Goal: Task Accomplishment & Management: Manage account settings

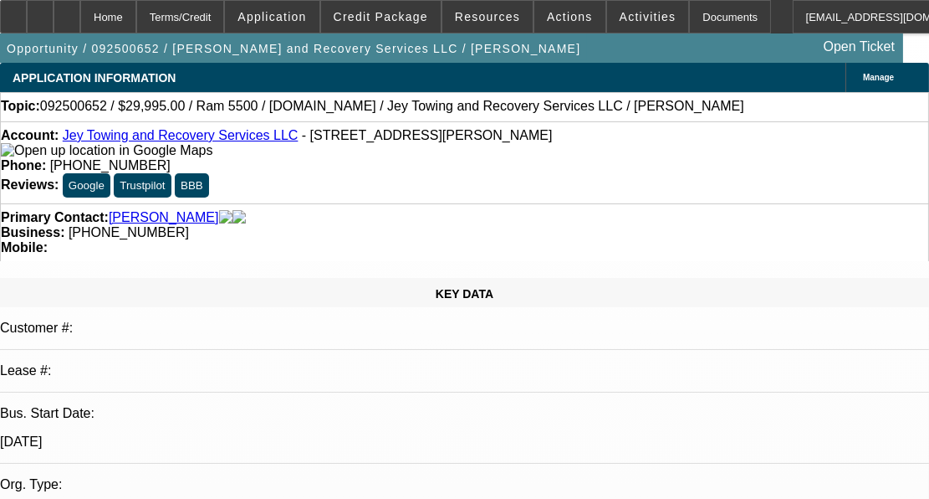
select select "0"
select select "0.1"
select select "0"
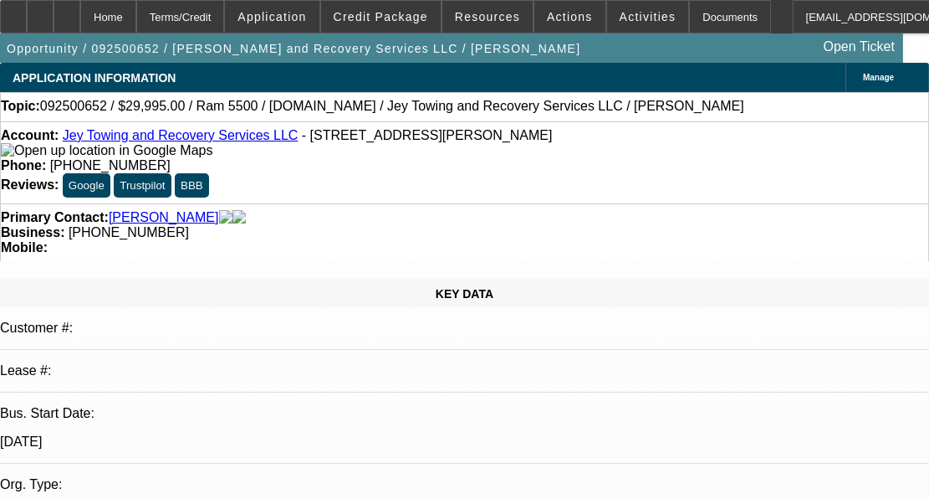
select select "0.1"
select select "1"
select select "2"
select select "4"
select select "1"
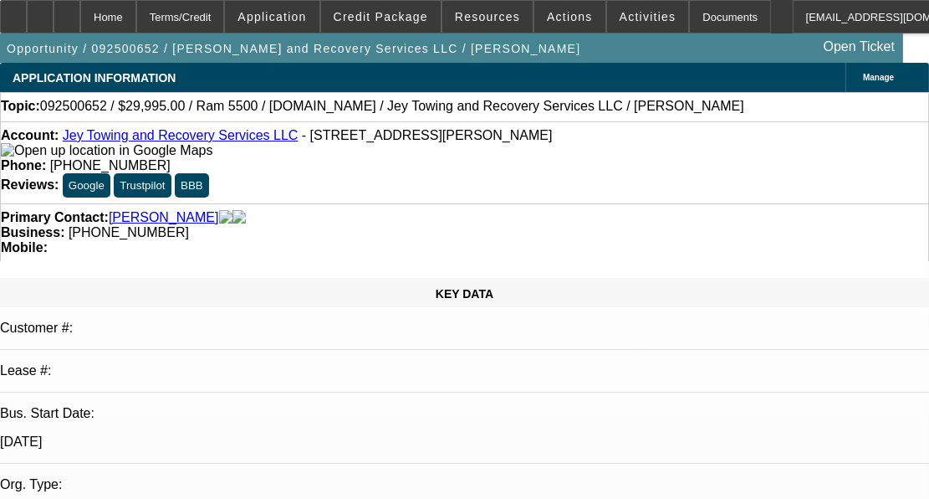
select select "2"
select select "4"
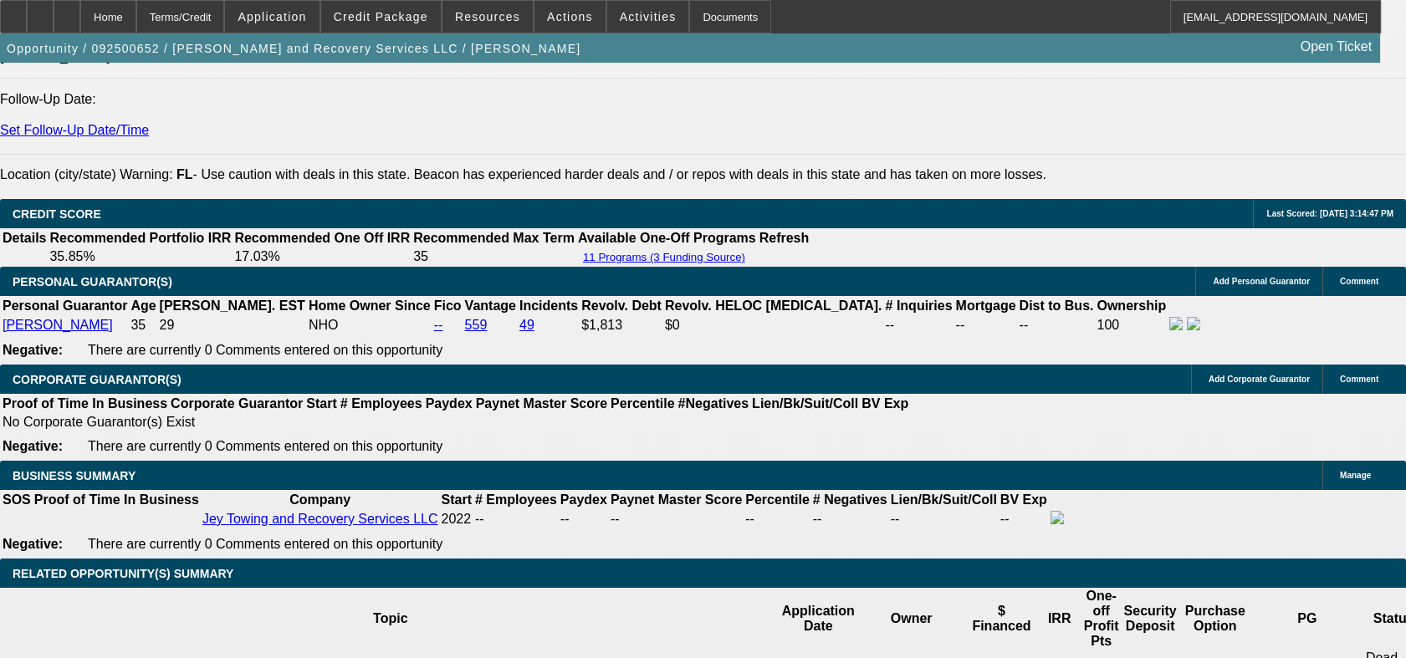
scroll to position [2416, 0]
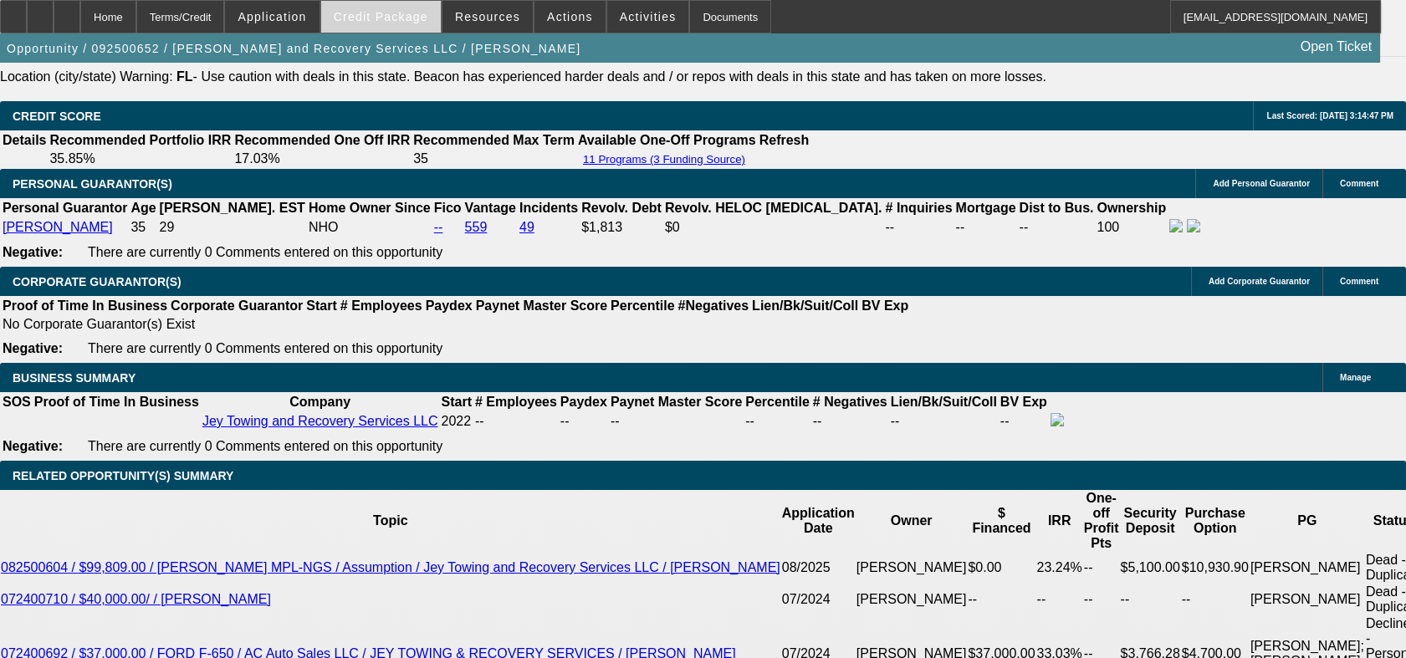
click at [366, 18] on span "Credit Package" at bounding box center [381, 16] width 95 height 13
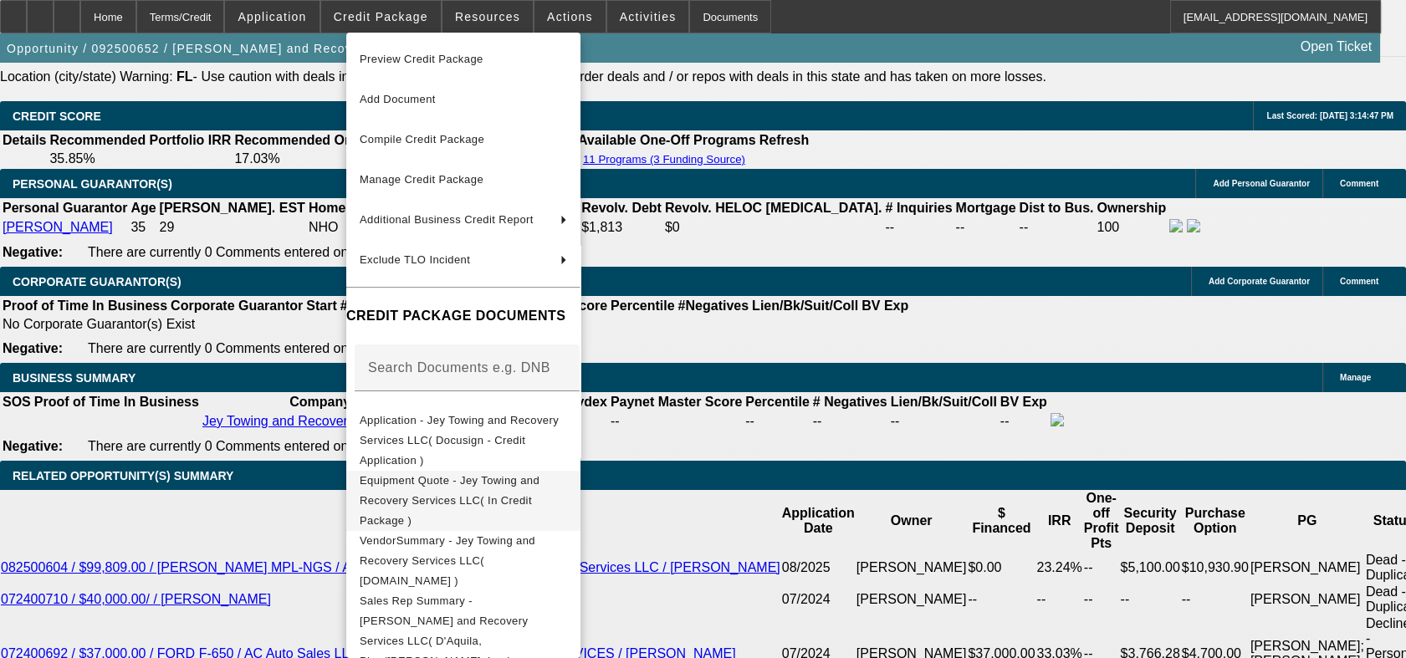
click at [455, 471] on span "Equipment Quote - Jey Towing and Recovery Services LLC( In Credit Package )" at bounding box center [463, 501] width 207 height 60
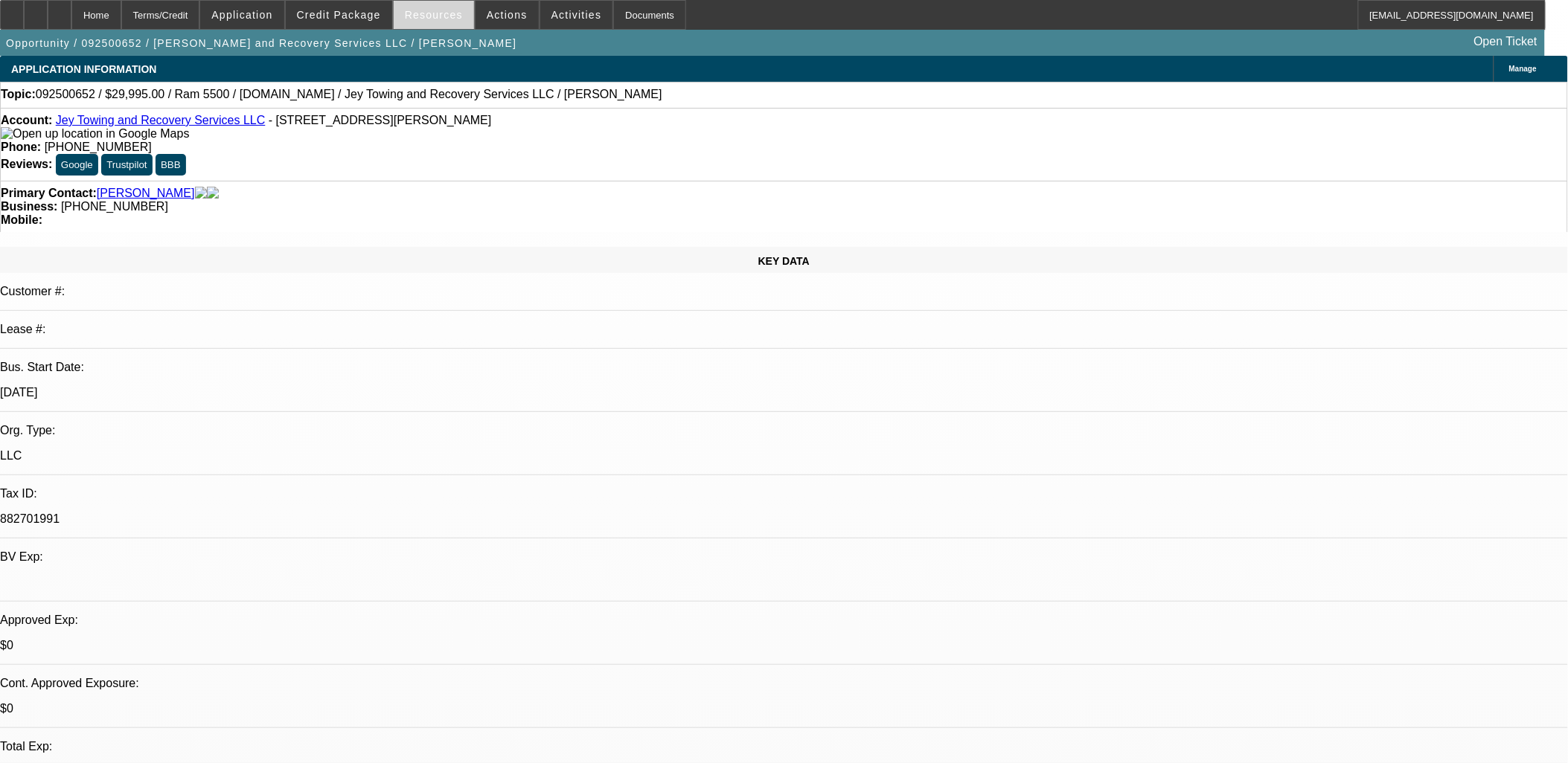
scroll to position [192, 0]
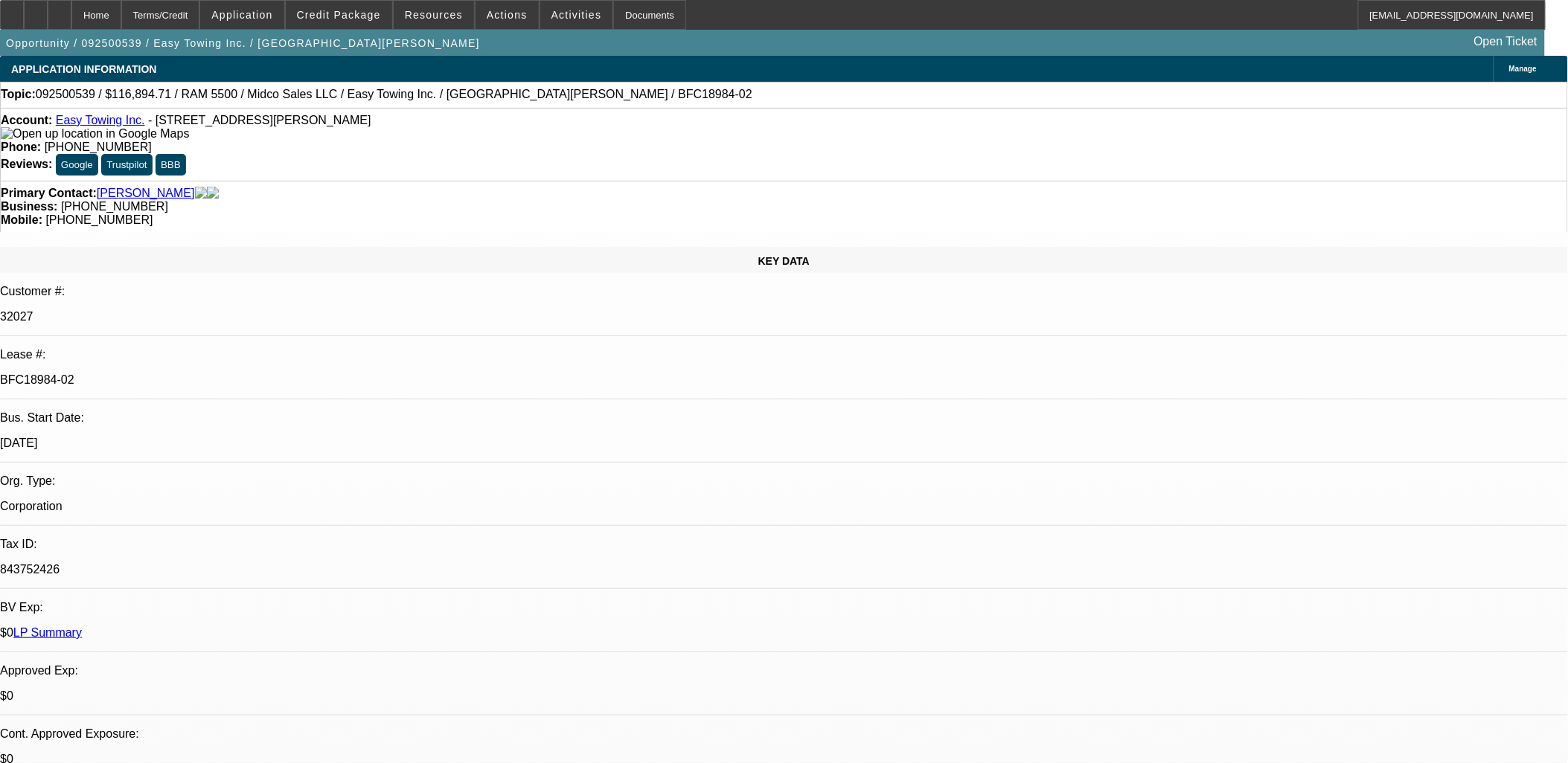
select select "0"
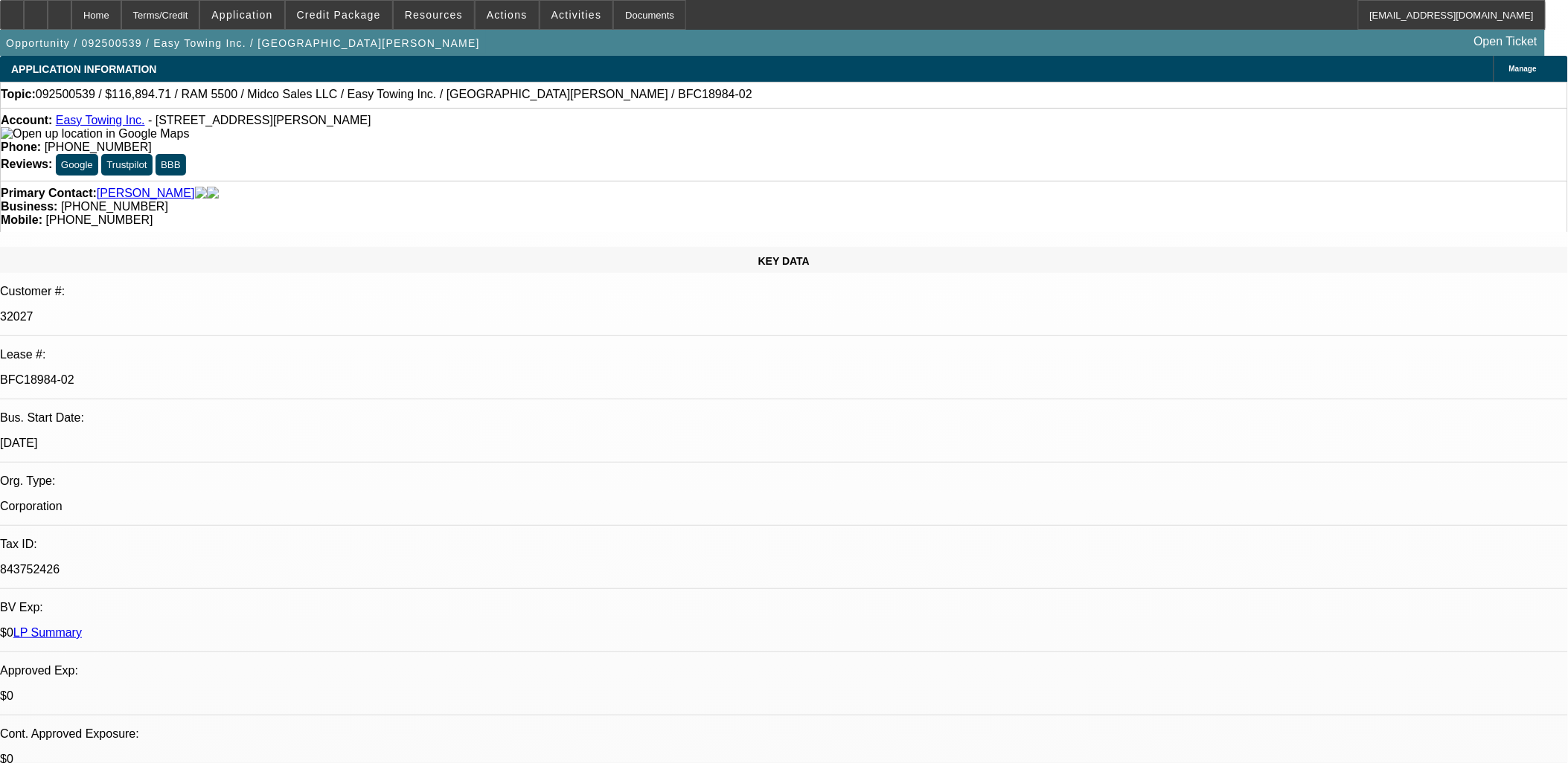
select select "0"
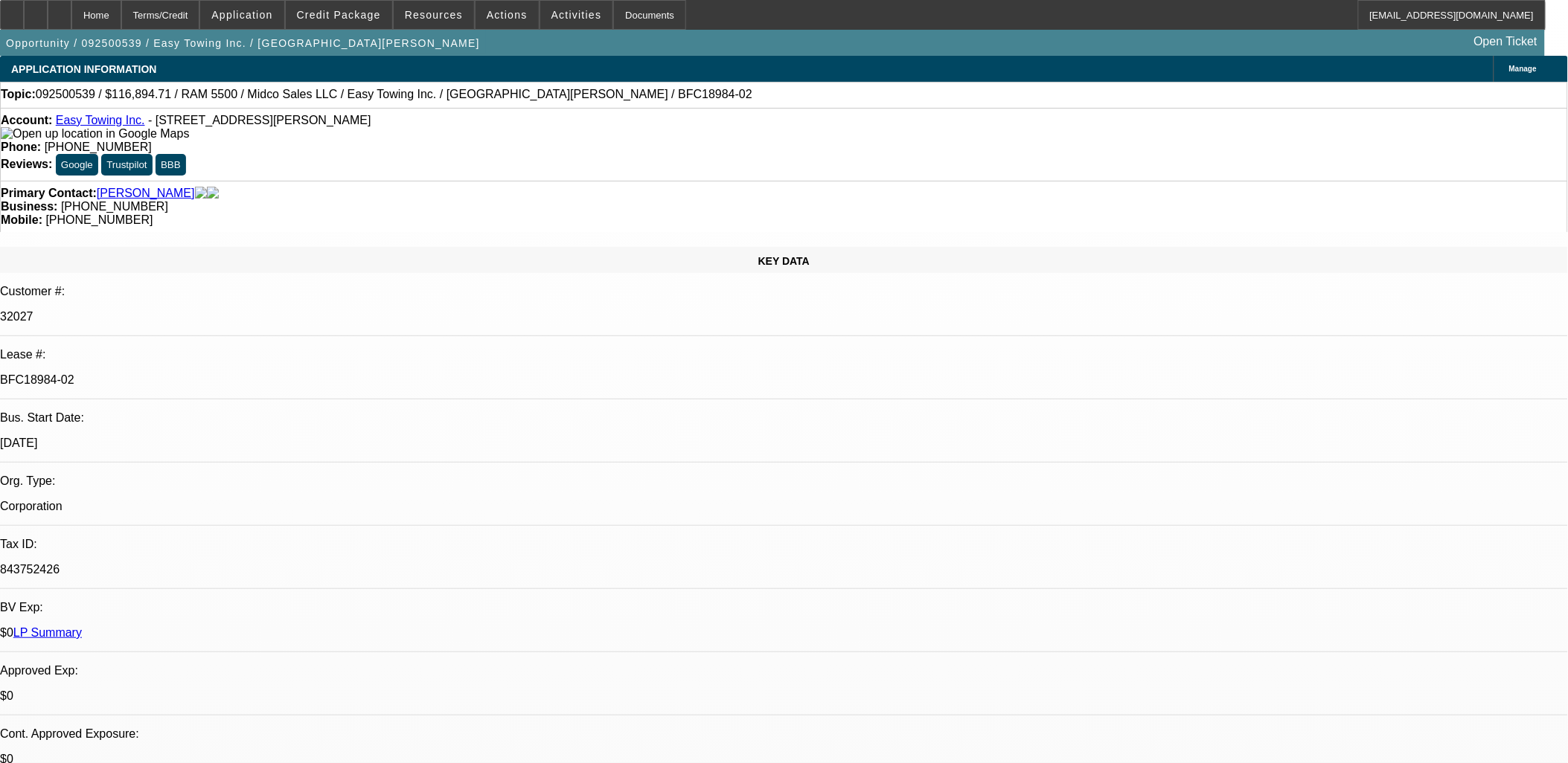
select select "0"
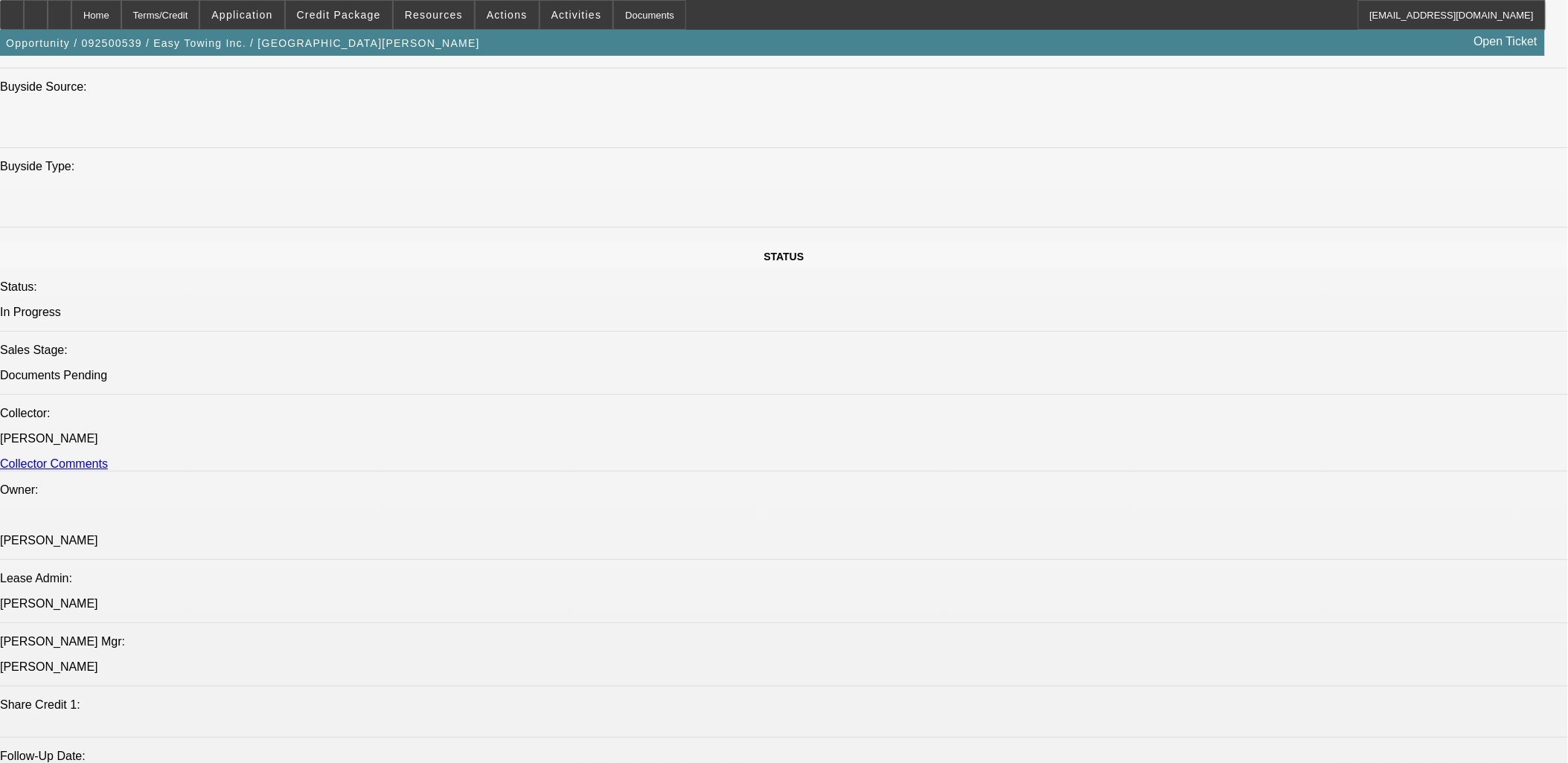
select select "1"
select select "2"
select select "6"
select select "1"
select select "2"
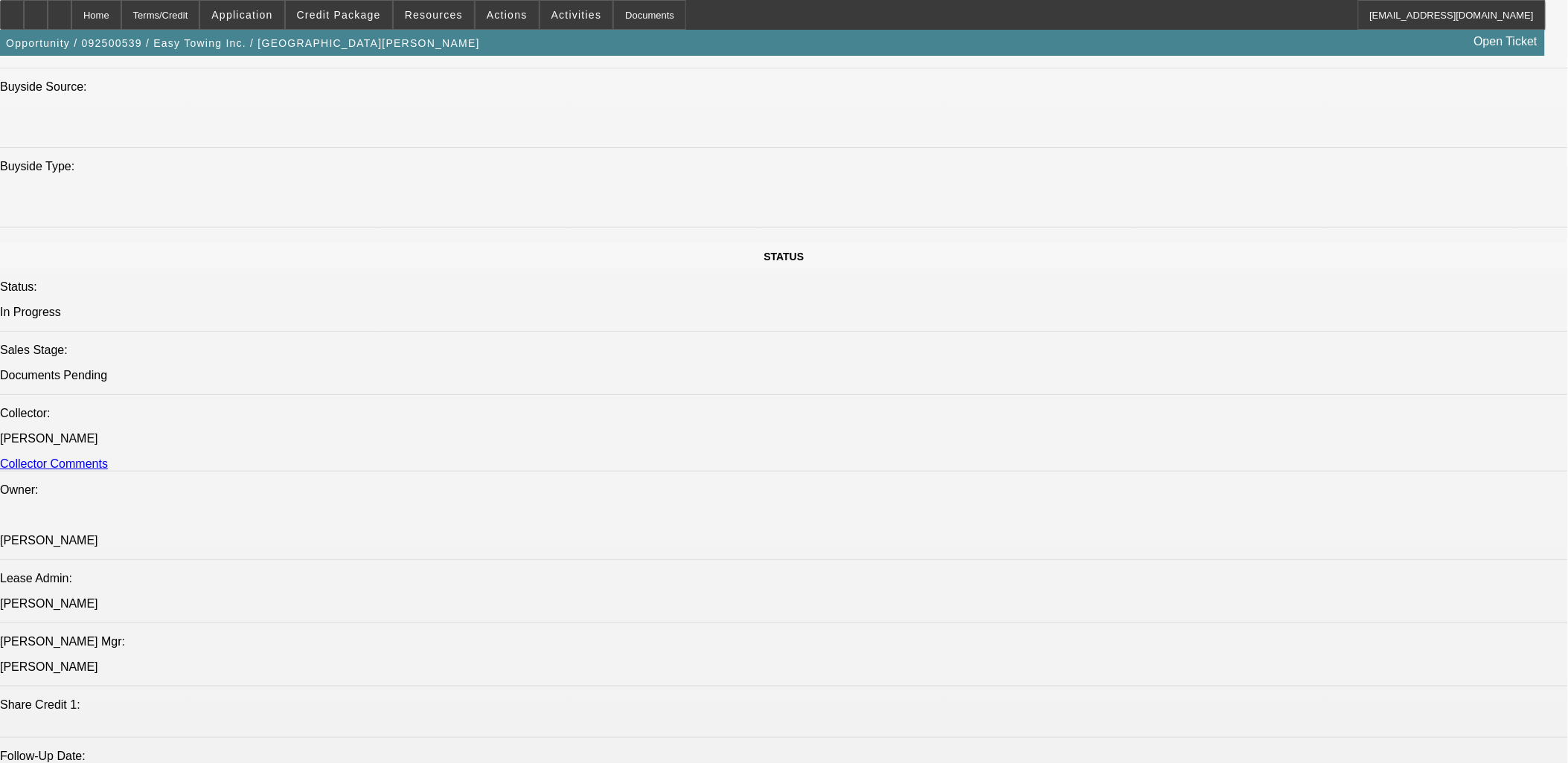
select select "6"
select select "1"
select select "2"
select select "6"
select select "1"
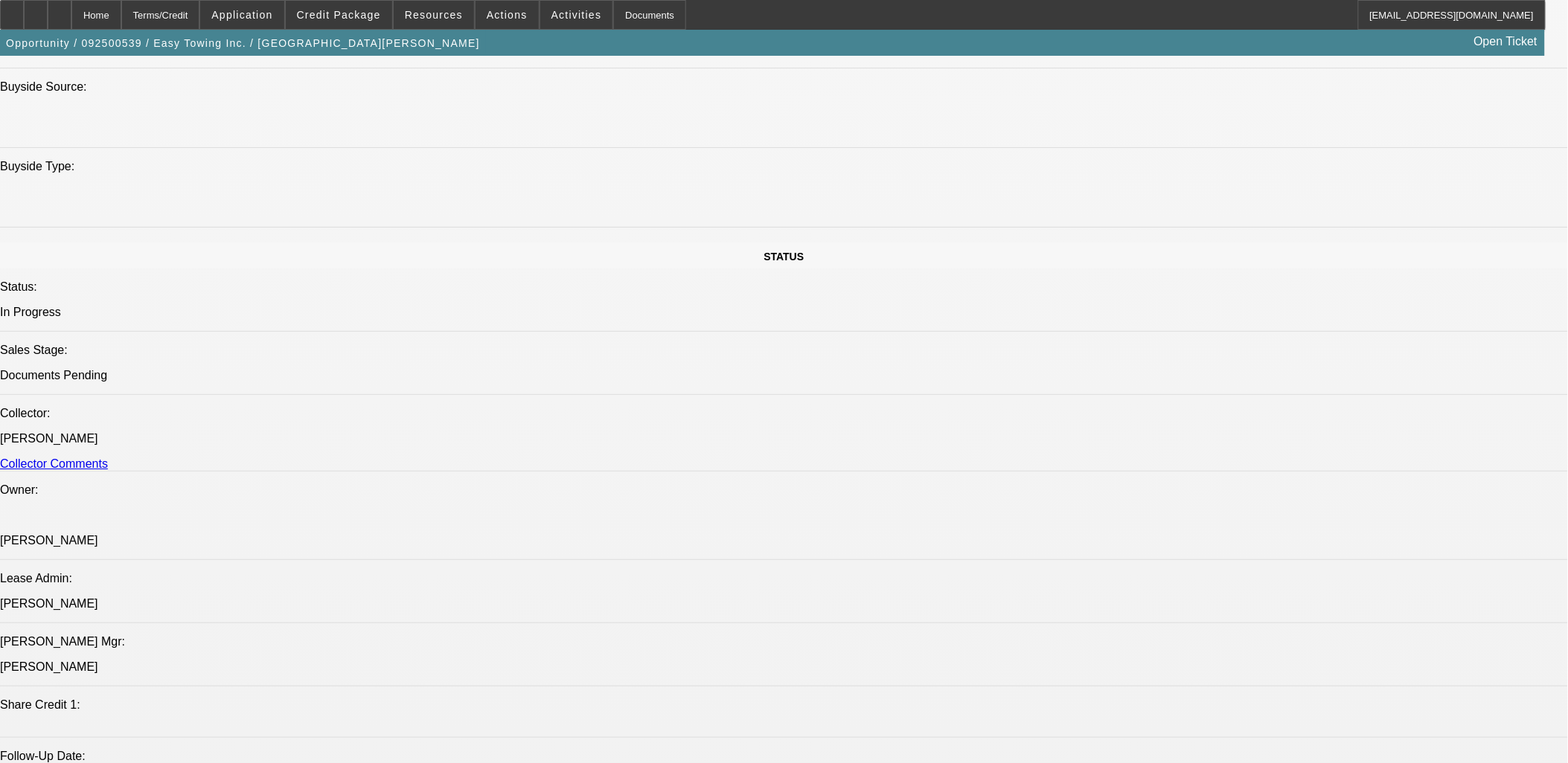
select select "2"
select select "6"
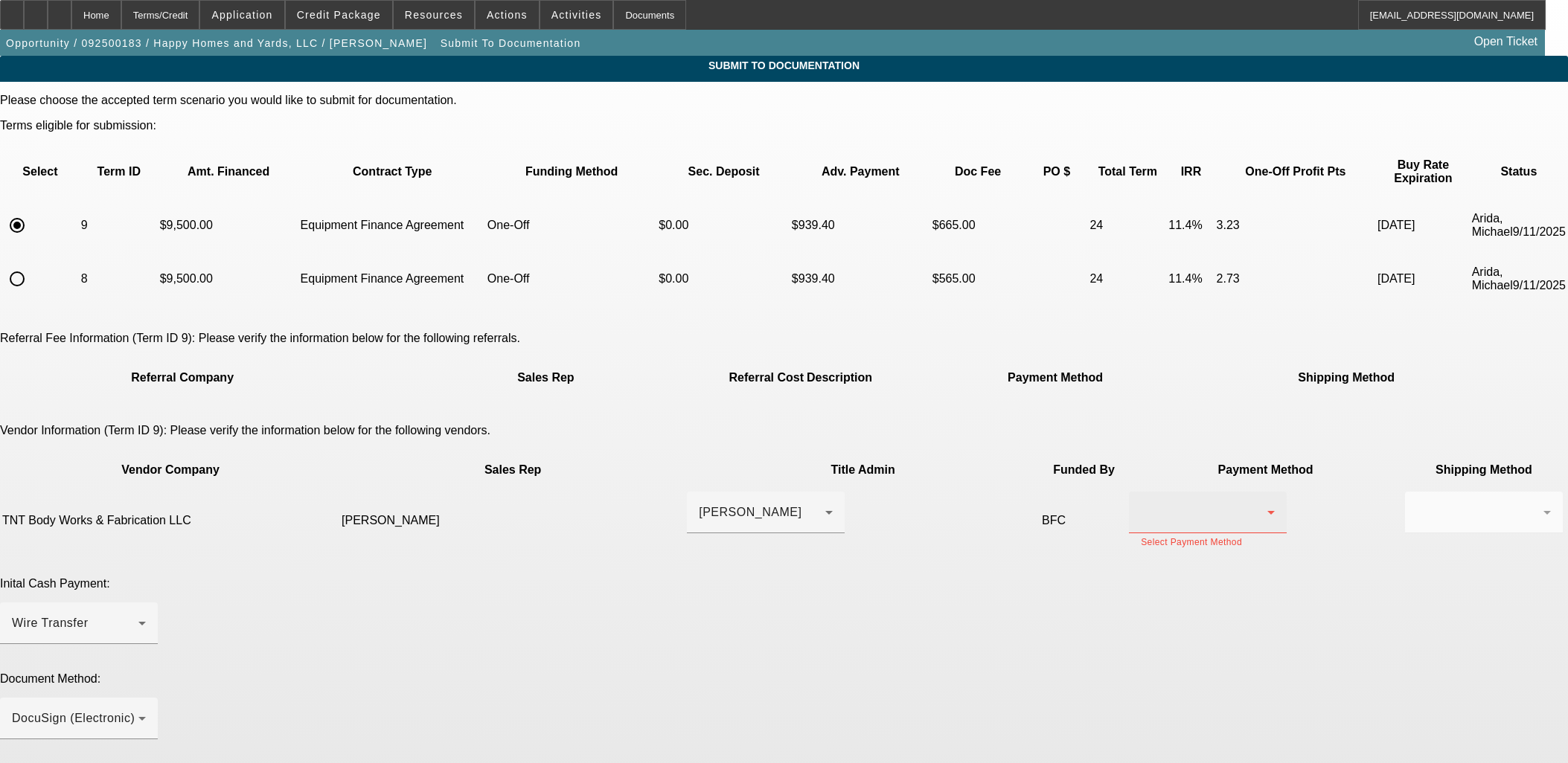
scroll to position [171, 0]
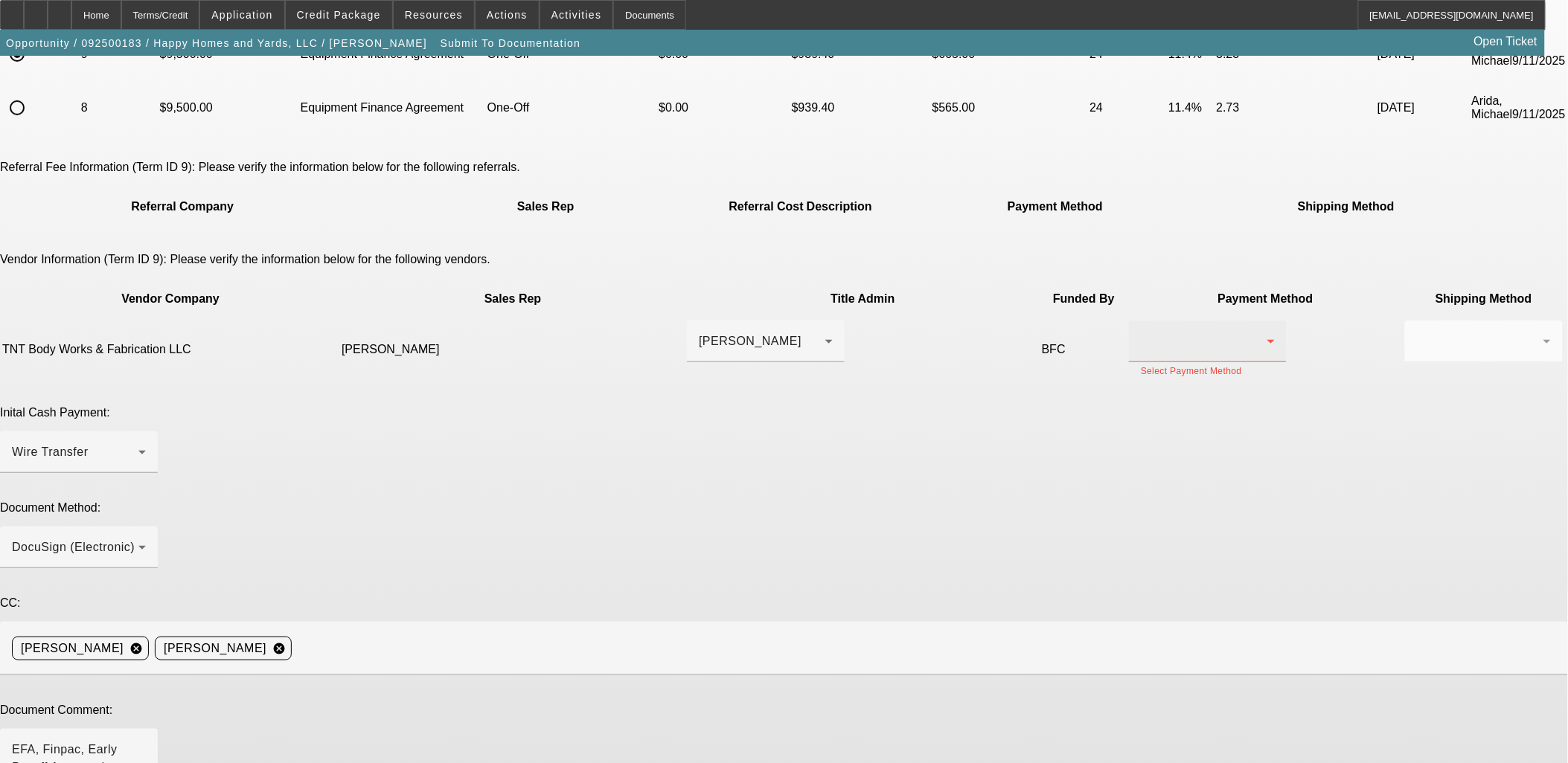
click at [1140, 321] on div at bounding box center [1207, 341] width 134 height 42
click at [922, 356] on span "Wire Transfer" at bounding box center [910, 358] width 76 height 18
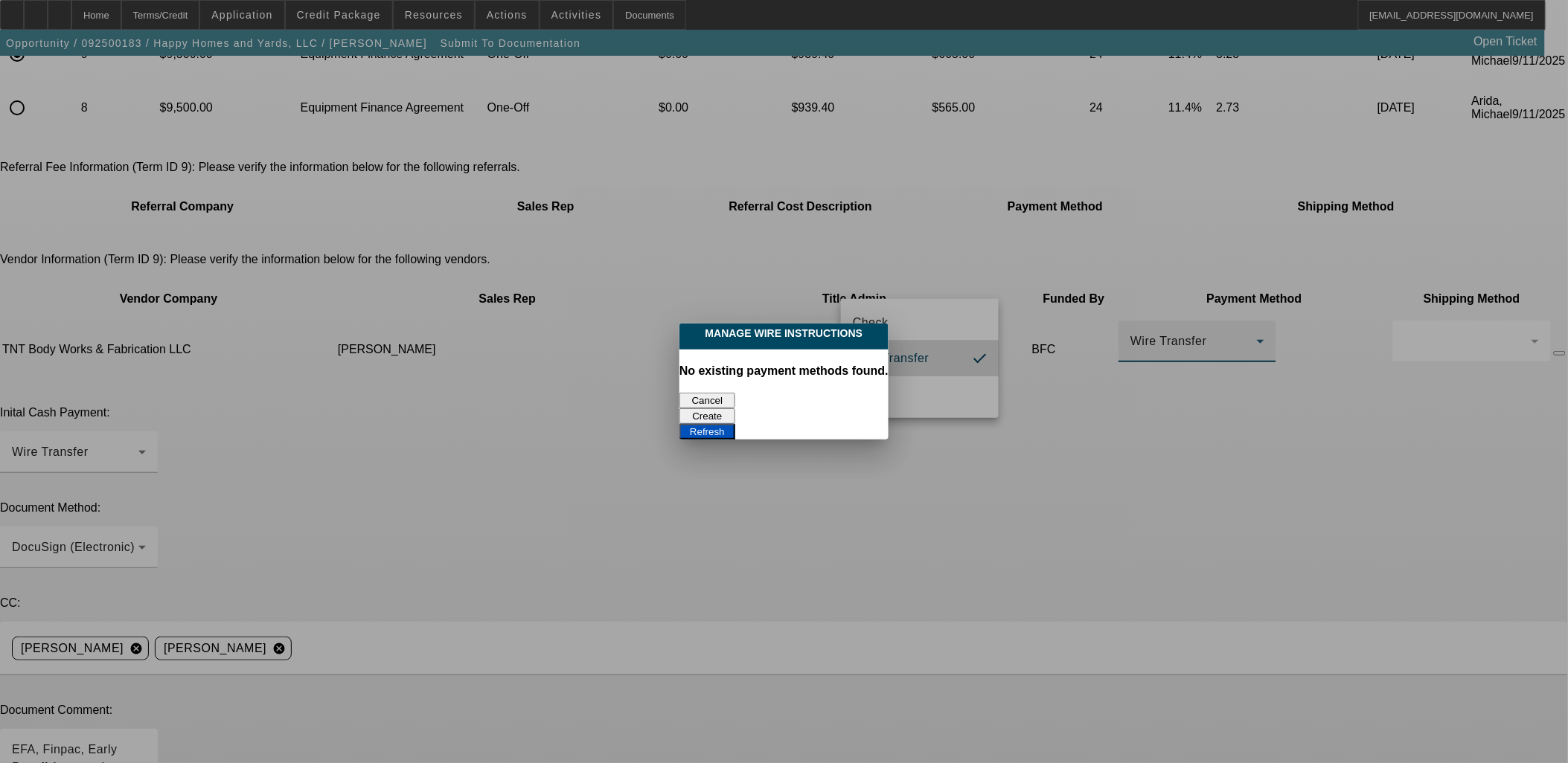
scroll to position [0, 0]
click at [736, 408] on button "Create" at bounding box center [707, 416] width 56 height 16
click at [736, 424] on button "Refresh" at bounding box center [707, 432] width 56 height 16
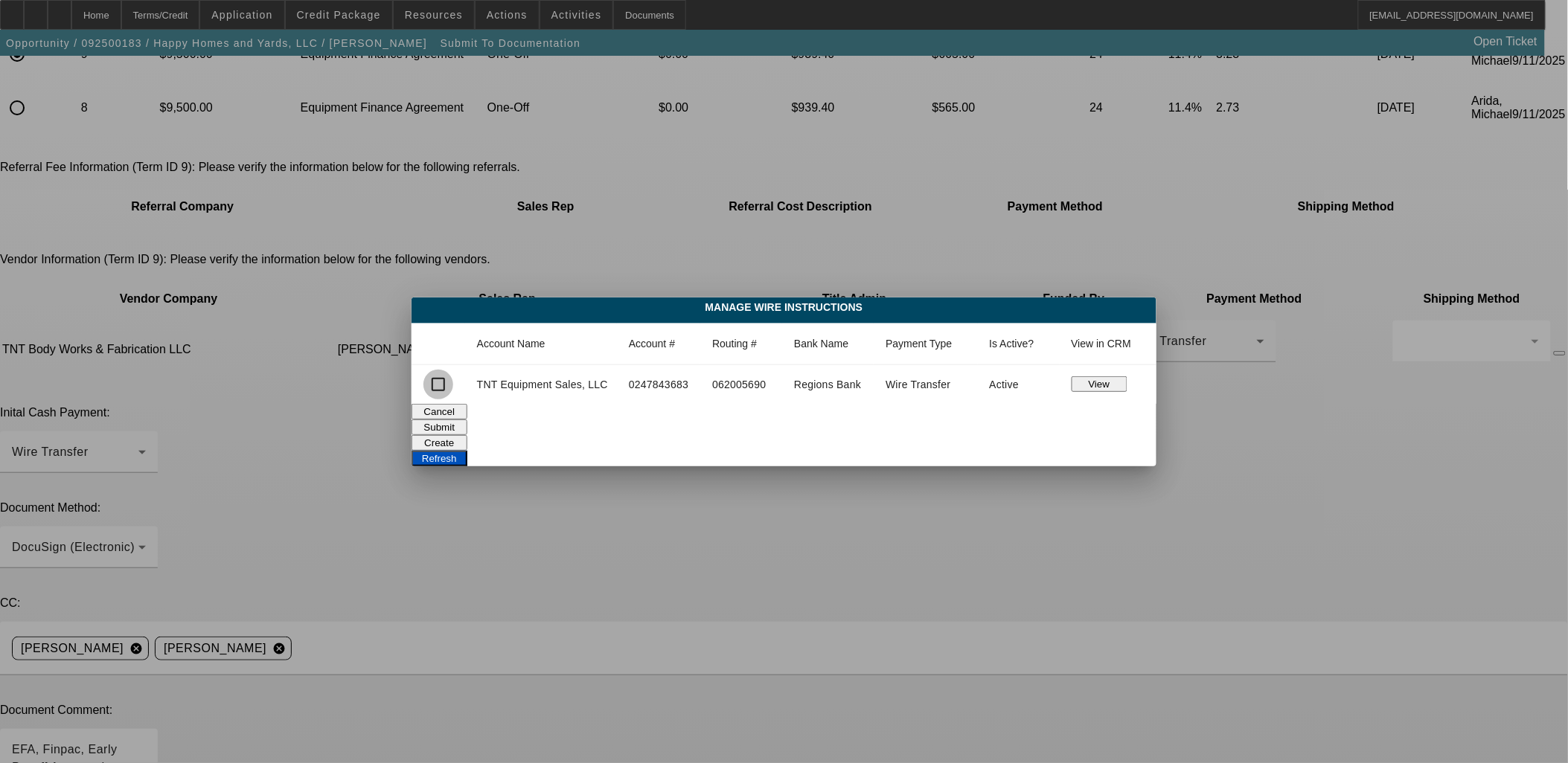
click at [440, 388] on input "checkbox" at bounding box center [438, 384] width 29 height 29
checkbox input "true"
click at [467, 420] on button "Submit" at bounding box center [439, 428] width 56 height 16
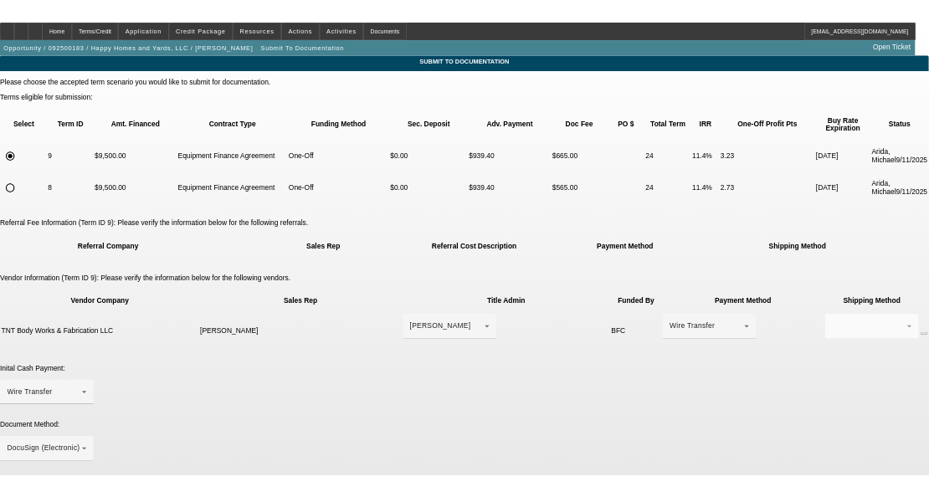
scroll to position [192, 0]
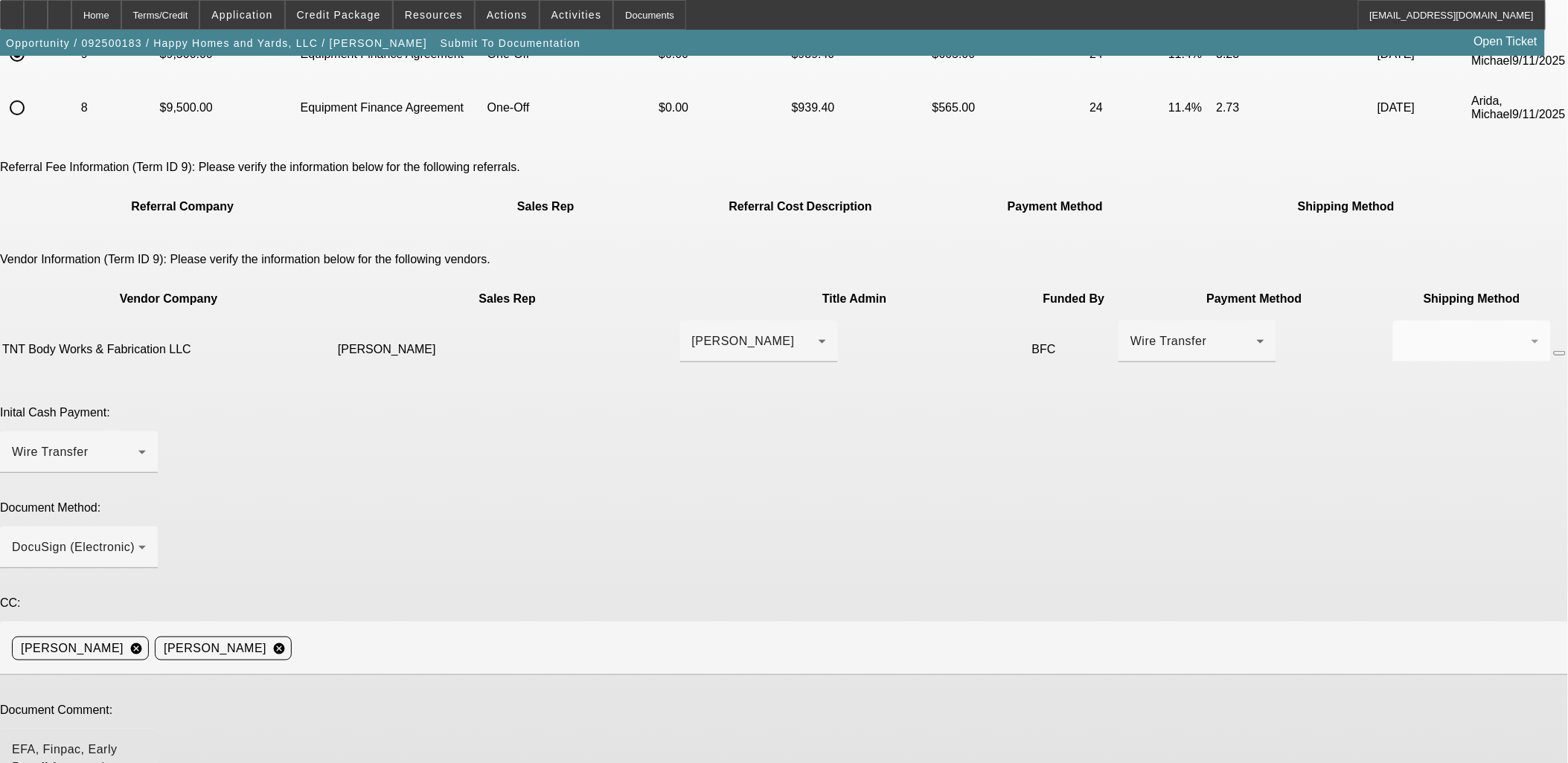
drag, startPoint x: 1004, startPoint y: 544, endPoint x: 911, endPoint y: 546, distance: 93.0
click at [146, 741] on textarea "EFA, Finpac, Early Payoff Approved, Vendor Contact Info Caesar Garcia - (813) 6…" at bounding box center [78, 759] width 134 height 36
paste textarea "vergreentreeservice@hotmai"
drag, startPoint x: 1104, startPoint y: 546, endPoint x: 484, endPoint y: 548, distance: 620.0
click at [484, 703] on div "Document Comment: EFA, Finpac, Early Payoff Approved, Vendor Contact Info Caesa…" at bounding box center [784, 754] width 1568 height 101
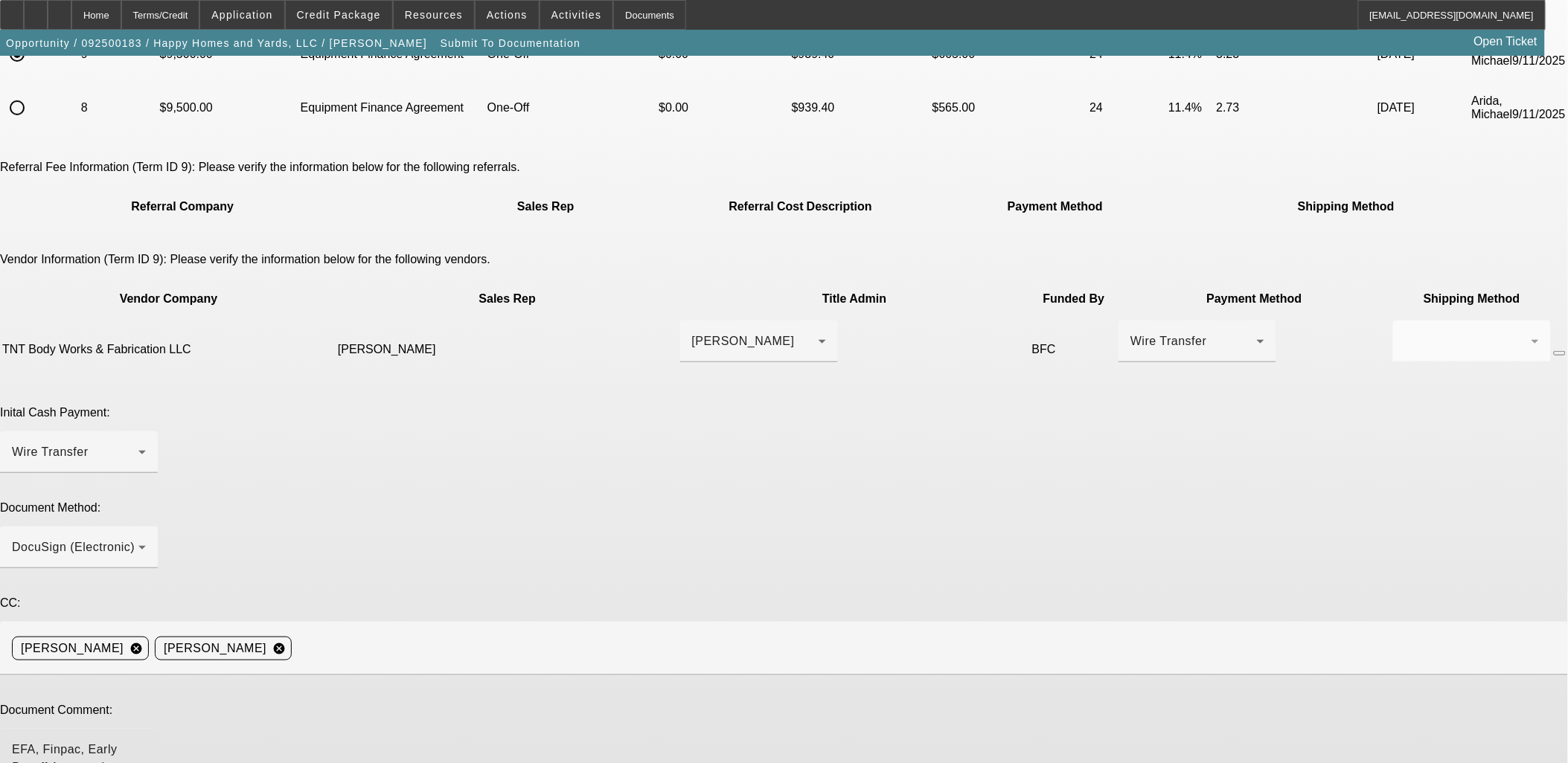
type textarea "EFA, Finpac, Early Payoff Approved, Vendor Contact Info Caesar Garcia - (813) 6…"
paste textarea "EFA, Finpac, Early Payoff Approved, Vendor Contact Info Caesar Garcia - (813) 6…"
type textarea "EFA, Finpac, Early Payoff Approved, Vendor Contact Info Caesar Garcia - (813) 6…"
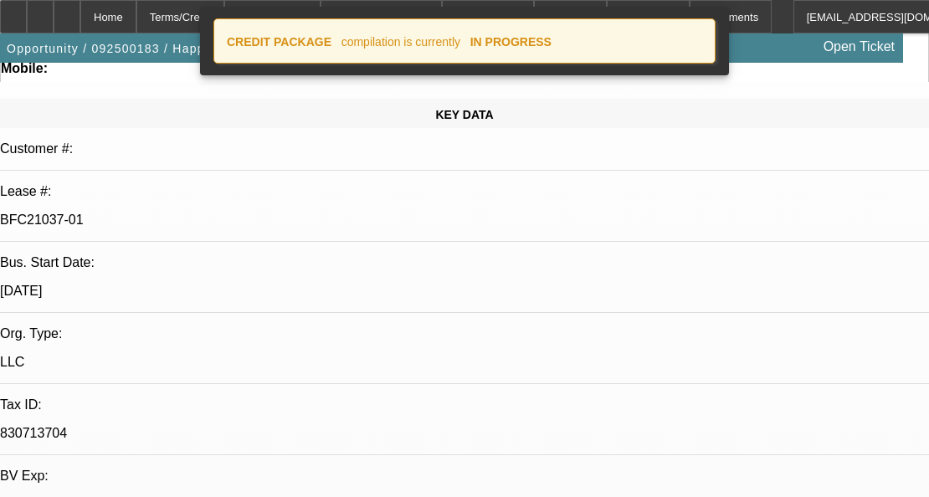
select select "0"
select select "6"
select select "0"
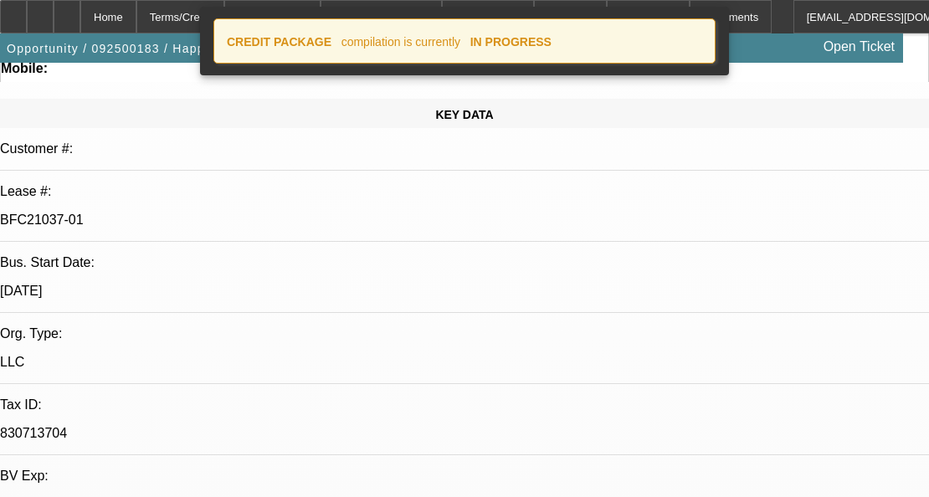
select select "0"
select select "6"
select select "0"
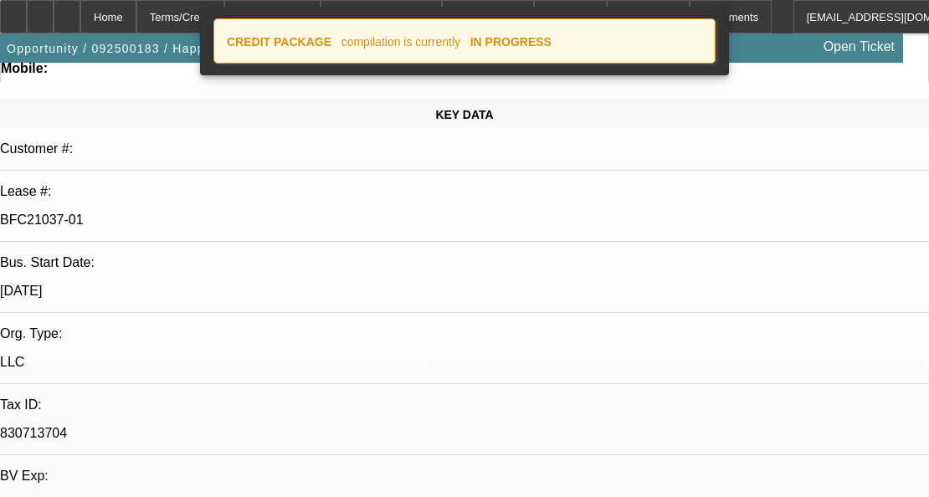
select select "0"
select select "6"
select select "0"
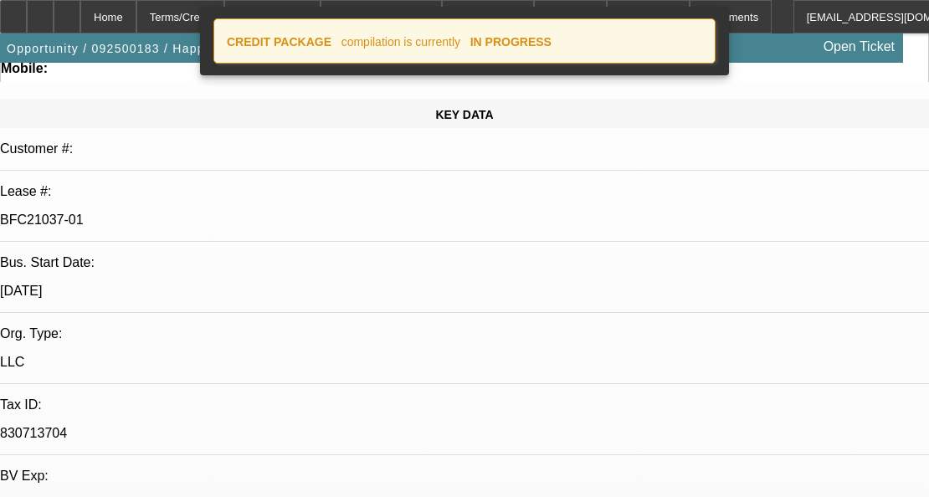
select select "6"
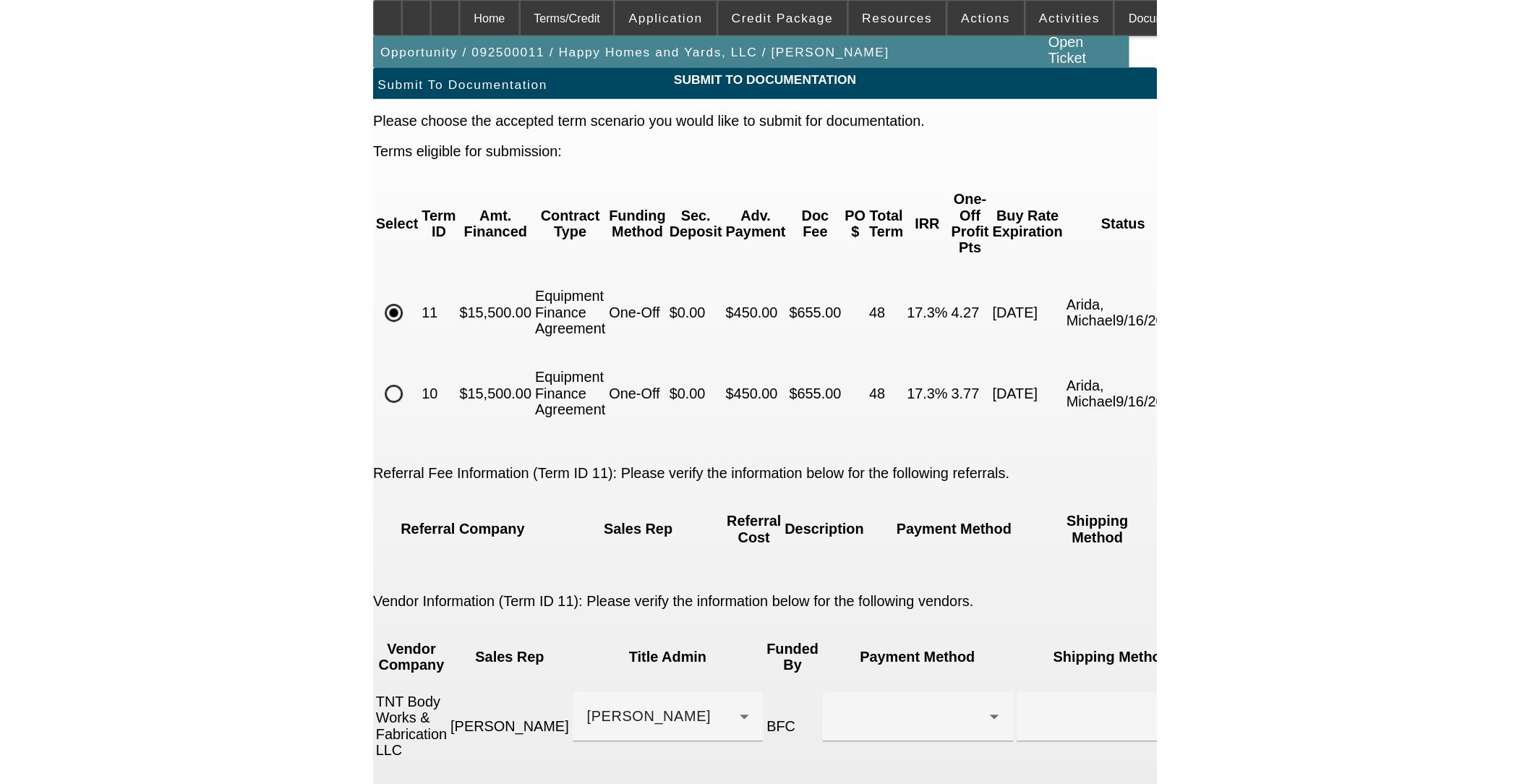
scroll to position [124, 0]
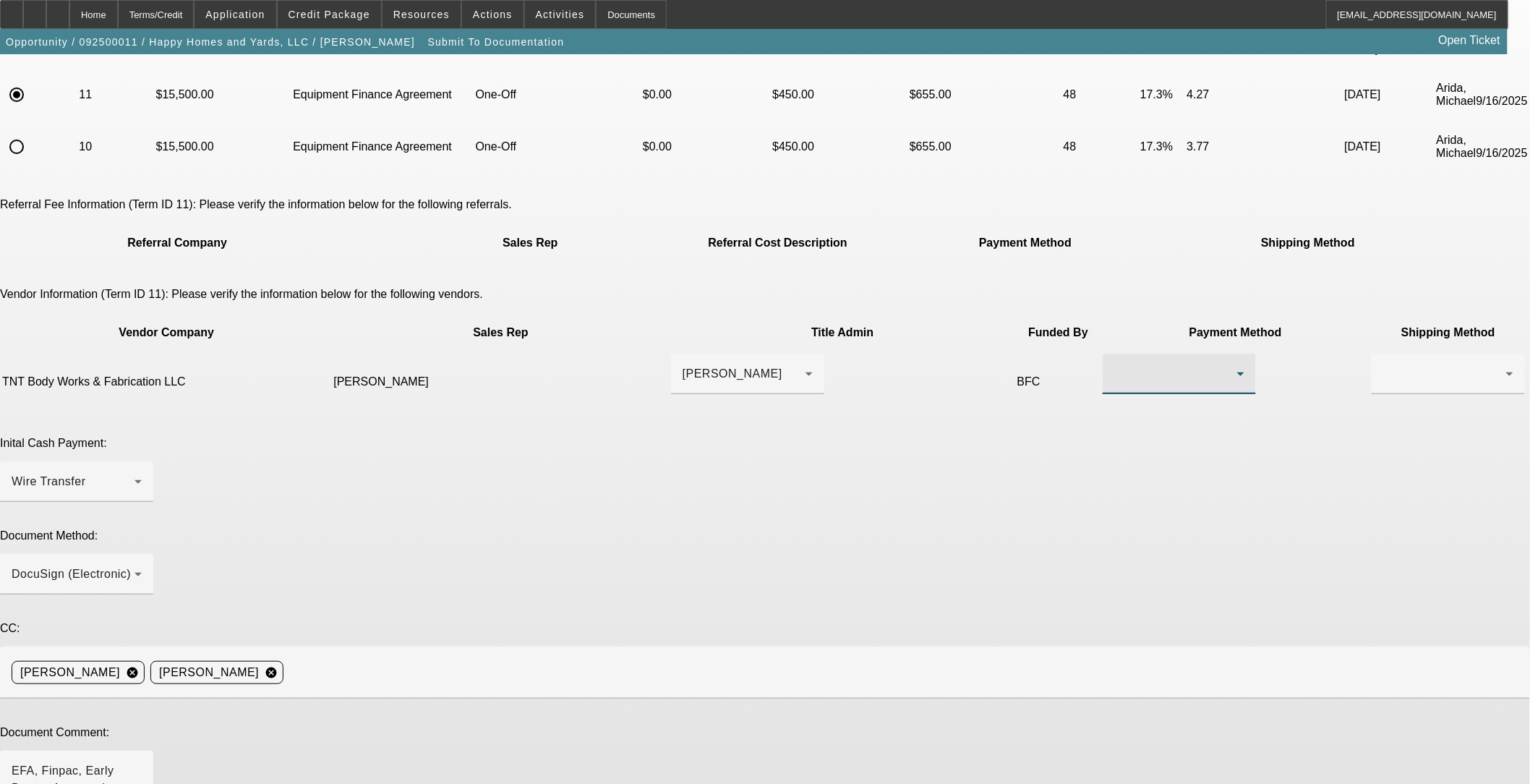
click at [630, 365] on div at bounding box center [1176, 373] width 123 height 17
click at [630, 393] on span "Wire Transfer" at bounding box center [888, 391] width 74 height 17
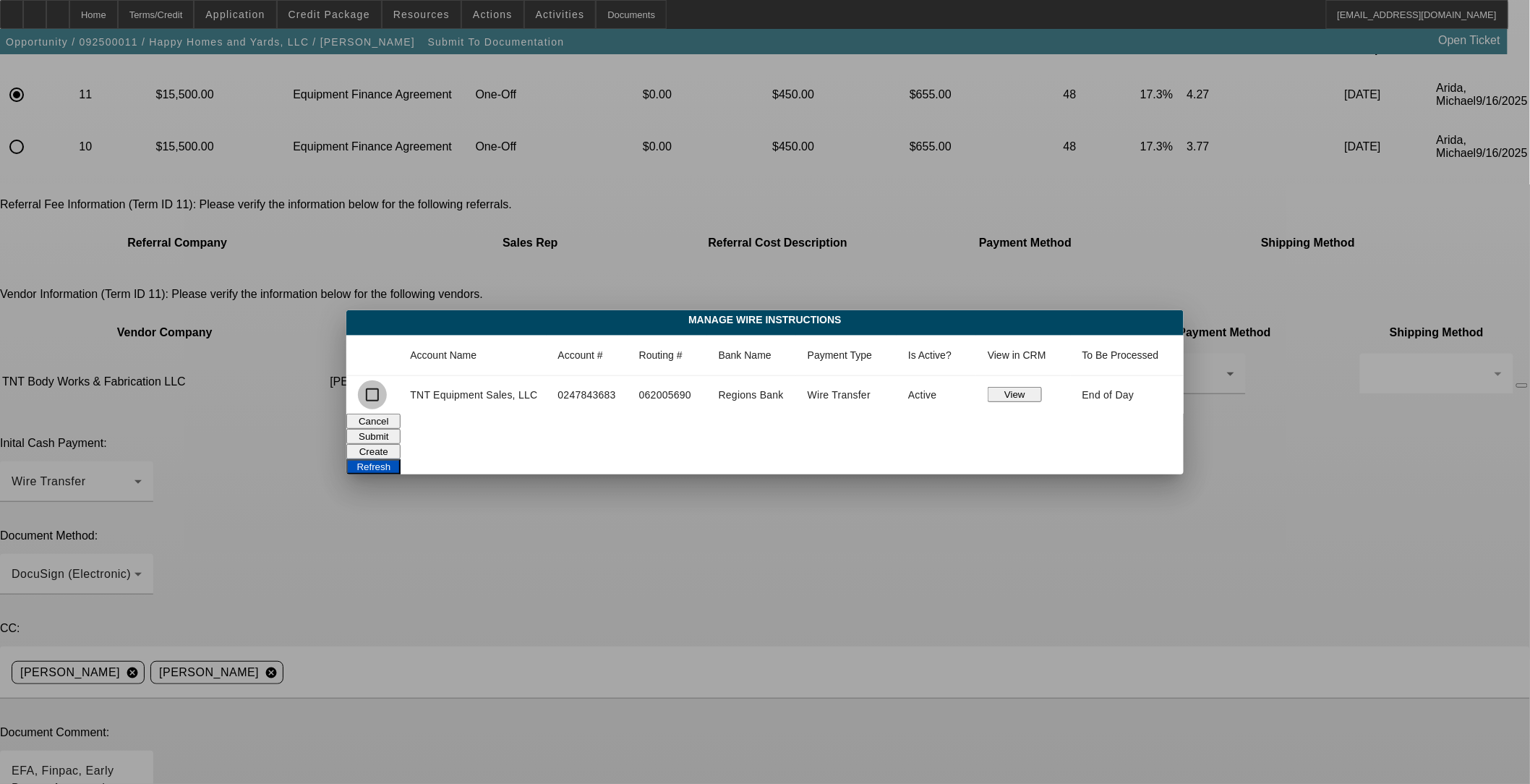
click at [377, 395] on input "checkbox" at bounding box center [372, 394] width 29 height 29
checkbox input "true"
click at [400, 429] on button "Submit" at bounding box center [373, 437] width 54 height 16
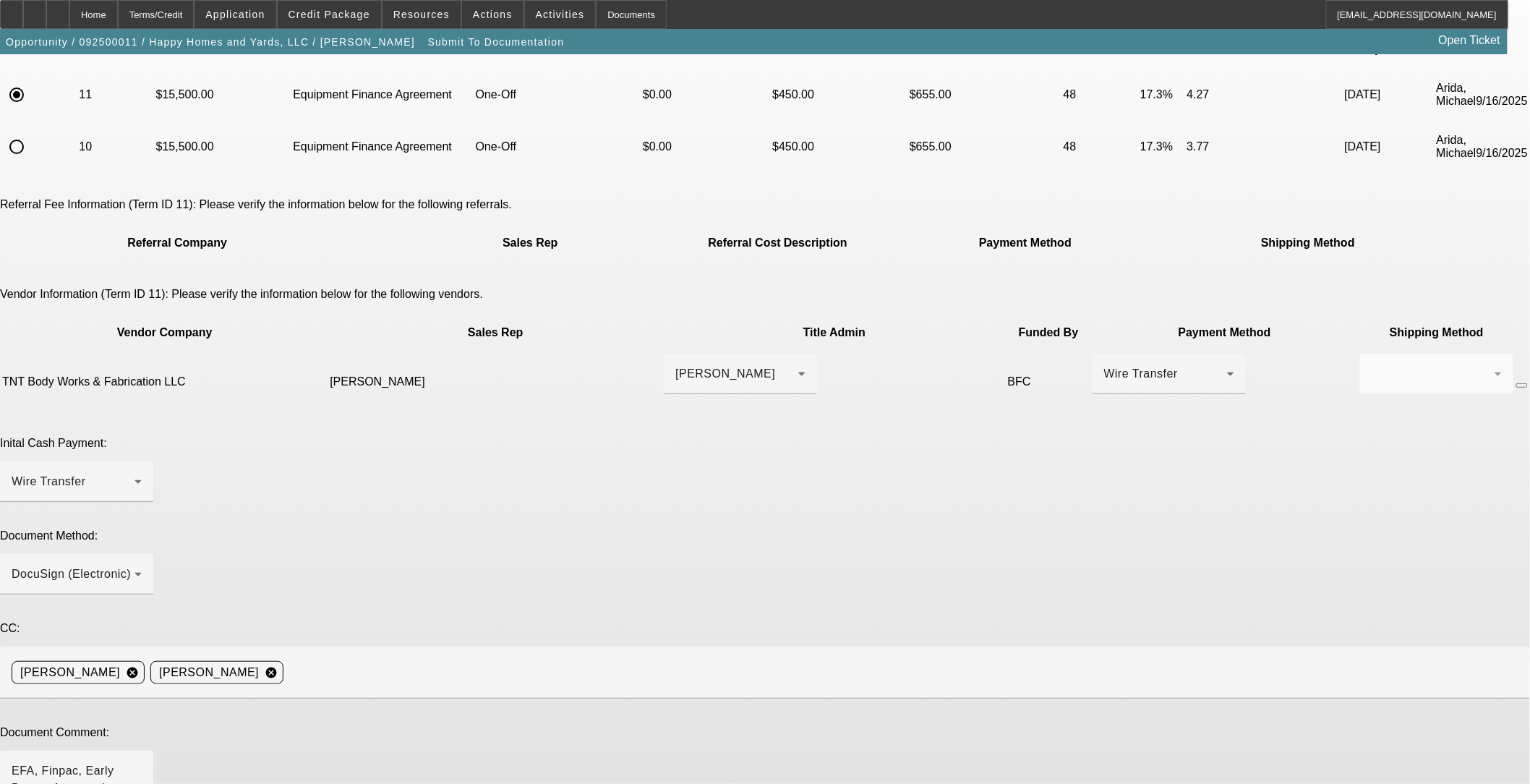
scroll to position [124, 0]
click at [277, 560] on app-submit-to-documentation "Submit To Documentation Please choose the accepted term scenario you would like…" at bounding box center [765, 478] width 1530 height 1097
paste textarea "Payoff Approved, Vendor Contact Info Caesar Garcia - (813) 626-3761 evergreentr…"
type textarea "EFA, Finpac, Early Payoff Approved, Vendor Contact Info Caesar Garcia - (813) 6…"
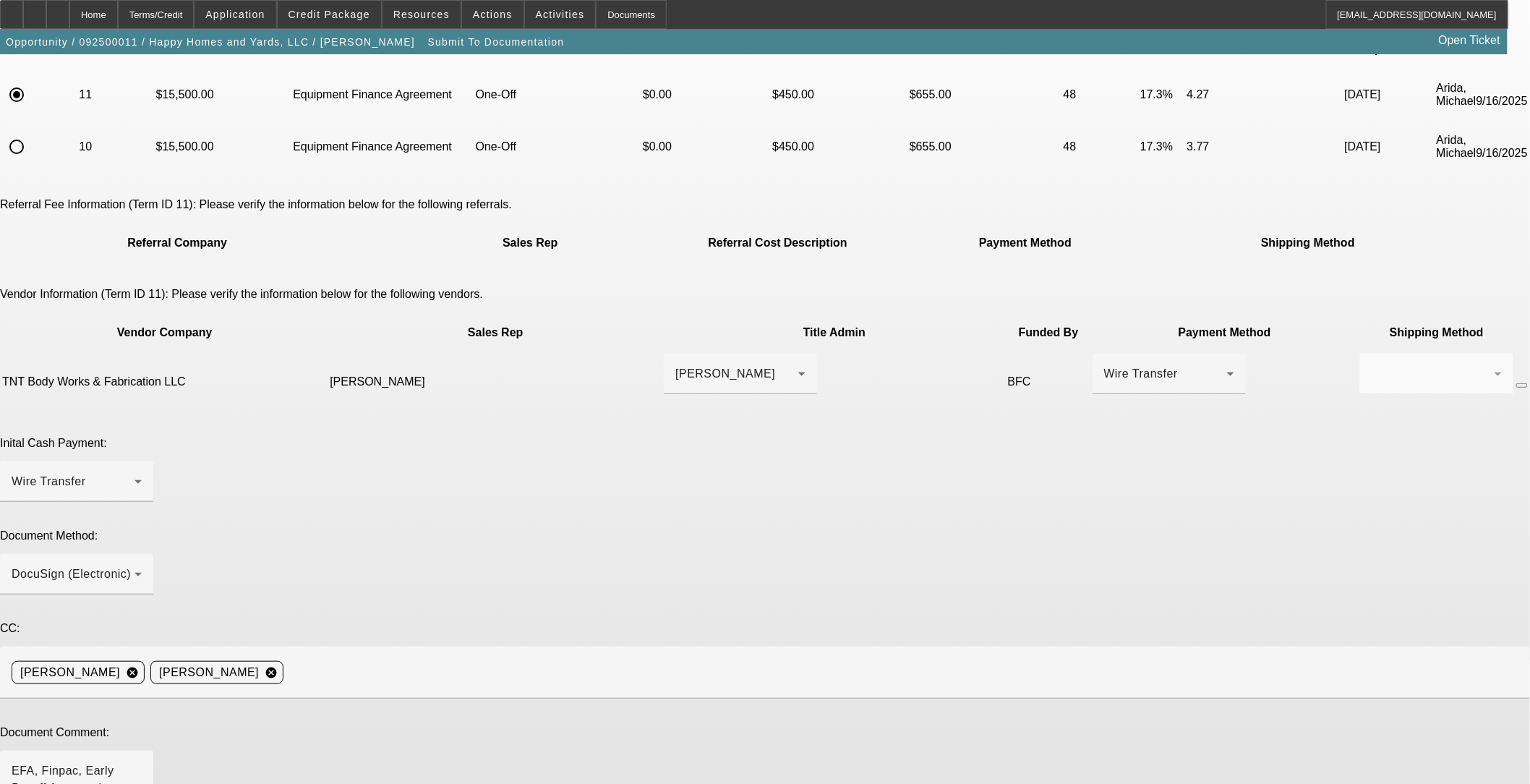
paste textarea "EFA, Finpac, Early Payoff Approved, Vendor Contact Info Caesar Garcia - (813) 6…"
type textarea "EFA, Finpac, Early Payoff Approved, Vendor Contact Info Caesar Garcia - (813) 6…"
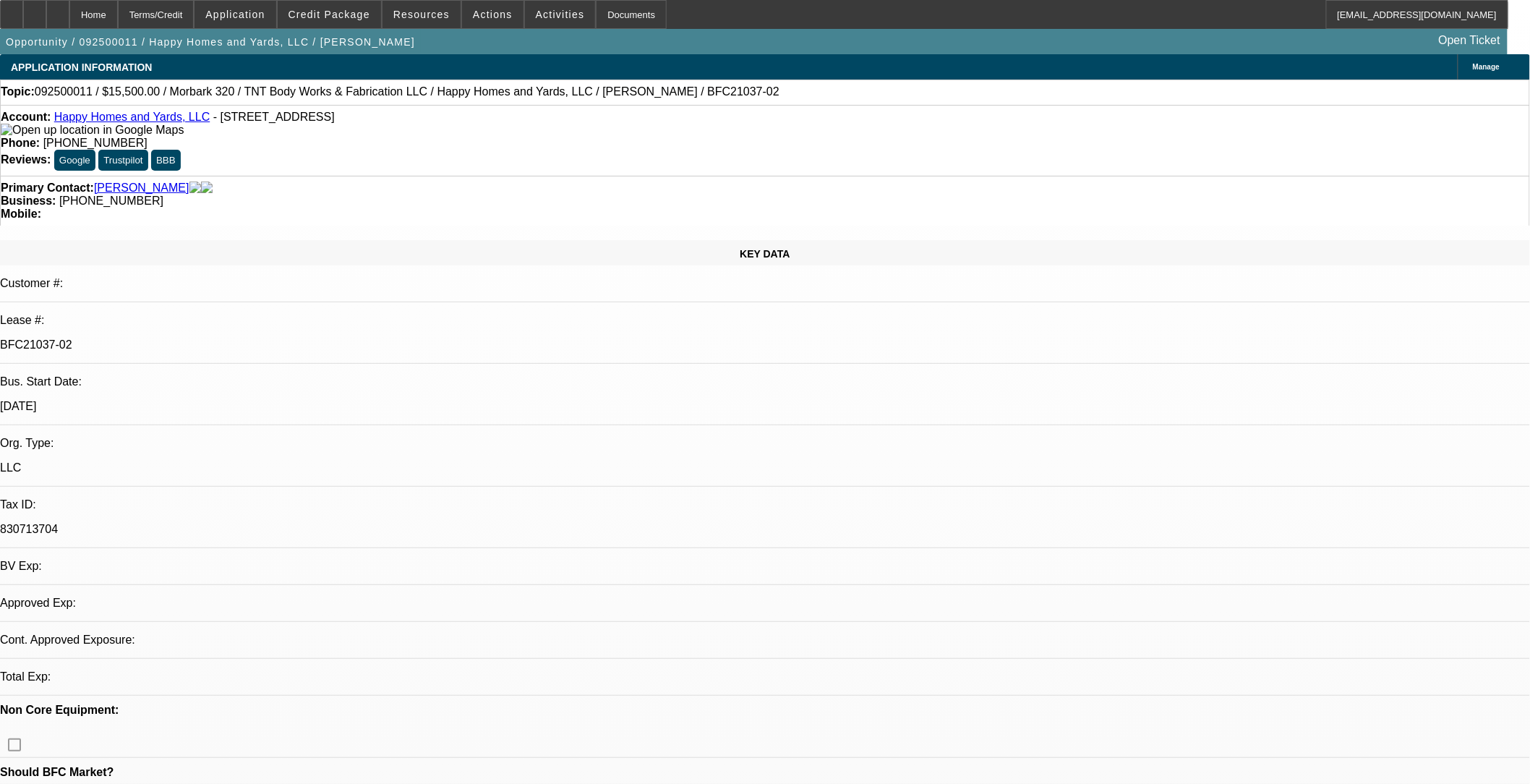
select select "0"
select select "3"
select select "0"
select select "6"
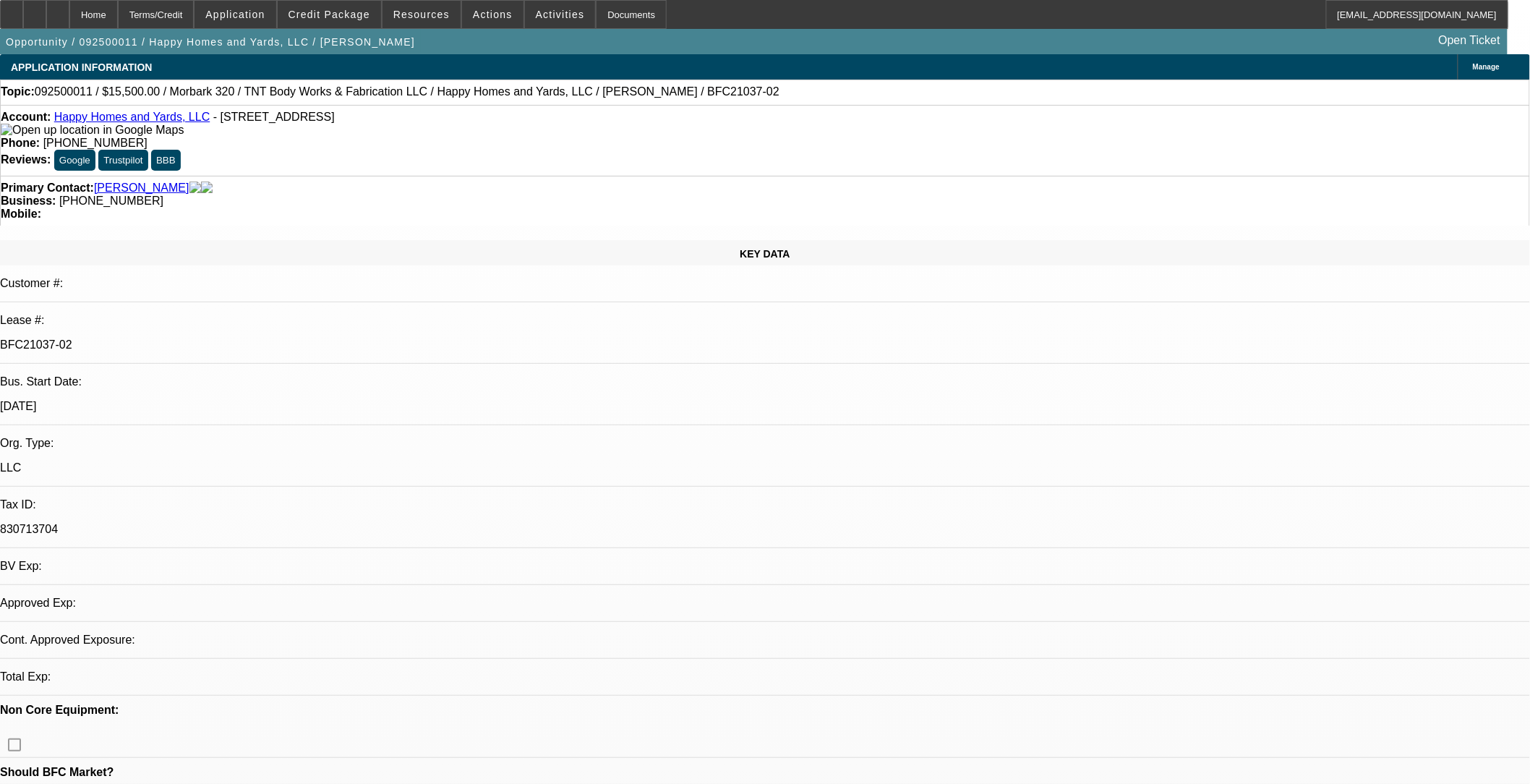
select select "0"
select select "3"
select select "0"
select select "6"
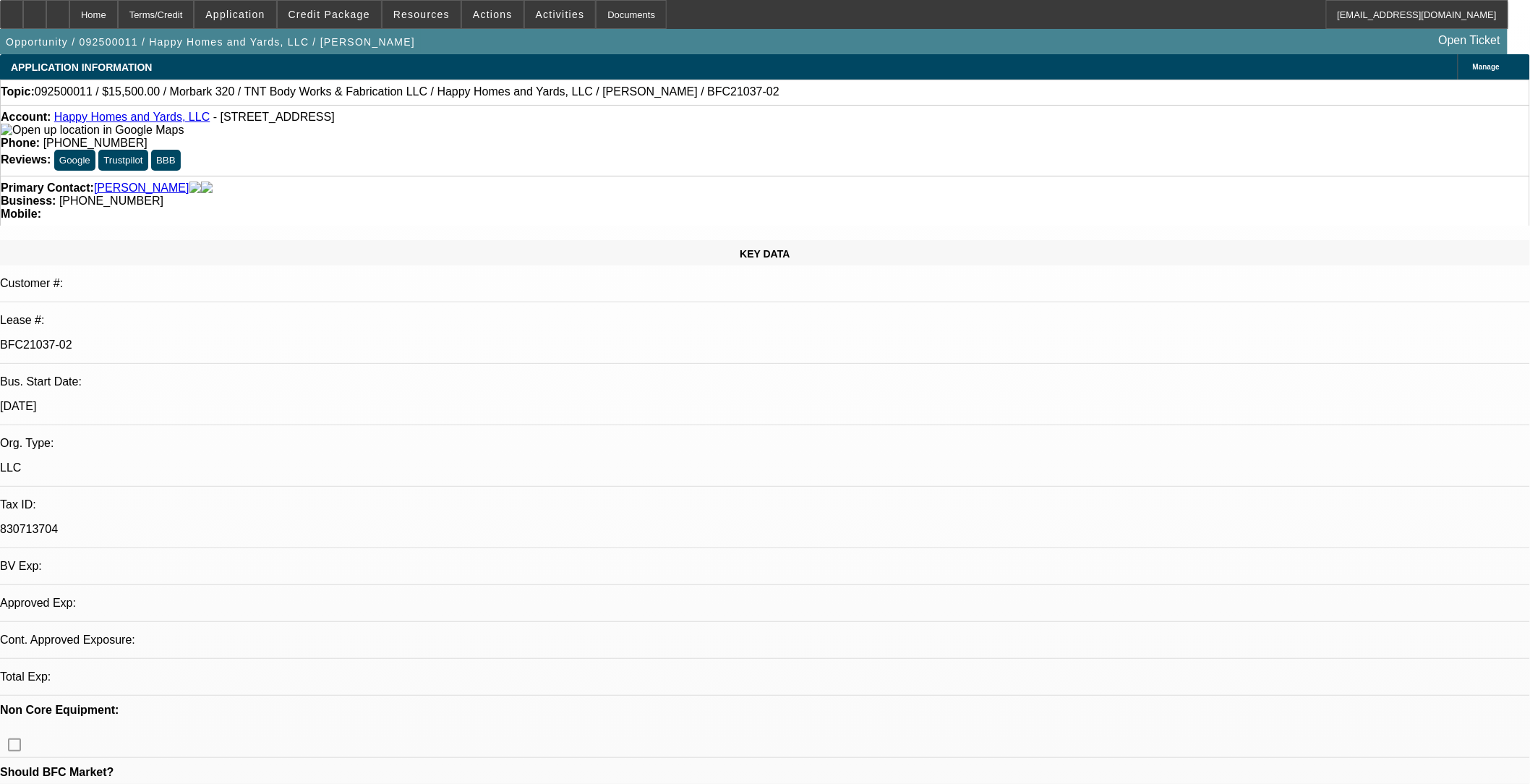
select select "0"
select select "3"
select select "0"
select select "6"
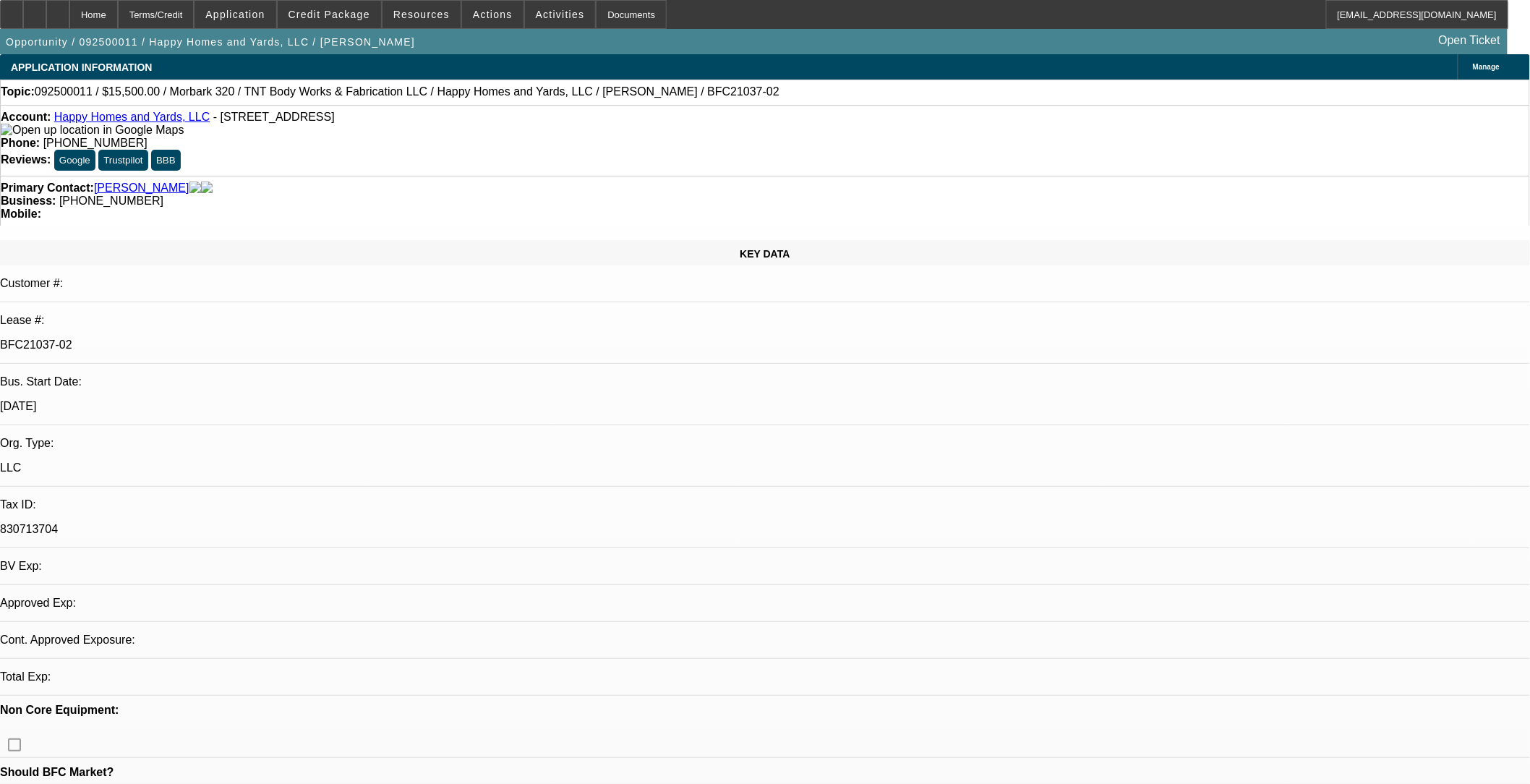
select select "0"
select select "6"
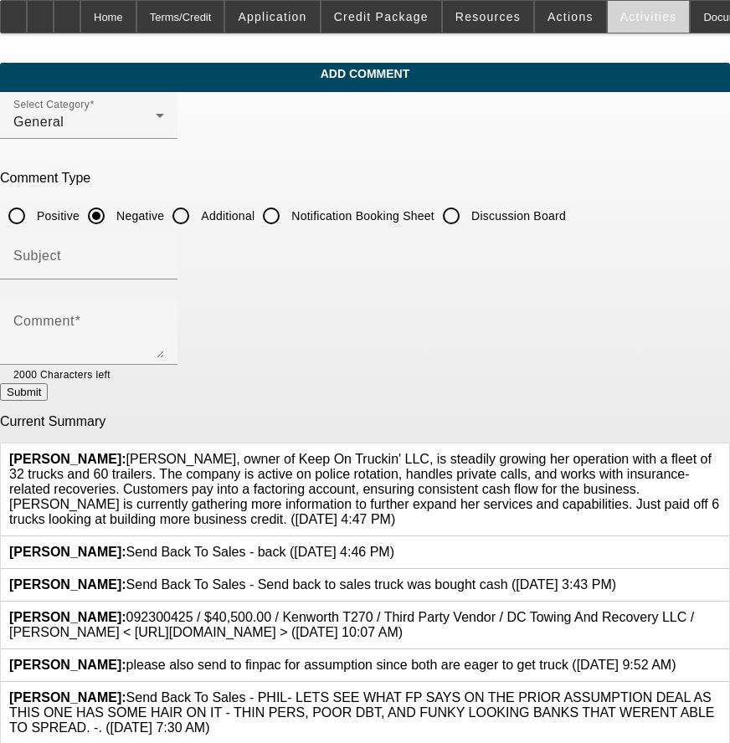
scroll to position [35, 0]
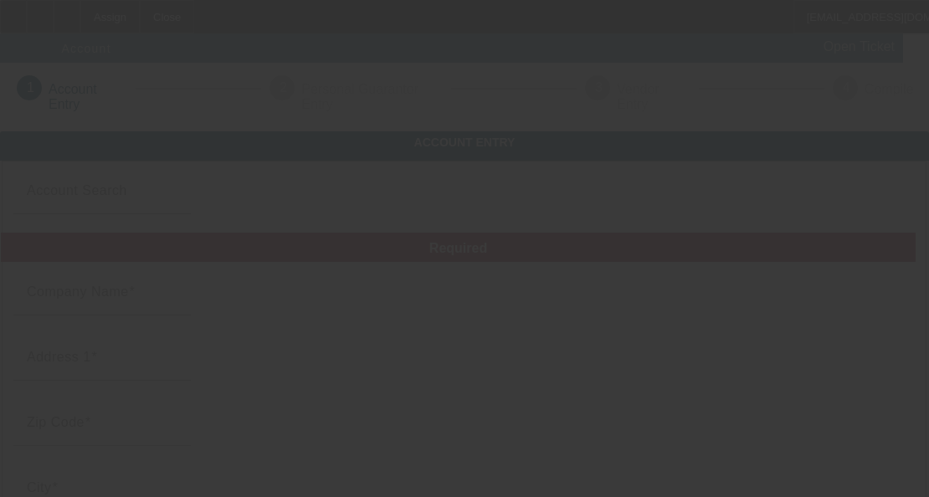
type input "[DATE]"
type input "[PERSON_NAME] DBA [PERSON_NAME] Construction"
type input "[PHONE_NUMBER]"
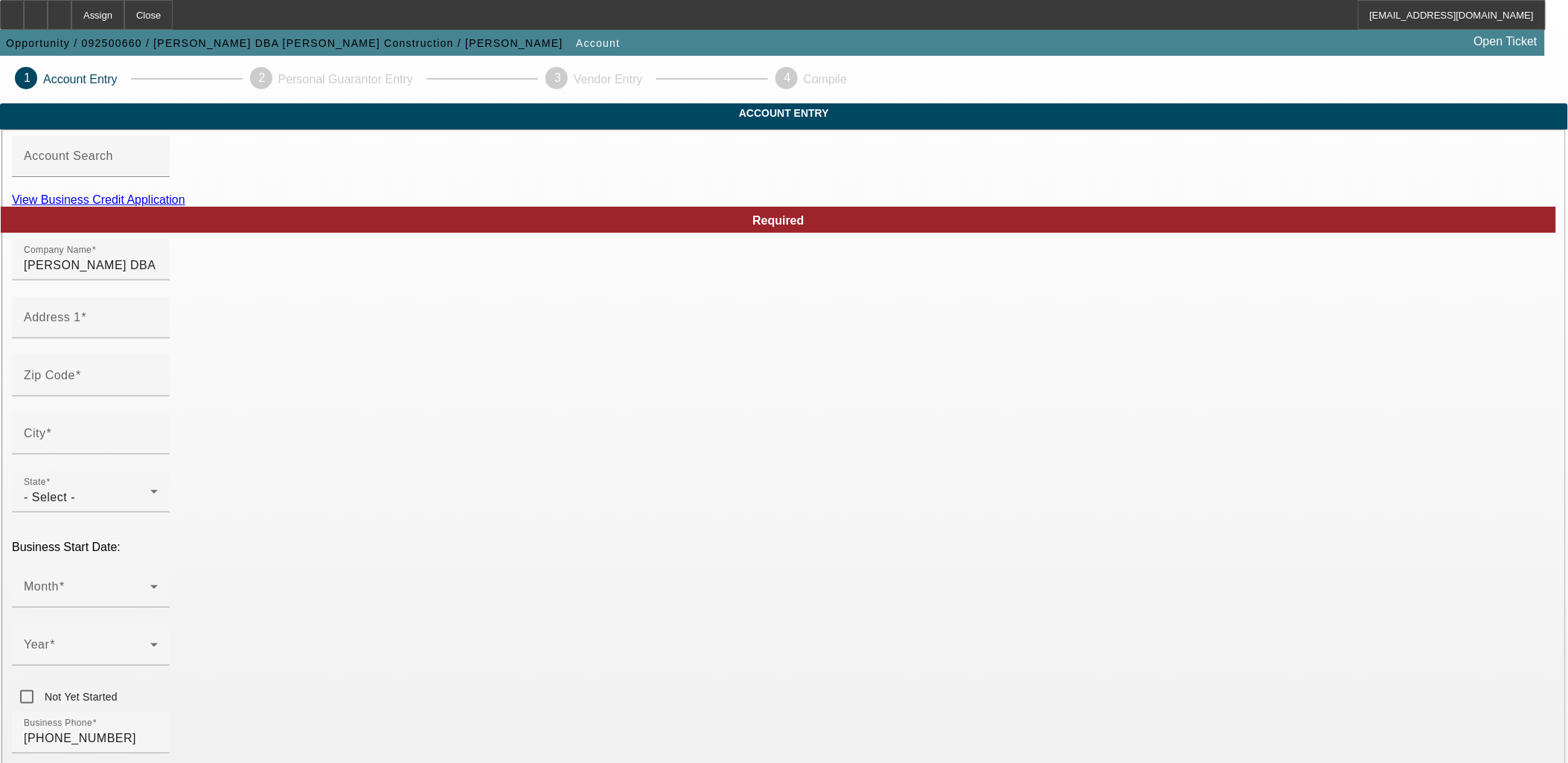
click at [185, 206] on link "View Business Credit Application" at bounding box center [98, 200] width 173 height 12
drag, startPoint x: 588, startPoint y: 290, endPoint x: 458, endPoint y: 287, distance: 130.0
click at [157, 275] on input "[PERSON_NAME] DBA [PERSON_NAME] Construction" at bounding box center [91, 266] width 134 height 18
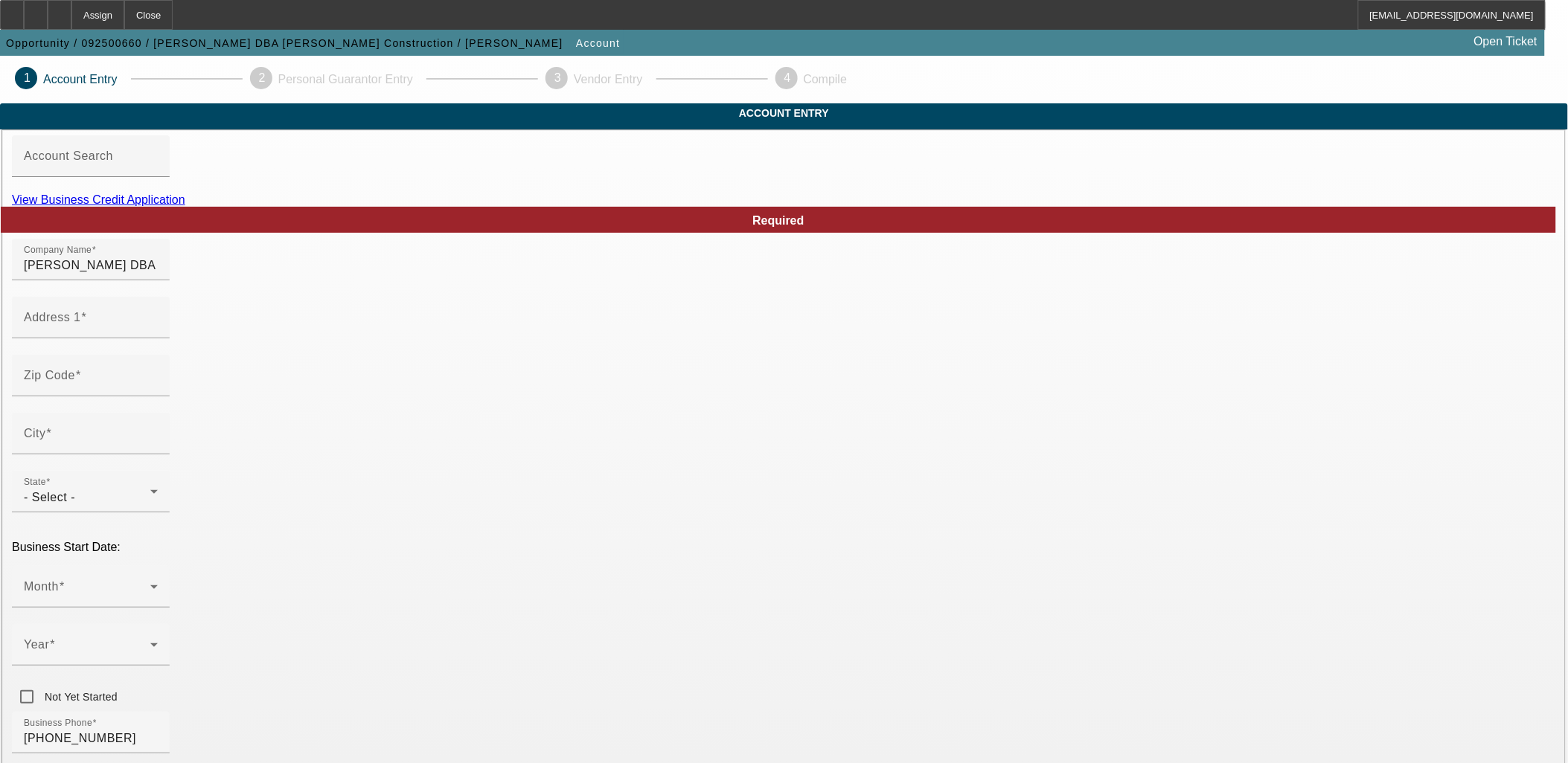
paste input "[PERSON_NAME] Construction"
type input "[PERSON_NAME] Construction"
drag, startPoint x: 554, startPoint y: 285, endPoint x: 436, endPoint y: 290, distance: 118.1
click at [157, 275] on input "[PERSON_NAME] DBA [PERSON_NAME] Construction" at bounding box center [91, 266] width 134 height 18
type input "[PERSON_NAME]"
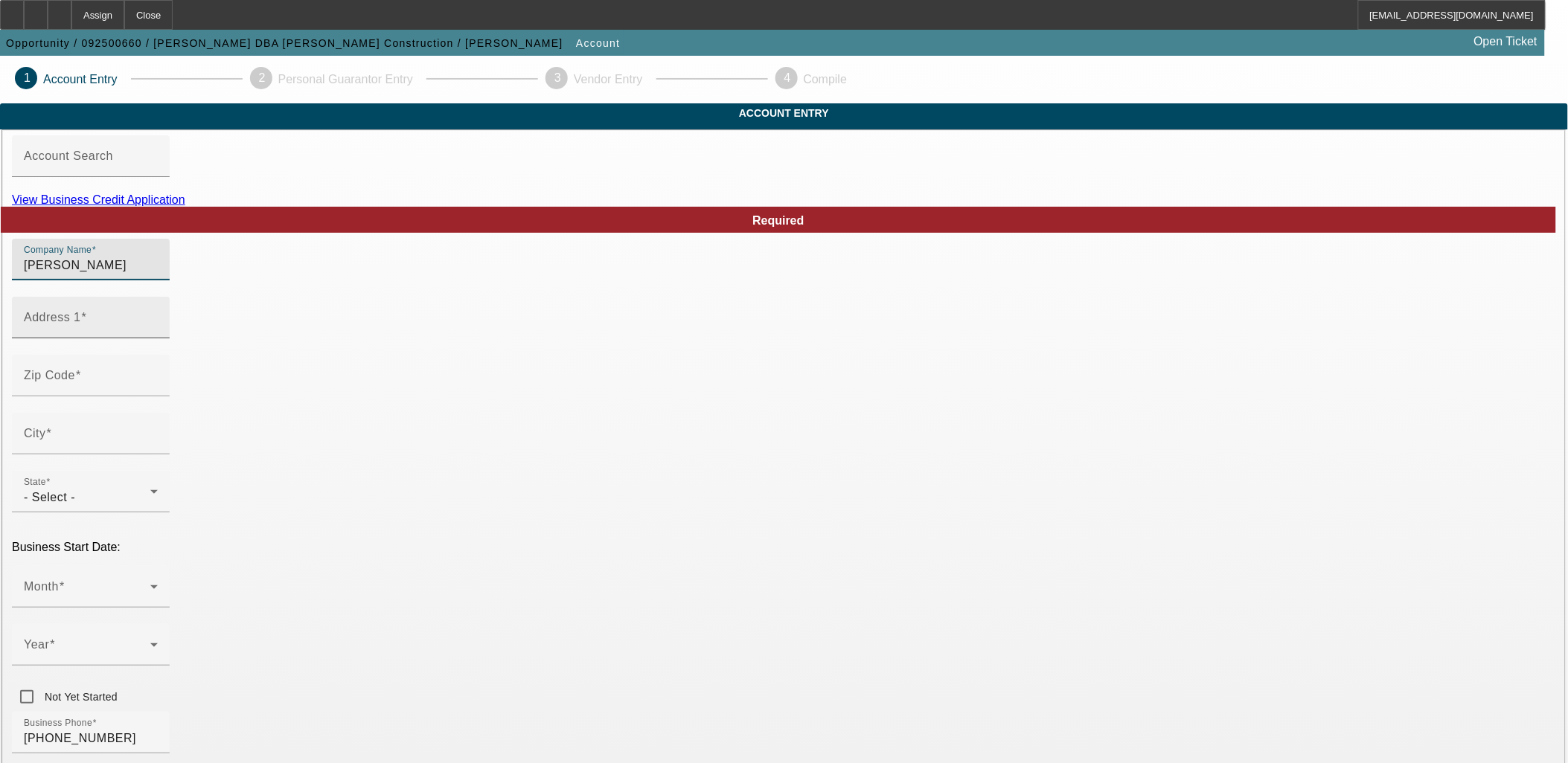
click at [157, 333] on input "Address 1" at bounding box center [91, 324] width 134 height 18
type input "1295 Mt Calvary Rd"
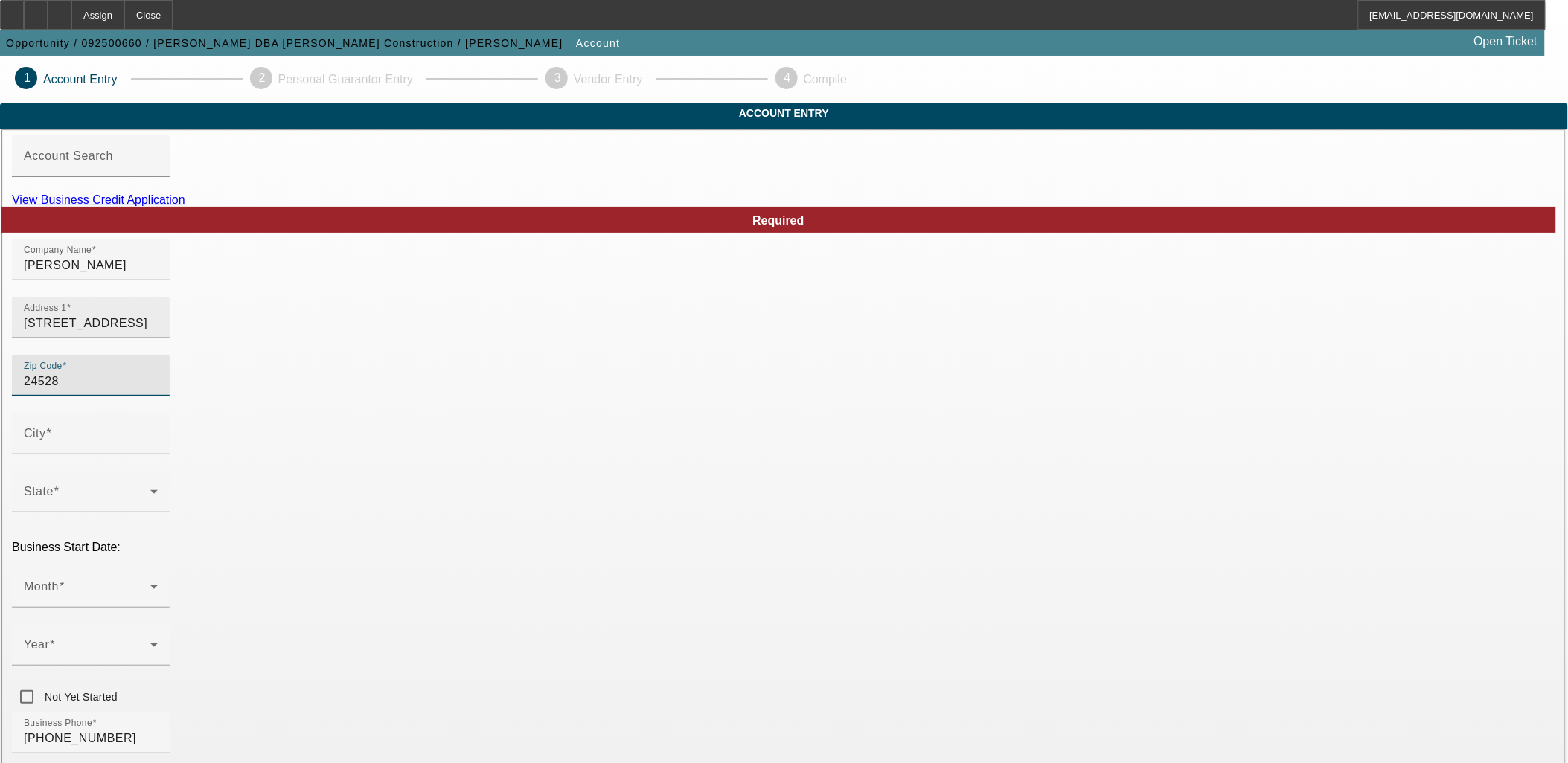
type input "24528"
type input "Brookneal"
type input "Campbell"
click at [157, 441] on div "Month" at bounding box center [91, 587] width 134 height 42
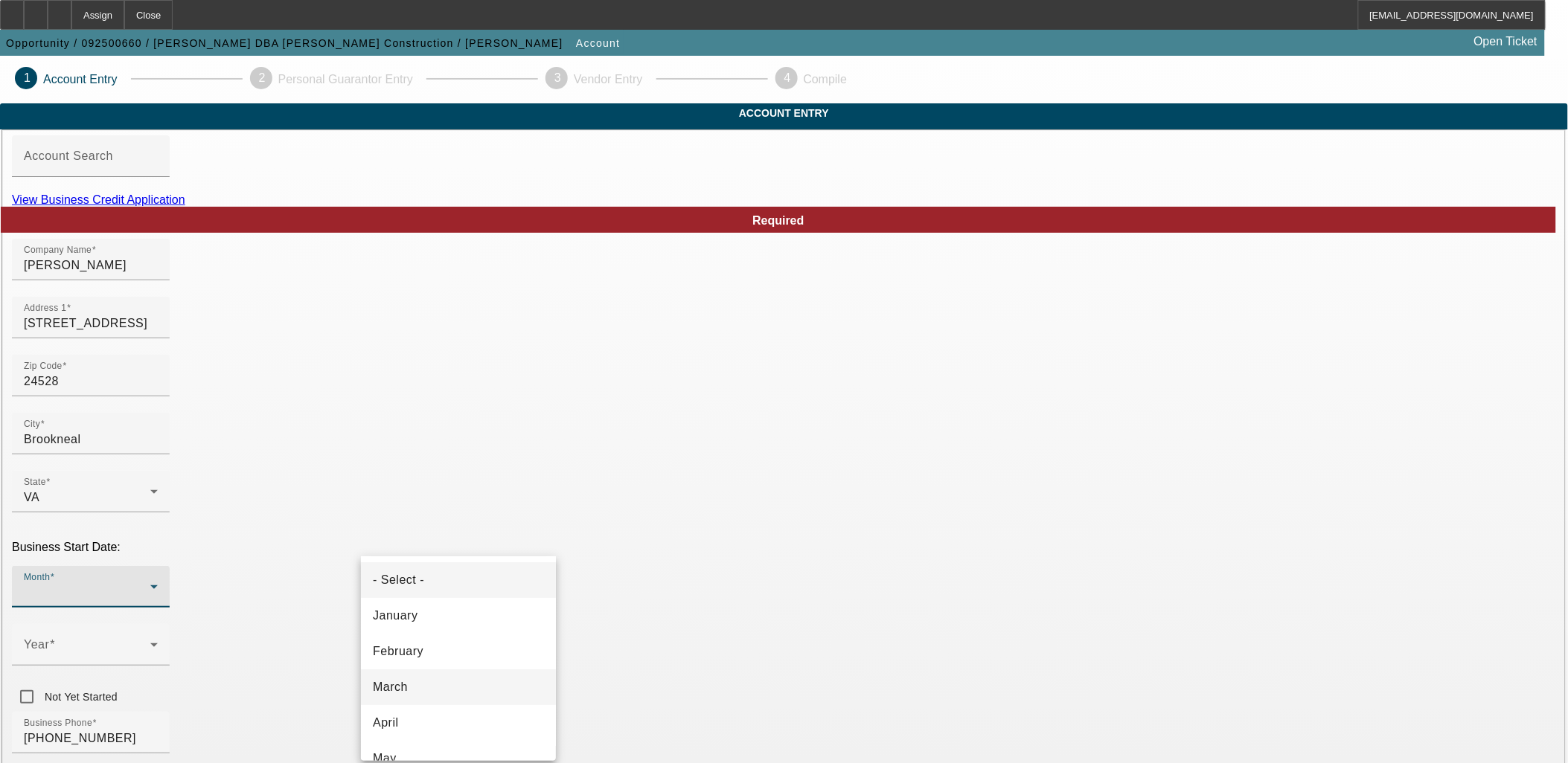
scroll to position [83, 0]
click at [404, 441] on mat-option "May" at bounding box center [458, 676] width 195 height 36
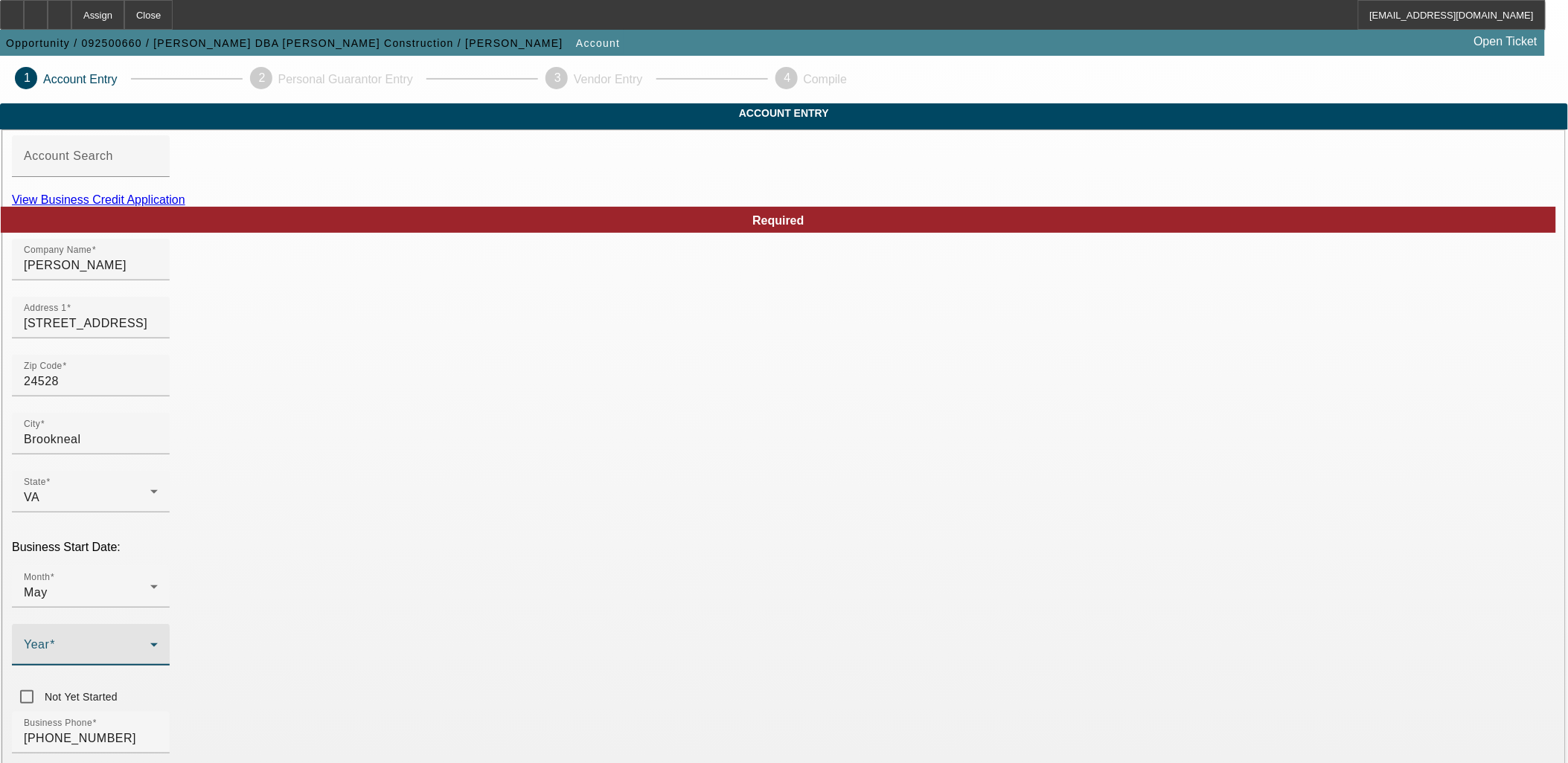
click at [150, 441] on span at bounding box center [87, 651] width 126 height 18
click at [601, 441] on mat-option "2024" at bounding box center [621, 723] width 86 height 36
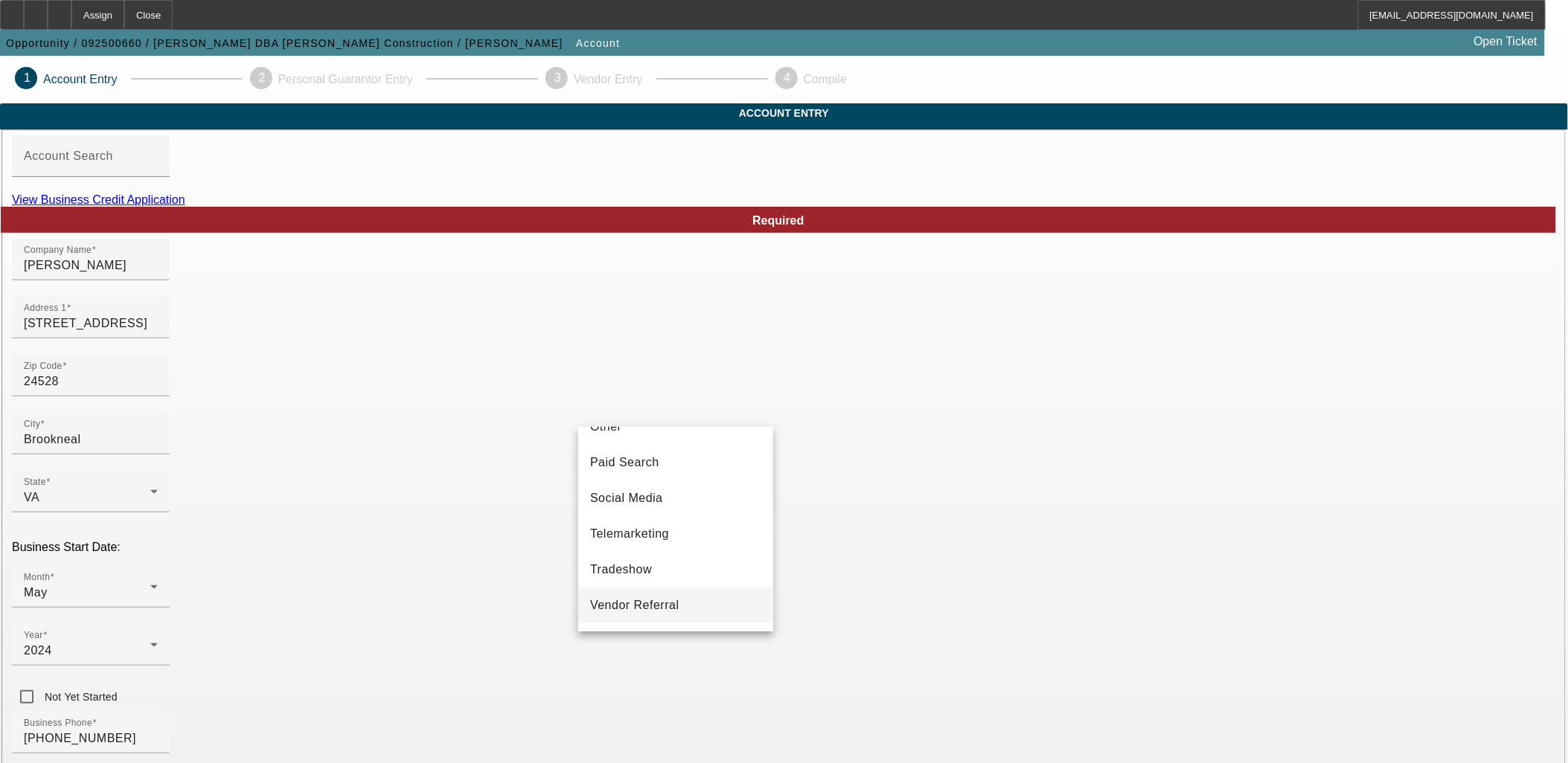
scroll to position [495, 0]
click at [630, 441] on span "Vendor Referral" at bounding box center [634, 598] width 89 height 18
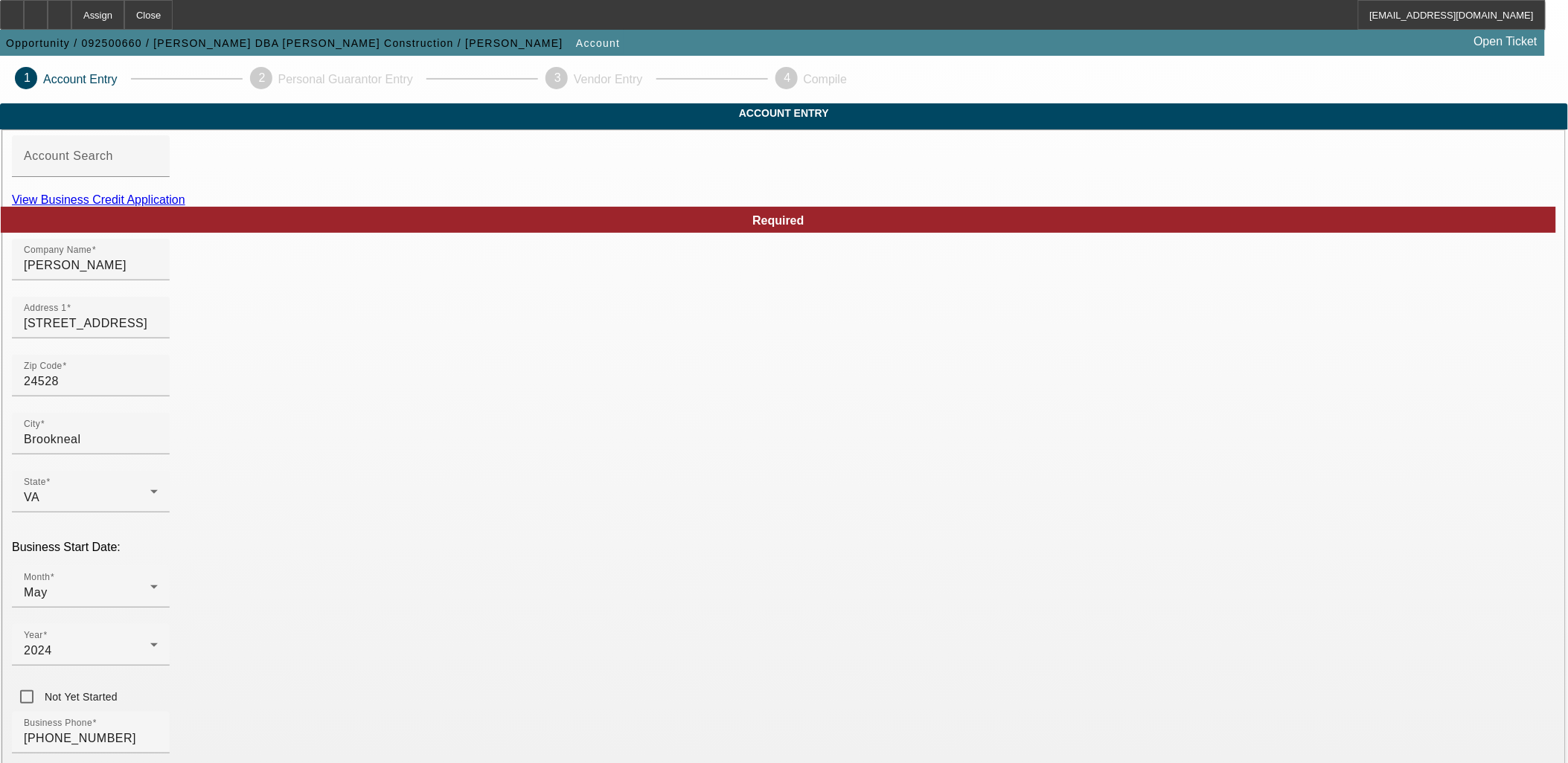
click at [826, 441] on span "LLC" at bounding box center [819, 522] width 23 height 18
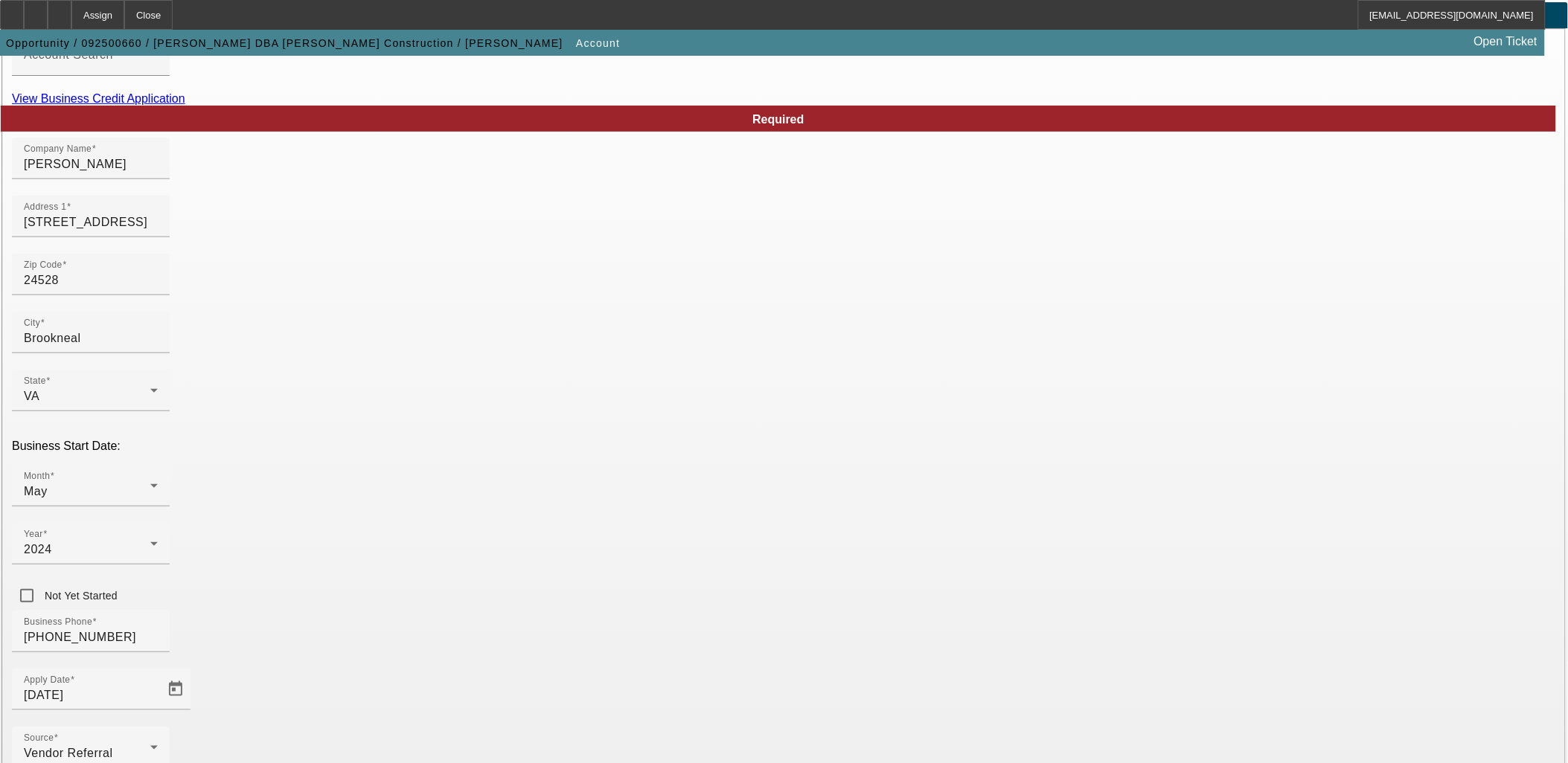
scroll to position [184, 0]
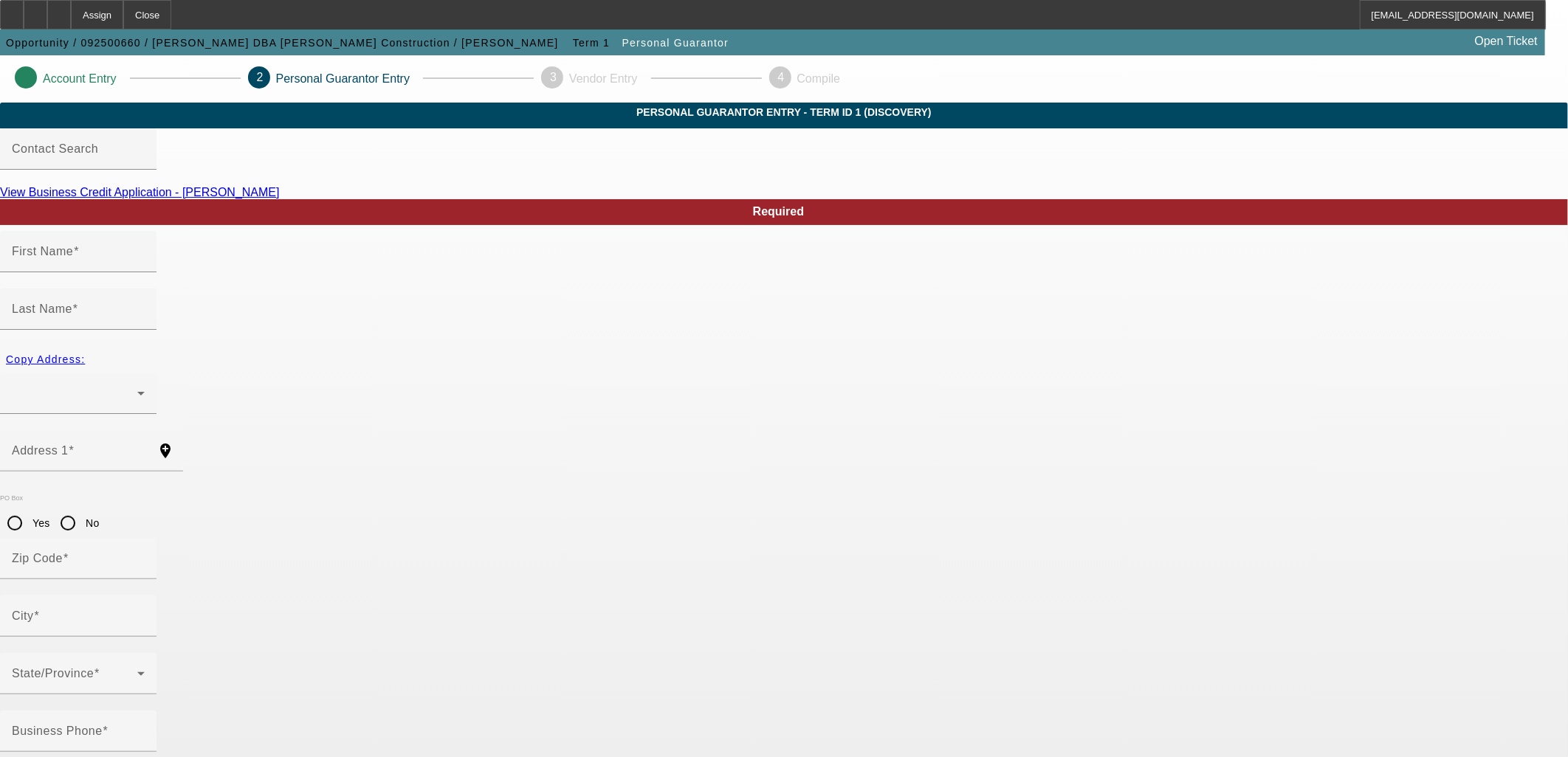
type input "Ernest"
type input "Crews"
radio input "true"
type input "[PHONE_NUMBER]"
type input "225-29-8367"
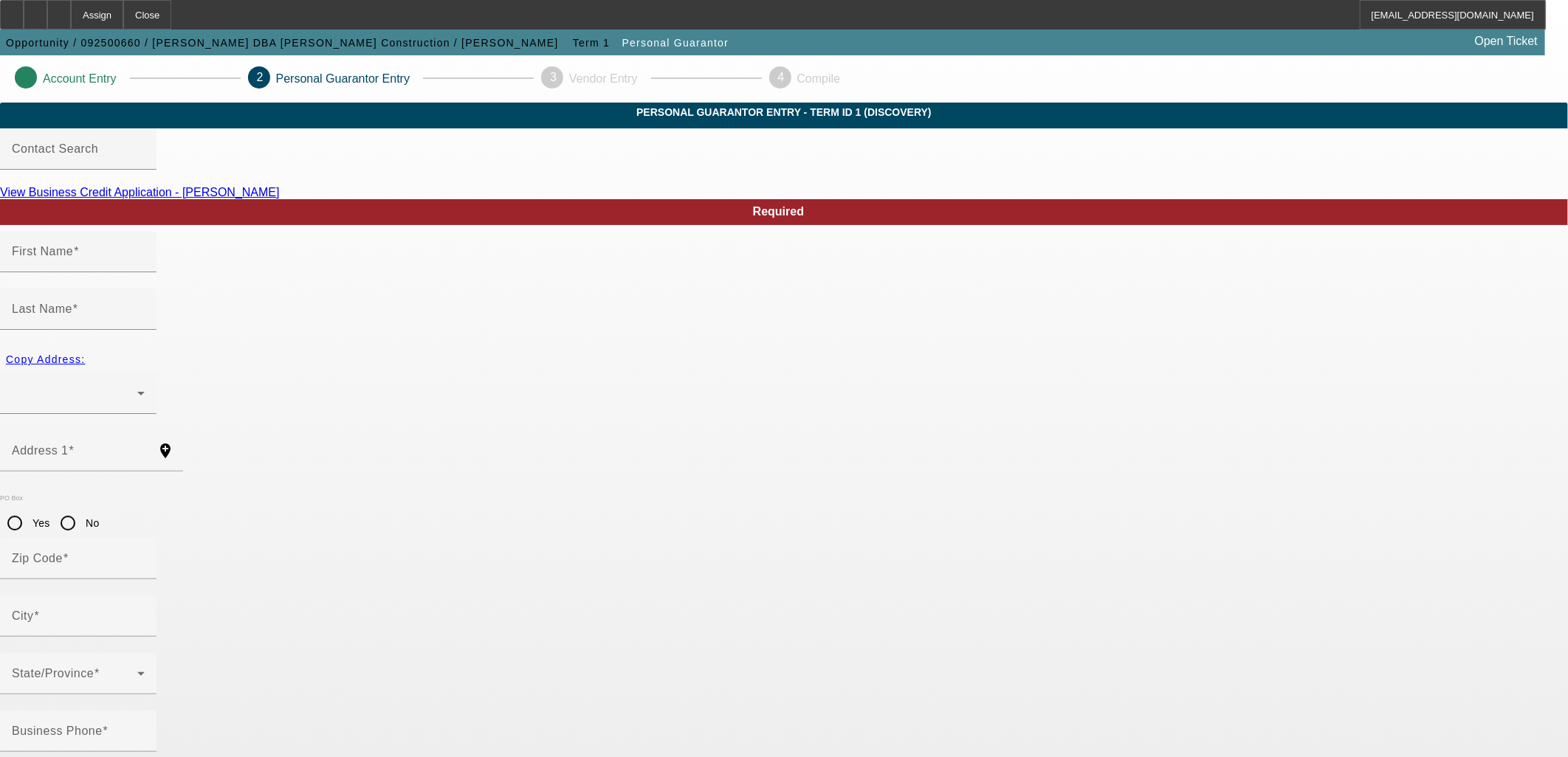
type input "petecrews@embarqmail.com"
click at [145, 372] on div at bounding box center [78, 393] width 133 height 41
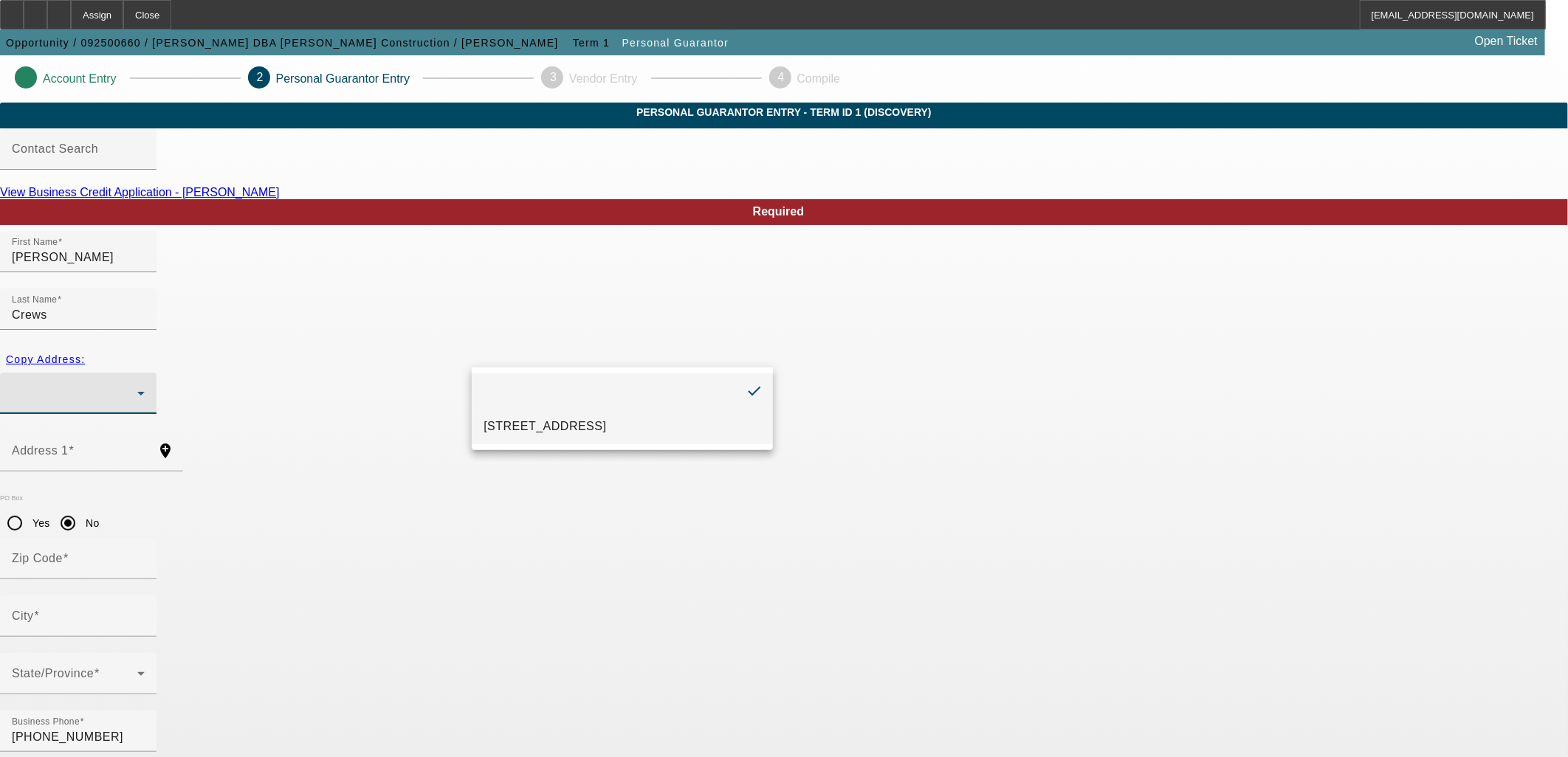
click at [533, 432] on span "1295 Mt Calvary Rd Brookneal, VA 24528" at bounding box center [544, 427] width 123 height 18
click at [85, 354] on span "Copy Address:" at bounding box center [46, 359] width 79 height 11
type input "1295 Mt Calvary Rd"
radio input "false"
type input "24528"
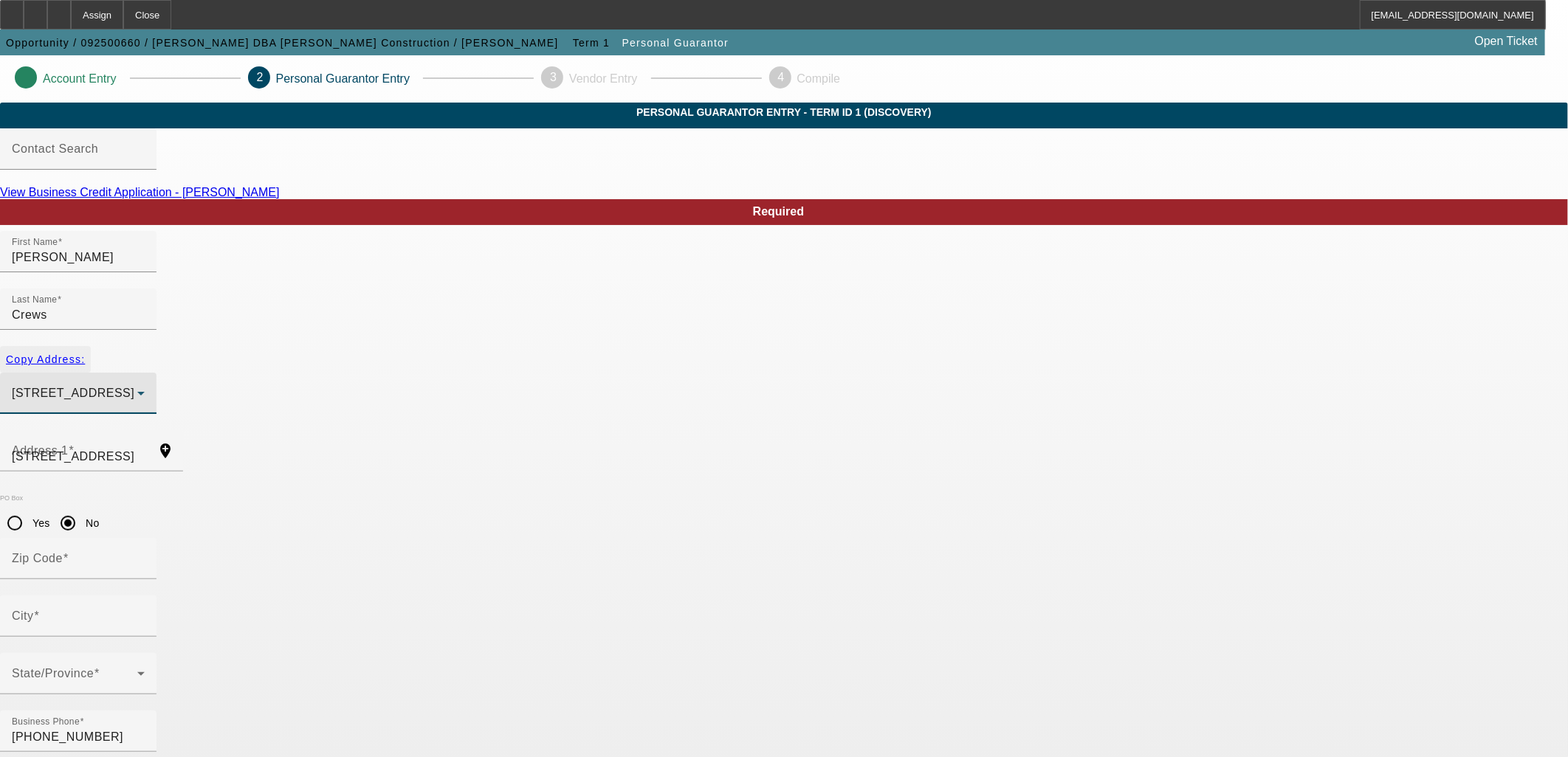
type input "Brookneal"
type input "100"
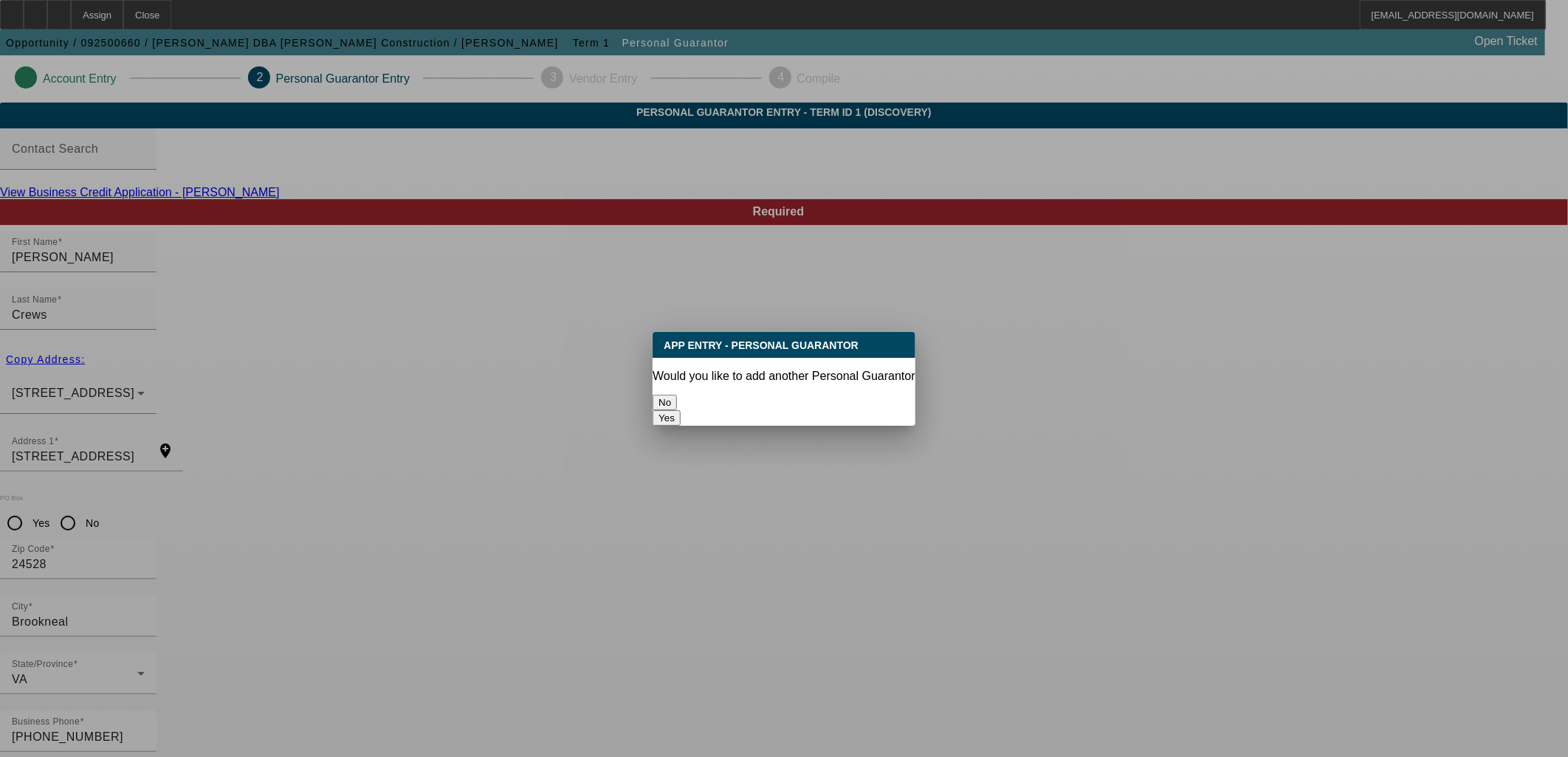
click at [677, 396] on button "No" at bounding box center [665, 403] width 25 height 16
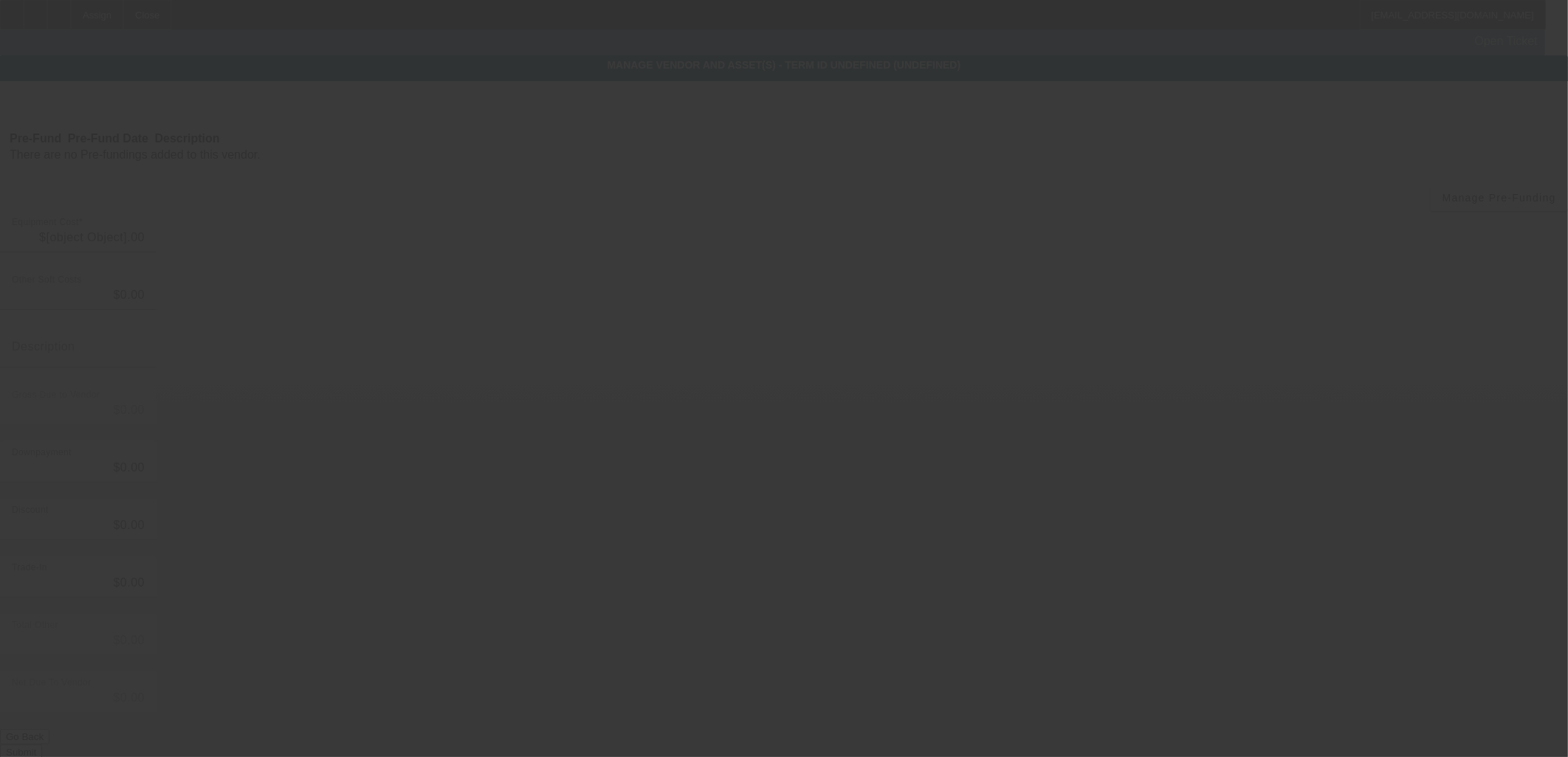
type input "$19,995.00"
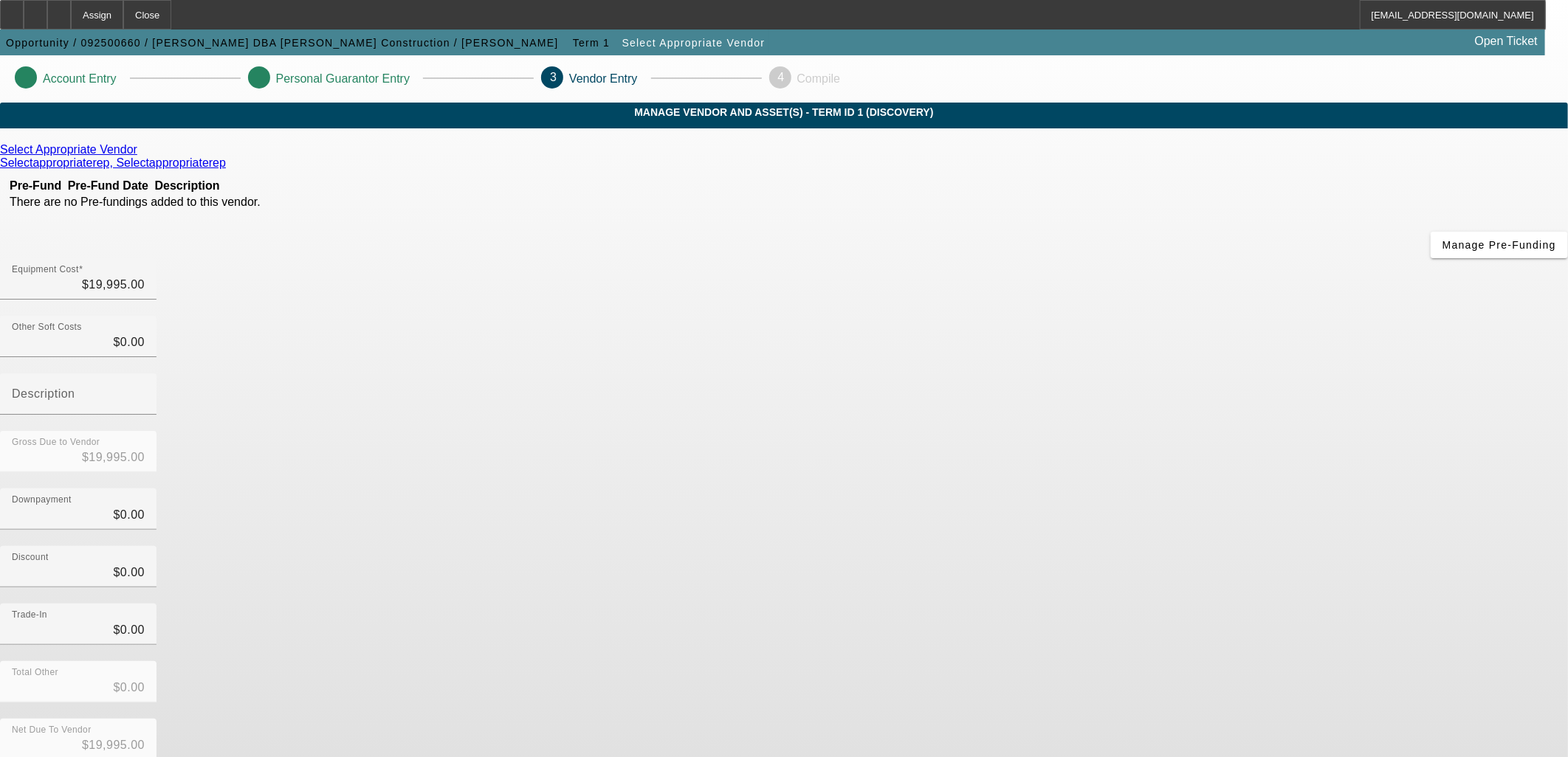
click at [577, 438] on div "Select Appropriate Vendor Selectappropriaterep, Selectappropriaterep Pre-Fund P…" at bounding box center [784, 467] width 1568 height 648
click at [141, 156] on icon at bounding box center [141, 149] width 0 height 12
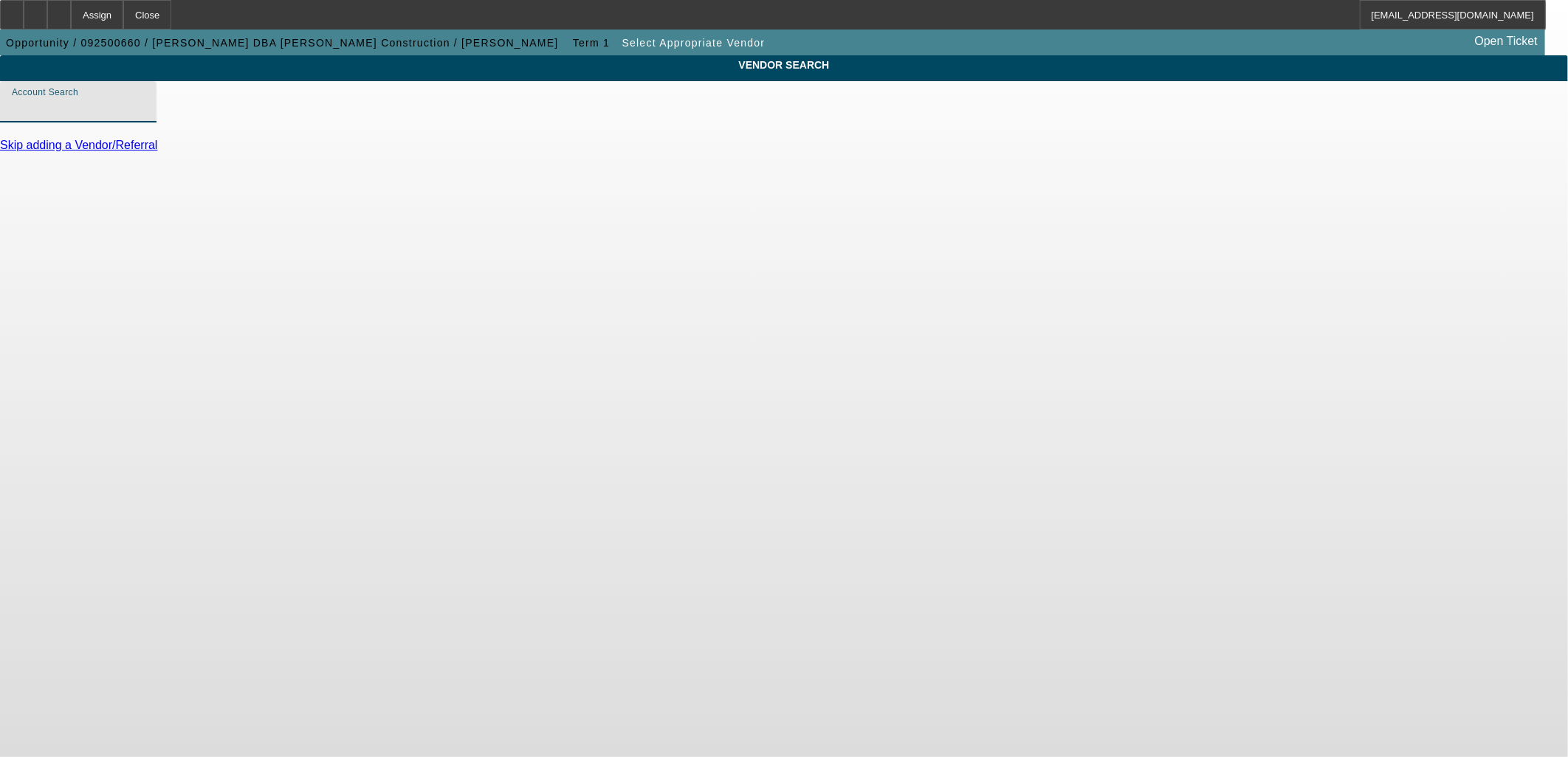
click at [145, 116] on input "Account Search" at bounding box center [78, 108] width 133 height 18
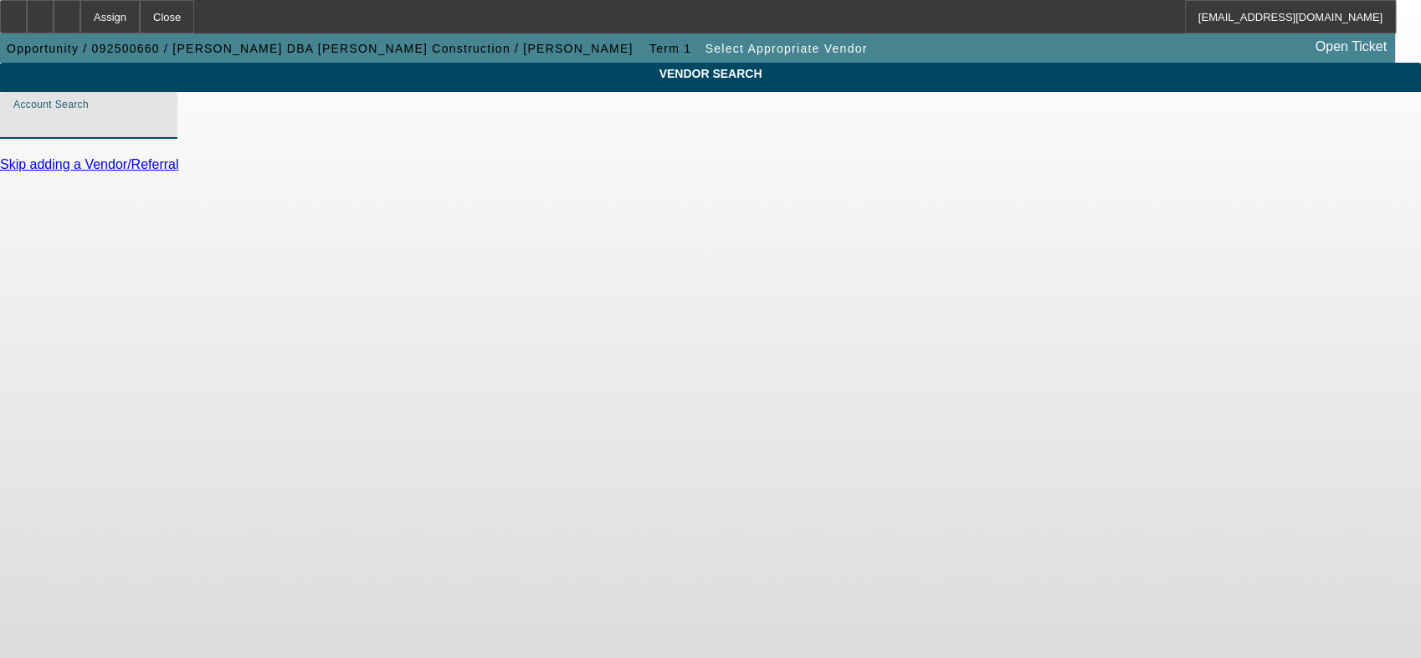
click at [164, 132] on input "Account Search" at bounding box center [88, 122] width 151 height 20
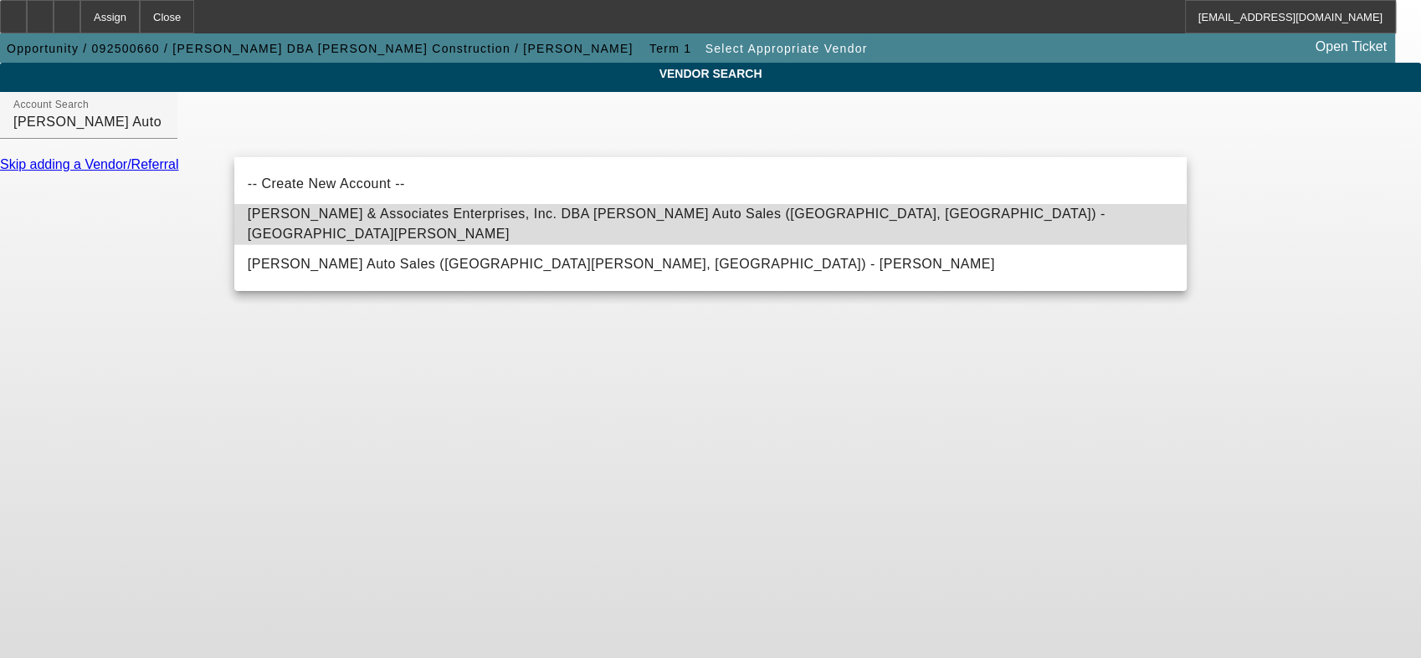
click at [349, 228] on span "Davis & Associates Enterprises, Inc. DBA Davis Auto Sales (North Chesterfield, …" at bounding box center [677, 224] width 858 height 34
type input "Davis & Associates Enterprises, Inc. DBA Davis Auto Sales (North Chesterfield, …"
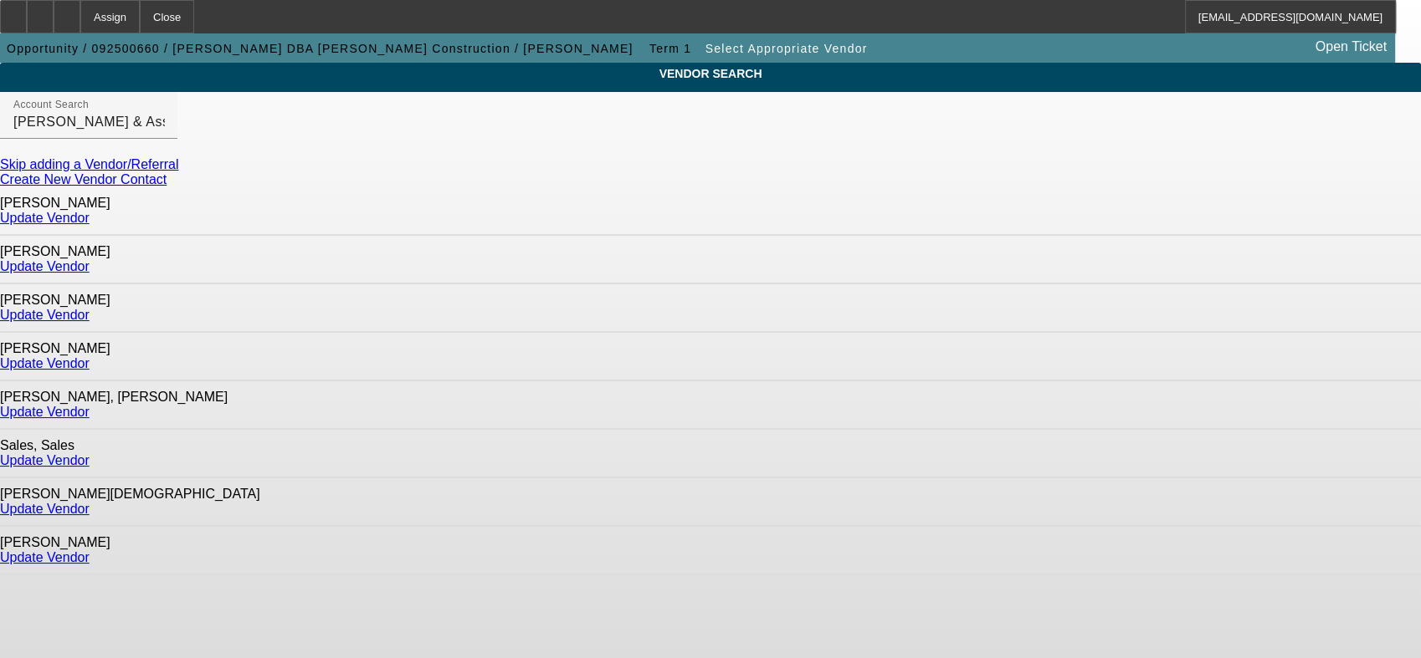
click at [90, 496] on link "Update Vendor" at bounding box center [45, 557] width 90 height 14
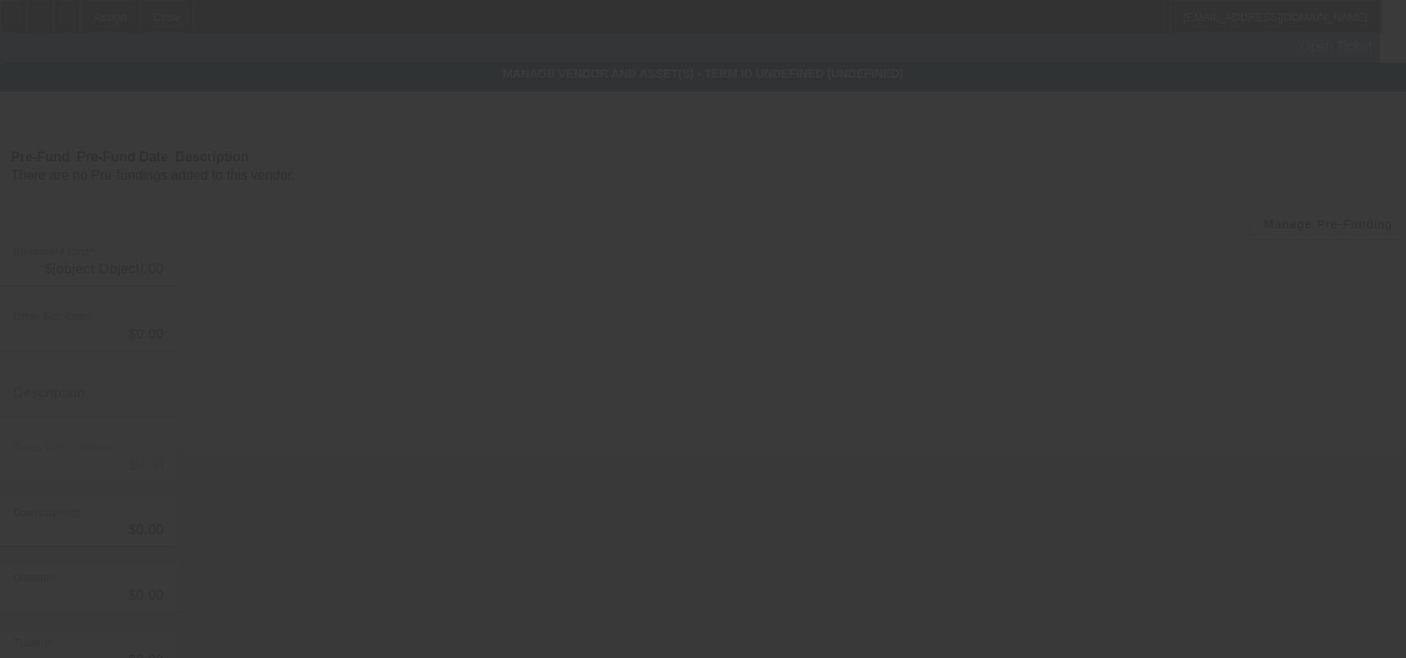
type input "$19,995.00"
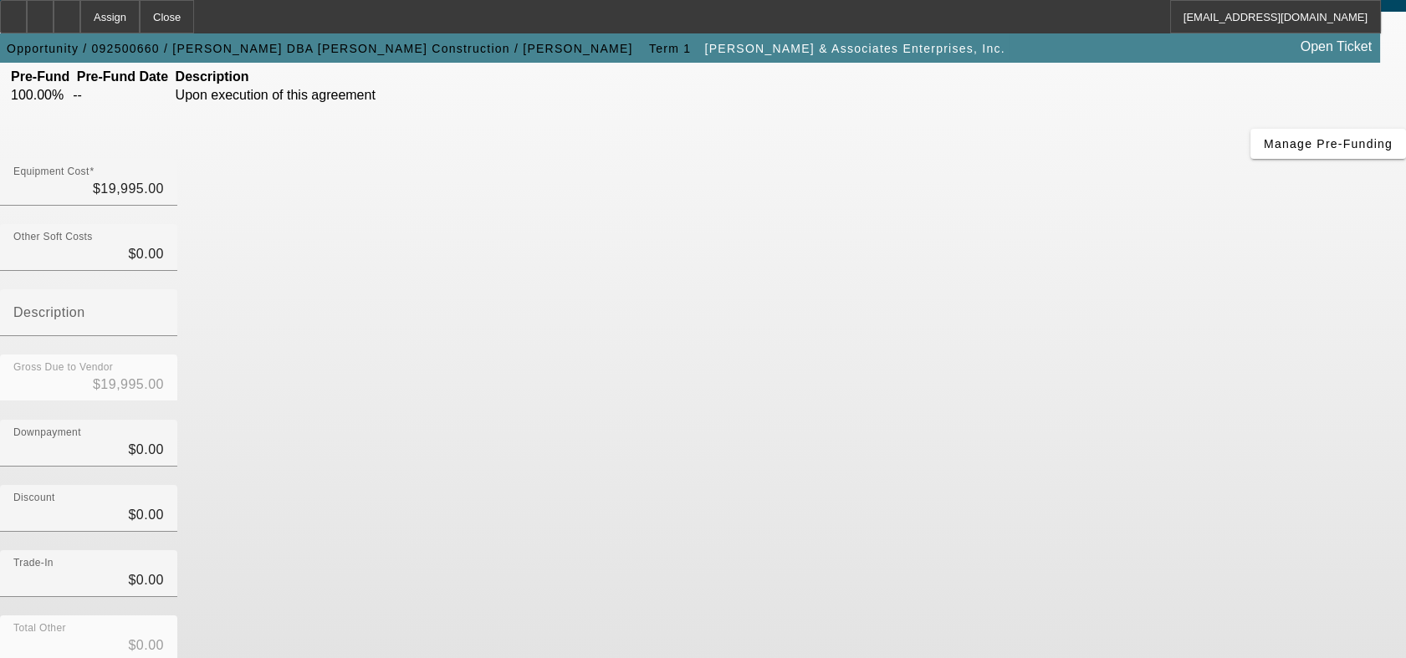
scroll to position [193, 0]
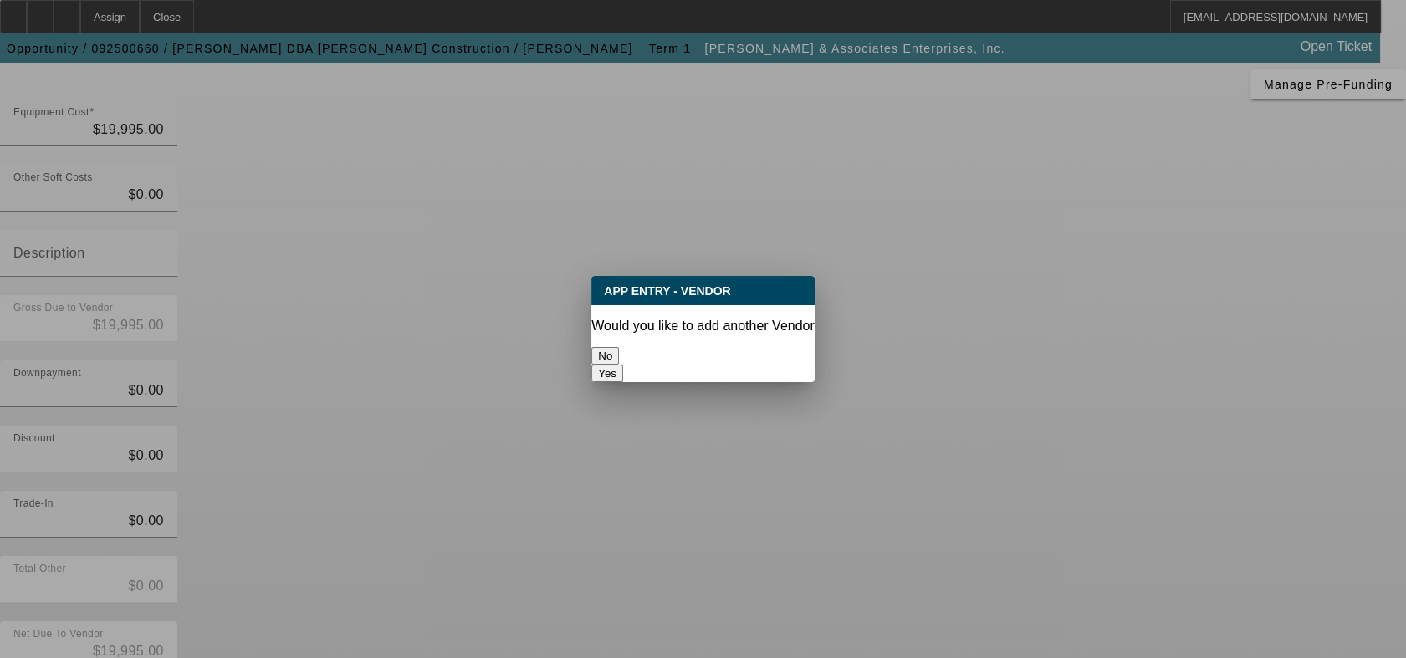
click at [619, 347] on button "No" at bounding box center [605, 356] width 28 height 18
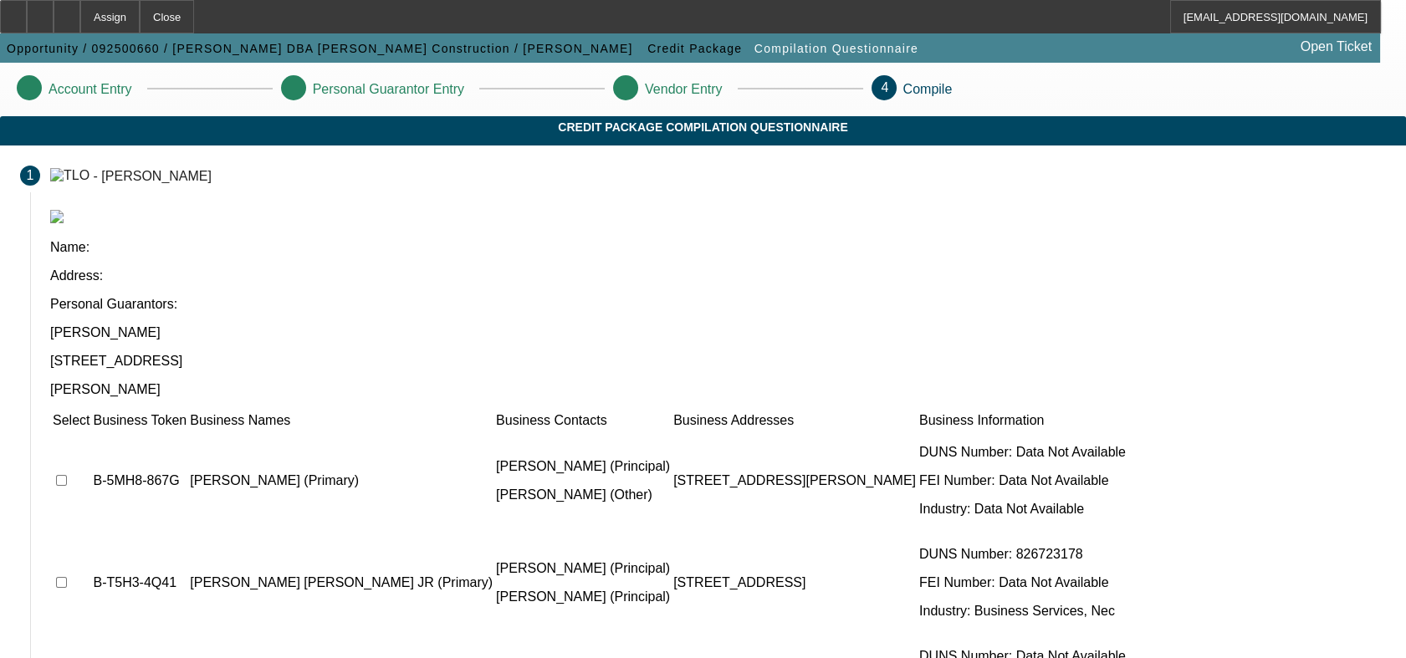
click at [67, 496] on input "checkbox" at bounding box center [61, 582] width 11 height 11
checkbox input "true"
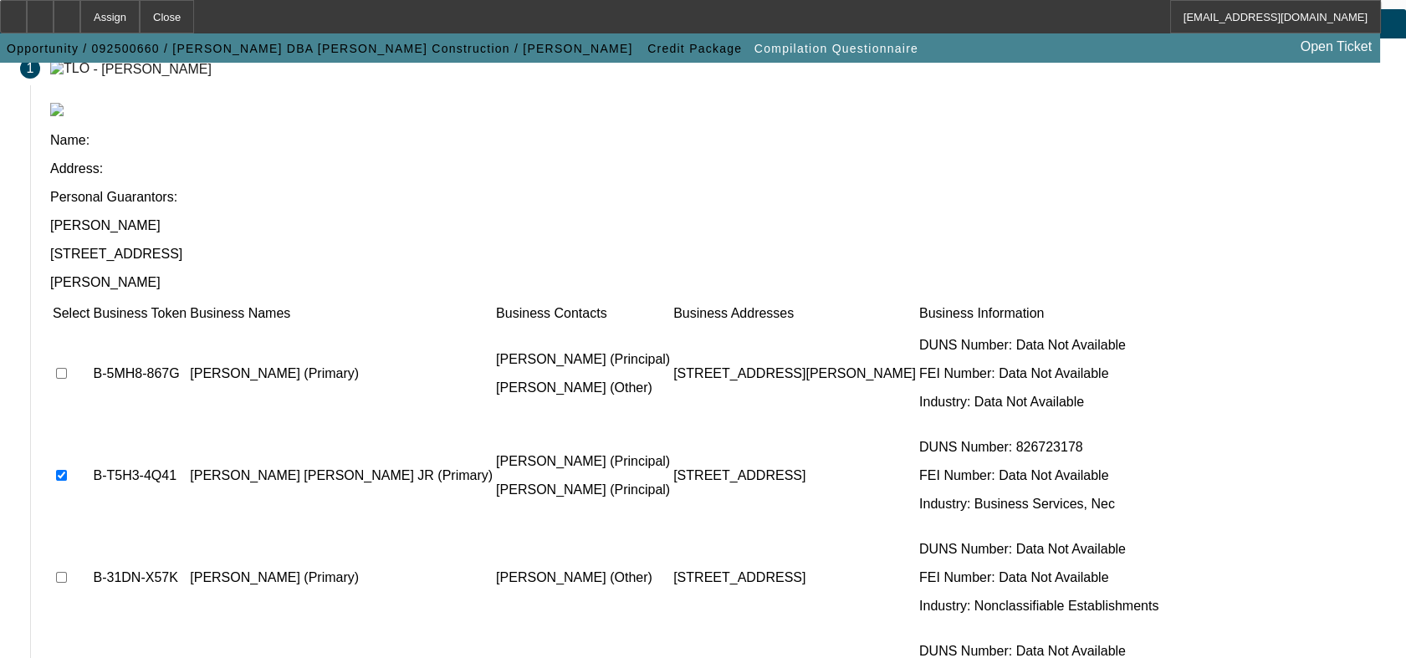
scroll to position [202, 0]
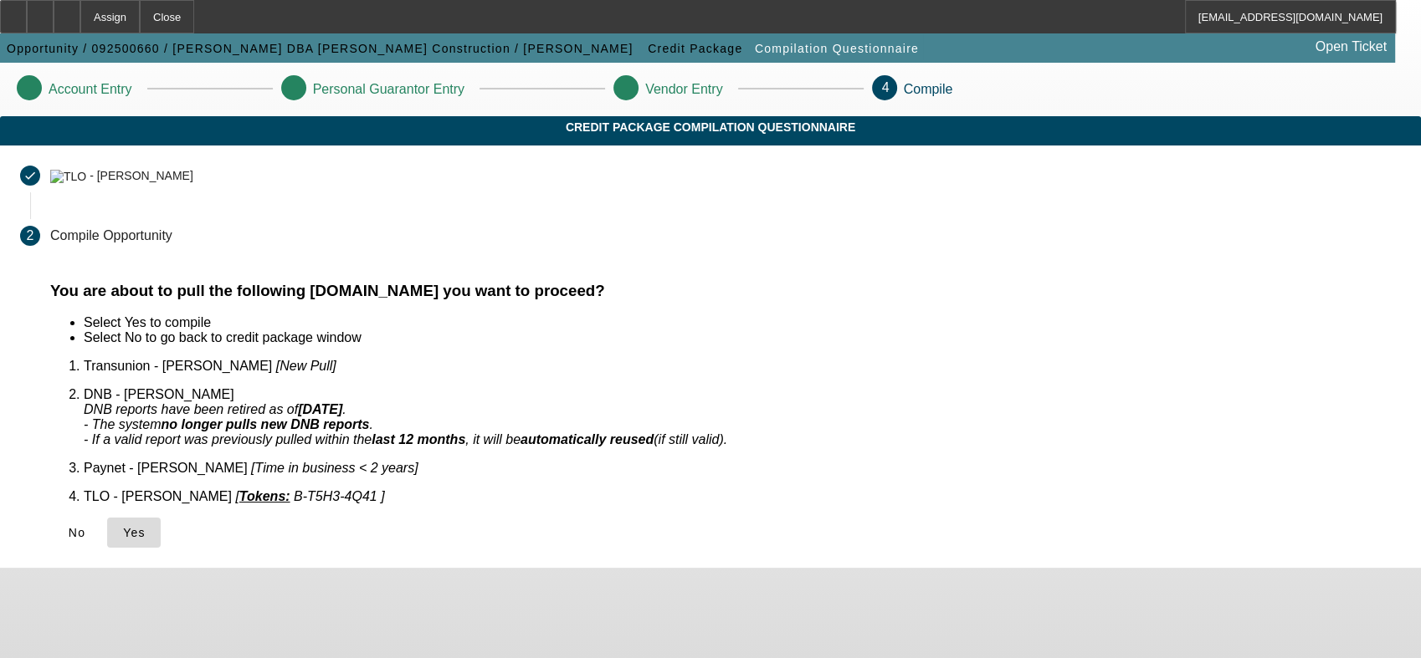
click at [146, 496] on span "Yes" at bounding box center [134, 532] width 23 height 13
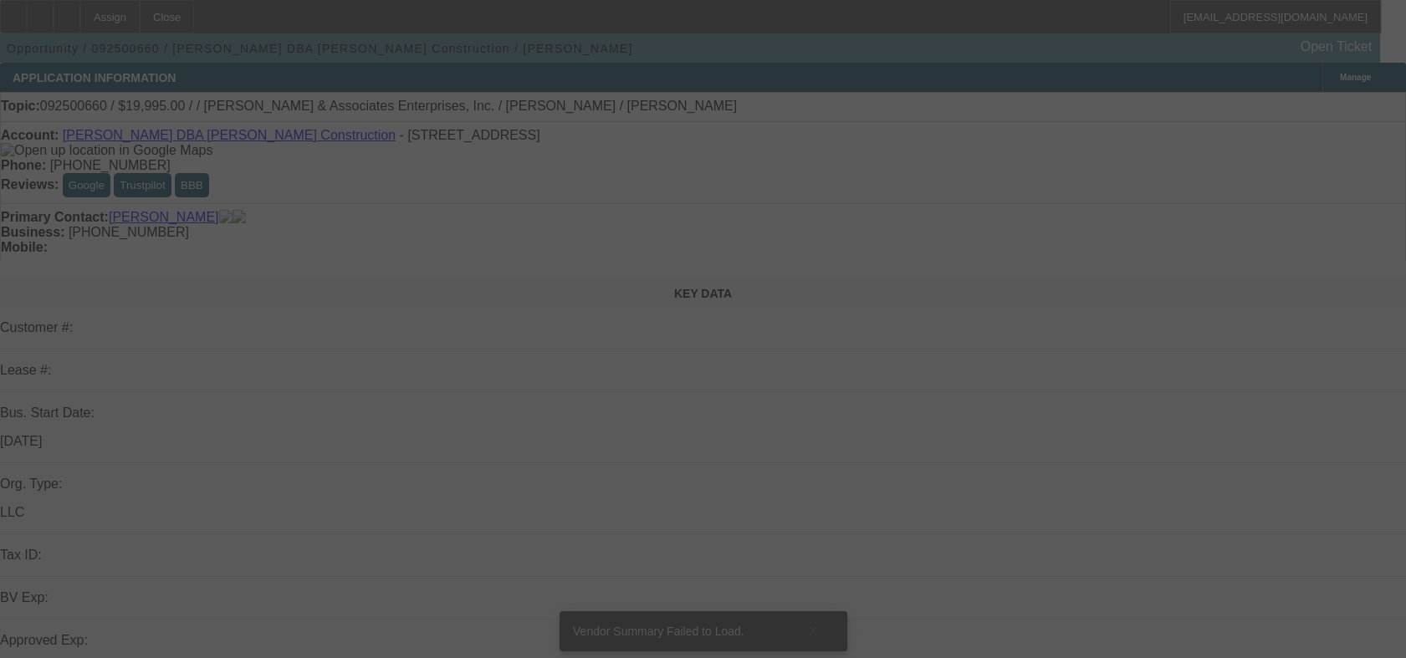
select select "0"
select select "2"
select select "0.1"
select select "4"
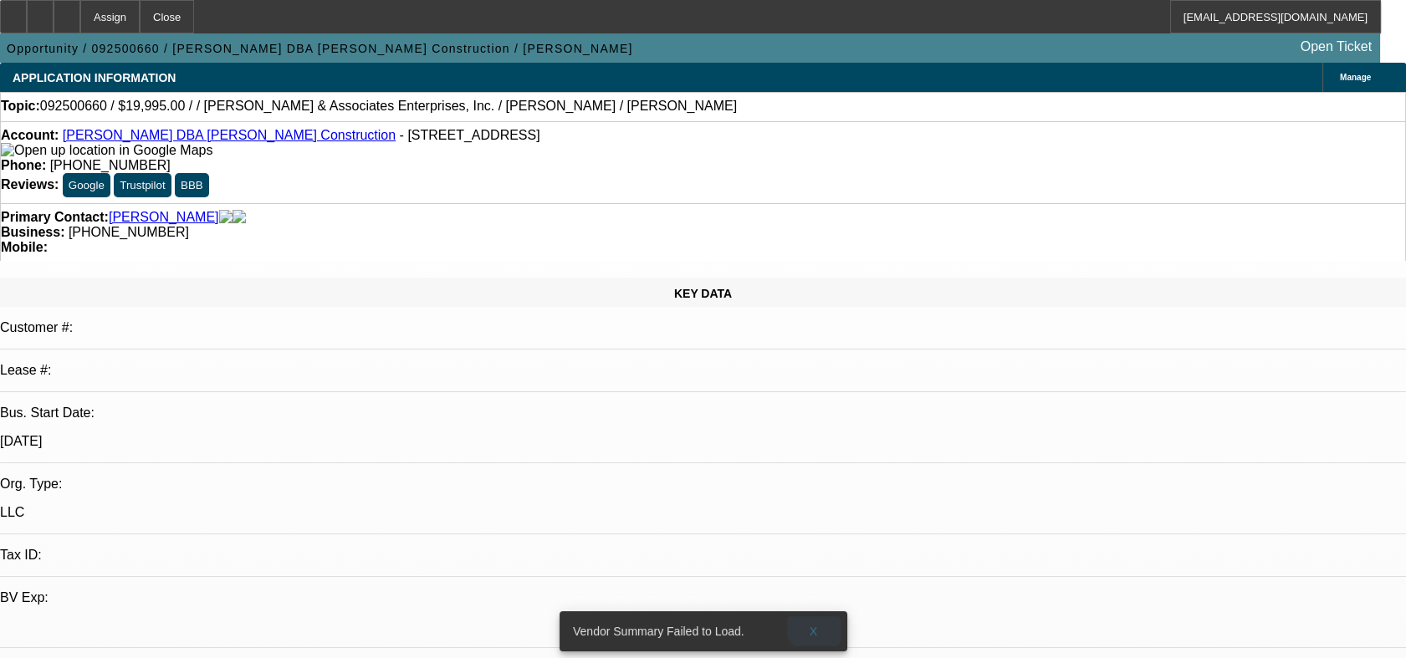
click at [817, 496] on span "X" at bounding box center [813, 631] width 9 height 13
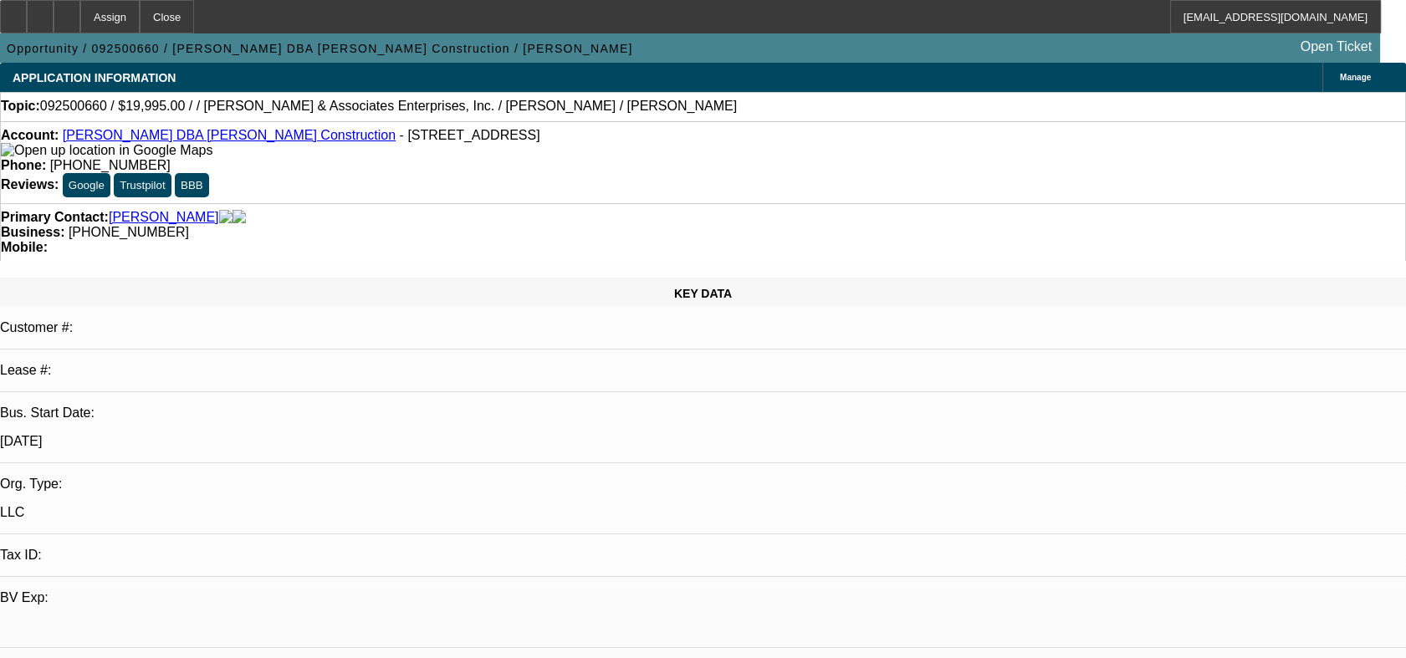
click at [80, 13] on div at bounding box center [67, 16] width 27 height 33
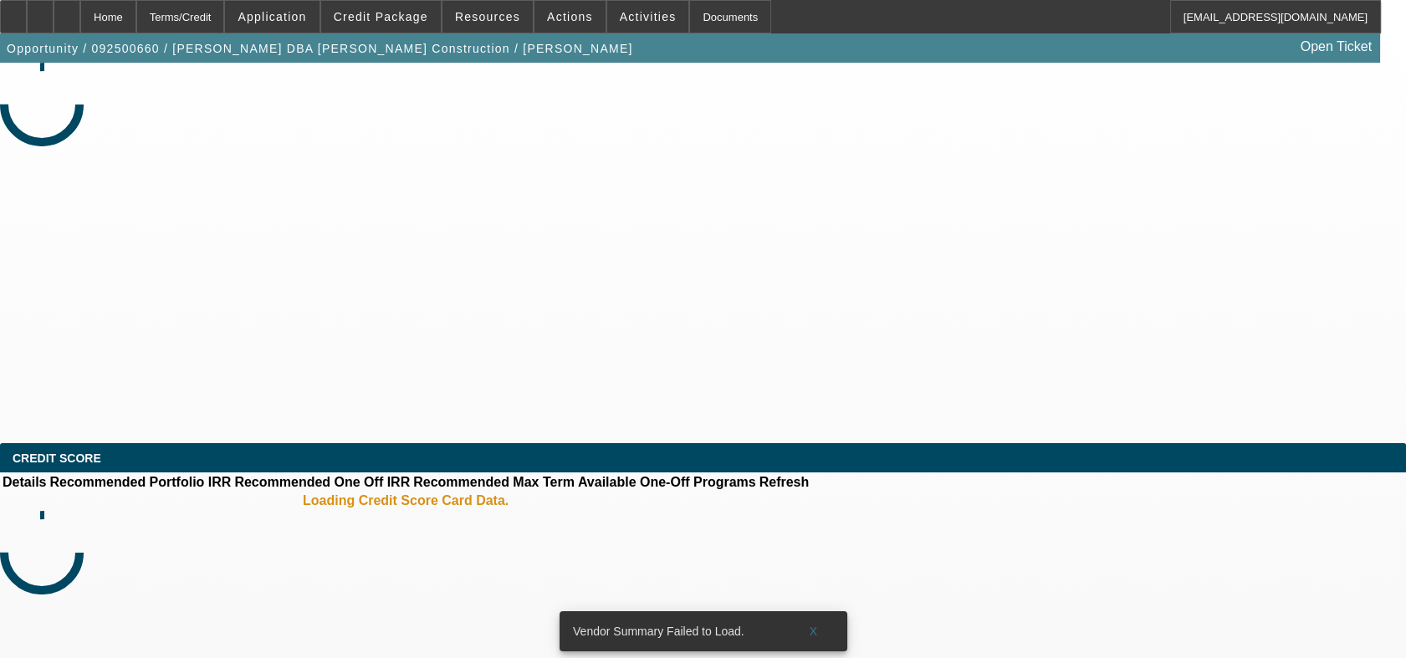
select select "0"
select select "2"
select select "0.1"
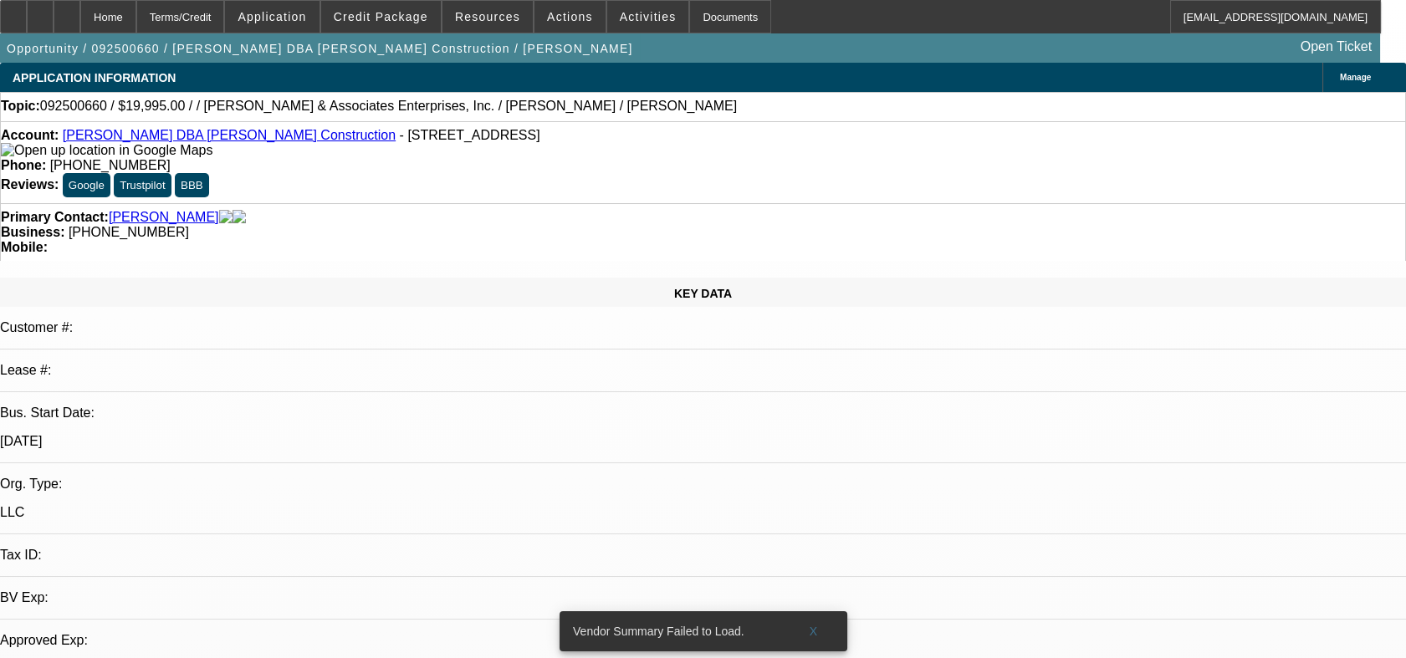
select select "1"
select select "2"
select select "4"
click at [555, 19] on span "Actions" at bounding box center [570, 16] width 46 height 13
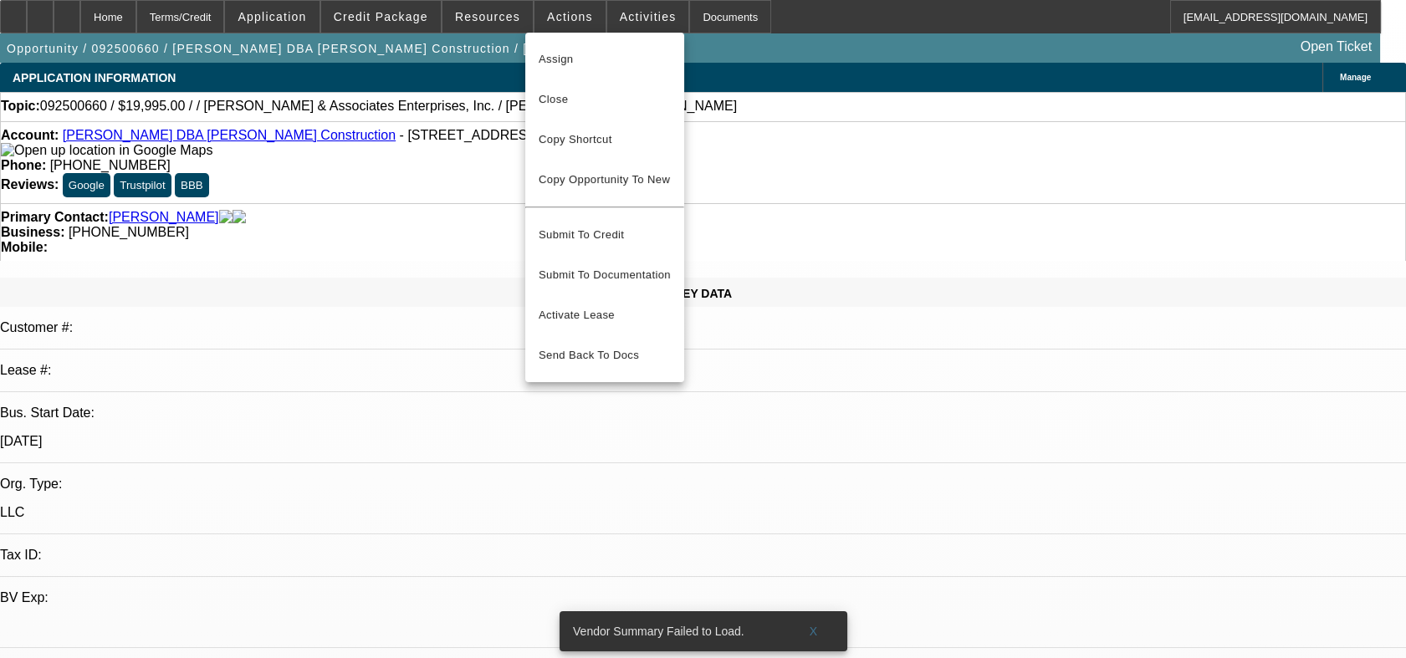
click at [631, 18] on div at bounding box center [703, 329] width 1406 height 658
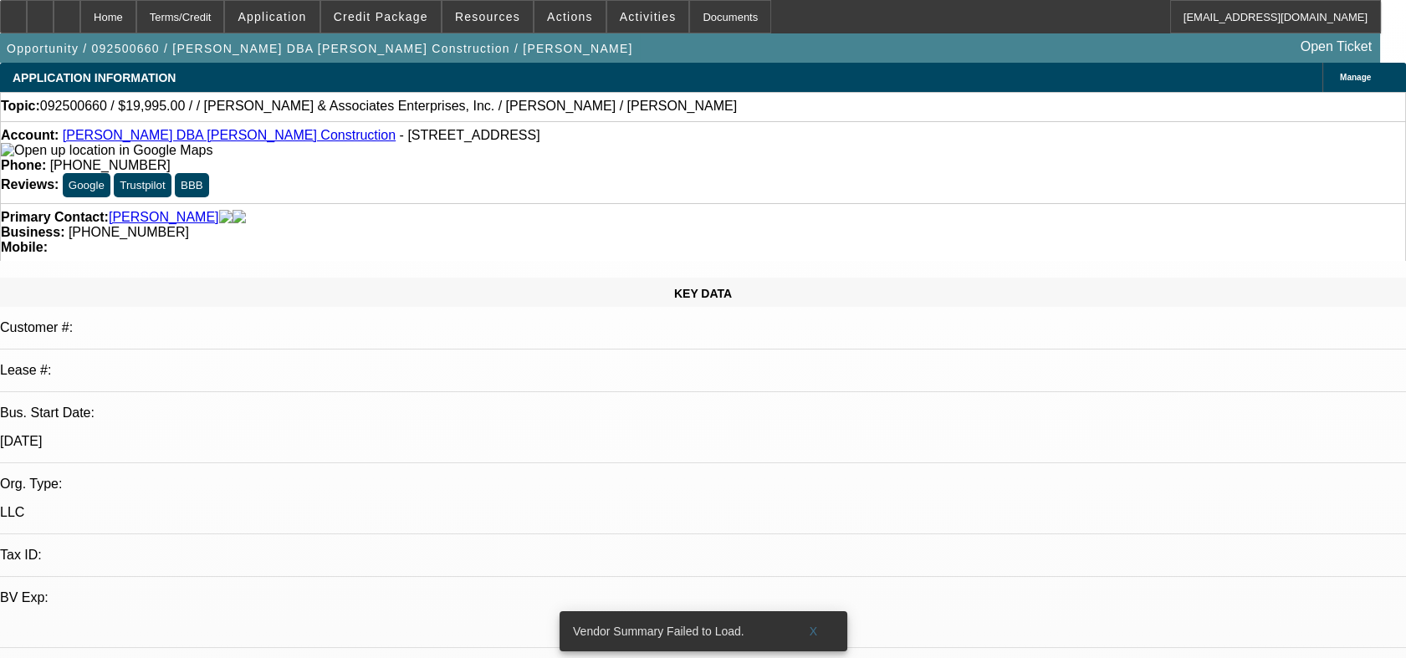
click at [631, 18] on span "Activities" at bounding box center [648, 16] width 57 height 13
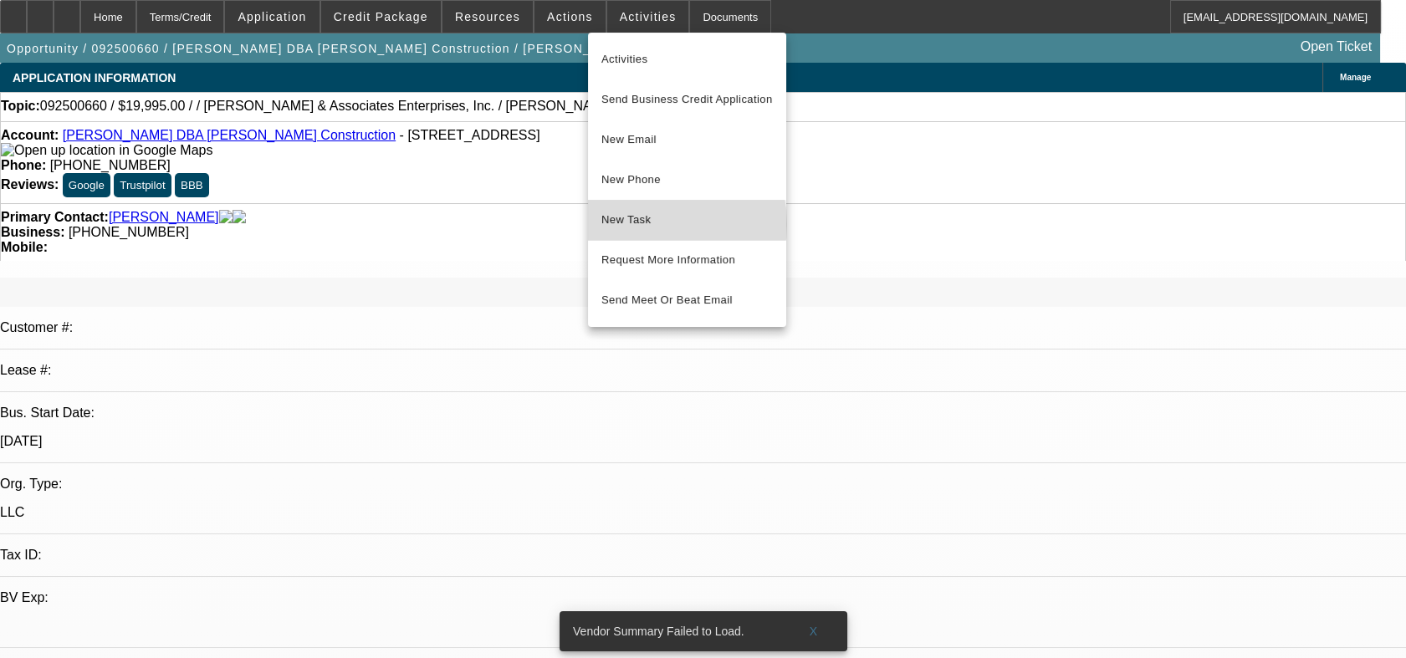
click at [642, 224] on span "New Task" at bounding box center [688, 220] width 172 height 20
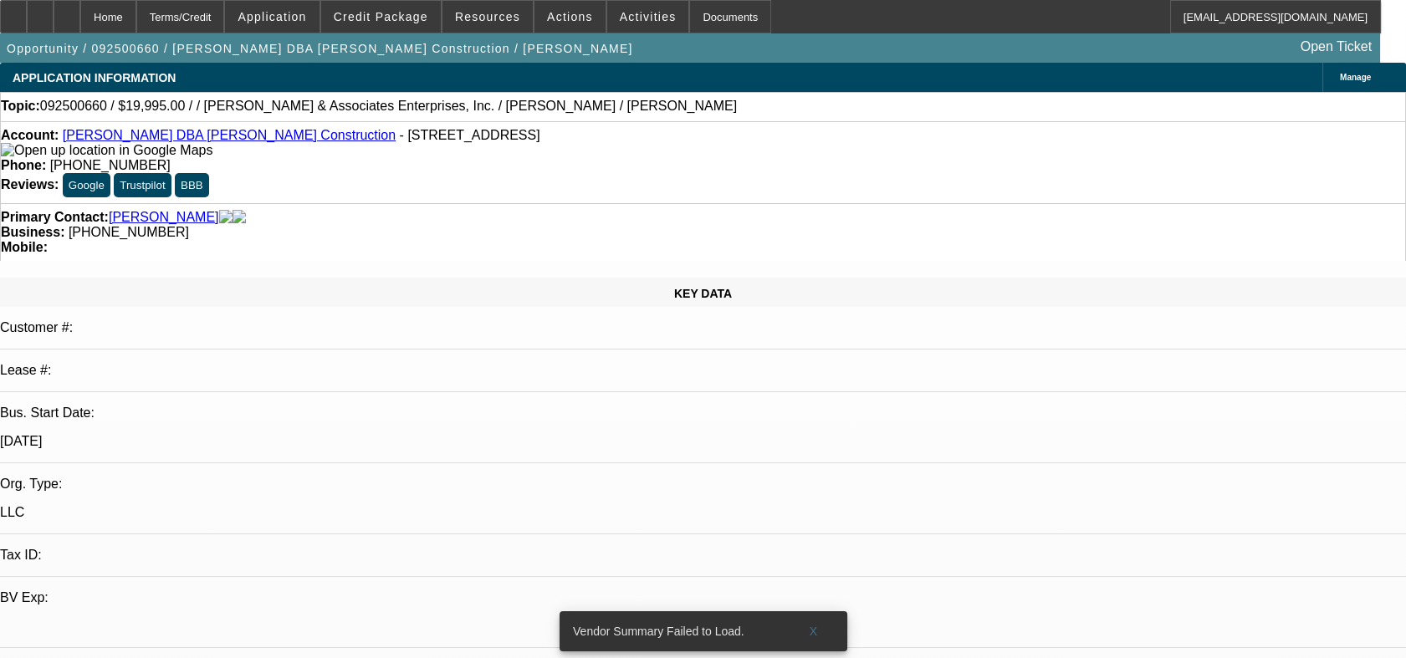
radio input "true"
paste textarea "[PERSON_NAME] DBA [PERSON_NAME] Construction ([PERSON_NAME] is his nickname) ha…"
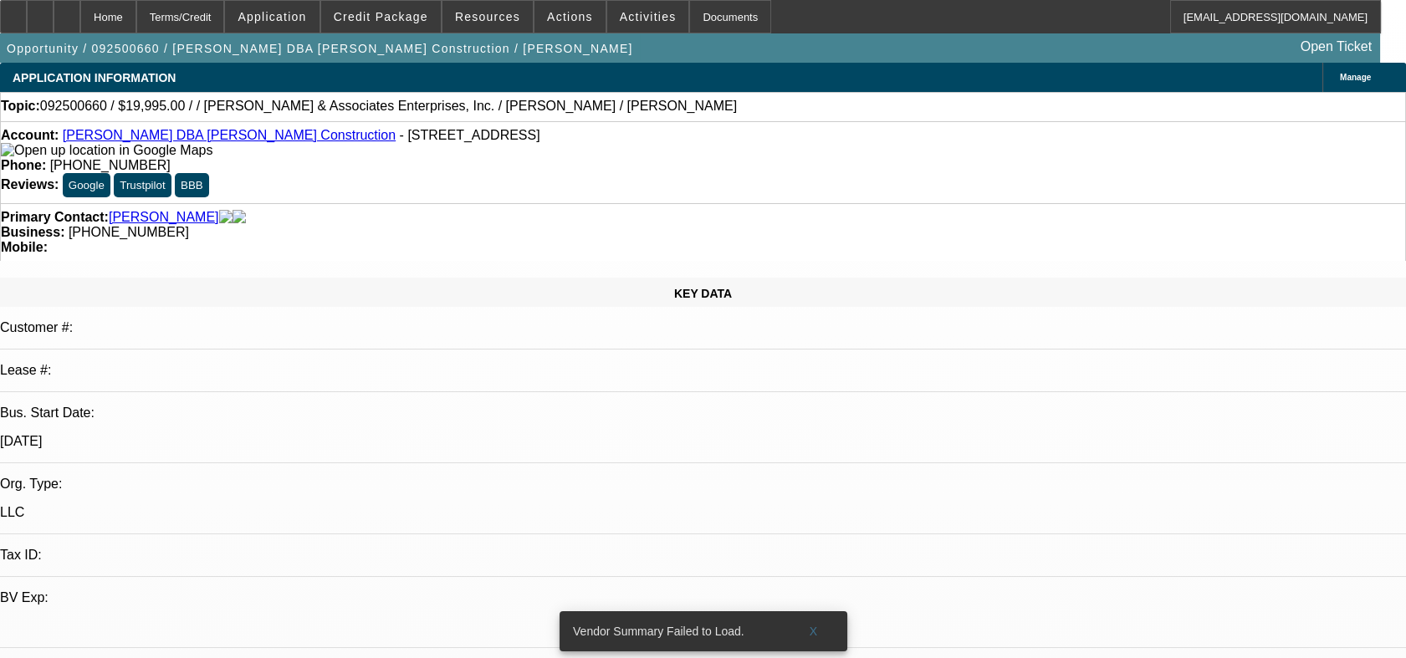
type textarea "[PERSON_NAME] DBA [PERSON_NAME] Construction ([PERSON_NAME] is his nickname) th…"
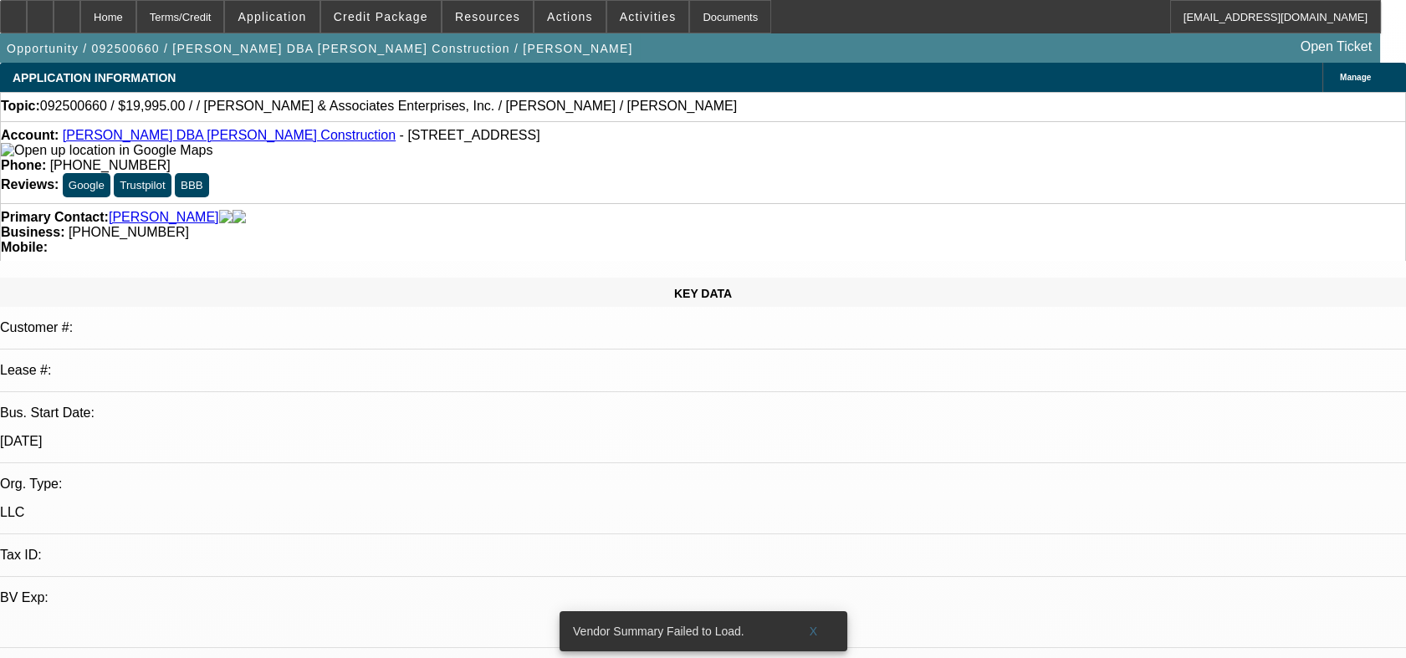
radio input "true"
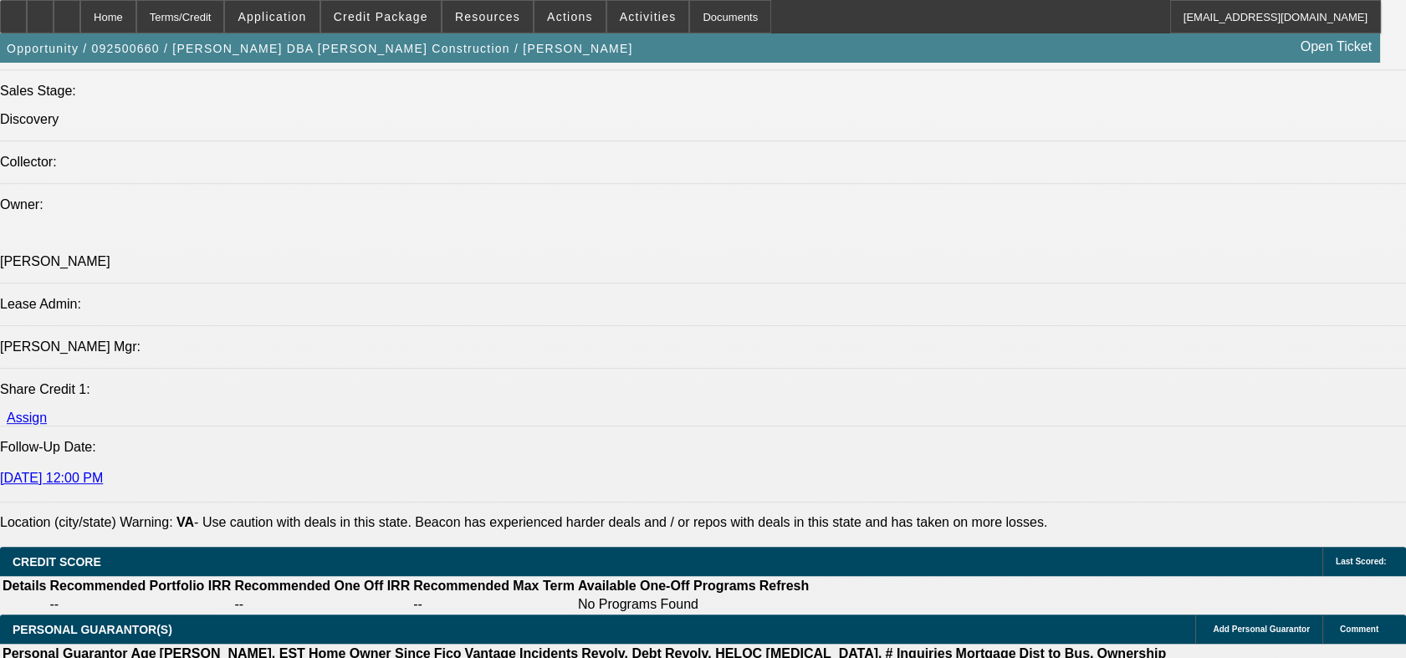
scroll to position [2045, 0]
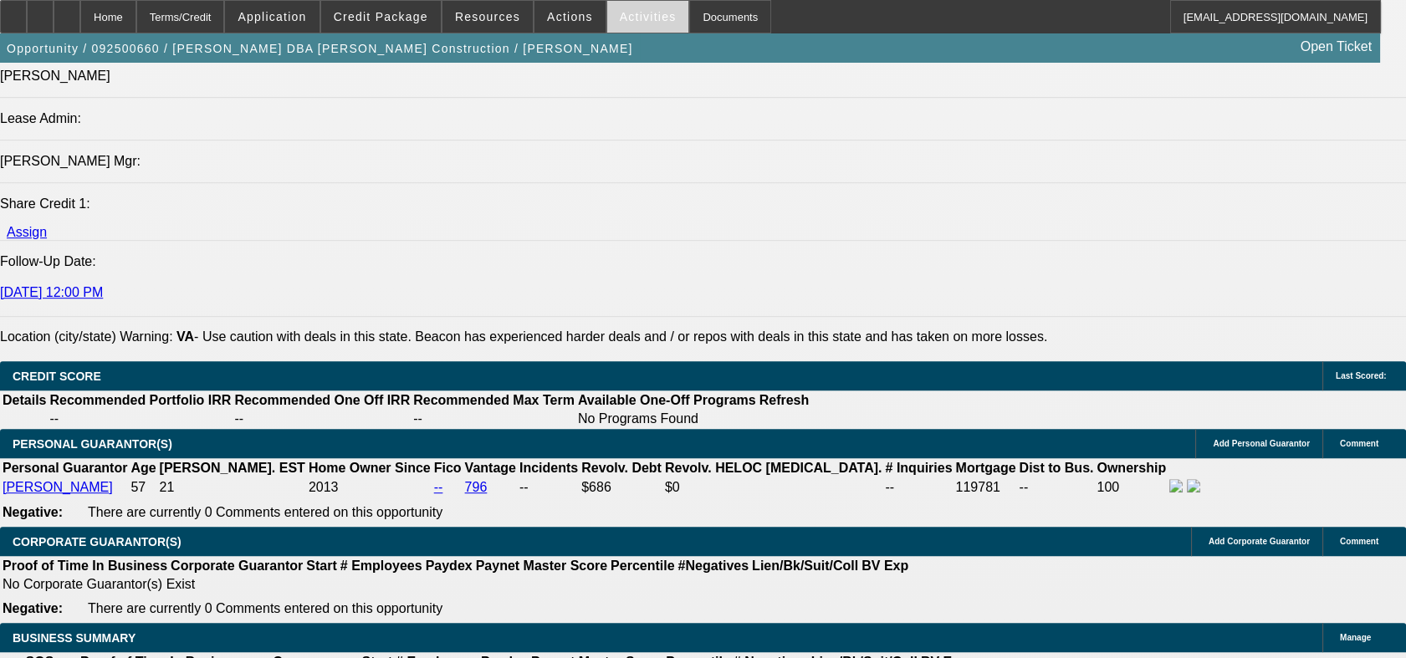
click at [632, 24] on span at bounding box center [648, 17] width 82 height 40
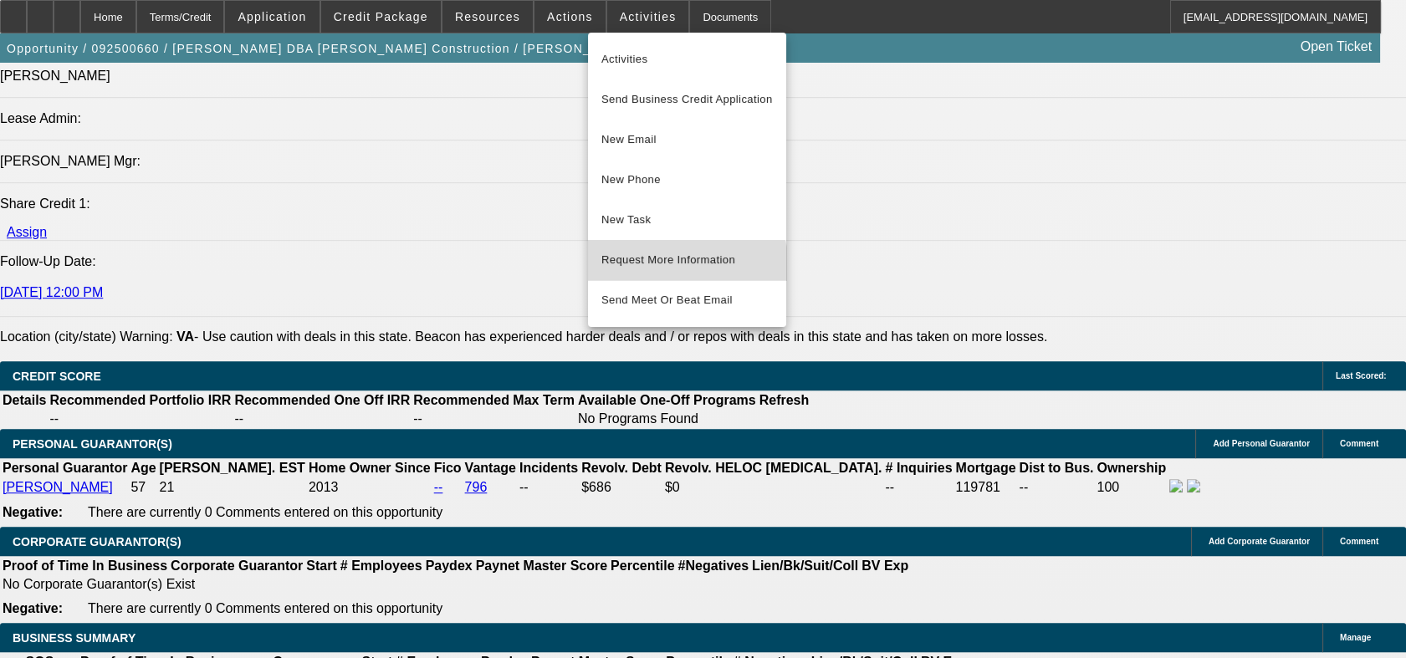
click at [667, 272] on button "Request More Information" at bounding box center [687, 260] width 198 height 40
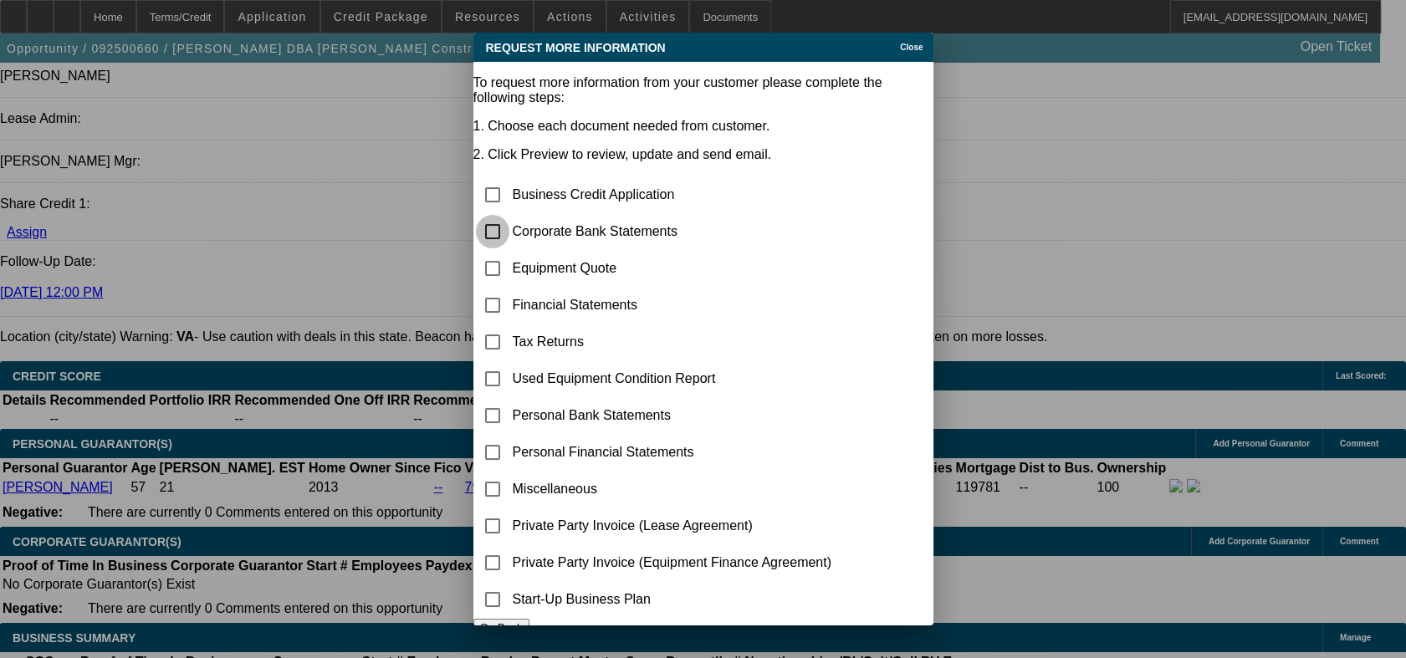
click at [509, 215] on input "checkbox" at bounding box center [492, 231] width 33 height 33
checkbox input "true"
click at [509, 252] on input "checkbox" at bounding box center [492, 268] width 33 height 33
checkbox input "true"
click at [509, 473] on input "checkbox" at bounding box center [492, 489] width 33 height 33
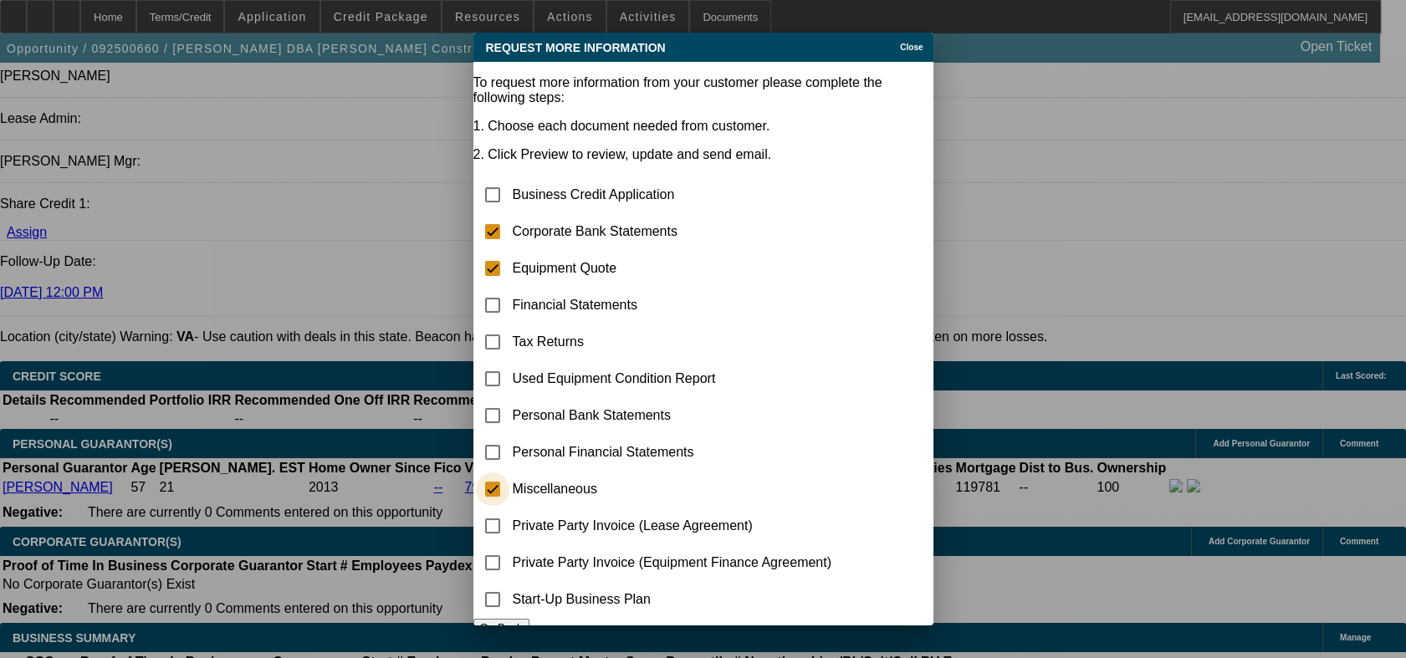
checkbox input "true"
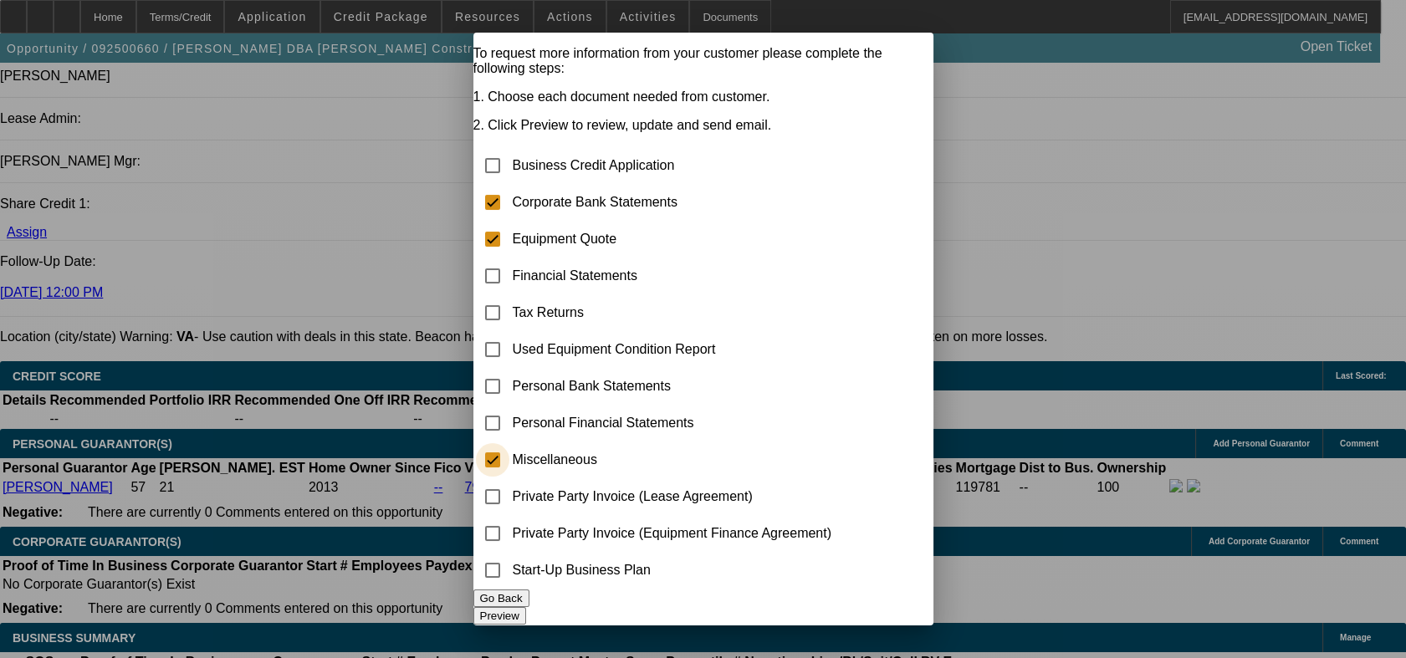
scroll to position [50, 0]
click at [526, 607] on button "Preview" at bounding box center [500, 616] width 53 height 18
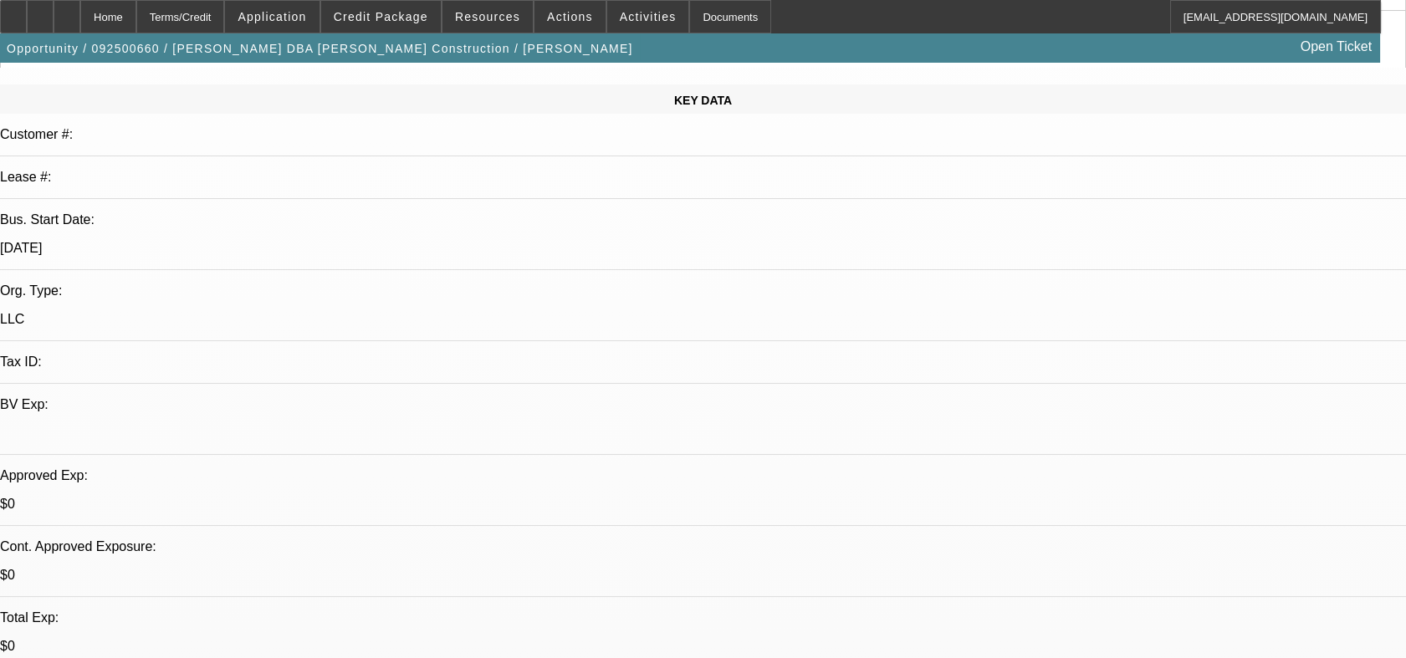
scroll to position [0, 0]
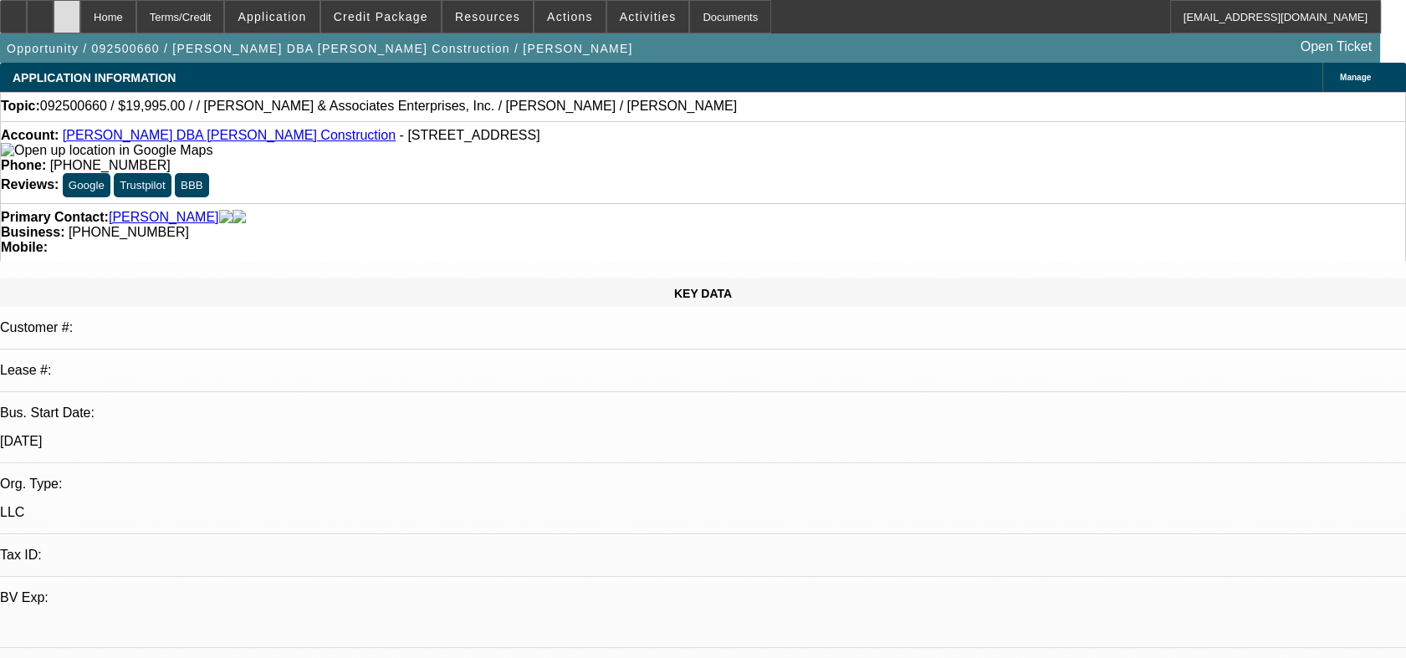
click at [80, 22] on div at bounding box center [67, 16] width 27 height 33
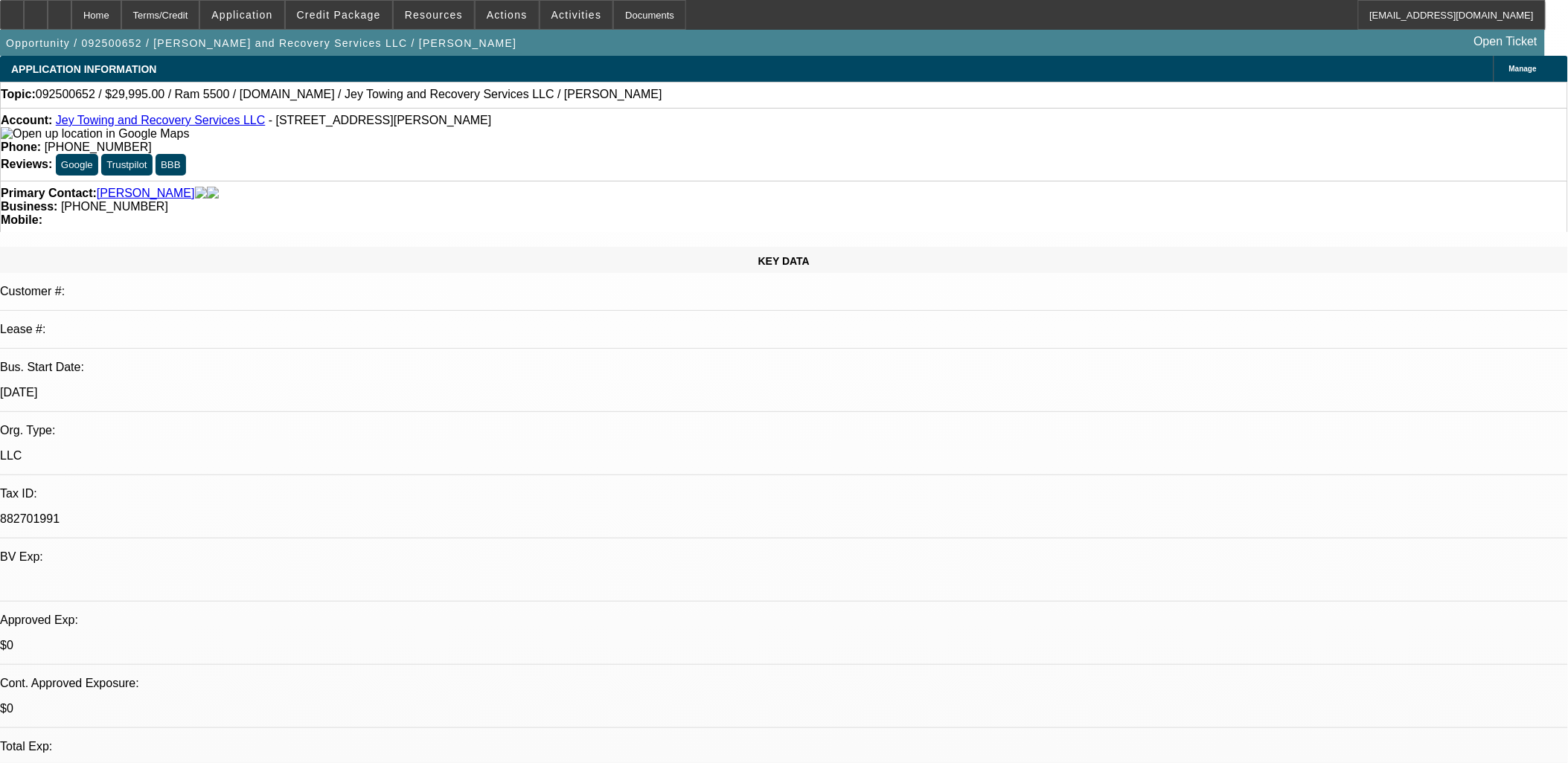
select select "0"
select select "0.1"
select select "0"
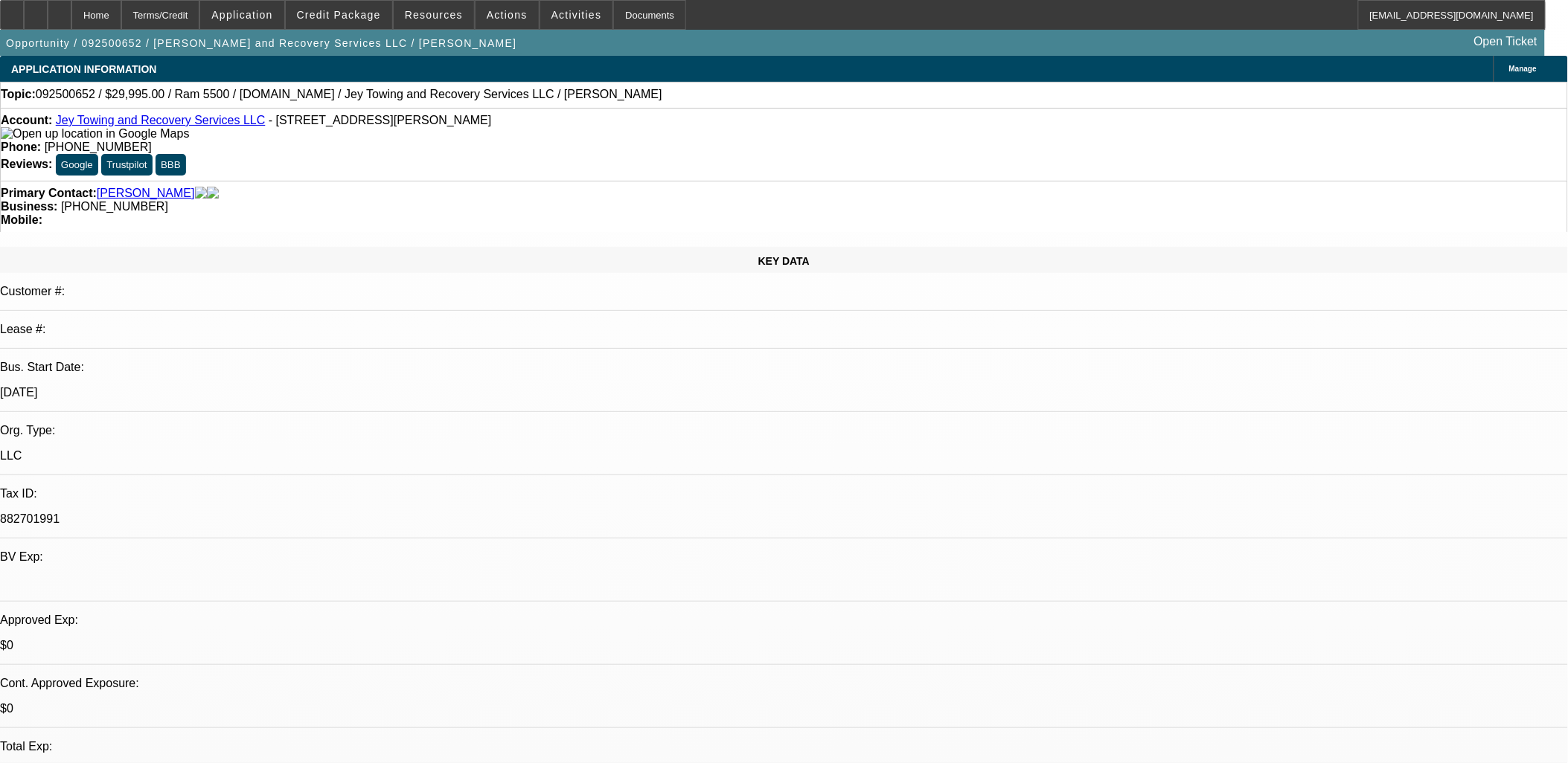
select select "0.1"
select select "1"
select select "2"
select select "4"
select select "1"
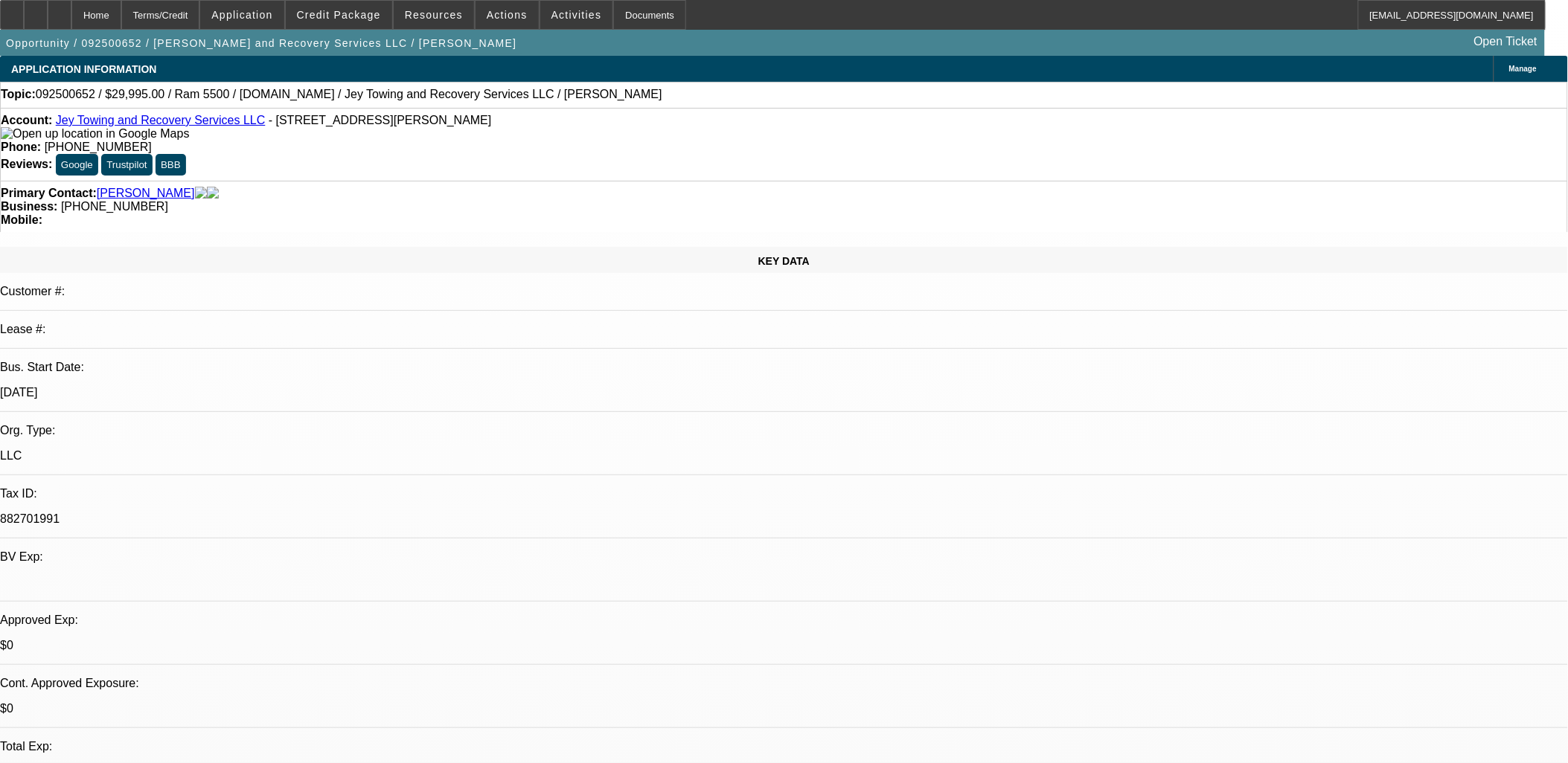
select select "2"
select select "4"
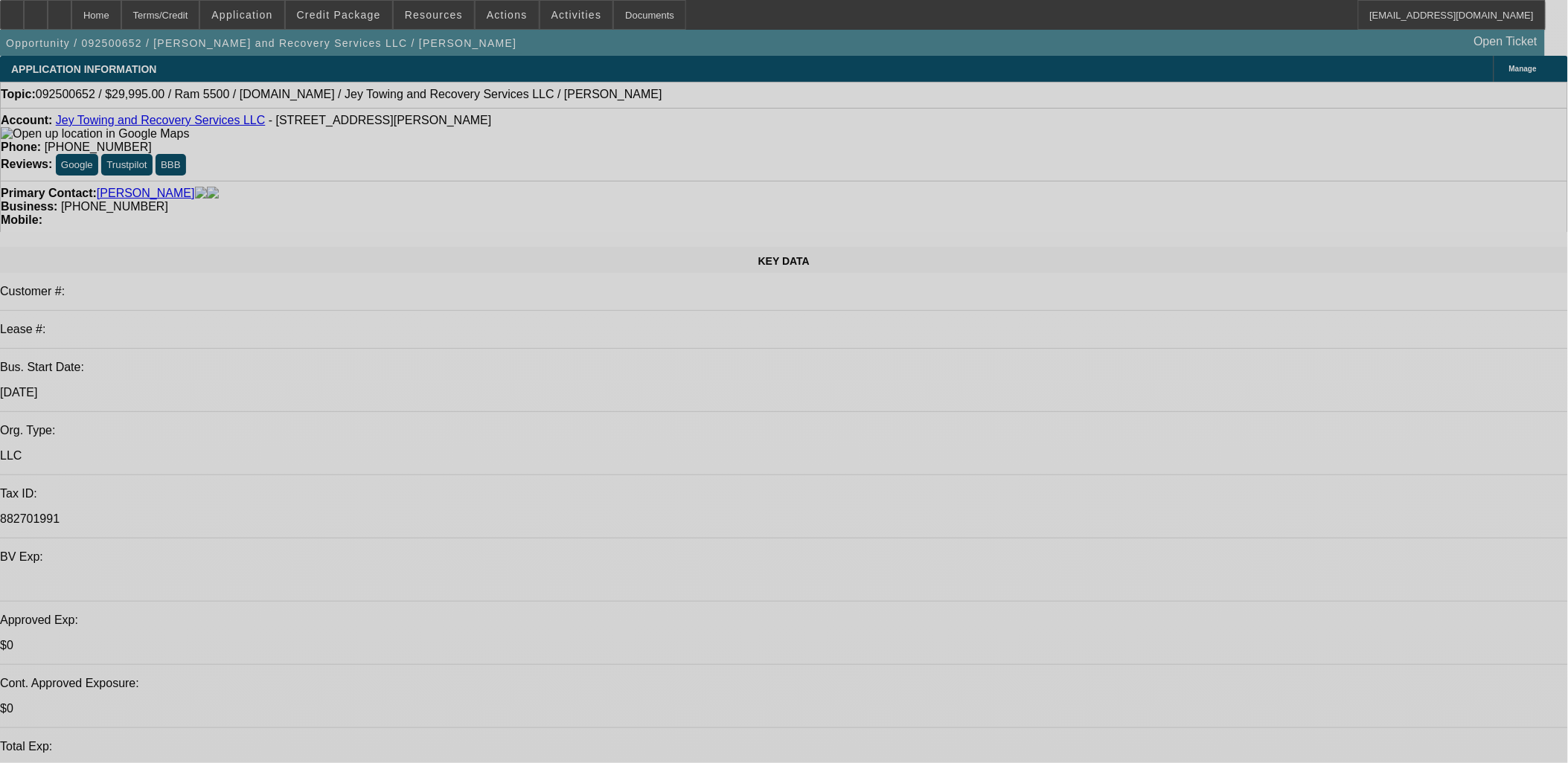
select select "0"
select select "0.1"
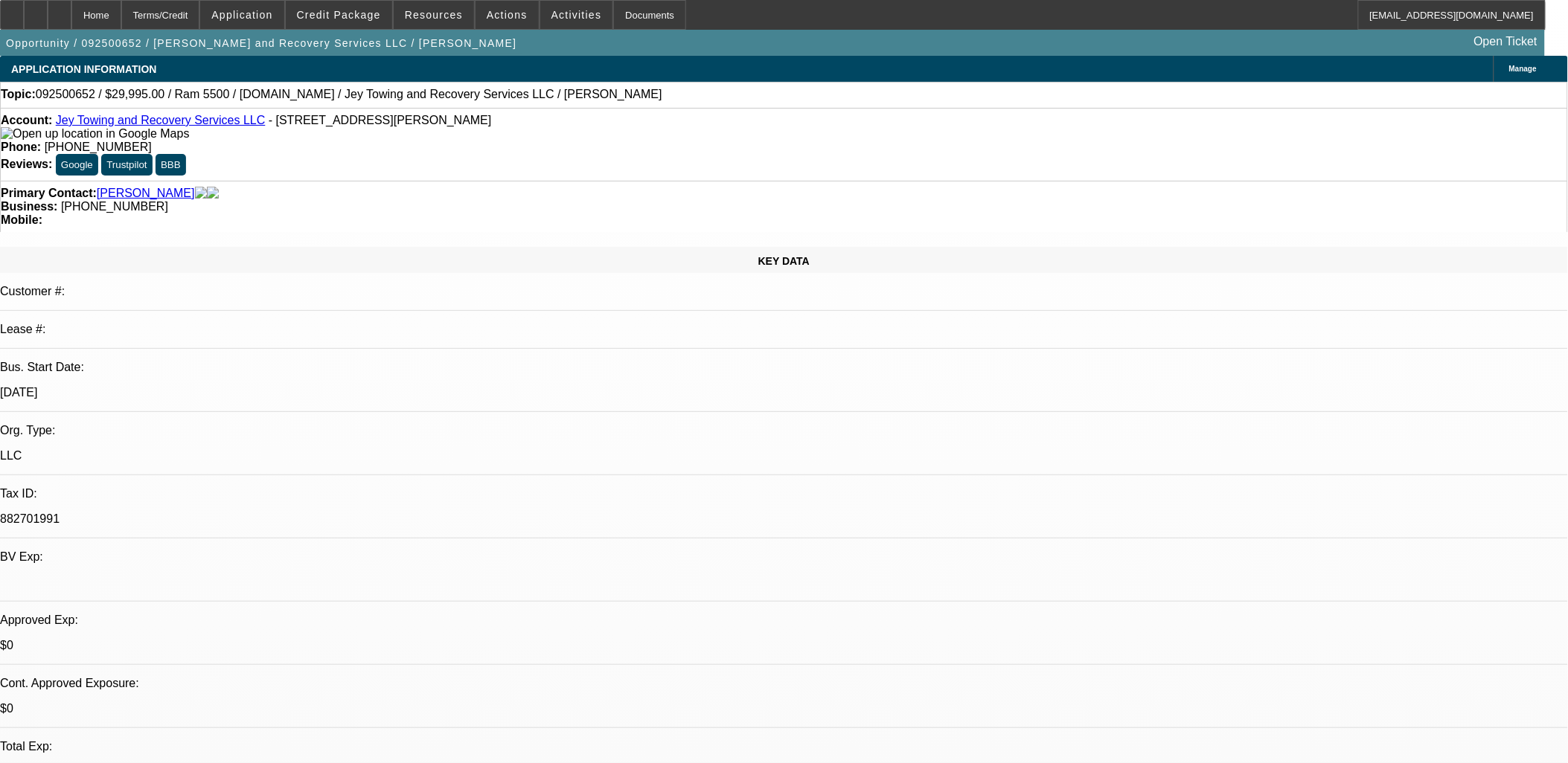
select select "0"
select select "0.1"
select select "1"
select select "2"
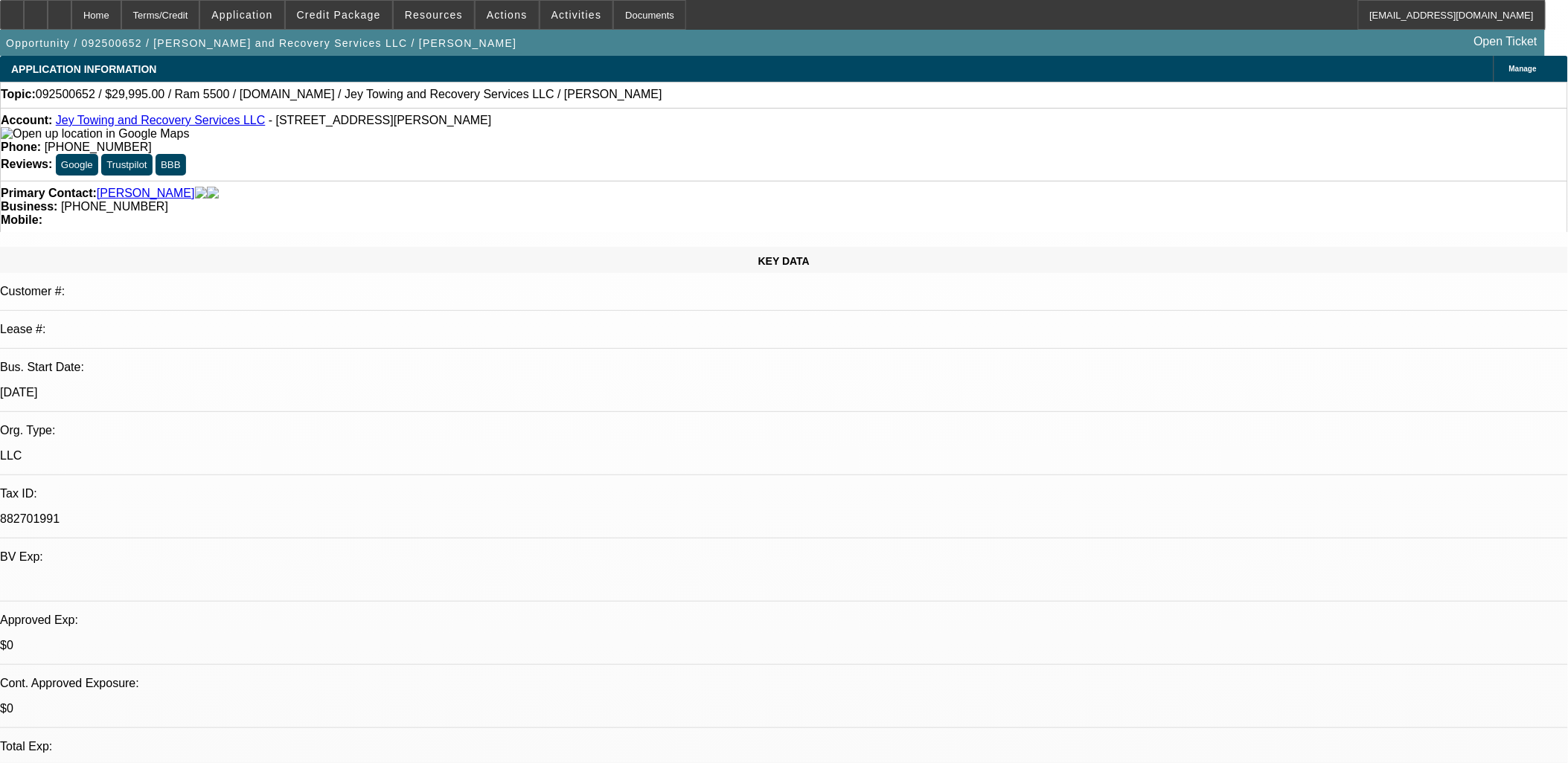
select select "4"
select select "1"
select select "2"
select select "4"
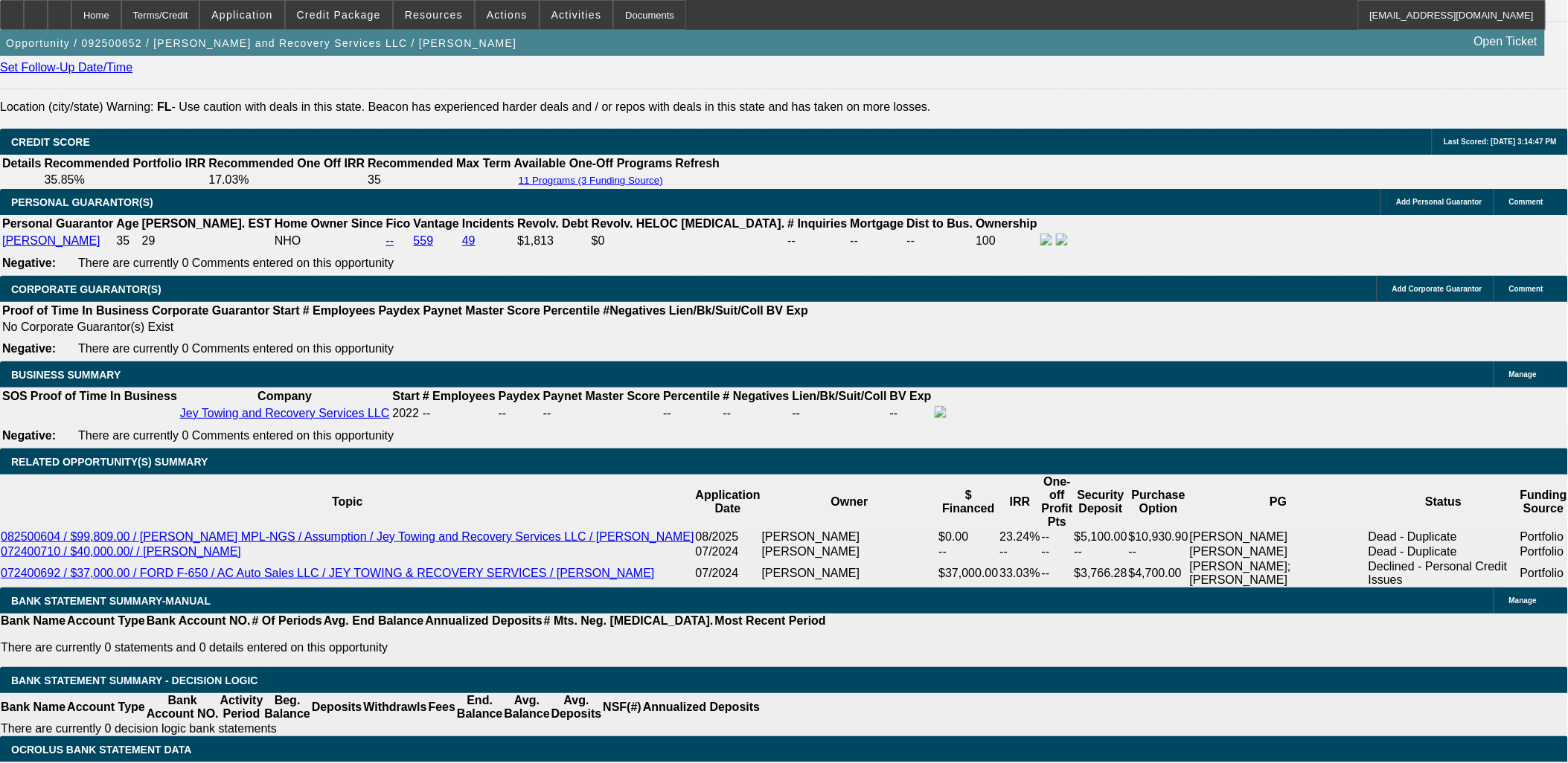
scroll to position [1900, 0]
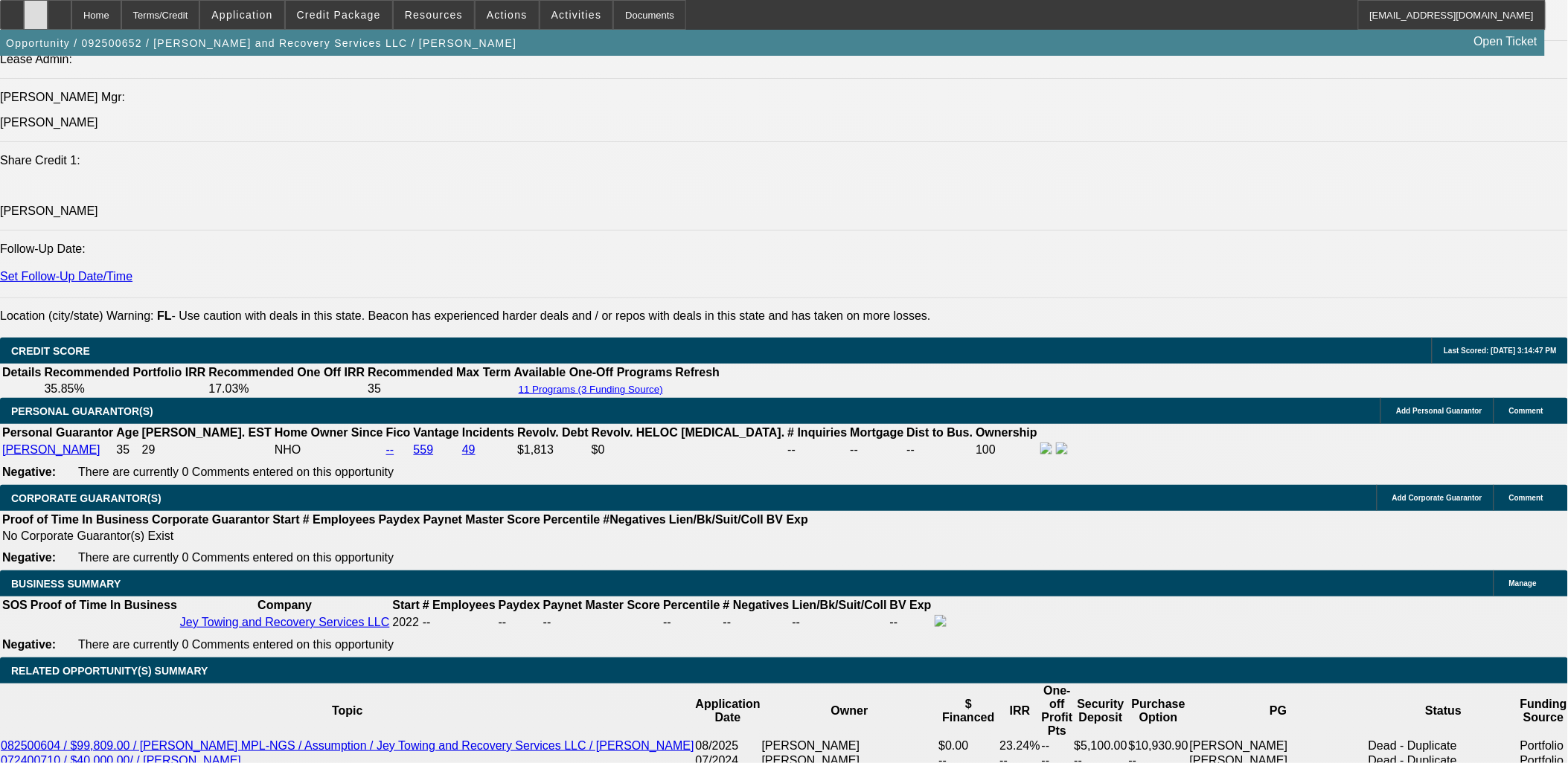
click at [36, 10] on icon at bounding box center [36, 10] width 0 height 0
click at [48, 12] on div at bounding box center [36, 14] width 24 height 29
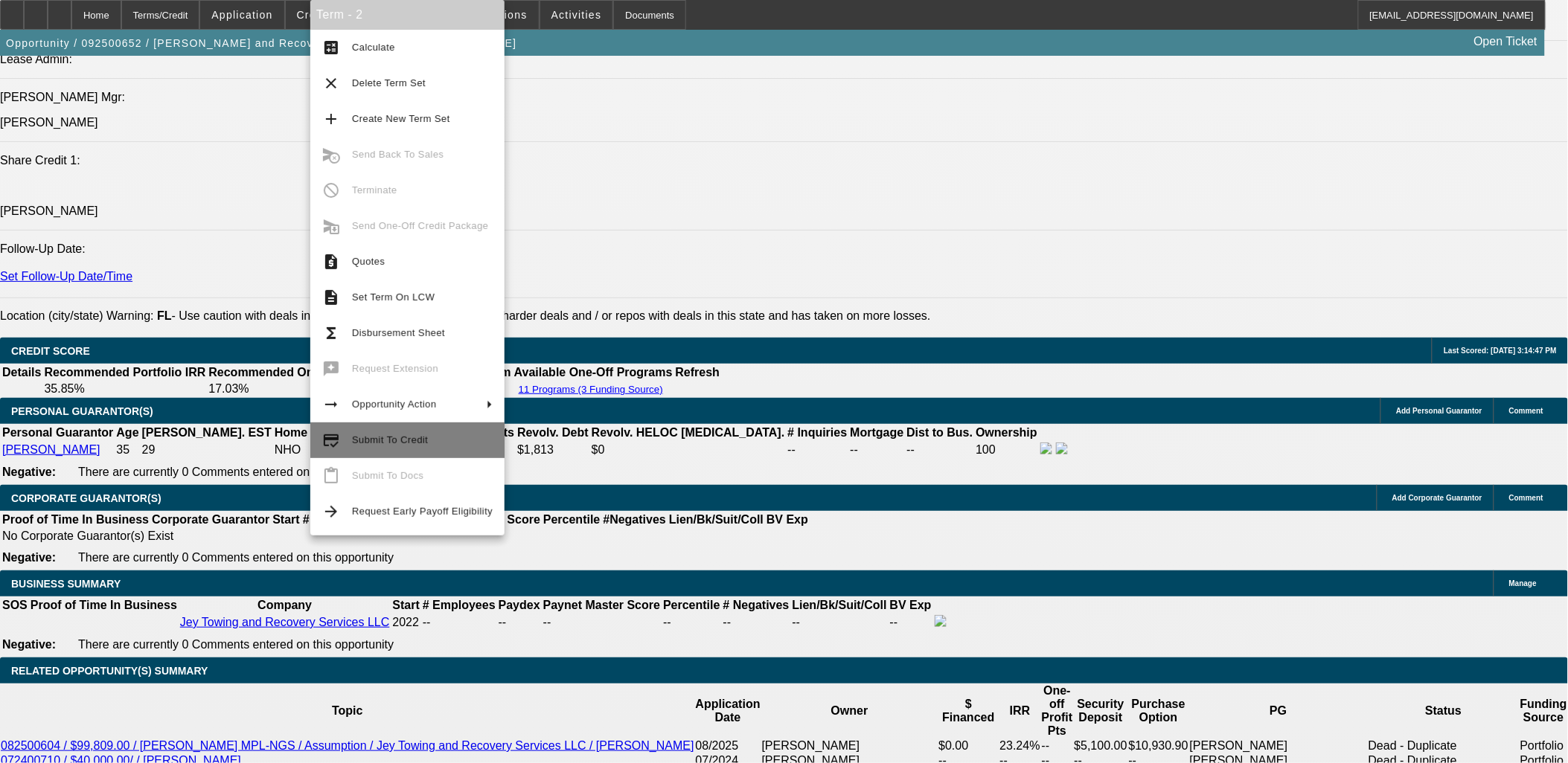
click at [405, 447] on span "Submit To Credit" at bounding box center [422, 440] width 141 height 18
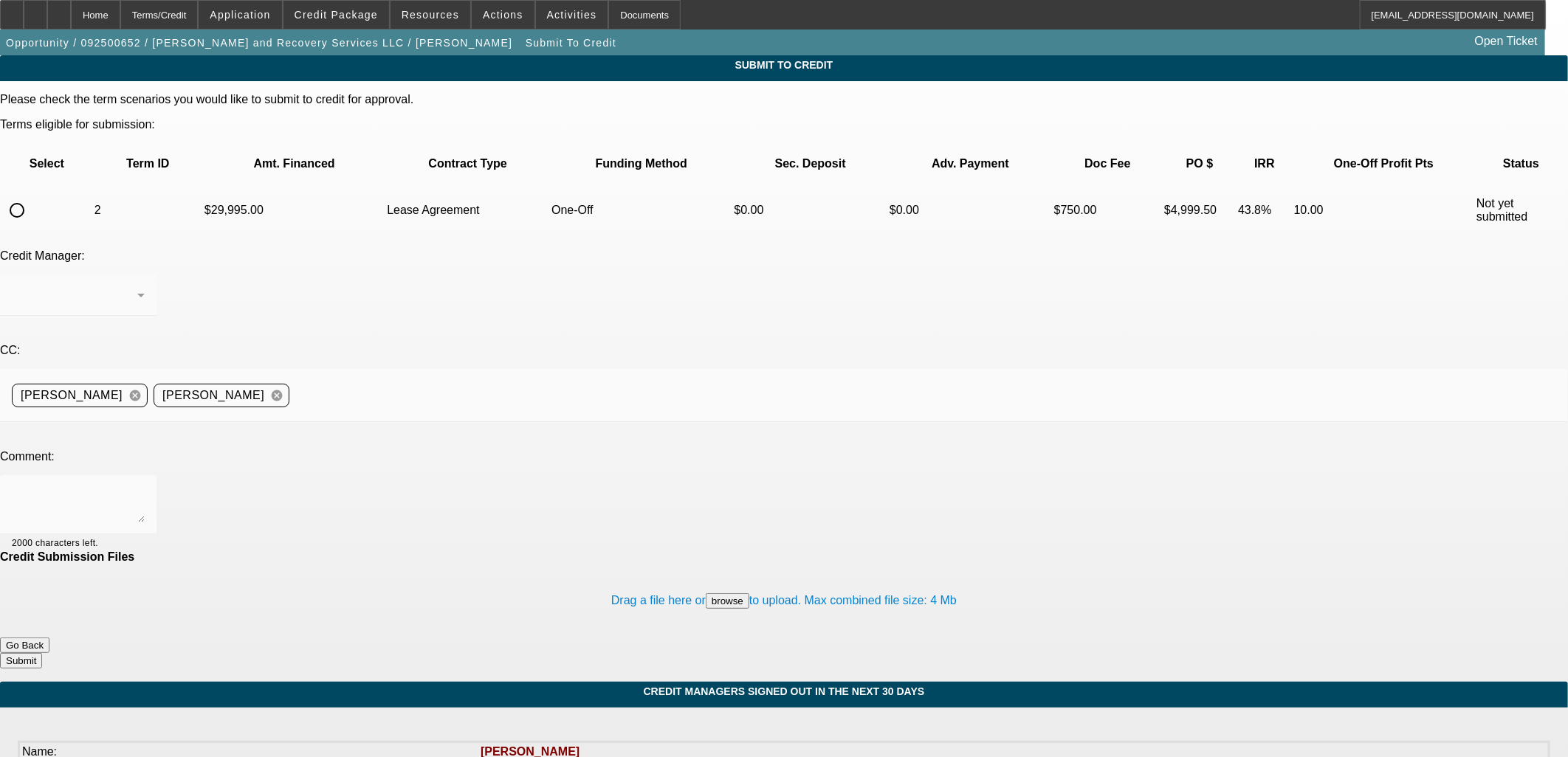
click at [32, 196] on input "radio" at bounding box center [17, 210] width 29 height 29
radio input "true"
click at [363, 353] on div at bounding box center [784, 378] width 1568 height 757
click at [145, 487] on textarea at bounding box center [78, 505] width 133 height 35
type textarea "title in"
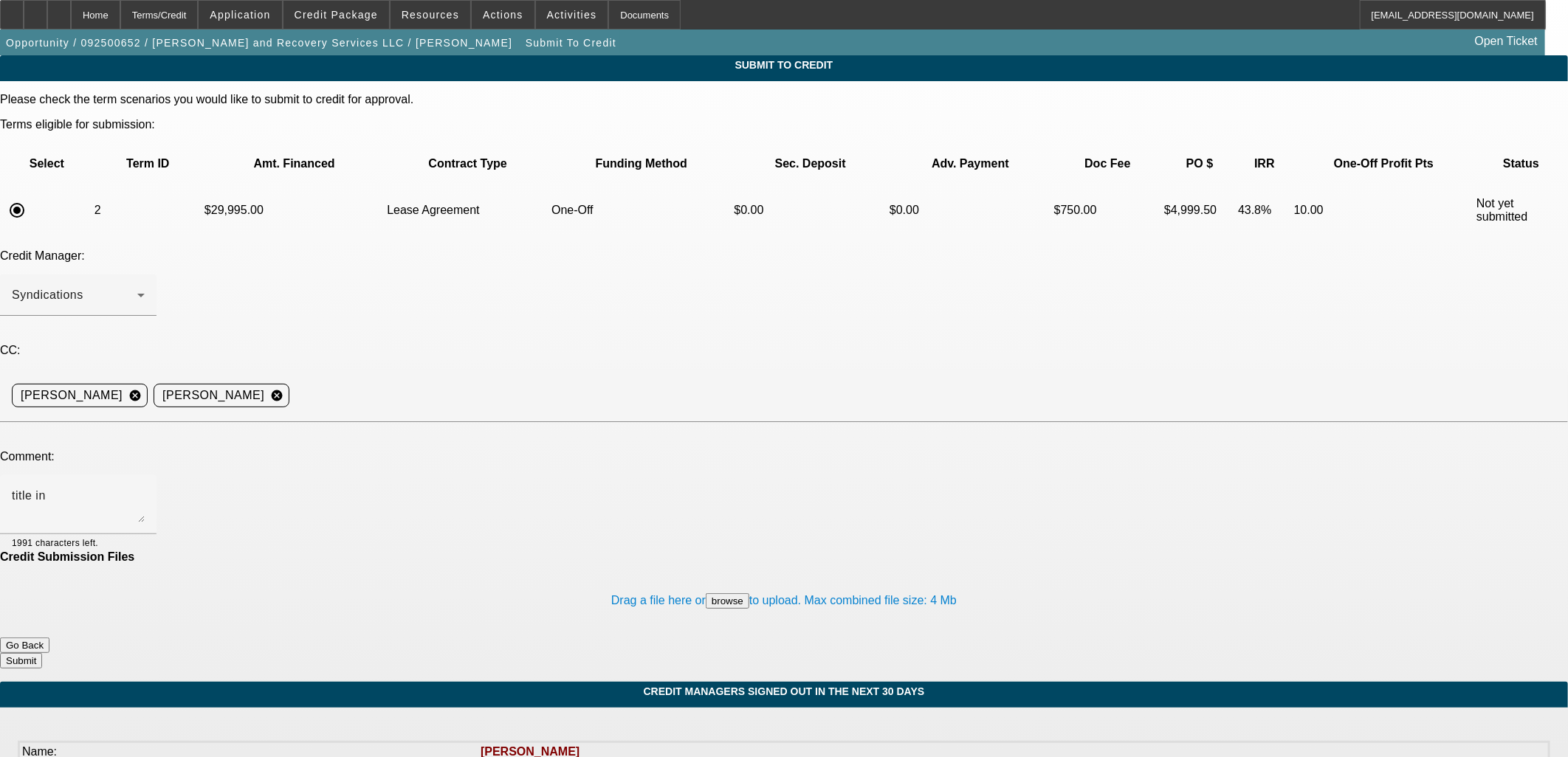
click at [42, 653] on button "Submit" at bounding box center [21, 661] width 42 height 16
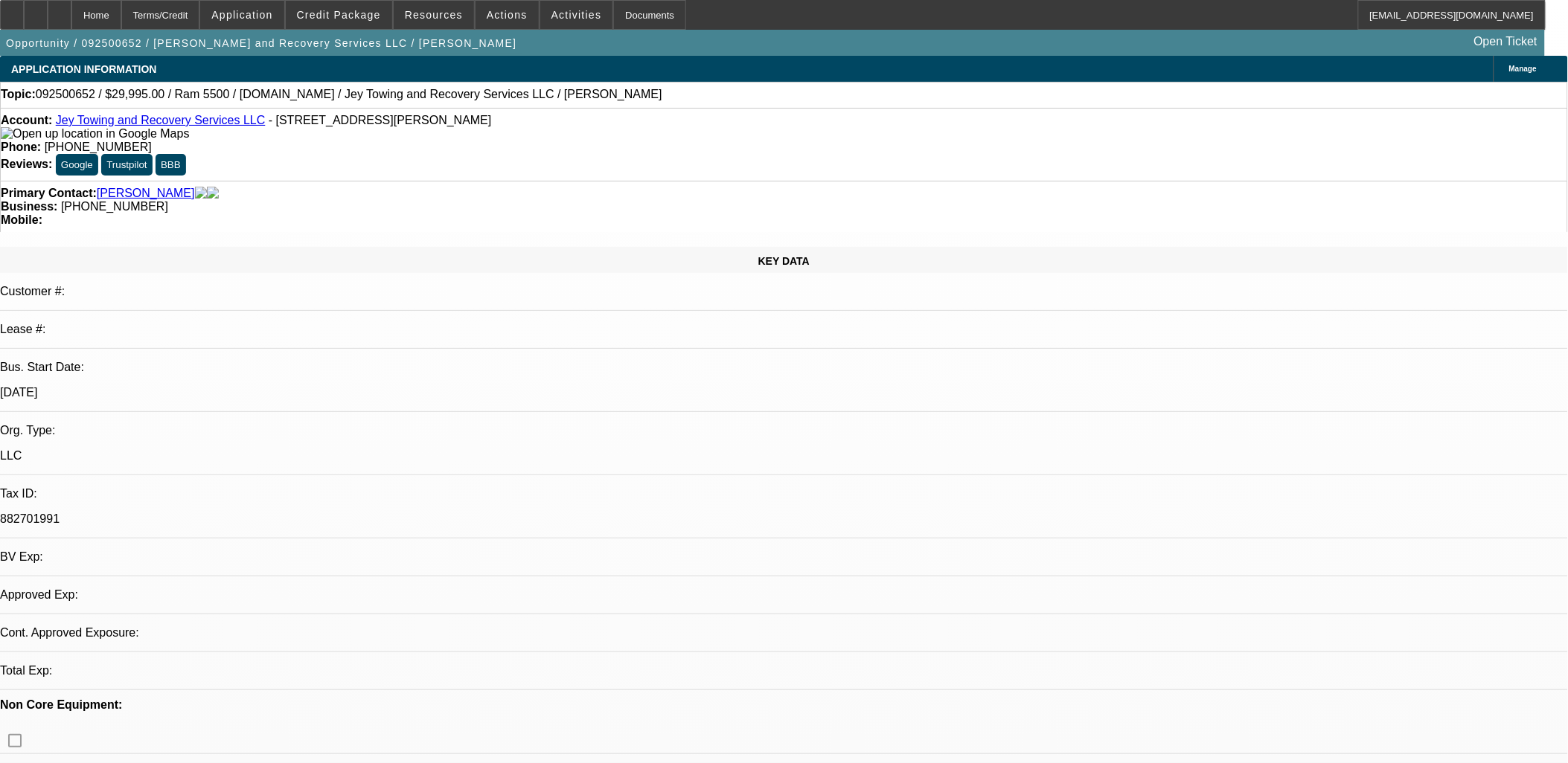
select select "0"
select select "2"
select select "0.1"
select select "4"
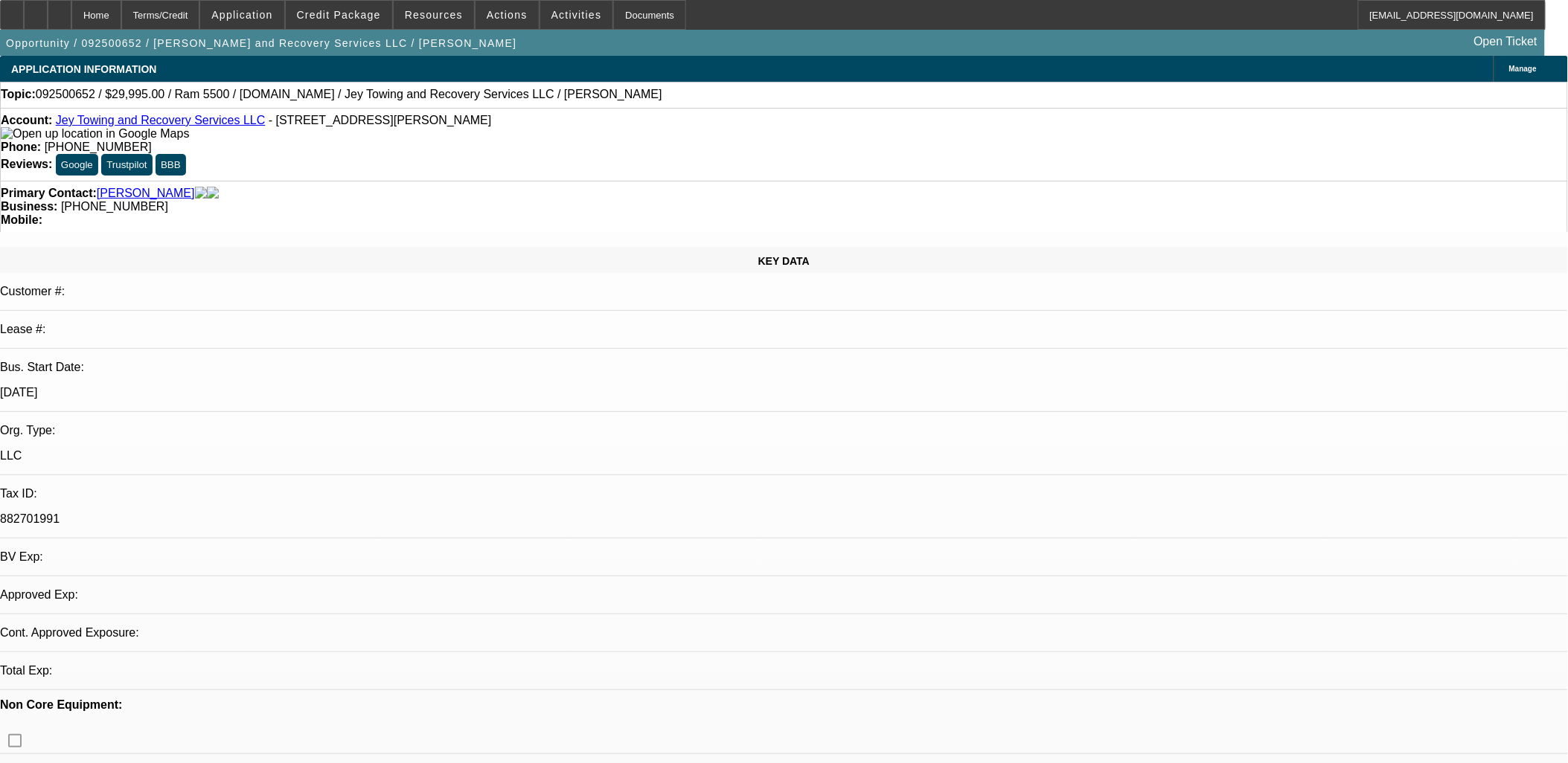
select select "0"
select select "2"
select select "0.1"
select select "4"
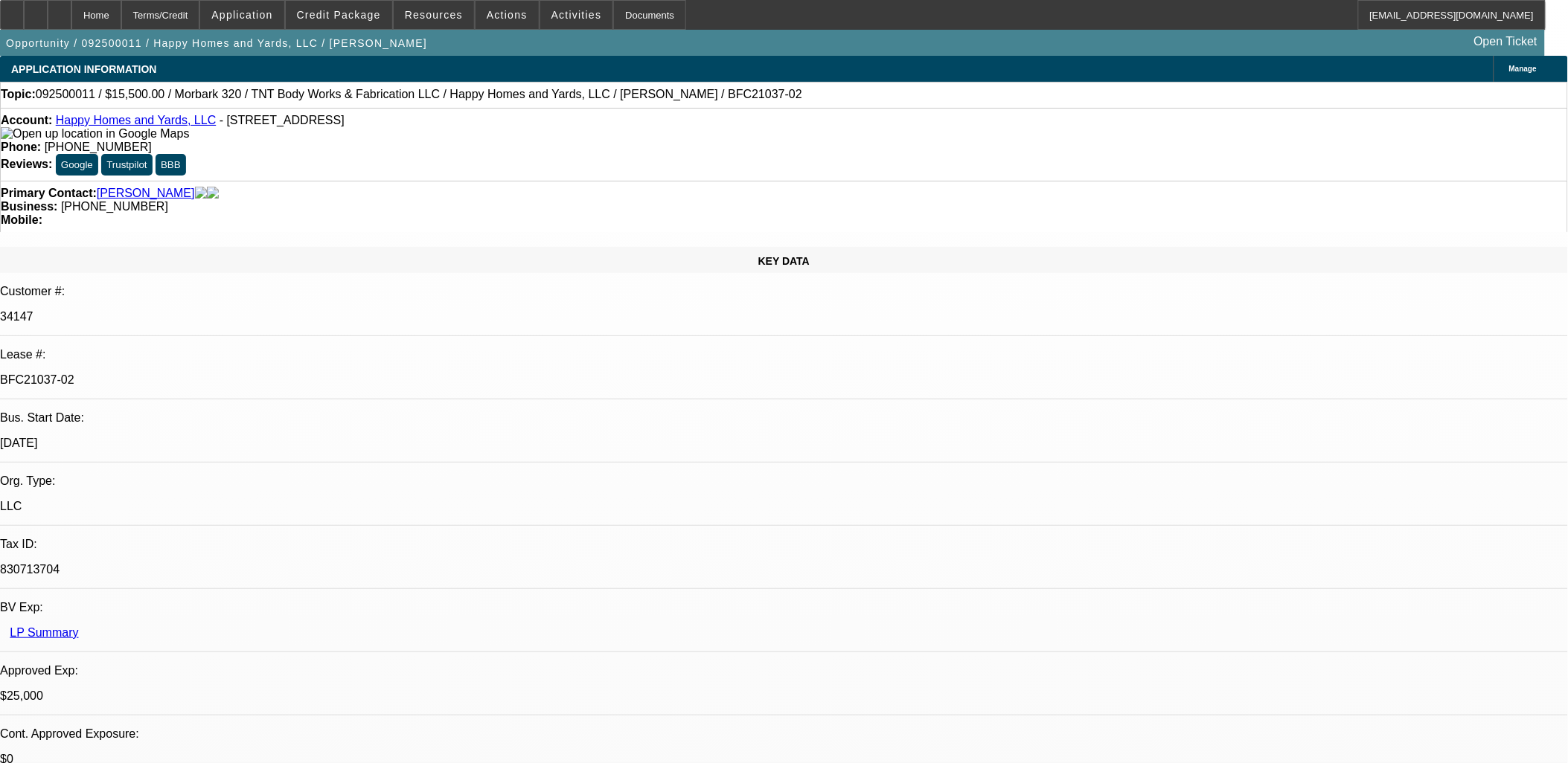
select select "0"
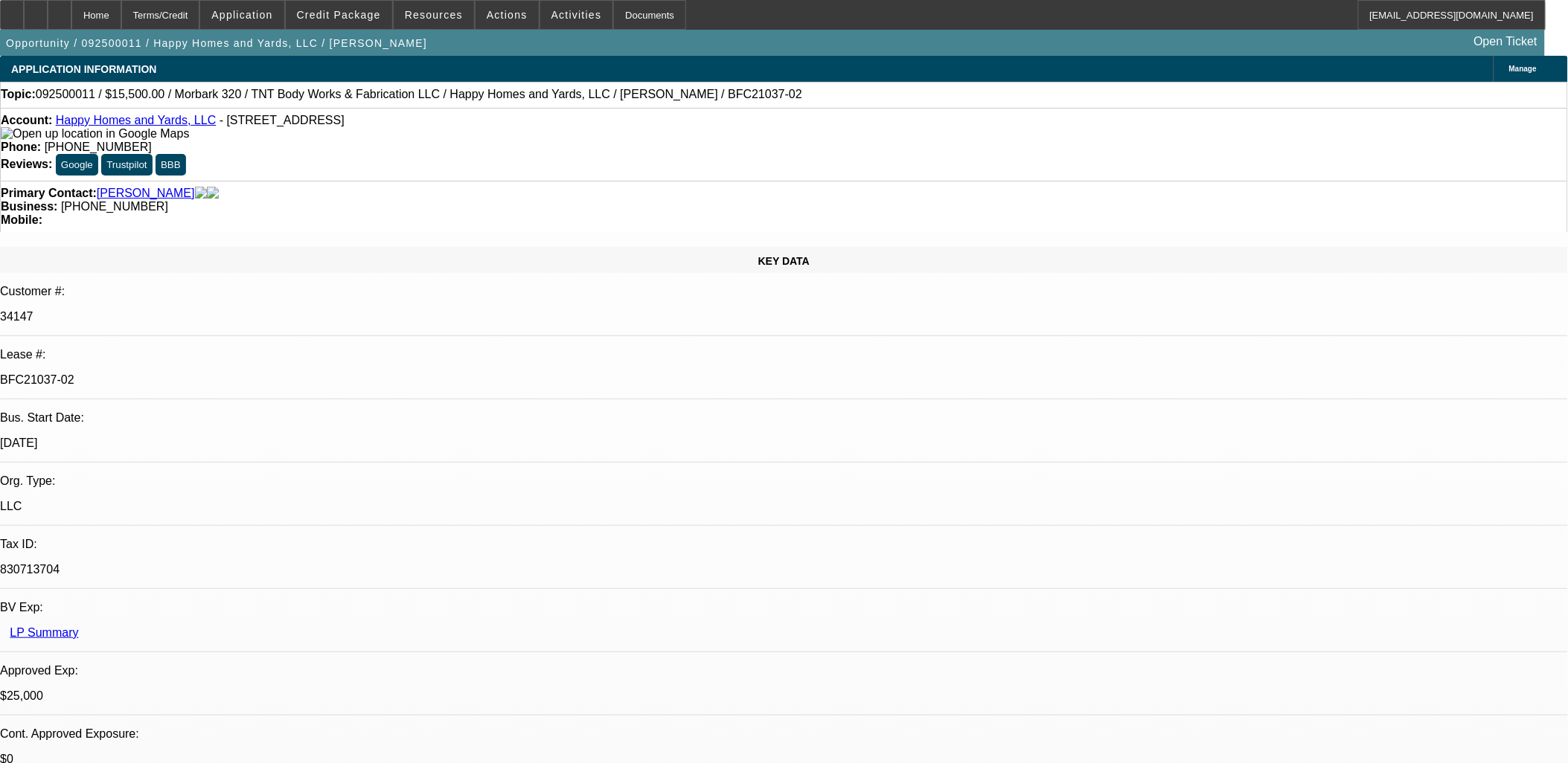
select select "0"
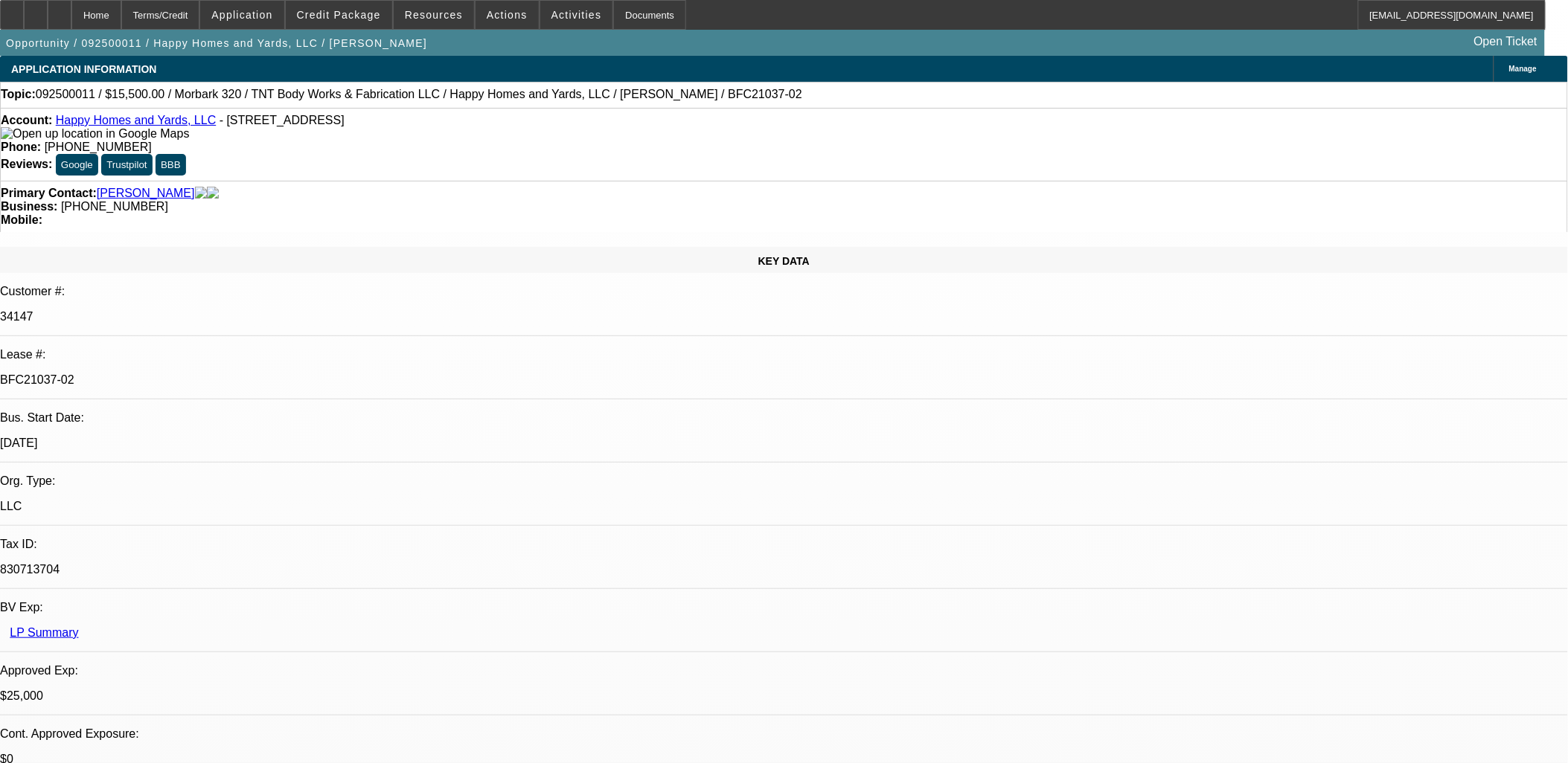
select select "0"
select select "1"
select select "3"
select select "6"
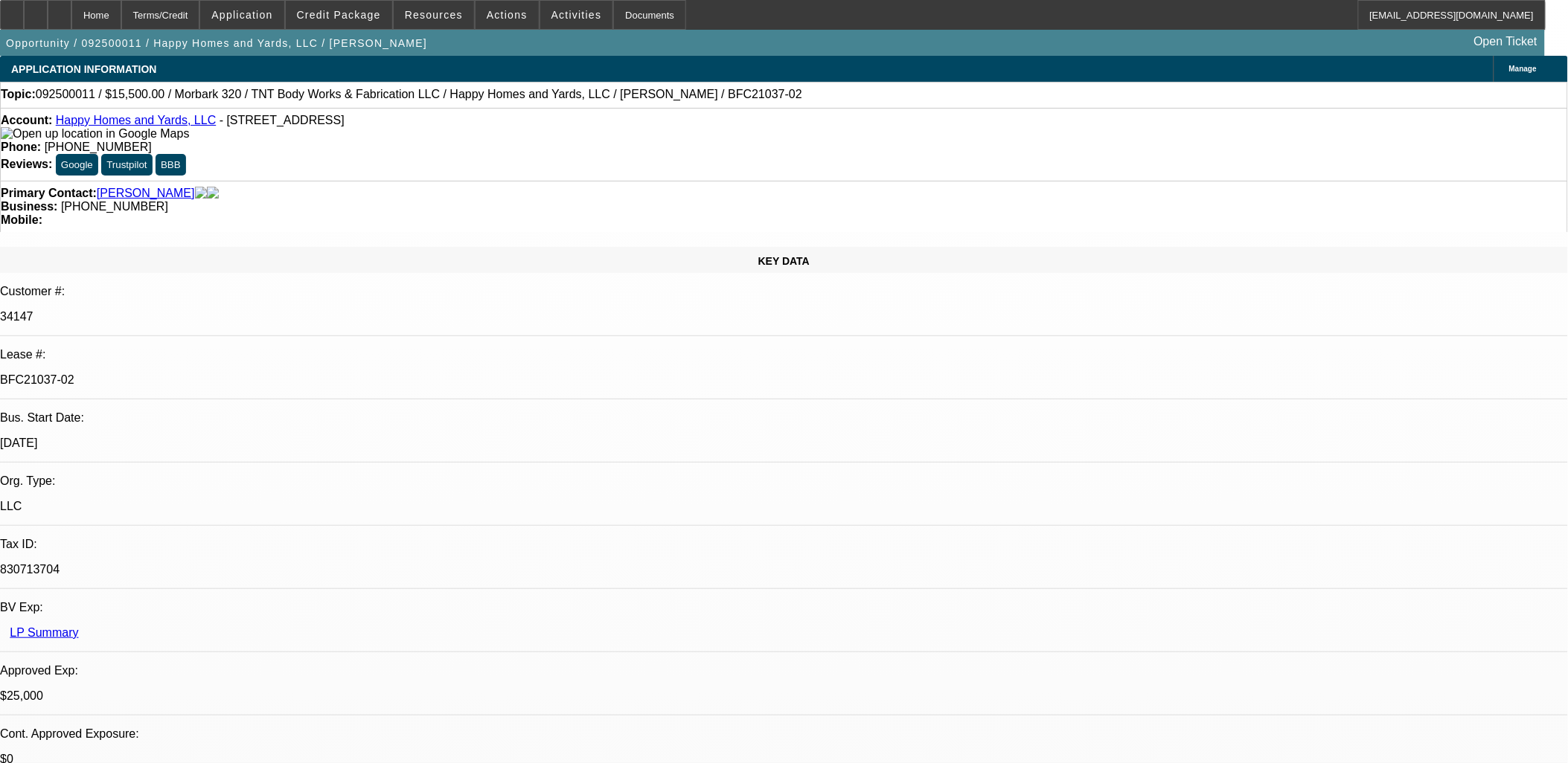
select select "1"
select select "3"
select select "6"
select select "1"
select select "3"
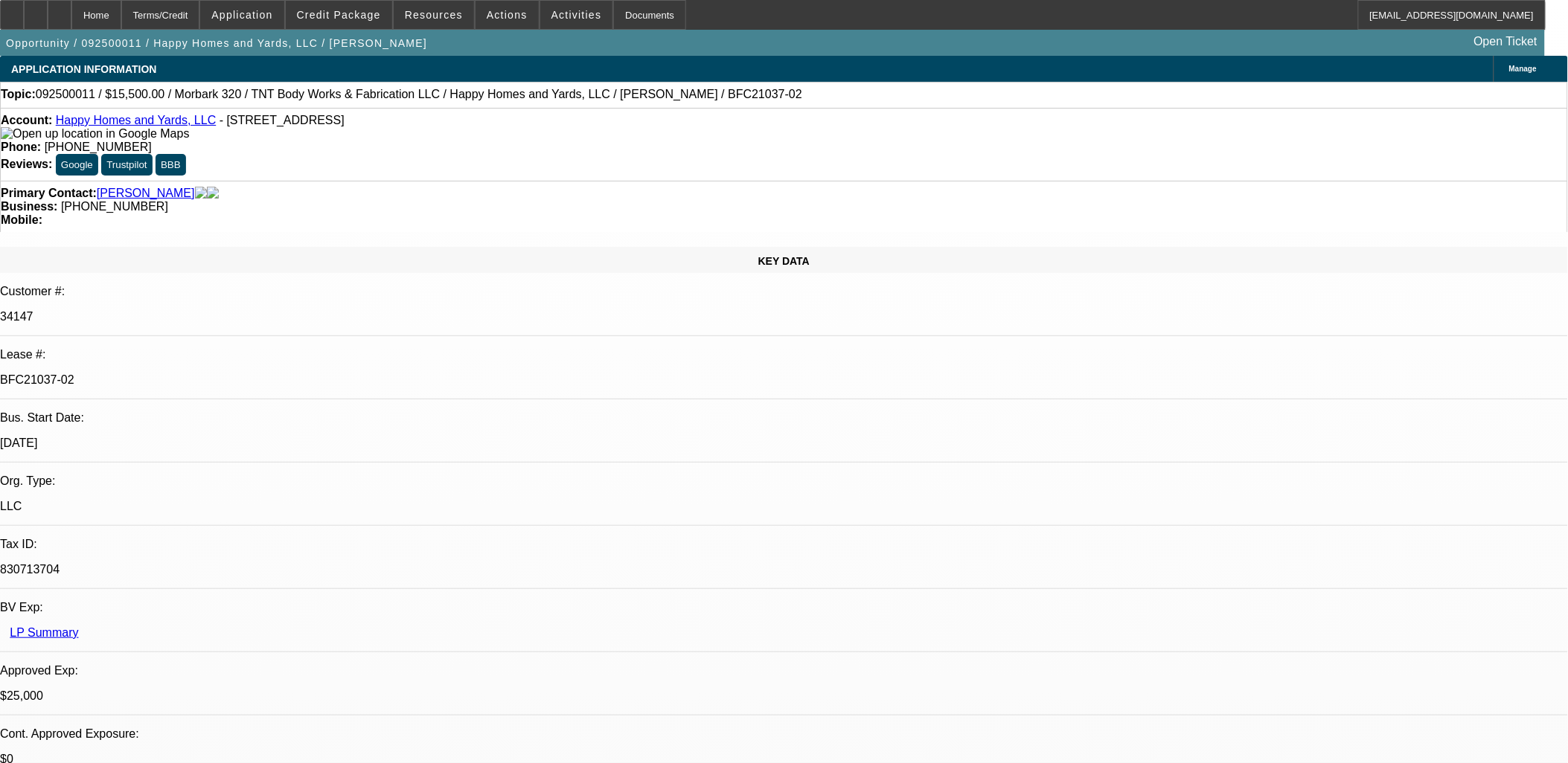
select select "6"
select select "1"
select select "6"
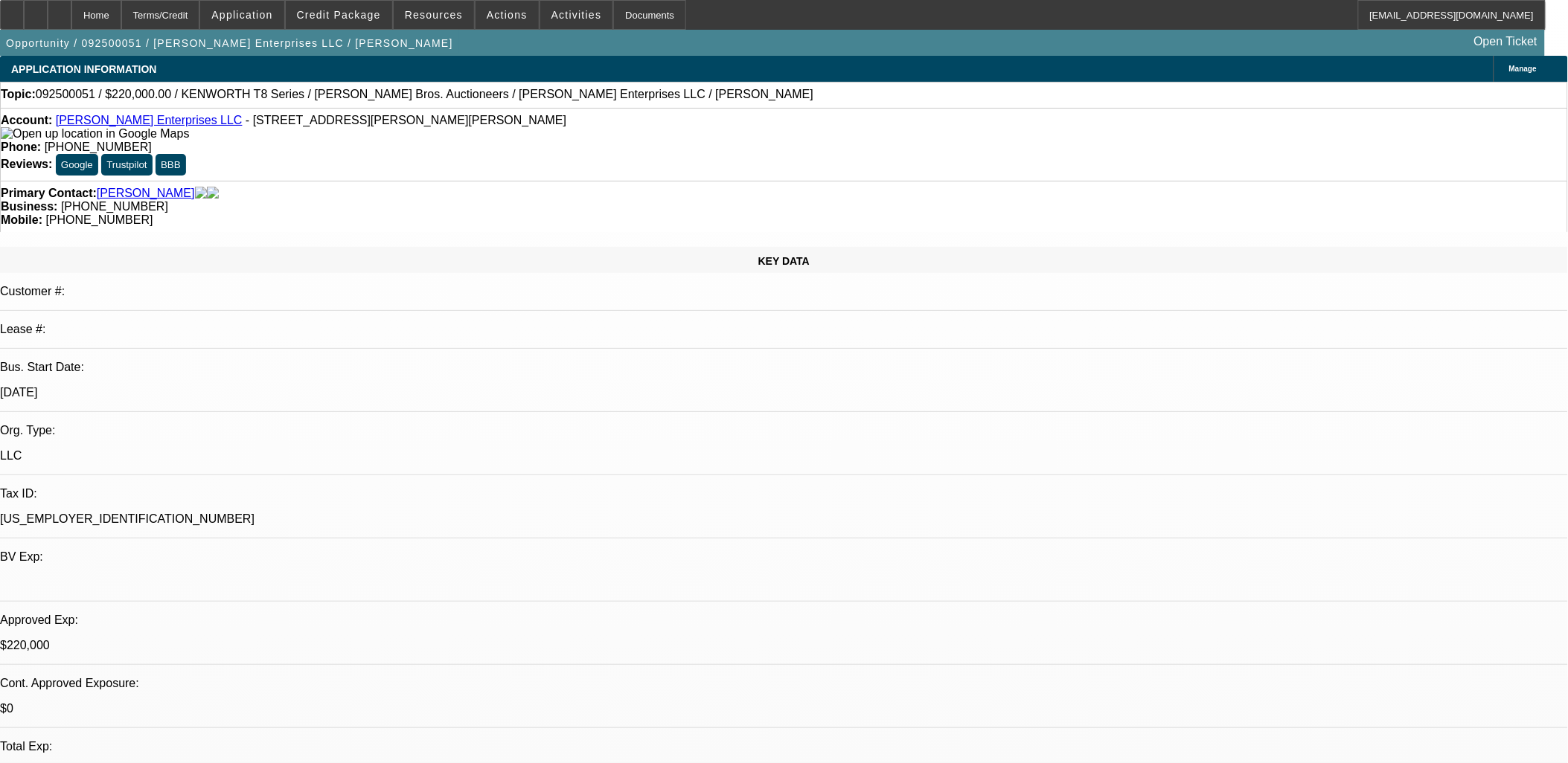
select select "0"
select select "2"
select select "0"
select select "2"
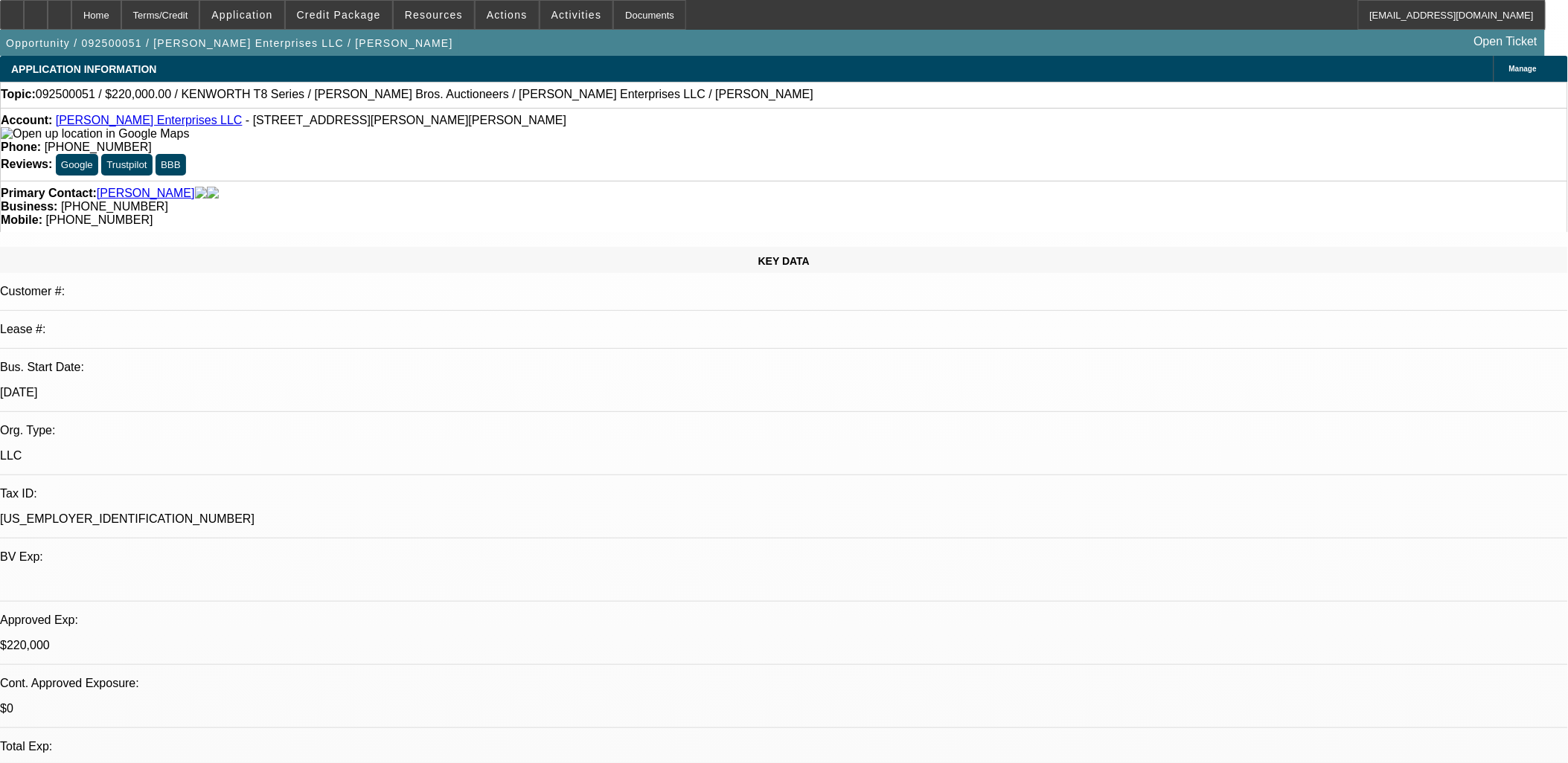
select select "0"
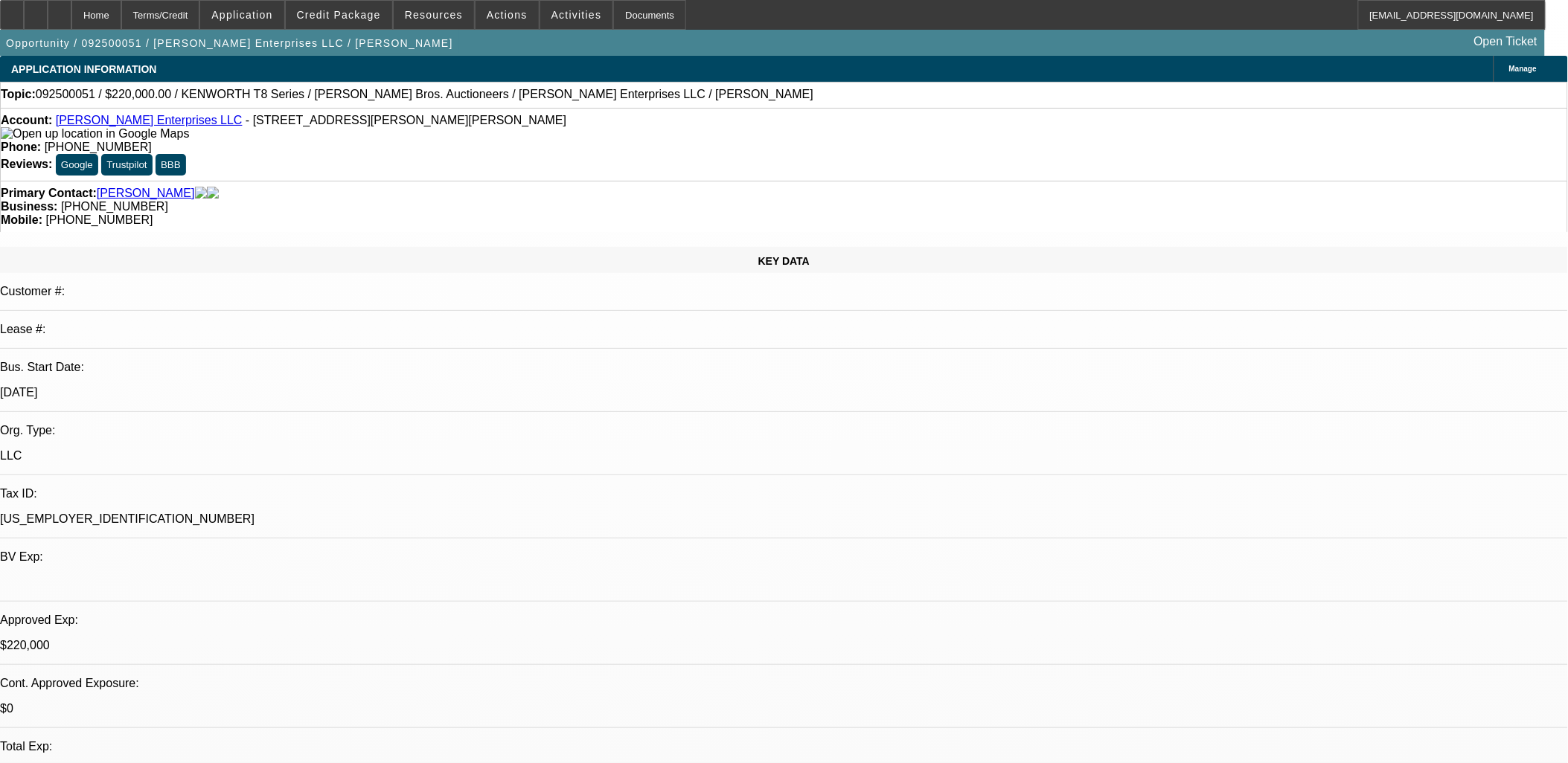
select select "0"
select select "1"
select select "2"
select select "6"
select select "1"
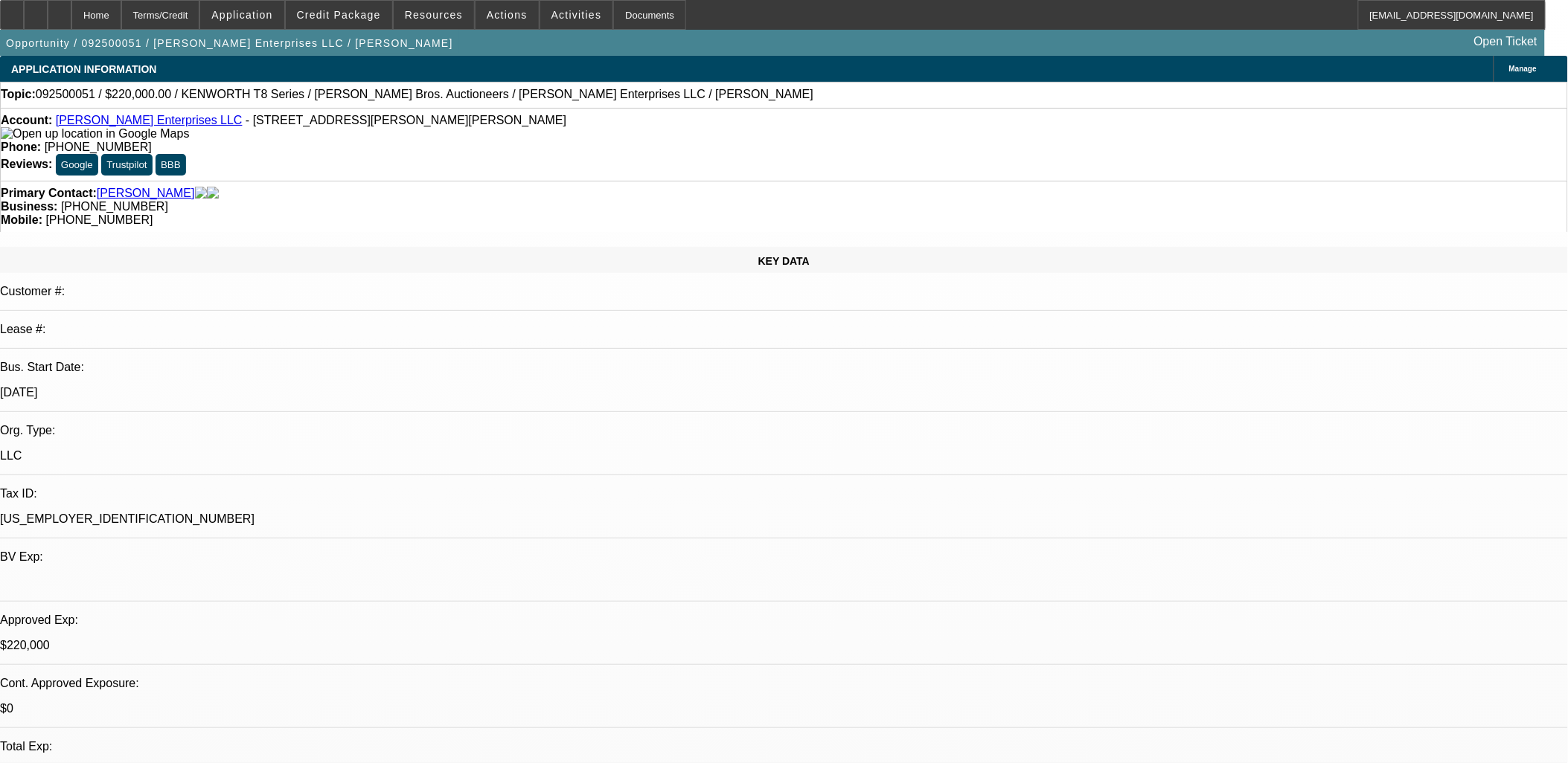
select select "2"
select select "6"
select select "1"
select select "6"
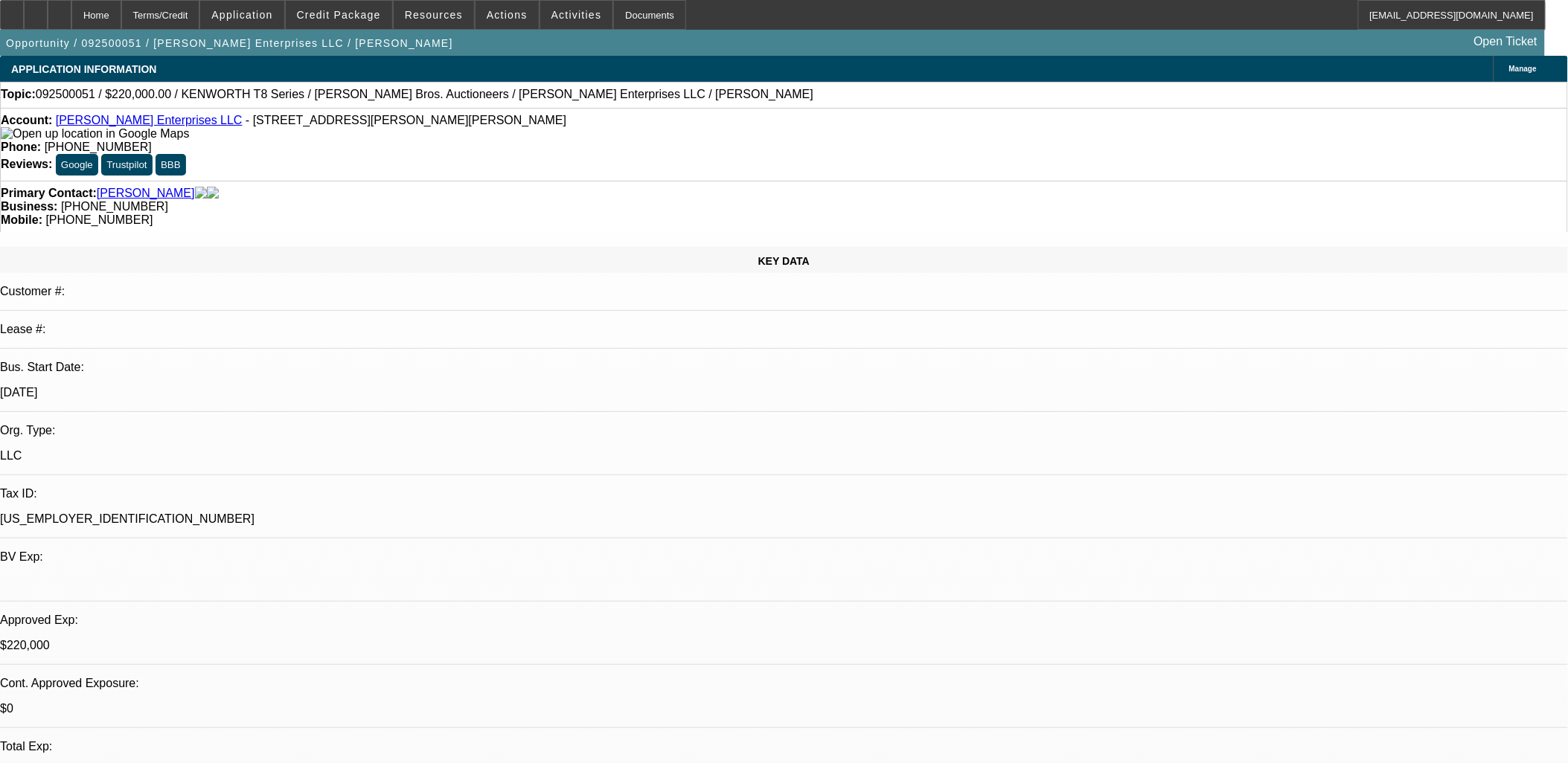
select select "1"
select select "6"
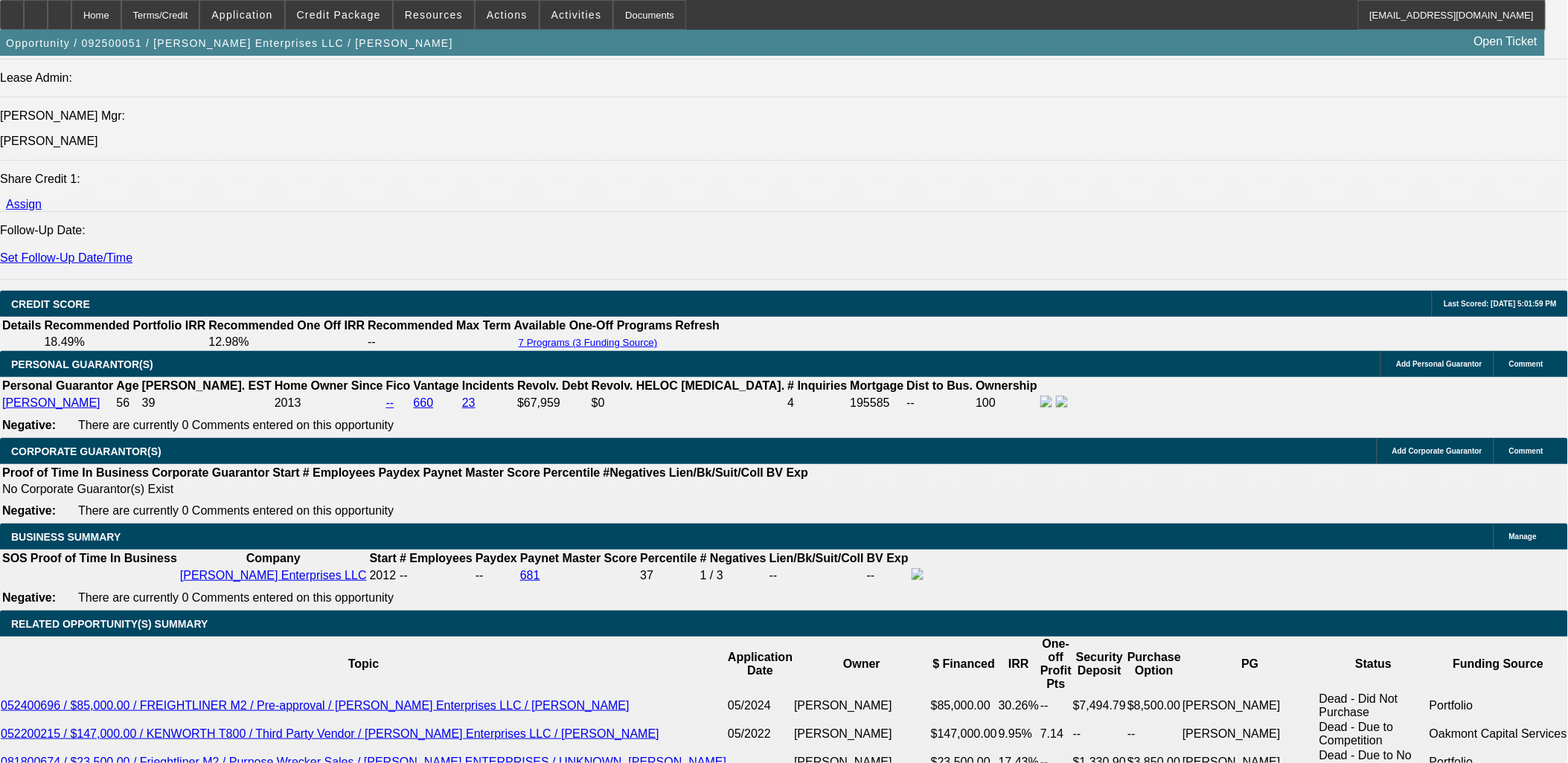
scroll to position [1983, 0]
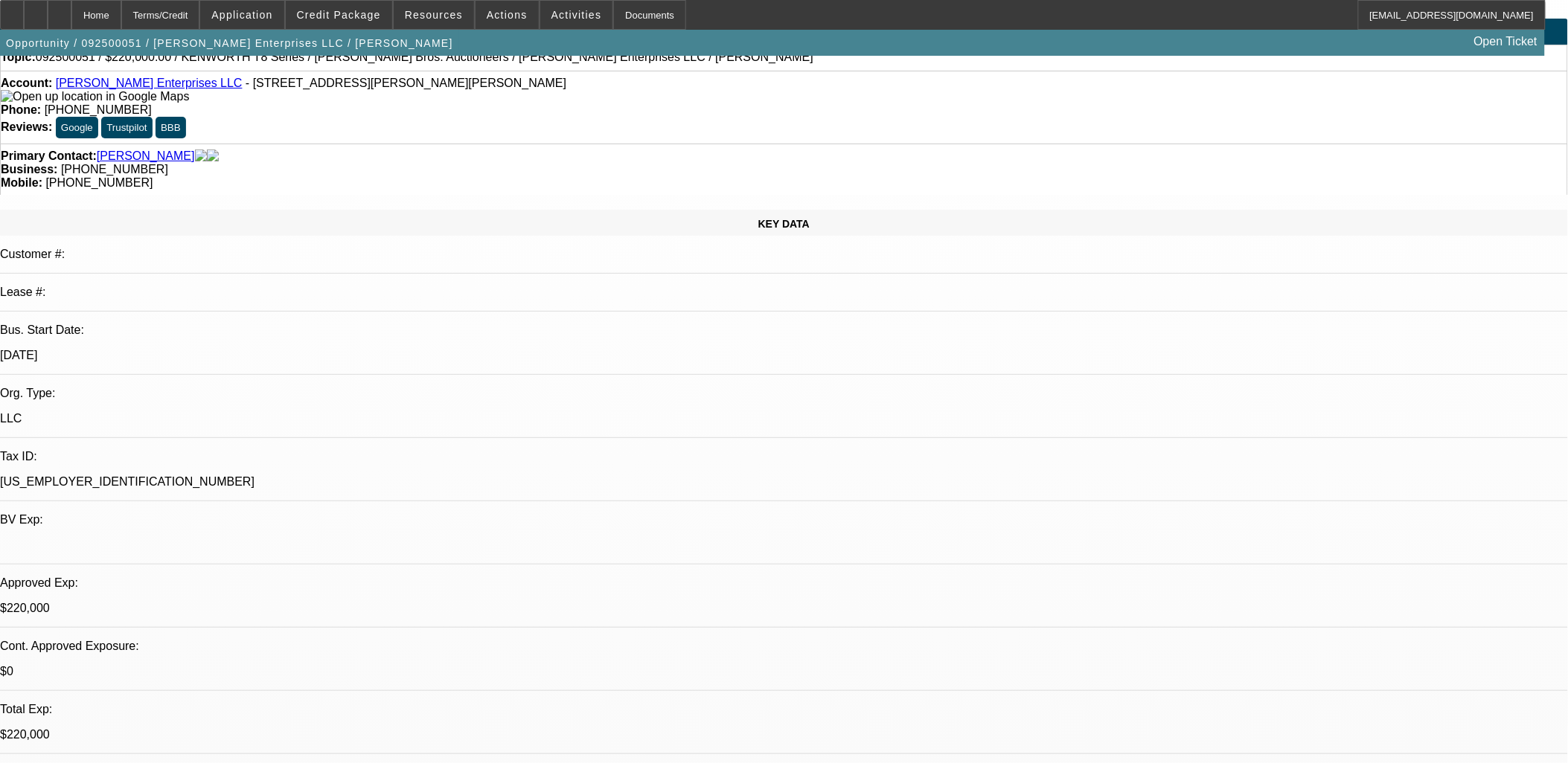
scroll to position [0, 0]
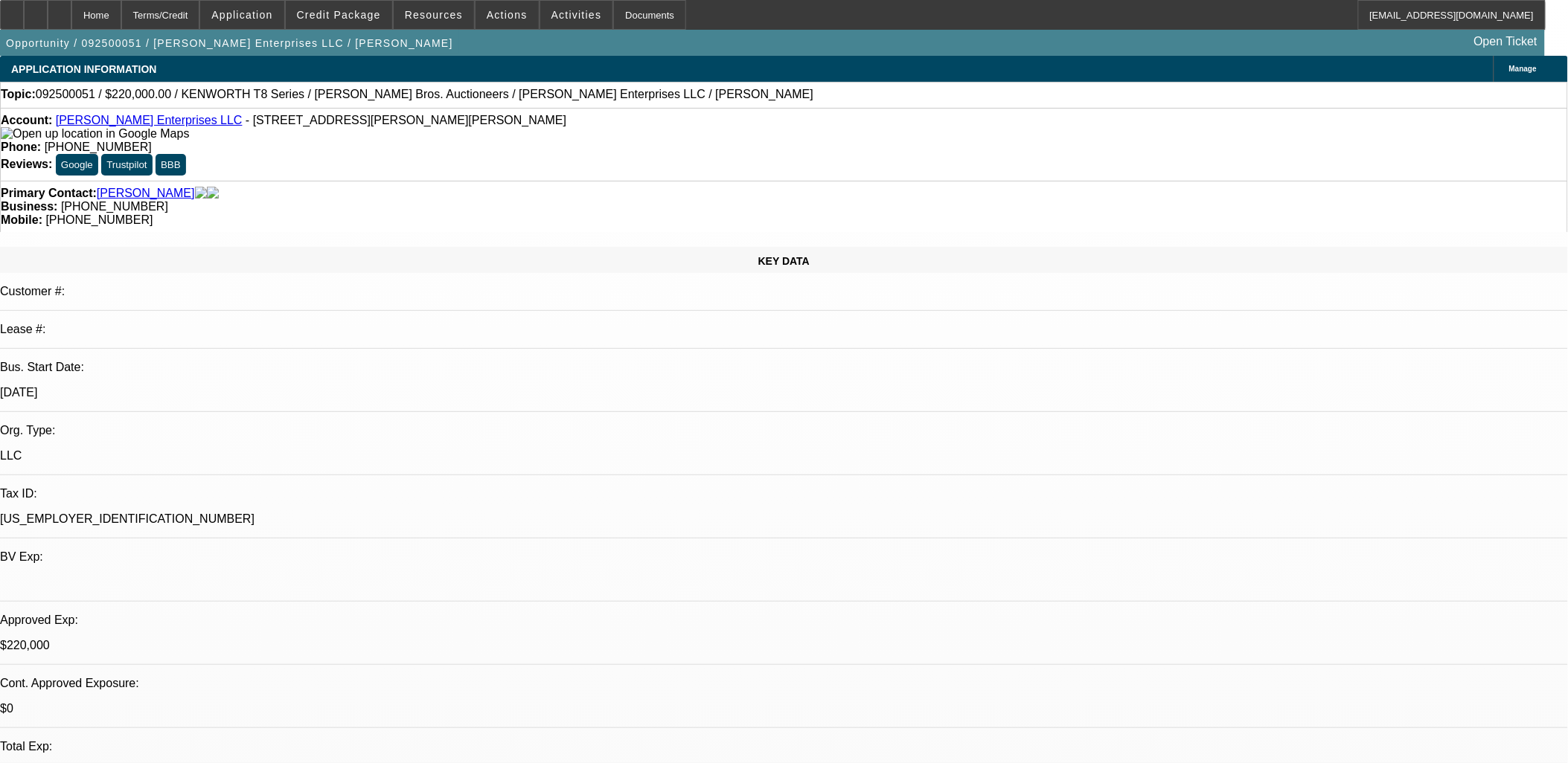
click at [564, 20] on span at bounding box center [576, 15] width 73 height 36
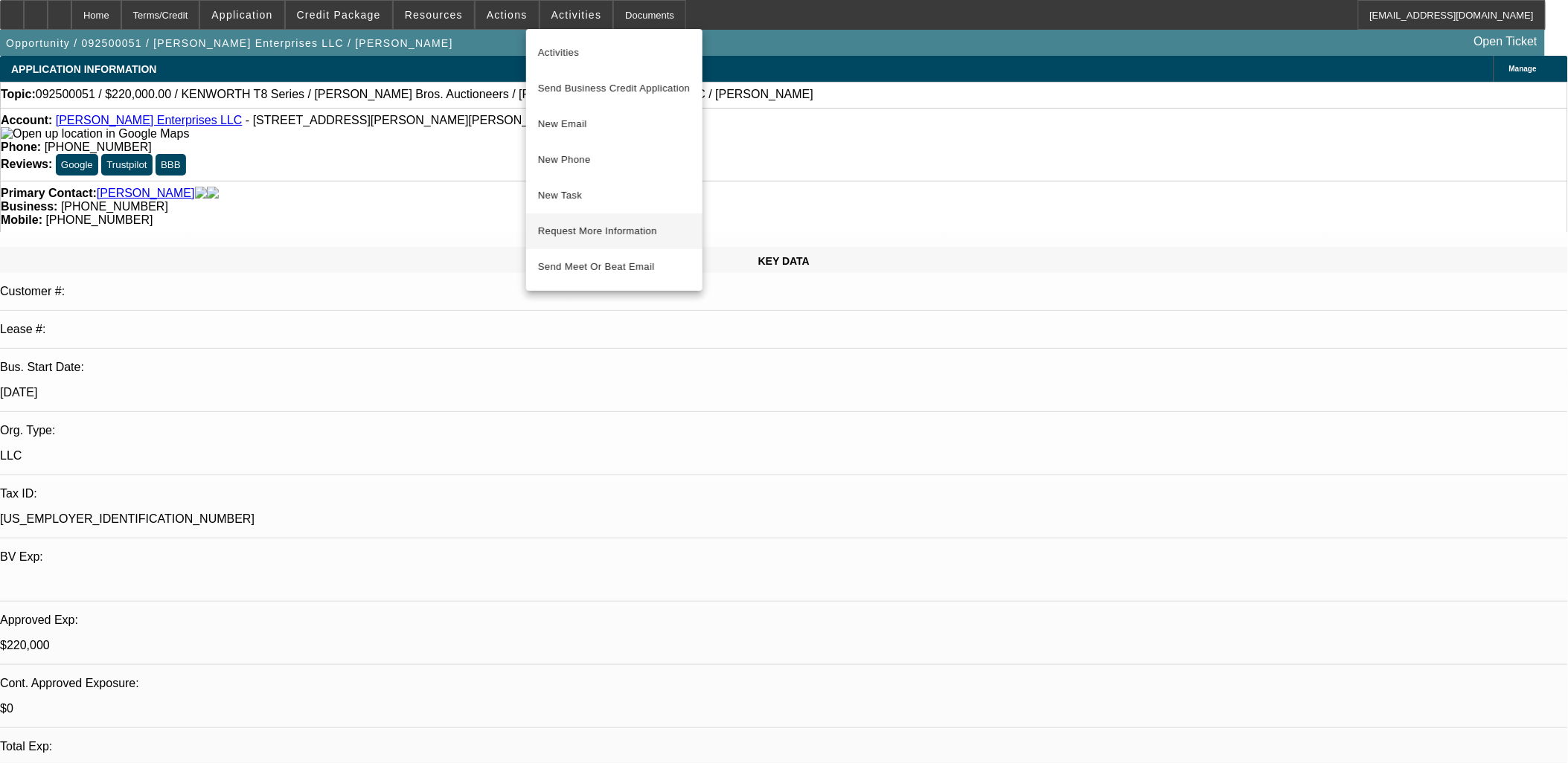
click at [629, 232] on span "Request More Information" at bounding box center [615, 231] width 153 height 18
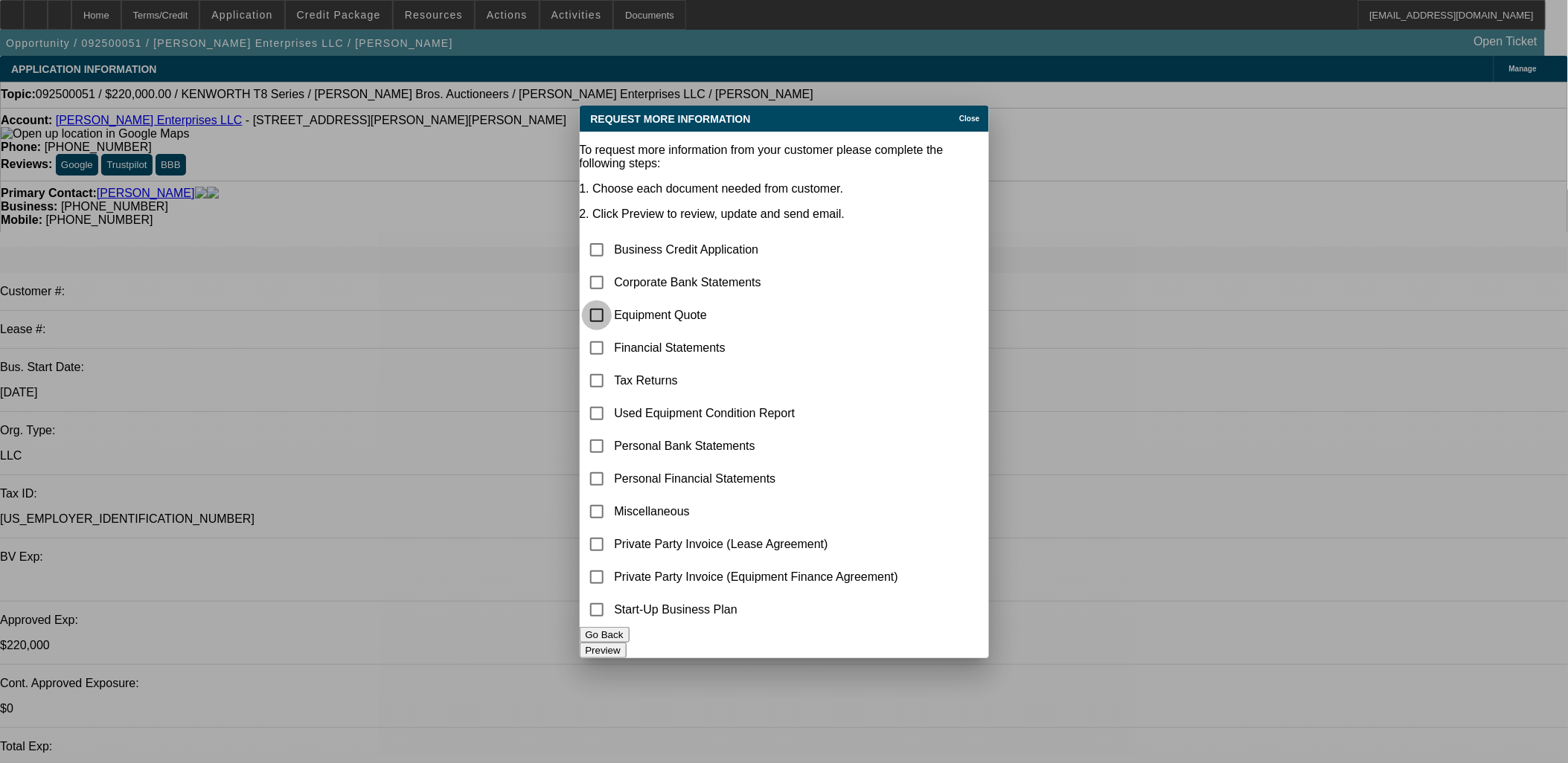
click at [612, 301] on input "checkbox" at bounding box center [596, 315] width 29 height 29
checkbox input "true"
click at [626, 643] on button "Preview" at bounding box center [603, 651] width 47 height 16
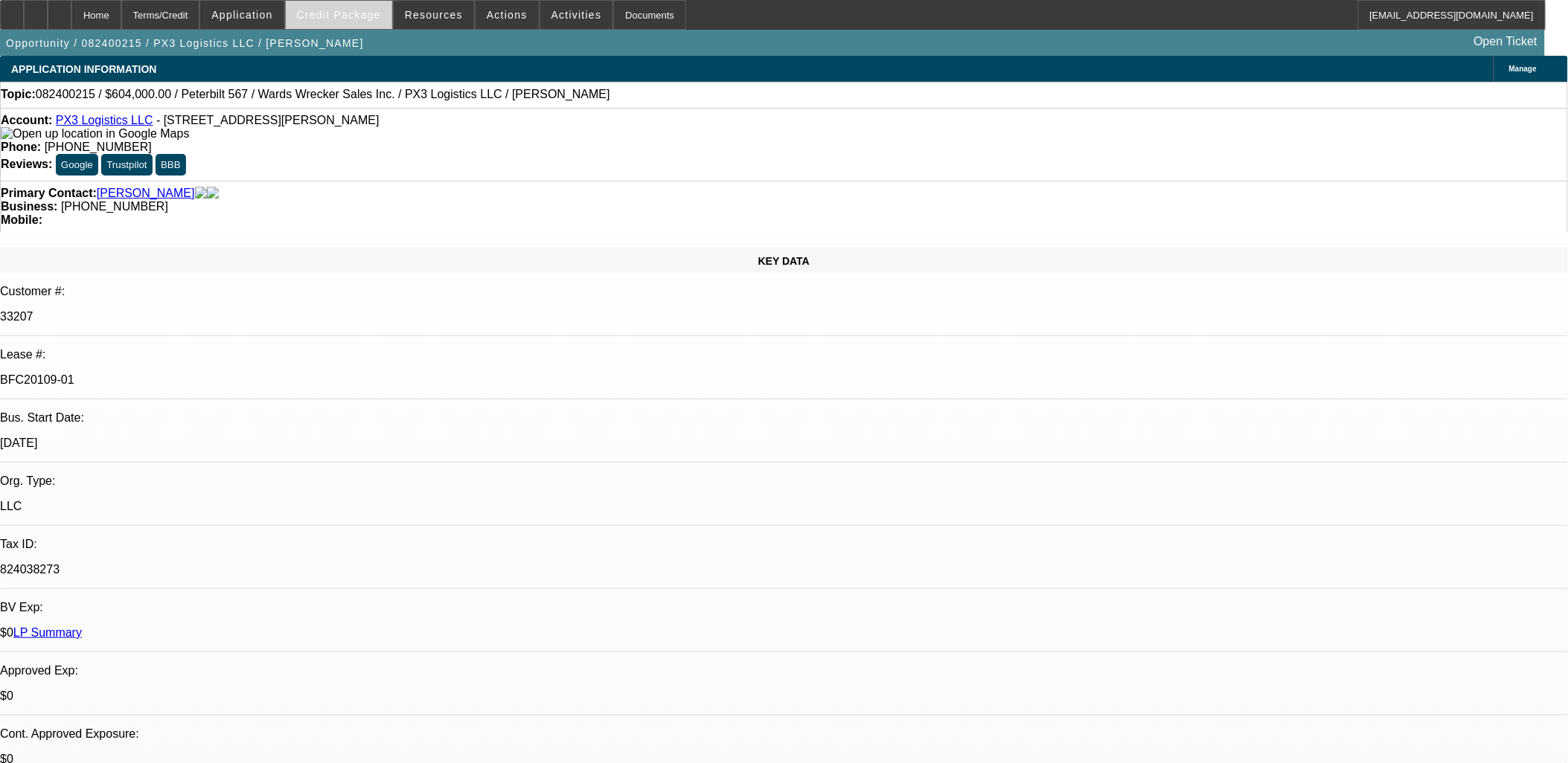
select select "0"
select select "2"
select select "0"
select select "2"
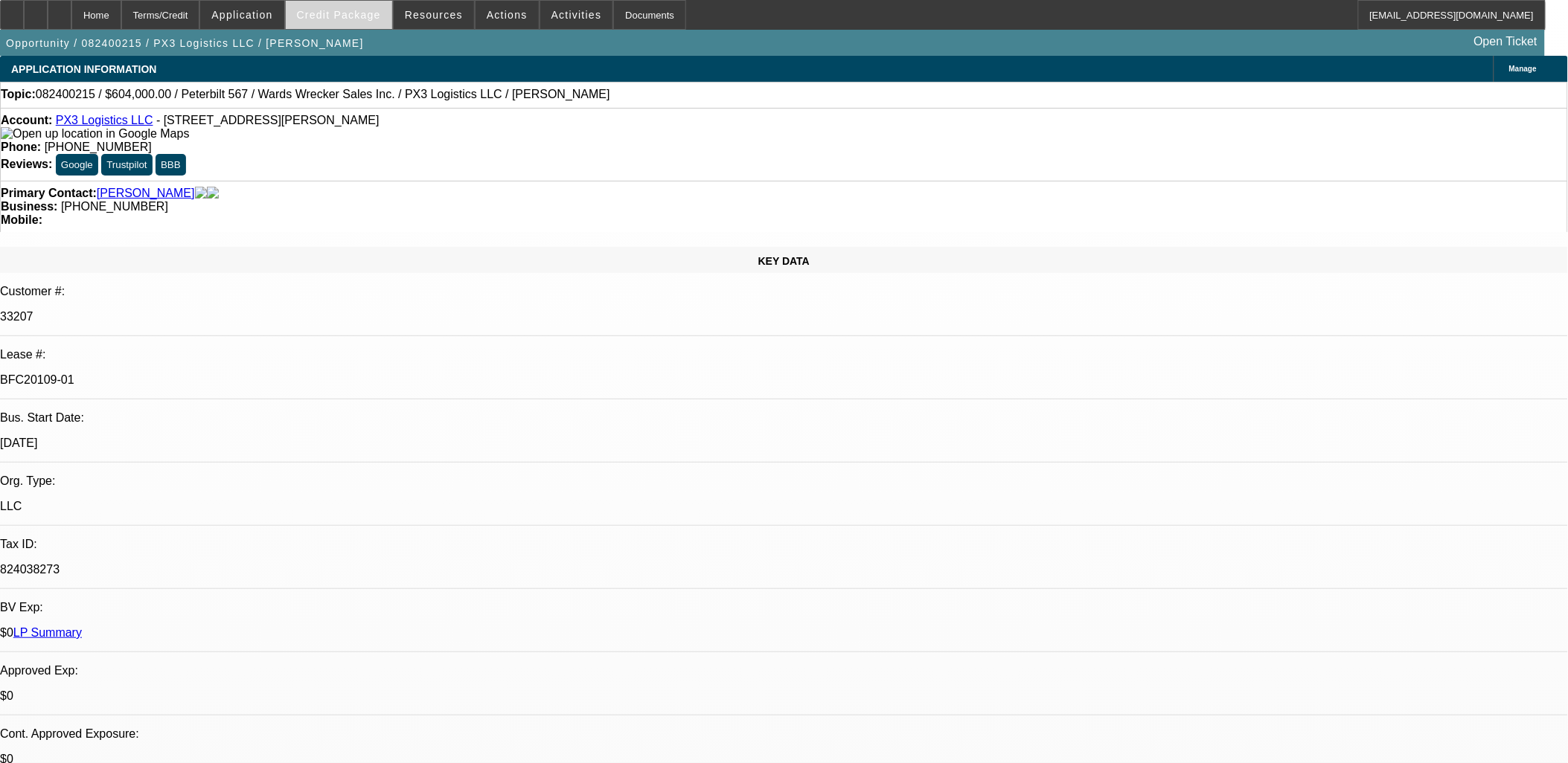
select select "0"
select select "2"
select select "0"
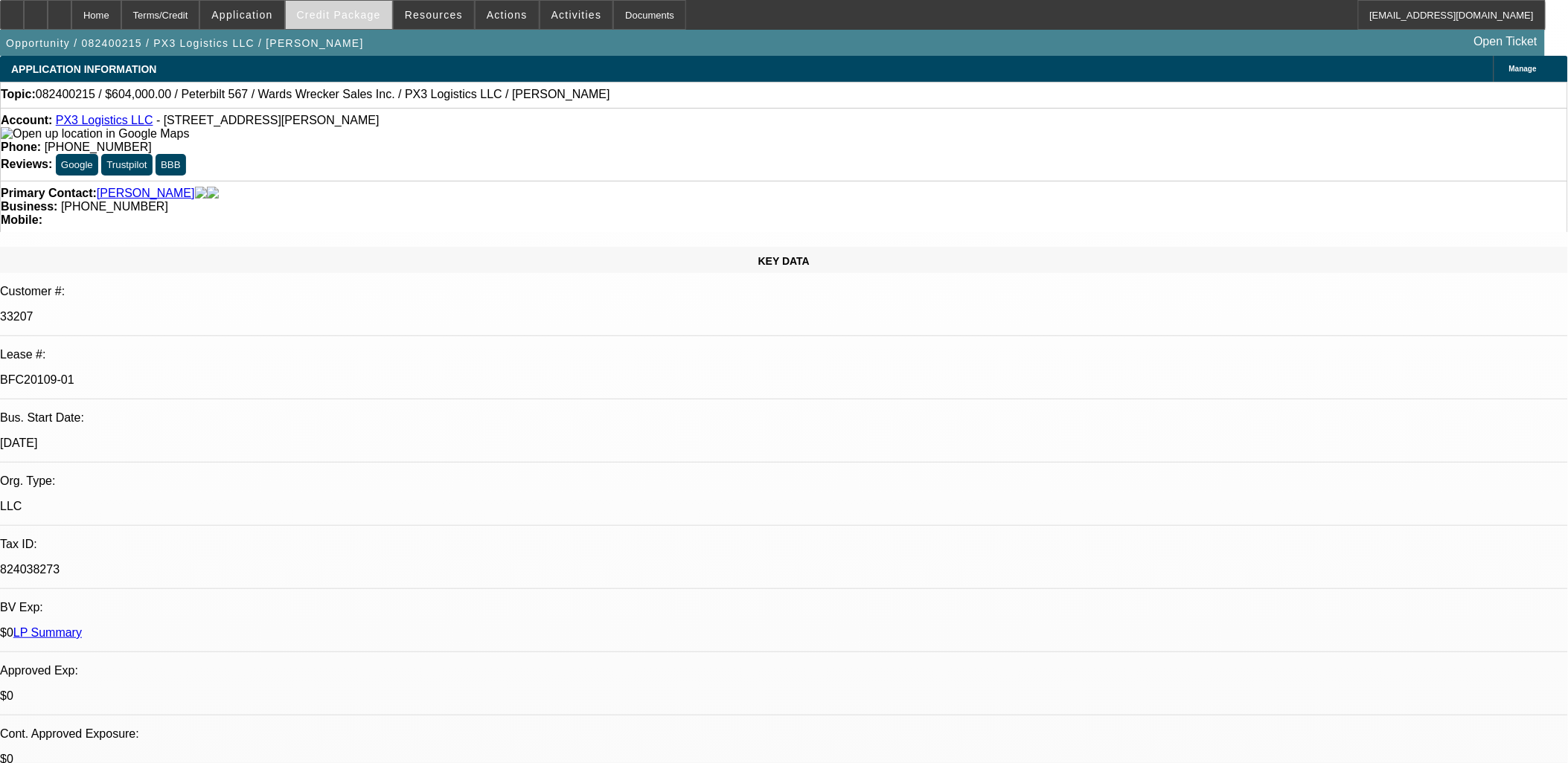
select select "2"
select select "0"
select select "1"
select select "2"
select select "6"
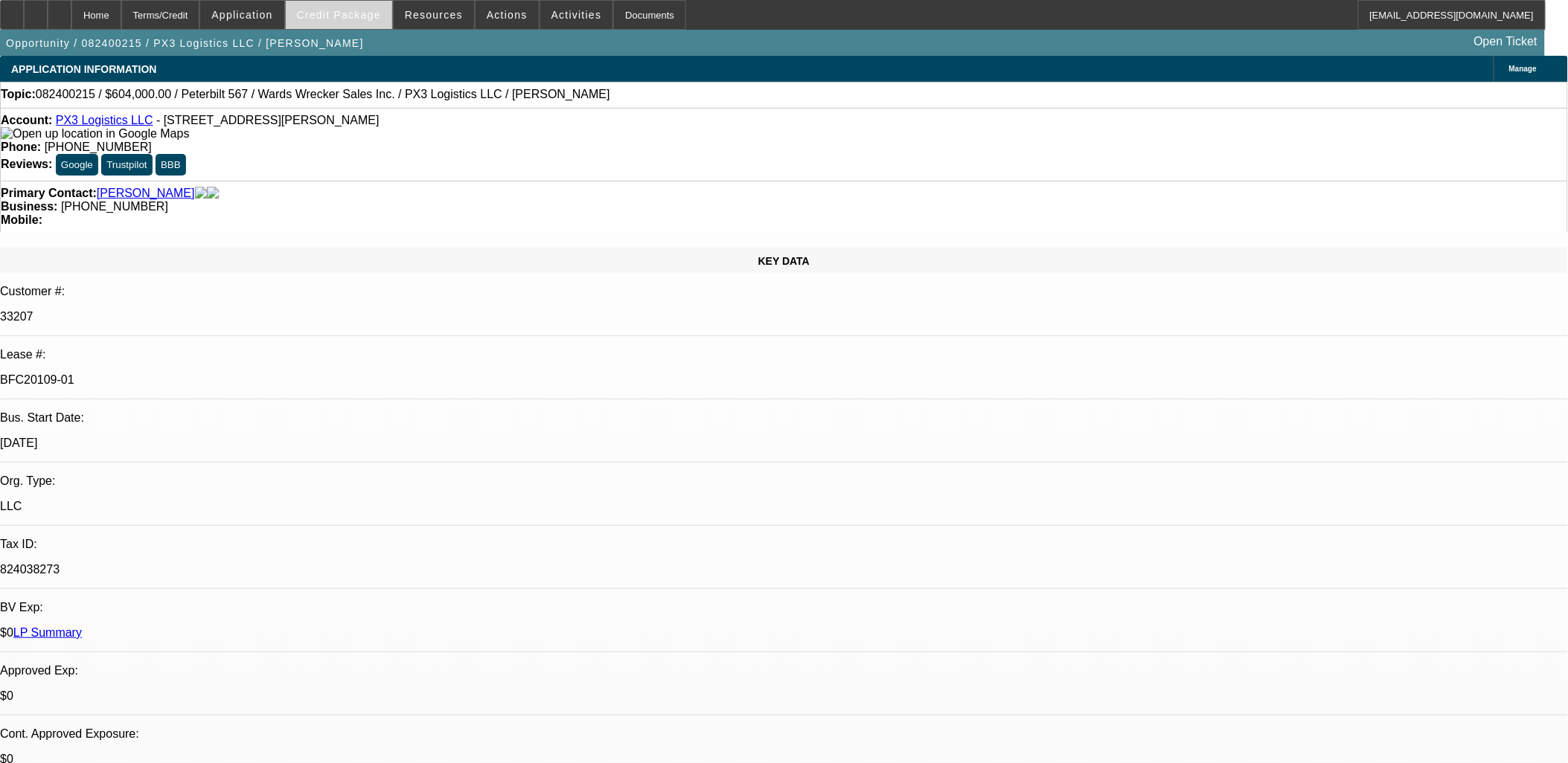
select select "1"
select select "2"
select select "6"
select select "1"
select select "2"
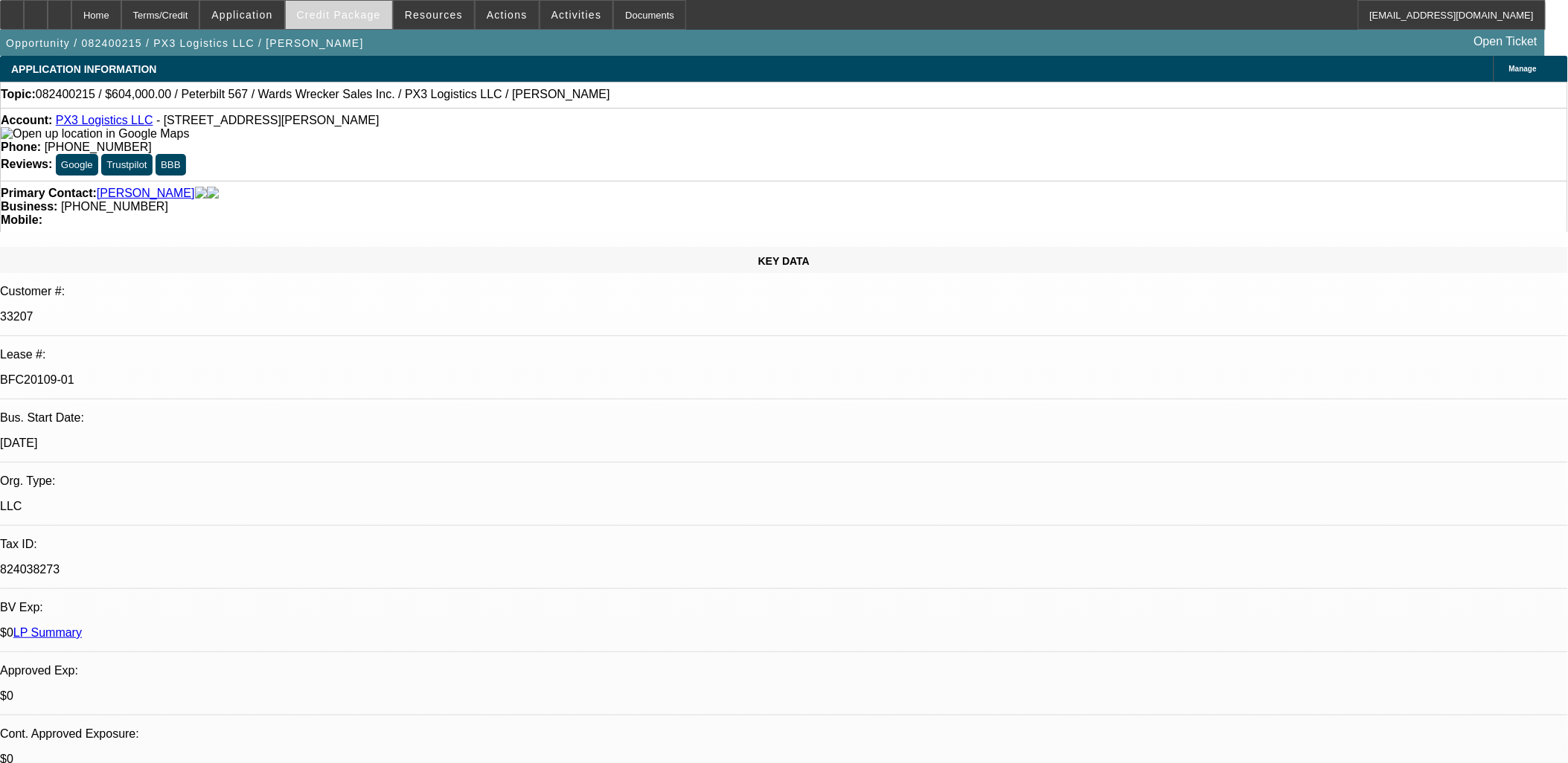
select select "6"
select select "1"
select select "2"
select select "6"
click at [363, 16] on span "Credit Package" at bounding box center [339, 14] width 84 height 12
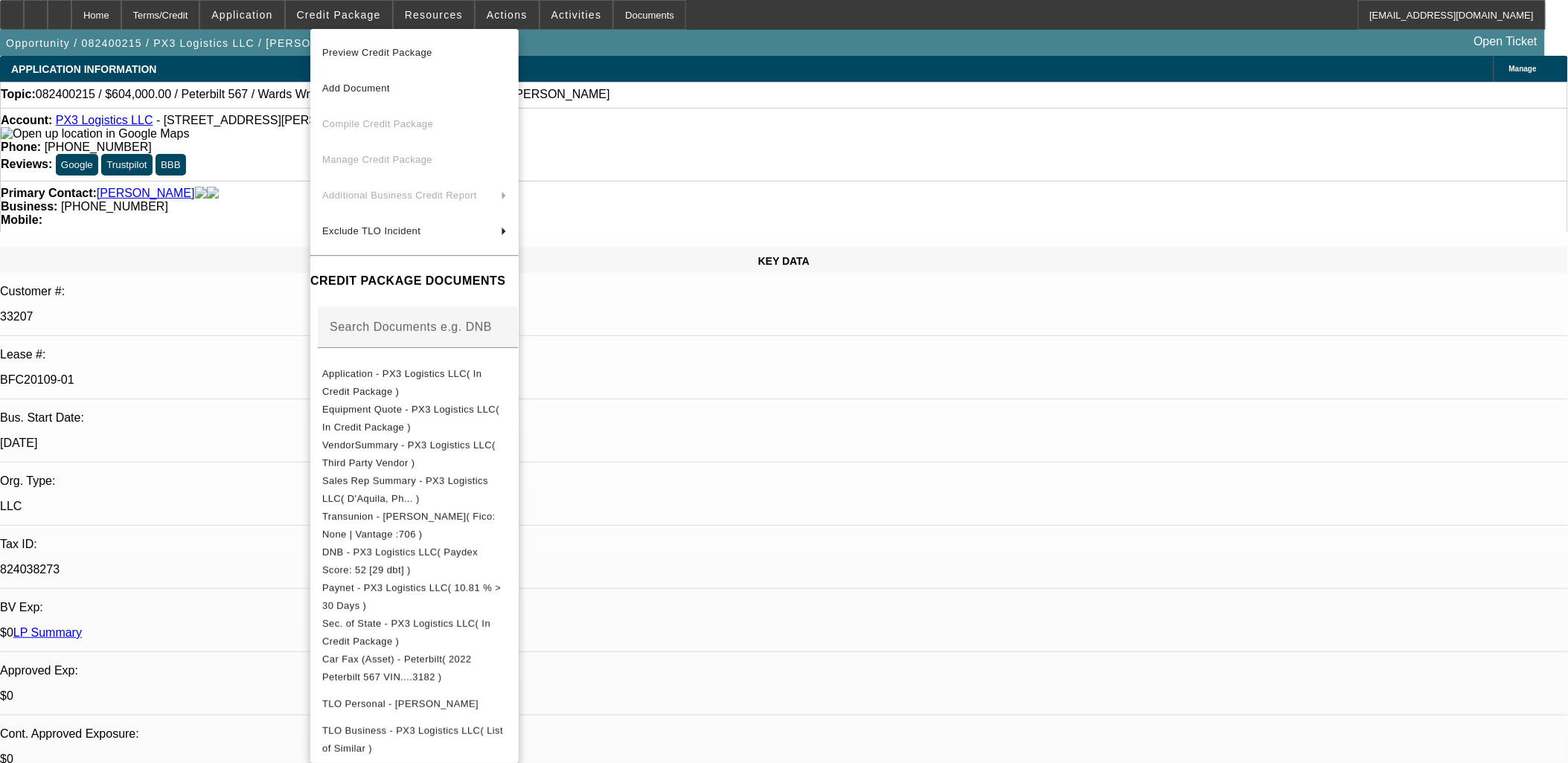
scroll to position [293, 0]
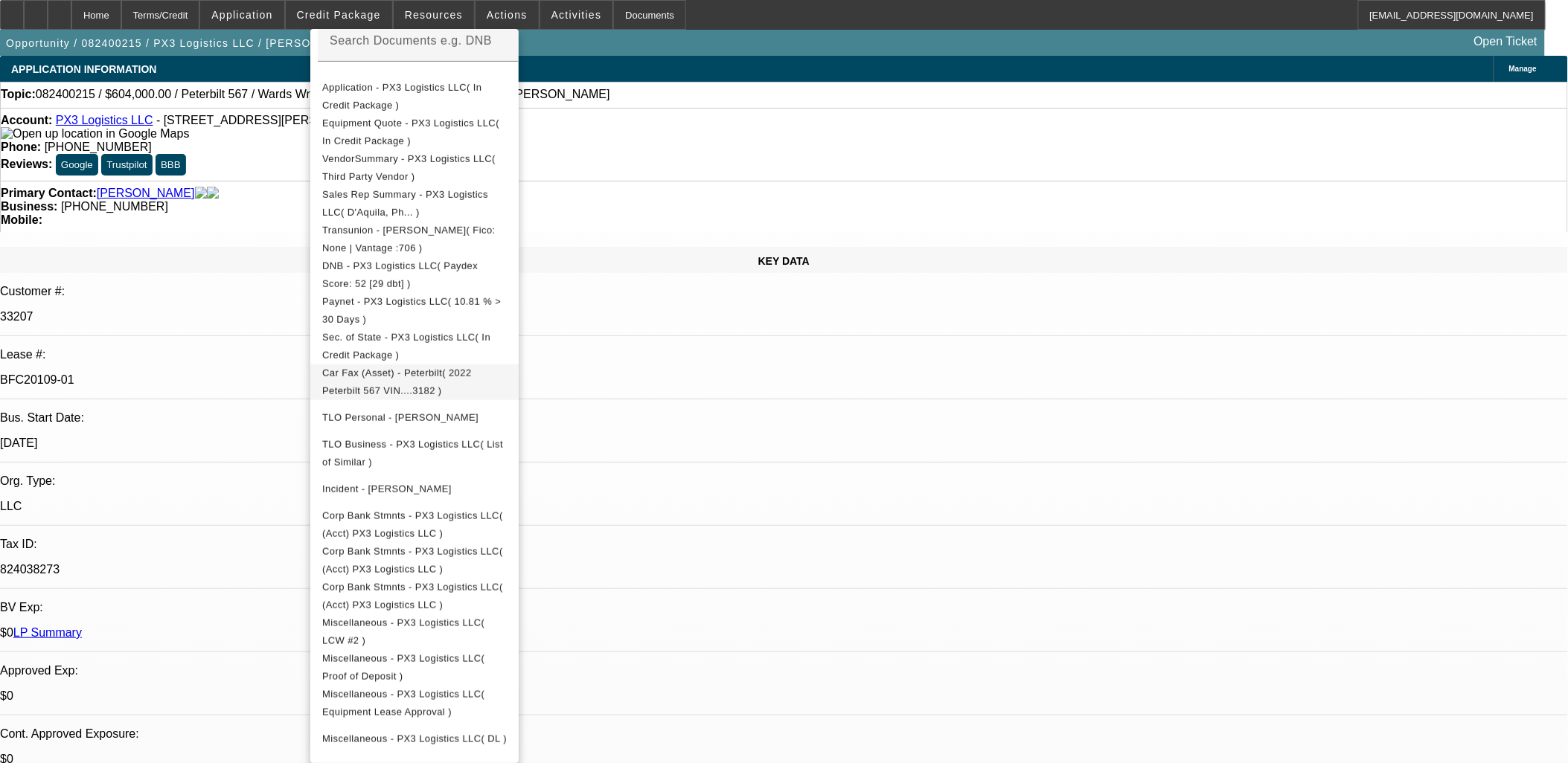
click at [434, 366] on span "Car Fax (Asset) - Peterbilt( 2022 Peterbilt 567 VIN....3182 )" at bounding box center [397, 381] width 149 height 29
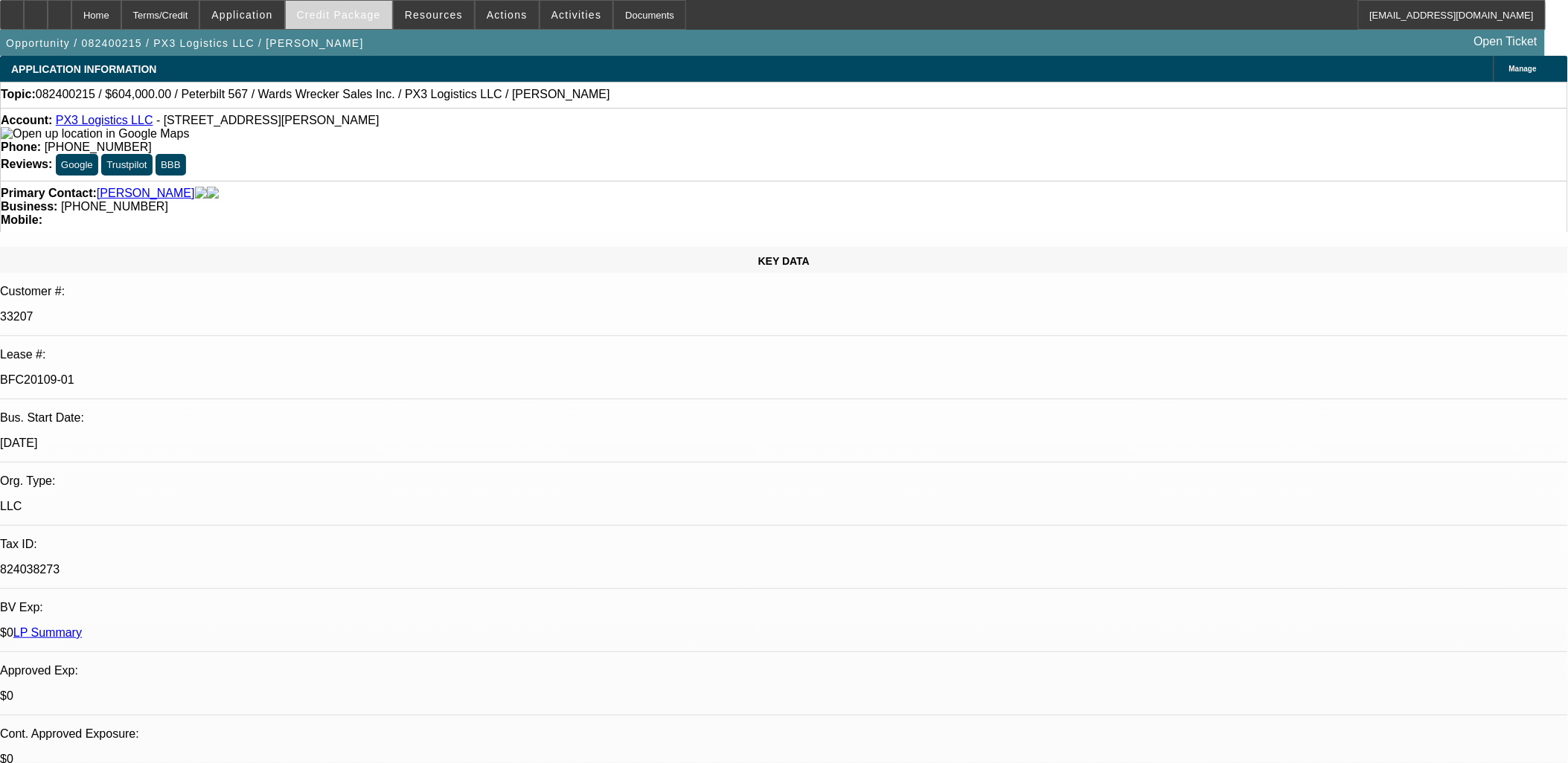
click at [326, 12] on span "Credit Package" at bounding box center [339, 14] width 84 height 12
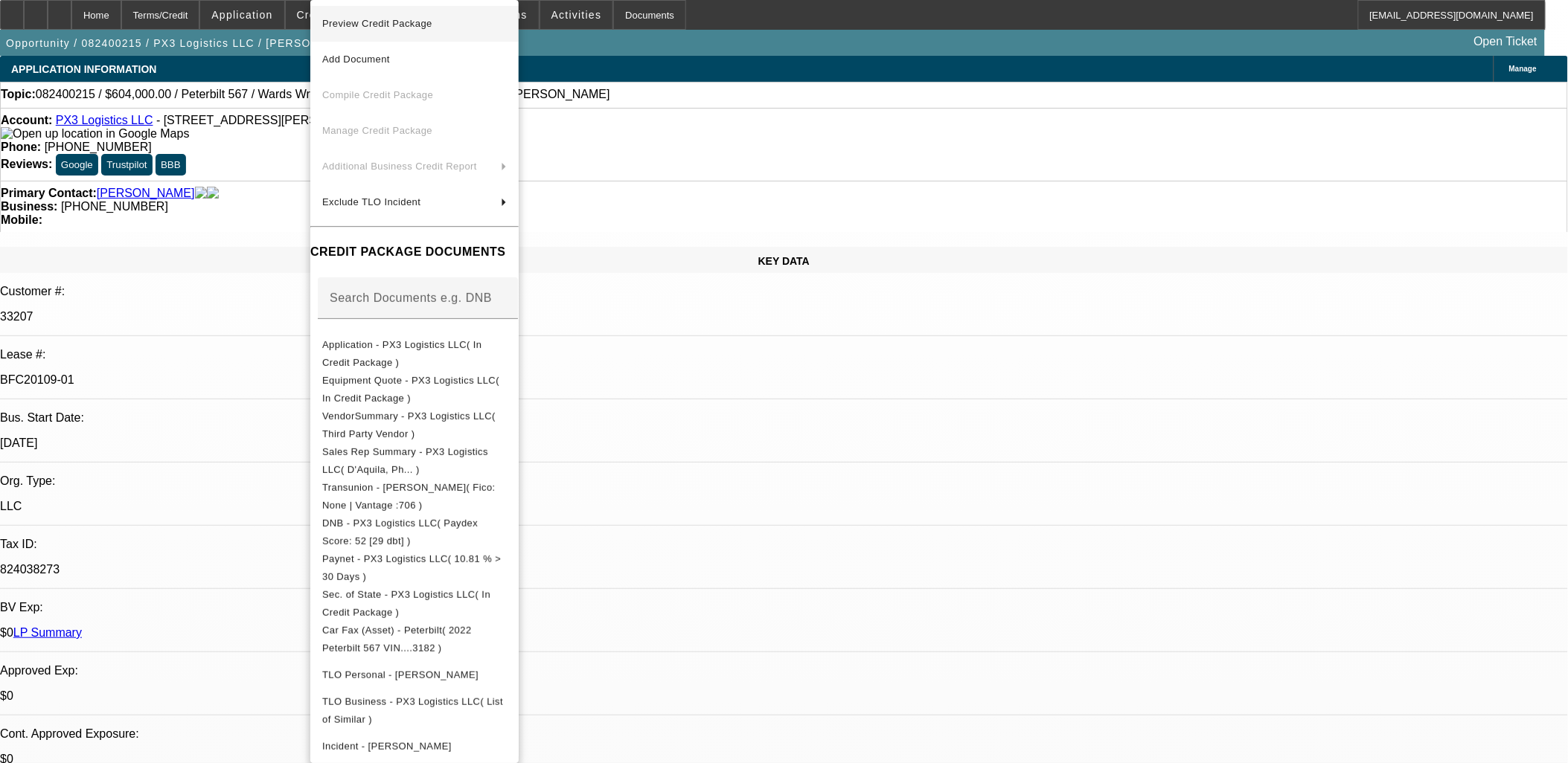
click at [381, 25] on span "Preview Credit Package" at bounding box center [377, 23] width 110 height 12
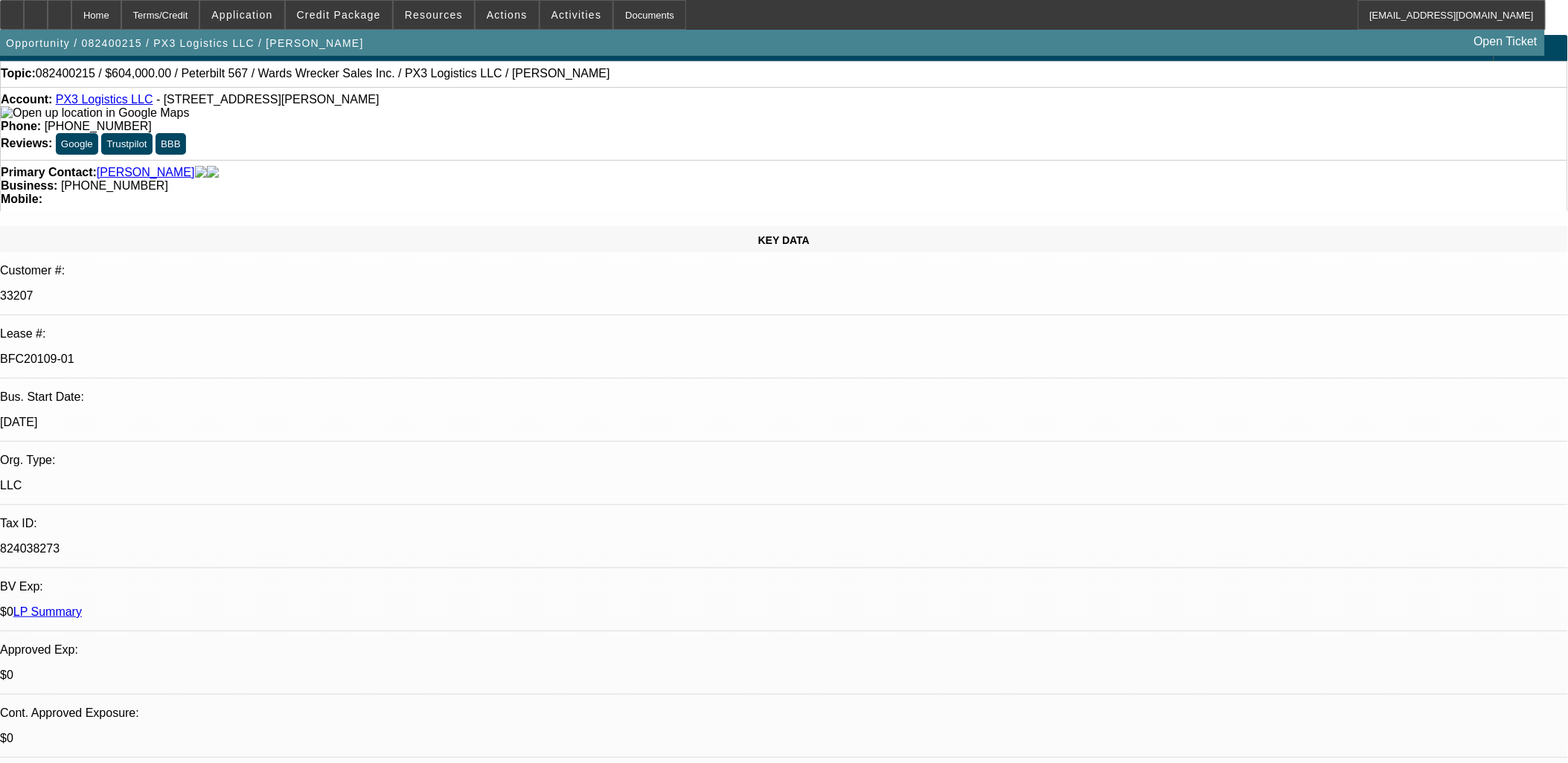
scroll to position [0, 0]
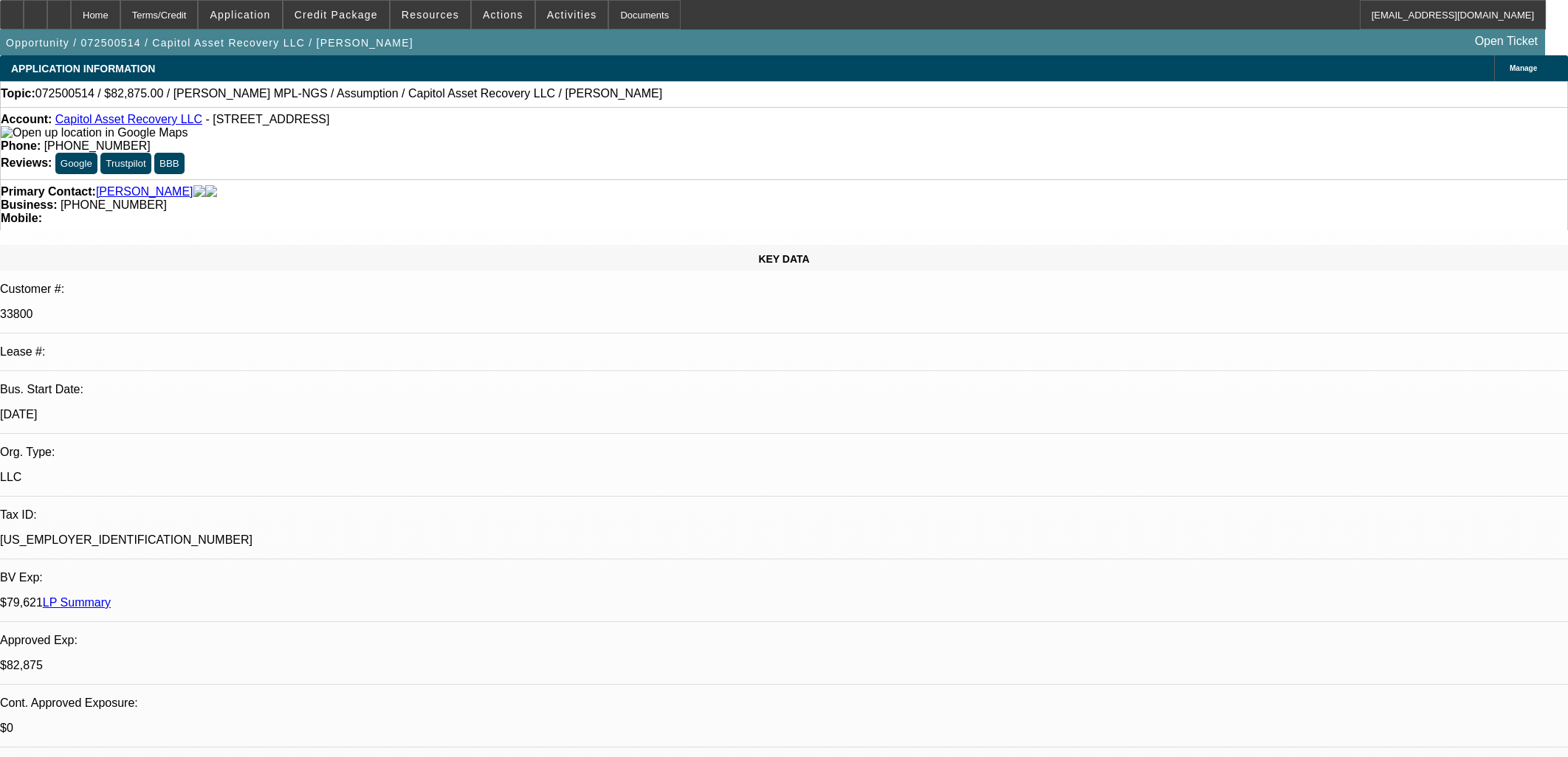
select select "0.15"
select select "2"
select select "0.1"
select select "4"
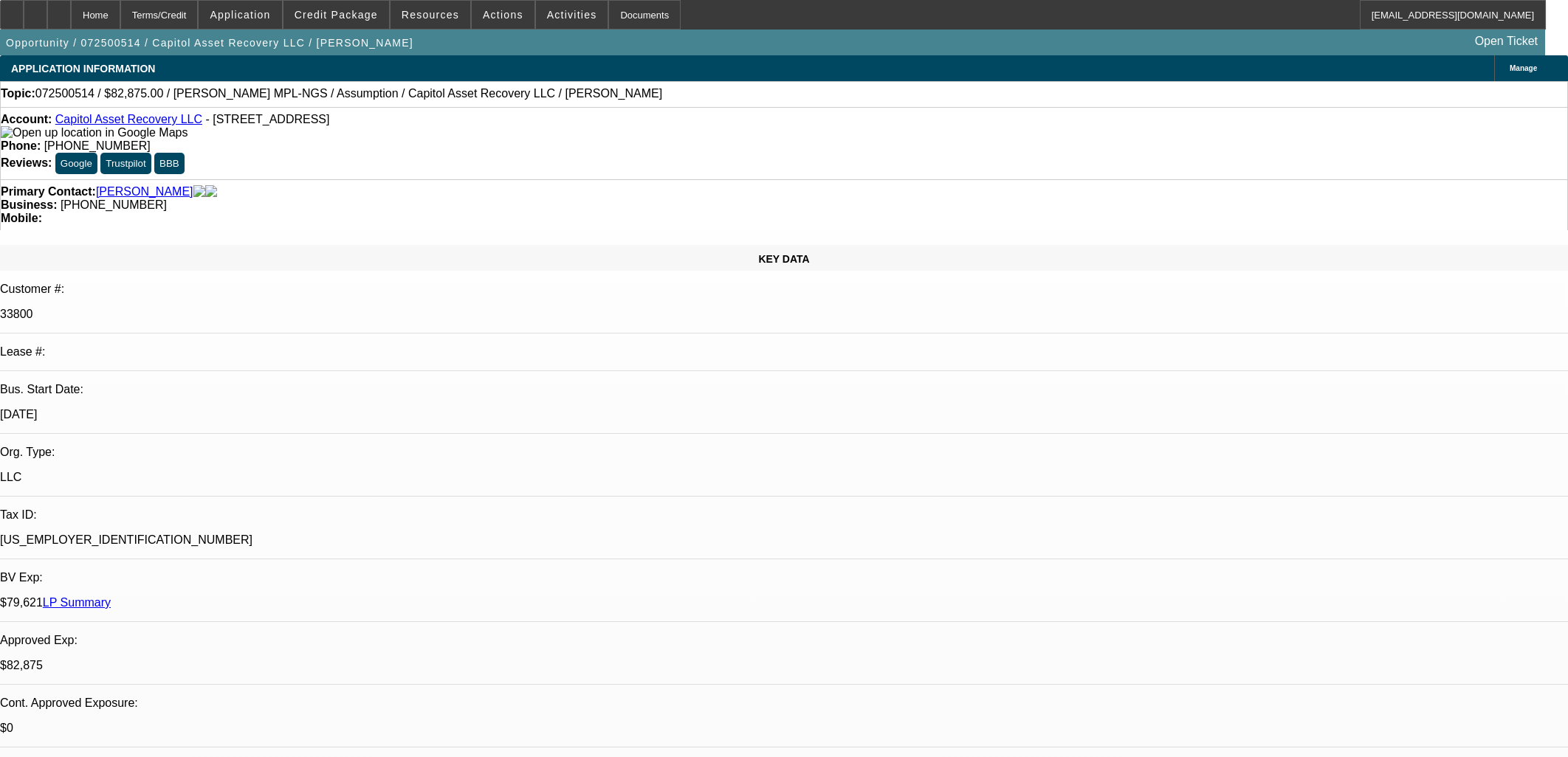
select select "0"
select select "2"
select select "0.1"
select select "4"
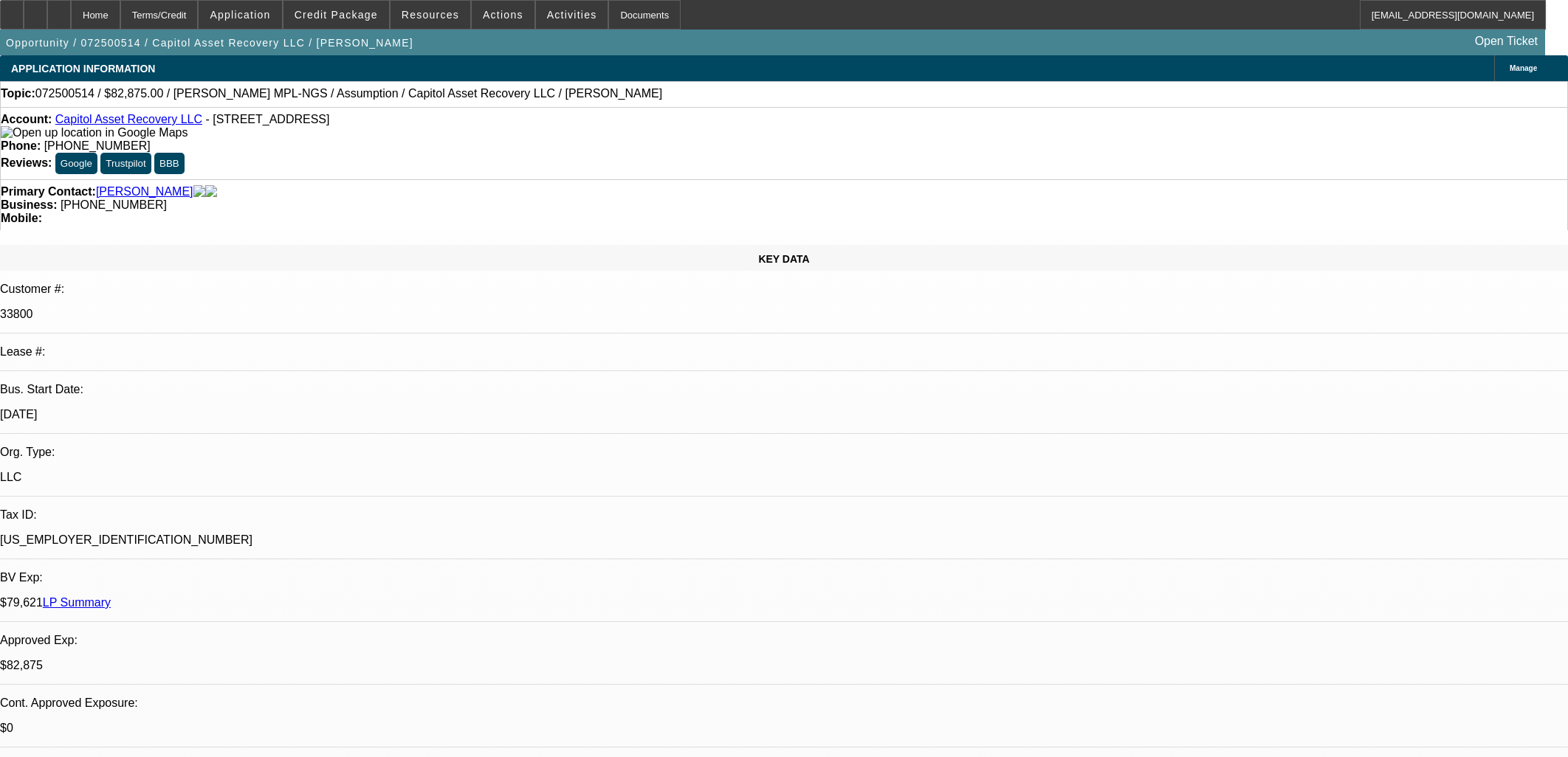
select select "0.15"
select select "2"
select select "0"
select select "6"
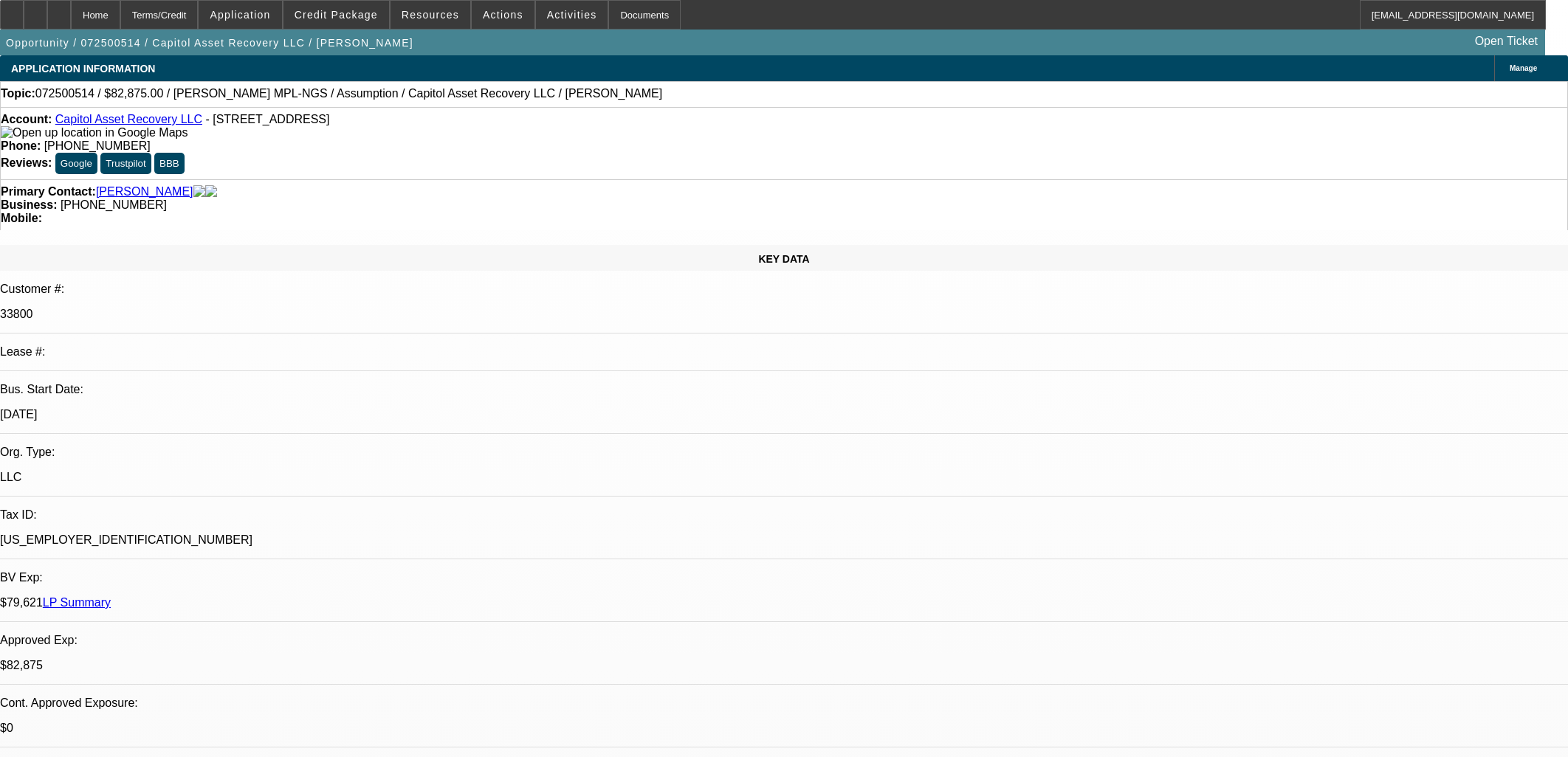
select select "0.15"
select select "2"
select select "0"
select select "6"
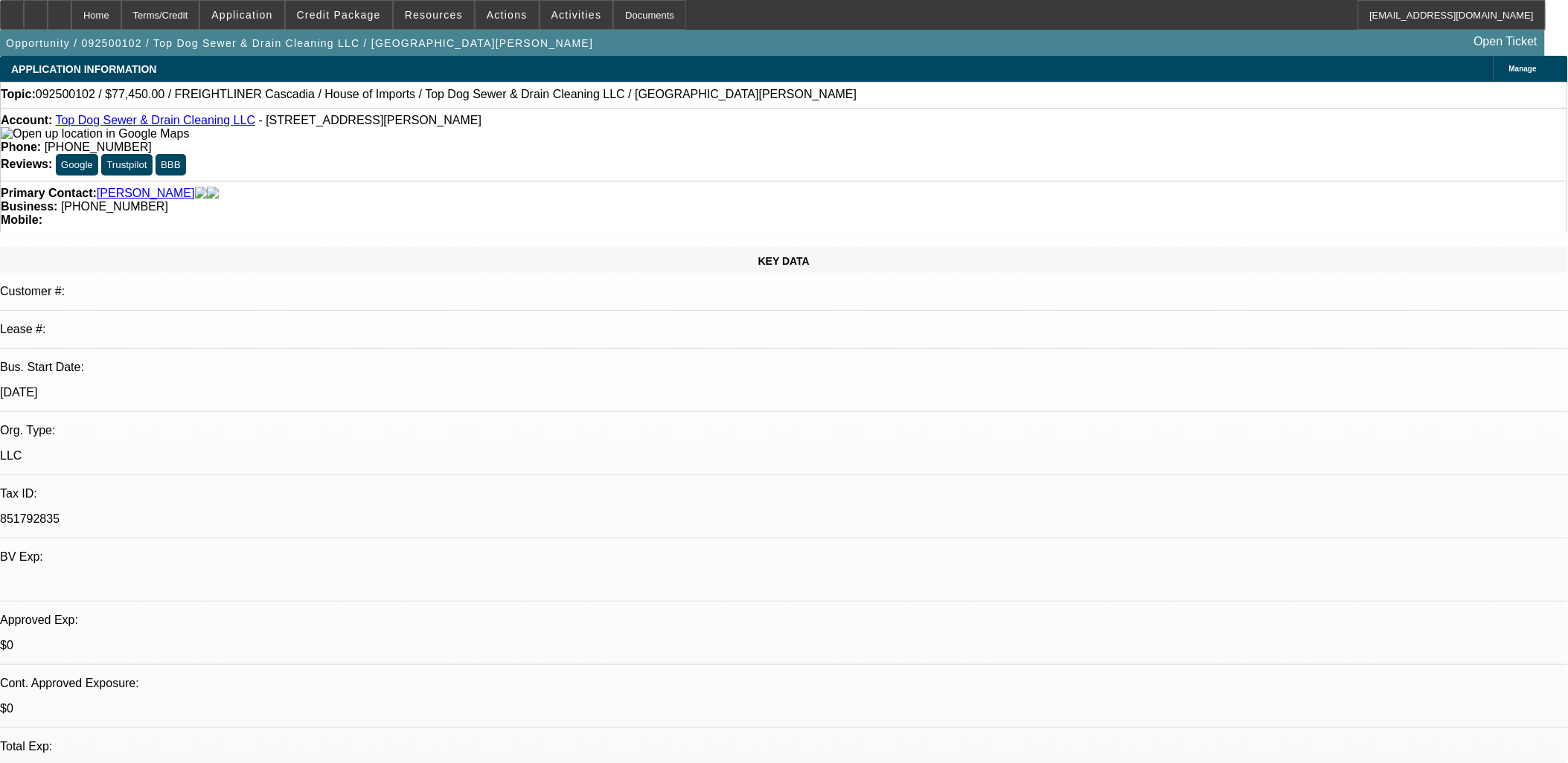
select select "0"
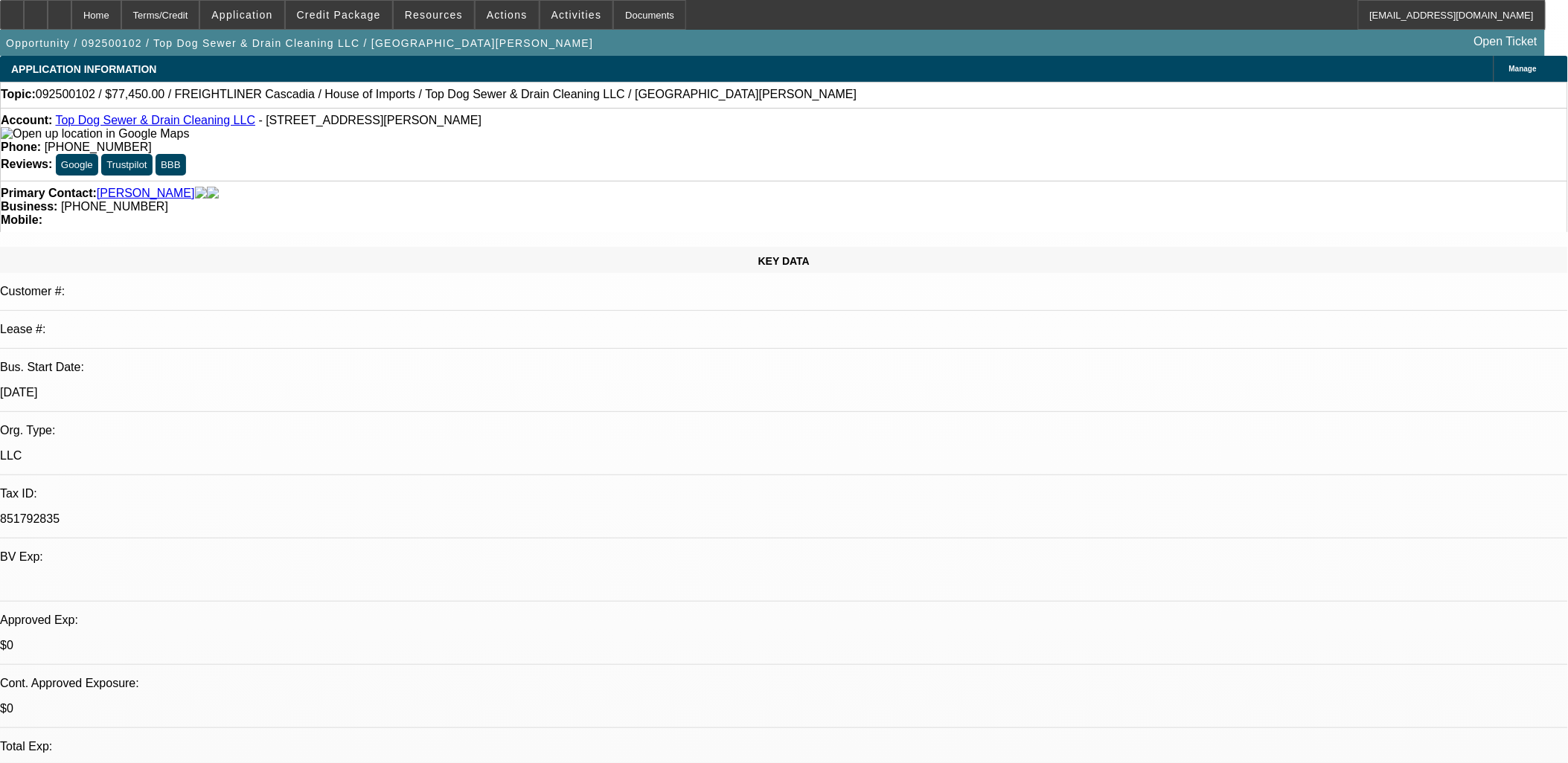
select select "0"
select select "2"
select select "0.1"
select select "0"
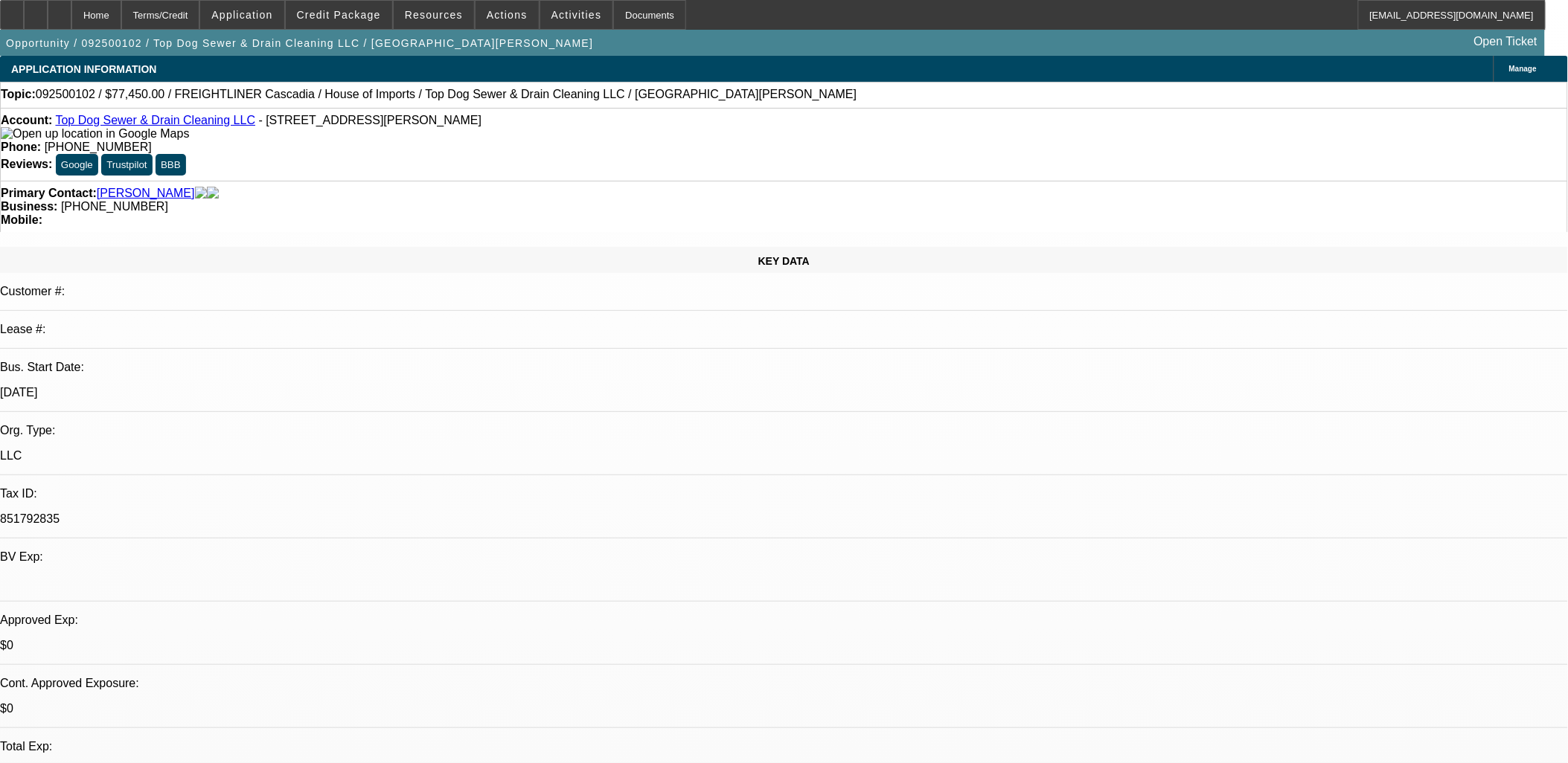
select select "0"
select select "1"
select select "2"
select select "1"
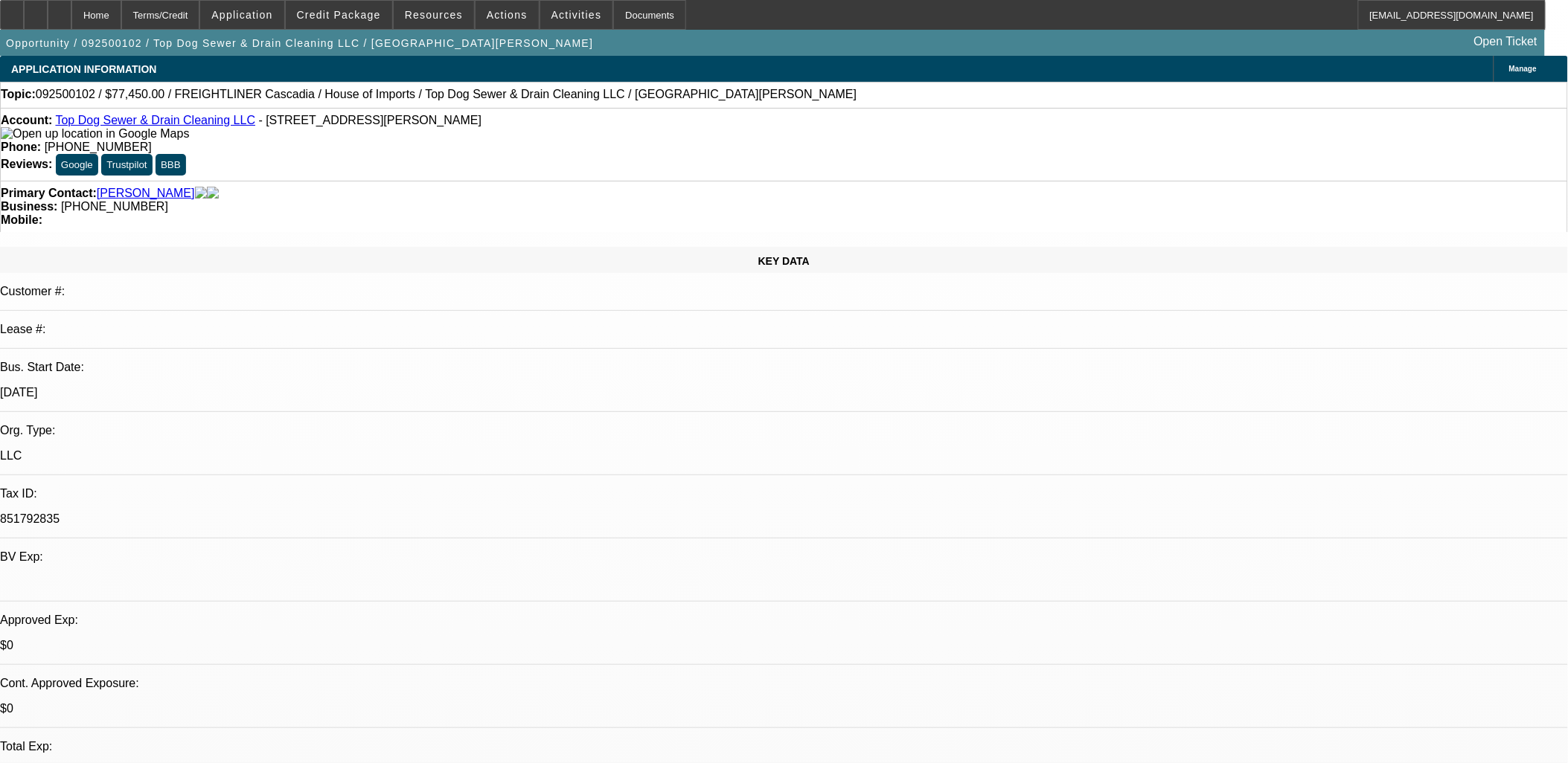
select select "1"
select select "2"
select select "1"
select select "2"
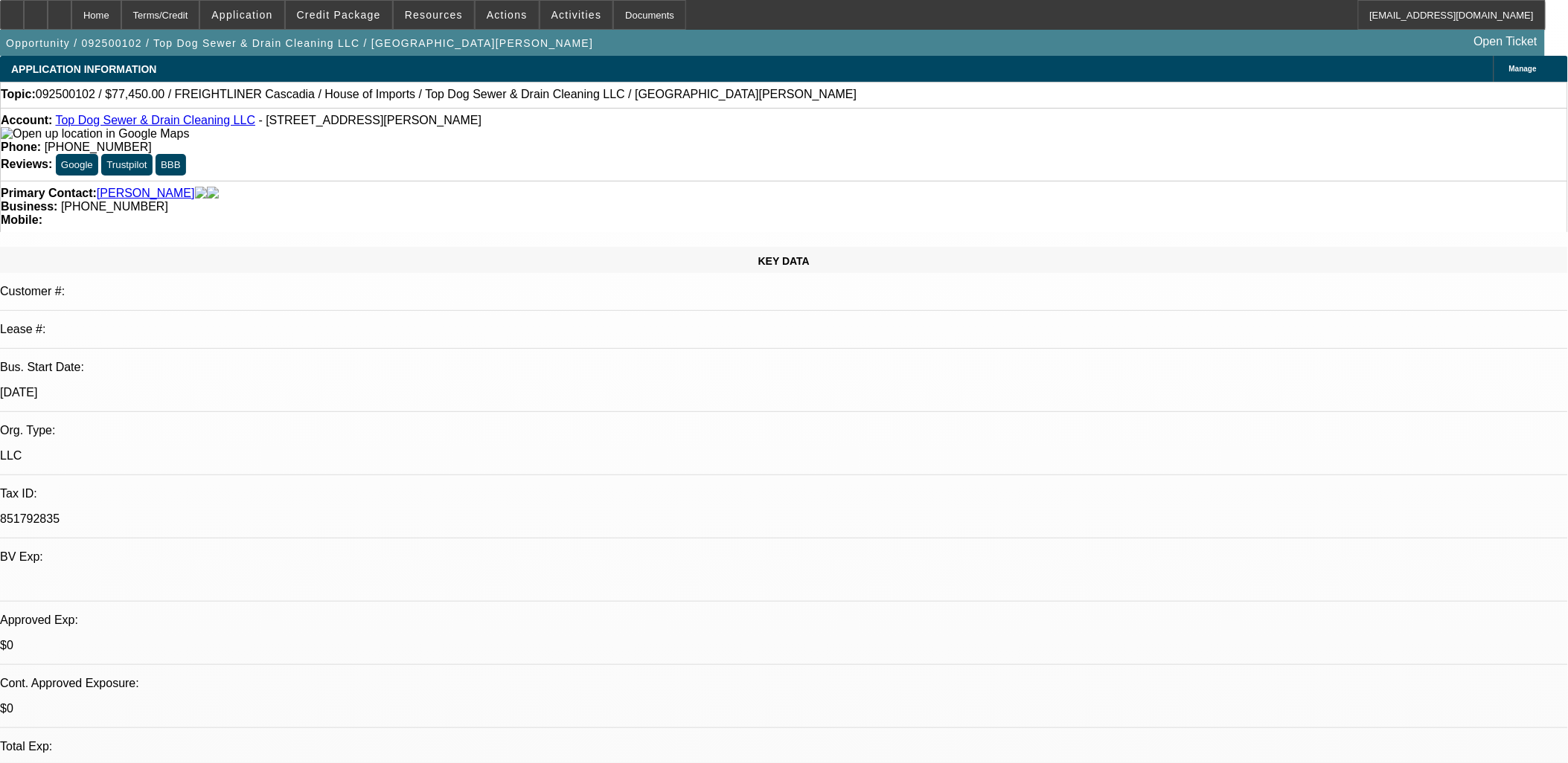
select select "4"
select select "1"
select select "2"
select select "1"
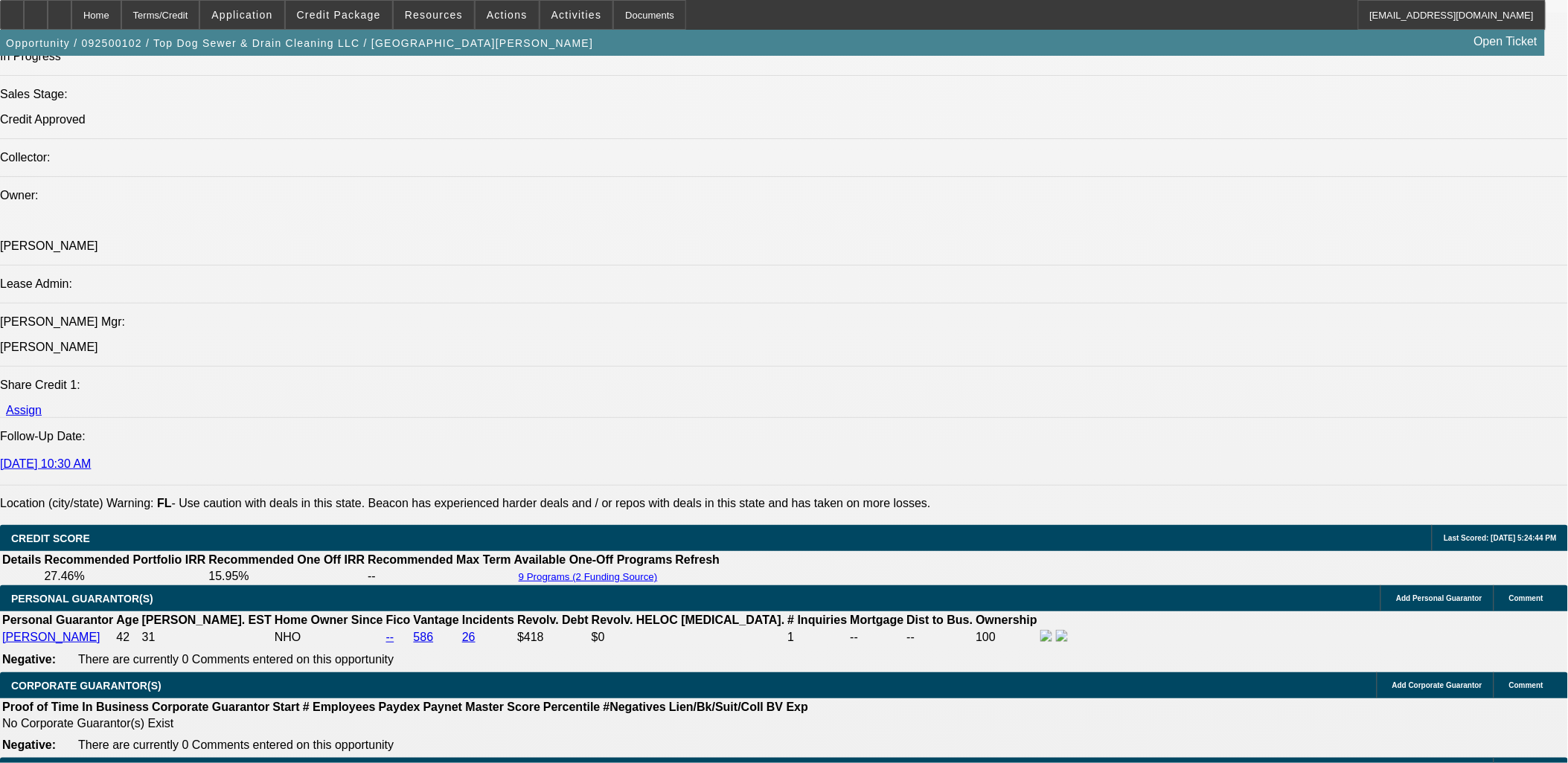
scroll to position [2148, 0]
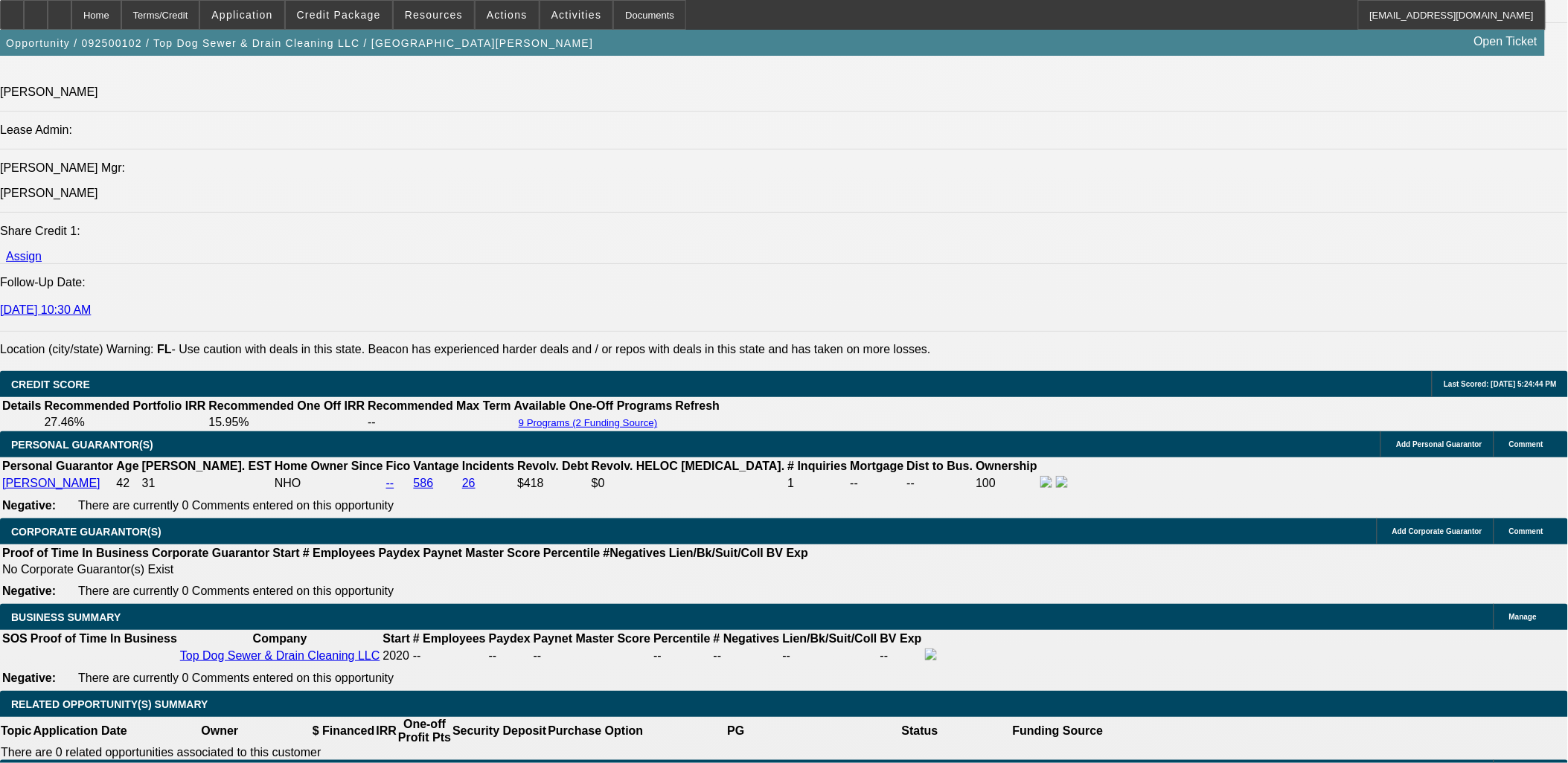
scroll to position [1983, 0]
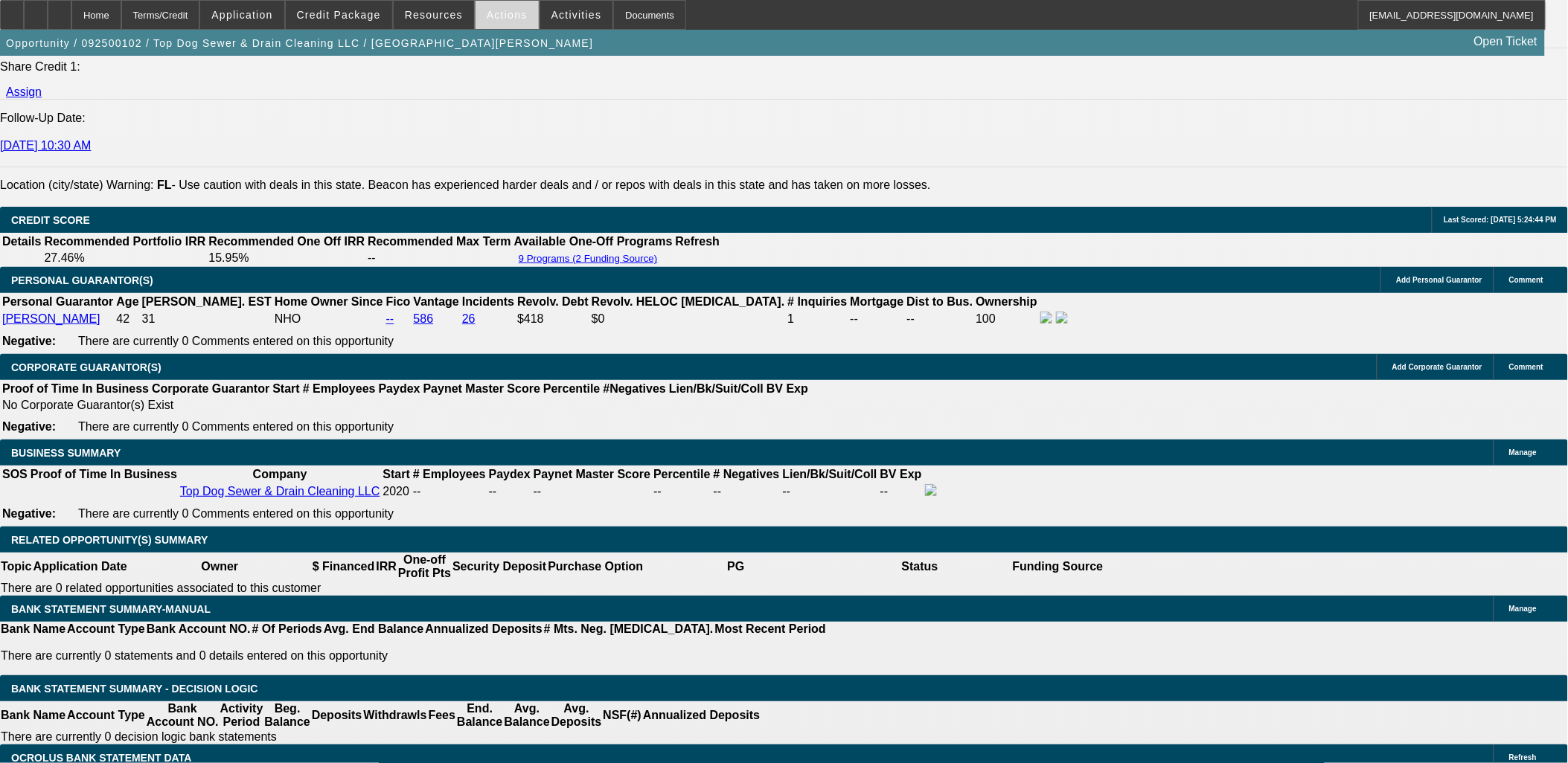
click at [514, 20] on span at bounding box center [507, 15] width 63 height 36
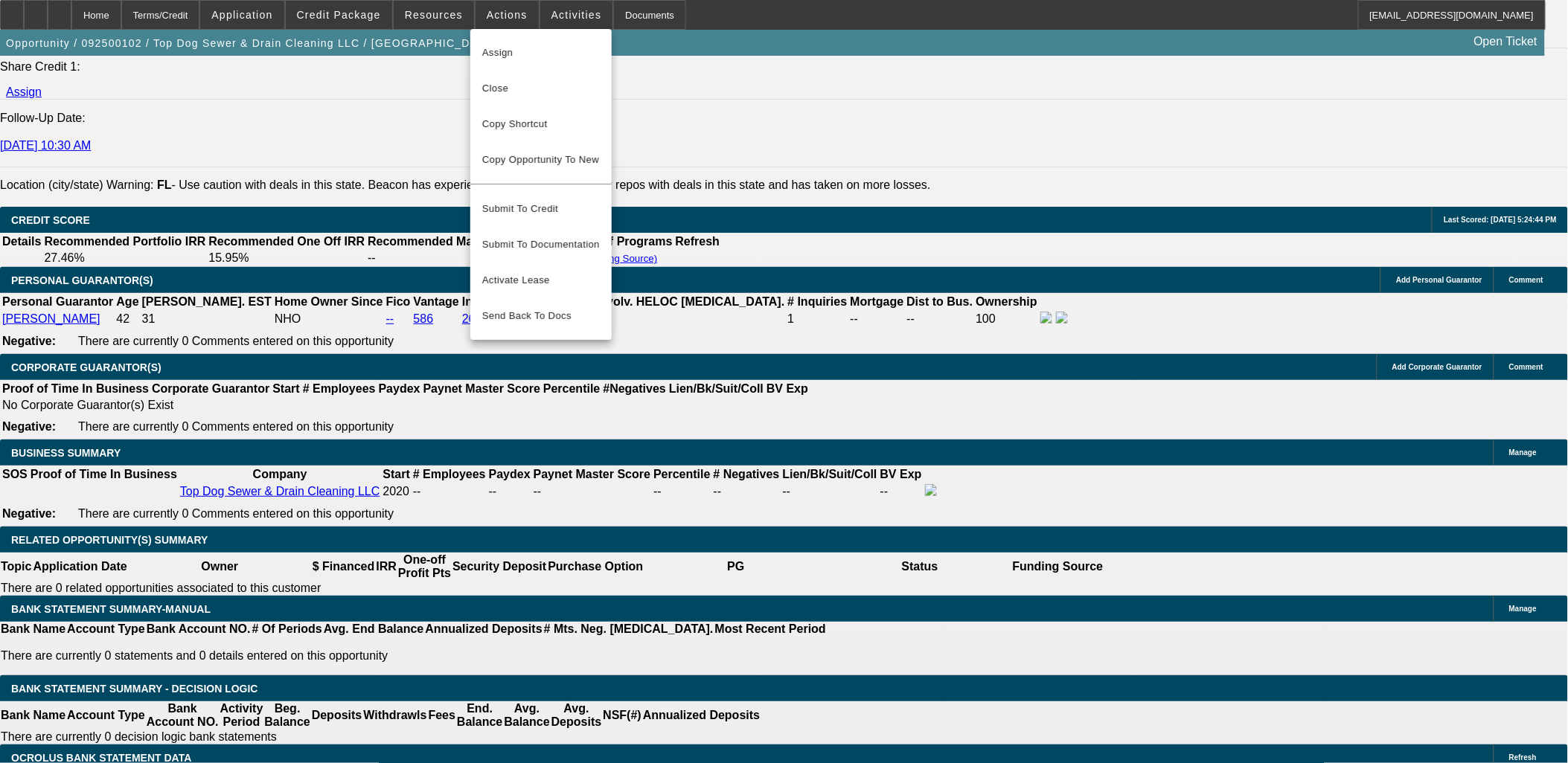
click at [561, 12] on div at bounding box center [784, 382] width 1568 height 763
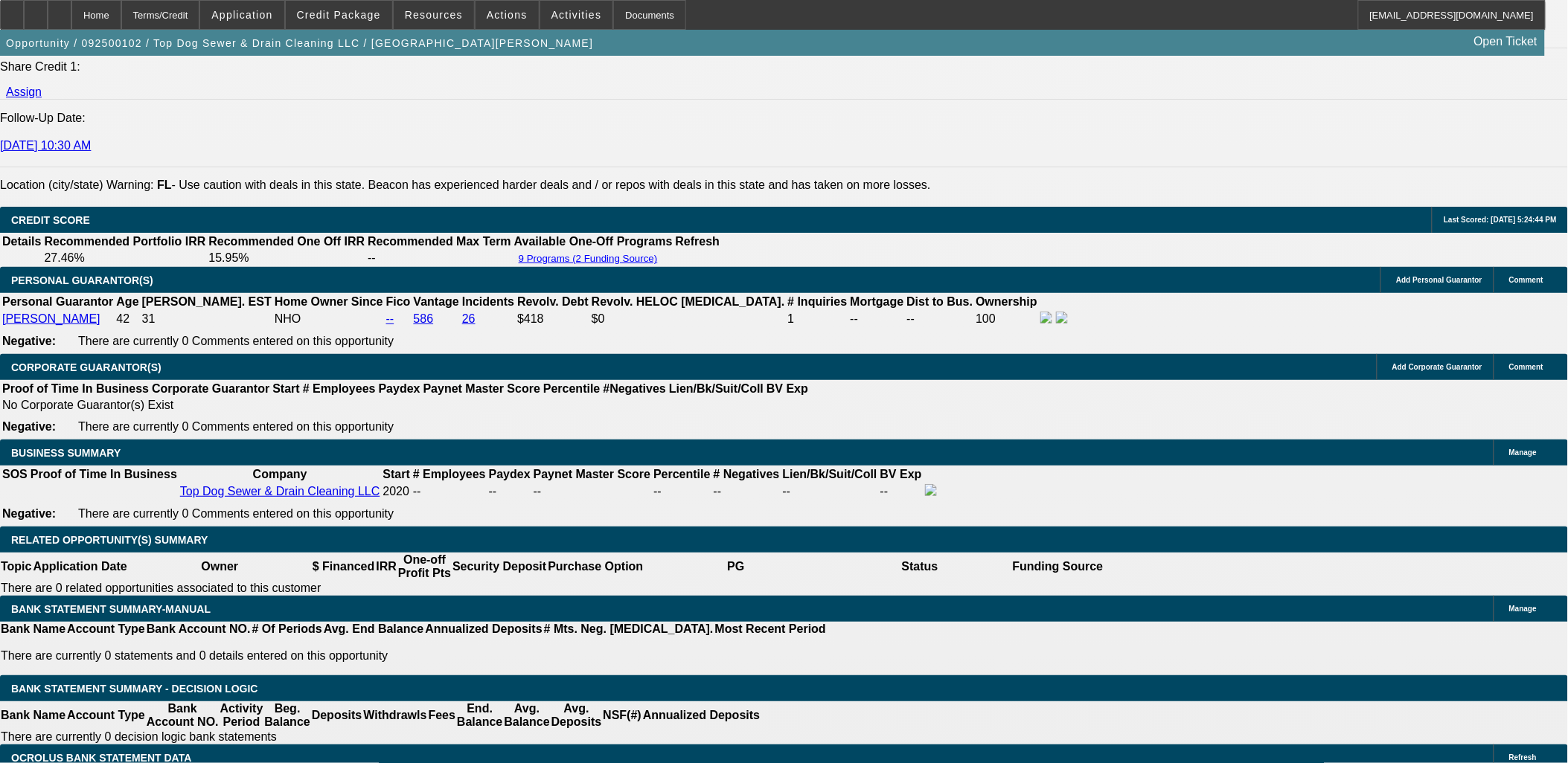
click at [561, 12] on span "Activities" at bounding box center [576, 14] width 51 height 12
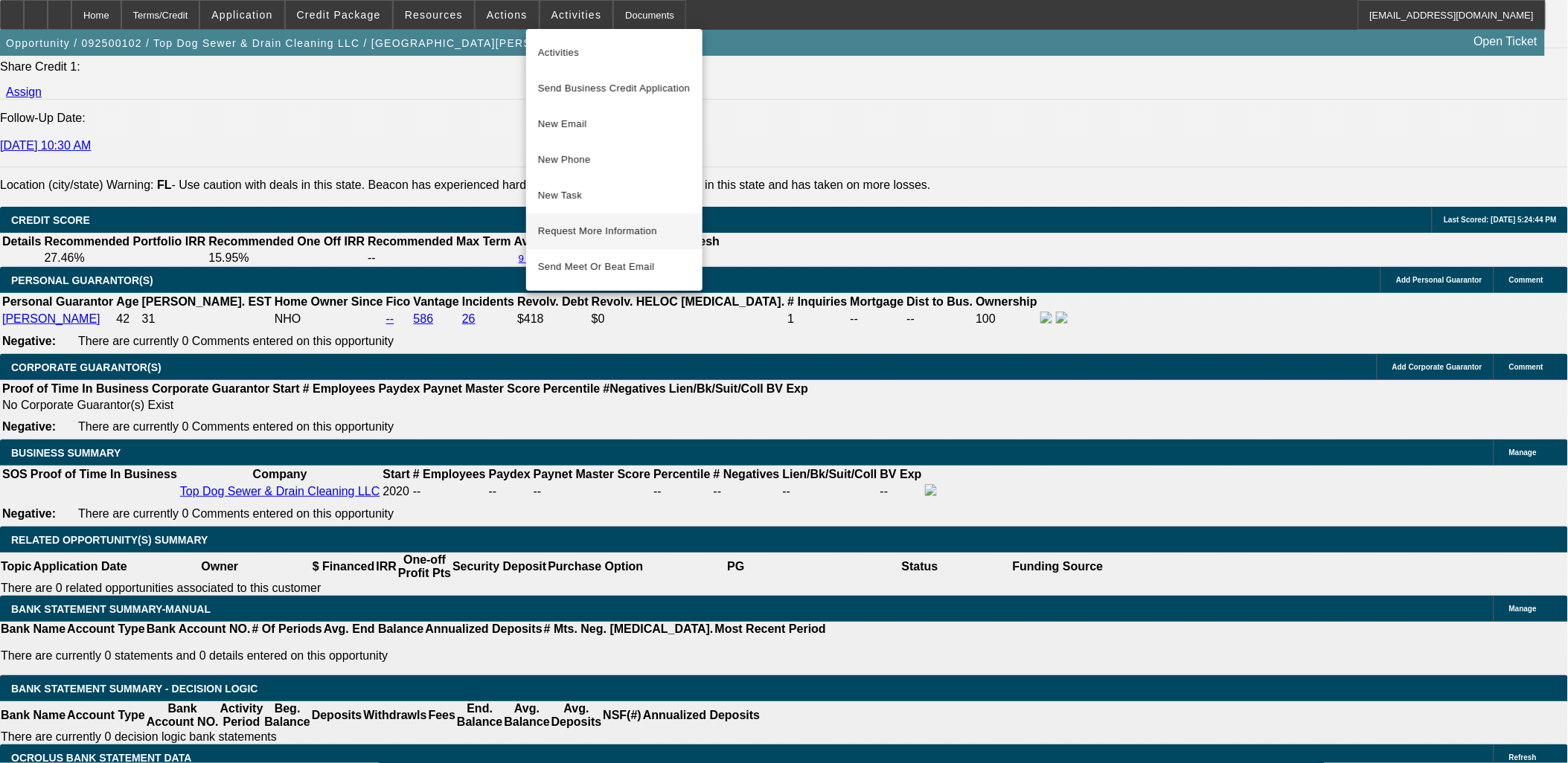
click at [613, 230] on span "Request More Information" at bounding box center [615, 231] width 153 height 18
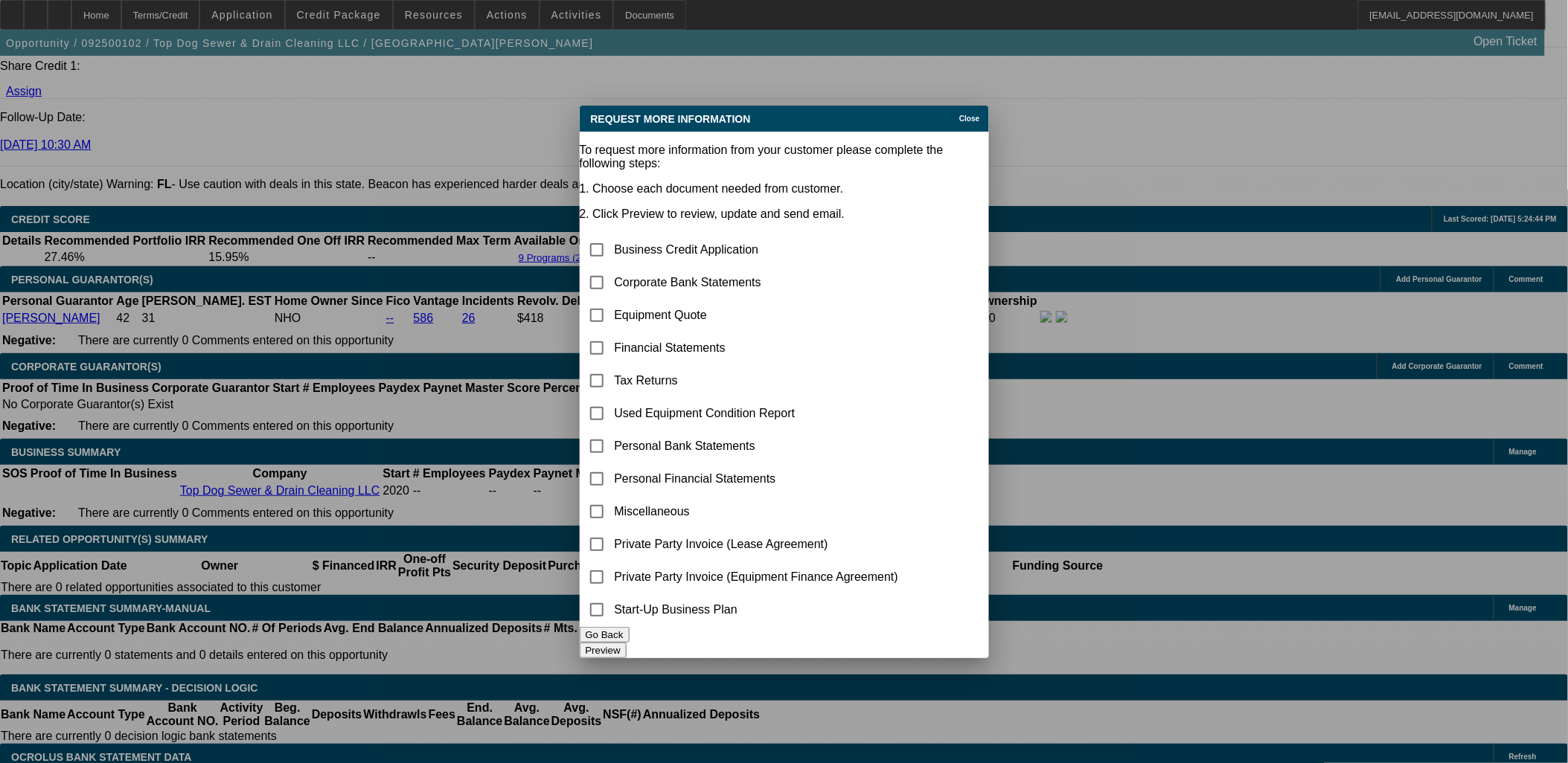
scroll to position [0, 0]
click at [612, 268] on input "checkbox" at bounding box center [596, 282] width 29 height 29
checkbox input "false"
click at [612, 301] on input "checkbox" at bounding box center [596, 315] width 29 height 29
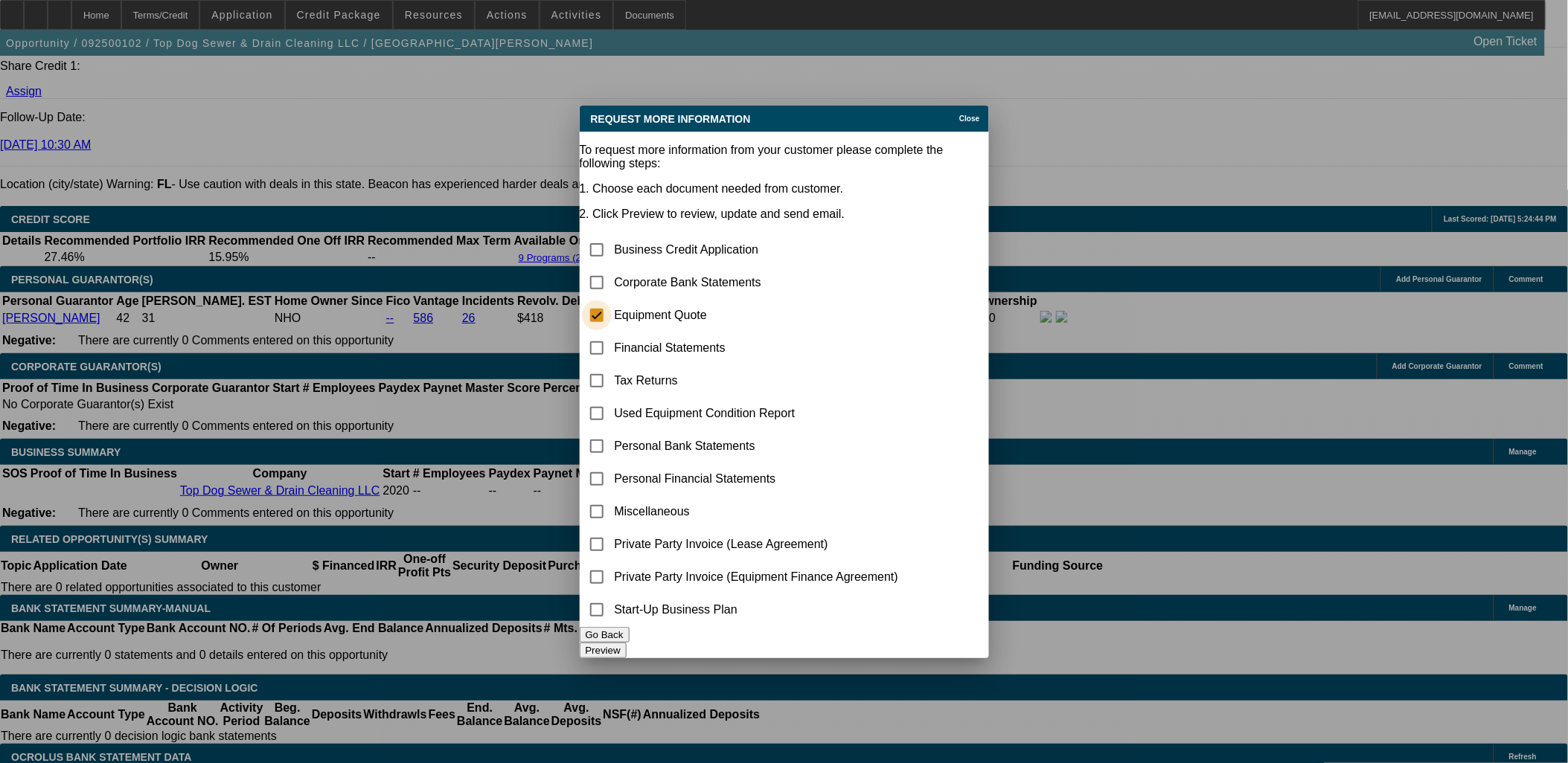
checkbox input "true"
click at [626, 643] on button "Preview" at bounding box center [603, 651] width 47 height 16
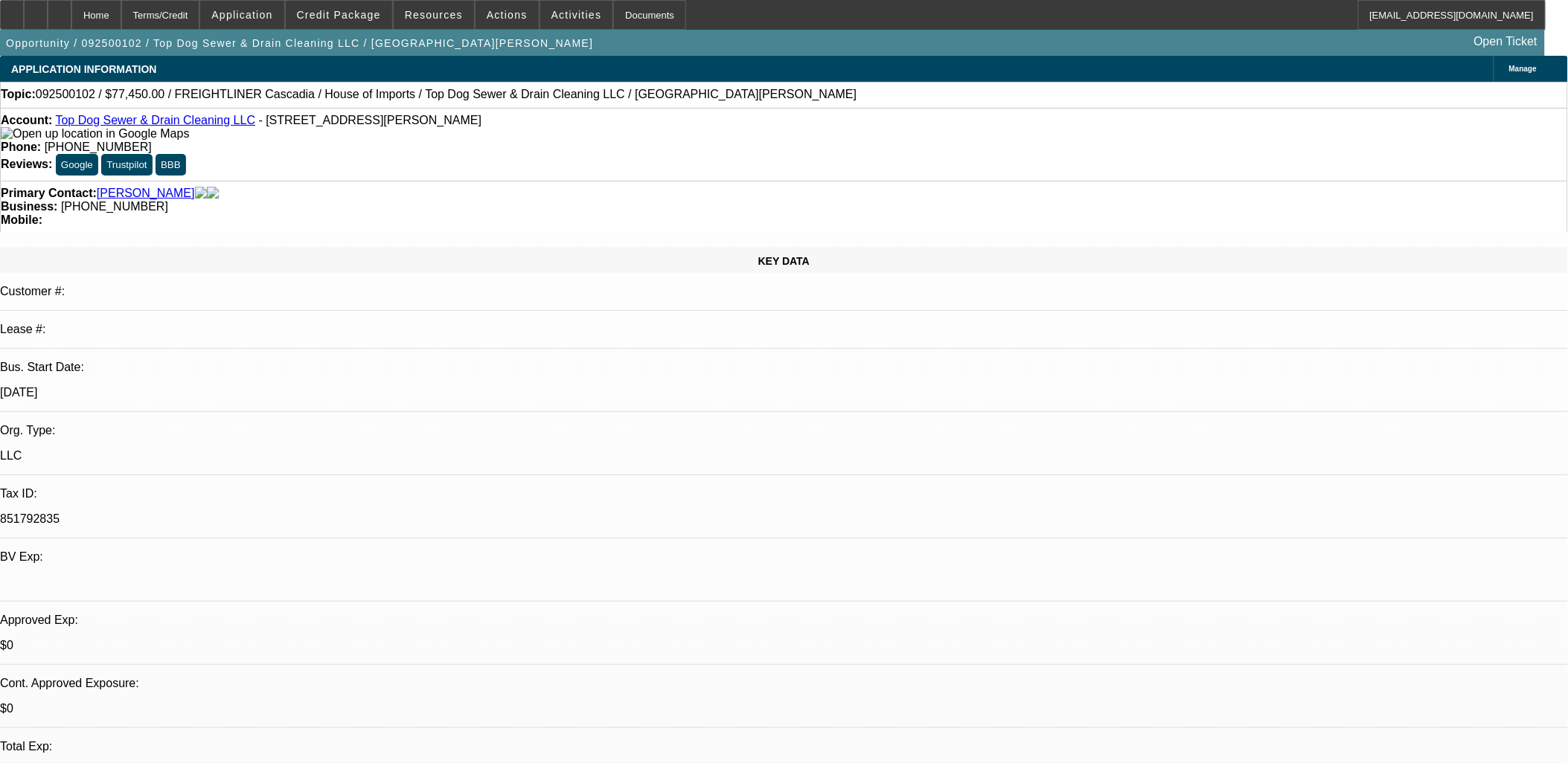
scroll to position [1983, 0]
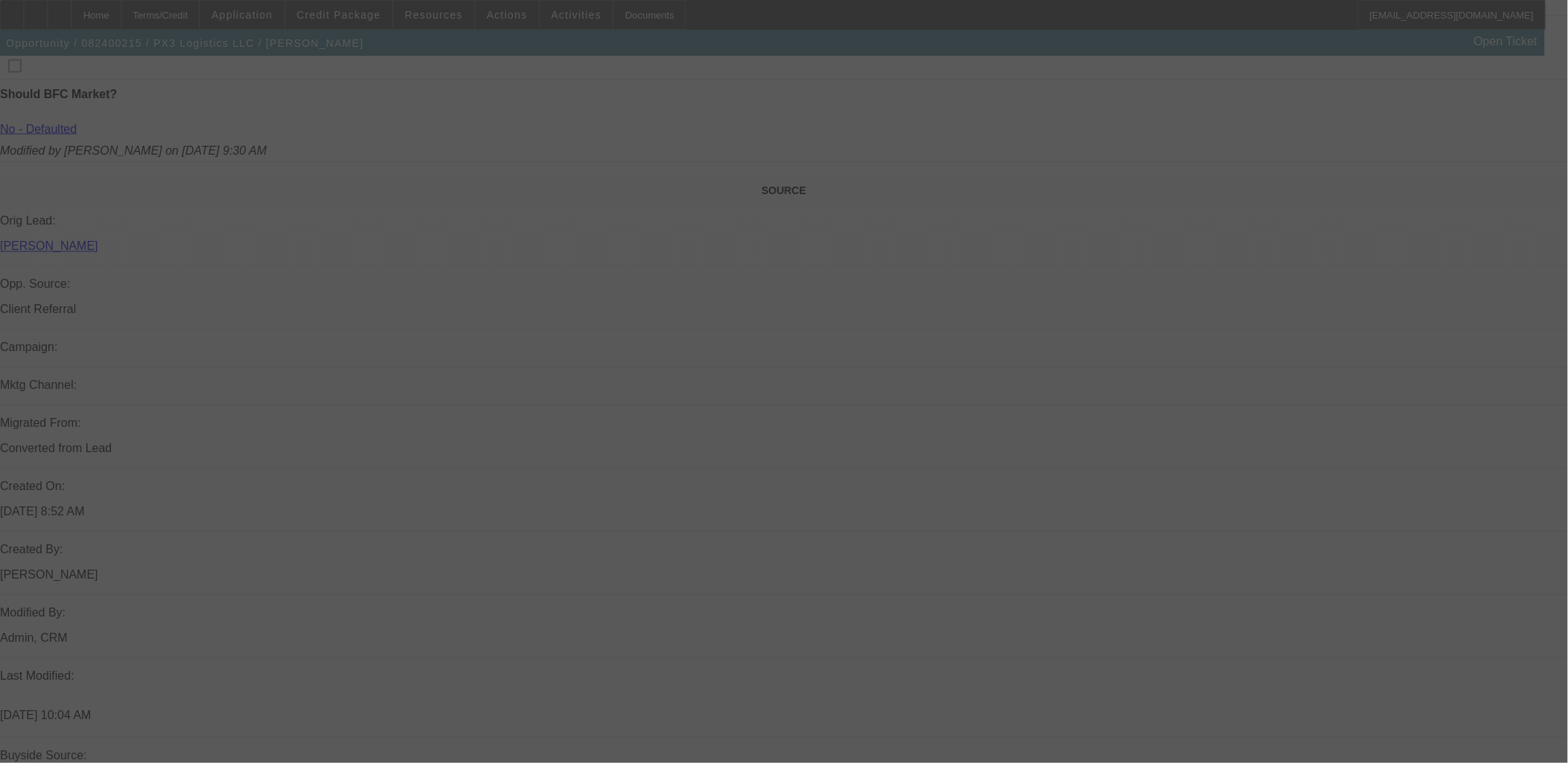
scroll to position [1860, 0]
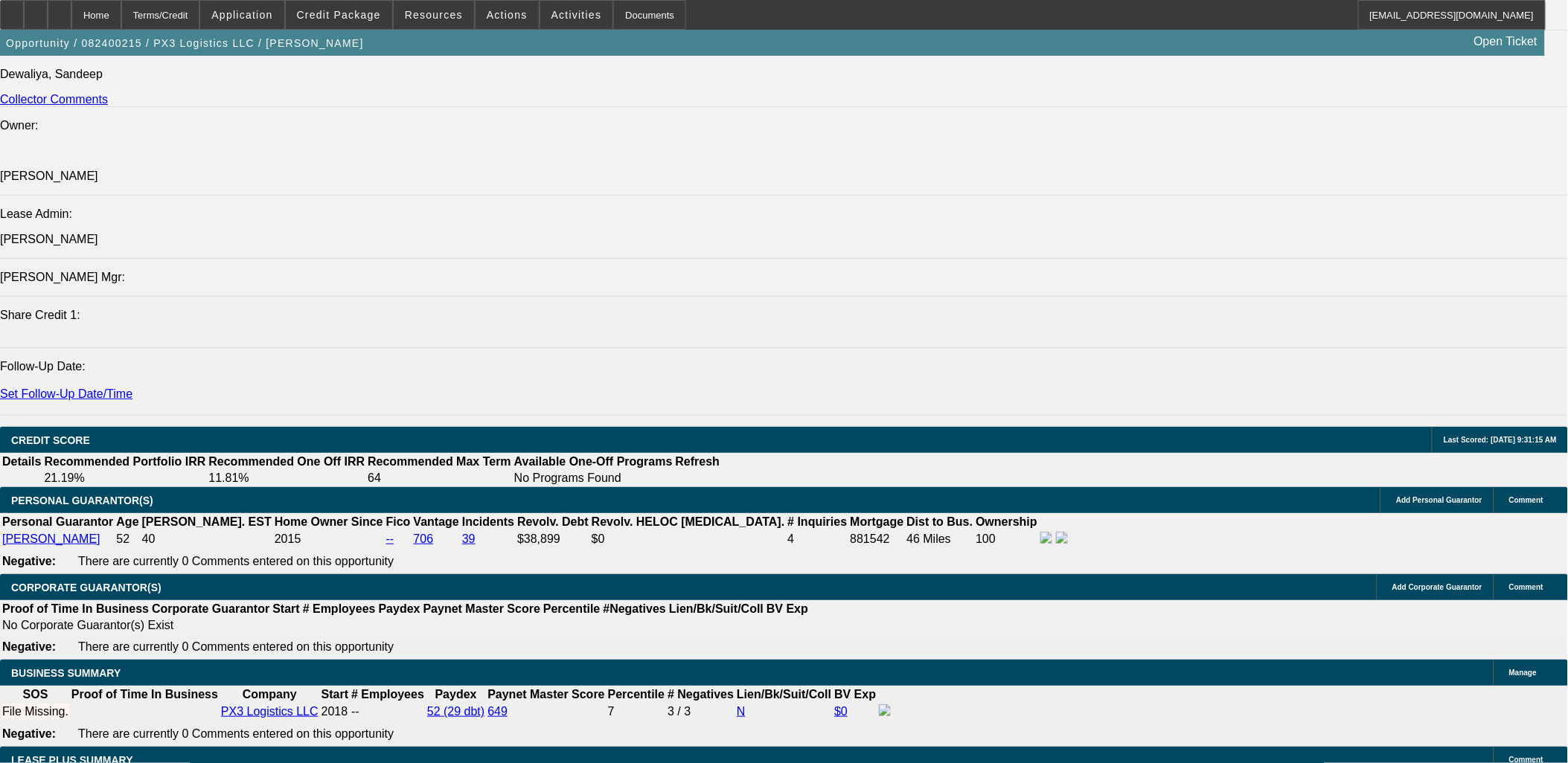
select select "0"
select select "2"
select select "0"
select select "2"
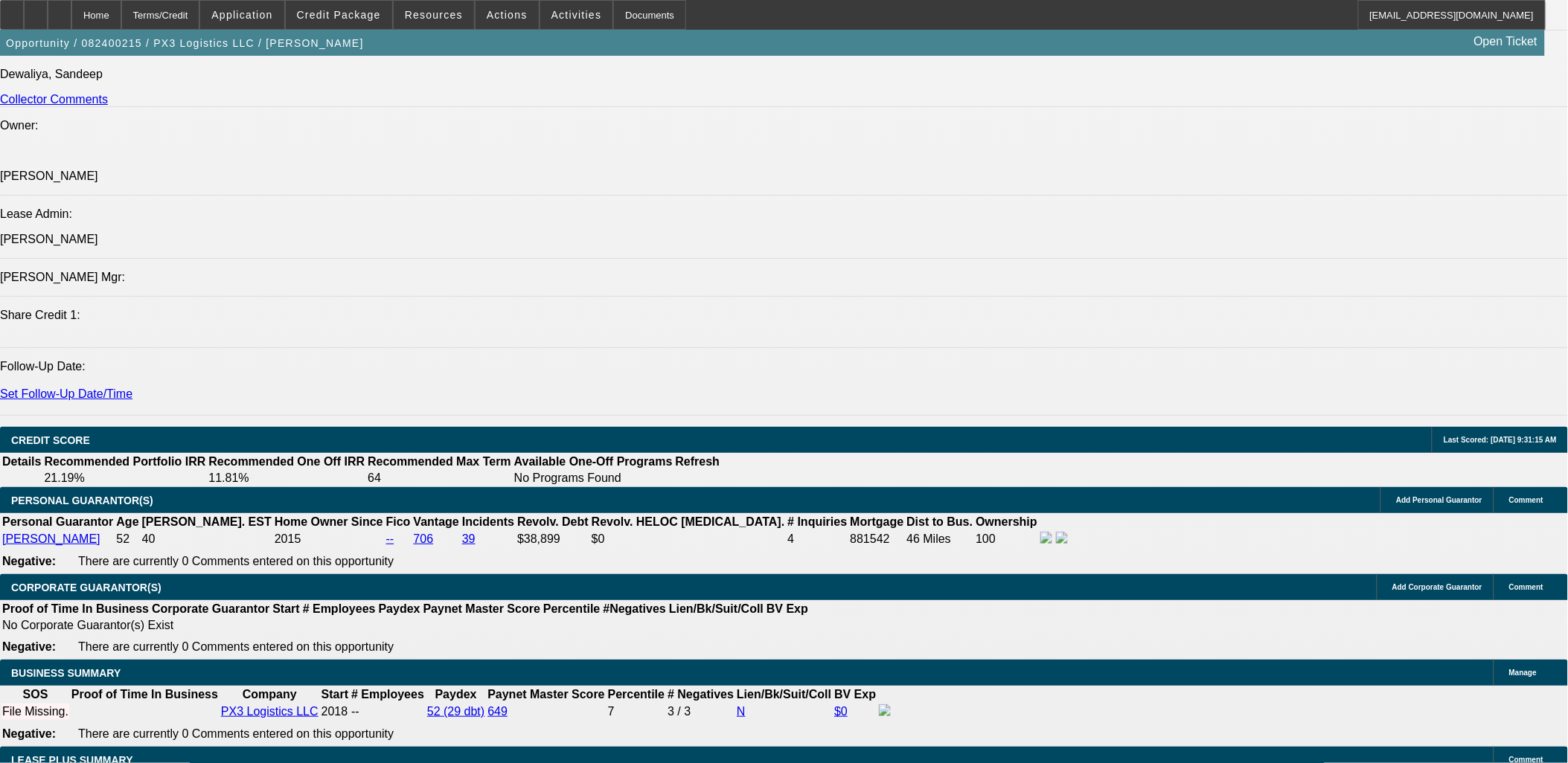
select select "0"
select select "2"
select select "0"
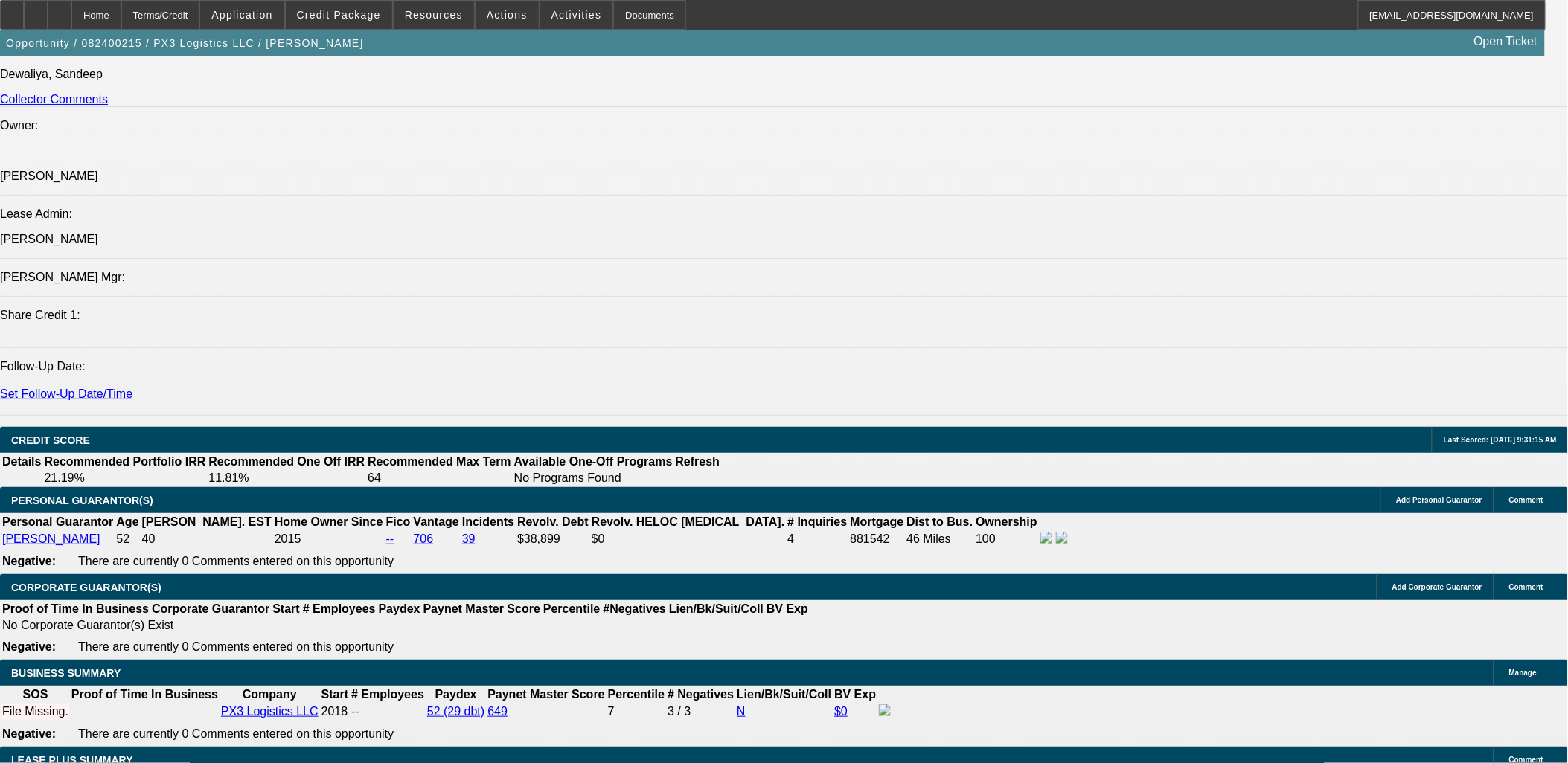
select select "2"
select select "0"
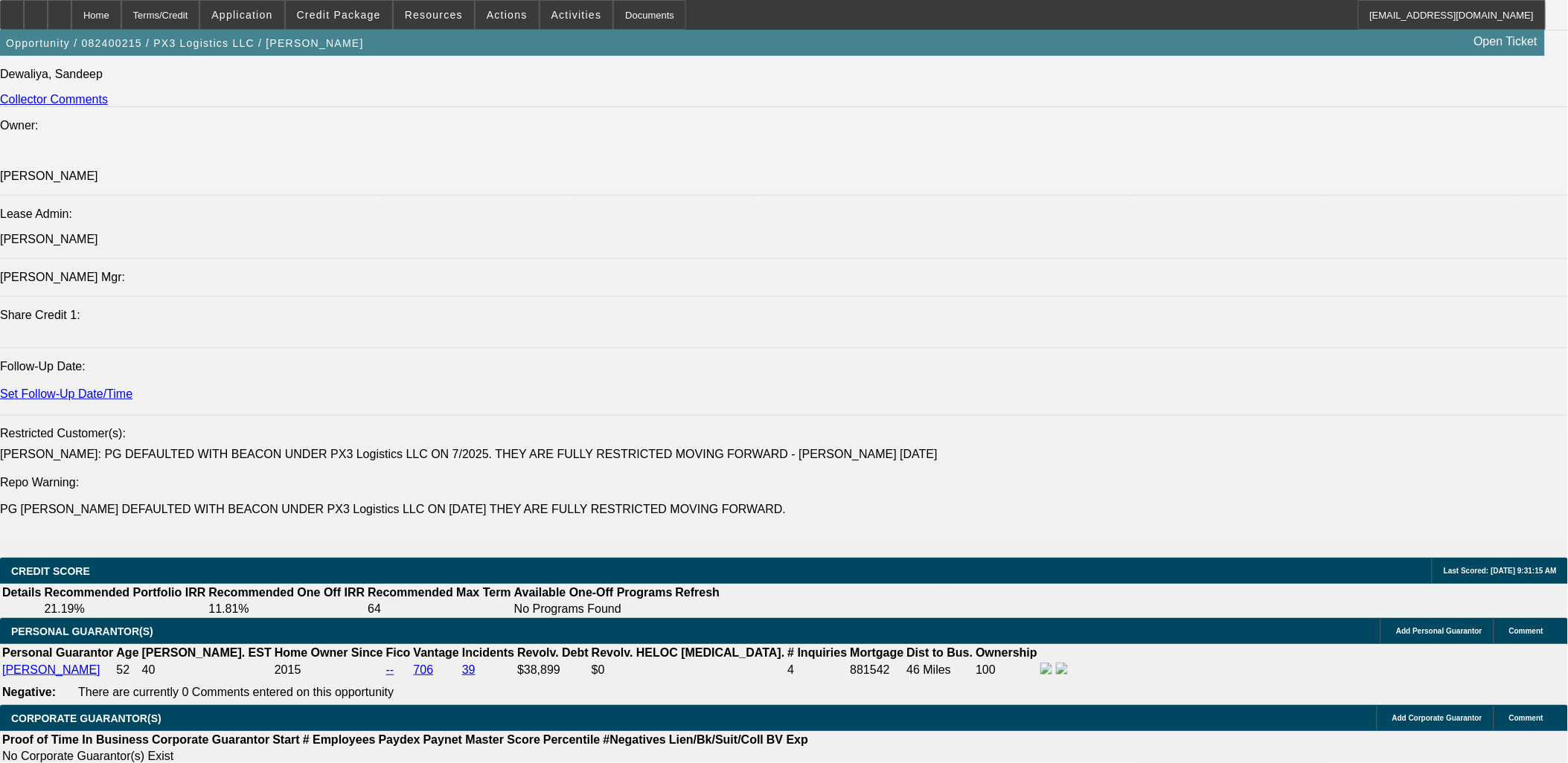
select select "1"
select select "2"
select select "6"
select select "1"
select select "2"
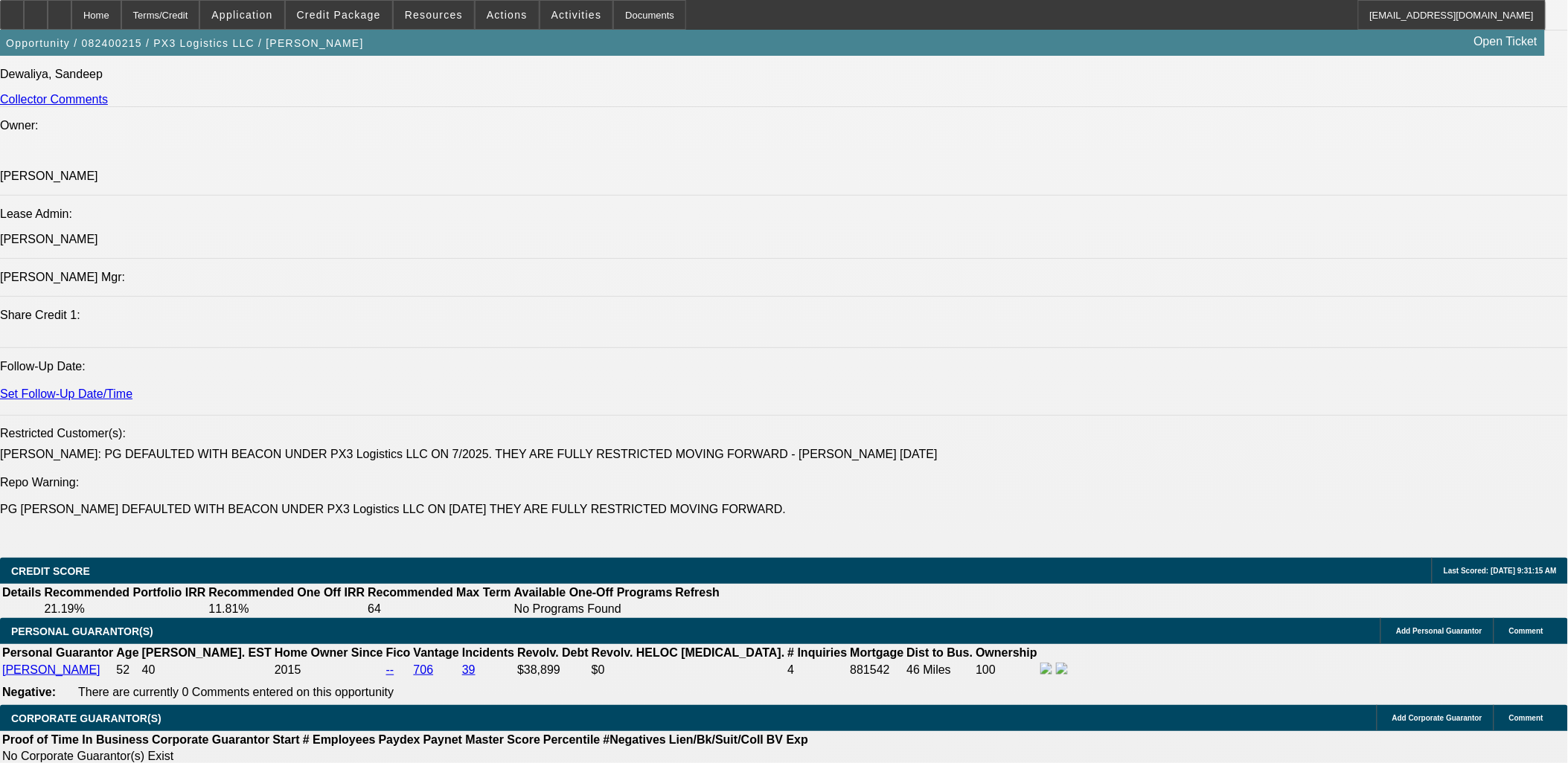
select select "6"
select select "1"
select select "2"
select select "6"
select select "1"
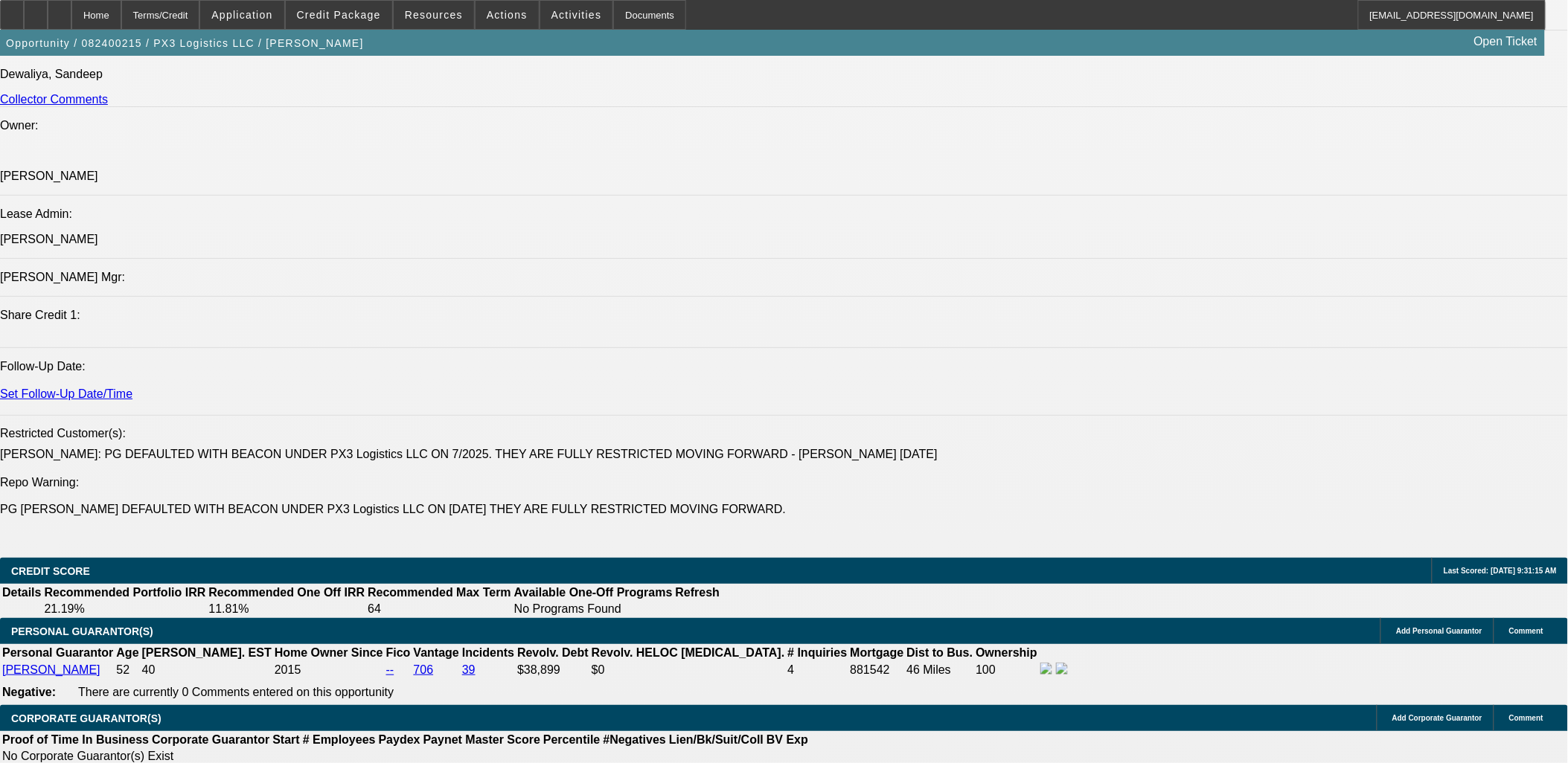
select select "2"
select select "6"
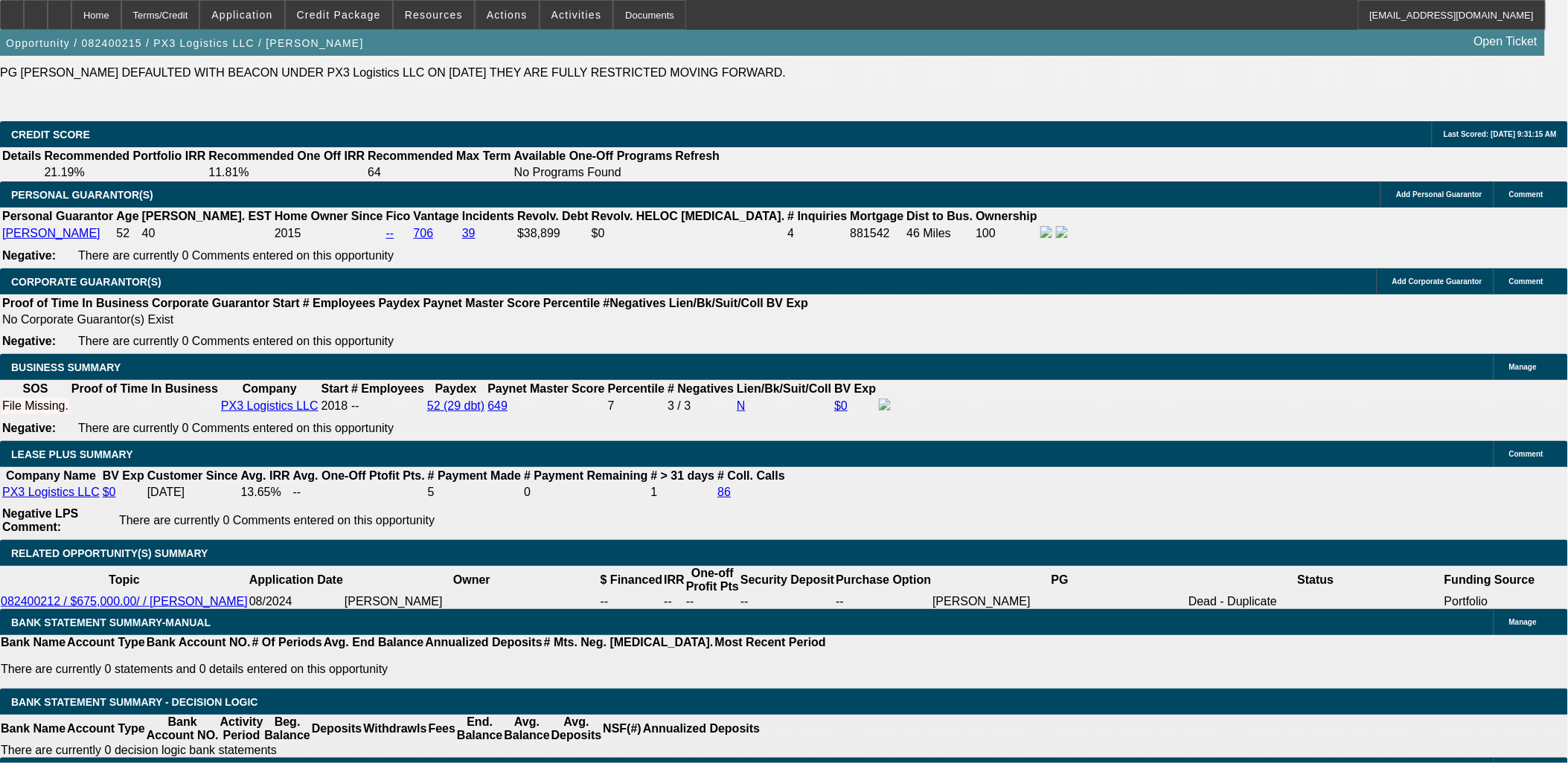
scroll to position [2314, 0]
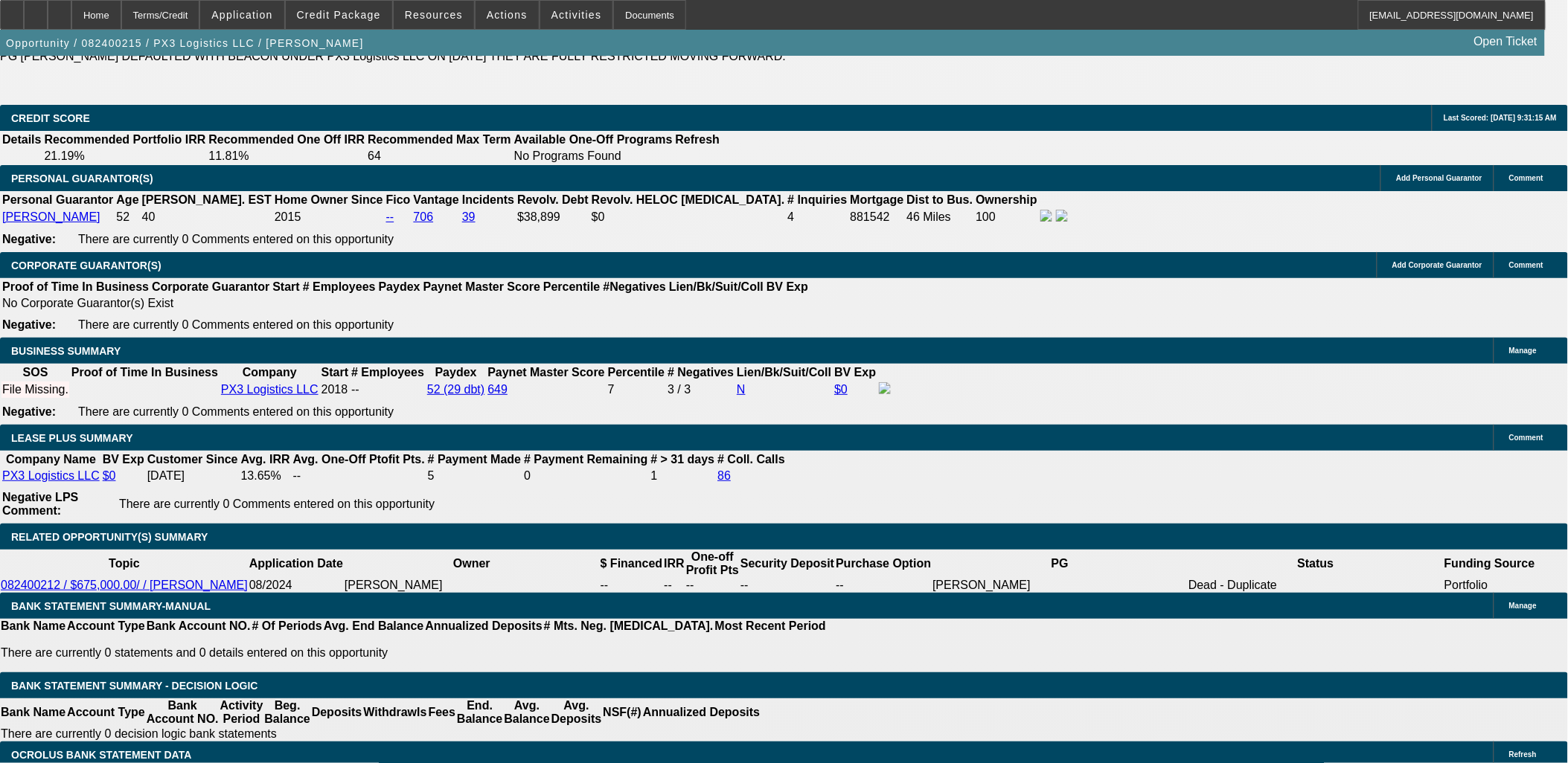
click at [361, 25] on span at bounding box center [339, 15] width 107 height 36
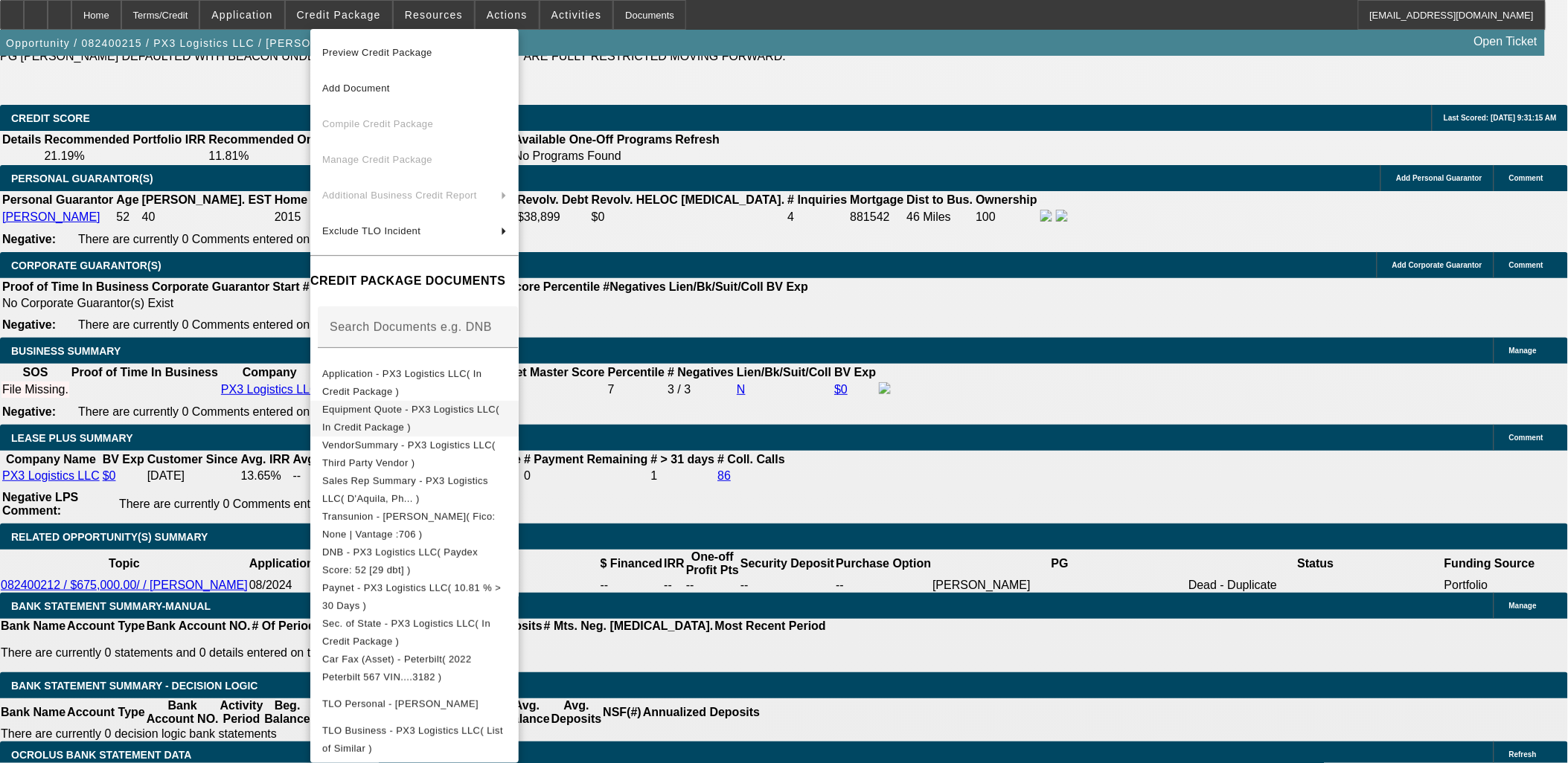
click at [435, 414] on span "Equipment Quote - PX3 Logistics LLC( In Credit Package )" at bounding box center [410, 417] width 177 height 29
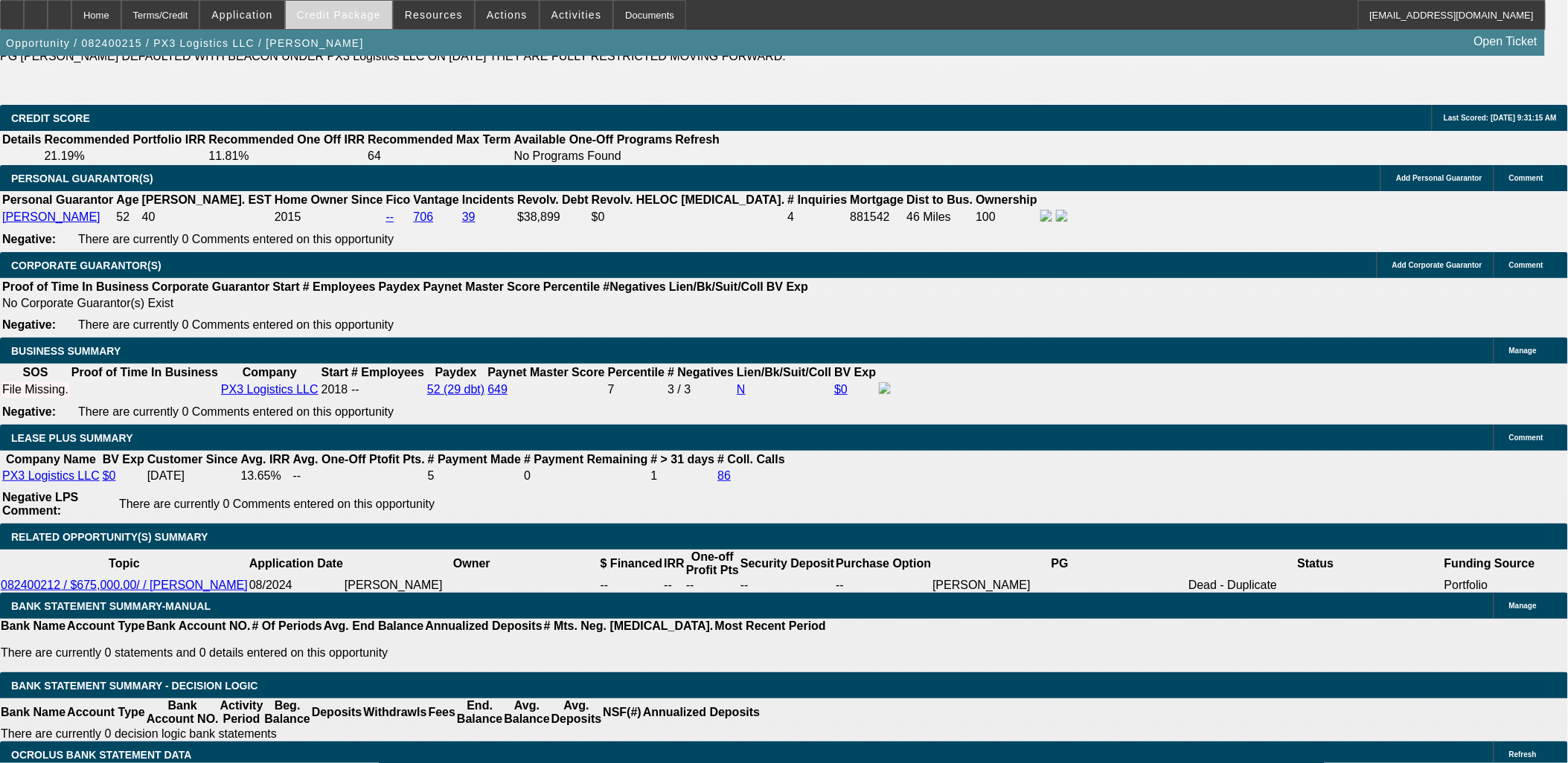
click at [382, 6] on span at bounding box center [339, 15] width 107 height 36
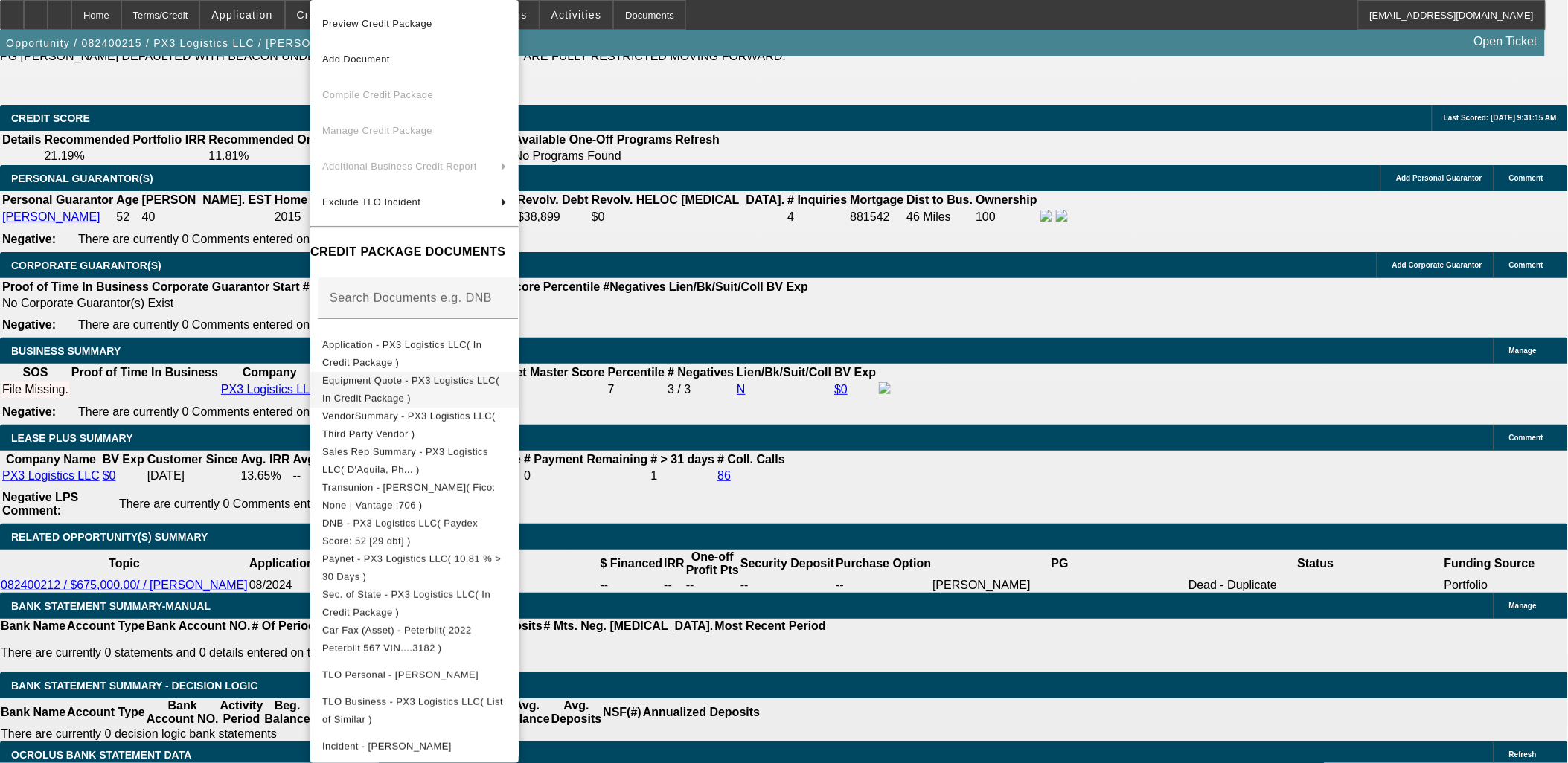
click at [426, 382] on span "Equipment Quote - PX3 Logistics LLC( In Credit Package )" at bounding box center [410, 390] width 177 height 29
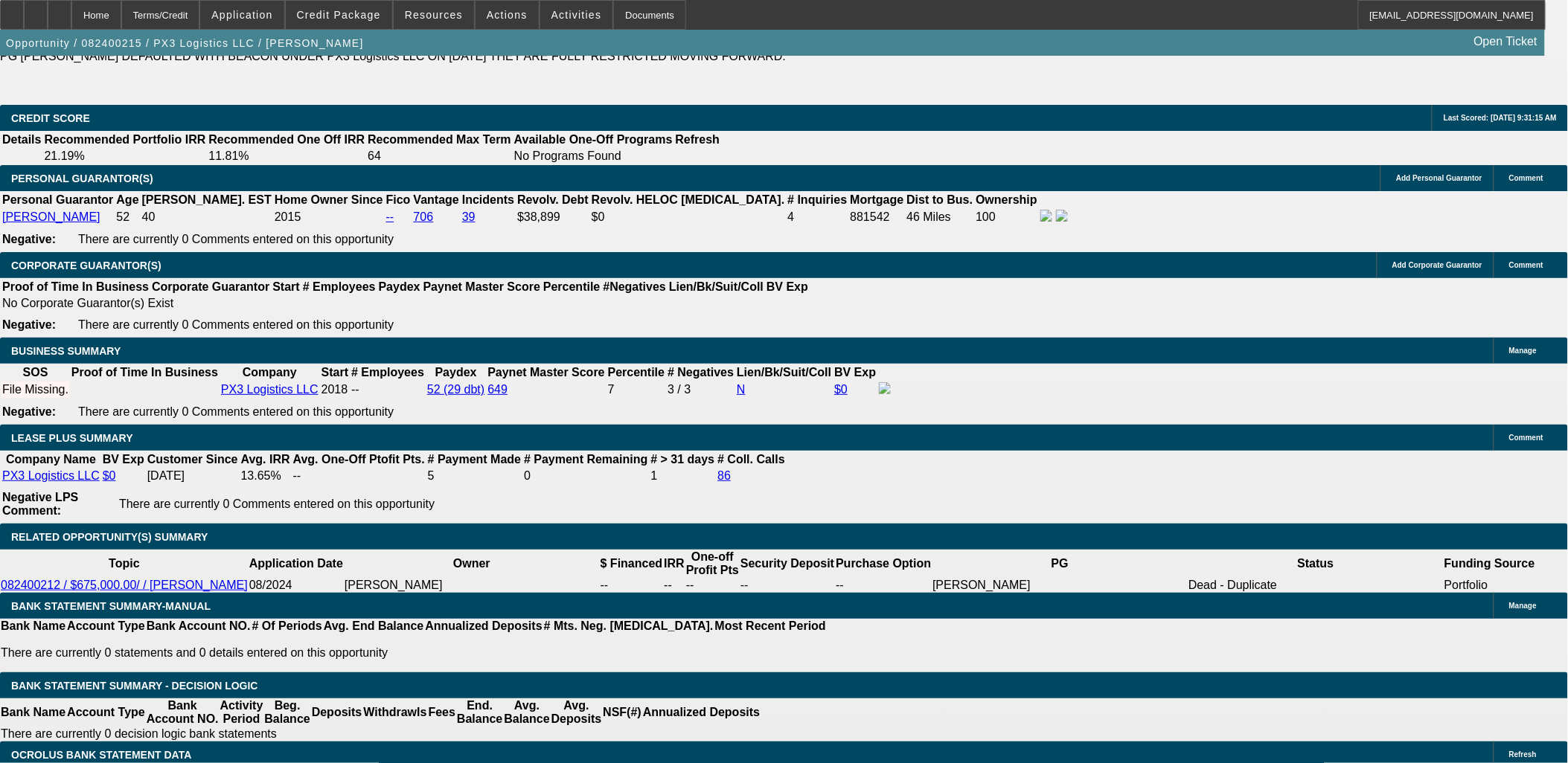
drag, startPoint x: 896, startPoint y: 57, endPoint x: 1296, endPoint y: 45, distance: 400.2
click at [1332, 39] on div "Opportunity / 082400215 / PX3 Logistics LLC / Benard, Patrick Open Ticket" at bounding box center [772, 42] width 1545 height 26
click at [1335, 39] on div "Opportunity / 082400215 / PX3 Logistics LLC / Benard, Patrick Open Ticket" at bounding box center [772, 42] width 1545 height 26
click at [1336, 38] on div "Opportunity / 082400215 / PX3 Logistics LLC / Benard, Patrick Open Ticket" at bounding box center [772, 42] width 1545 height 26
click at [374, 24] on span at bounding box center [339, 15] width 107 height 36
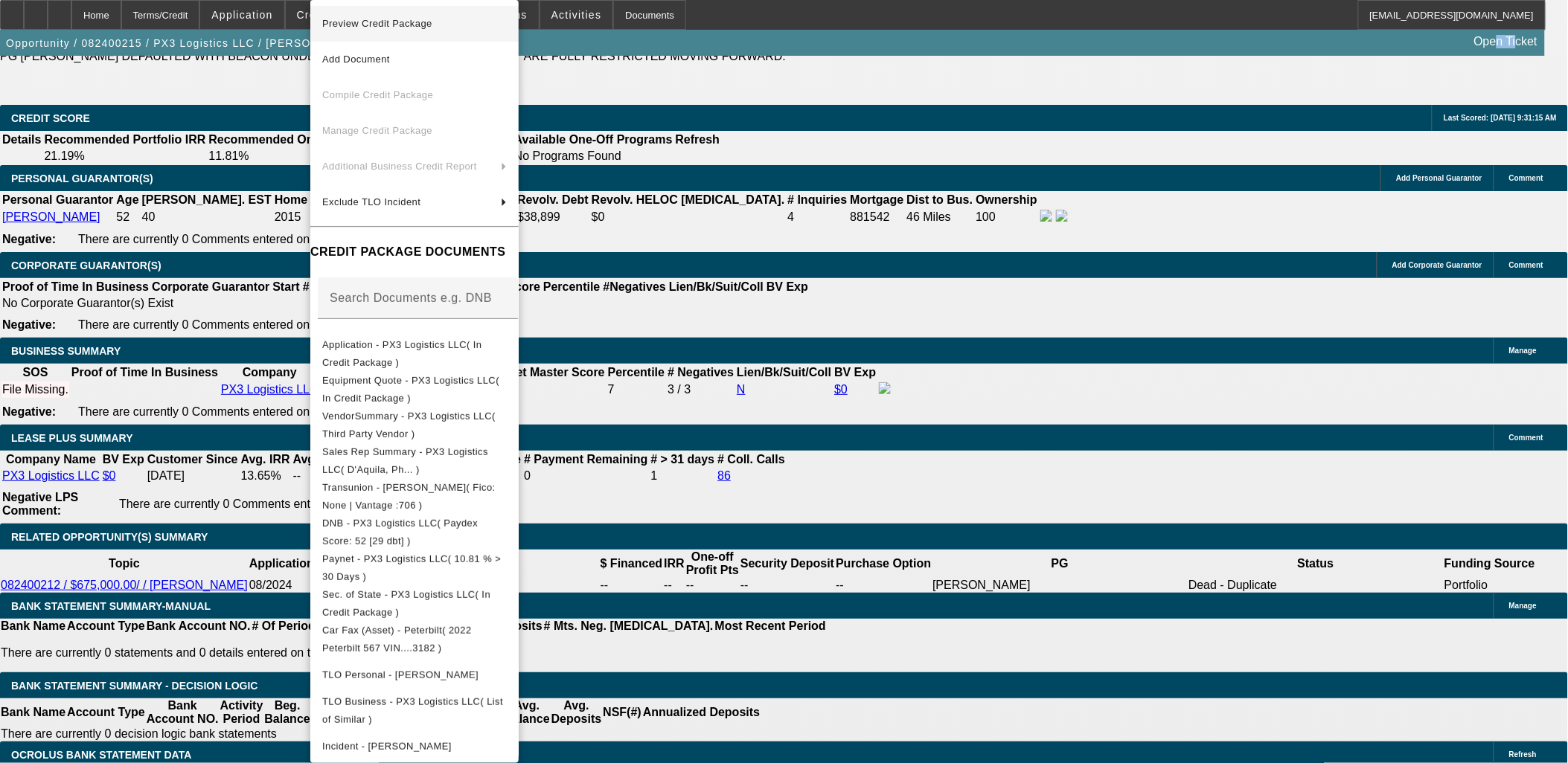
click at [412, 28] on span "Preview Credit Package" at bounding box center [414, 24] width 184 height 18
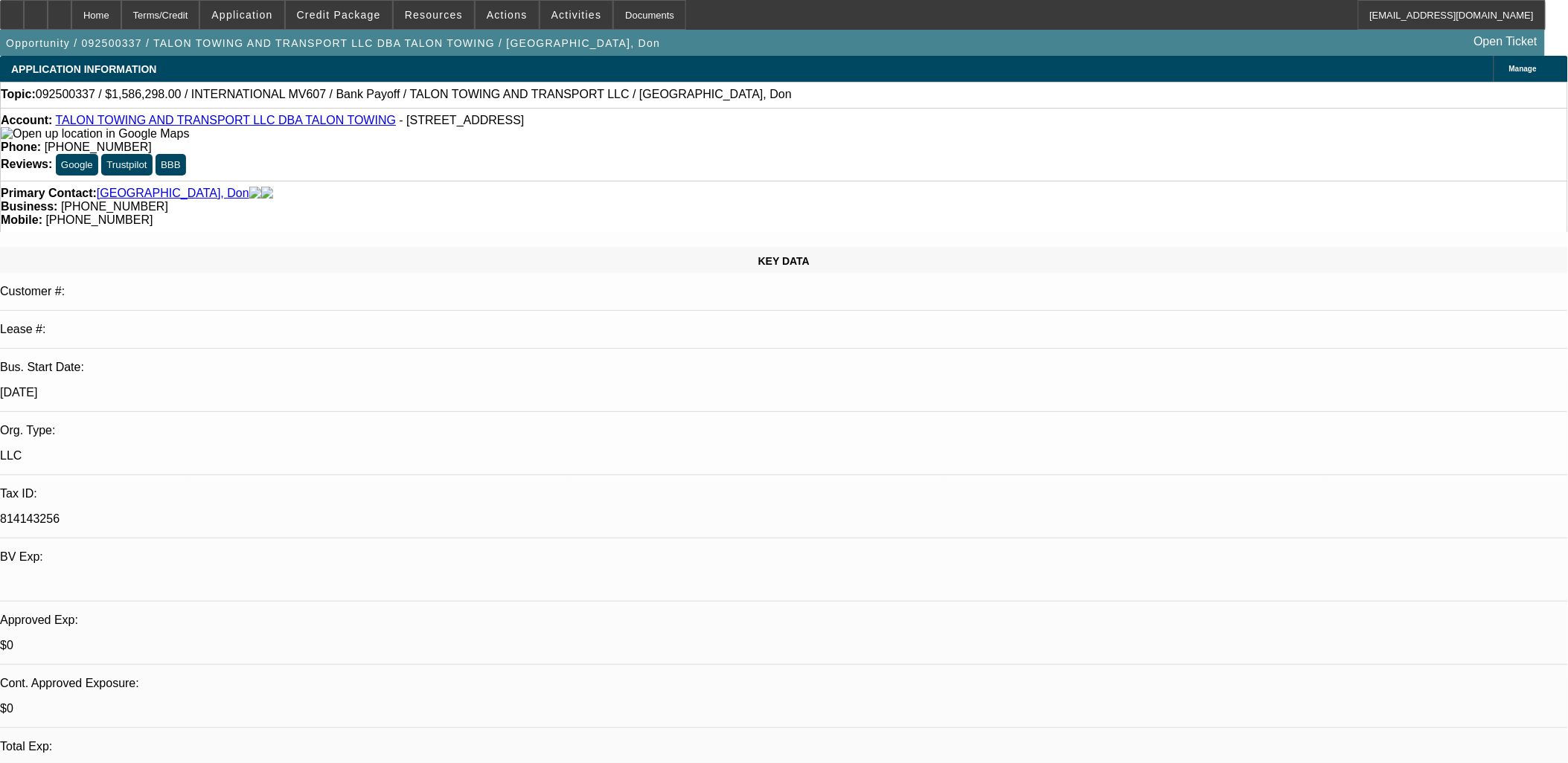
select select "0"
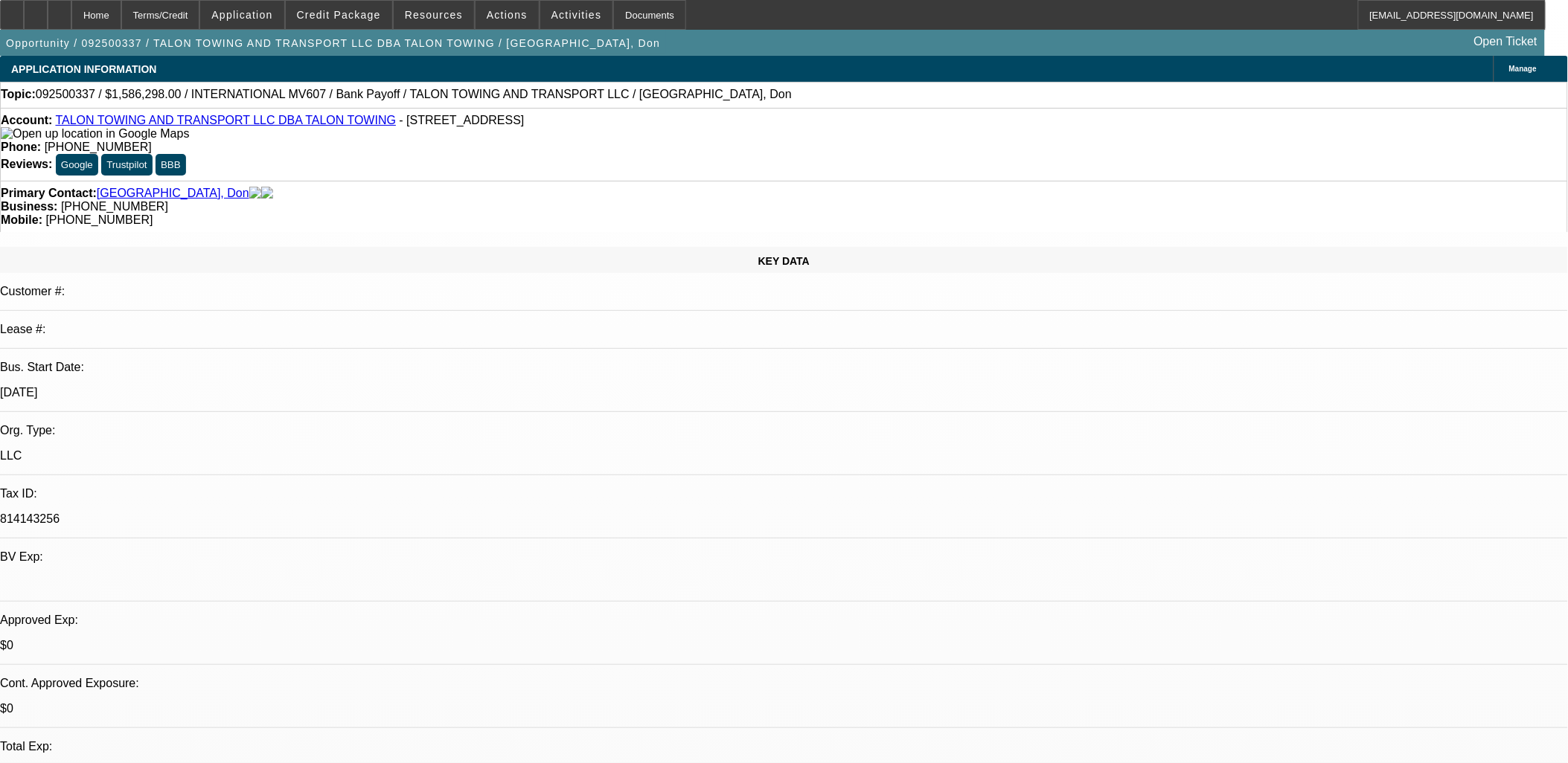
select select "0"
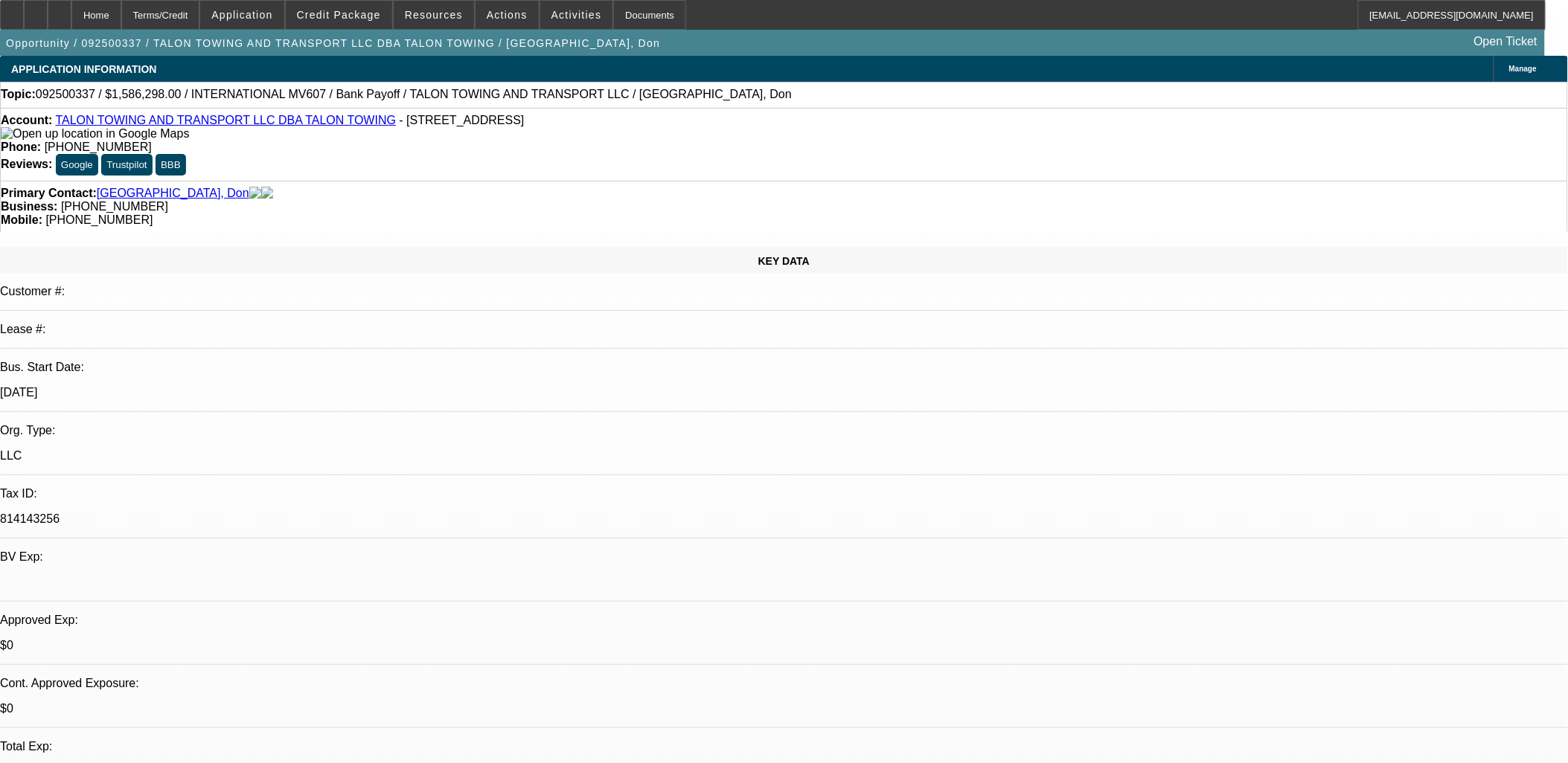
select select "0"
select select "1"
select select "2"
select select "6"
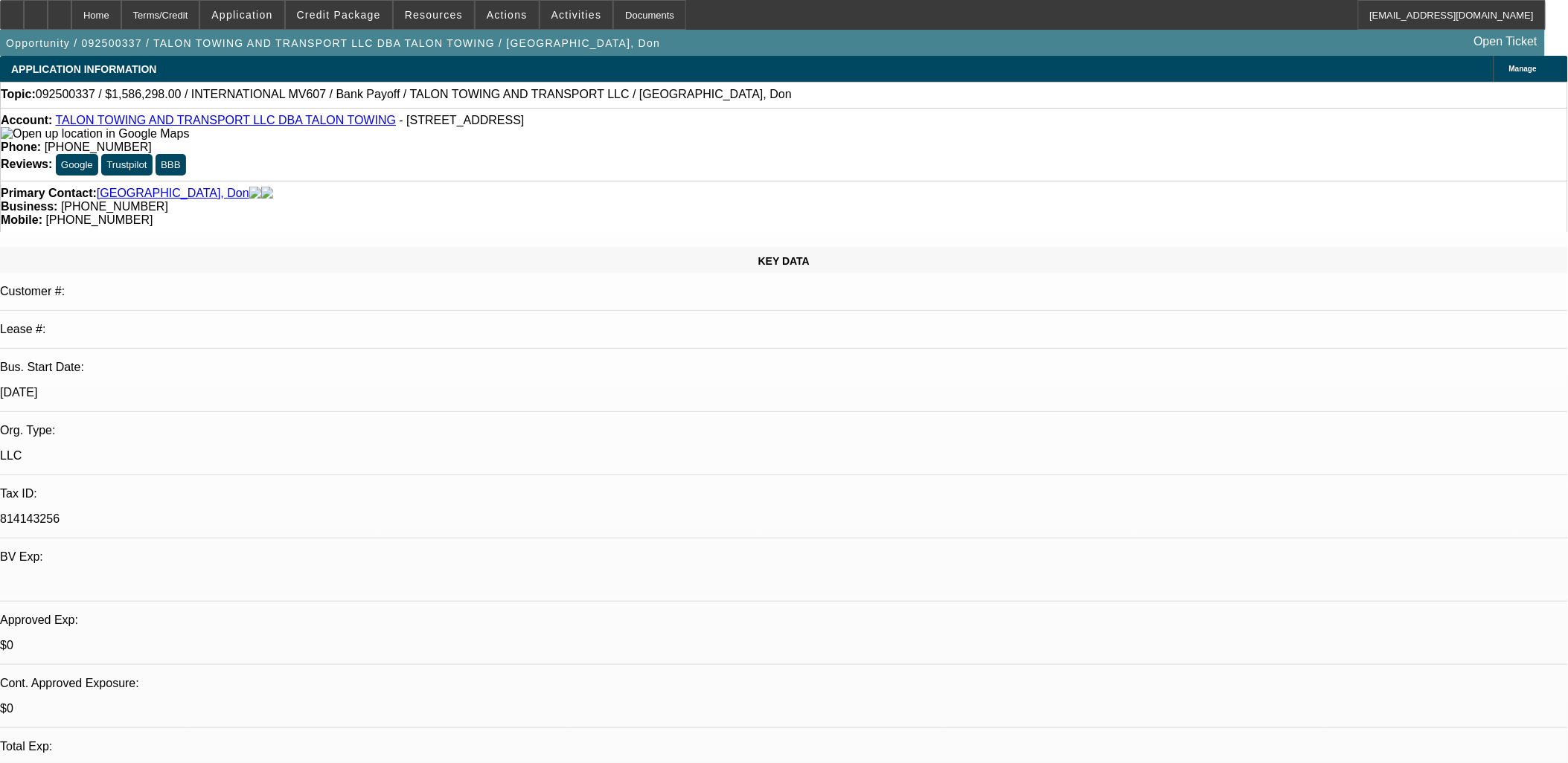
select select "1"
select select "2"
select select "6"
select select "1"
select select "2"
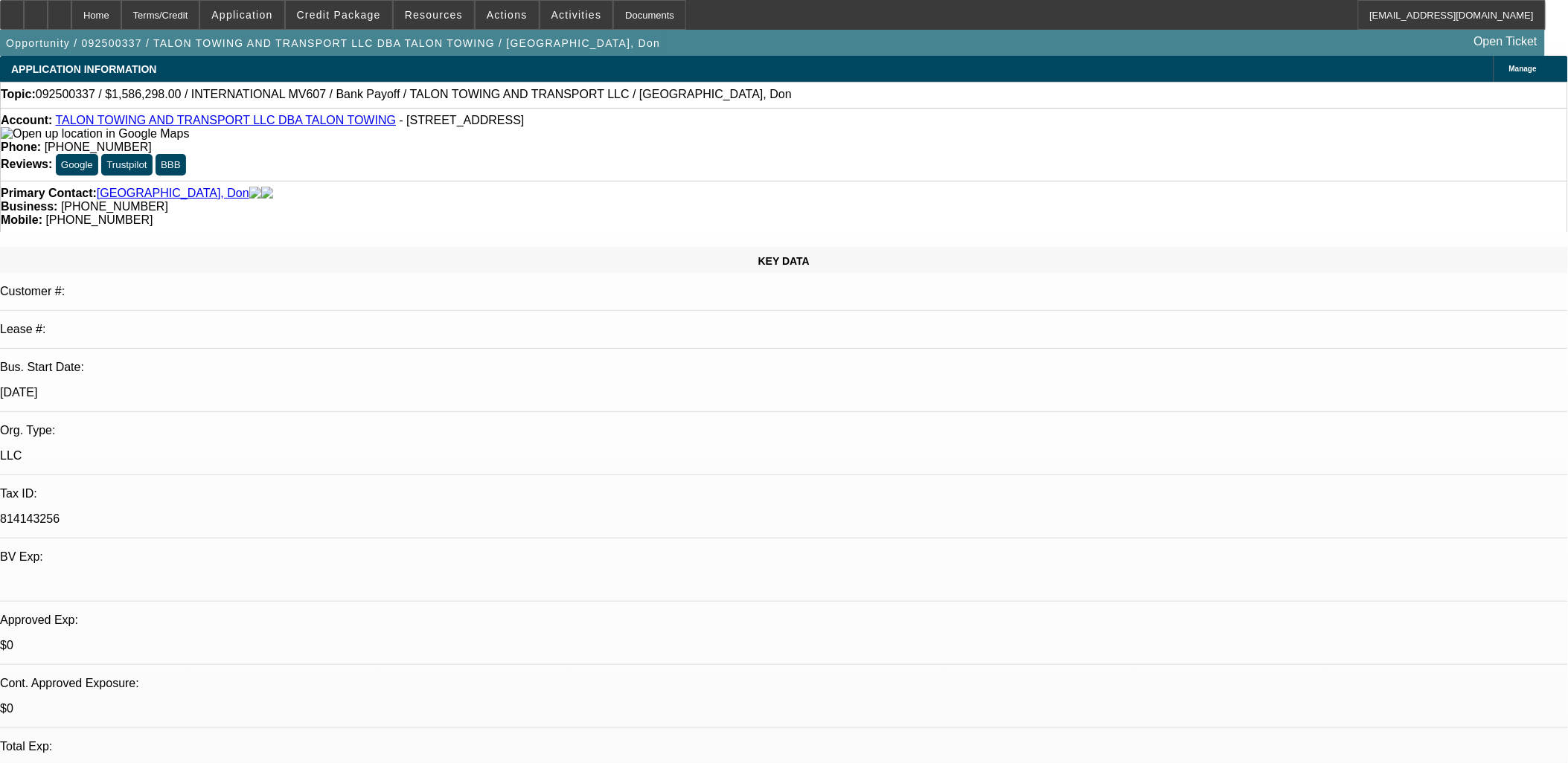
select select "6"
select select "1"
select select "2"
select select "6"
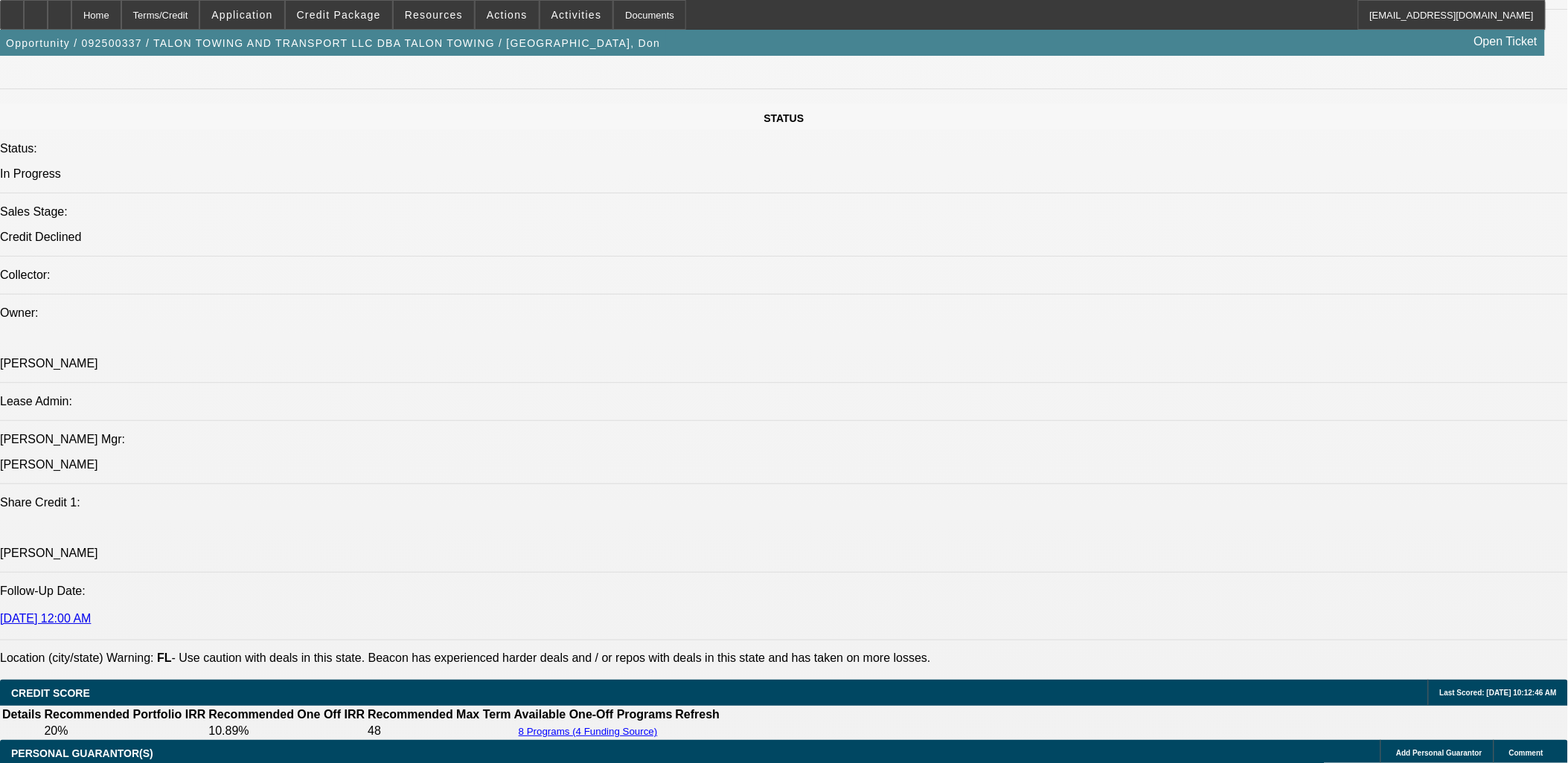
scroll to position [1736, 0]
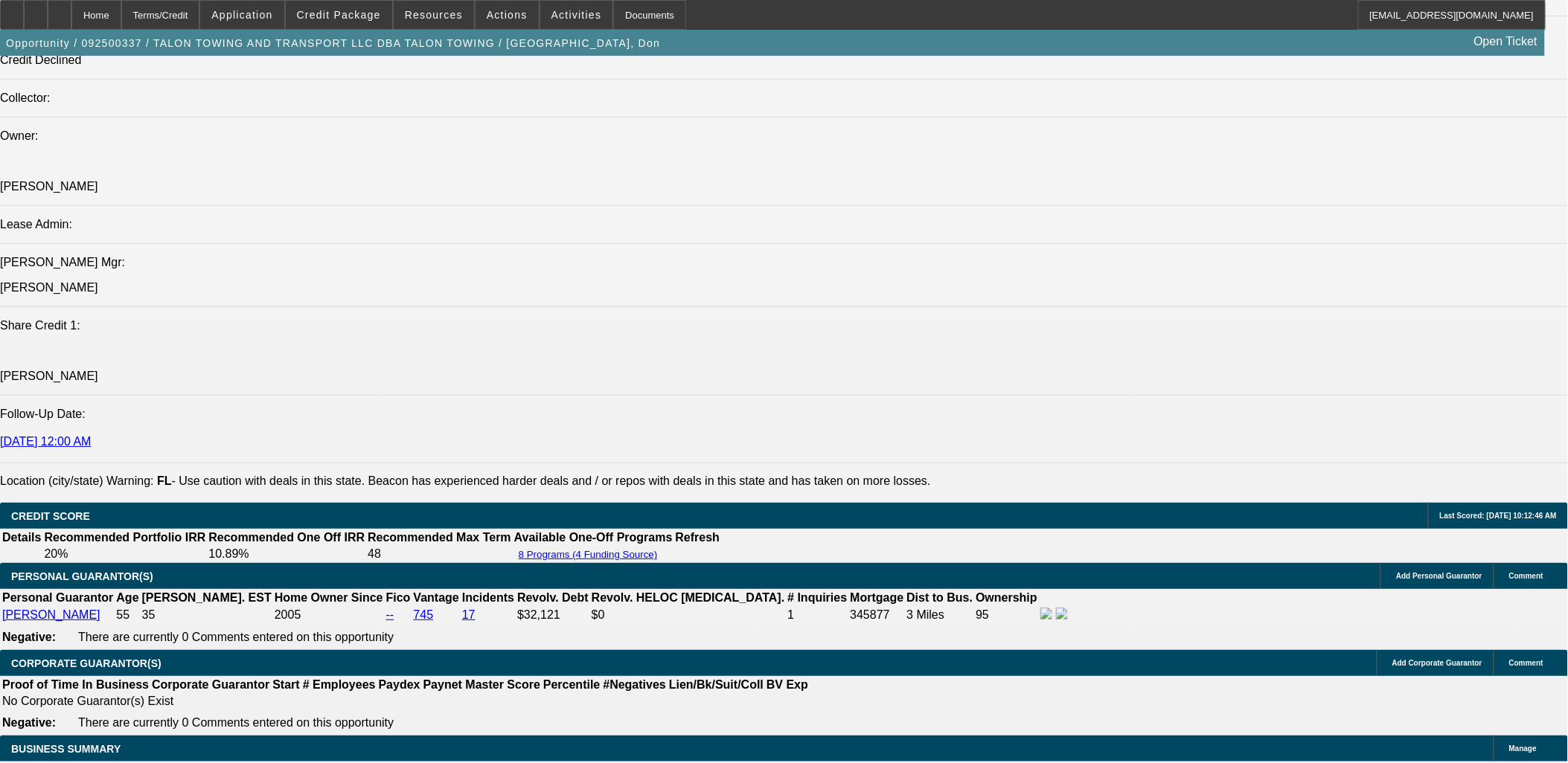
drag, startPoint x: 1273, startPoint y: 489, endPoint x: 1378, endPoint y: 614, distance: 163.2
copy div "We will not be able to move forward with this deal based on the following: - Pu…"
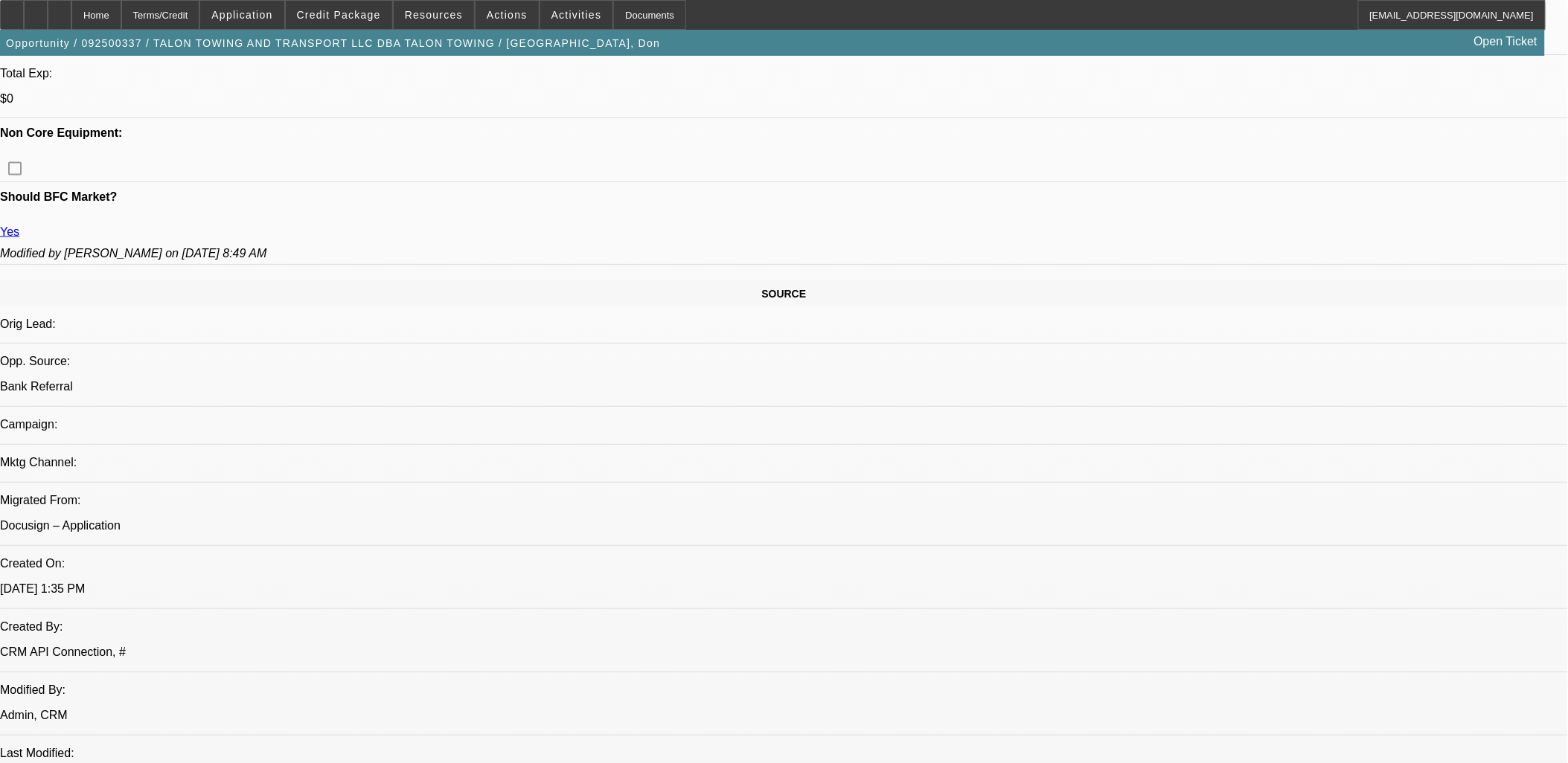
scroll to position [578, 0]
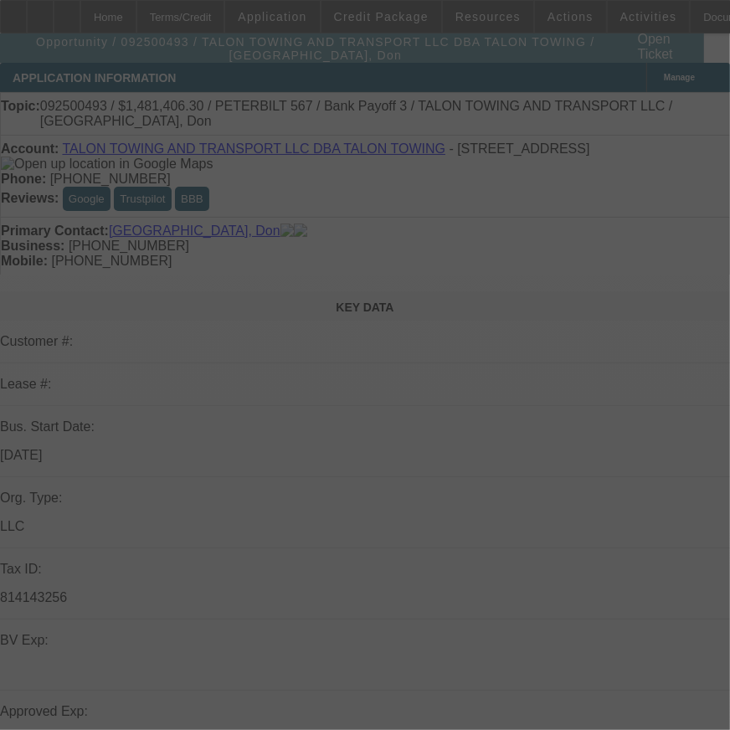
select select "0"
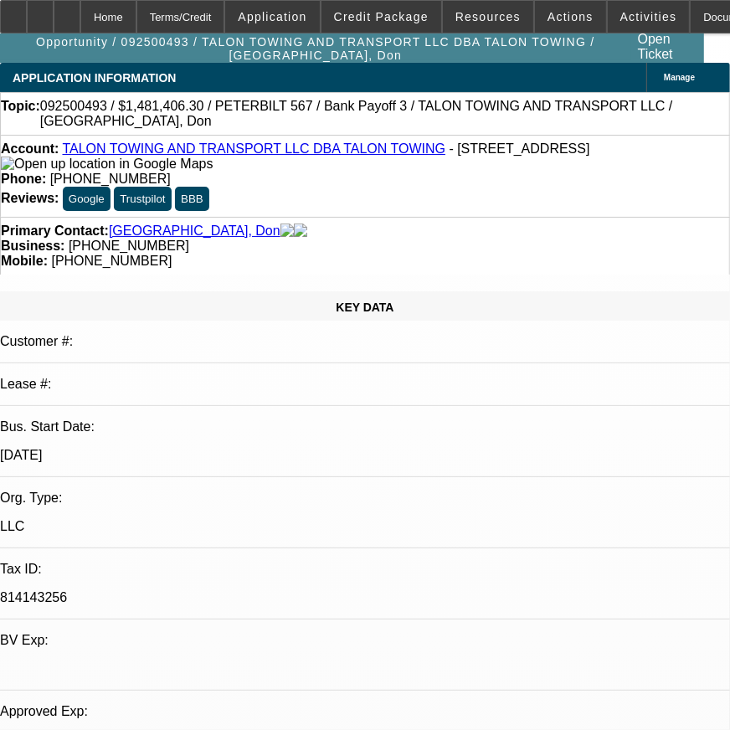
select select "1"
select select "2"
select select "6"
select select "1"
select select "2"
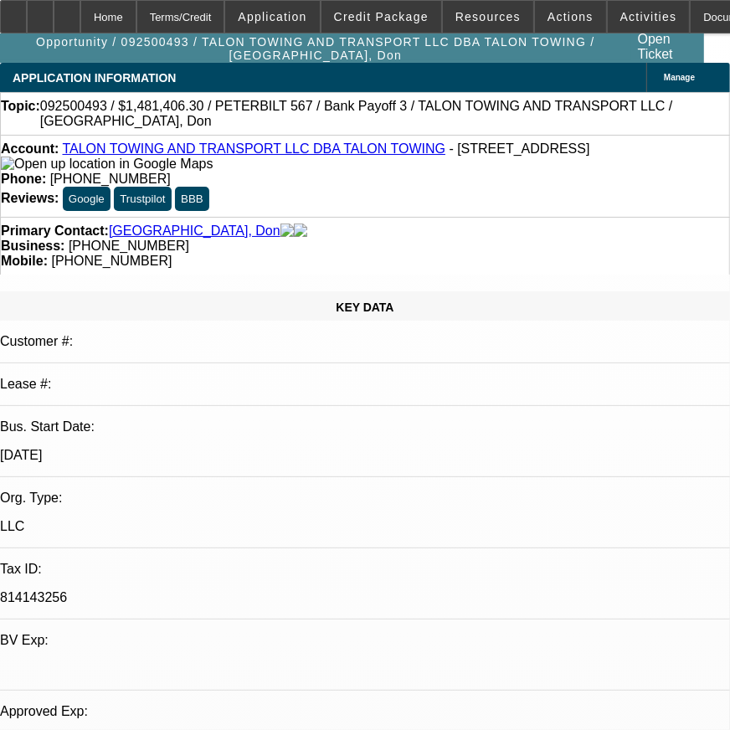
select select "6"
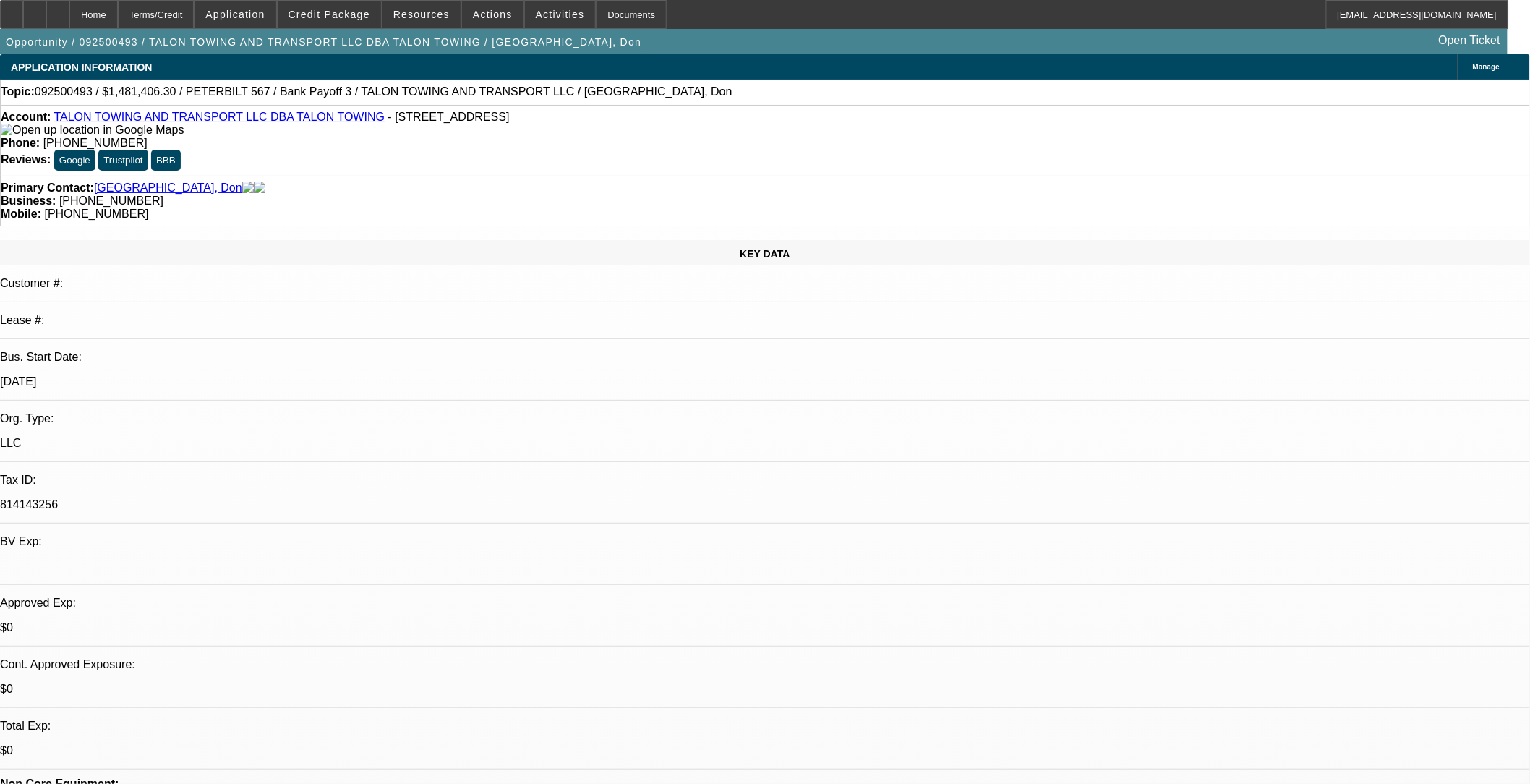
drag, startPoint x: 1074, startPoint y: 583, endPoint x: 1049, endPoint y: 502, distance: 84.8
copy div "1. GET THE OTHER 15 PERCENT SHAREHOLDER'S CREDIT INCLUDED IN THE CREDIT FILE, 2…"
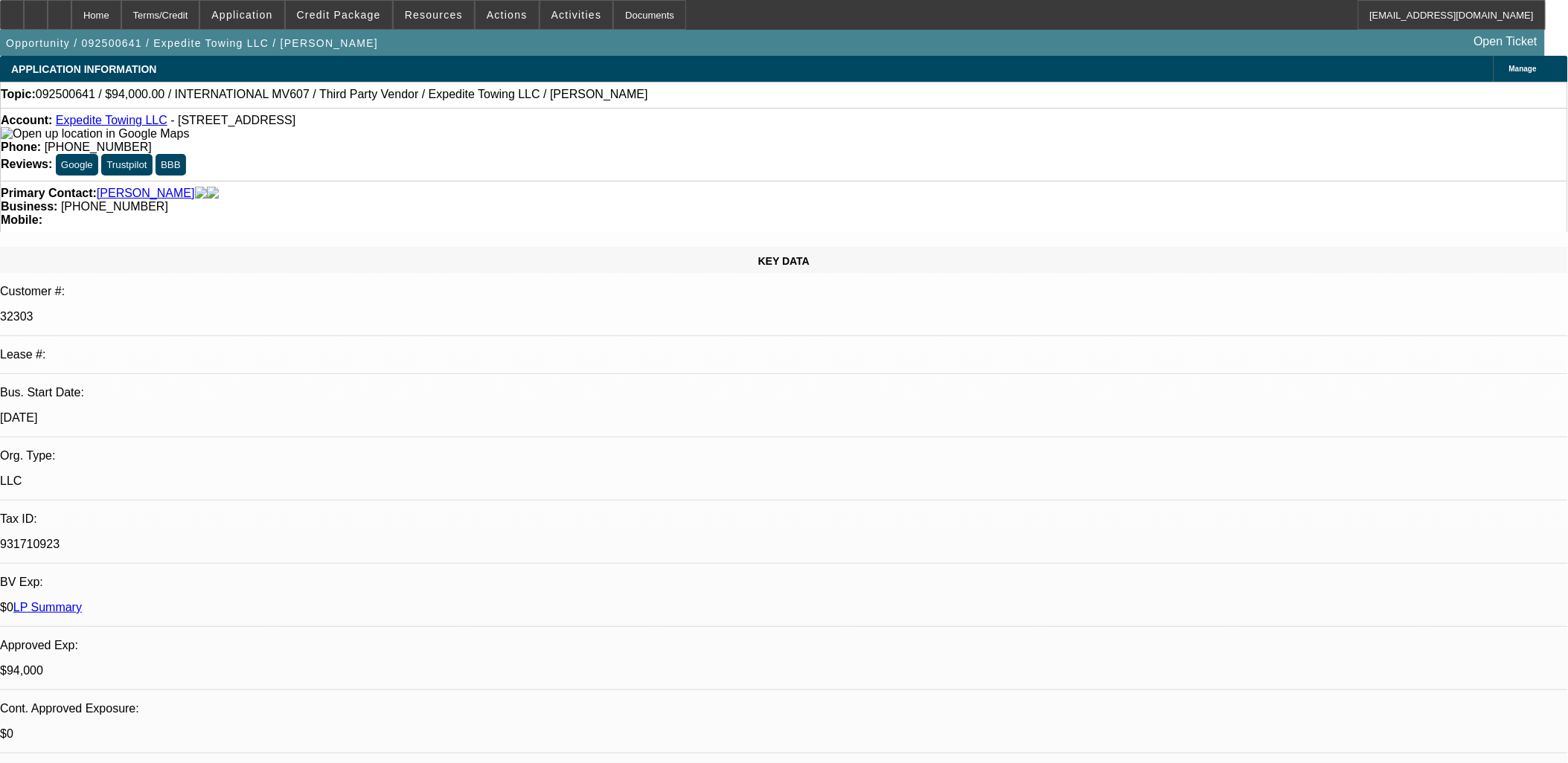
select select "0"
select select "0.1"
select select "0"
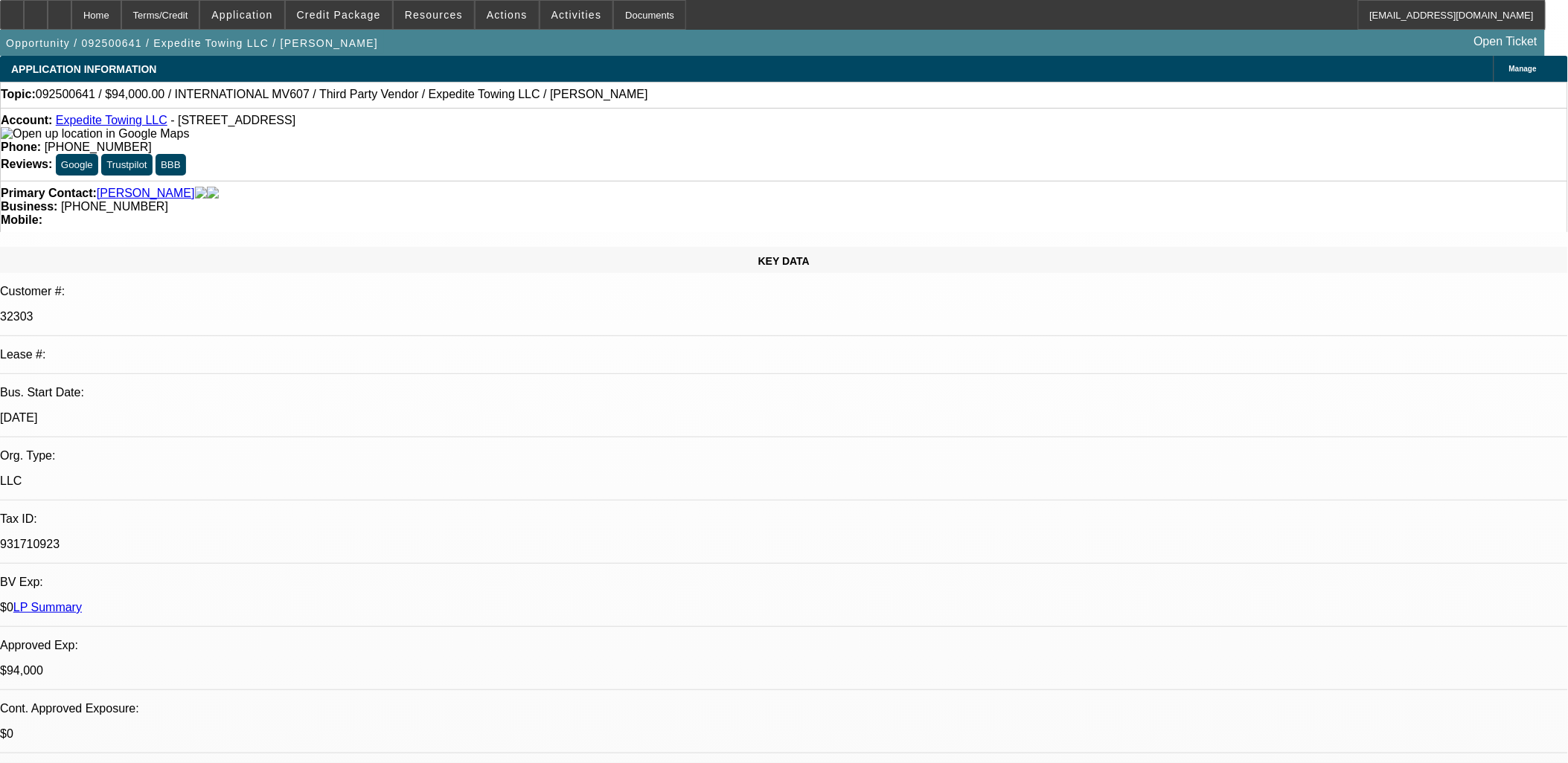
select select "0.1"
select select "0"
select select "2"
select select "0.1"
select select "0"
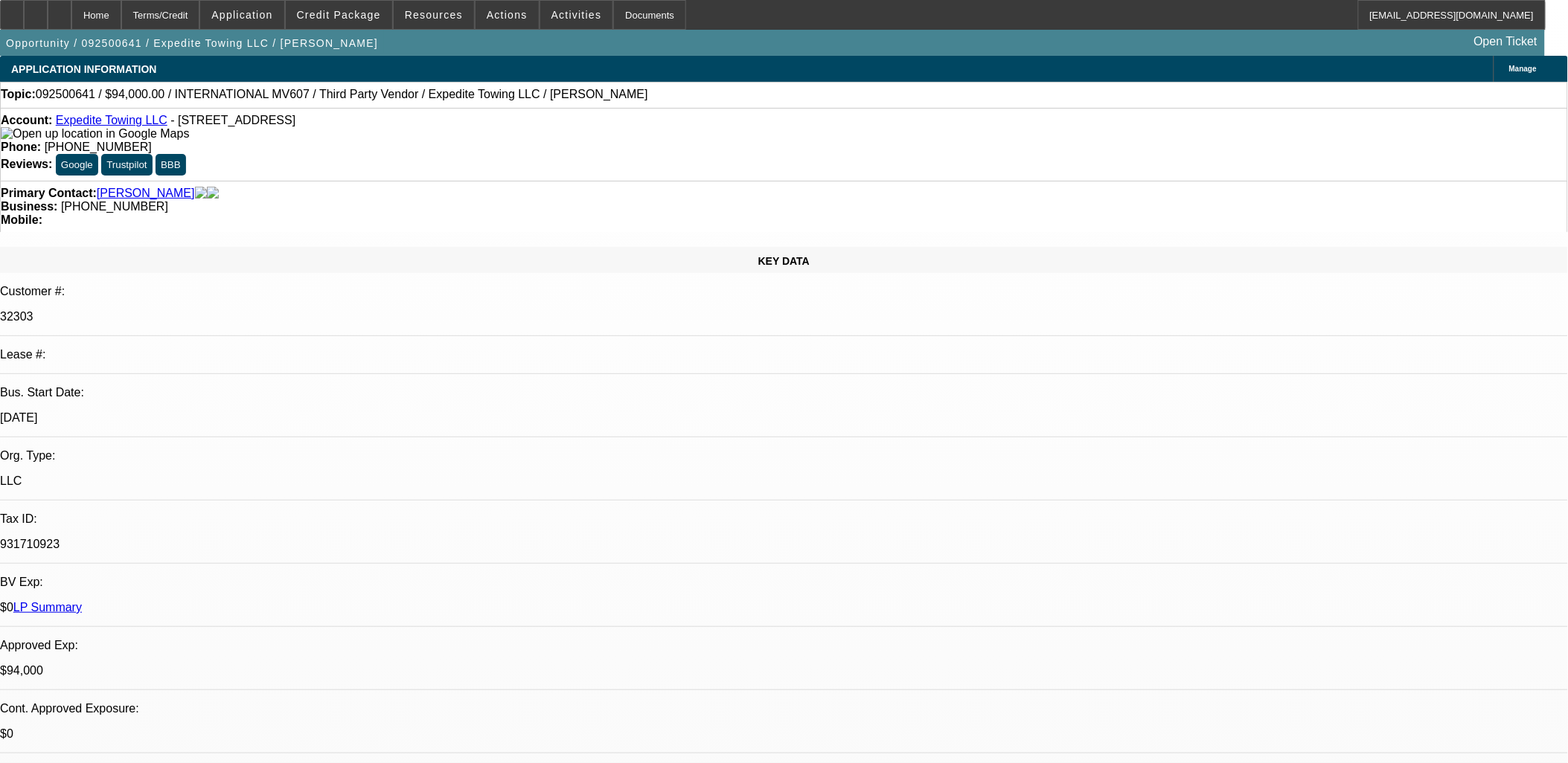
select select "2"
select select "0.1"
select select "1"
select select "4"
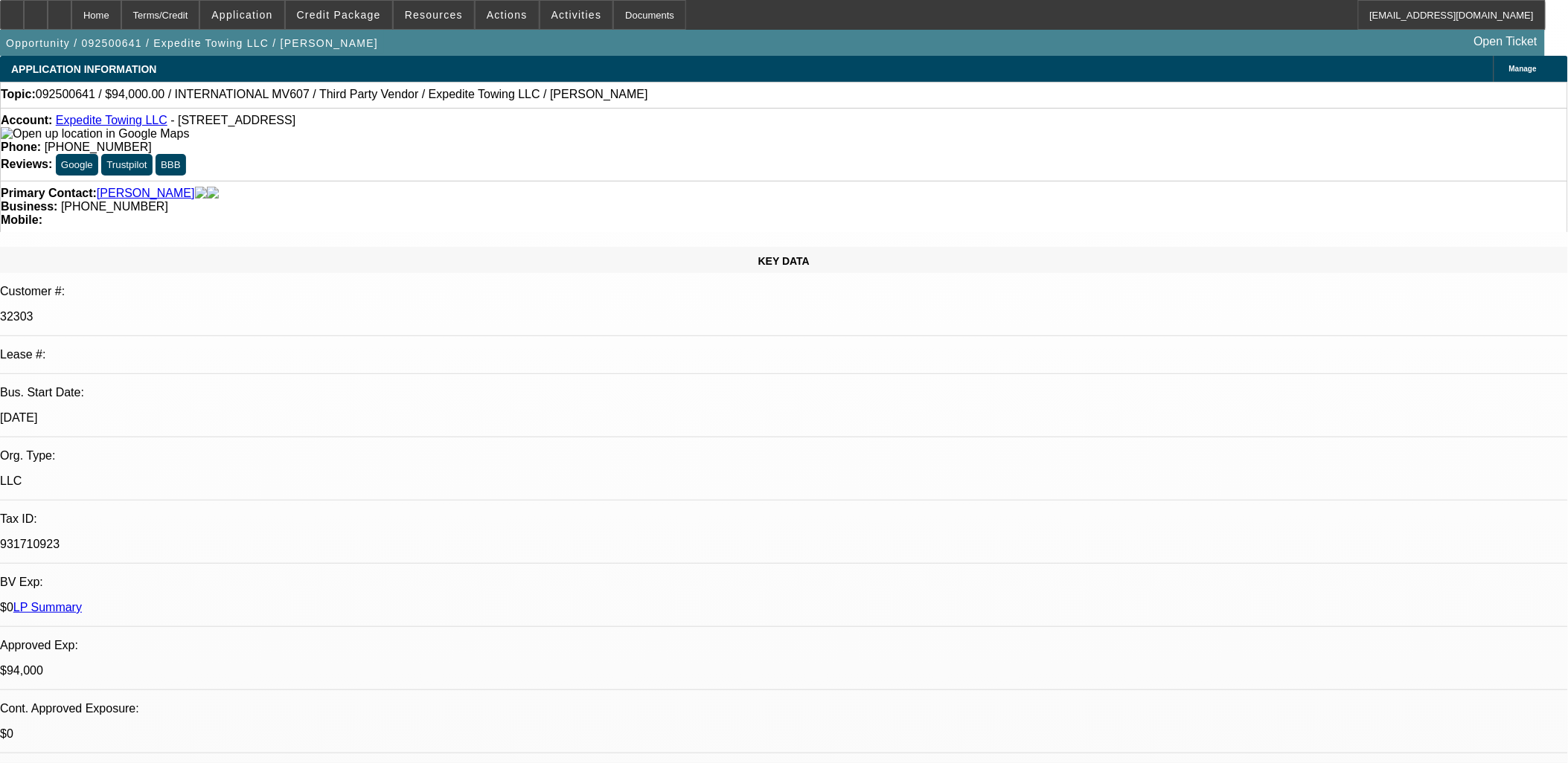
select select "1"
select select "4"
select select "1"
select select "2"
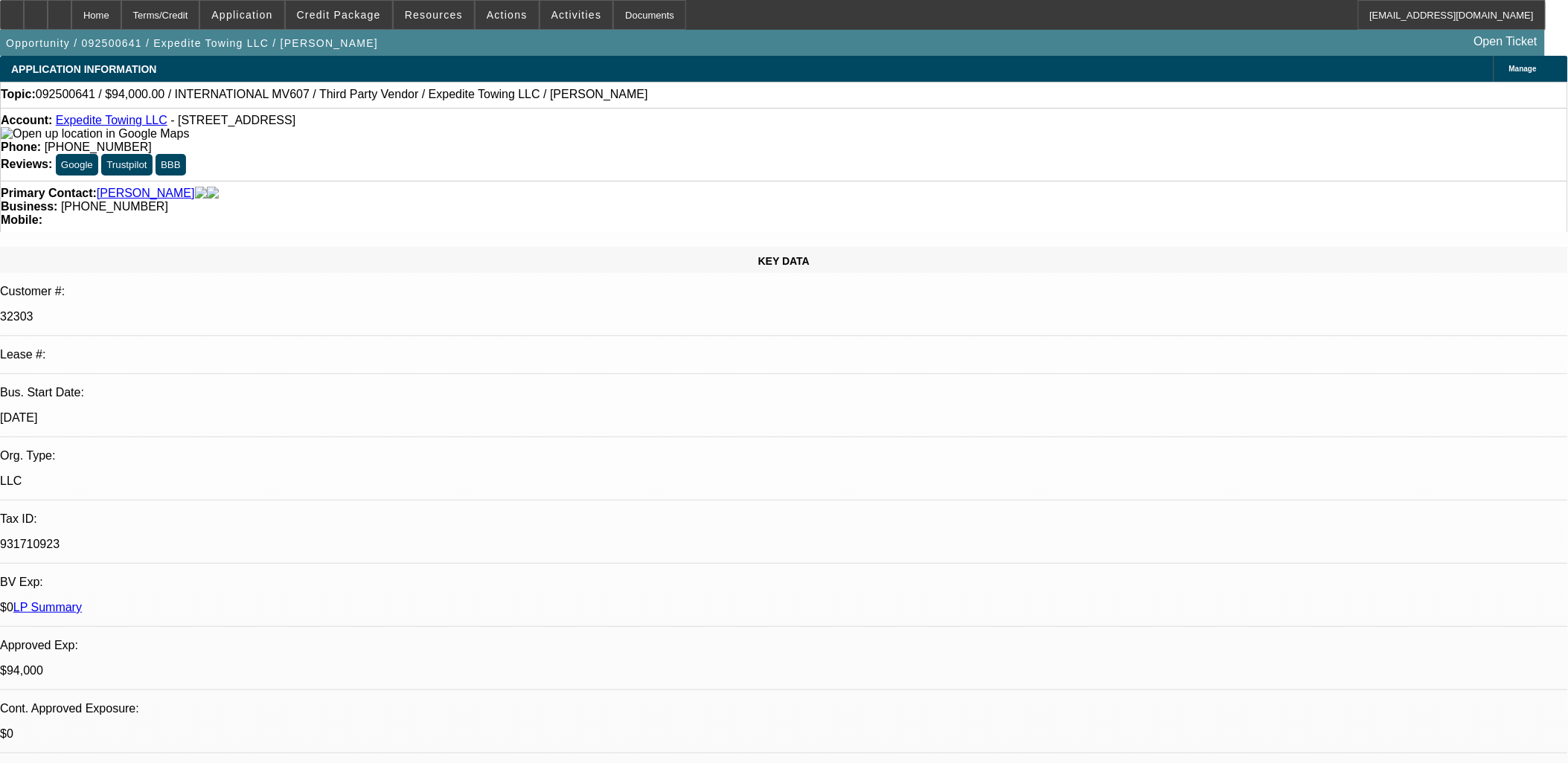
select select "4"
select select "1"
select select "2"
select select "4"
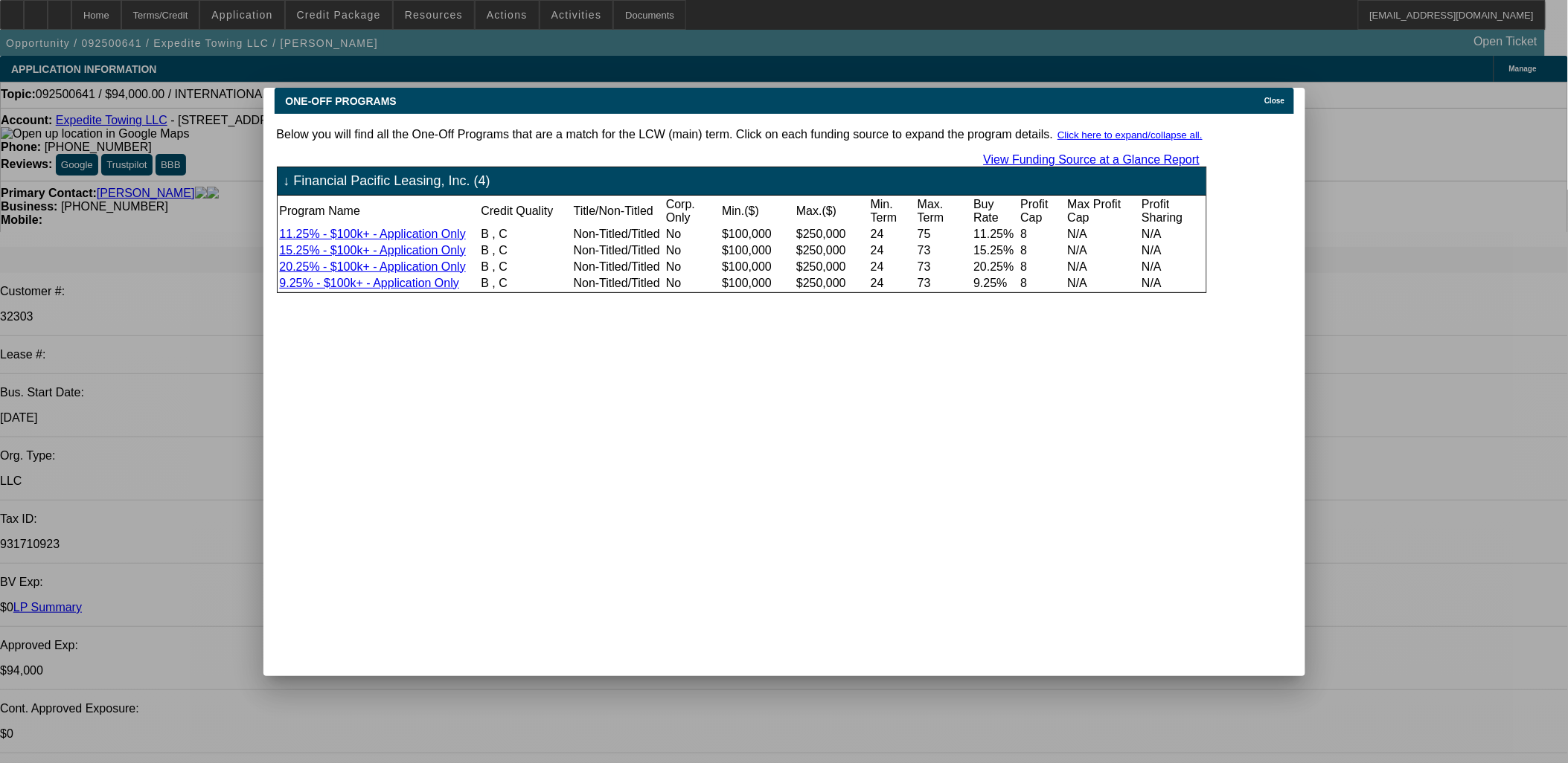
click at [1284, 97] on span "Close" at bounding box center [1274, 100] width 20 height 8
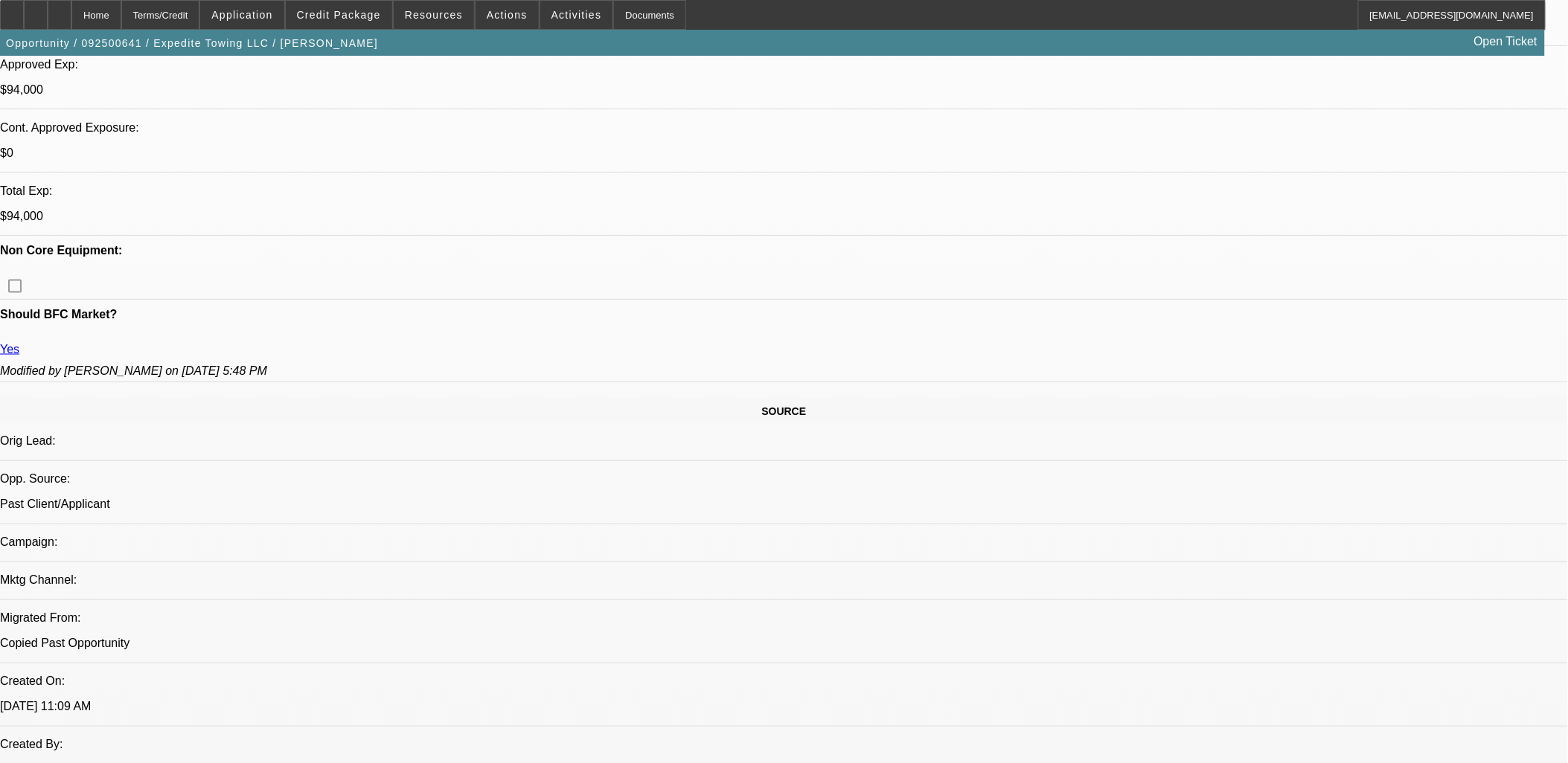
scroll to position [330, 0]
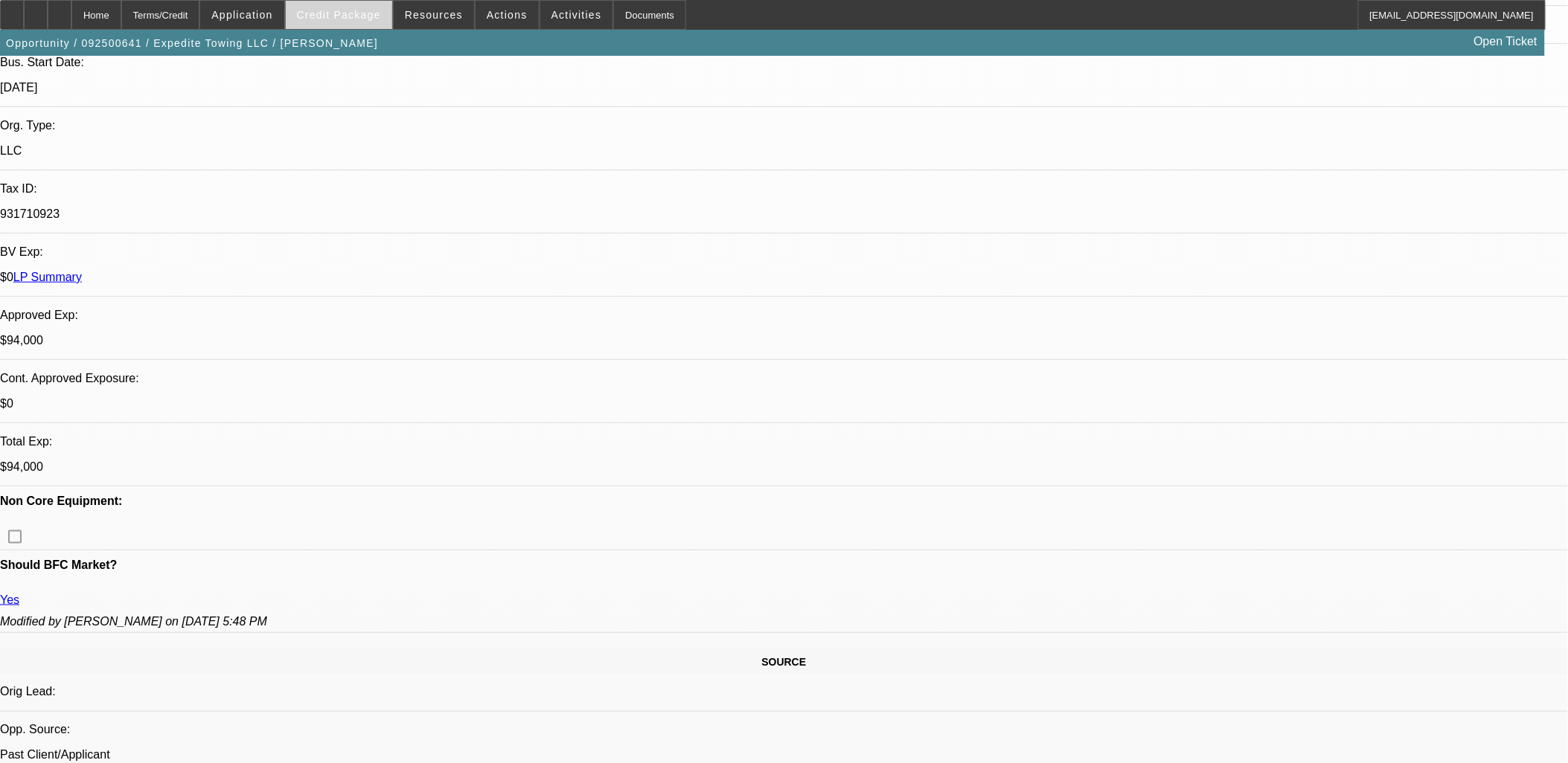
click at [360, 20] on span at bounding box center [339, 15] width 107 height 36
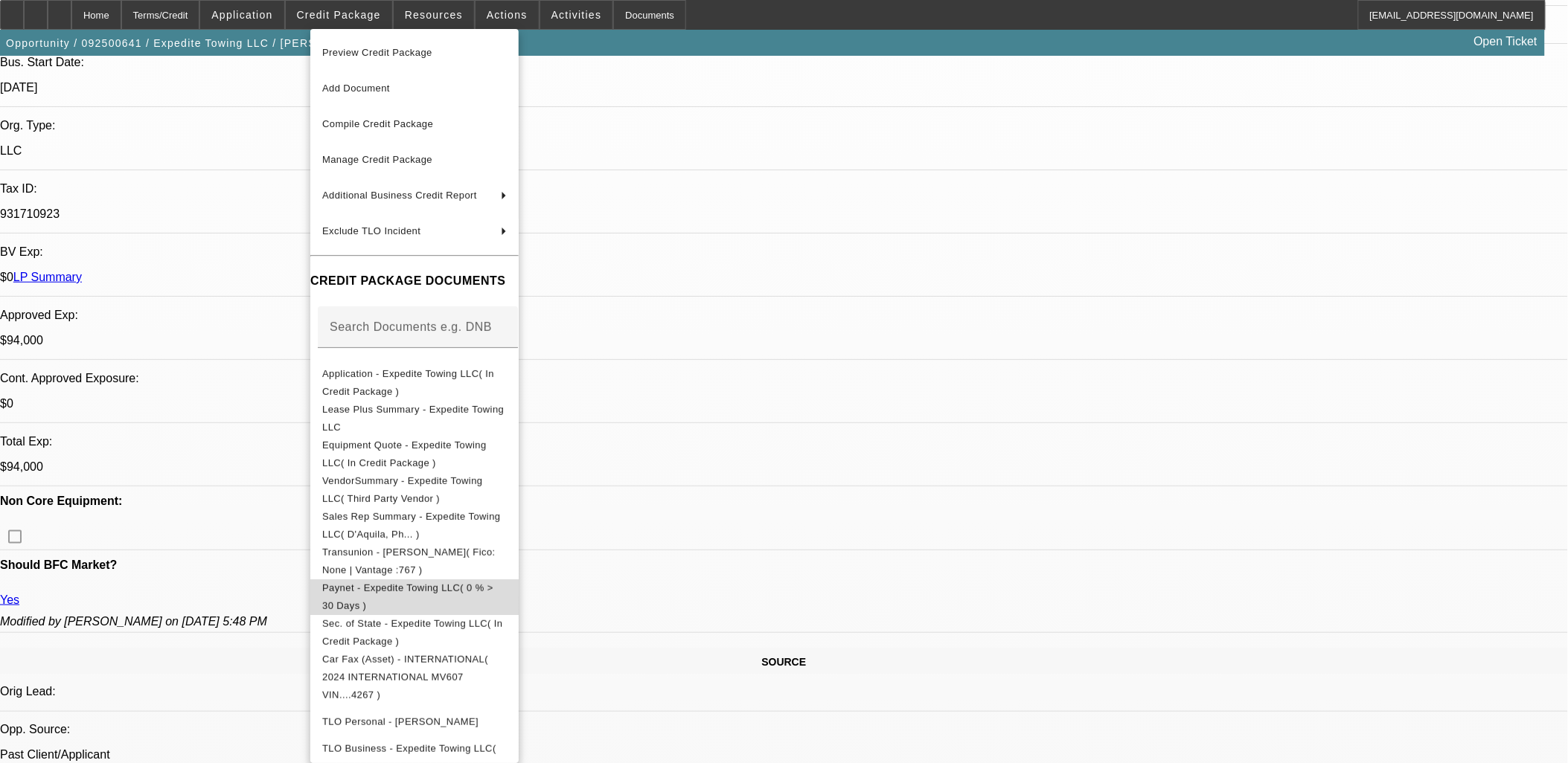
click at [486, 590] on span "Paynet - Expedite Towing LLC( 0 % > 30 Days )" at bounding box center [407, 596] width 171 height 29
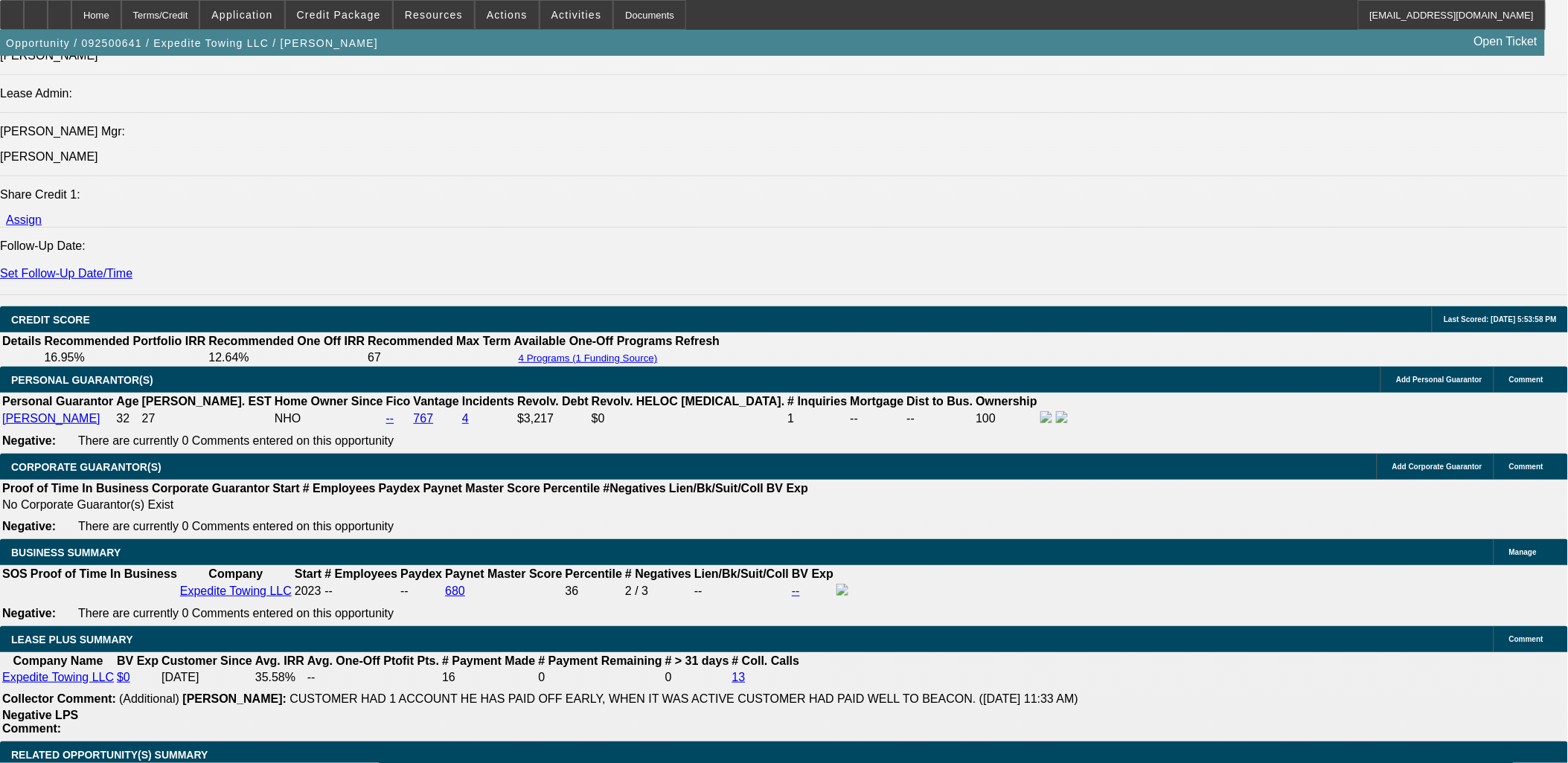
scroll to position [2066, 0]
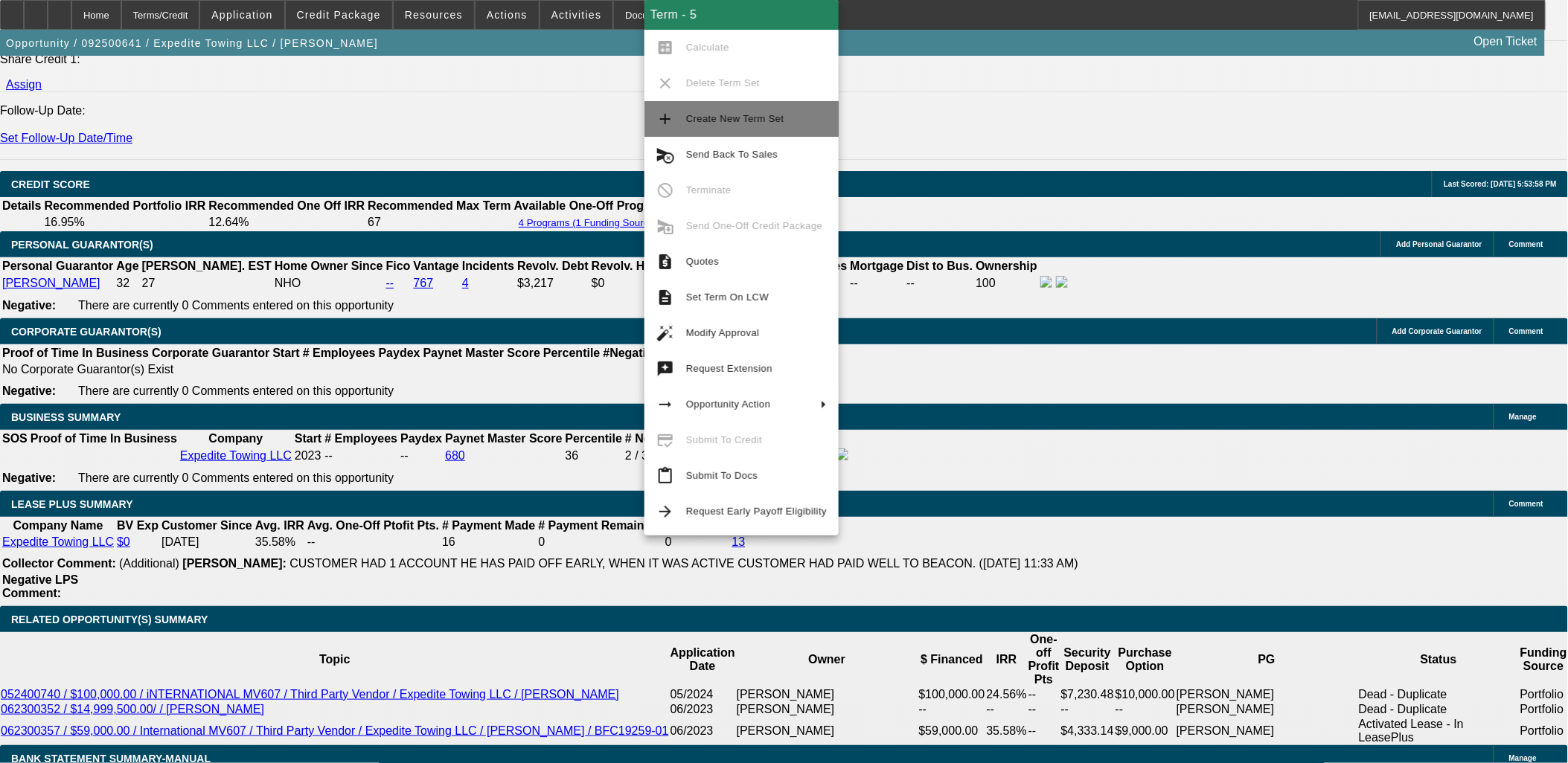
click at [707, 128] on span "Create New Term Set" at bounding box center [756, 119] width 141 height 18
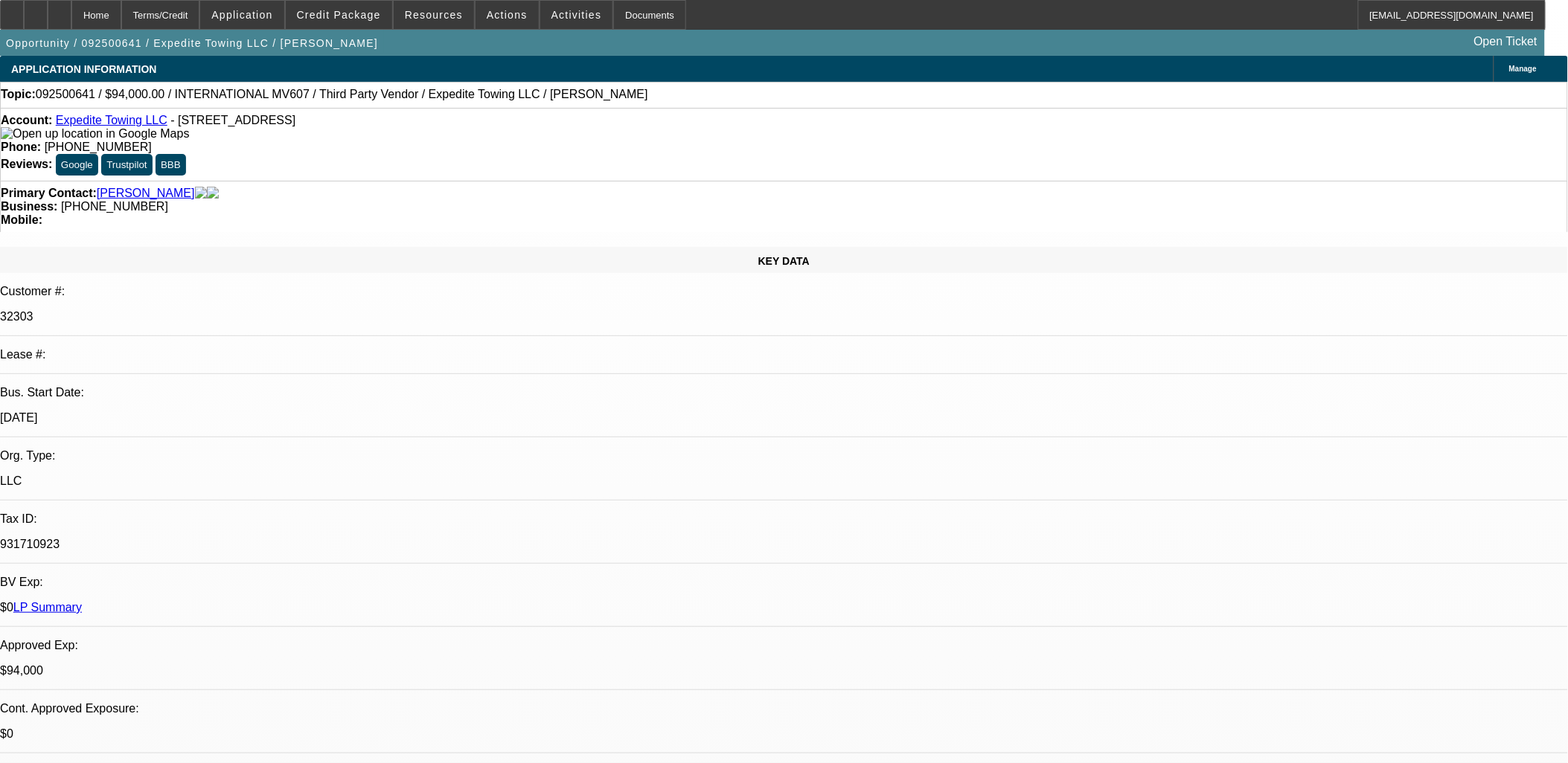
select select "0"
select select "2"
select select "0.1"
select select "0"
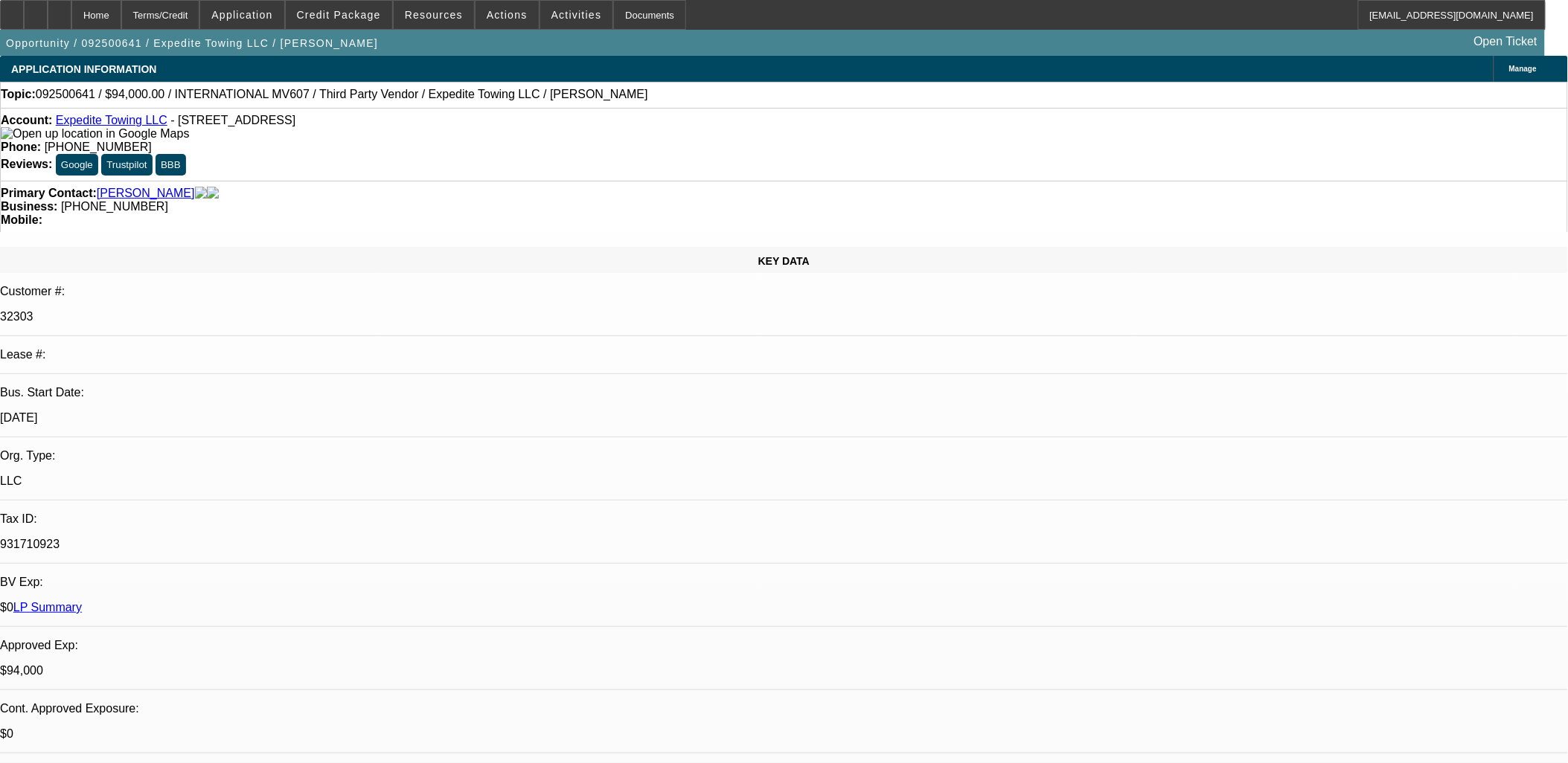
select select "0.1"
select select "0"
select select "0.1"
select select "0"
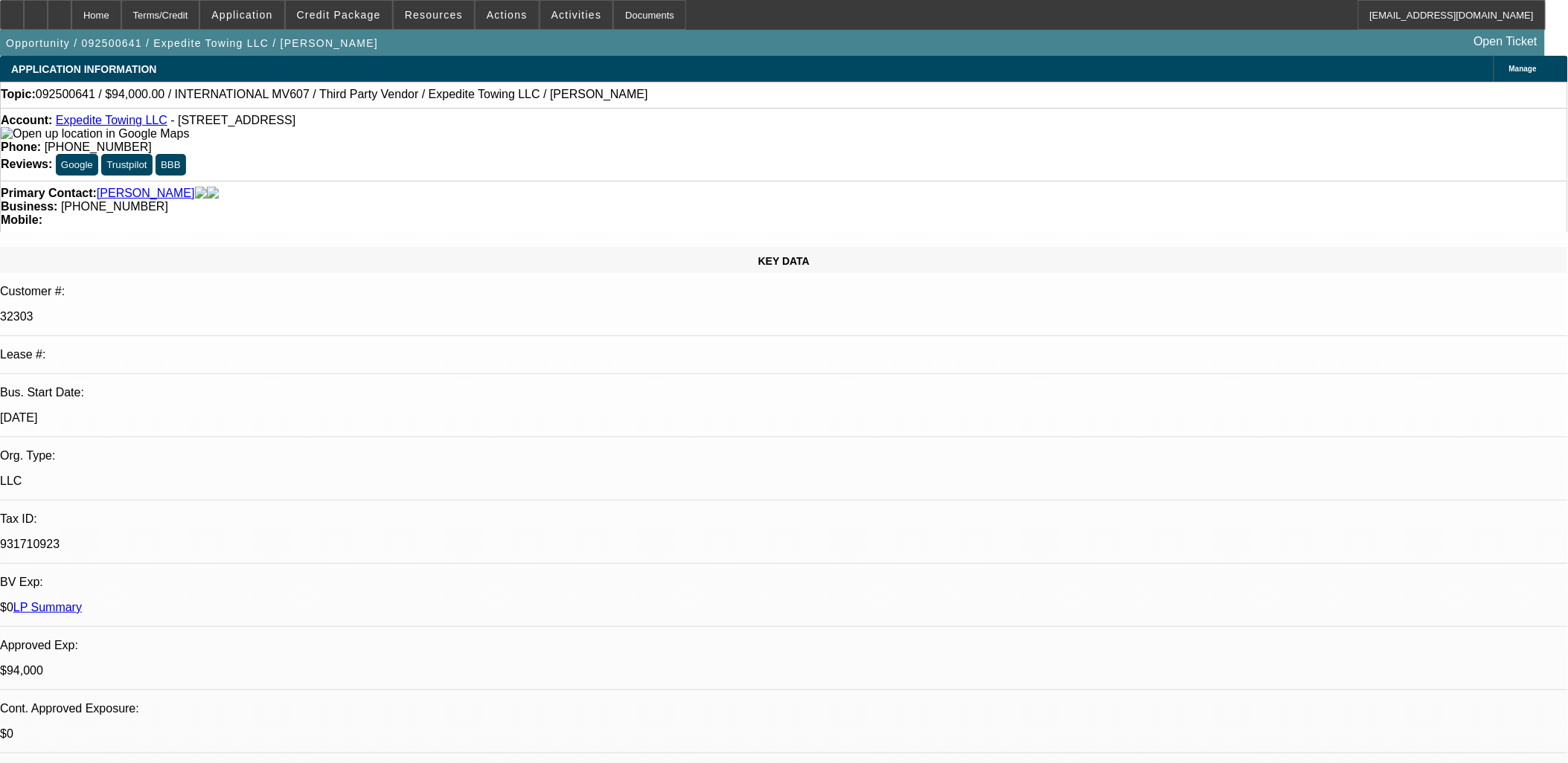
select select "2"
select select "0.1"
select select "1"
select select "2"
select select "4"
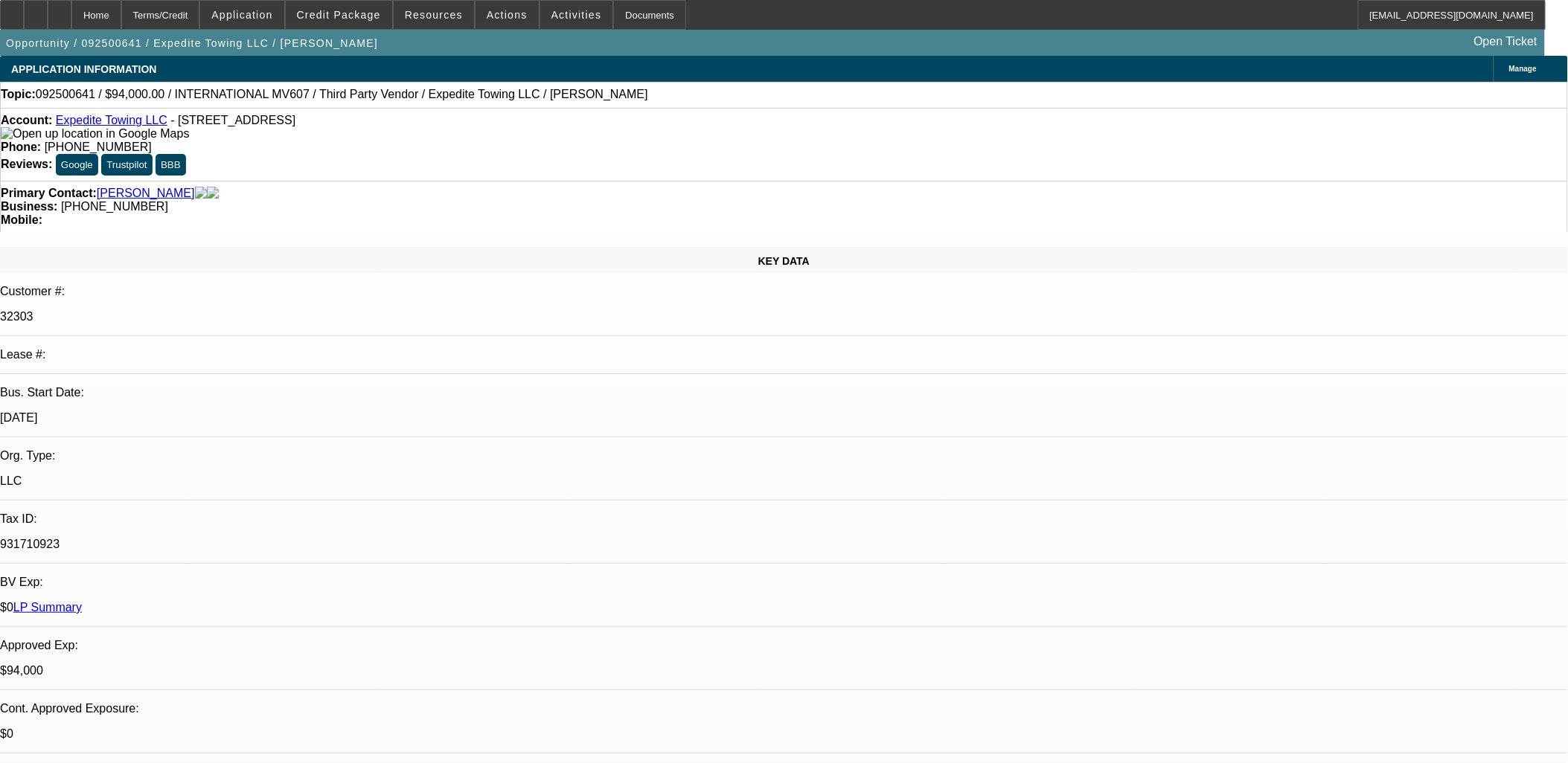
select select "1"
select select "4"
select select "1"
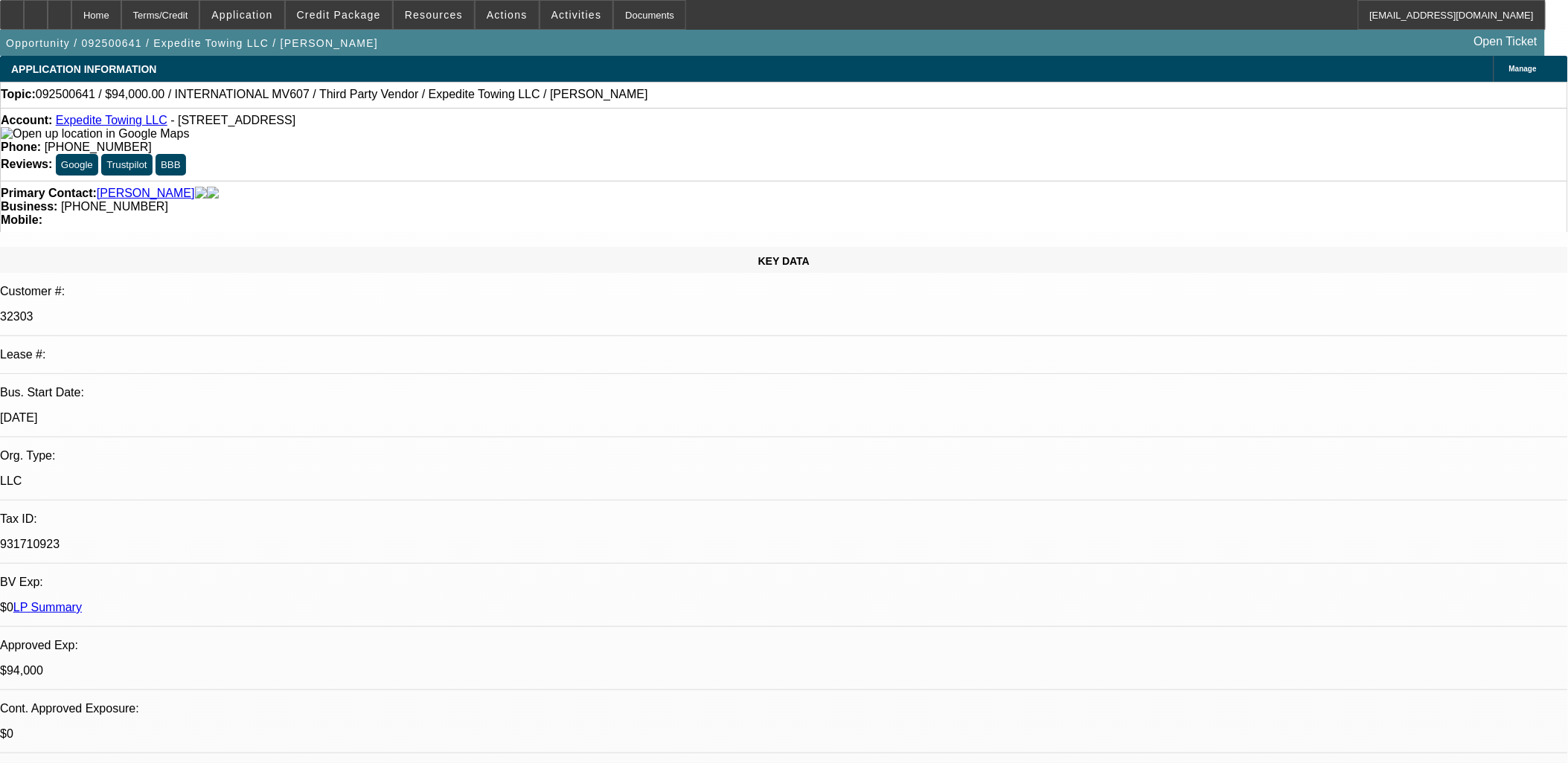
select select "4"
select select "1"
select select "2"
select select "4"
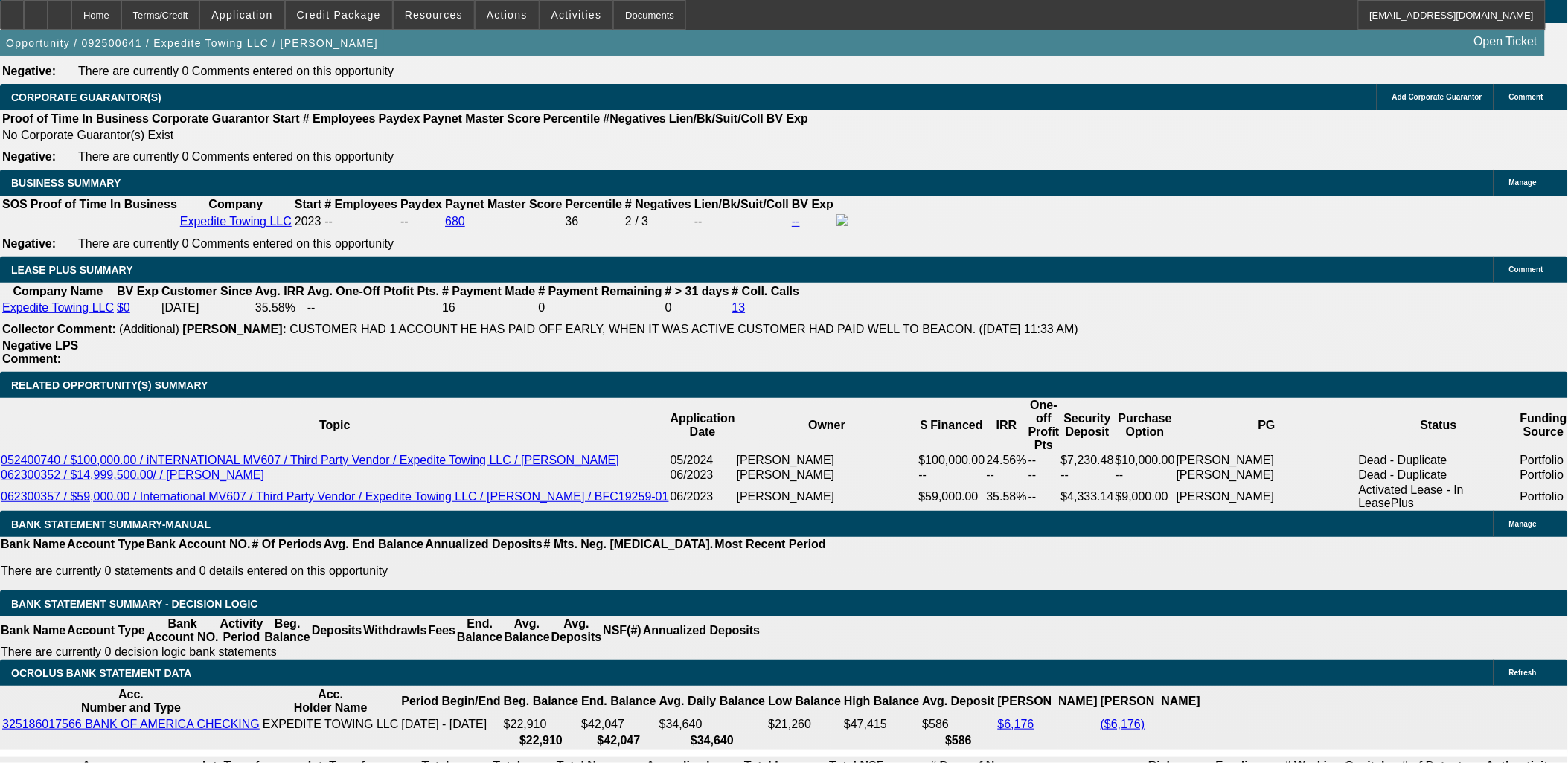
scroll to position [2315, 0]
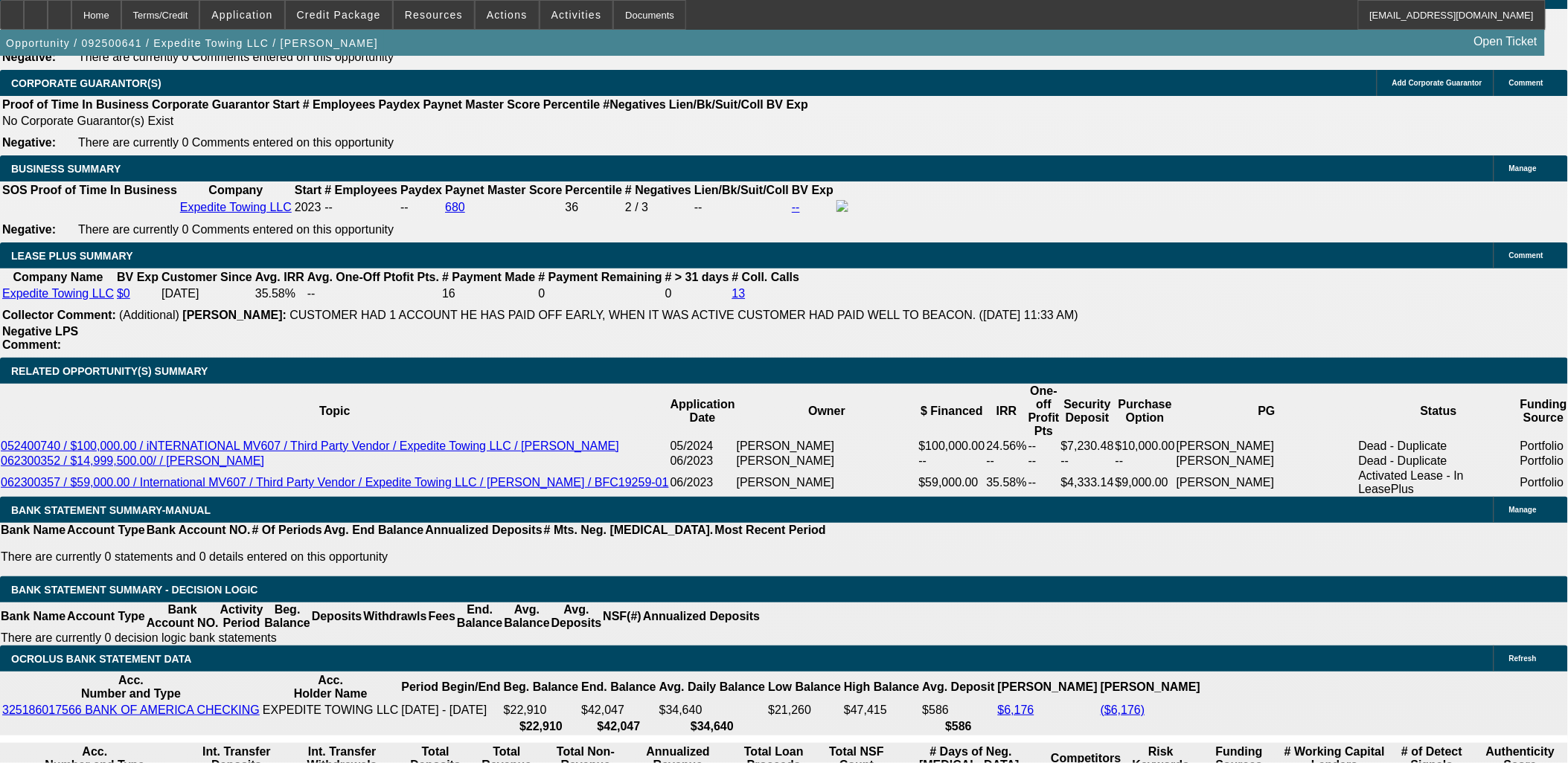
select select "0.1"
type input "$11,746.72"
type input "UNKNOWN"
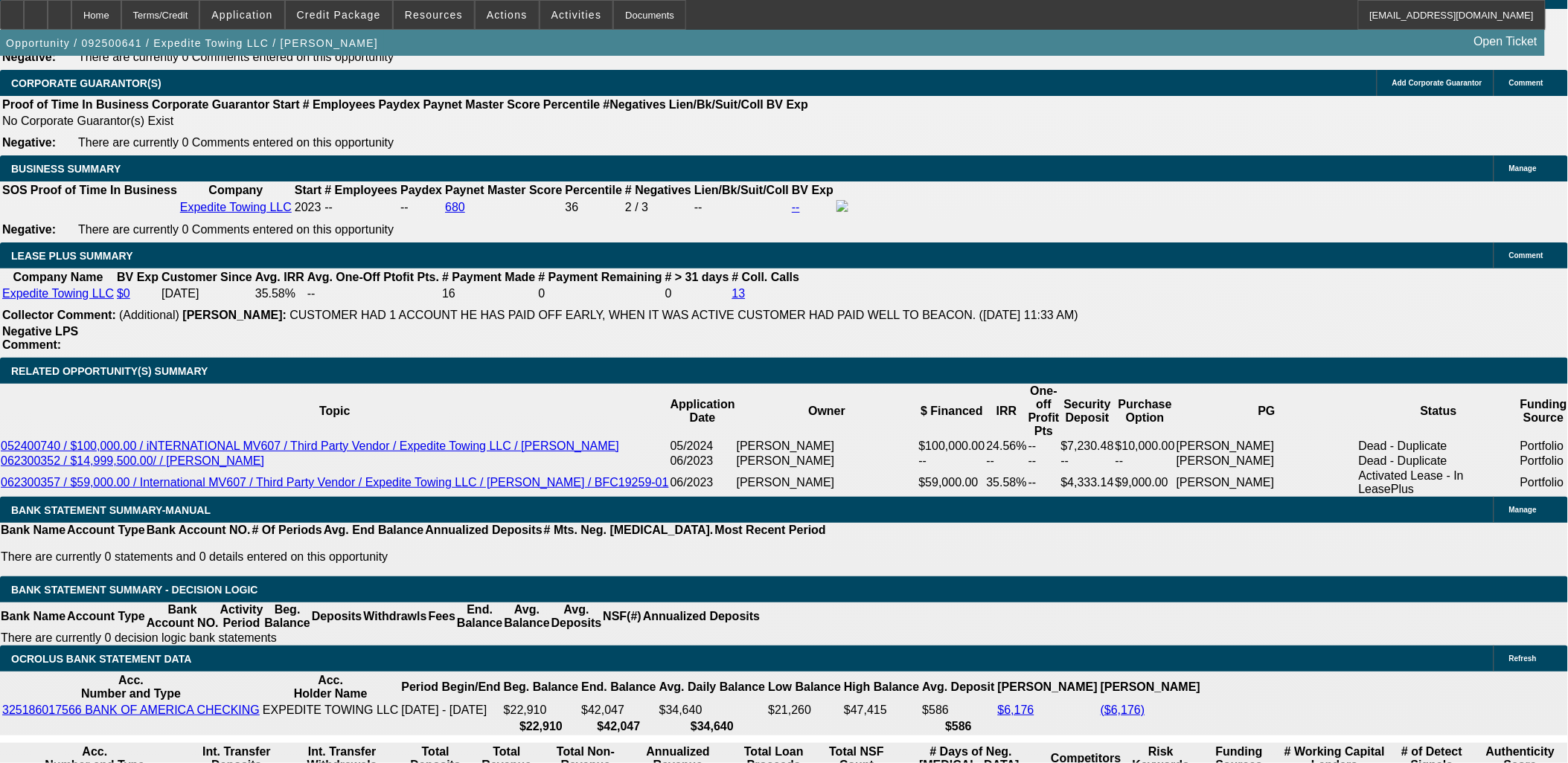
type input "$5,735.90"
type input "$2,867.95"
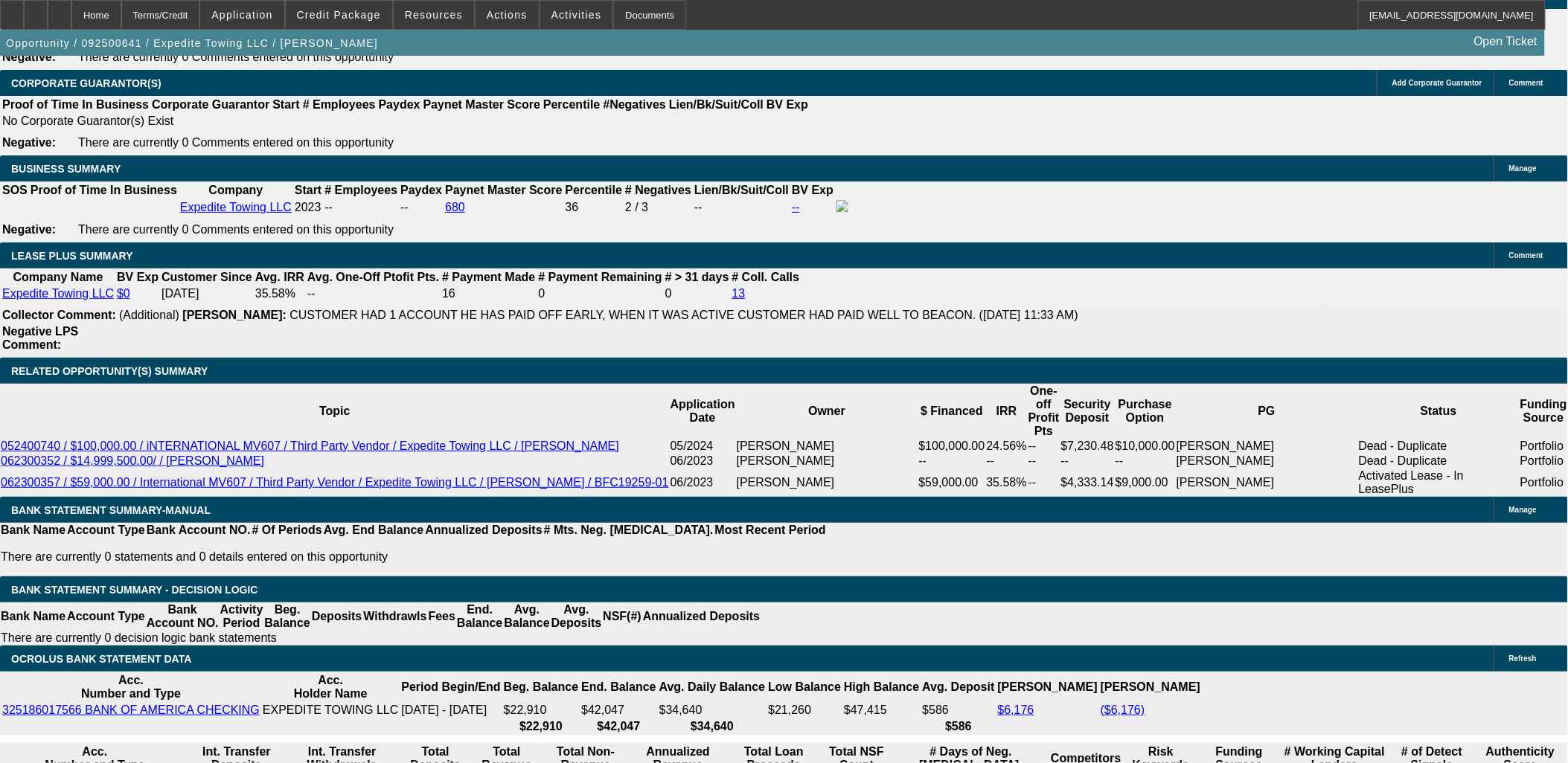
type input "15"
type input "$3,614.32"
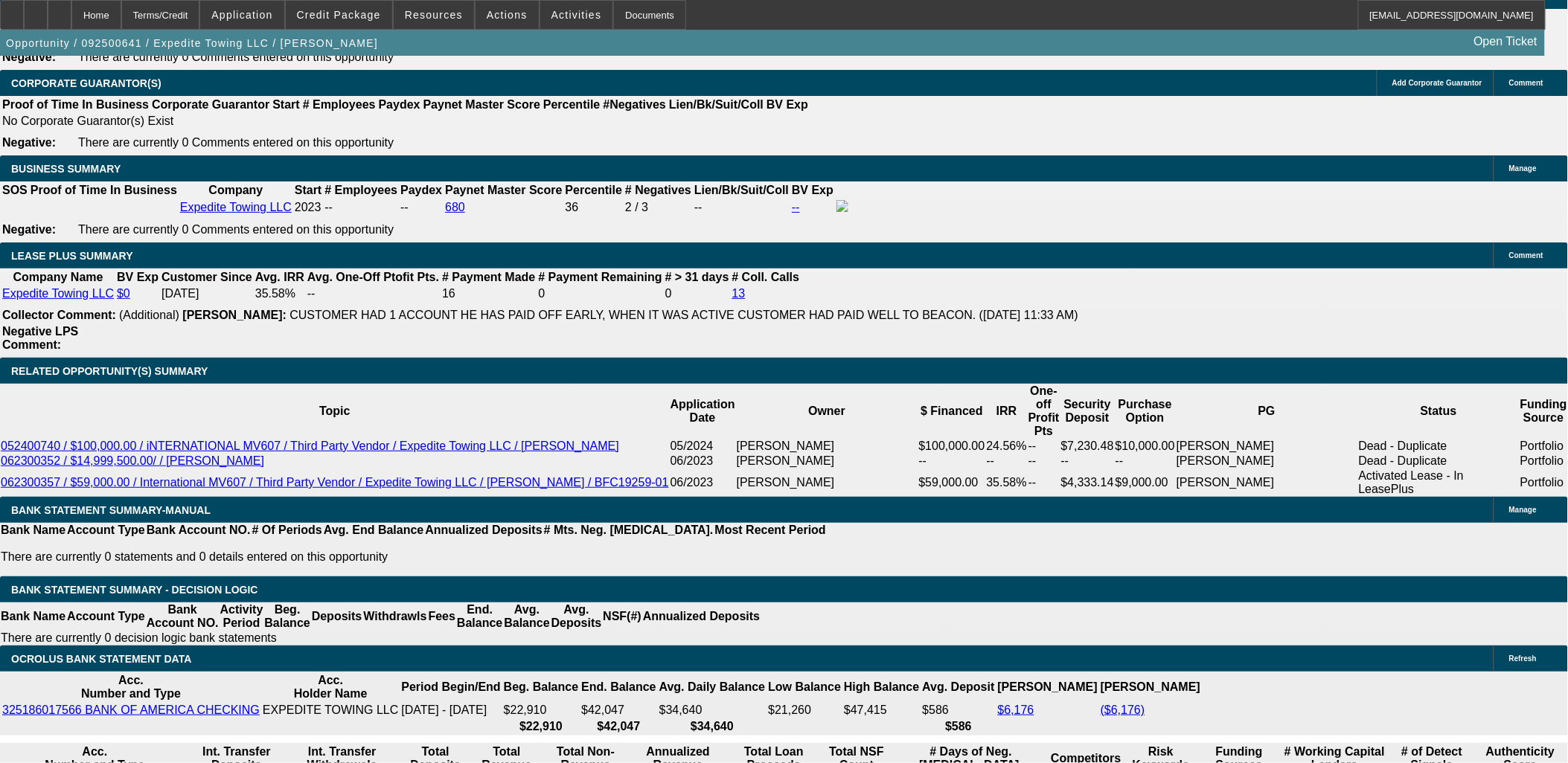
type input "$1,807.16"
type input "$5,030.16"
type input "$2,515.08"
type input "15"
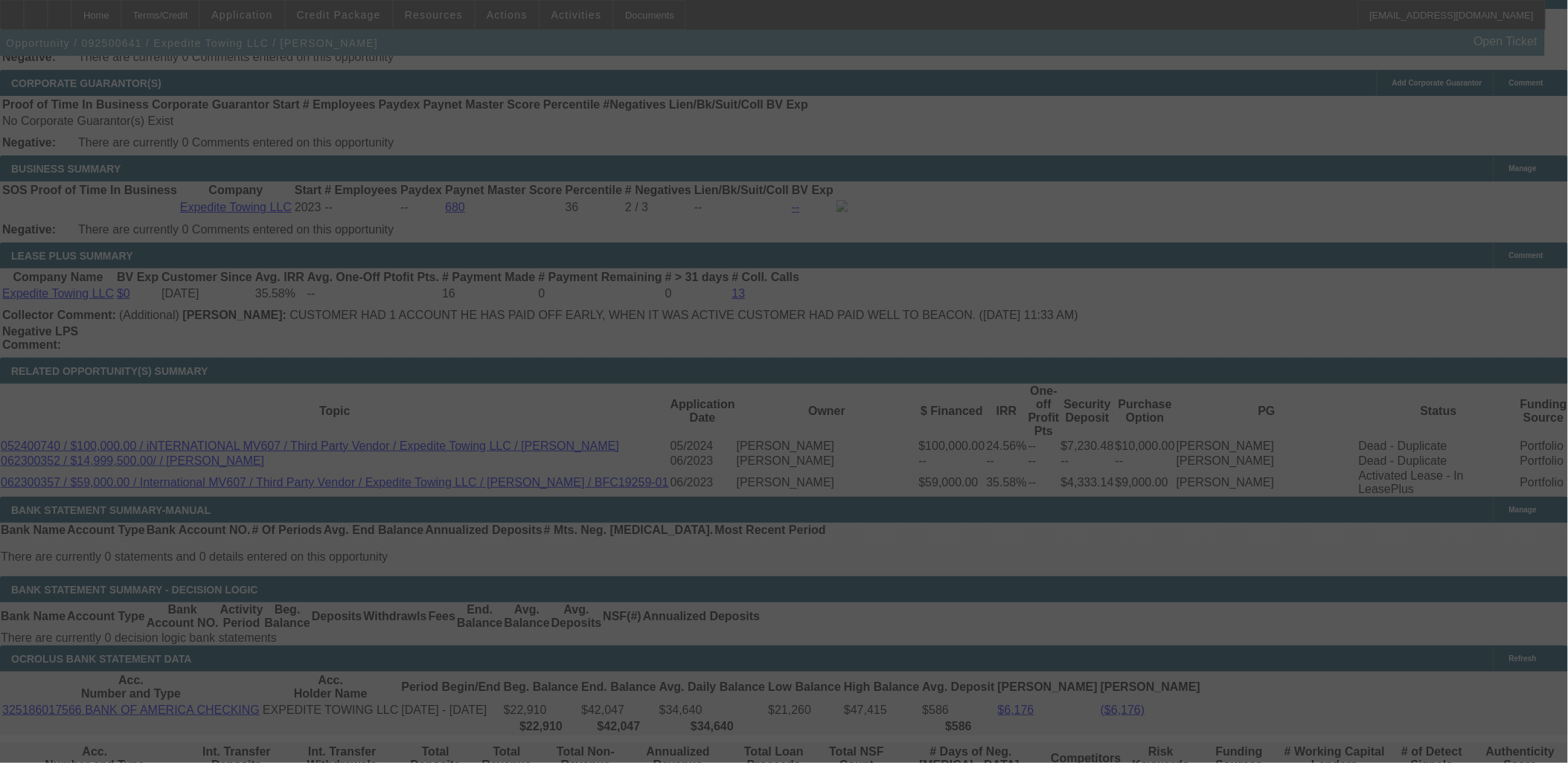
select select "0.1"
select select "2"
select select "0.1"
select select "4"
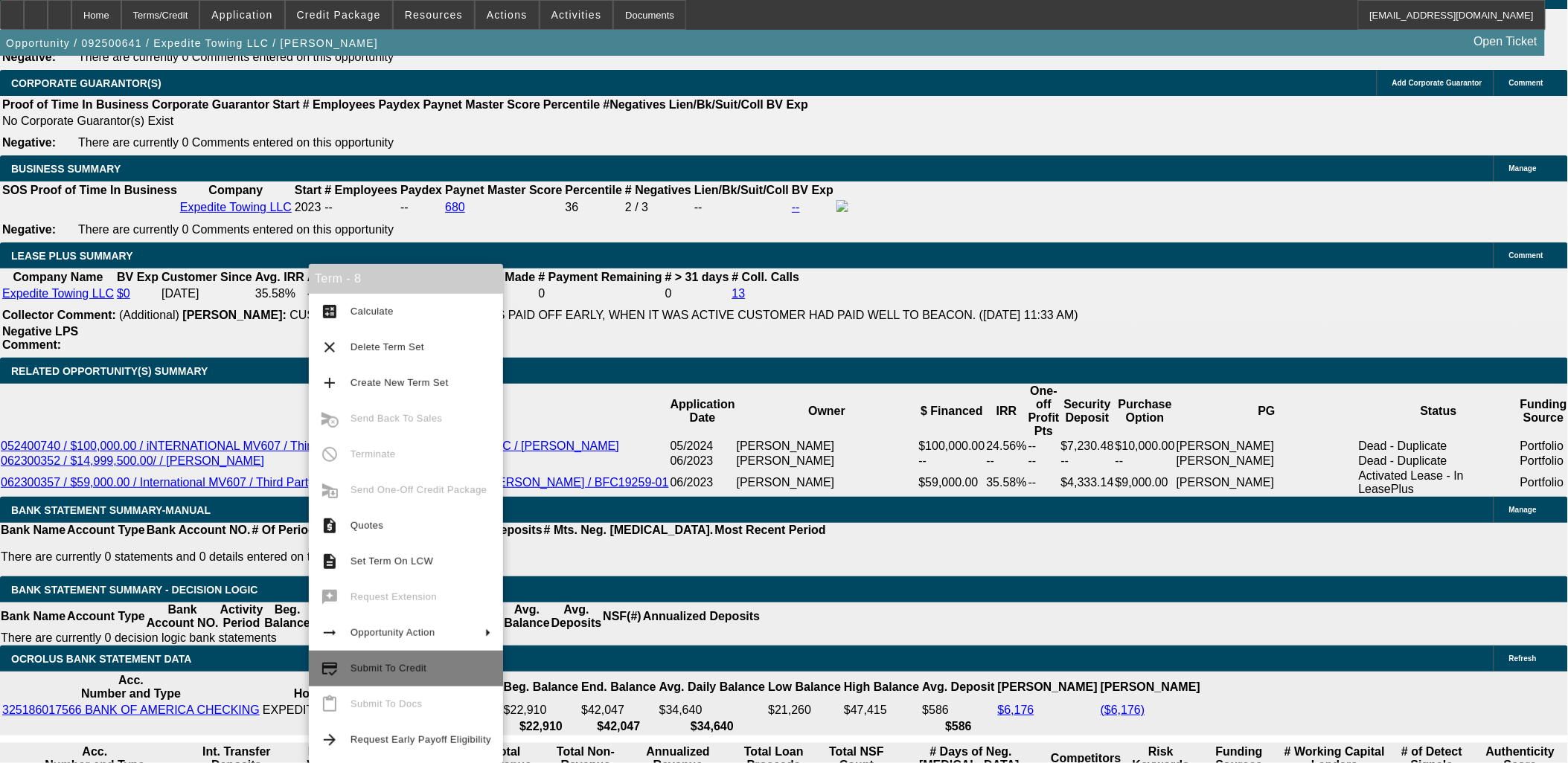
click at [426, 670] on span "Submit To Credit" at bounding box center [421, 669] width 141 height 18
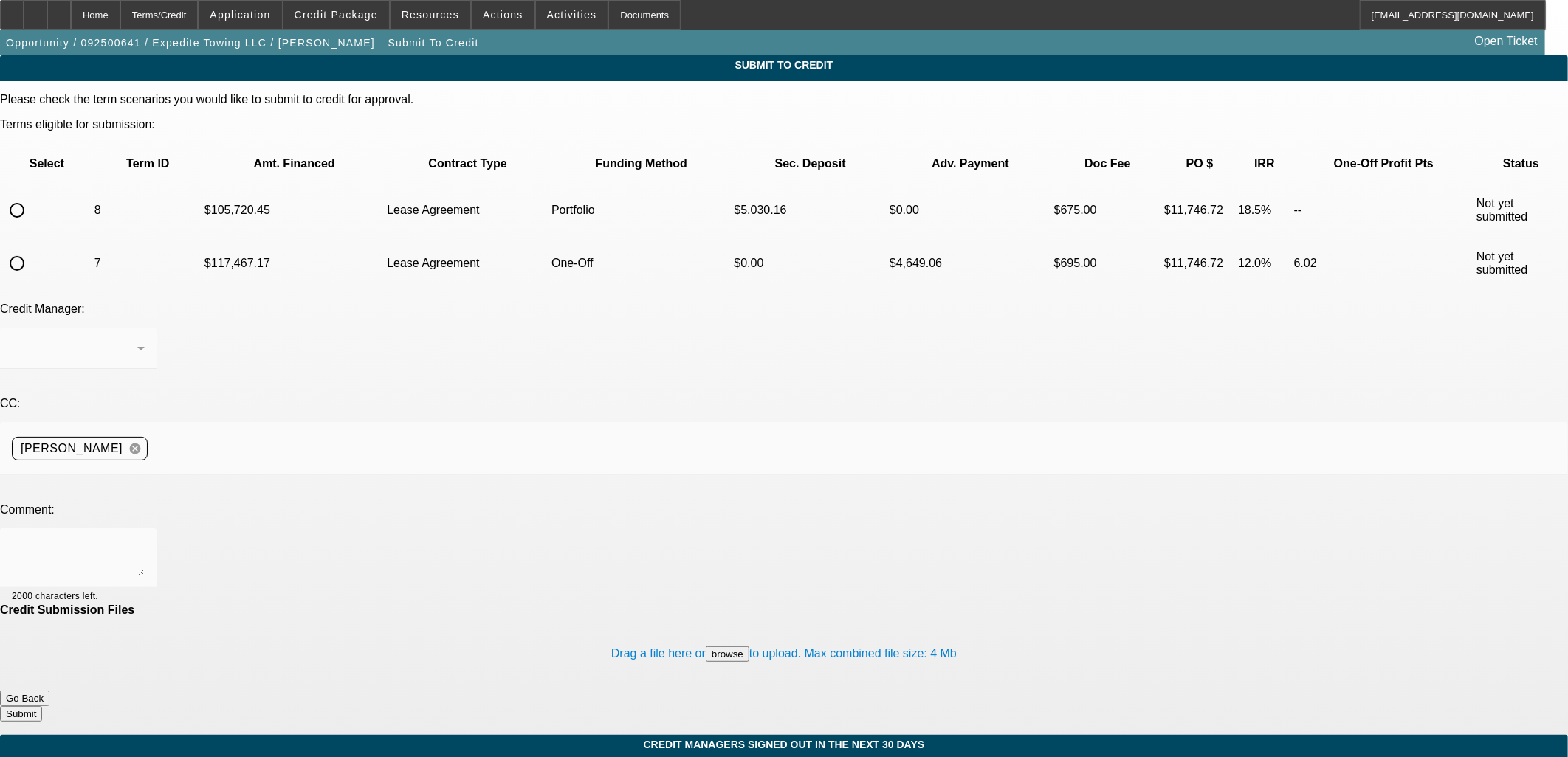
click at [32, 196] on input "radio" at bounding box center [17, 210] width 29 height 29
radio input "true"
click at [145, 327] on div at bounding box center [78, 348] width 133 height 41
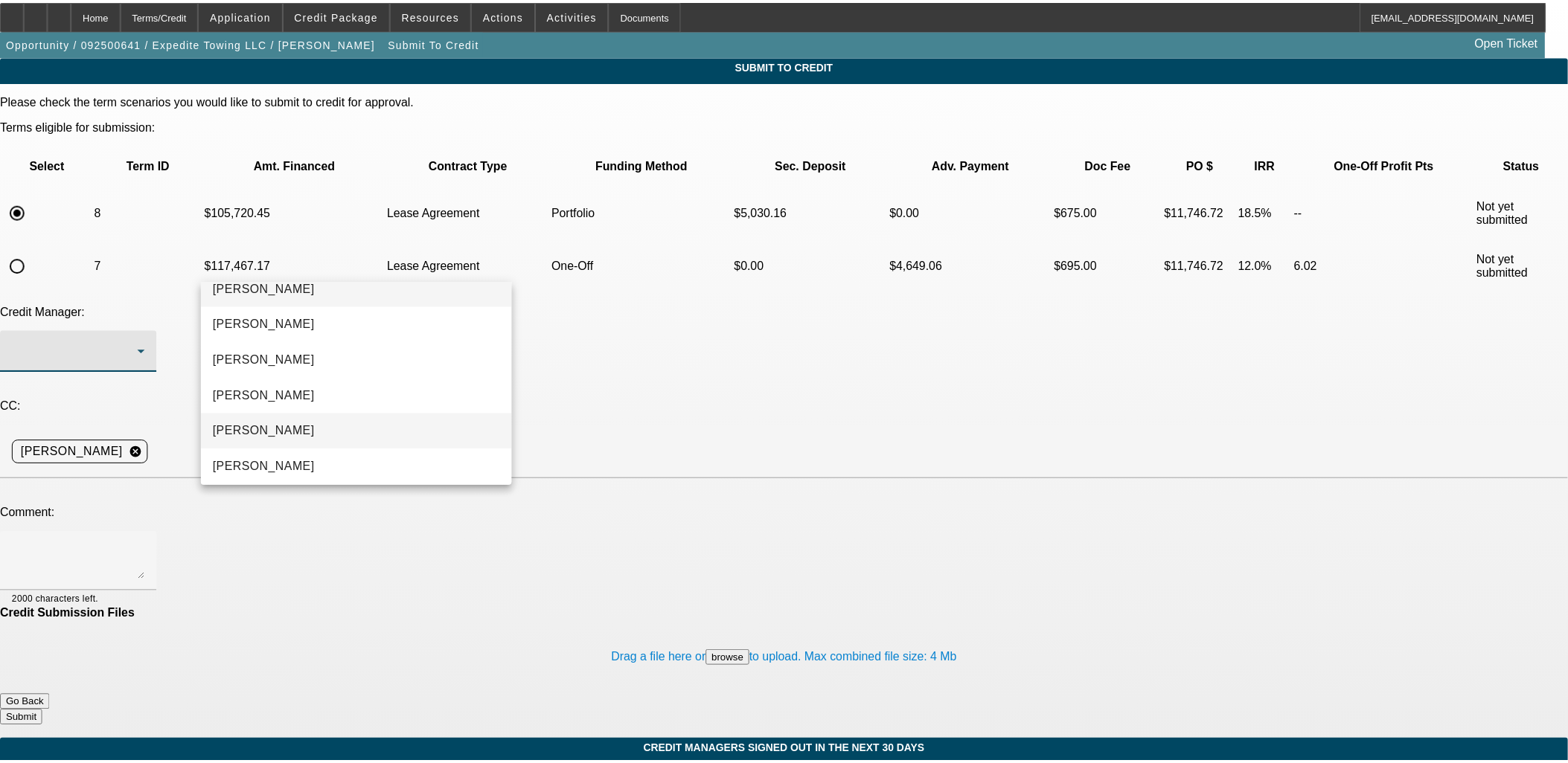
scroll to position [20, 0]
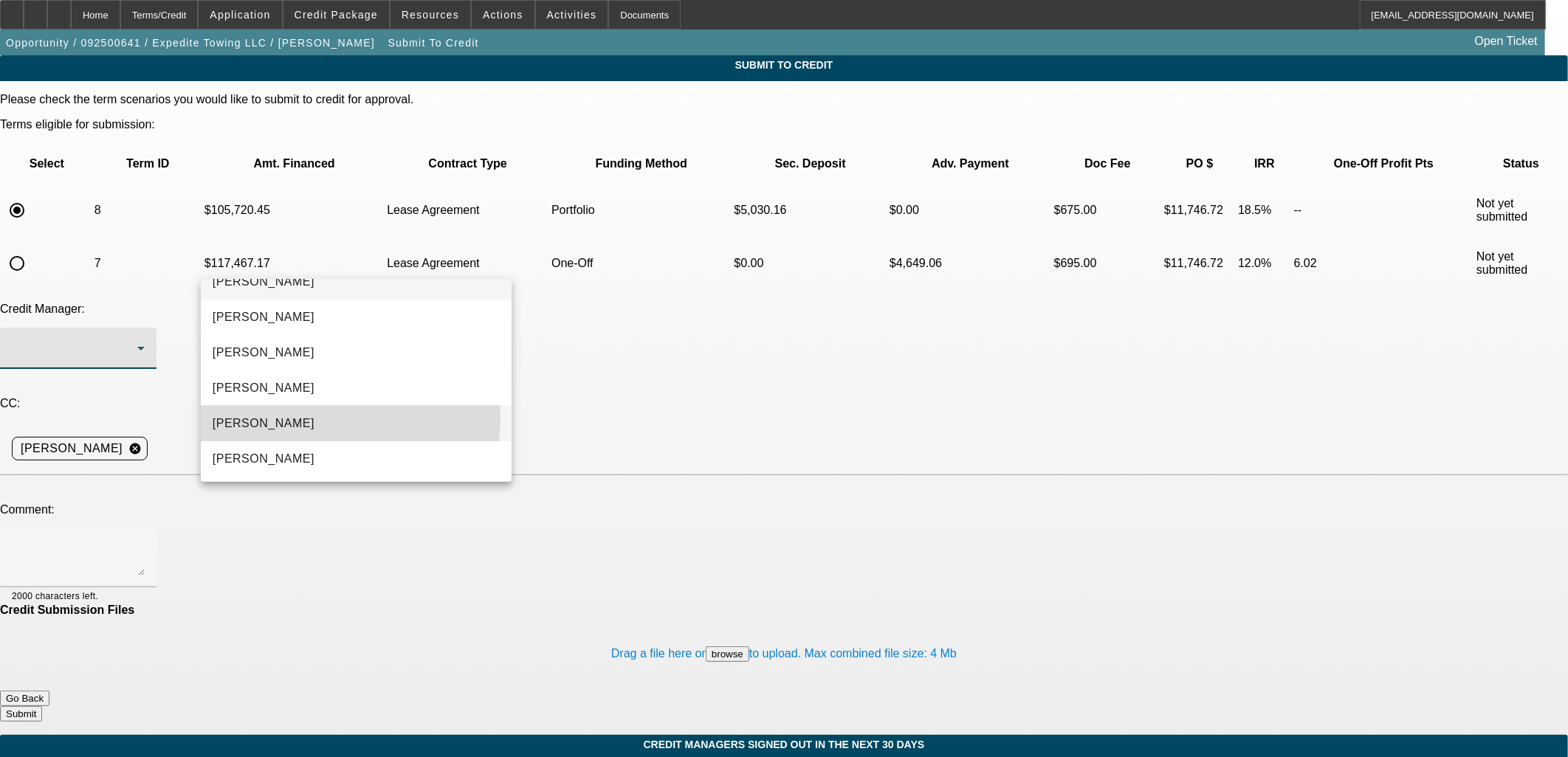
click at [300, 417] on mat-option "[PERSON_NAME]" at bounding box center [356, 423] width 311 height 35
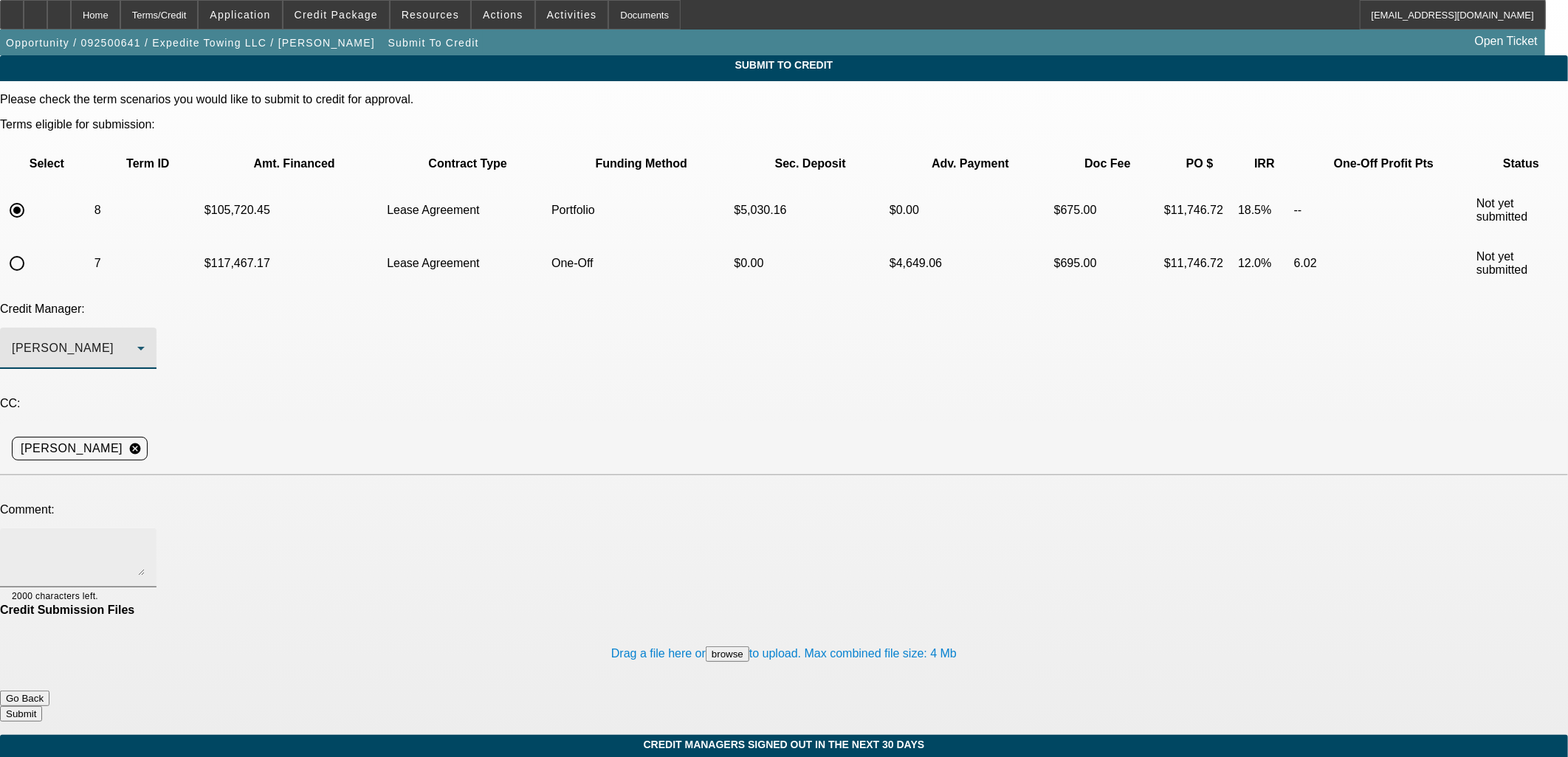
click at [145, 540] on textarea at bounding box center [78, 558] width 133 height 35
type textarea "Bill would you consider a little better terms for this former customer"
drag, startPoint x: 592, startPoint y: 588, endPoint x: 594, endPoint y: 596, distance: 8.2
click at [49, 691] on button "Go Back" at bounding box center [25, 699] width 49 height 16
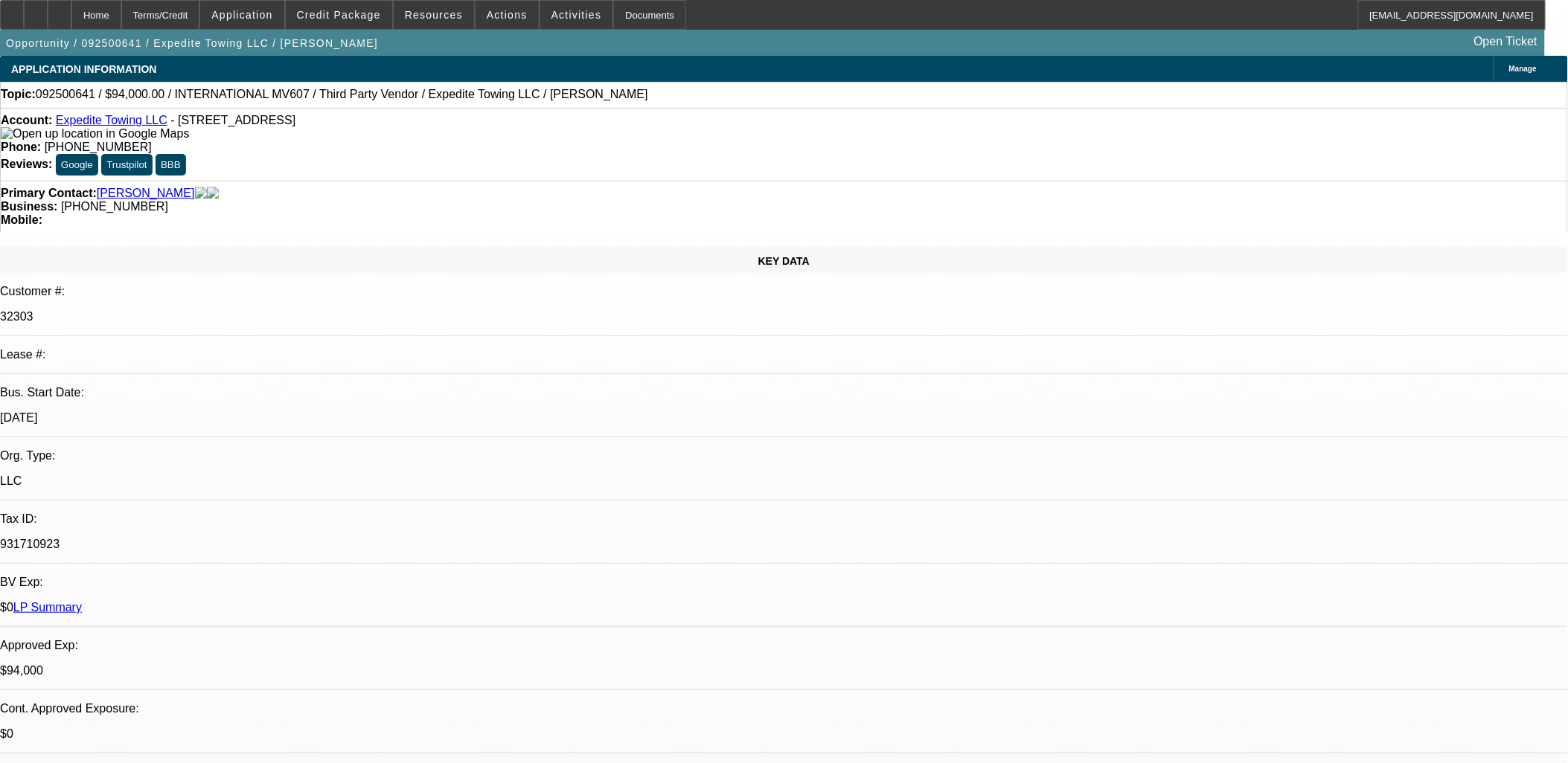
select select "0.1"
select select "2"
select select "0.1"
select select "4"
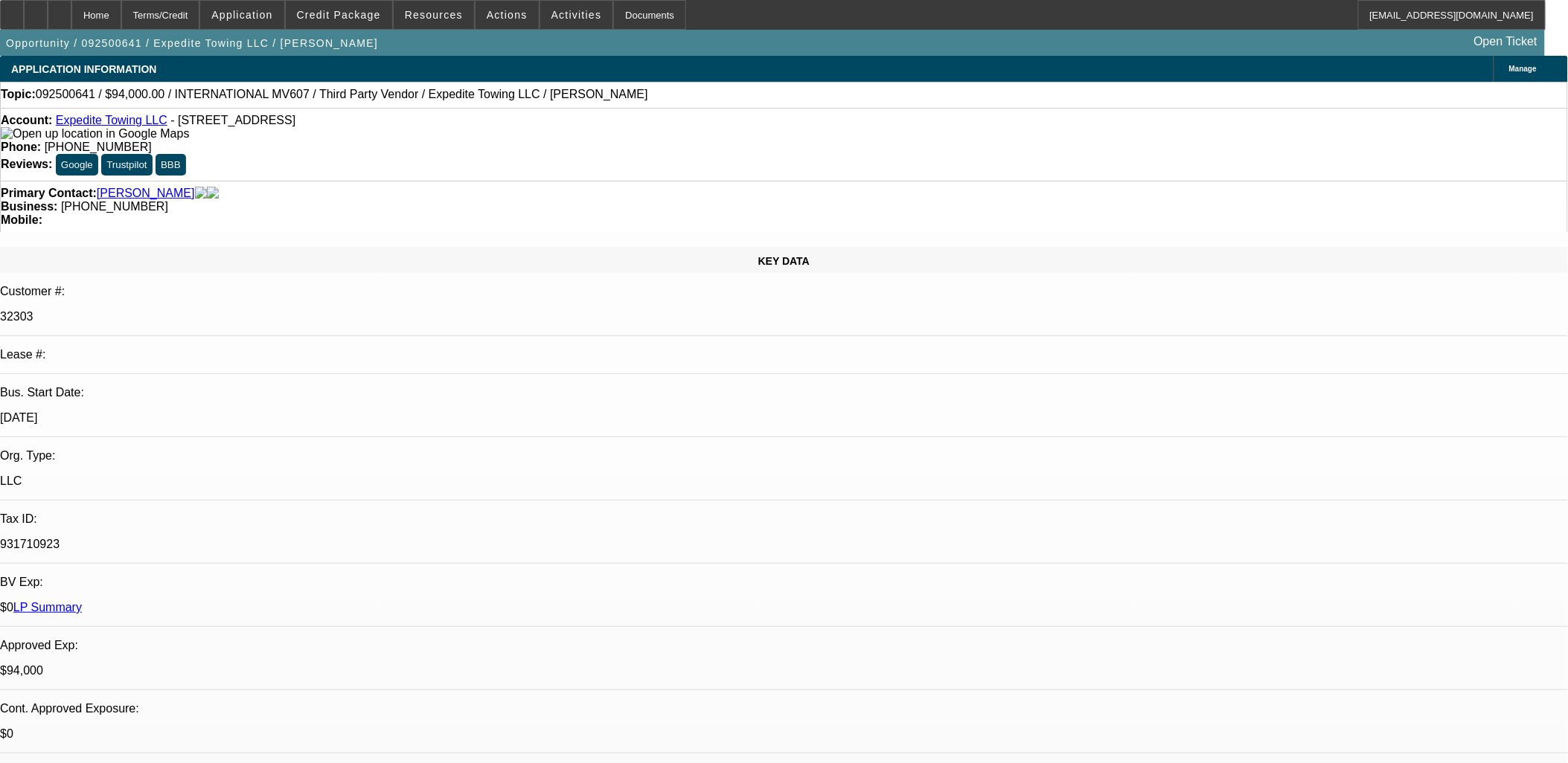
select select "0"
select select "0.1"
select select "4"
select select "0"
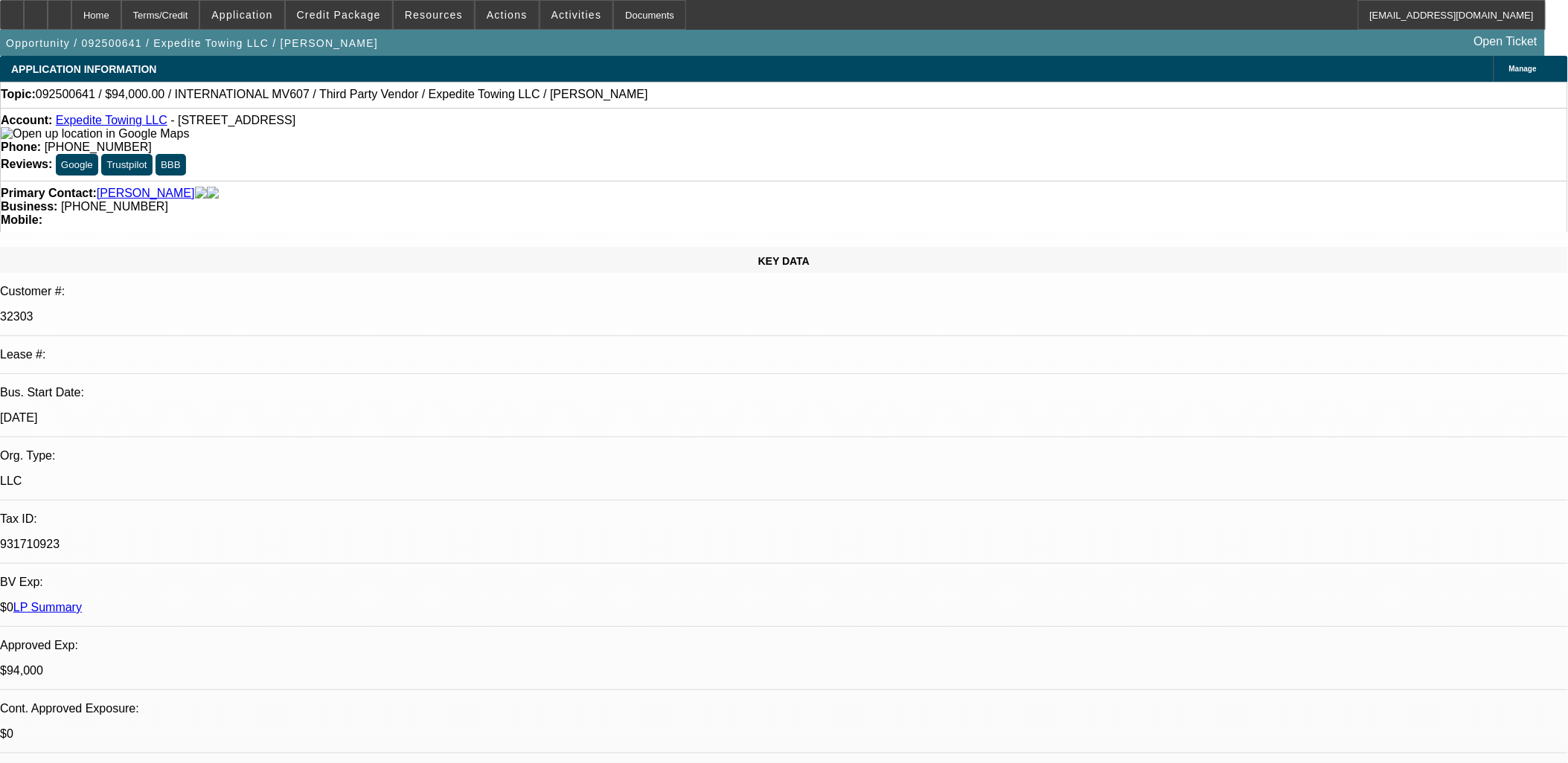
select select "0"
select select "0.1"
select select "4"
select select "0"
select select "2"
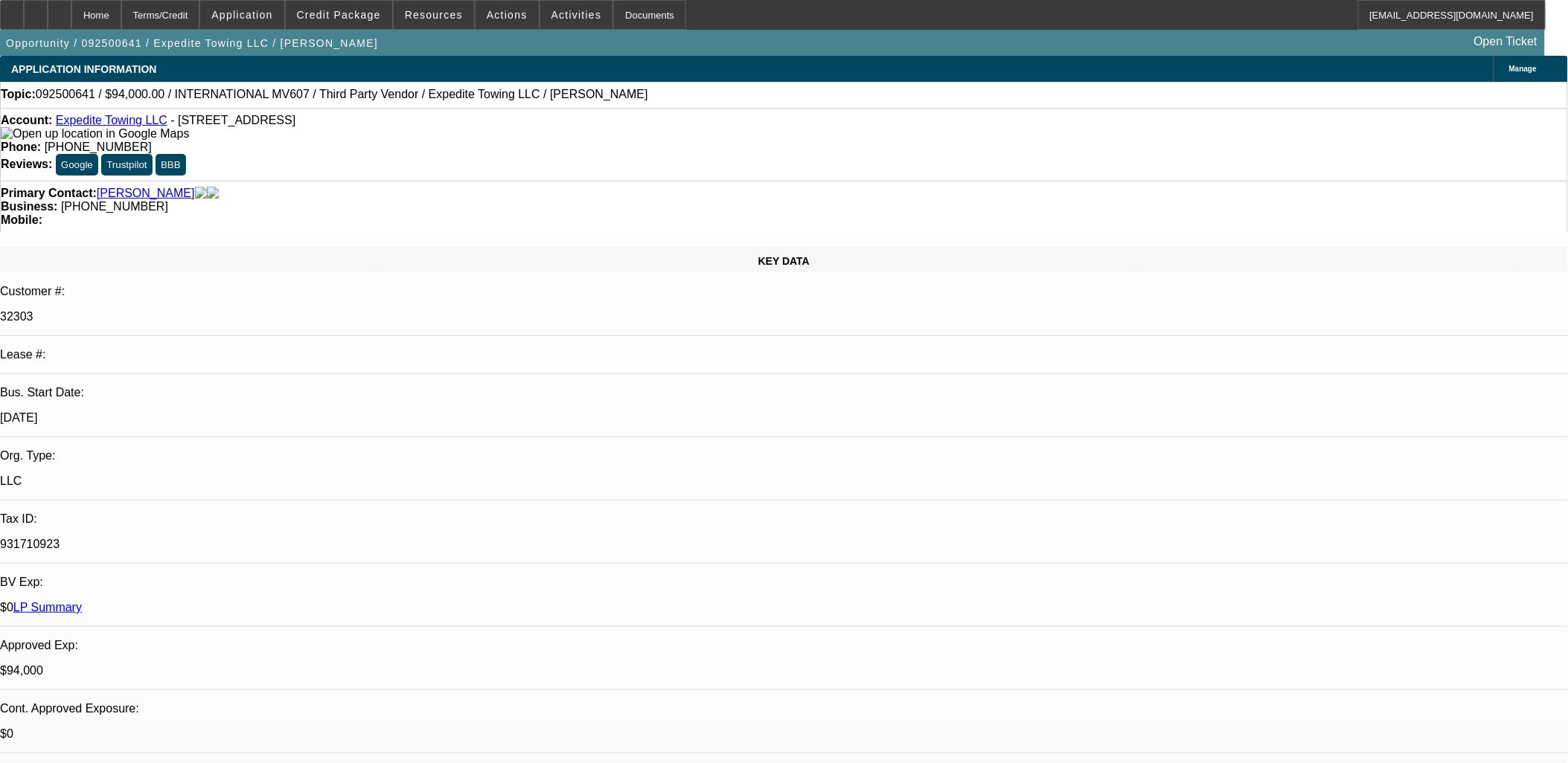
select select "2"
select select "0.1"
select select "4"
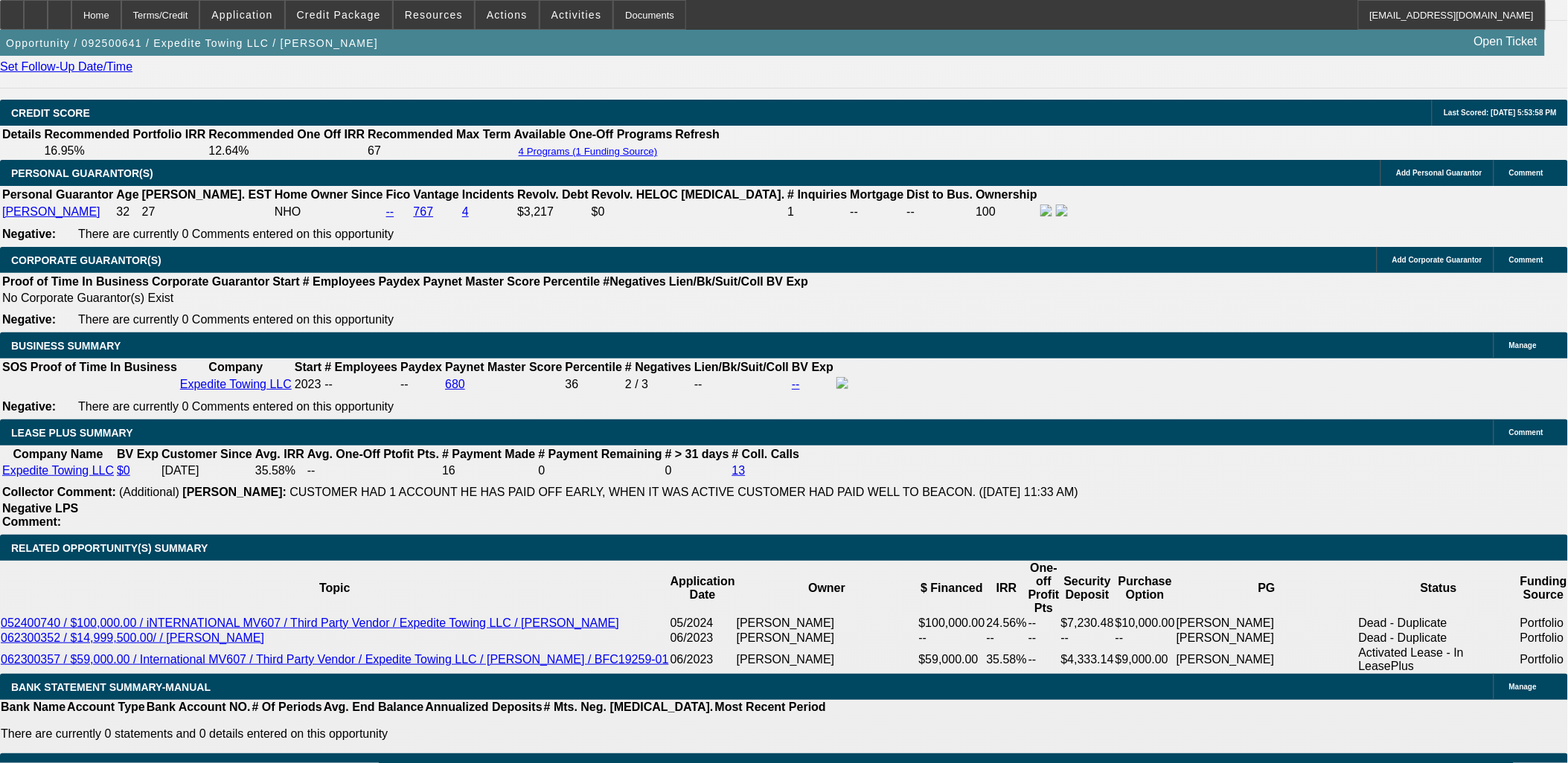
scroll to position [2397, 0]
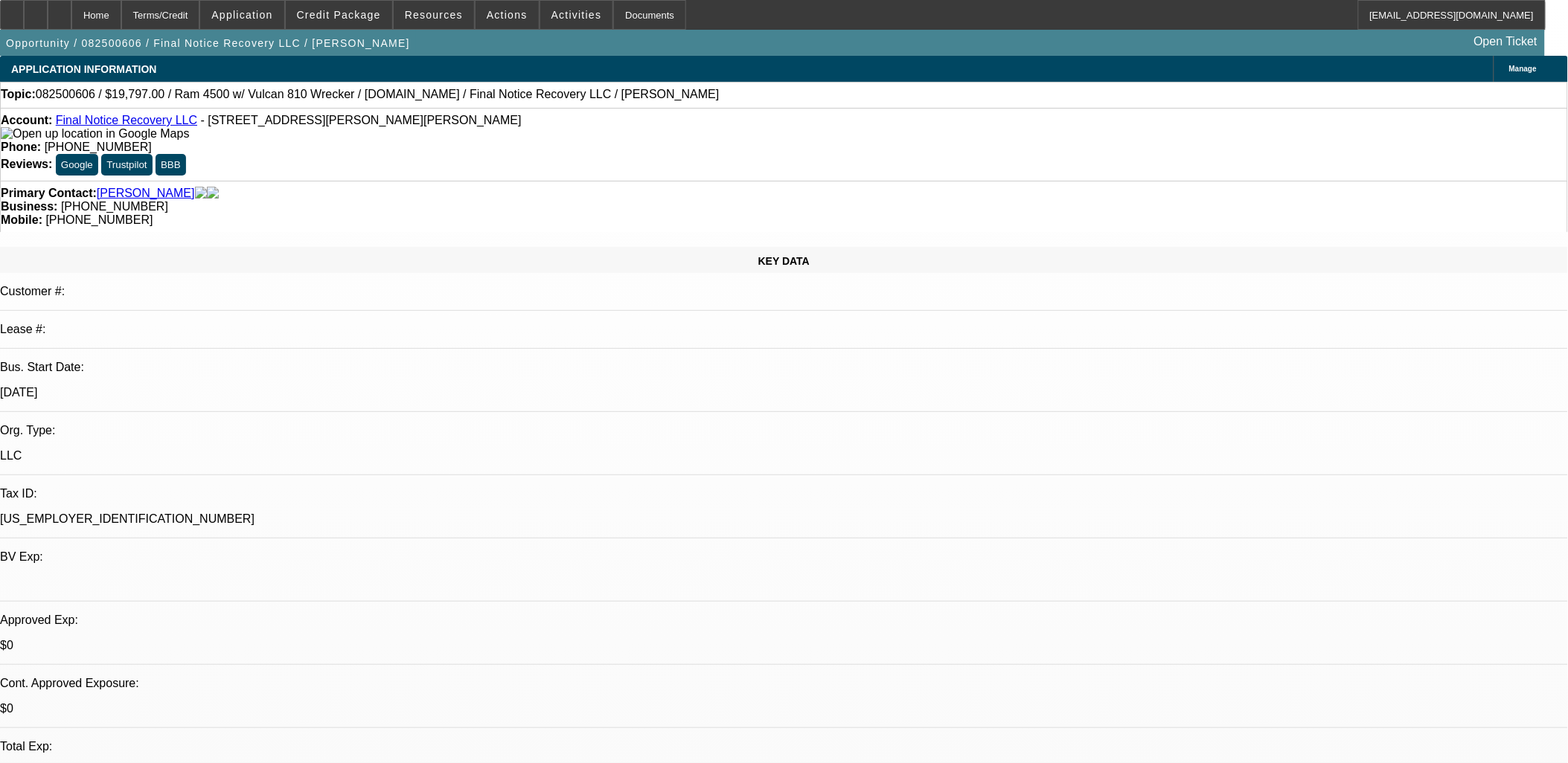
select select "0"
select select "2"
select select "0"
select select "21"
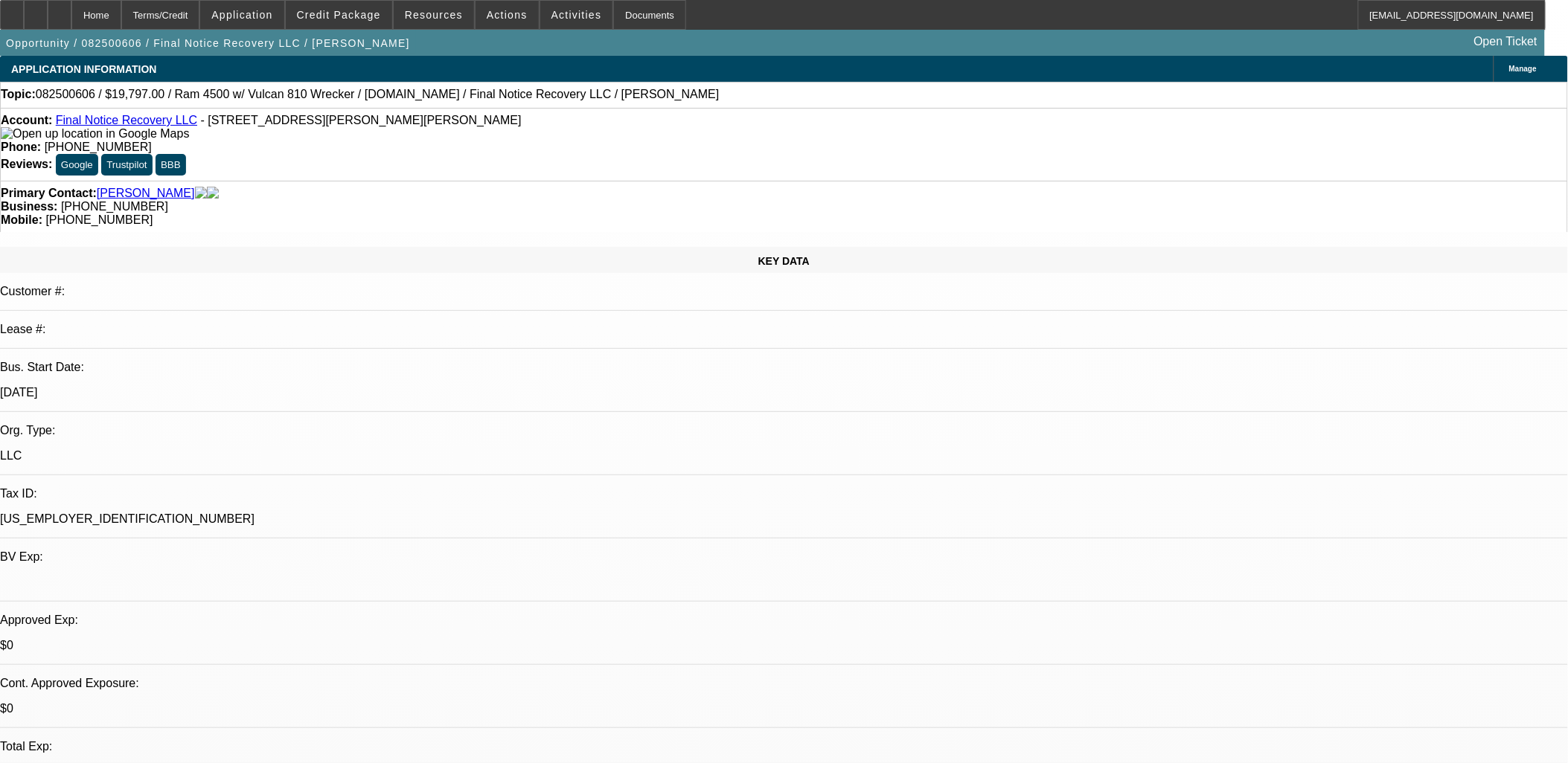
select select "0"
select select "2"
select select "0"
select select "21"
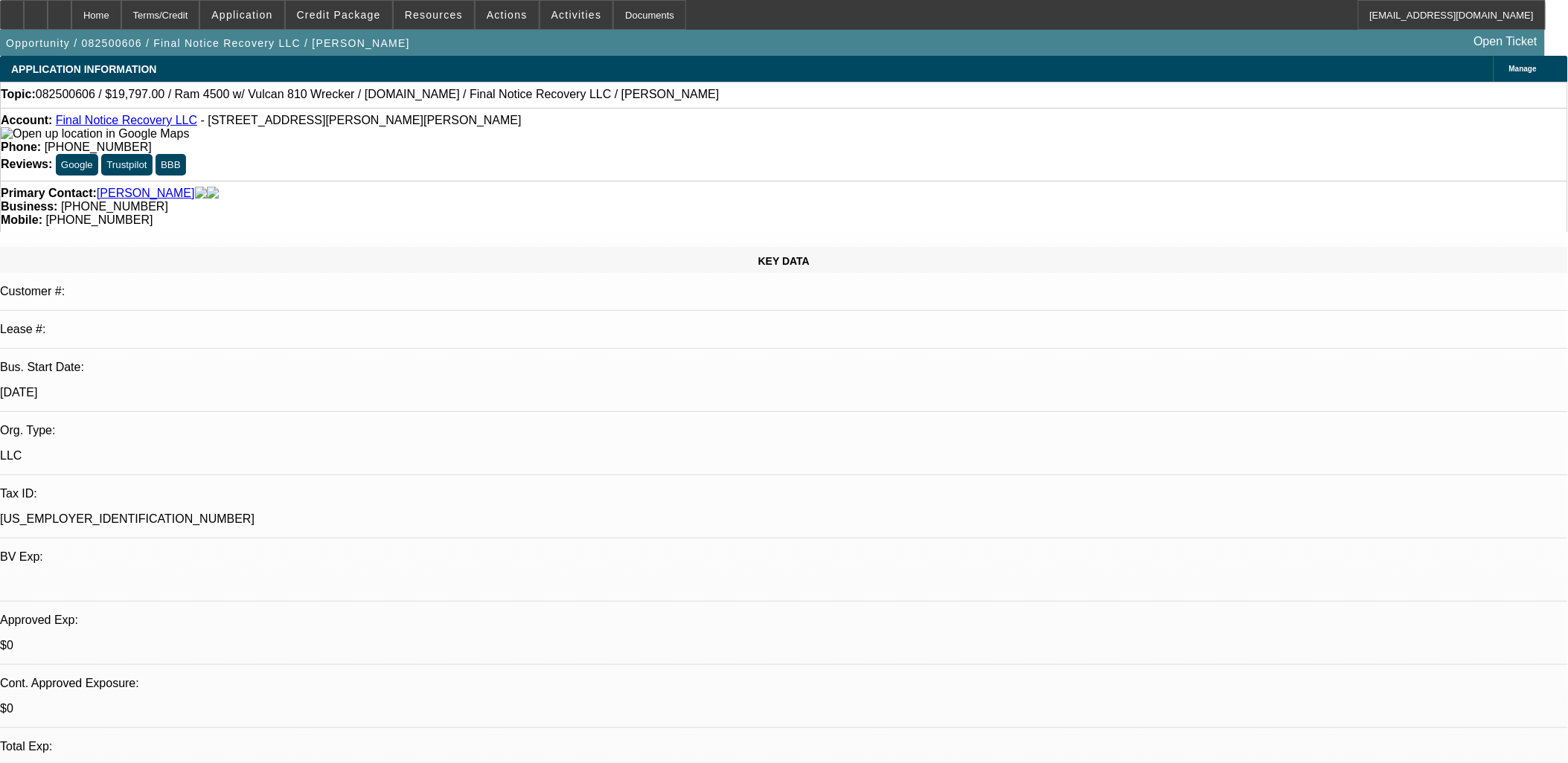
select select "0"
select select "2"
select select "0"
select select "5"
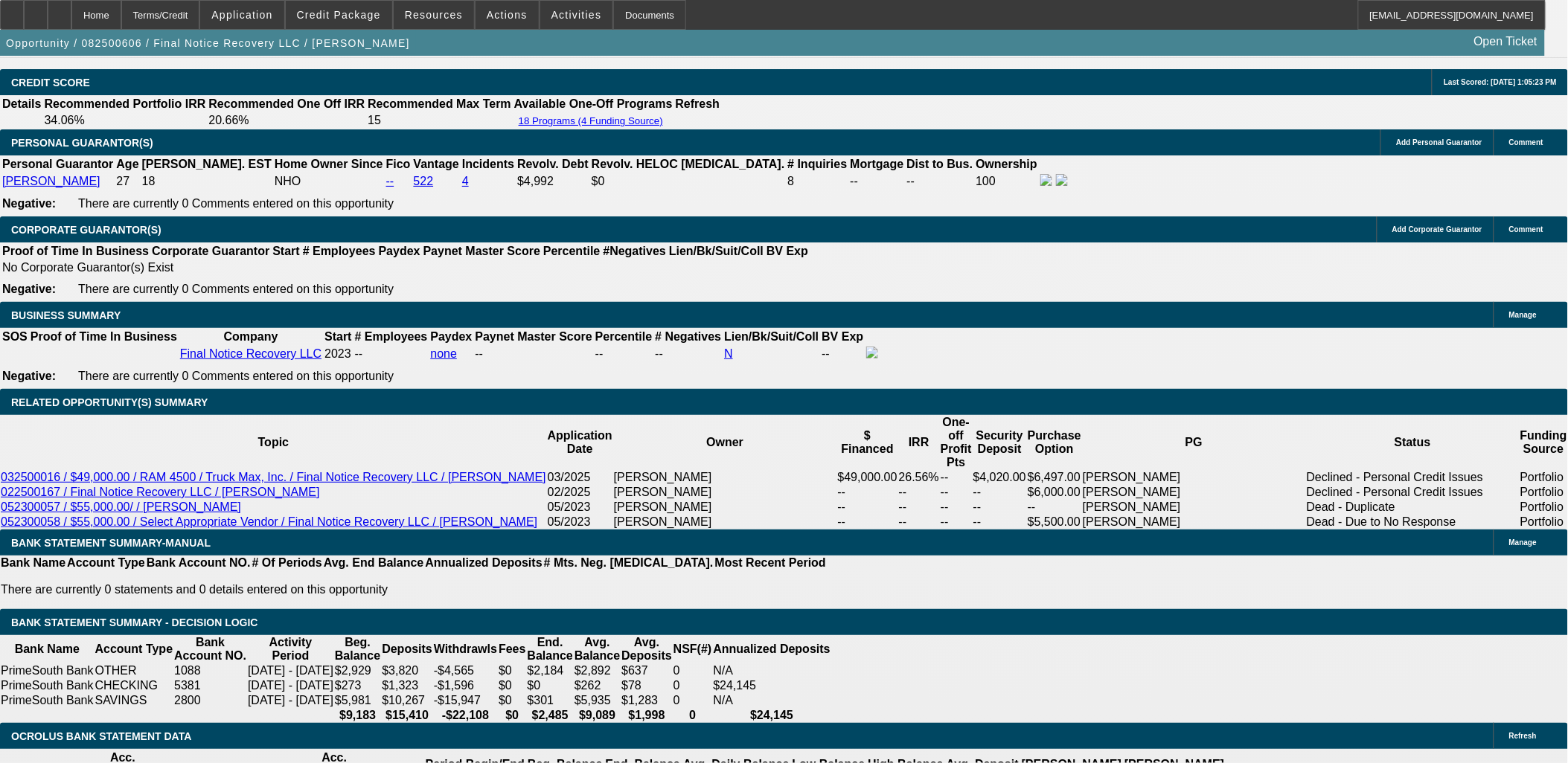
scroll to position [2315, 0]
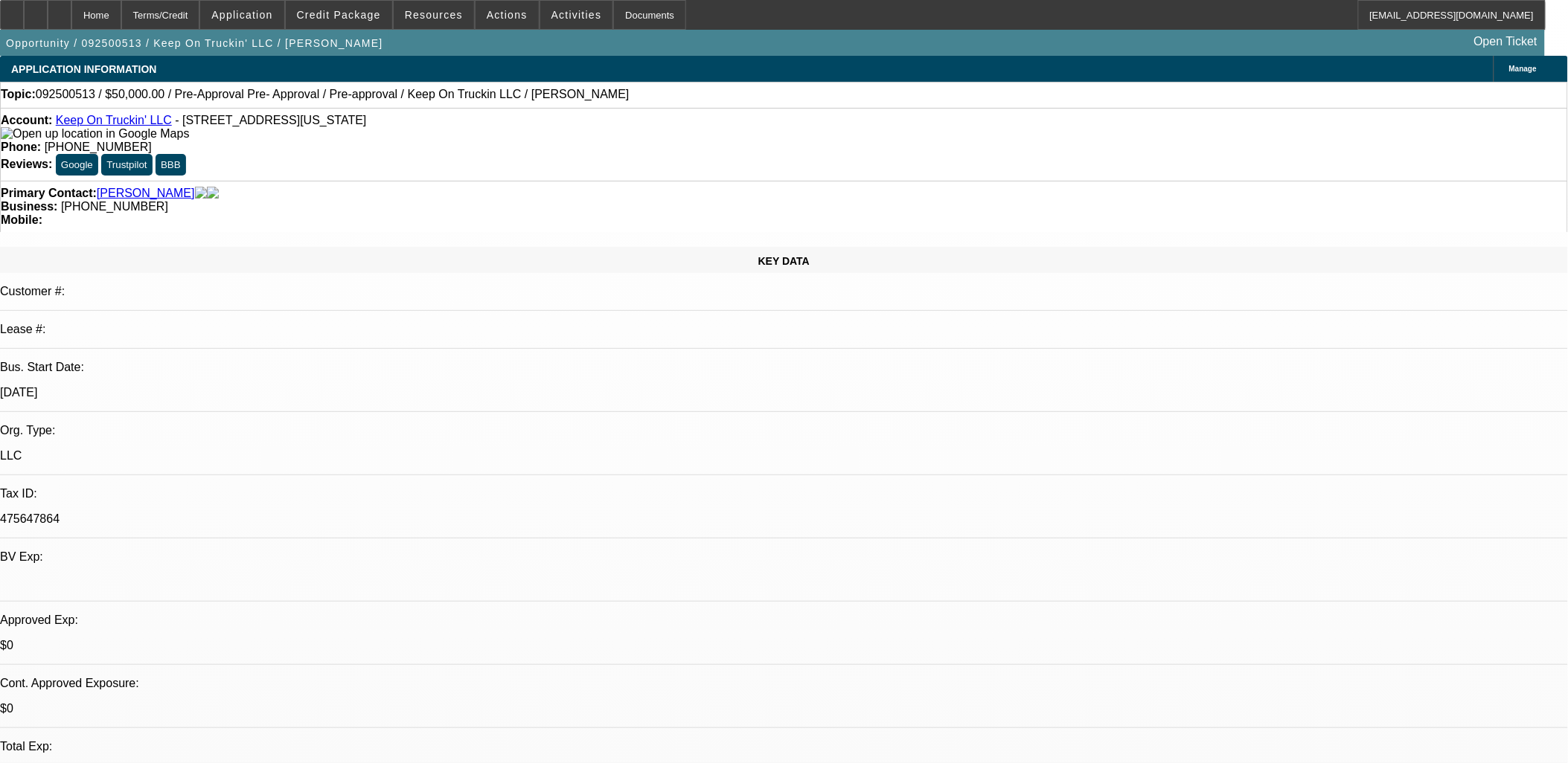
select select "0"
select select "0.1"
select select "0"
select select "2"
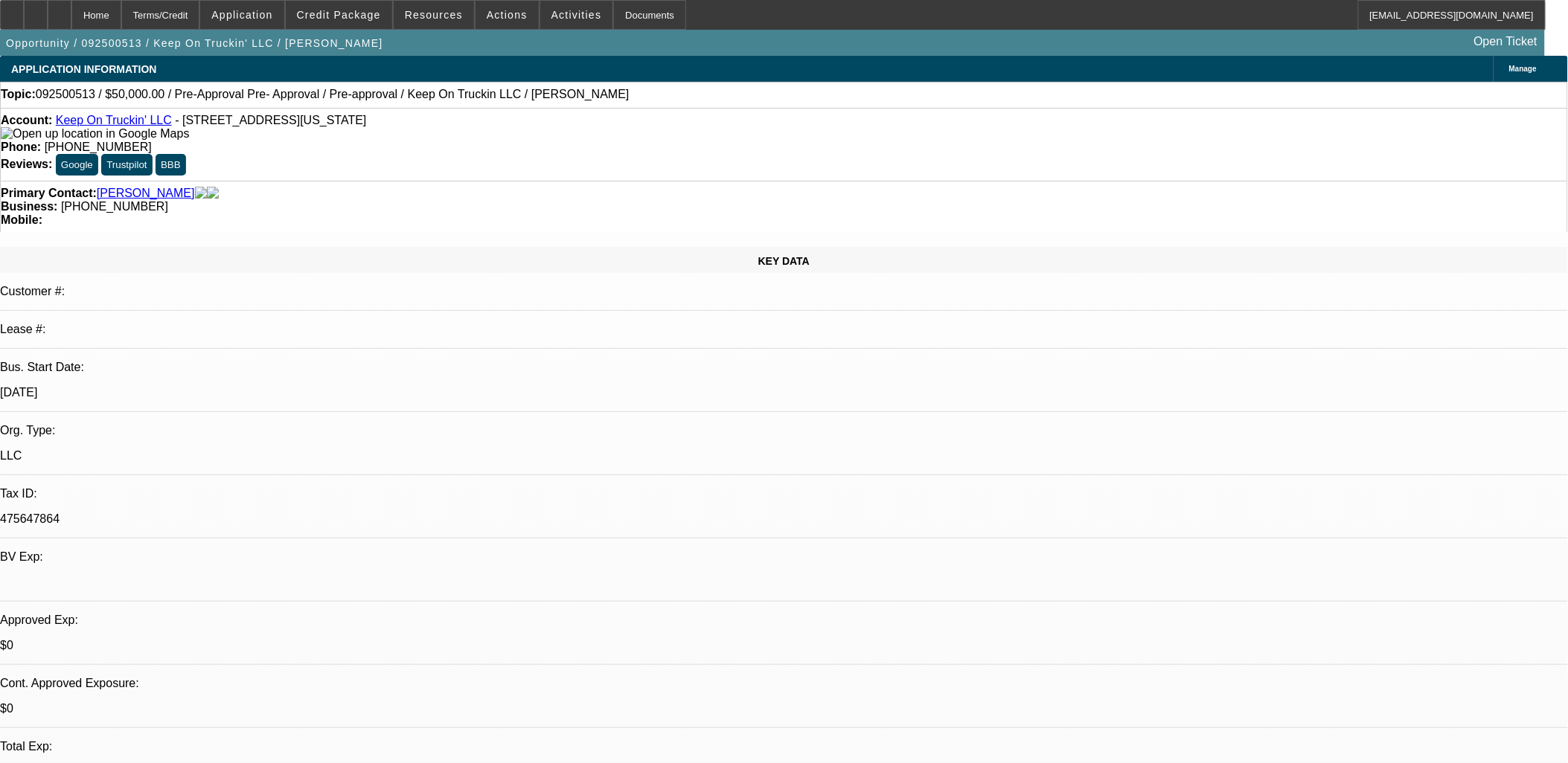
select select "0"
select select "1"
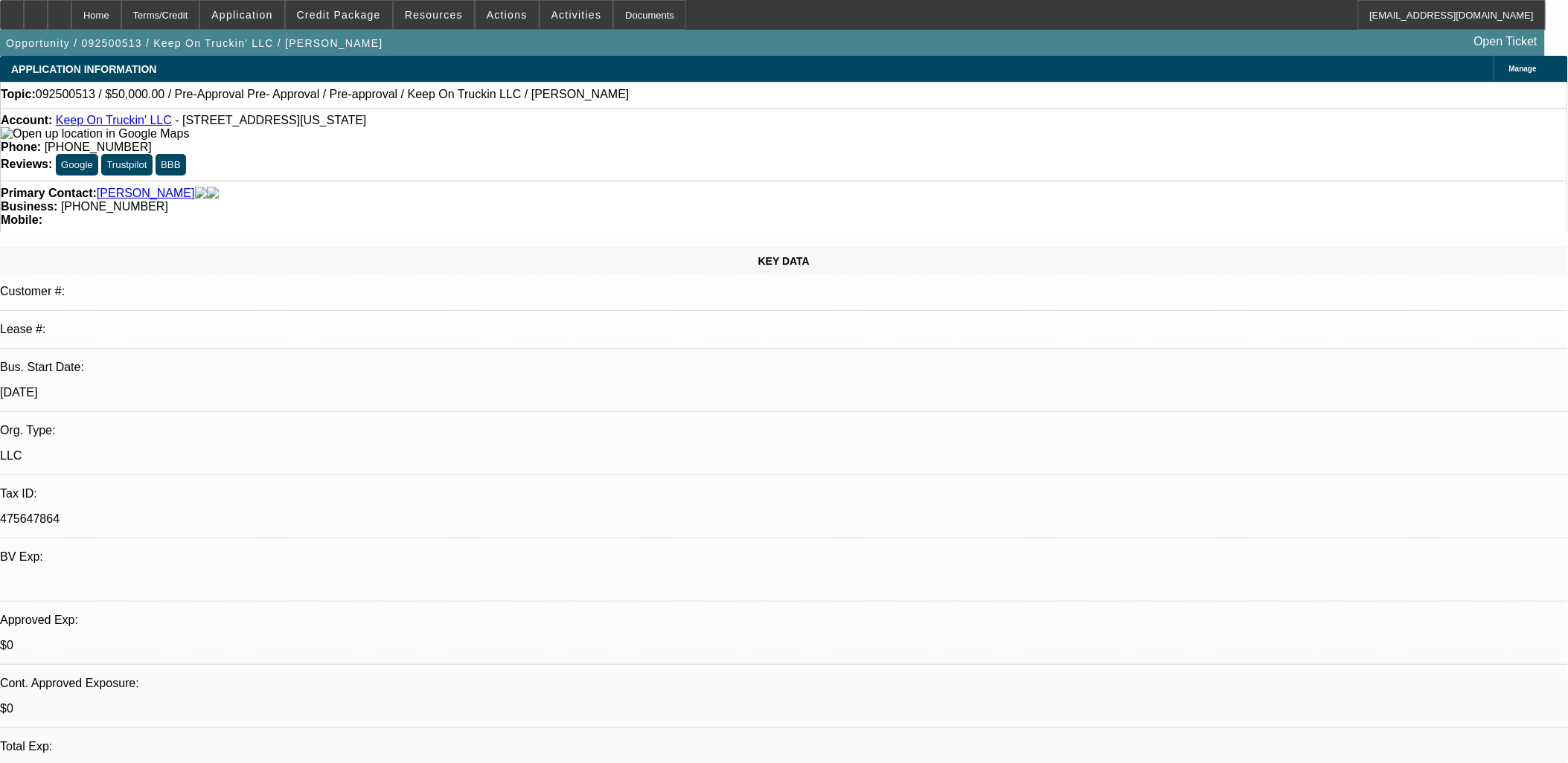
select select "1"
select select "4"
select select "1"
select select "2"
select select "4"
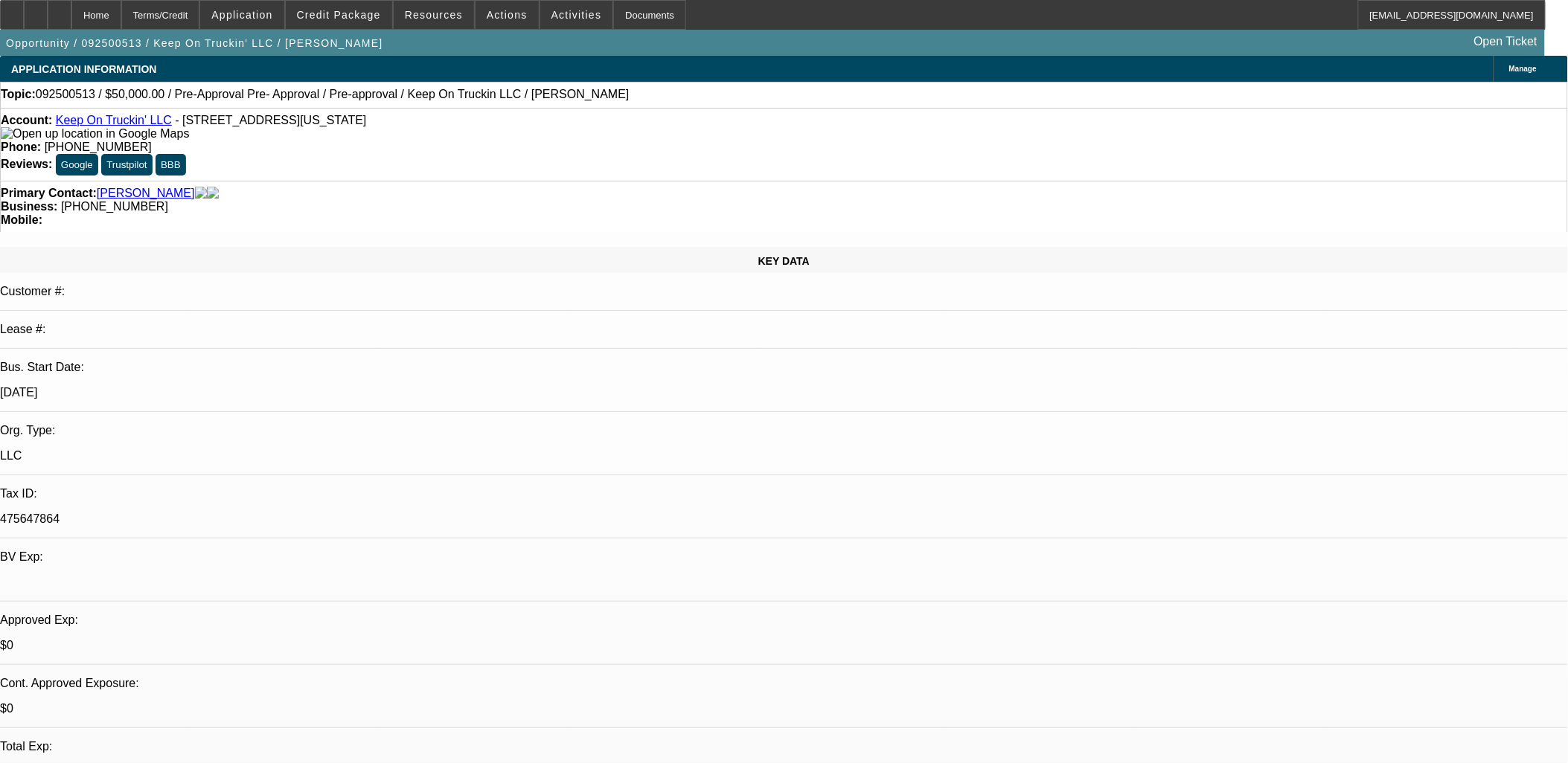
select select "1"
select select "2"
select select "5"
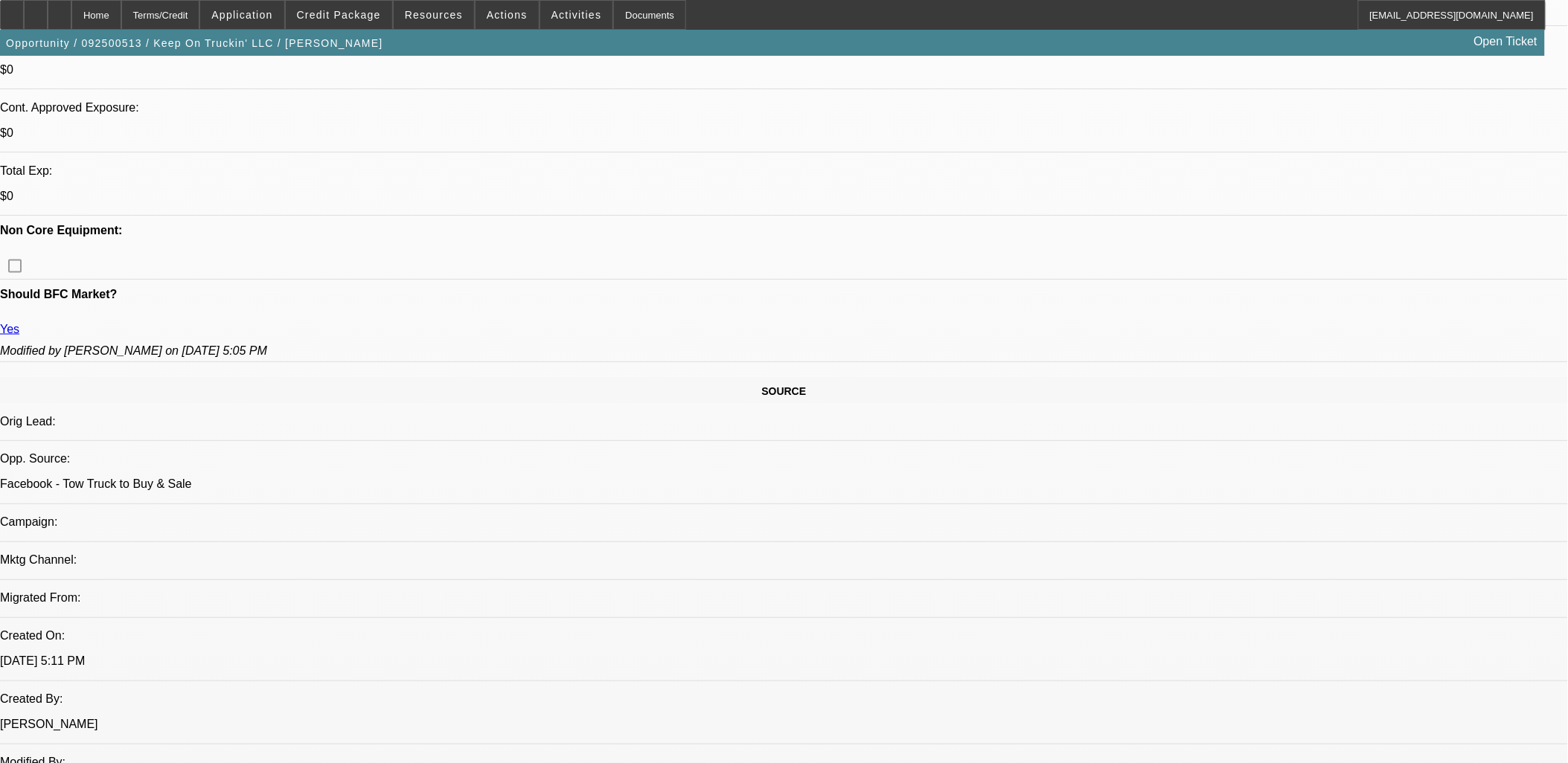
scroll to position [578, 0]
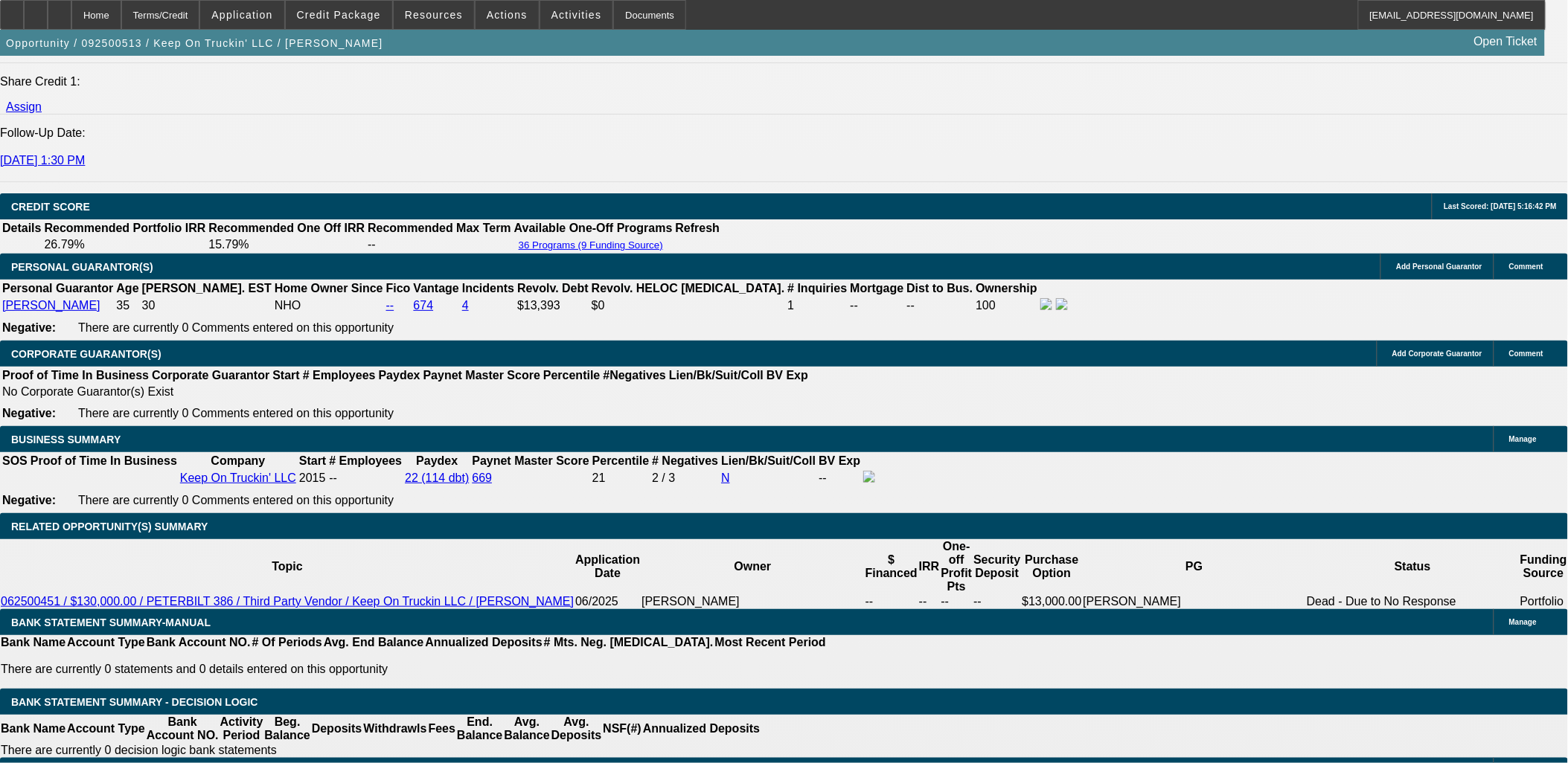
scroll to position [2066, 0]
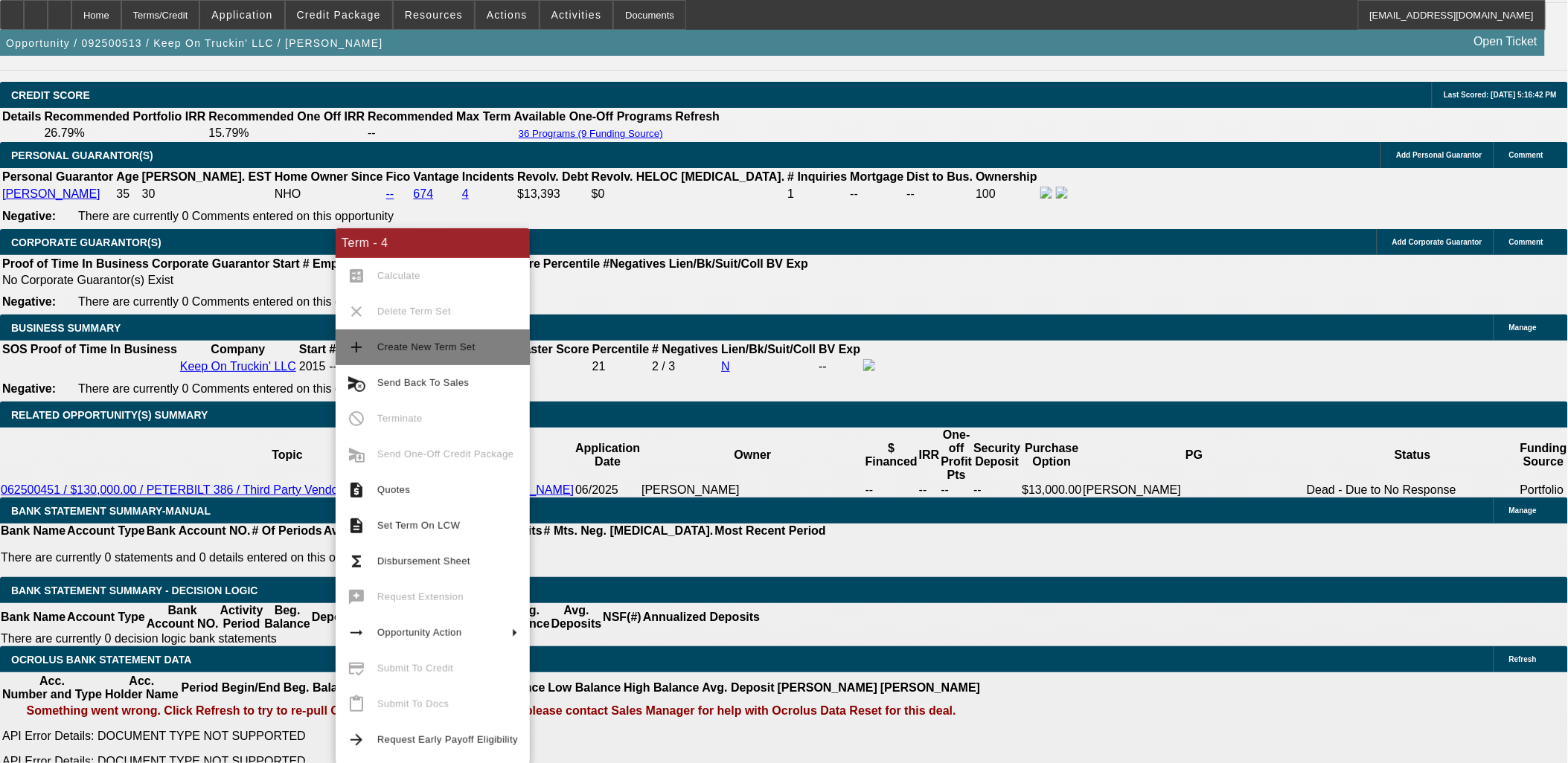
click at [400, 352] on span "Create New Term Set" at bounding box center [447, 348] width 141 height 18
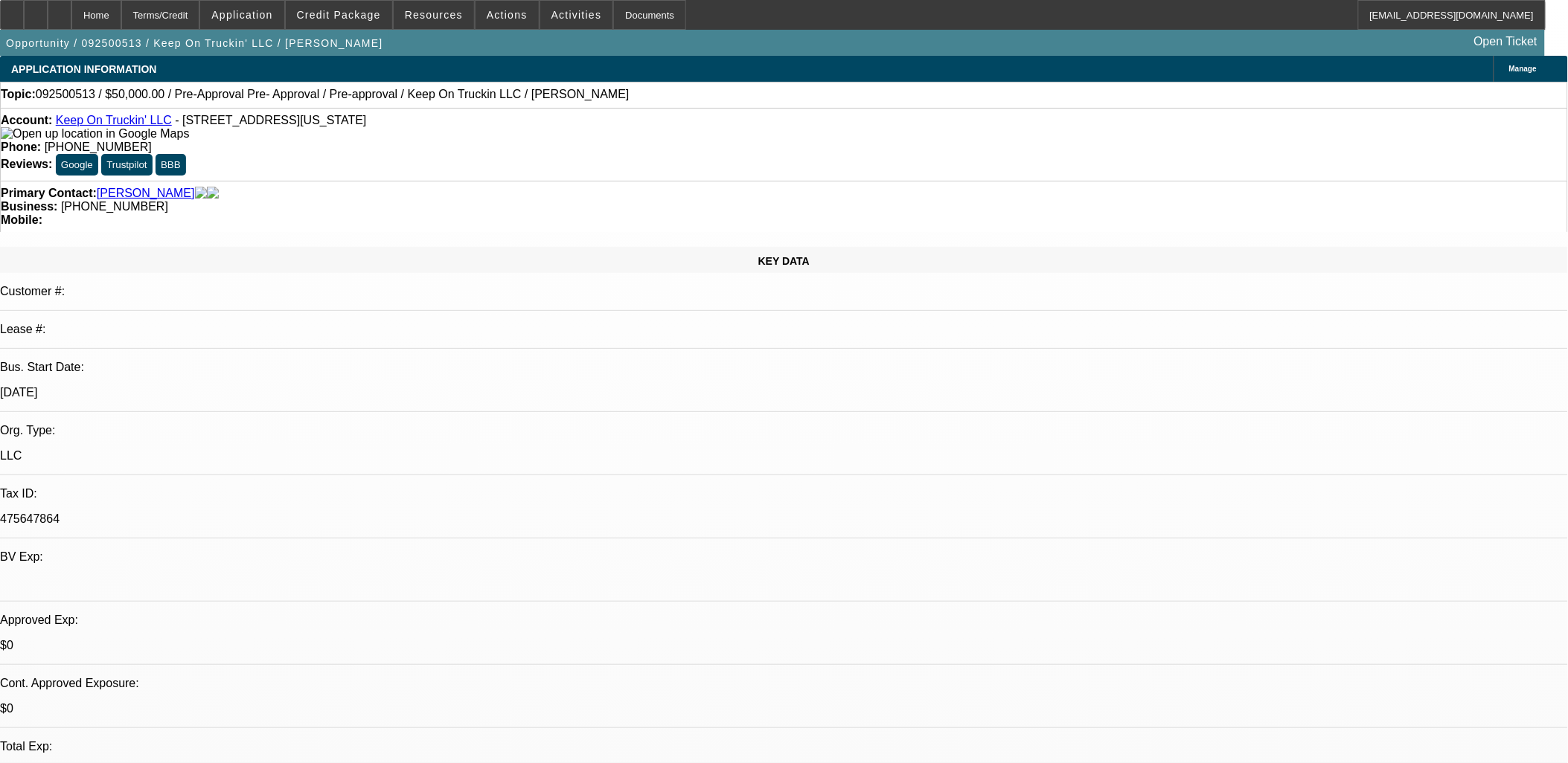
select select "0"
select select "0.1"
select select "0"
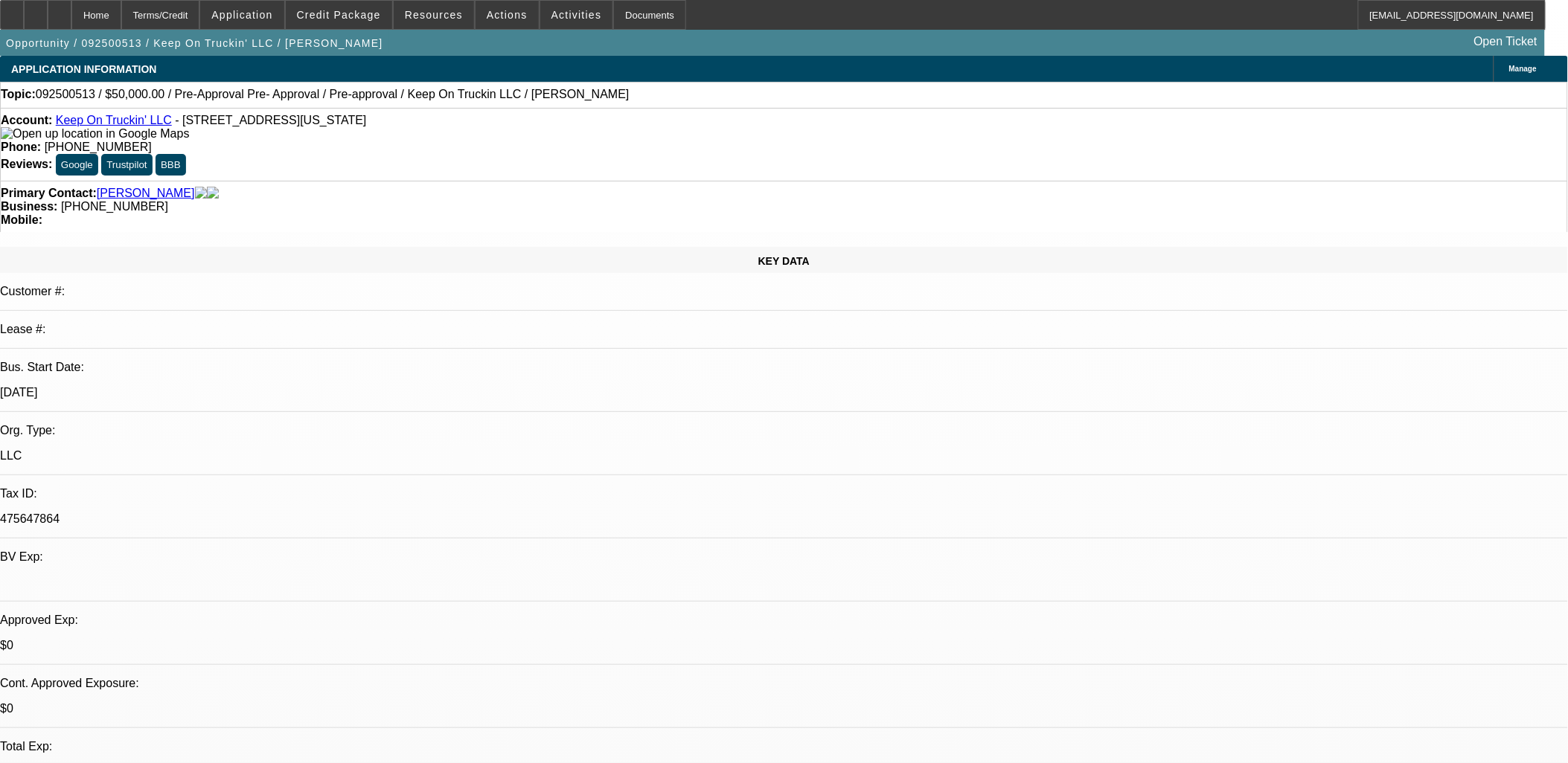
select select "0.1"
select select "0"
select select "2"
select select "0"
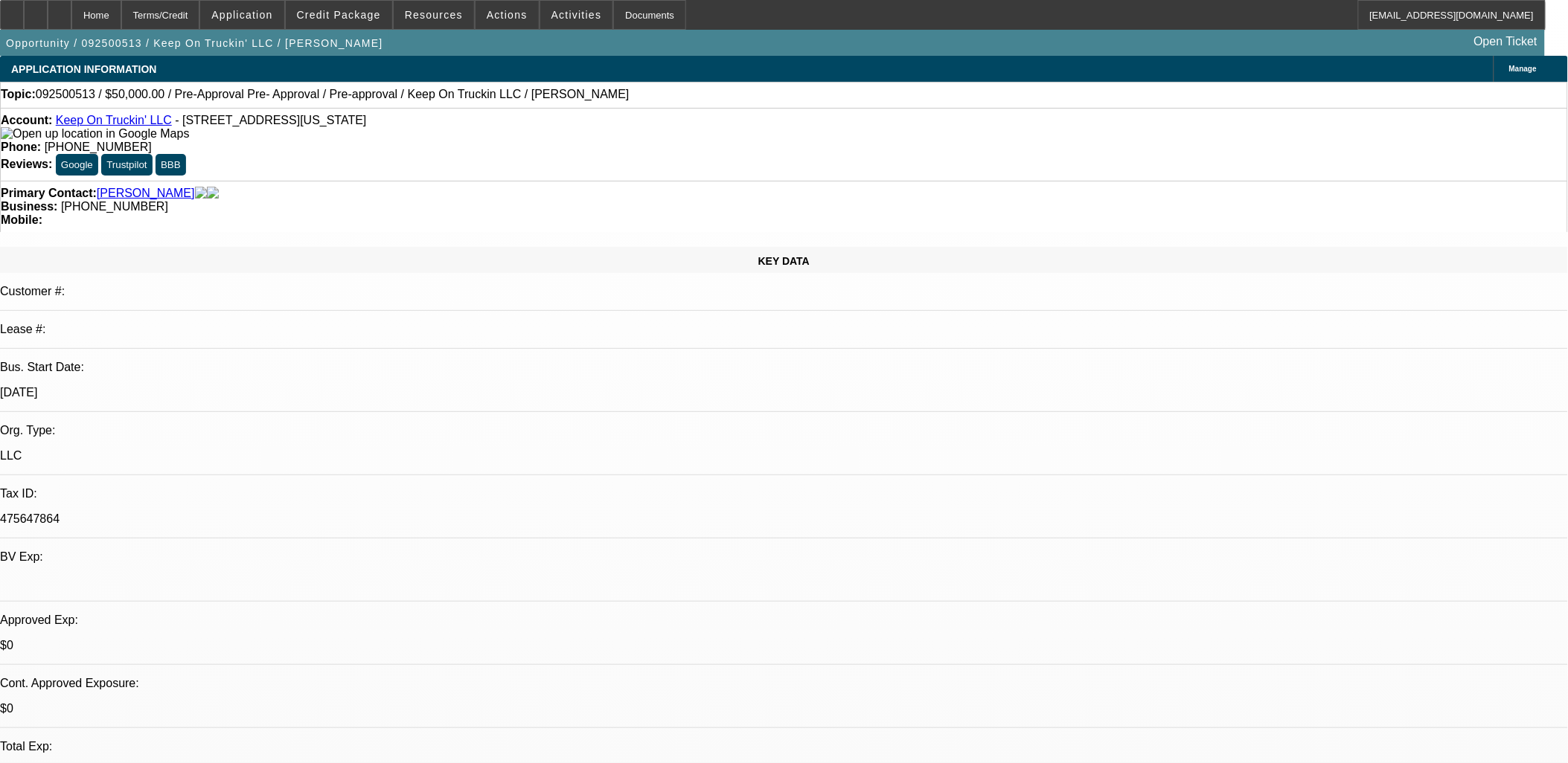
select select "0"
select select "1"
select select "4"
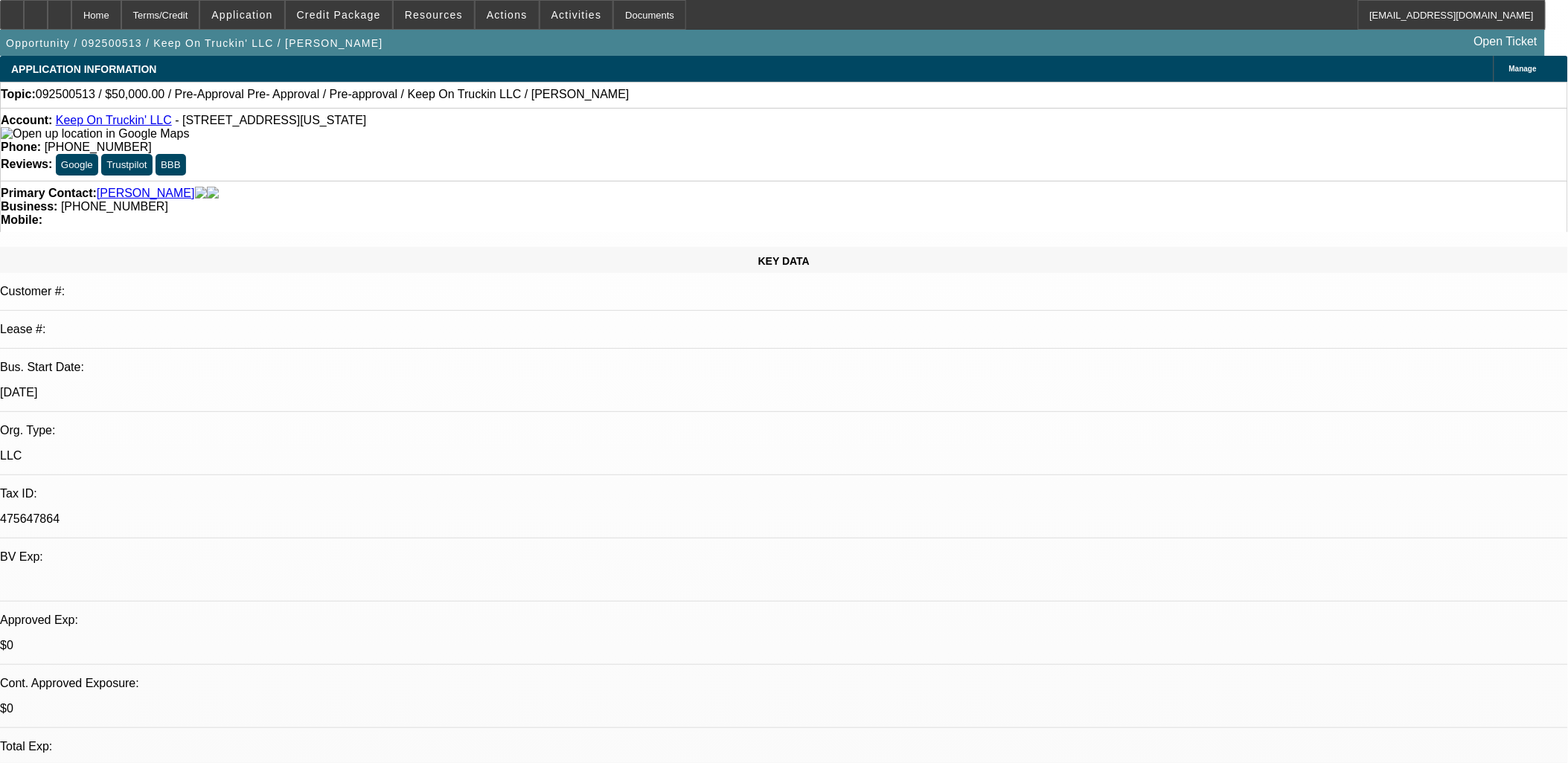
select select "1"
select select "4"
select select "1"
select select "2"
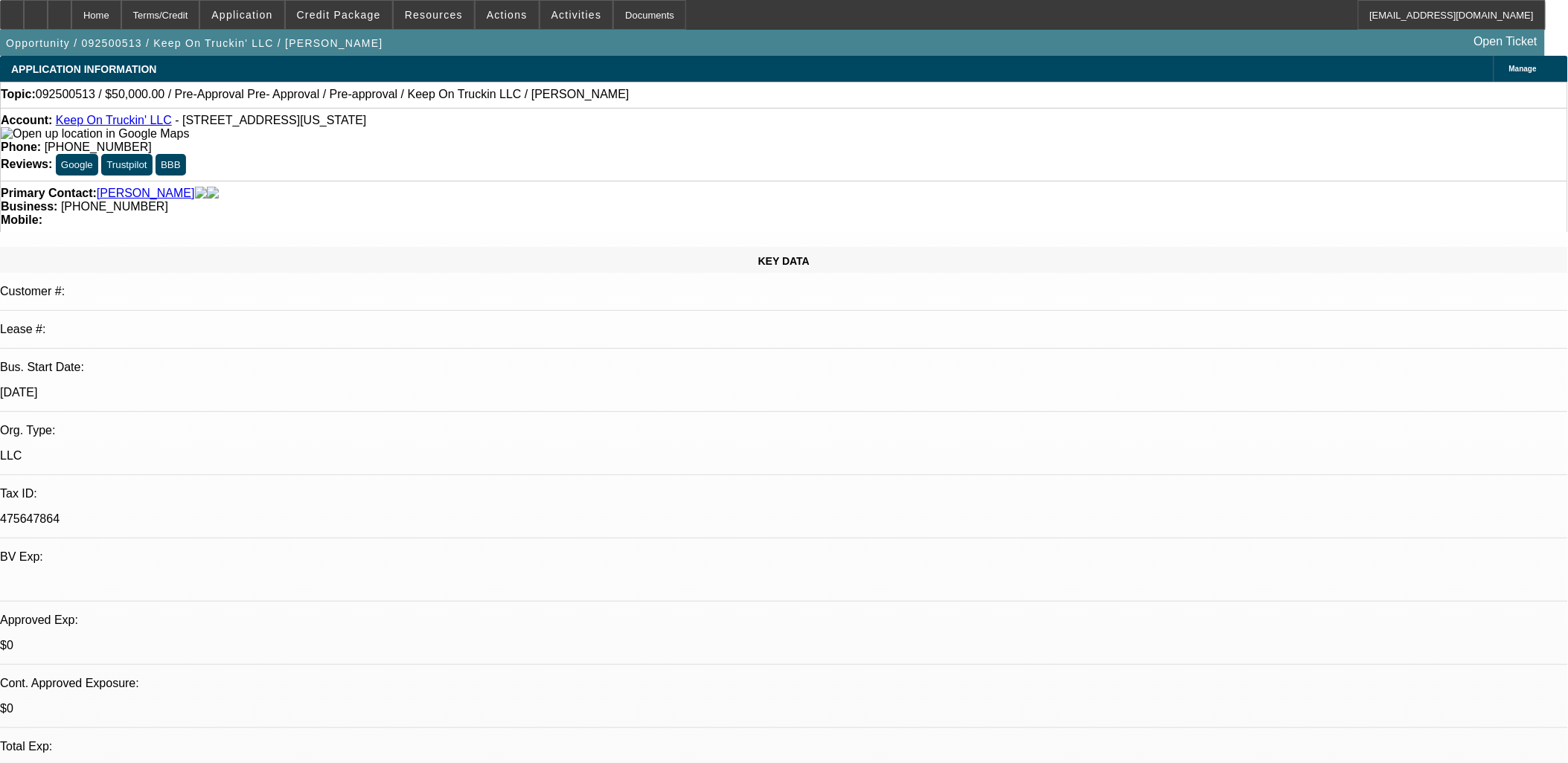
select select "4"
select select "1"
select select "2"
select select "5"
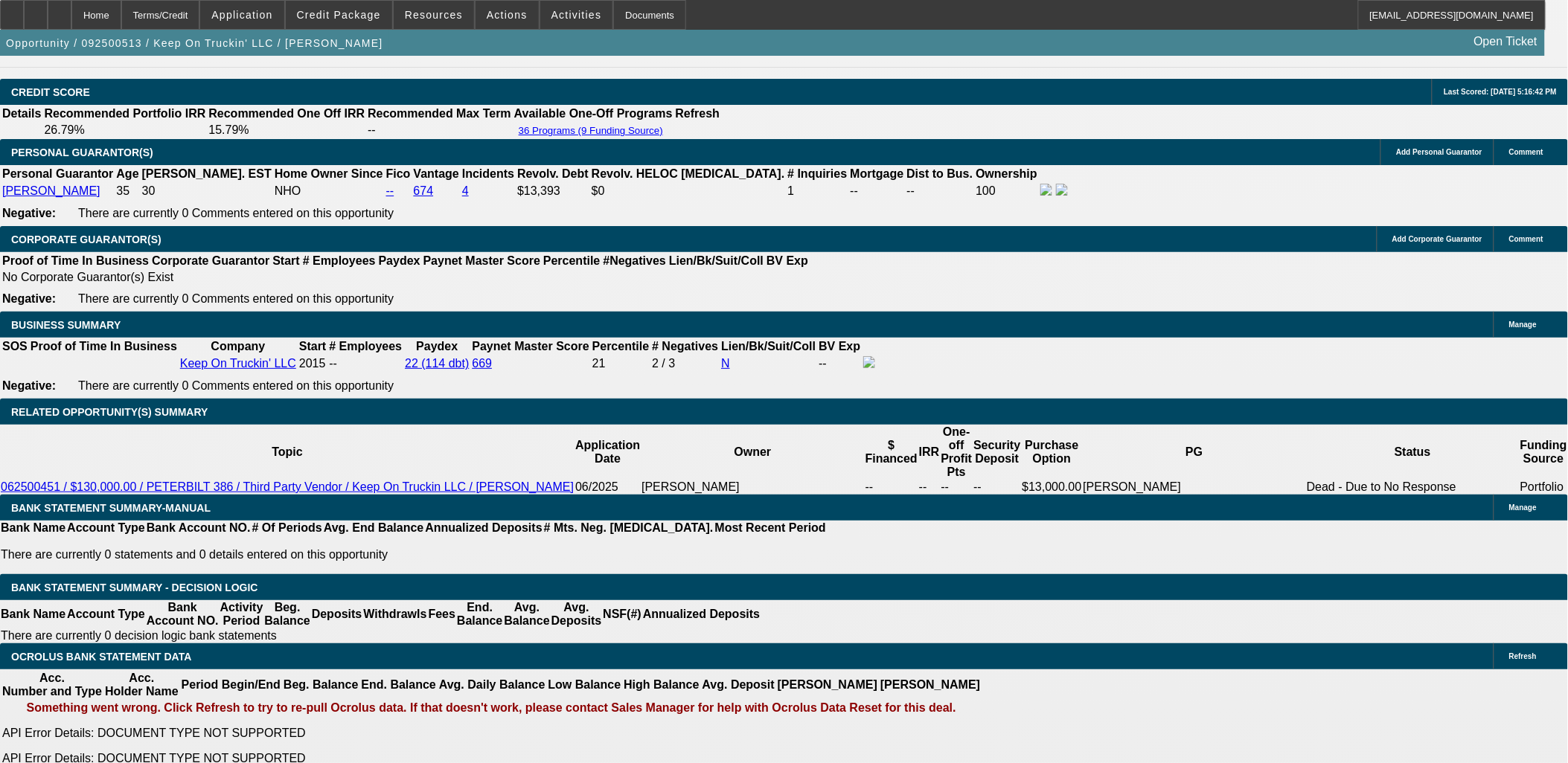
scroll to position [2232, 0]
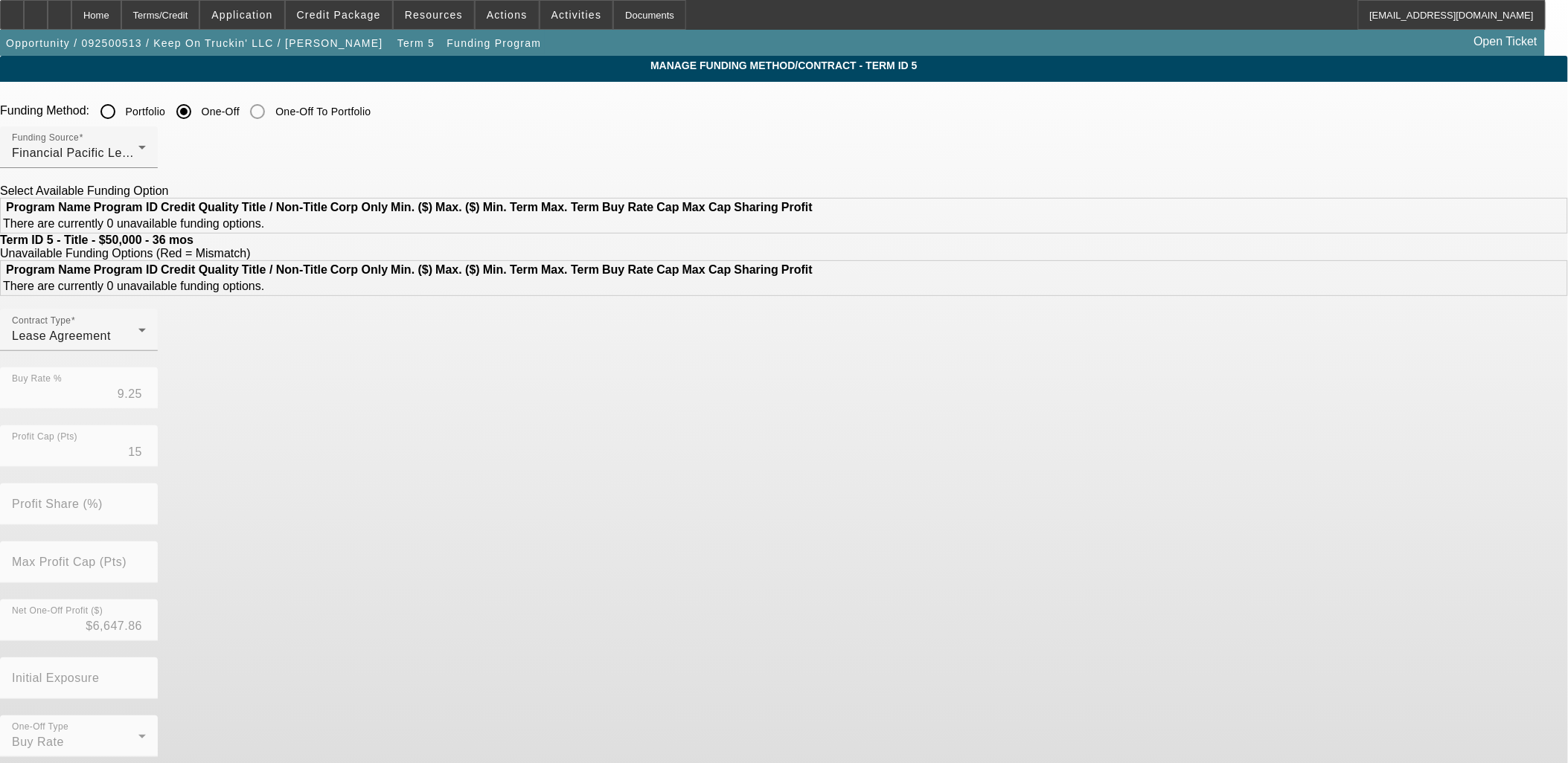
click at [123, 120] on input "Portfolio" at bounding box center [108, 111] width 29 height 29
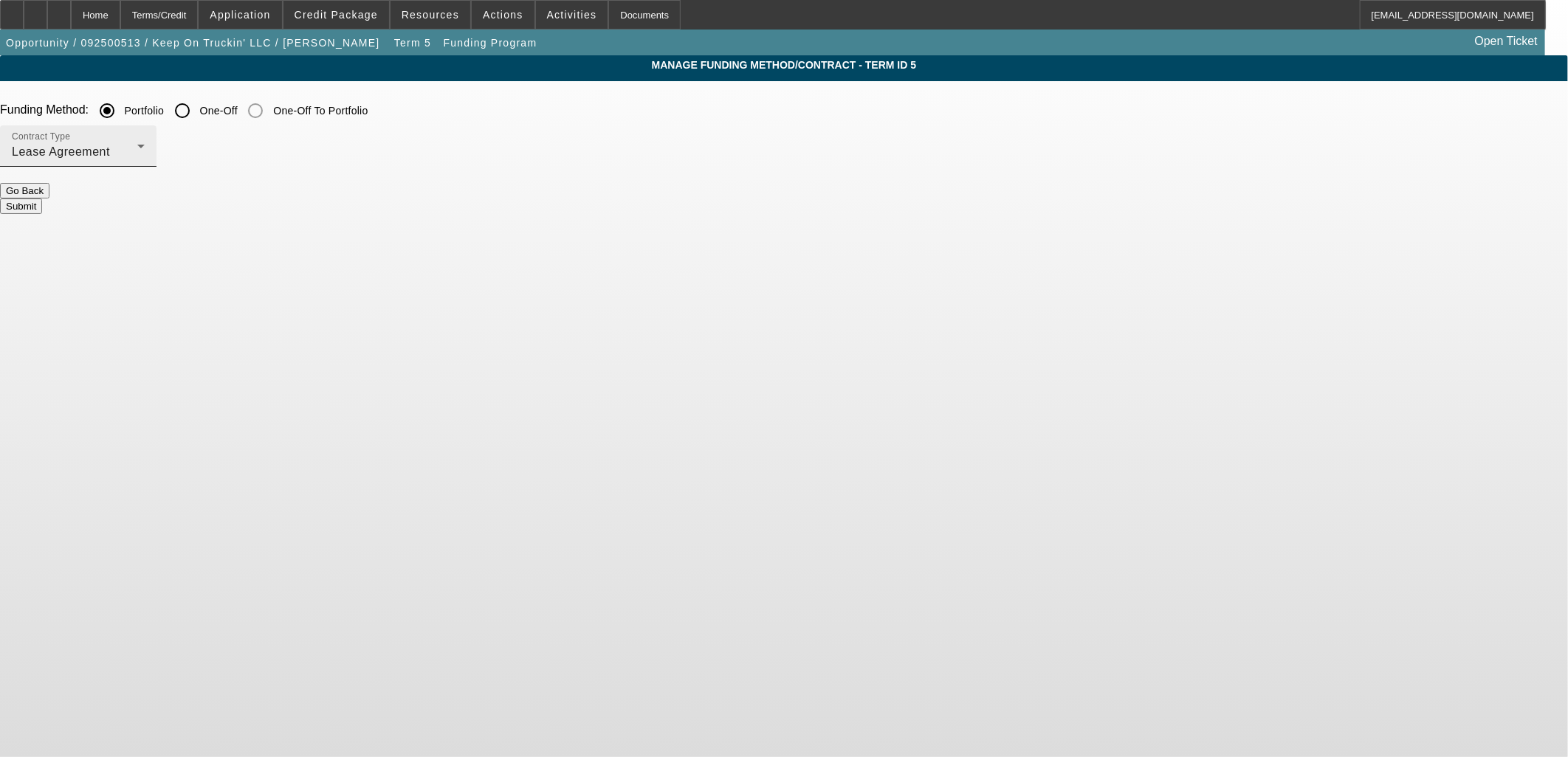
click at [138, 150] on div "Lease Agreement" at bounding box center [74, 152] width 125 height 18
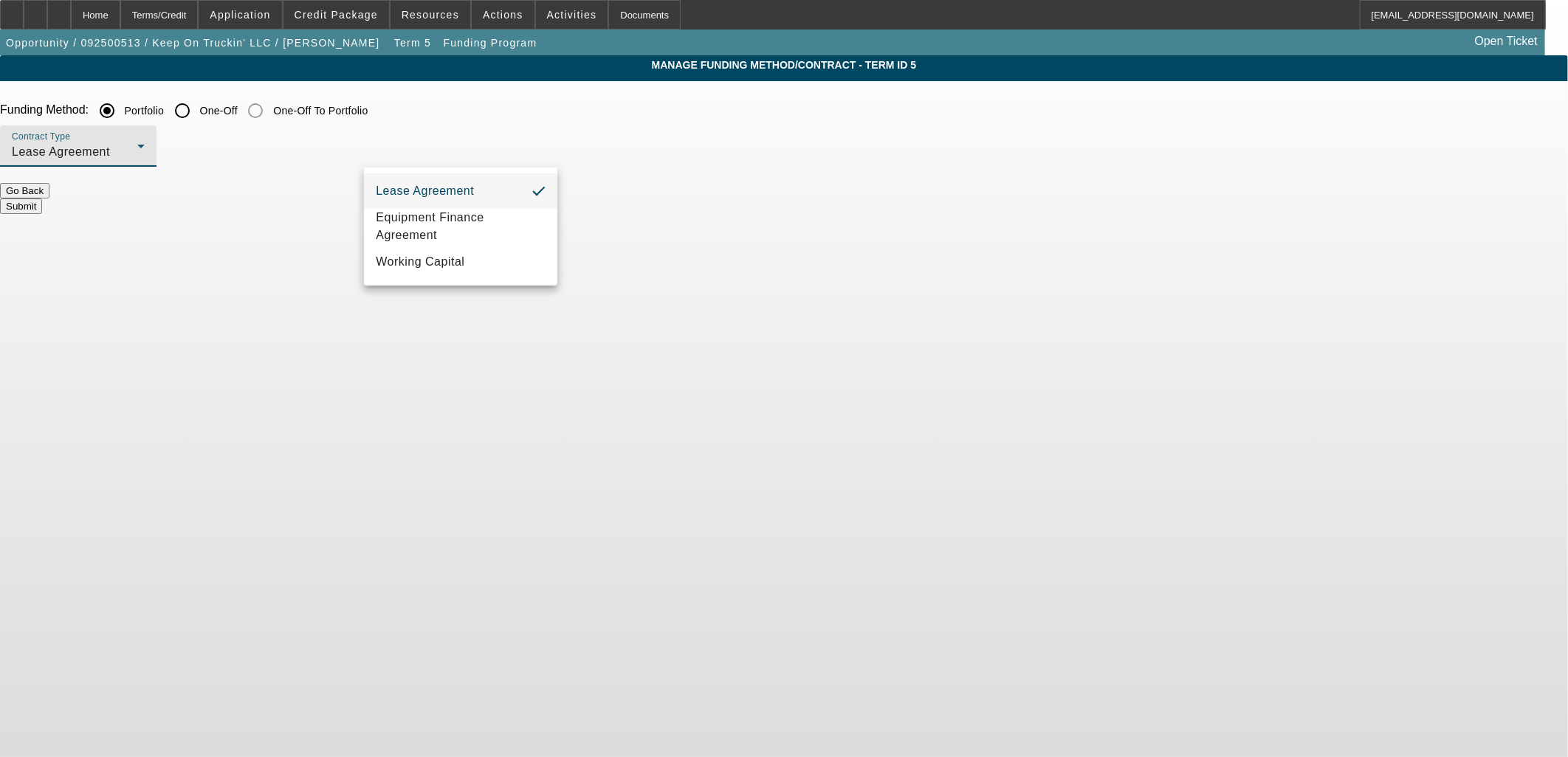
click at [675, 353] on div at bounding box center [784, 378] width 1568 height 757
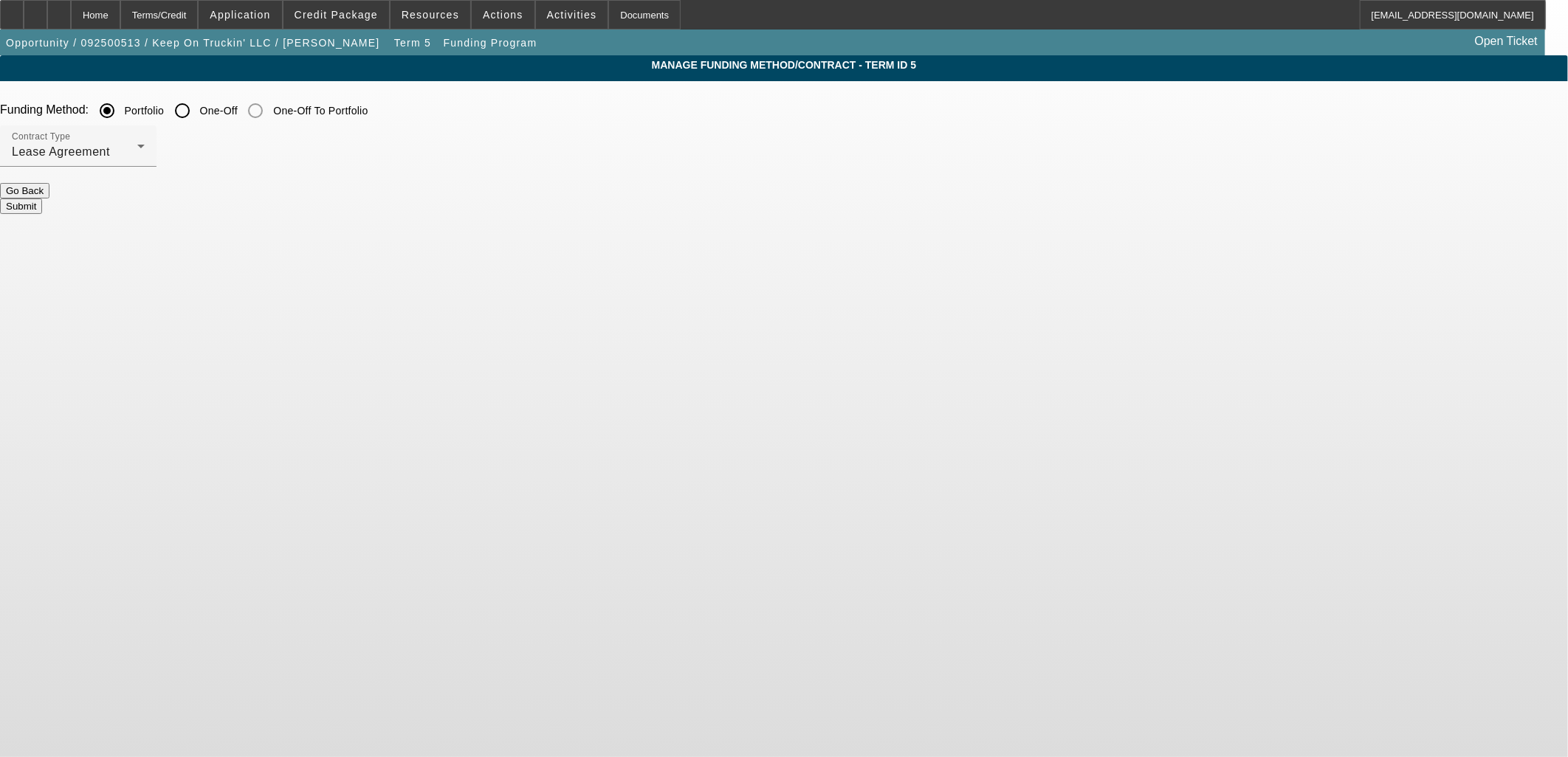
click at [42, 204] on button "Submit" at bounding box center [21, 206] width 42 height 16
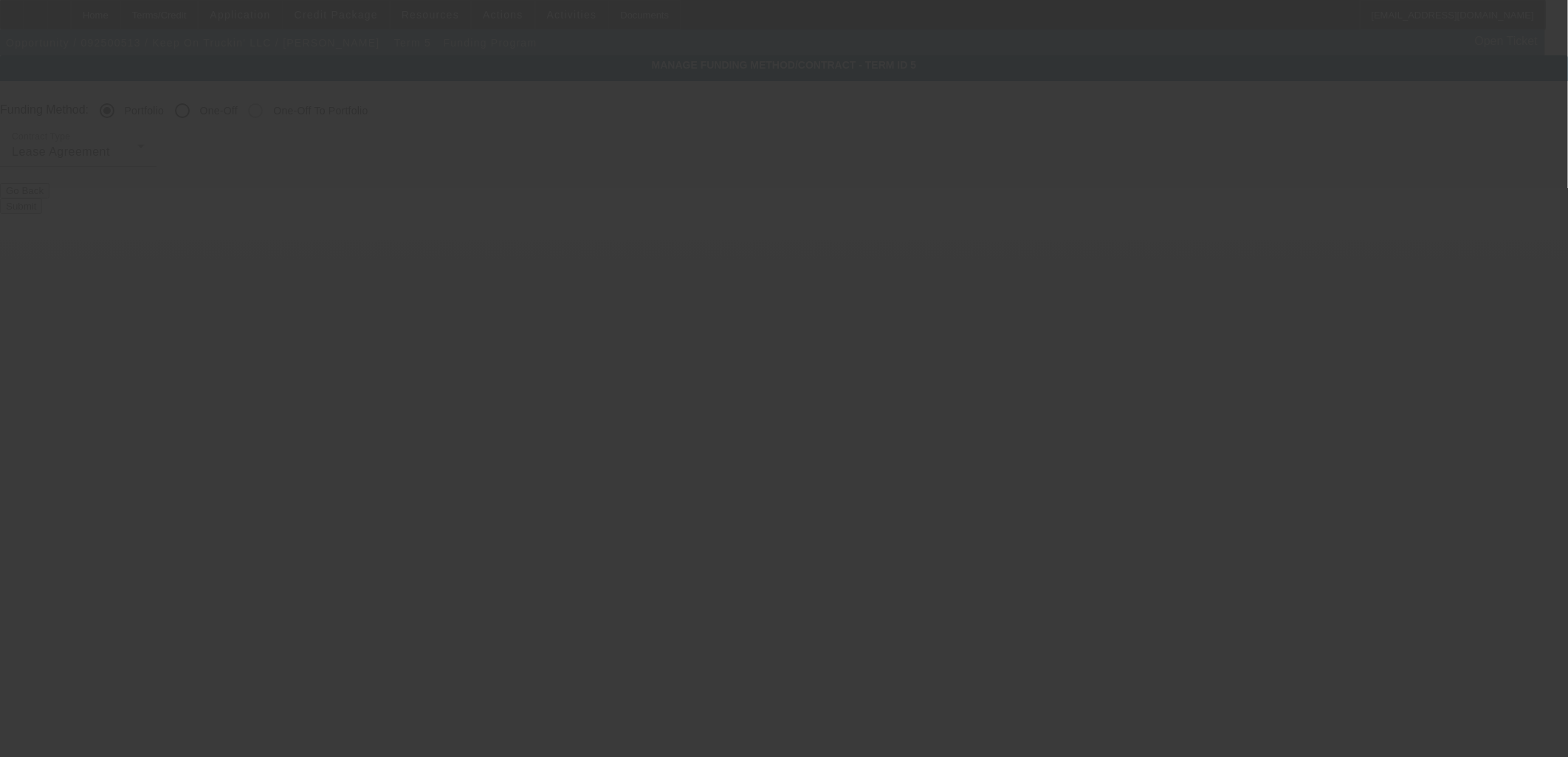
radio input "false"
radio input "true"
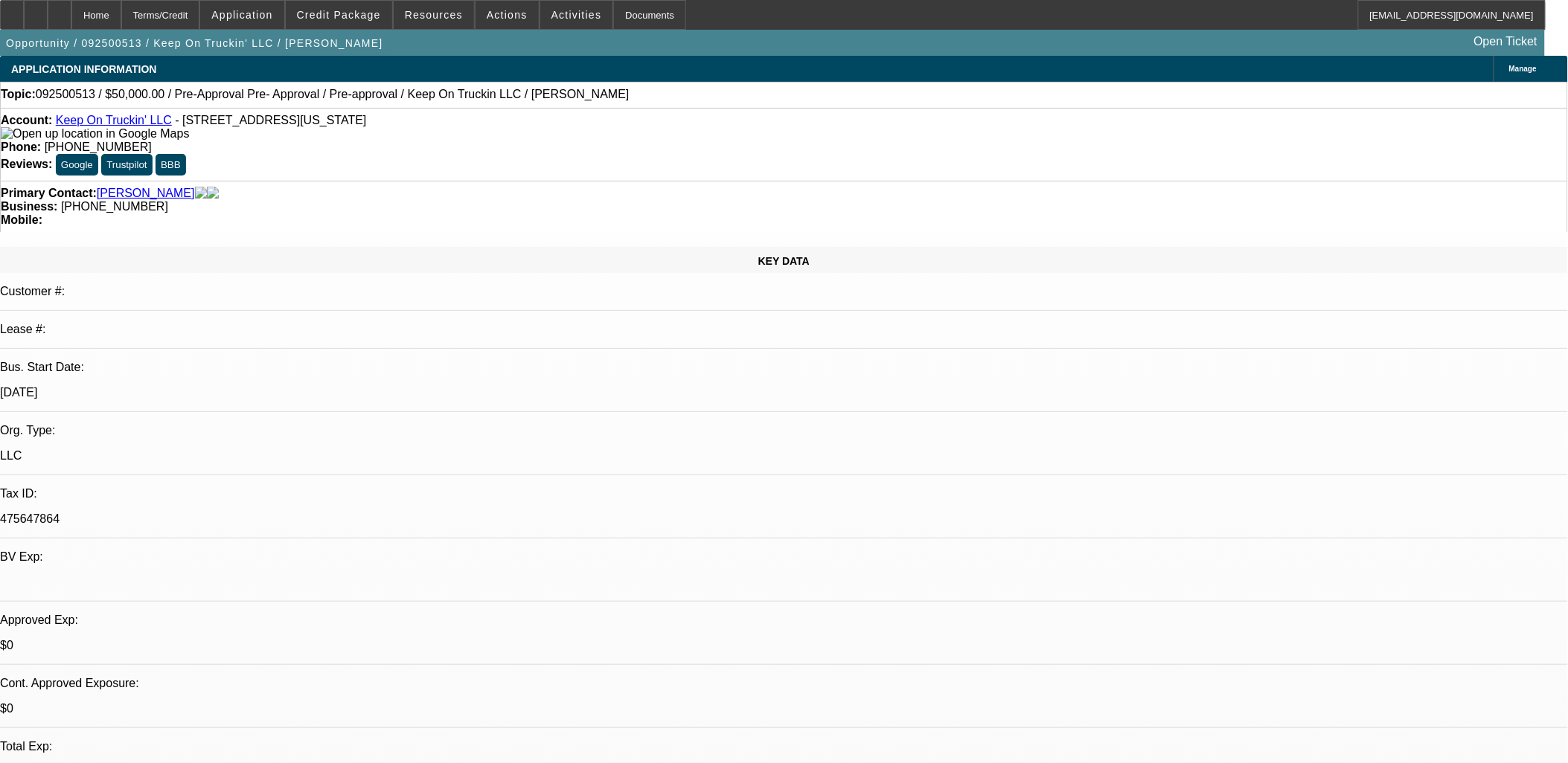
select select "0"
select select "0.1"
select select "4"
select select "0"
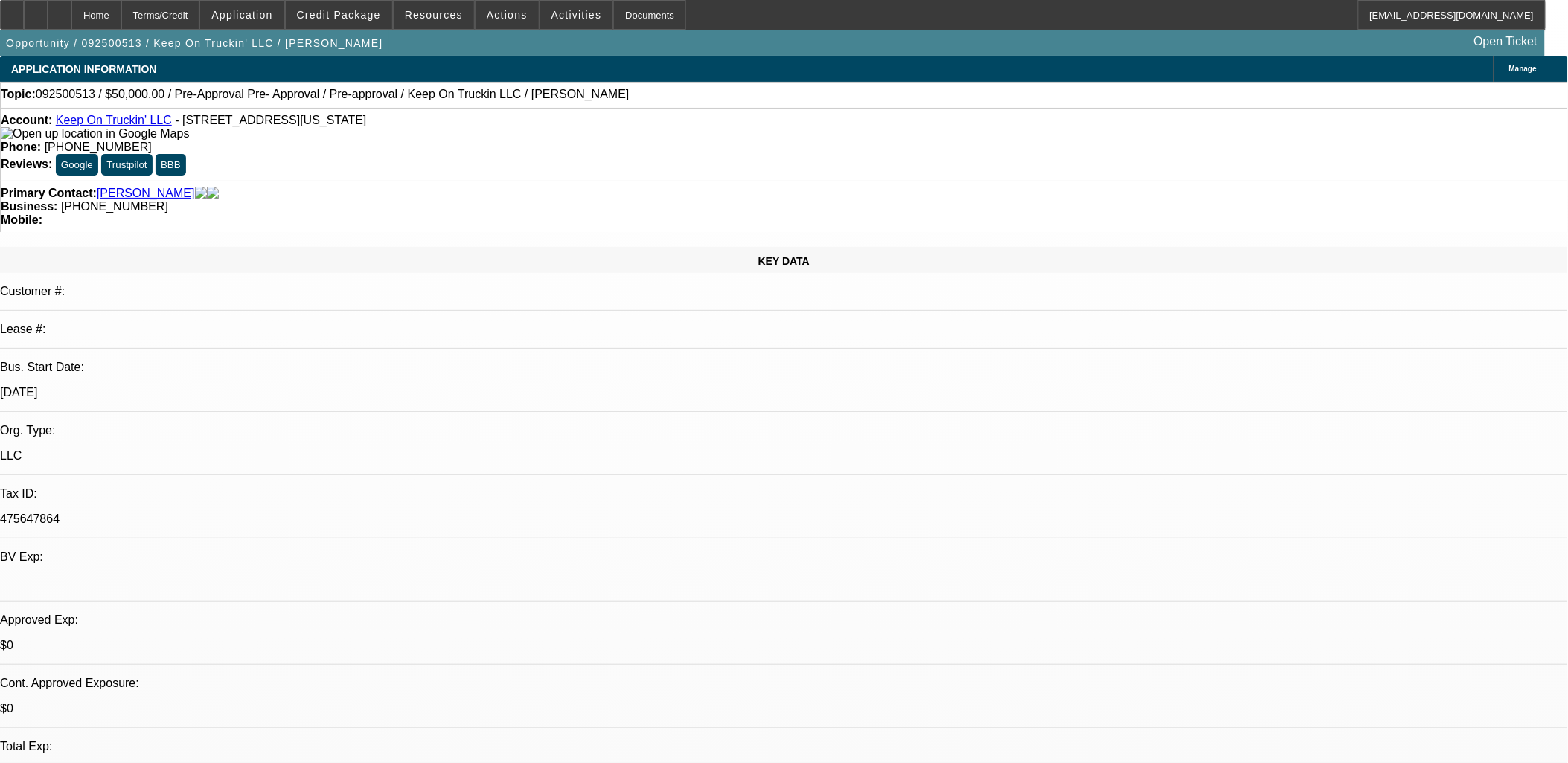
select select "0"
select select "0.1"
select select "4"
select select "0"
select select "2"
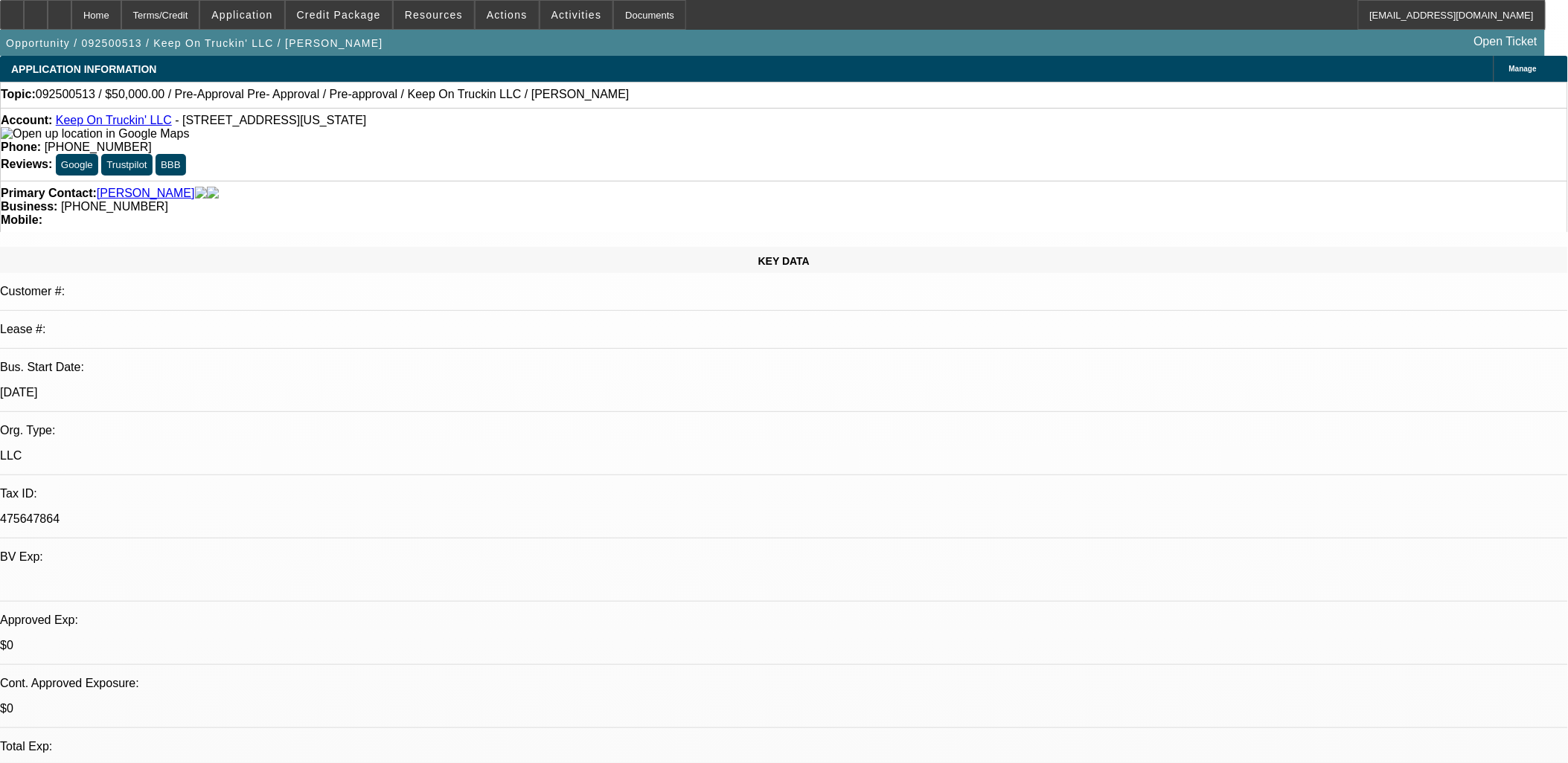
select select "2"
select select "0"
select select "4"
select select "0"
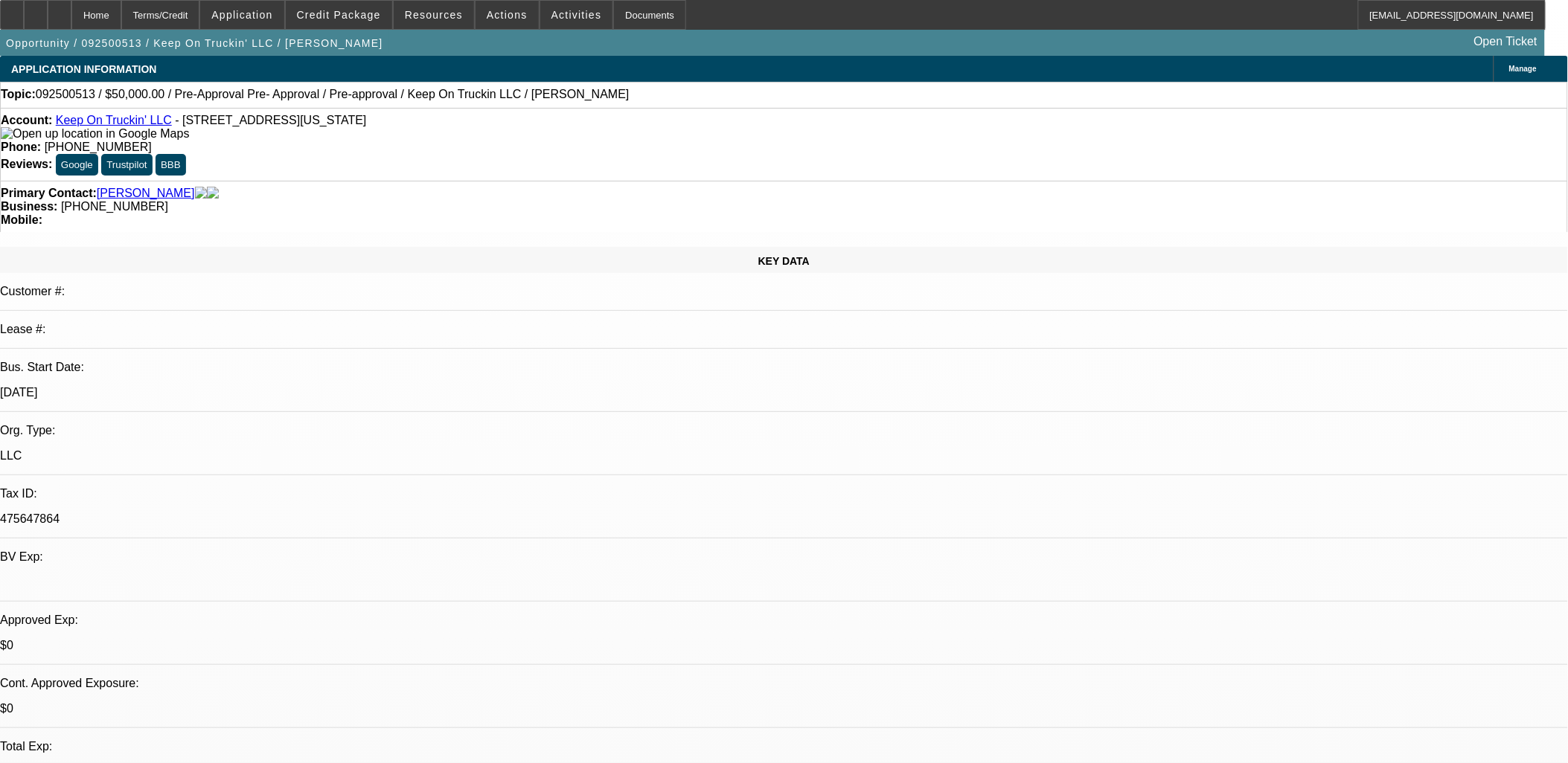
select select "2"
select select "0"
select select "5"
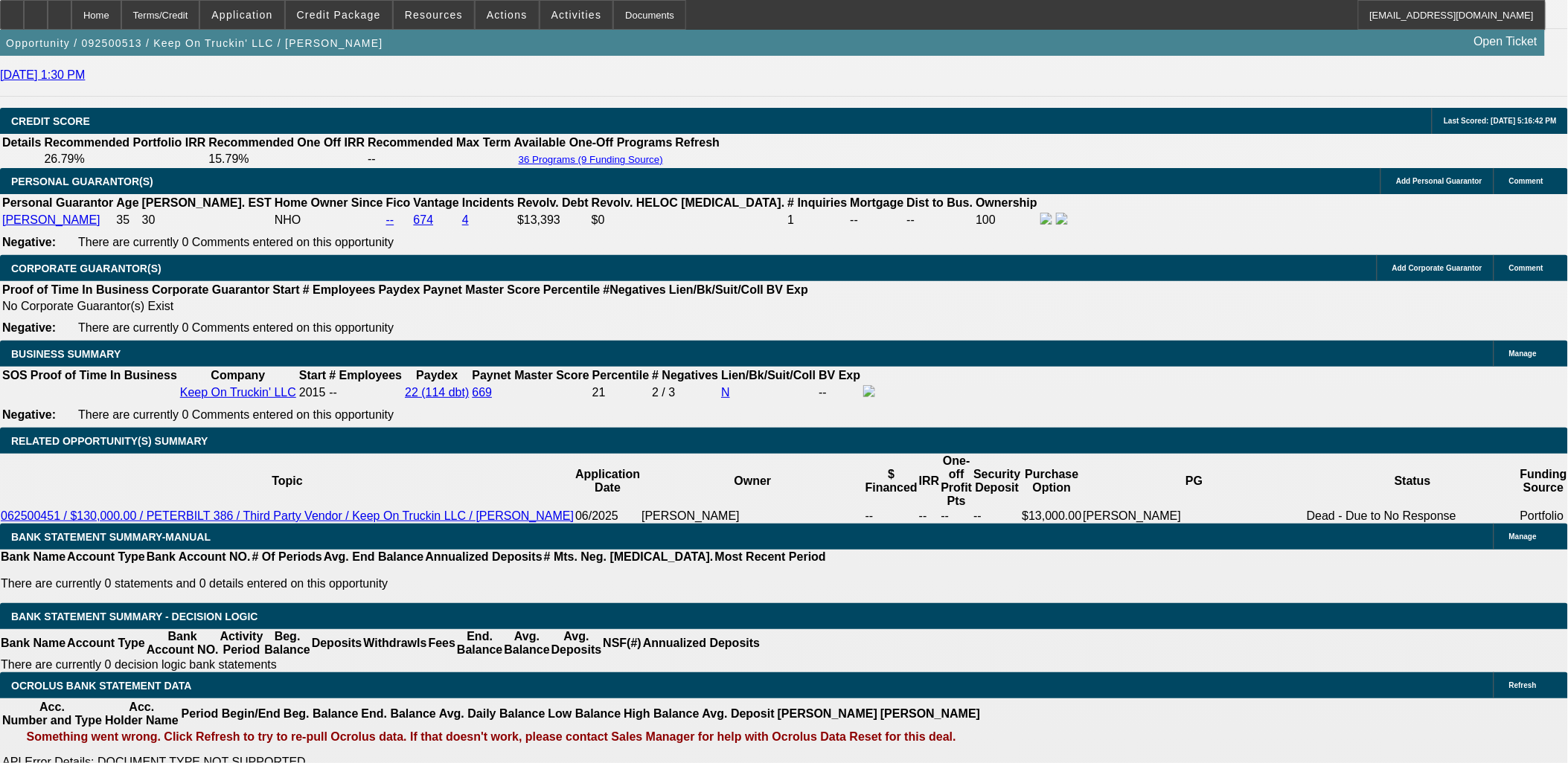
scroll to position [2110, 0]
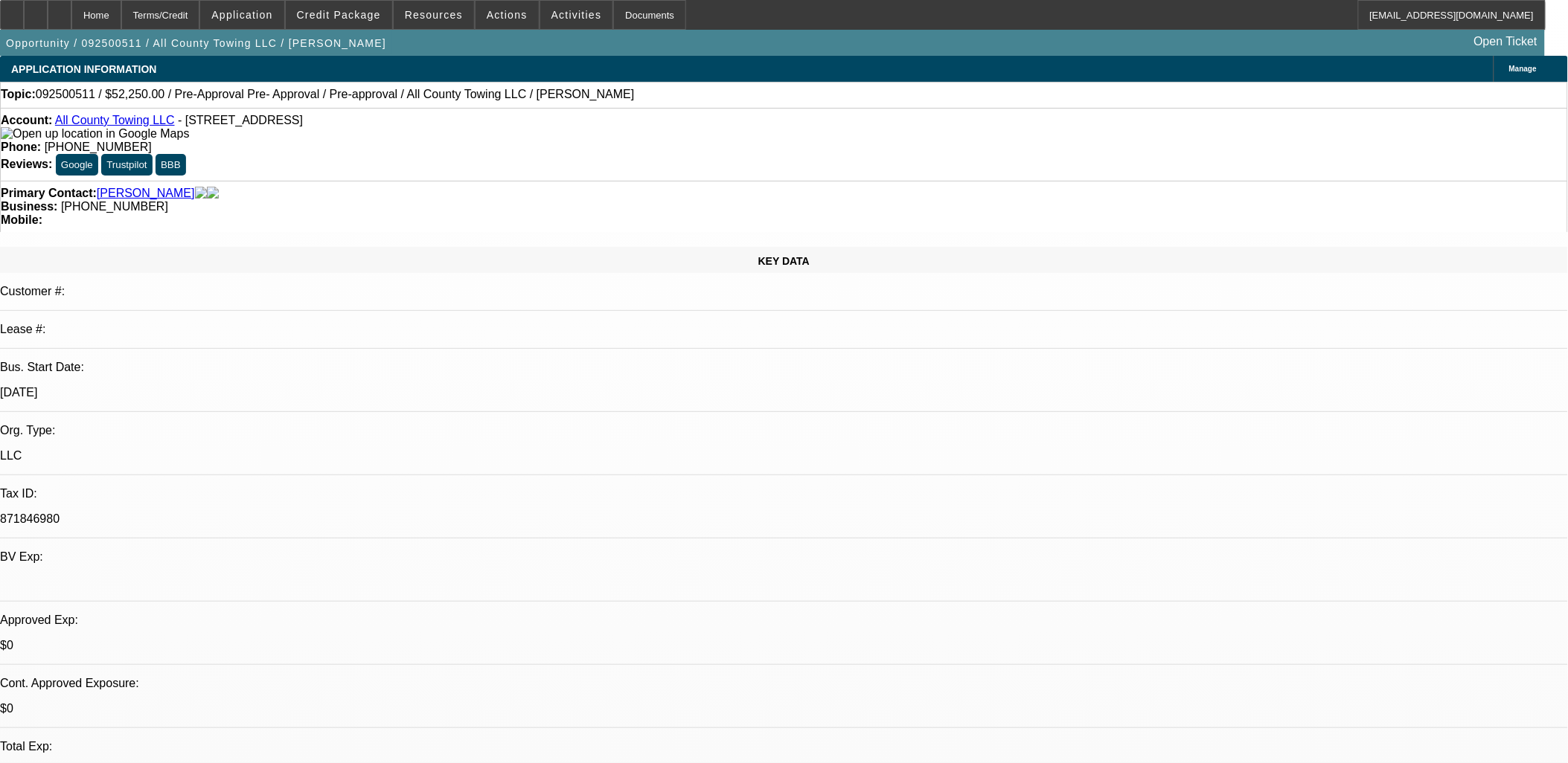
select select "2"
select select "0.1"
select select "0"
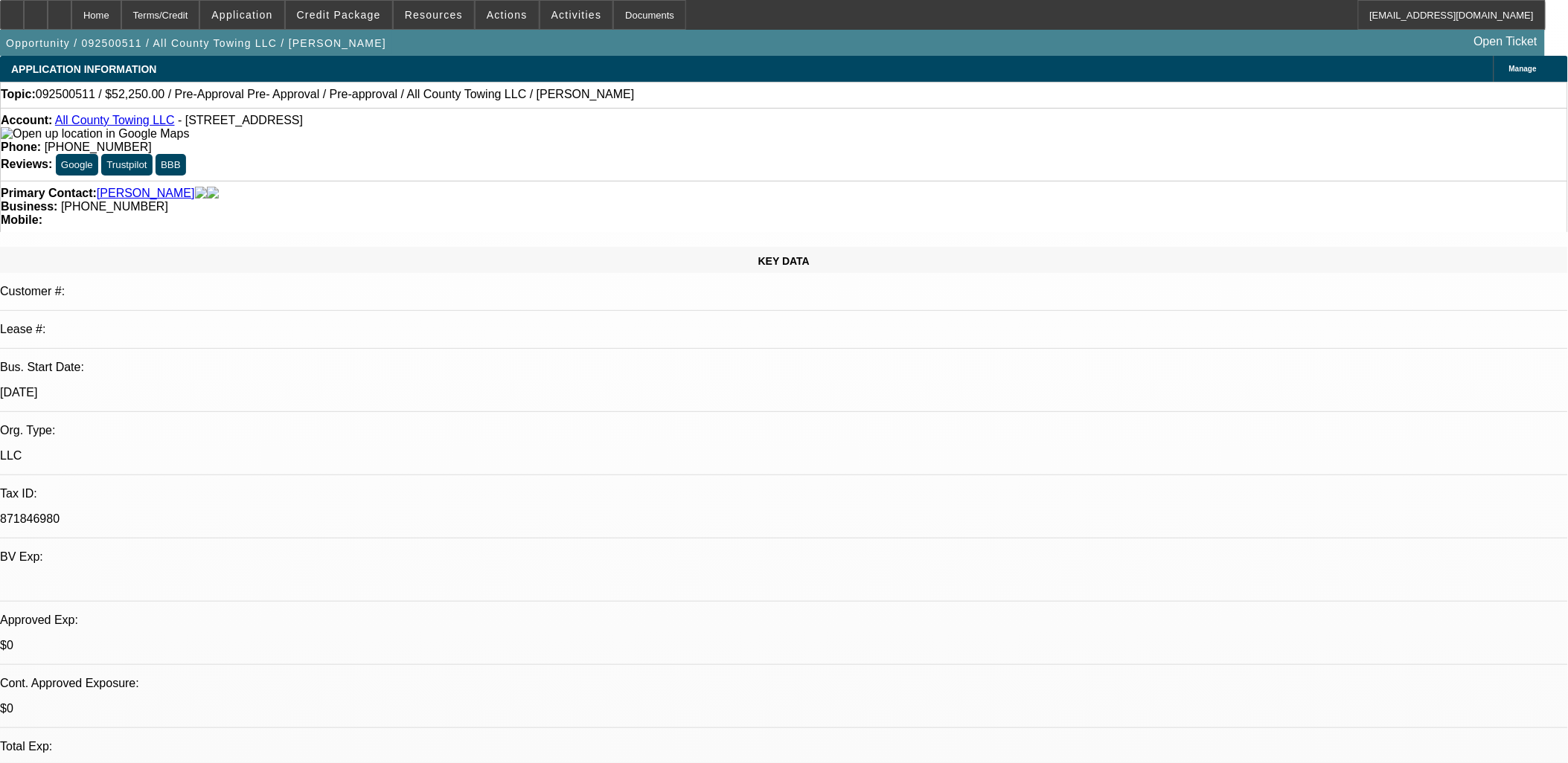
select select "0"
select select "2"
select select "0"
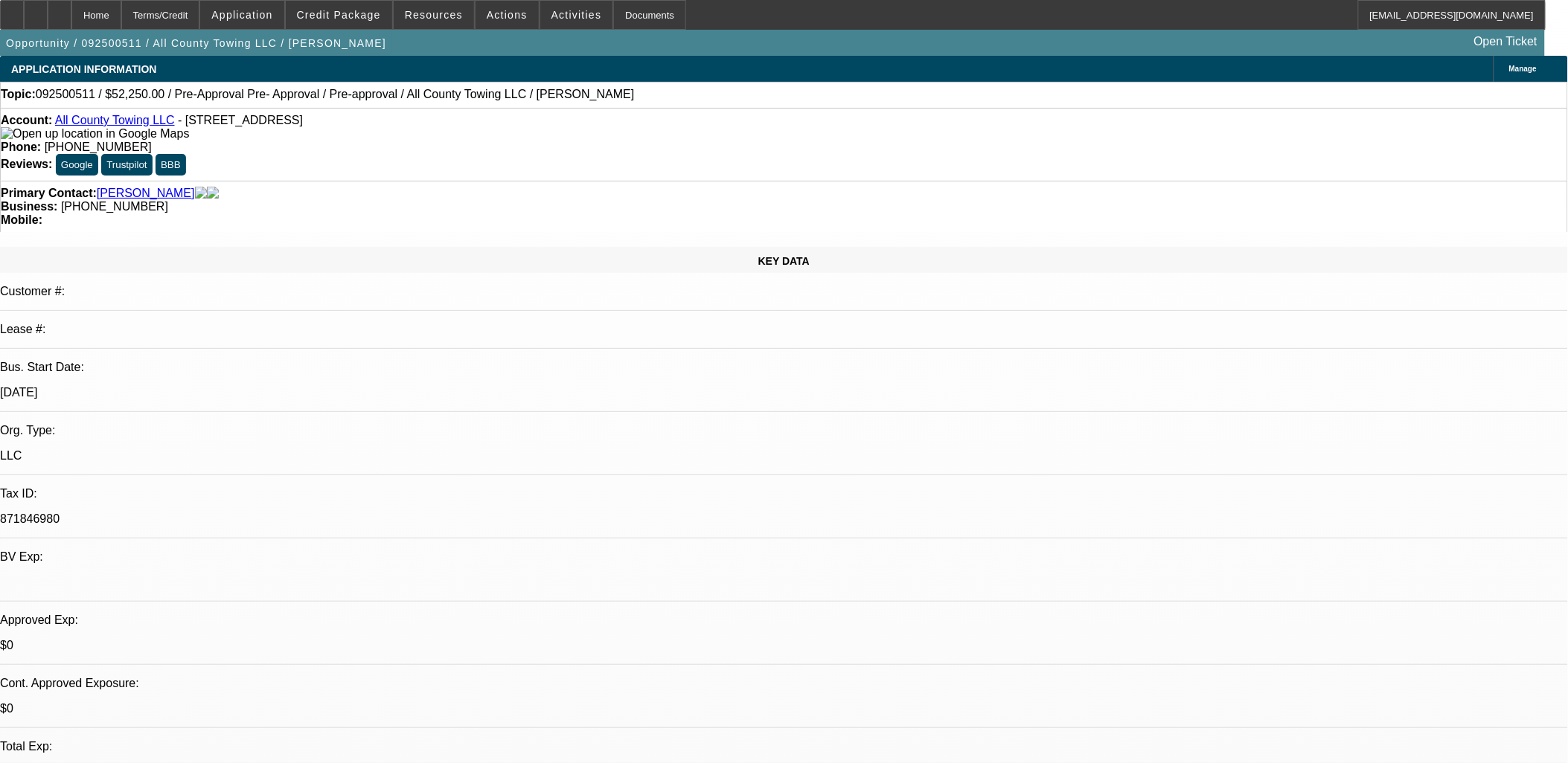
select select "1"
select select "2"
select select "4"
select select "1"
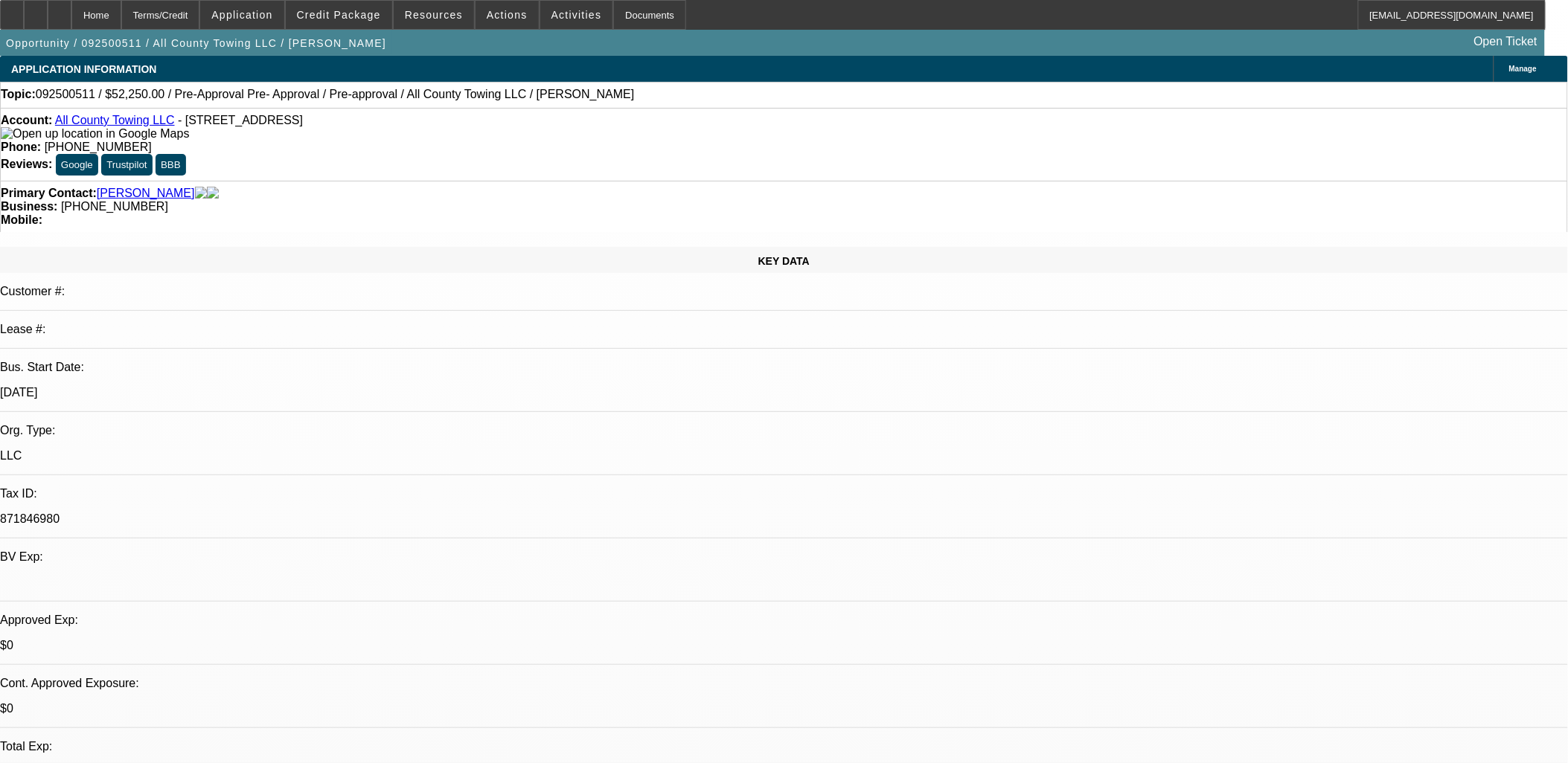
select select "4"
select select "1"
select select "2"
select select "4"
select select "1"
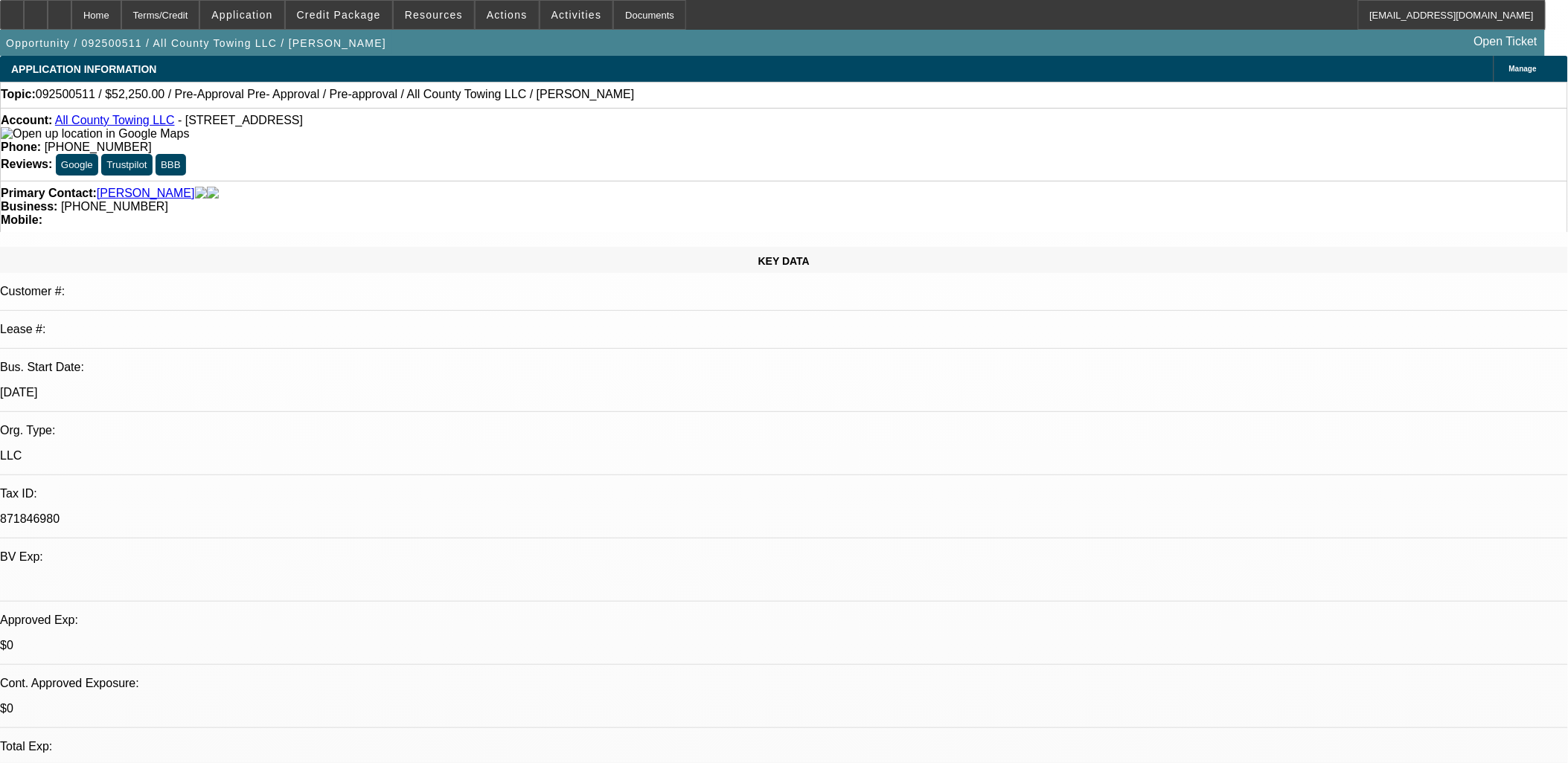
select select "2"
select select "5"
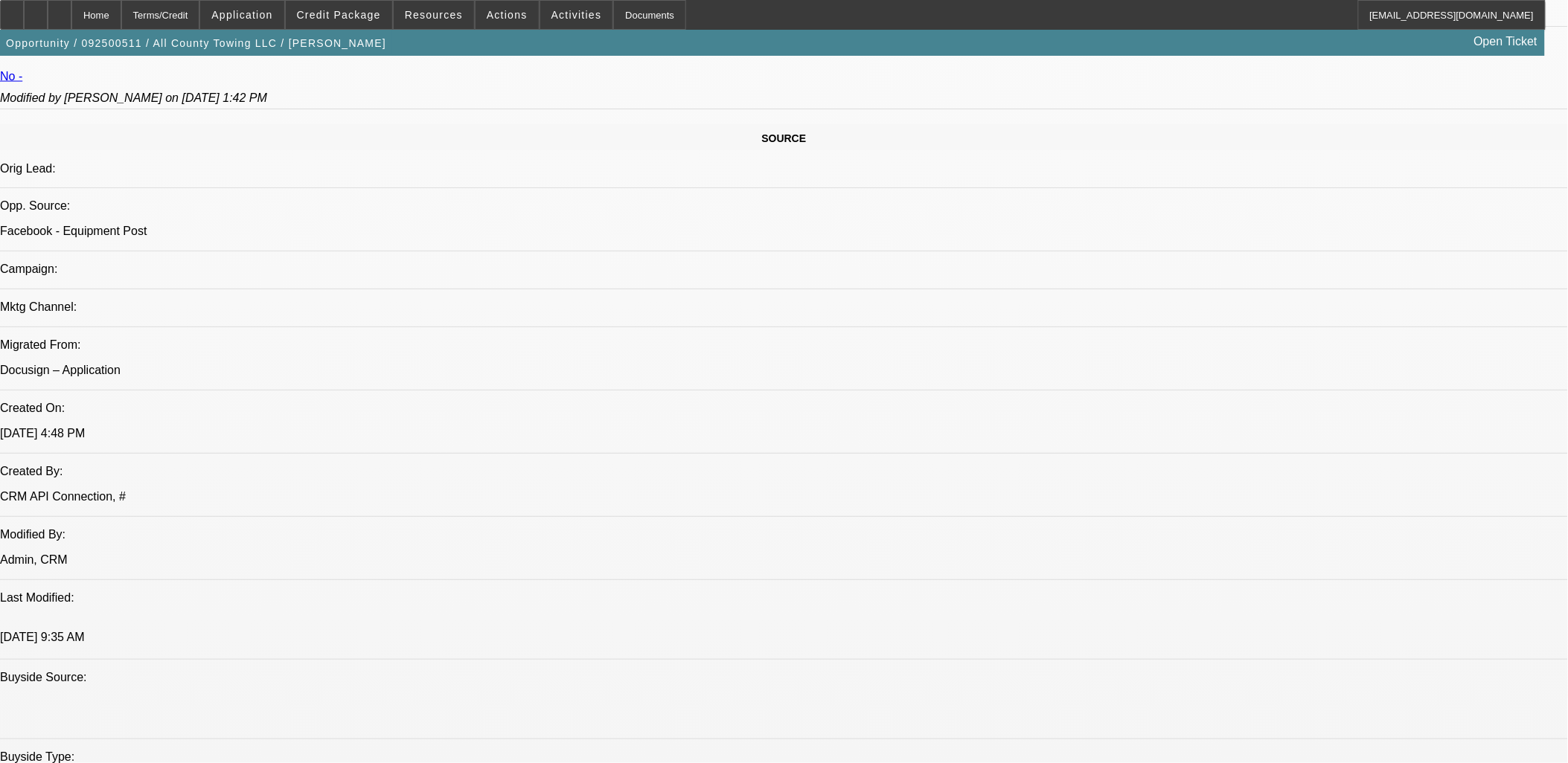
scroll to position [992, 0]
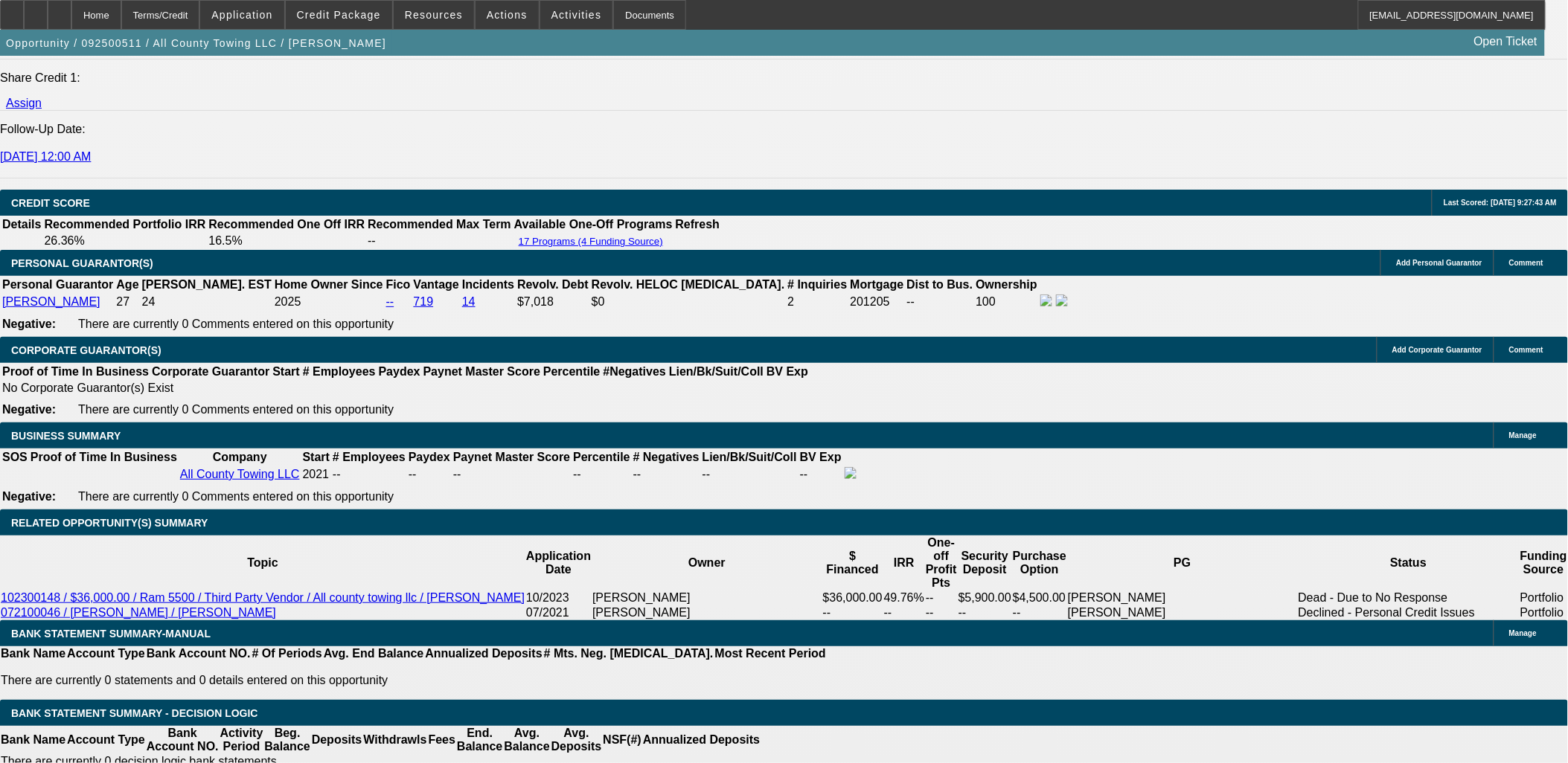
scroll to position [439, 0]
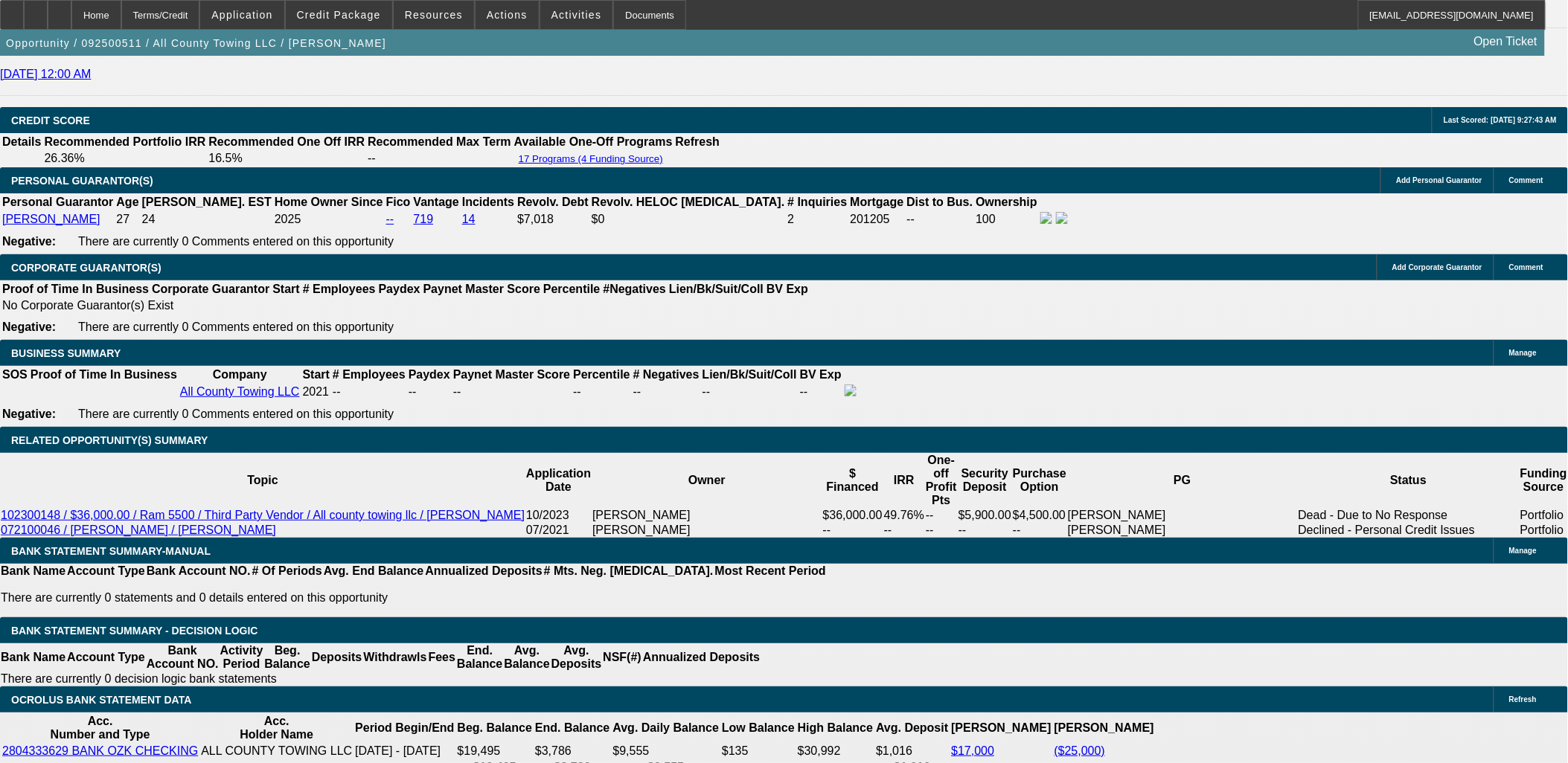
scroll to position [357, 0]
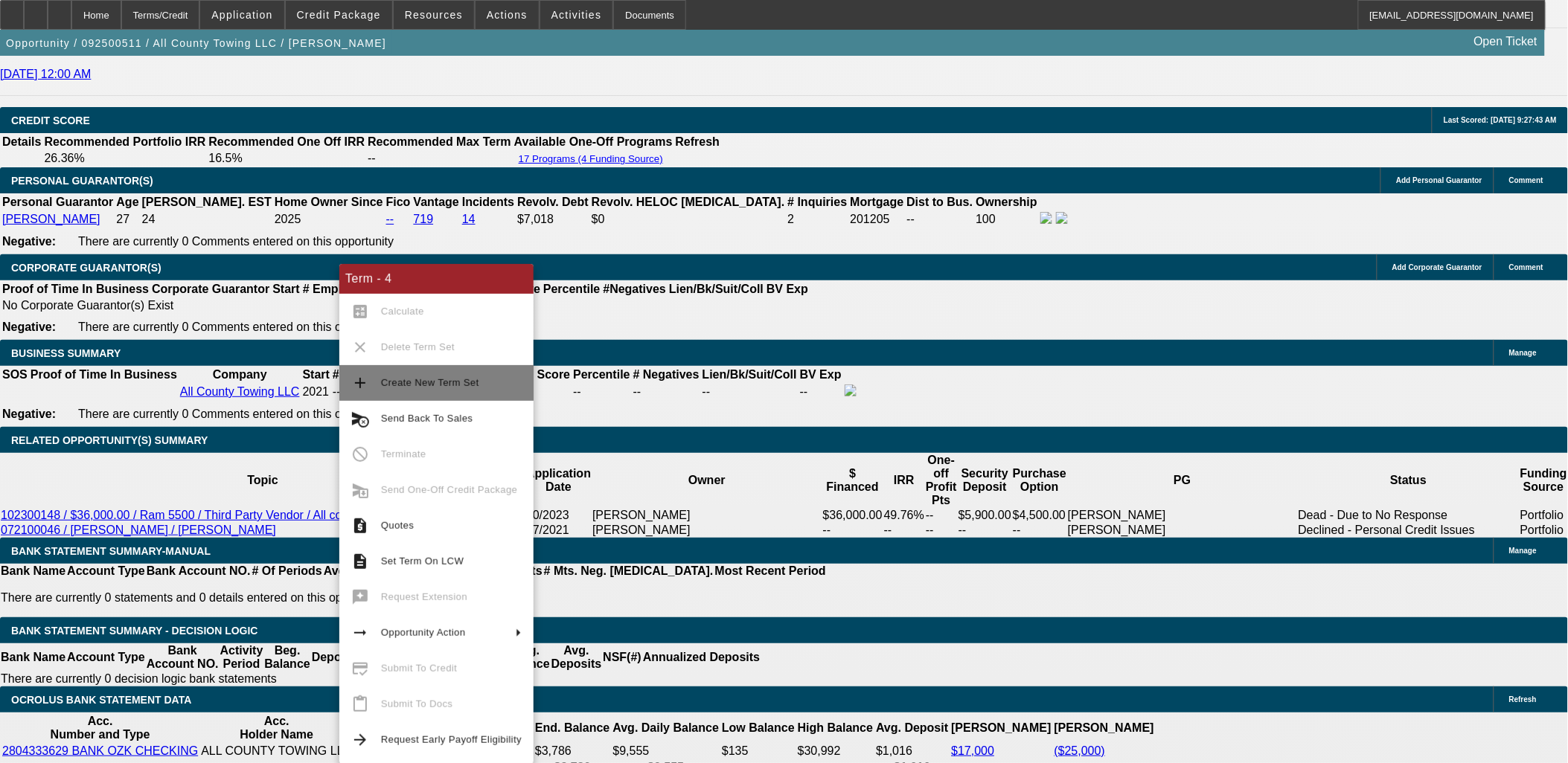
click at [425, 392] on span "Create New Term Set" at bounding box center [451, 383] width 141 height 18
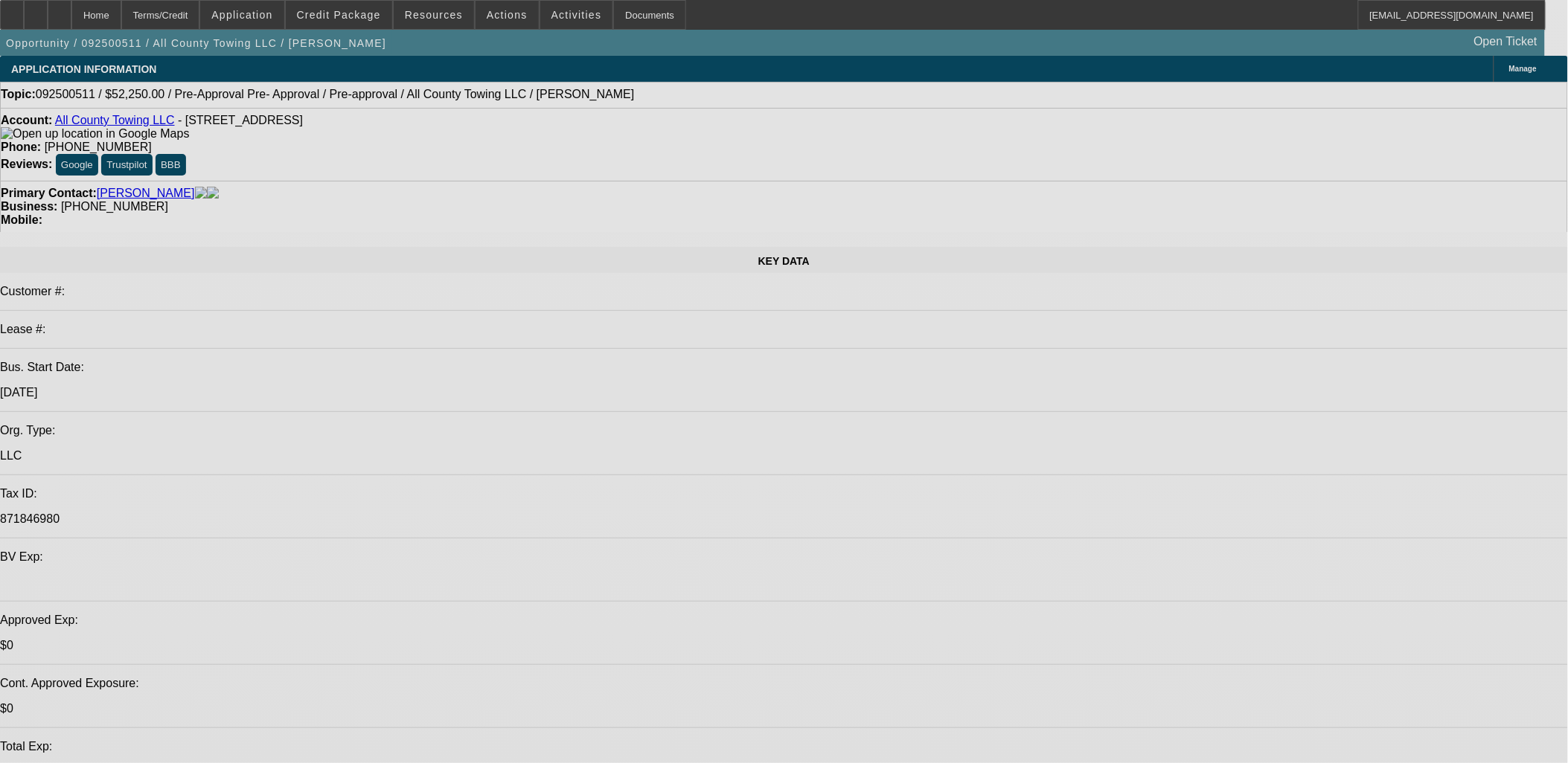
select select "2"
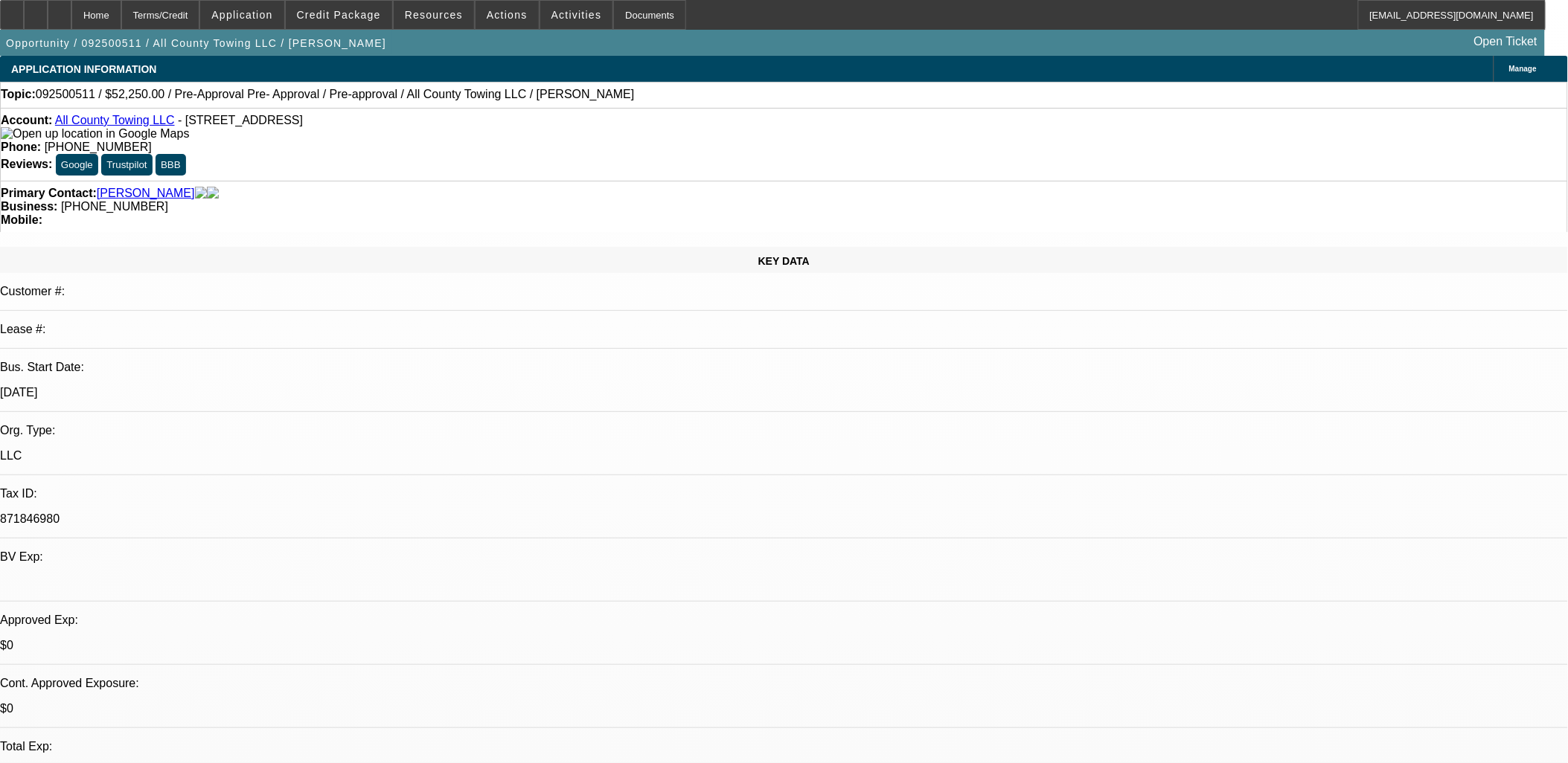
select select "0.1"
select select "2"
select select "0.1"
select select "0"
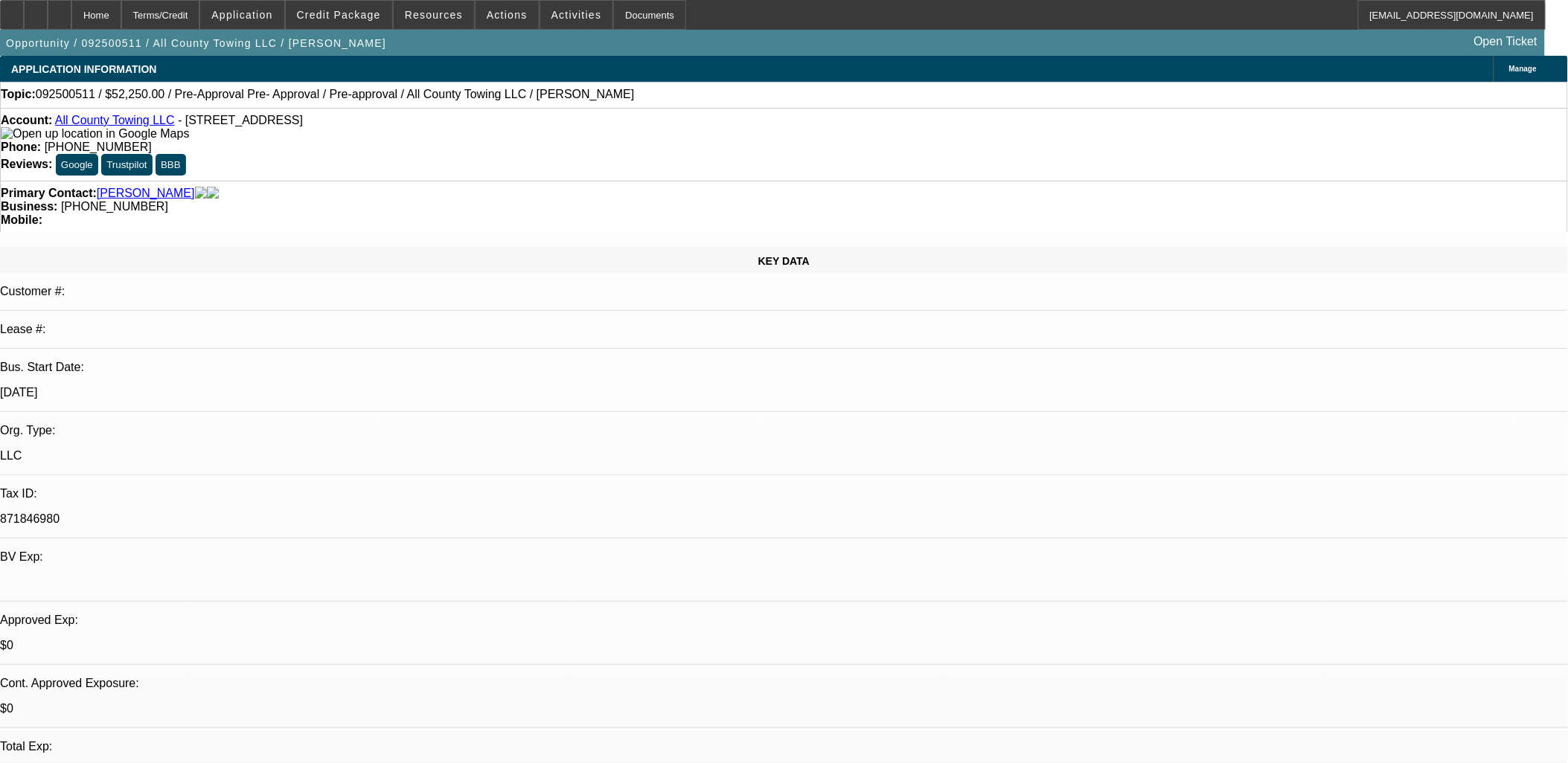
select select "0"
select select "2"
select select "0"
select select "1"
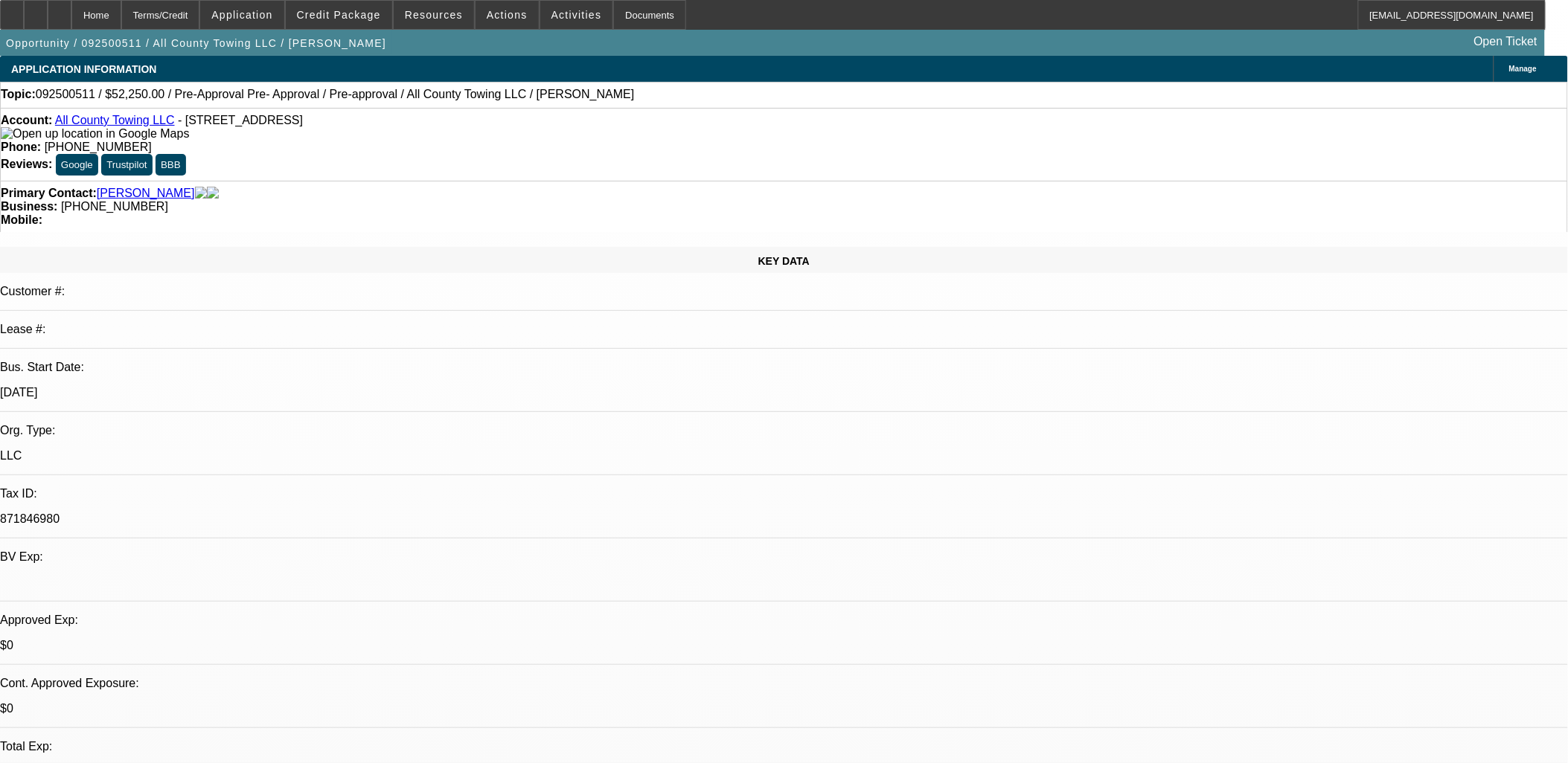
select select "2"
select select "4"
select select "1"
select select "2"
select select "4"
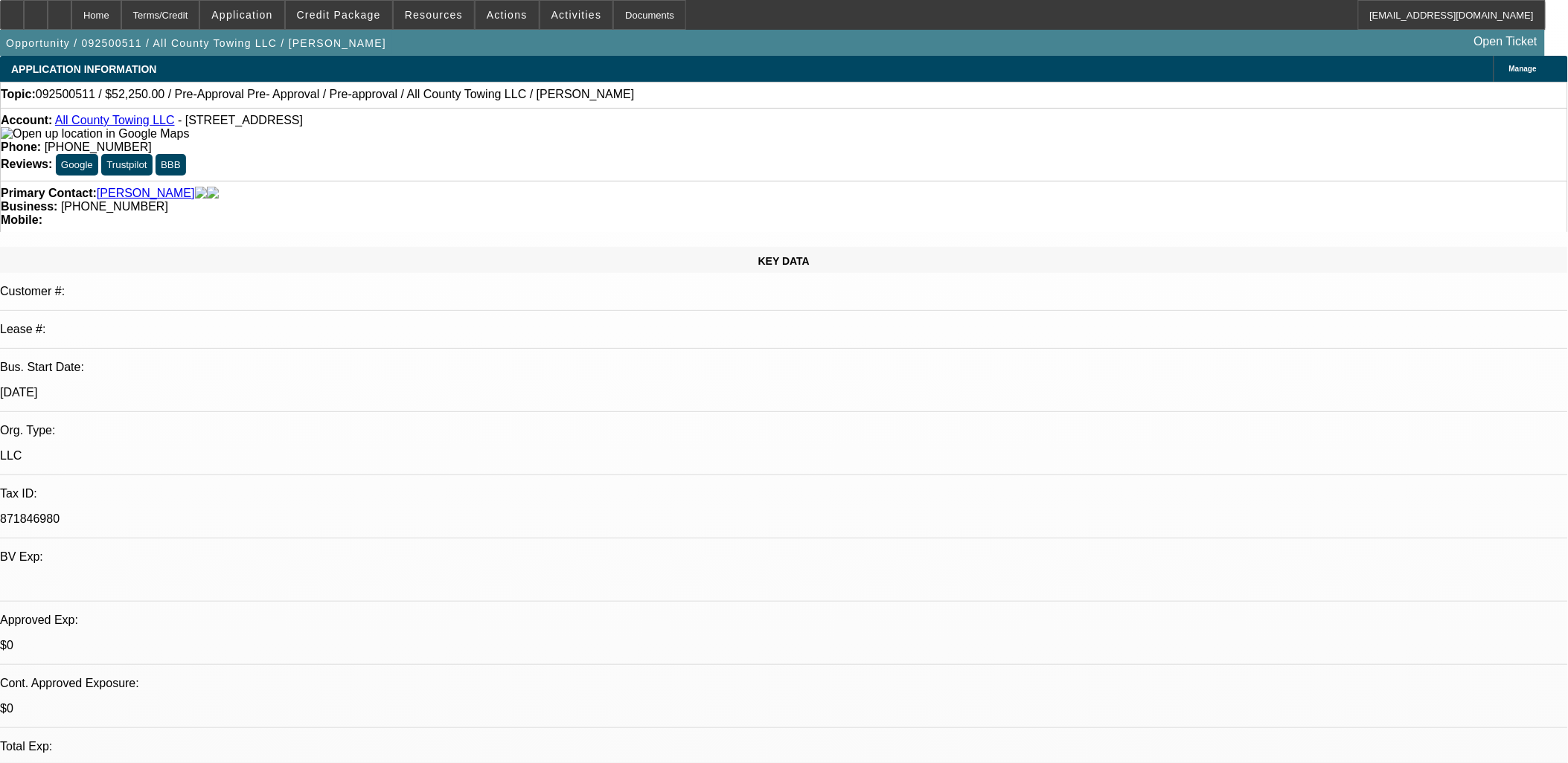
select select "1"
select select "4"
select select "1"
select select "2"
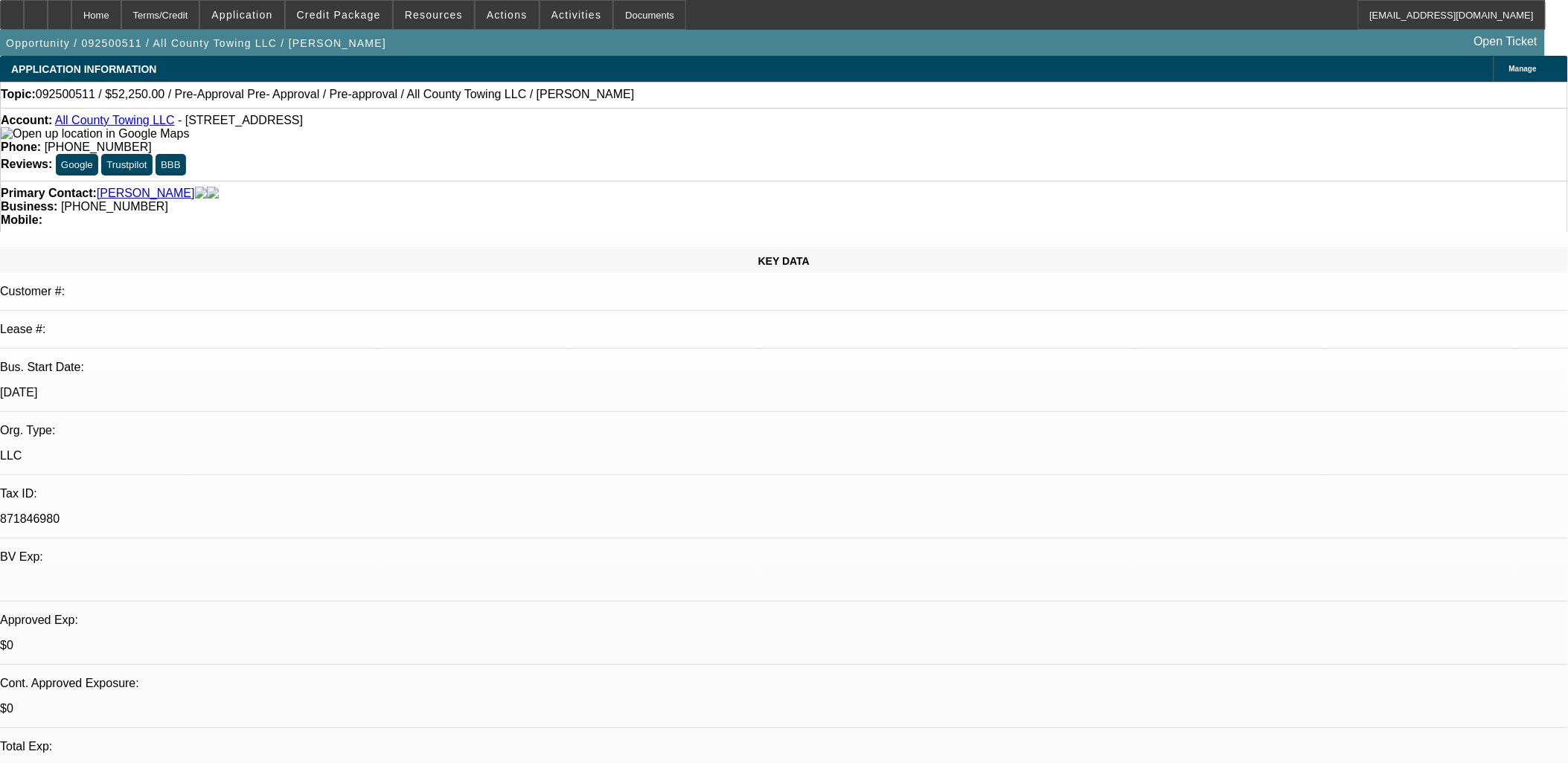
select select "4"
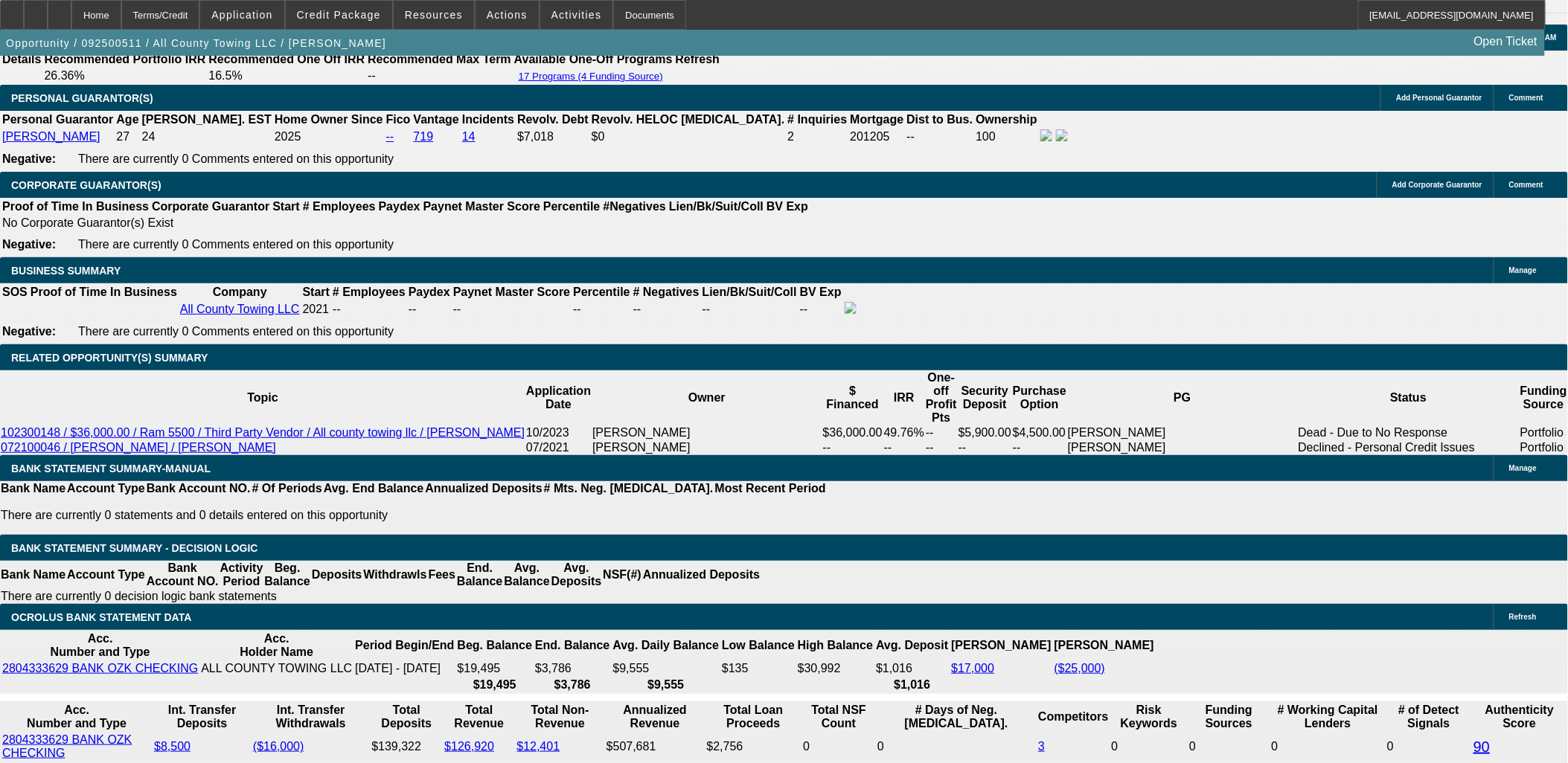
scroll to position [2193, 0]
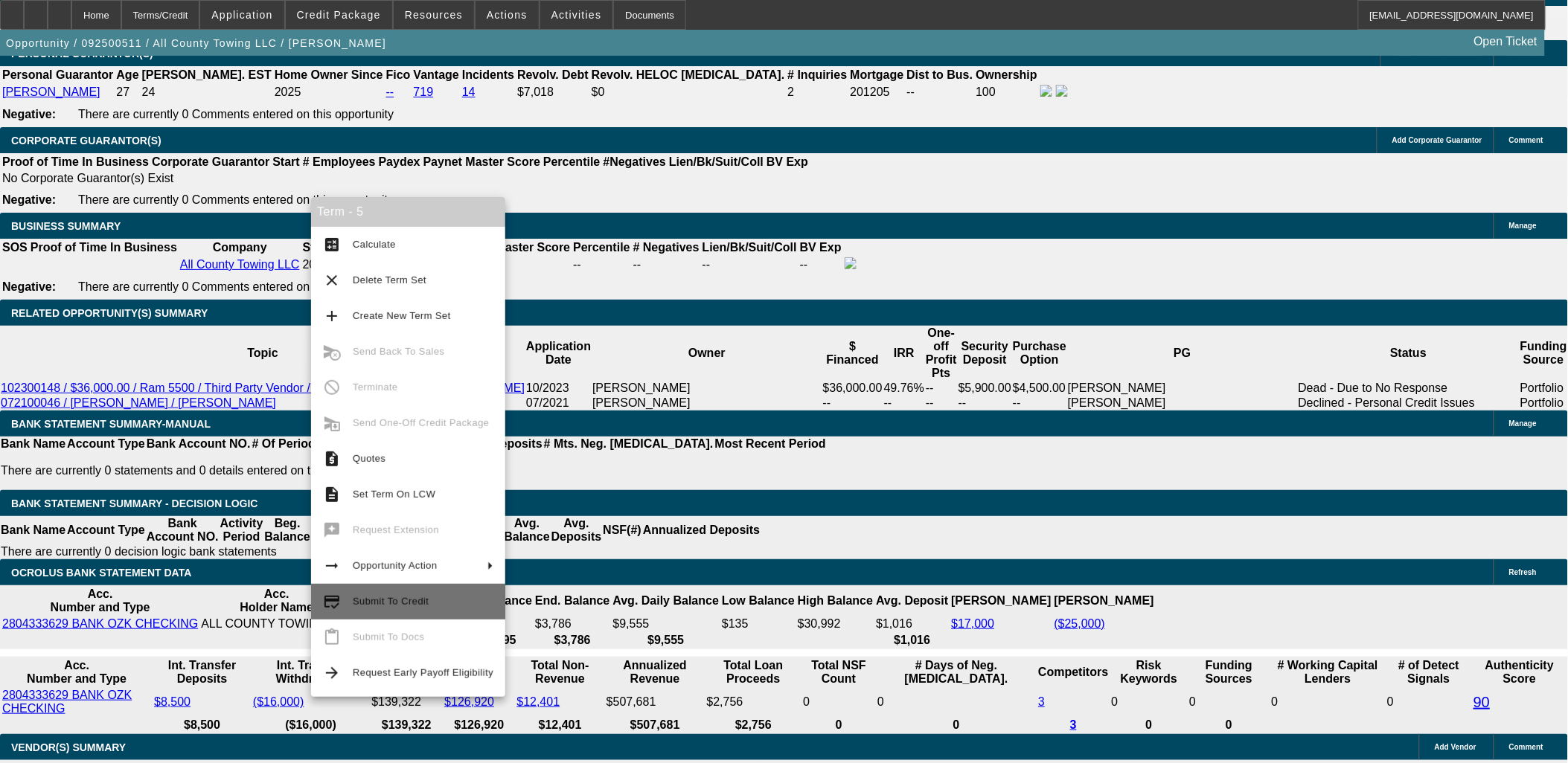
click at [410, 603] on span "Submit To Credit" at bounding box center [390, 601] width 76 height 12
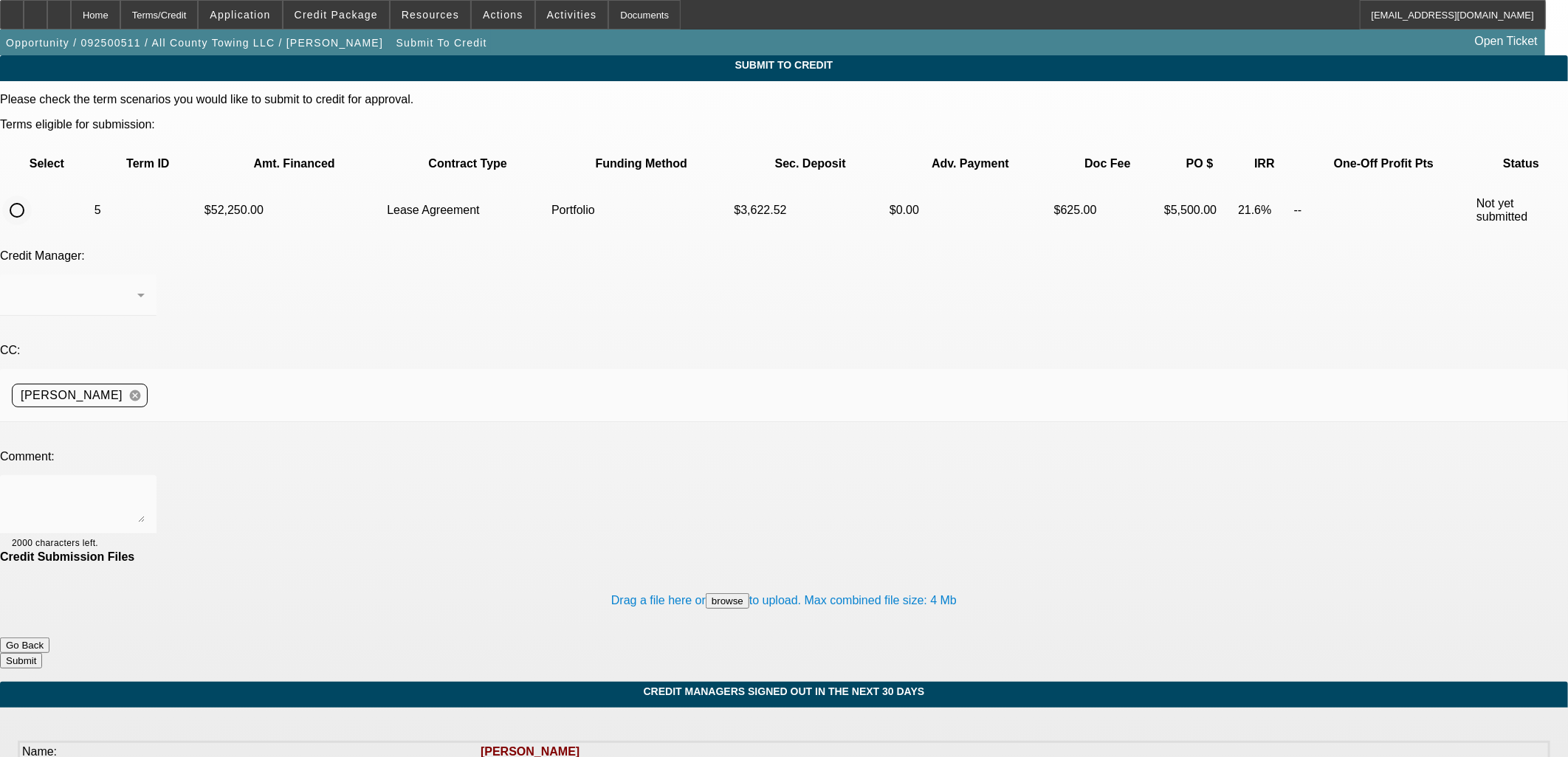
click at [32, 196] on input "radio" at bounding box center [17, 210] width 29 height 29
radio input "true"
click at [138, 287] on div "[PERSON_NAME]" at bounding box center [74, 296] width 125 height 18
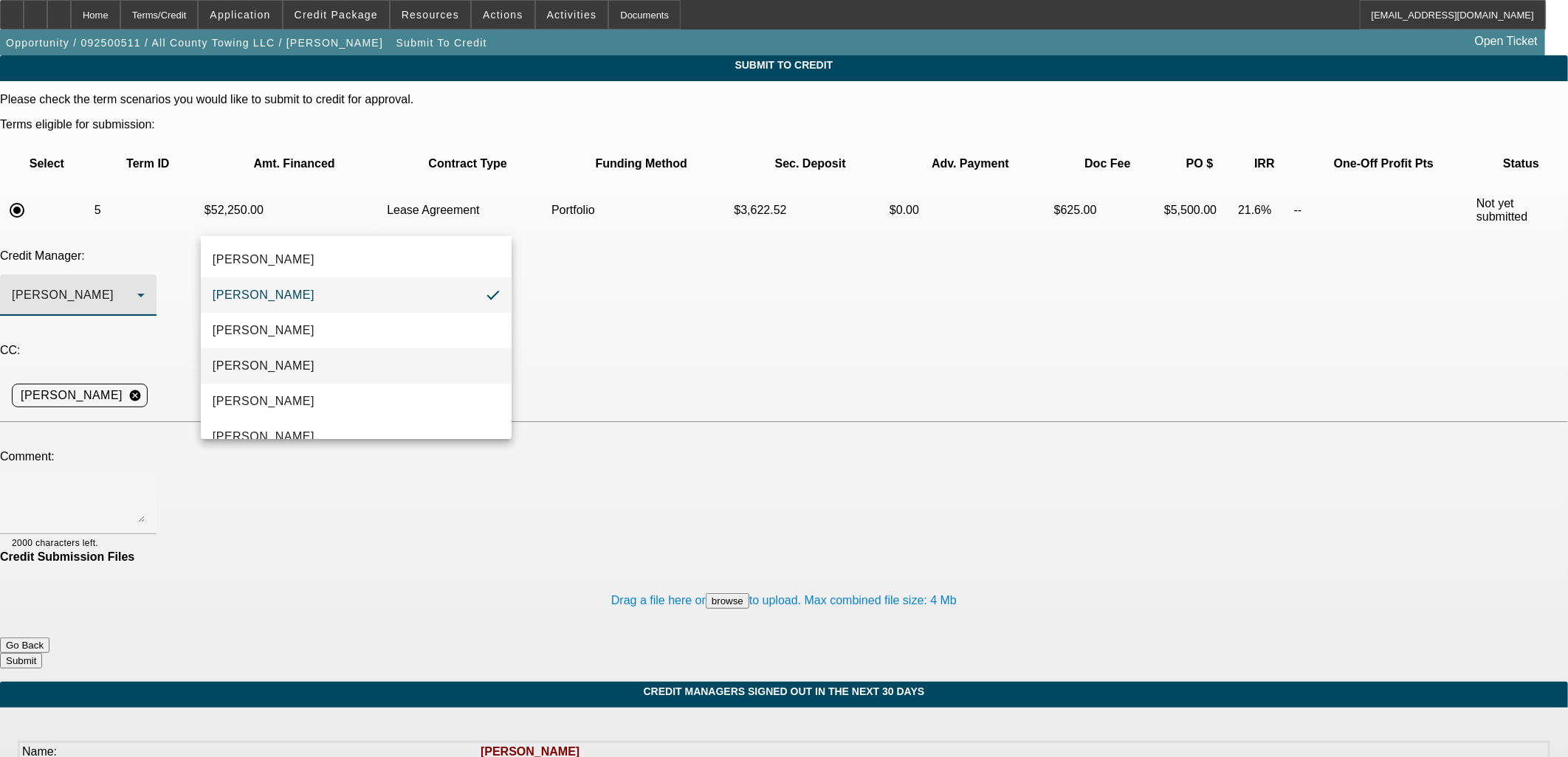
click at [305, 363] on mat-option "Arida, Michael" at bounding box center [356, 366] width 311 height 35
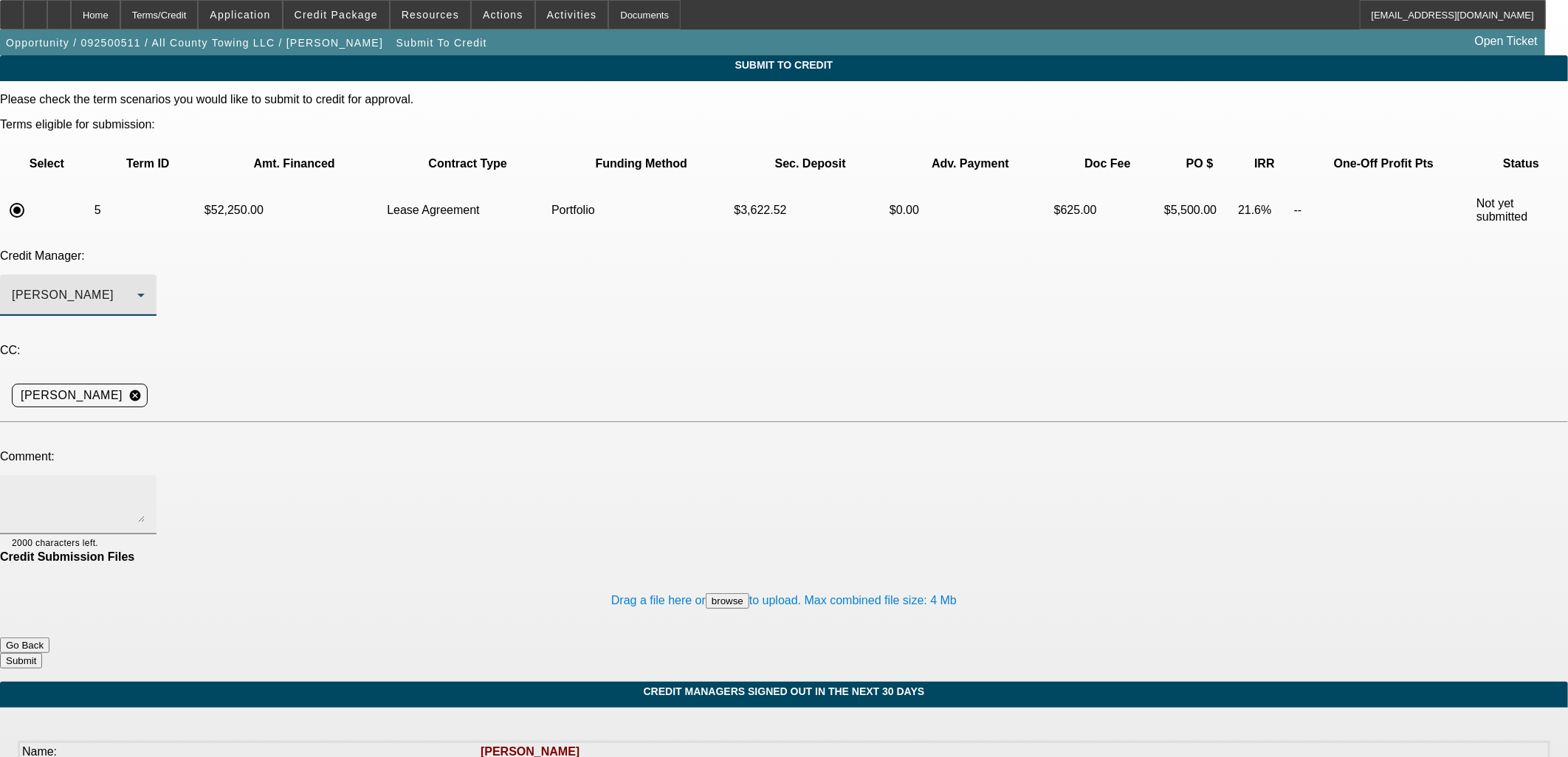
click at [145, 487] on textarea at bounding box center [78, 505] width 133 height 35
type textarea "meant to send this to you Mike would you review ?"
click at [42, 653] on button "Submit" at bounding box center [21, 661] width 42 height 16
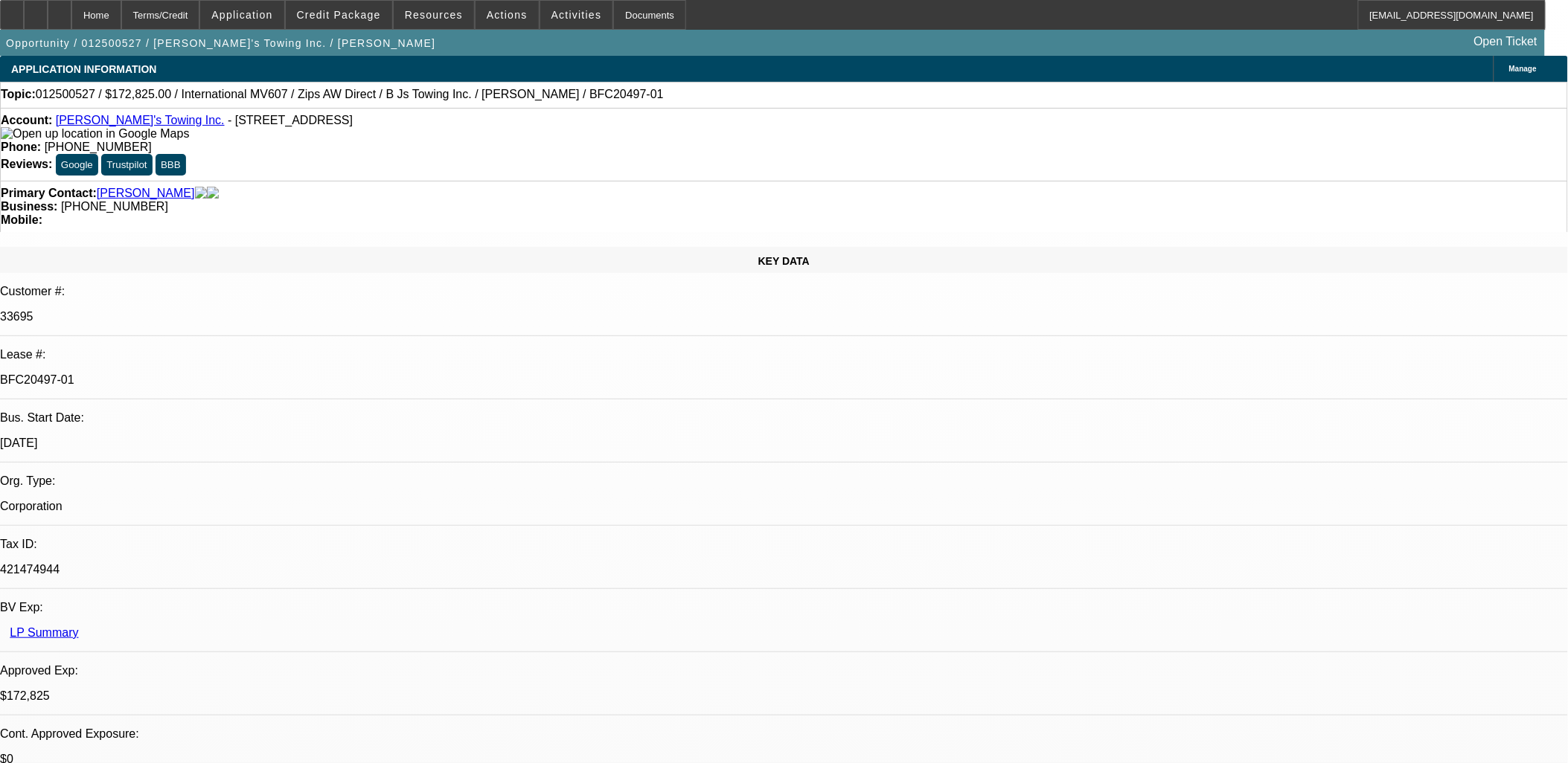
select select "0"
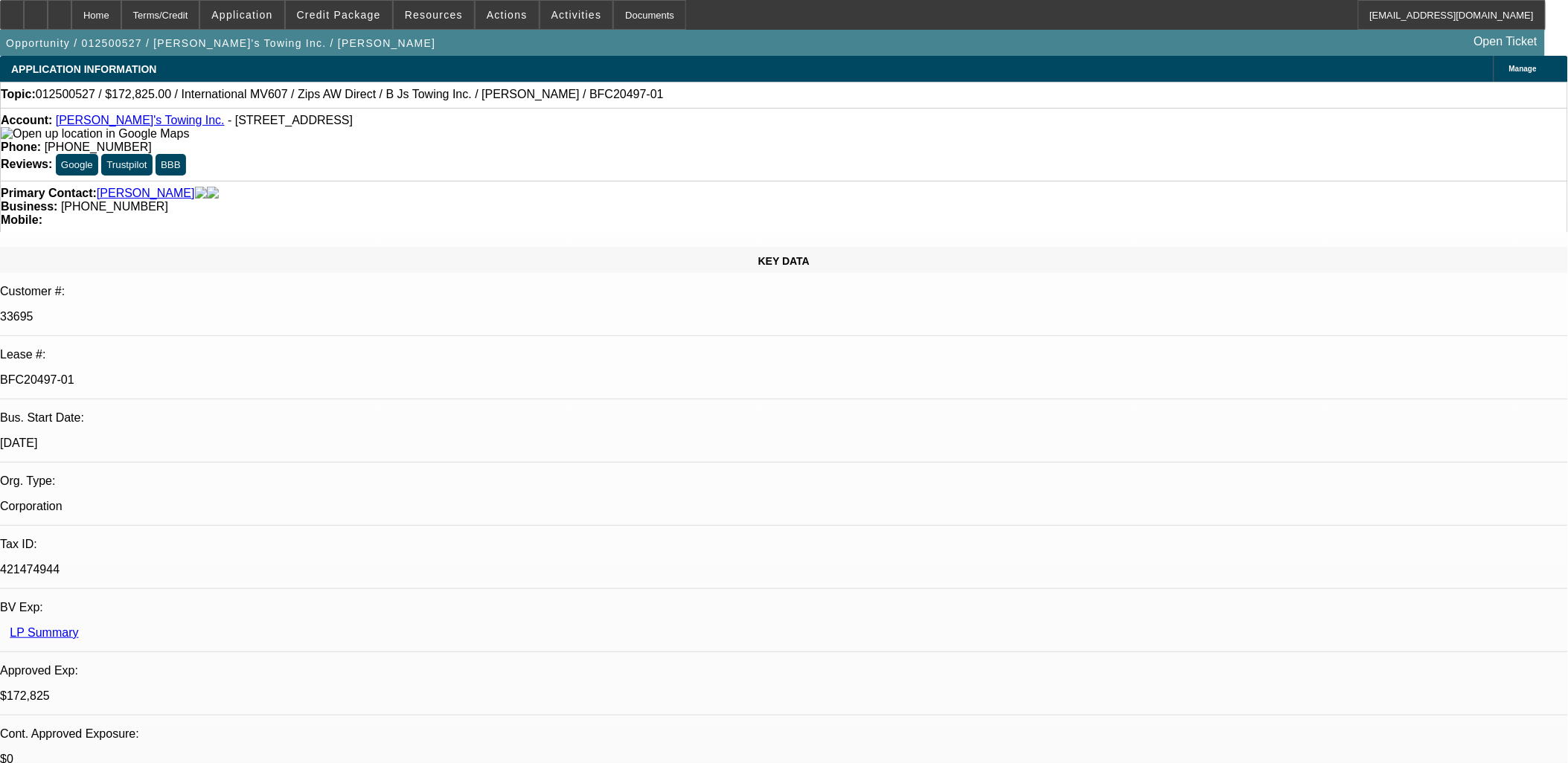
select select "0.1"
select select "0"
select select "1"
select select "2"
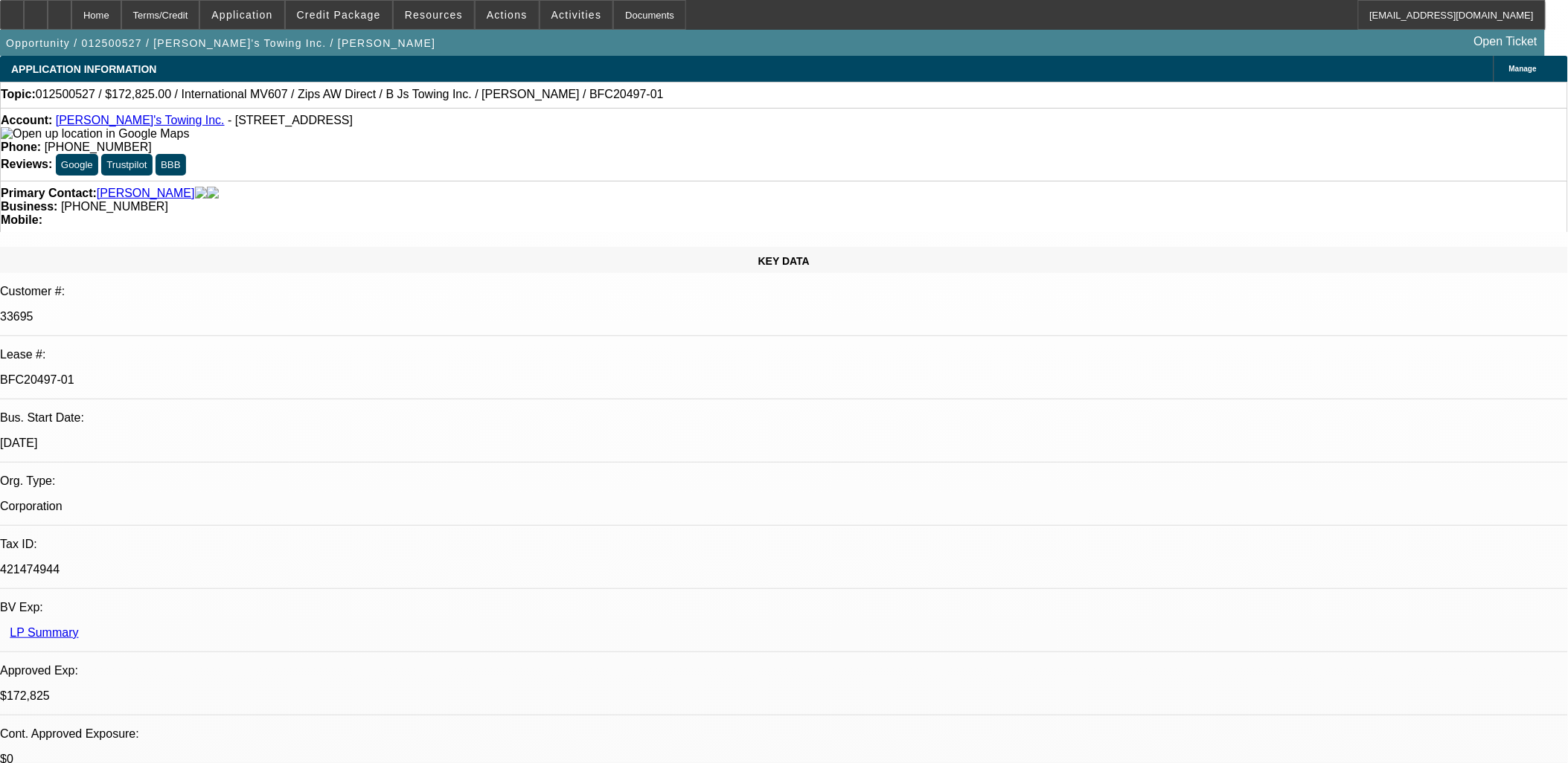
select select "6"
select select "1"
select select "2"
select select "6"
select select "1"
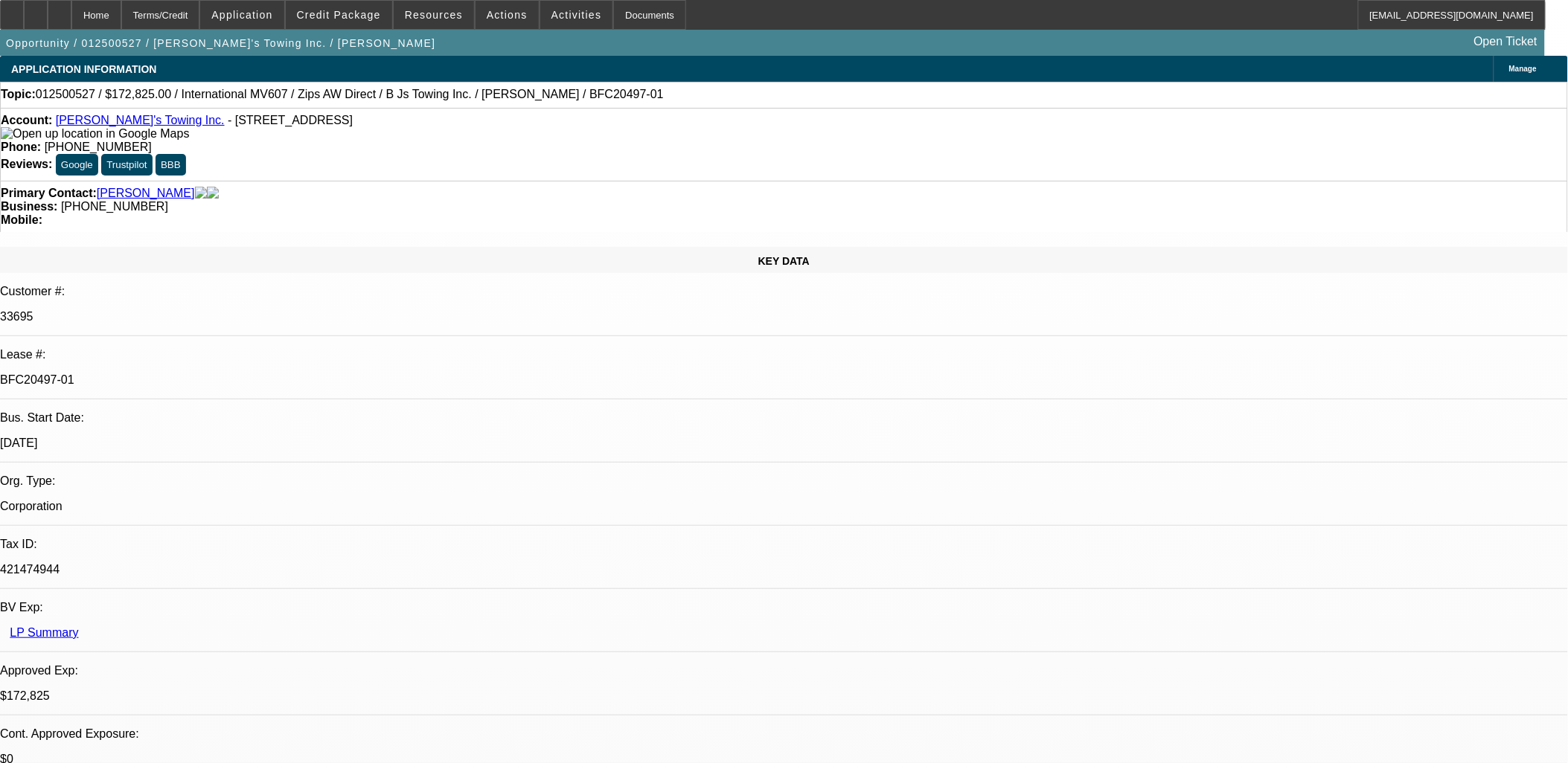
select select "2"
select select "4"
select select "1"
select select "2"
select select "6"
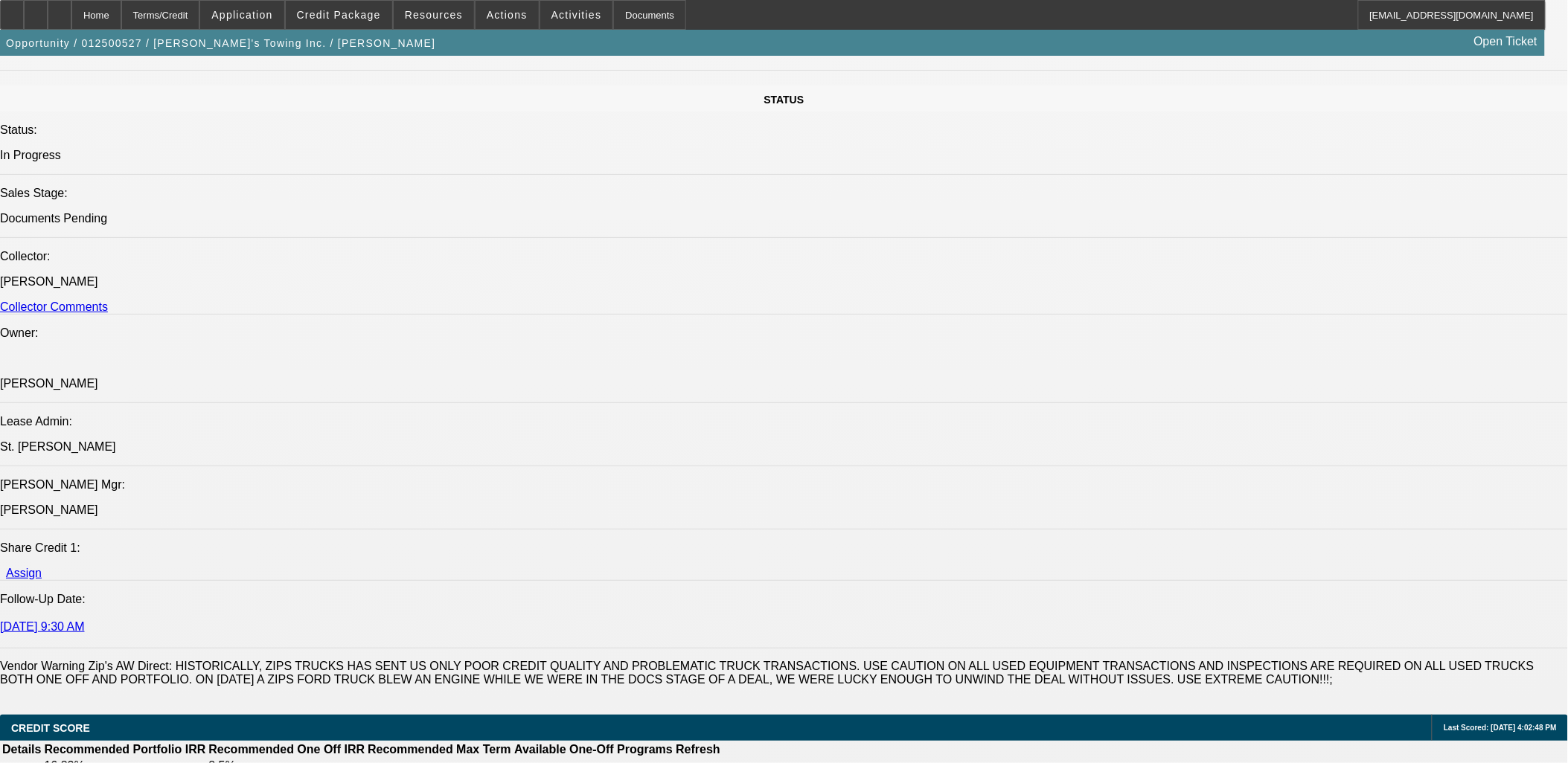
scroll to position [2066, 0]
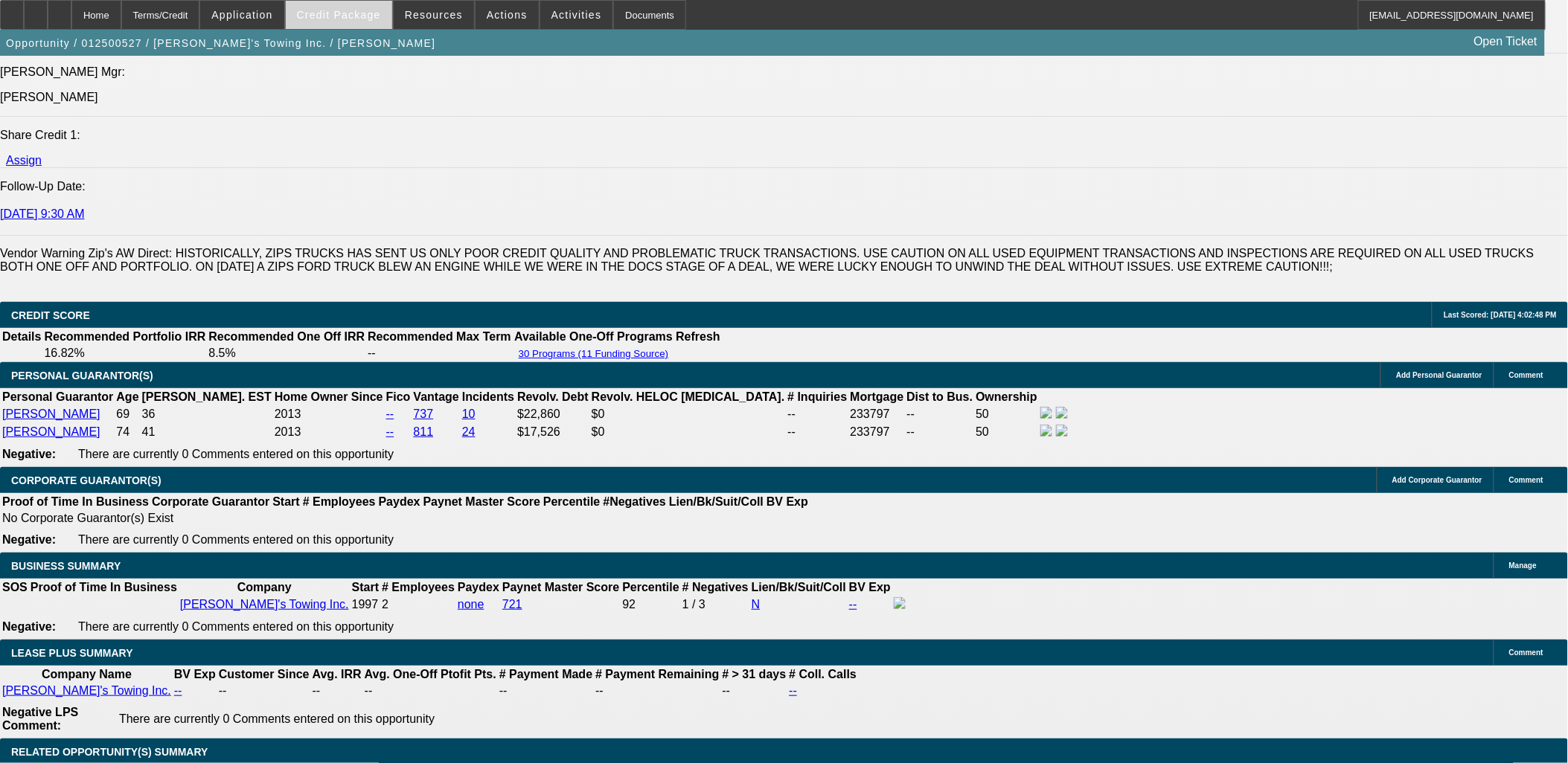
click at [374, 17] on span "Credit Package" at bounding box center [339, 14] width 84 height 12
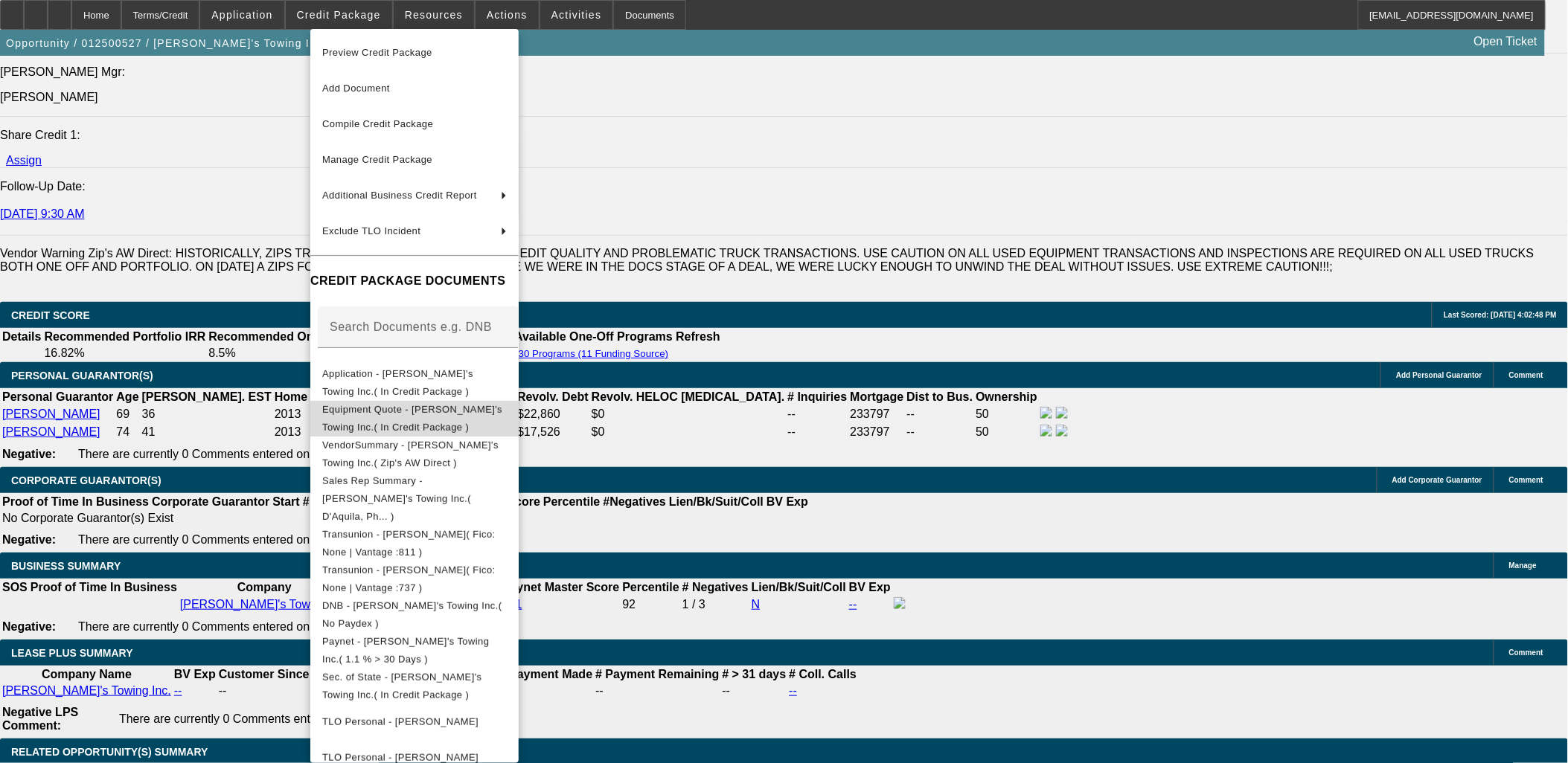
click at [439, 412] on span "Equipment Quote - B J's Towing Inc.( In Credit Package )" at bounding box center [412, 417] width 180 height 29
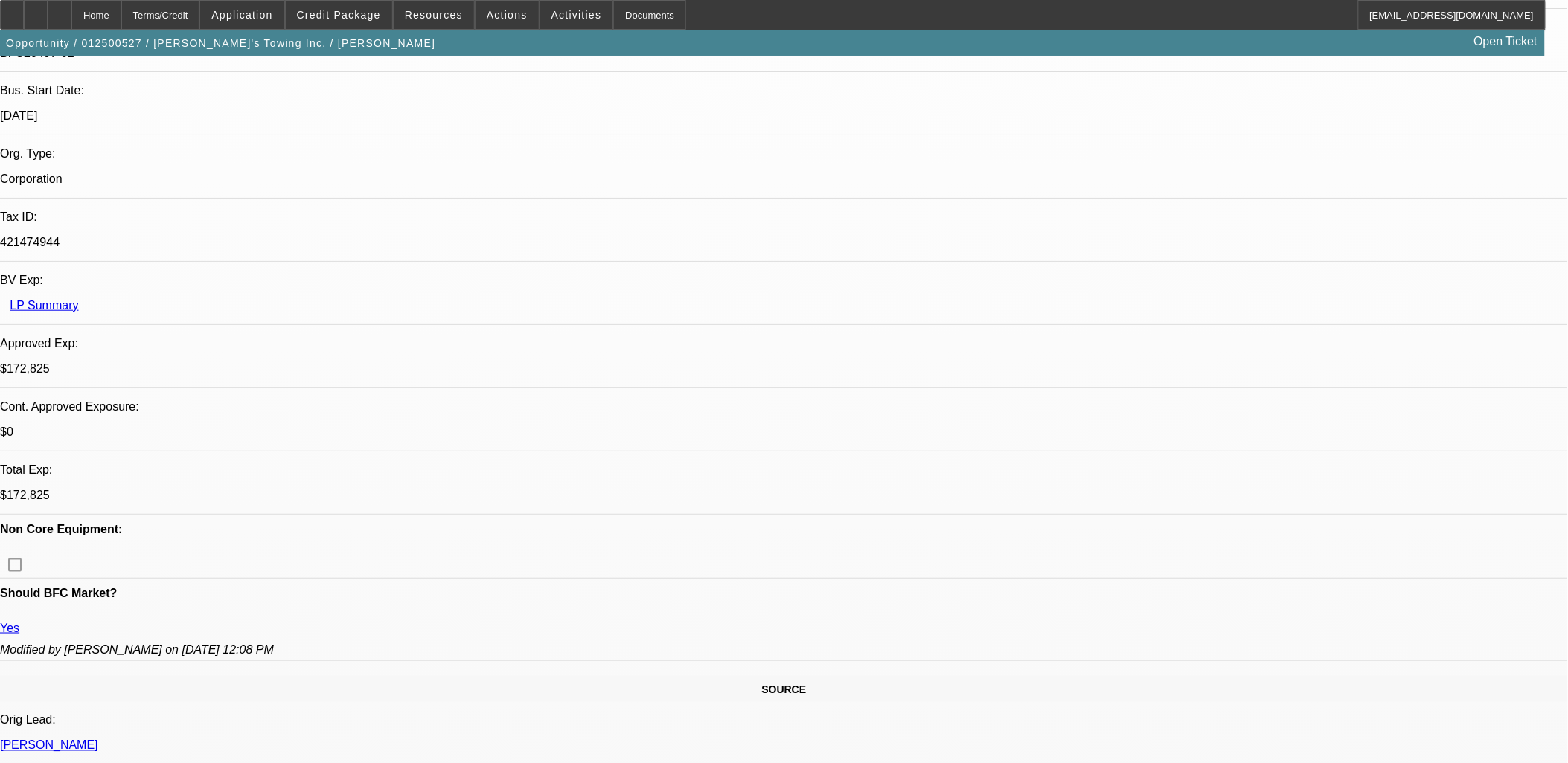
scroll to position [0, 0]
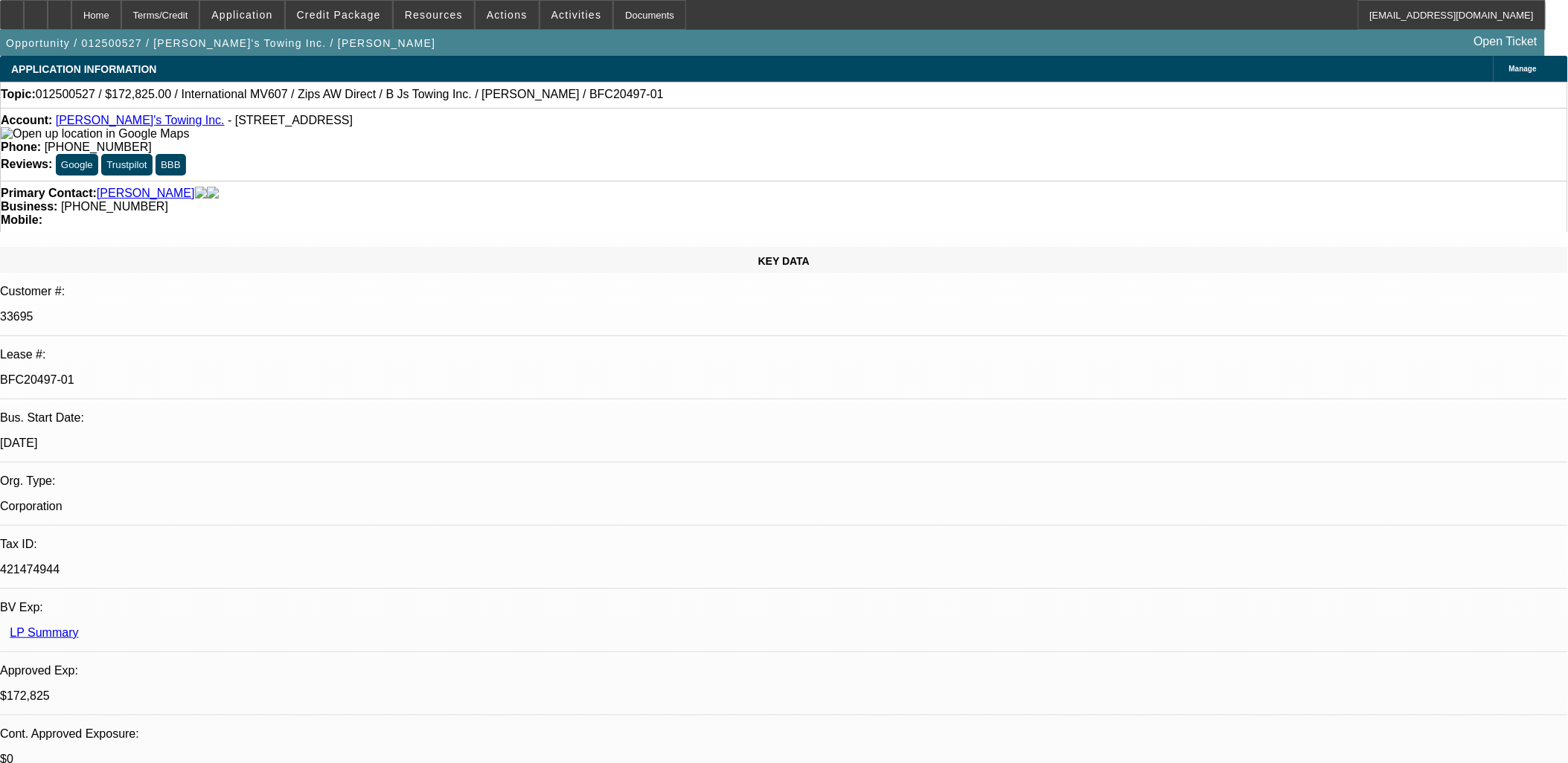
click at [285, 1] on button "Credit Package" at bounding box center [339, 15] width 107 height 28
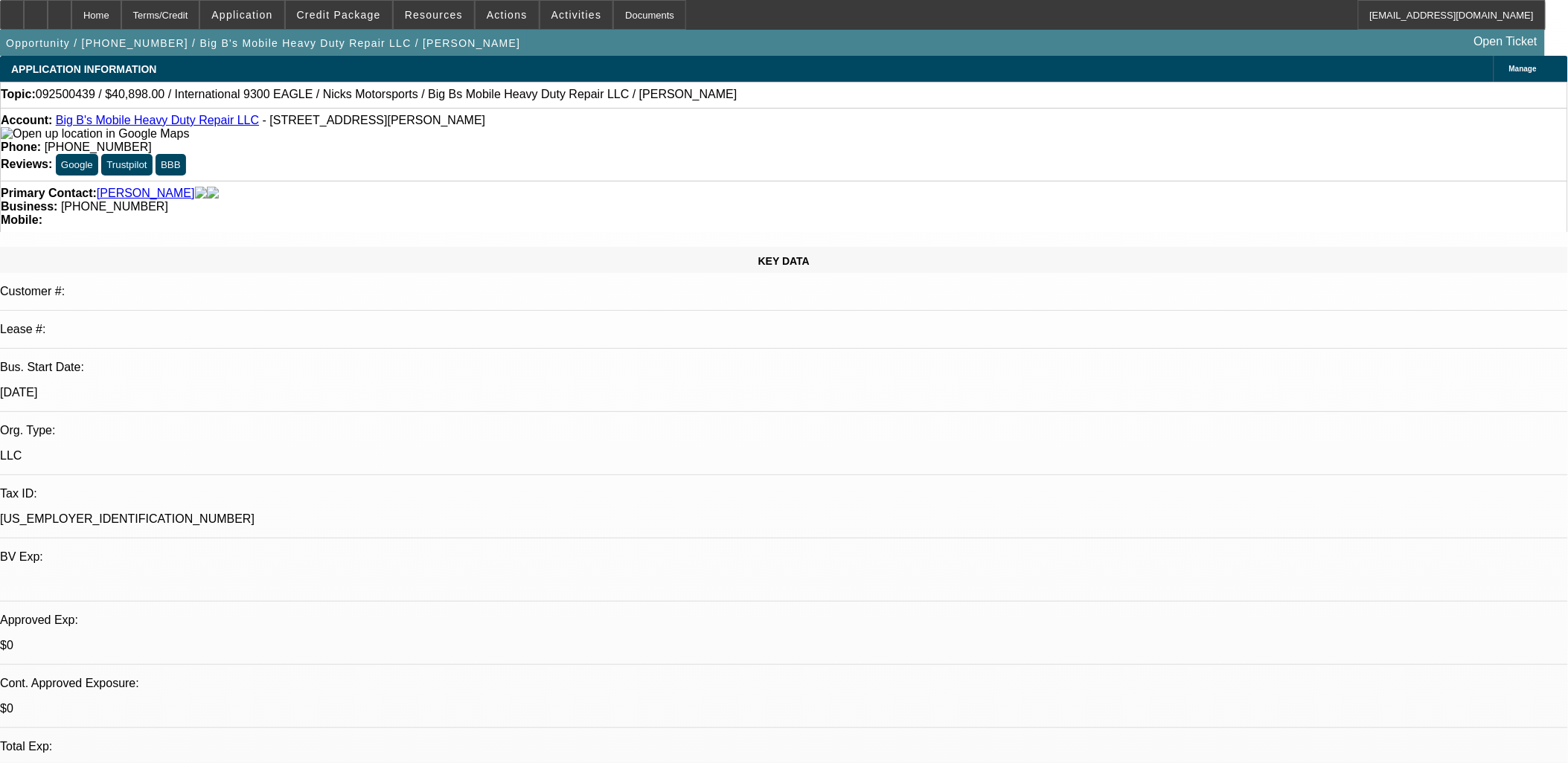
select select "0"
select select "0.1"
select select "0"
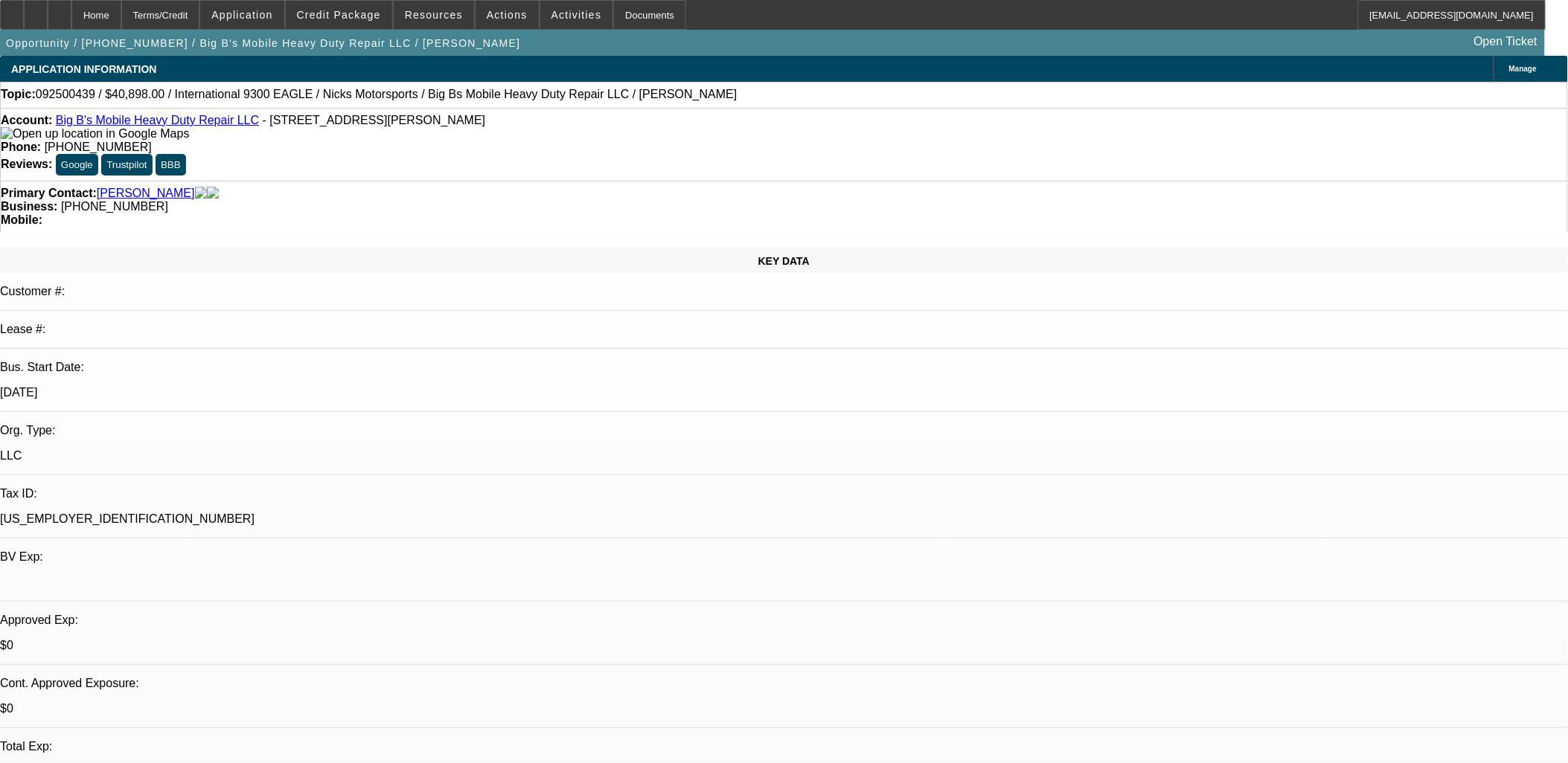
select select "0.1"
select select "0"
select select "0.1"
select select "0.2"
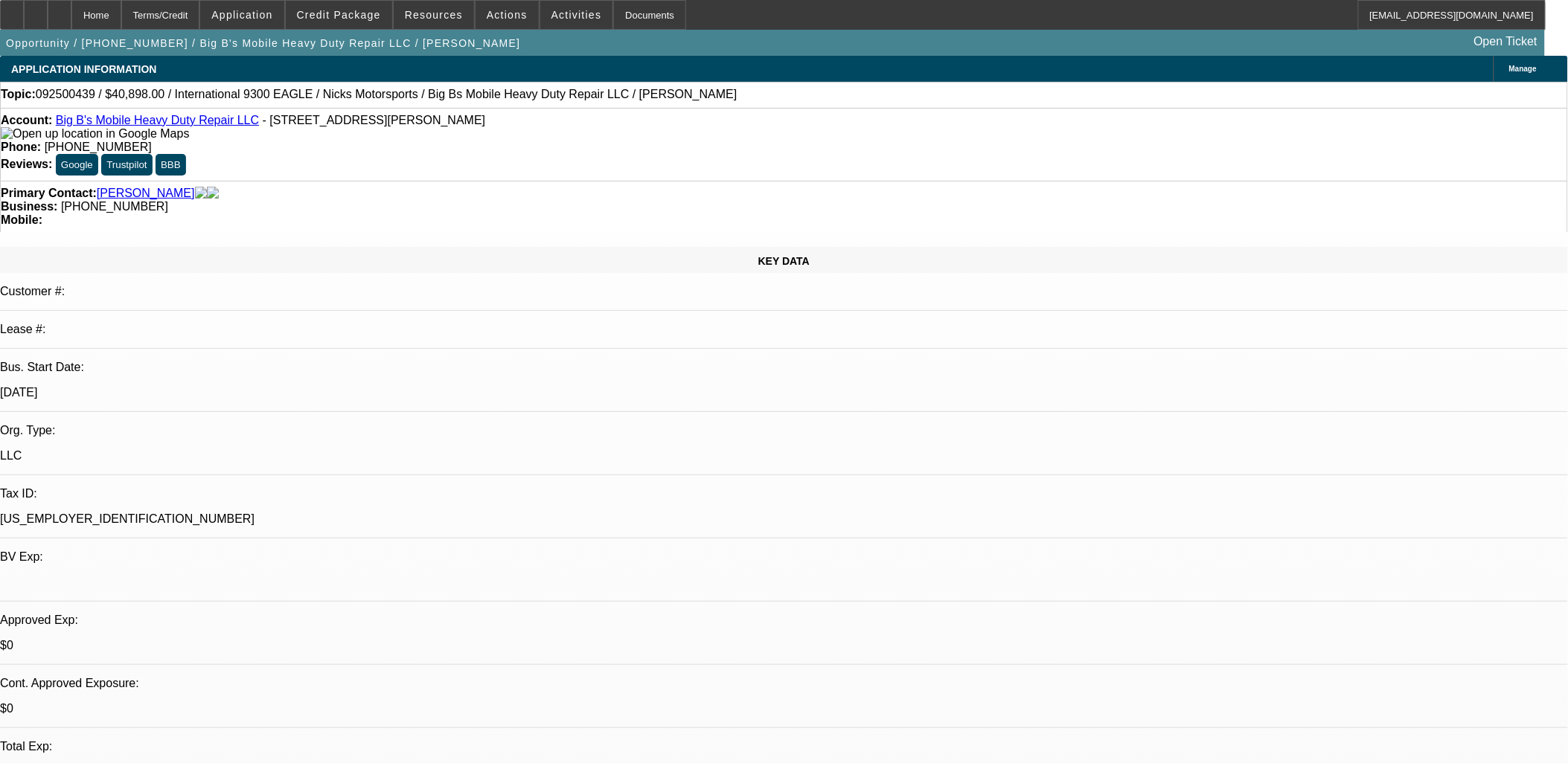
select select "0"
select select "0.1"
select select "1"
select select "4"
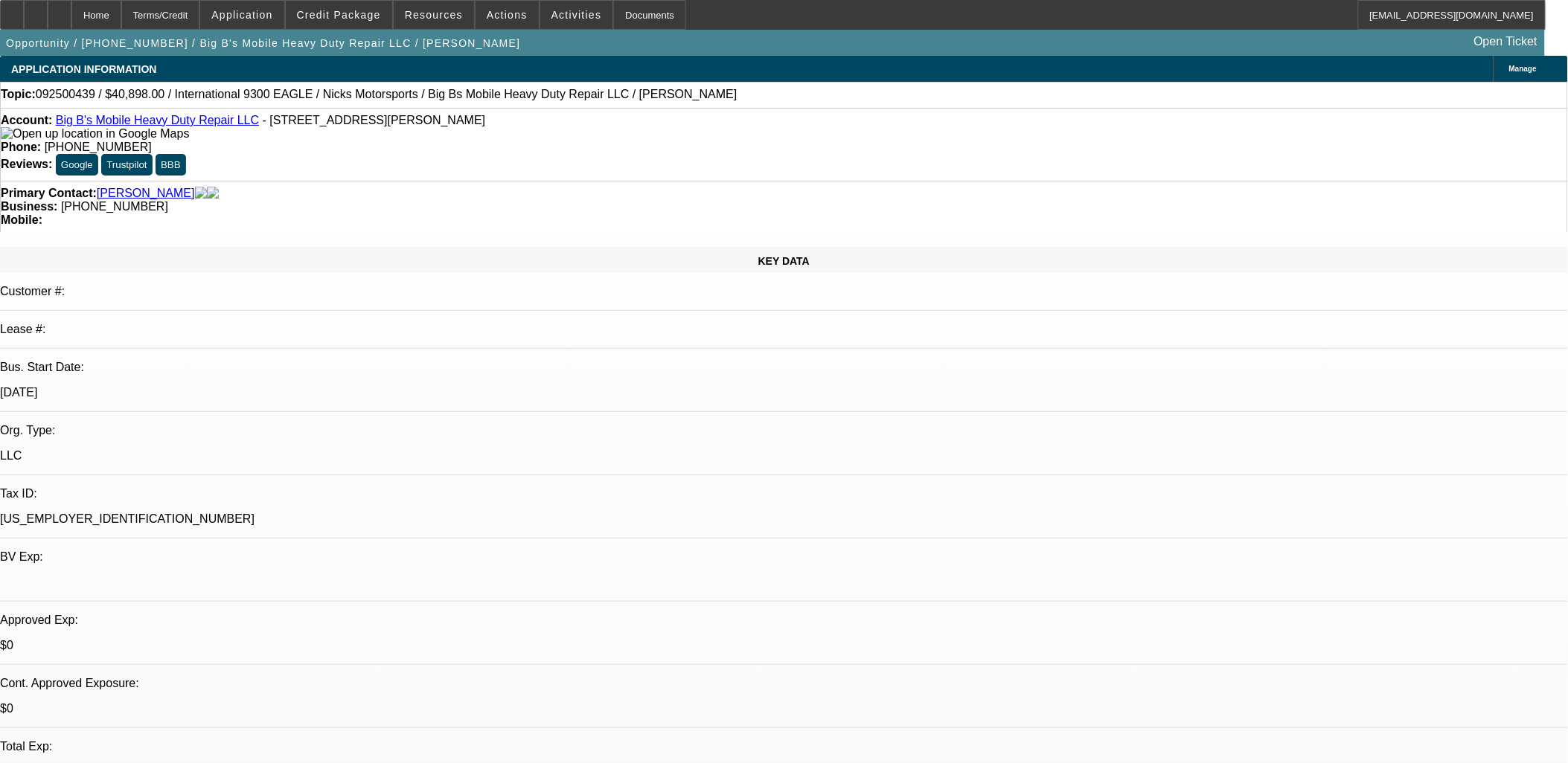
select select "1"
select select "4"
select select "1"
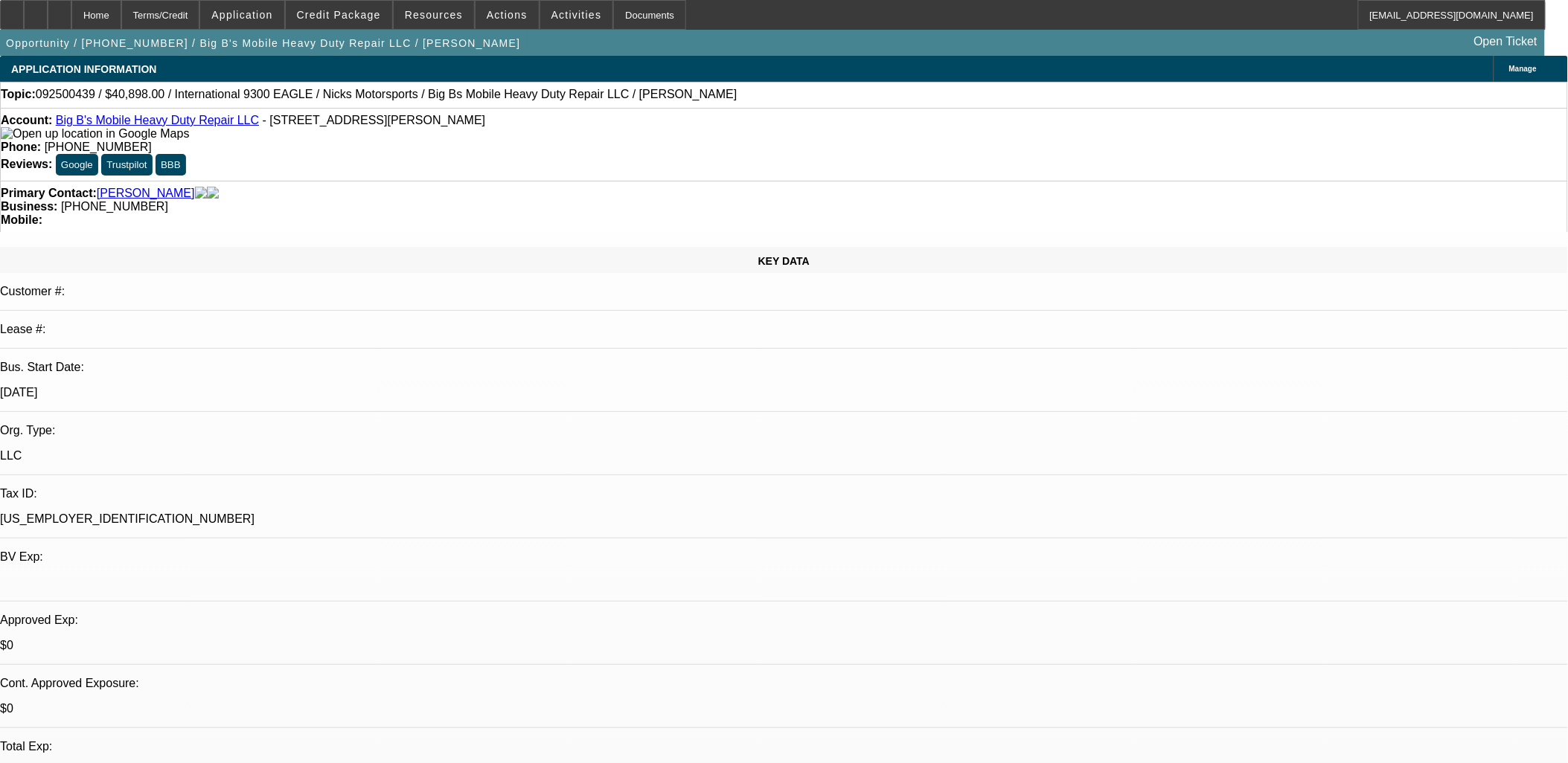
select select "4"
select select "1"
select select "4"
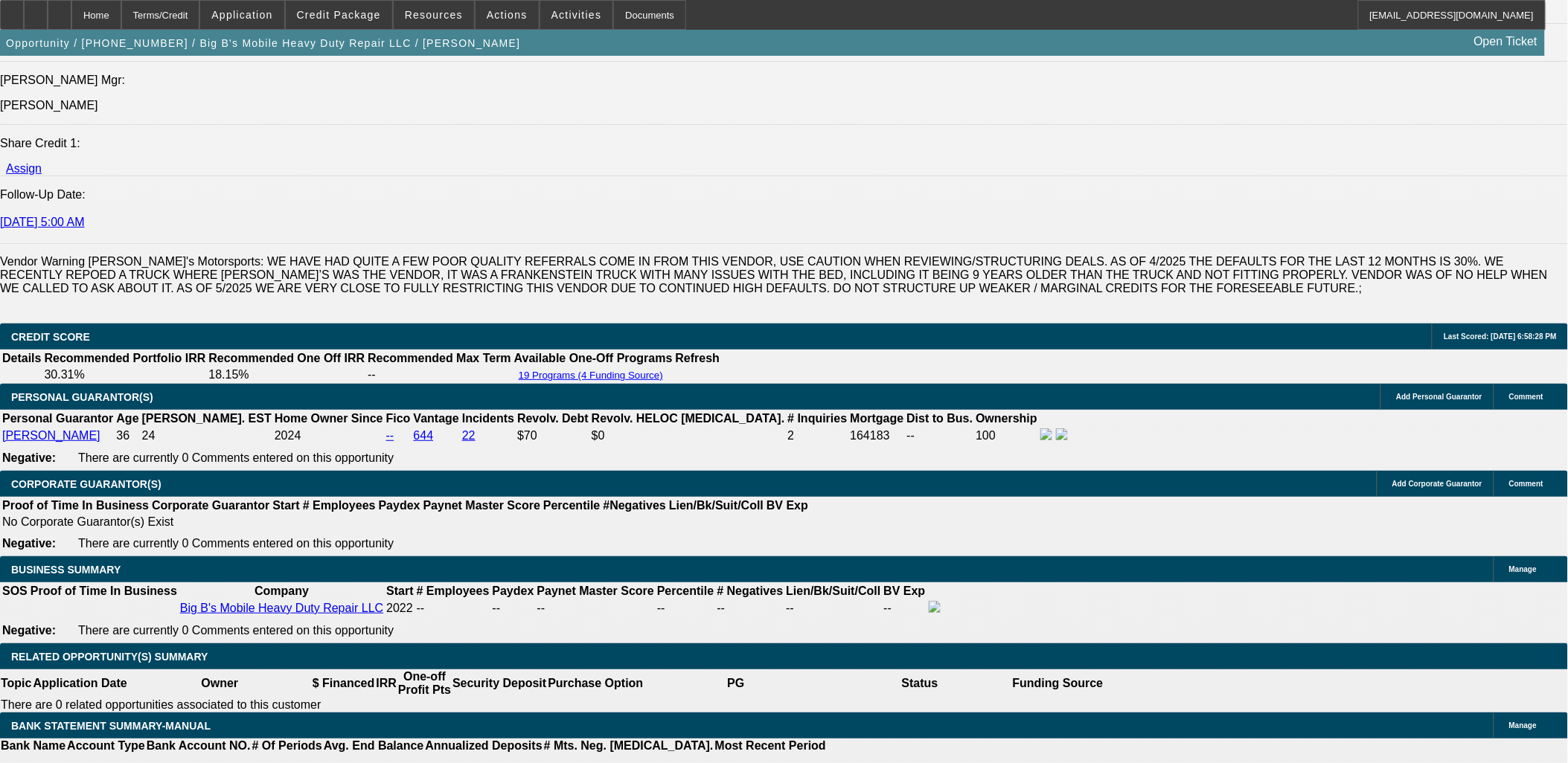
scroll to position [2004, 0]
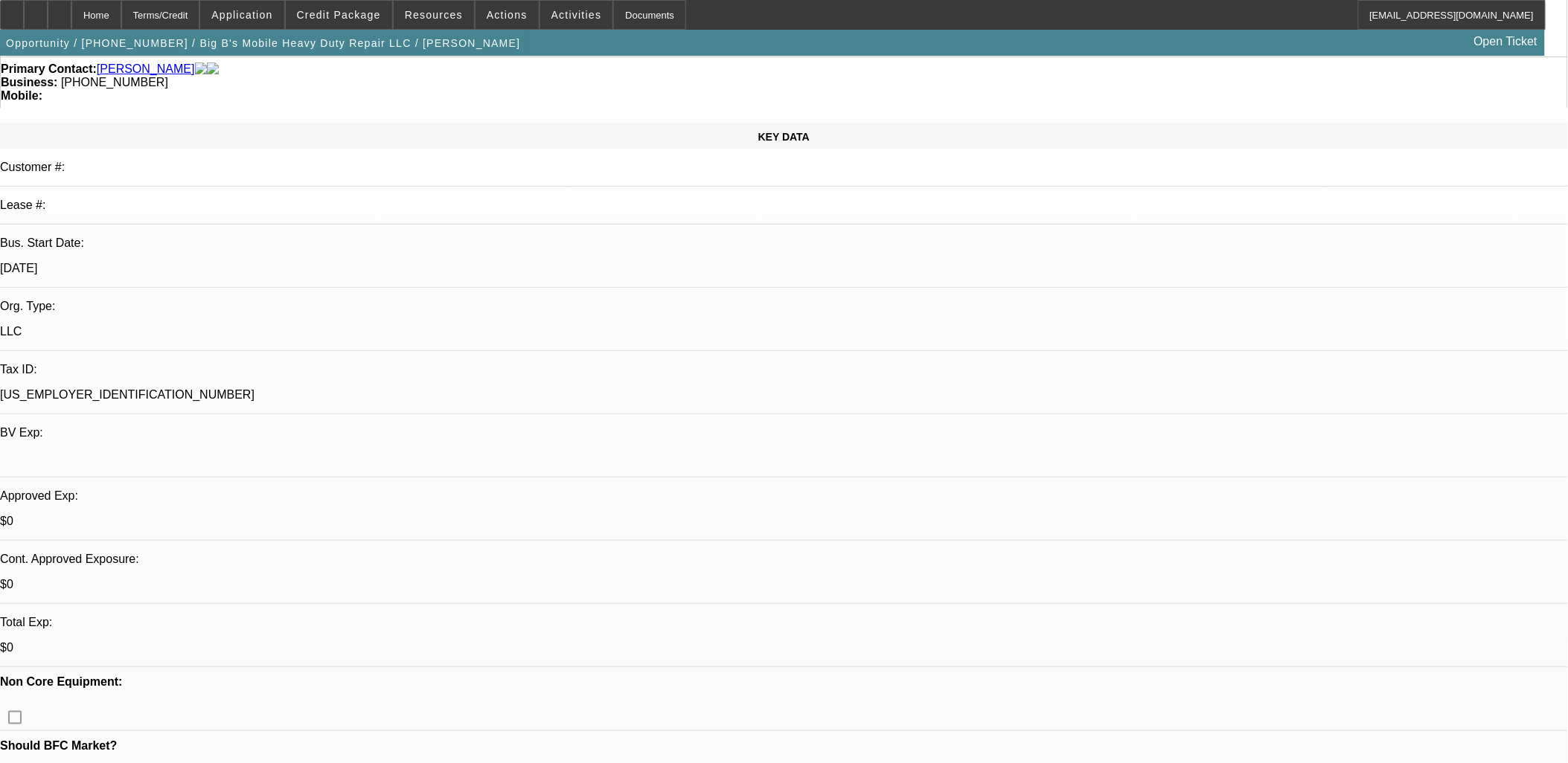
scroll to position [0, 0]
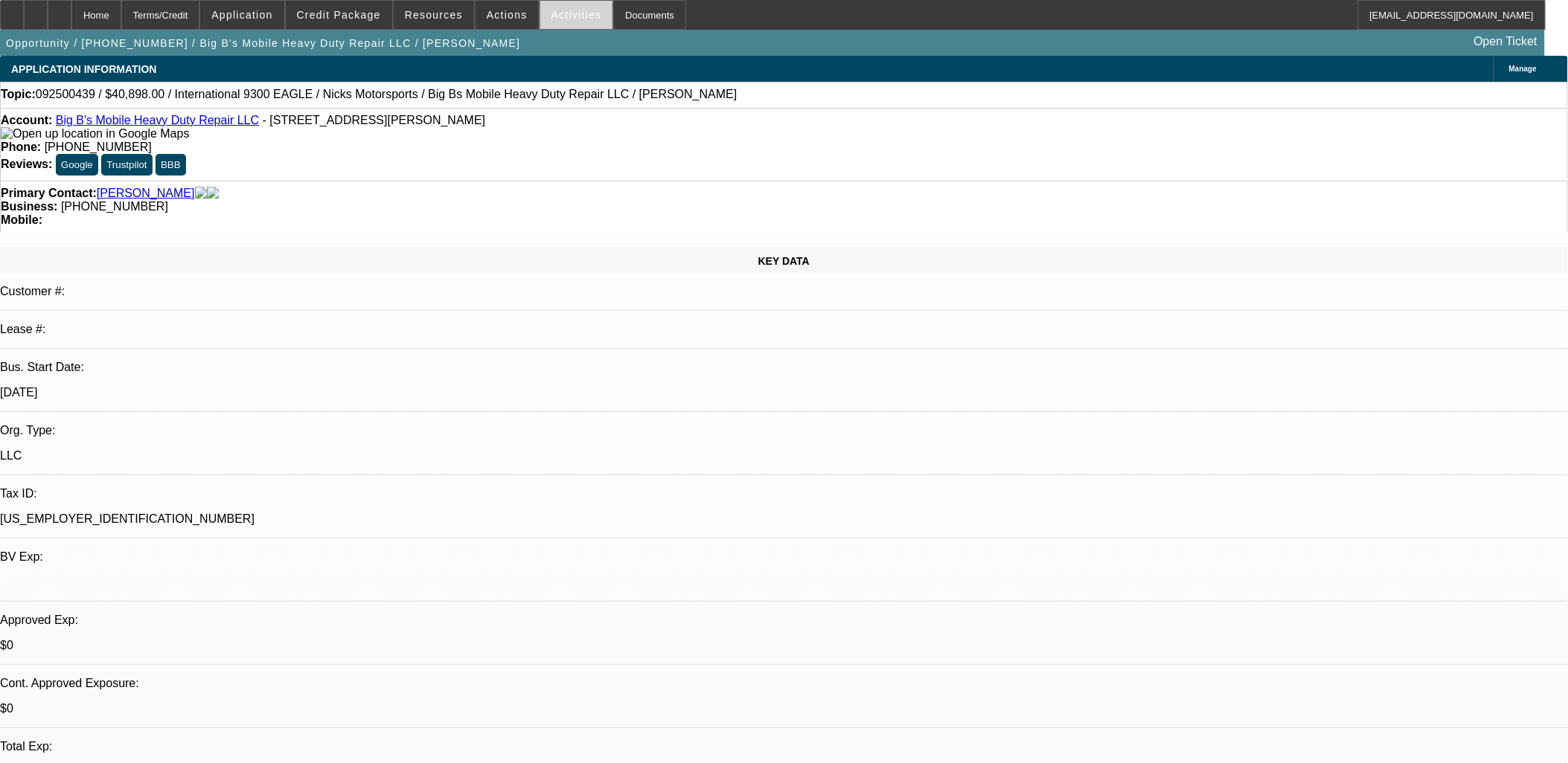
click at [576, 17] on span at bounding box center [576, 15] width 73 height 36
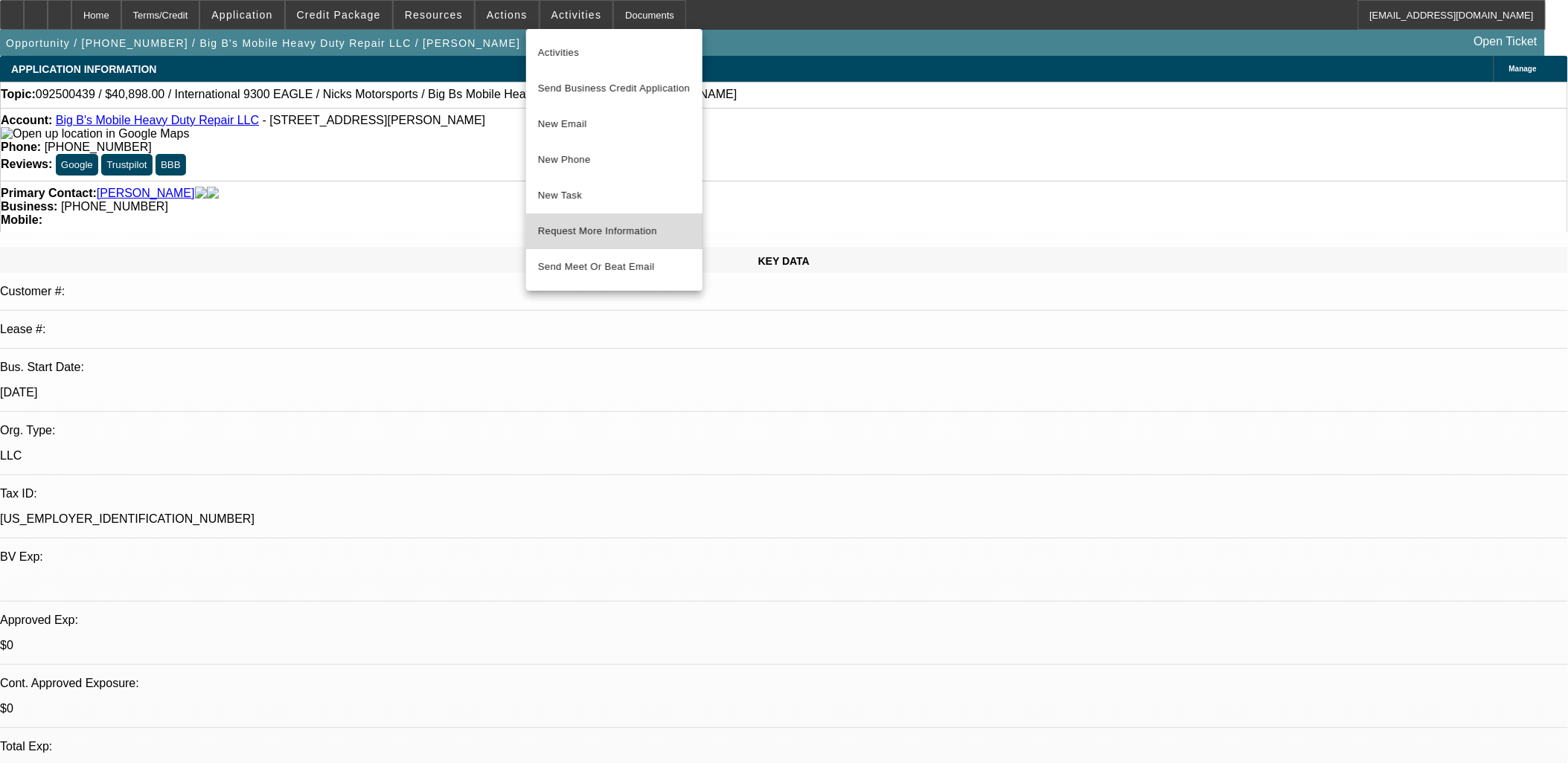
click at [623, 239] on span "Request More Information" at bounding box center [615, 231] width 153 height 18
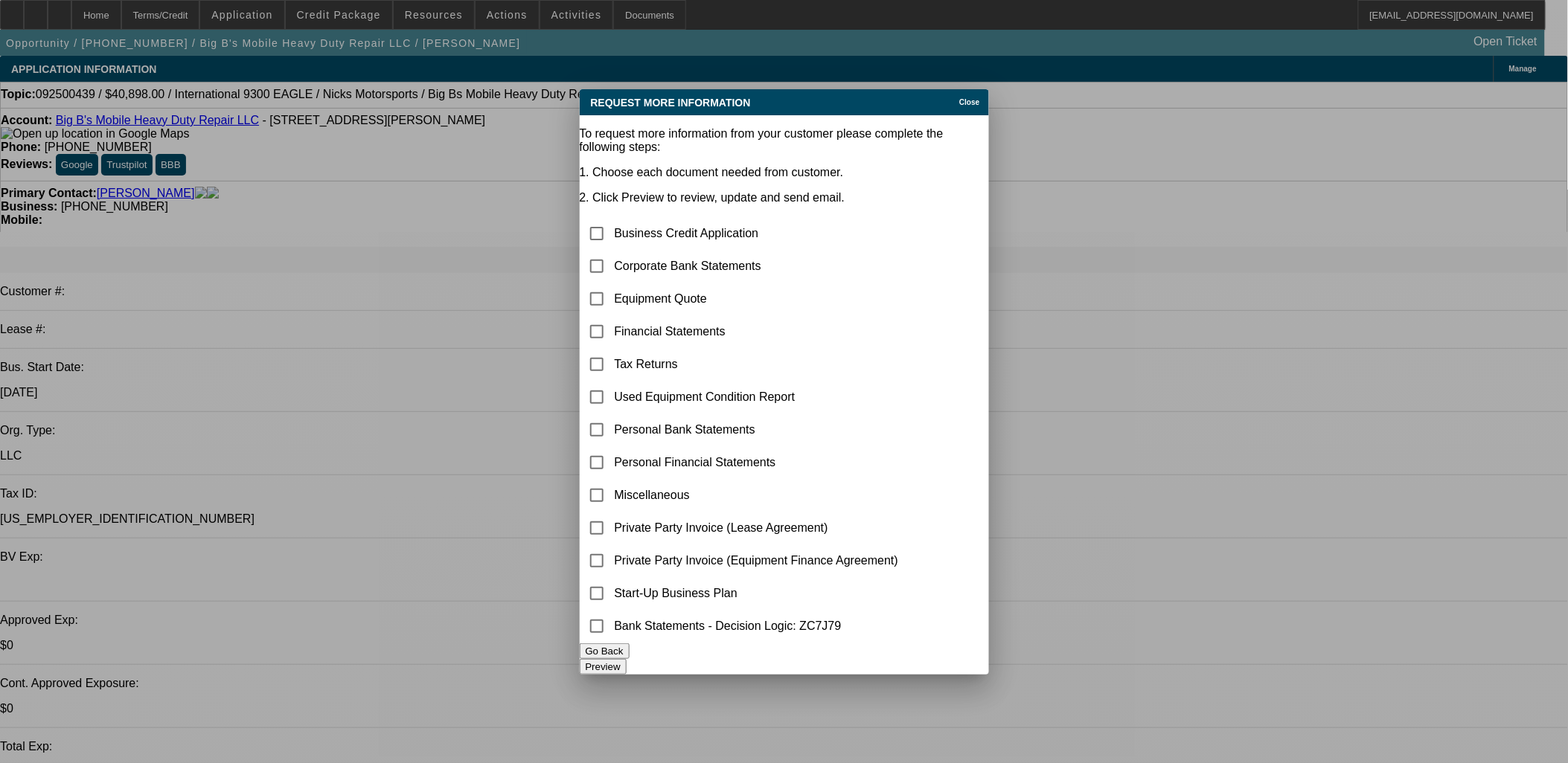
click at [626, 666] on button "Preview" at bounding box center [603, 667] width 47 height 16
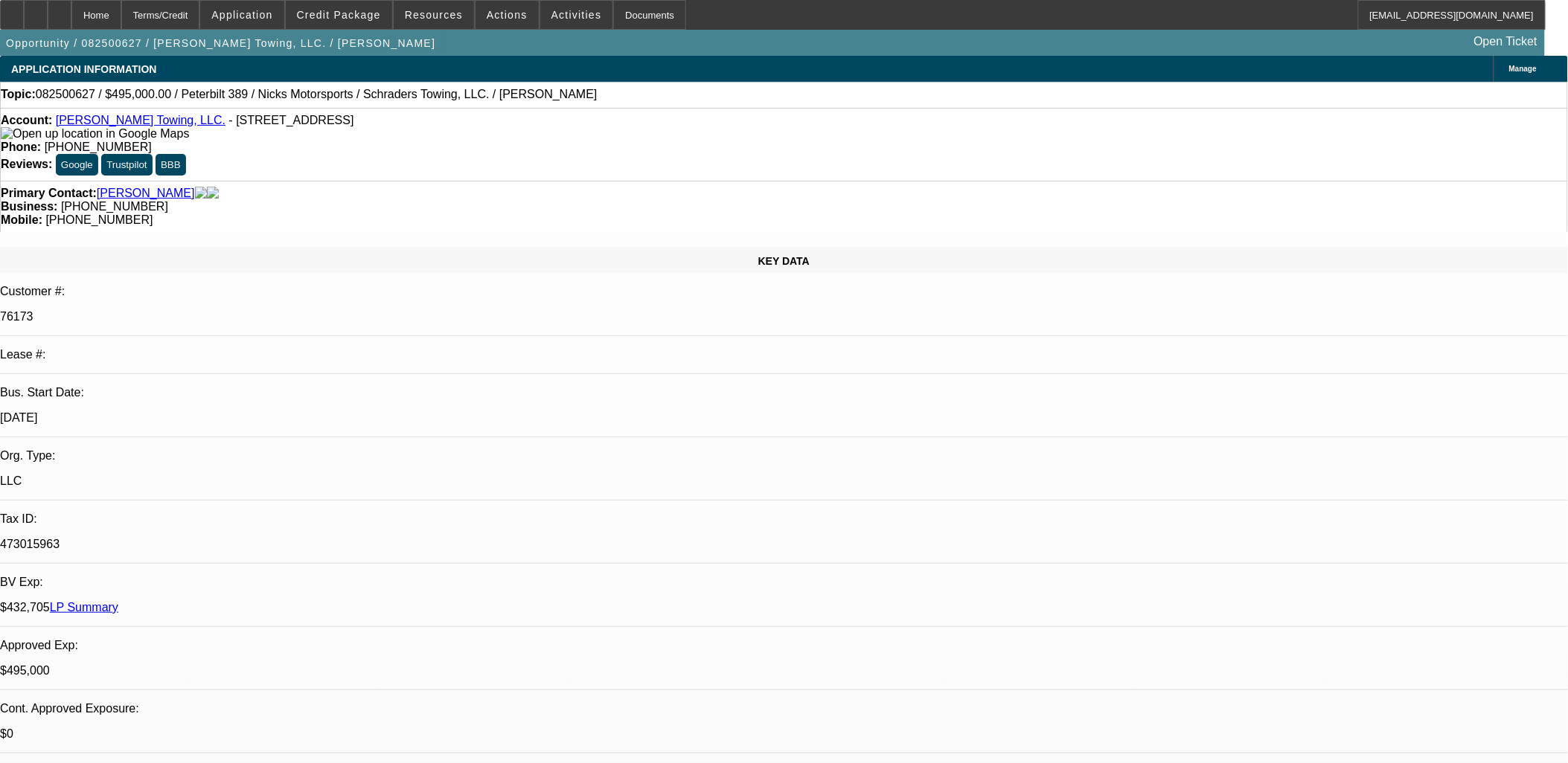
select select "0"
select select "2"
select select "0.1"
select select "0"
select select "2"
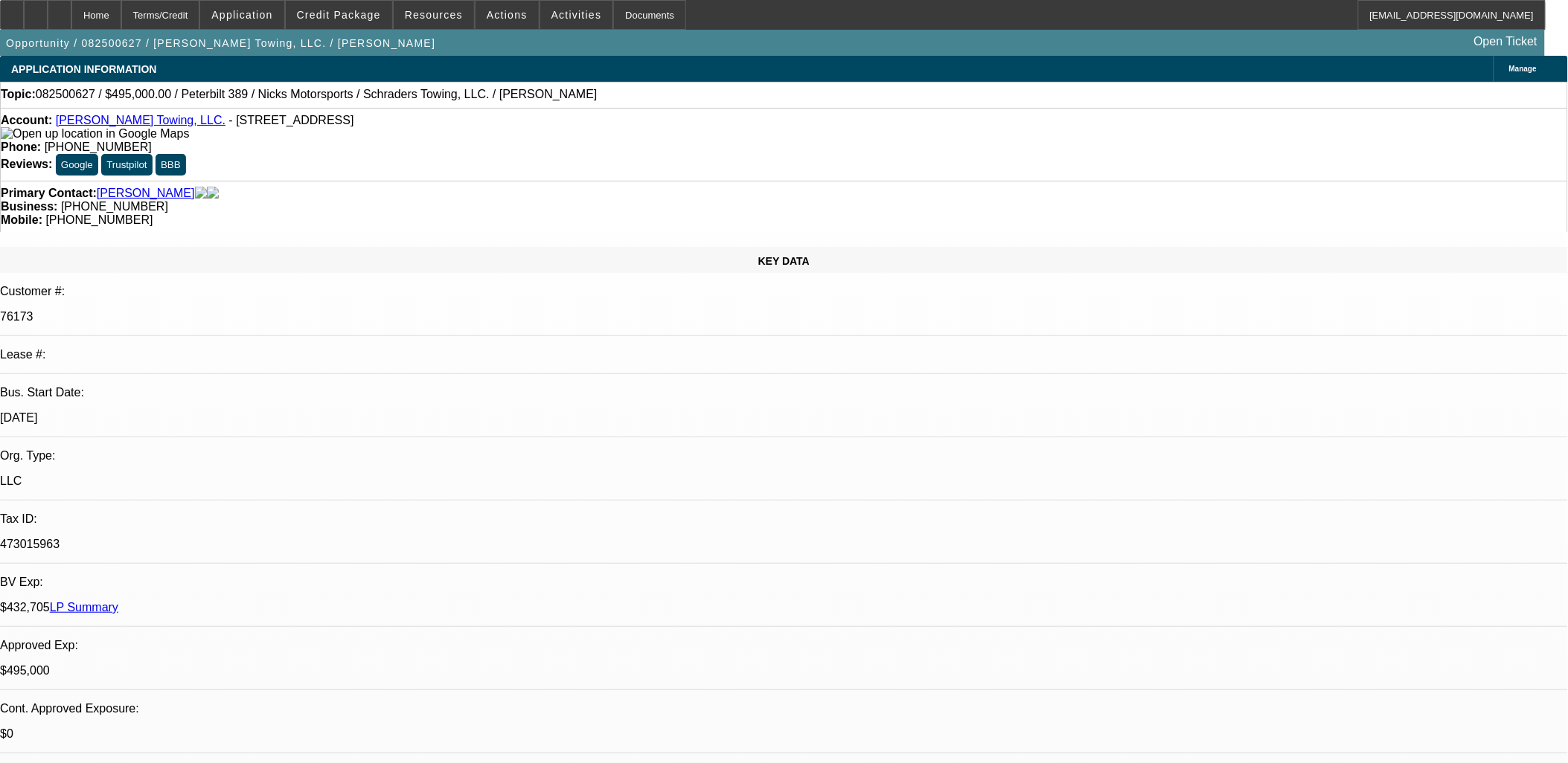
select select "0.1"
select select "0"
select select "2"
select select "0.1"
select select "0"
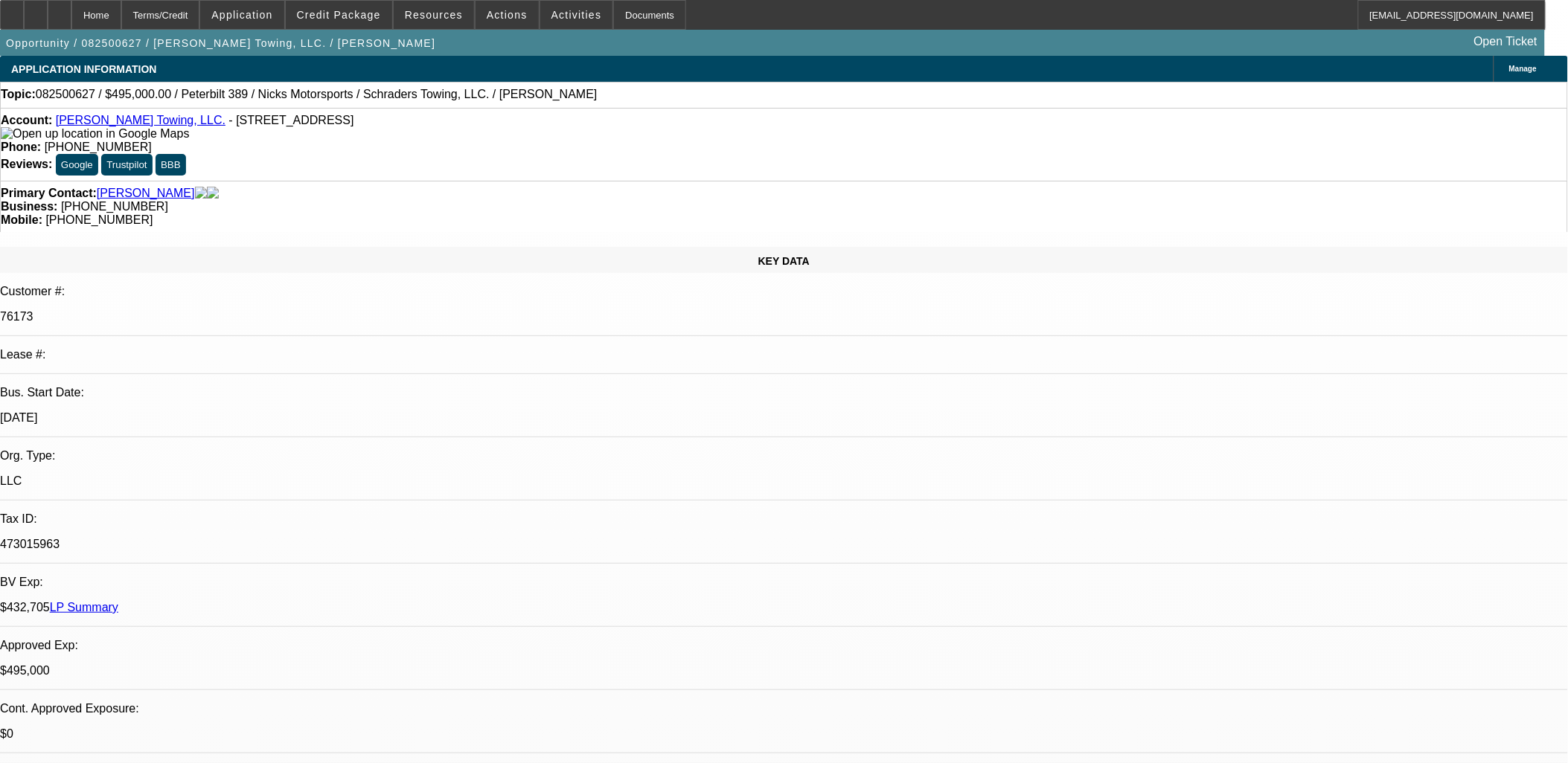
select select "2"
select select "0.1"
select select "1"
select select "2"
select select "4"
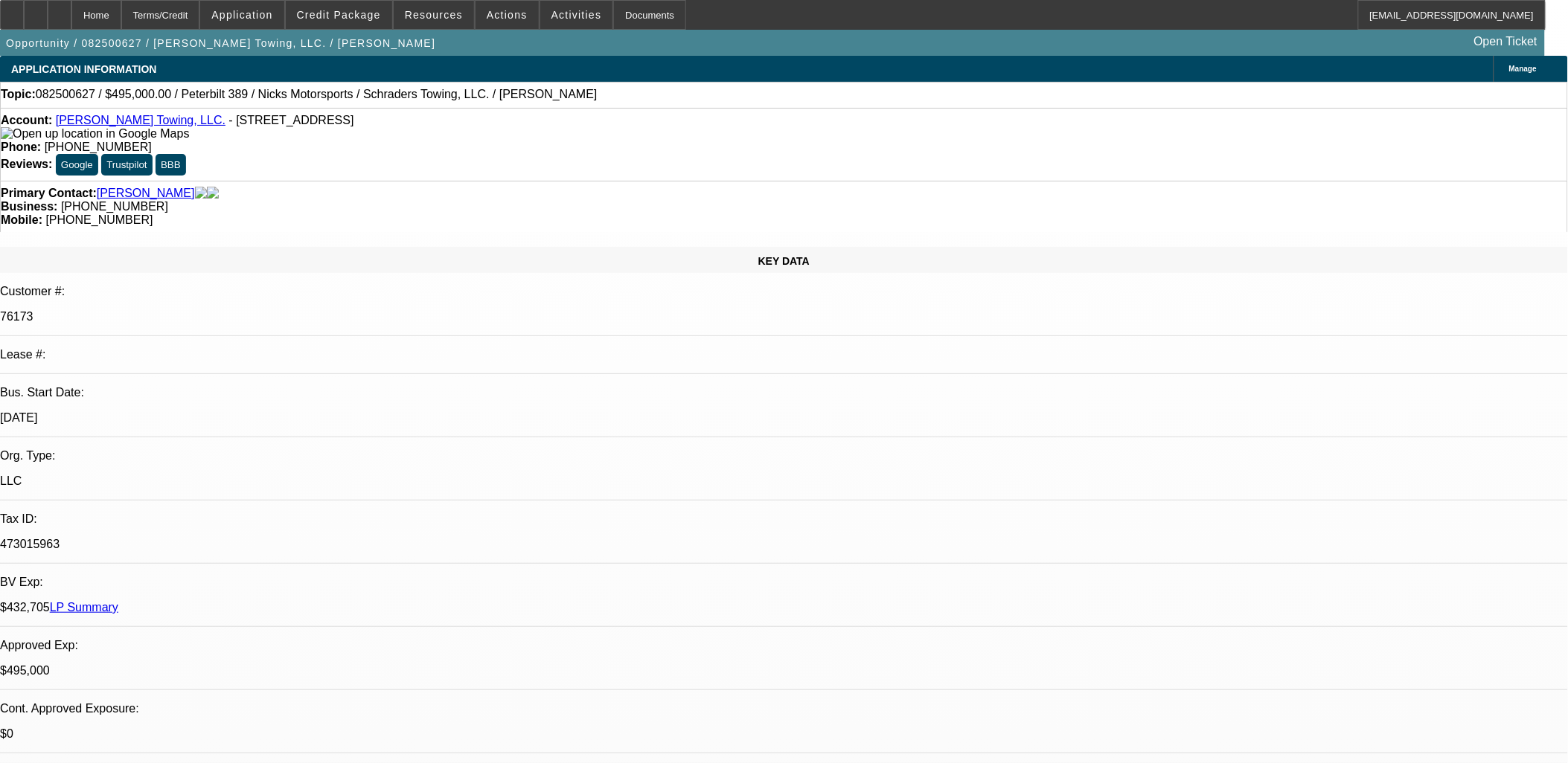
select select "1"
select select "2"
select select "4"
select select "1"
select select "2"
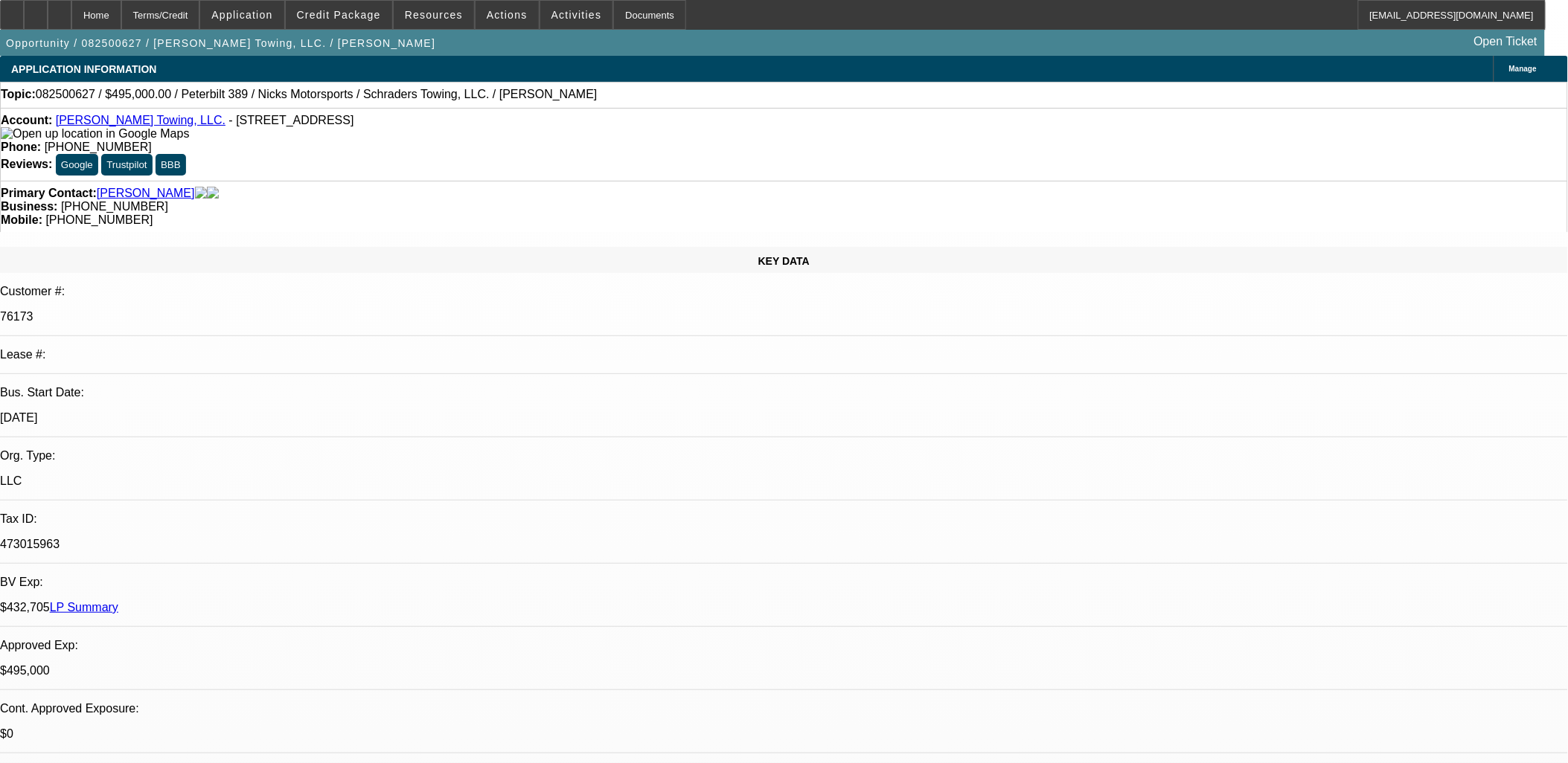
select select "4"
select select "1"
select select "2"
select select "4"
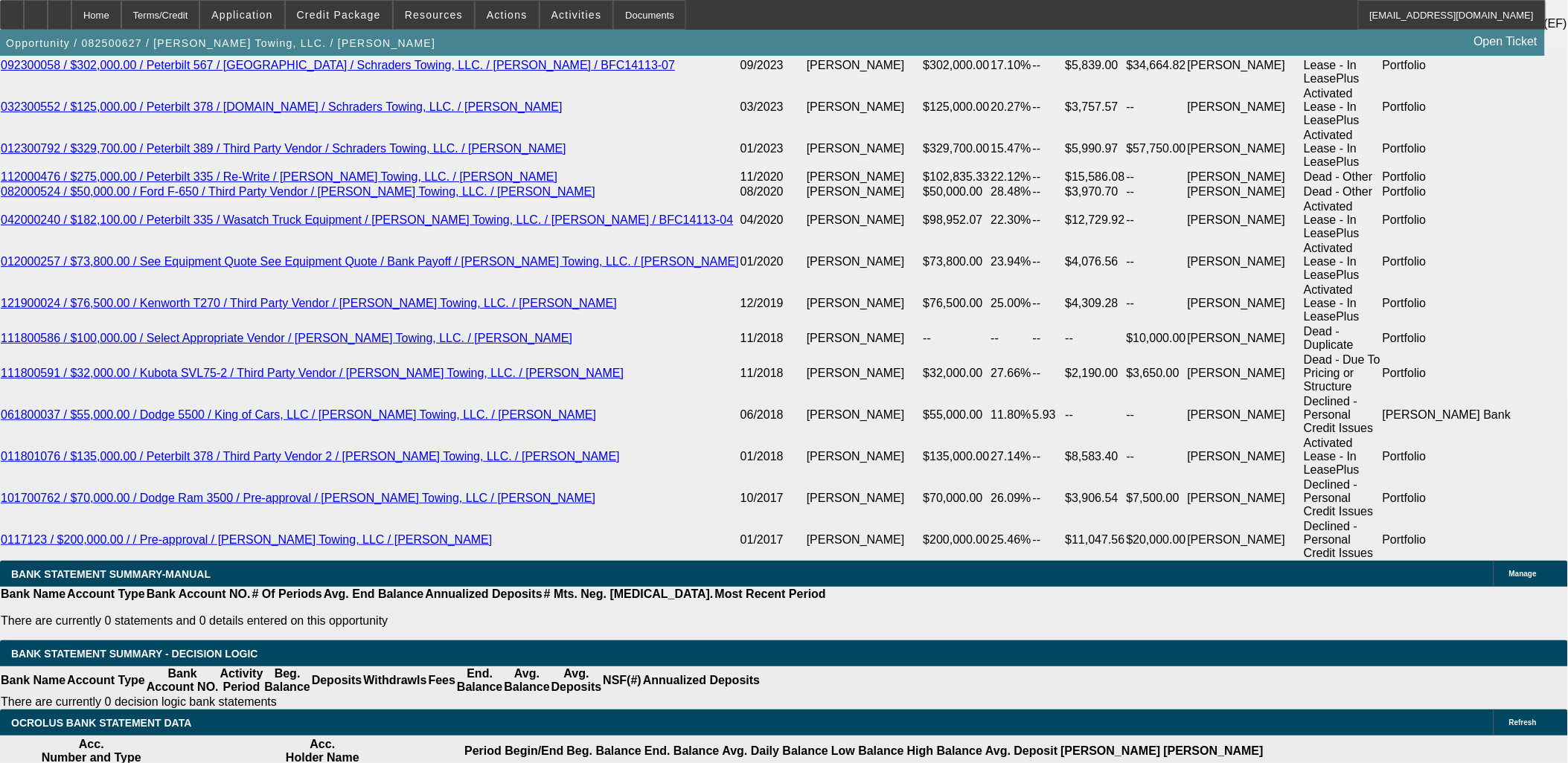
scroll to position [2754, 0]
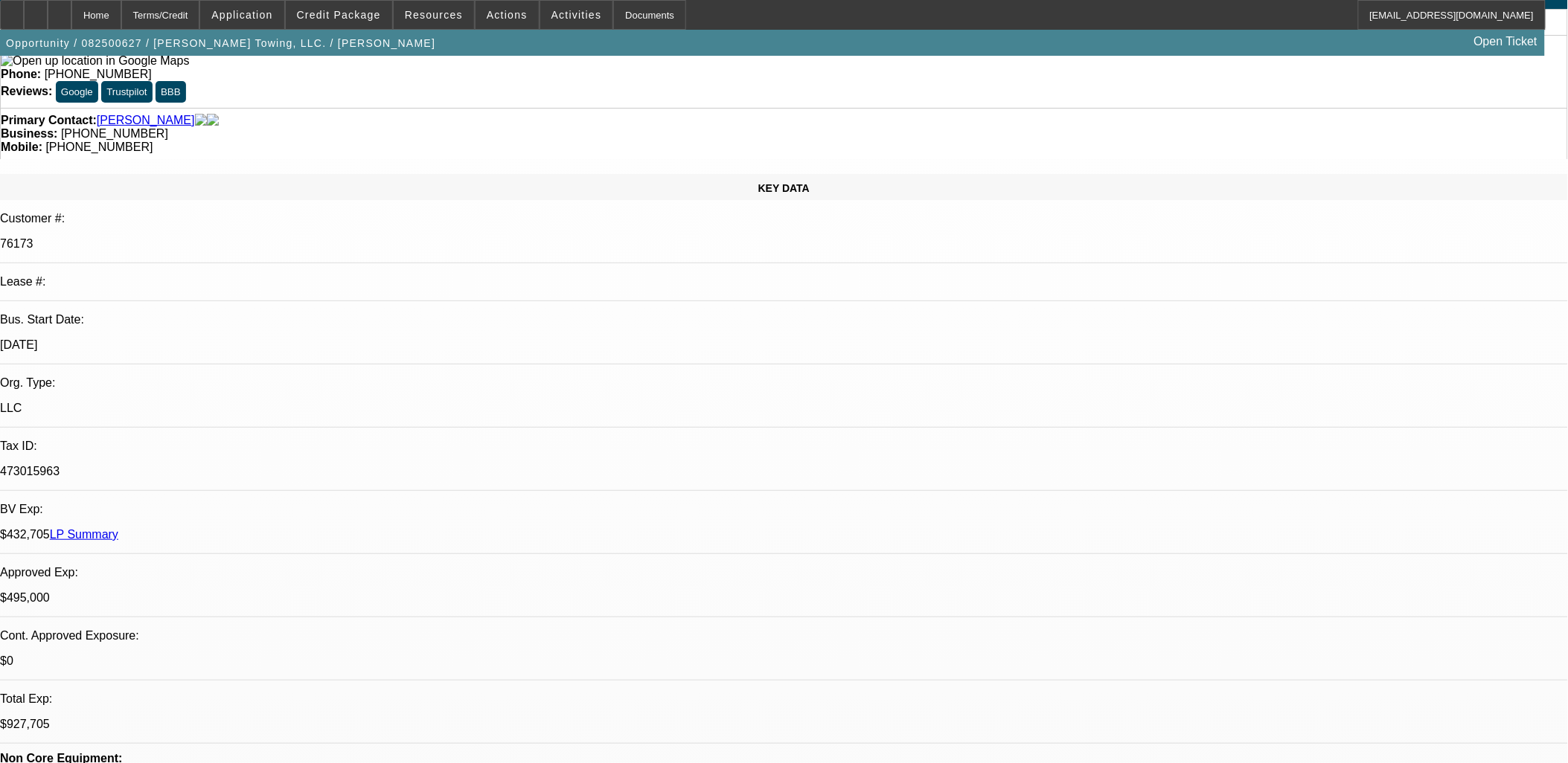
scroll to position [0, 0]
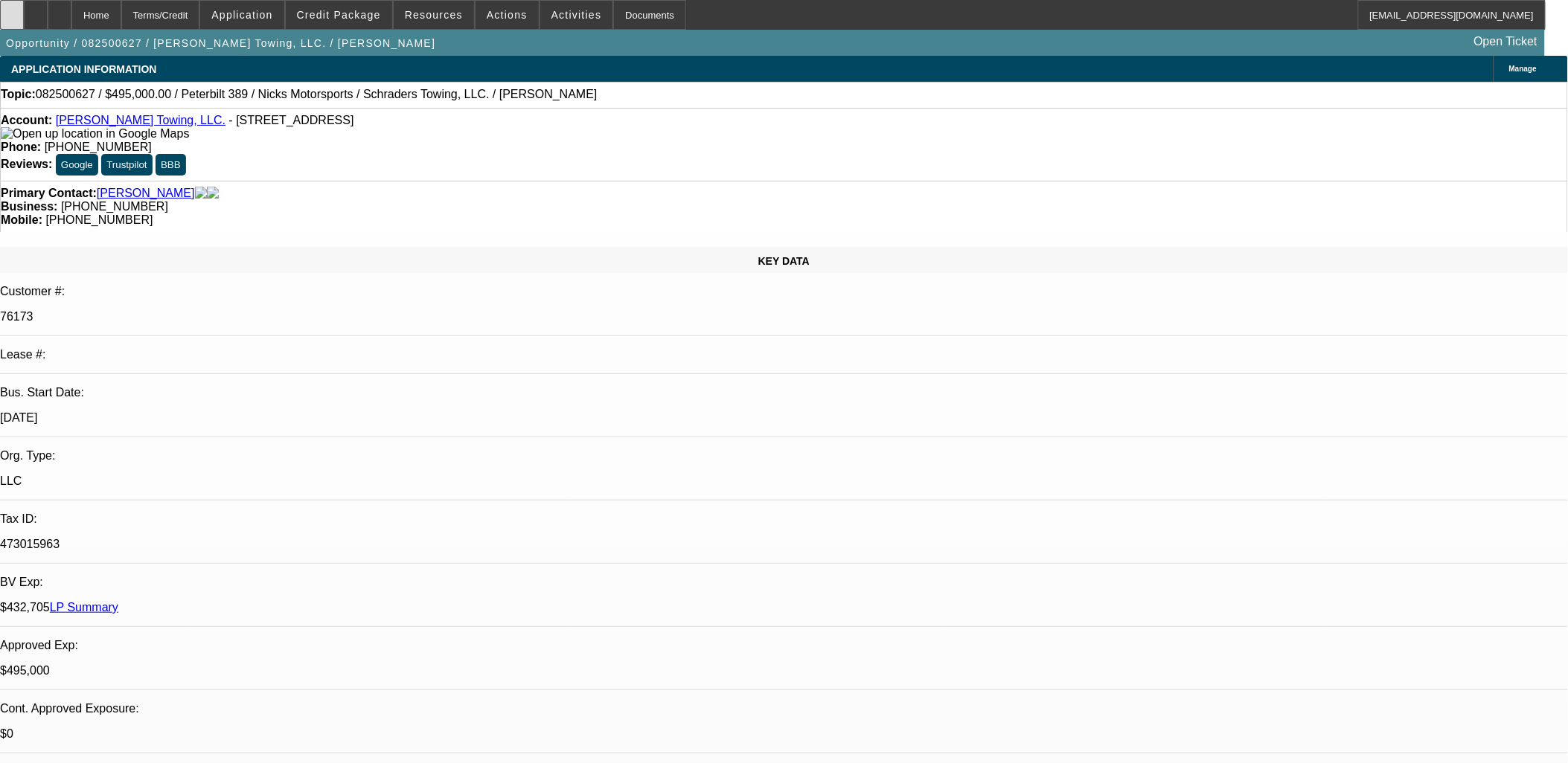
click at [24, 19] on div at bounding box center [12, 14] width 24 height 29
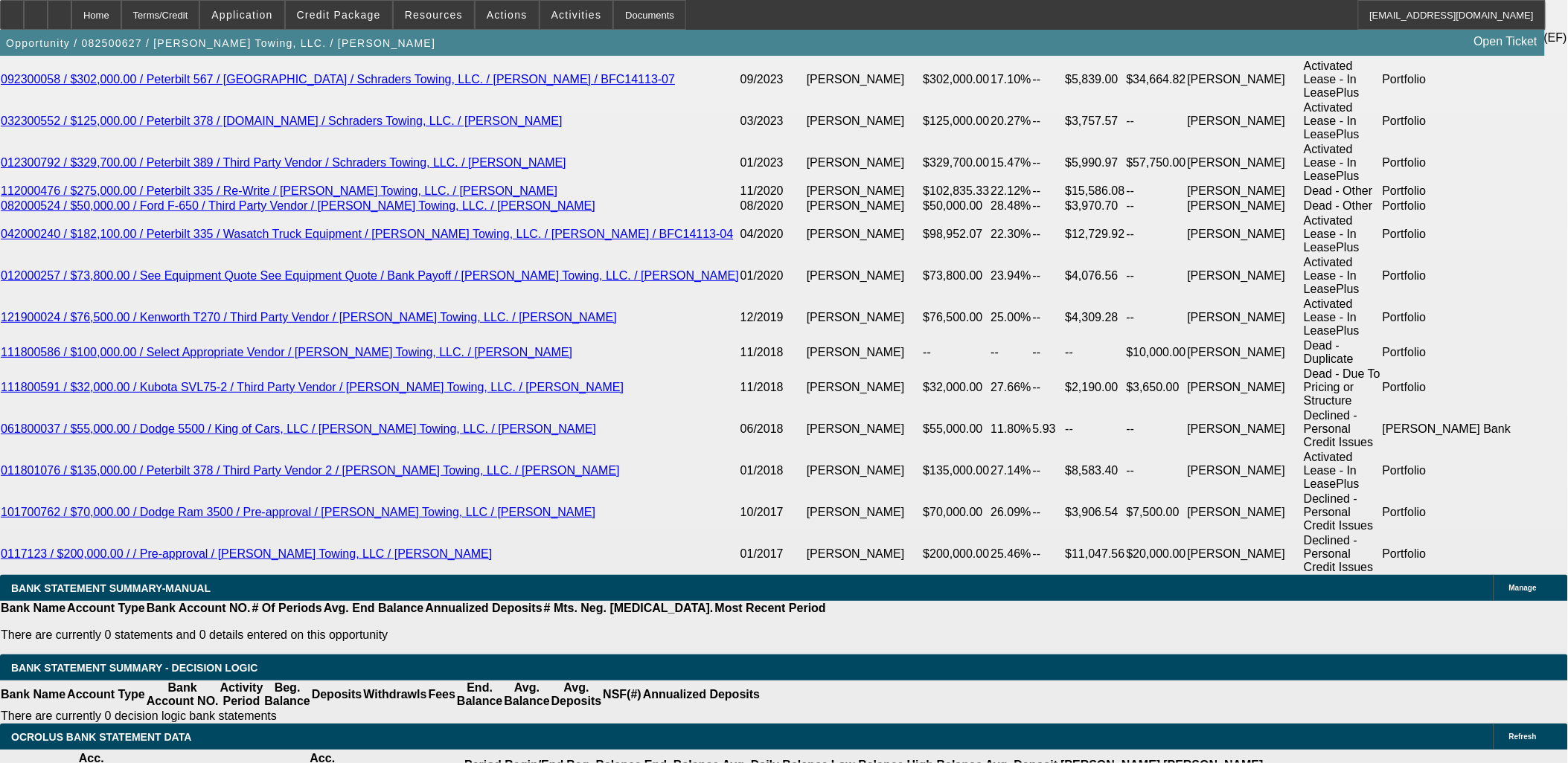
scroll to position [2810, 0]
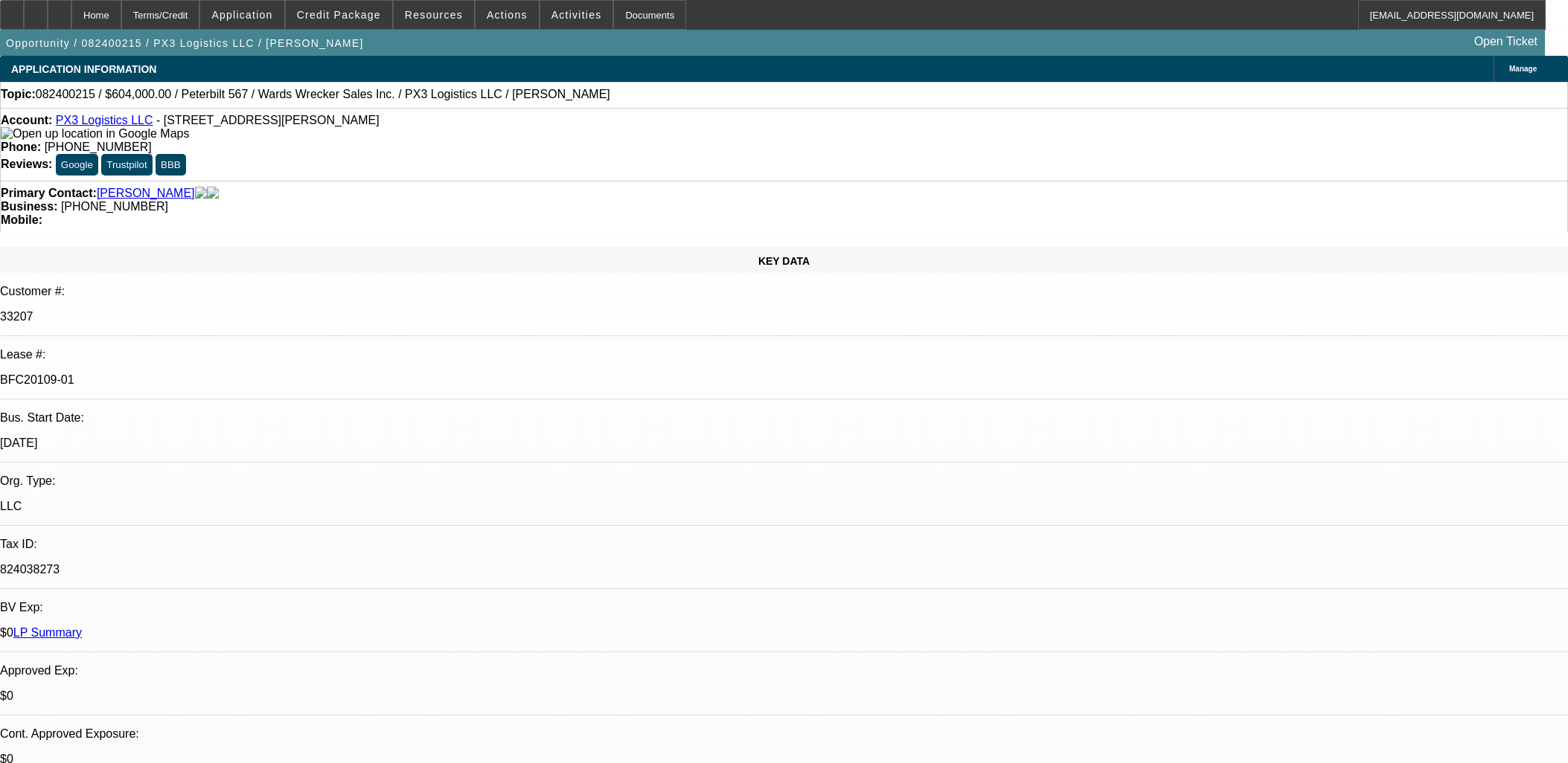
select select "0"
select select "2"
select select "0"
select select "6"
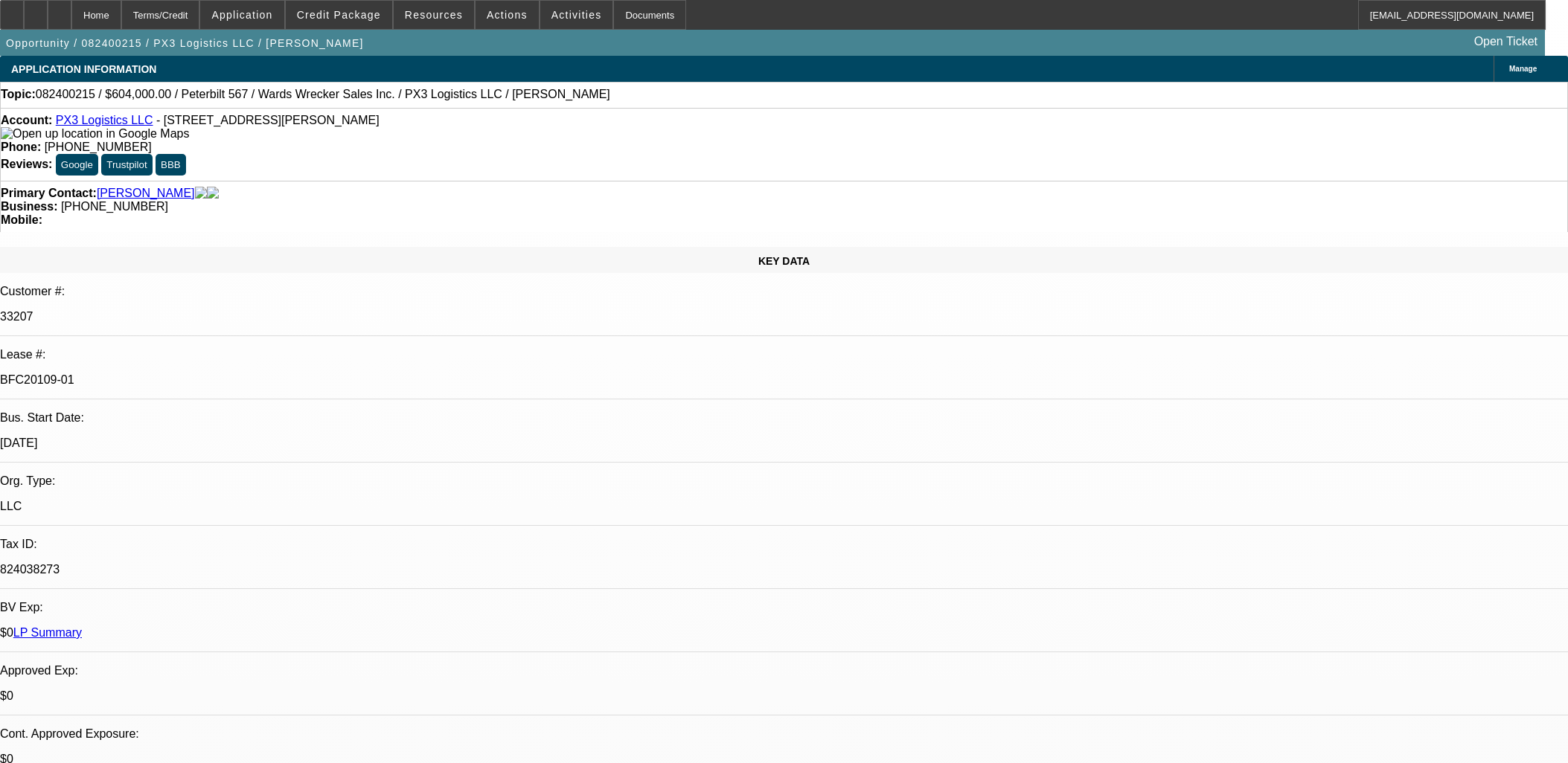
select select "0"
select select "2"
select select "0"
select select "6"
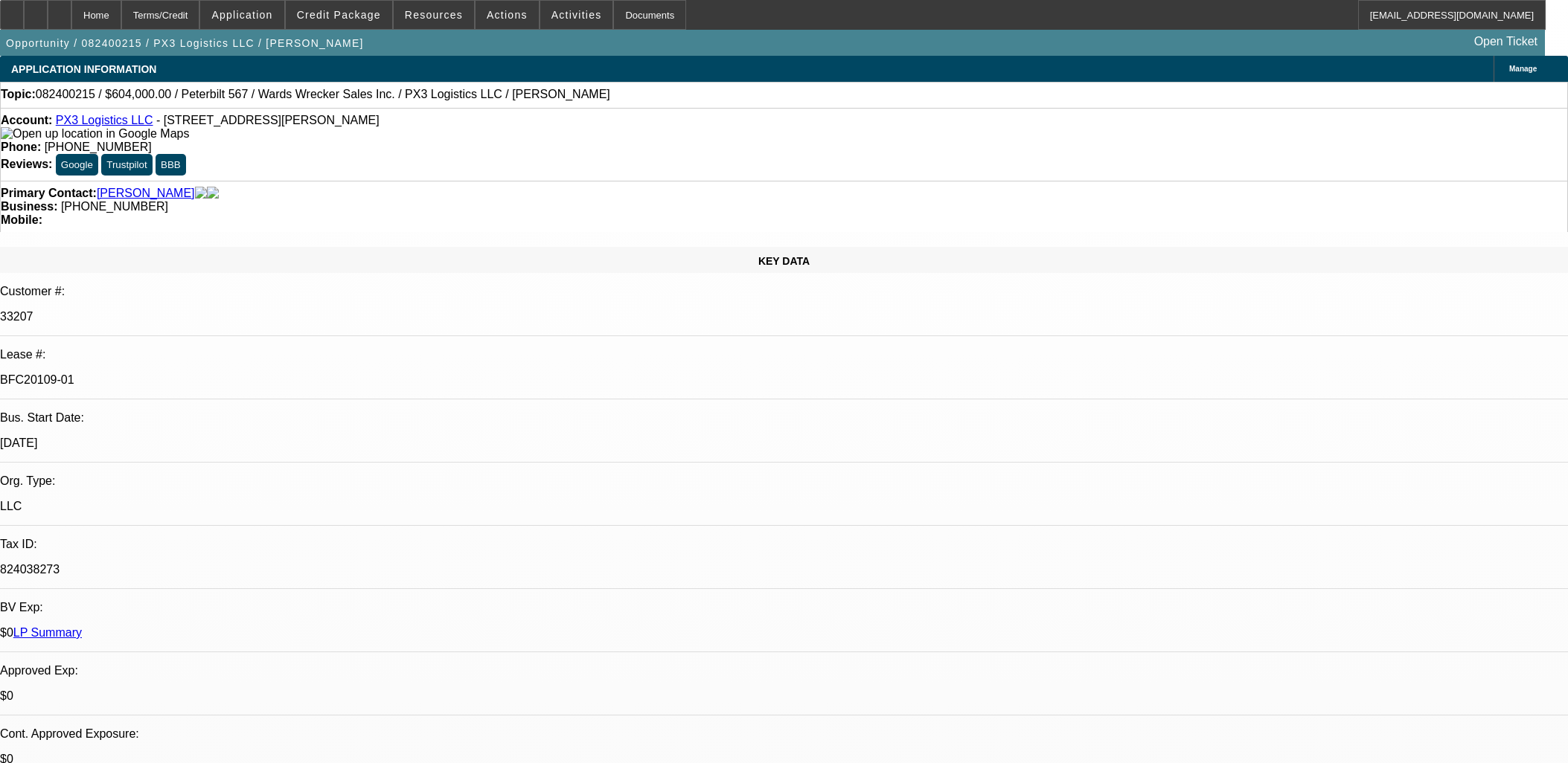
select select "0"
select select "2"
select select "0"
select select "6"
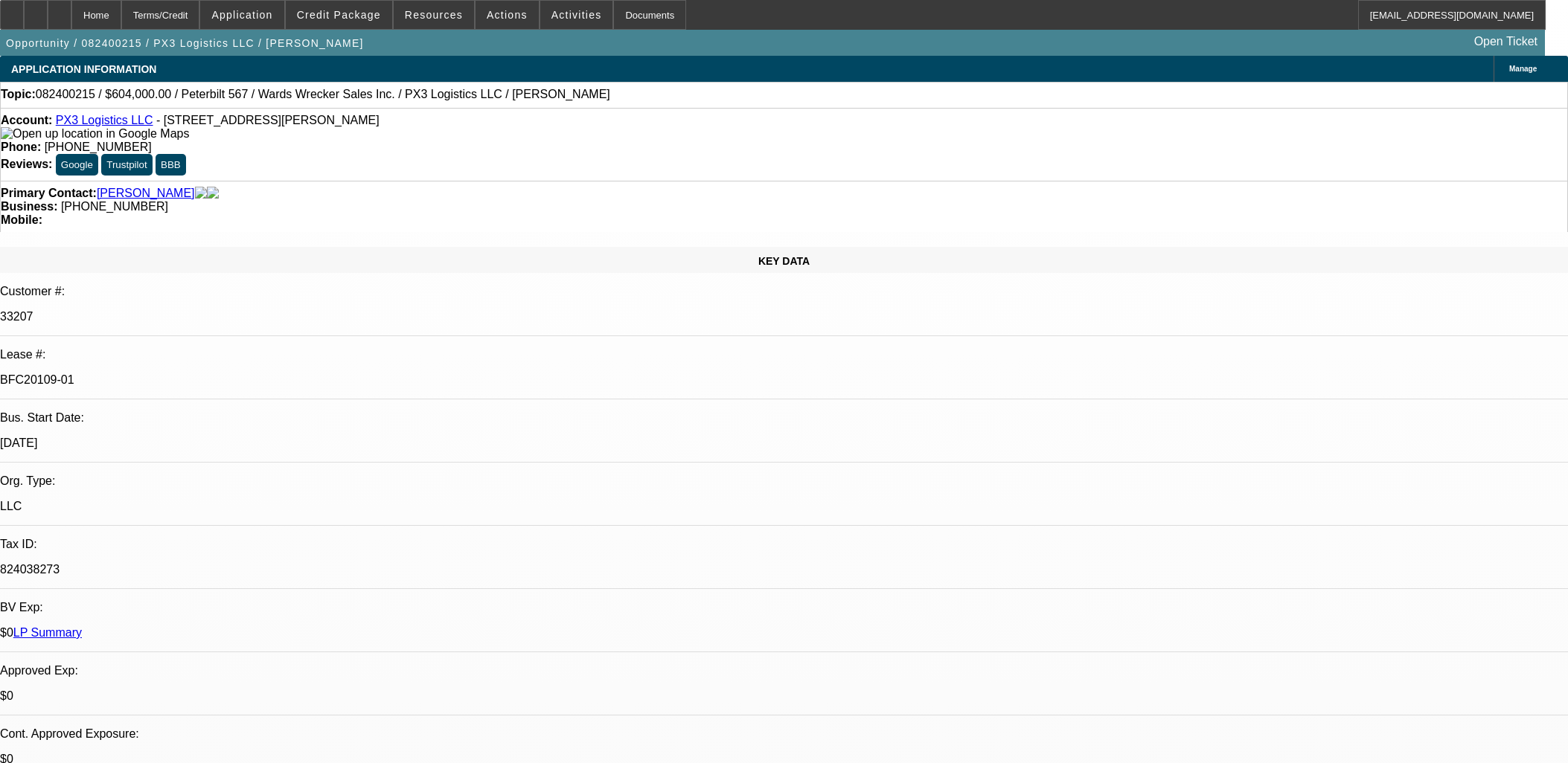
select select "0"
select select "2"
select select "0"
select select "6"
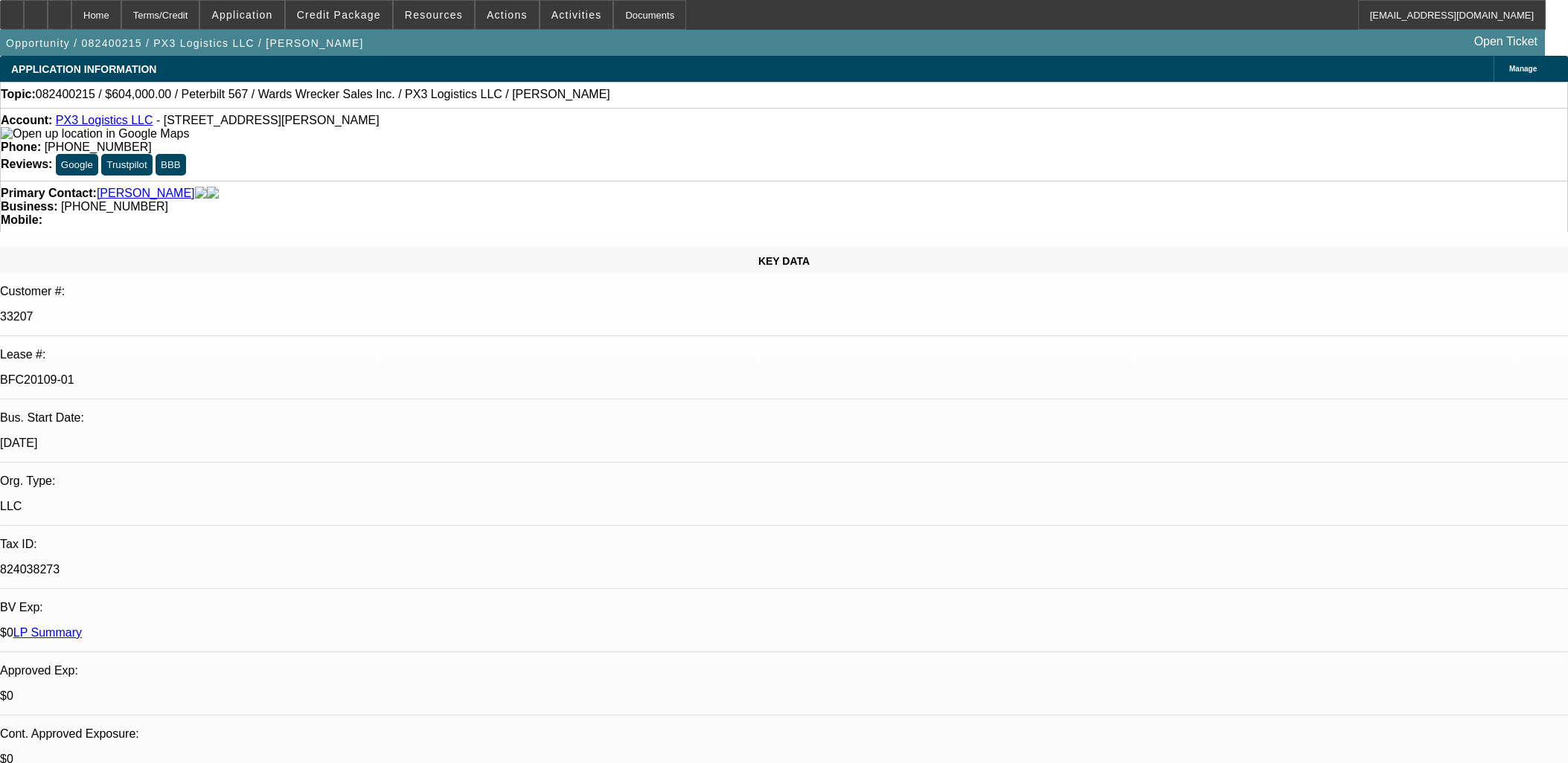
scroll to position [2314, 0]
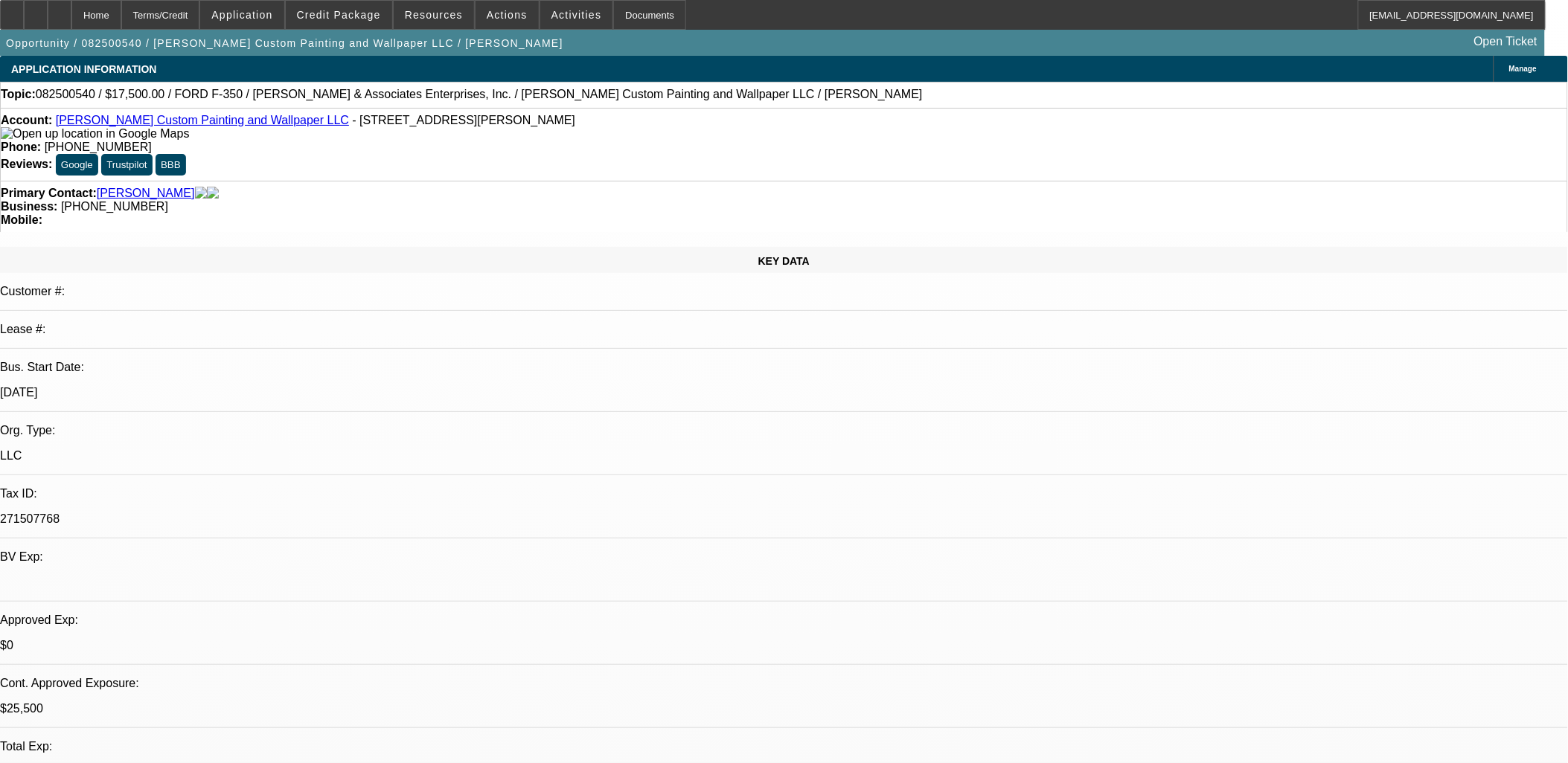
select select "0"
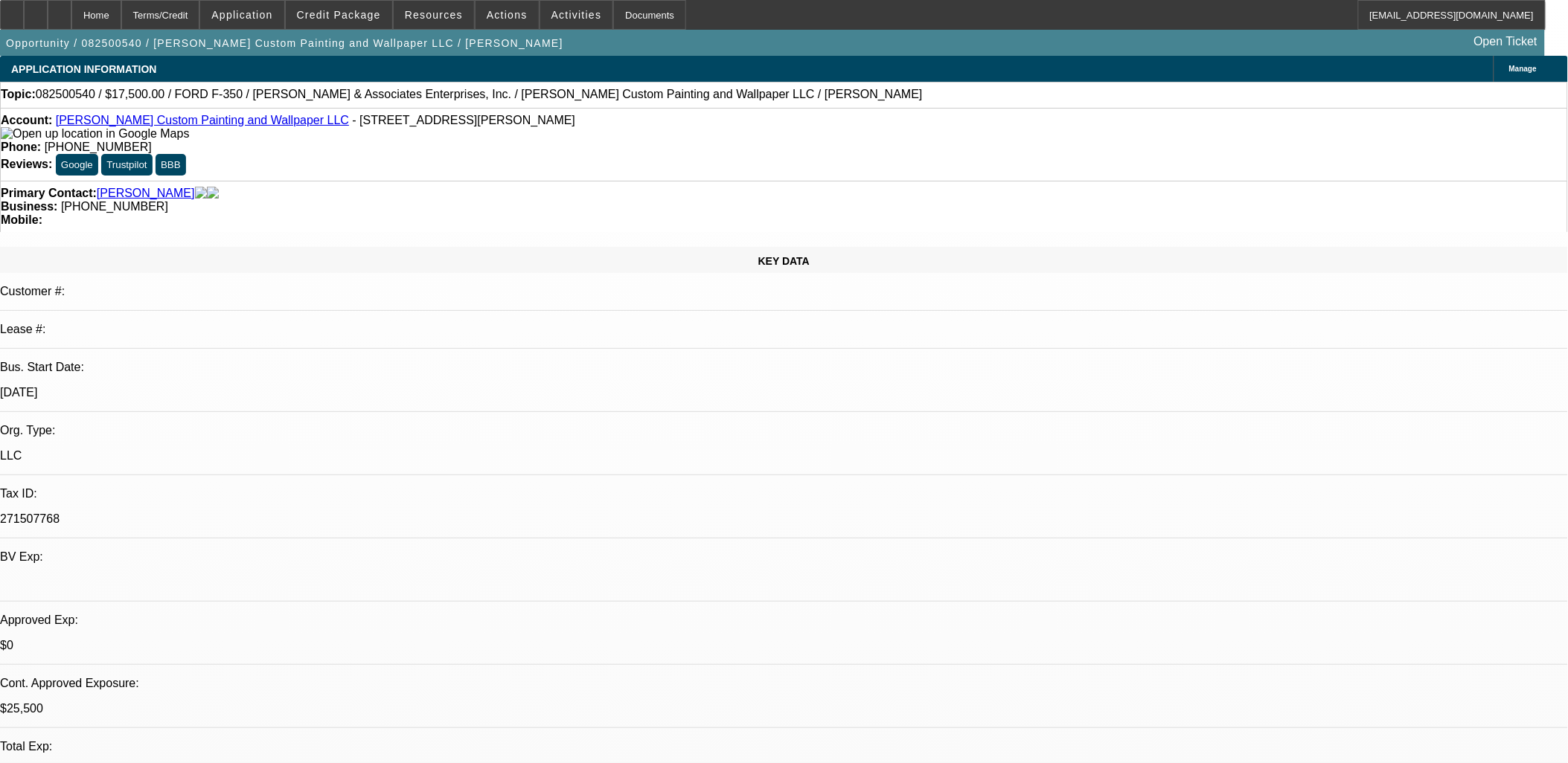
select select "0"
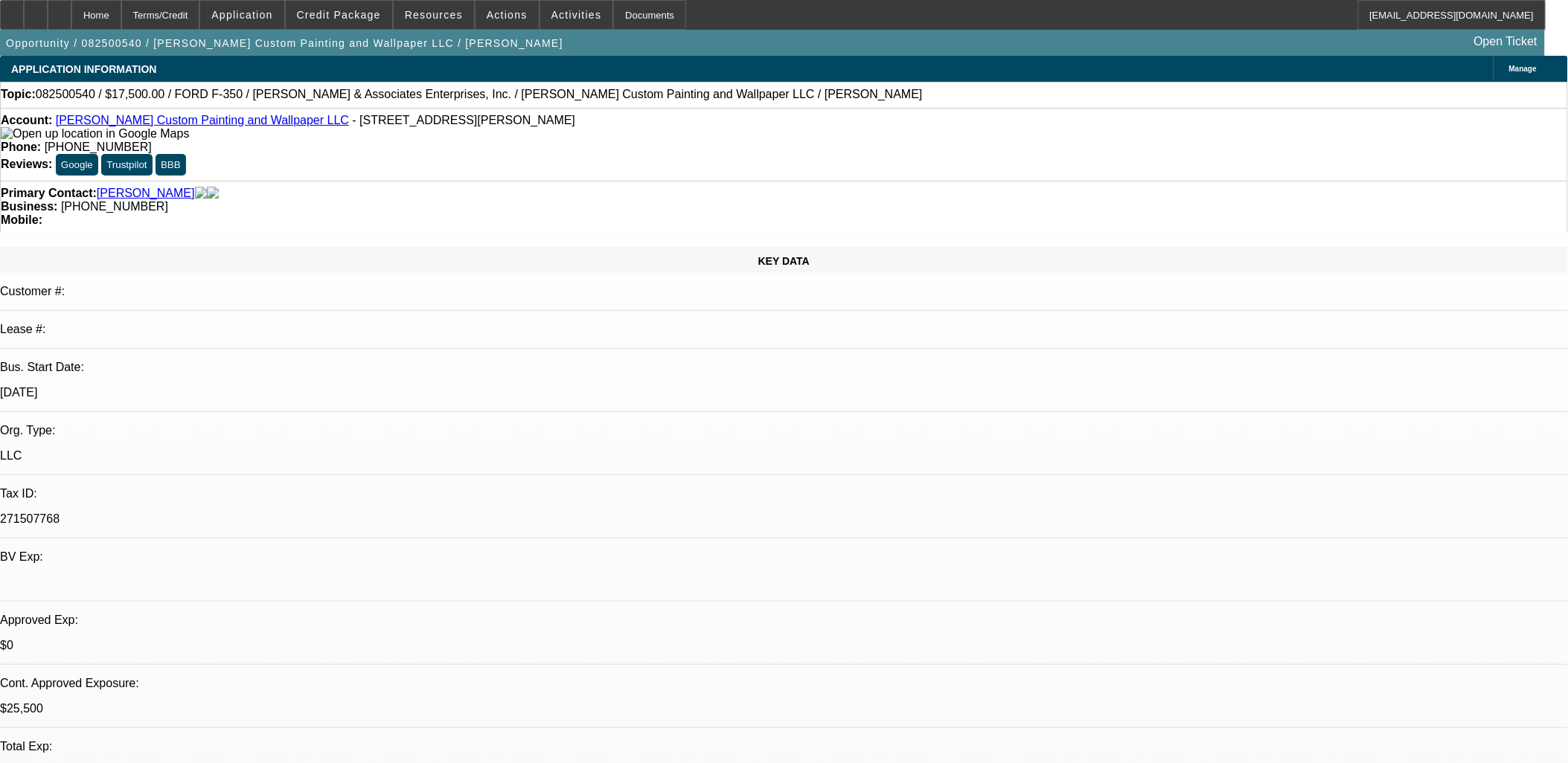
select select "0"
select select "1"
select select "3"
select select "6"
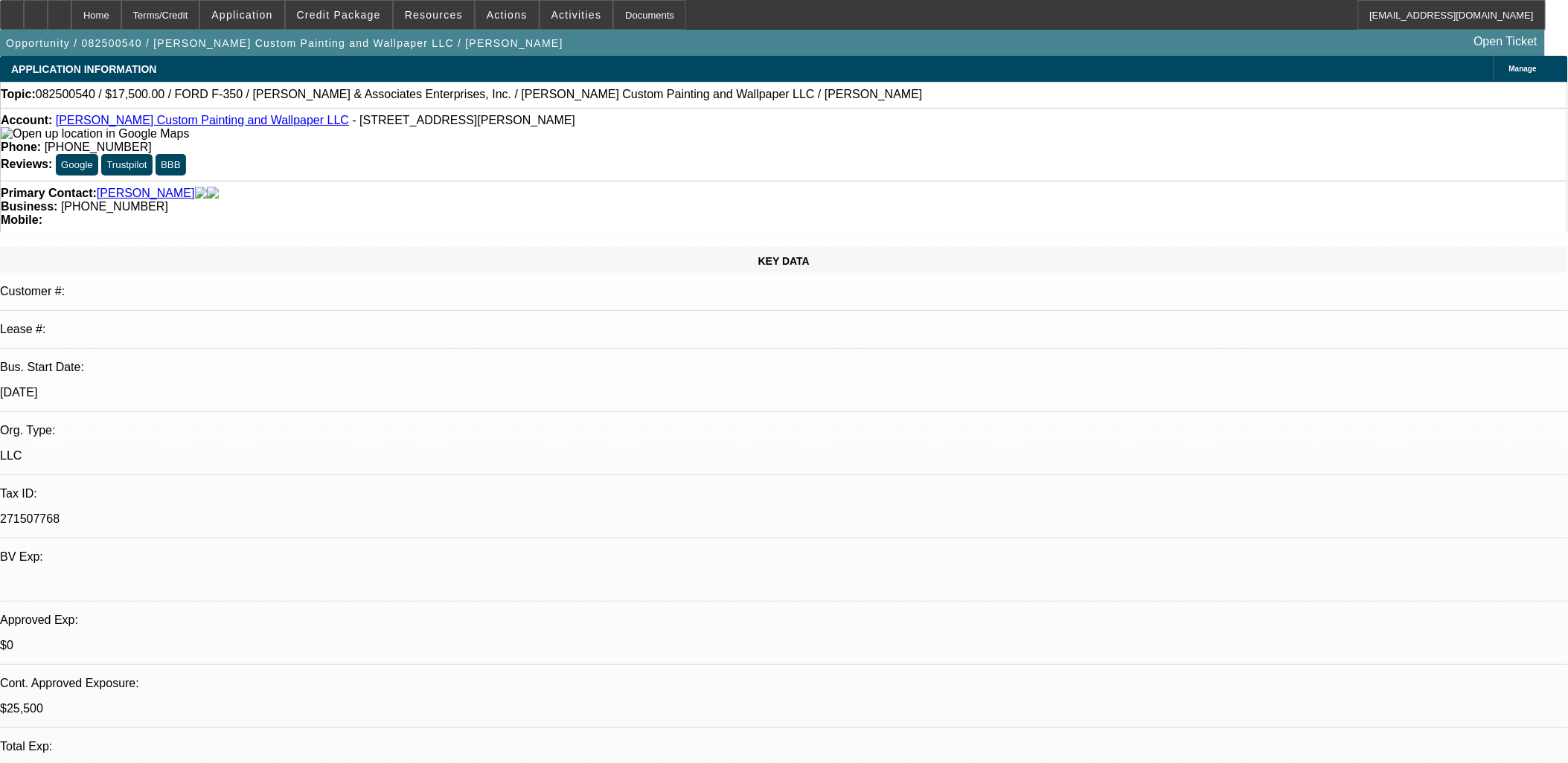
select select "1"
select select "3"
select select "6"
select select "1"
select select "3"
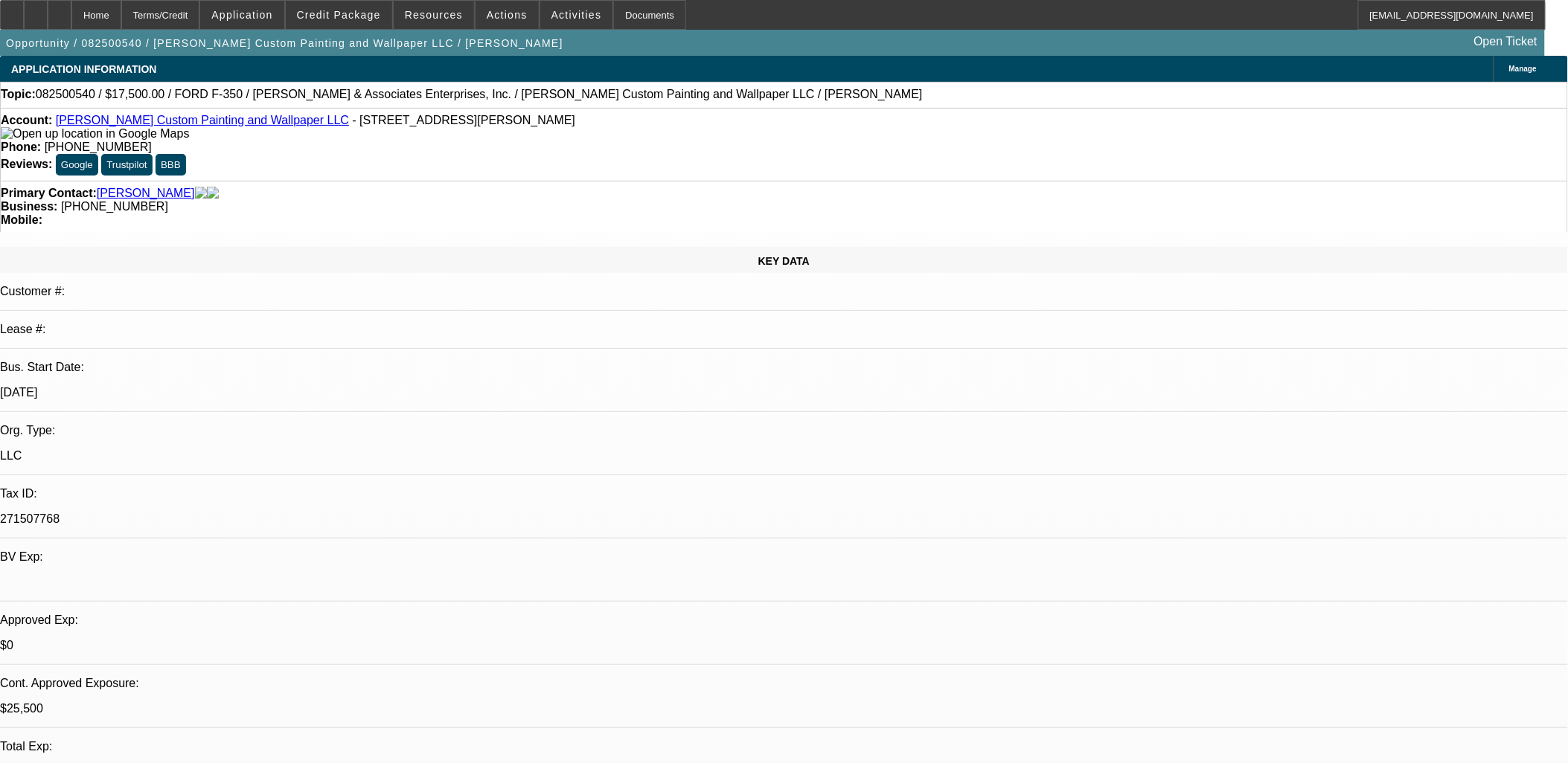
select select "6"
select select "1"
select select "3"
select select "6"
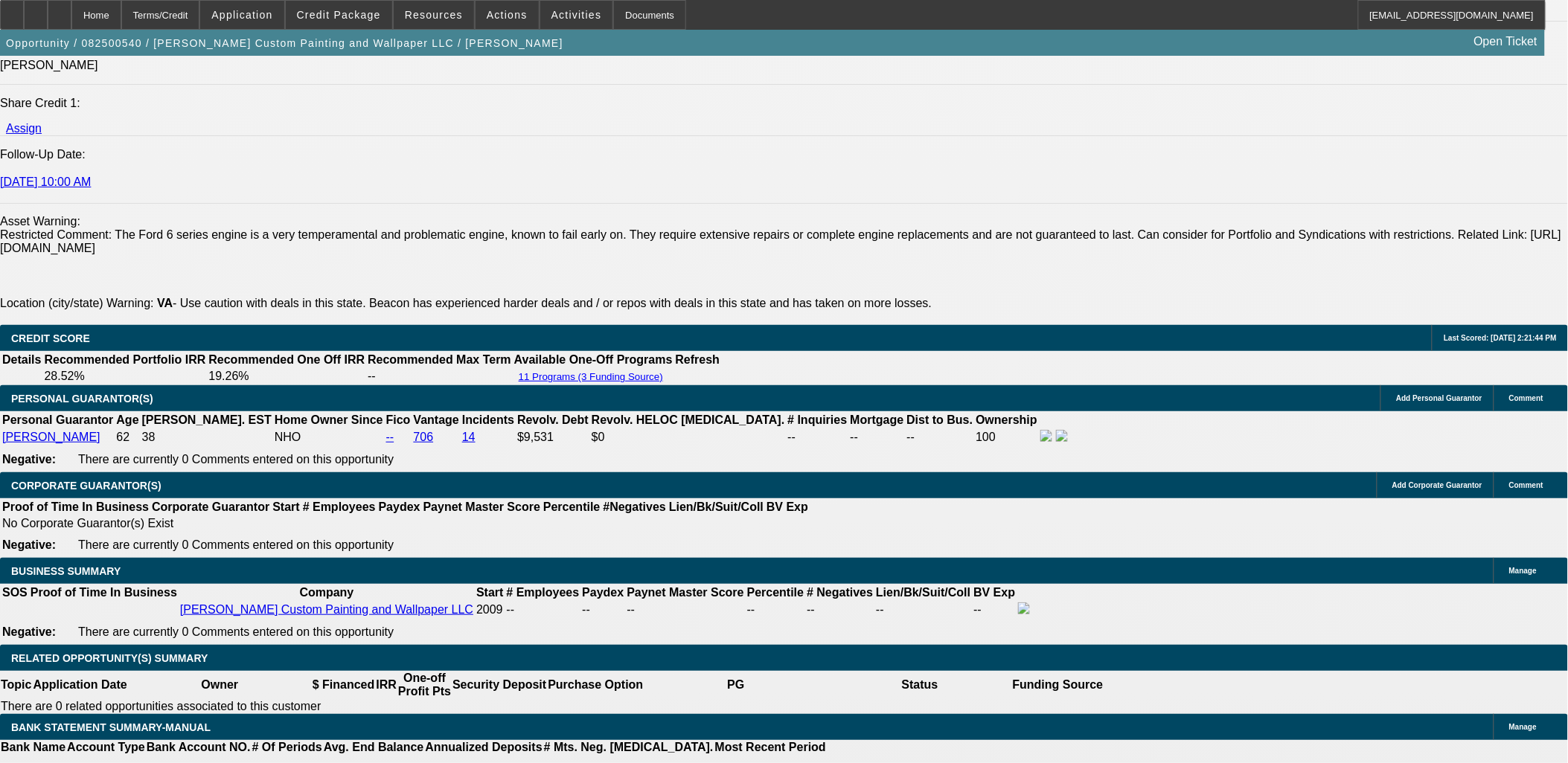
scroll to position [2069, 0]
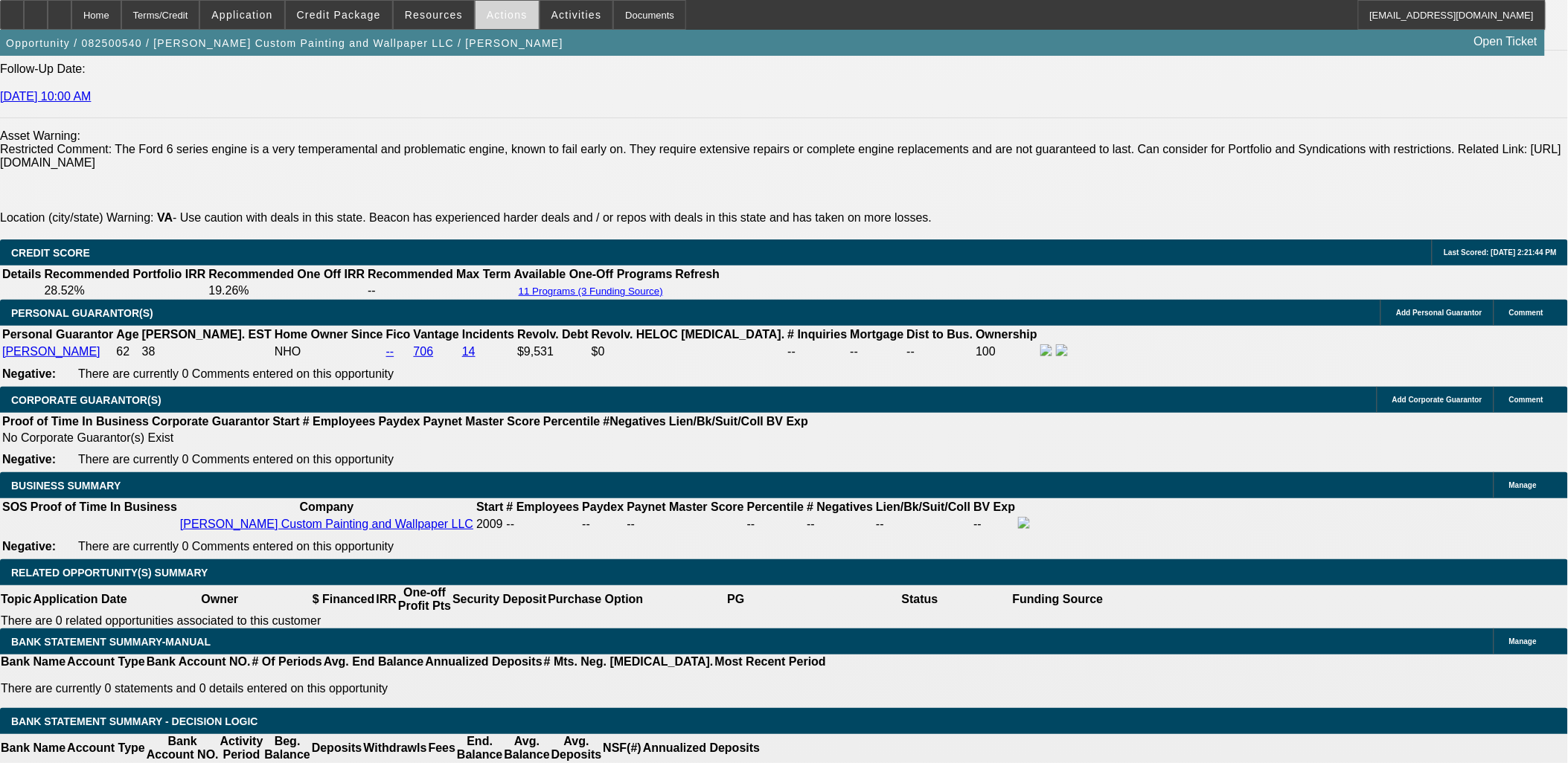
click at [489, 15] on span "Actions" at bounding box center [507, 14] width 41 height 12
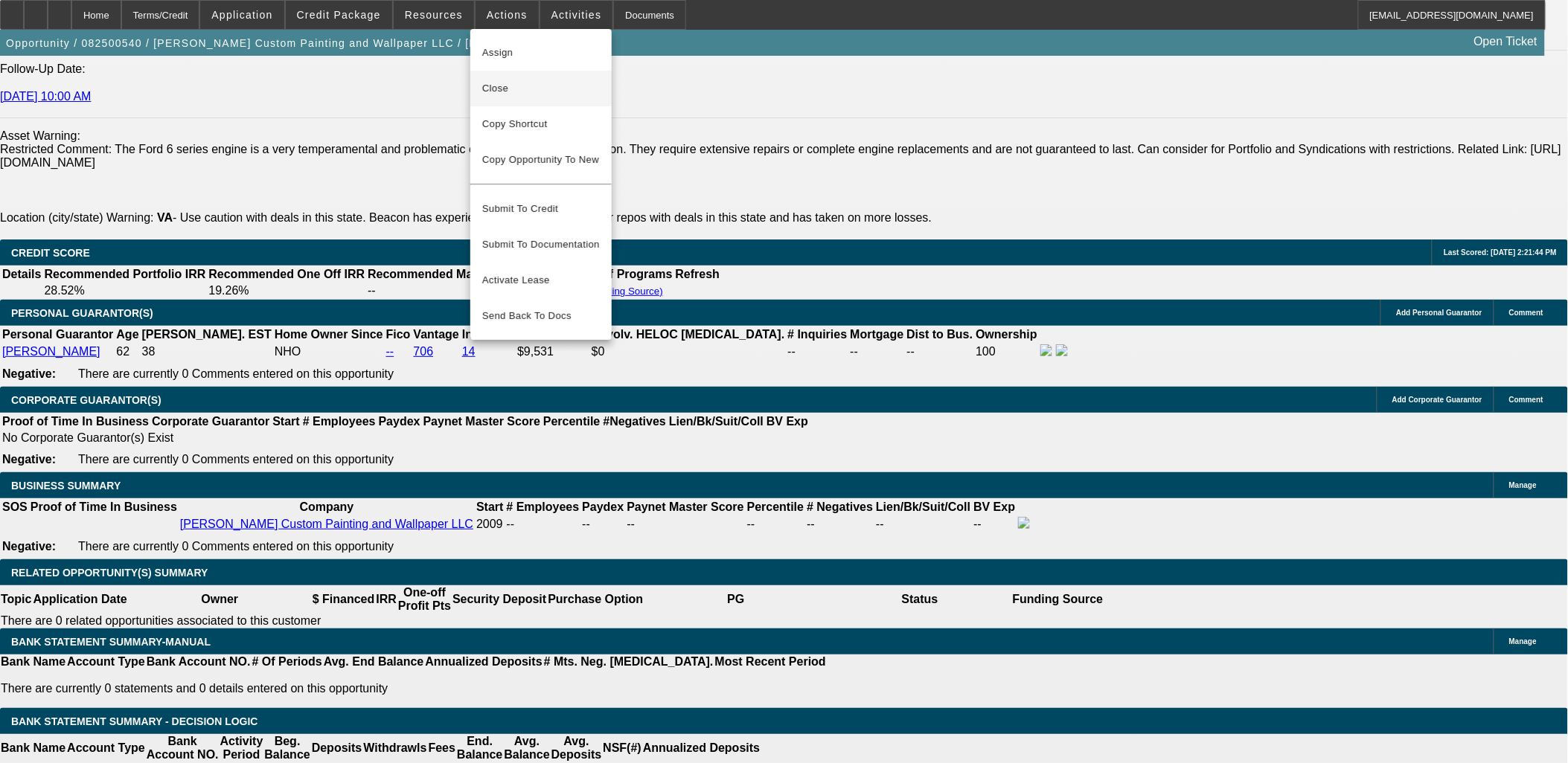
click at [514, 82] on span "Close" at bounding box center [541, 89] width 117 height 18
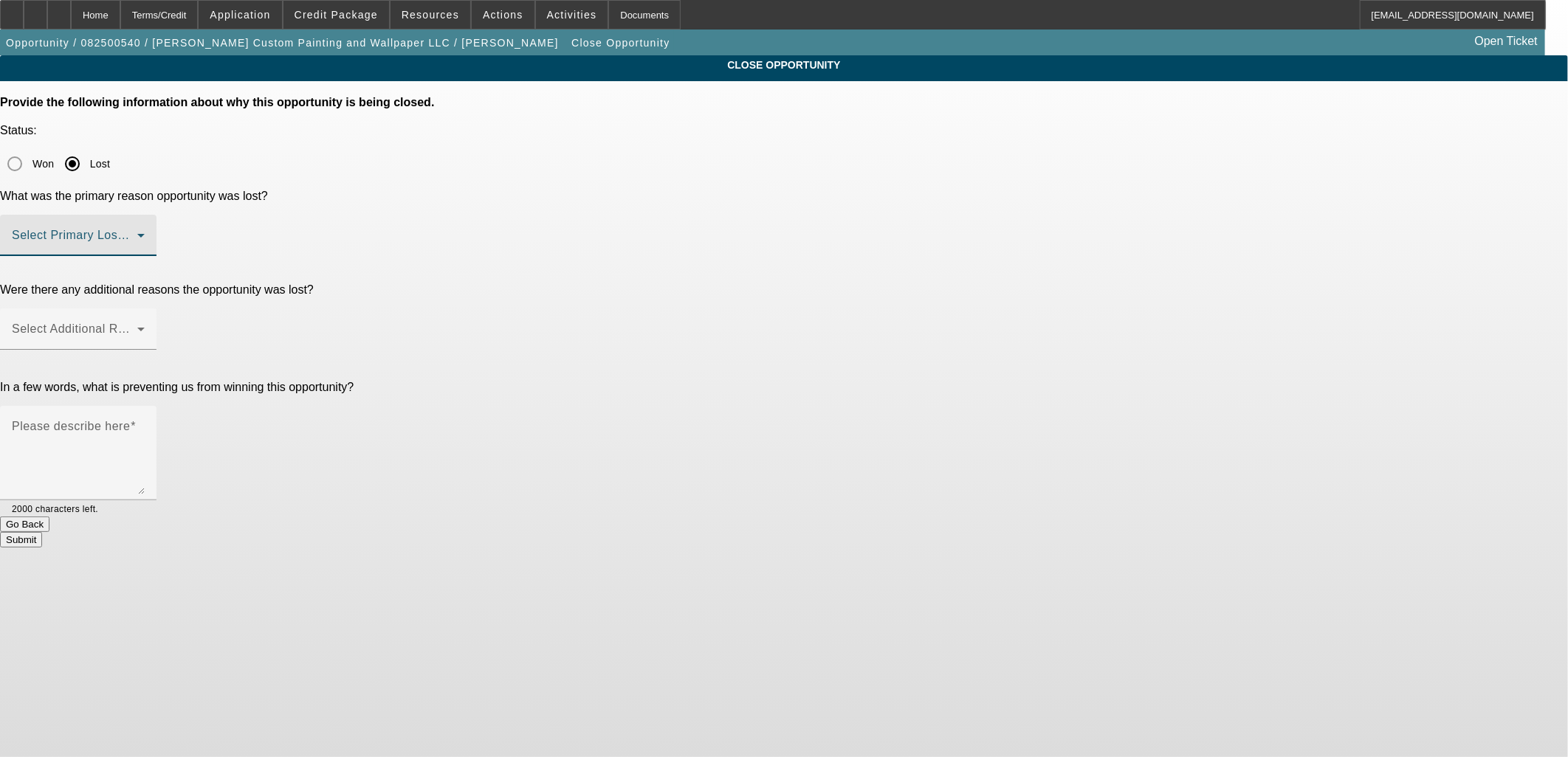
click at [138, 233] on span at bounding box center [74, 242] width 125 height 18
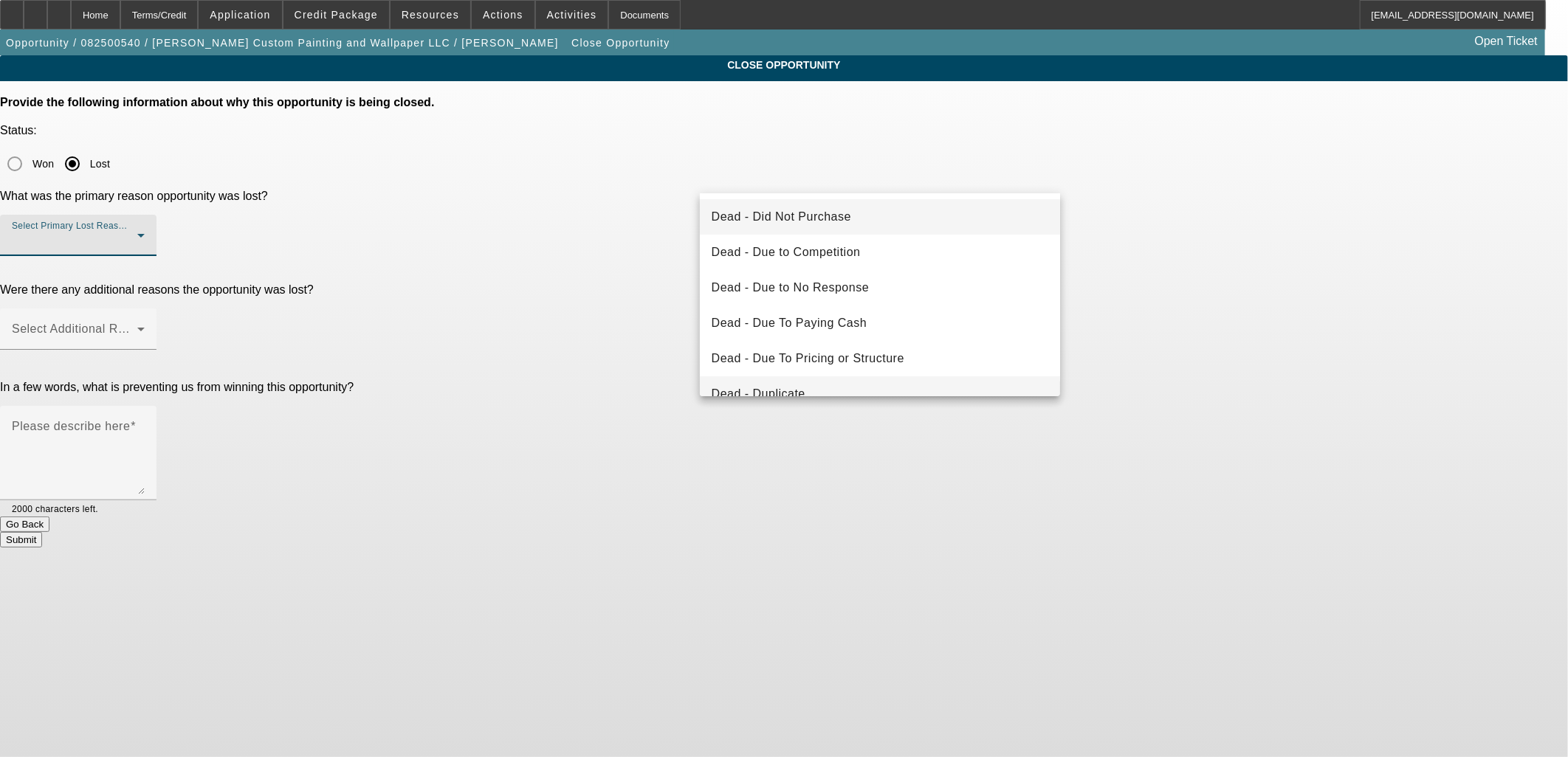
scroll to position [197, 0]
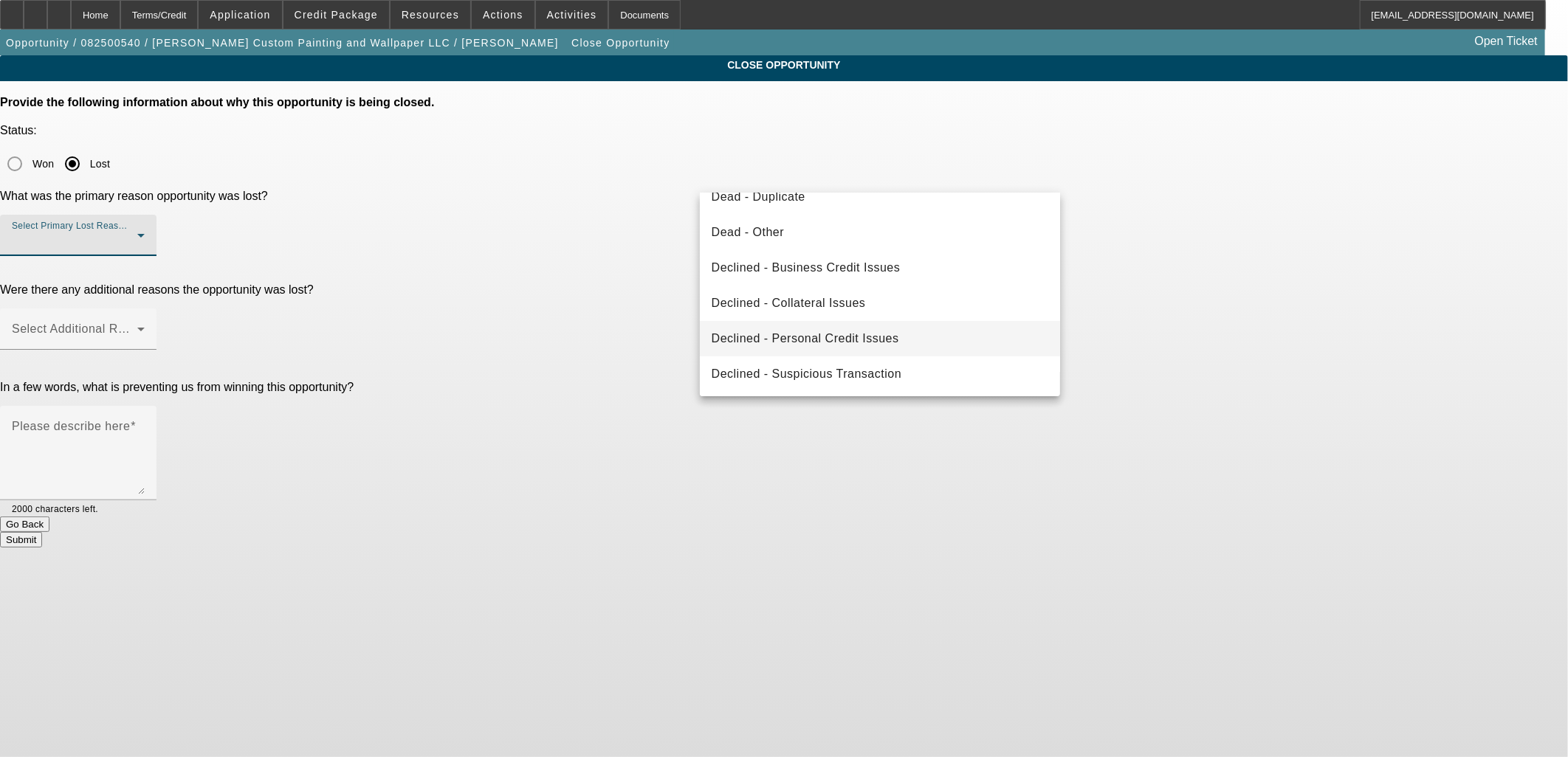
click at [844, 338] on span "Declined - Personal Credit Issues" at bounding box center [805, 339] width 187 height 18
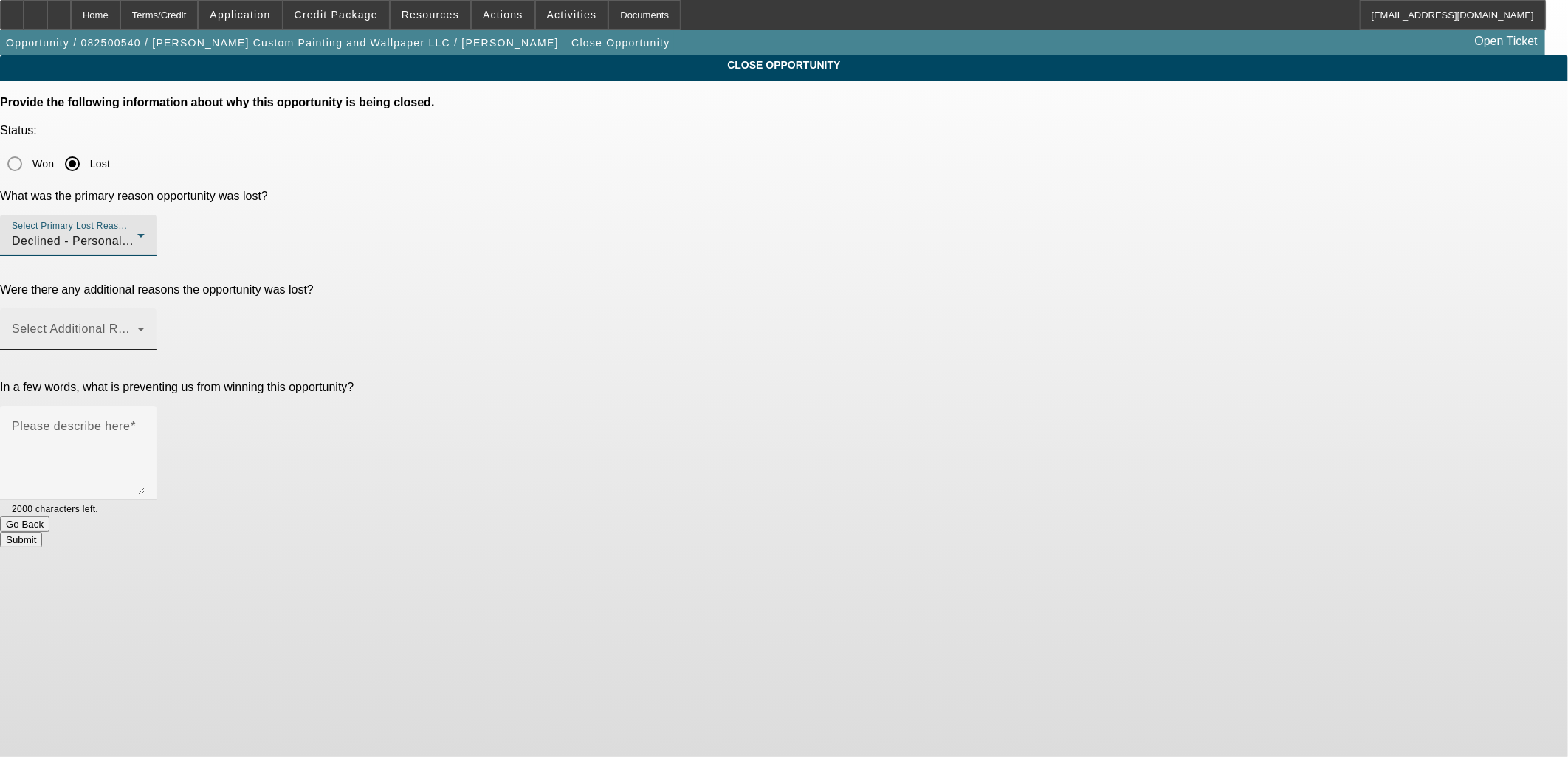
click at [145, 309] on div "Select Additional Reasons" at bounding box center [78, 329] width 133 height 41
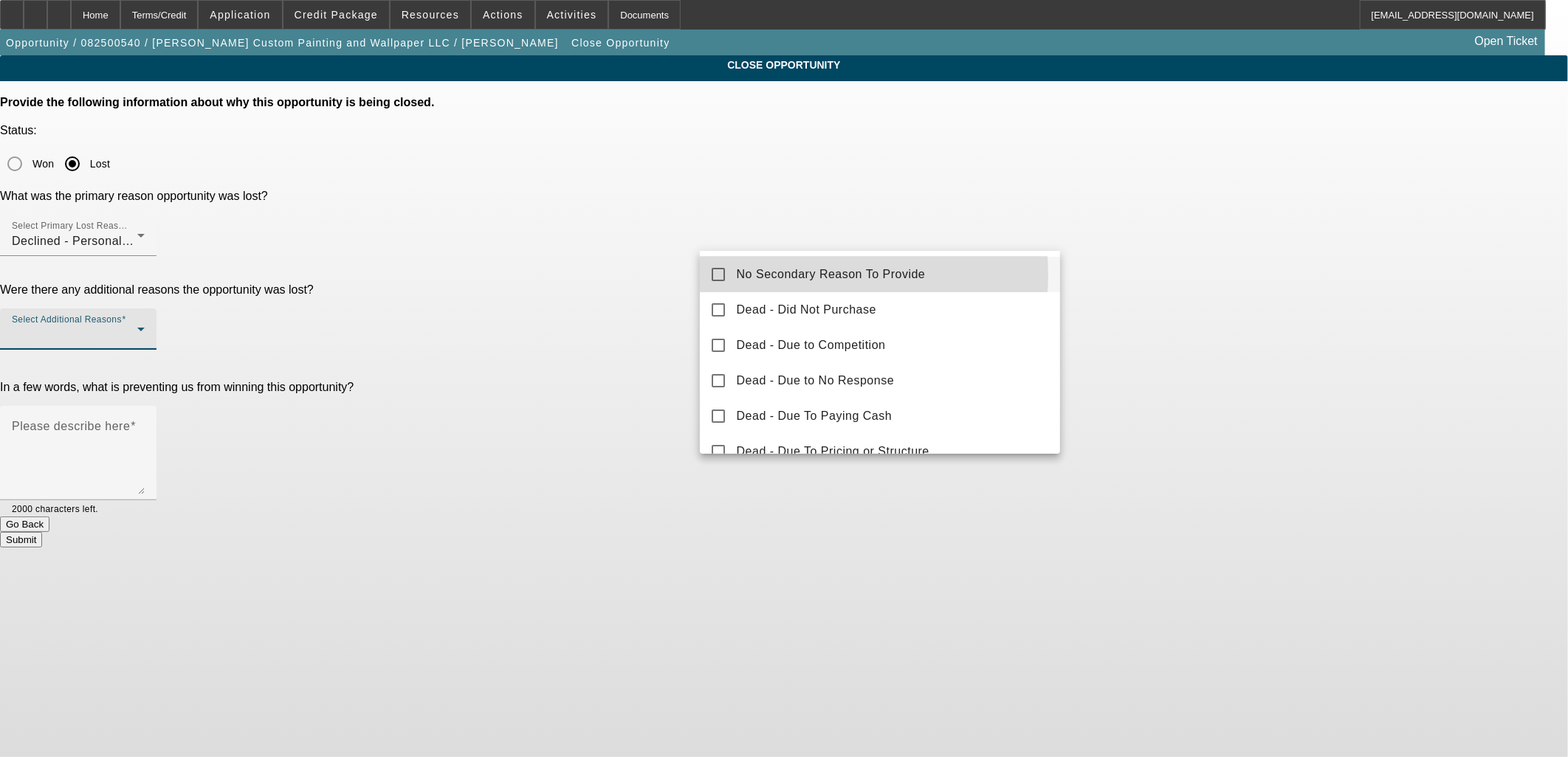
click at [807, 274] on span "No Secondary Reason To Provide" at bounding box center [831, 274] width 189 height 18
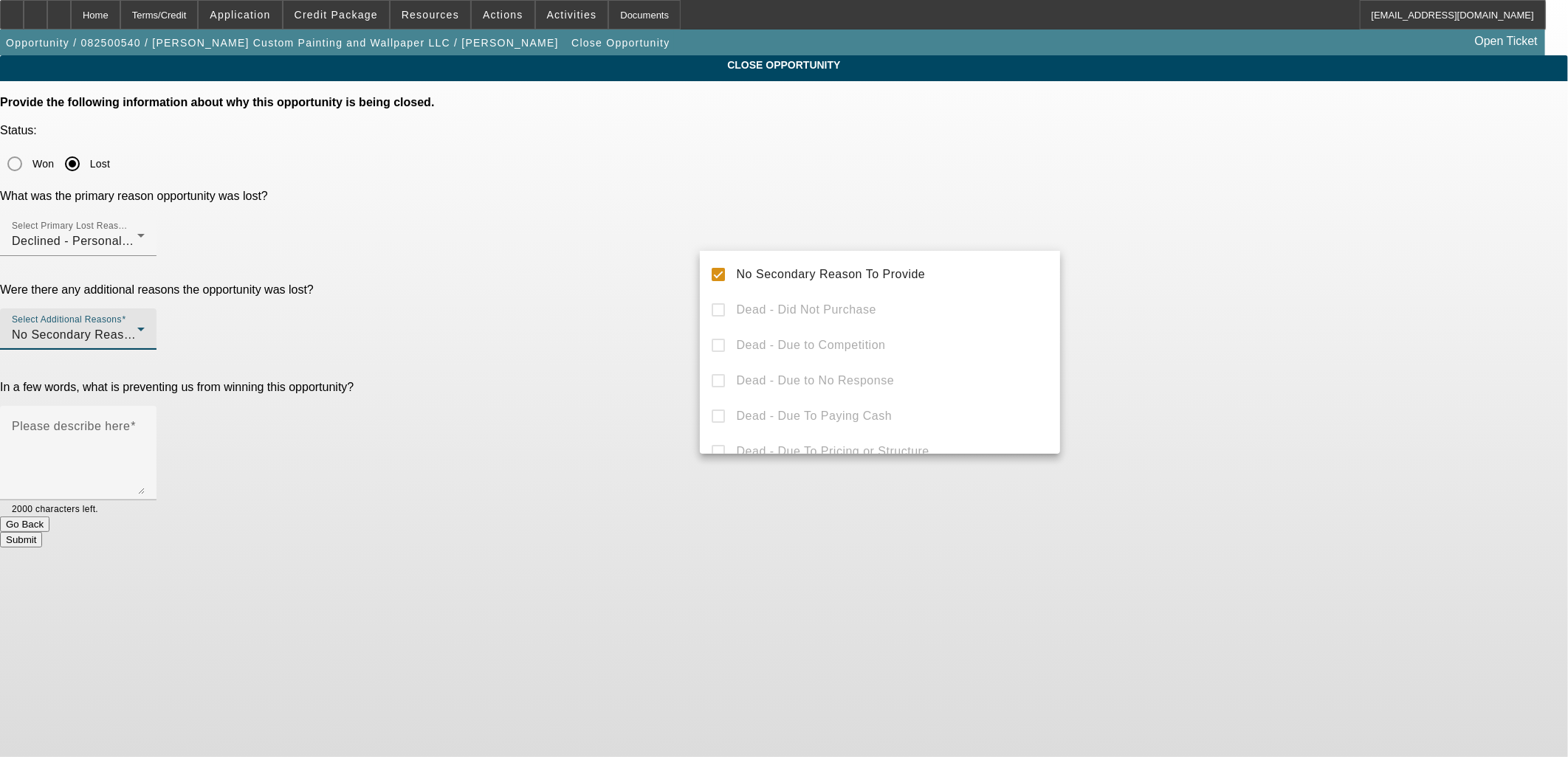
click at [651, 248] on div at bounding box center [784, 378] width 1568 height 757
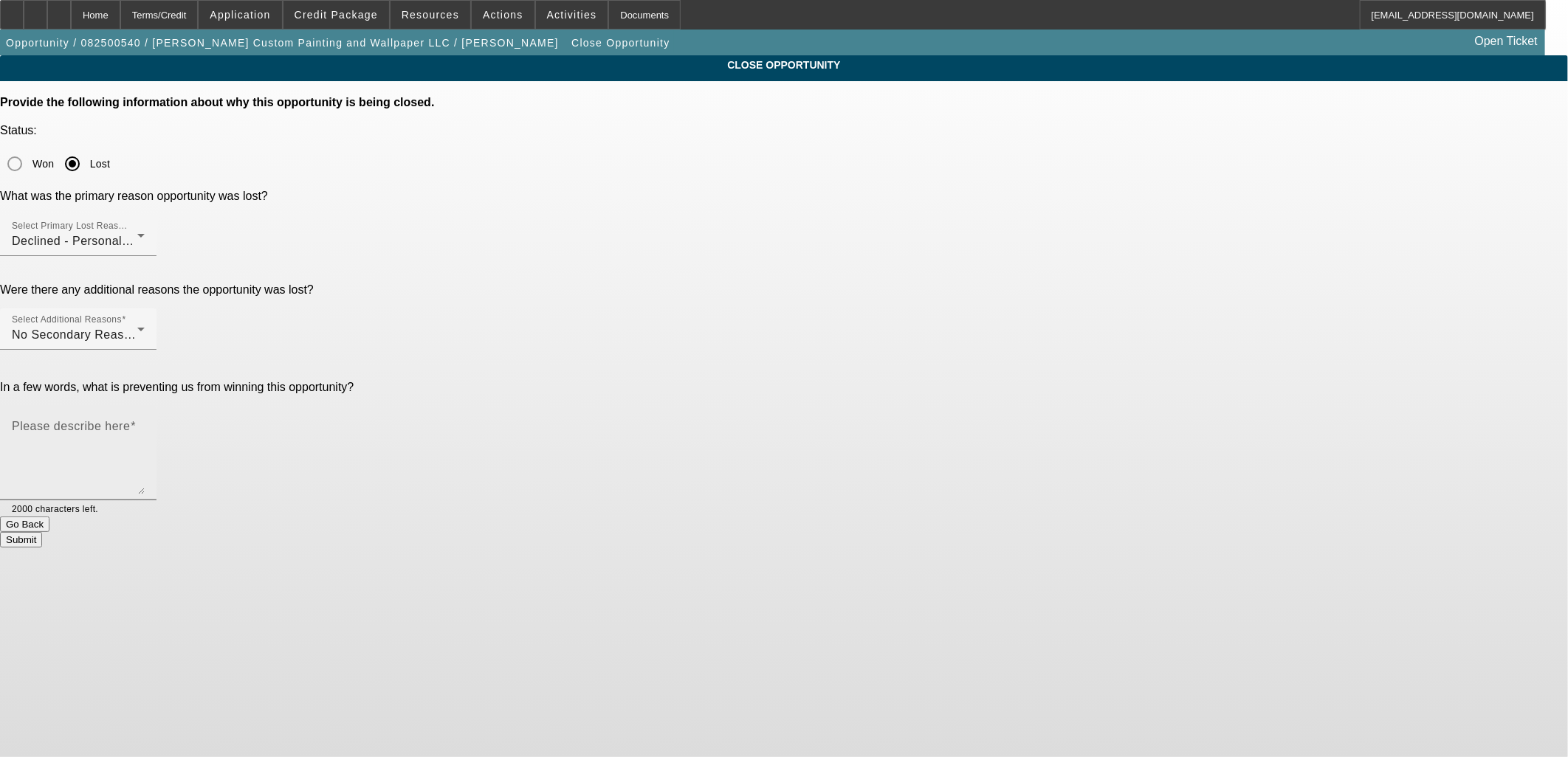
click at [145, 423] on textarea "Please describe here" at bounding box center [78, 459] width 133 height 71
click at [138, 233] on div "Declined - Personal Credit Issues" at bounding box center [74, 242] width 125 height 18
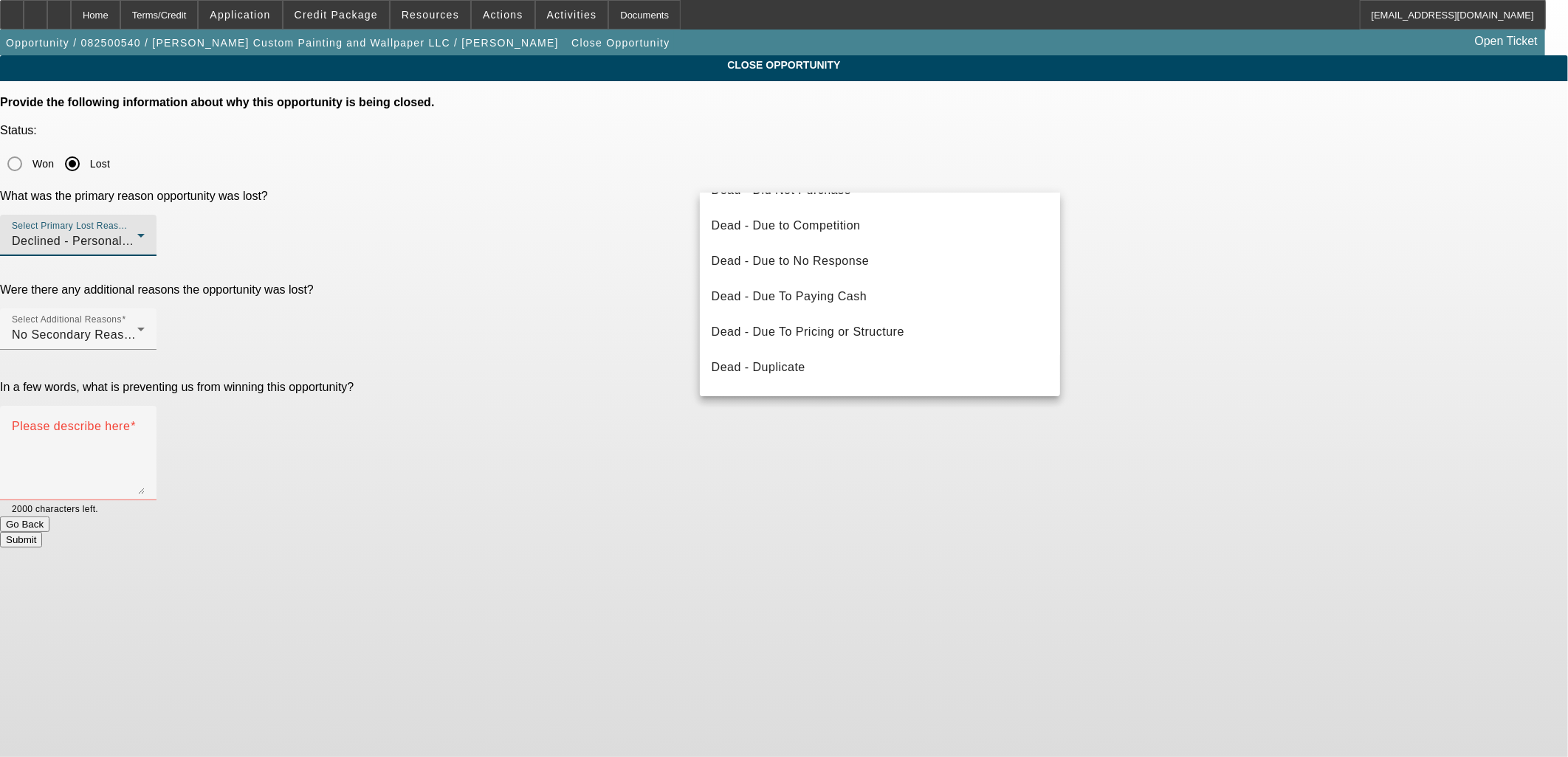
scroll to position [0, 0]
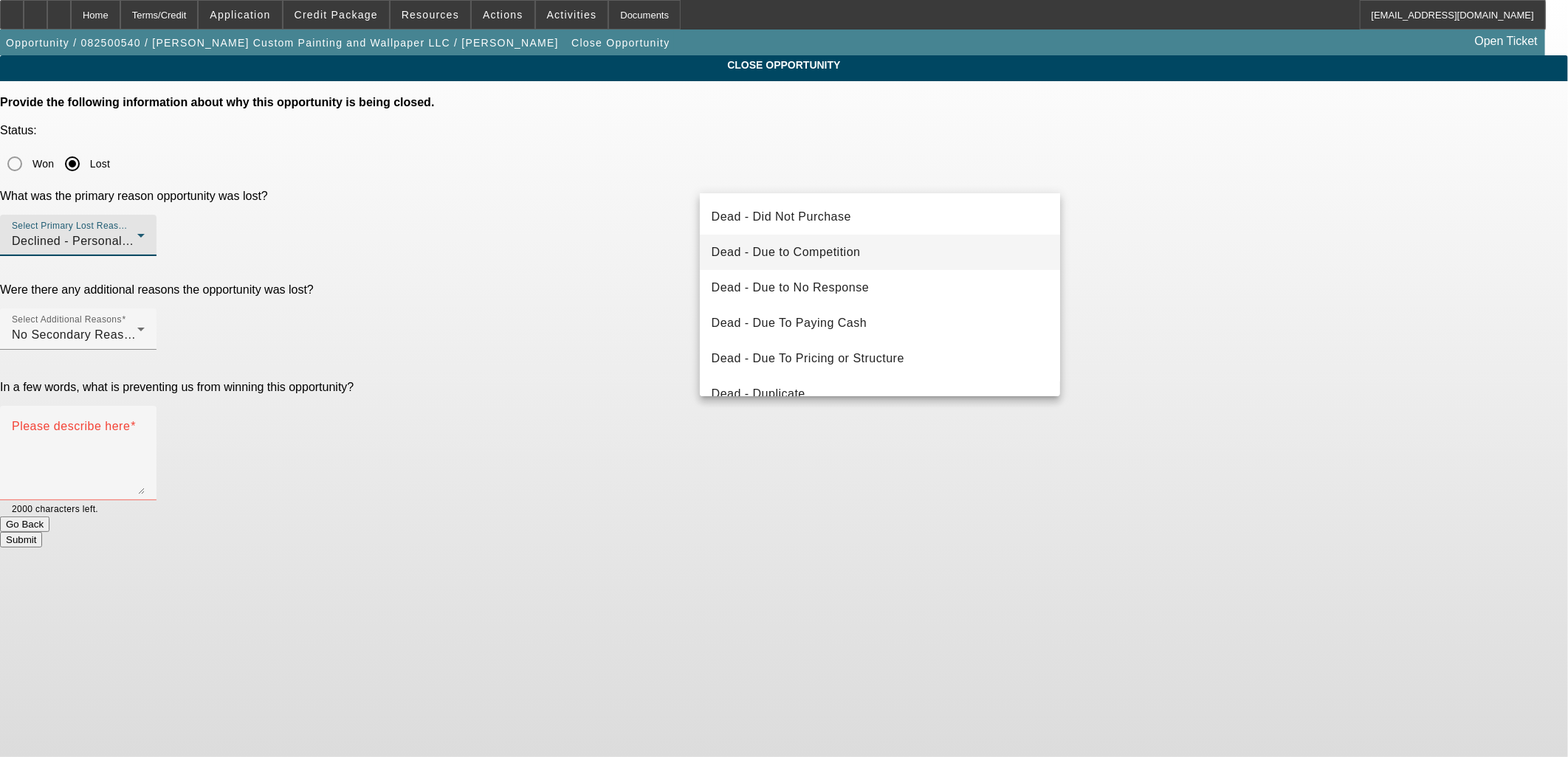
click at [799, 244] on span "Dead - Due to Competition" at bounding box center [785, 252] width 149 height 18
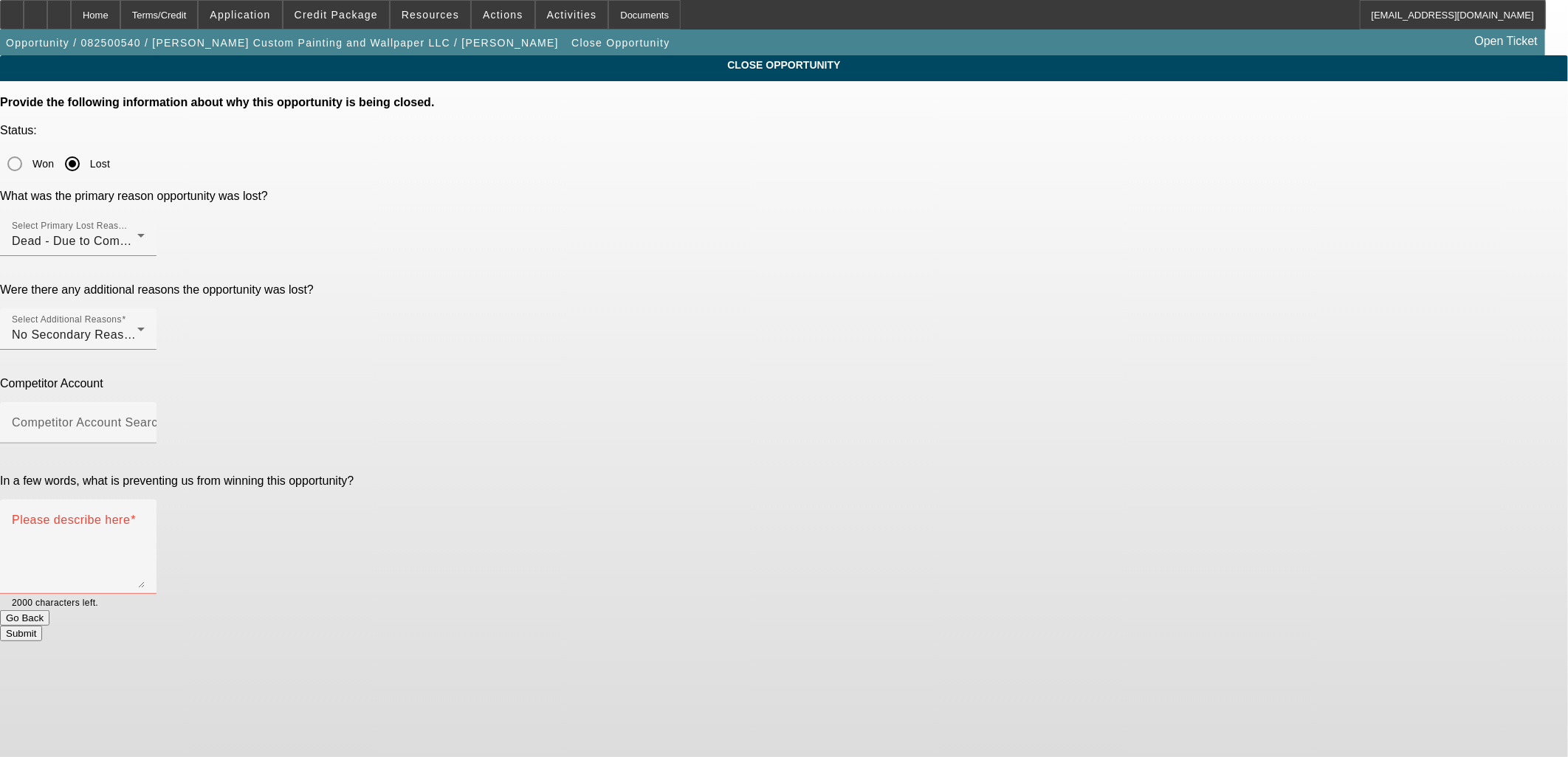
click at [619, 283] on div "Were there any additional reasons the opportunity was lost? Select Additional R…" at bounding box center [784, 325] width 1568 height 83
click at [145, 402] on div "Competitor Account Search" at bounding box center [78, 423] width 133 height 41
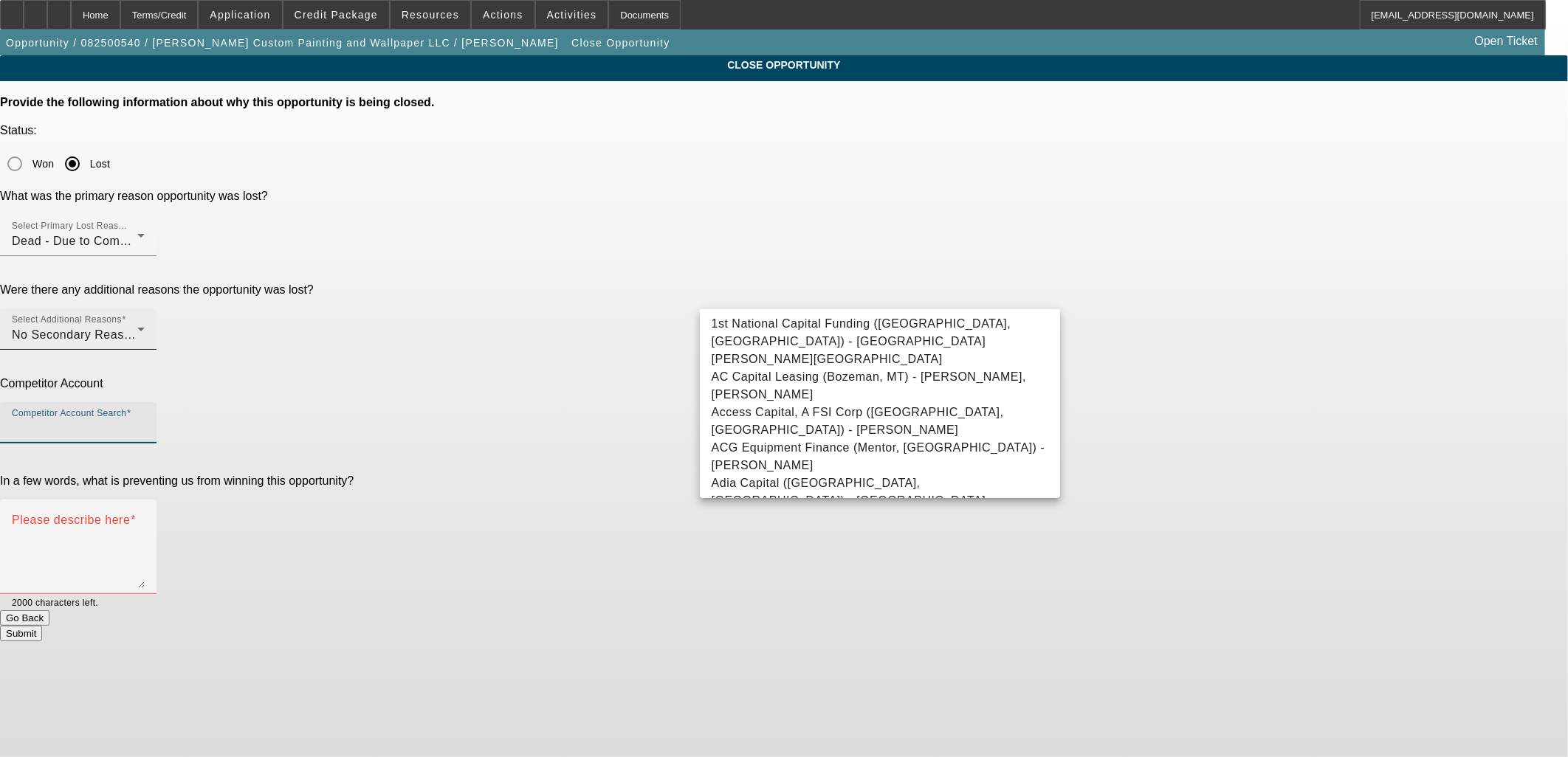
click at [201, 328] on span "No Secondary Reason To Provide" at bounding box center [106, 334] width 189 height 12
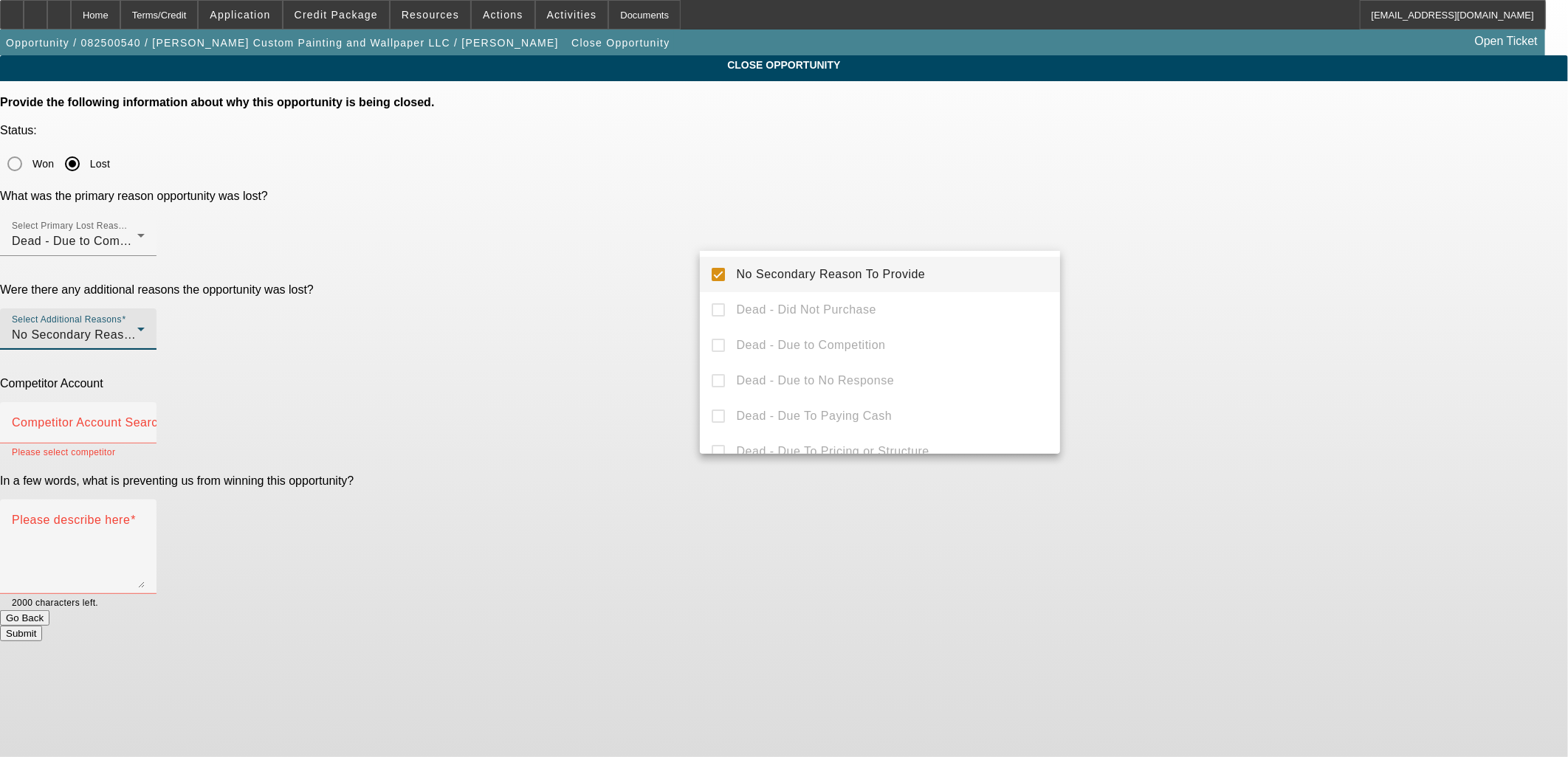
click at [642, 257] on div at bounding box center [784, 378] width 1568 height 757
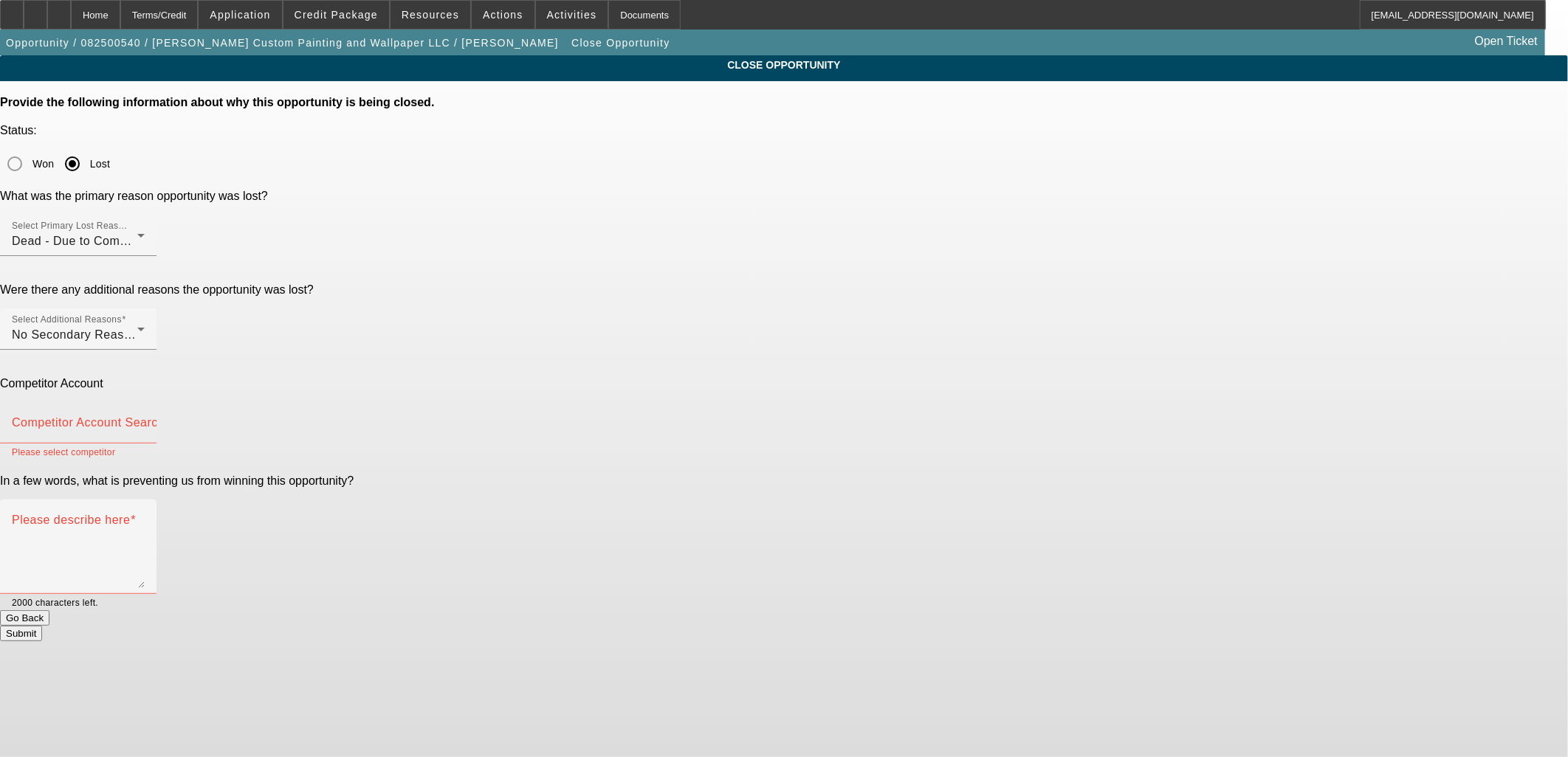
click at [165, 416] on mat-label "Competitor Account Search" at bounding box center [87, 423] width 153 height 12
click at [145, 420] on input "Competitor Account Search" at bounding box center [78, 429] width 133 height 18
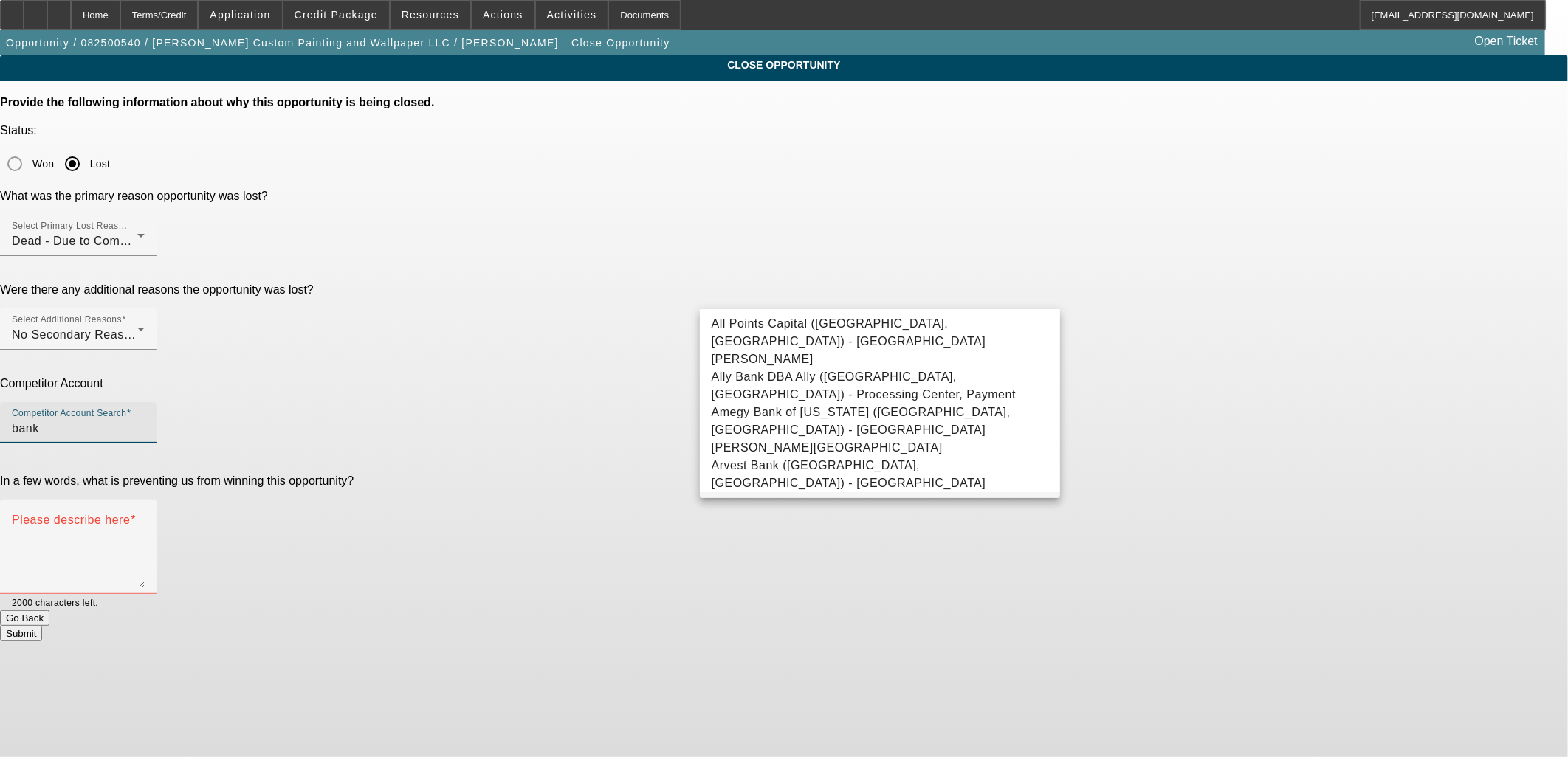
click at [770, 492] on mat-option "Bank/Credit Union - Union Bankcredit Union, Bankcredit" at bounding box center [880, 510] width 361 height 35
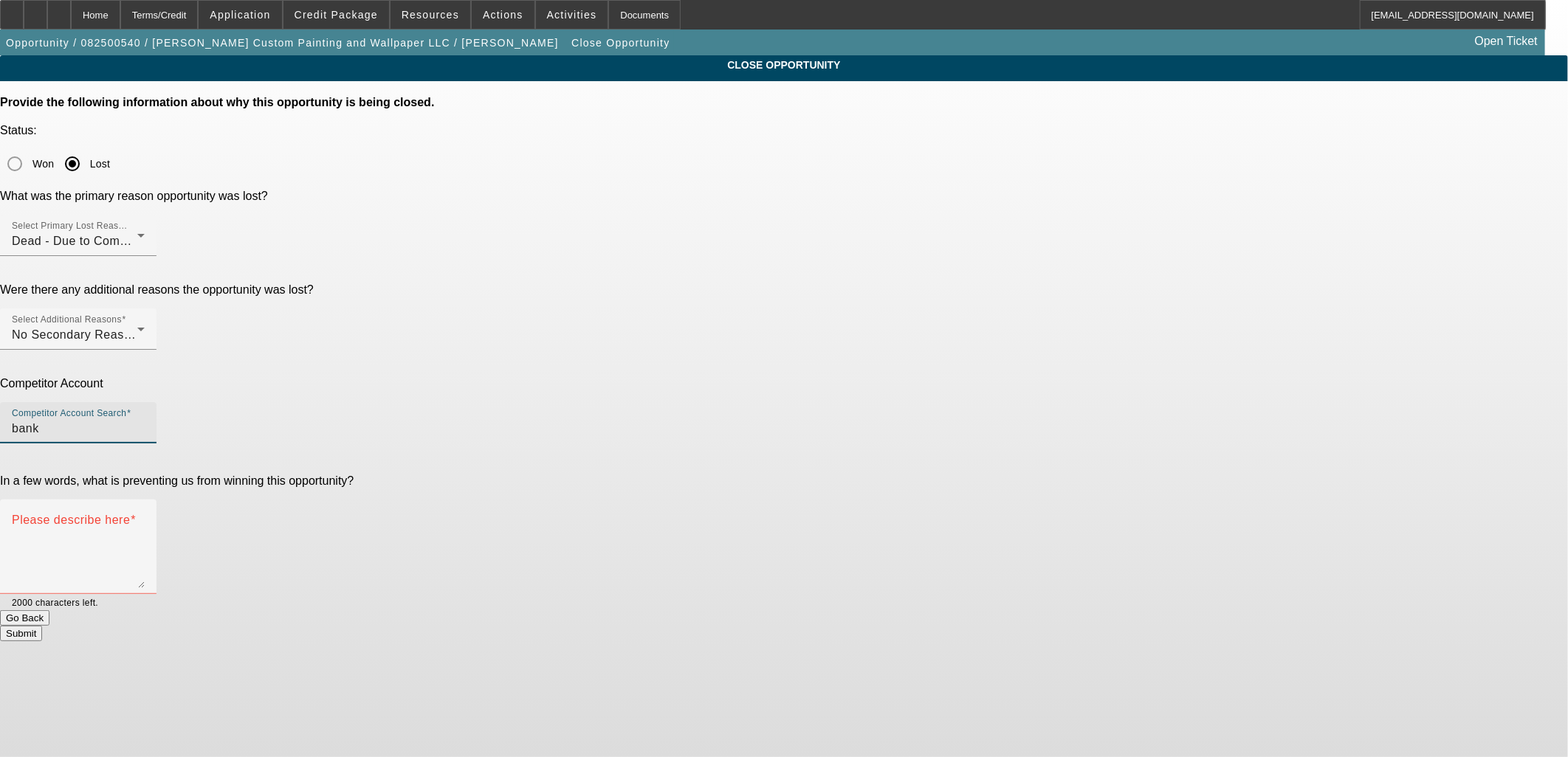
type input "Bank/Credit Union - Union Bankcredit Union, Bankcredit"
click at [145, 517] on textarea "Please describe here" at bounding box center [78, 552] width 133 height 71
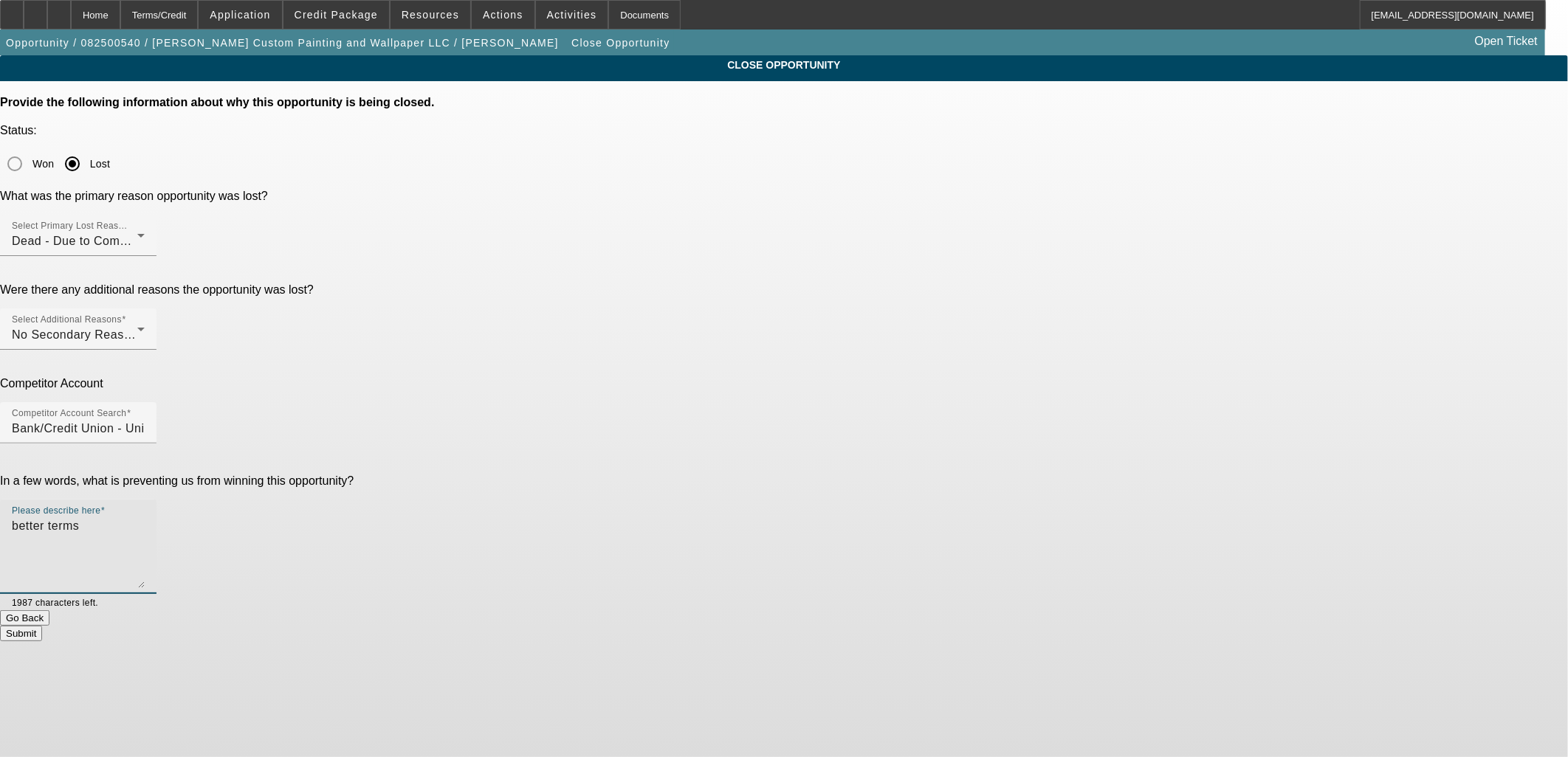
type textarea "better terms"
click at [42, 626] on button "Submit" at bounding box center [21, 633] width 42 height 16
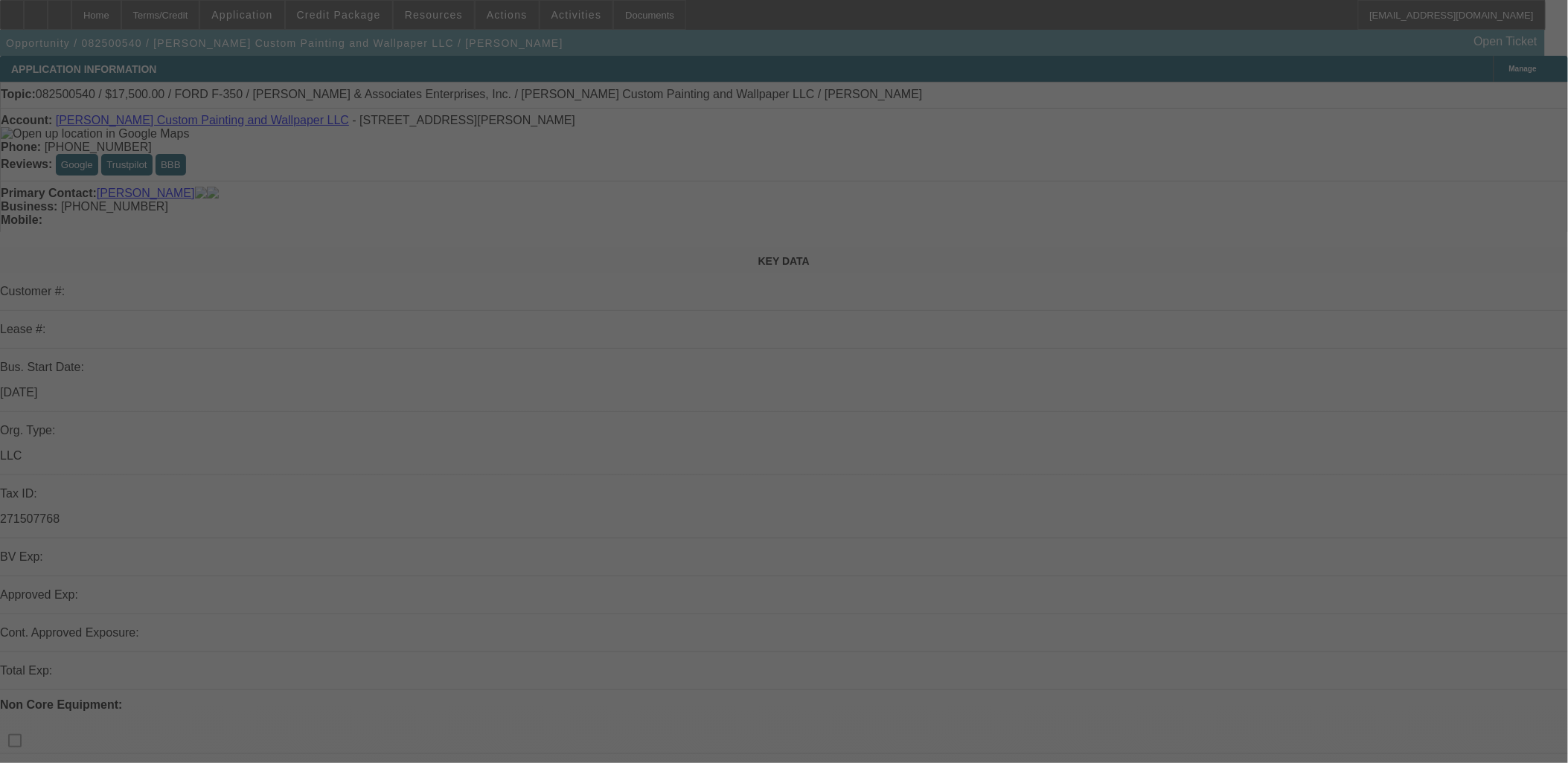
select select "0"
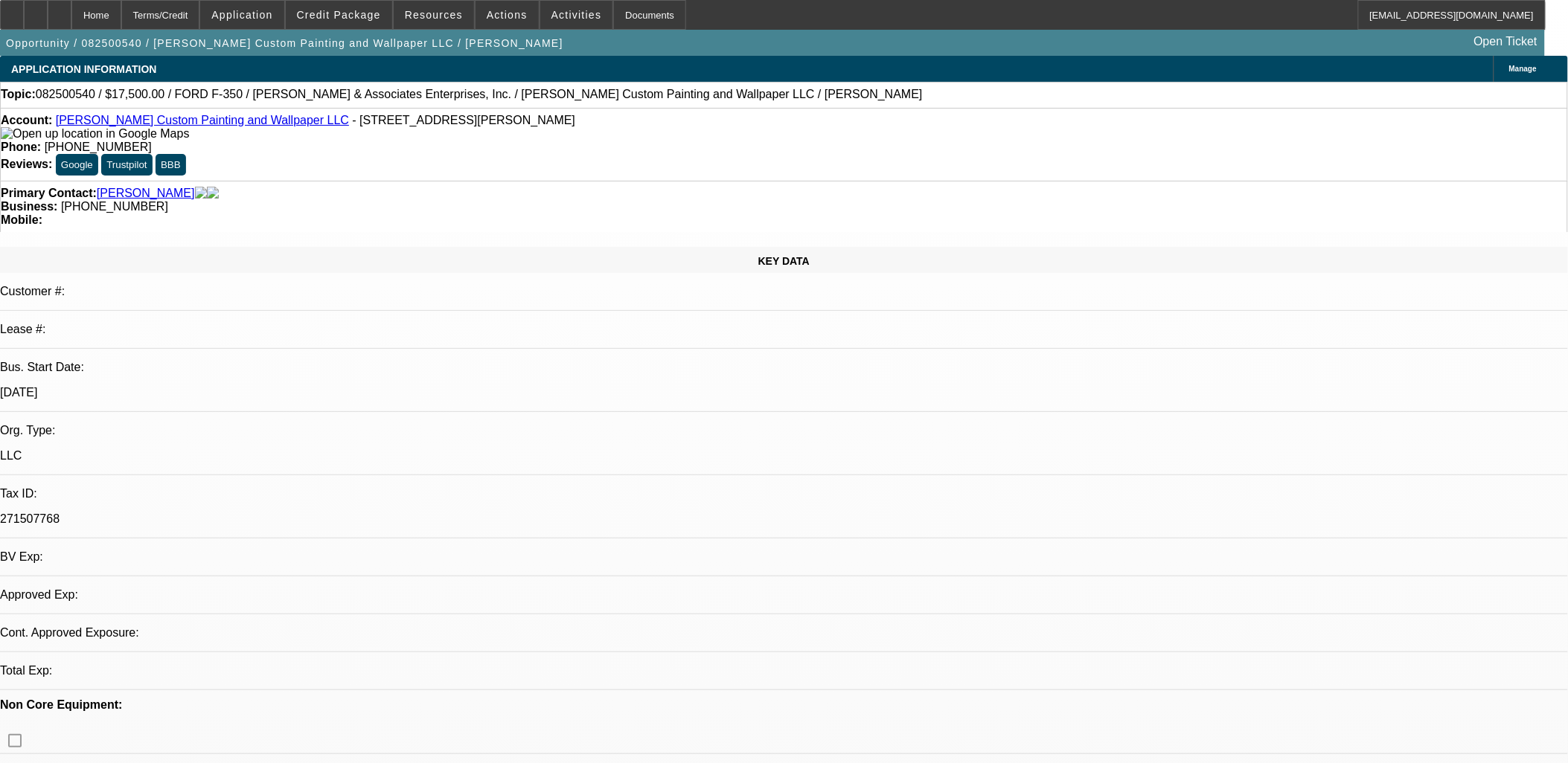
select select "0"
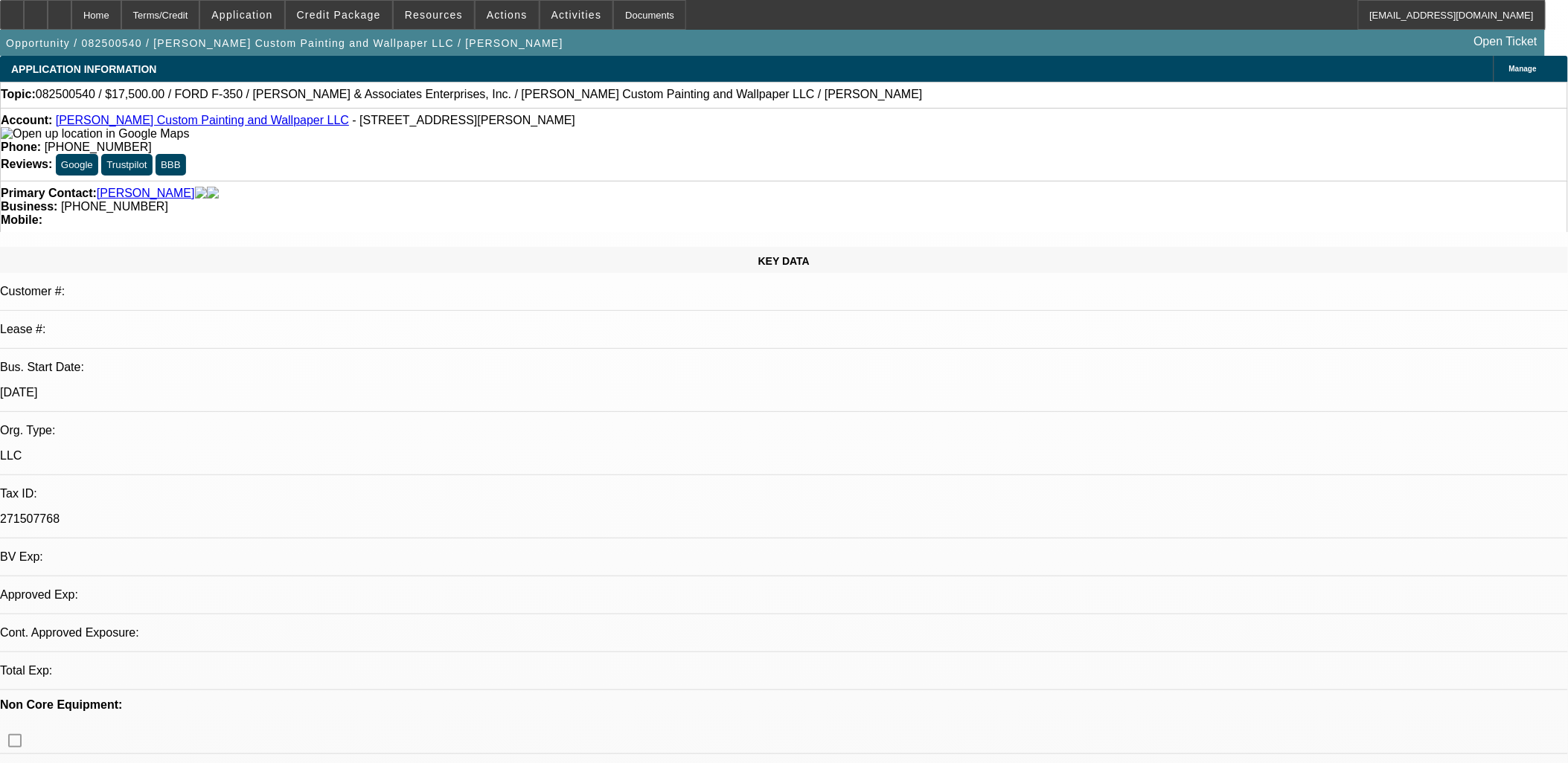
select select "0"
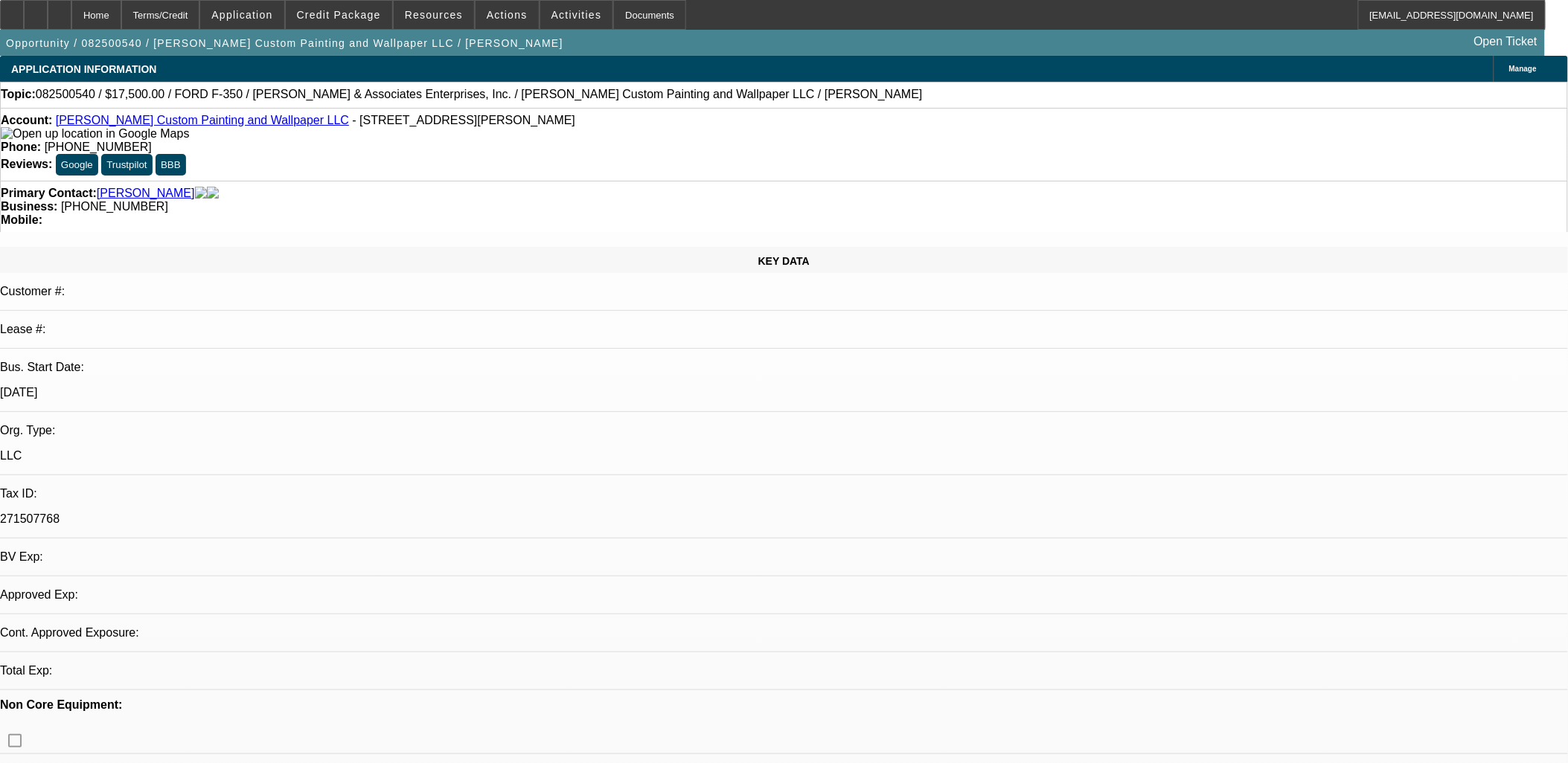
select select "0"
select select "1"
select select "3"
select select "6"
select select "1"
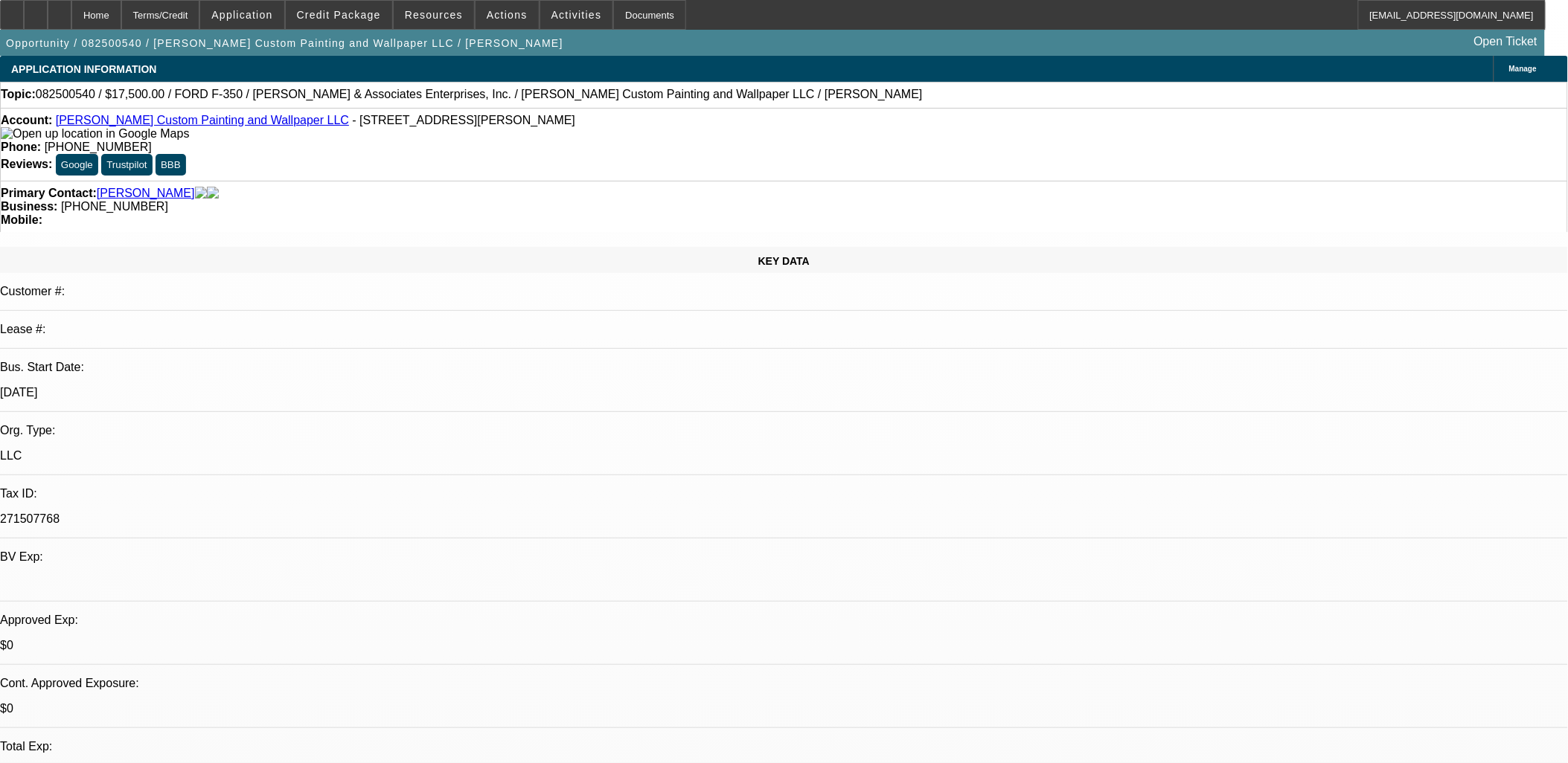
select select "3"
select select "6"
select select "1"
select select "3"
select select "6"
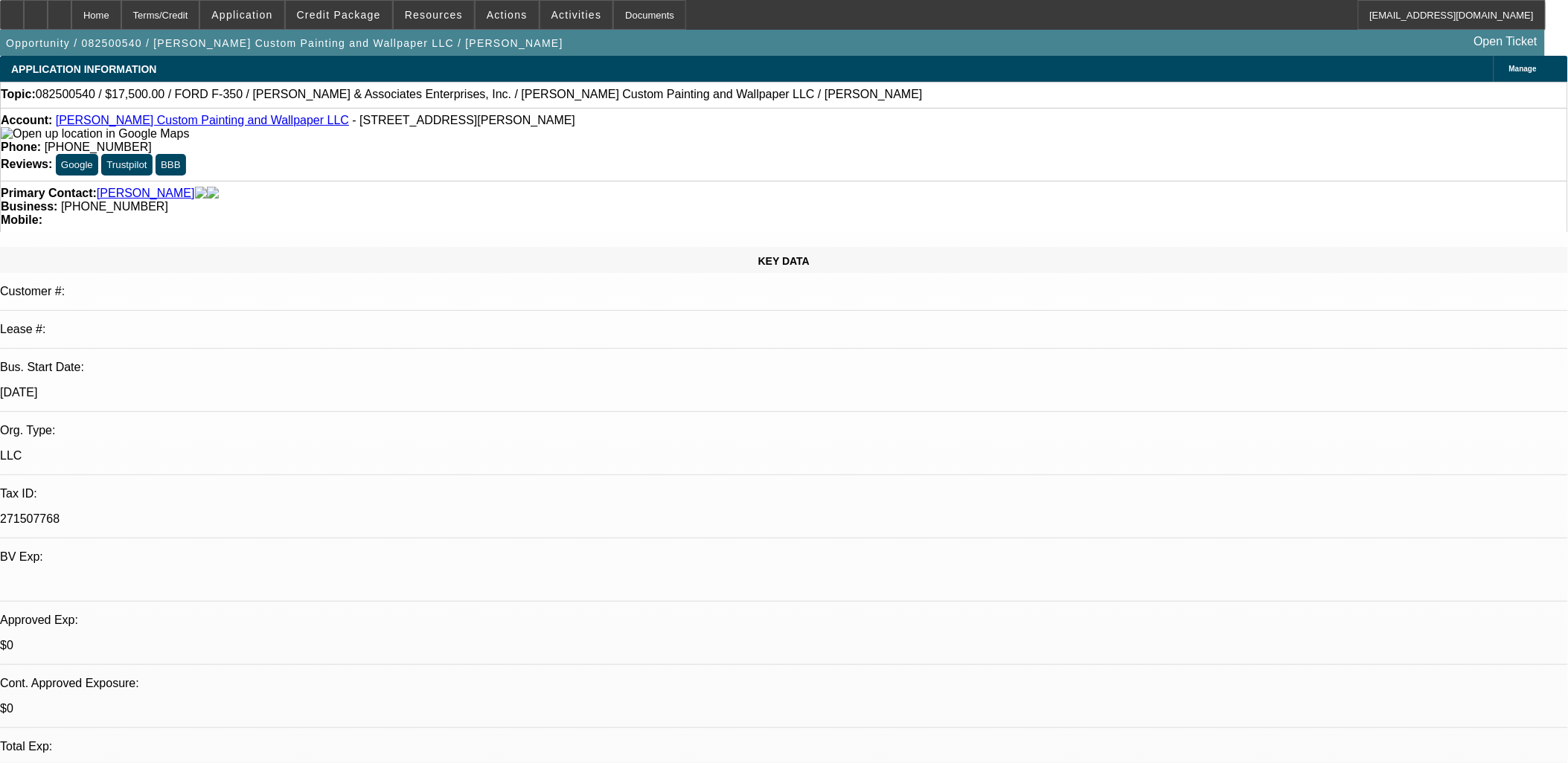
select select "1"
select select "3"
select select "6"
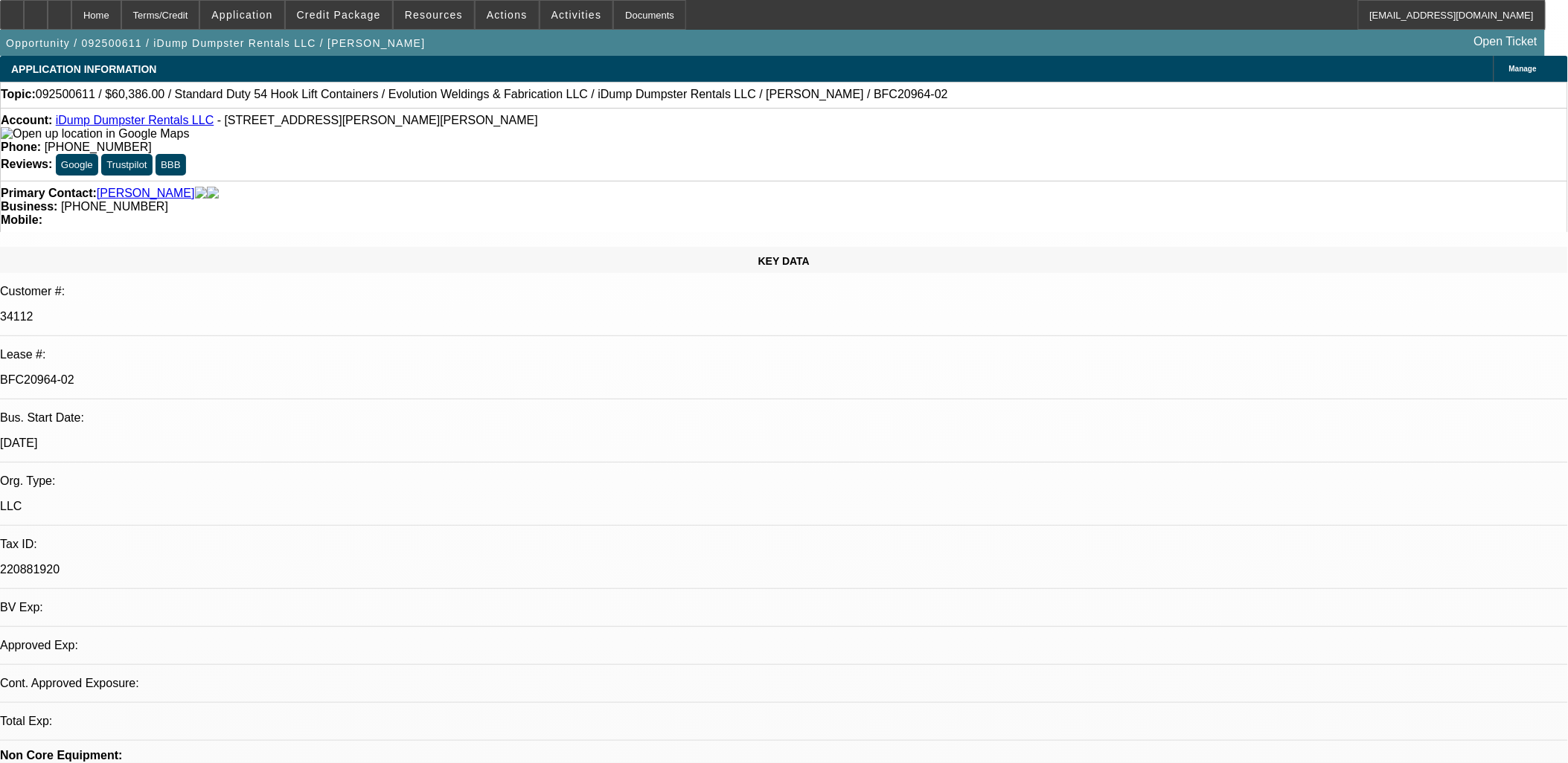
select select "0"
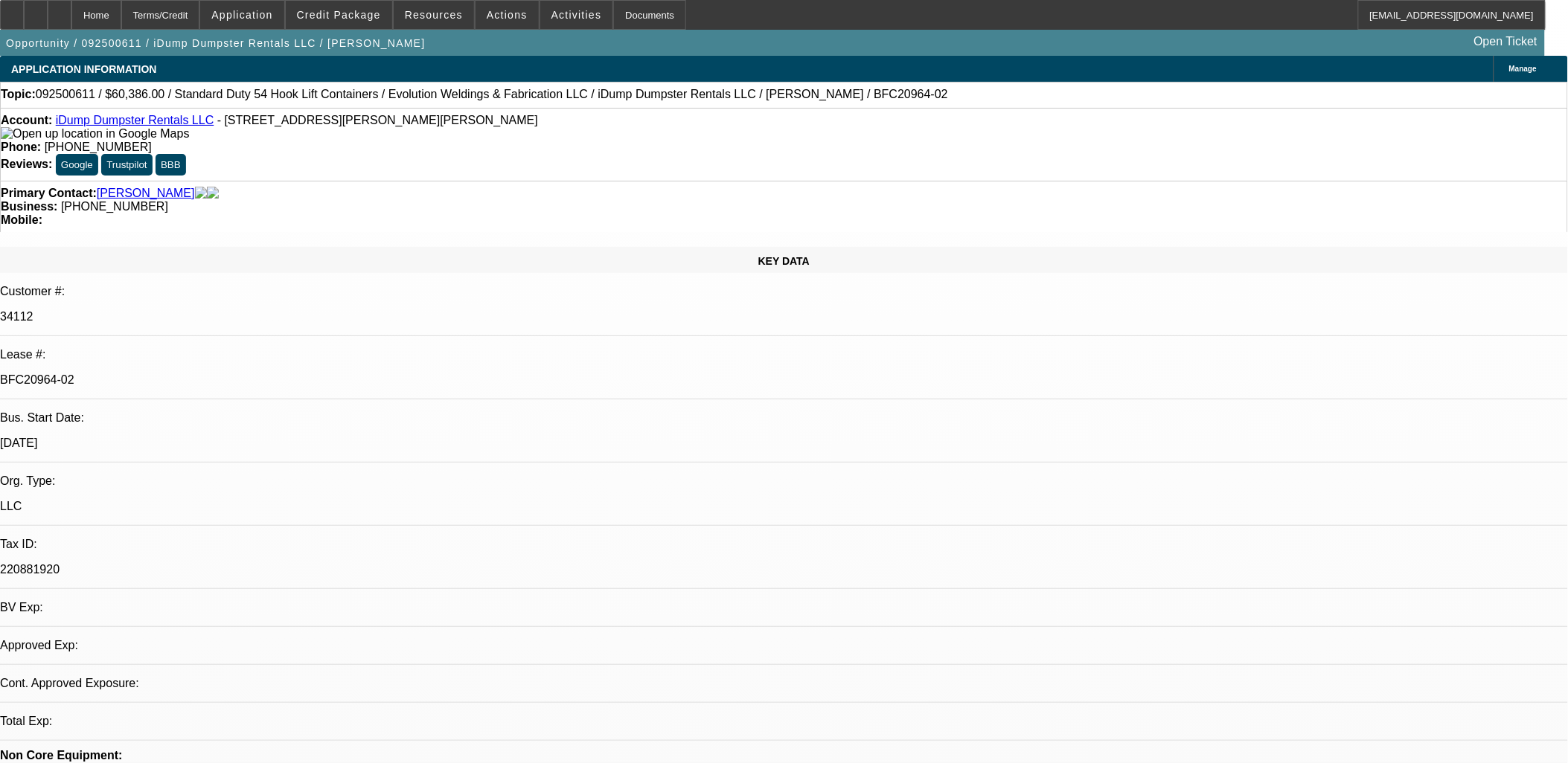
select select "0"
select select "1"
select select "6"
select select "1"
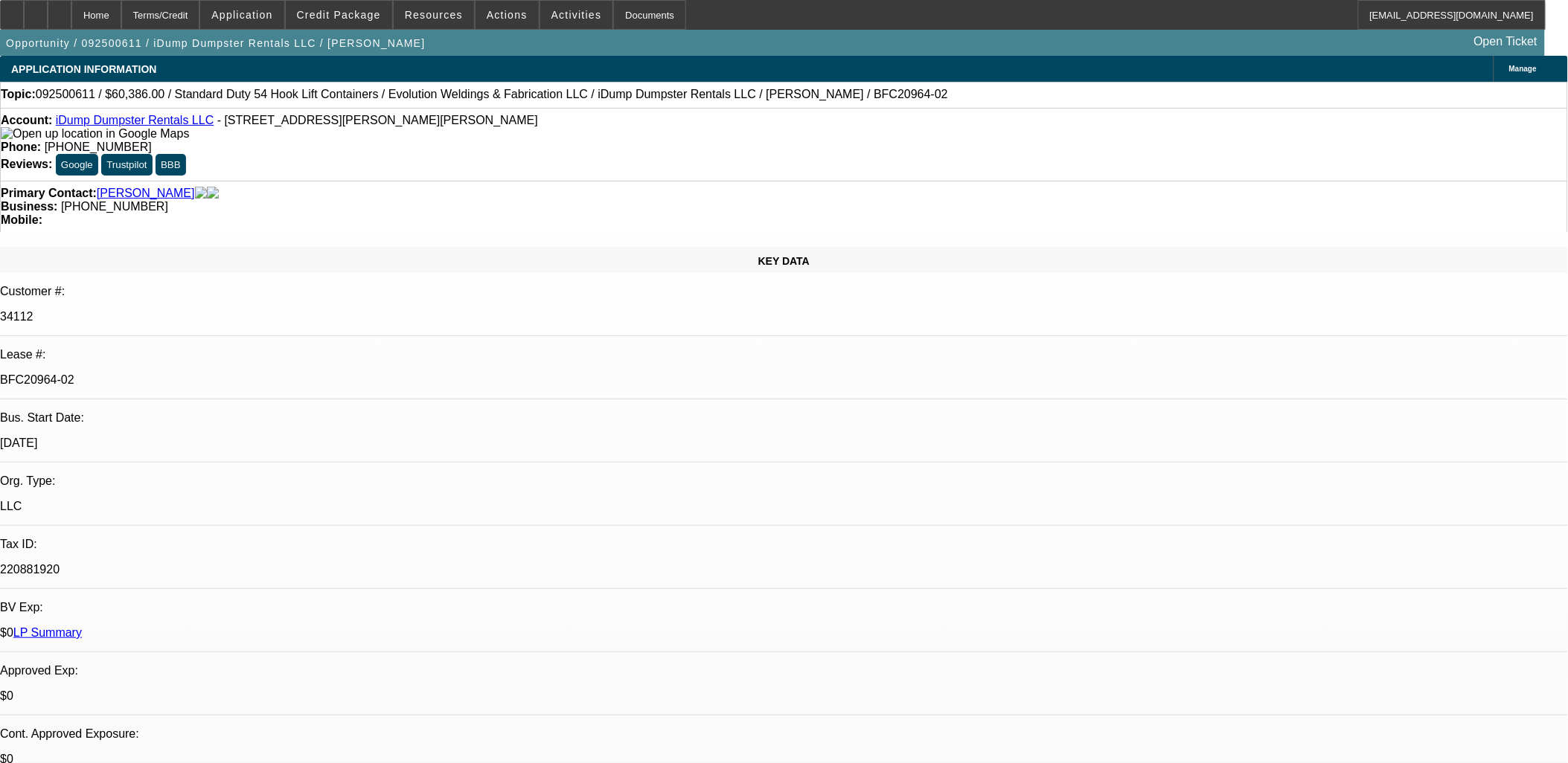
select select "1"
select select "6"
click at [12, 10] on icon at bounding box center [12, 10] width 0 height 0
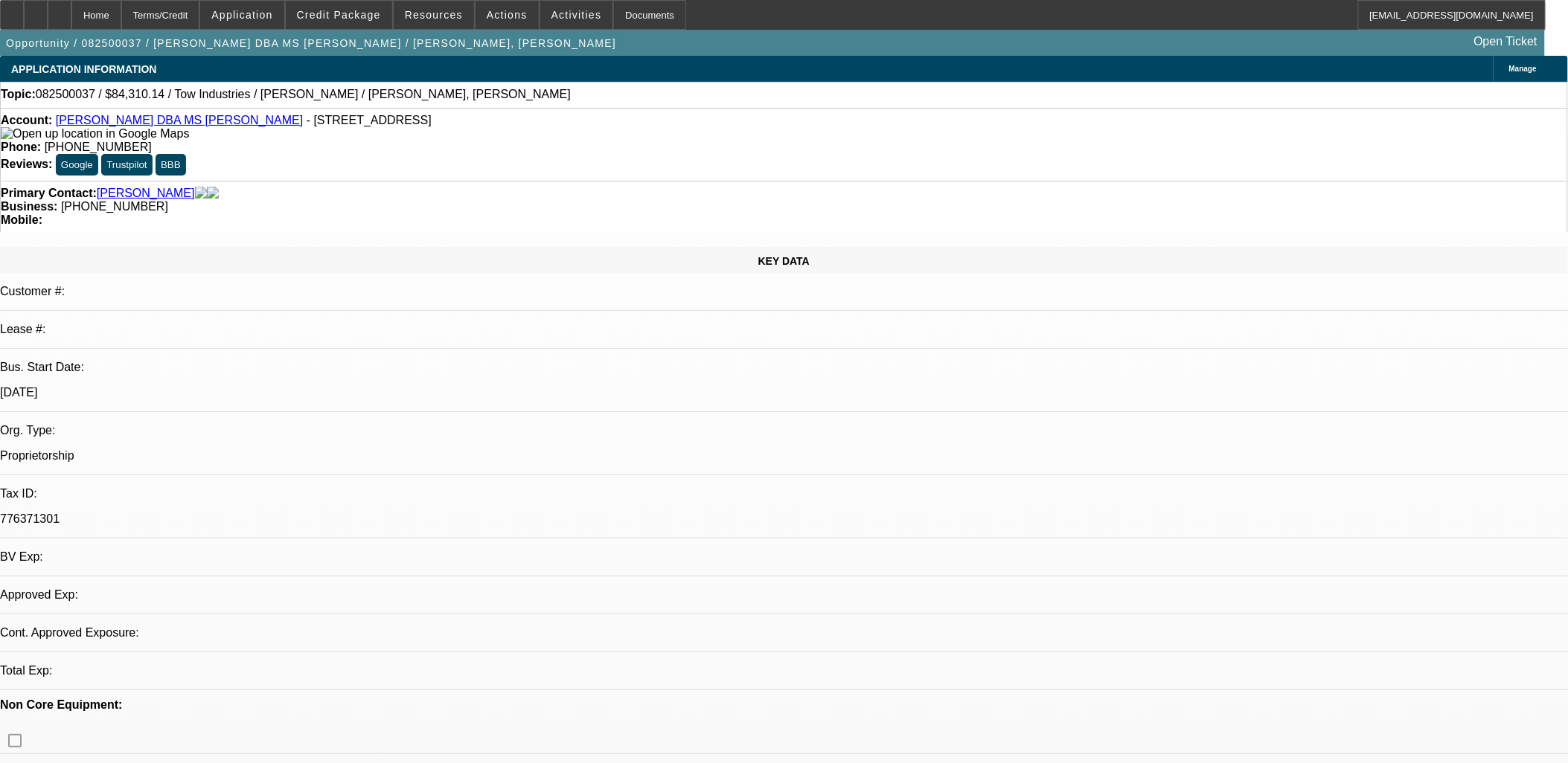
select select "0"
select select "2"
select select "0.1"
select select "1"
select select "2"
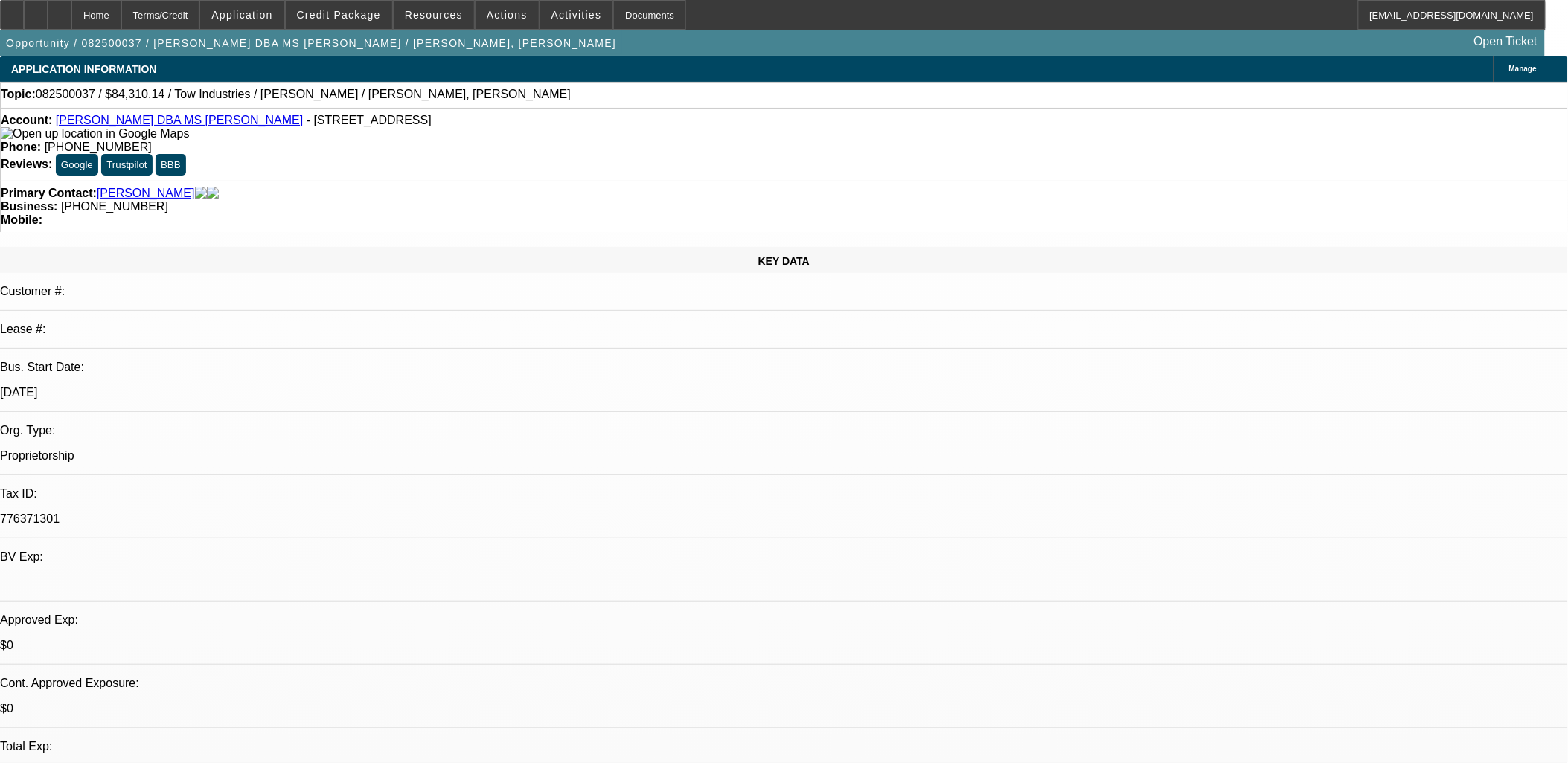
select select "4"
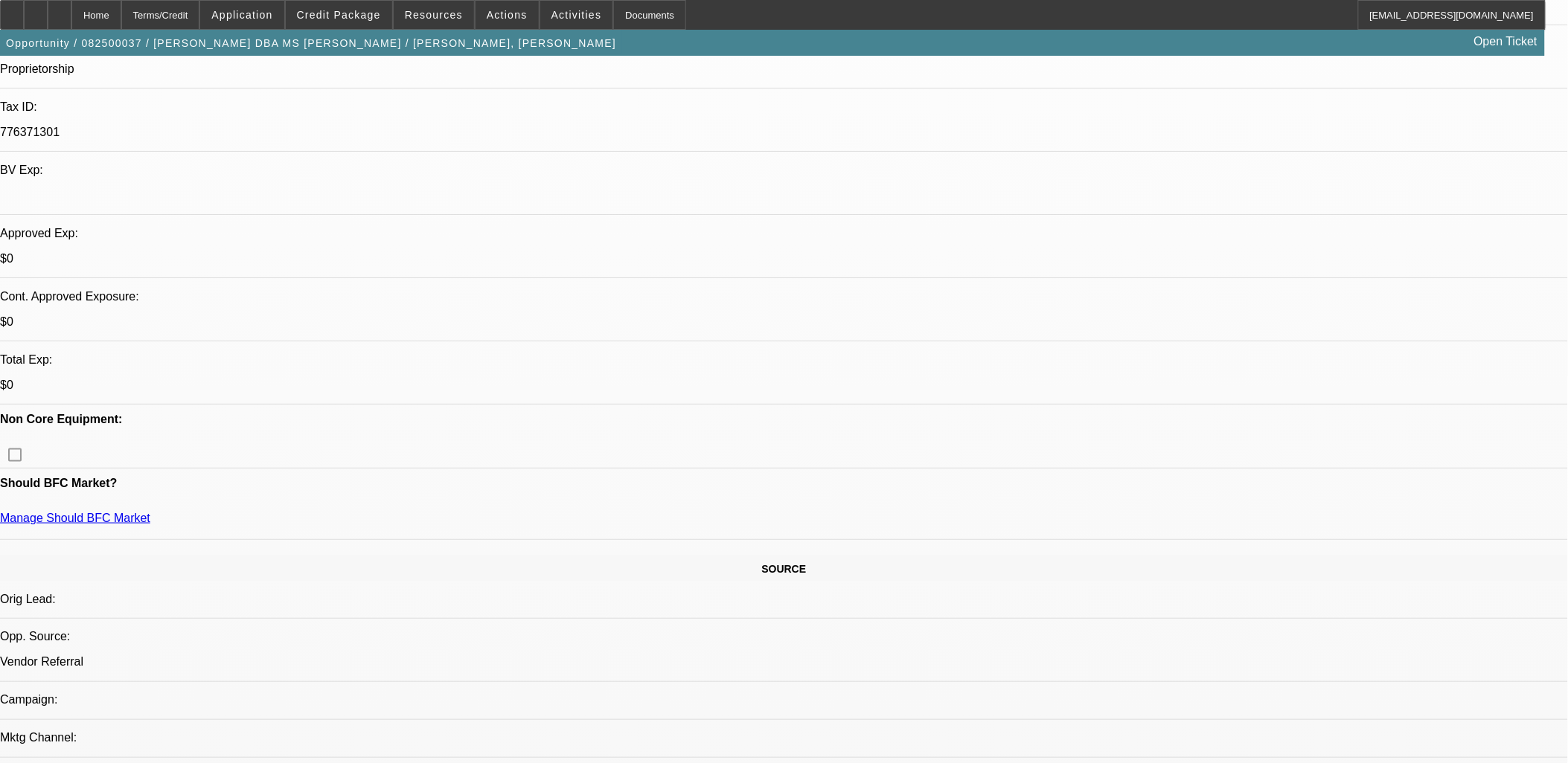
scroll to position [578, 0]
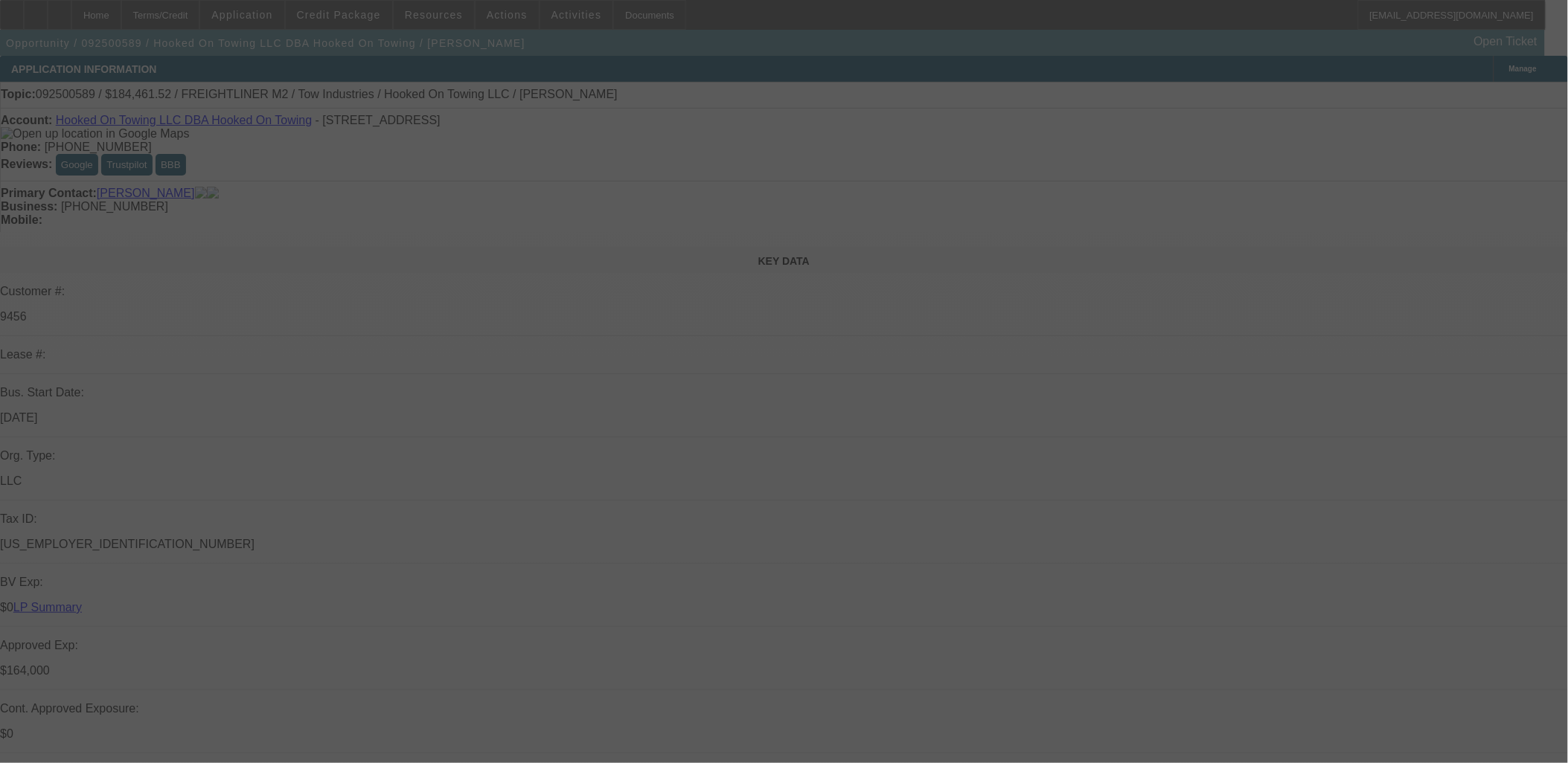
select select "0"
select select "0.1"
select select "0"
select select "2"
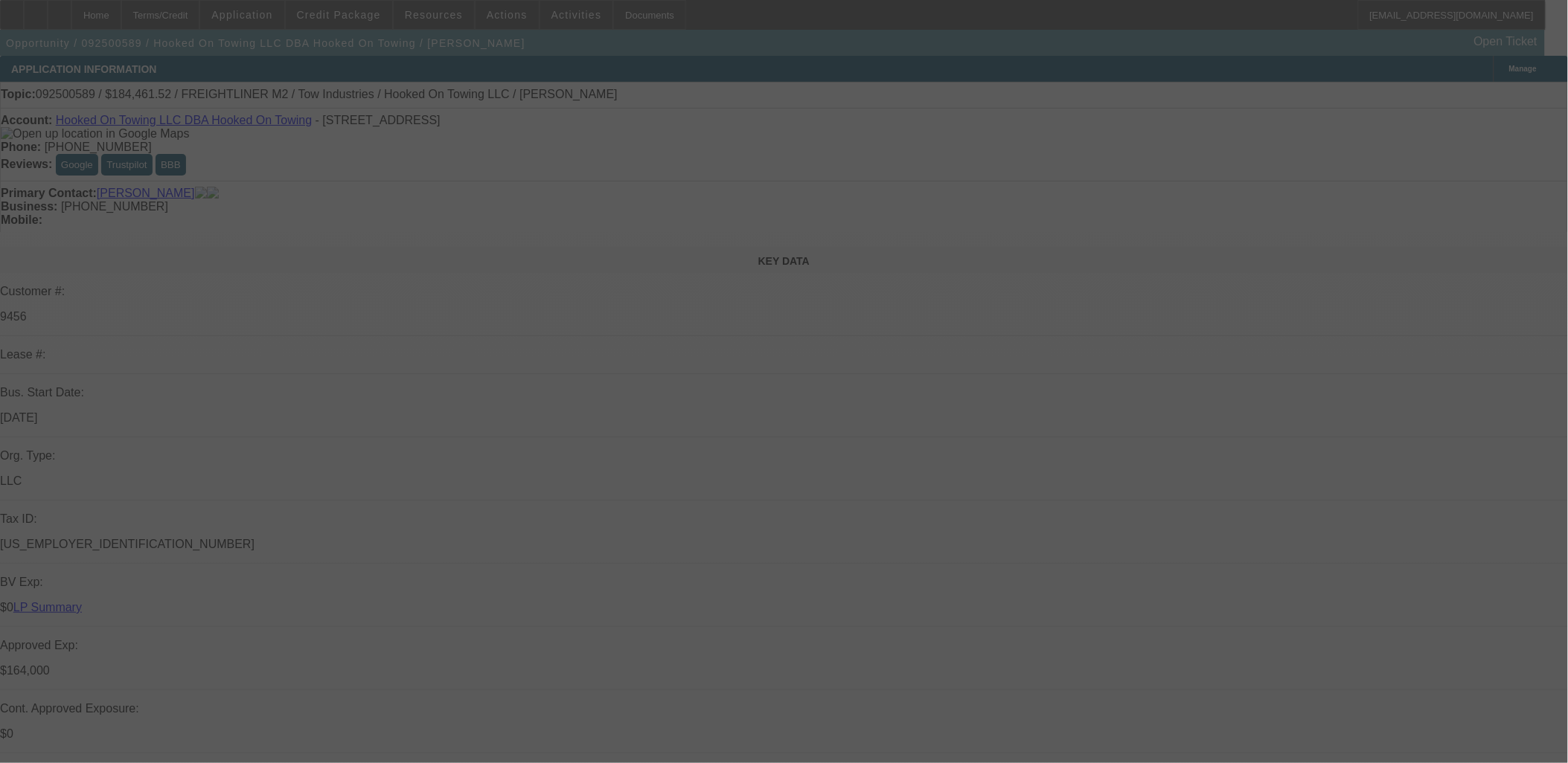
select select "0.1"
select select "0"
select select "0.1"
select select "0"
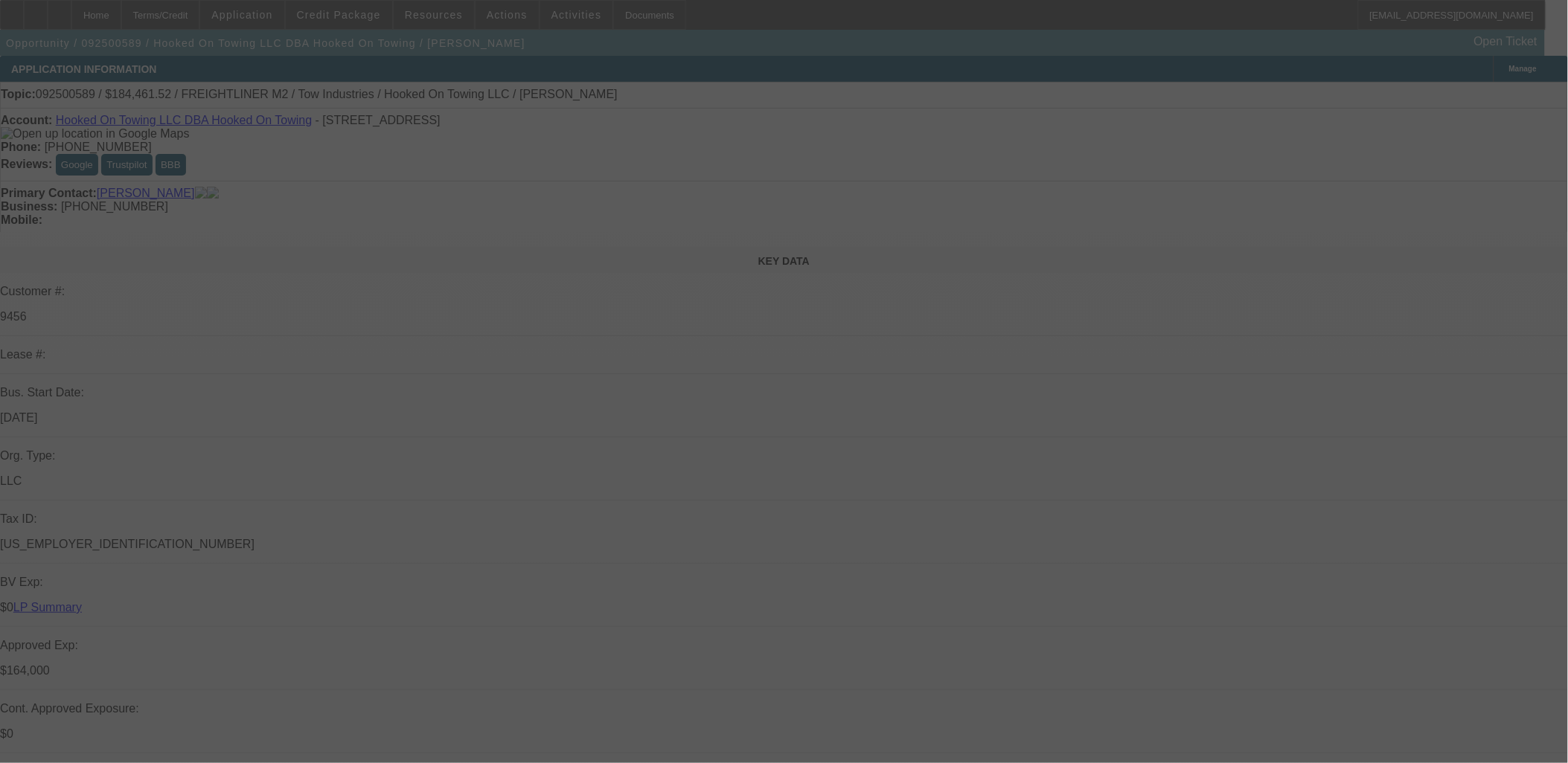
select select "0"
select select "0.1"
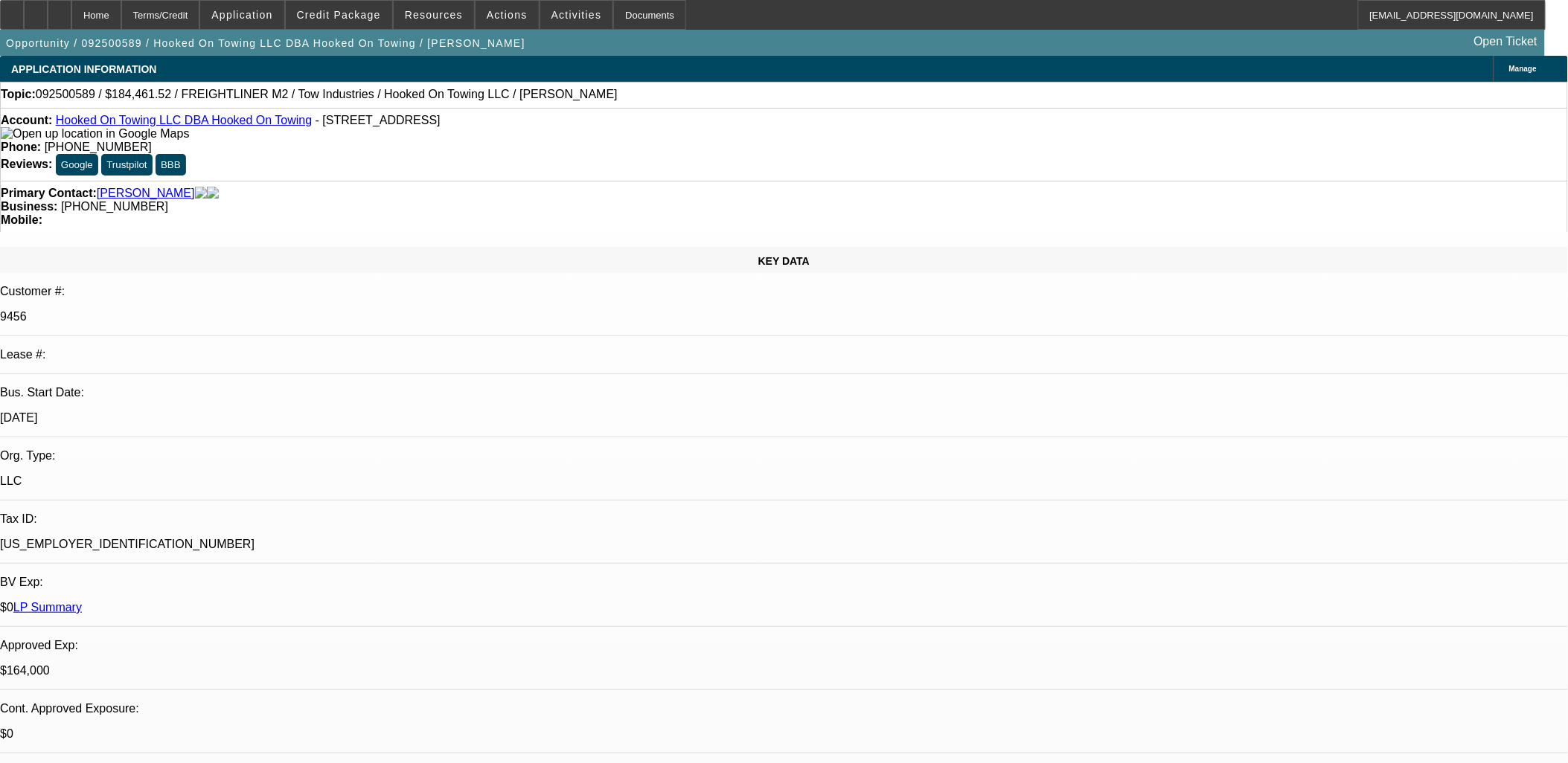
select select "1"
select select "2"
select select "4"
select select "1"
select select "2"
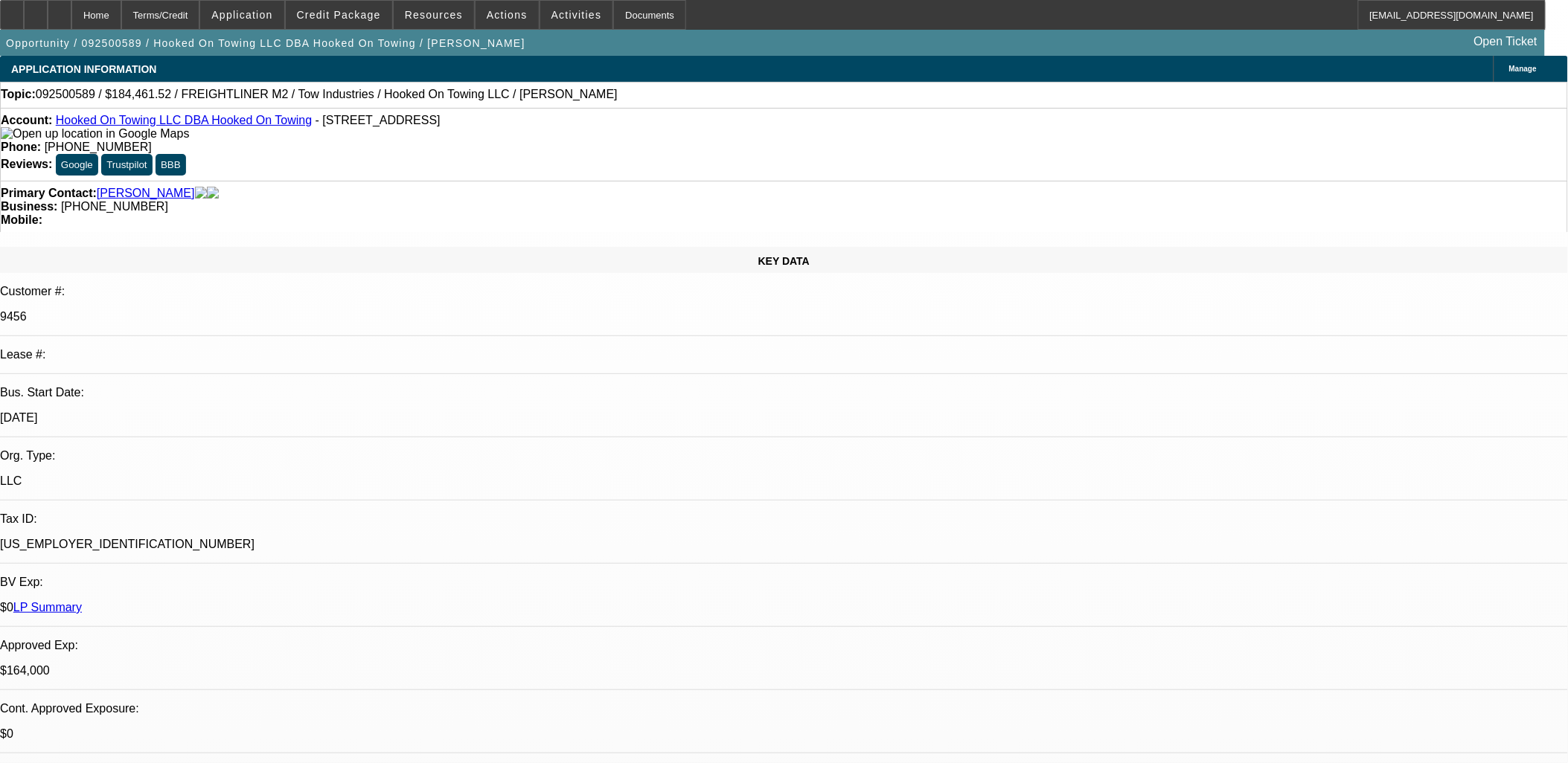
select select "4"
select select "1"
select select "2"
select select "4"
select select "1"
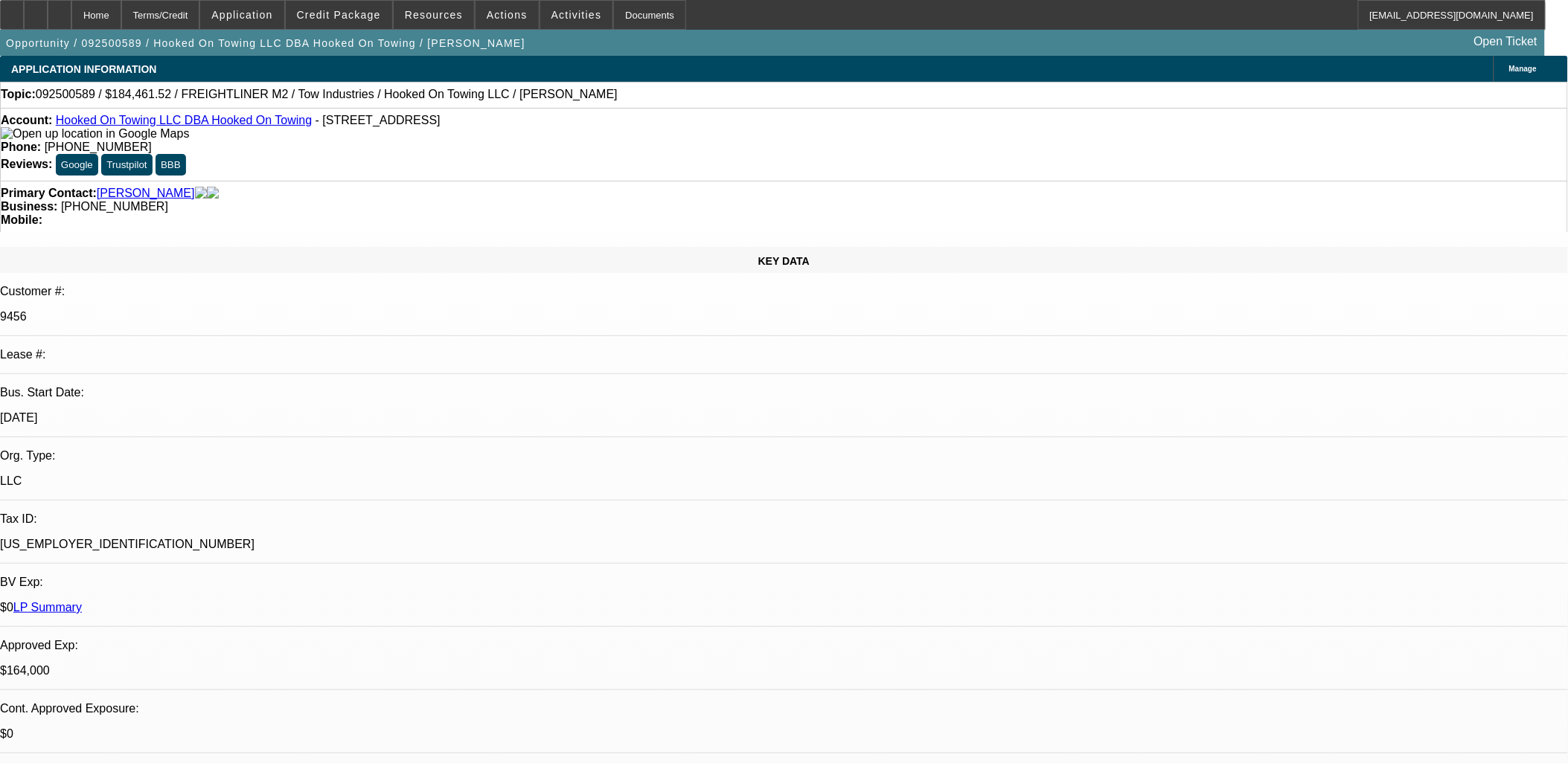
select select "3"
select select "4"
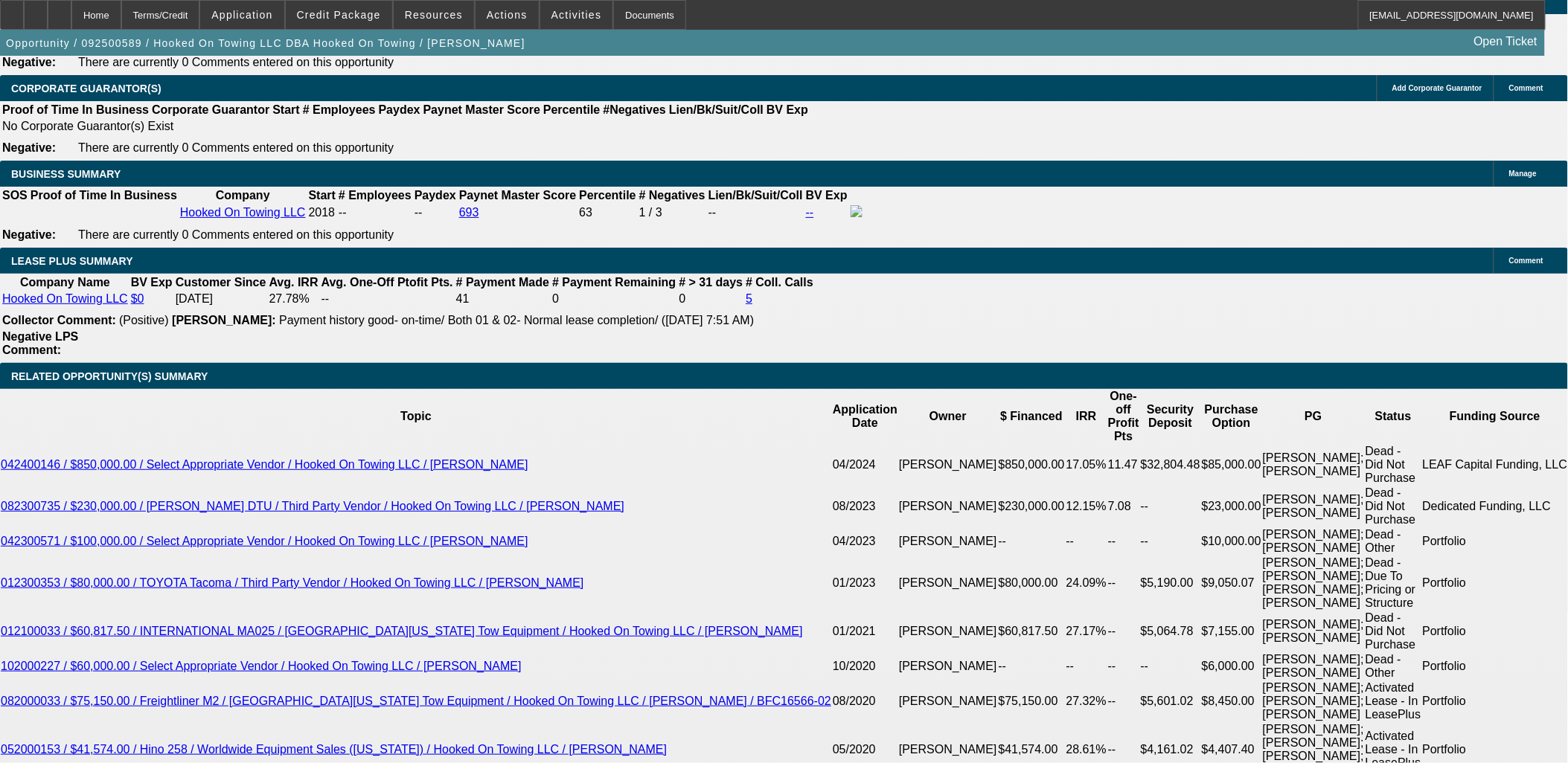
scroll to position [2727, 0]
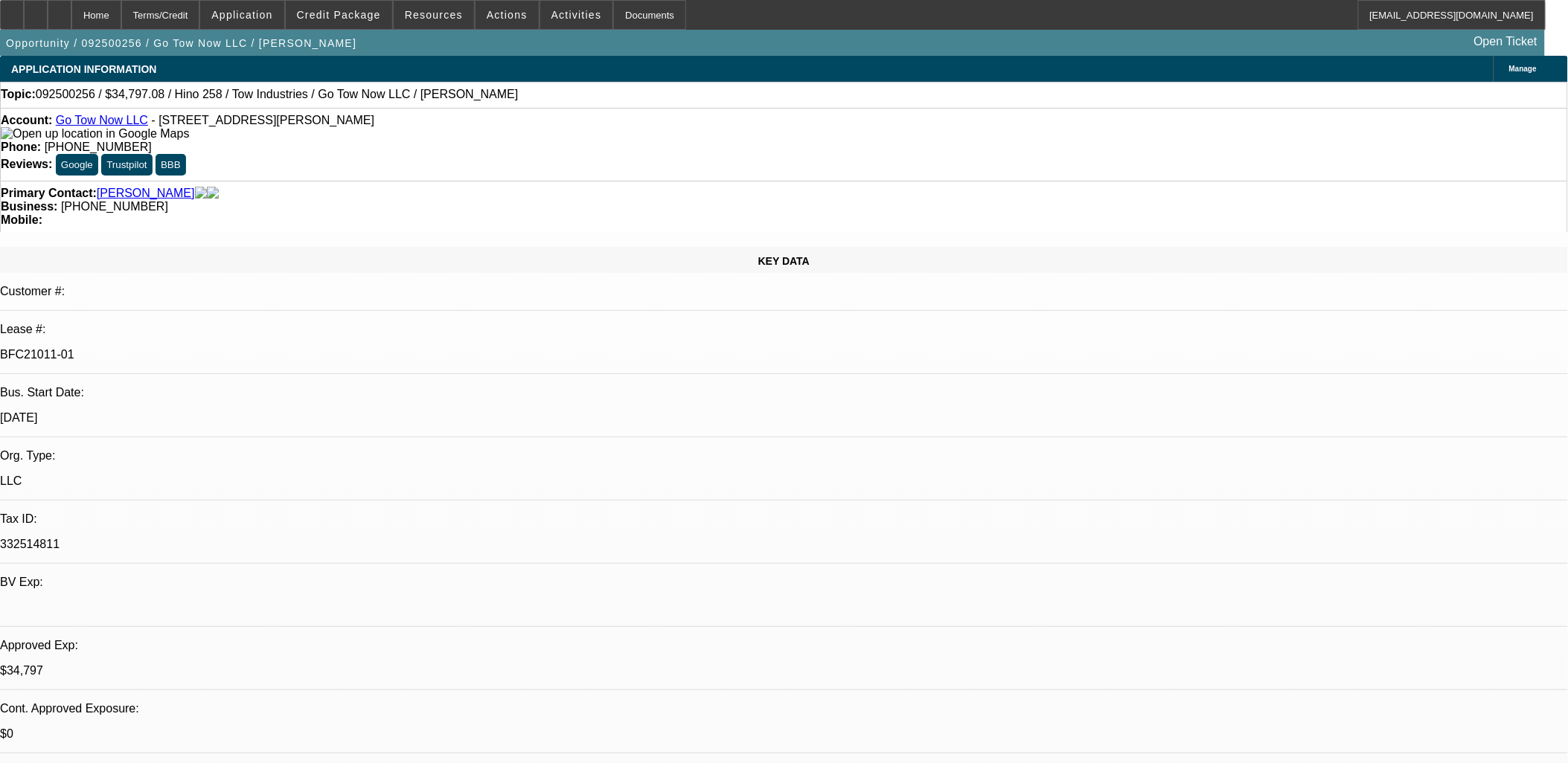
select select "0"
select select "2"
select select "0.1"
select select "0"
select select "2"
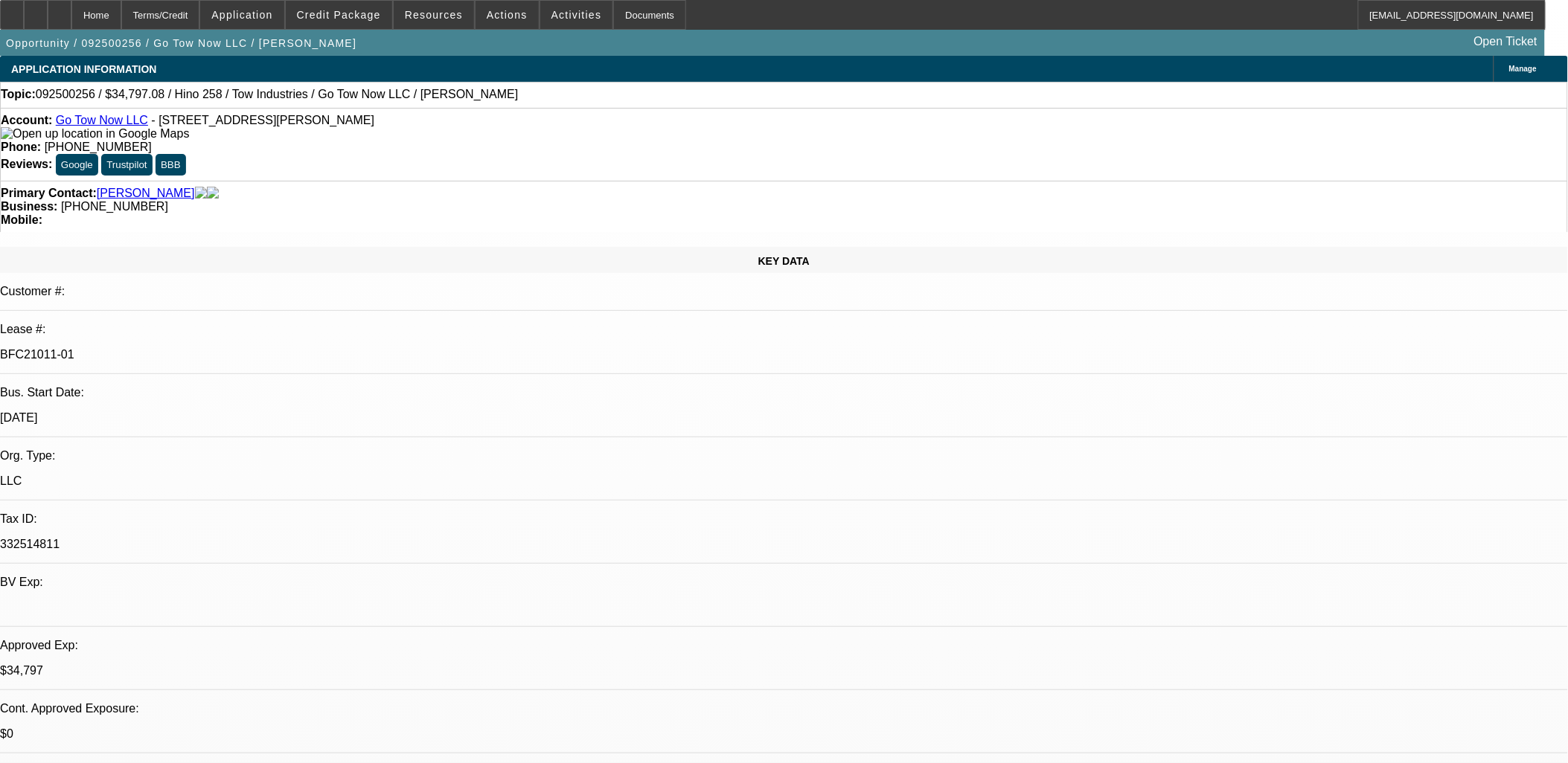
select select "0.1"
select select "0.2"
select select "2"
select select "0.1"
select select "0.15"
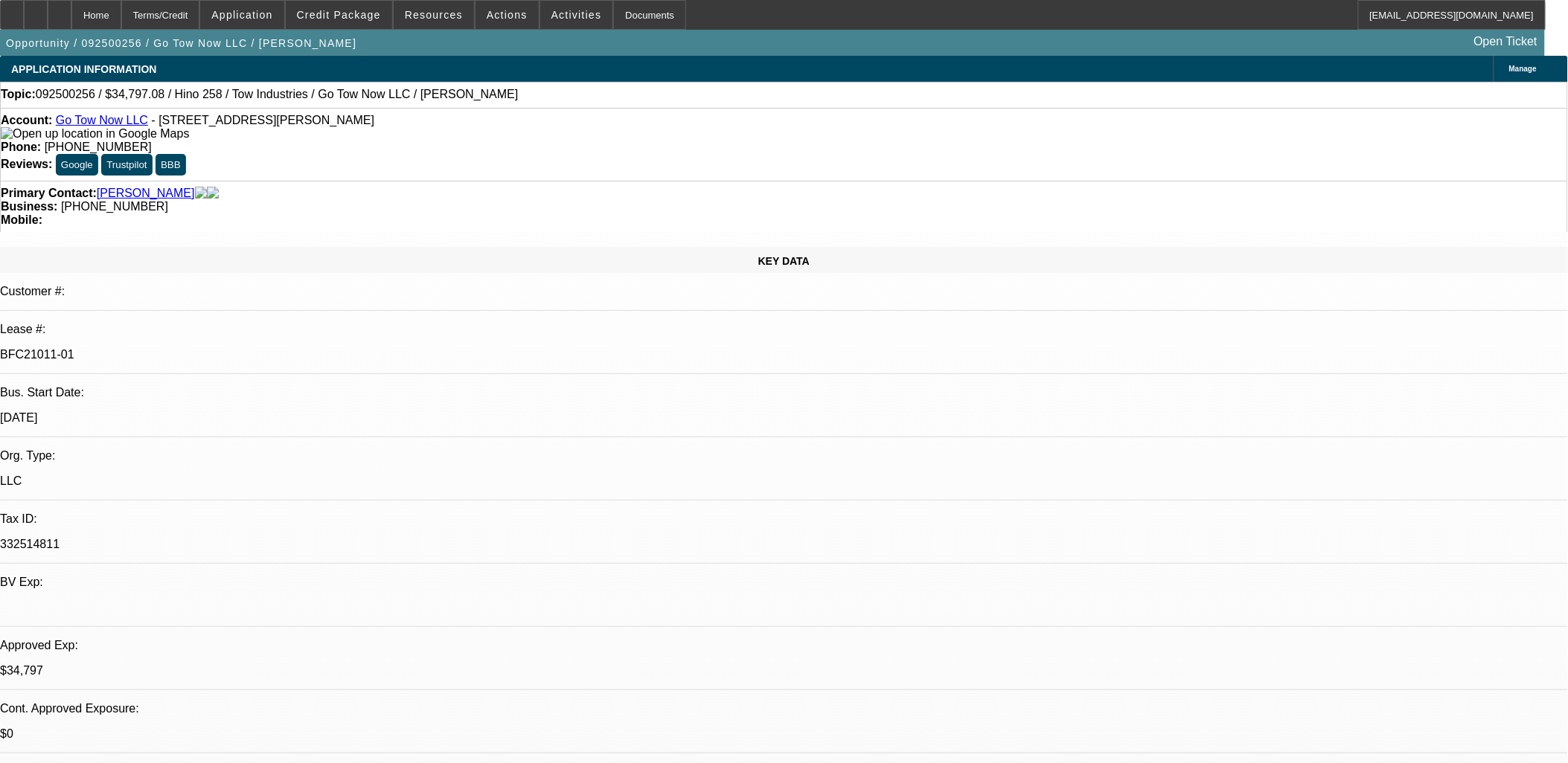
select select "2"
select select "0.1"
select select "1"
select select "2"
select select "4"
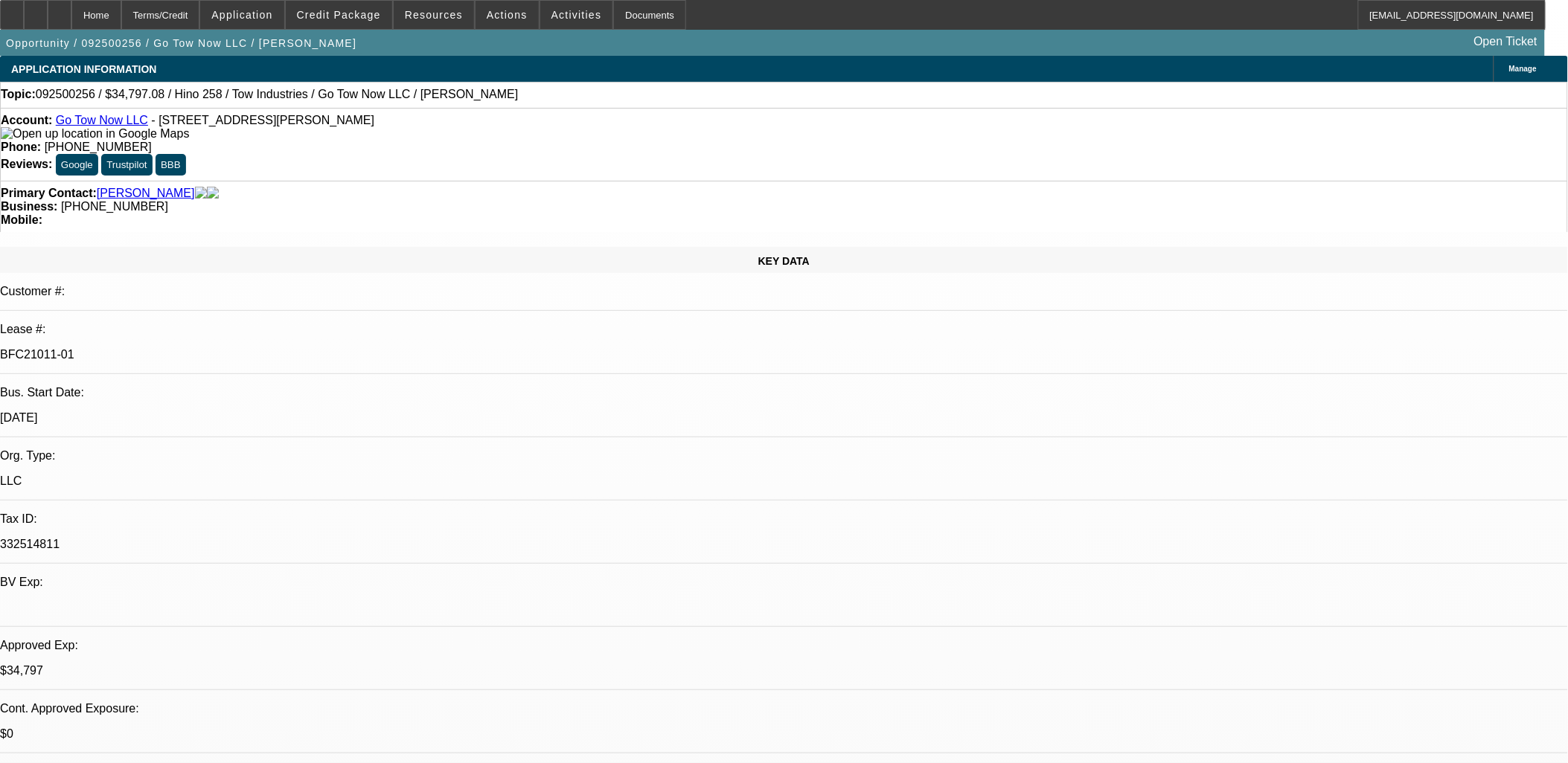
select select "1"
select select "2"
select select "4"
select select "1"
select select "2"
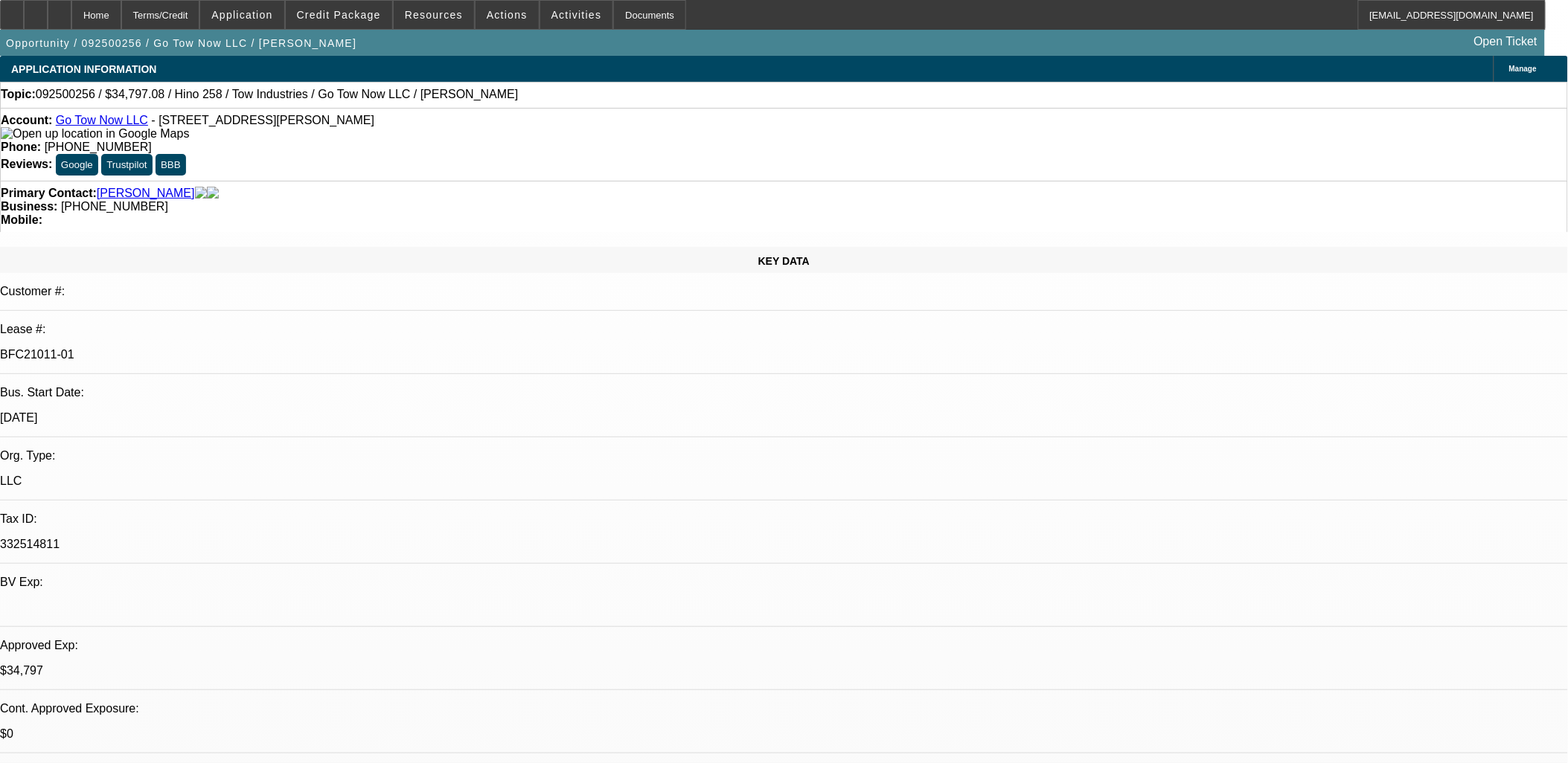
select select "4"
select select "1"
select select "2"
select select "4"
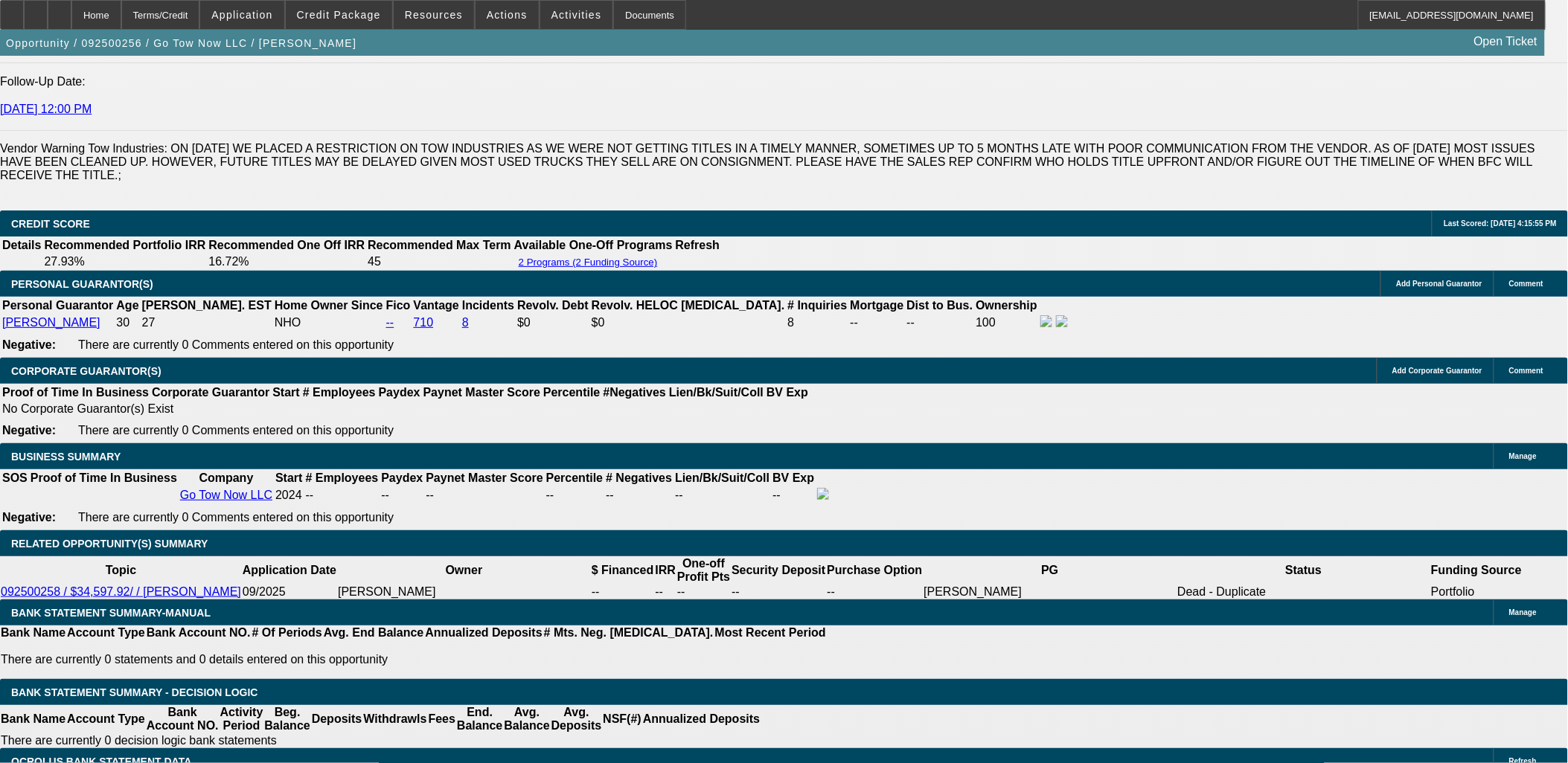
scroll to position [2148, 0]
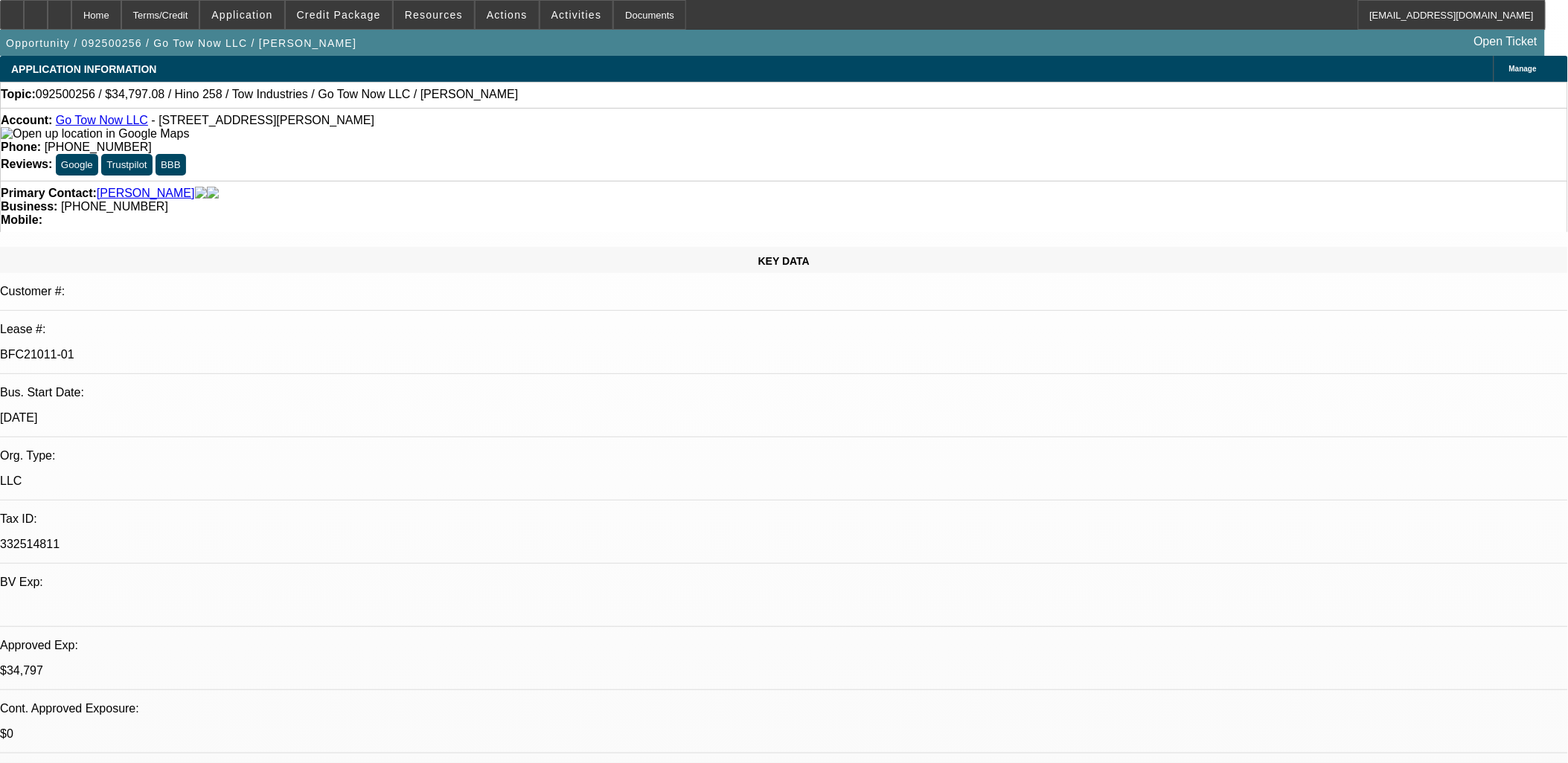
select select "0"
select select "2"
select select "0.1"
select select "0"
select select "2"
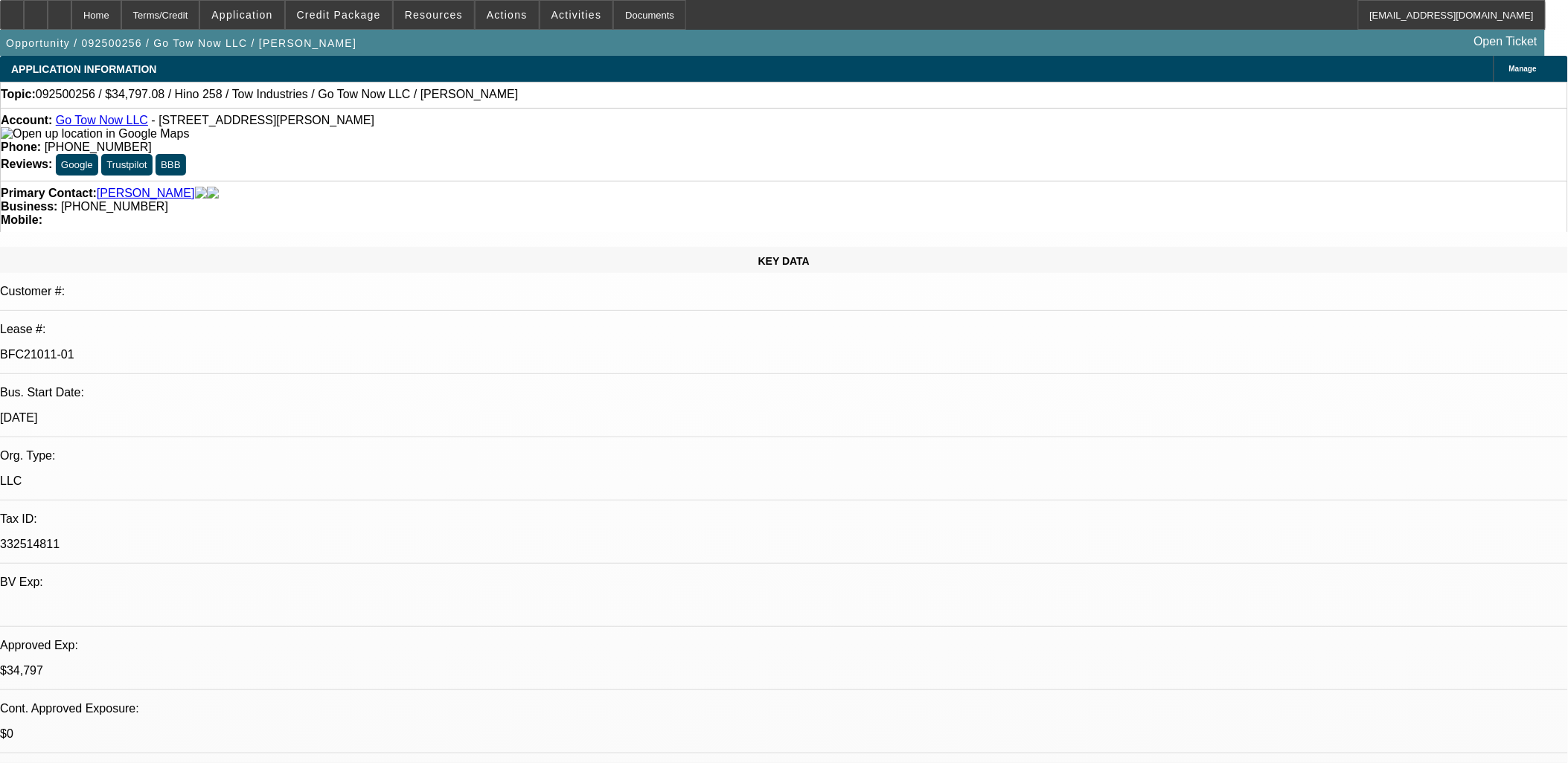
select select "0.1"
select select "0.2"
select select "2"
select select "0.1"
select select "0.15"
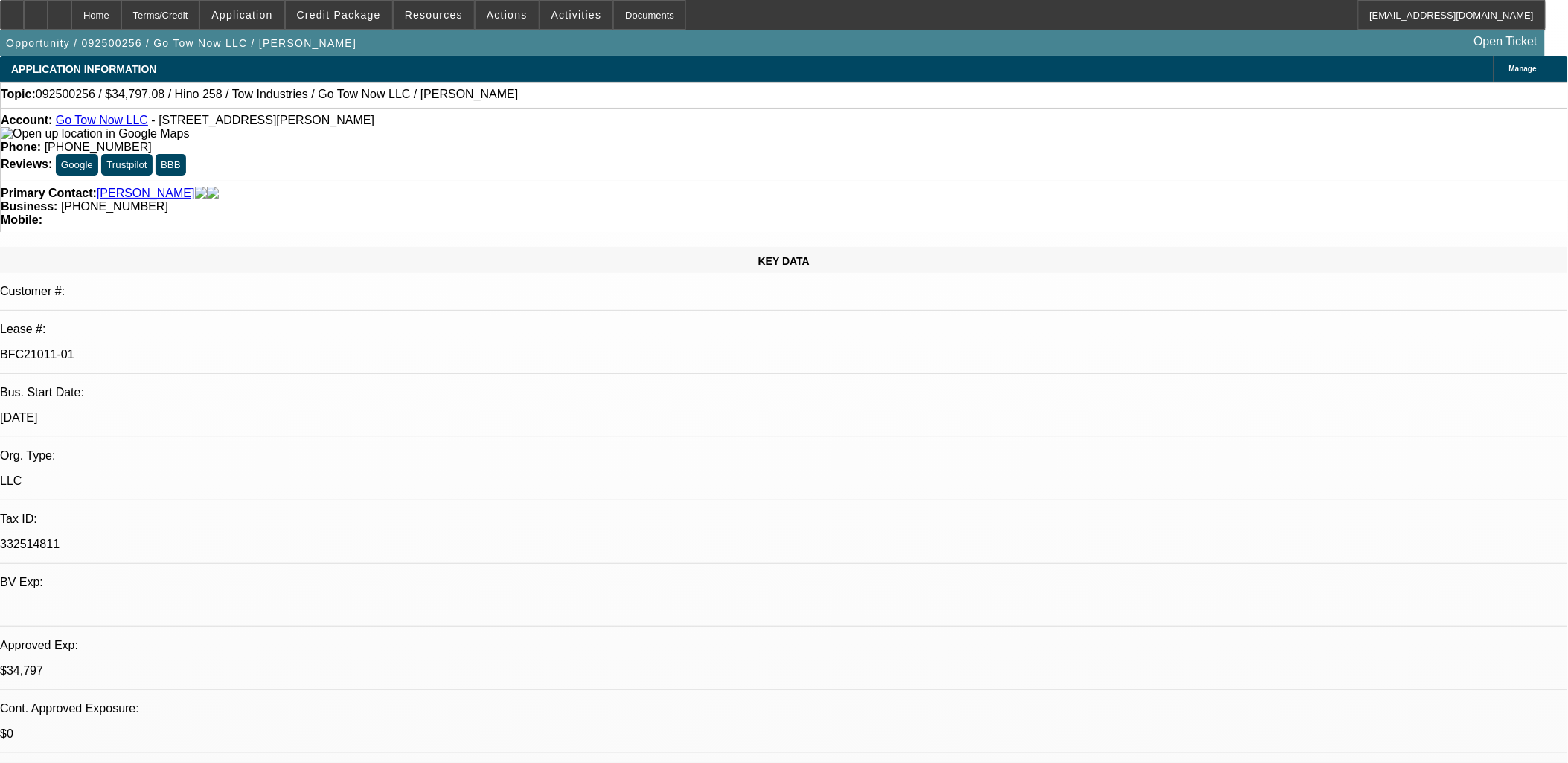
select select "2"
select select "0.1"
select select "1"
select select "2"
select select "4"
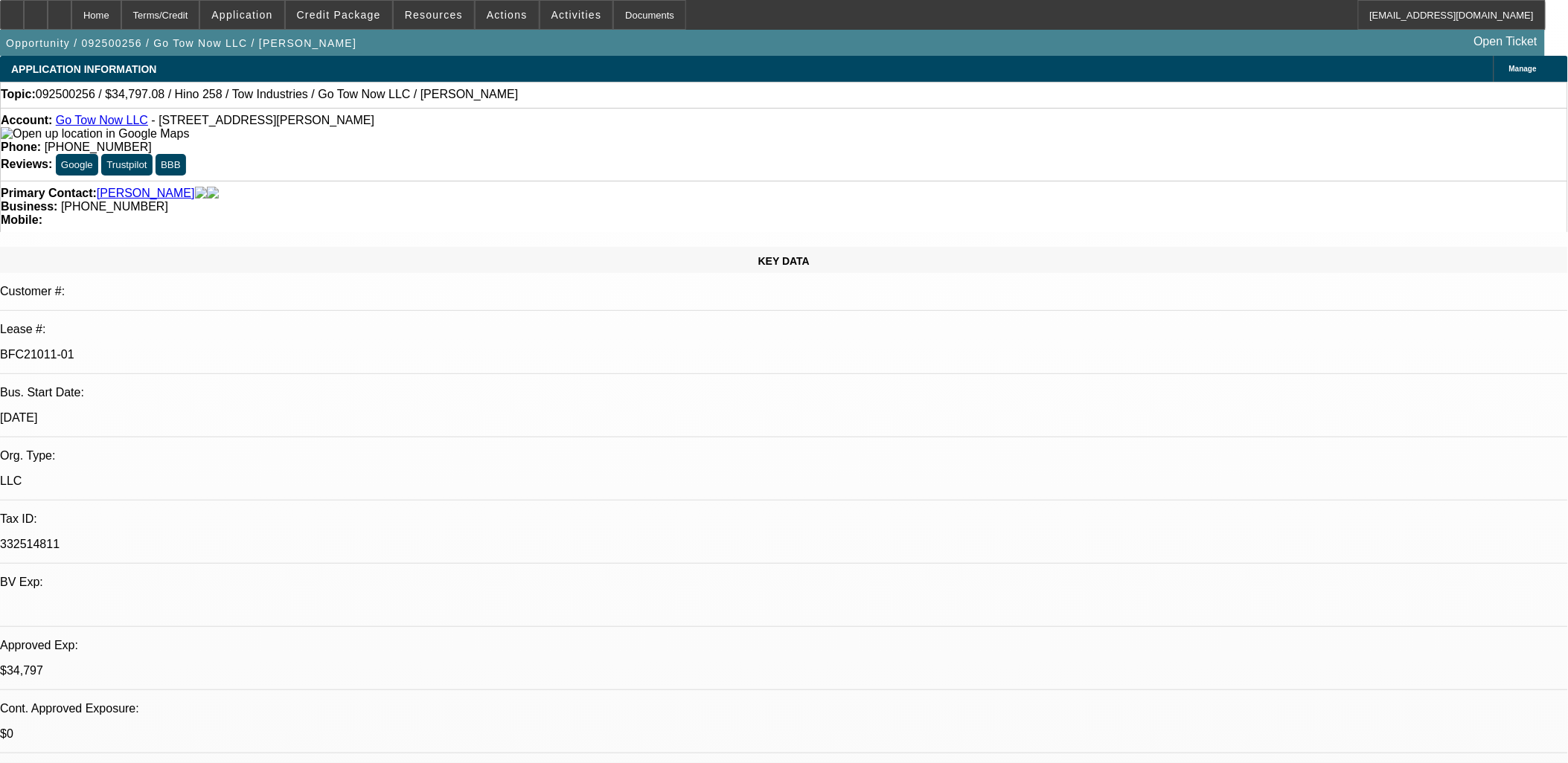
select select "1"
select select "2"
select select "4"
select select "1"
select select "2"
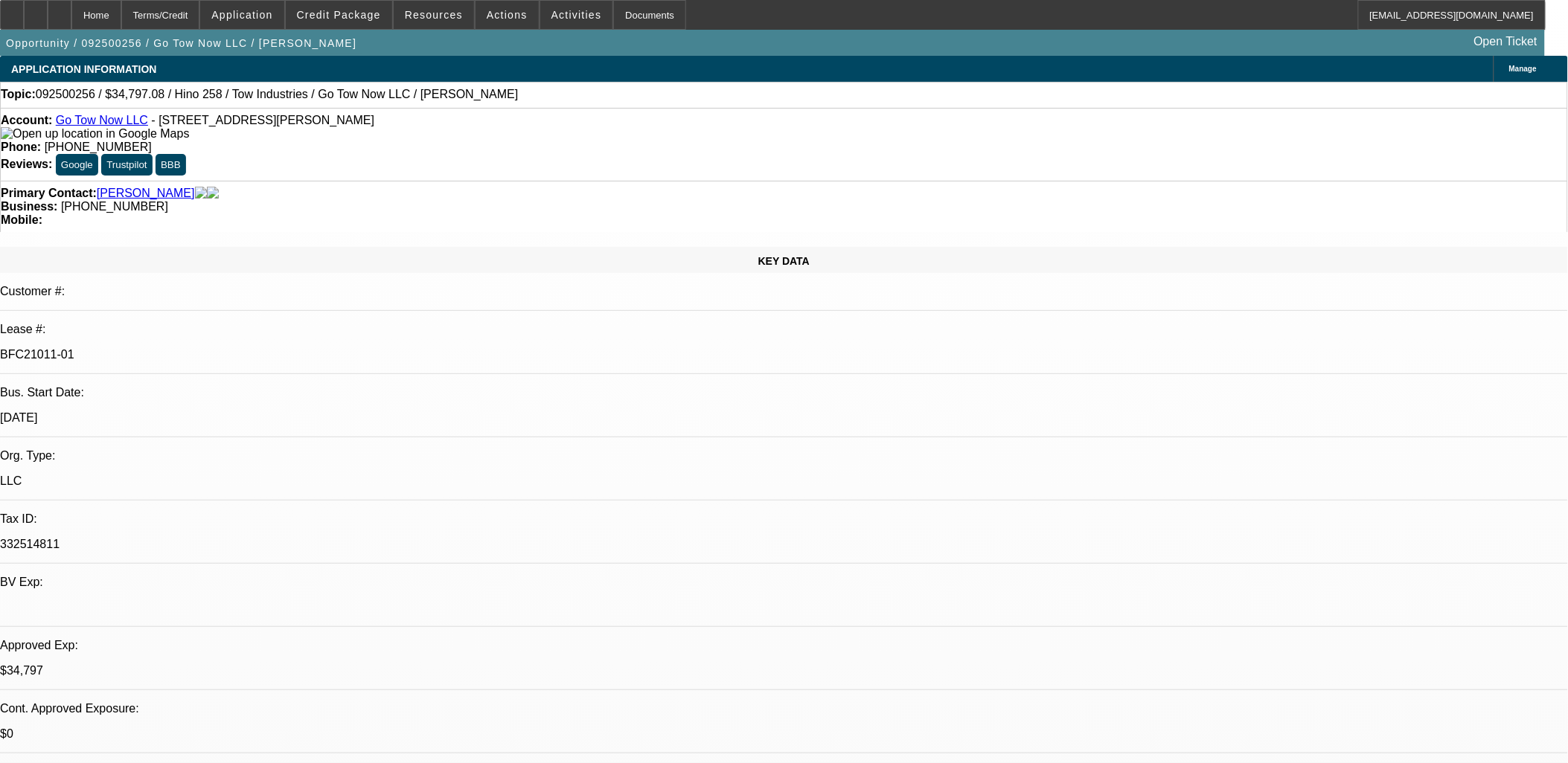
select select "4"
select select "1"
select select "2"
select select "4"
click at [12, 10] on icon at bounding box center [12, 10] width 0 height 0
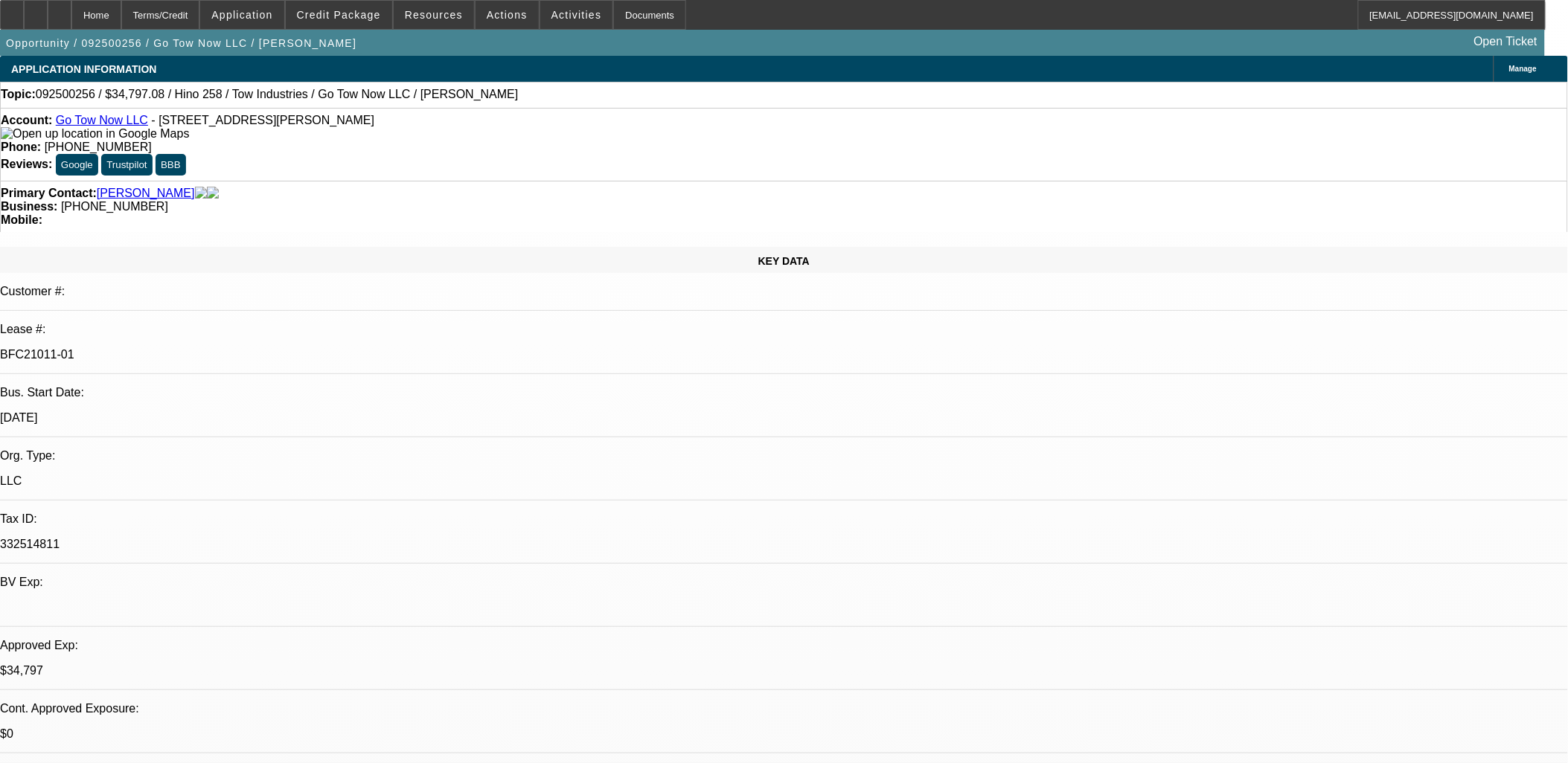
drag, startPoint x: 794, startPoint y: 404, endPoint x: 389, endPoint y: 107, distance: 502.2
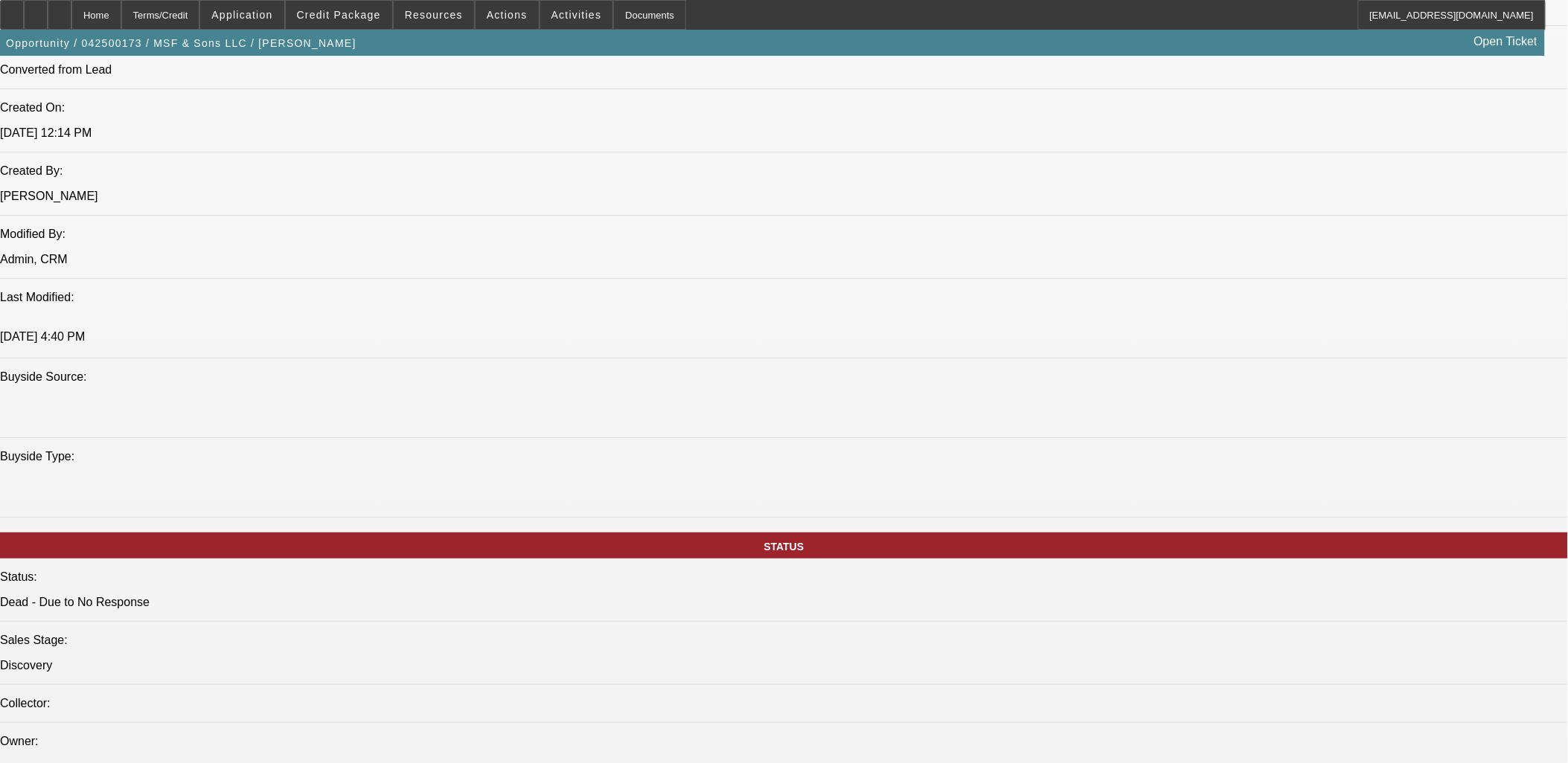
select select "0"
select select "0.1"
select select "0"
select select "2"
select select "0"
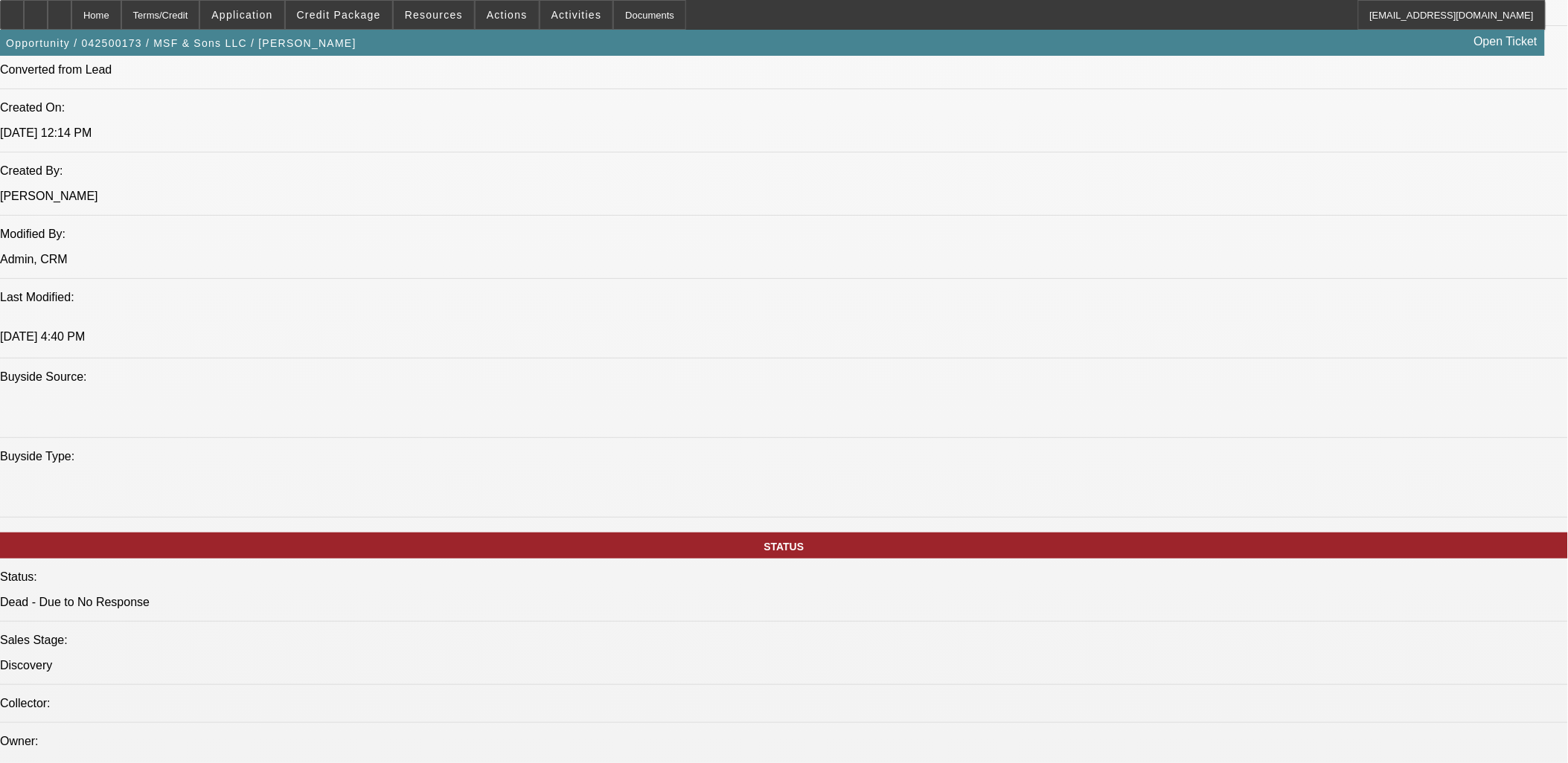
select select "0"
select select "2"
select select "0.1"
select select "0.15"
select select "2"
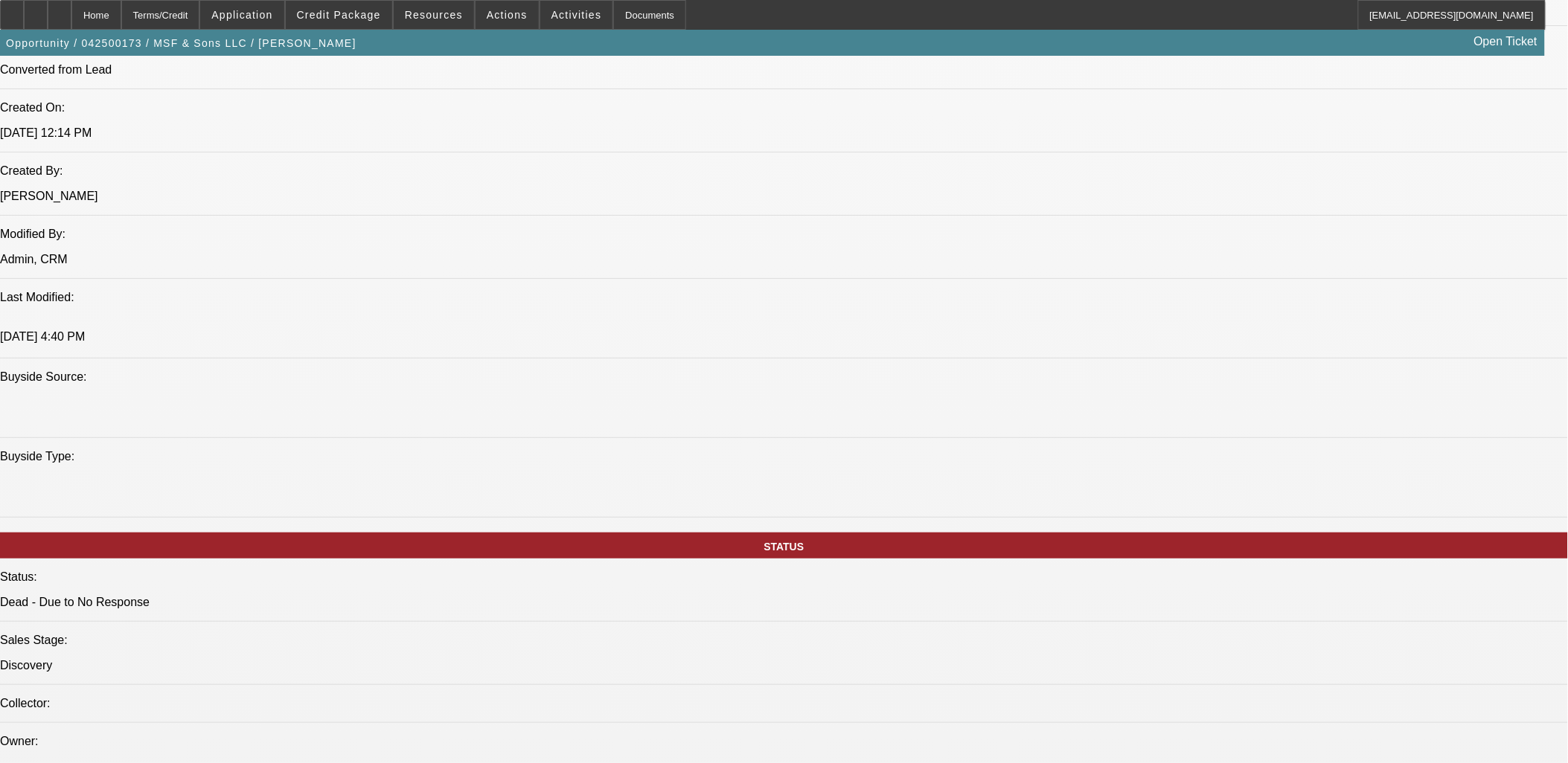
select select "0.1"
select select "1"
select select "2"
select select "4"
select select "1"
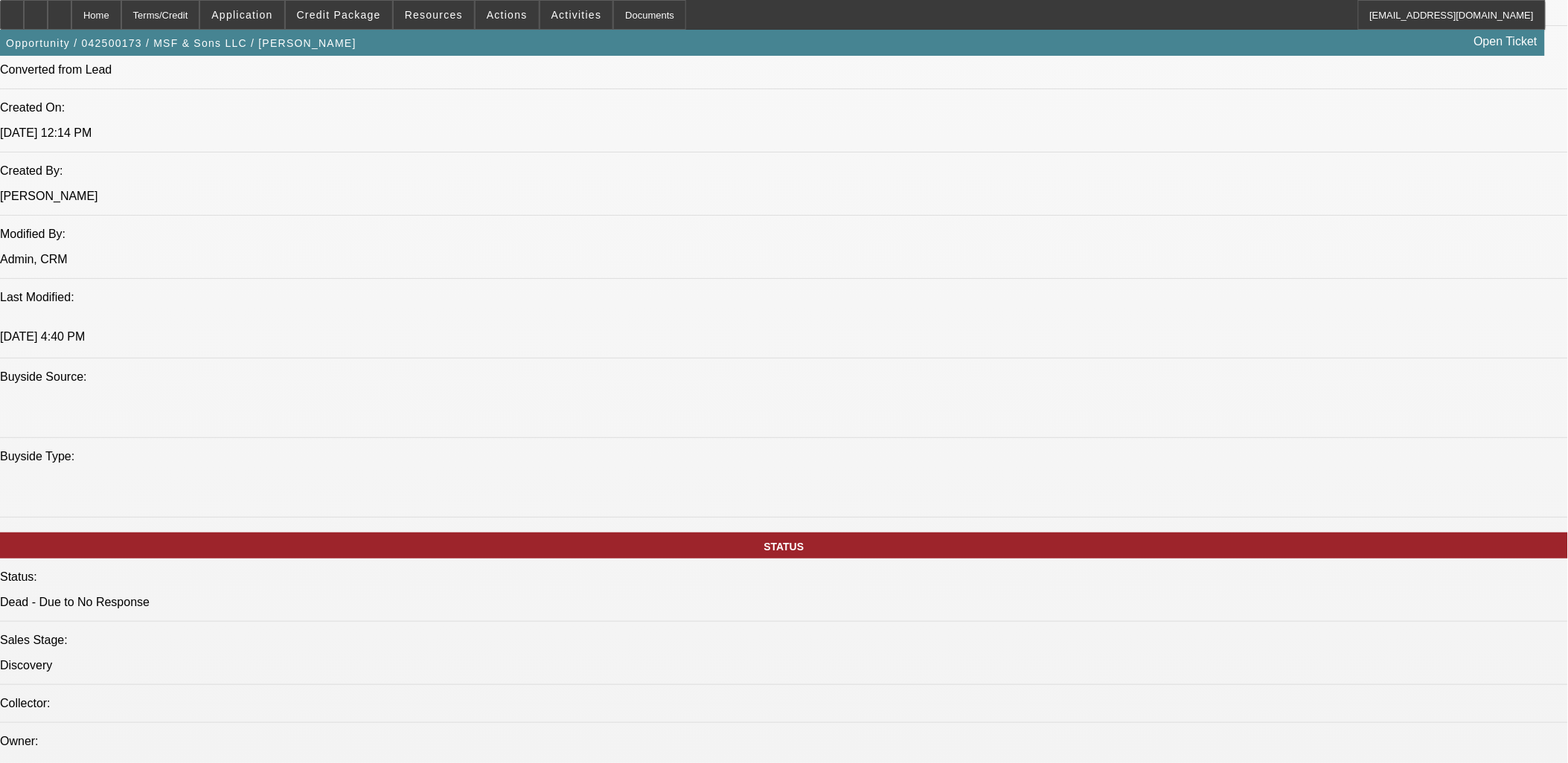
select select "2"
select select "6"
select select "1"
select select "2"
select select "4"
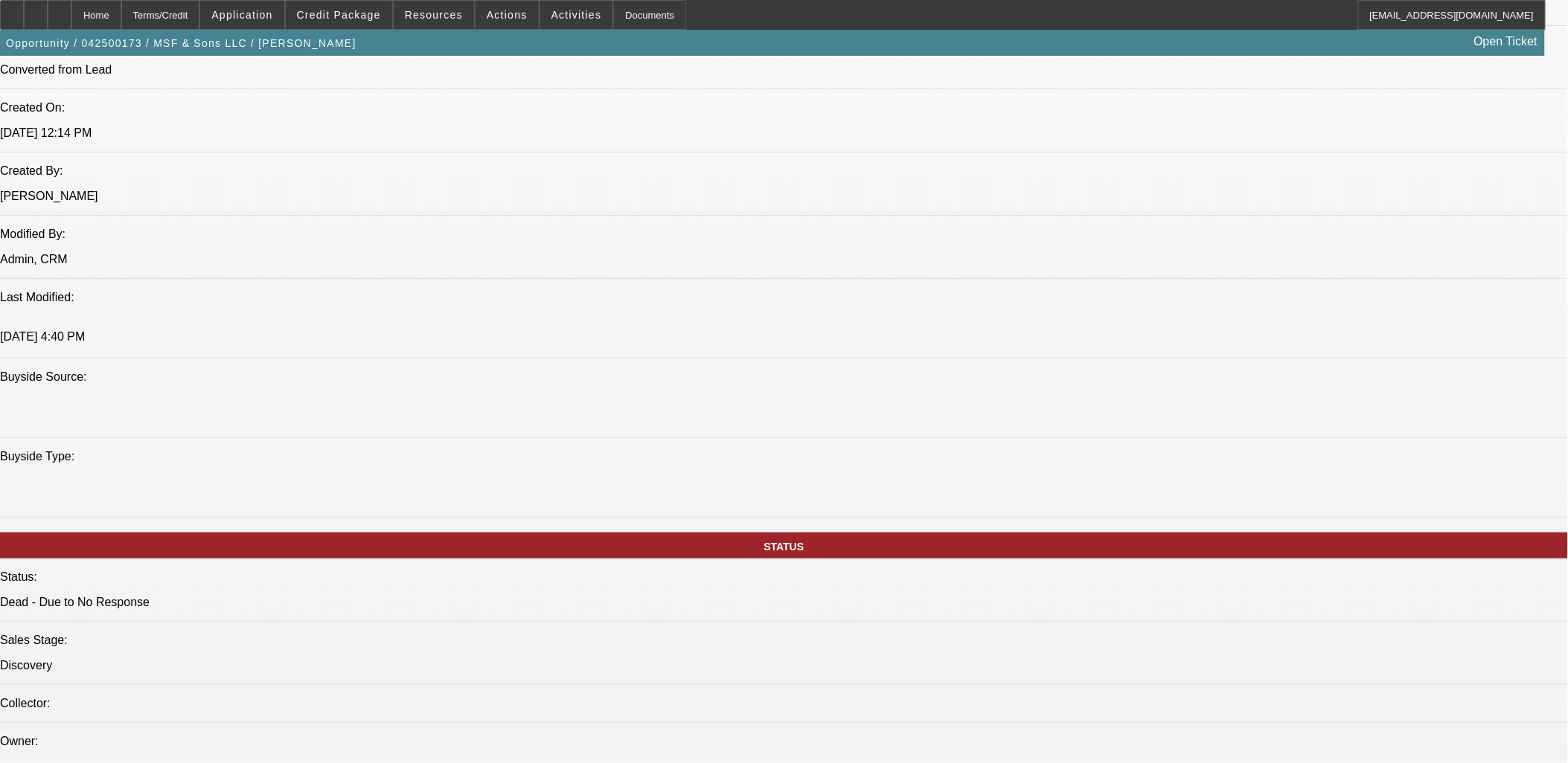
select select "1"
select select "2"
select select "4"
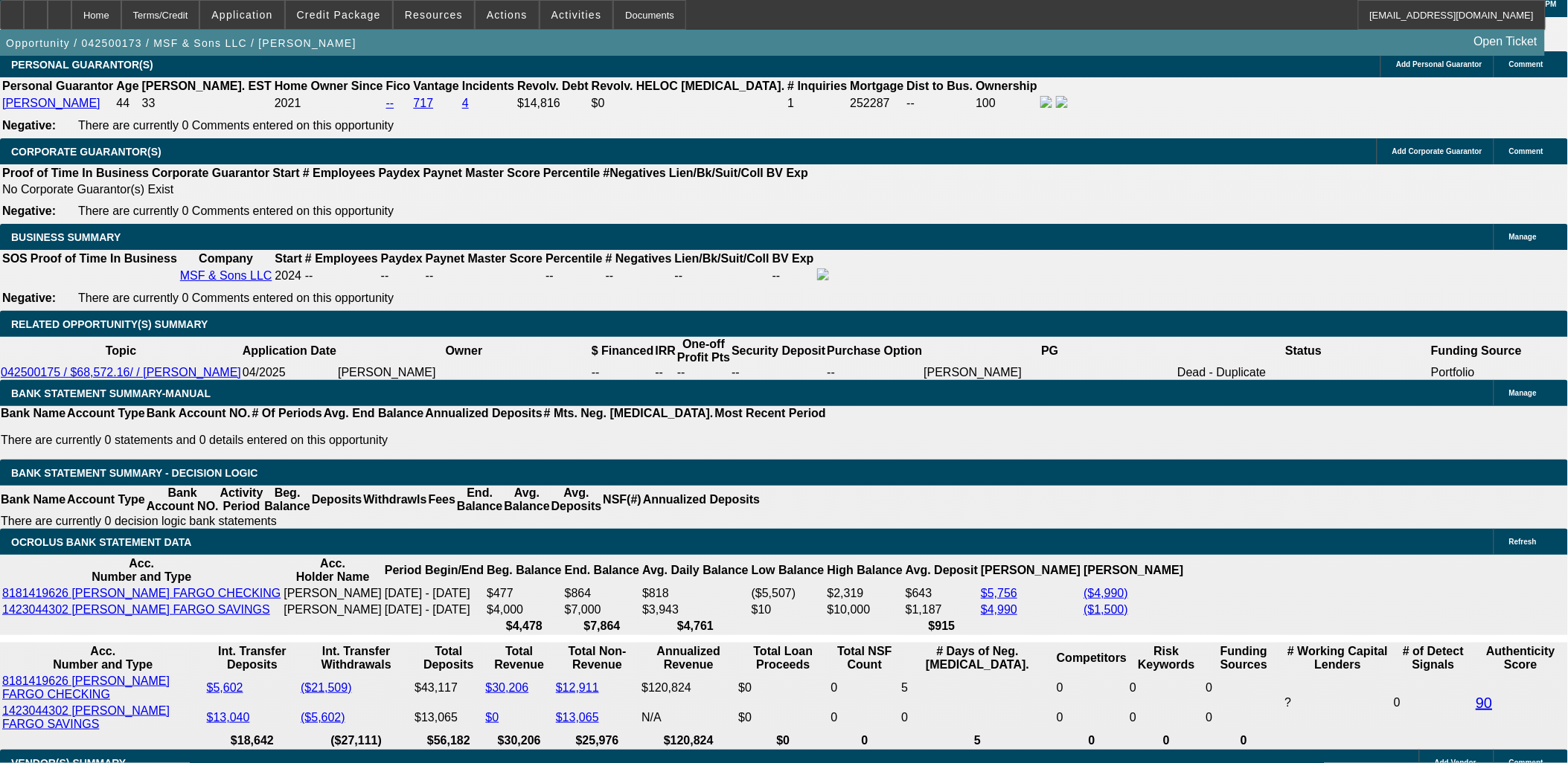
scroll to position [2207, 0]
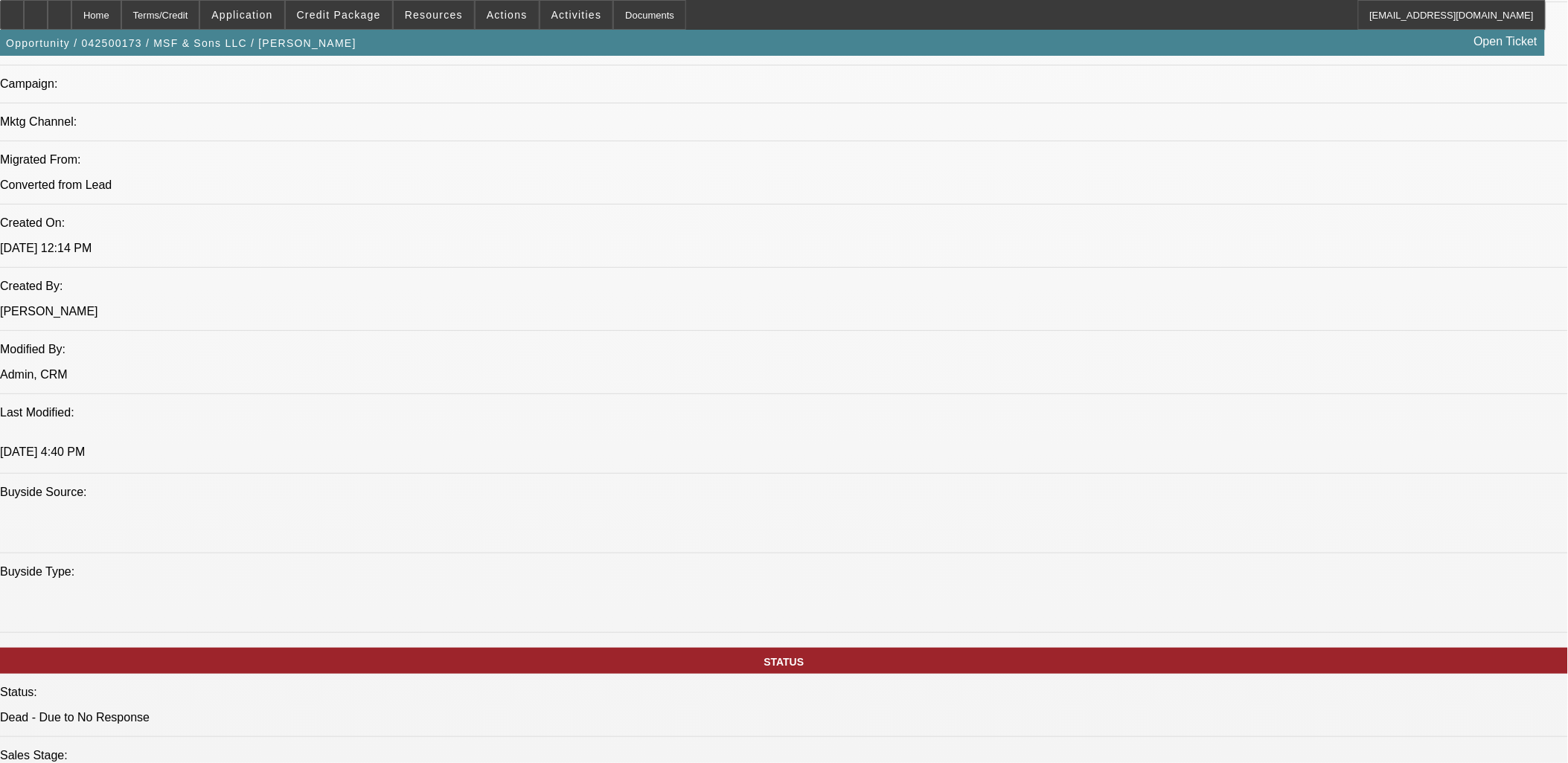
scroll to position [1167, 0]
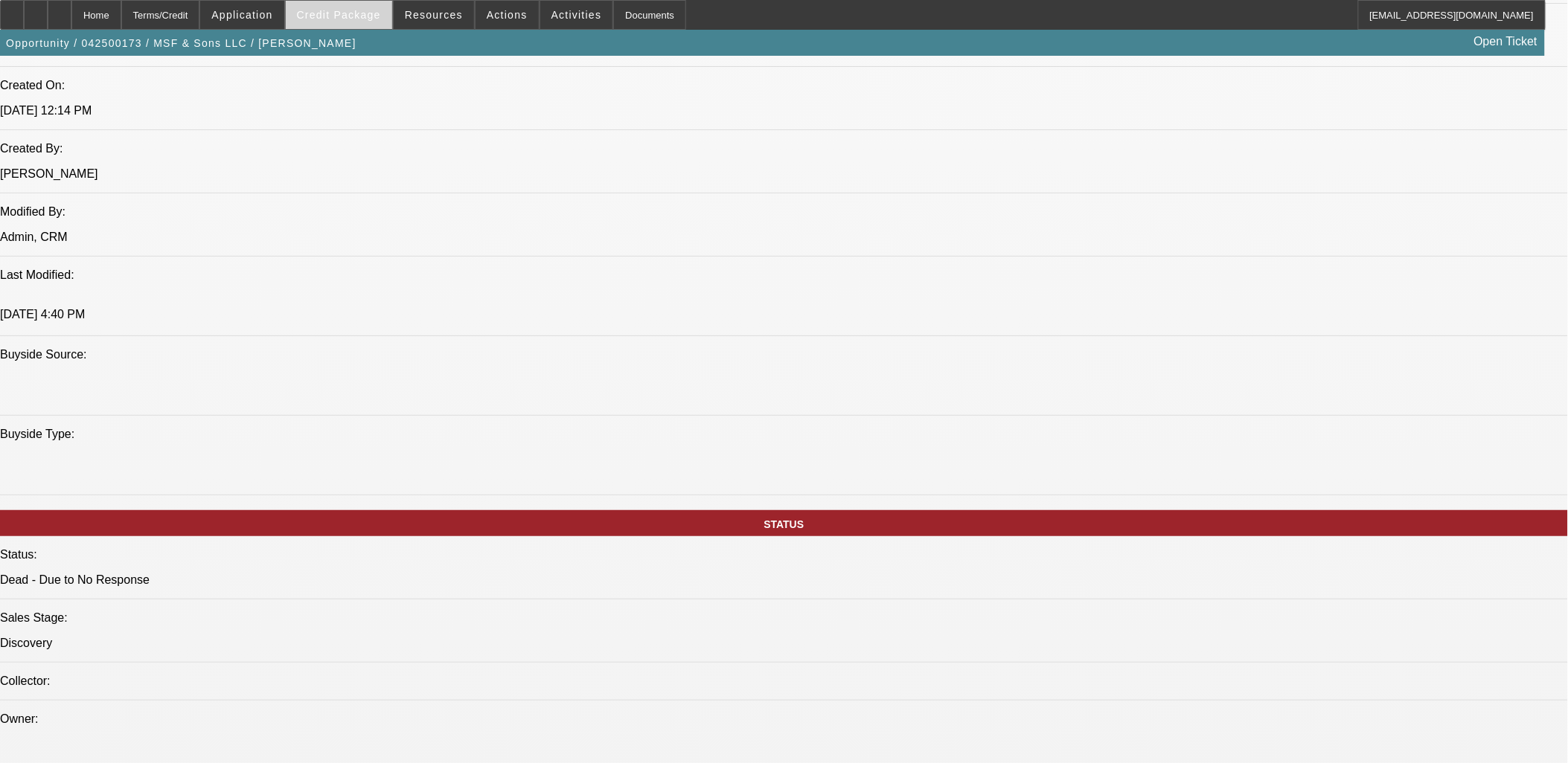
click at [365, 20] on span "Credit Package" at bounding box center [339, 14] width 84 height 12
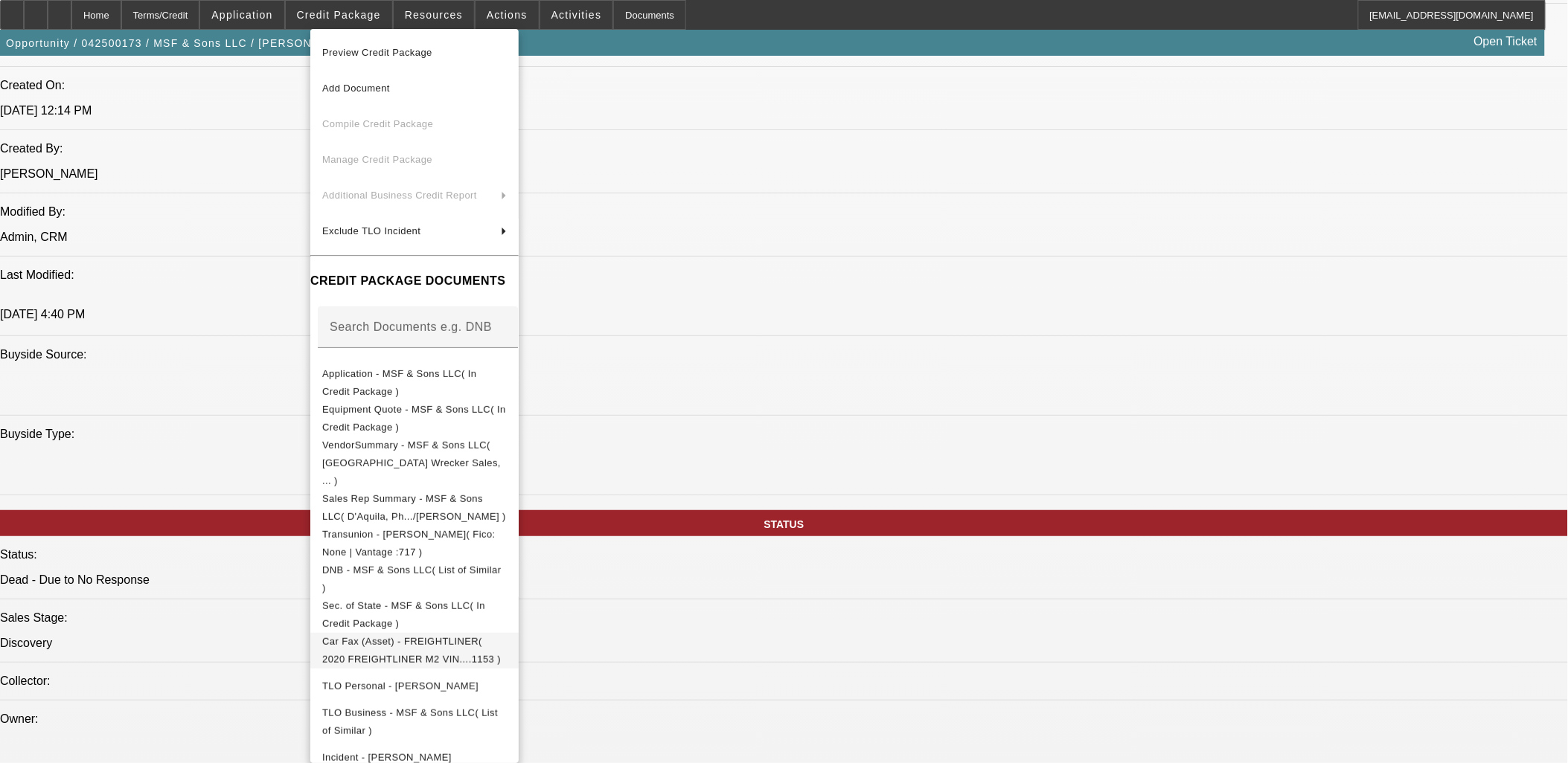
scroll to position [78, 0]
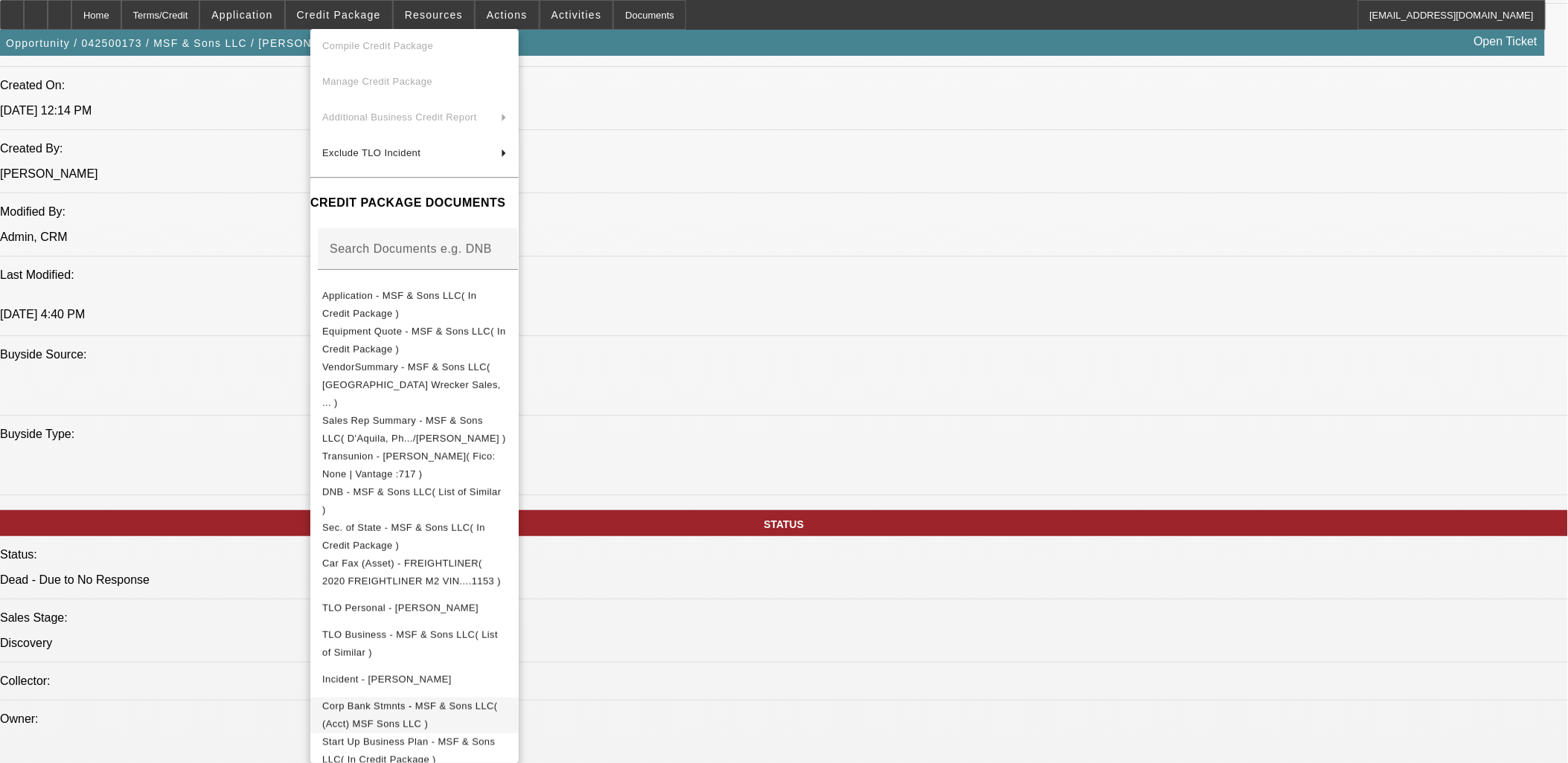
click at [519, 697] on button "Corp Bank Stmnts - MSF & Sons LLC( (Acct) MSF Sons LLC )" at bounding box center [414, 715] width 208 height 36
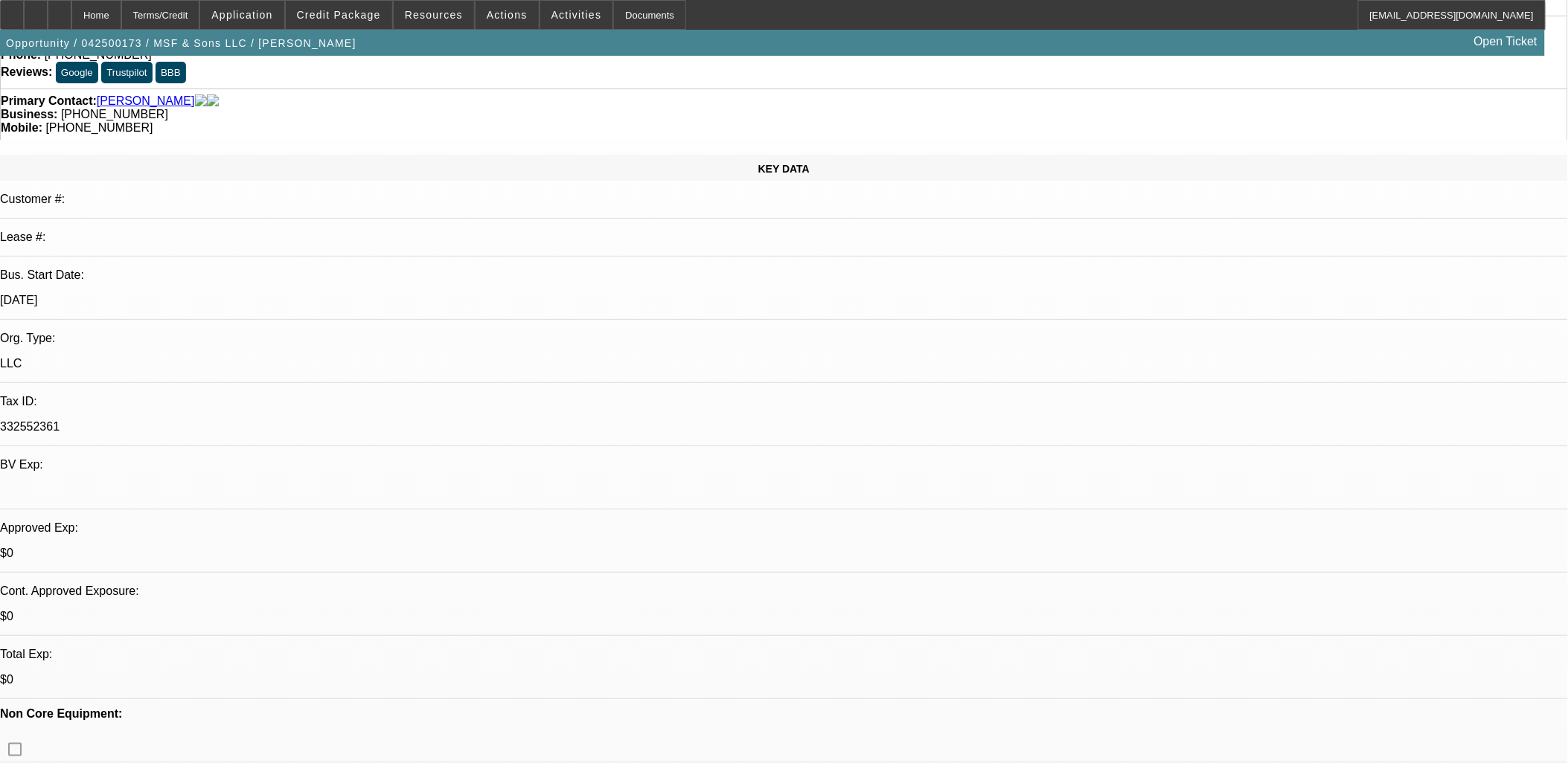
scroll to position [0, 0]
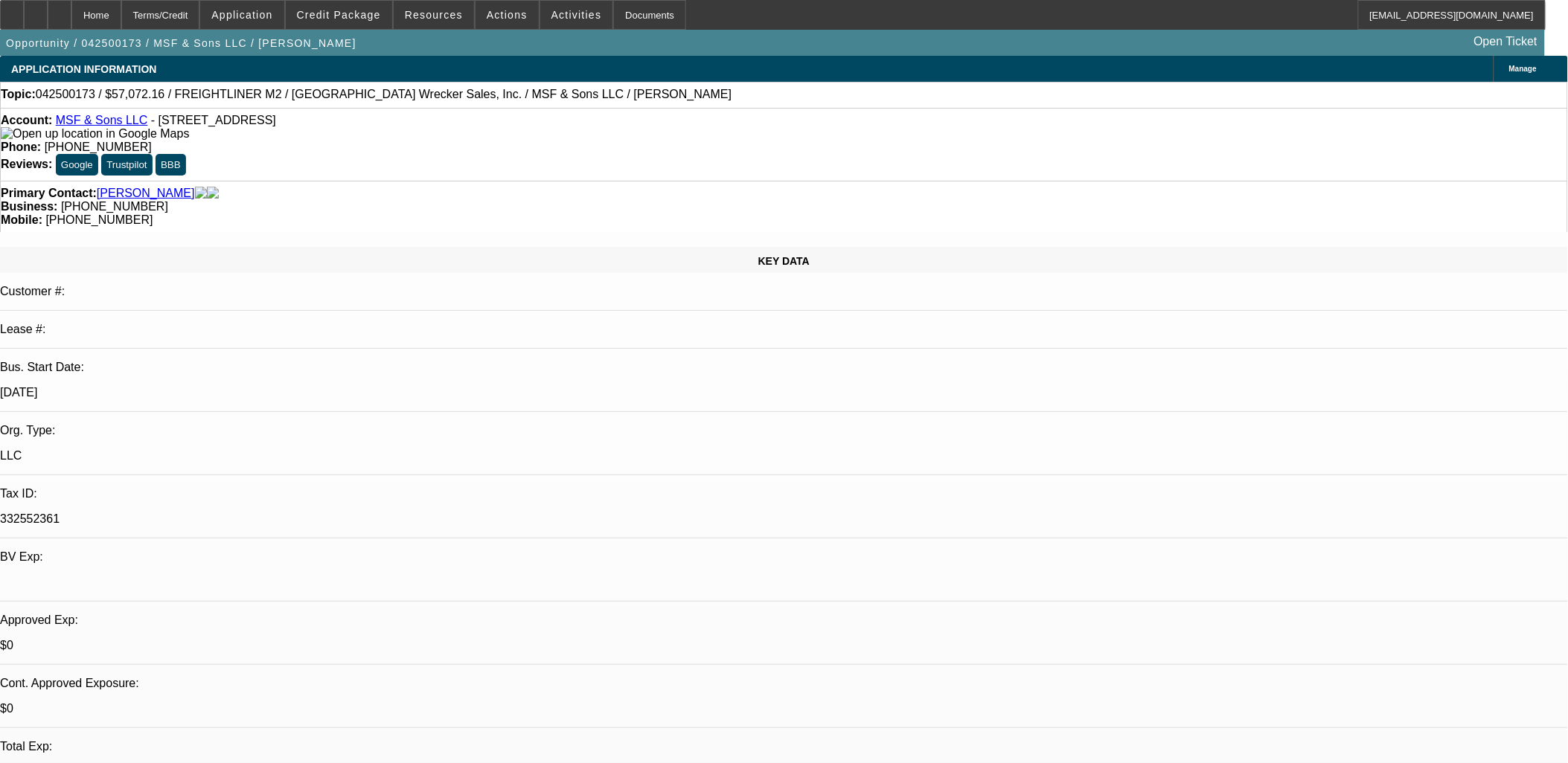
click at [508, 16] on span "Actions" at bounding box center [507, 14] width 41 height 12
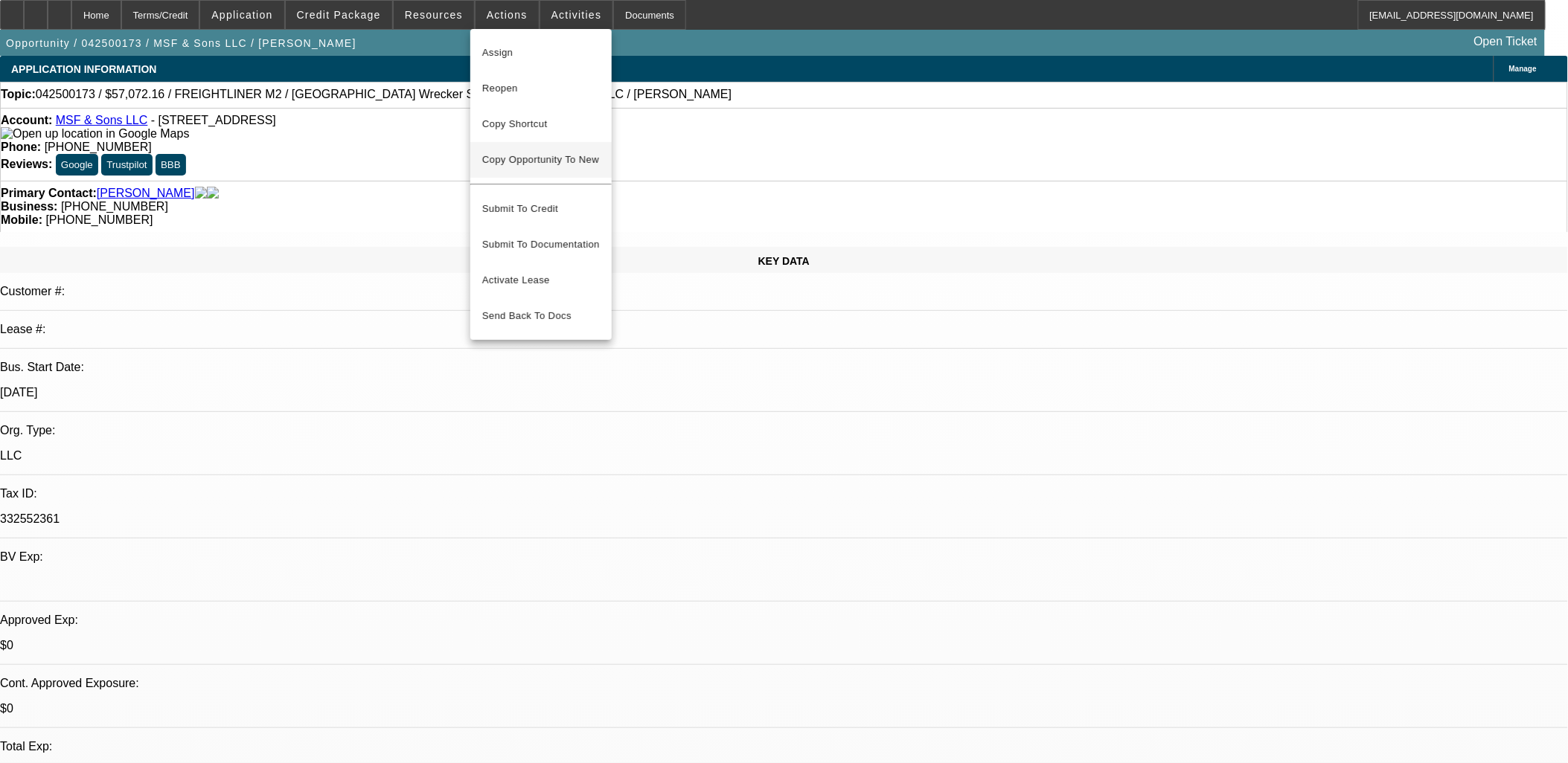
click at [540, 155] on span "Copy Opportunity To New" at bounding box center [540, 159] width 117 height 12
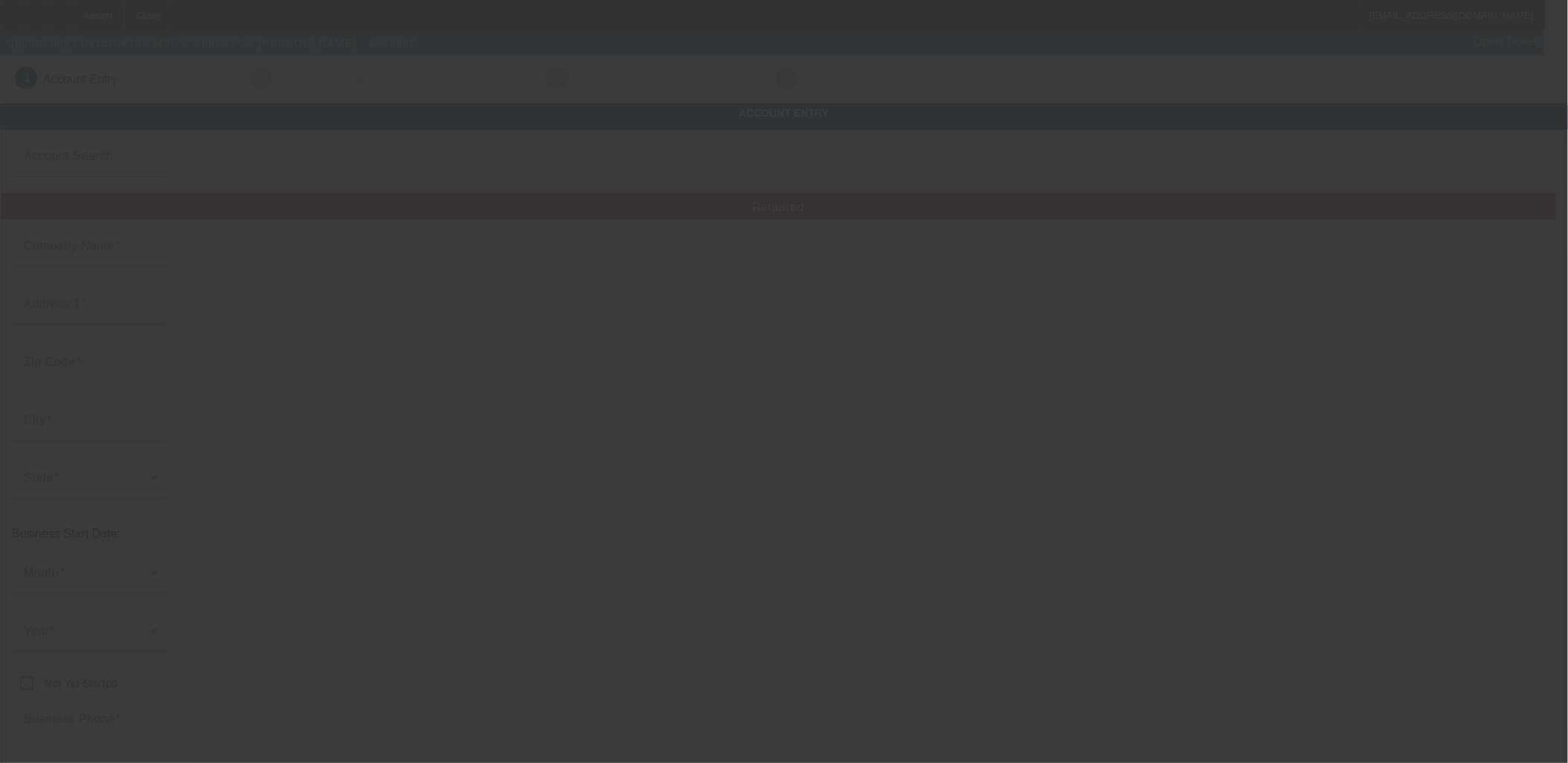
type input "MSF & Sons LLC"
type input "7204 17th Ave S"
type input "55423"
type input "Minneapolis"
type input "(612) 800-3336"
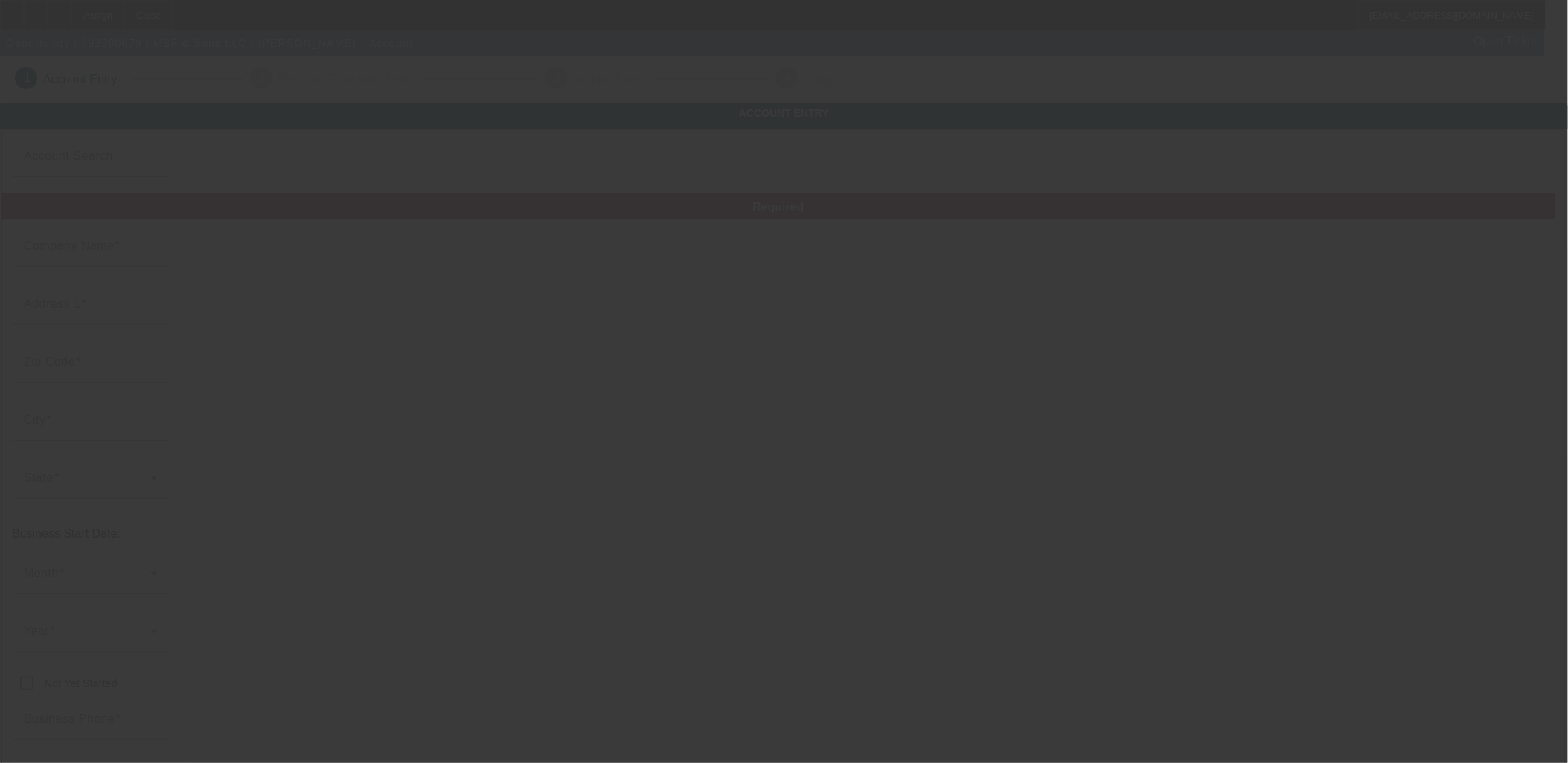
type input "332552361"
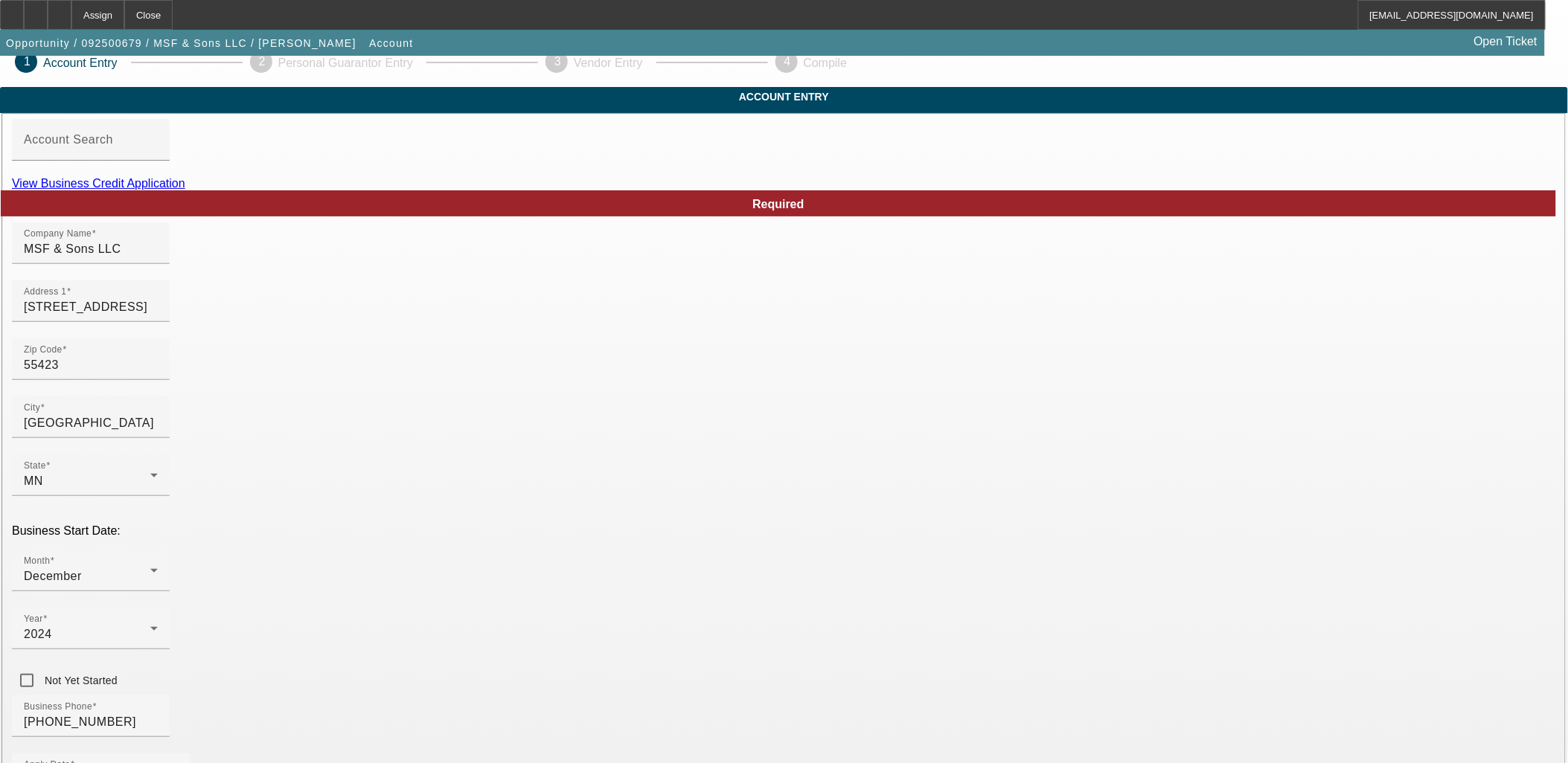
scroll to position [184, 0]
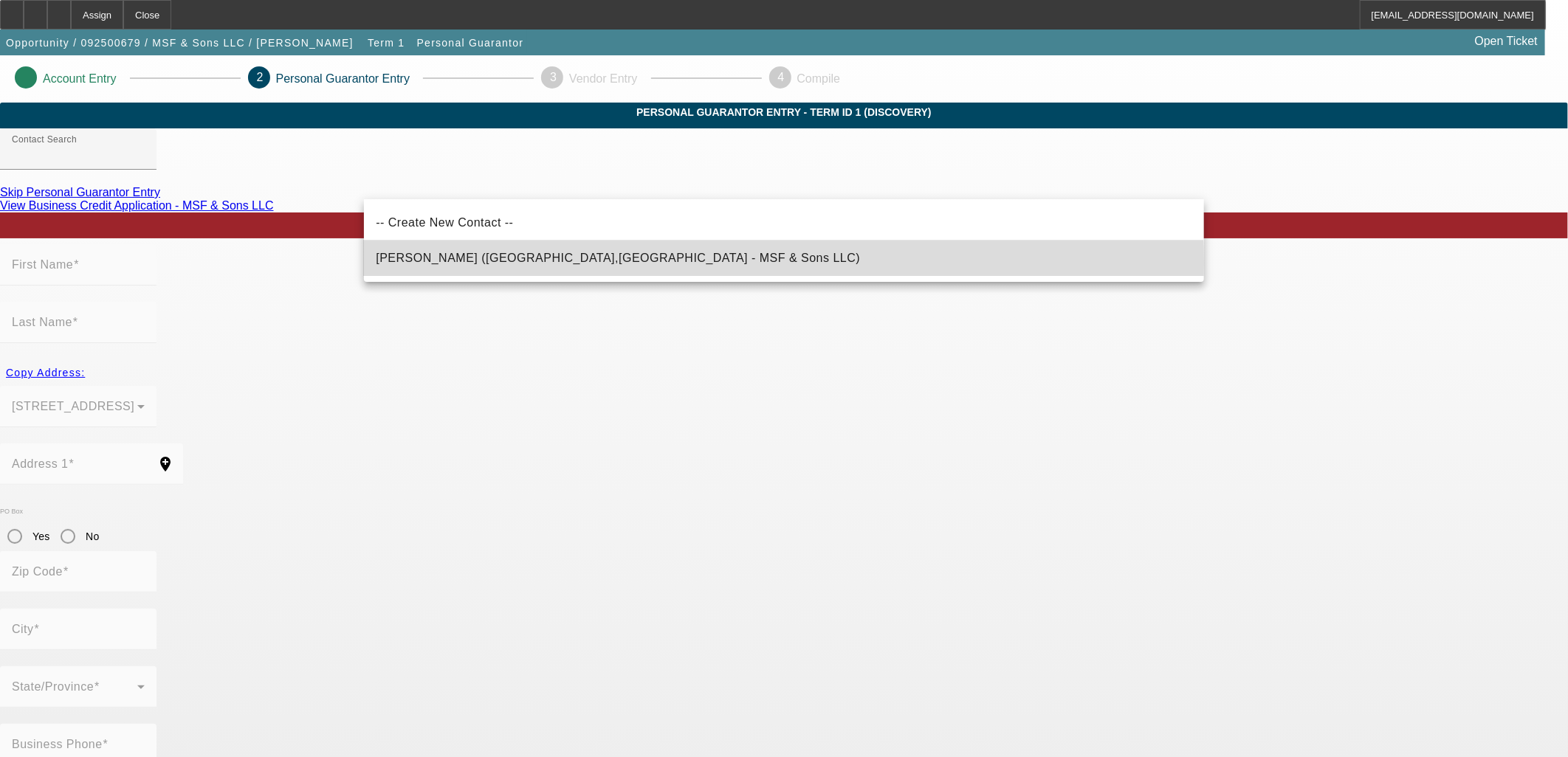
click at [584, 264] on span "Fofana, Mohammed (Minneapolis,MN - MSF & Sons LLC)" at bounding box center [618, 259] width 484 height 18
type input "Fofana, Mohammed (Minneapolis,MN - MSF & Sons LLC)"
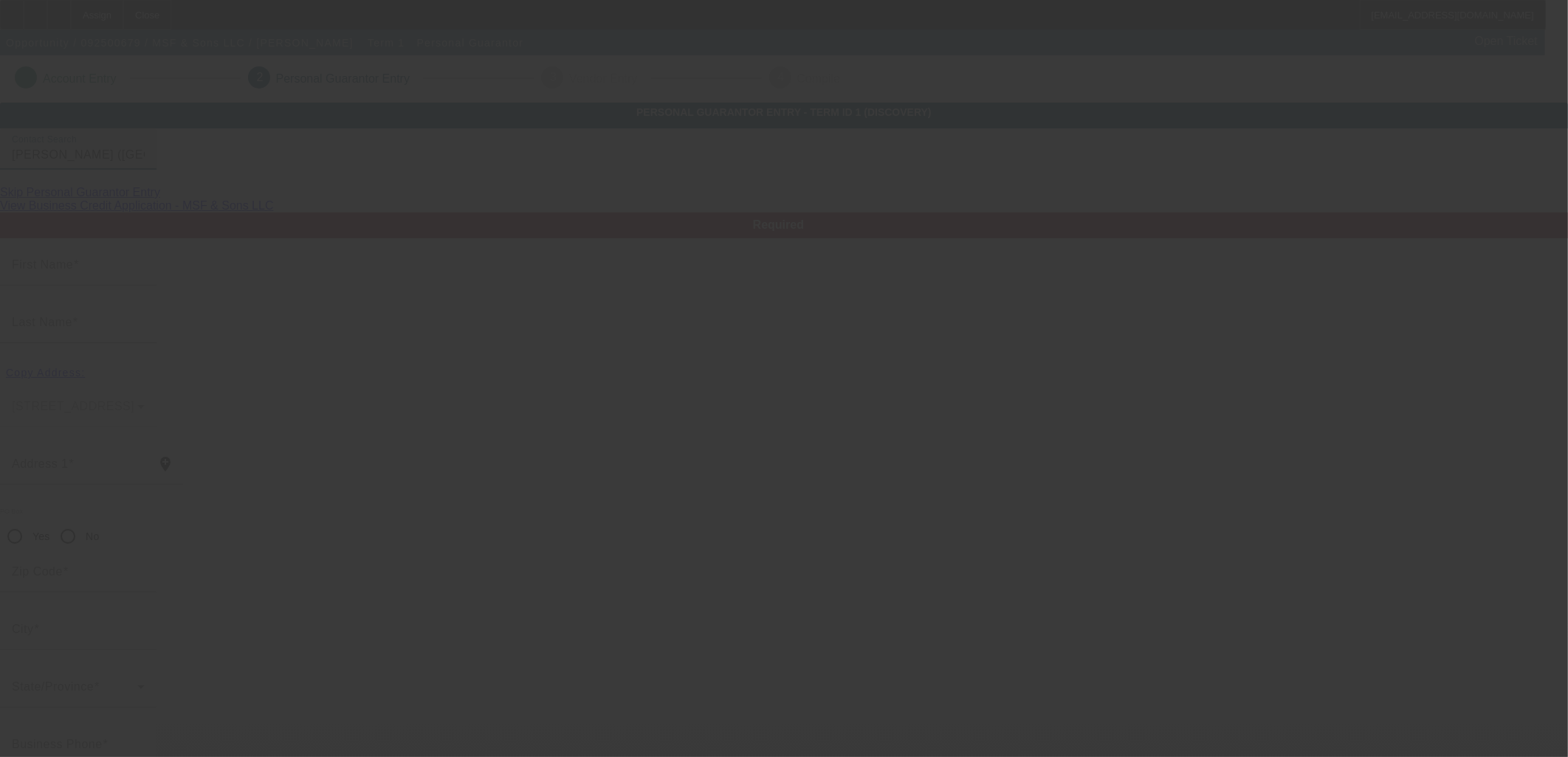
type input "Mohammed"
type input "Fofana"
type input "7204 17th Ave S"
radio input "true"
type input "55423"
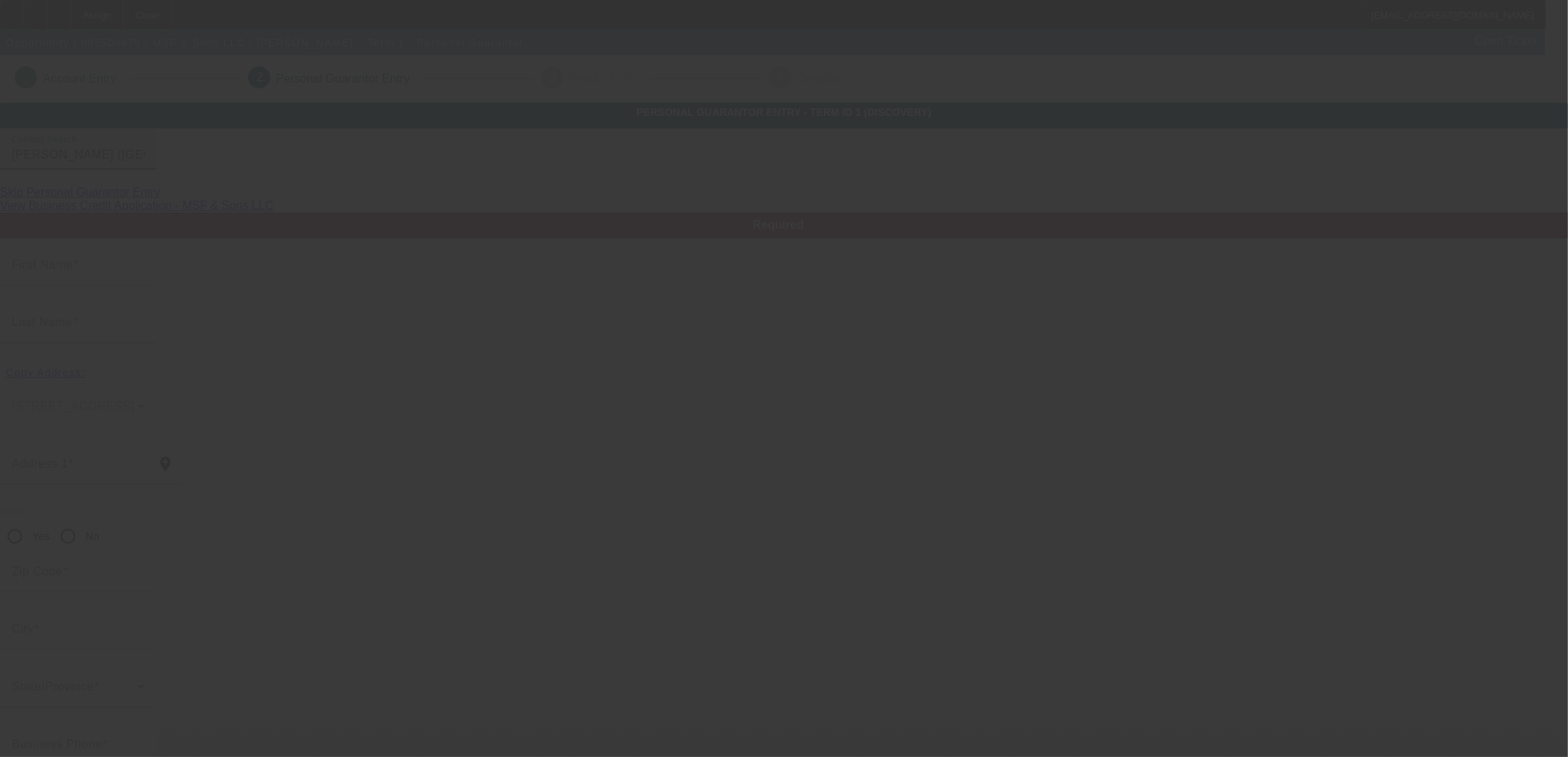
type input "Minneapolis"
type input "(612) 800-3336"
type input "100"
type input "688-94-2798"
type input "mohammedfofana49@yahoo.com"
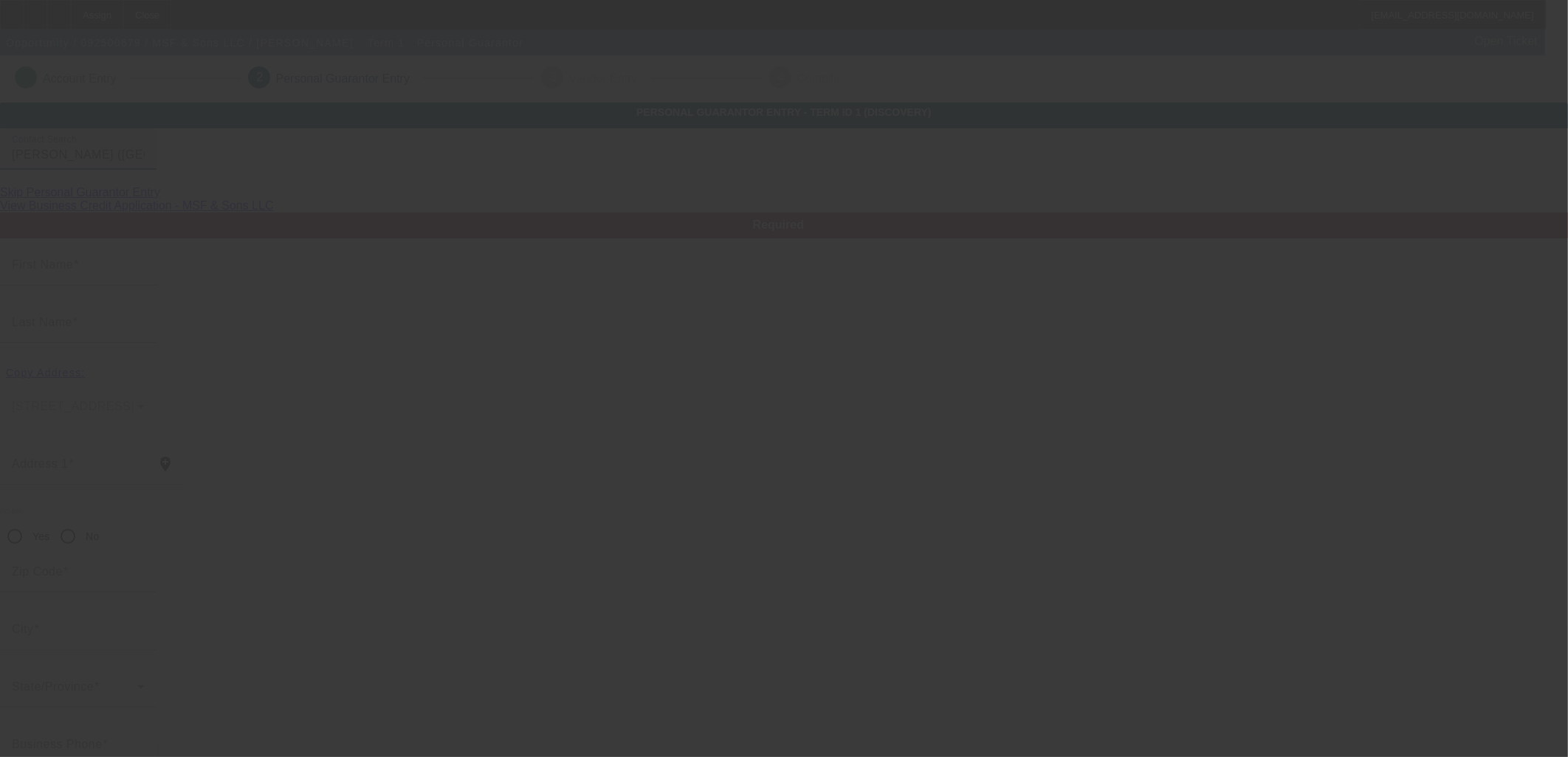
type input "(952) 818-7842"
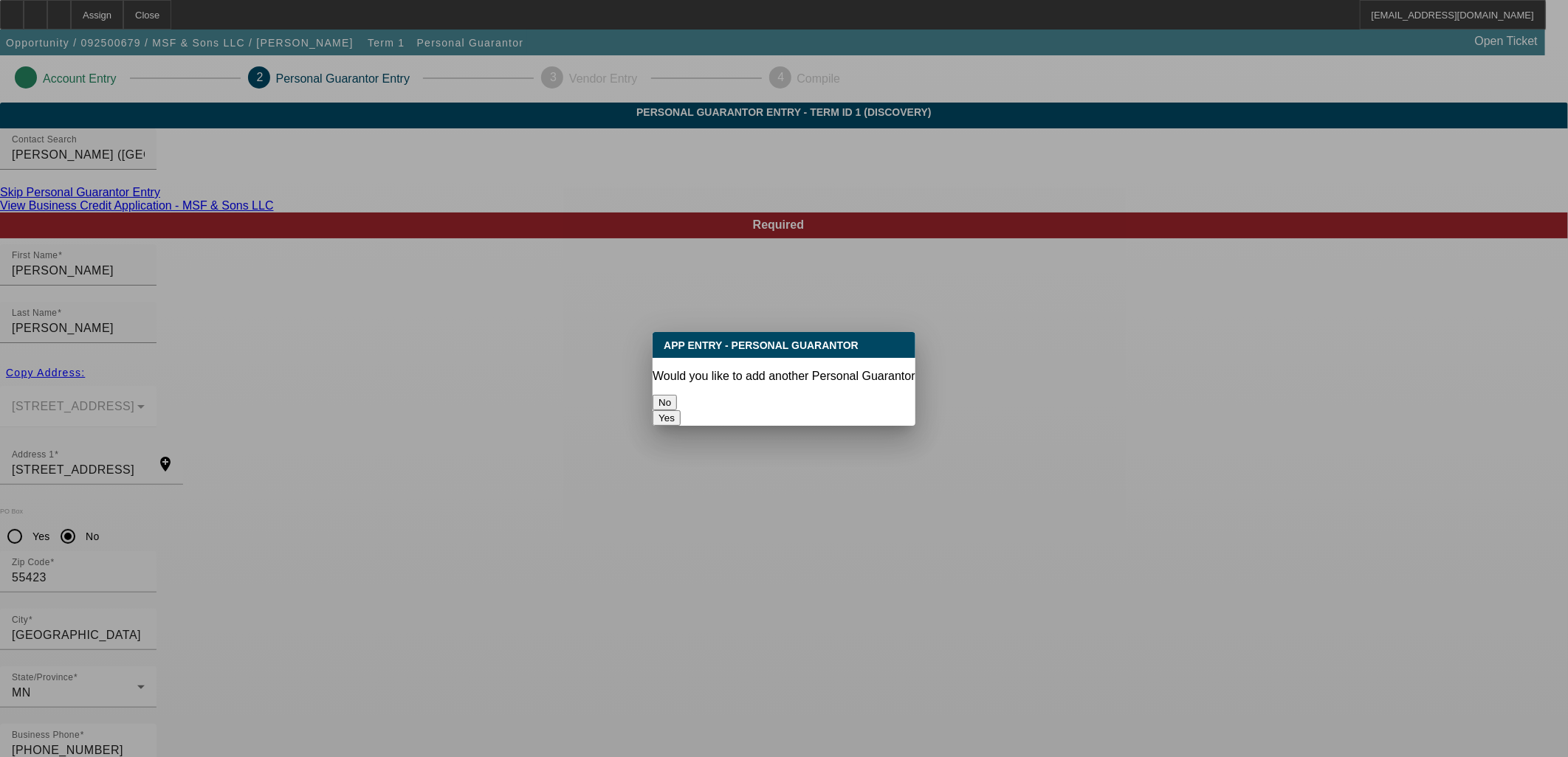
click at [677, 395] on button "No" at bounding box center [665, 403] width 25 height 16
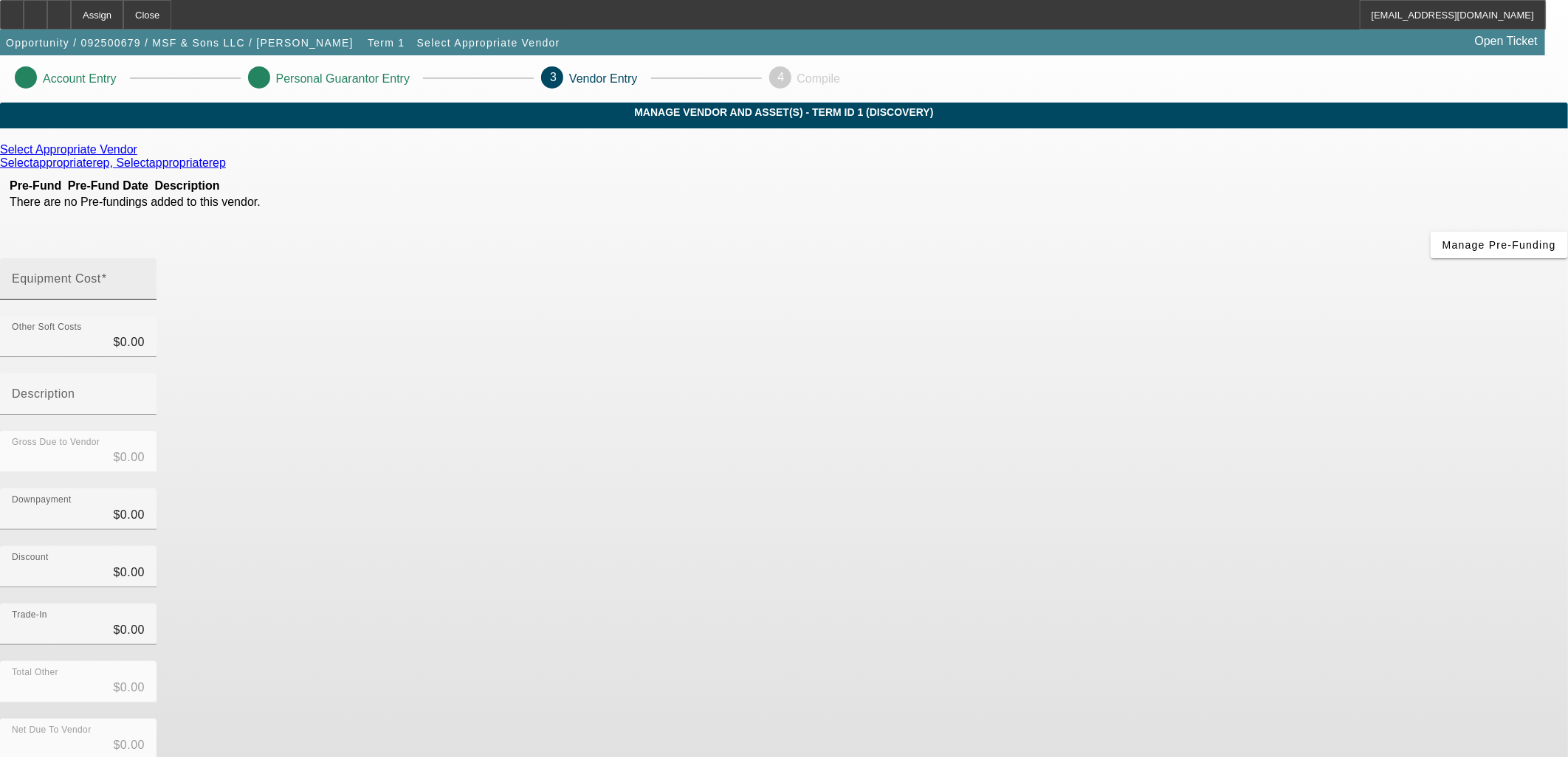
click at [145, 259] on div "Equipment Cost" at bounding box center [78, 279] width 133 height 41
type input "6"
type input "$6.00"
type input "65"
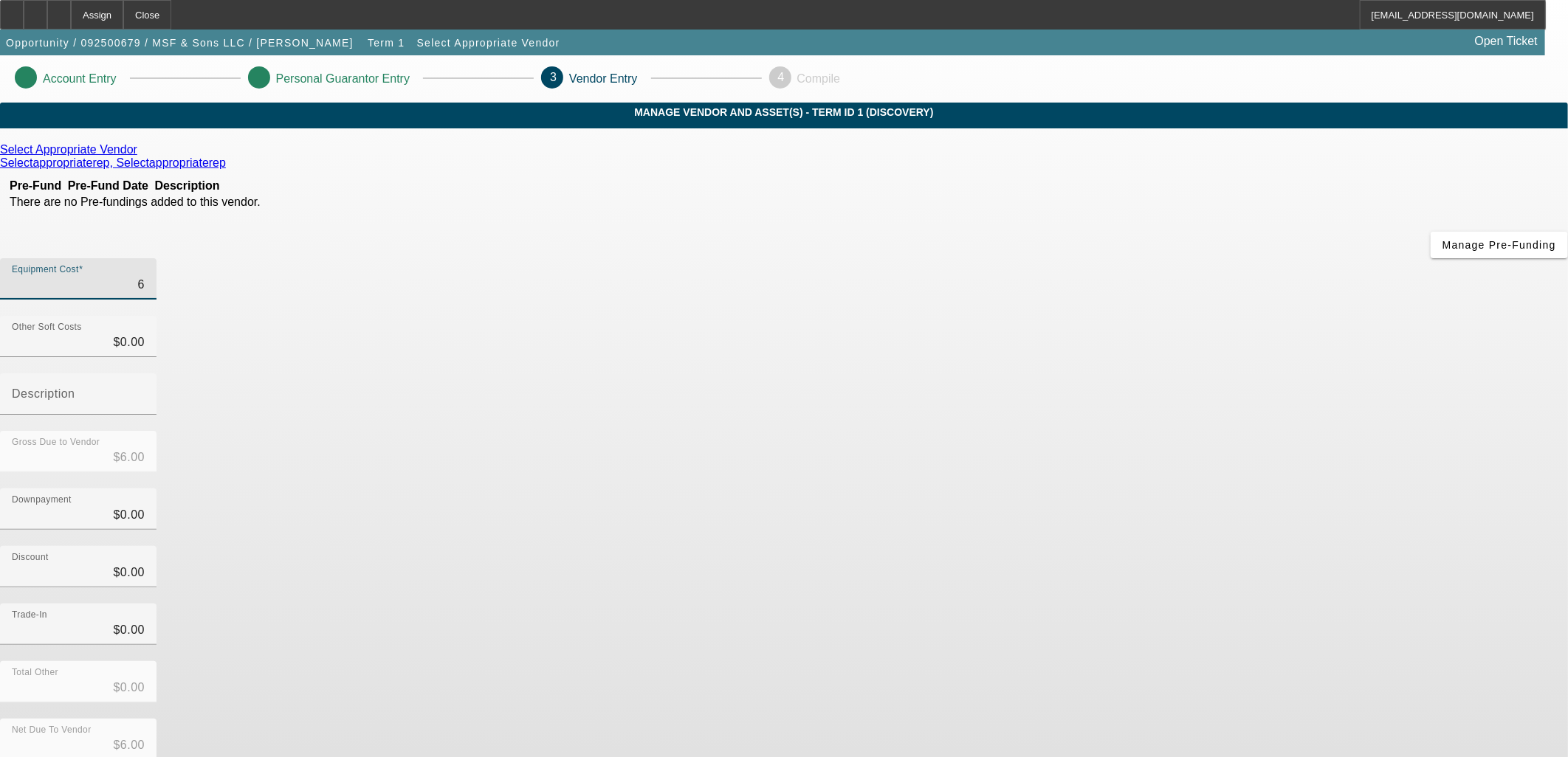
type input "$65.00"
type input "650"
type input "$650.00"
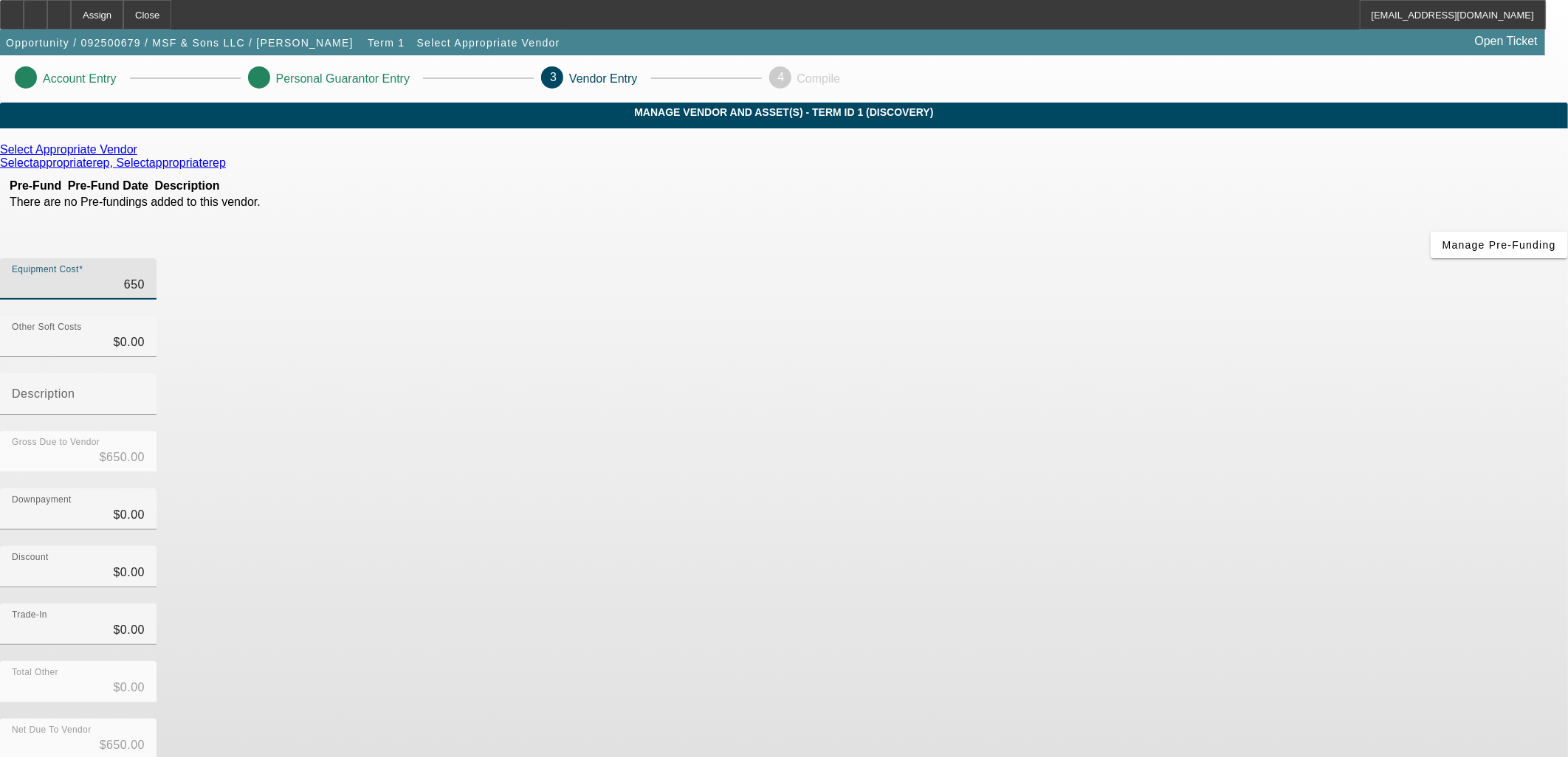
type input "6500"
type input "$6,500.00"
type input "65000"
type input "$65,000.00"
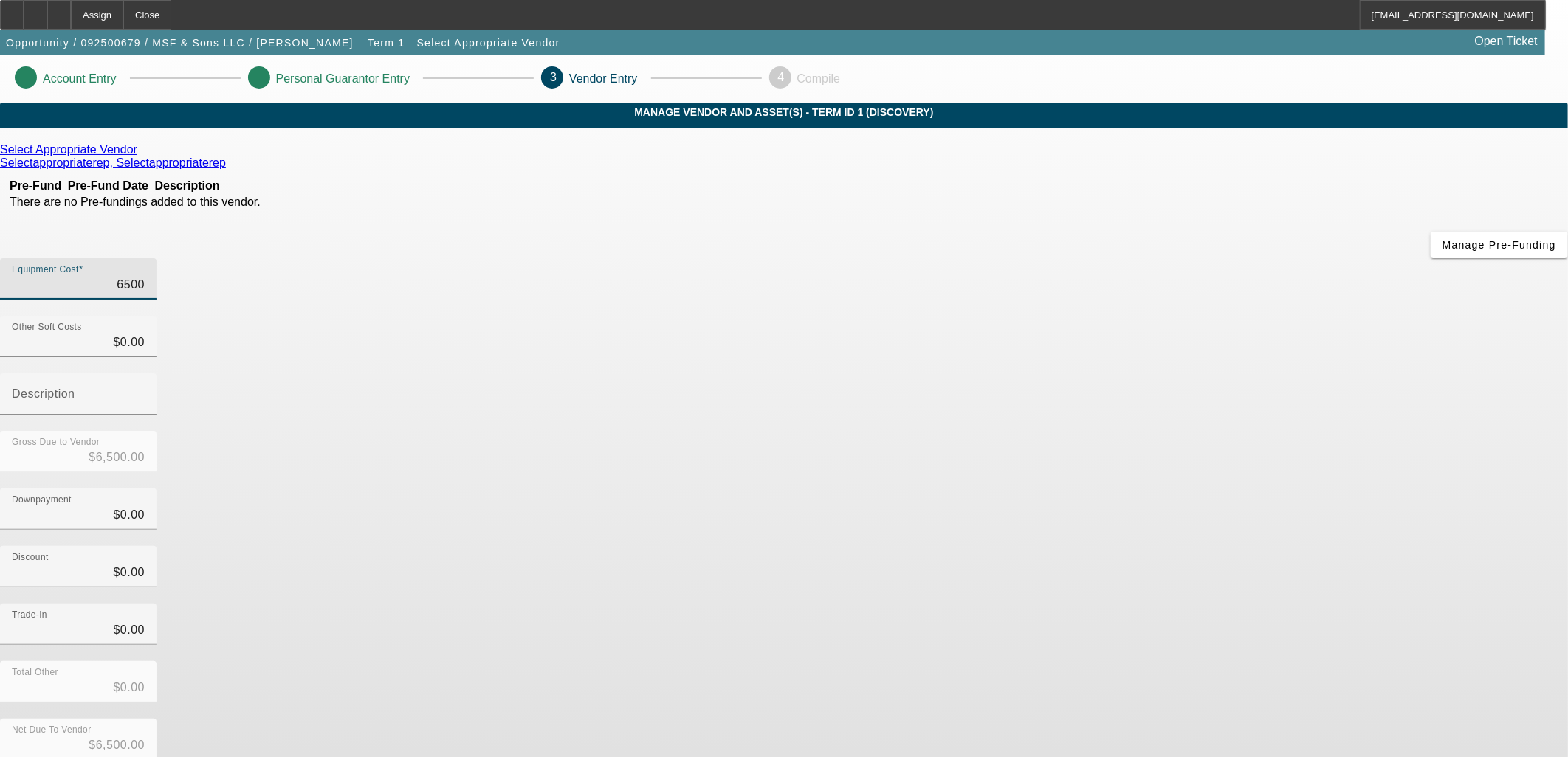
type input "$65,000.00"
click at [1098, 489] on div "Downpayment $0.00" at bounding box center [784, 517] width 1568 height 57
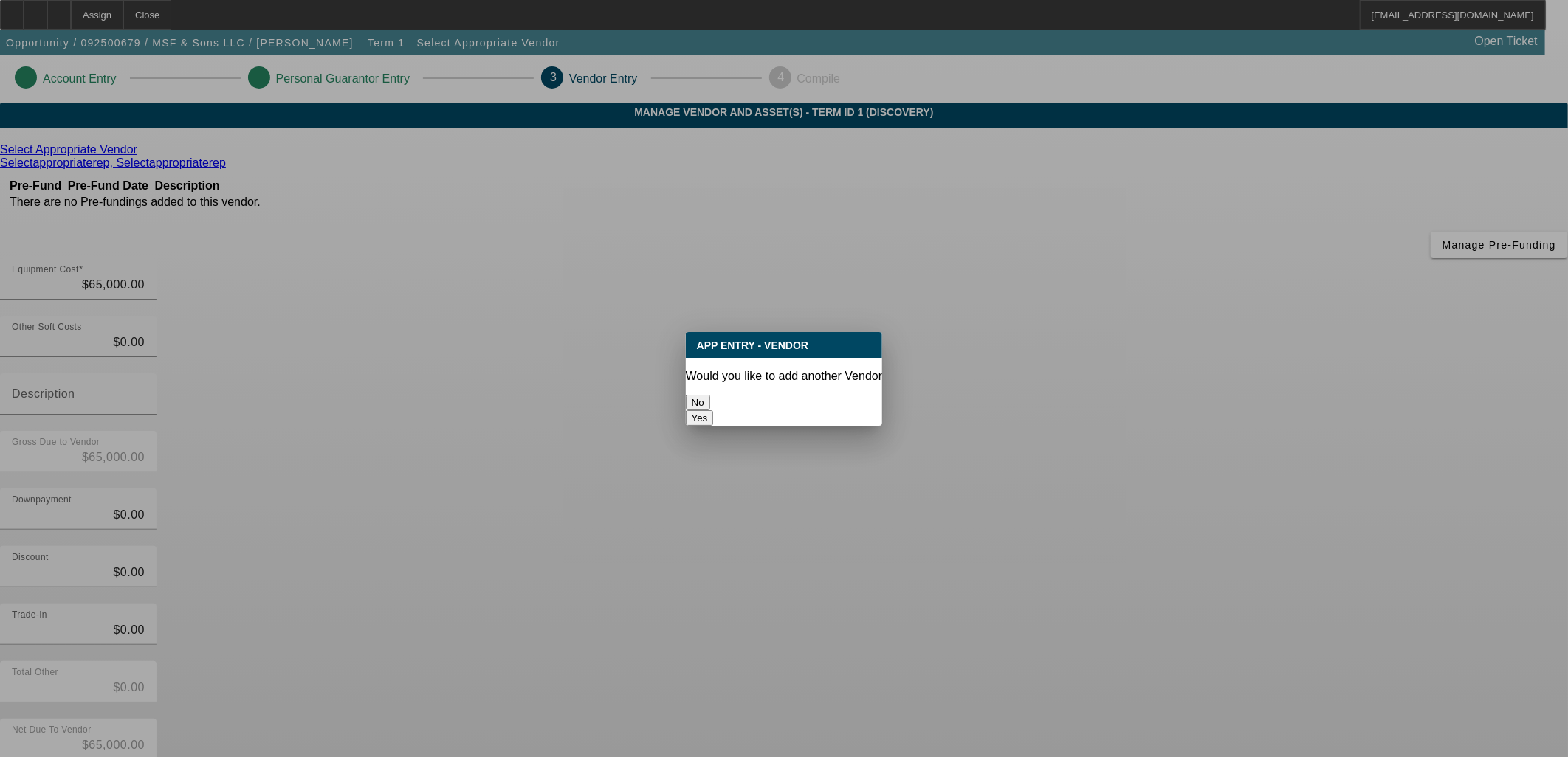
click at [710, 395] on button "No" at bounding box center [698, 403] width 25 height 16
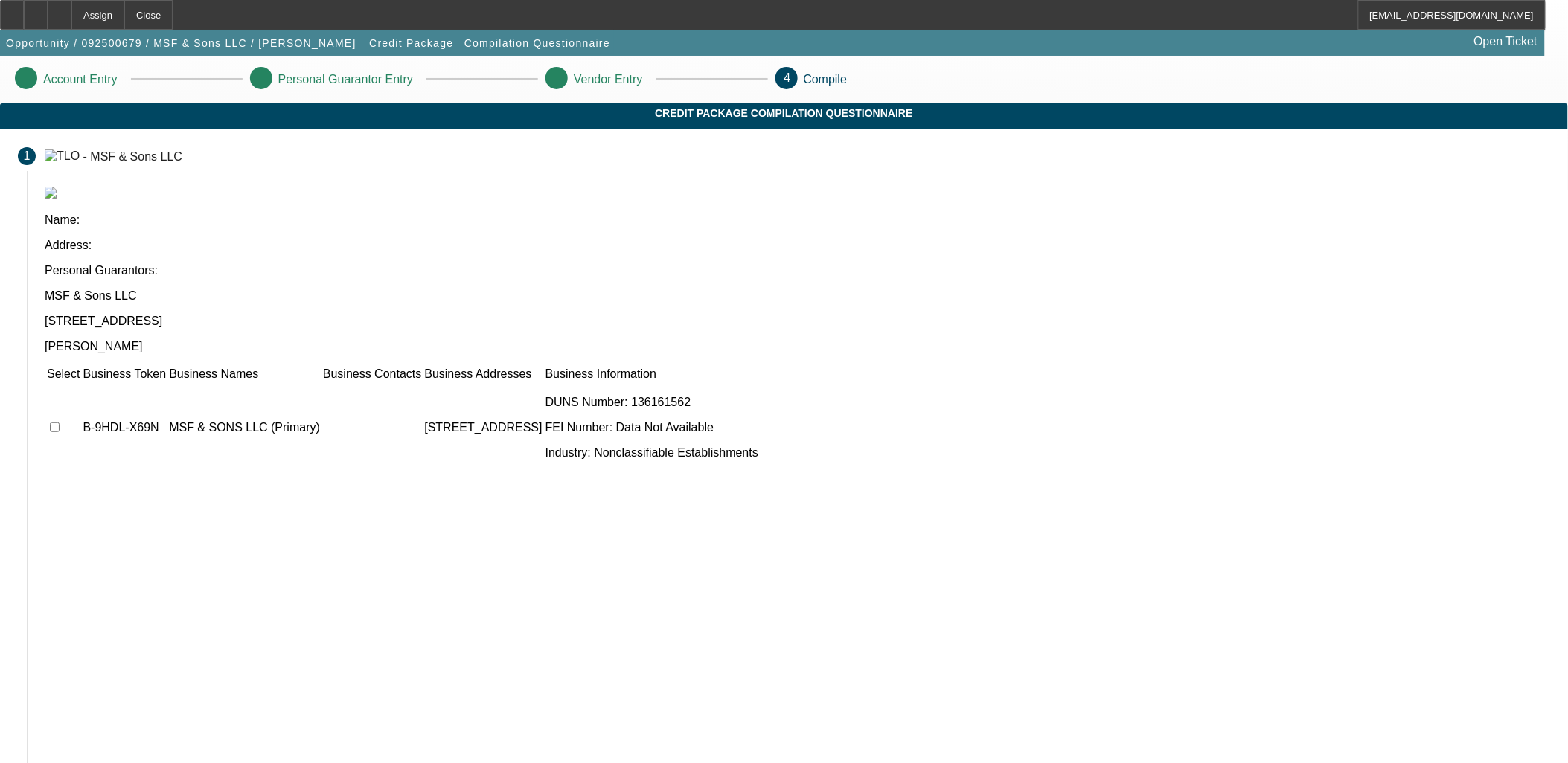
click at [60, 422] on input "checkbox" at bounding box center [54, 427] width 10 height 10
checkbox input "true"
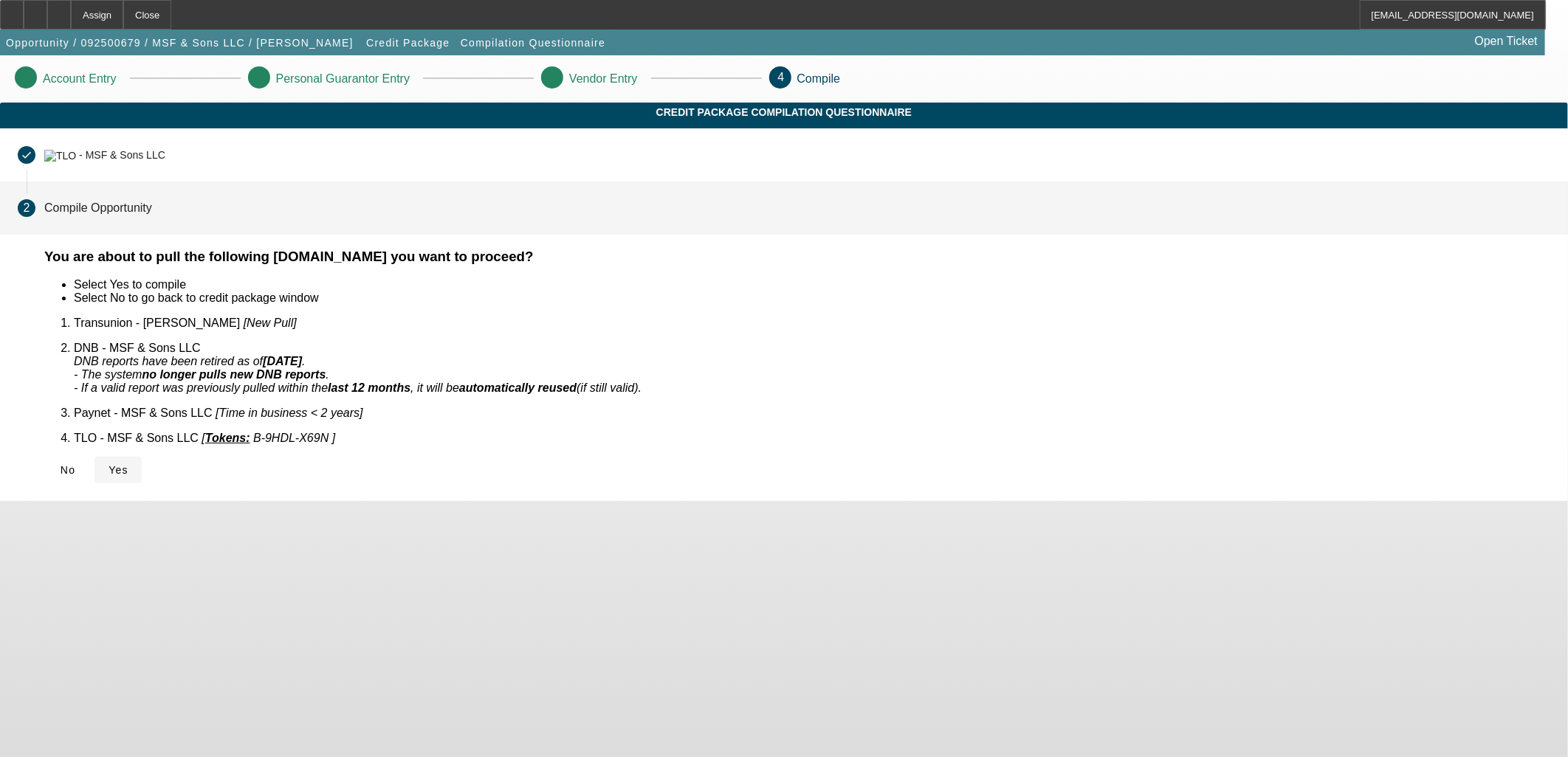
click at [129, 464] on span "Yes" at bounding box center [118, 469] width 20 height 11
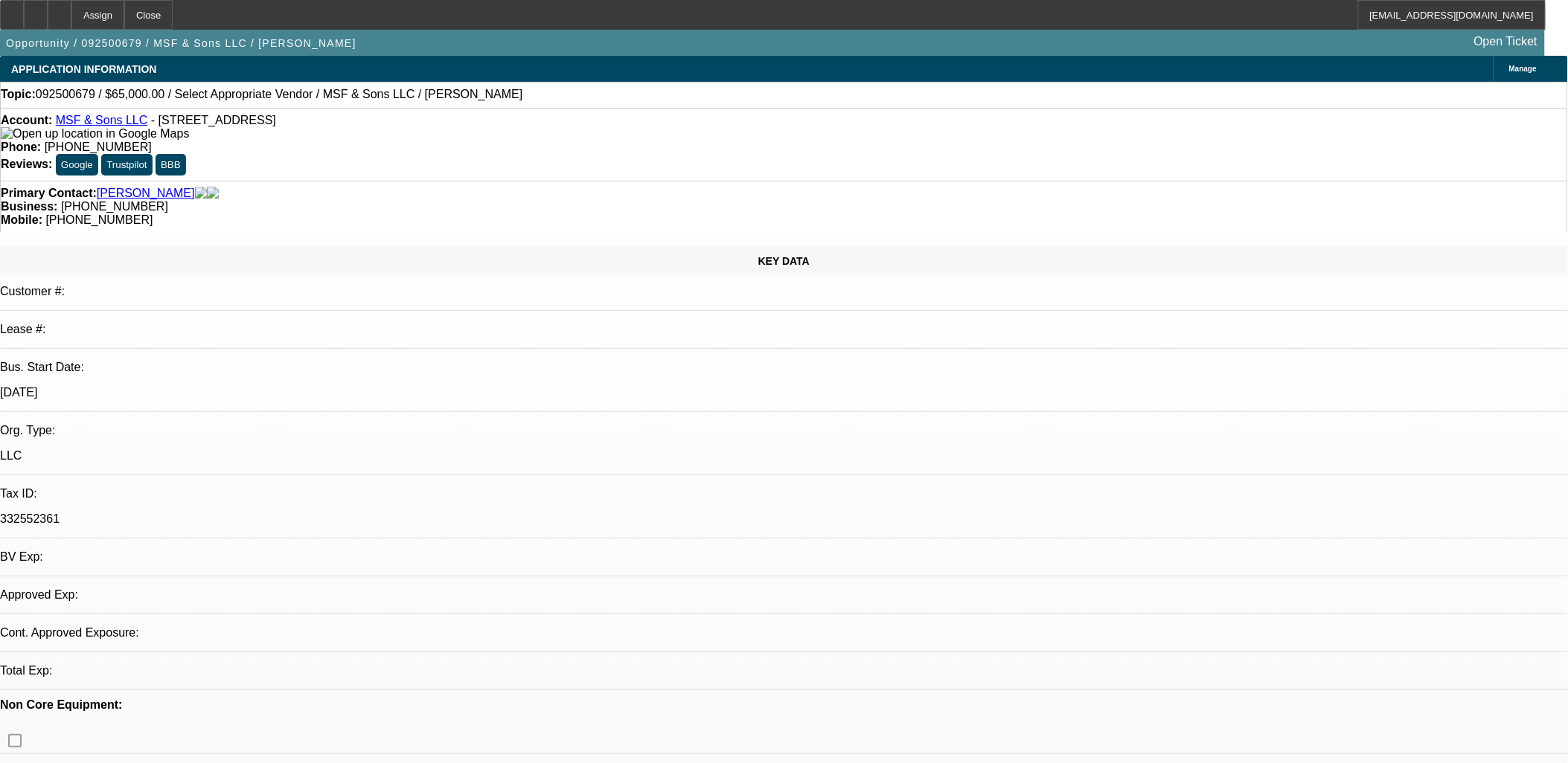
select select "0"
select select "2"
select select "0.1"
select select "4"
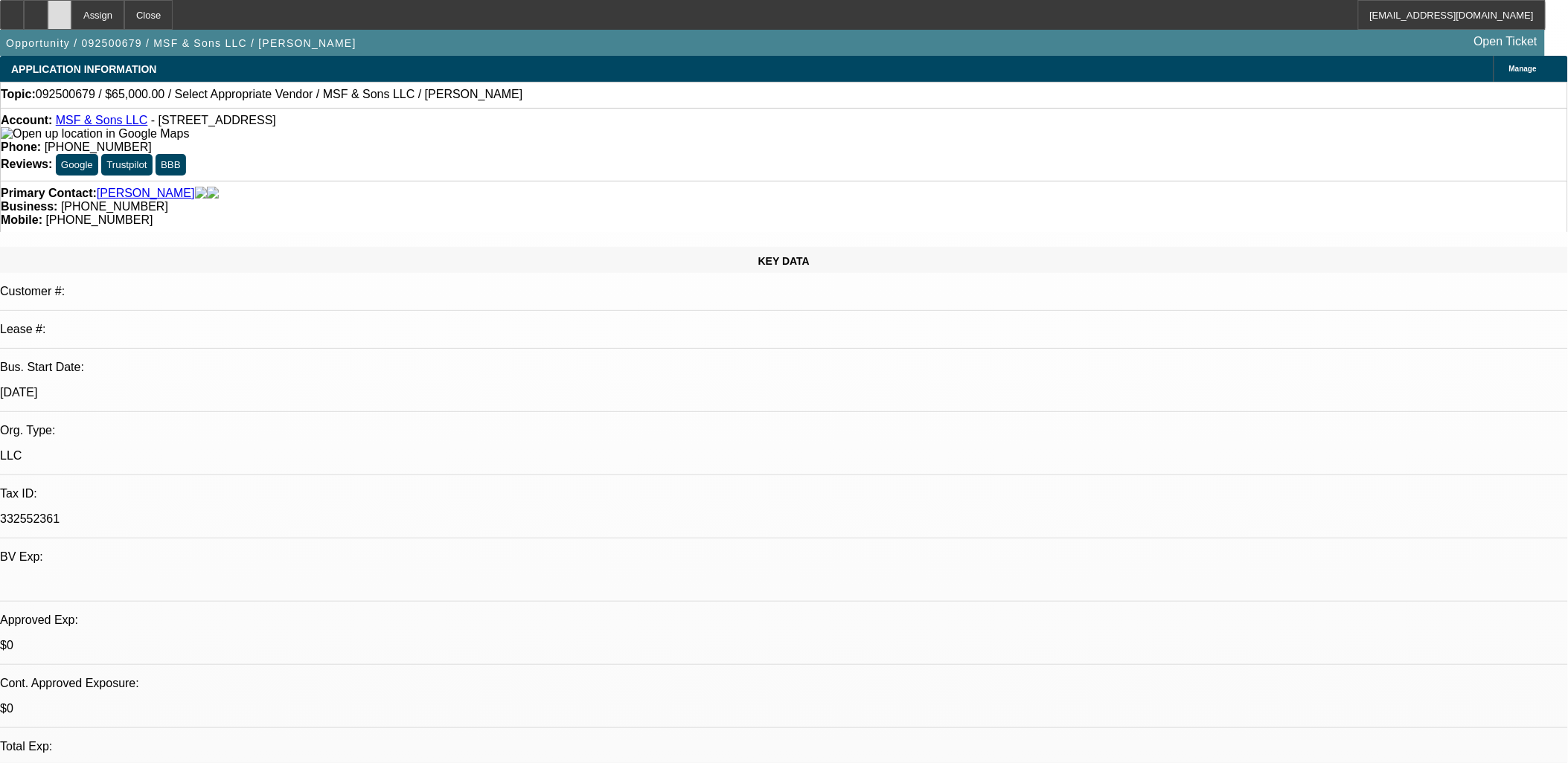
click at [71, 7] on div at bounding box center [60, 14] width 24 height 29
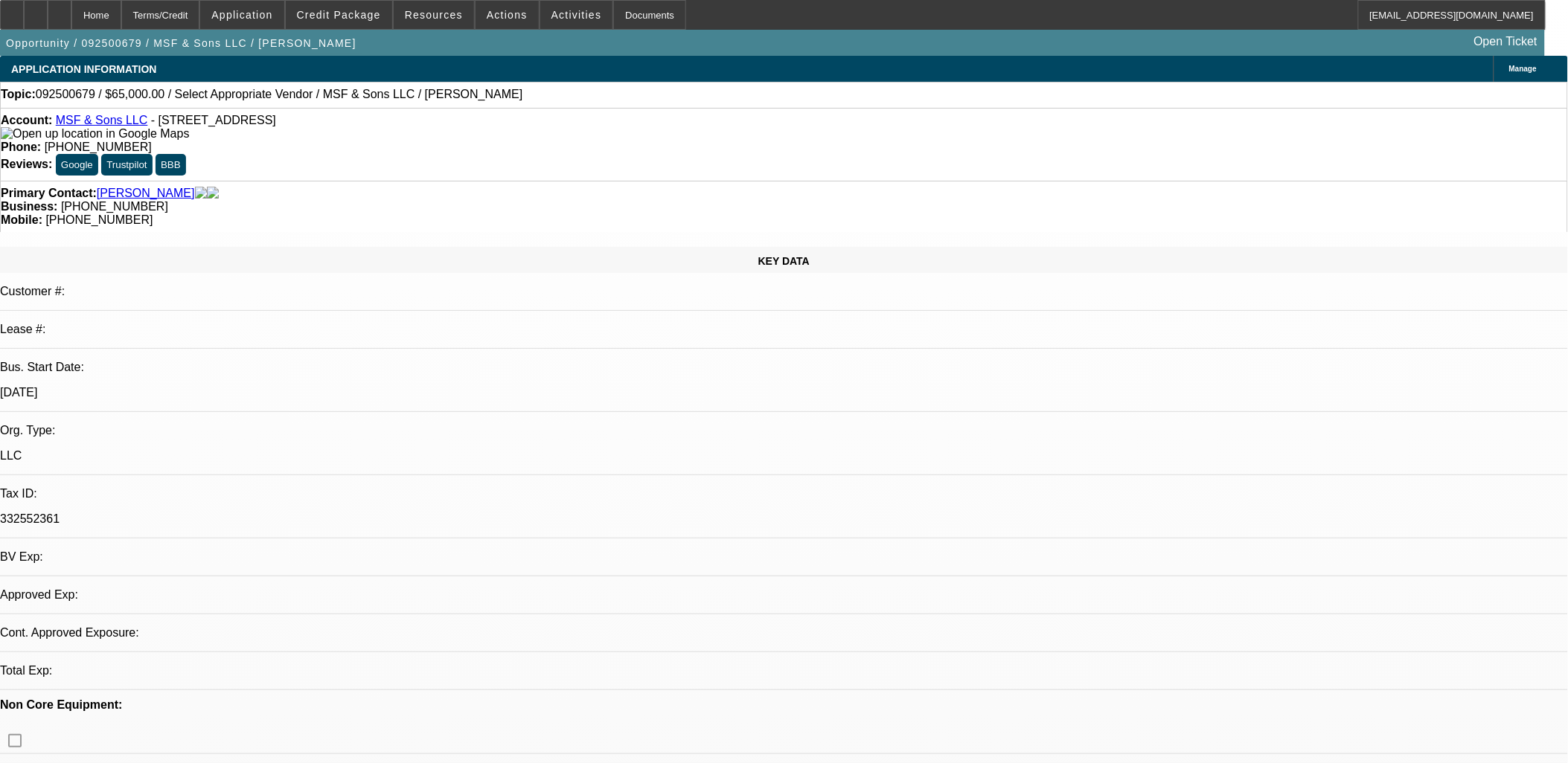
select select "0"
select select "2"
select select "0.1"
select select "4"
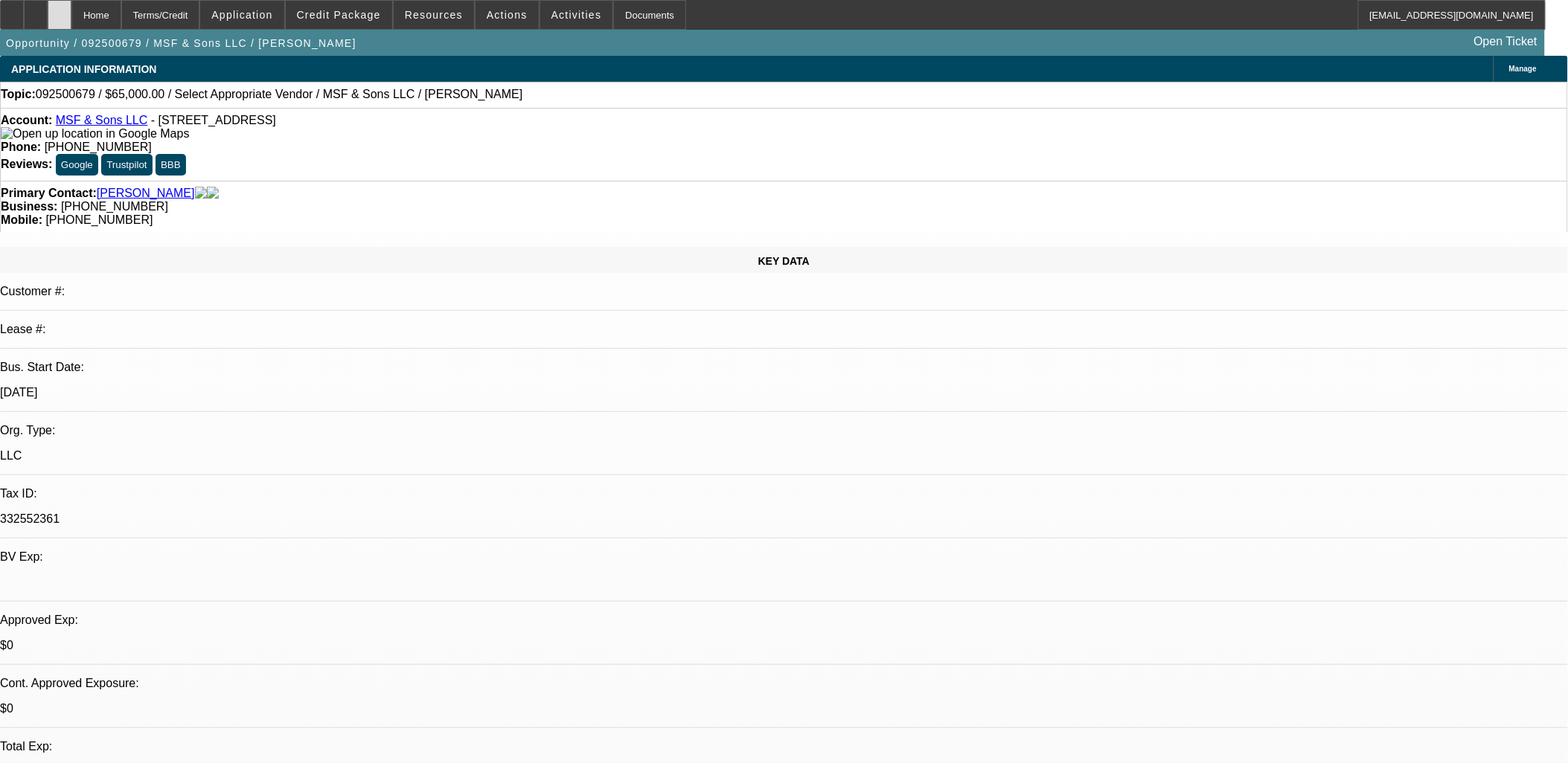
click at [71, 18] on div at bounding box center [60, 14] width 24 height 29
select select "0"
select select "2"
select select "0.1"
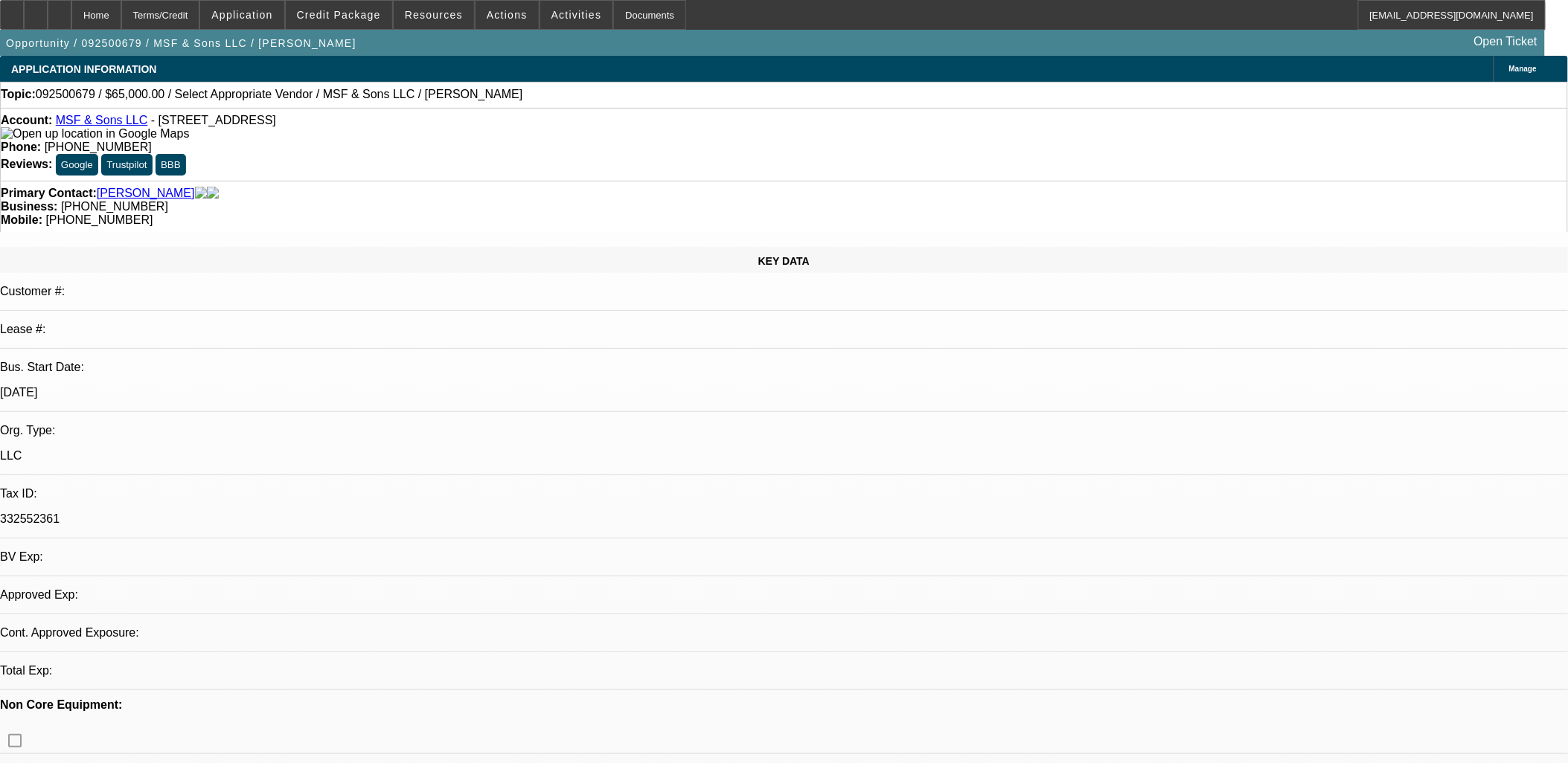
select select "4"
click at [567, 12] on span "Activities" at bounding box center [576, 14] width 51 height 12
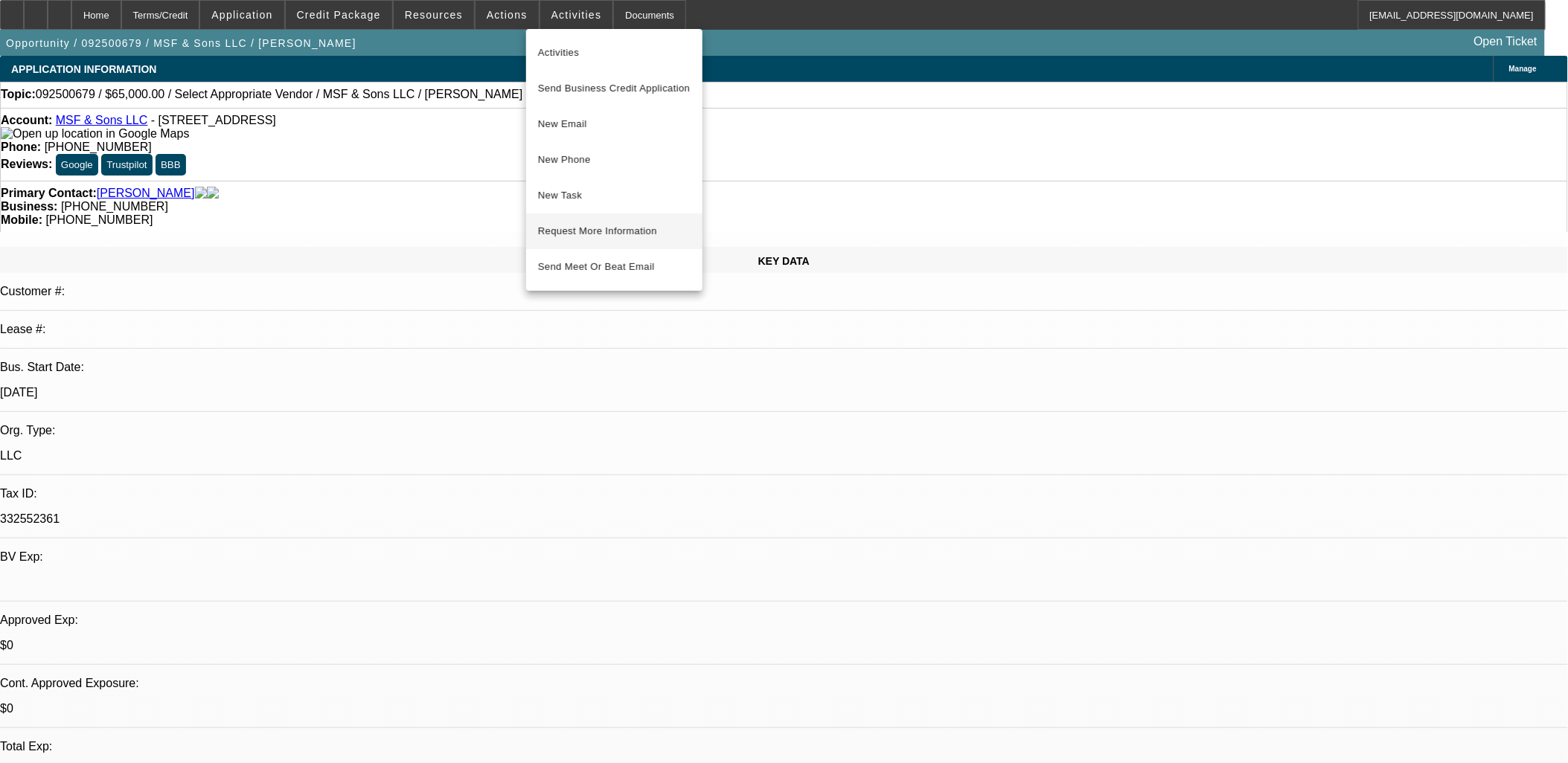
click at [623, 231] on span "Request More Information" at bounding box center [615, 231] width 153 height 18
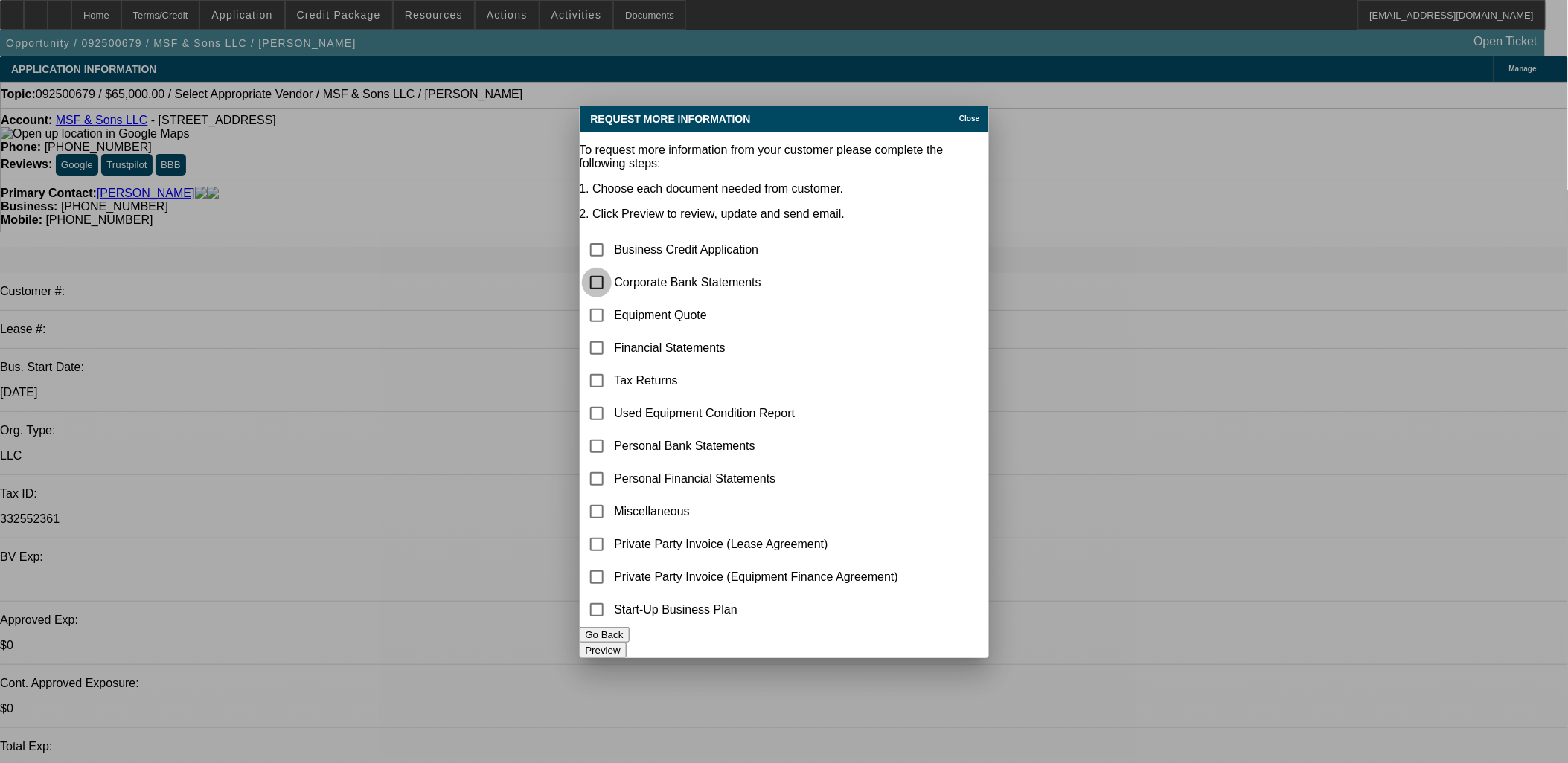
click at [612, 268] on input "checkbox" at bounding box center [596, 282] width 29 height 29
checkbox input "true"
click at [608, 301] on input "checkbox" at bounding box center [596, 315] width 29 height 29
checkbox input "true"
click at [626, 643] on button "Preview" at bounding box center [603, 651] width 47 height 16
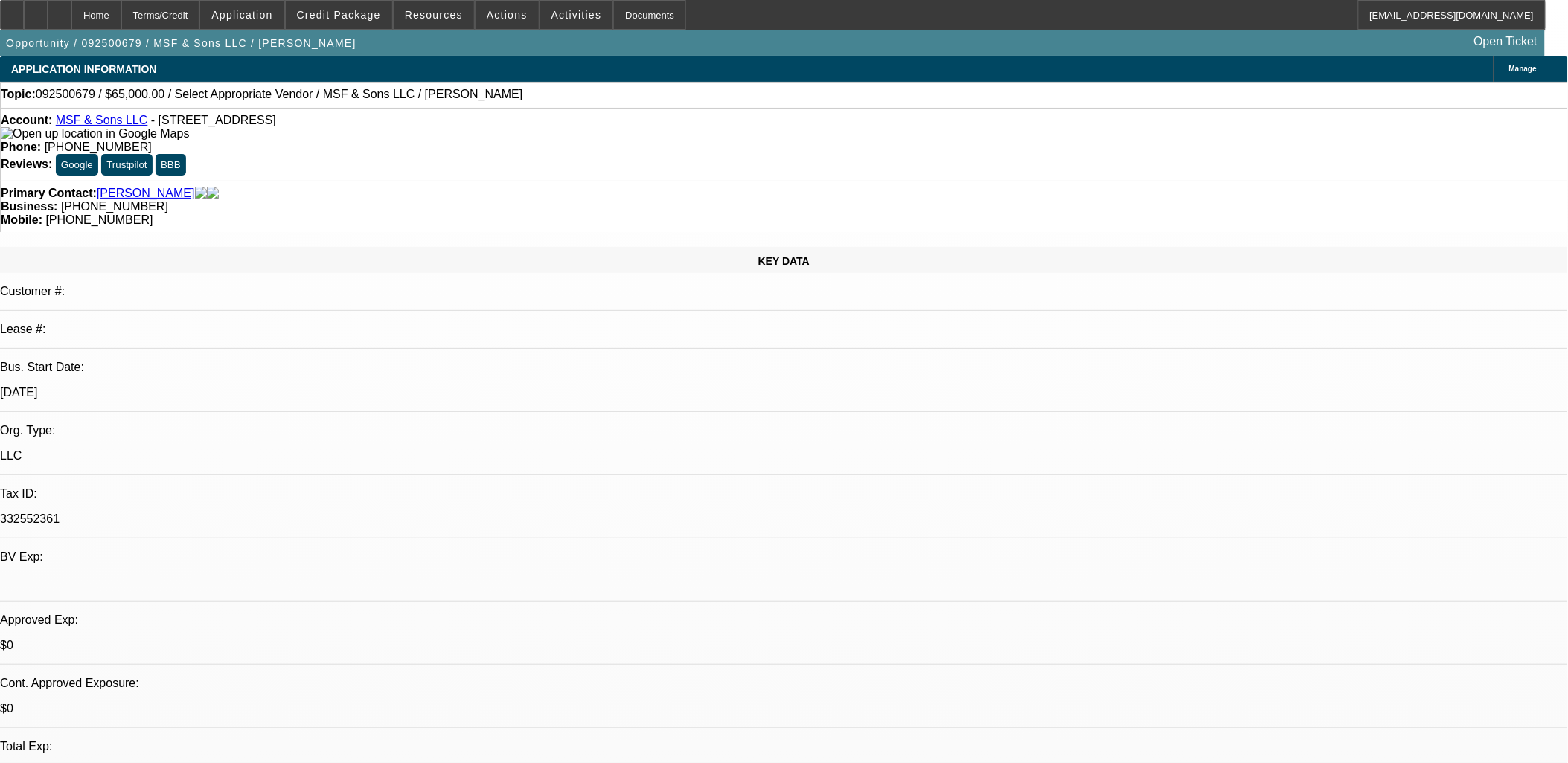
drag, startPoint x: 339, startPoint y: 125, endPoint x: 65, endPoint y: 125, distance: 274.0
click at [65, 125] on div "Account: MSF & Sons LLC - 7204 17th Ave S, Minneapolis, MN 55423" at bounding box center [784, 127] width 1566 height 27
copy div "MSF & Sons LLC - 7204 17th Ave S, Minneapolis, MN 55423"
drag, startPoint x: 25, startPoint y: 641, endPoint x: 107, endPoint y: 639, distance: 82.0
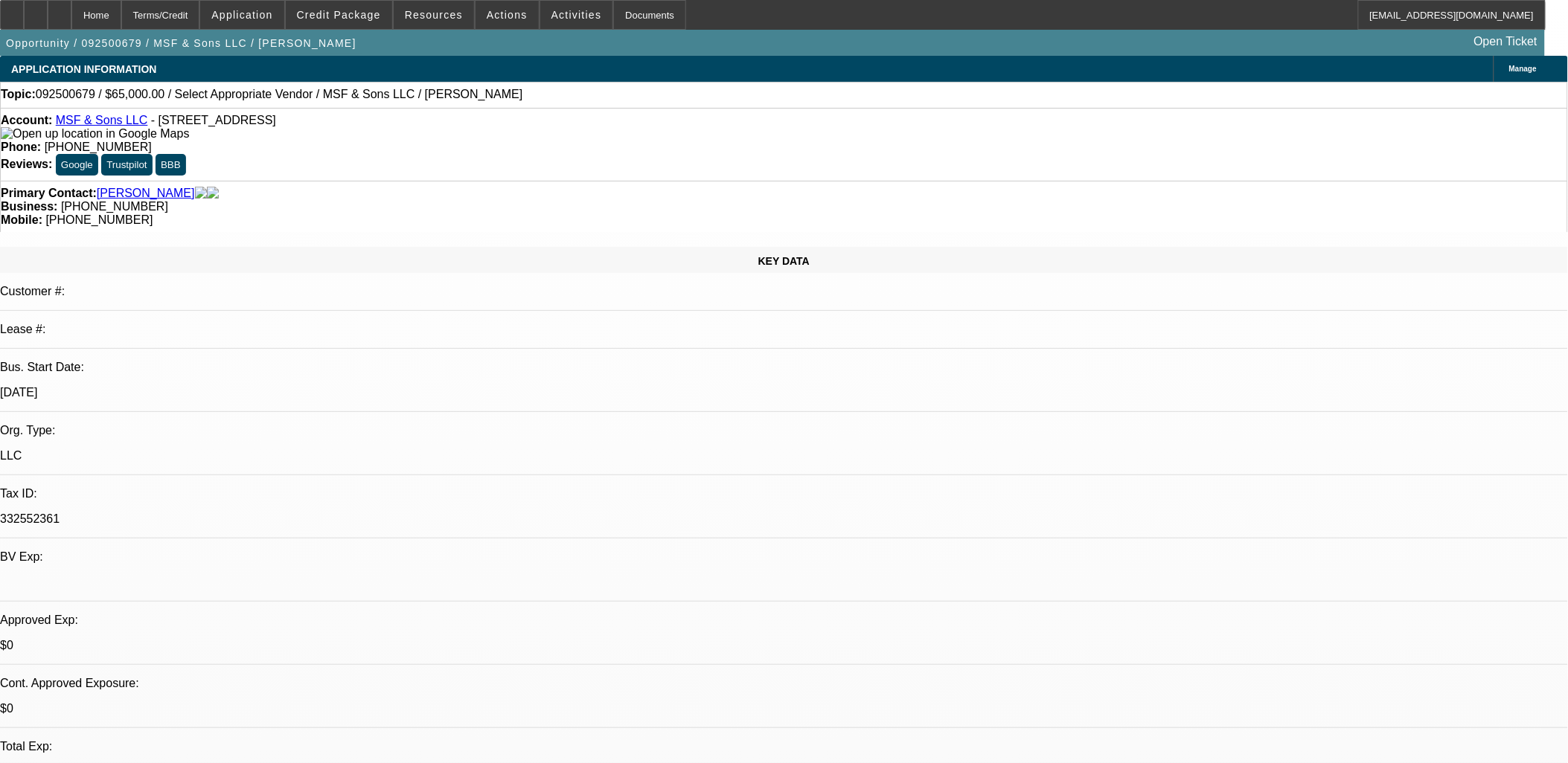
copy link "Mohammed Fofana"
click at [71, 15] on div at bounding box center [60, 14] width 24 height 29
select select "0"
select select "2"
select select "0.1"
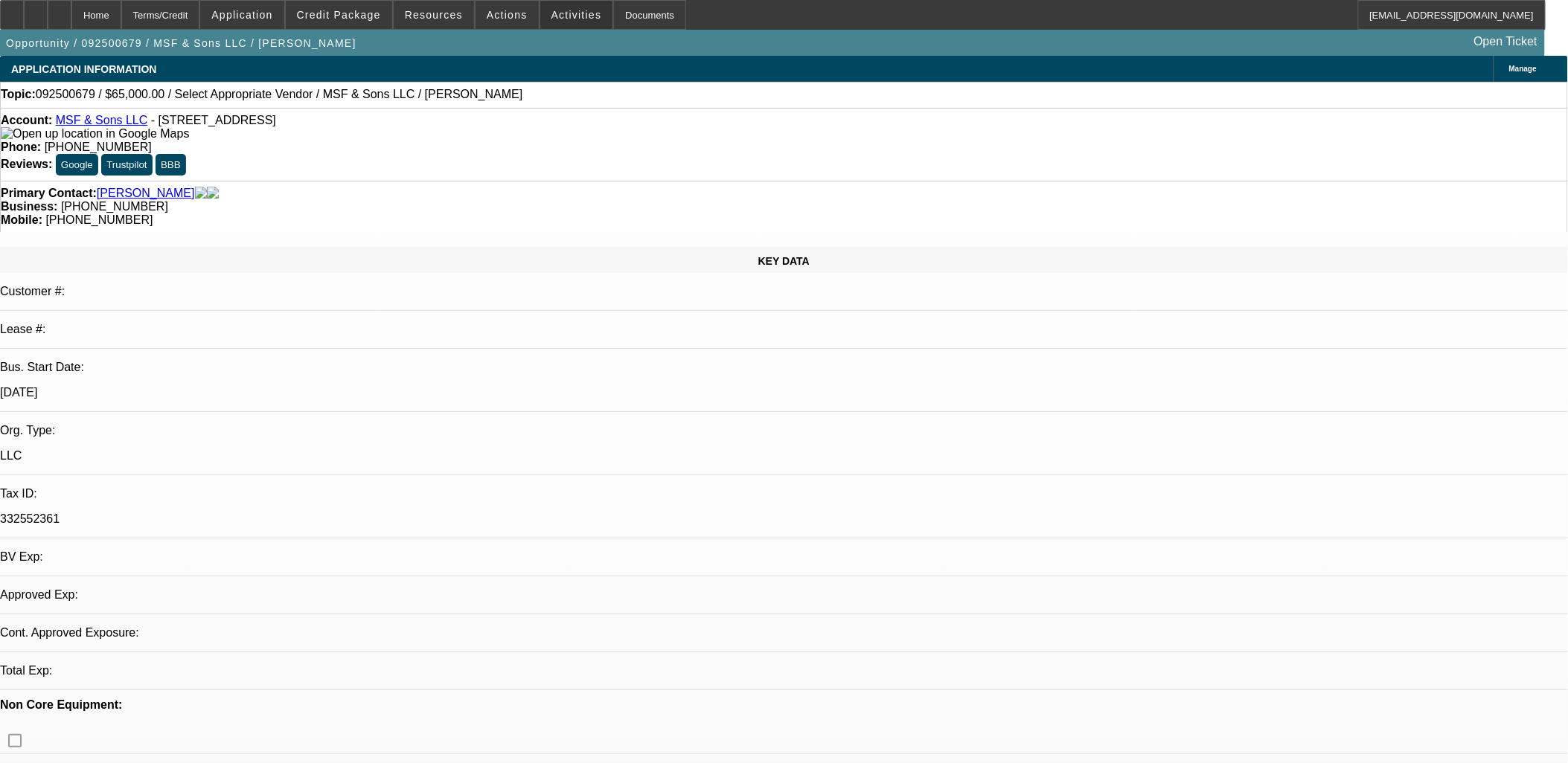
click at [567, 16] on span "Activities" at bounding box center [576, 14] width 51 height 12
select select "1"
select select "2"
select select "4"
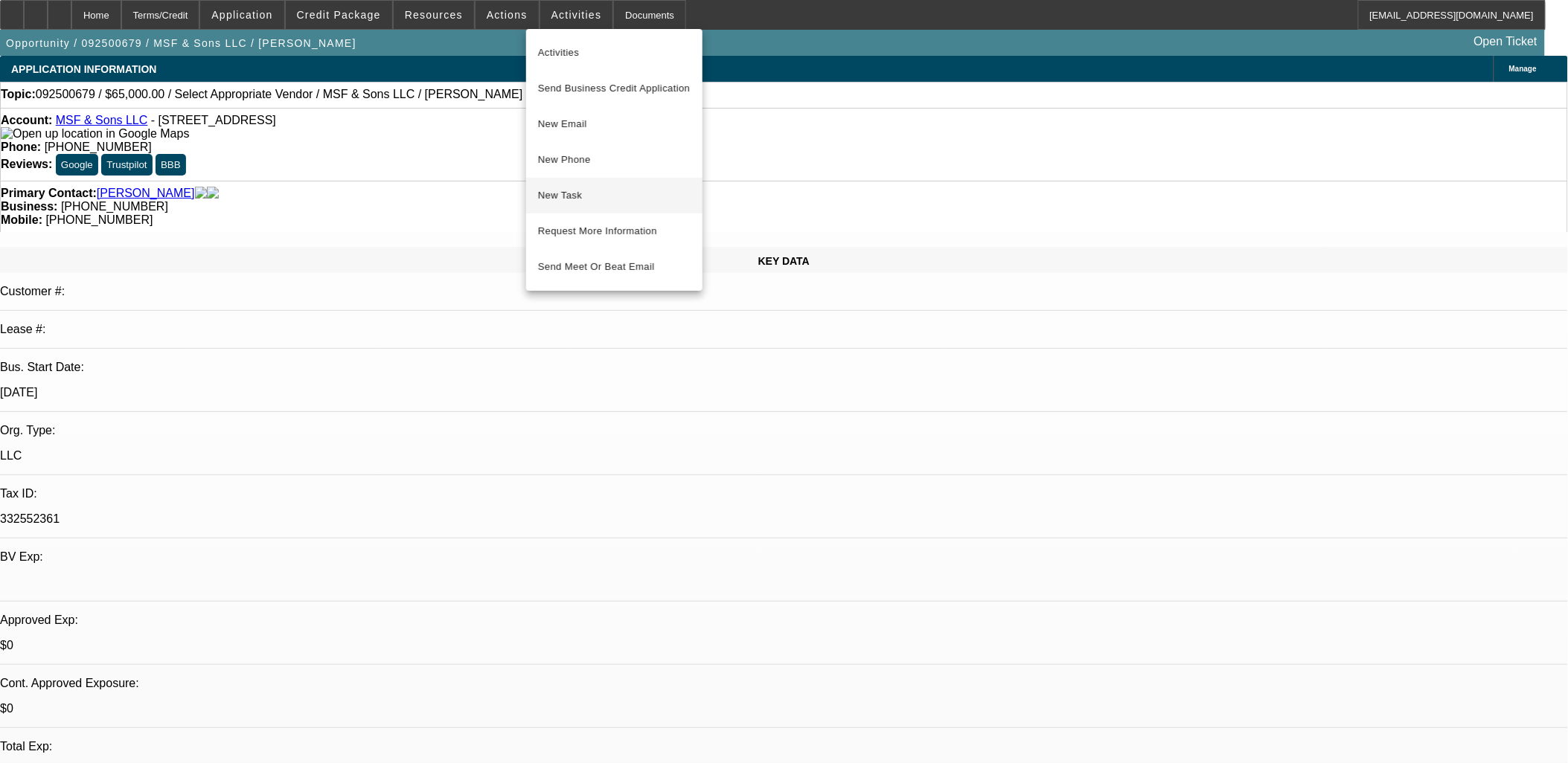
click at [582, 198] on span "New Task" at bounding box center [615, 196] width 153 height 18
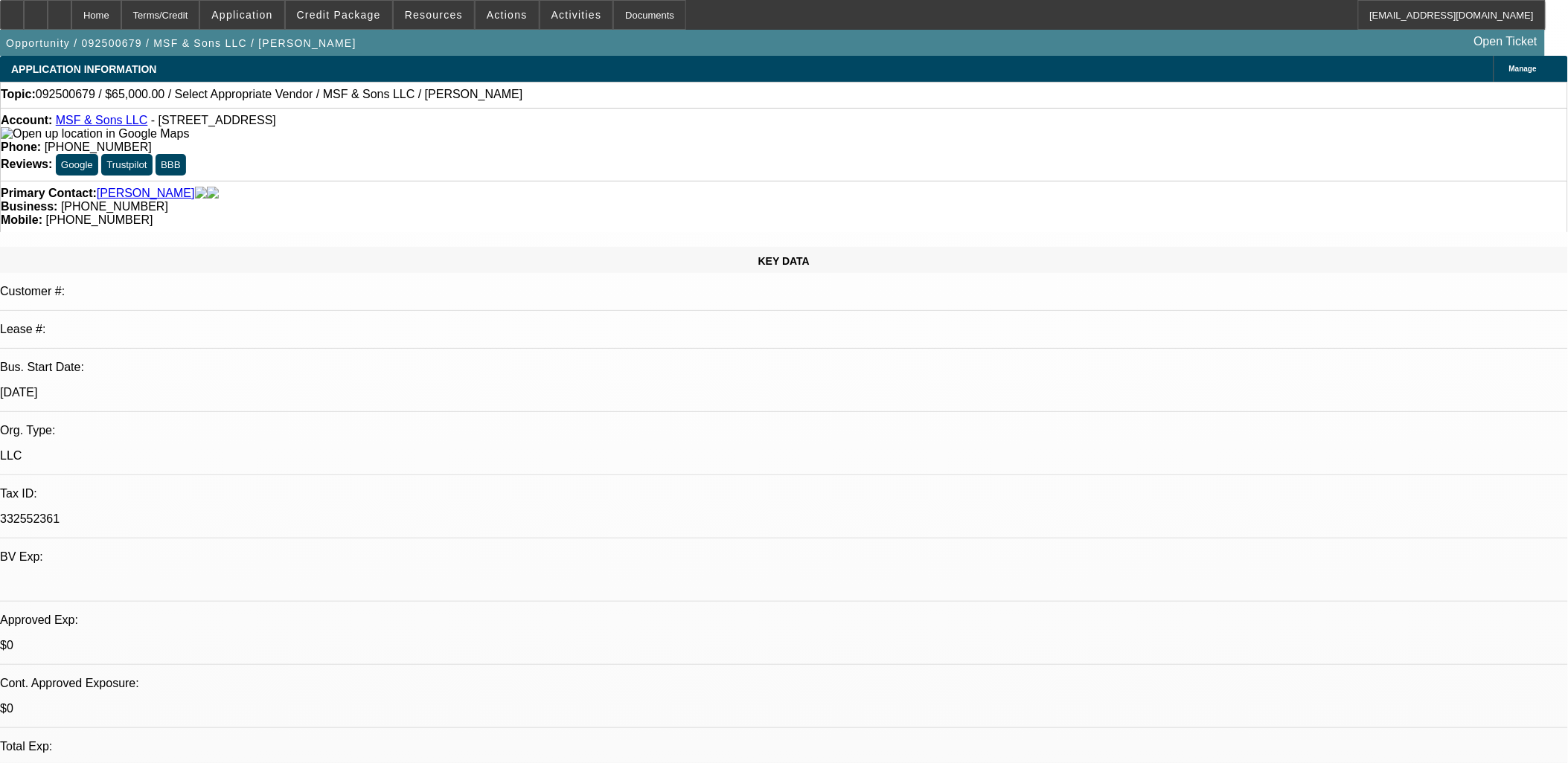
drag, startPoint x: 922, startPoint y: 333, endPoint x: 956, endPoint y: 210, distance: 127.6
select select "0"
select select "2"
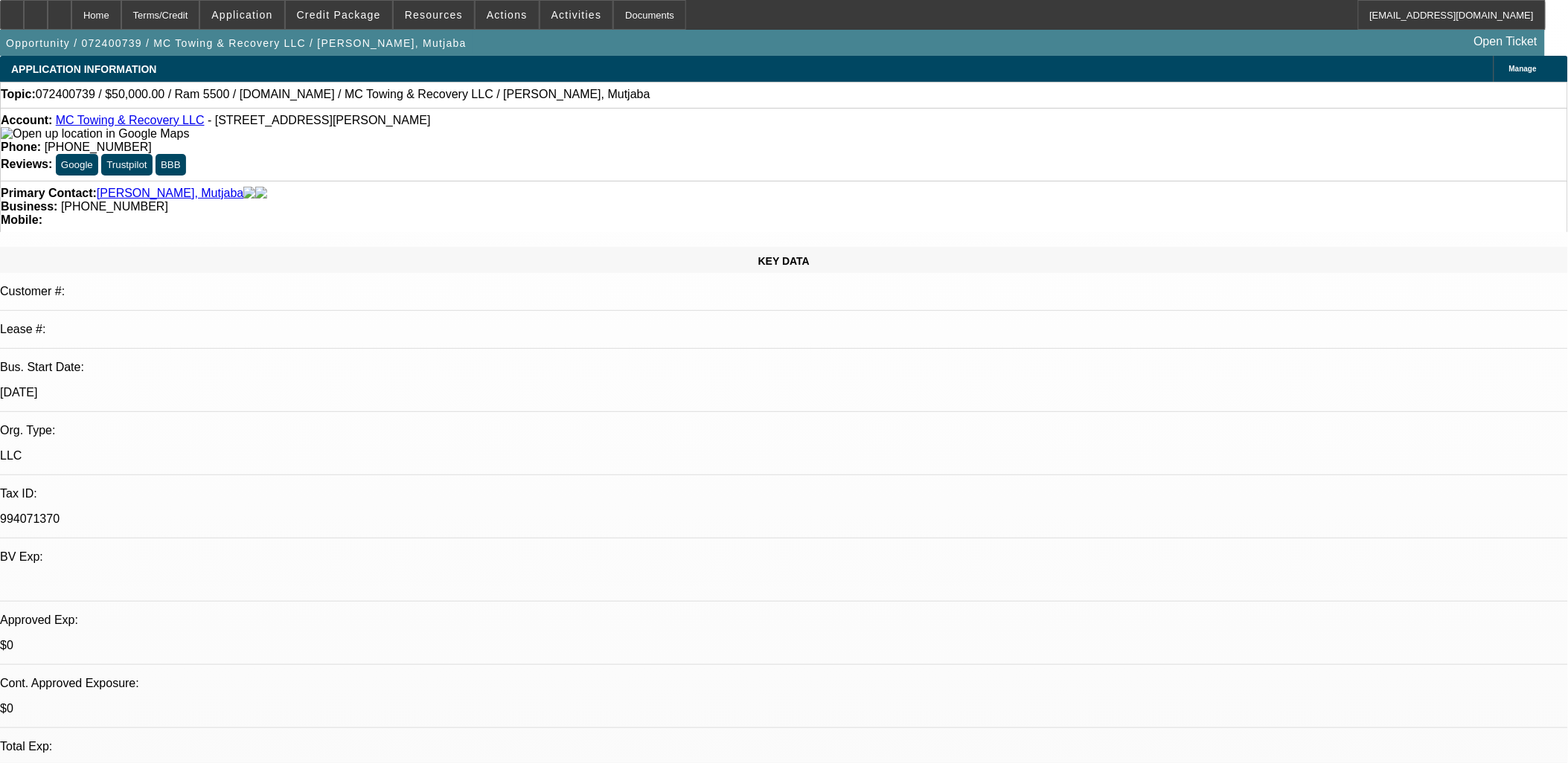
select select "0.1"
select select "0"
select select "2"
select select "0.1"
select select "0"
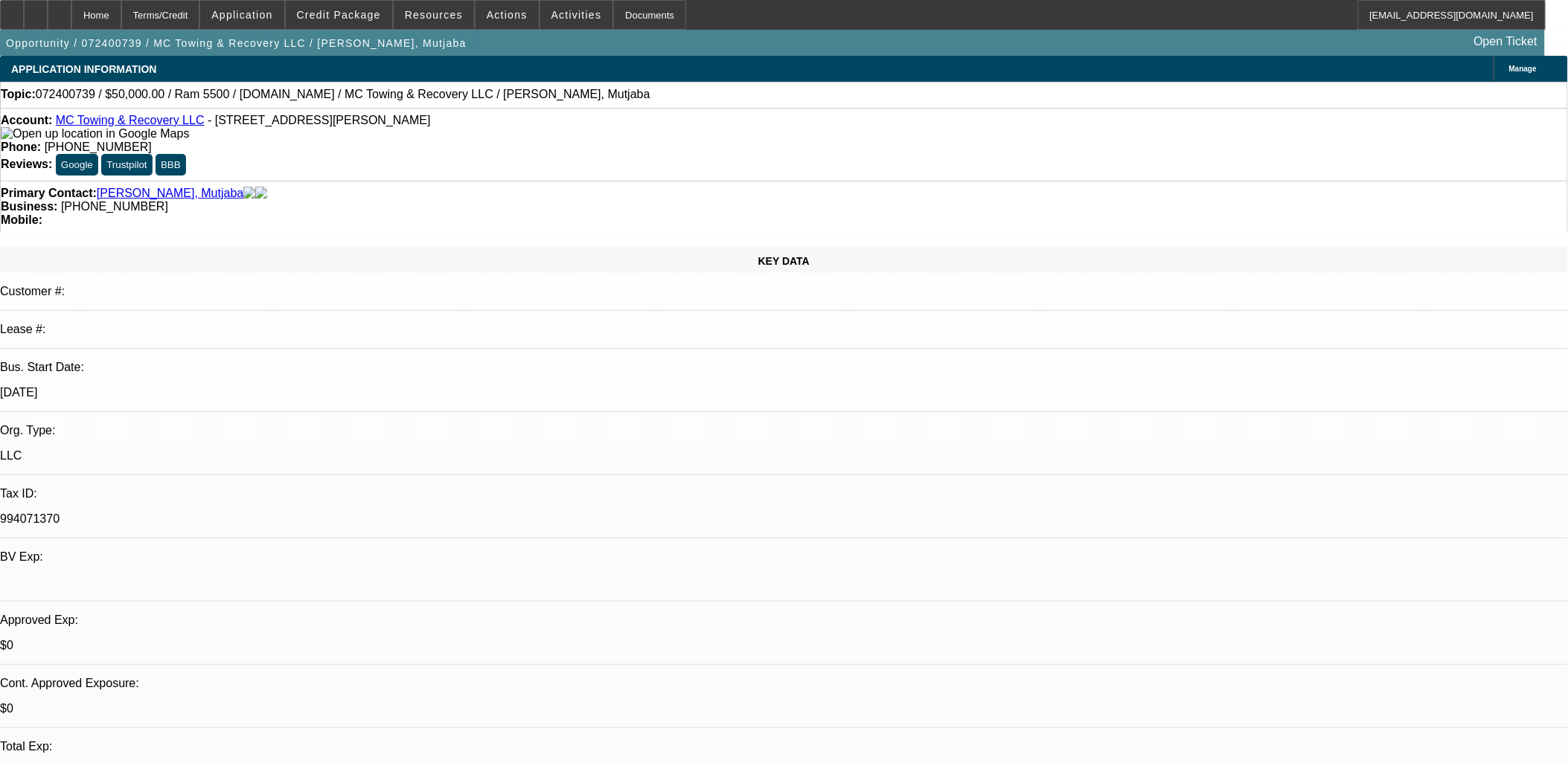
select select "2"
select select "0.1"
select select "0"
select select "2"
select select "0.1"
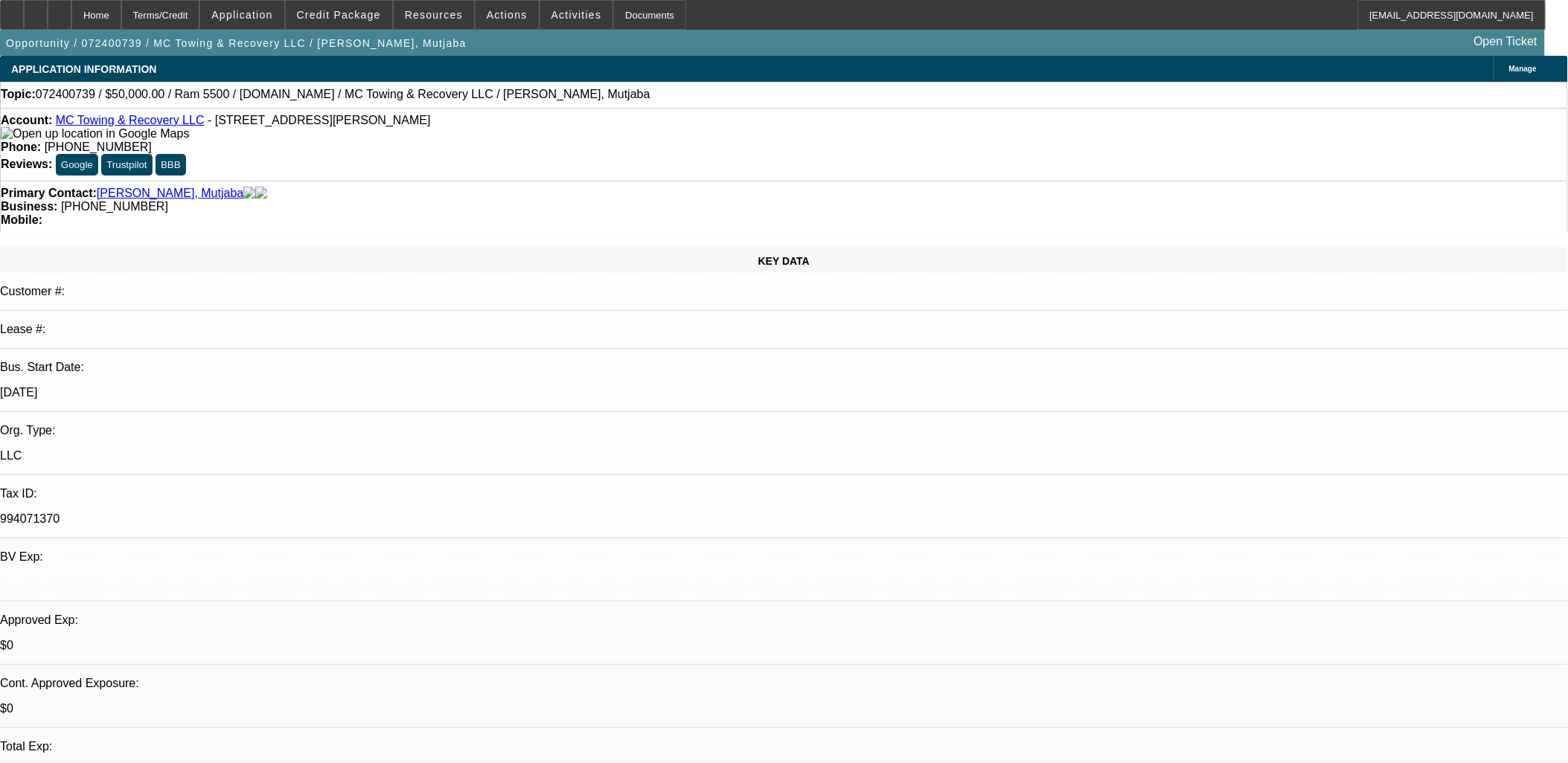
select select "1"
select select "2"
select select "4"
select select "1"
select select "2"
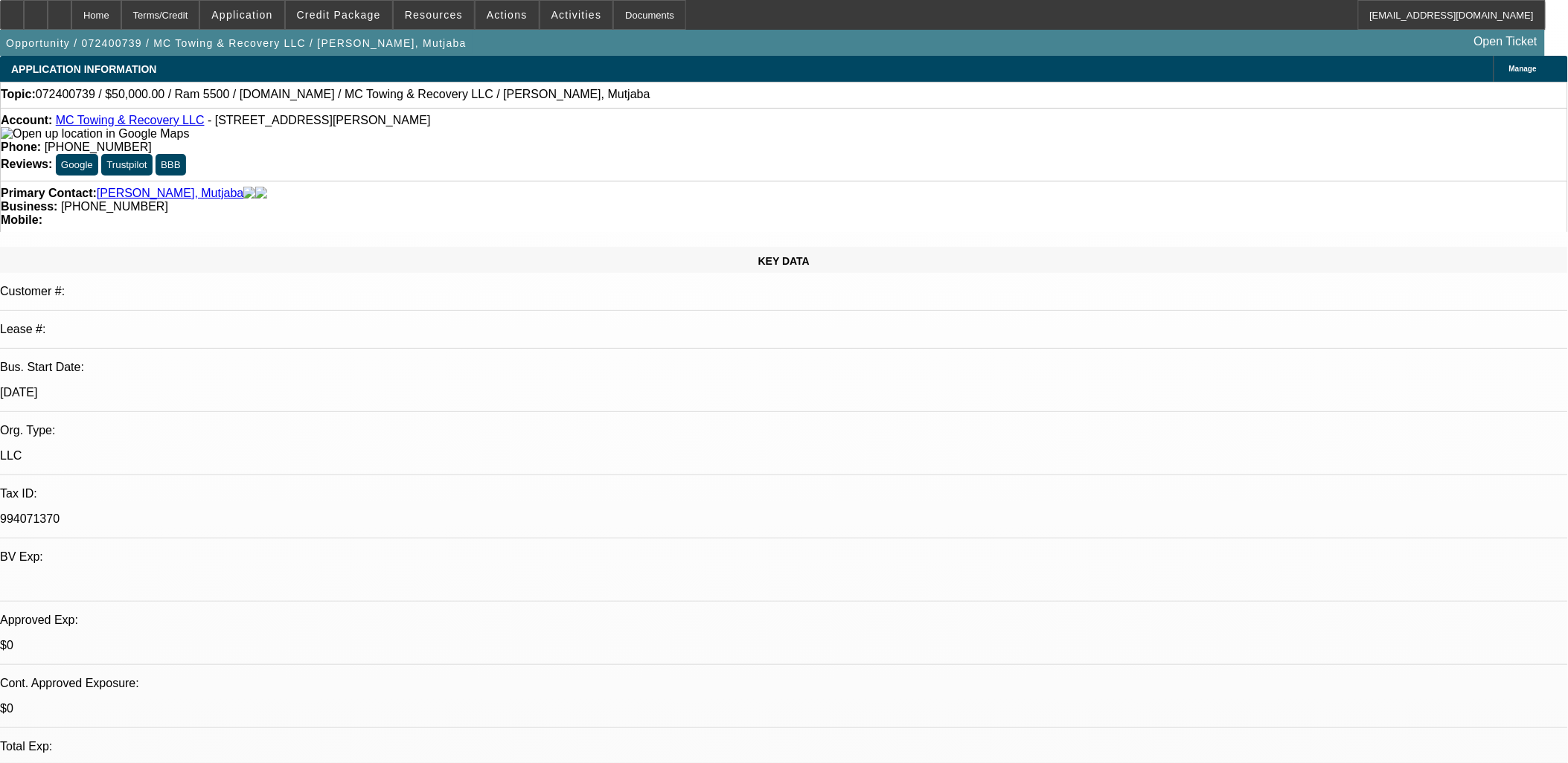
select select "4"
select select "1"
select select "2"
select select "4"
select select "1"
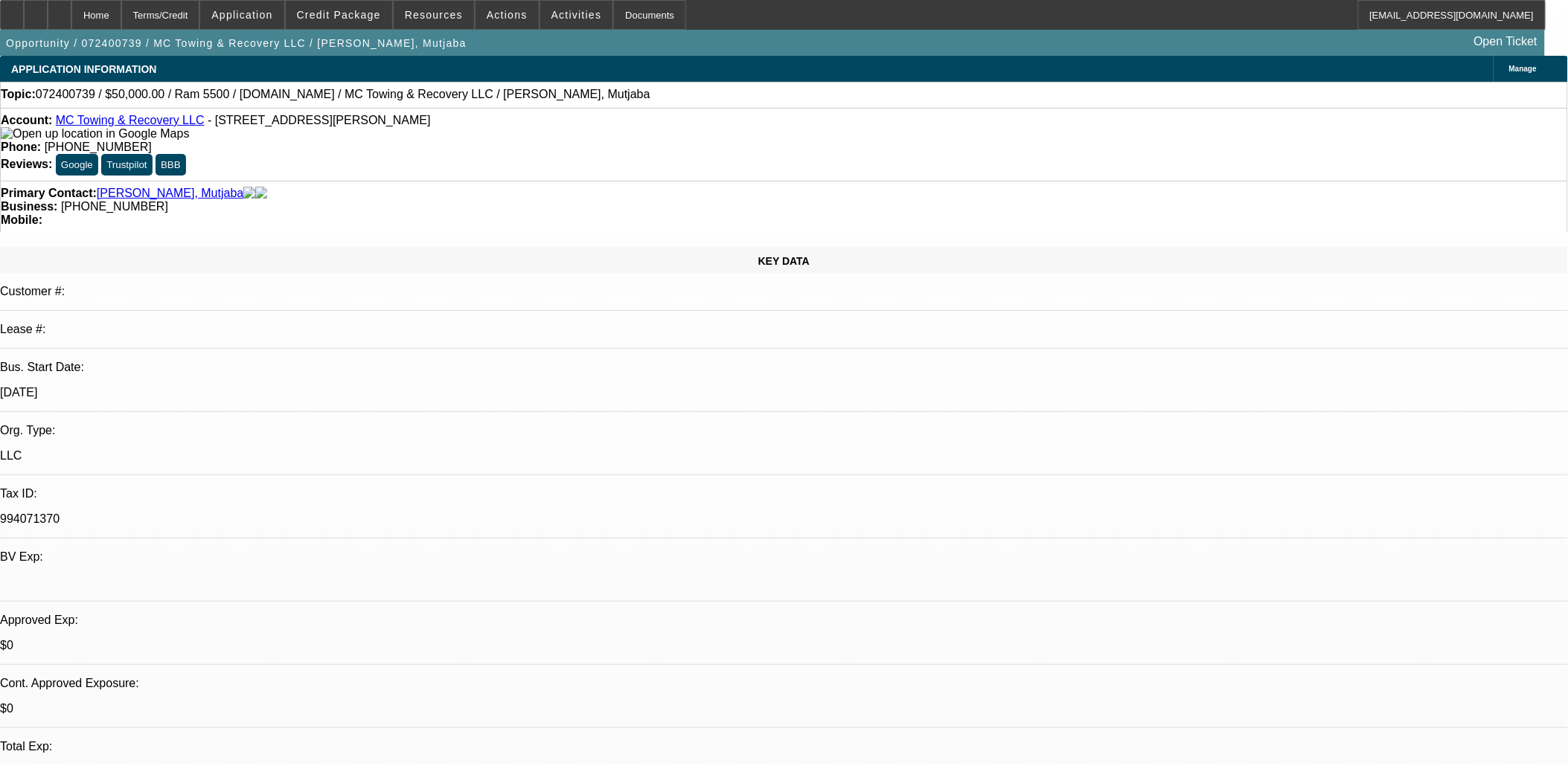
select select "2"
select select "4"
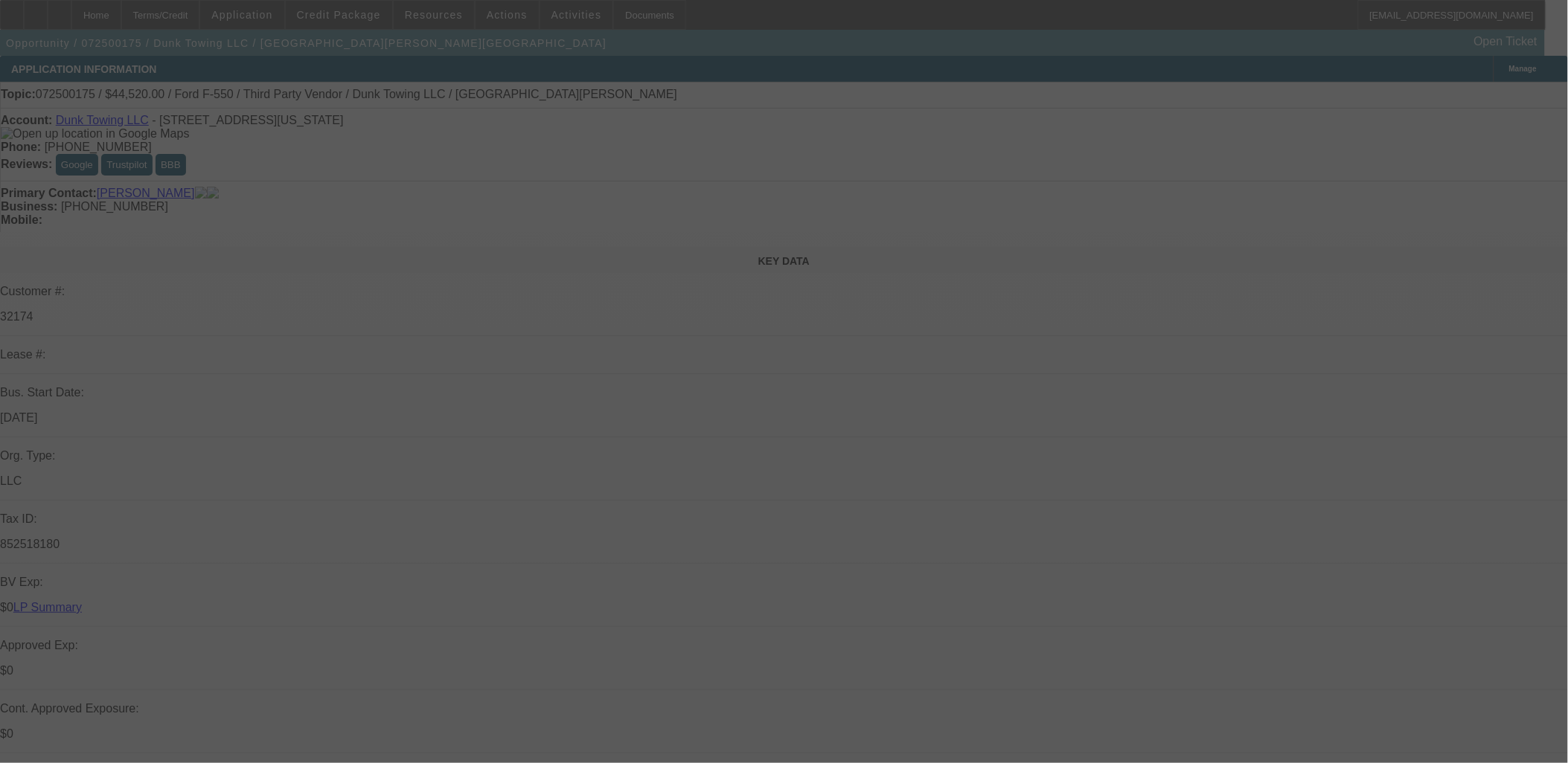
select select "0"
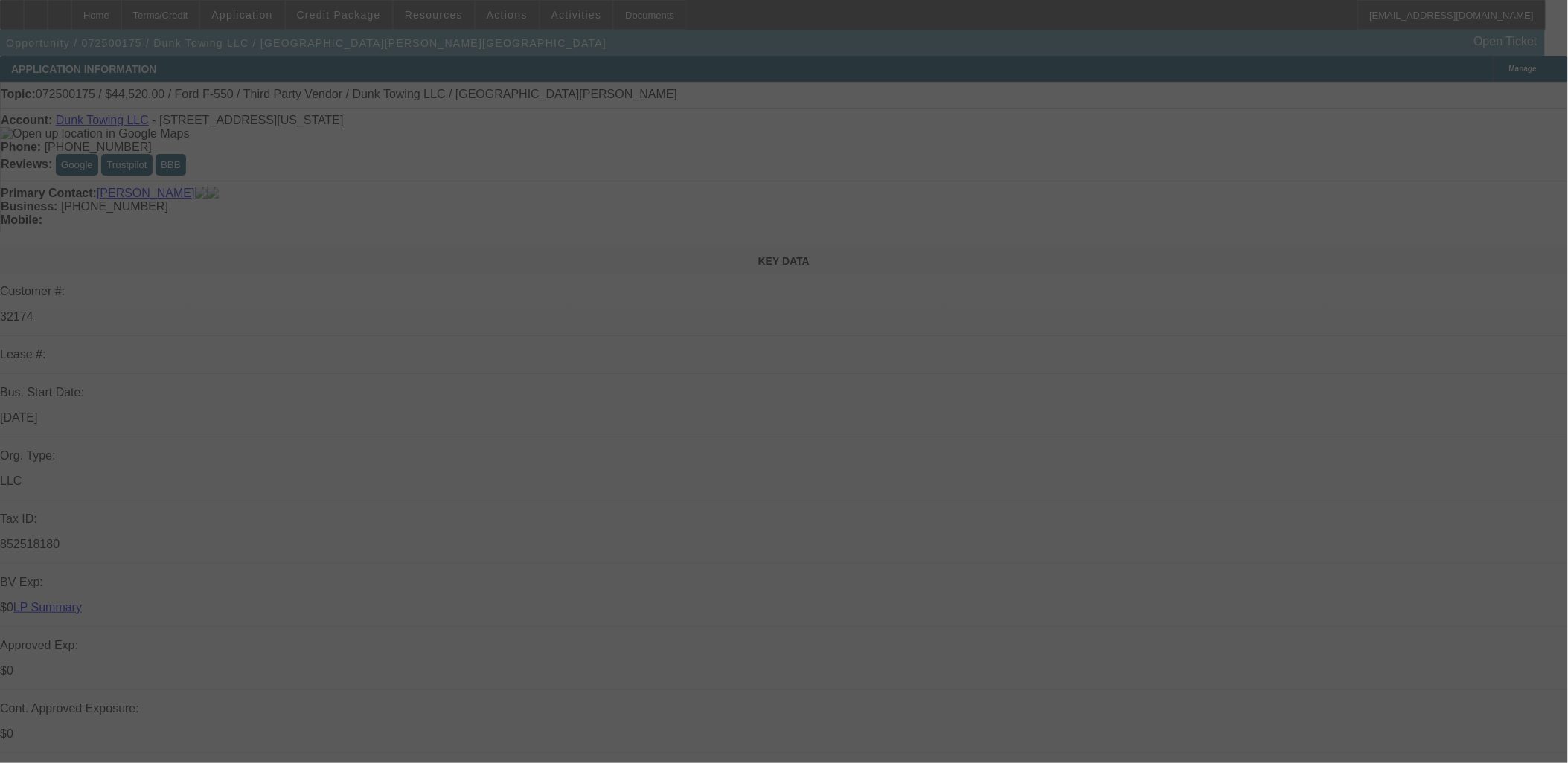
select select "0"
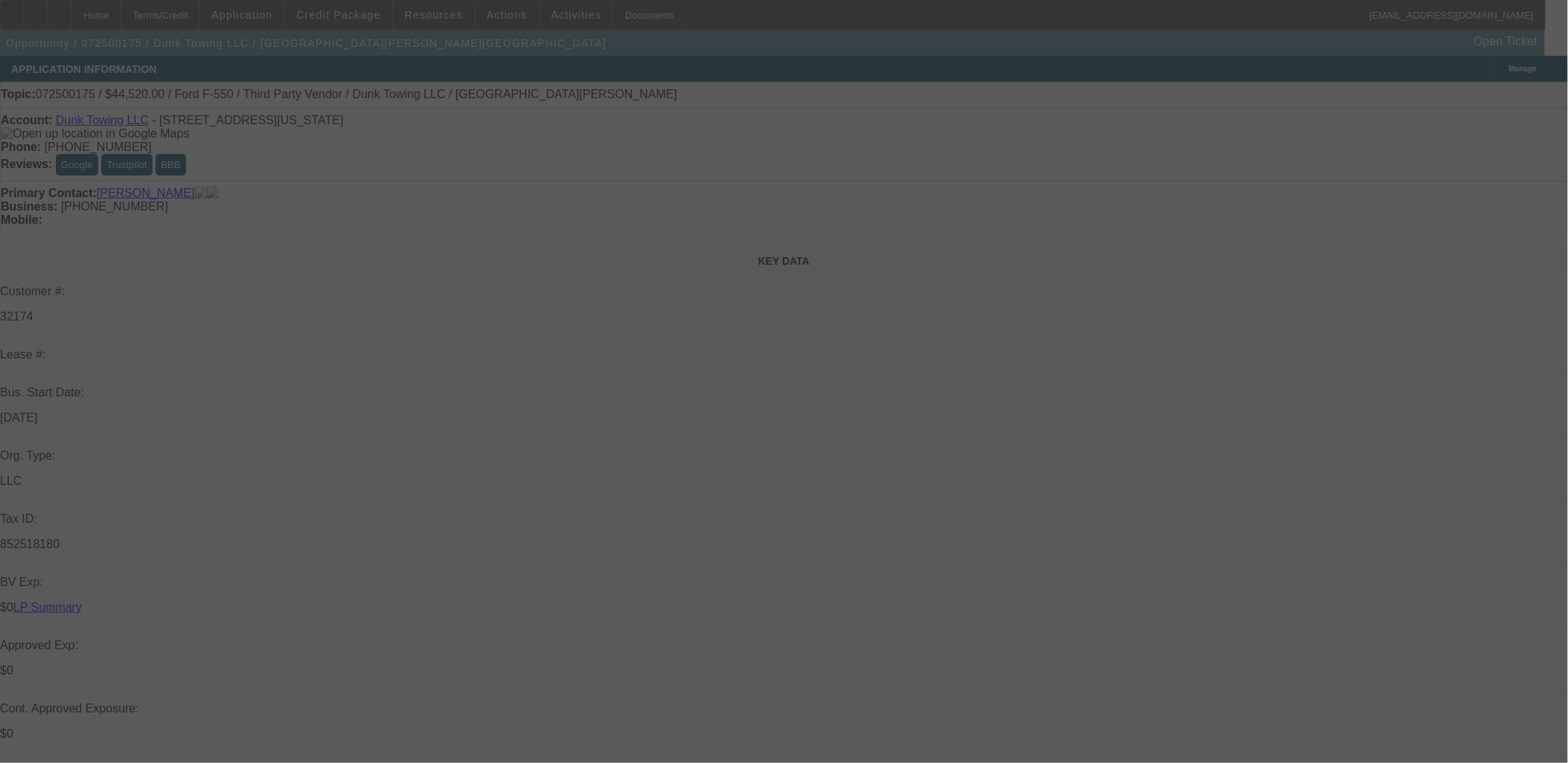
select select "0"
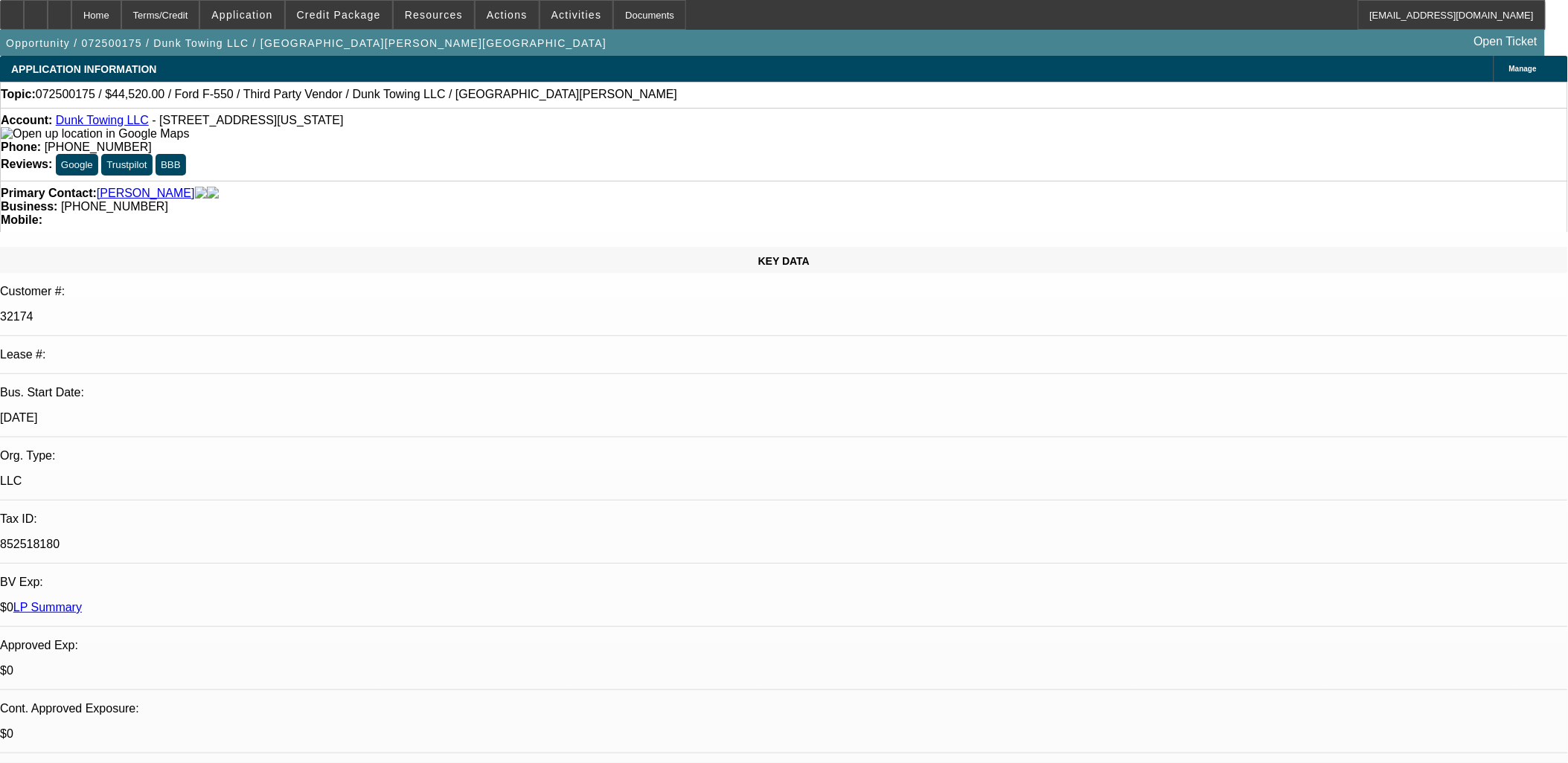
select select "1"
select select "3"
select select "6"
select select "1"
select select "3"
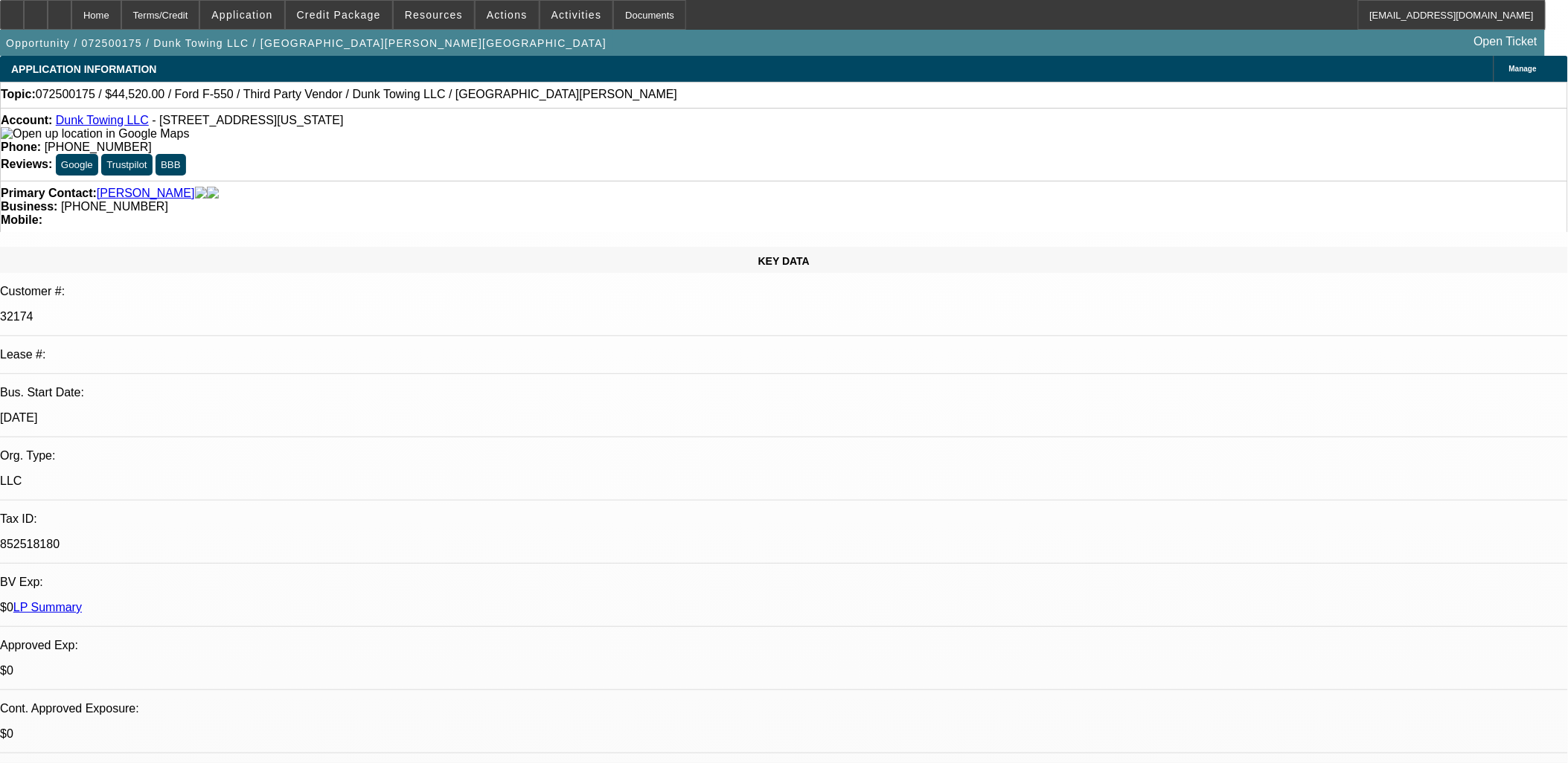
select select "6"
select select "1"
select select "3"
select select "6"
select select "1"
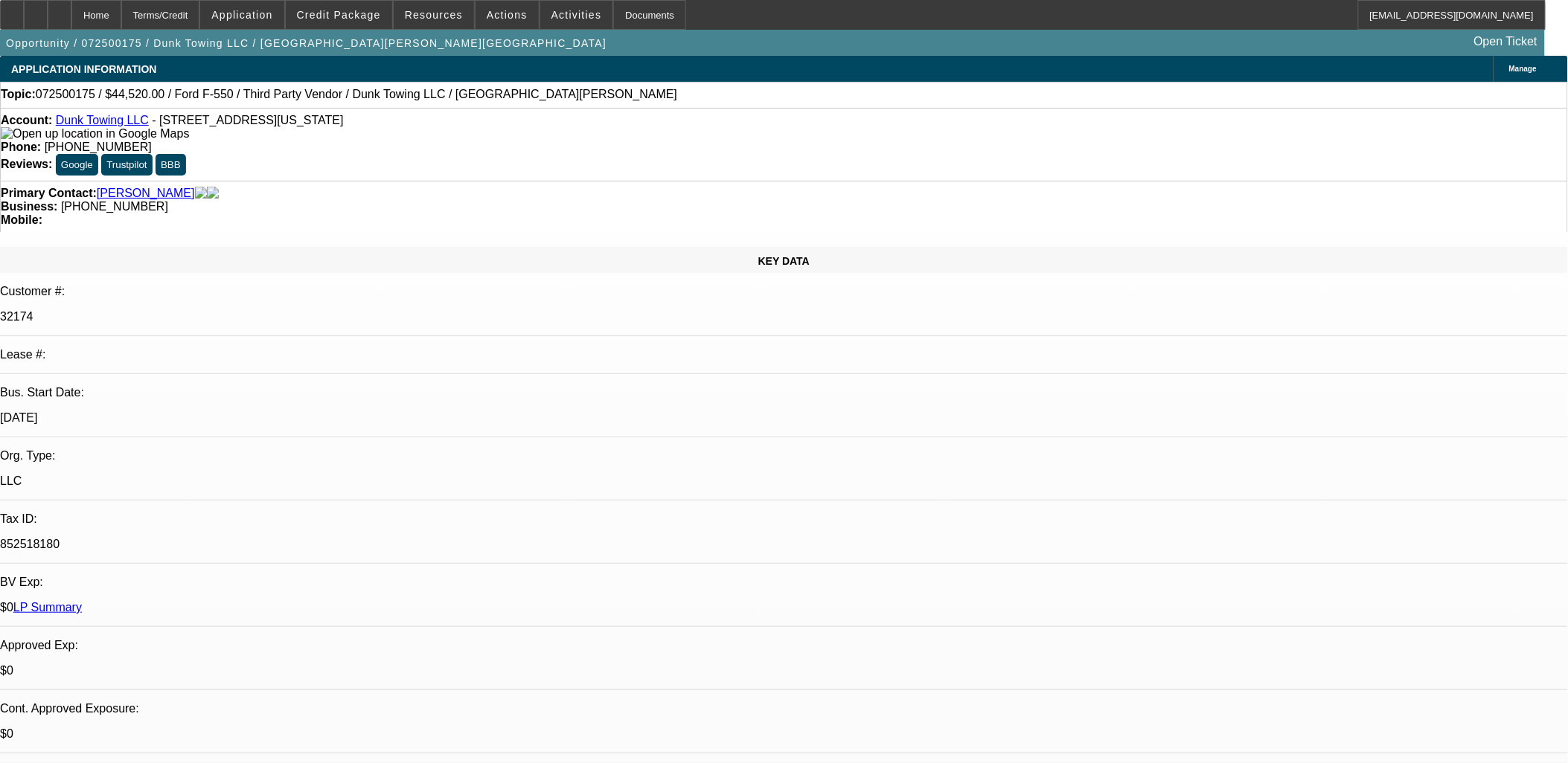
select select "1"
select select "6"
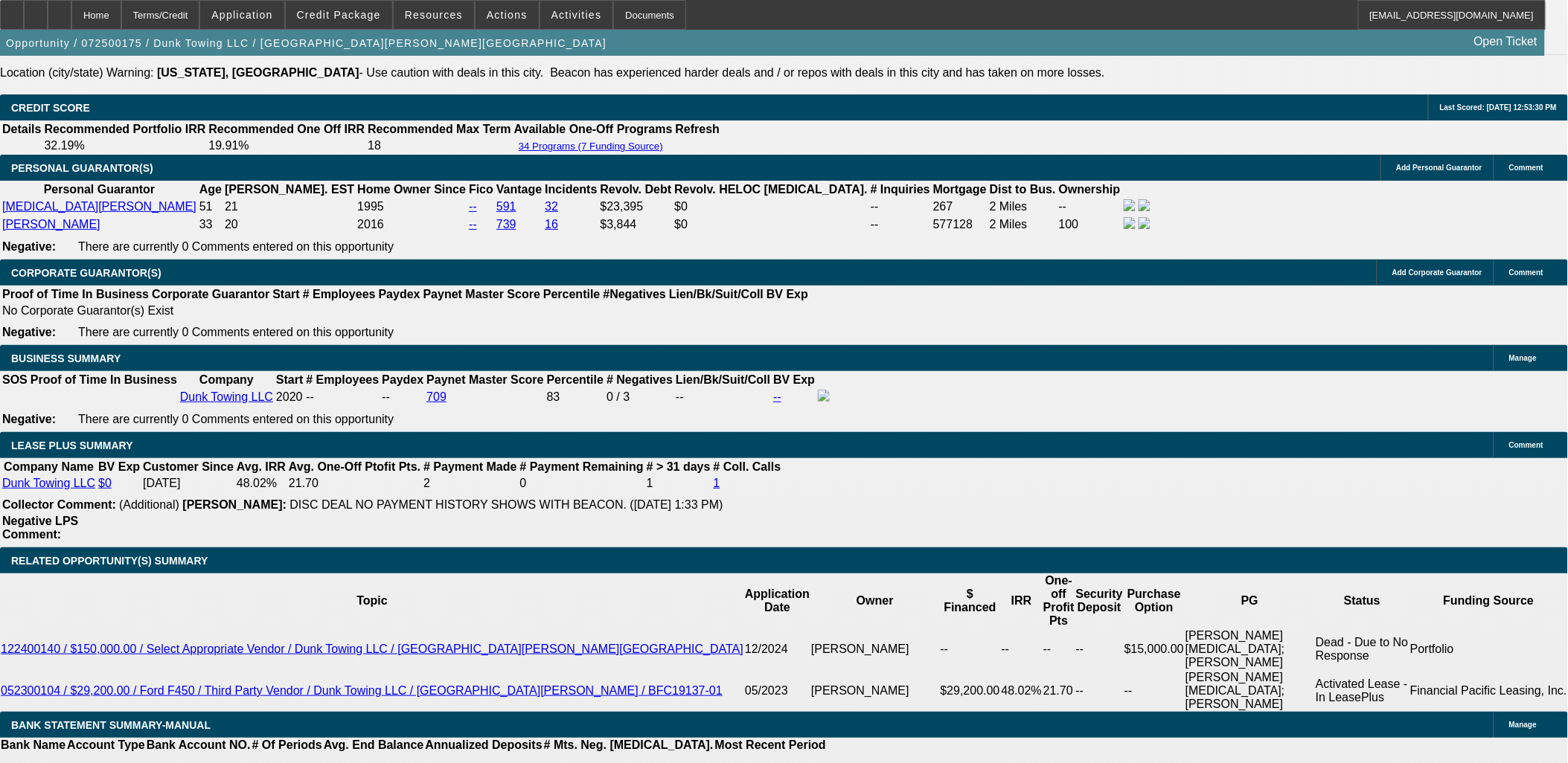
scroll to position [2315, 0]
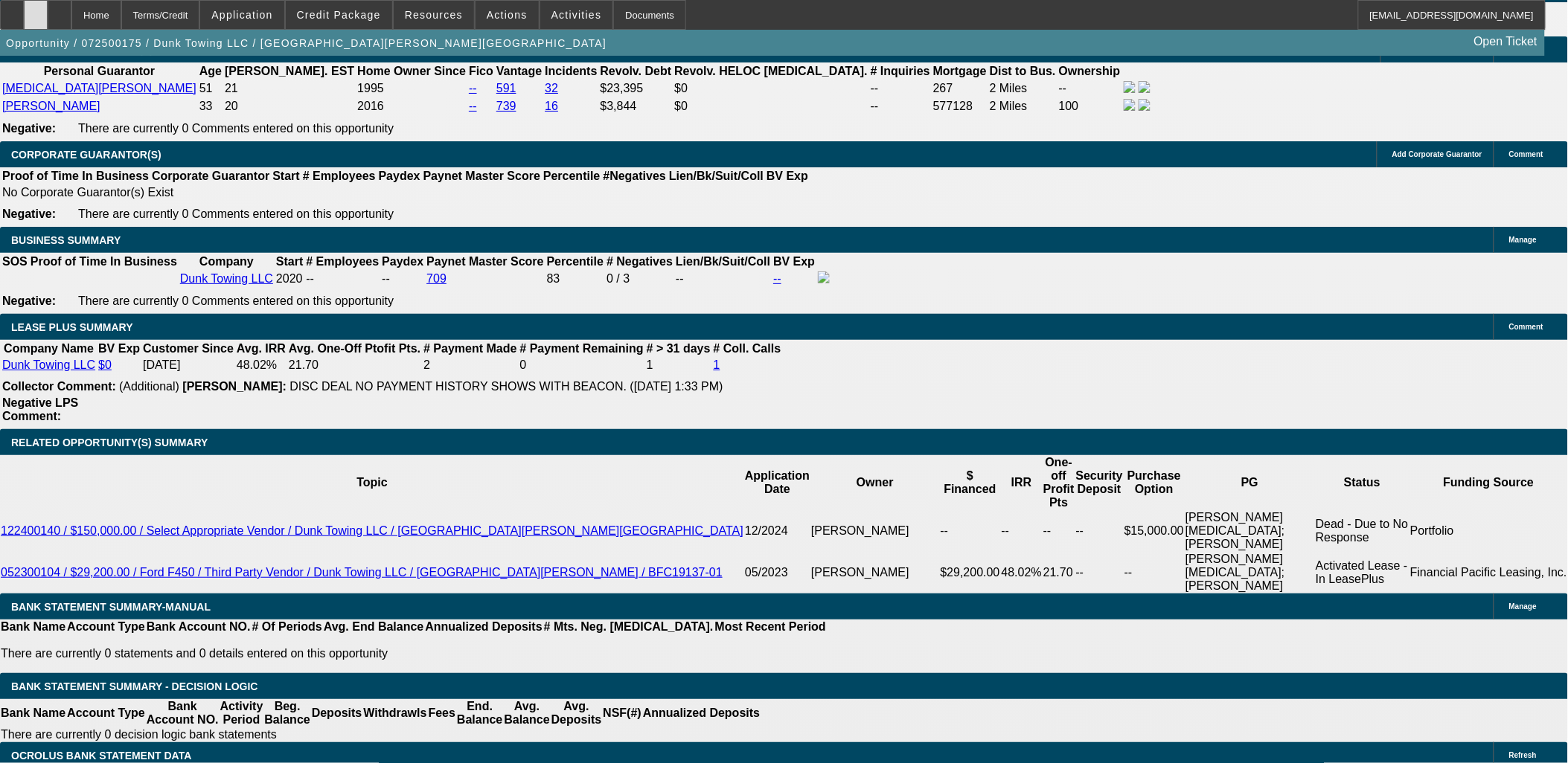
click at [36, 10] on icon at bounding box center [36, 10] width 0 height 0
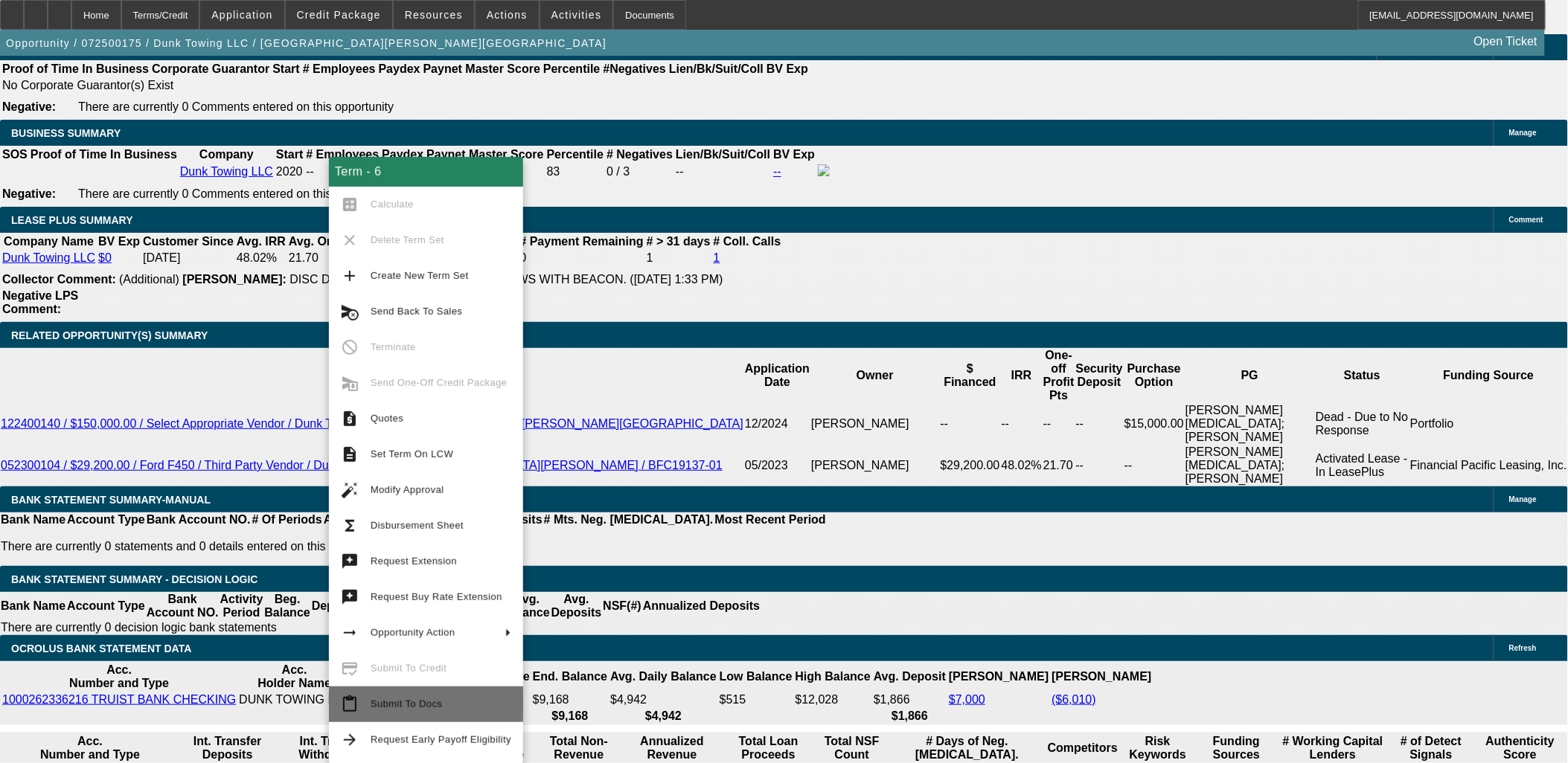
click at [425, 702] on span "Submit To Docs" at bounding box center [406, 704] width 71 height 12
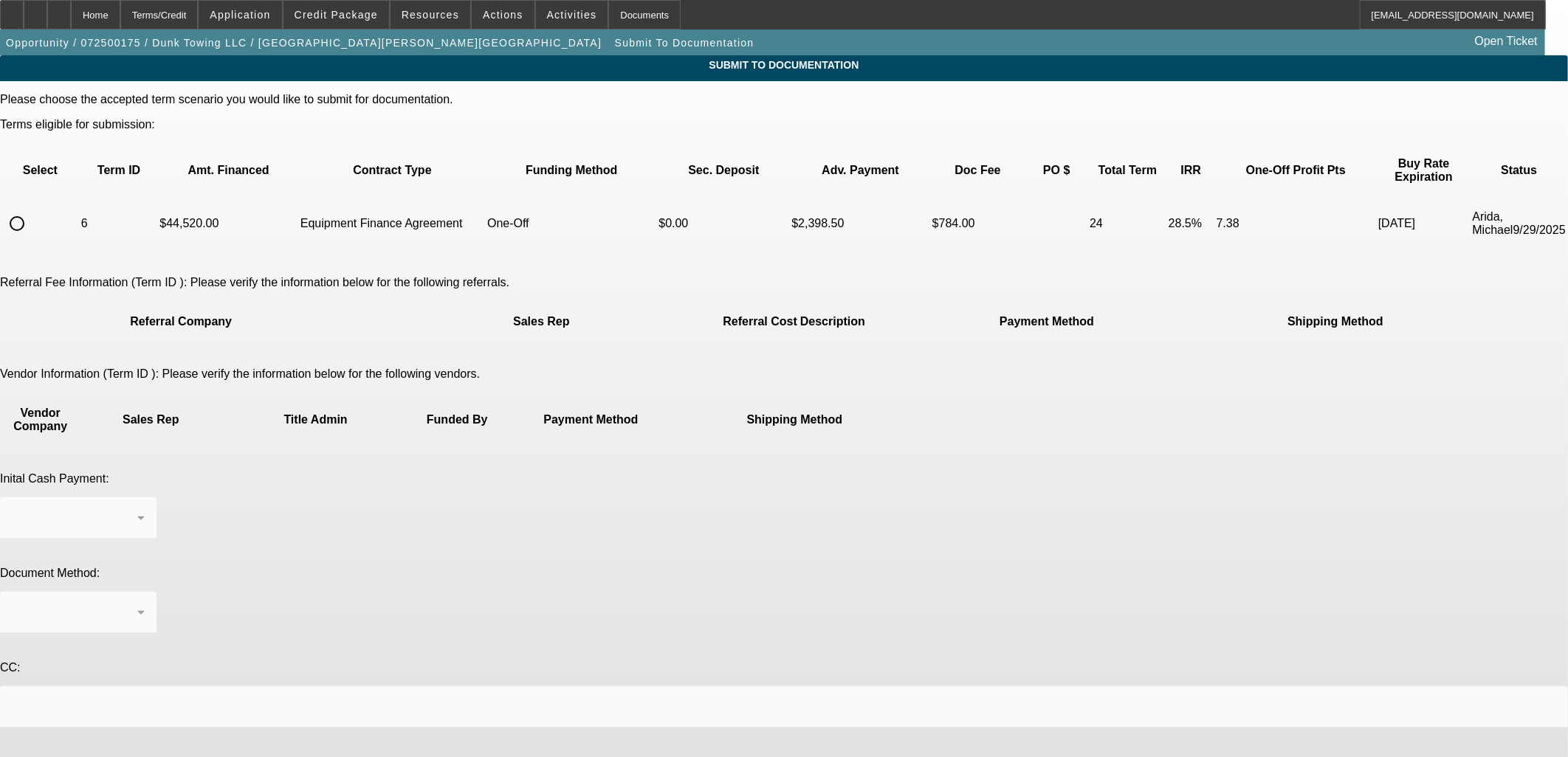
click at [32, 209] on input "radio" at bounding box center [17, 223] width 29 height 29
radio input "true"
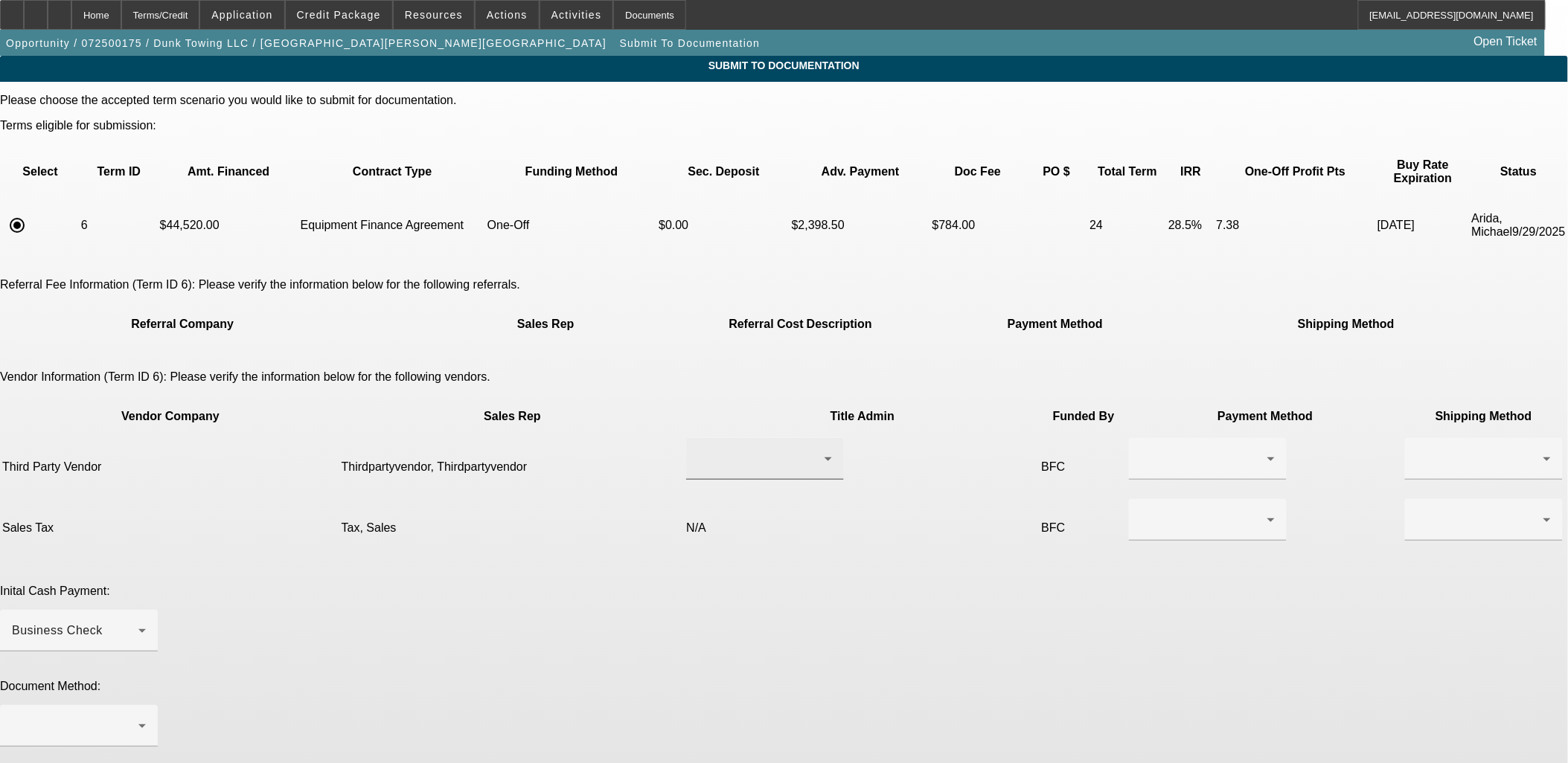
click at [714, 450] on div at bounding box center [761, 459] width 126 height 18
click at [724, 447] on span "Thirdpartyvendor, Thirdpartyvendor" at bounding box center [719, 451] width 151 height 36
click at [1140, 450] on div at bounding box center [1203, 459] width 126 height 18
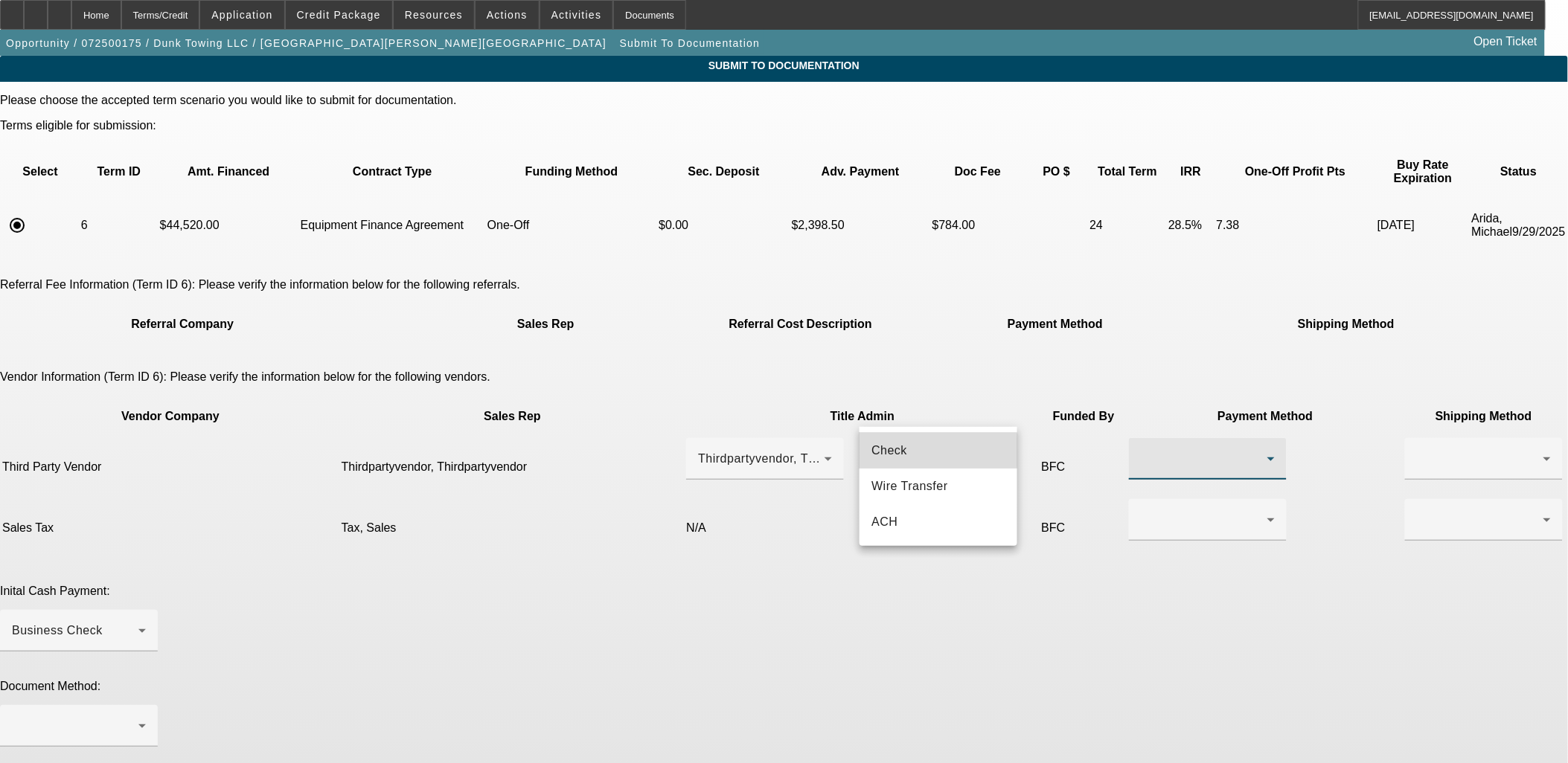
click at [909, 451] on mat-option "Check" at bounding box center [937, 451] width 157 height 36
click at [1417, 450] on div at bounding box center [1480, 459] width 126 height 18
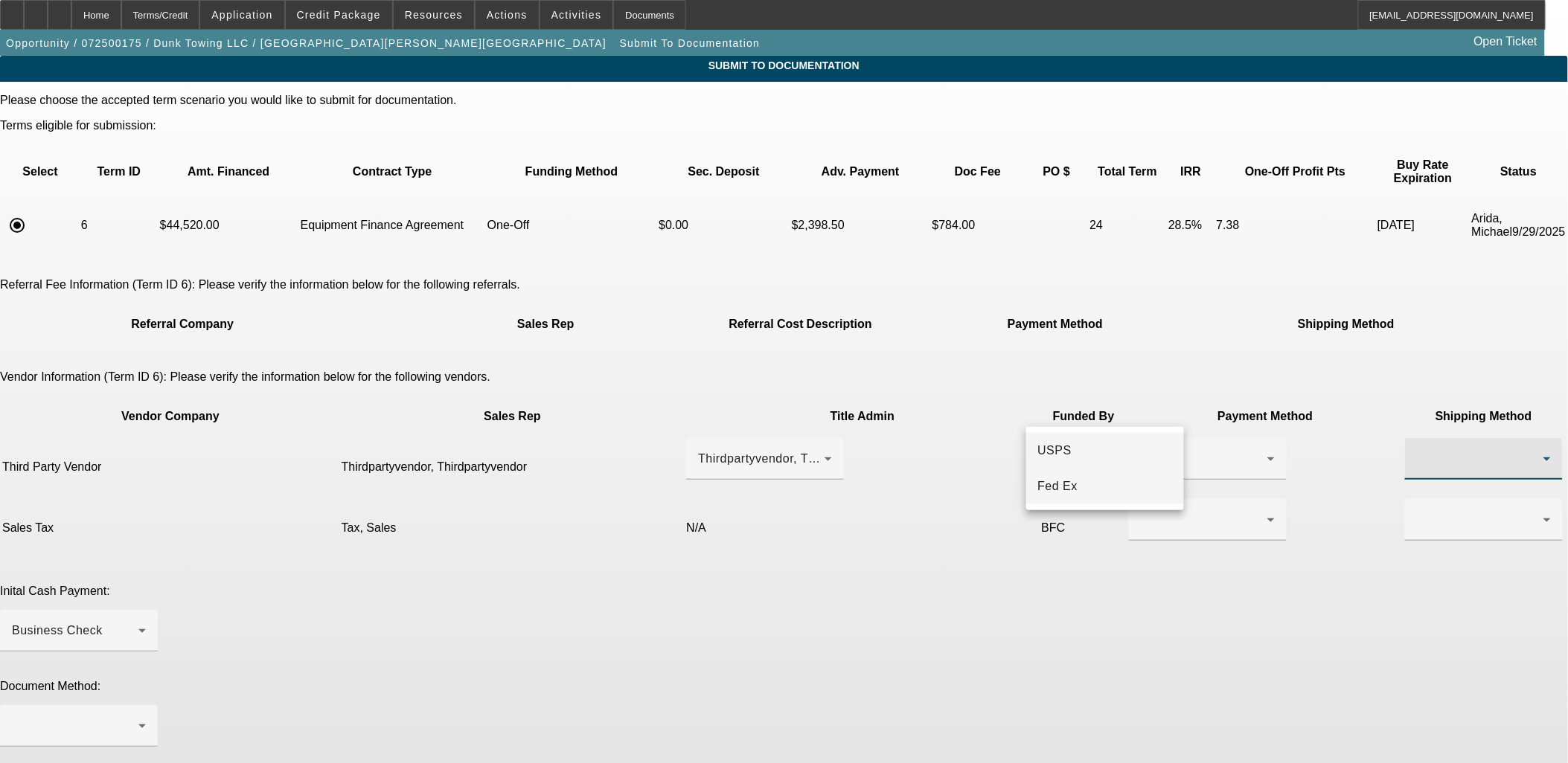
click at [1065, 478] on span "Fed Ex" at bounding box center [1057, 486] width 40 height 18
click at [1140, 511] on div at bounding box center [1203, 520] width 126 height 18
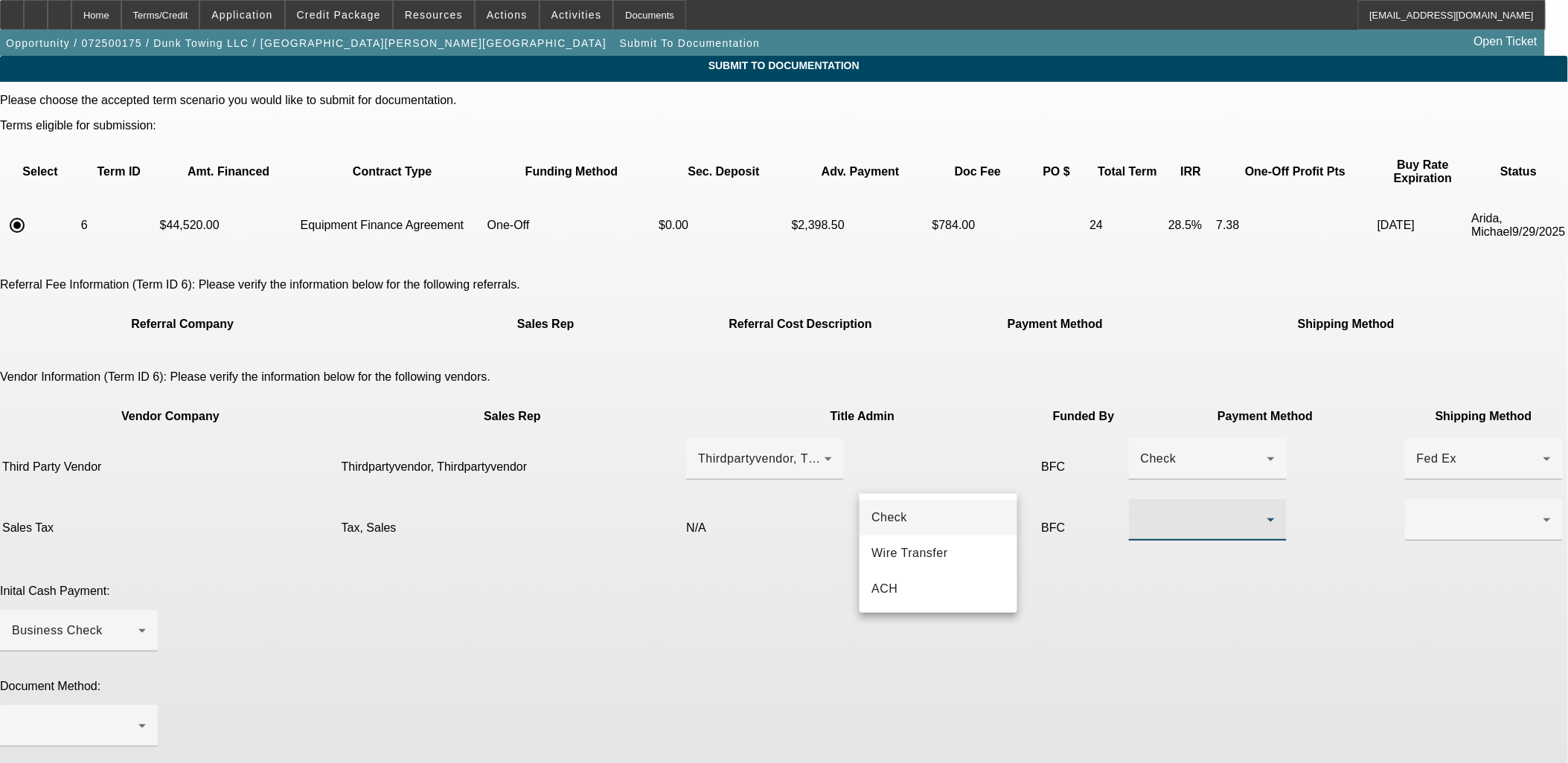
click at [931, 522] on mat-option "Check" at bounding box center [937, 518] width 157 height 36
click at [1417, 511] on div at bounding box center [1480, 520] width 126 height 18
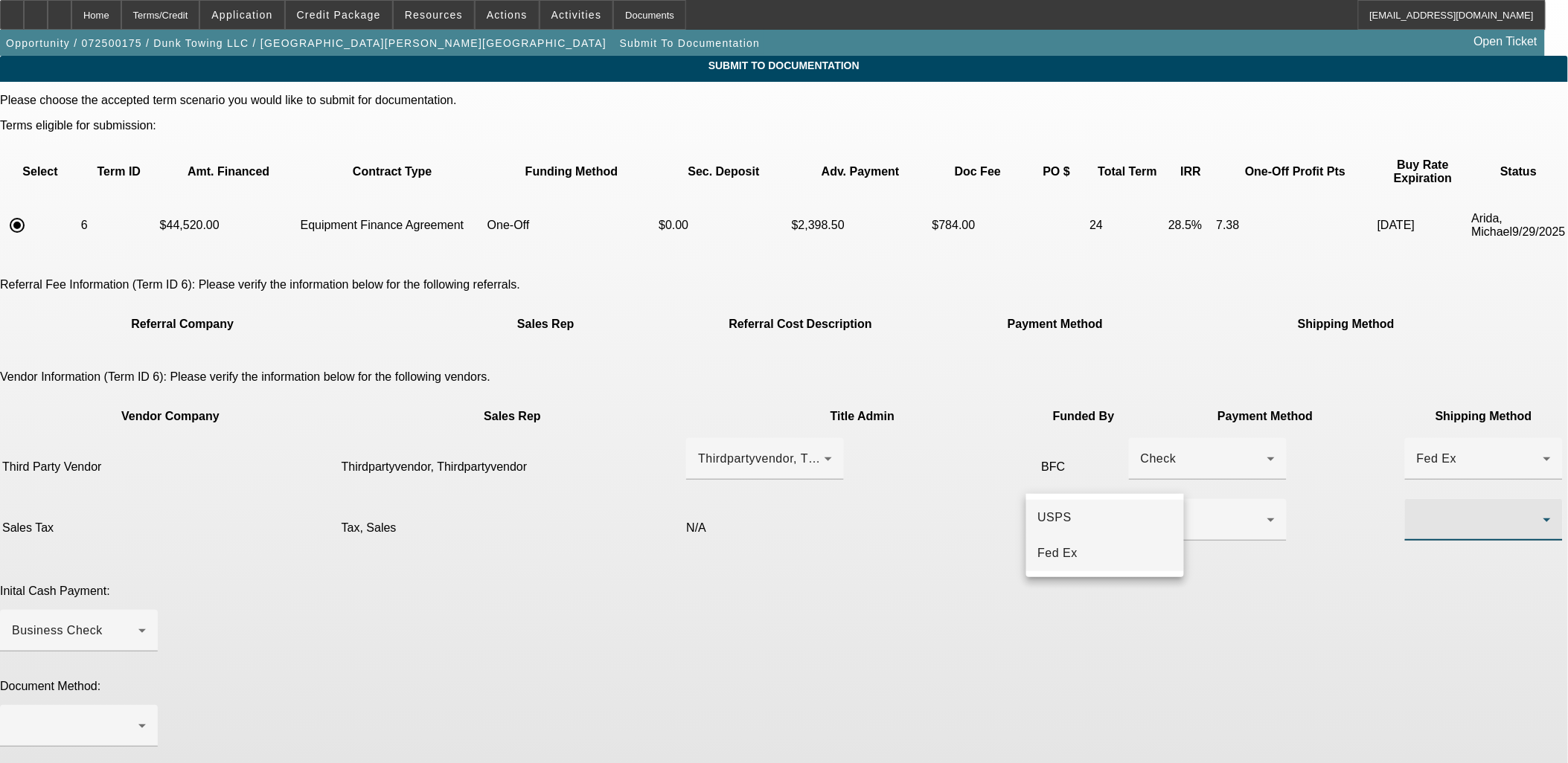
click at [1065, 552] on span "Fed Ex" at bounding box center [1057, 553] width 40 height 18
click at [139, 622] on div "Business Check" at bounding box center [75, 630] width 126 height 18
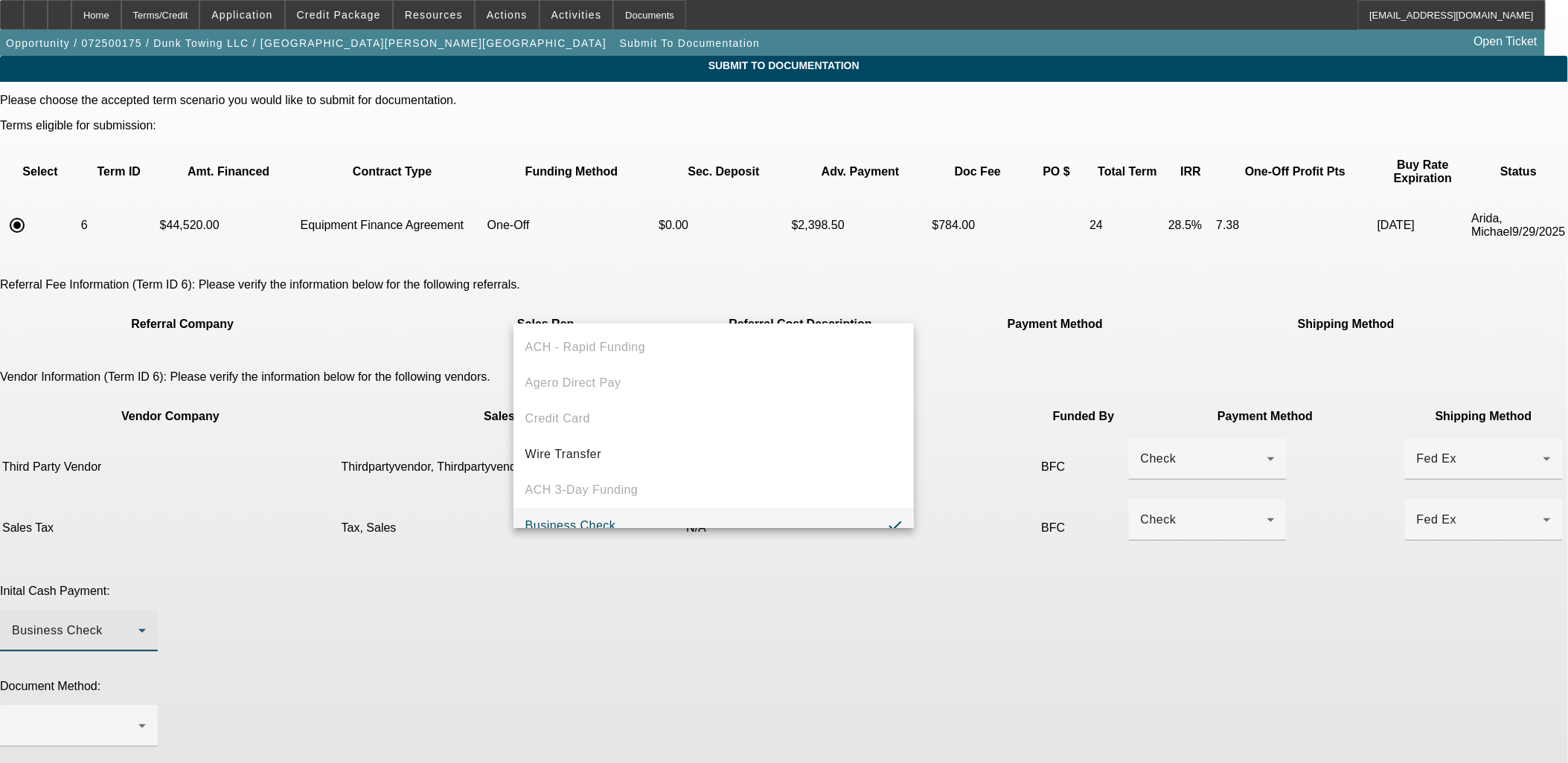
scroll to position [16, 0]
click at [585, 436] on span "Wire Transfer" at bounding box center [564, 439] width 76 height 18
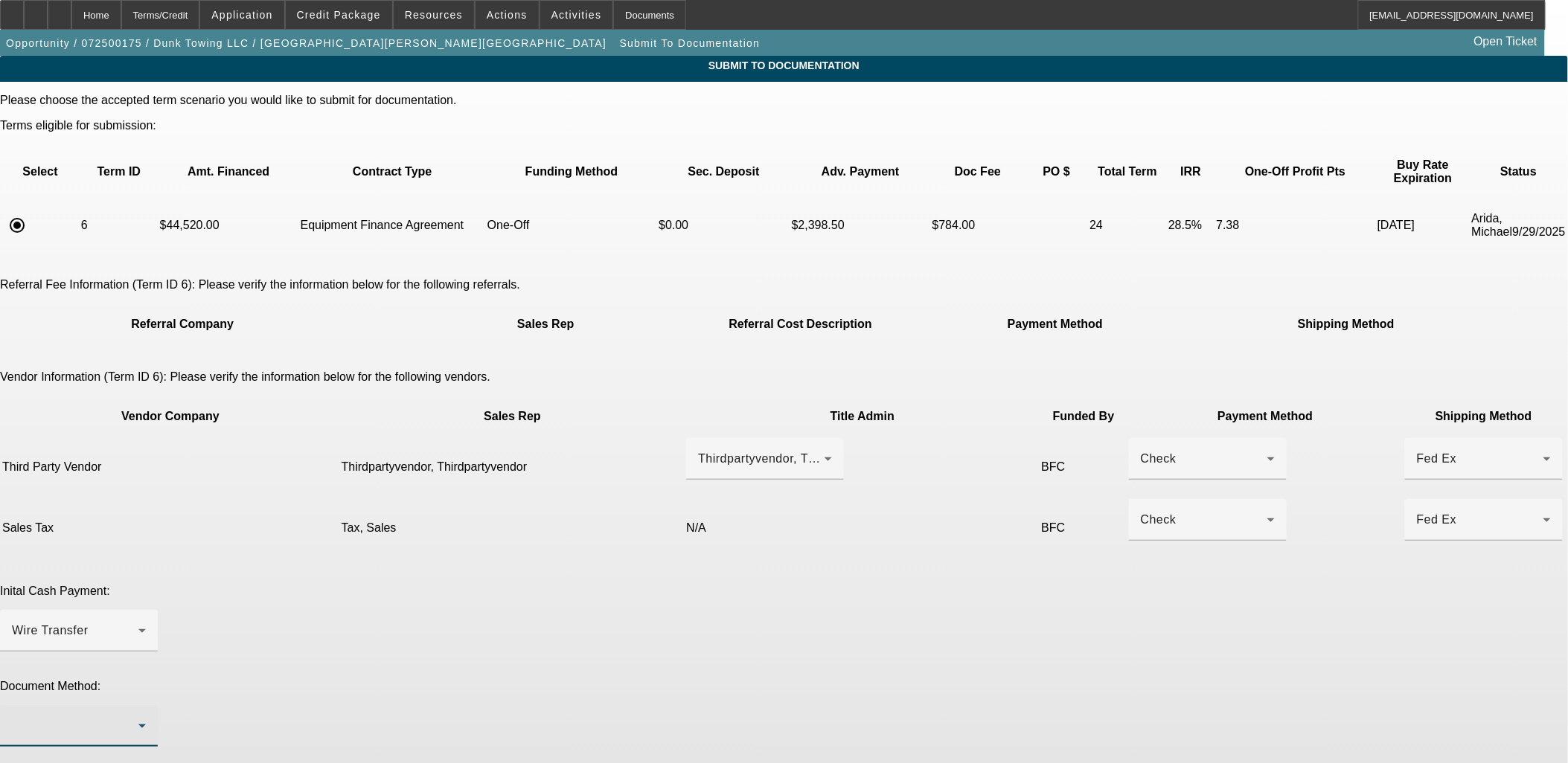
click at [139, 717] on div at bounding box center [75, 726] width 126 height 18
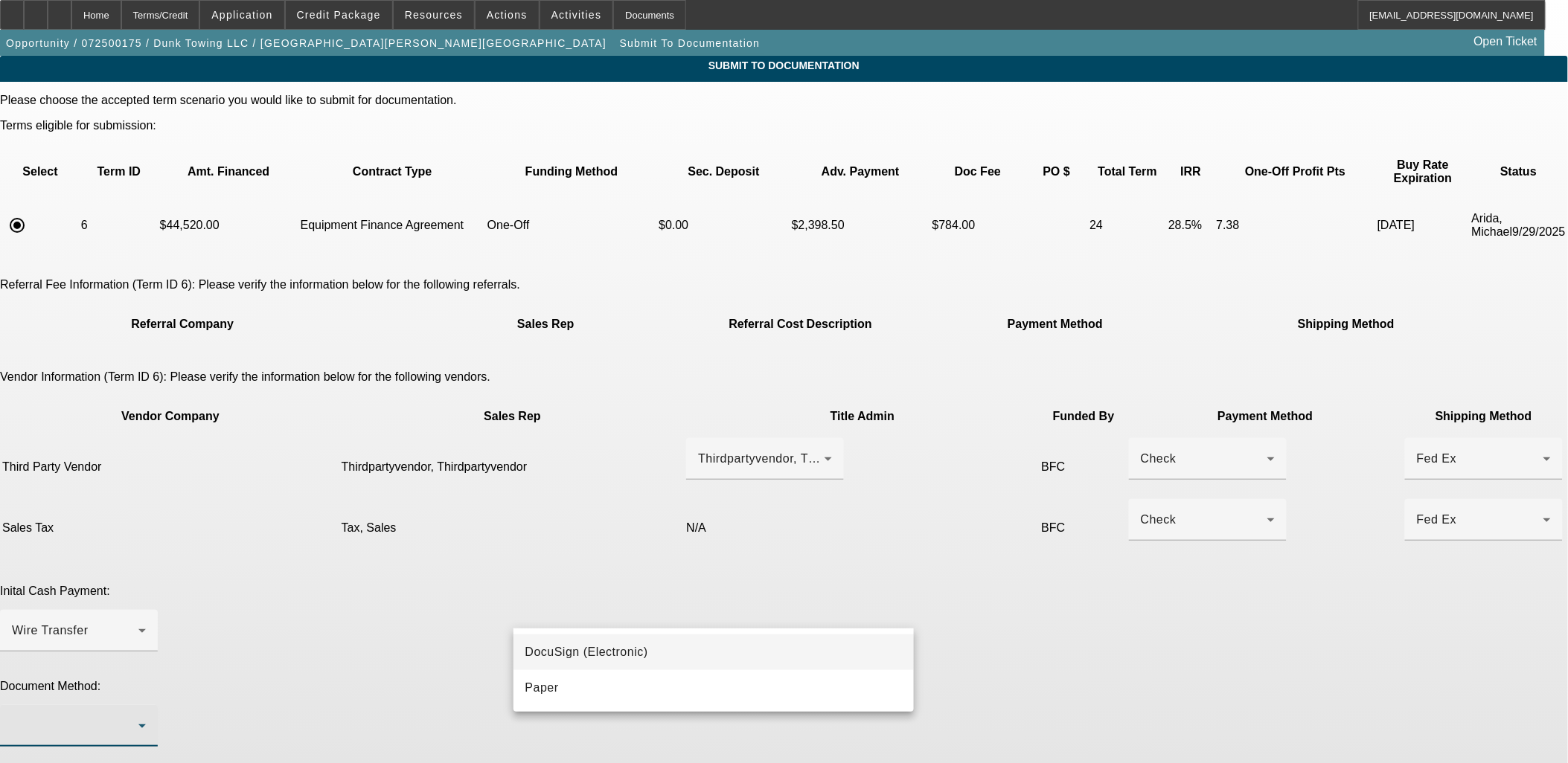
click at [615, 649] on span "DocuSign (Electronic)" at bounding box center [587, 653] width 123 height 18
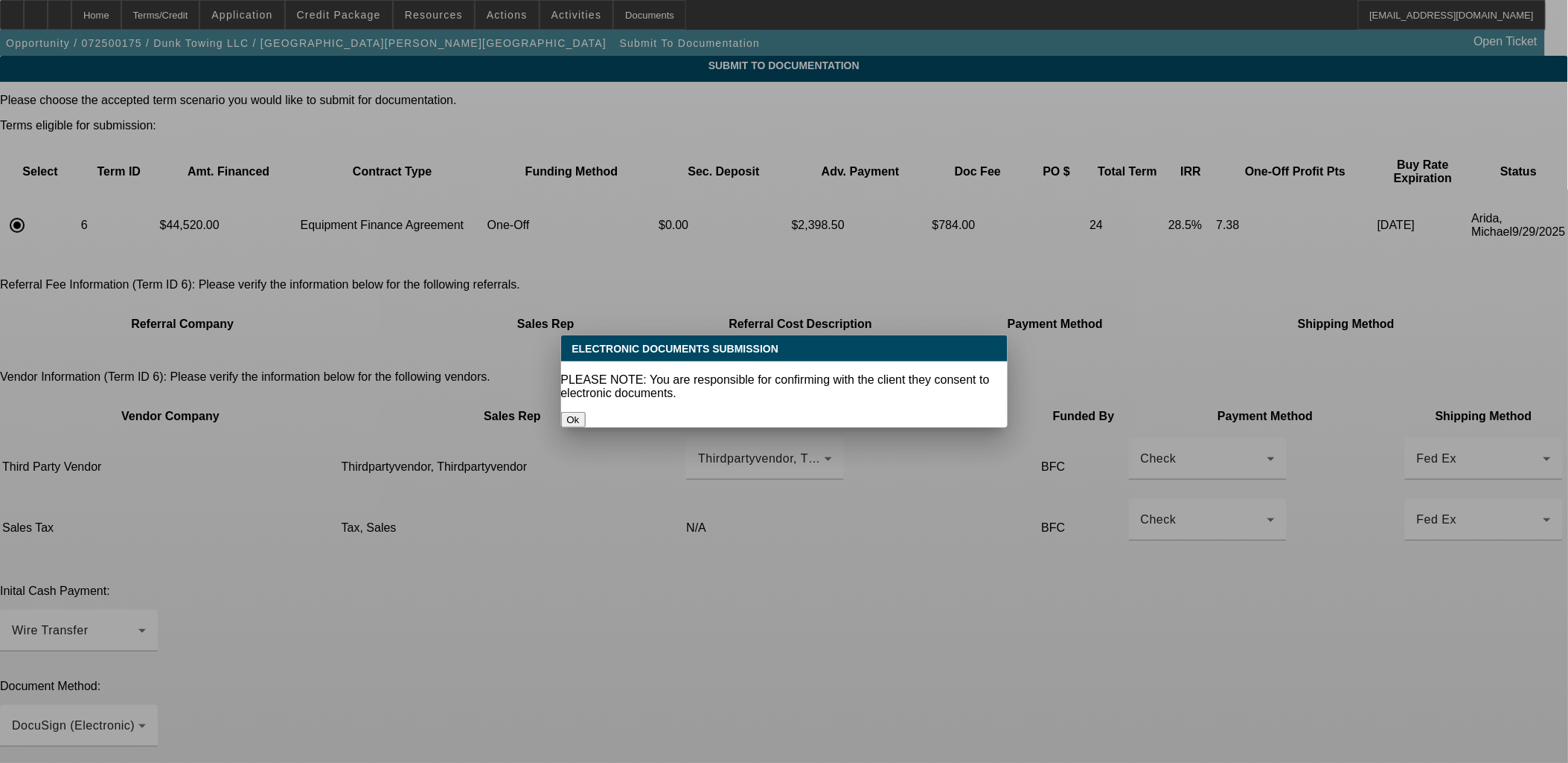
click at [585, 412] on button "Ok" at bounding box center [574, 420] width 25 height 16
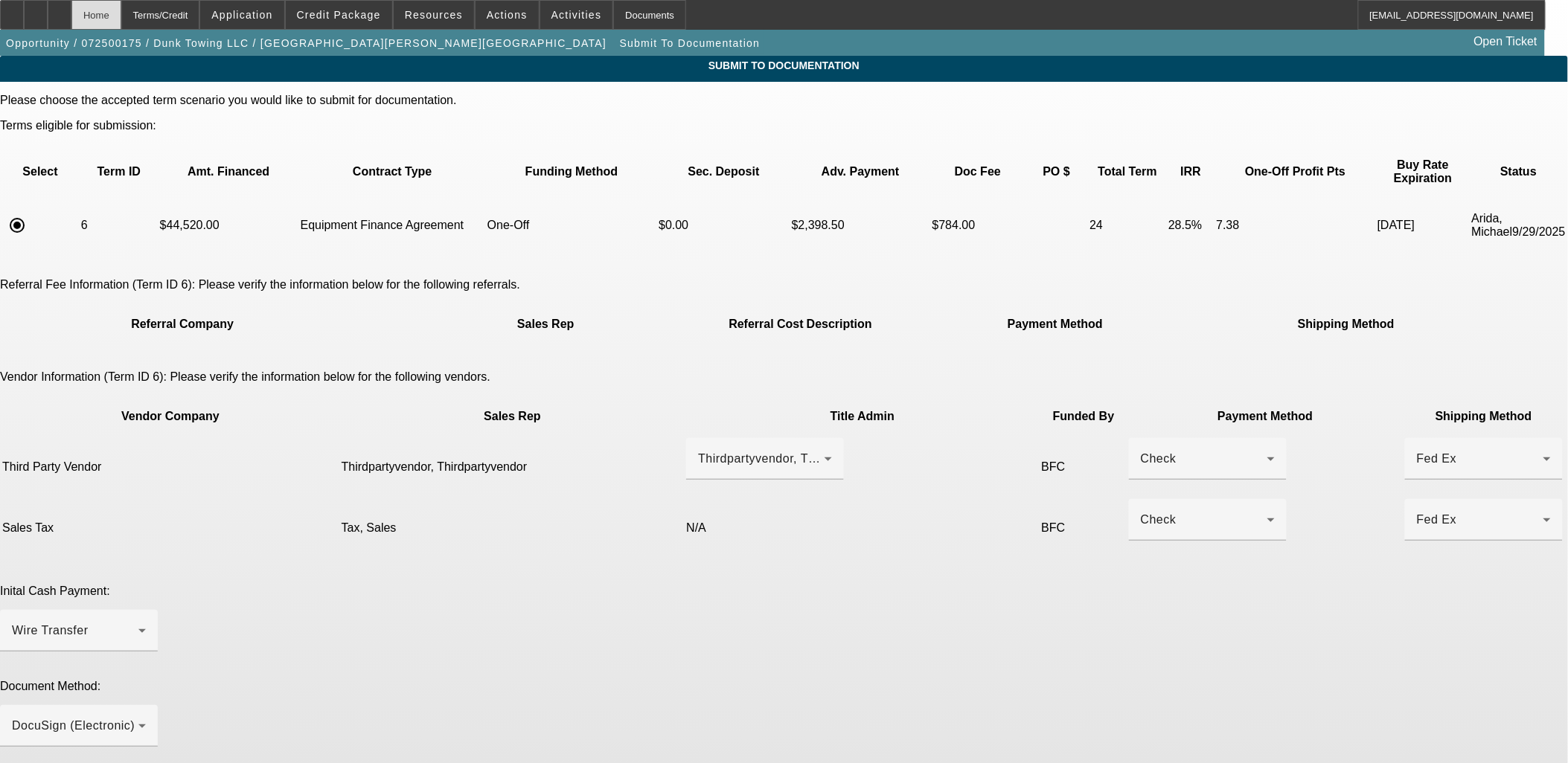
click at [121, 18] on div "Home" at bounding box center [96, 14] width 50 height 29
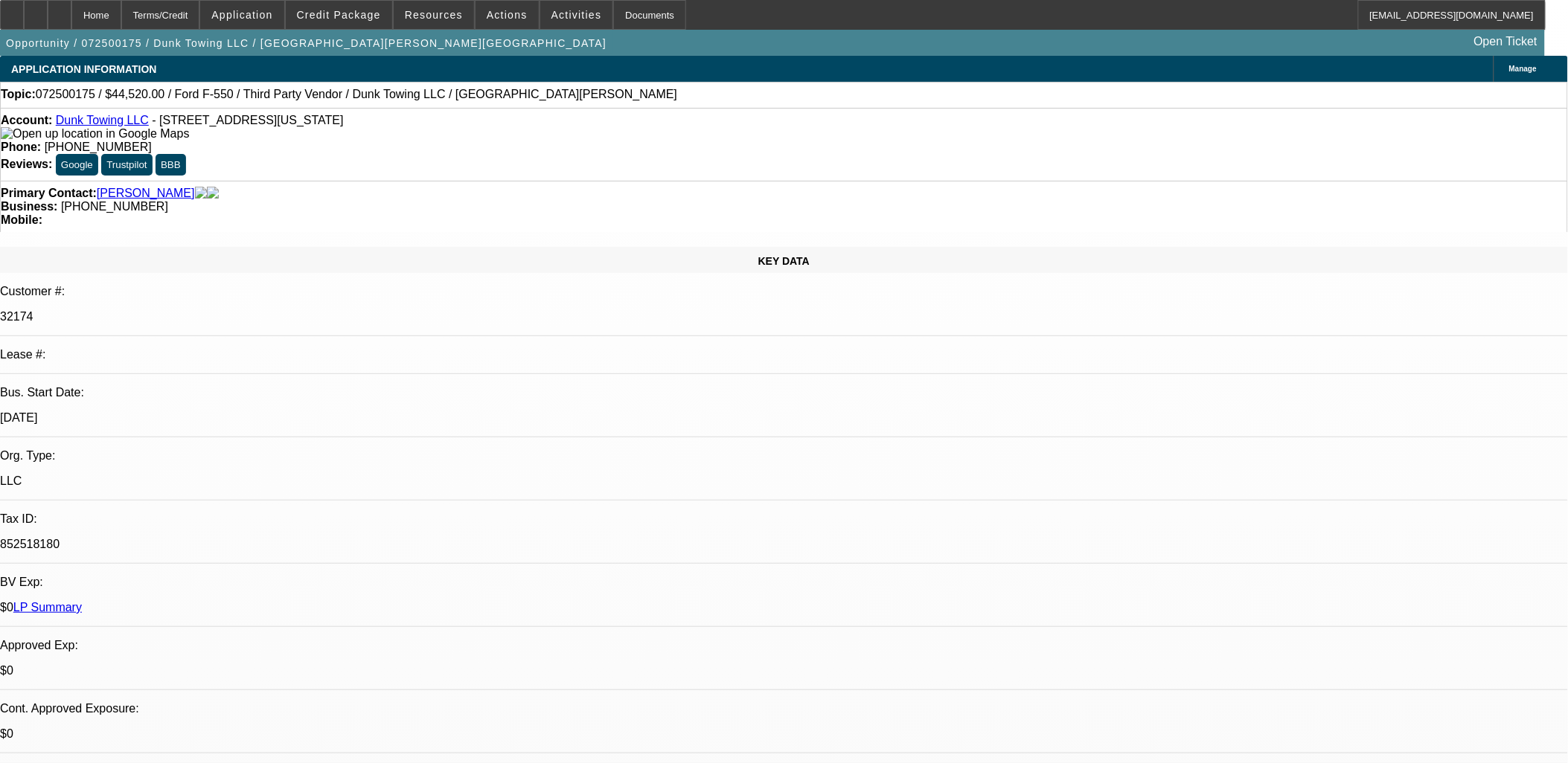
select select "0"
select select "3"
select select "0"
select select "6"
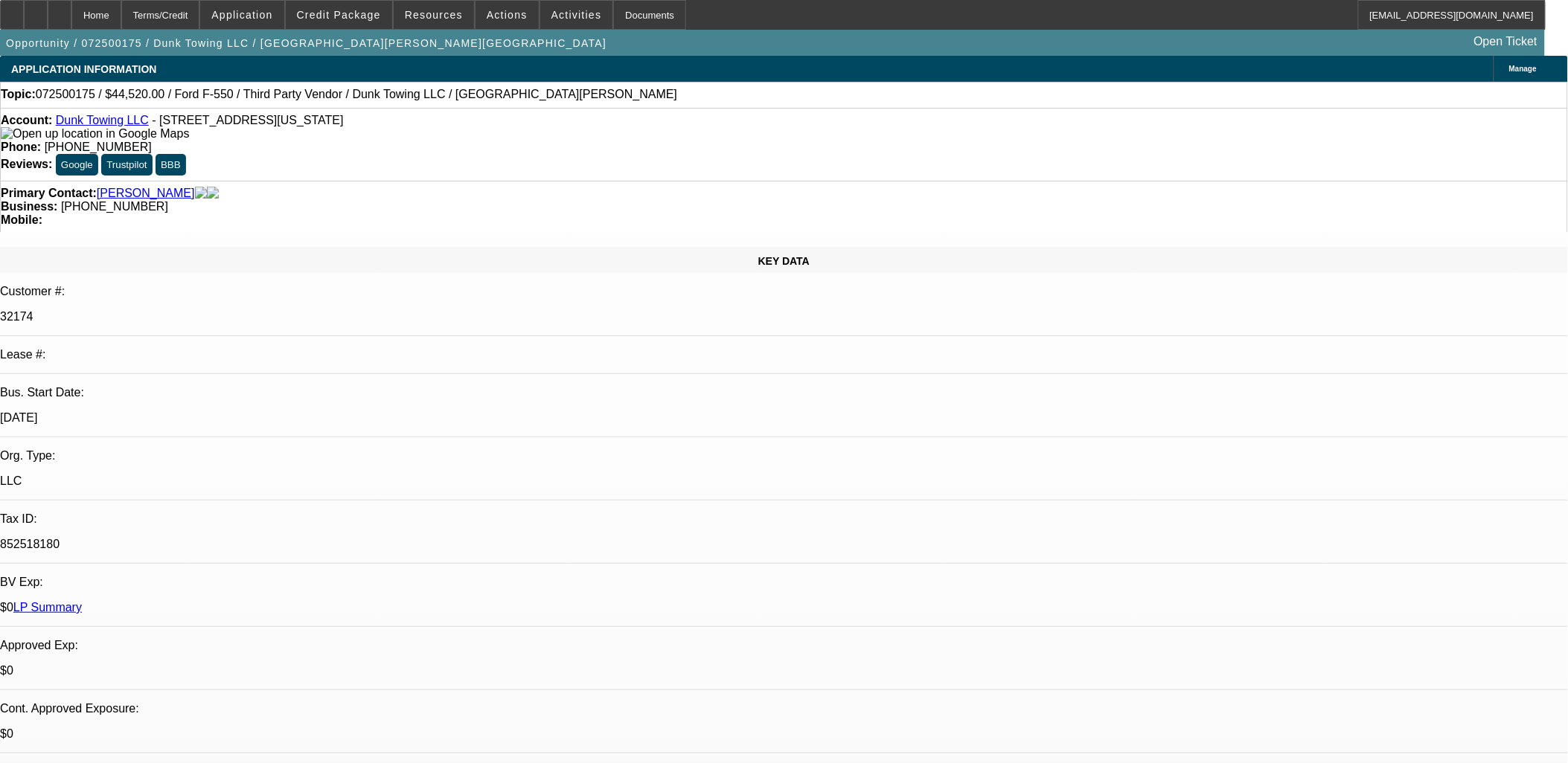
select select "0"
select select "3"
select select "0"
select select "6"
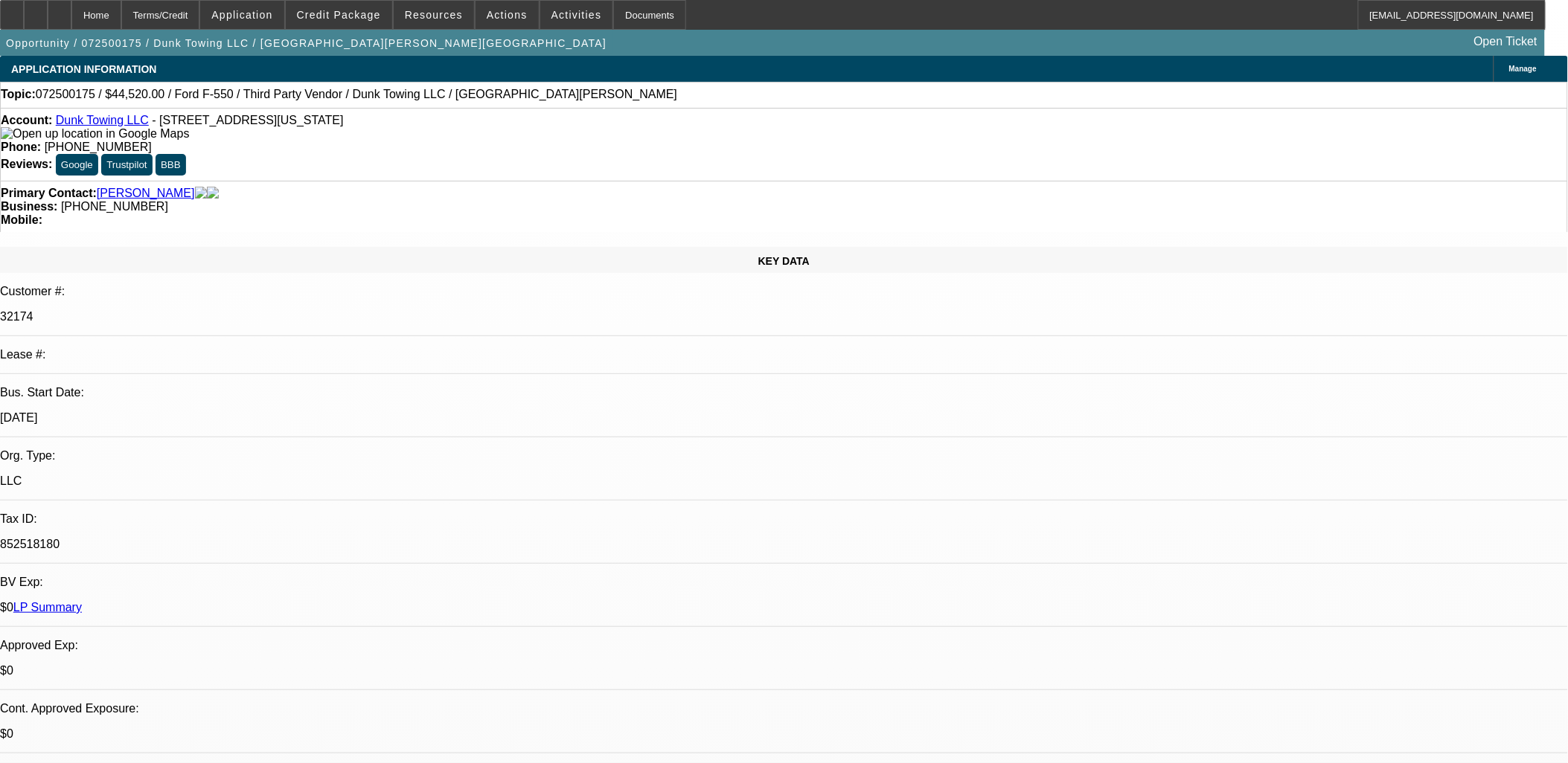
select select "0"
select select "3"
select select "0"
select select "6"
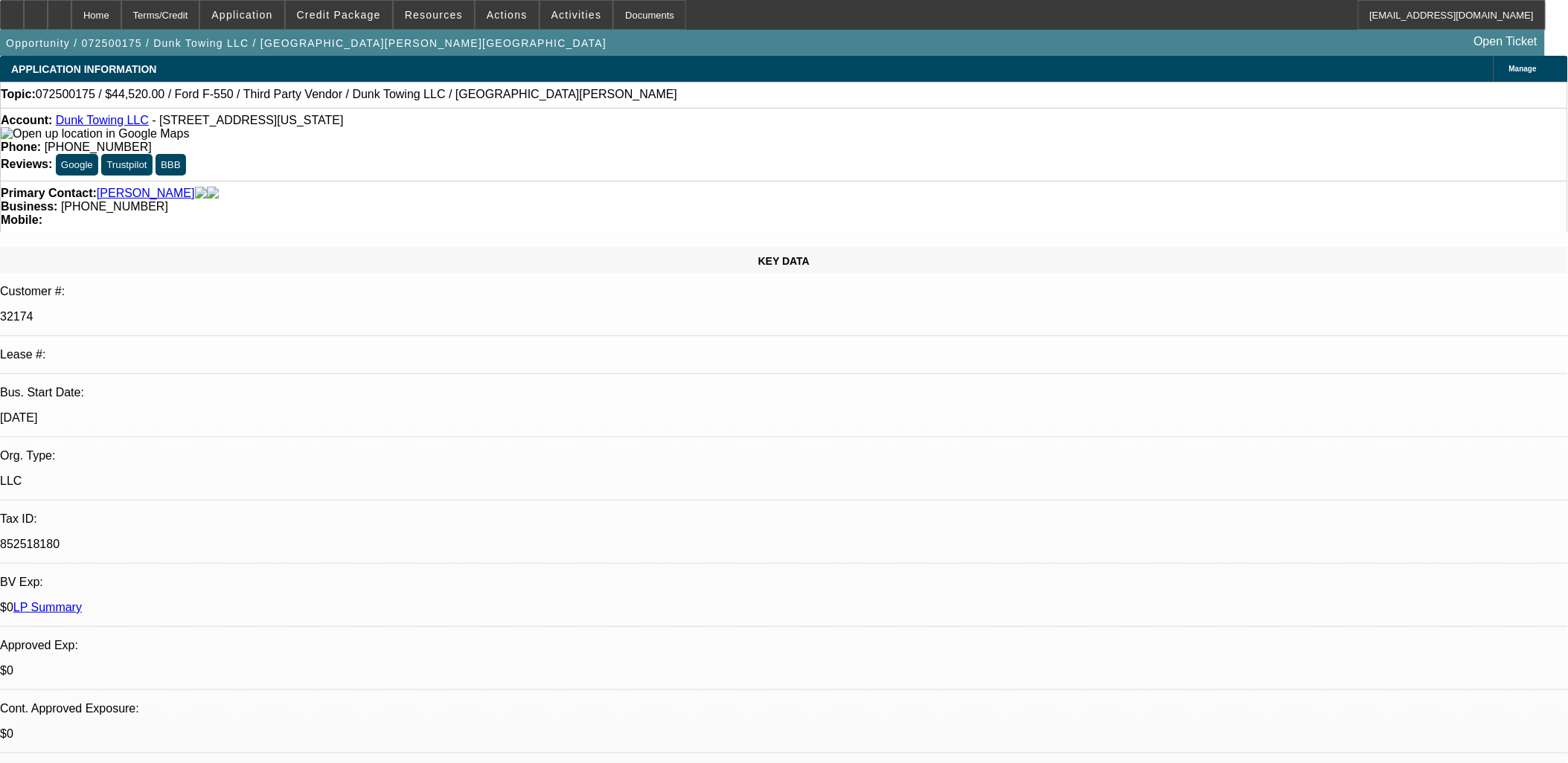
select select "0"
select select "6"
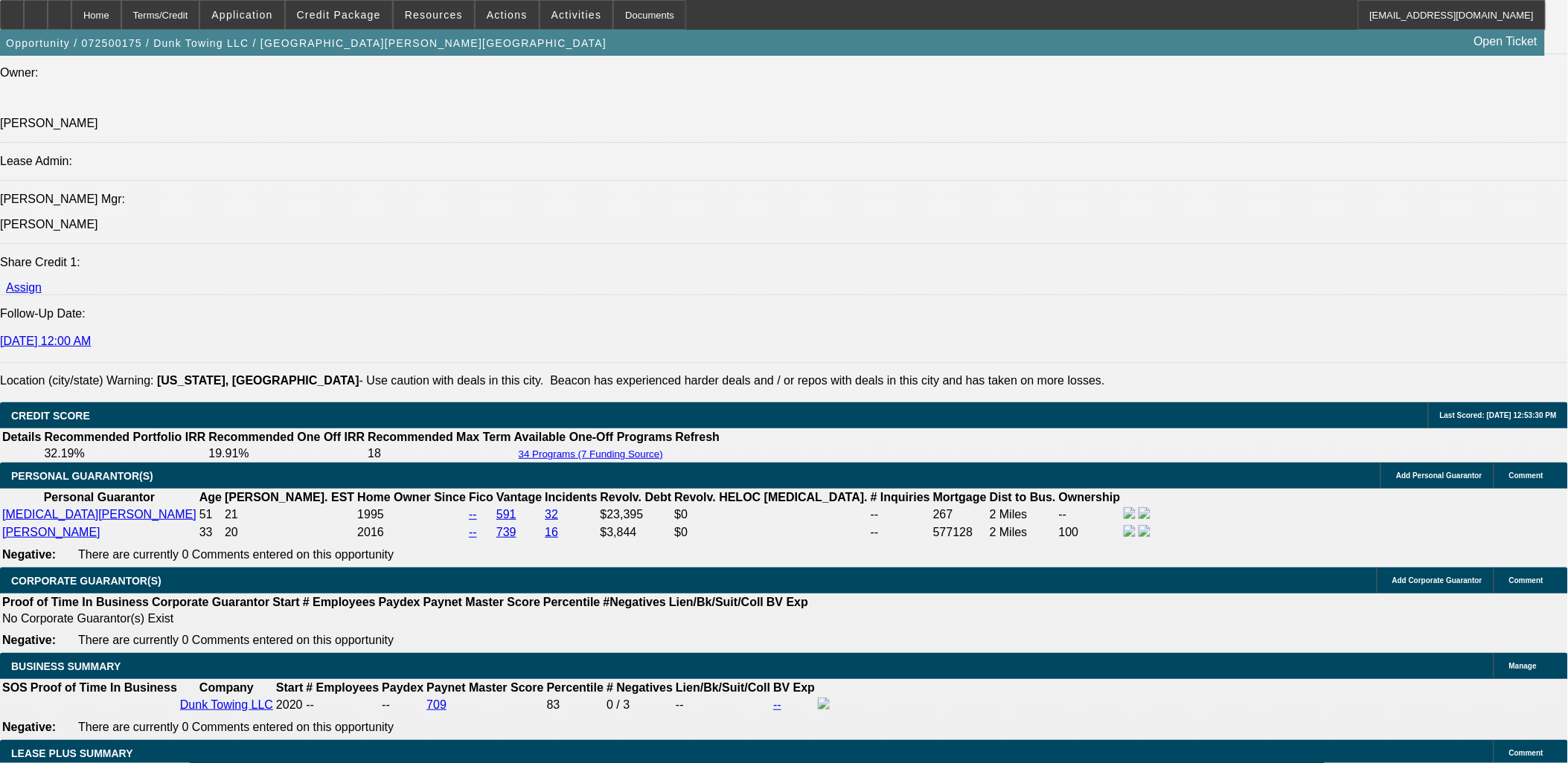
scroll to position [2066, 0]
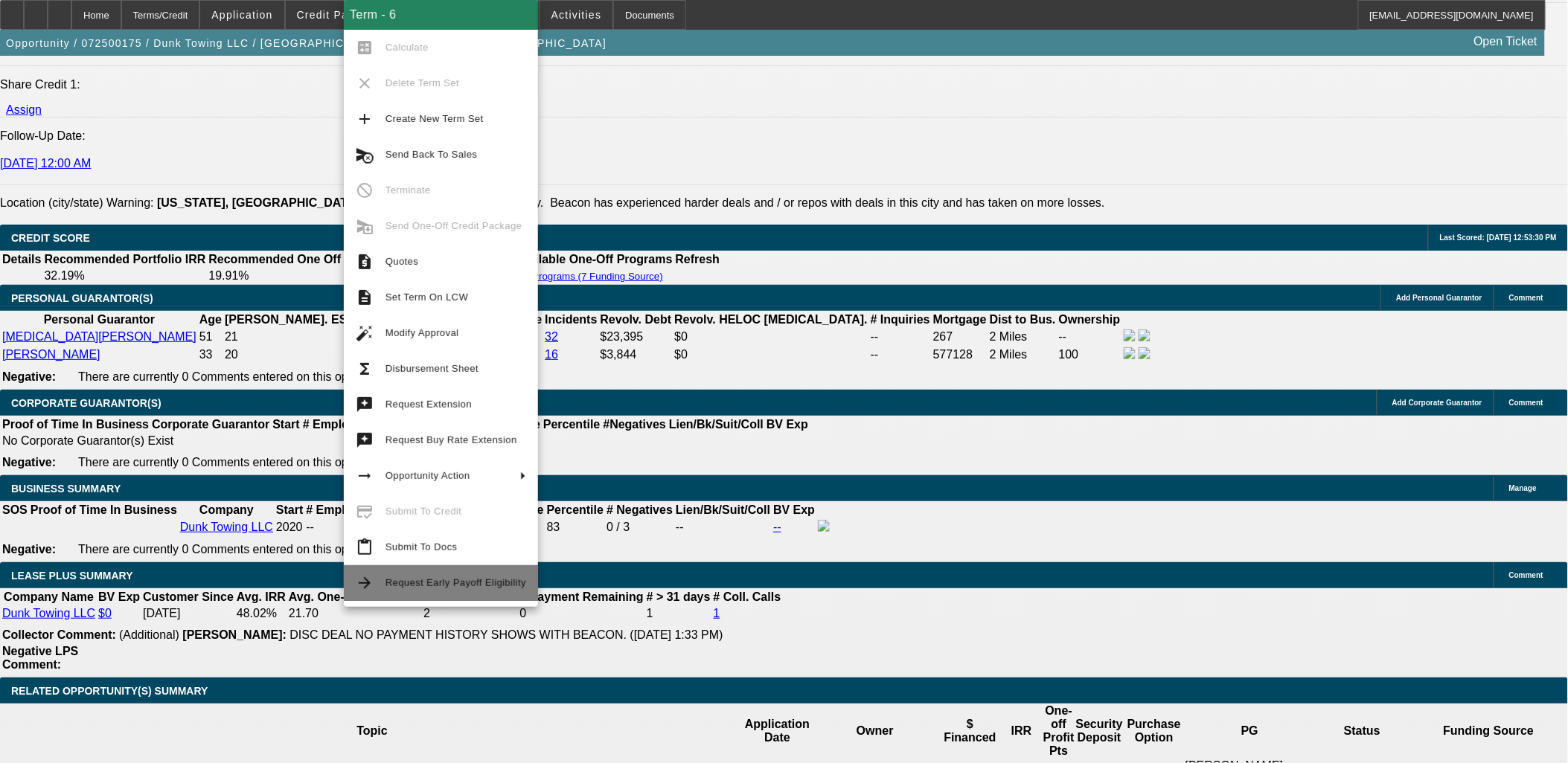
click at [447, 593] on button "arrow_forward Request Early Payoff Eligibility" at bounding box center [441, 583] width 194 height 36
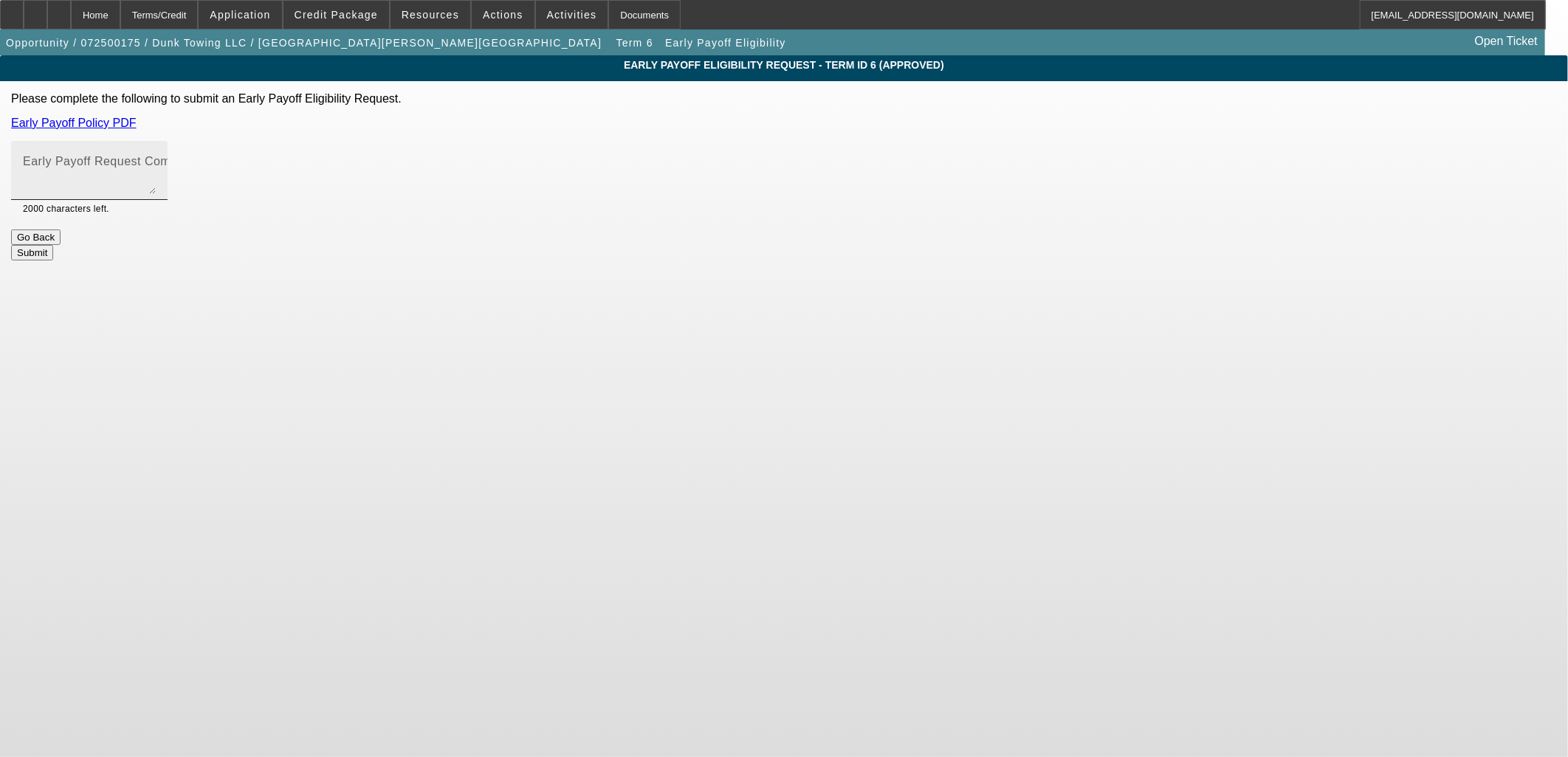
click at [156, 174] on textarea "Early Payoff Request Comment" at bounding box center [89, 176] width 133 height 35
type textarea "Sorry forgot to request this, they had an issue with last payoff and wanted to …"
click at [53, 245] on button "Submit" at bounding box center [33, 253] width 42 height 16
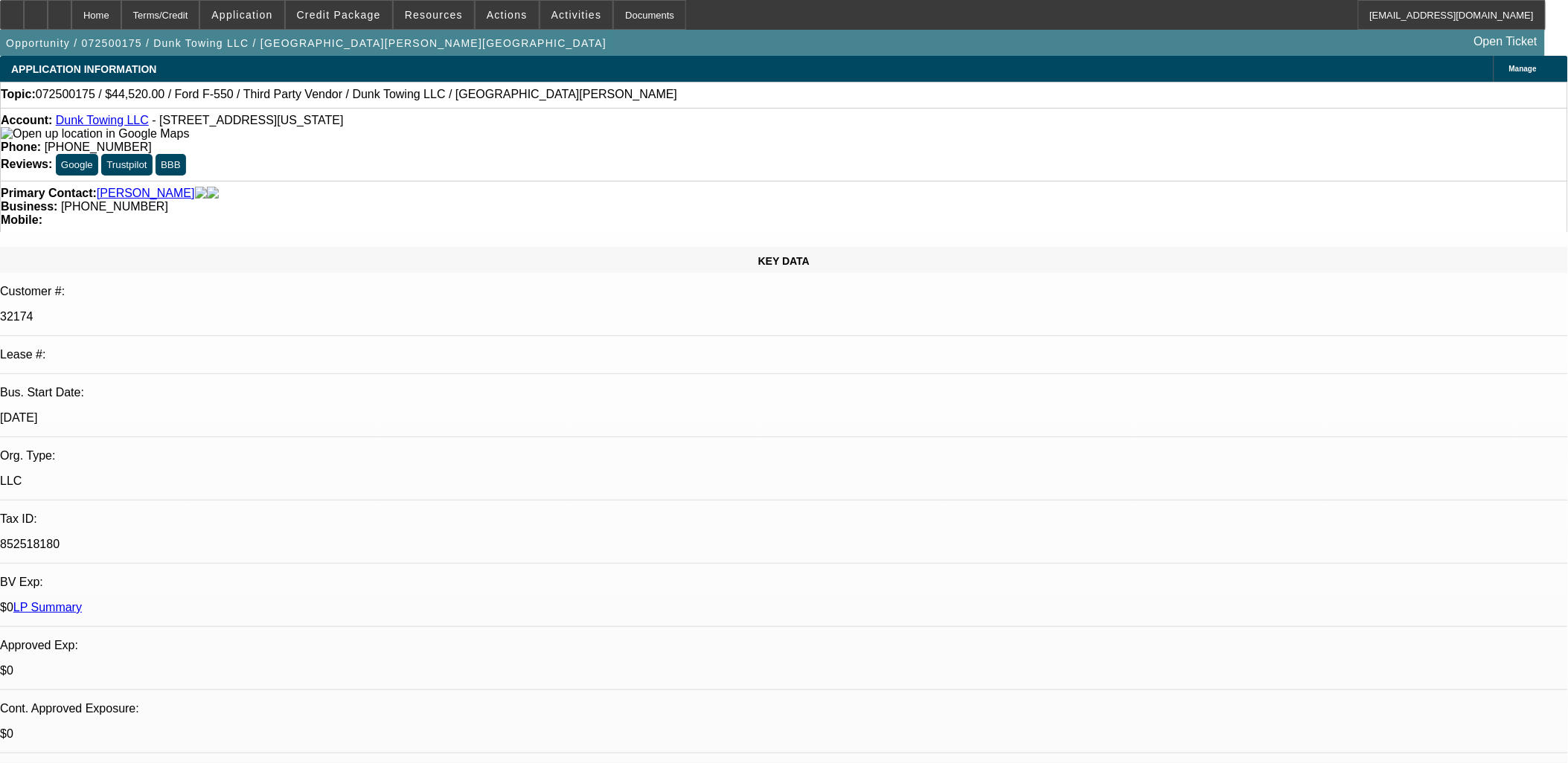
select select "0"
select select "3"
select select "0"
select select "6"
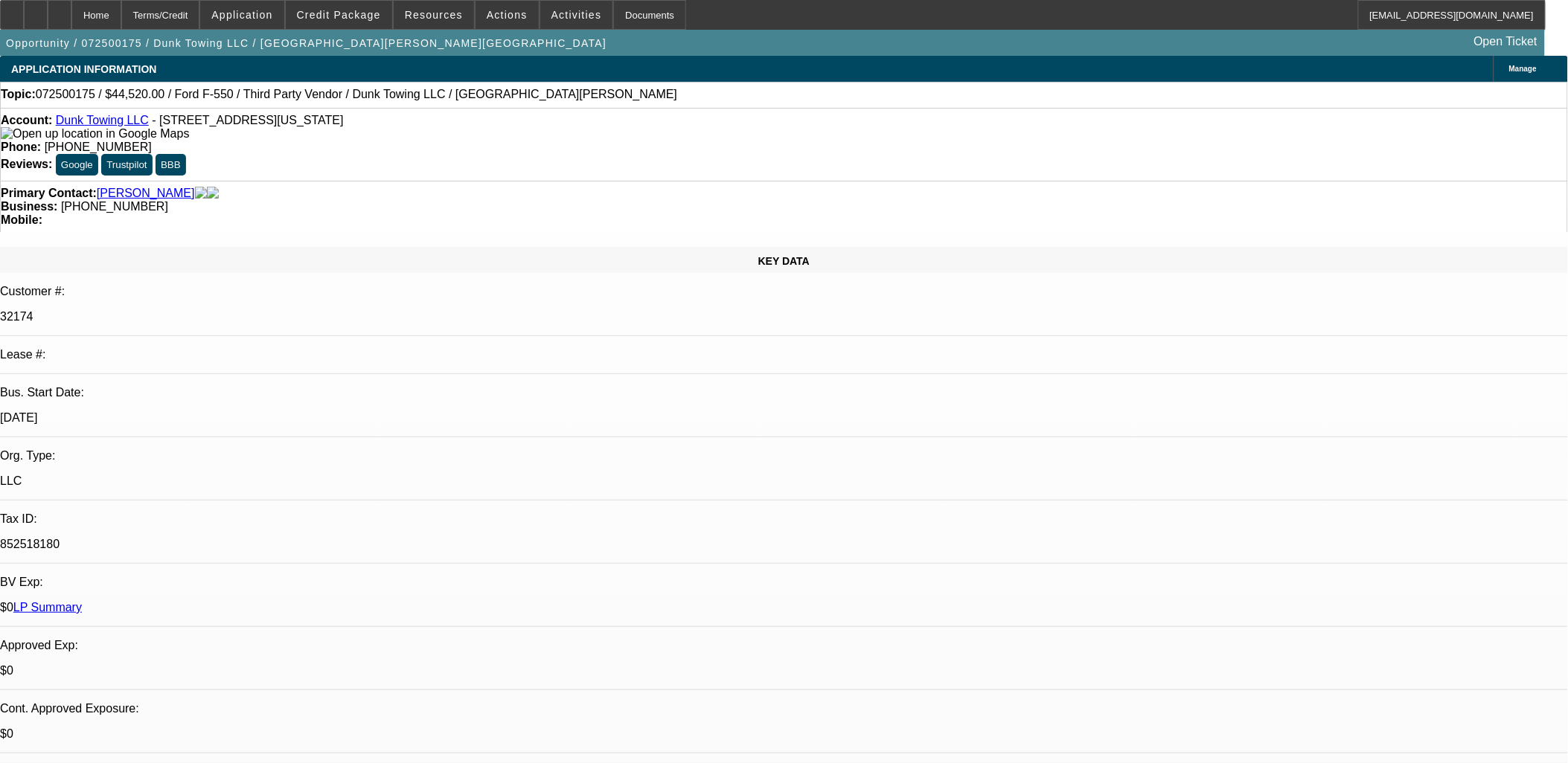
select select "0"
select select "3"
select select "0"
select select "6"
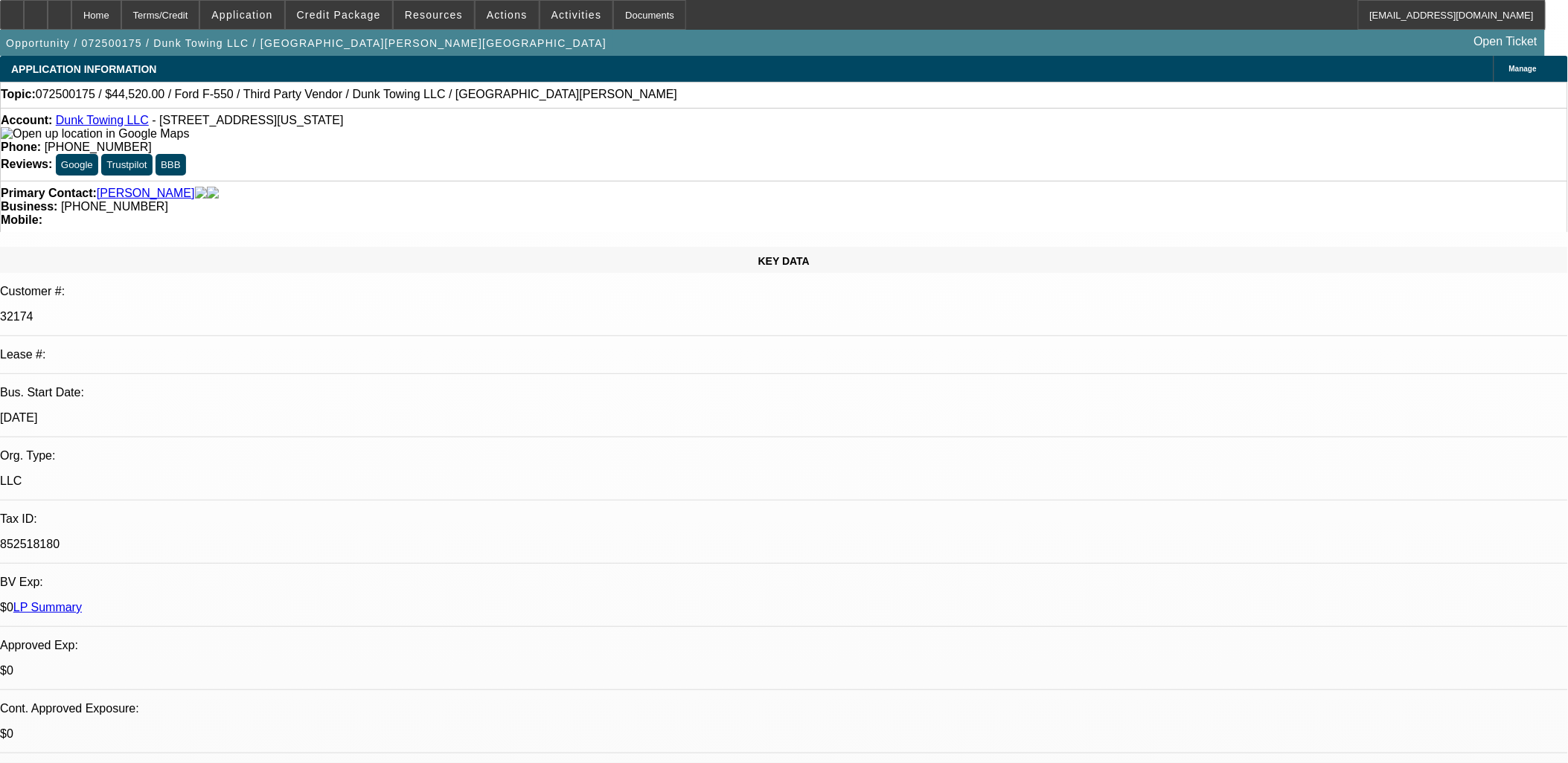
select select "0"
select select "3"
select select "0"
select select "6"
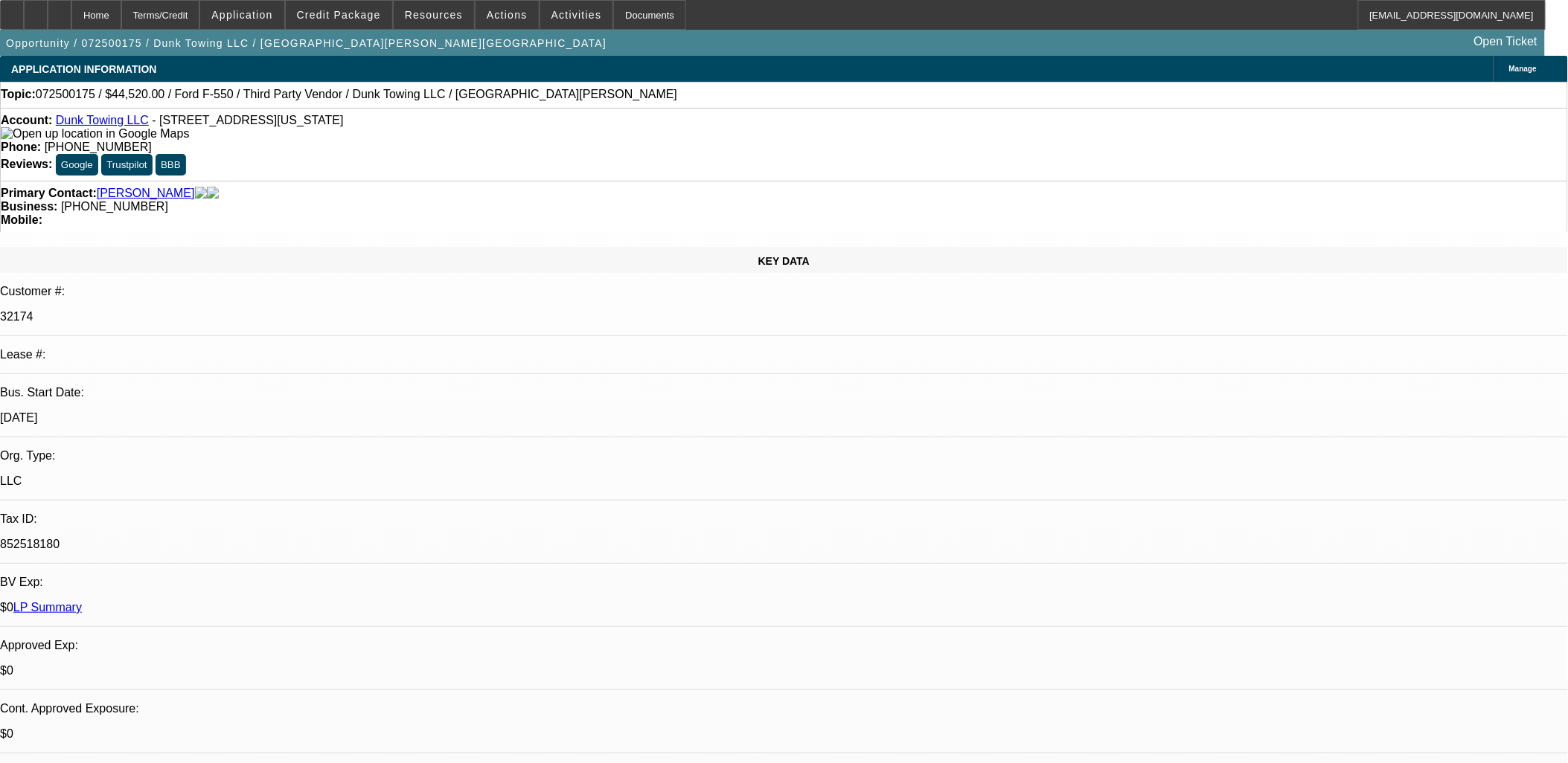
select select "0"
select select "6"
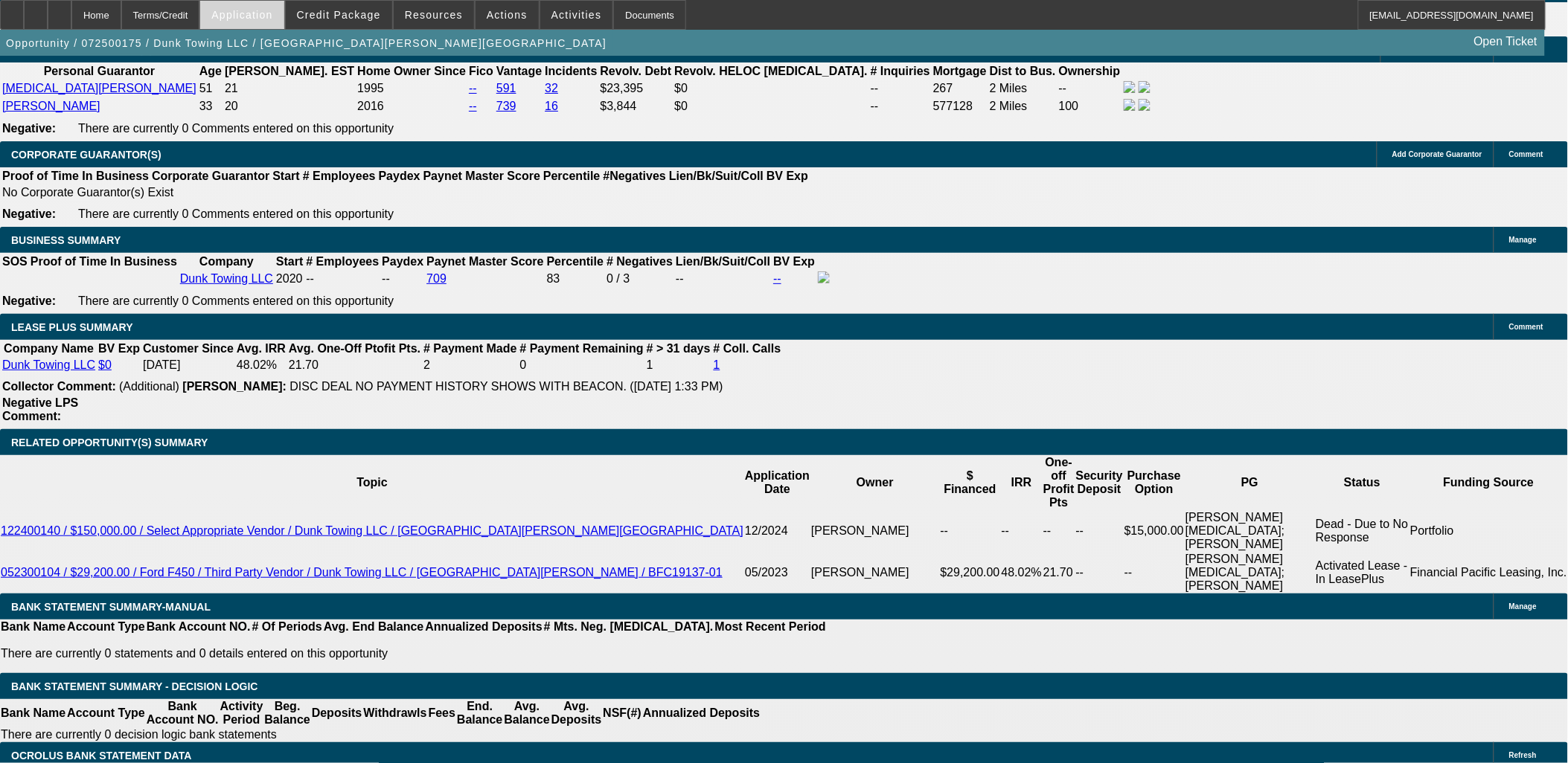
scroll to position [2422, 0]
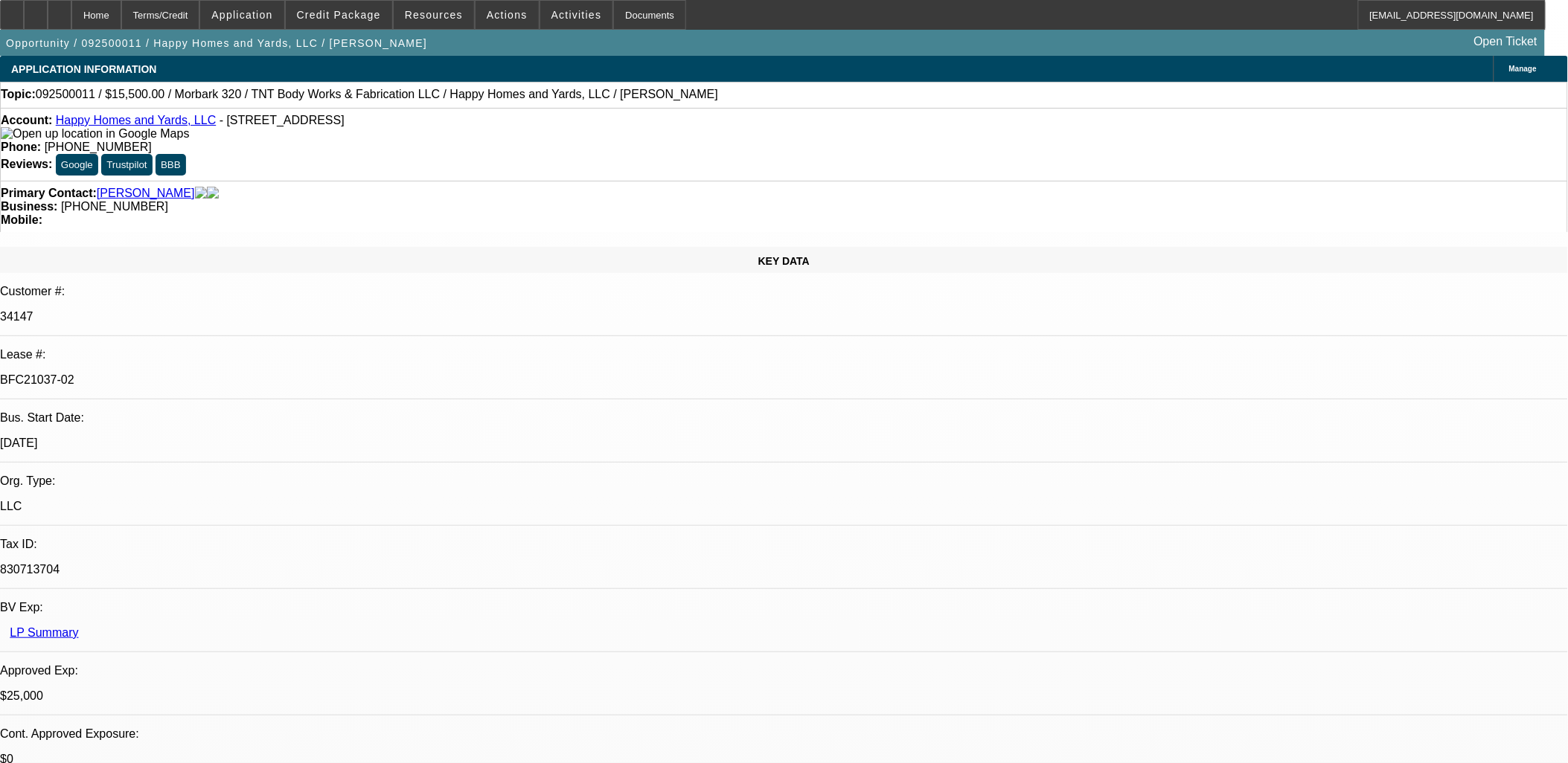
select select "0"
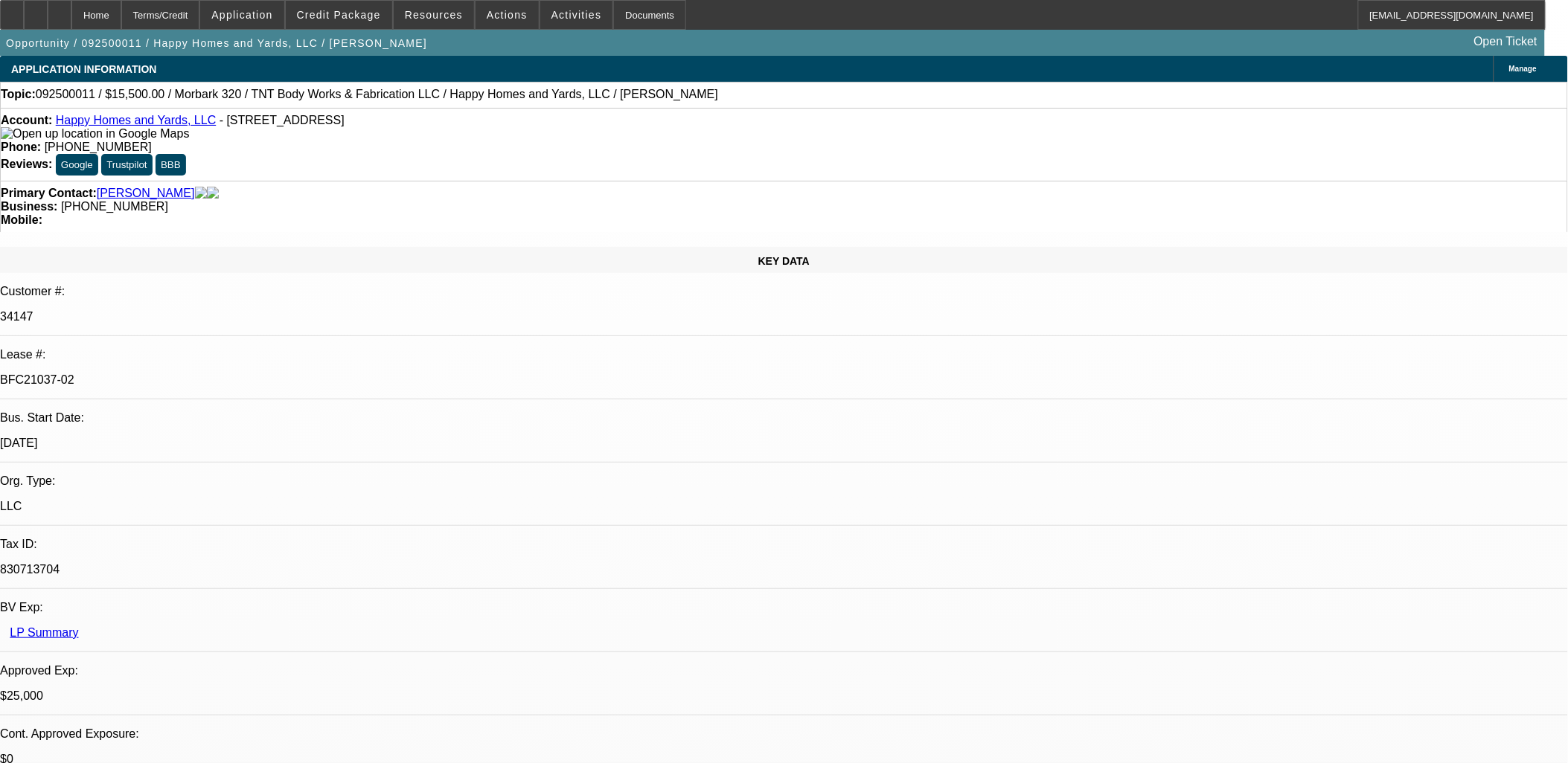
select select "0"
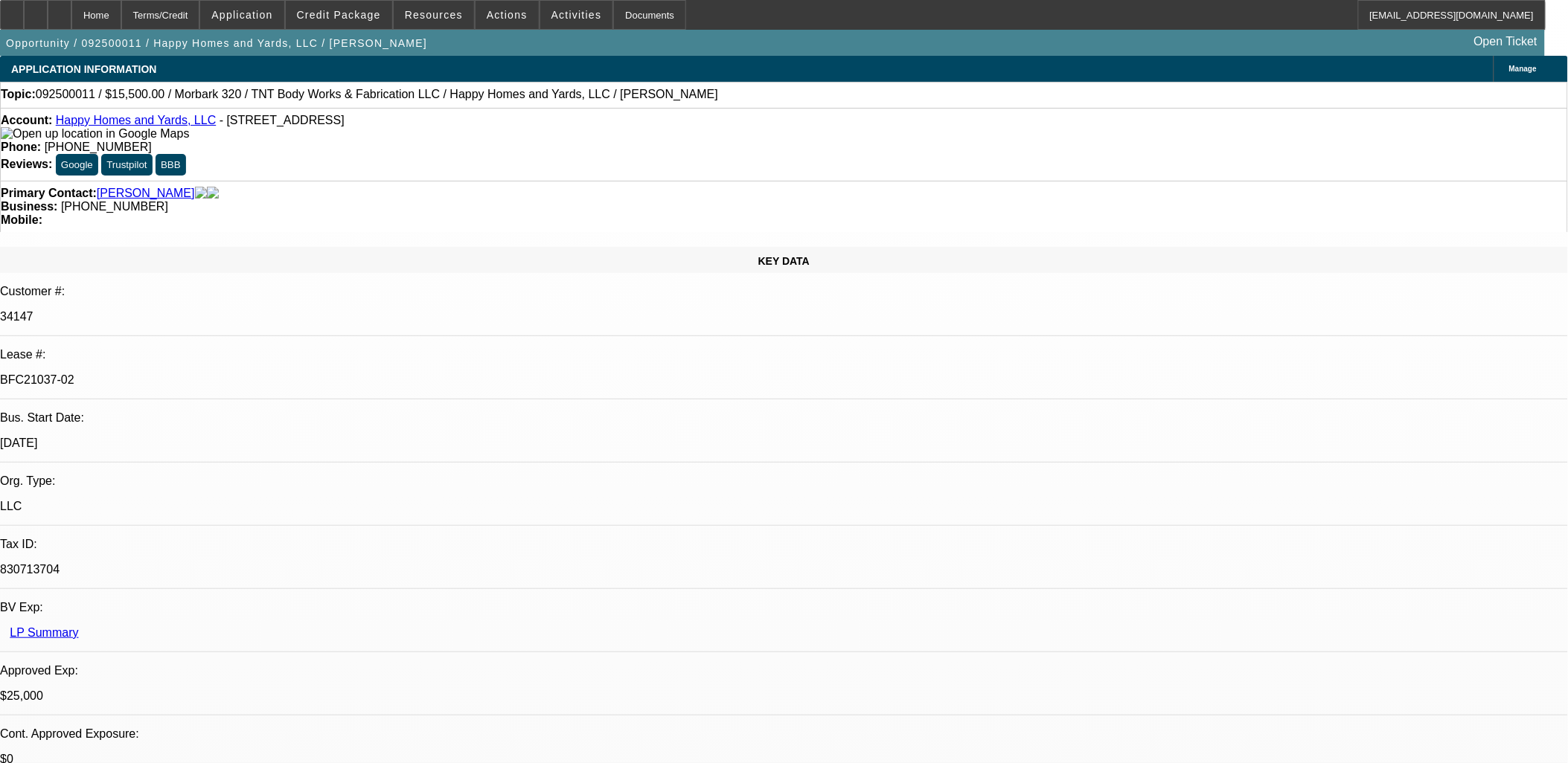
select select "0"
select select "1"
select select "3"
select select "6"
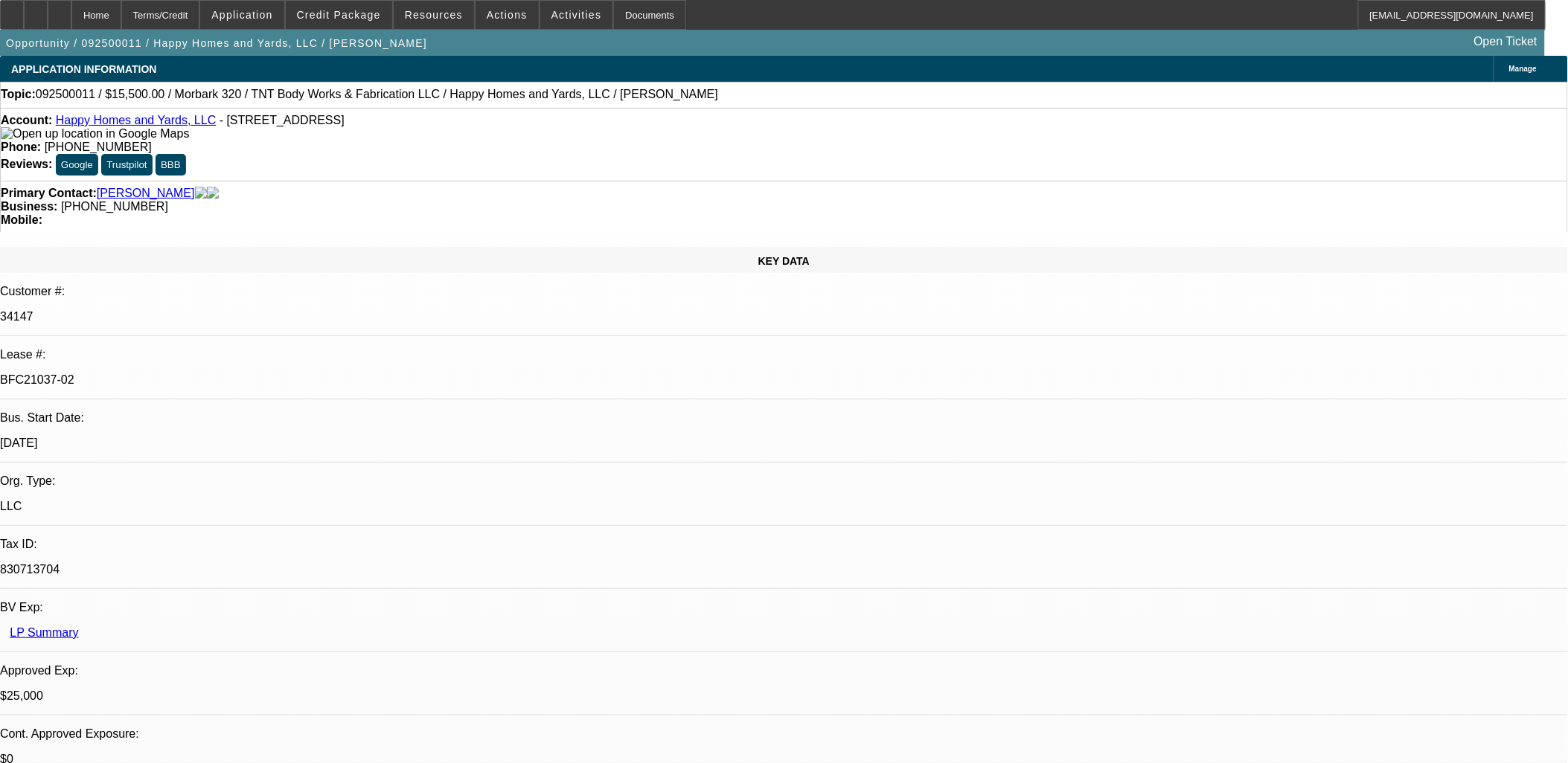
select select "1"
select select "3"
select select "6"
select select "1"
select select "3"
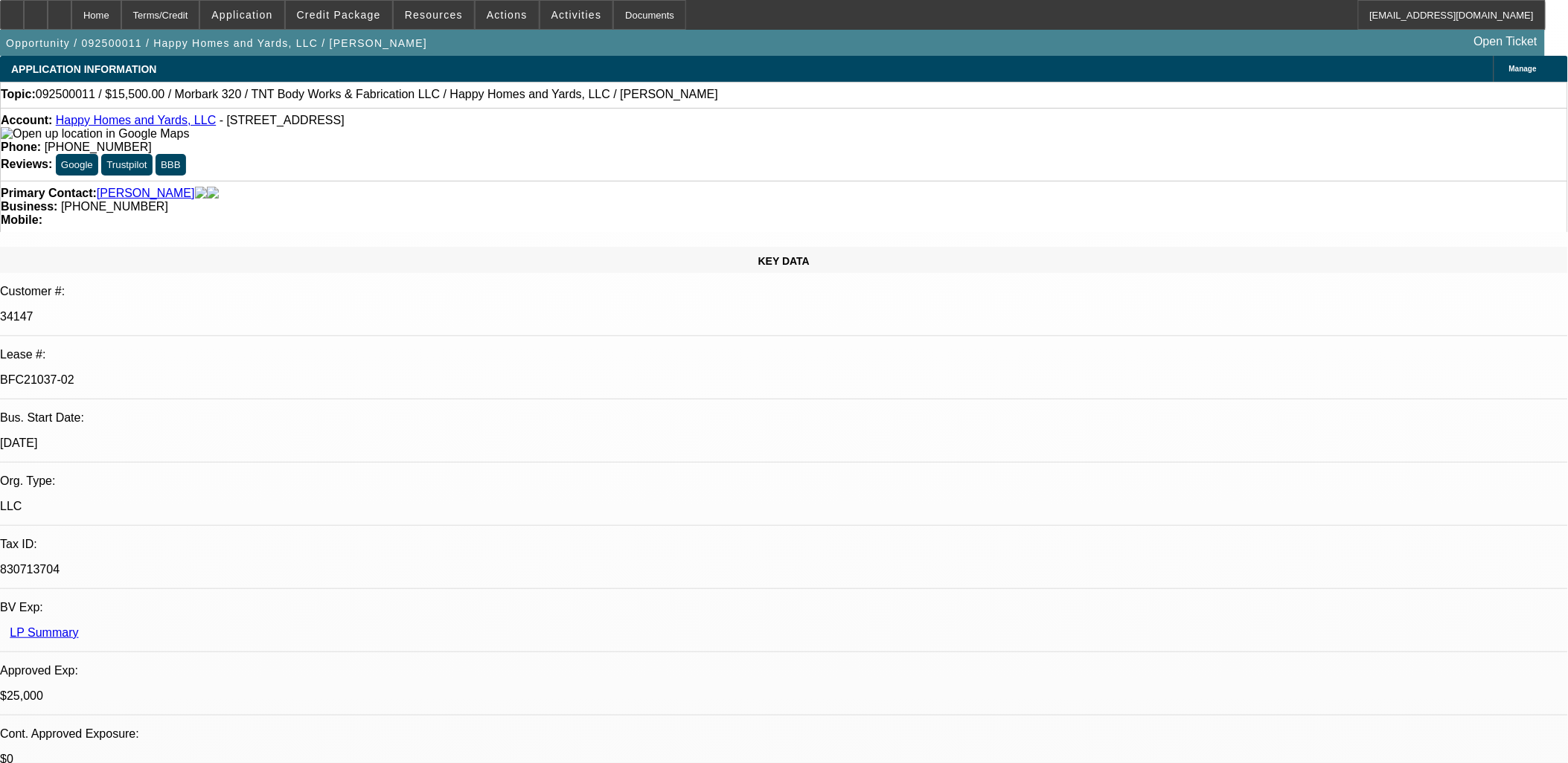
select select "6"
select select "1"
select select "6"
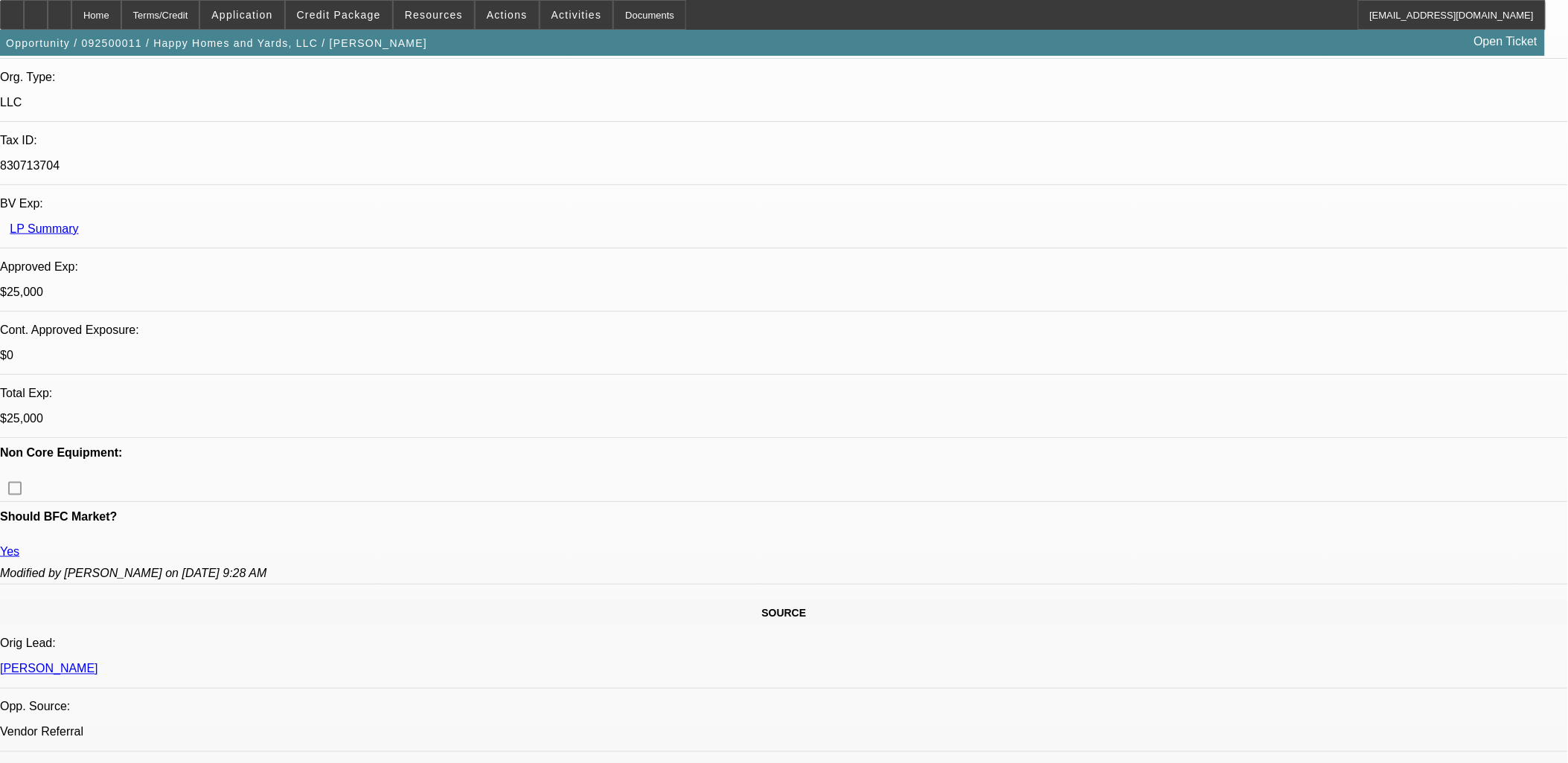
scroll to position [495, 0]
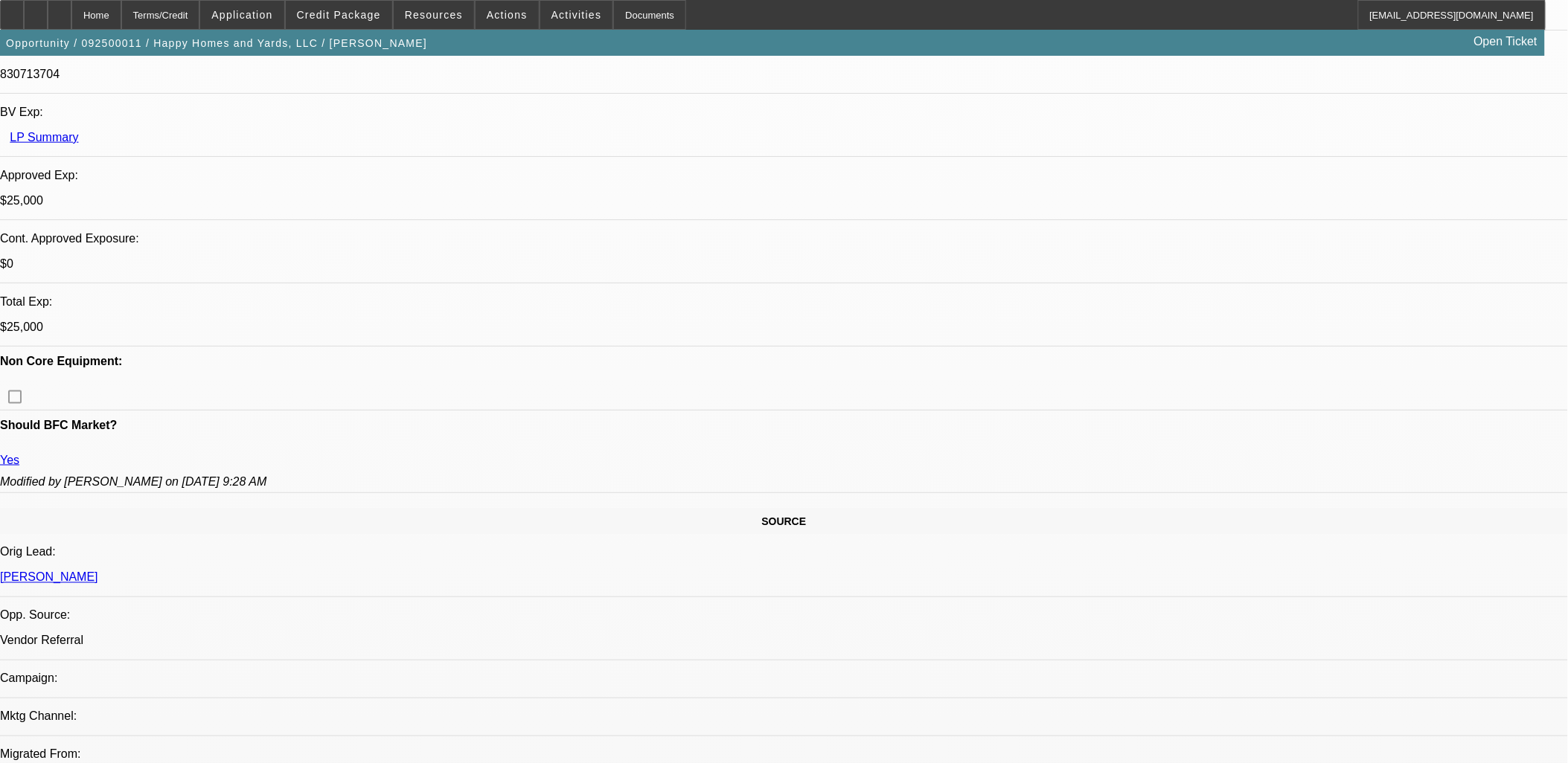
click at [23, 20] on div at bounding box center [12, 14] width 24 height 29
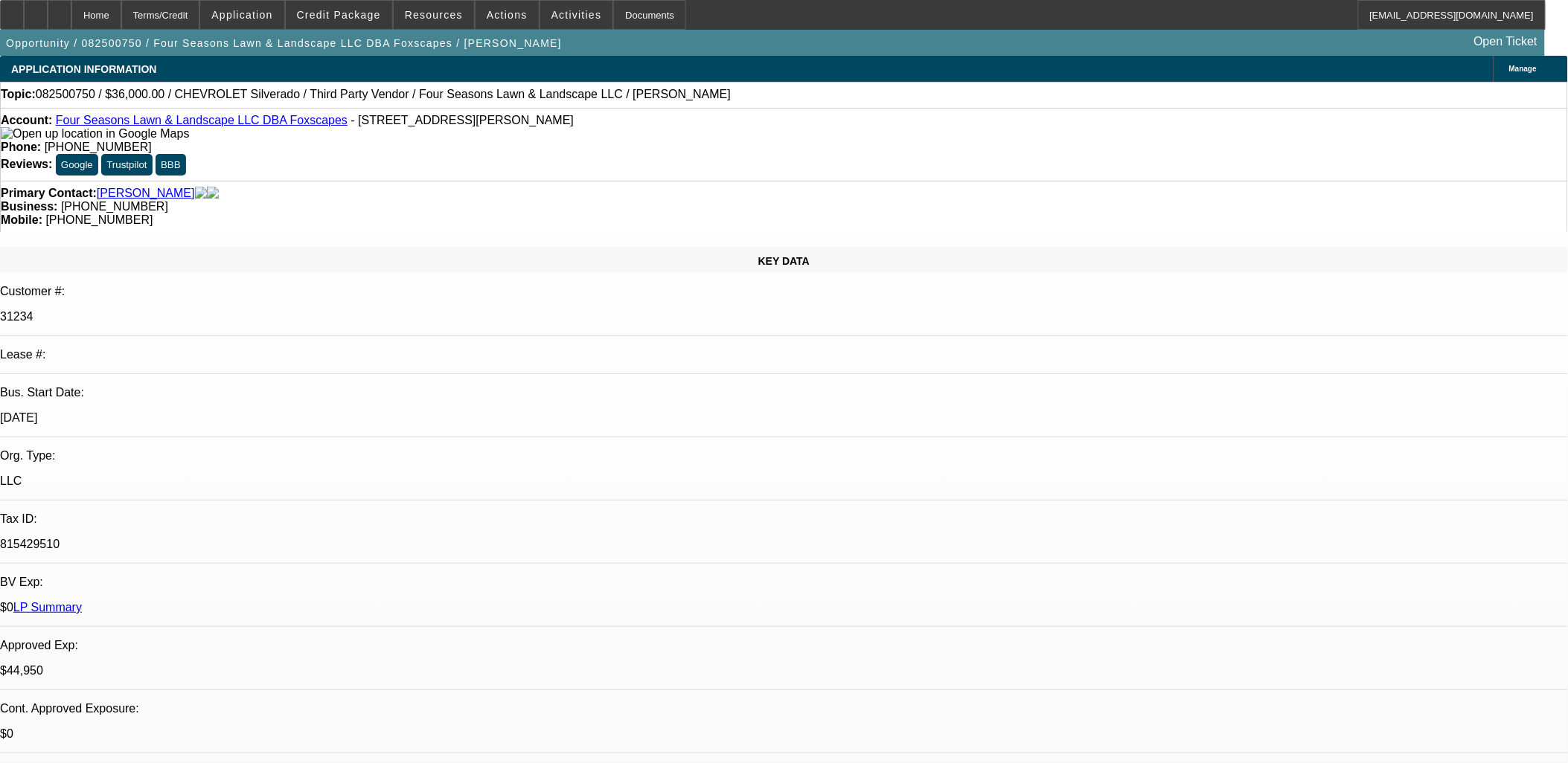
select select "0"
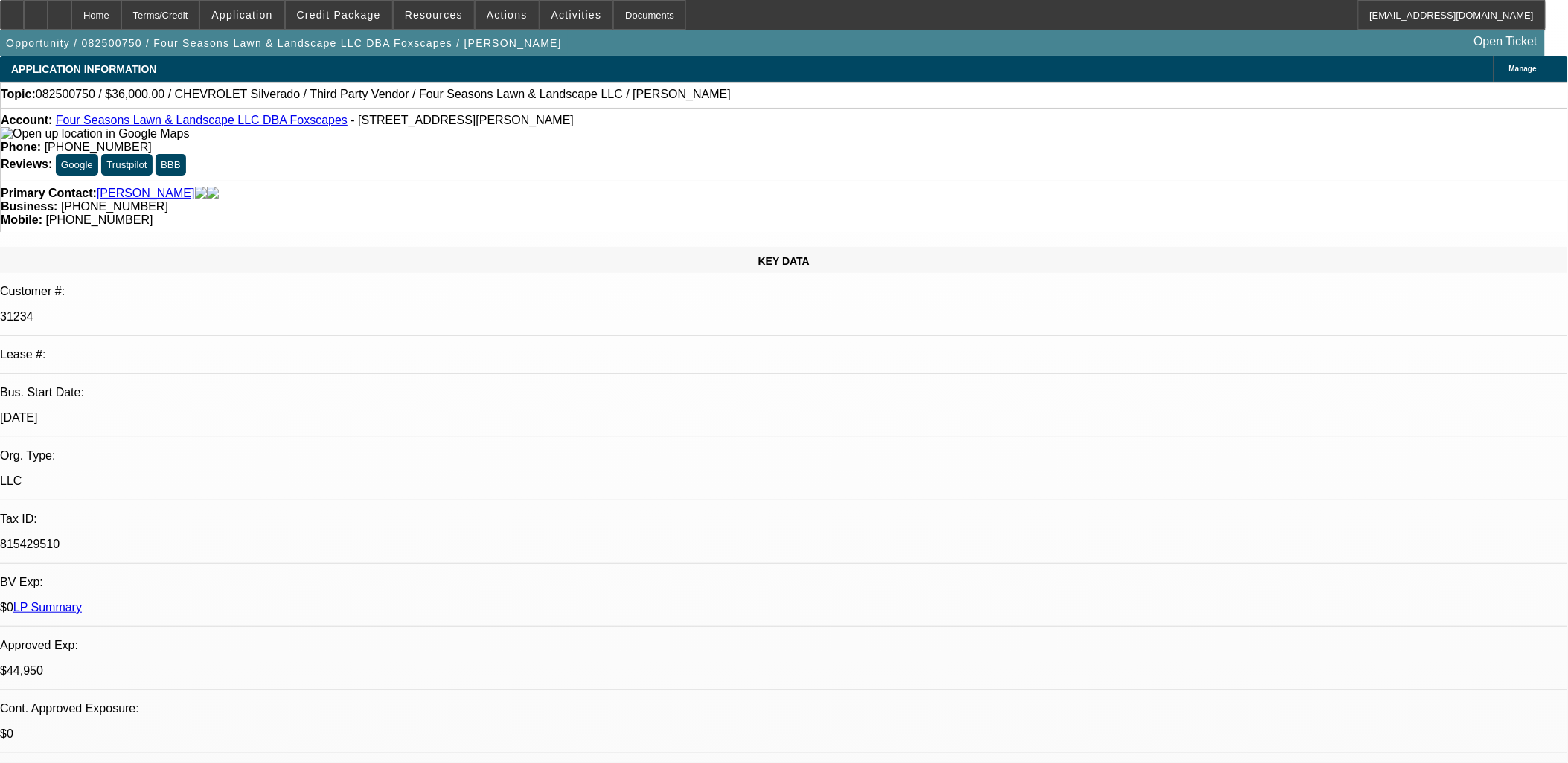
select select "0"
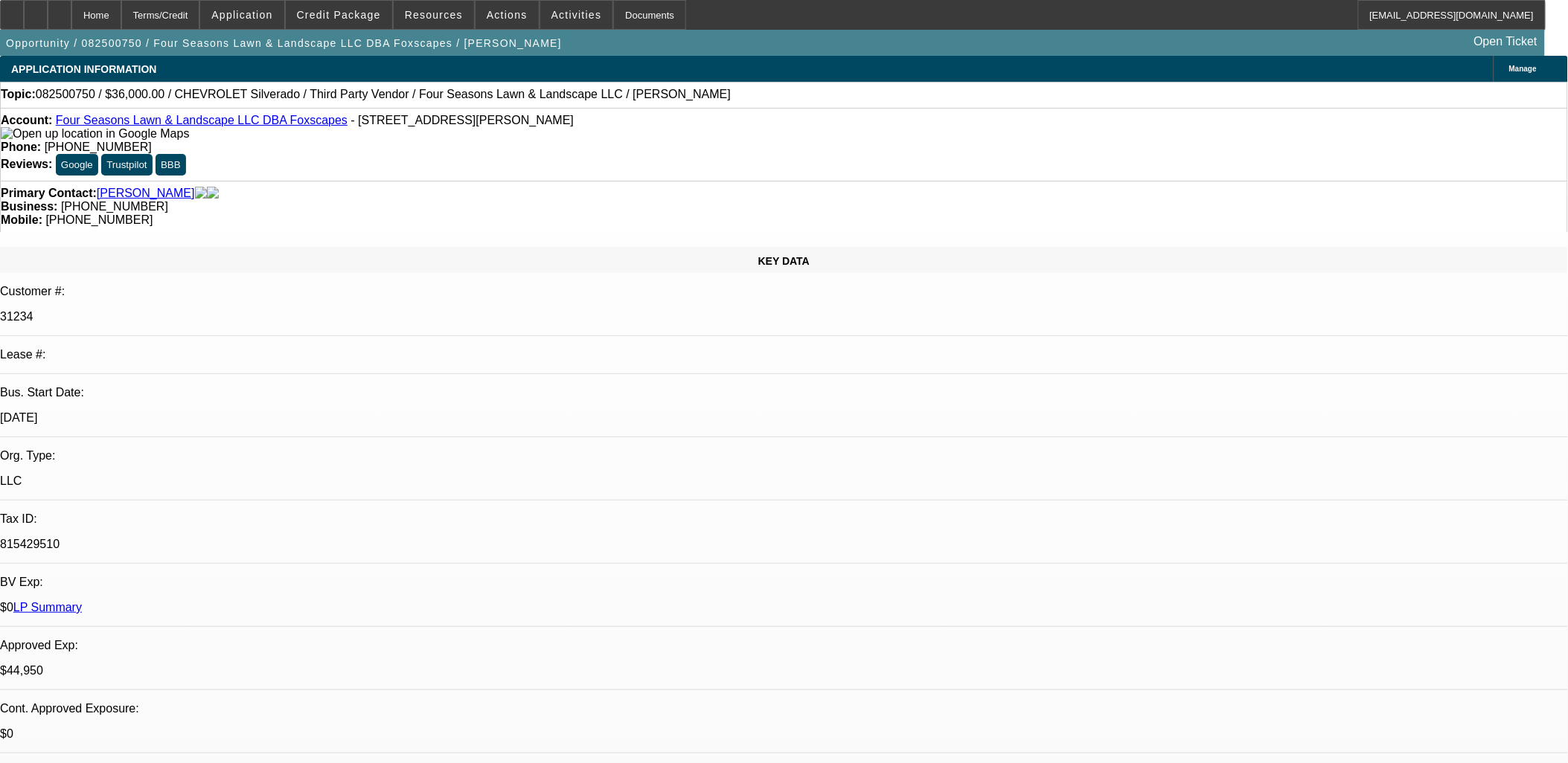
select select "0"
select select "1"
select select "6"
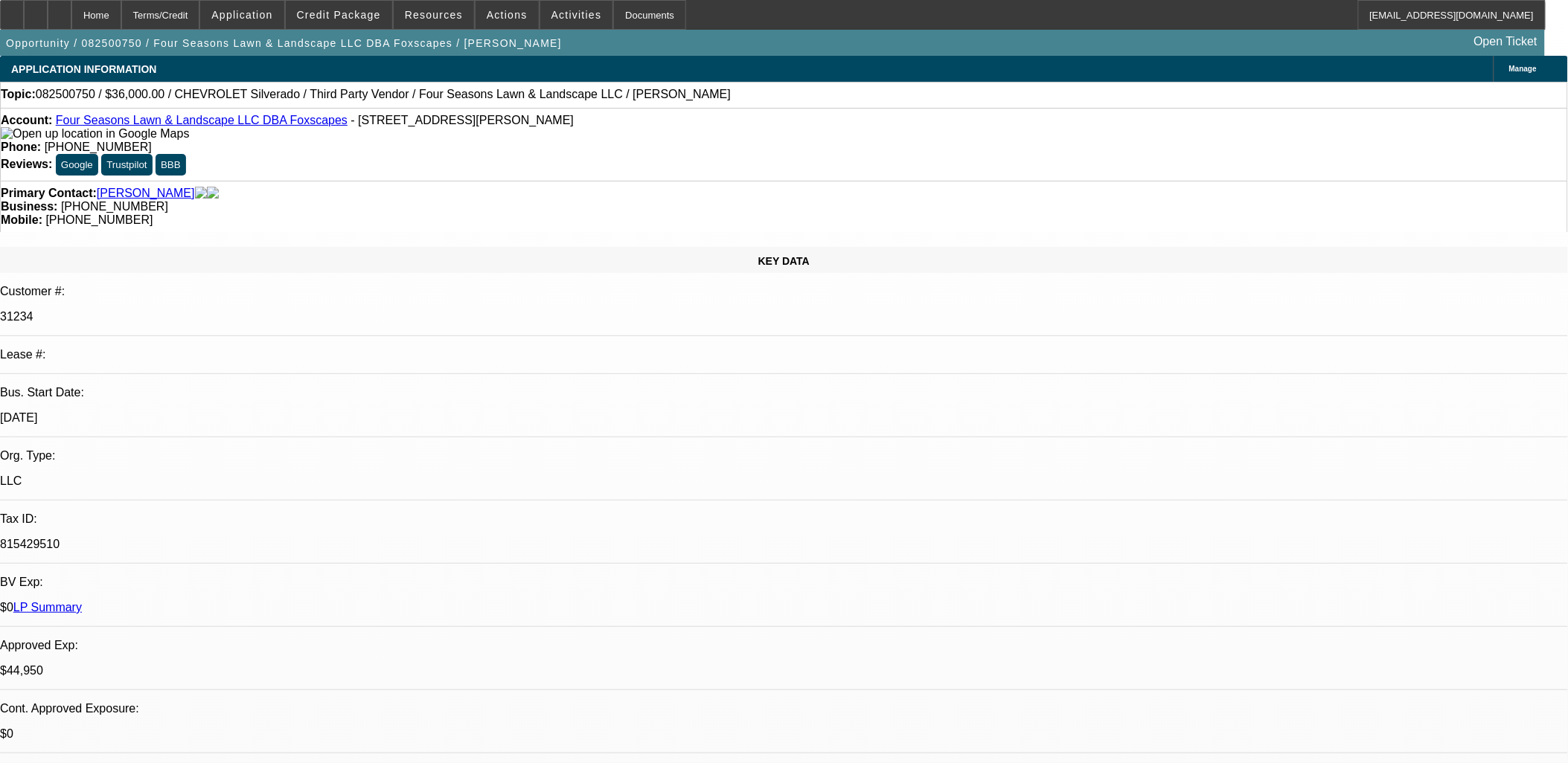
select select "1"
select select "6"
select select "1"
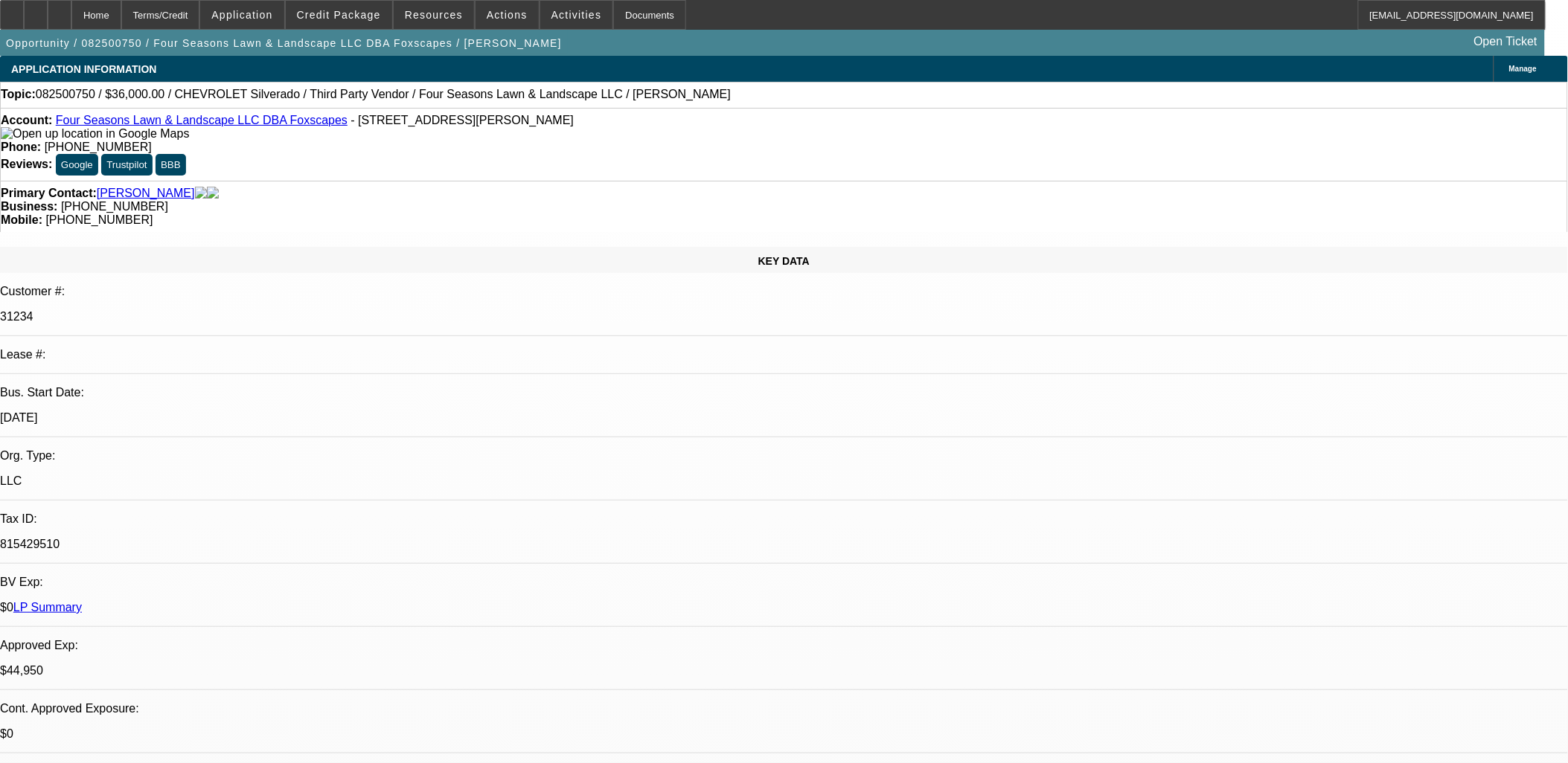
select select "6"
select select "1"
select select "6"
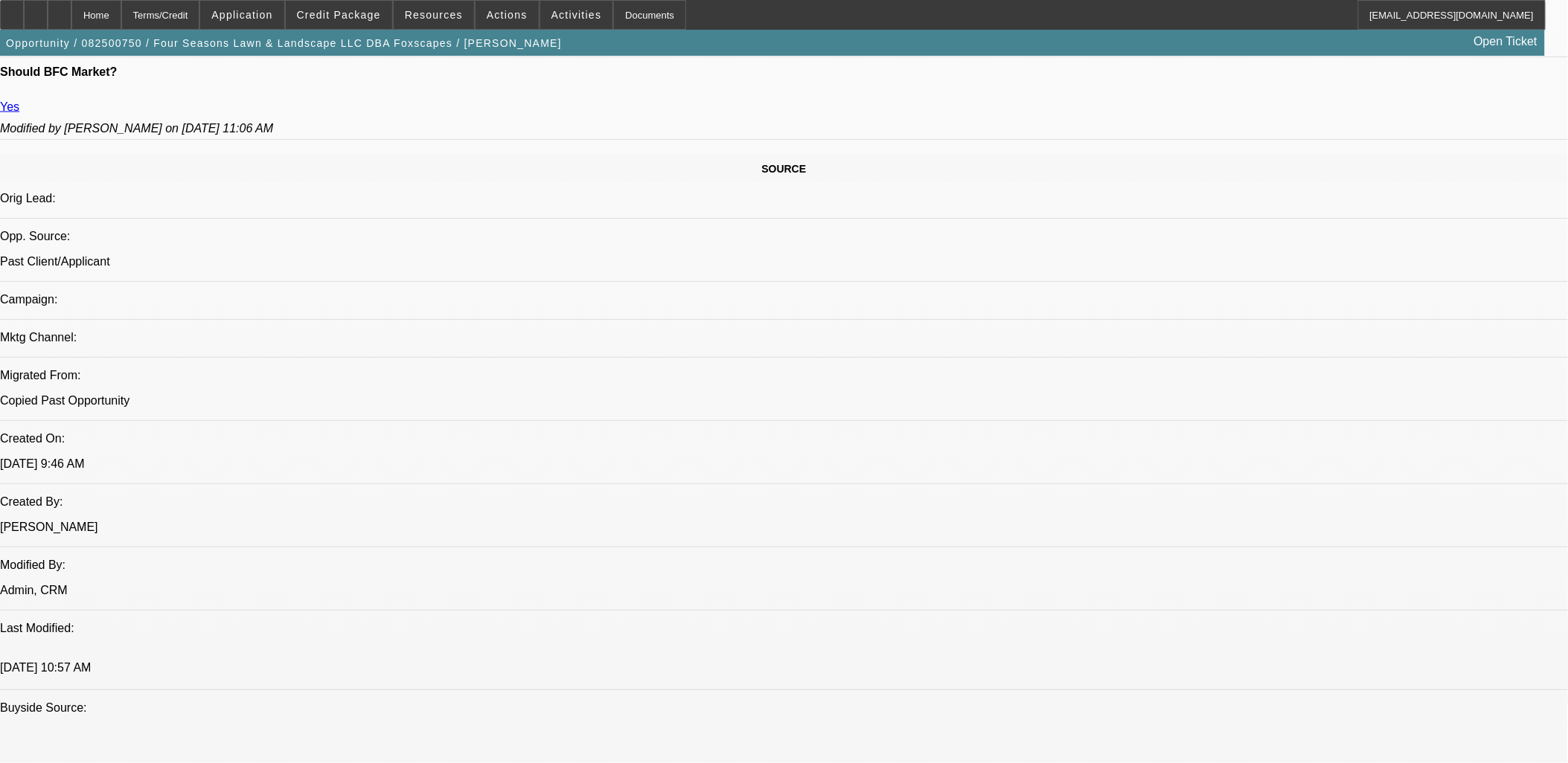
scroll to position [912, 0]
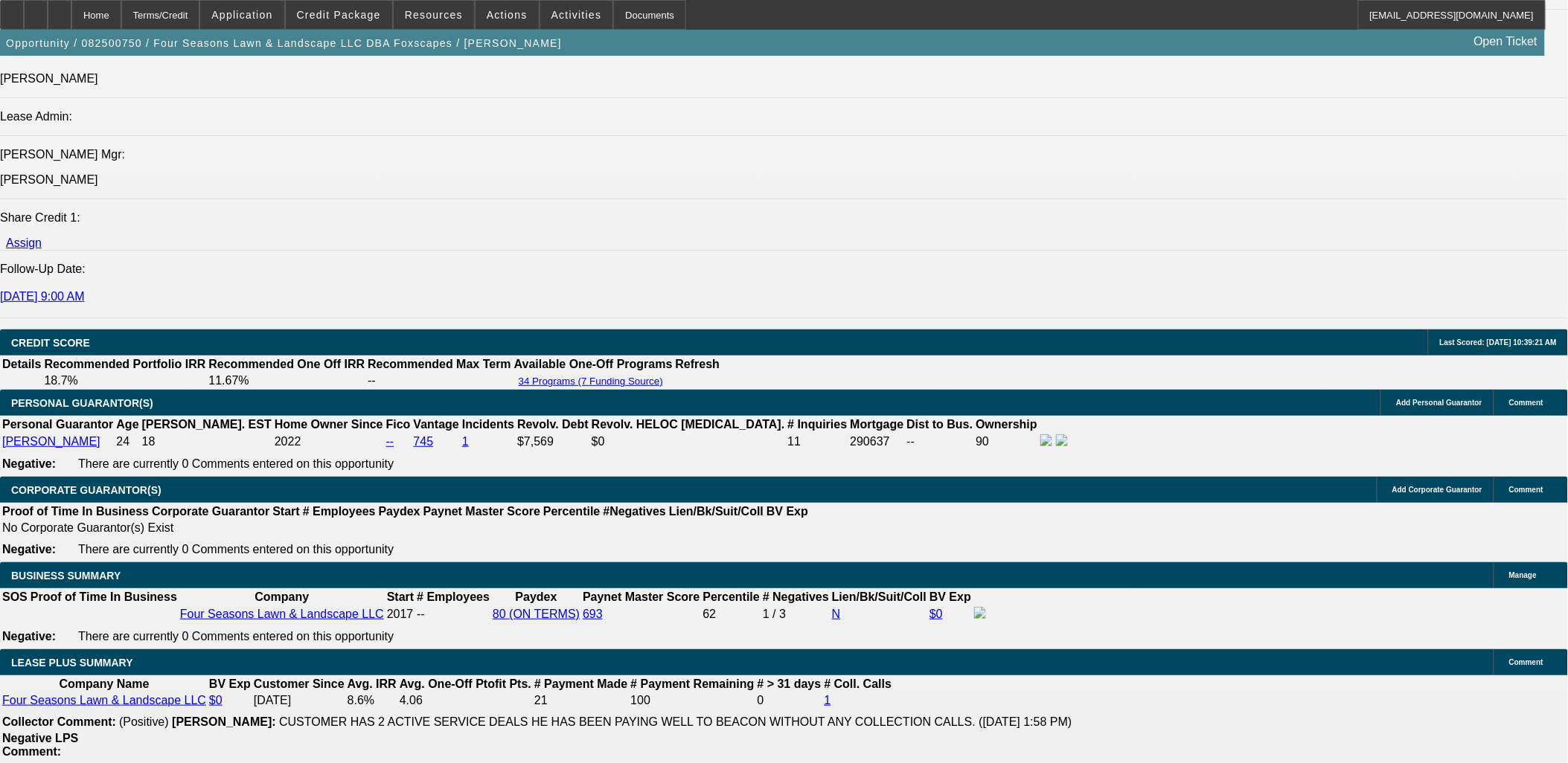
scroll to position [2069, 0]
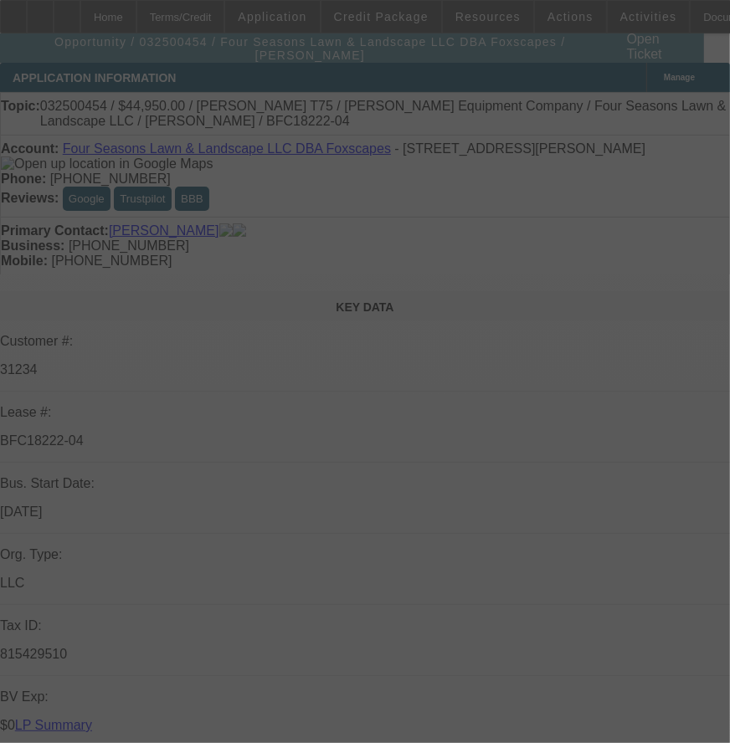
select select "0"
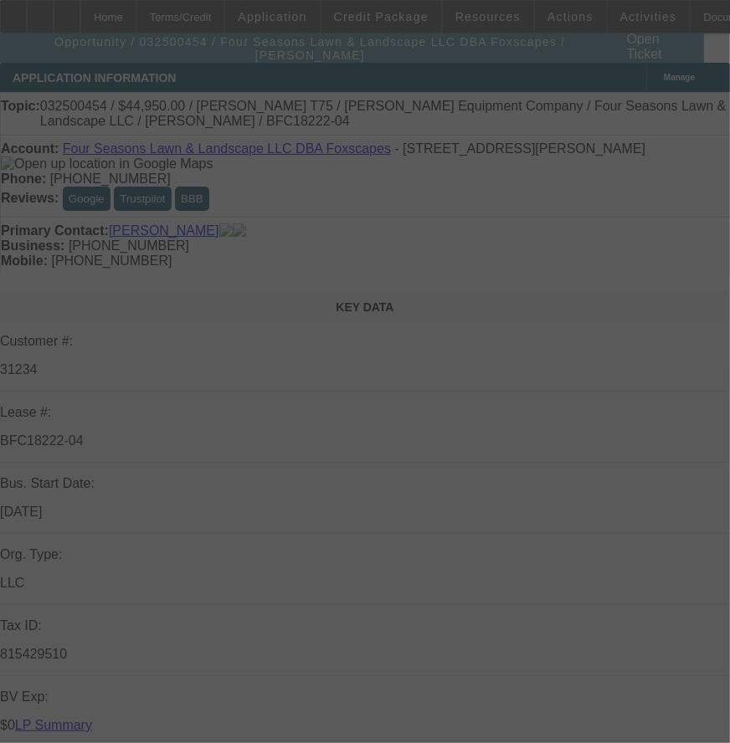
select select "0"
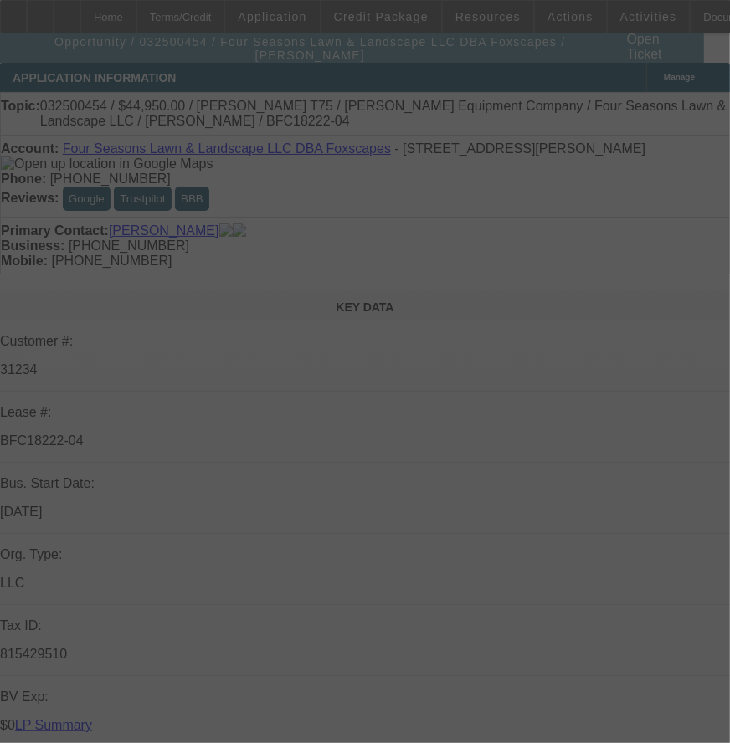
select select "0"
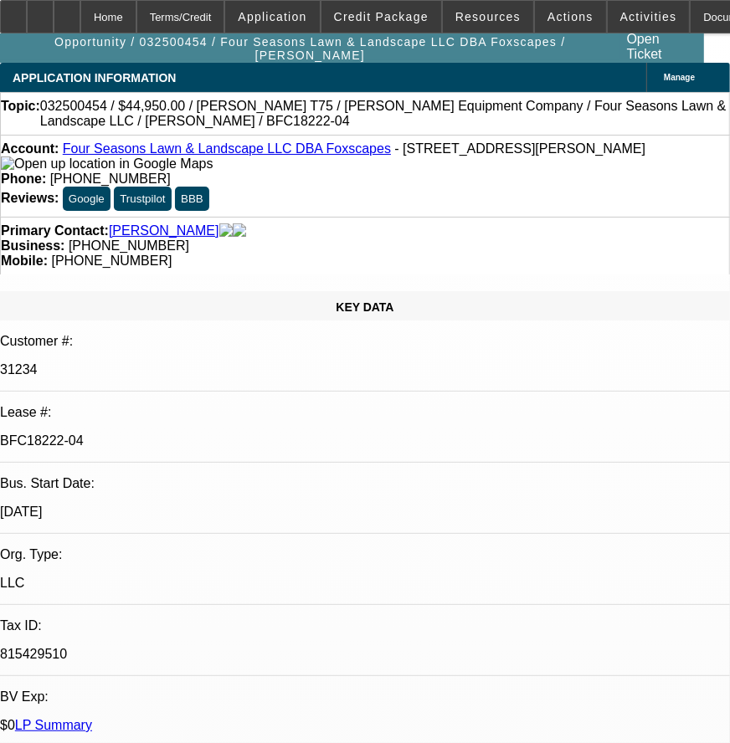
select select "1"
select select "6"
select select "1"
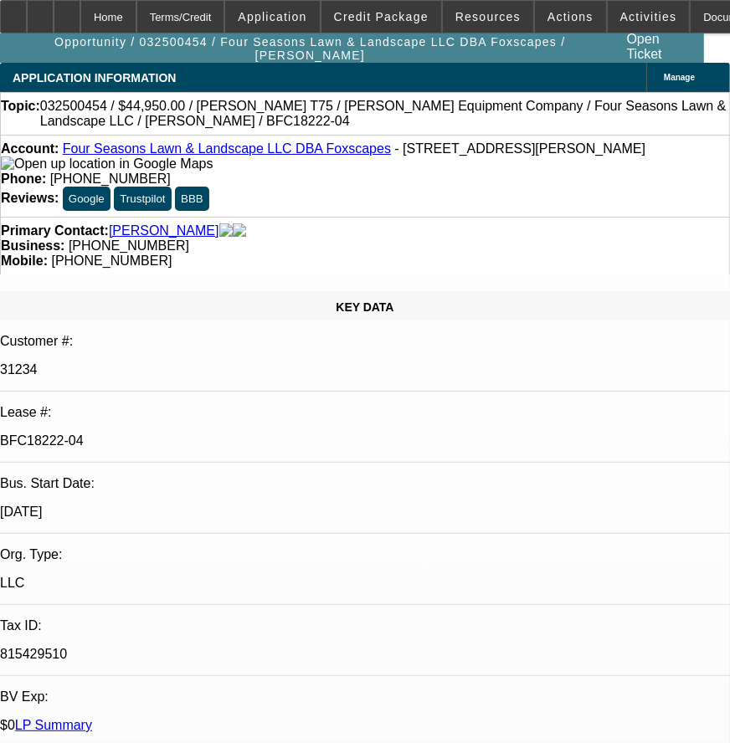
select select "6"
select select "1"
select select "6"
select select "1"
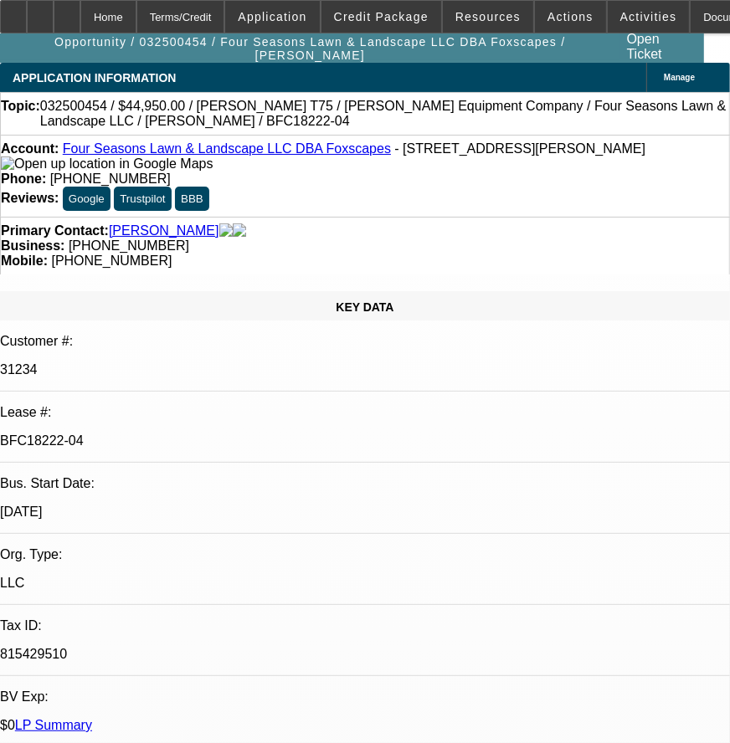
select select "1"
select select "6"
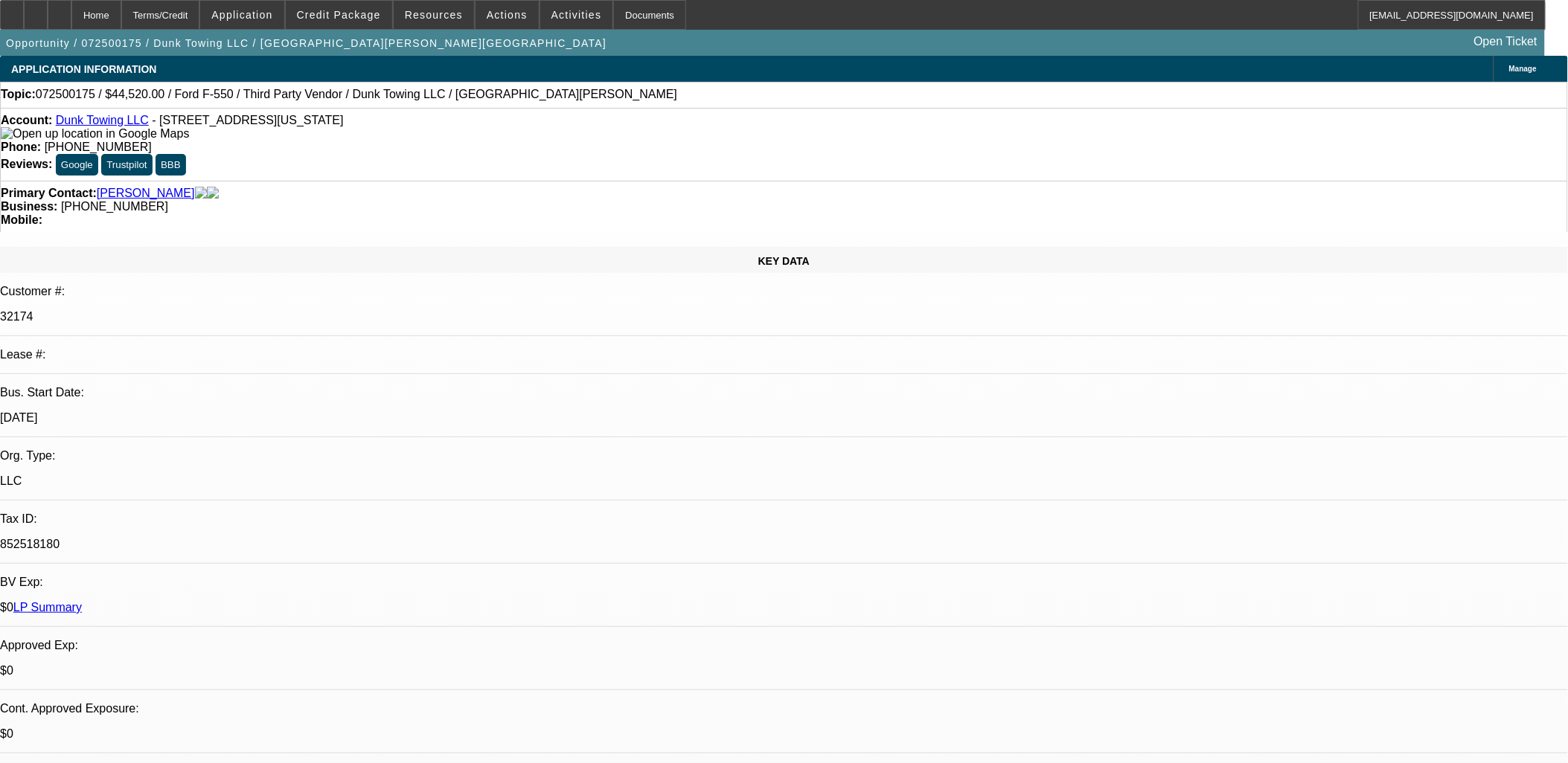
select select "0"
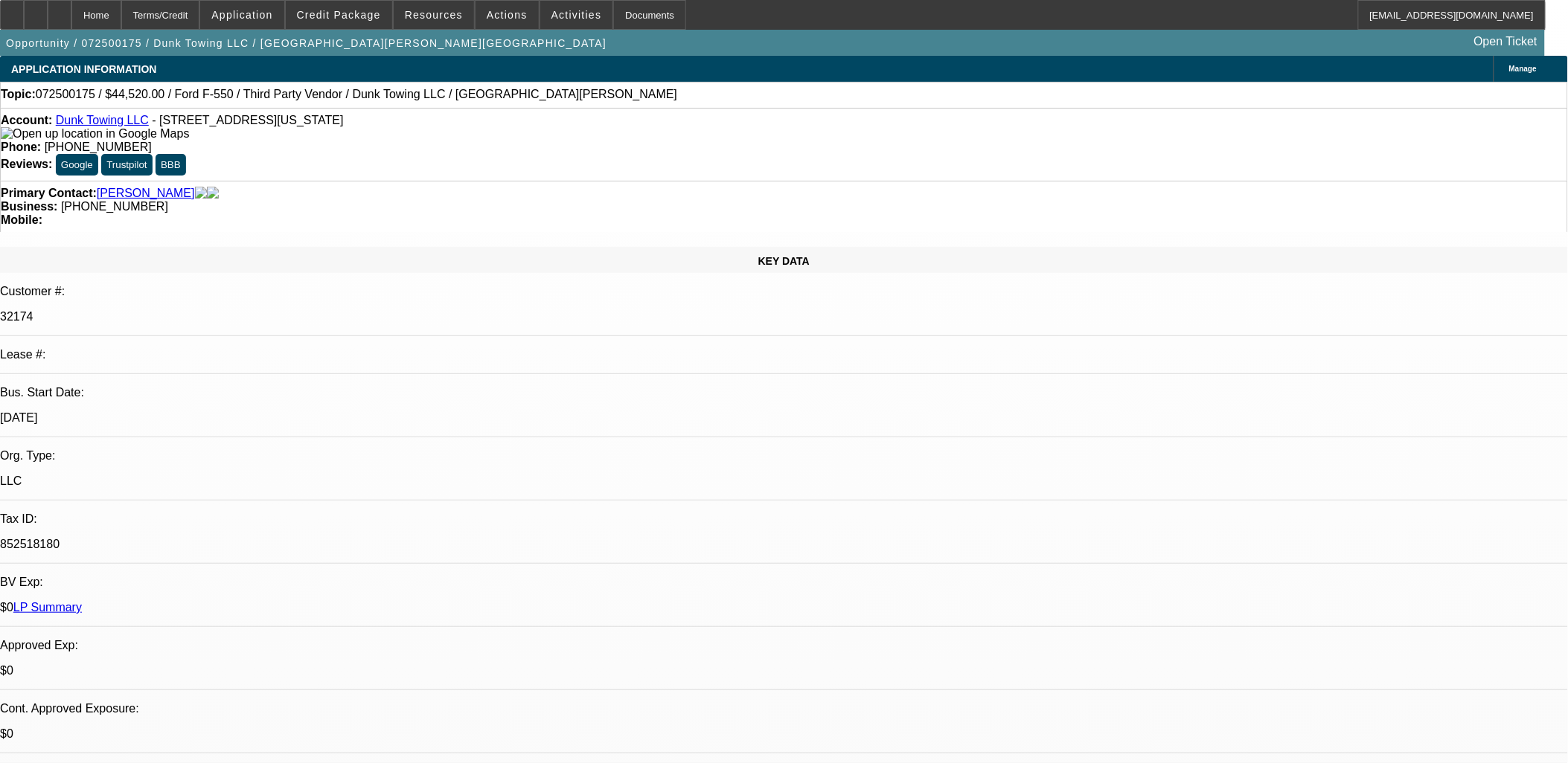
select select "0"
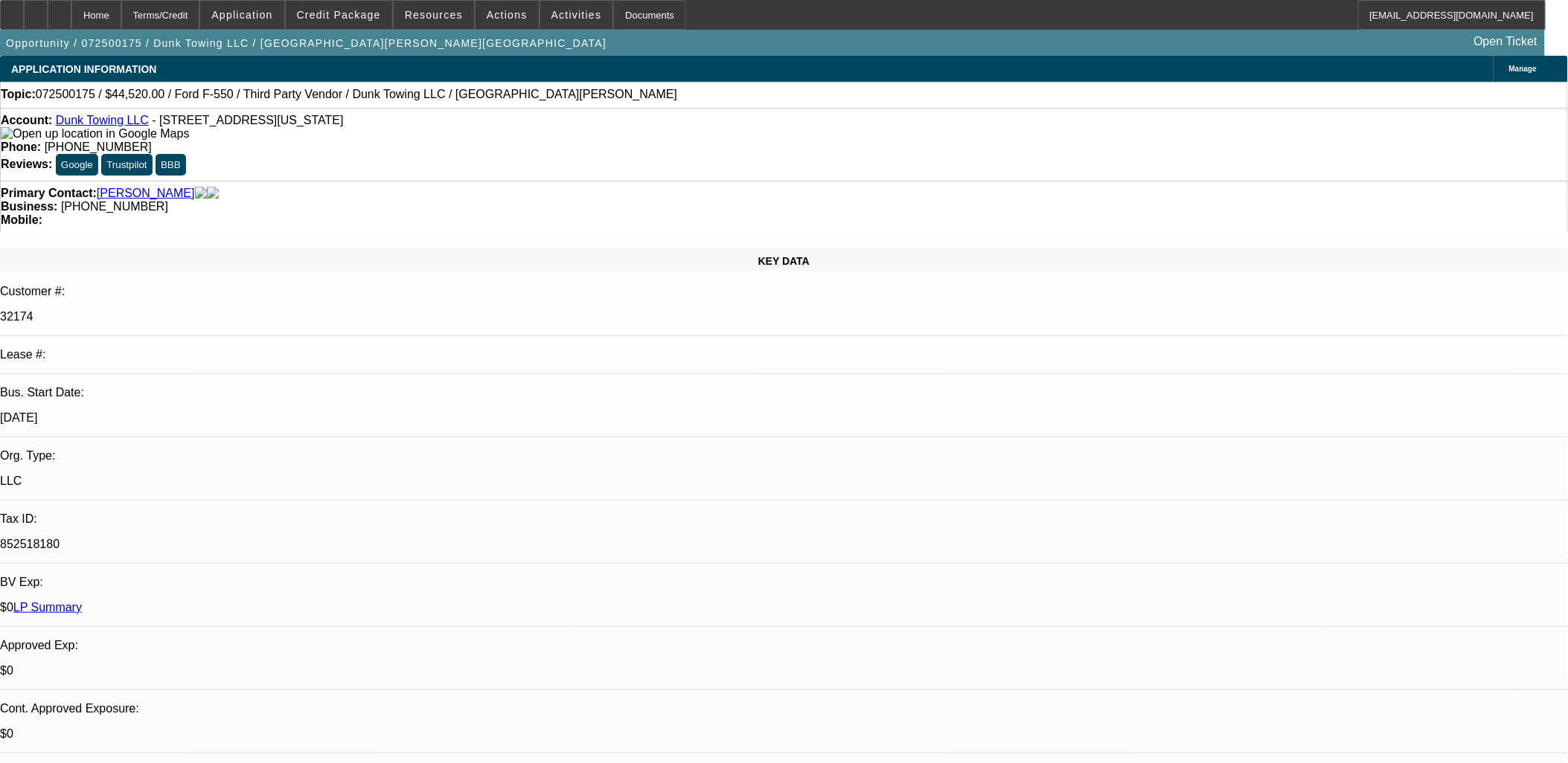
select select "0"
select select "1"
select select "3"
select select "6"
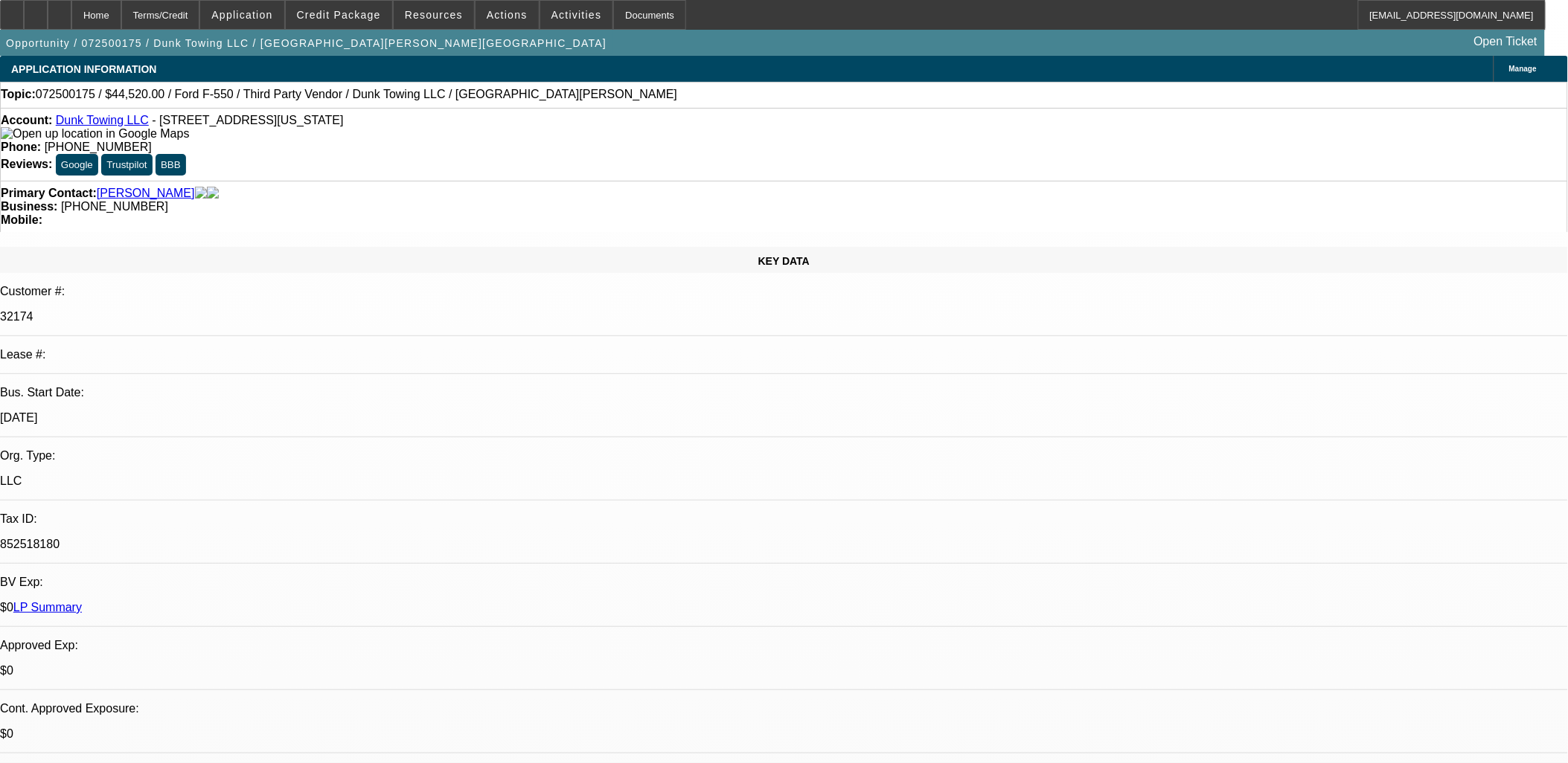
select select "1"
select select "3"
select select "6"
select select "1"
select select "3"
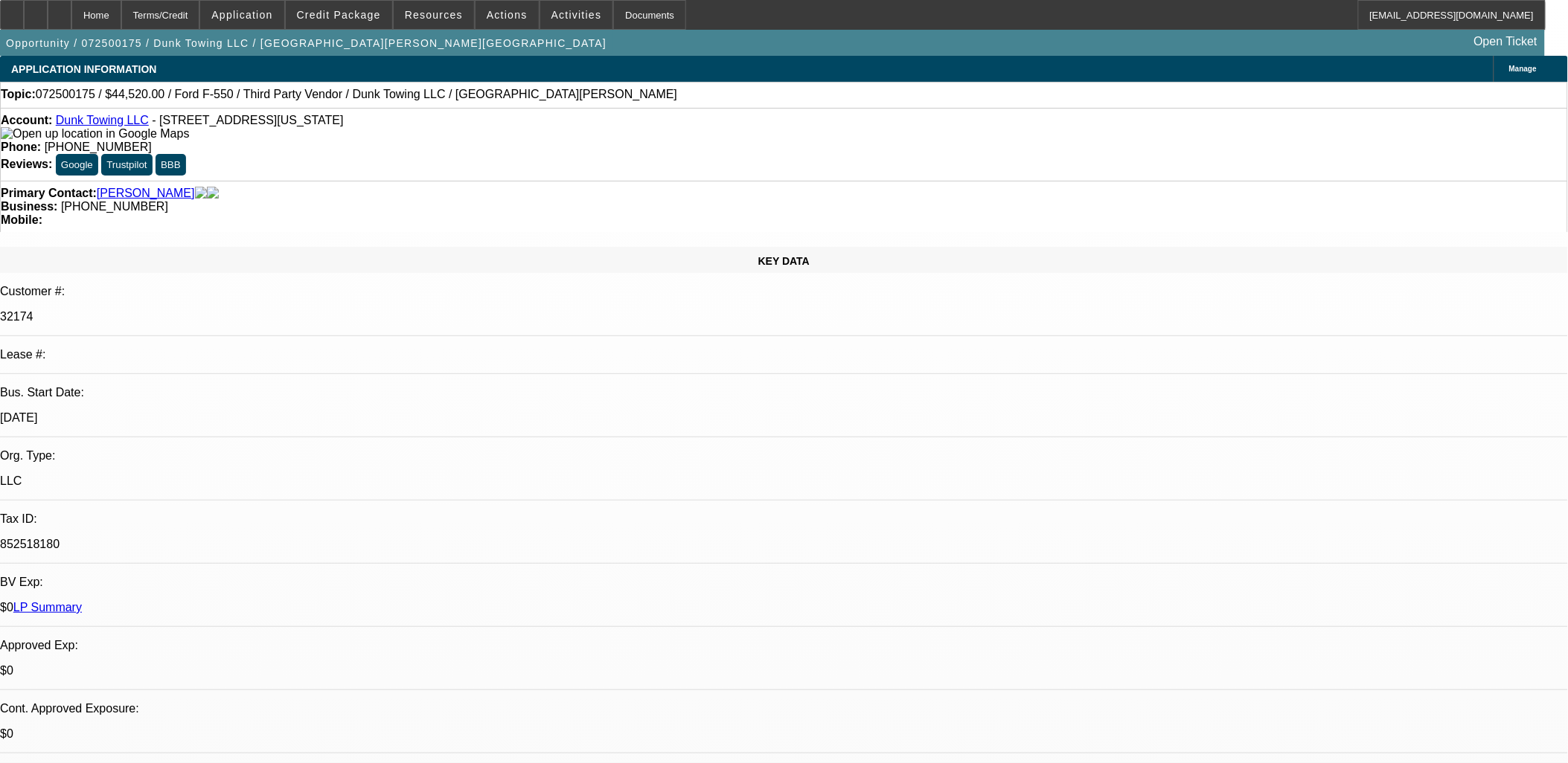
select select "6"
select select "1"
select select "6"
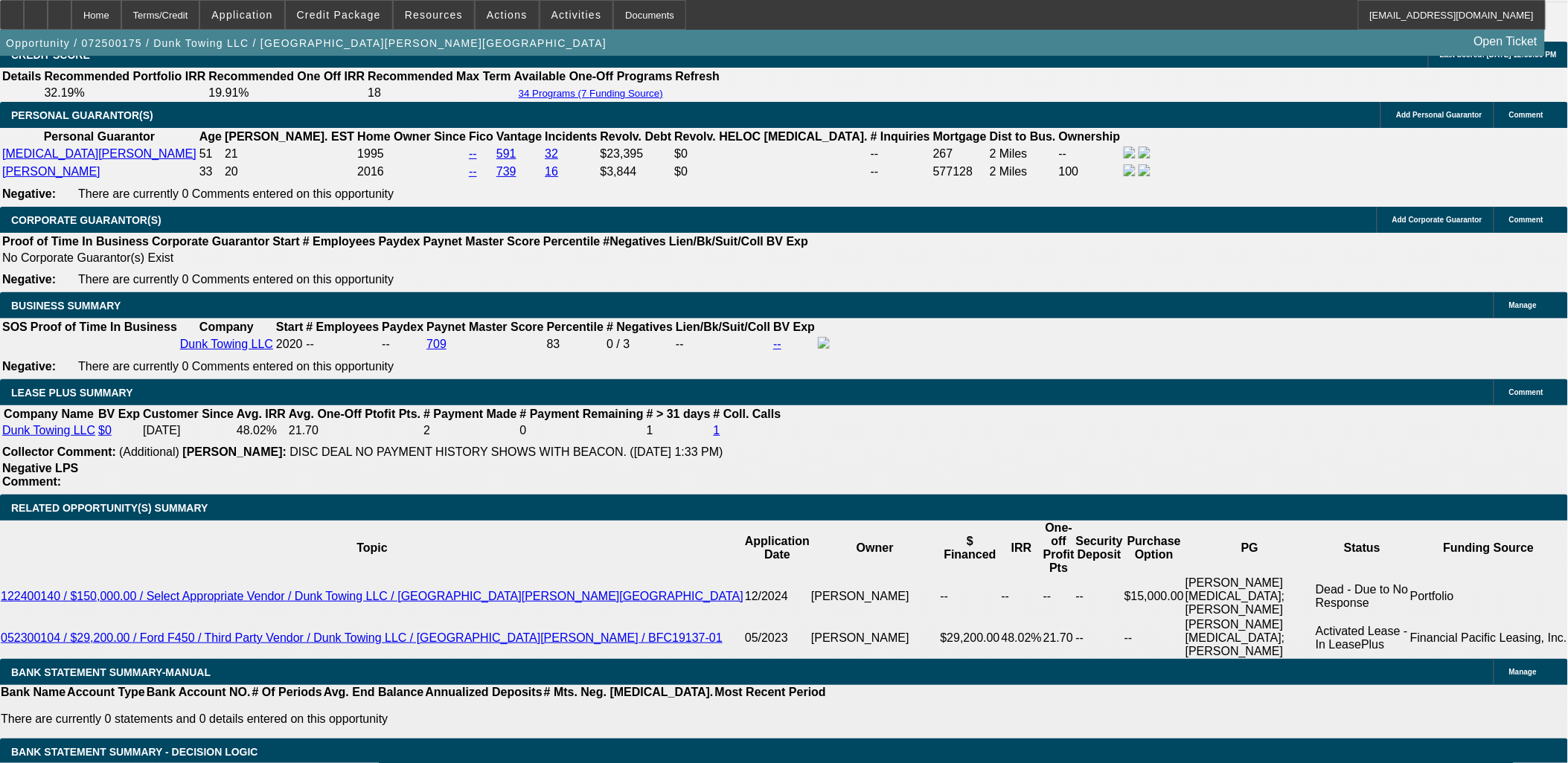
scroll to position [2315, 0]
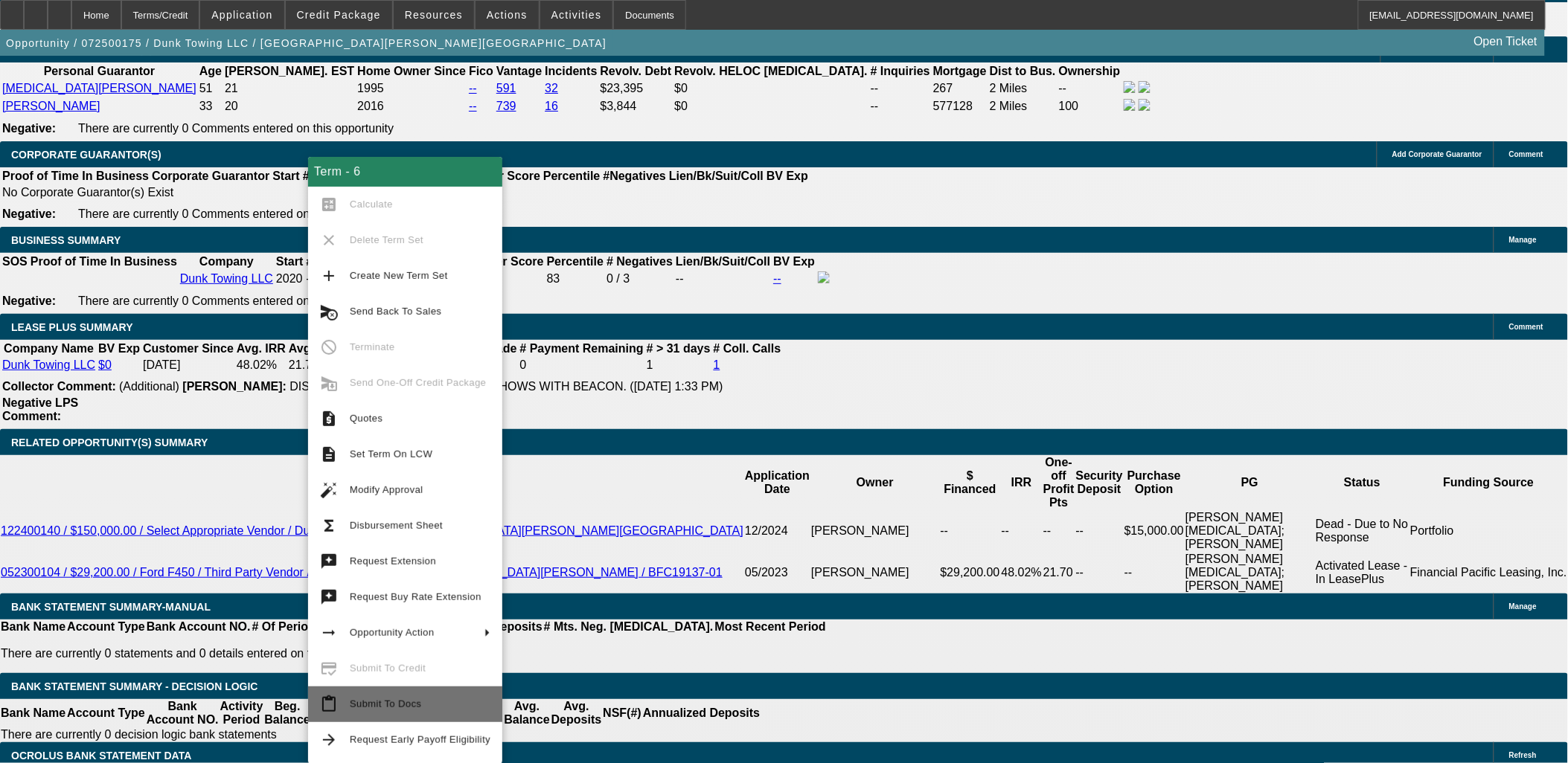
click at [409, 712] on span "Submit To Docs" at bounding box center [420, 704] width 141 height 18
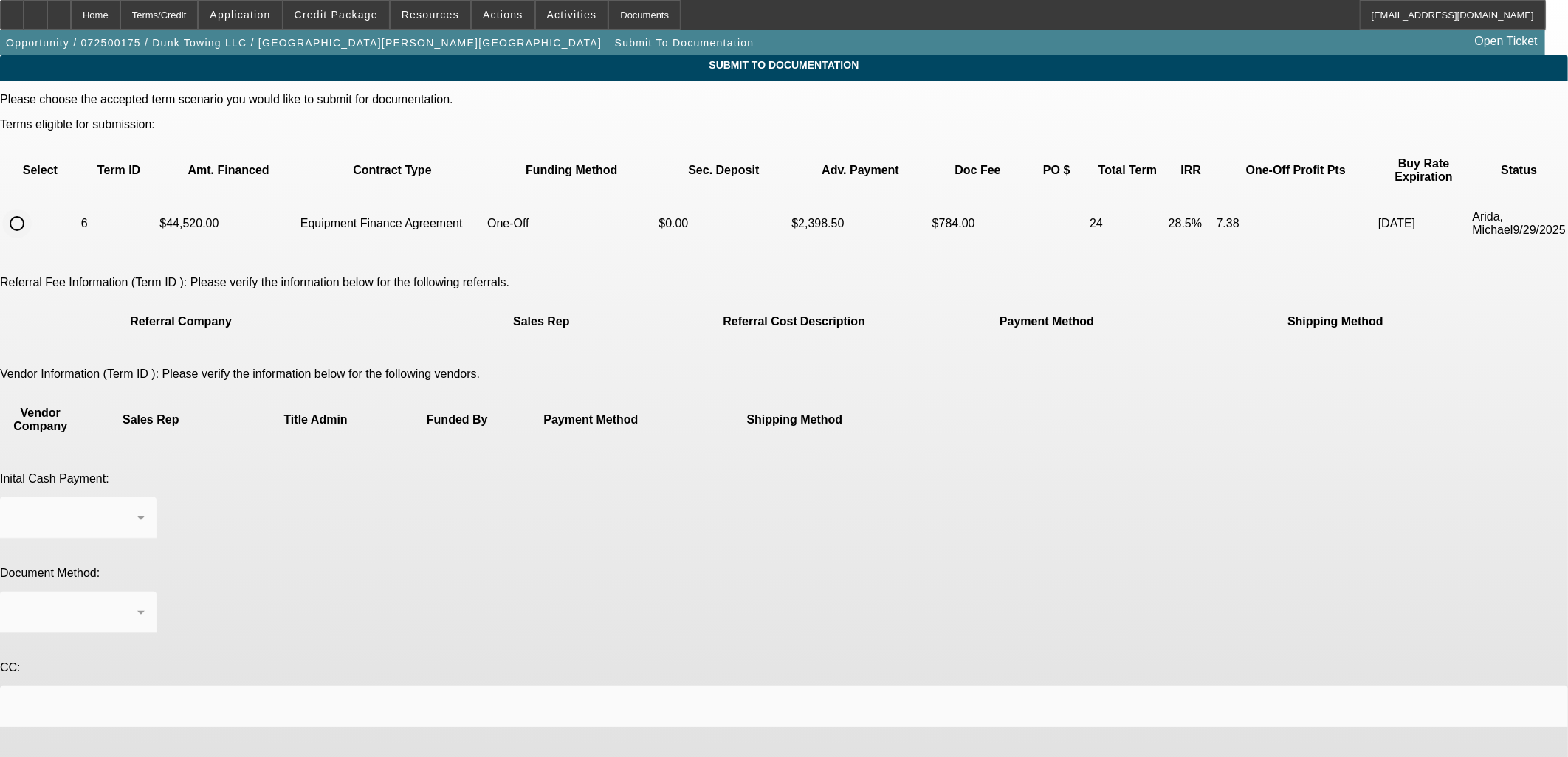
click at [32, 209] on input "radio" at bounding box center [17, 223] width 29 height 29
radio input "true"
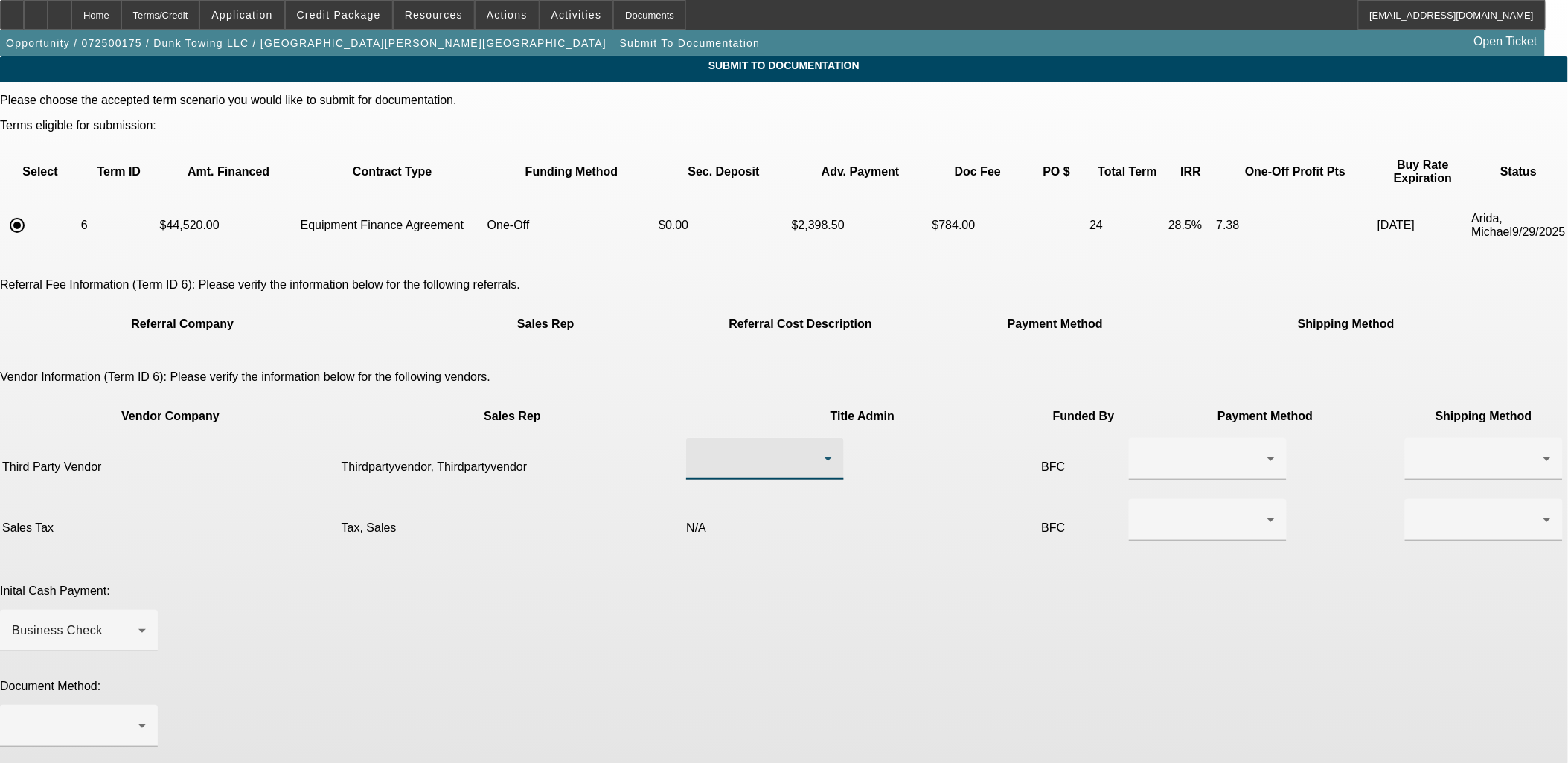
click at [698, 450] on div at bounding box center [761, 459] width 126 height 18
click at [720, 456] on span "Thirdpartyvendor, Thirdpartyvendor" at bounding box center [719, 451] width 151 height 36
click at [1140, 450] on div at bounding box center [1203, 459] width 126 height 18
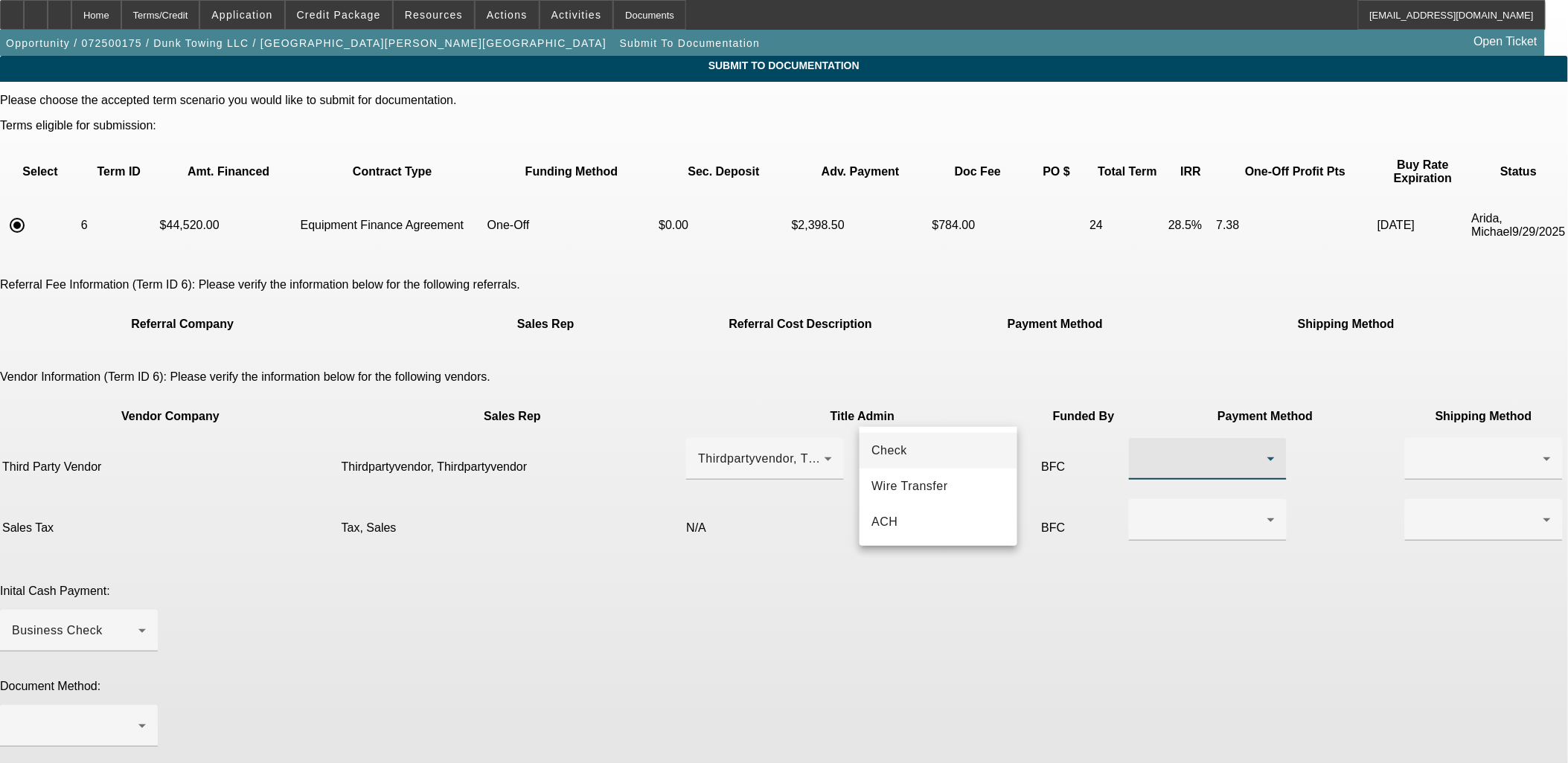
click at [913, 446] on mat-option "Check" at bounding box center [937, 451] width 157 height 36
click at [1140, 511] on div at bounding box center [1203, 520] width 126 height 18
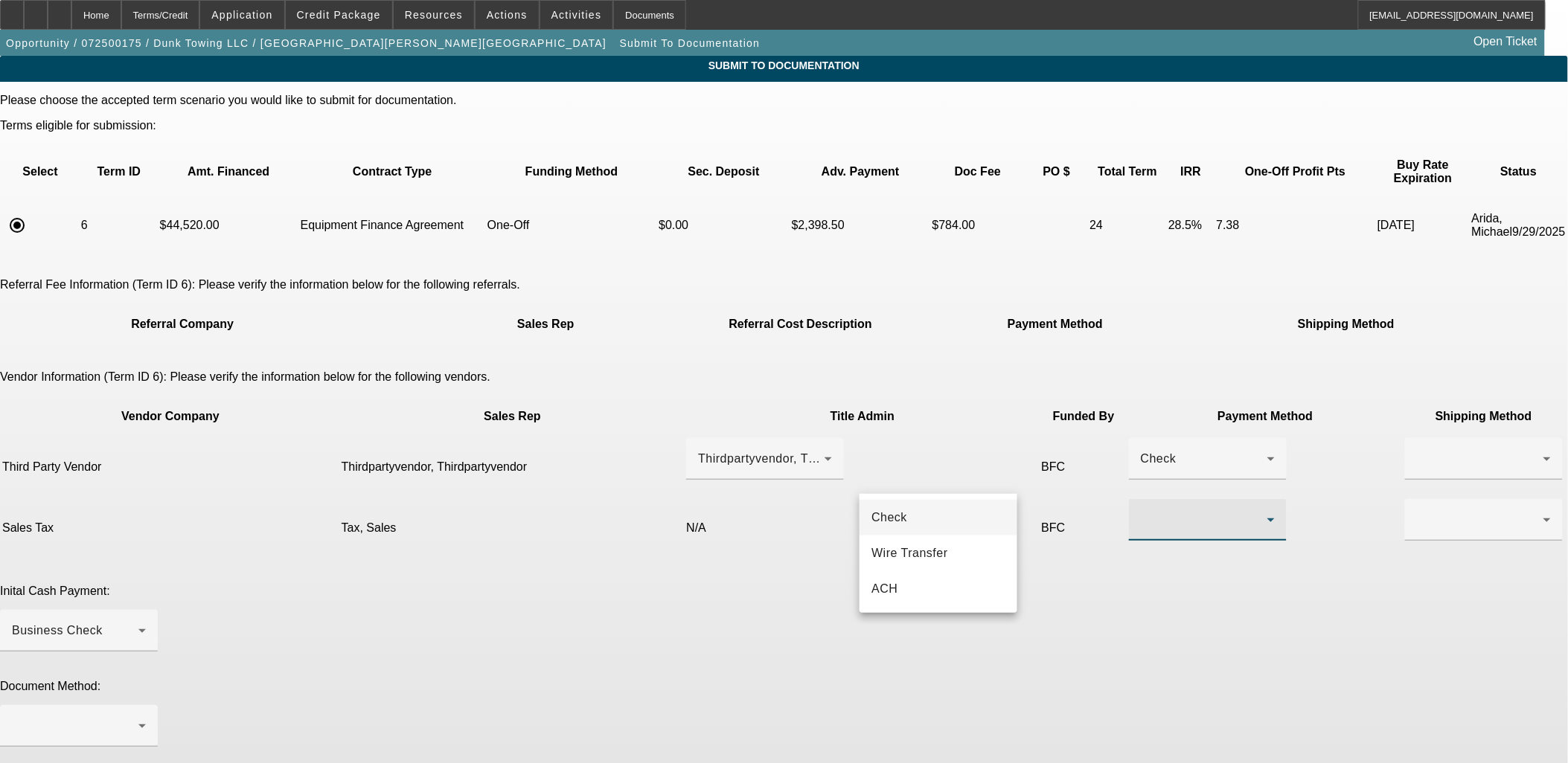
click at [927, 517] on mat-option "Check" at bounding box center [937, 518] width 157 height 36
click at [1417, 438] on div at bounding box center [1484, 459] width 134 height 42
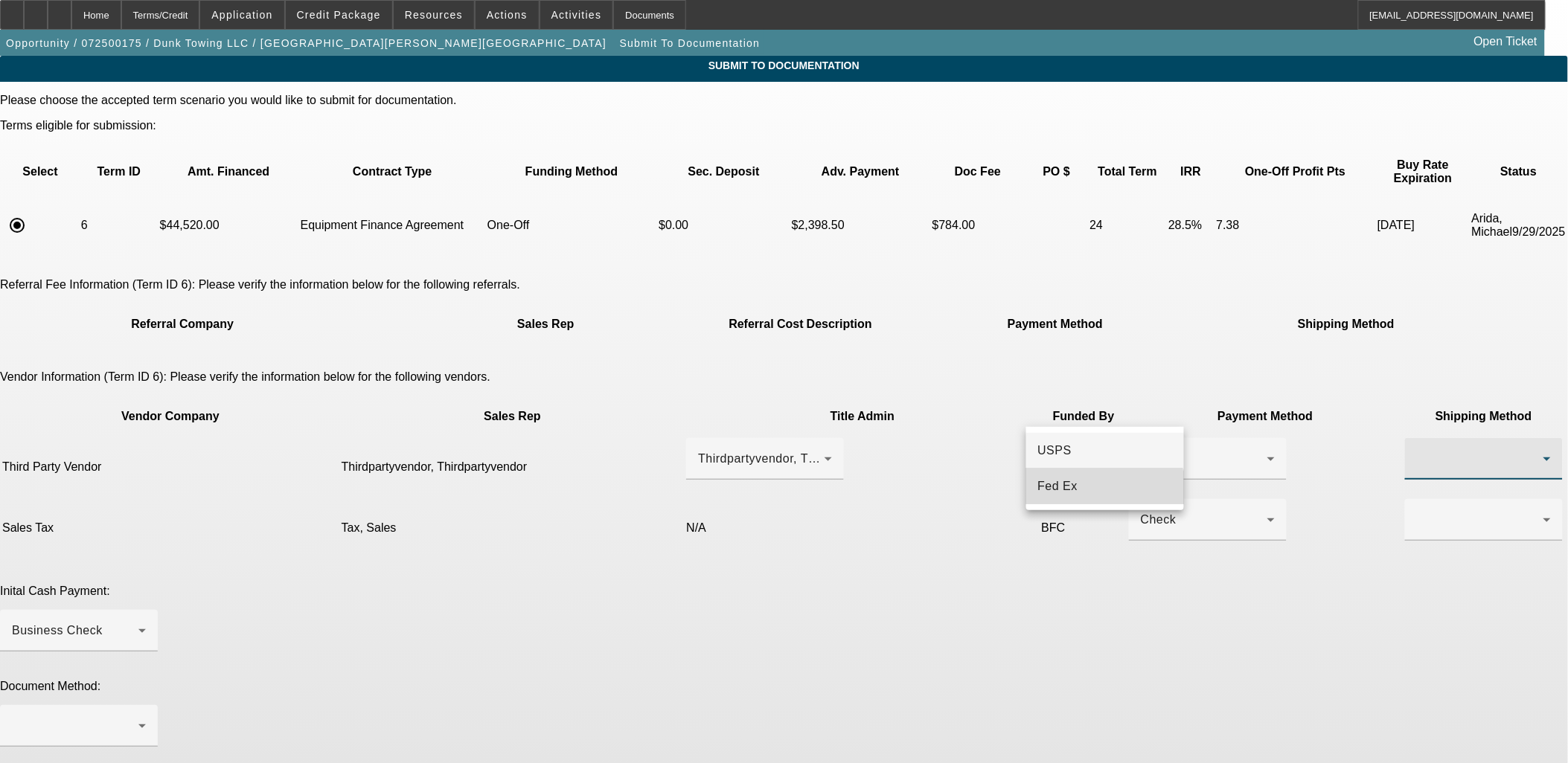
click at [1076, 499] on mat-option "Fed Ex" at bounding box center [1105, 486] width 157 height 36
click at [1417, 511] on div at bounding box center [1480, 520] width 126 height 18
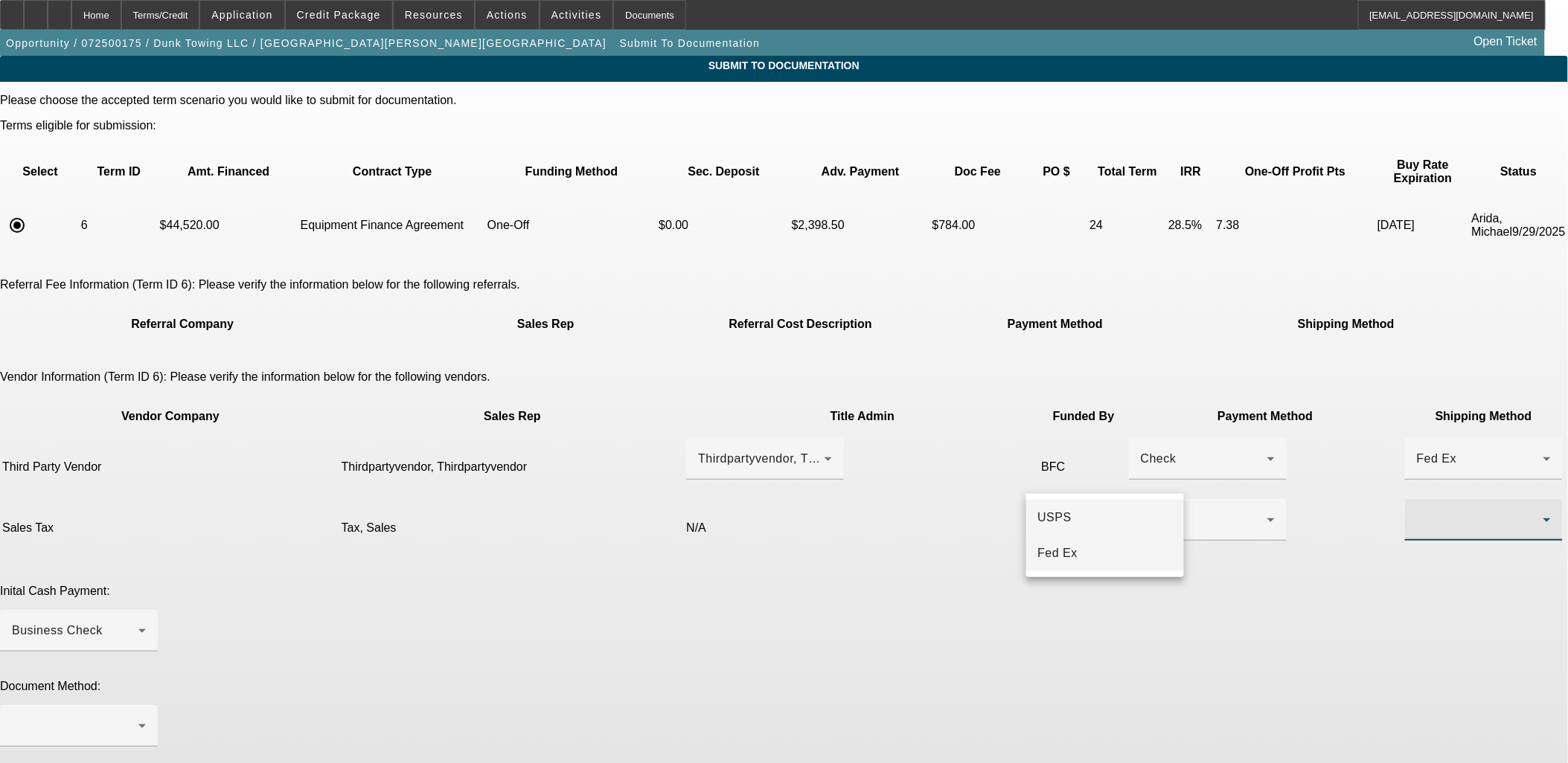
click at [1064, 555] on span "Fed Ex" at bounding box center [1057, 553] width 40 height 18
click at [157, 652] on div at bounding box center [78, 660] width 157 height 16
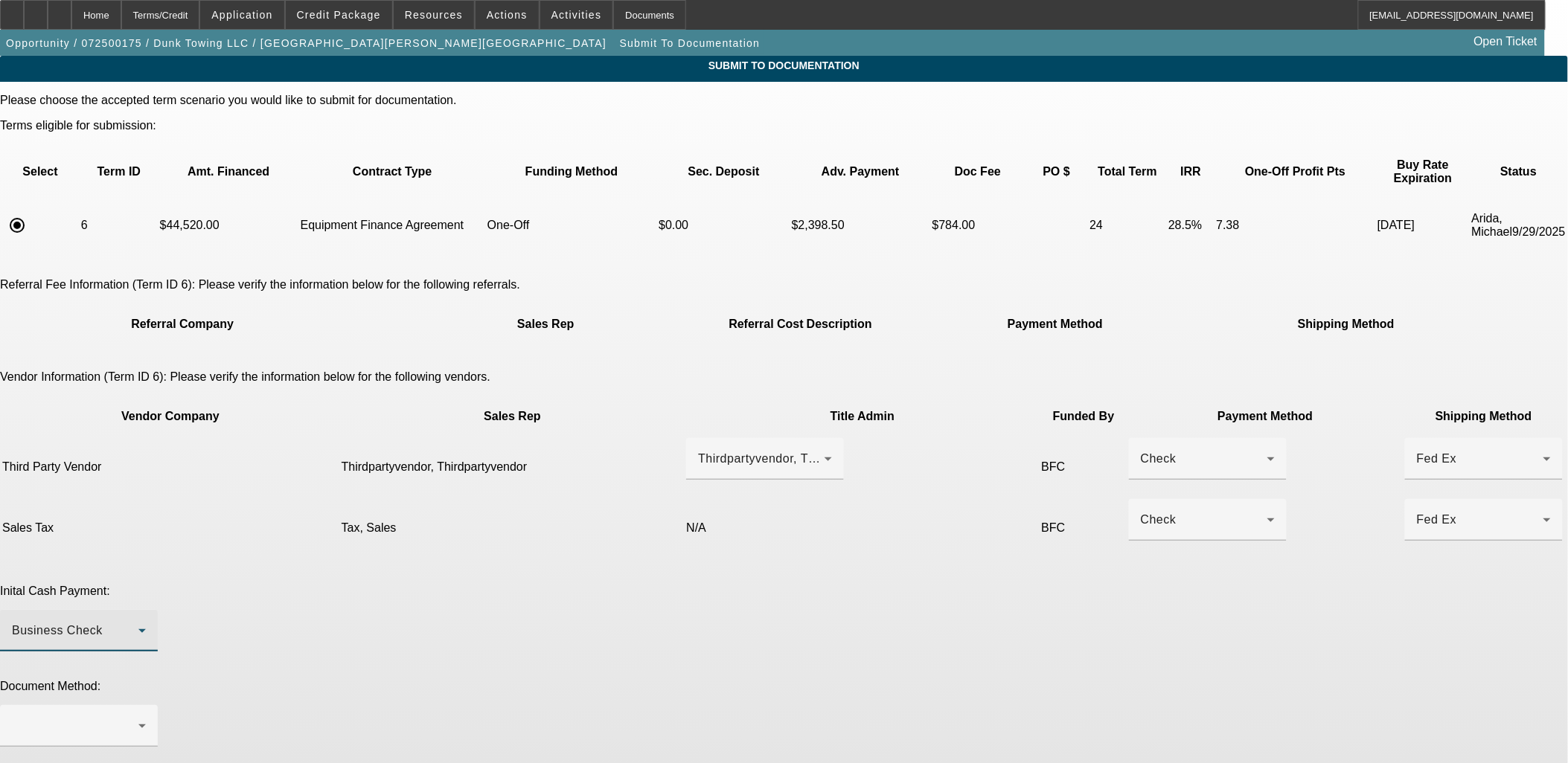
click at [139, 622] on div "Business Check" at bounding box center [75, 630] width 126 height 18
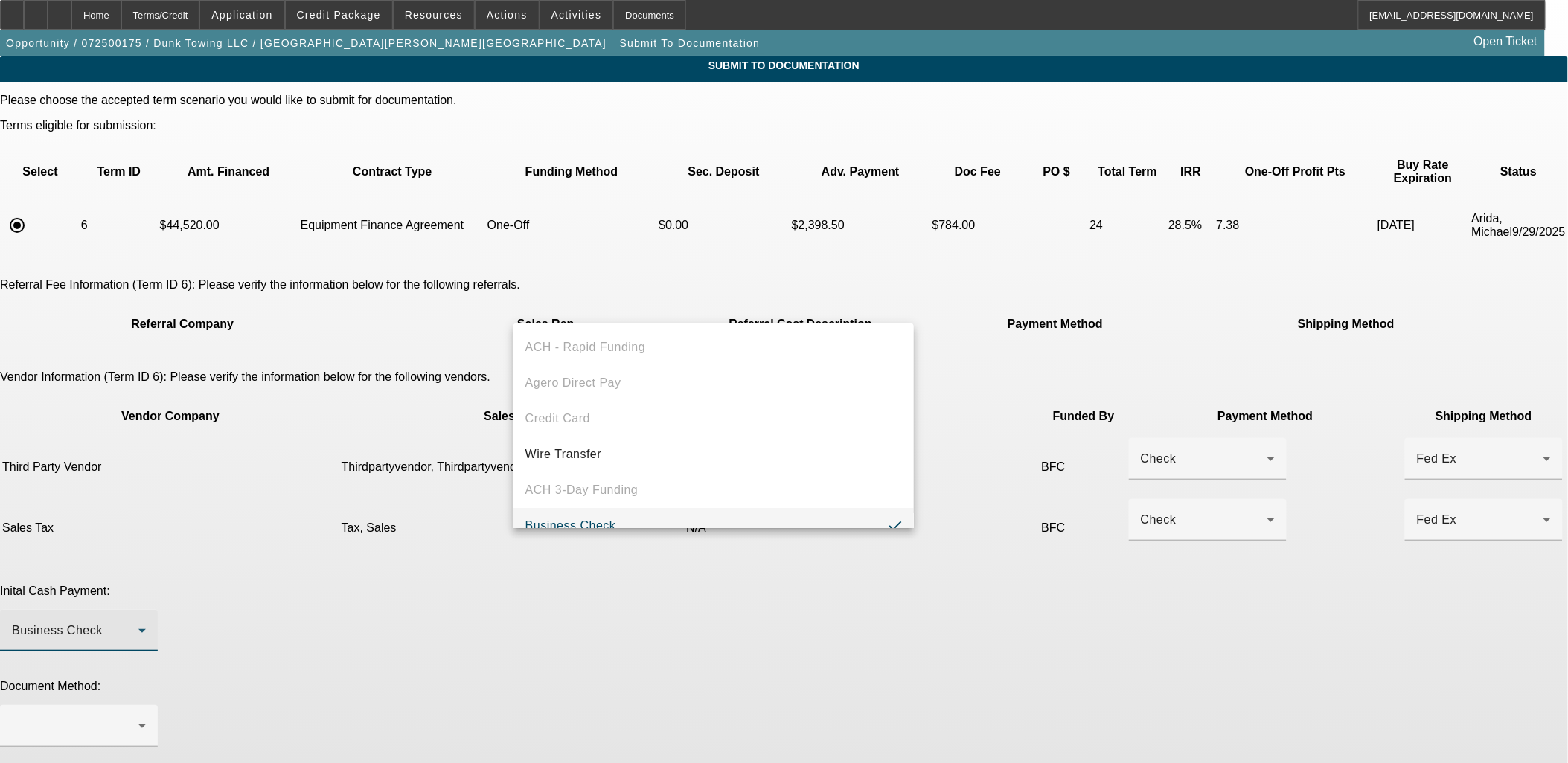
scroll to position [16, 0]
click at [584, 435] on span "Wire Transfer" at bounding box center [564, 439] width 76 height 18
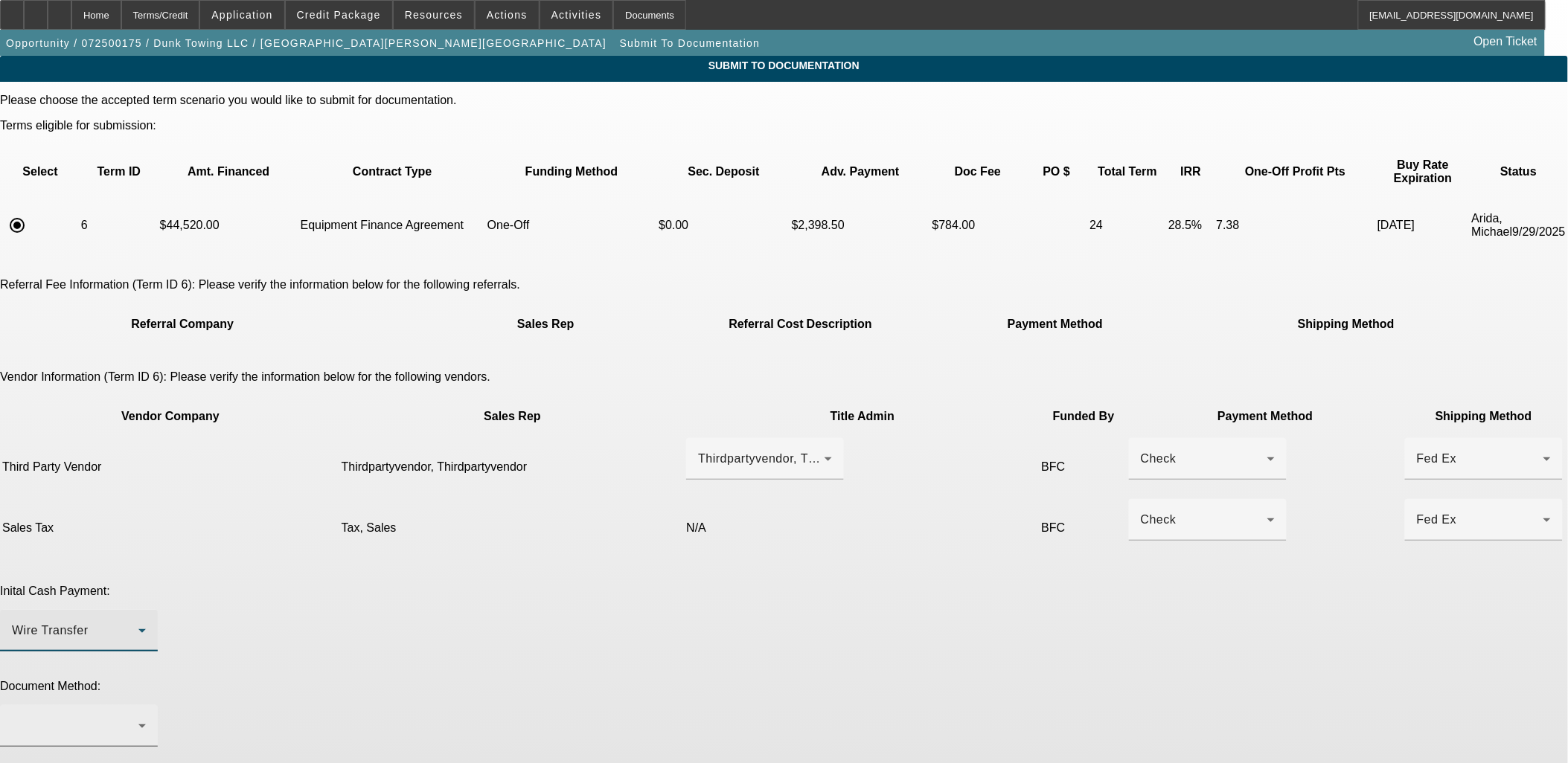
click at [139, 717] on div at bounding box center [75, 726] width 126 height 18
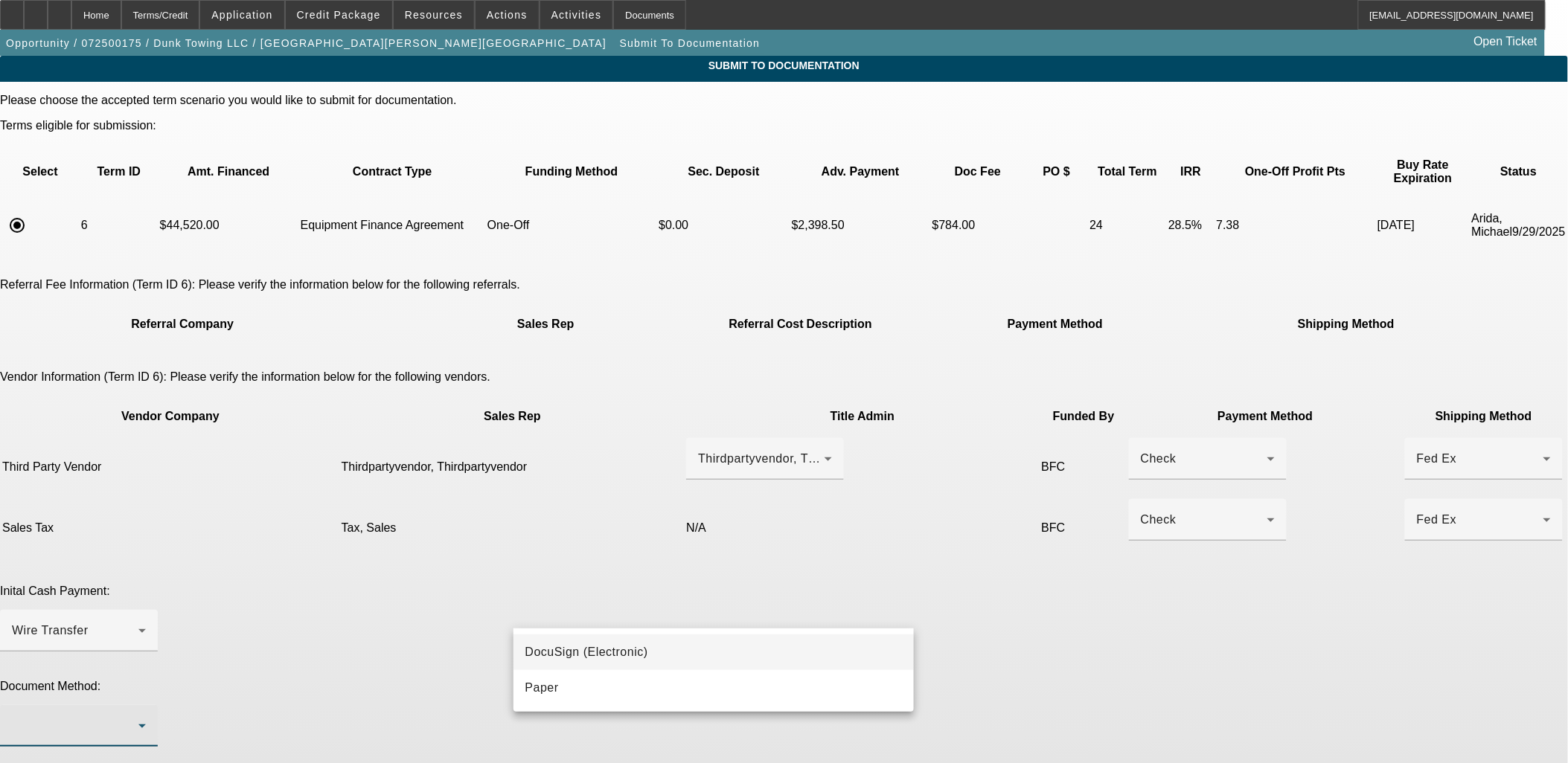
click at [594, 655] on span "DocuSign (Electronic)" at bounding box center [587, 653] width 123 height 18
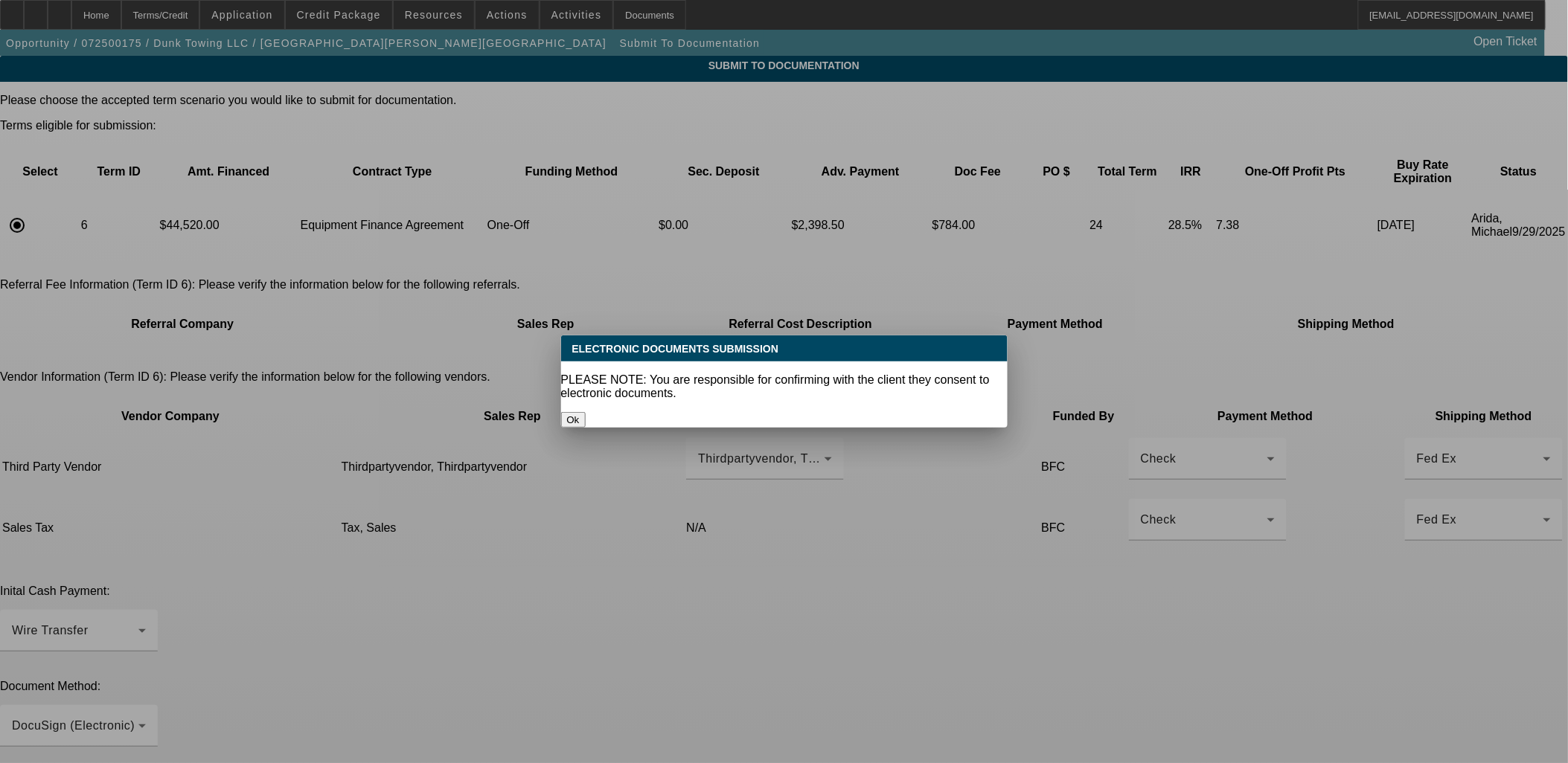
click at [585, 412] on button "Ok" at bounding box center [574, 420] width 25 height 16
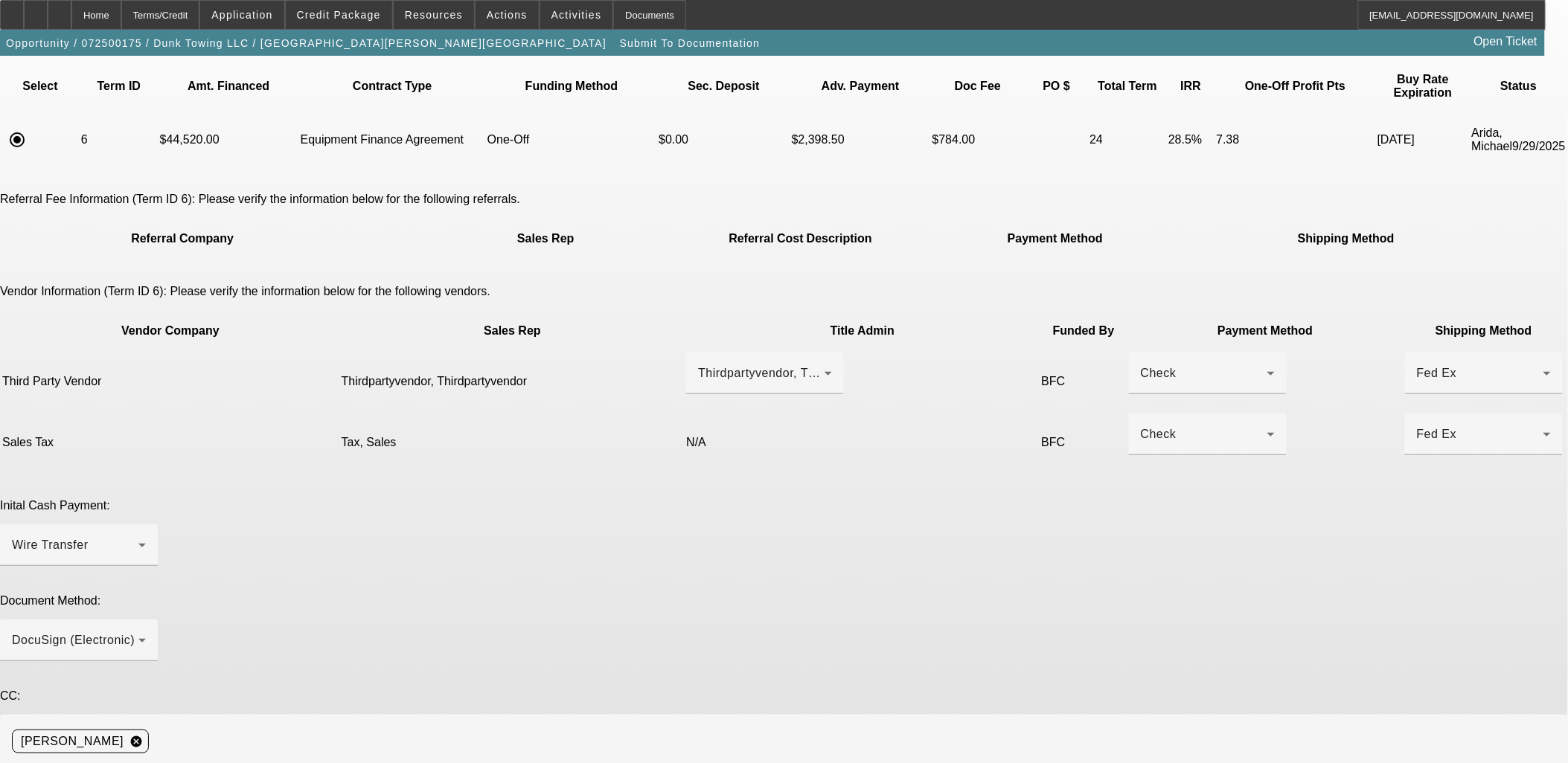
scroll to position [86, 0]
click at [359, 18] on span "Credit Package" at bounding box center [339, 14] width 84 height 12
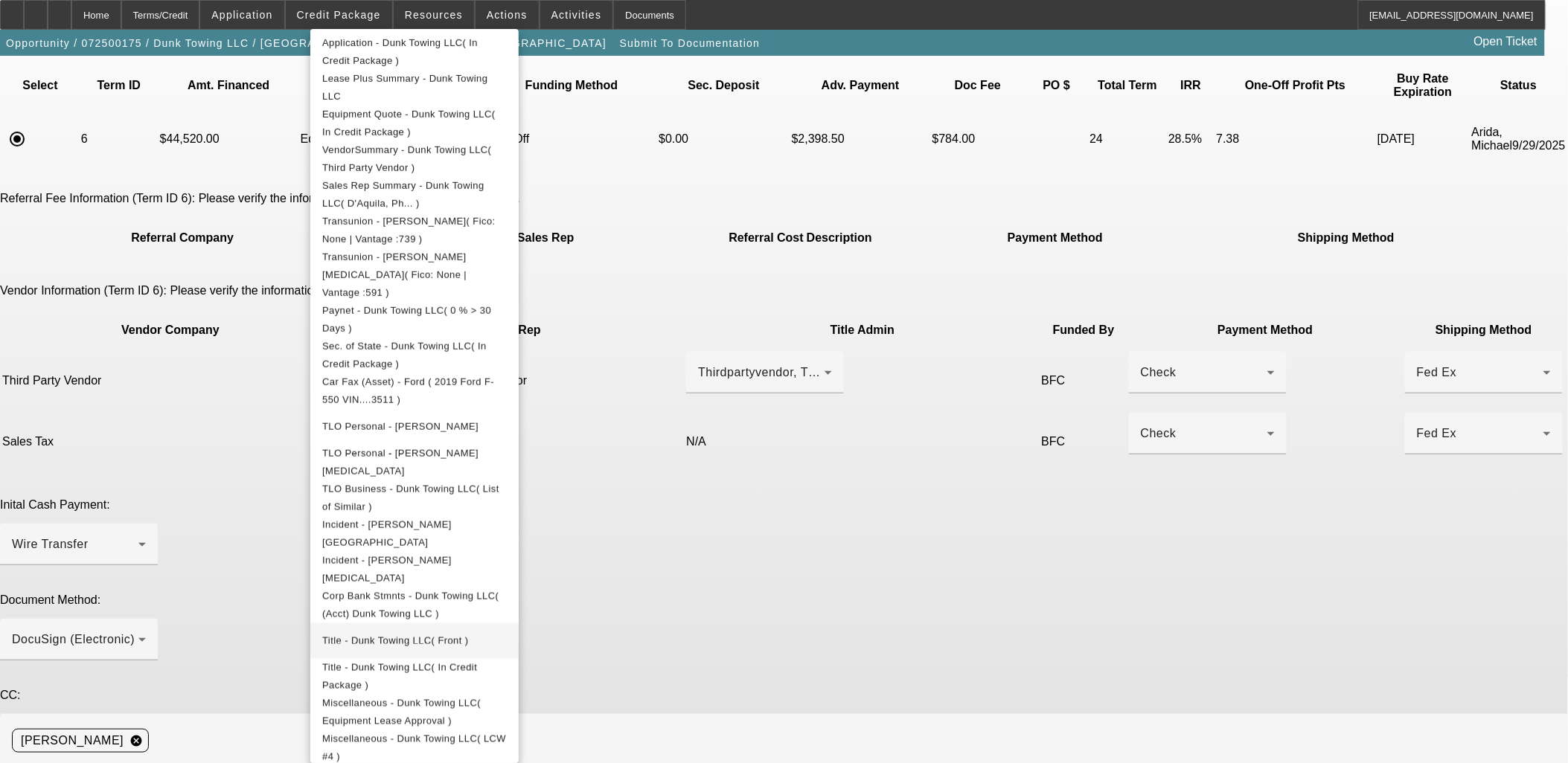
scroll to position [399, 0]
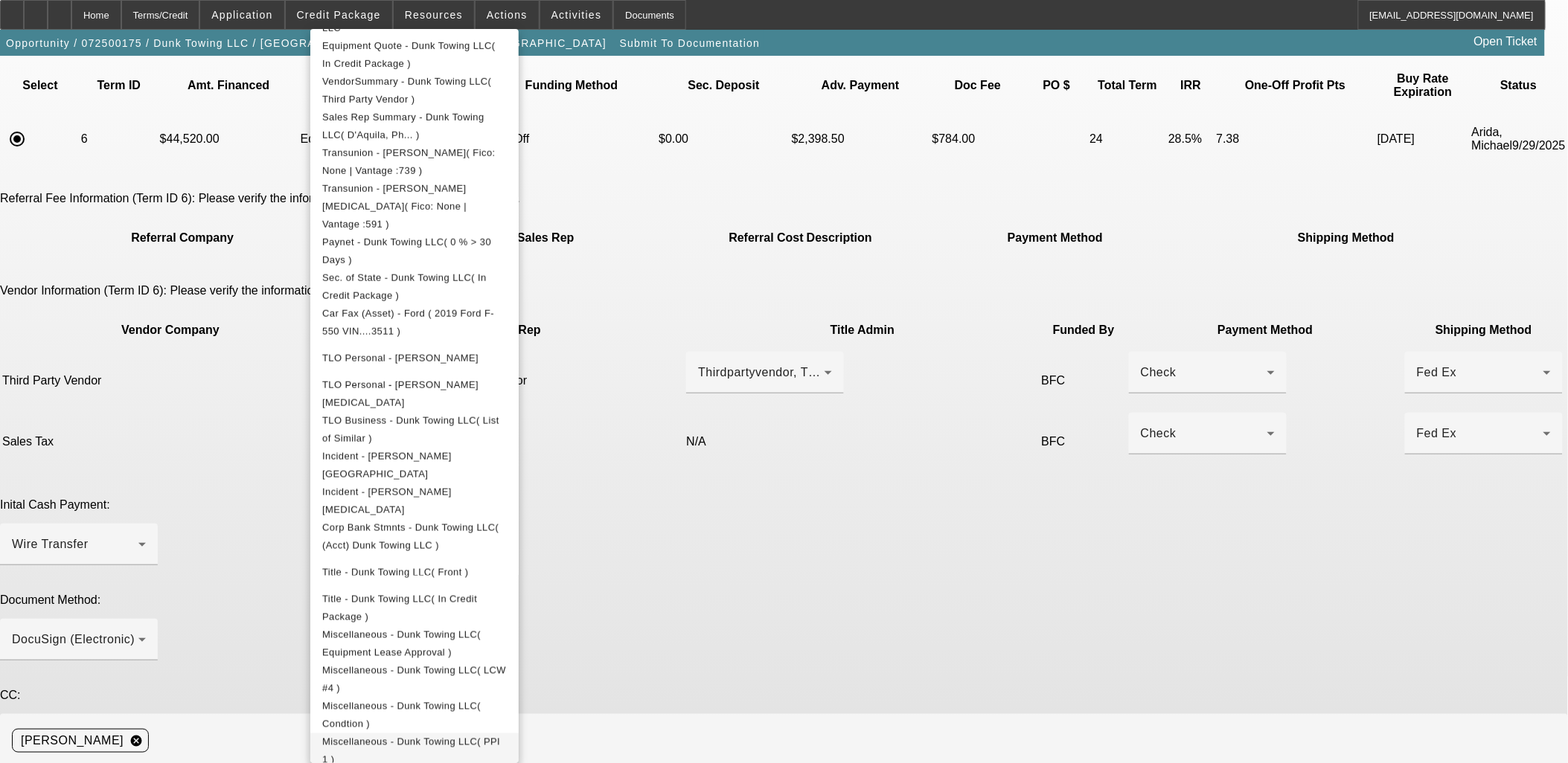
click at [507, 733] on span "Miscellaneous - Dunk Towing LLC( PPI 1 )" at bounding box center [414, 751] width 184 height 36
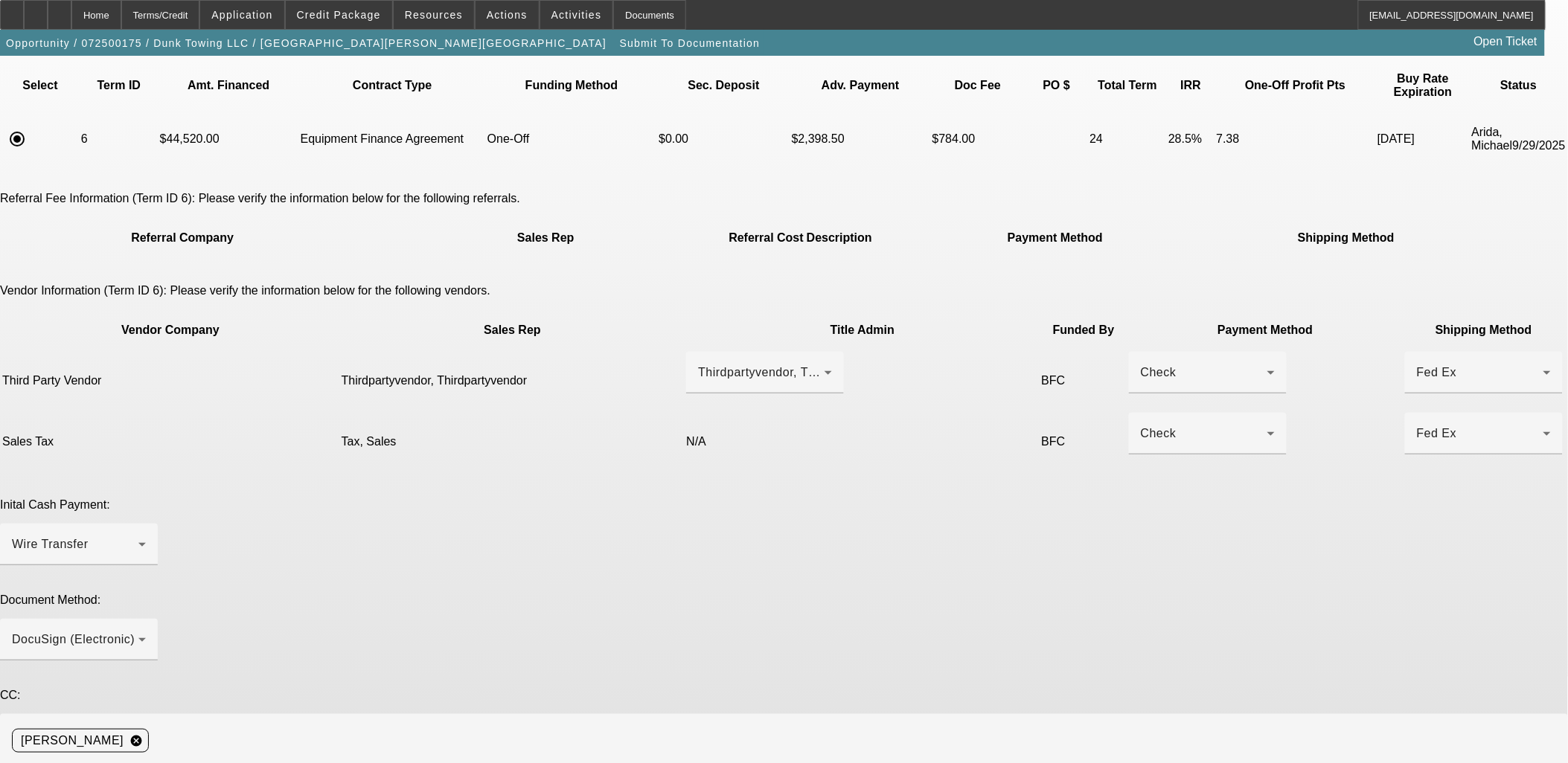
paste textarea "https://beaconcreditbuilder.beaconfunding.com/opportunity/b0c7c5e8-d104-f011-ba…"
type textarea "past cust, finpac, efa, sales tax financed, inspection, private party - Randy M…"
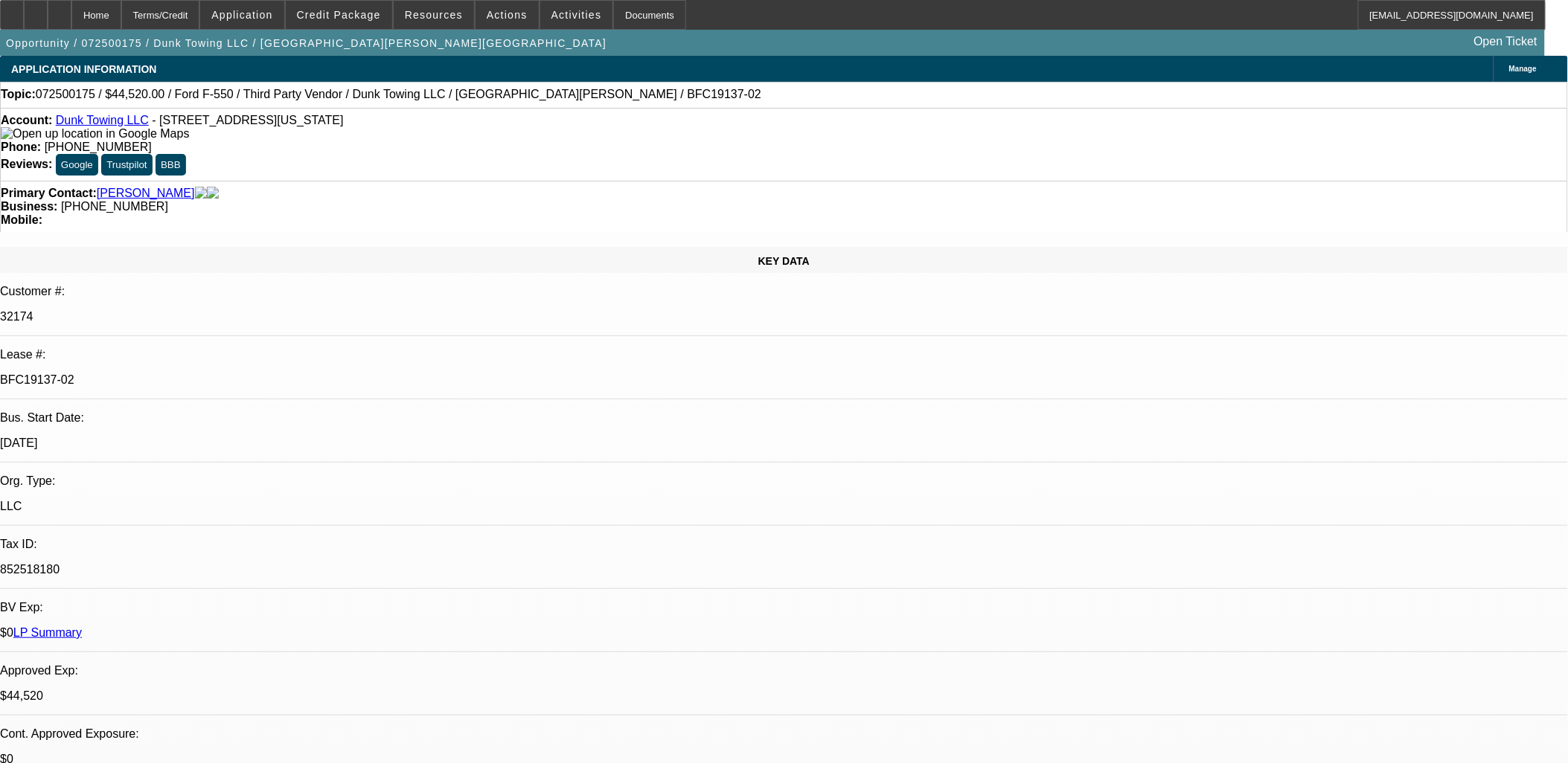
select select "0"
select select "3"
select select "0"
select select "6"
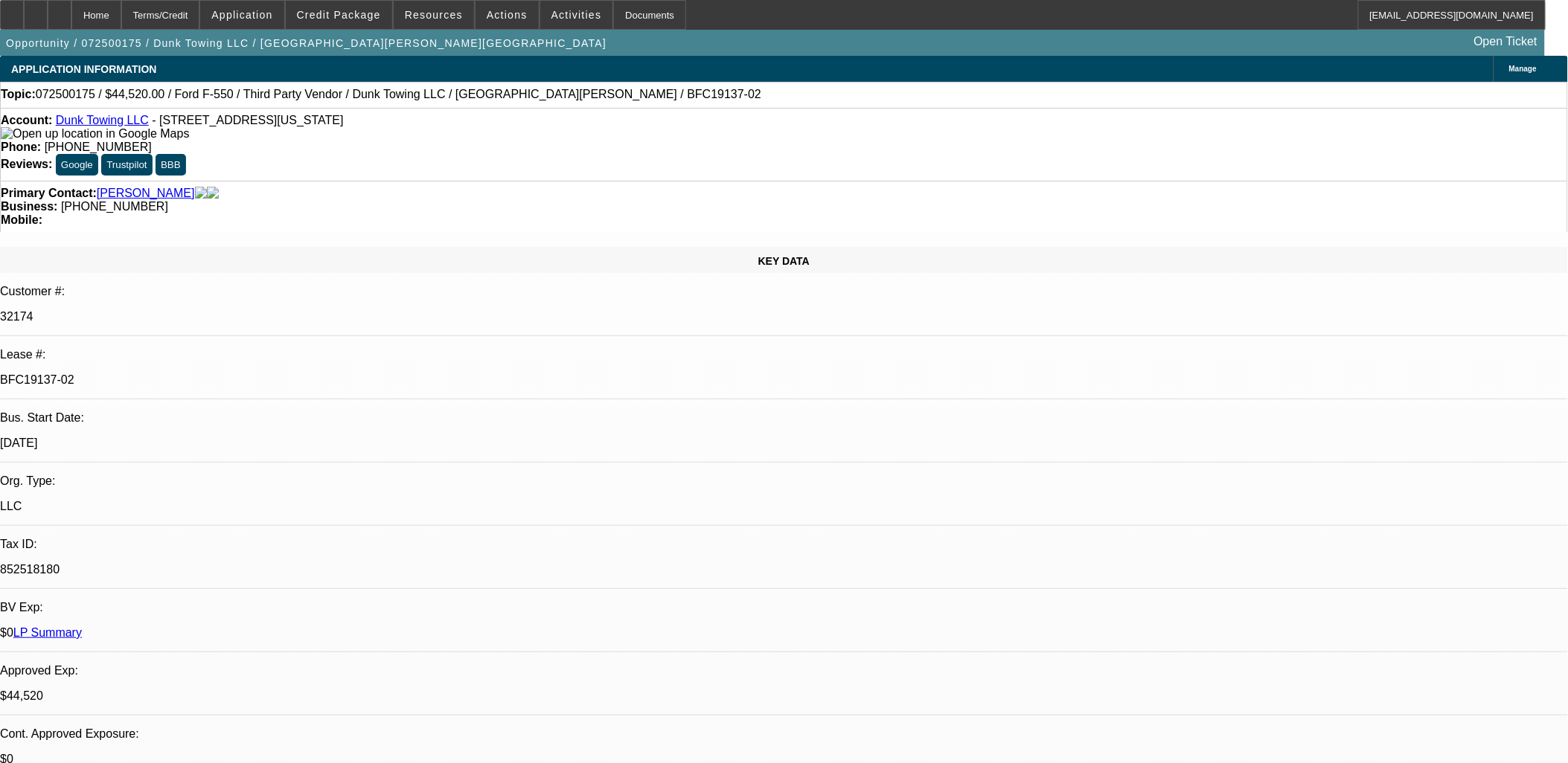
select select "0"
select select "3"
select select "0"
select select "6"
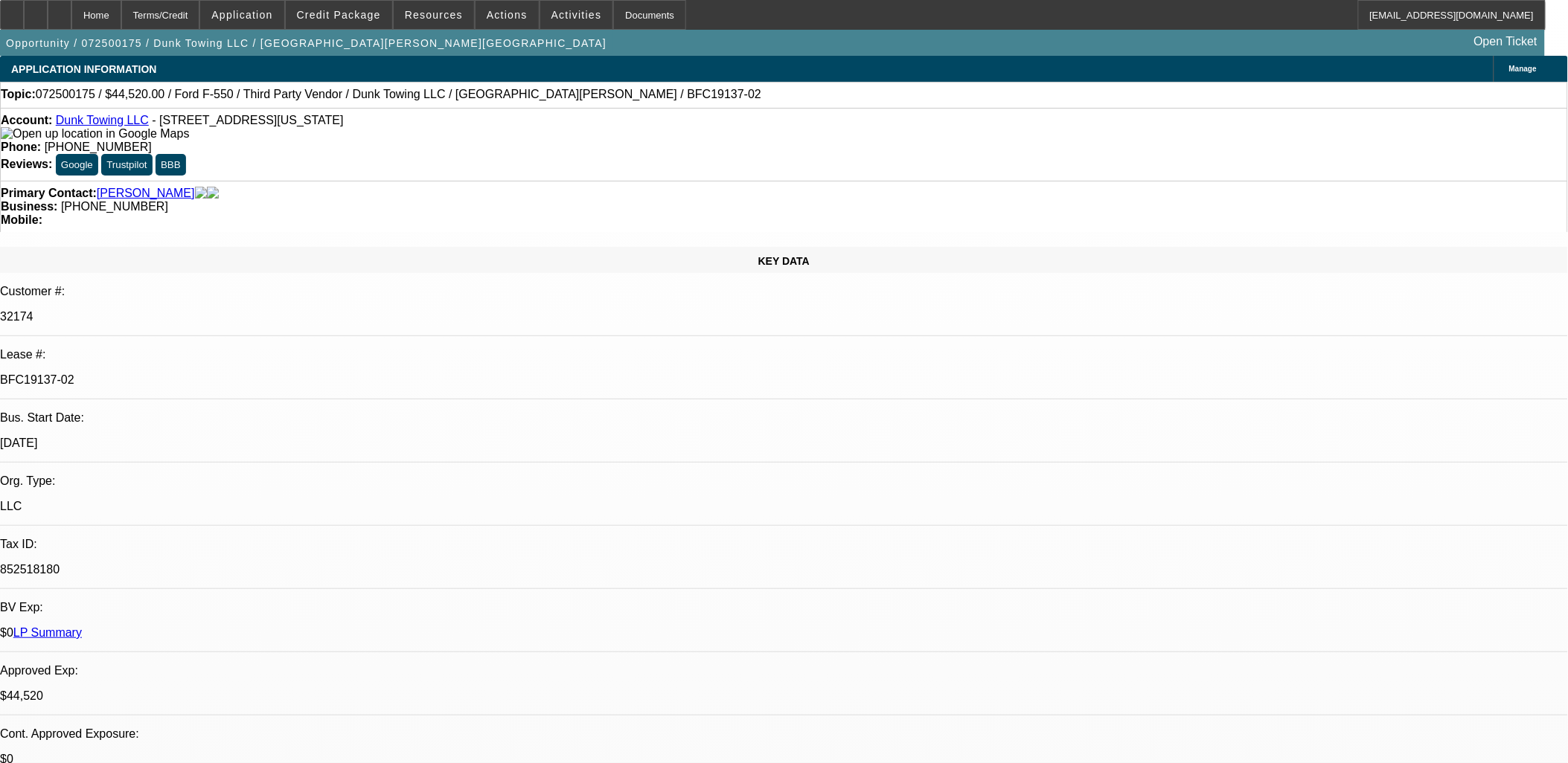
select select "0"
select select "3"
select select "0"
select select "6"
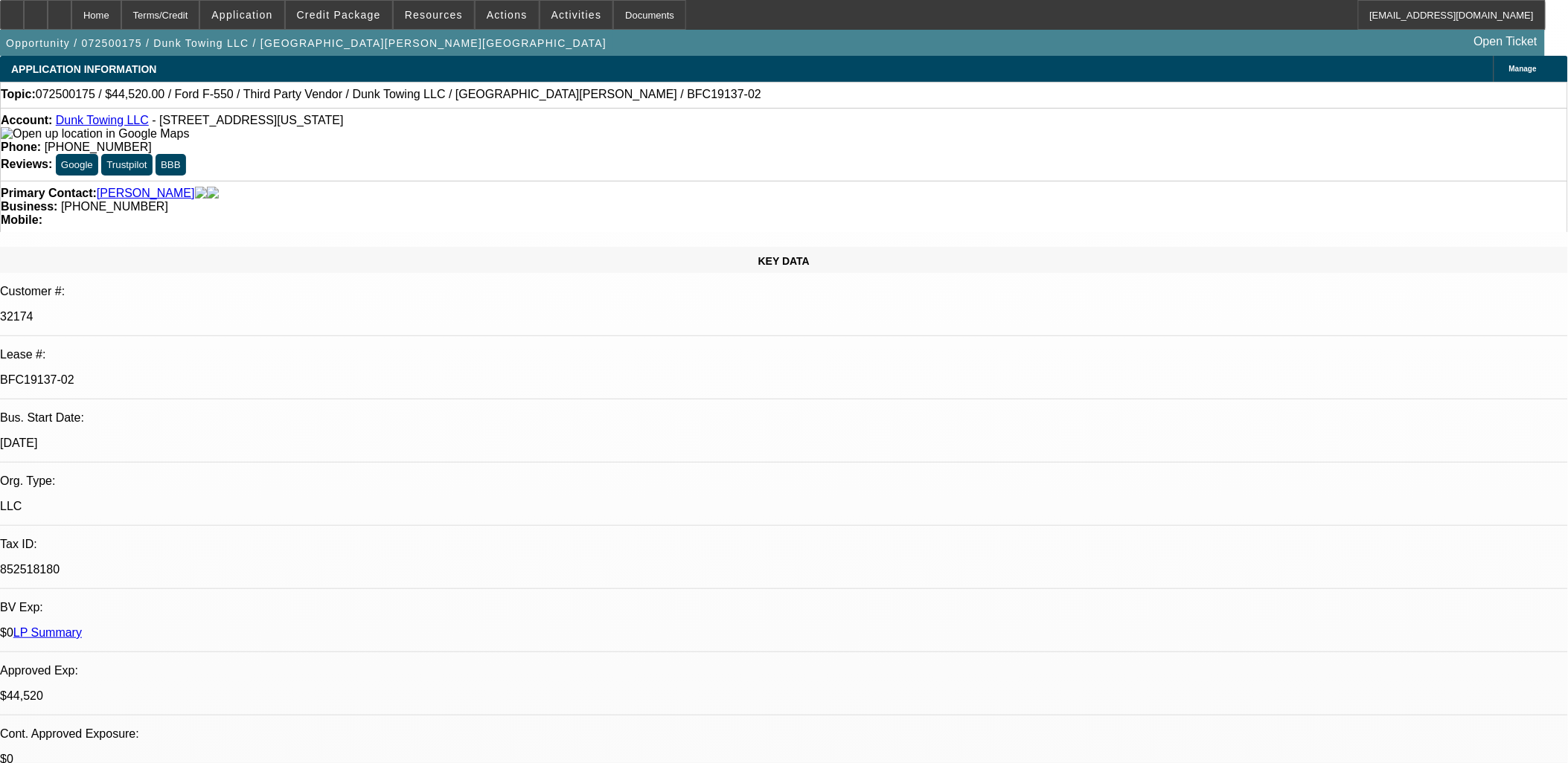
select select "0"
select select "6"
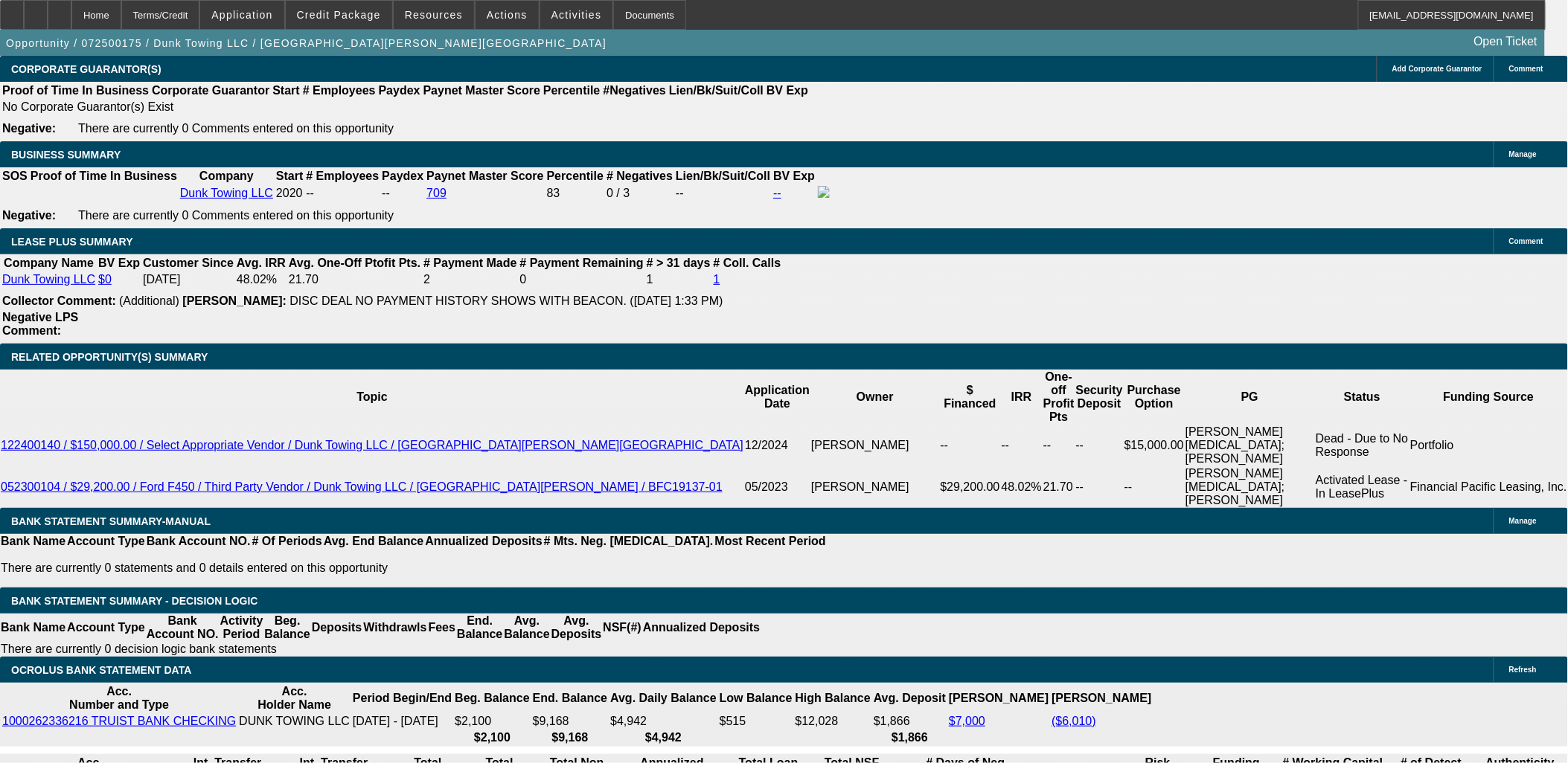
scroll to position [2148, 0]
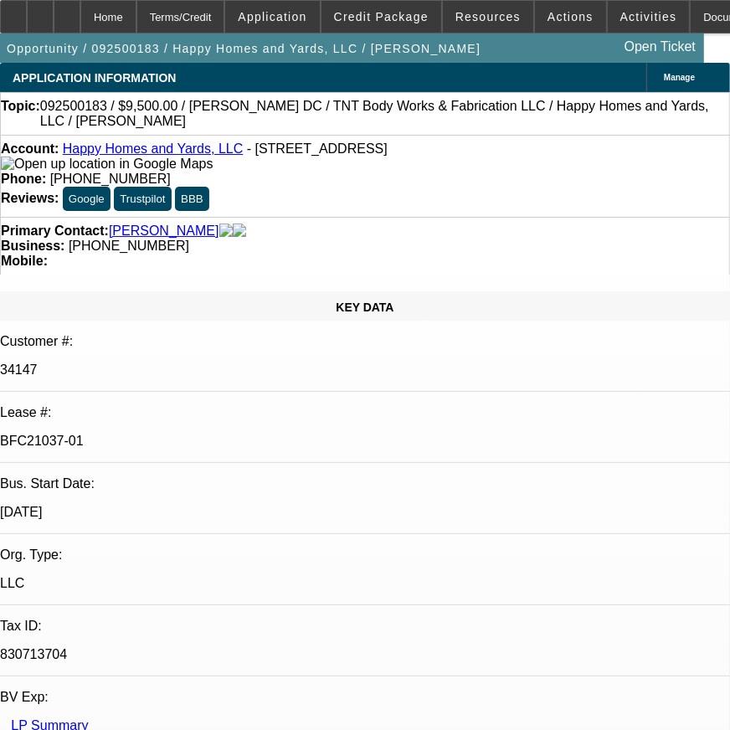
select select "0"
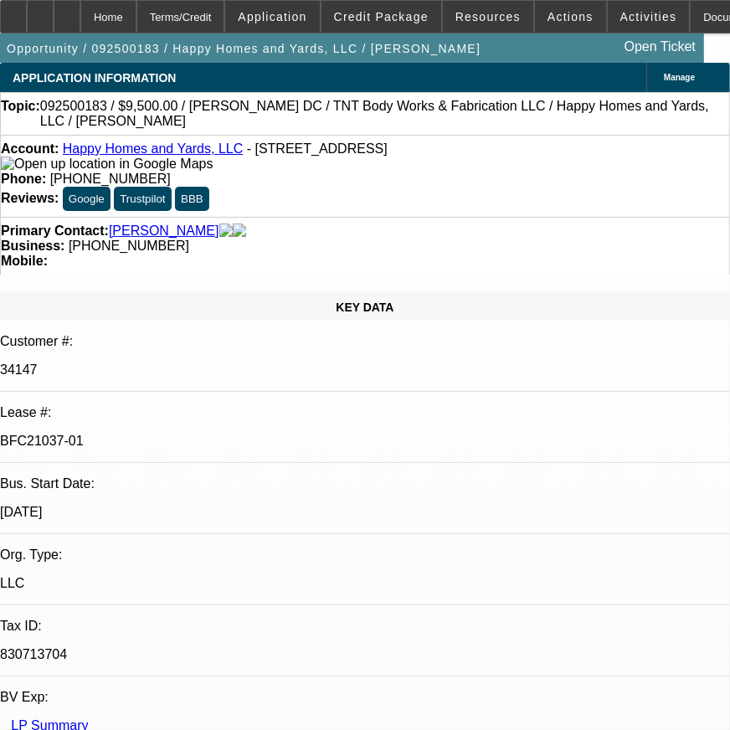
select select "0"
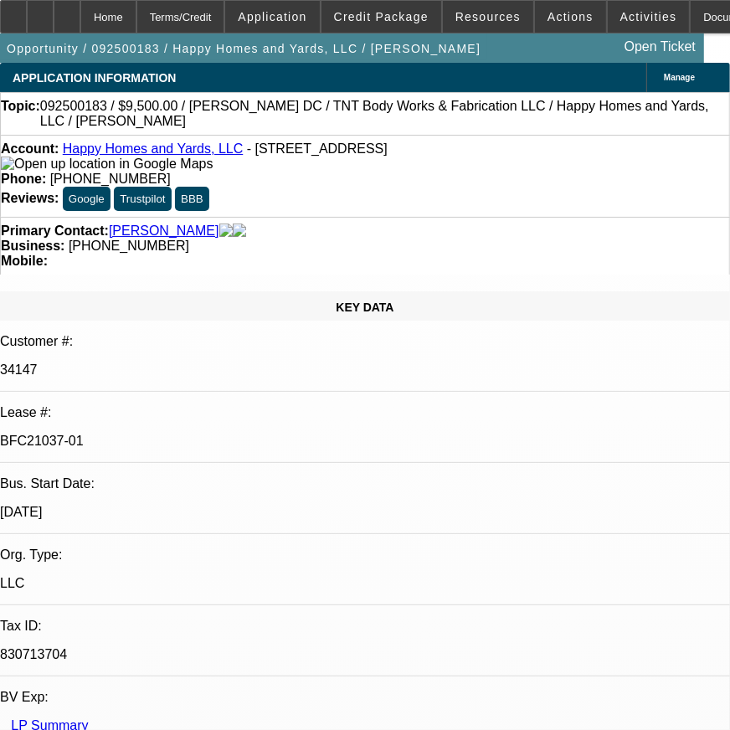
select select "0"
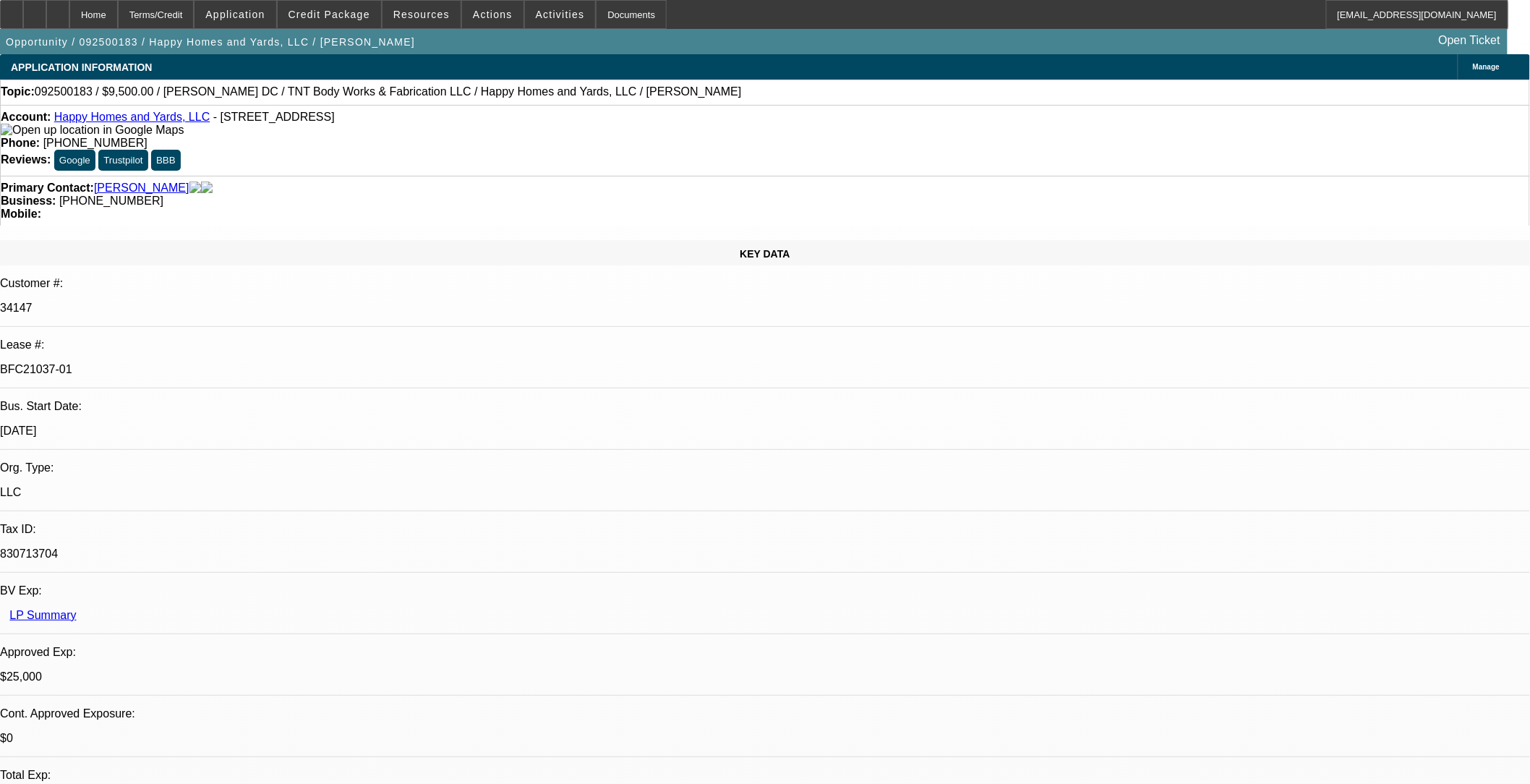
select select "1"
select select "6"
select select "1"
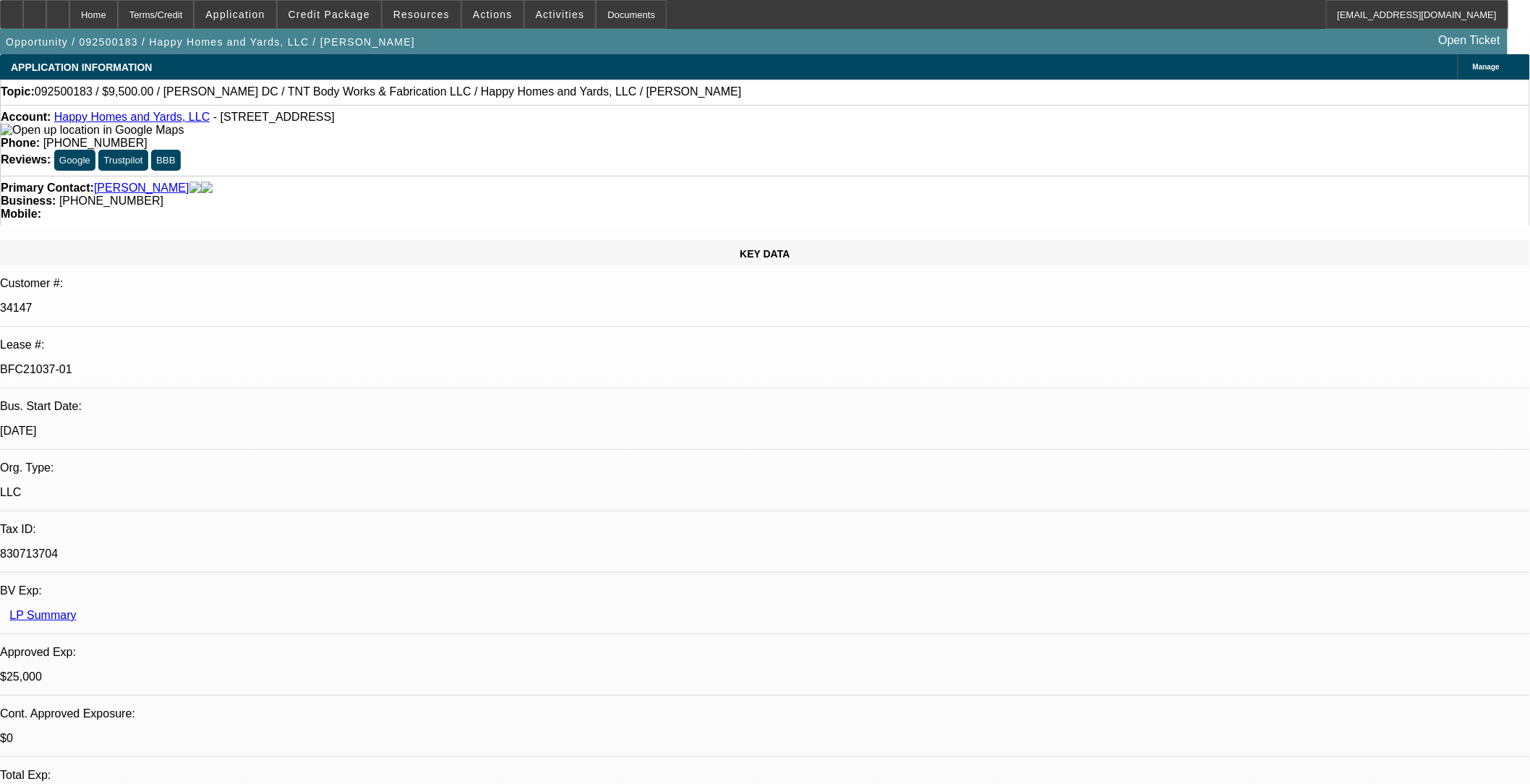
select select "6"
select select "1"
select select "6"
select select "1"
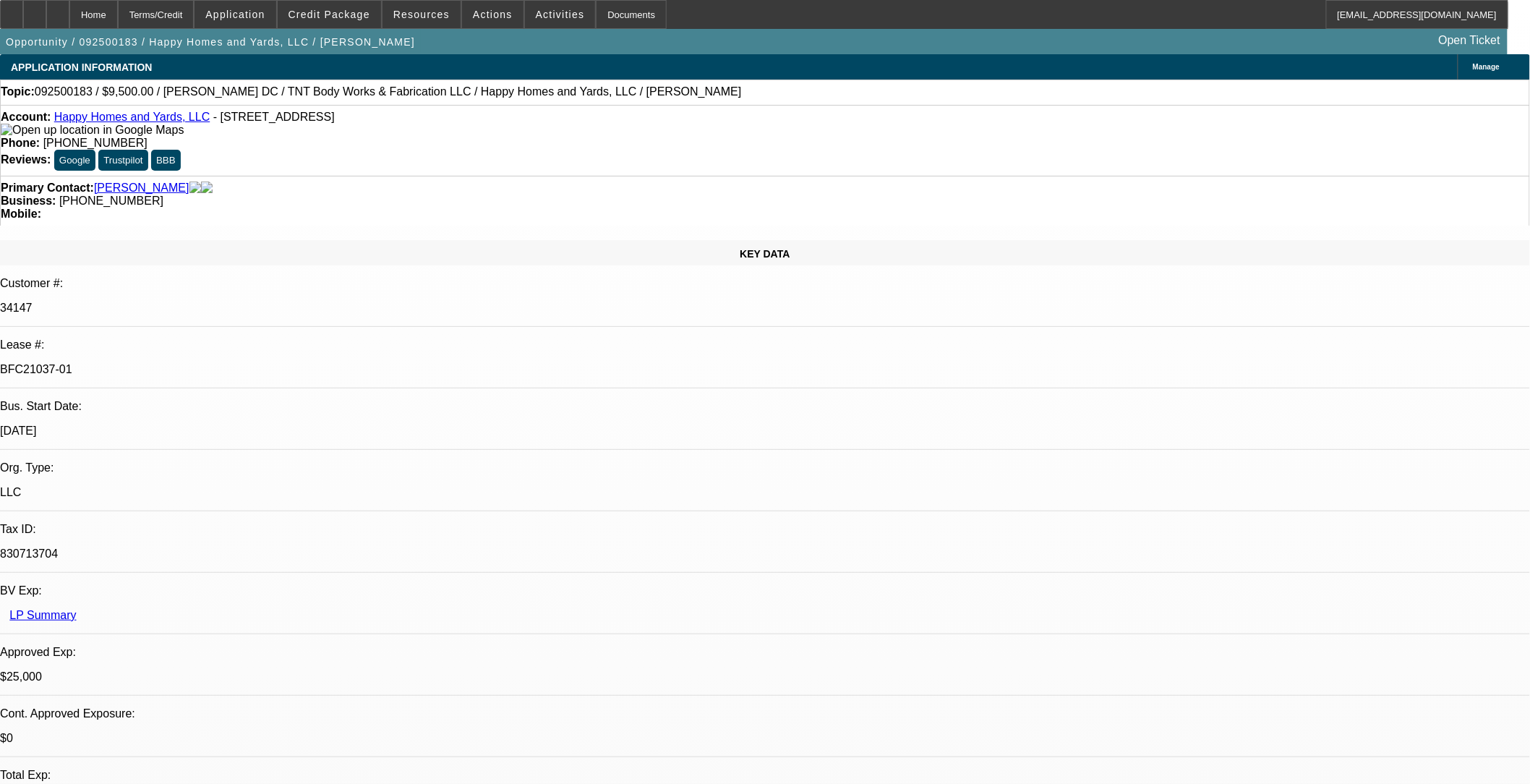
select select "1"
select select "6"
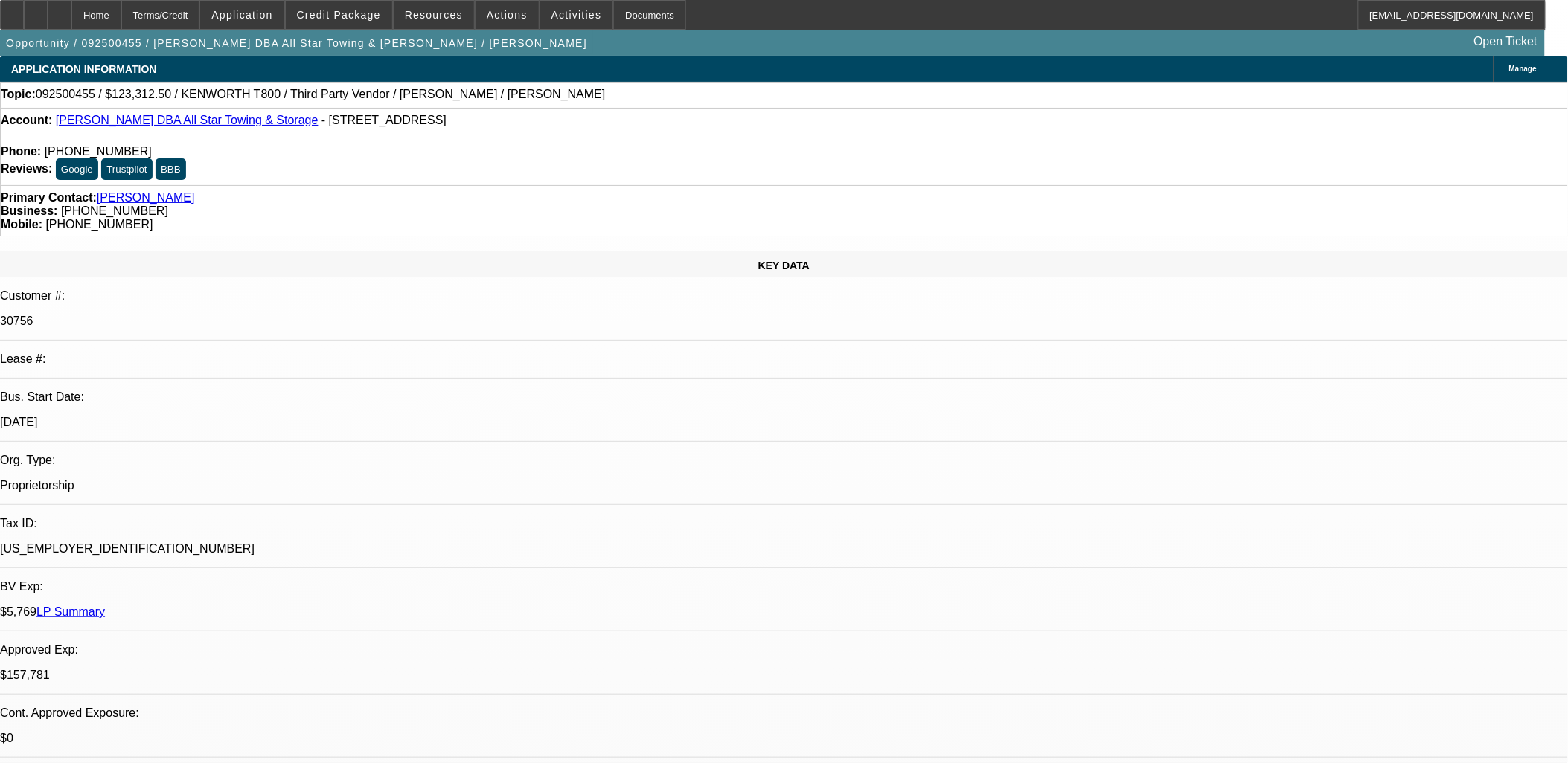
select select "0"
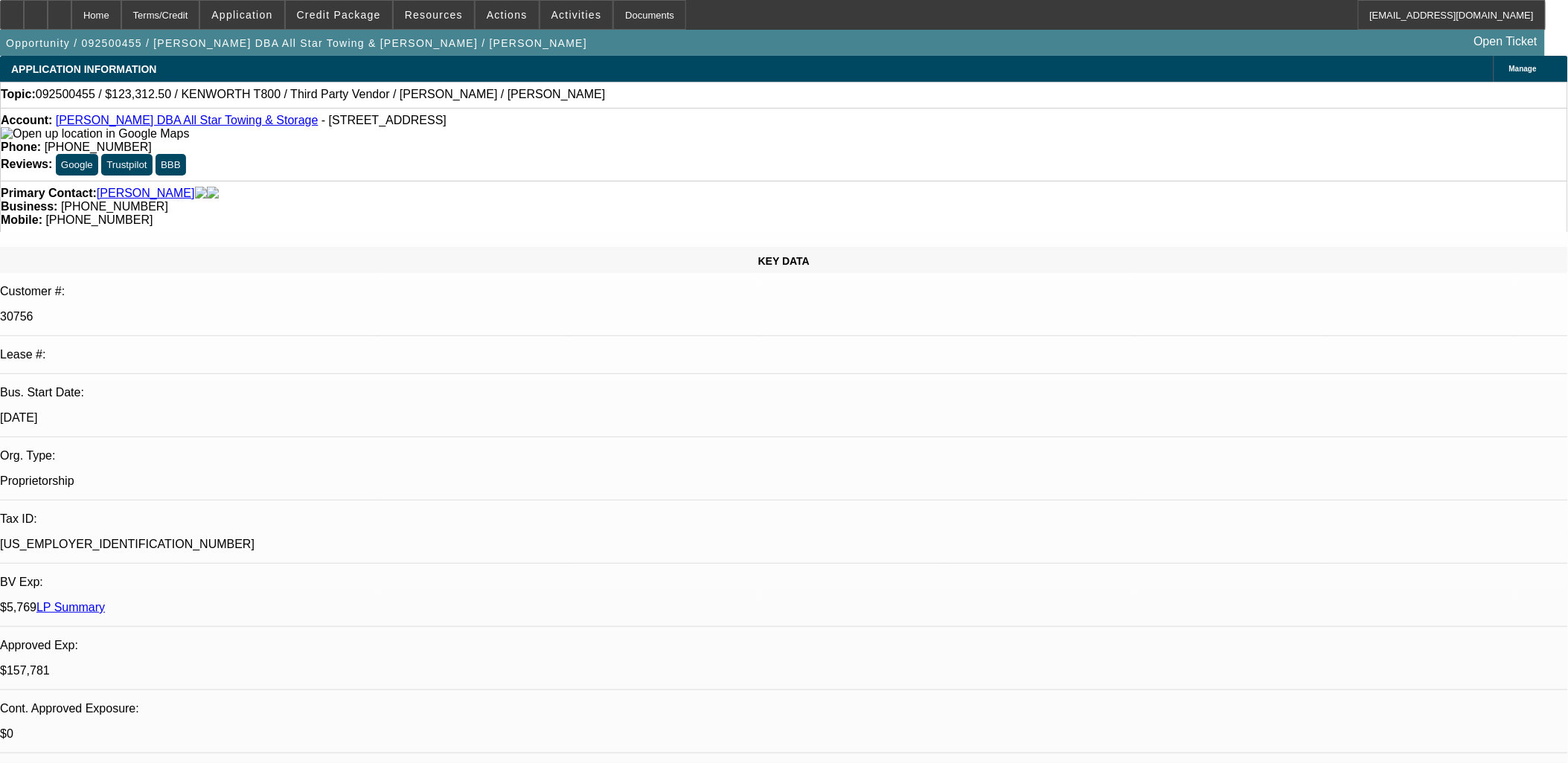
select select "2"
select select "0.1"
select select "0"
select select "2"
select select "0.1"
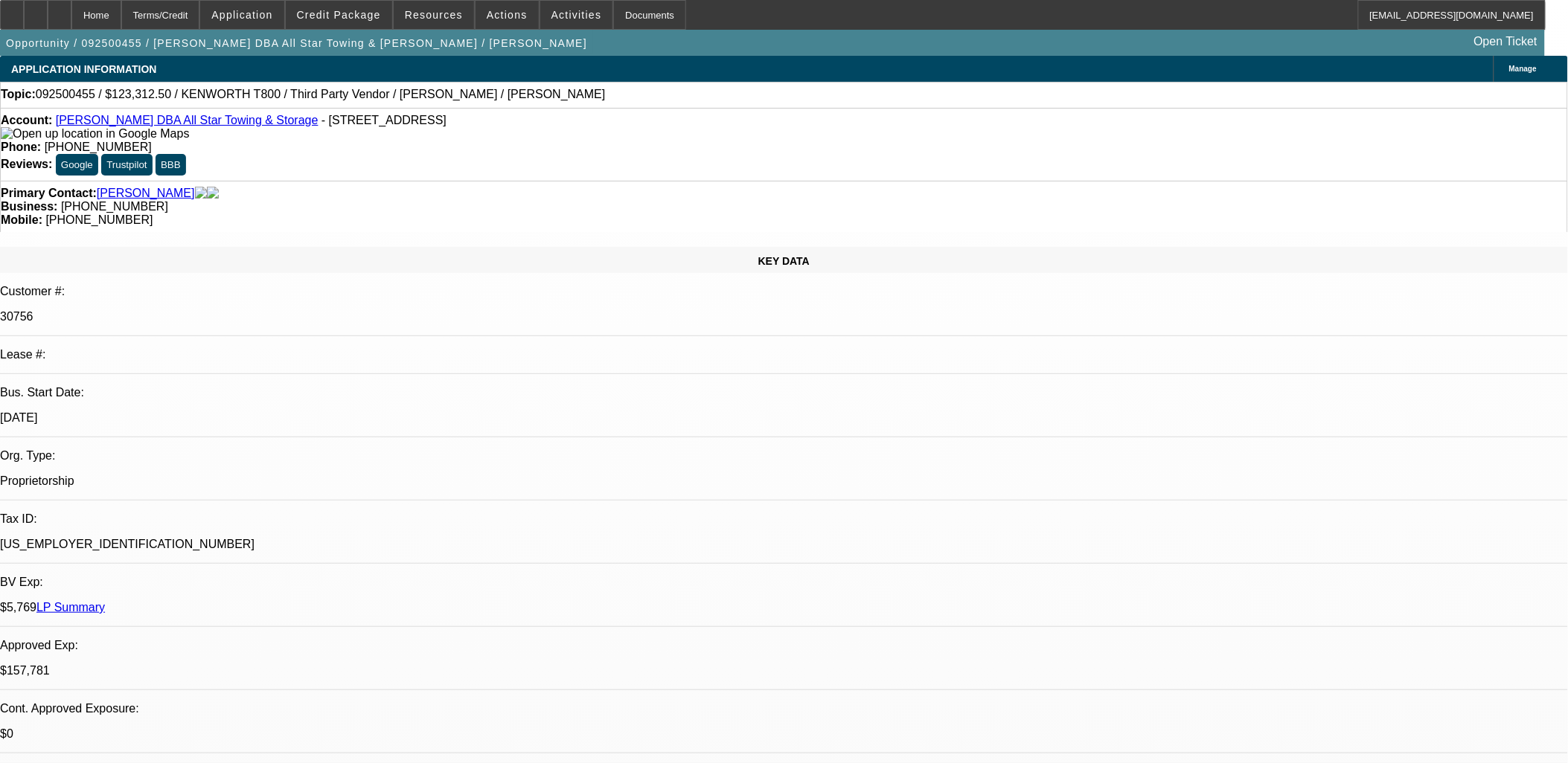
select select "0"
select select "2"
select select "0.1"
select select "0"
select select "2"
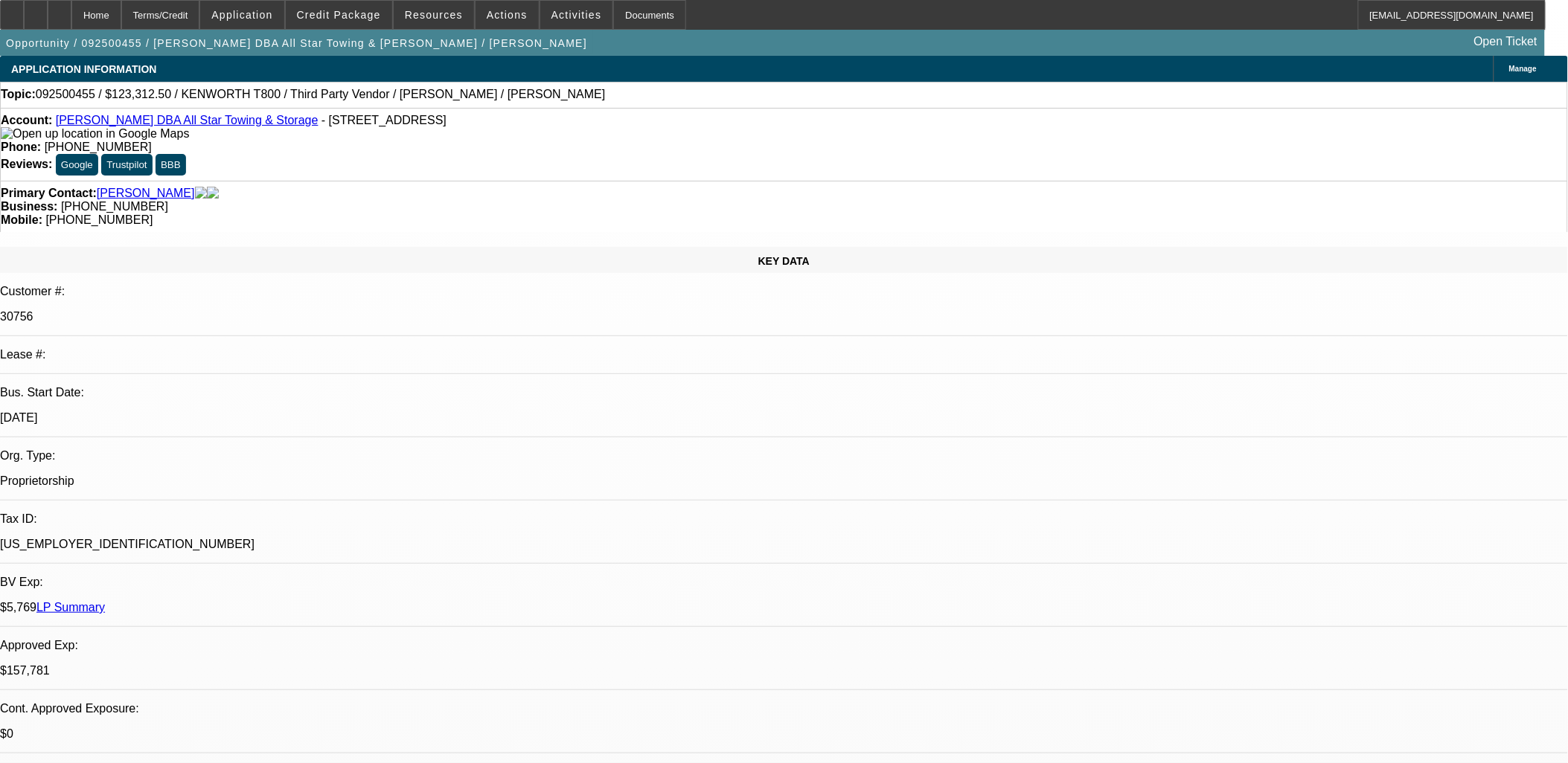
select select "0.1"
select select "1"
select select "2"
select select "4"
select select "1"
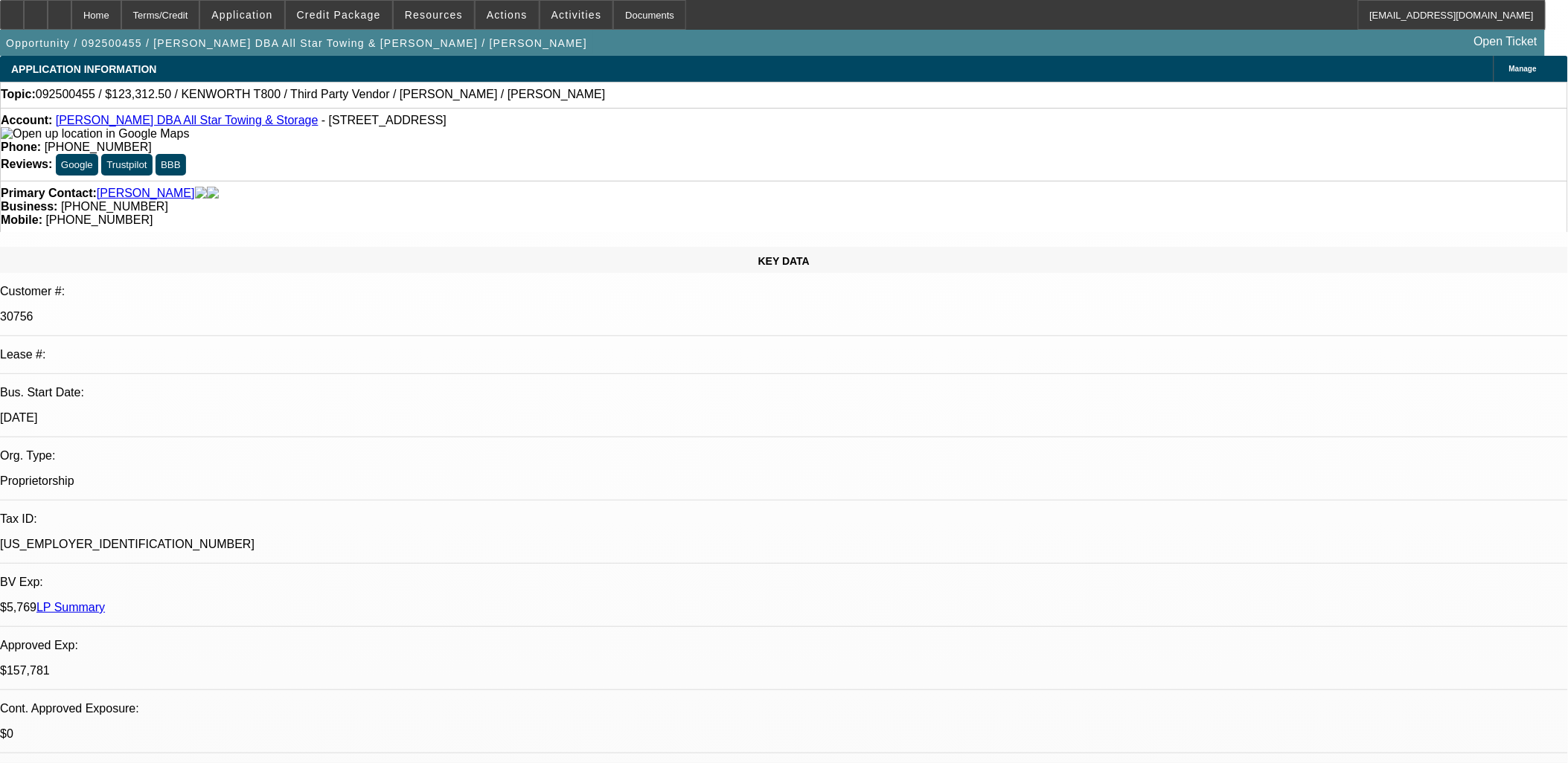
select select "2"
select select "4"
select select "1"
select select "2"
select select "4"
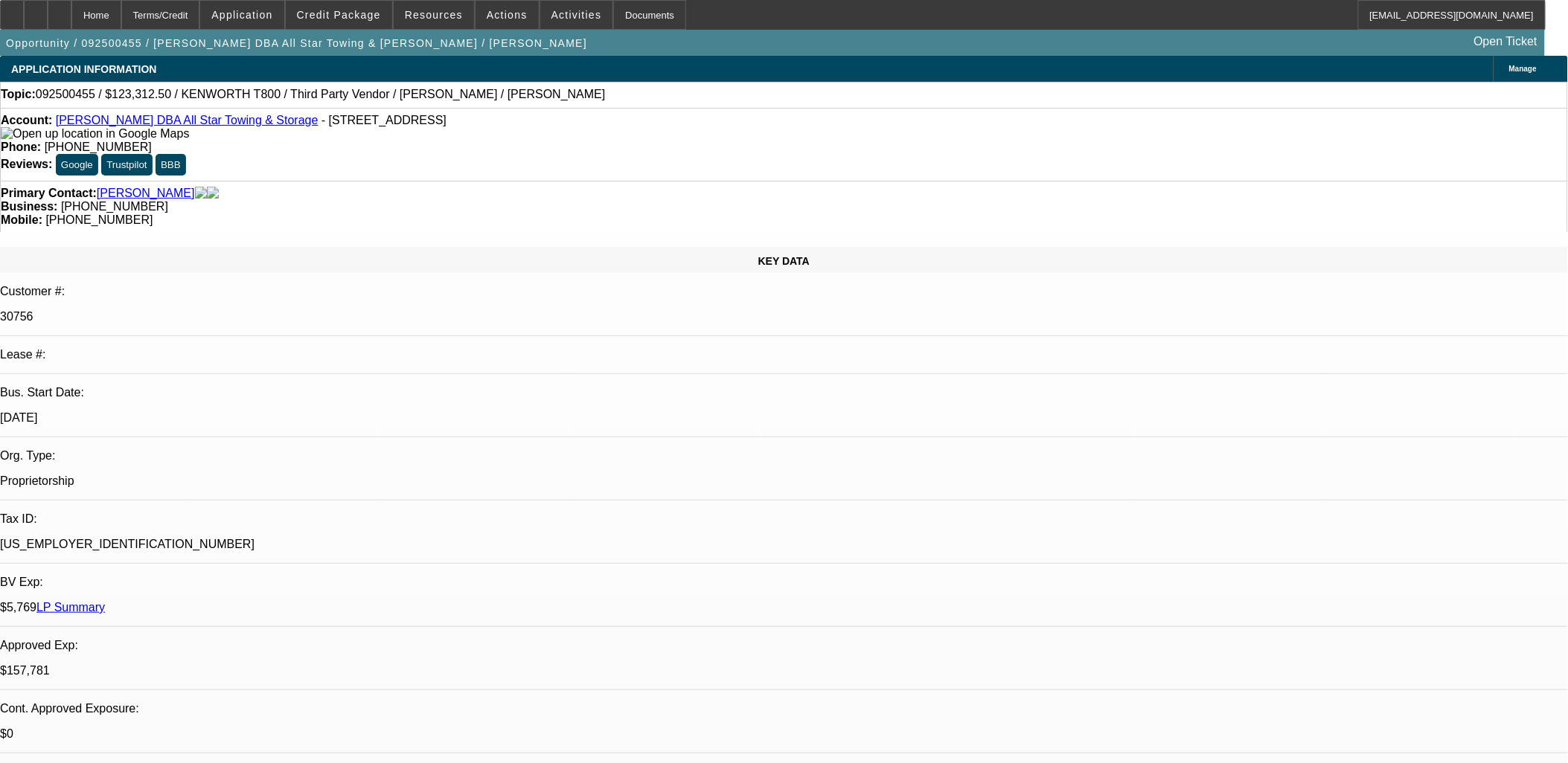
select select "1"
select select "2"
select select "4"
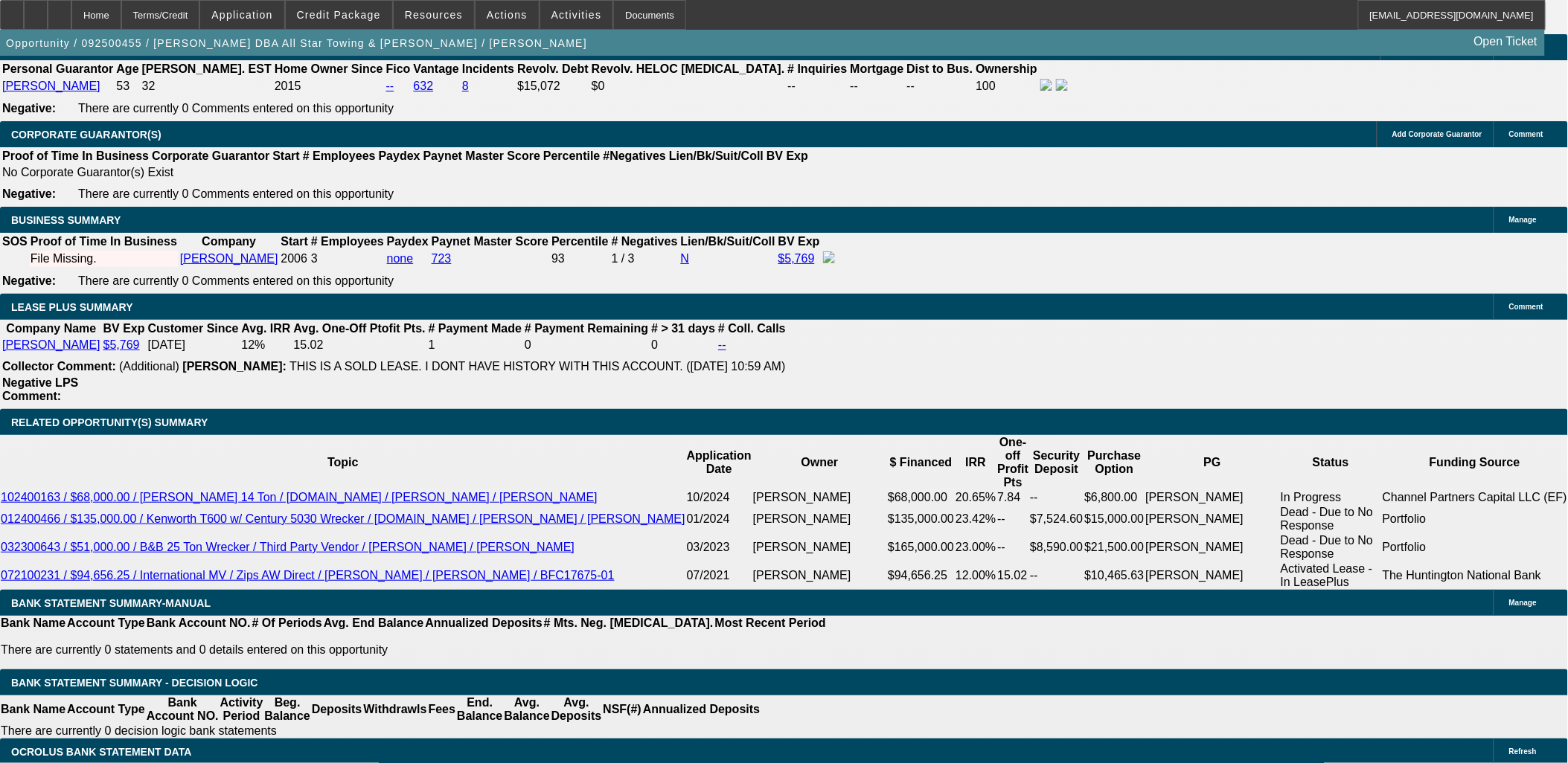
scroll to position [2397, 0]
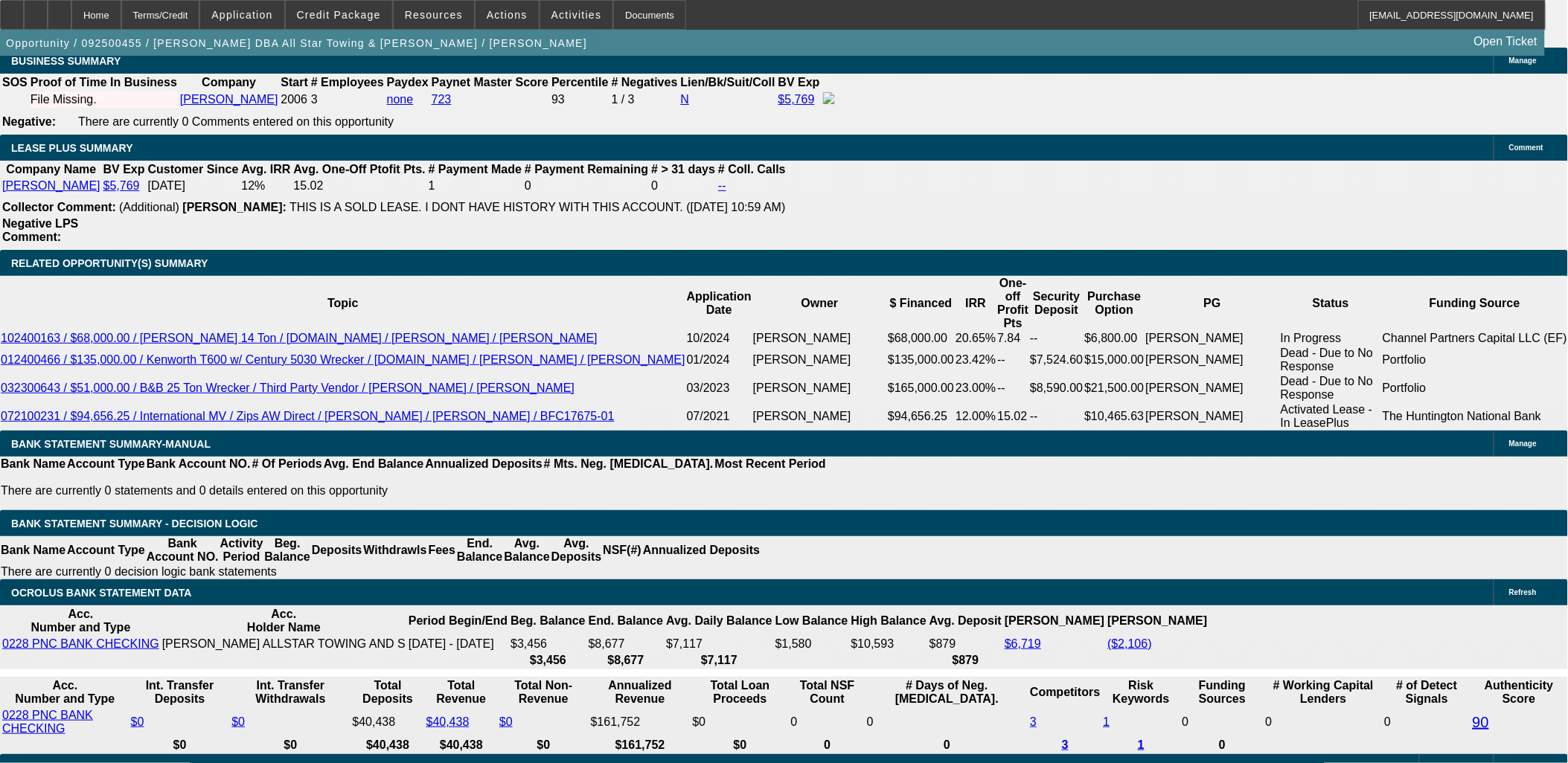
drag, startPoint x: 804, startPoint y: 30, endPoint x: 984, endPoint y: 404, distance: 415.1
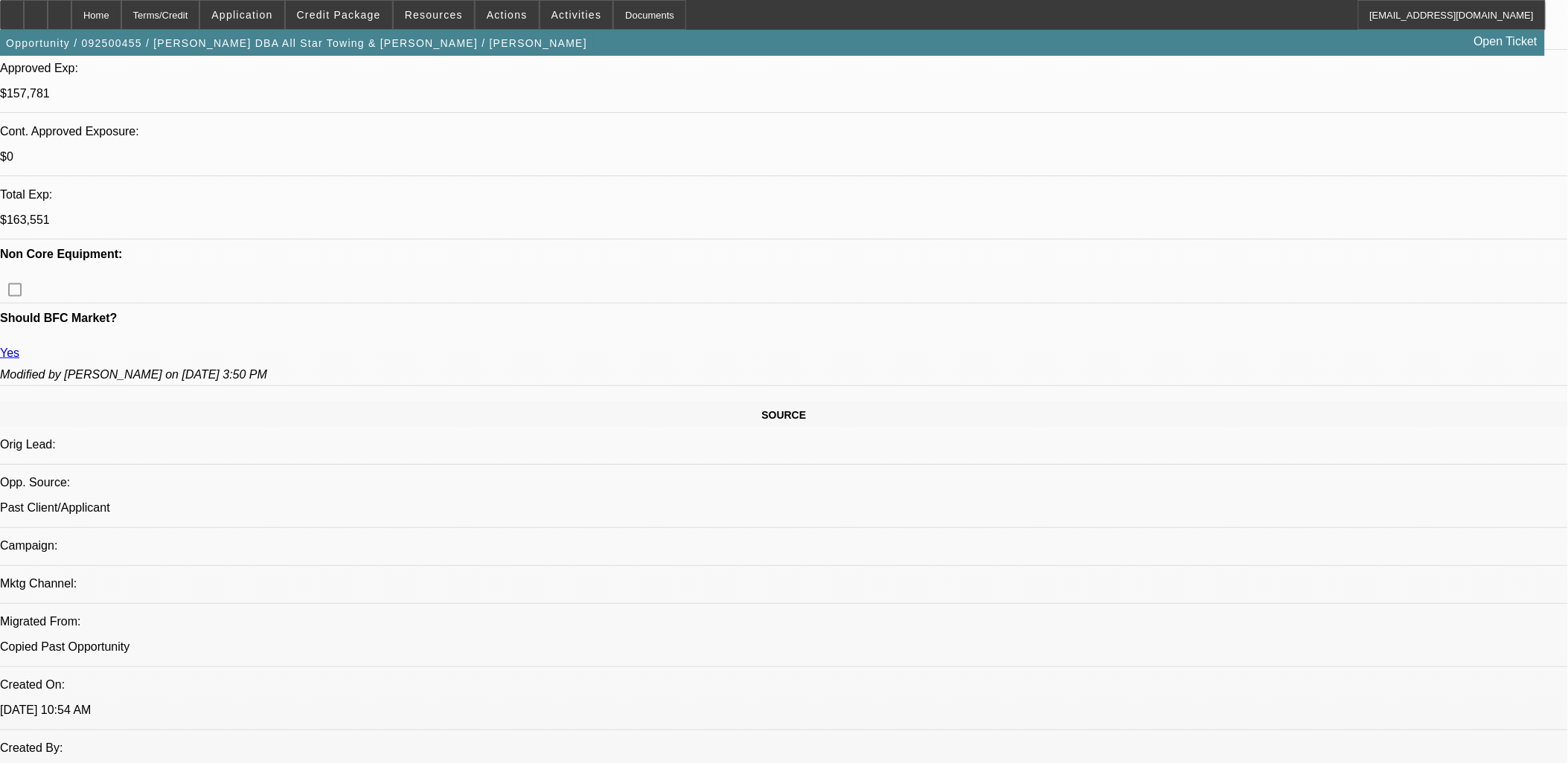
scroll to position [578, 0]
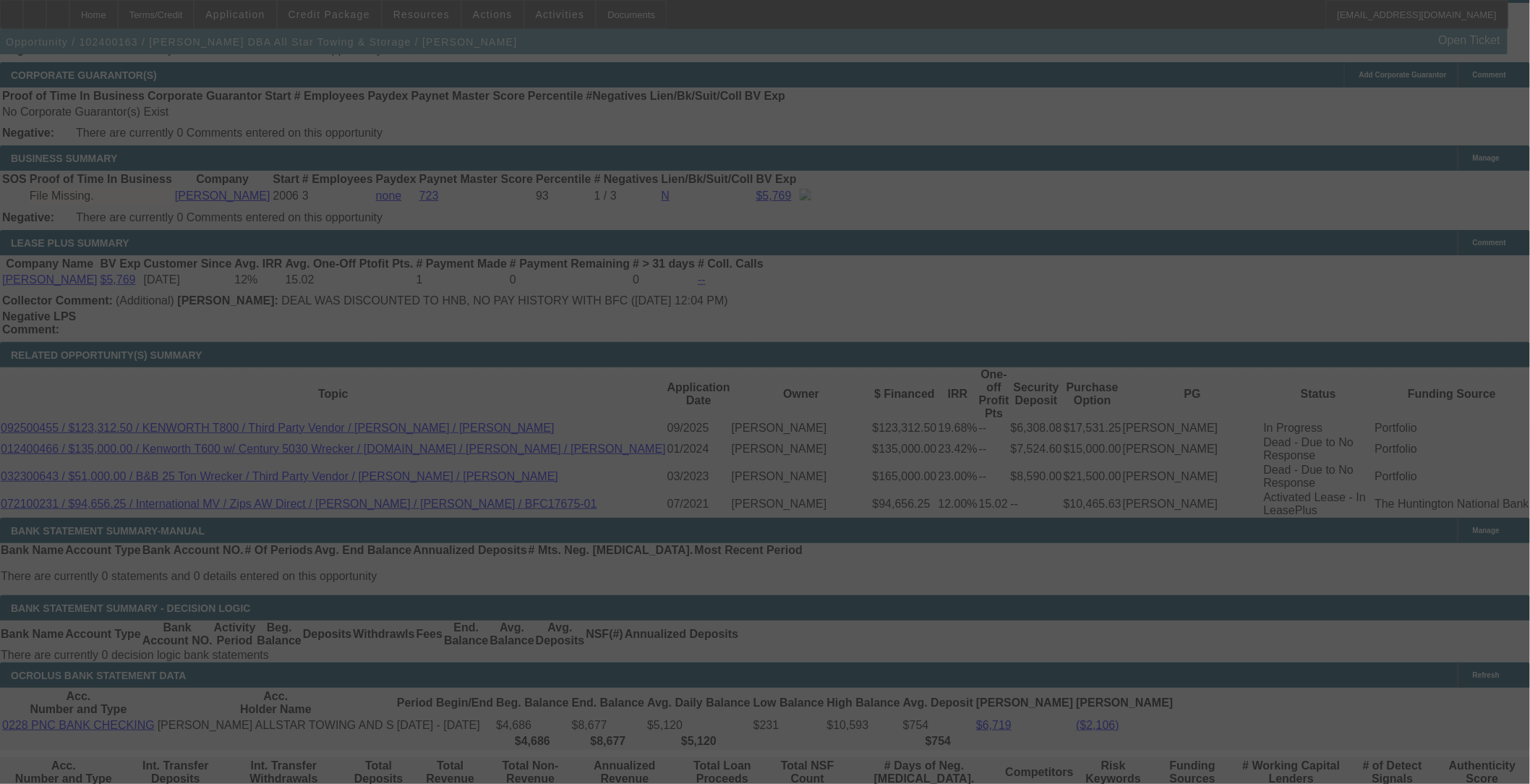
scroll to position [2295, 0]
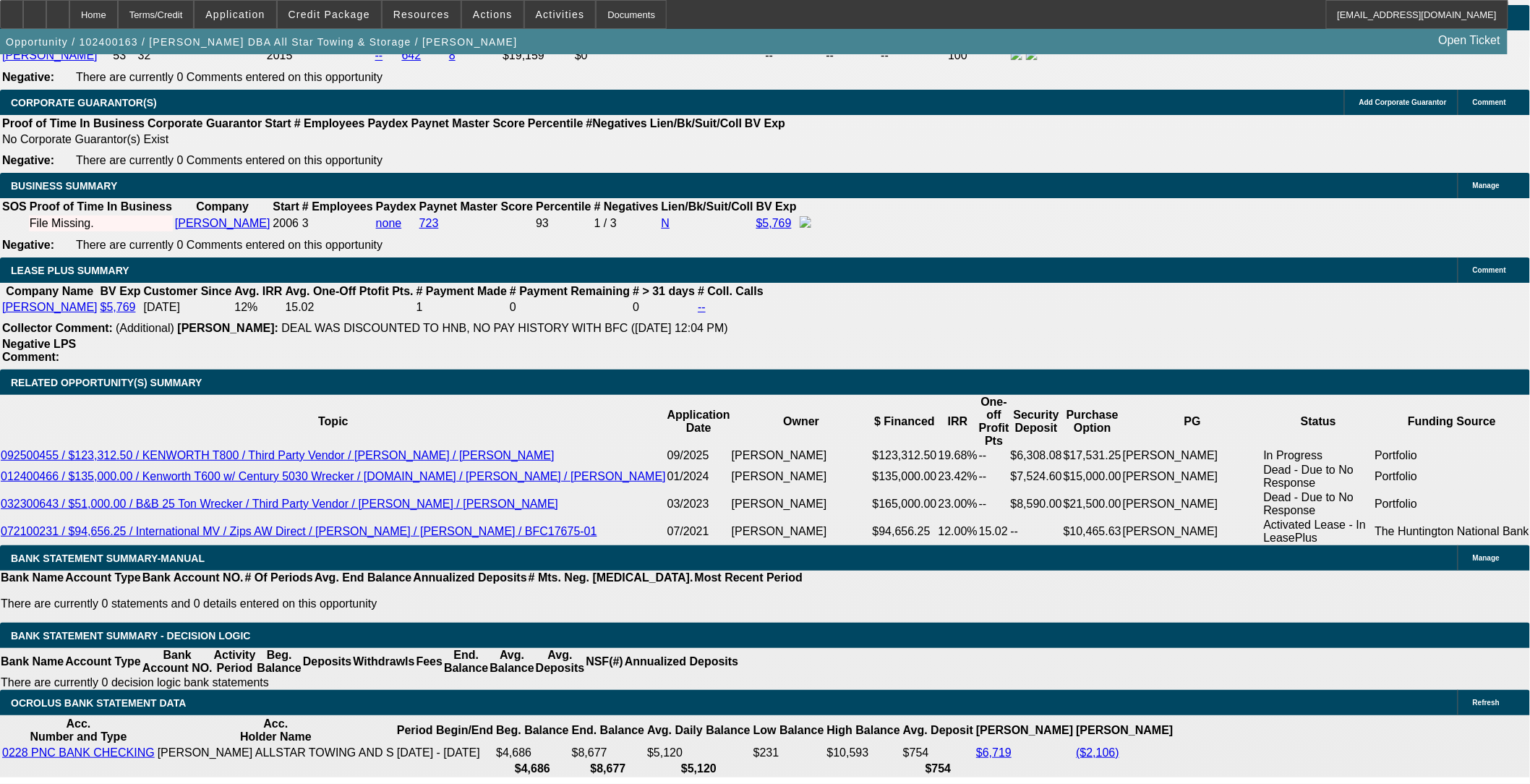
select select "0"
select select "2"
select select "0.1"
select select "0"
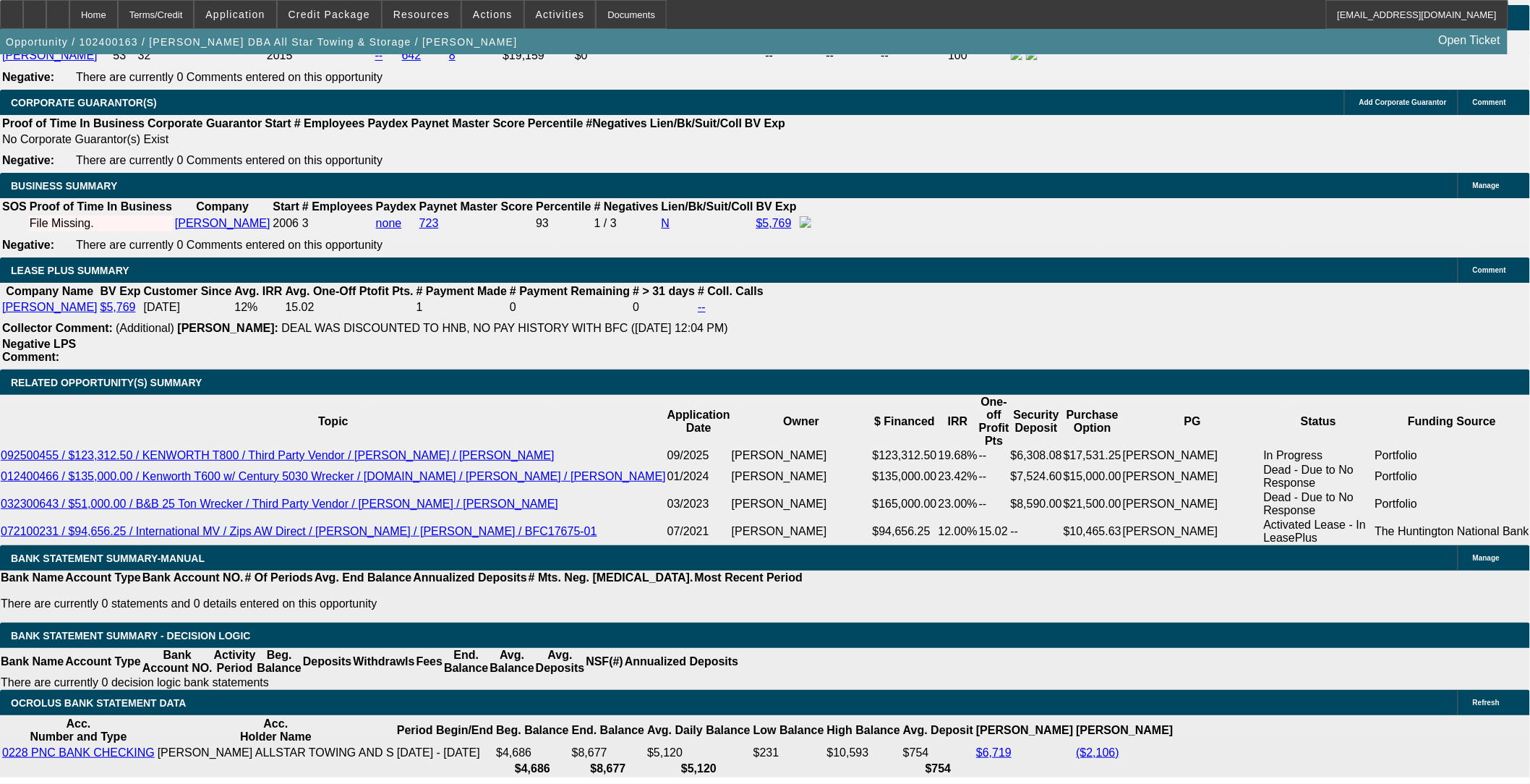
select select "0.1"
select select "0"
select select "0.1"
select select "0"
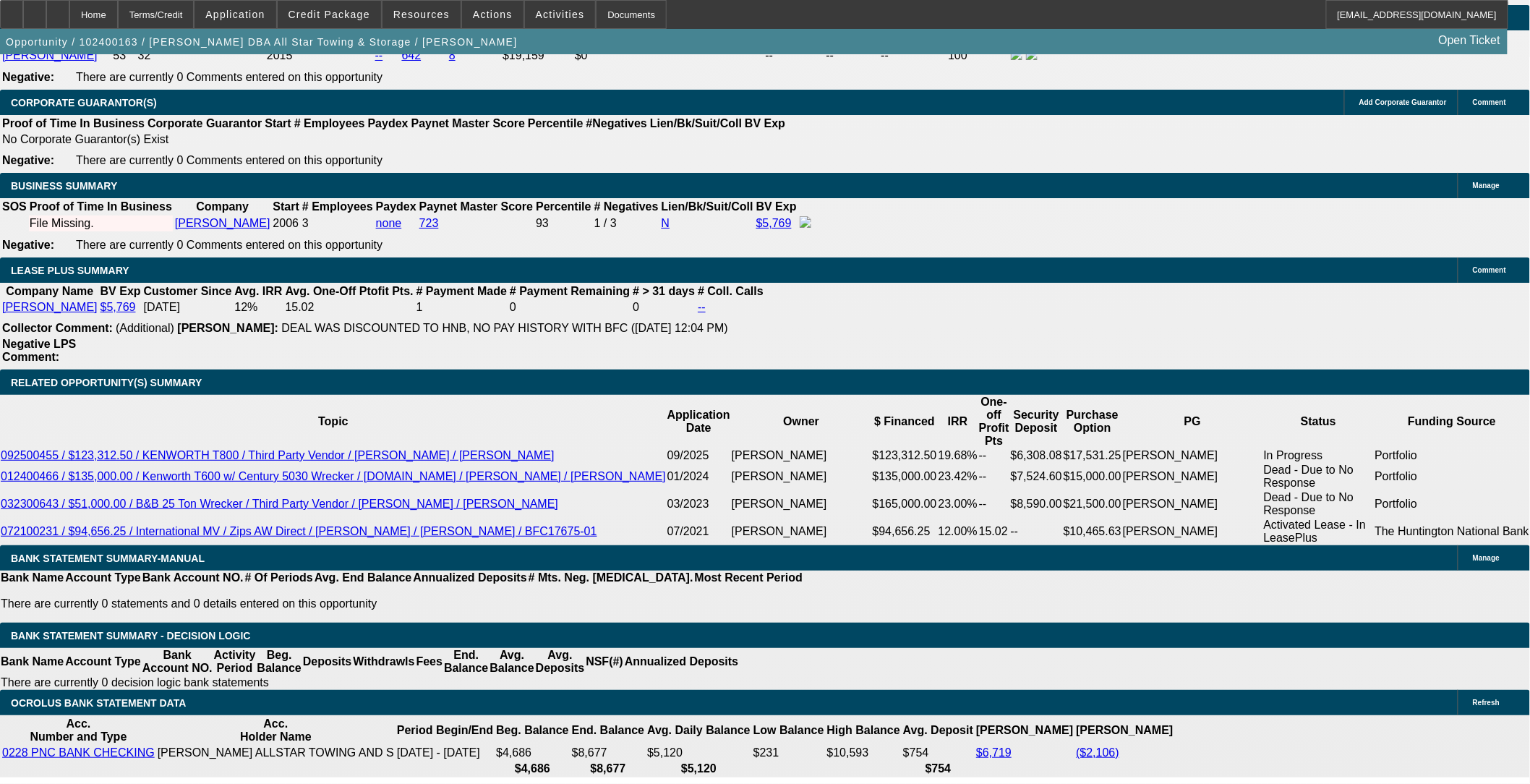
select select "2"
select select "0.1"
select select "1"
select select "2"
select select "4"
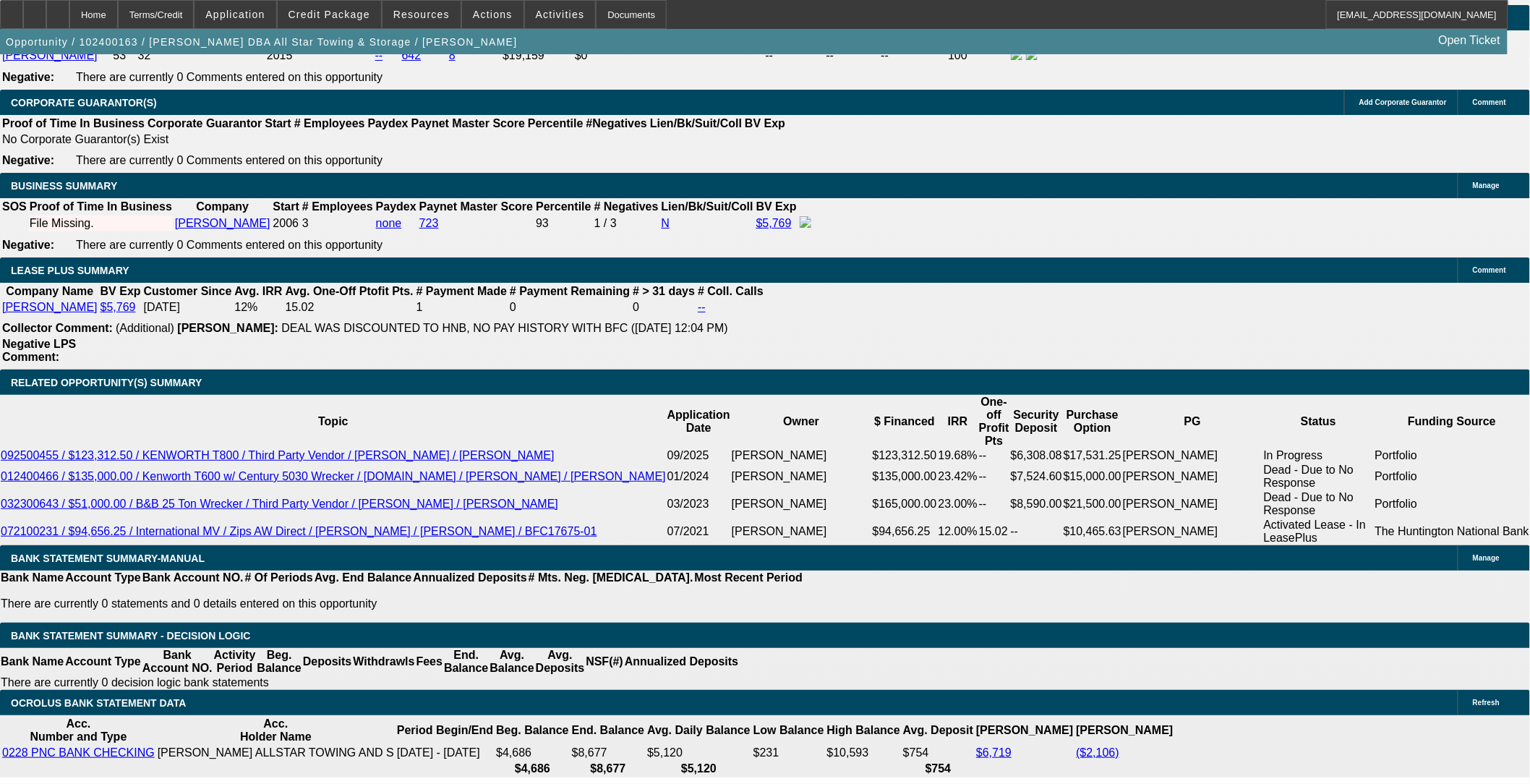
select select "1"
select select "4"
select select "1"
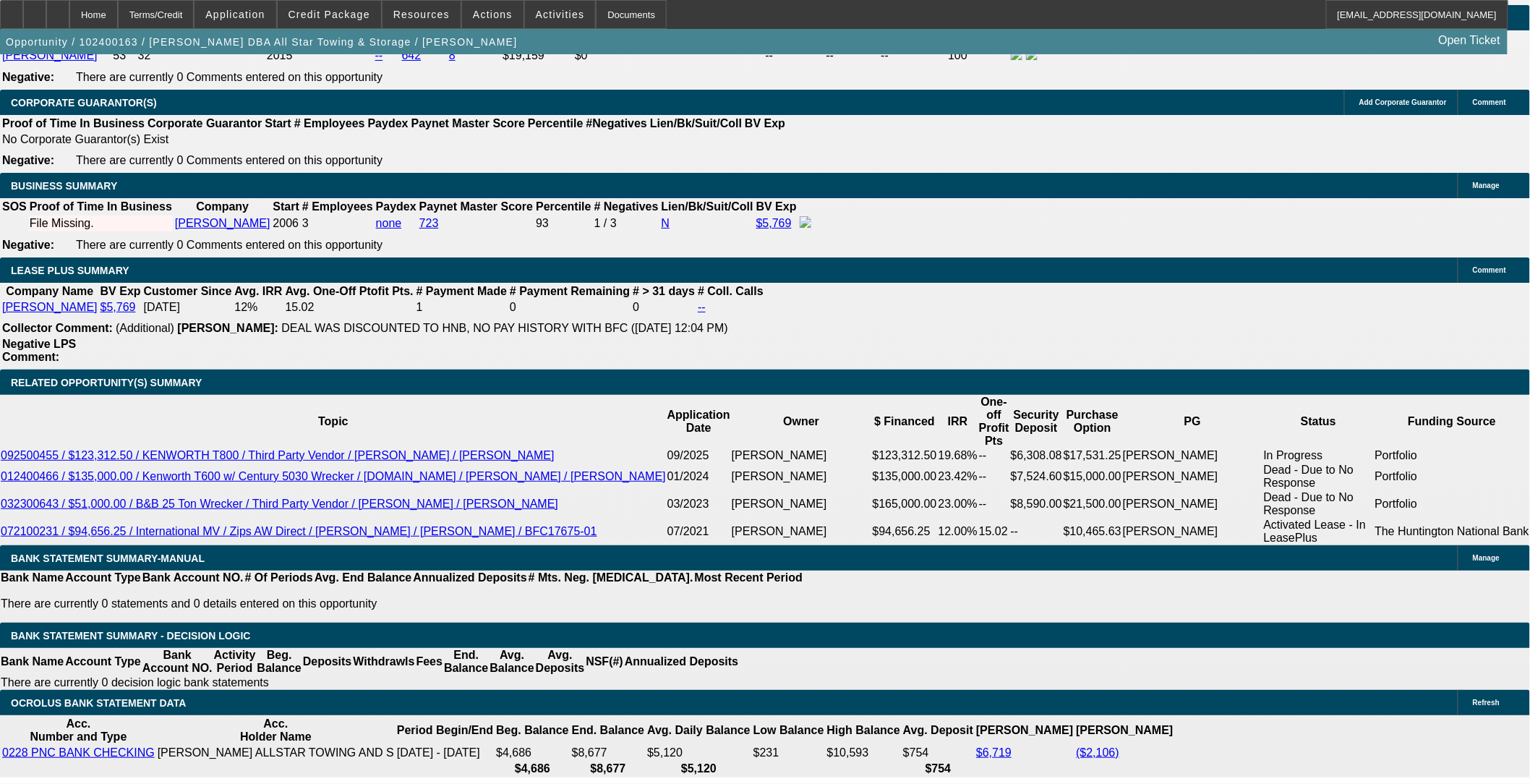
select select "4"
select select "1"
select select "2"
select select "4"
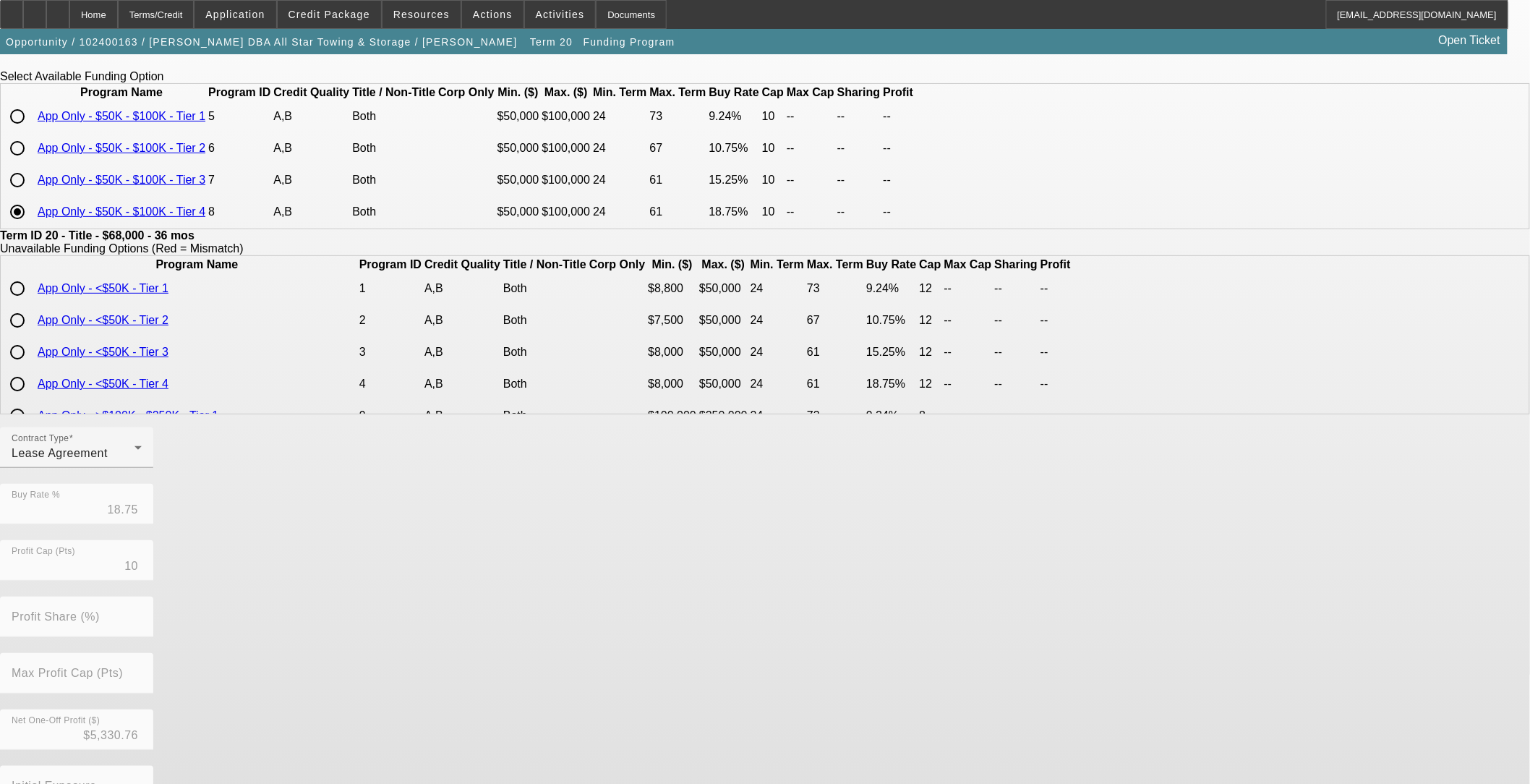
scroll to position [213, 0]
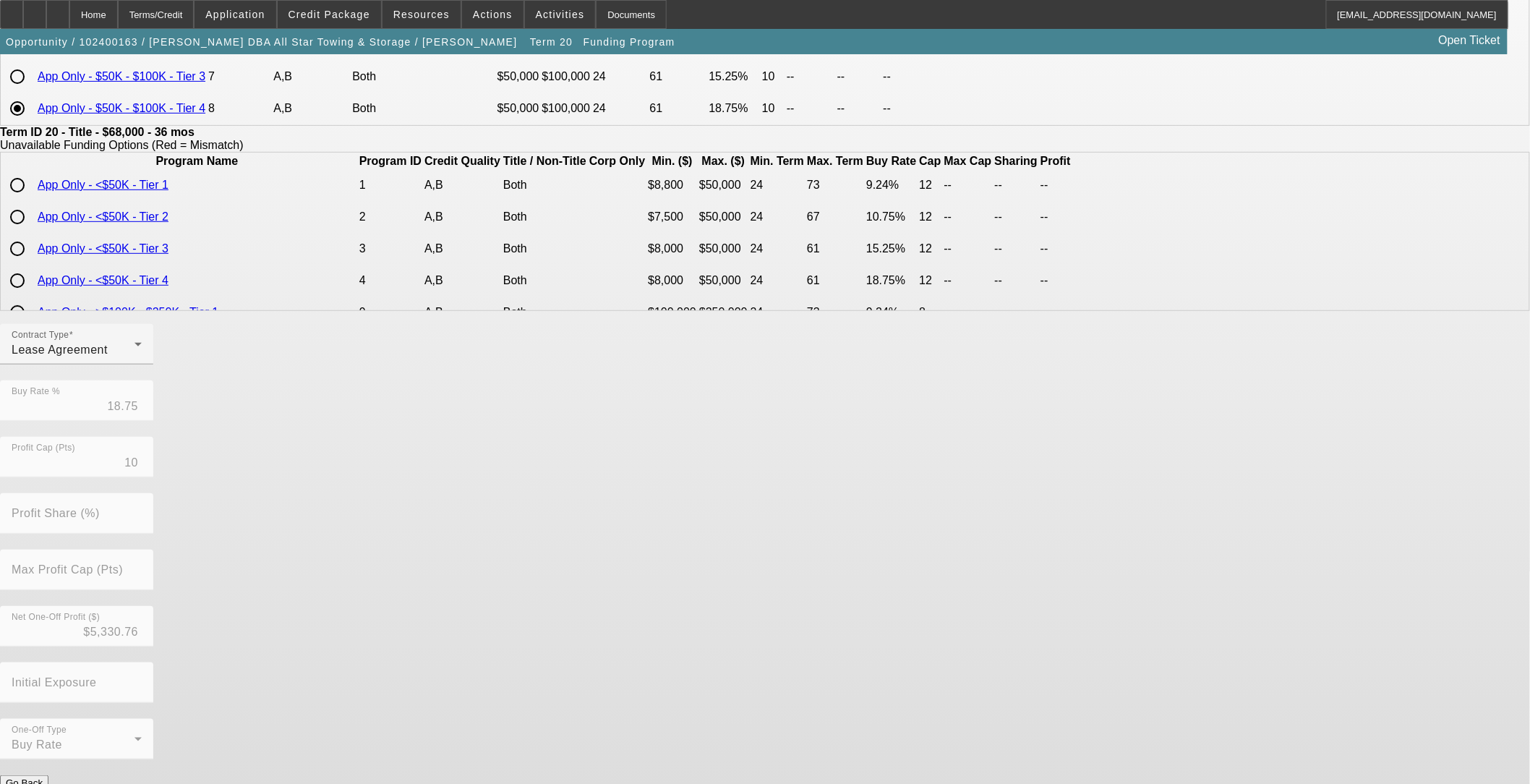
click at [48, 641] on button "Go Back" at bounding box center [24, 783] width 48 height 16
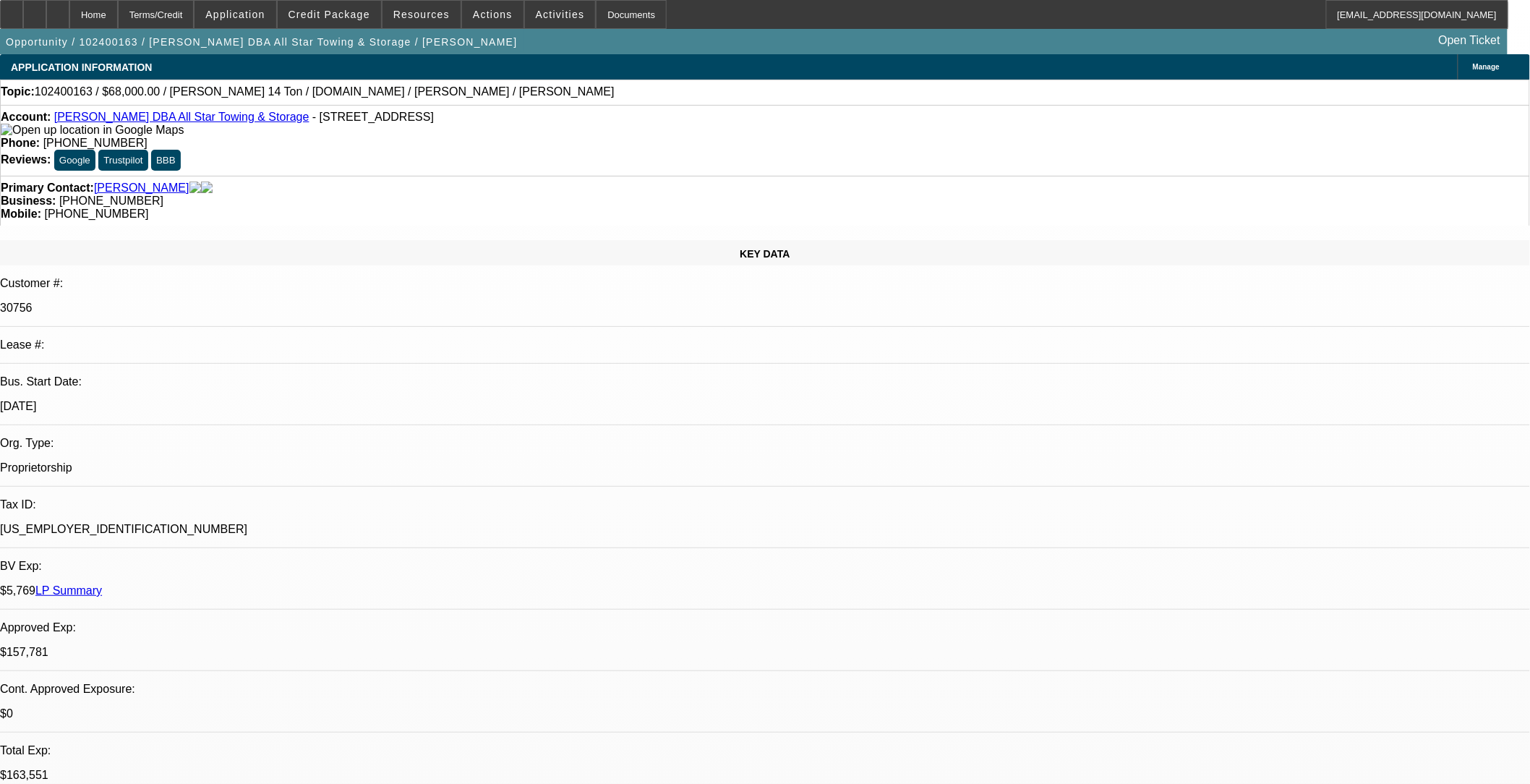
select select "0"
select select "2"
select select "0.1"
select select "4"
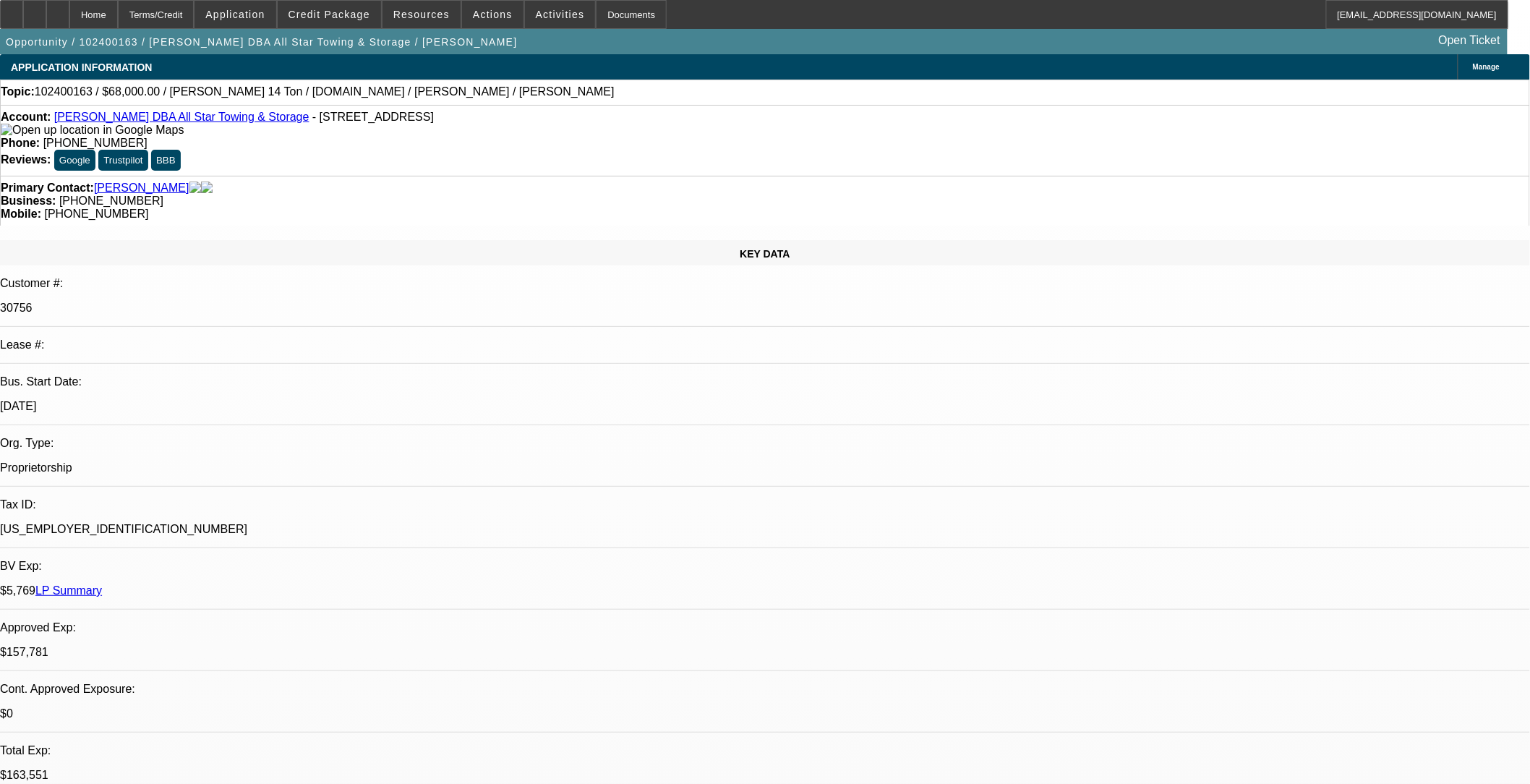
select select "0"
select select "0.1"
select select "4"
select select "0"
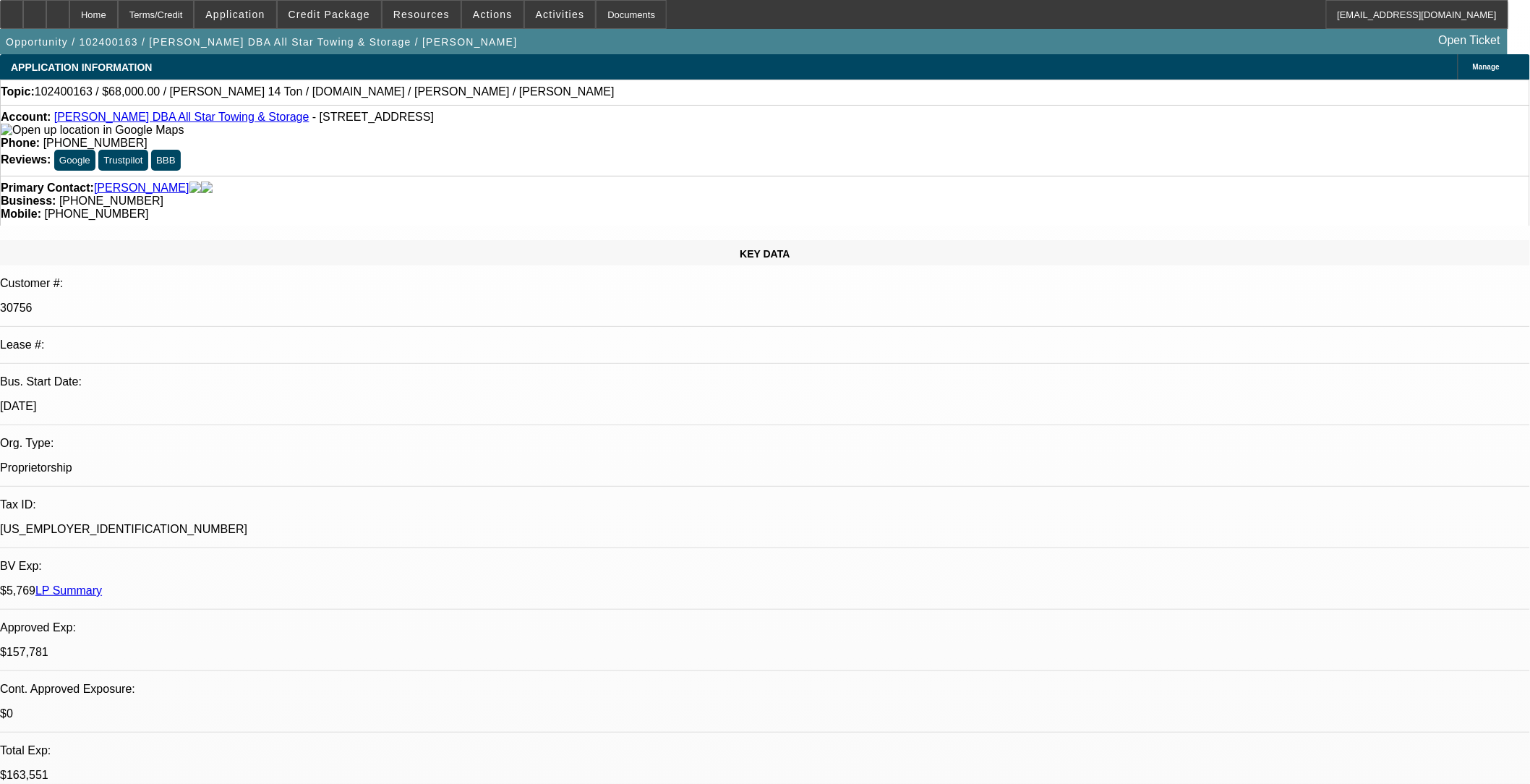
select select "0"
select select "0.1"
select select "4"
select select "0"
select select "2"
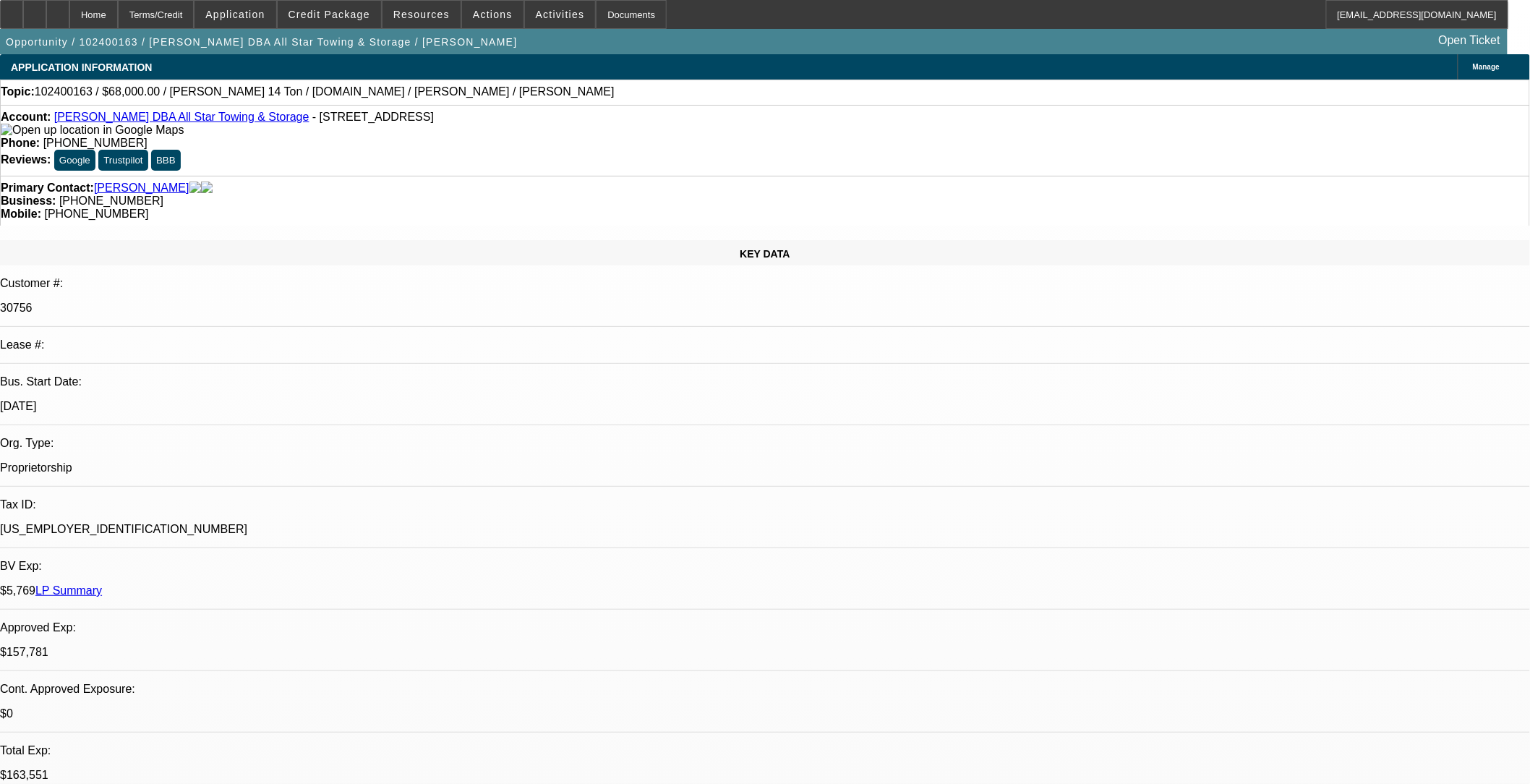
select select "2"
select select "0.1"
select select "4"
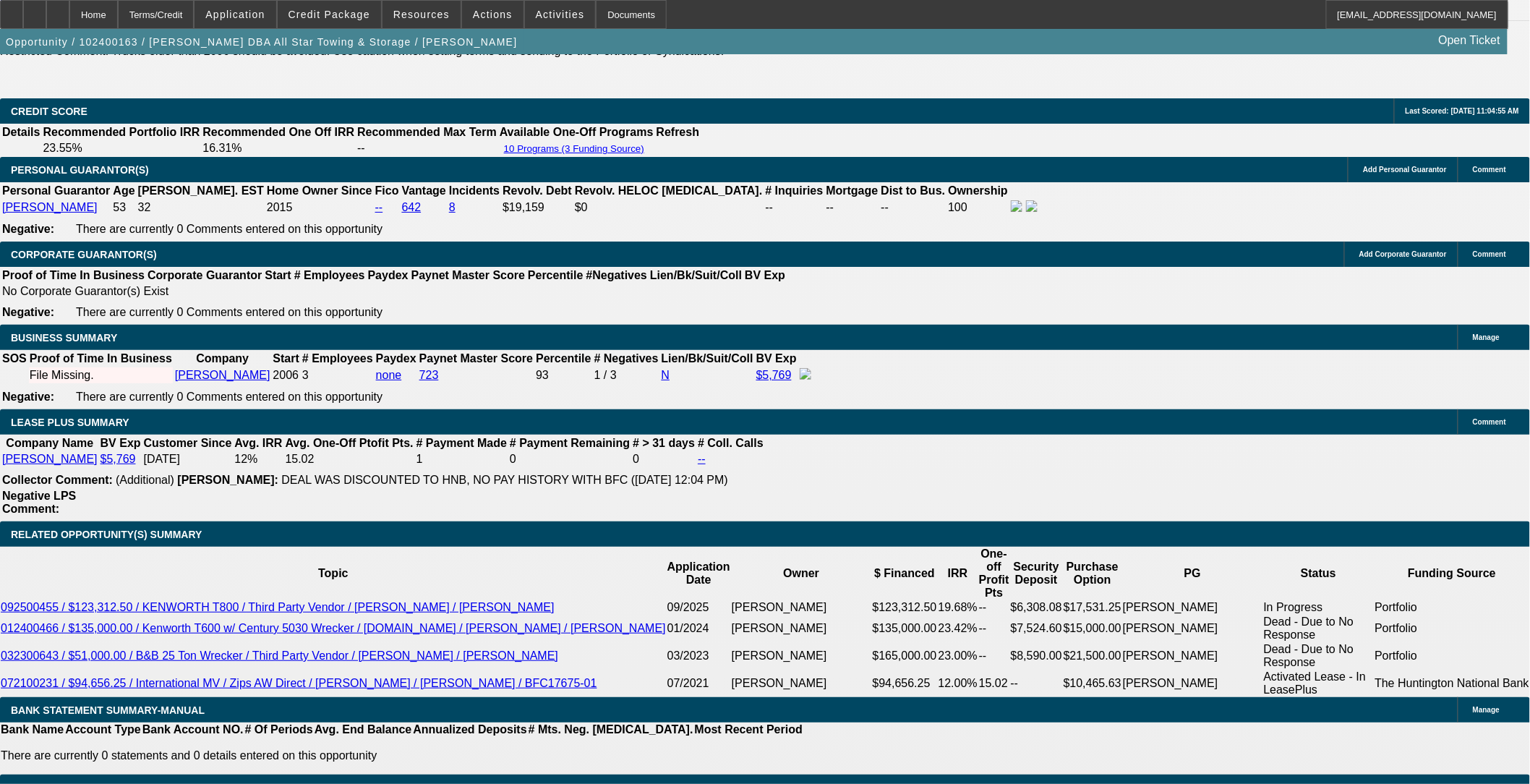
scroll to position [2330, 0]
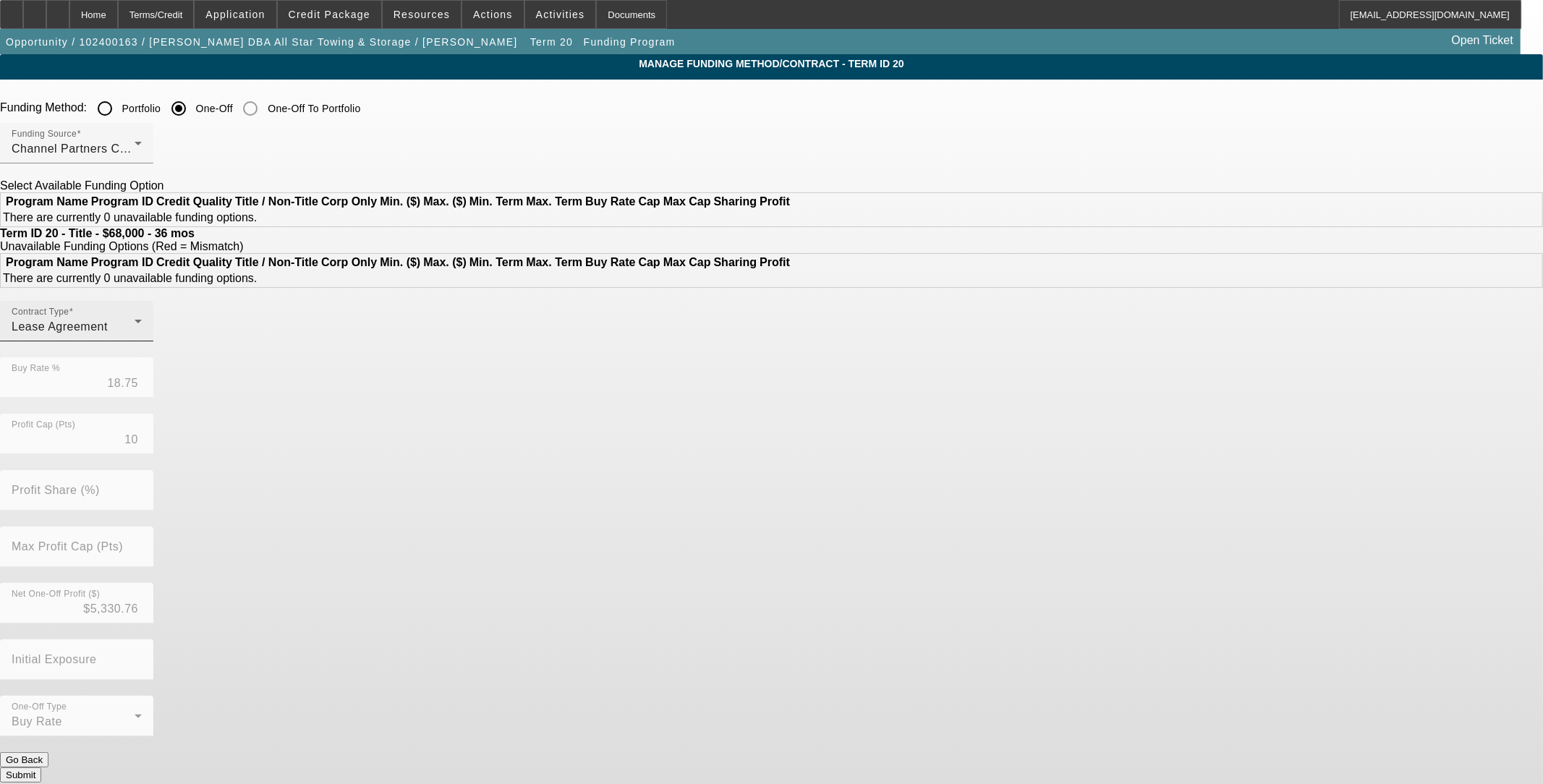
click at [135, 335] on div "Lease Agreement" at bounding box center [73, 327] width 123 height 17
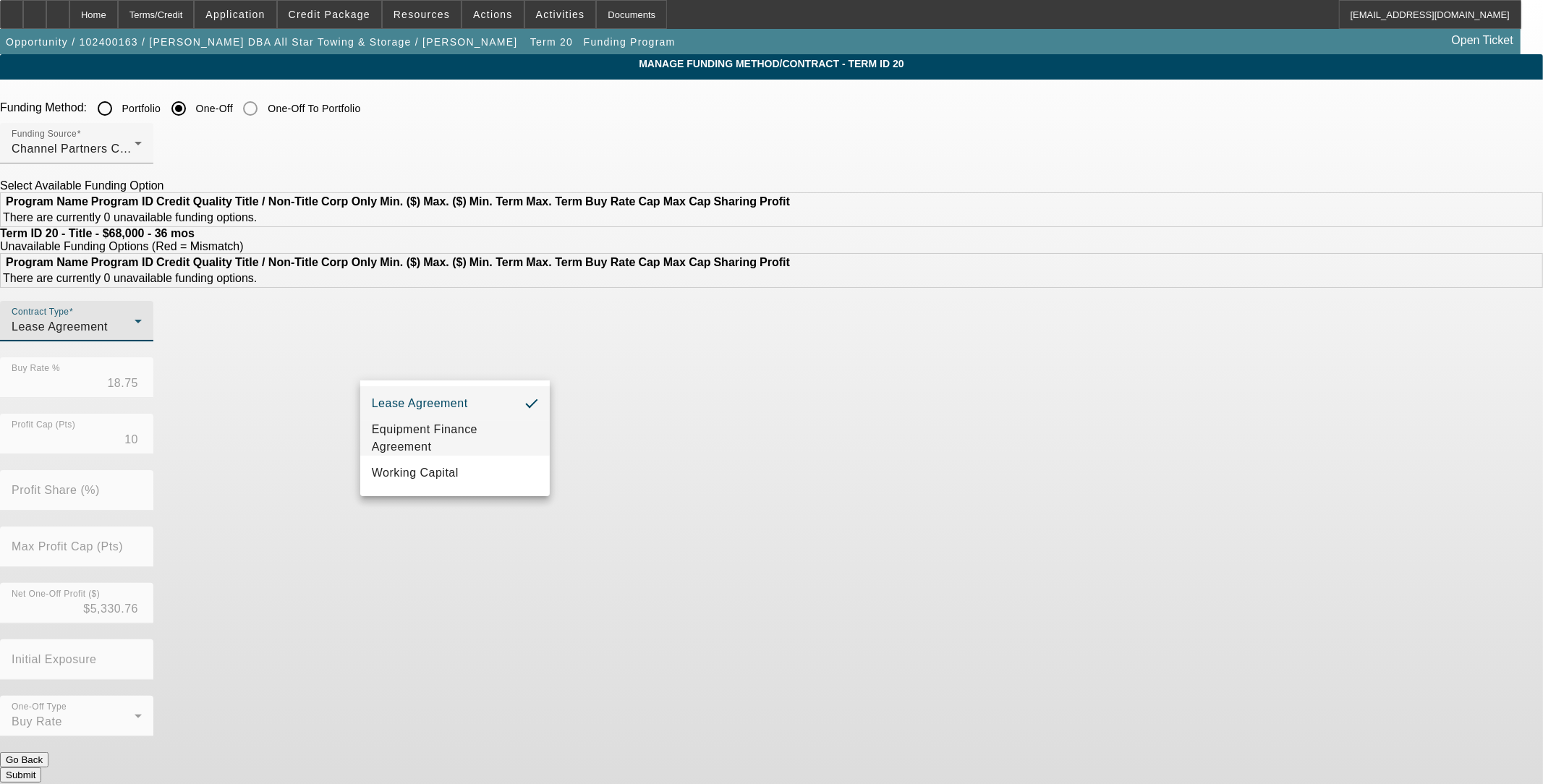
click at [460, 429] on span "Equipment Finance Agreement" at bounding box center [455, 438] width 166 height 35
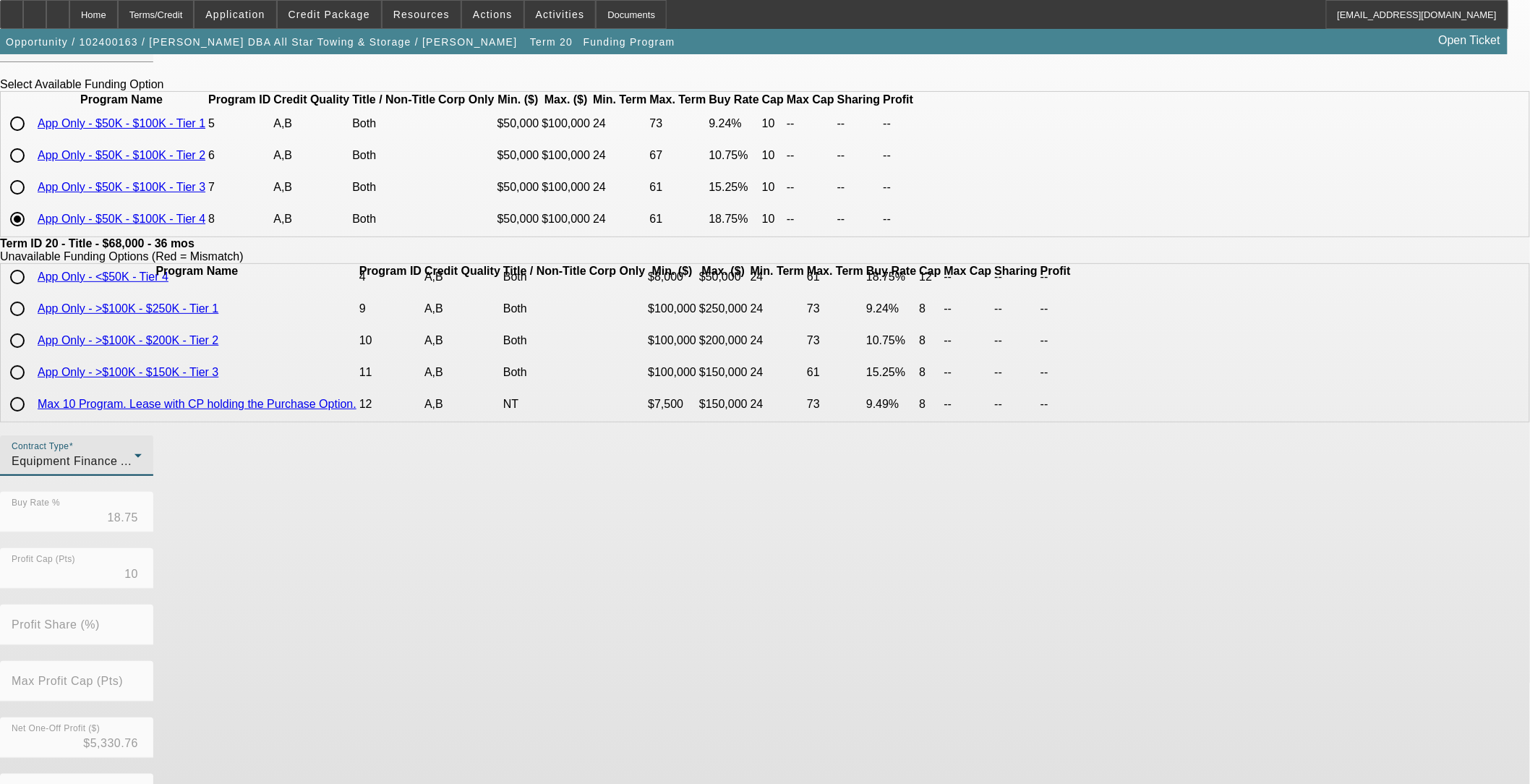
scroll to position [213, 0]
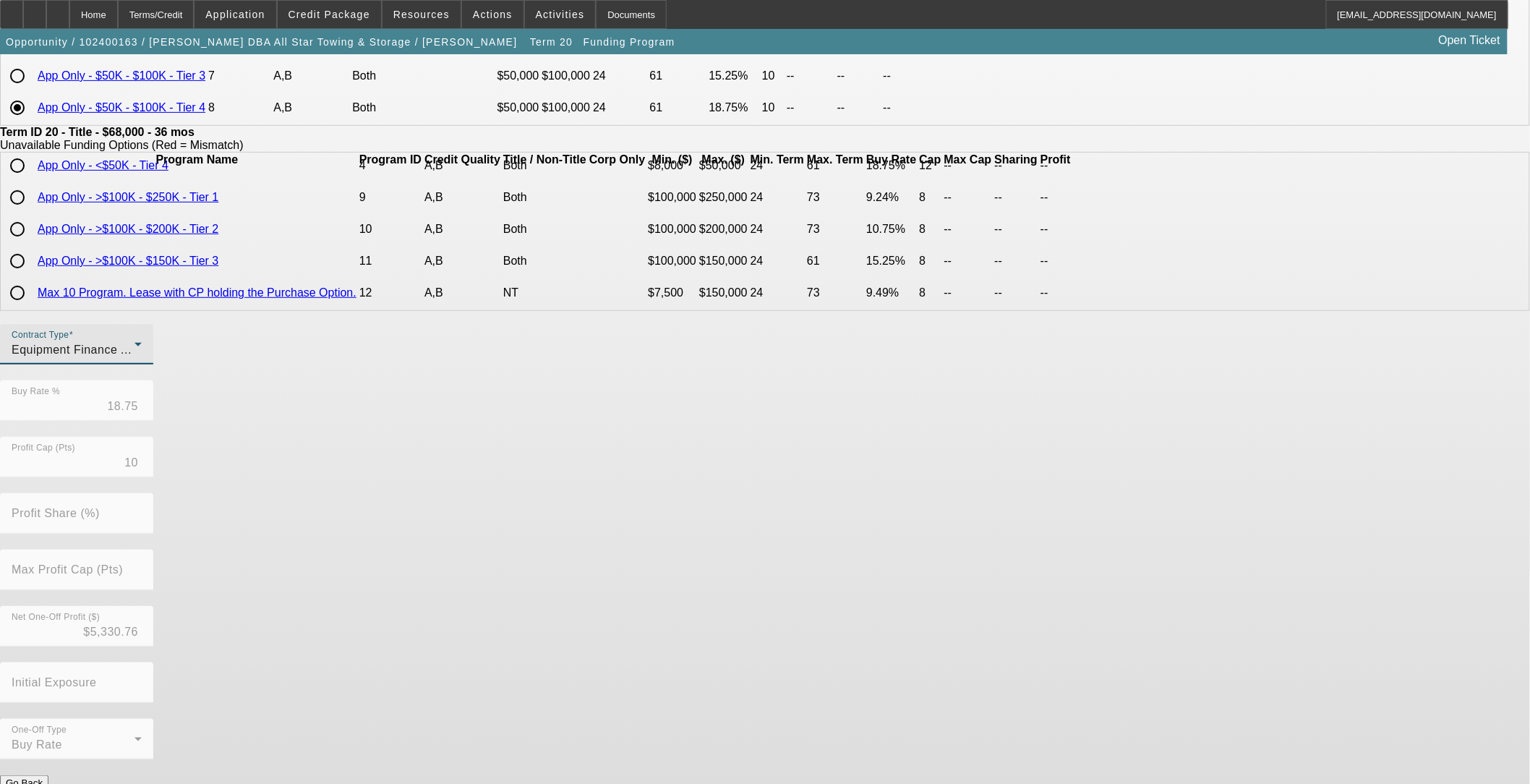
click at [41, 641] on button "Submit" at bounding box center [21, 798] width 41 height 16
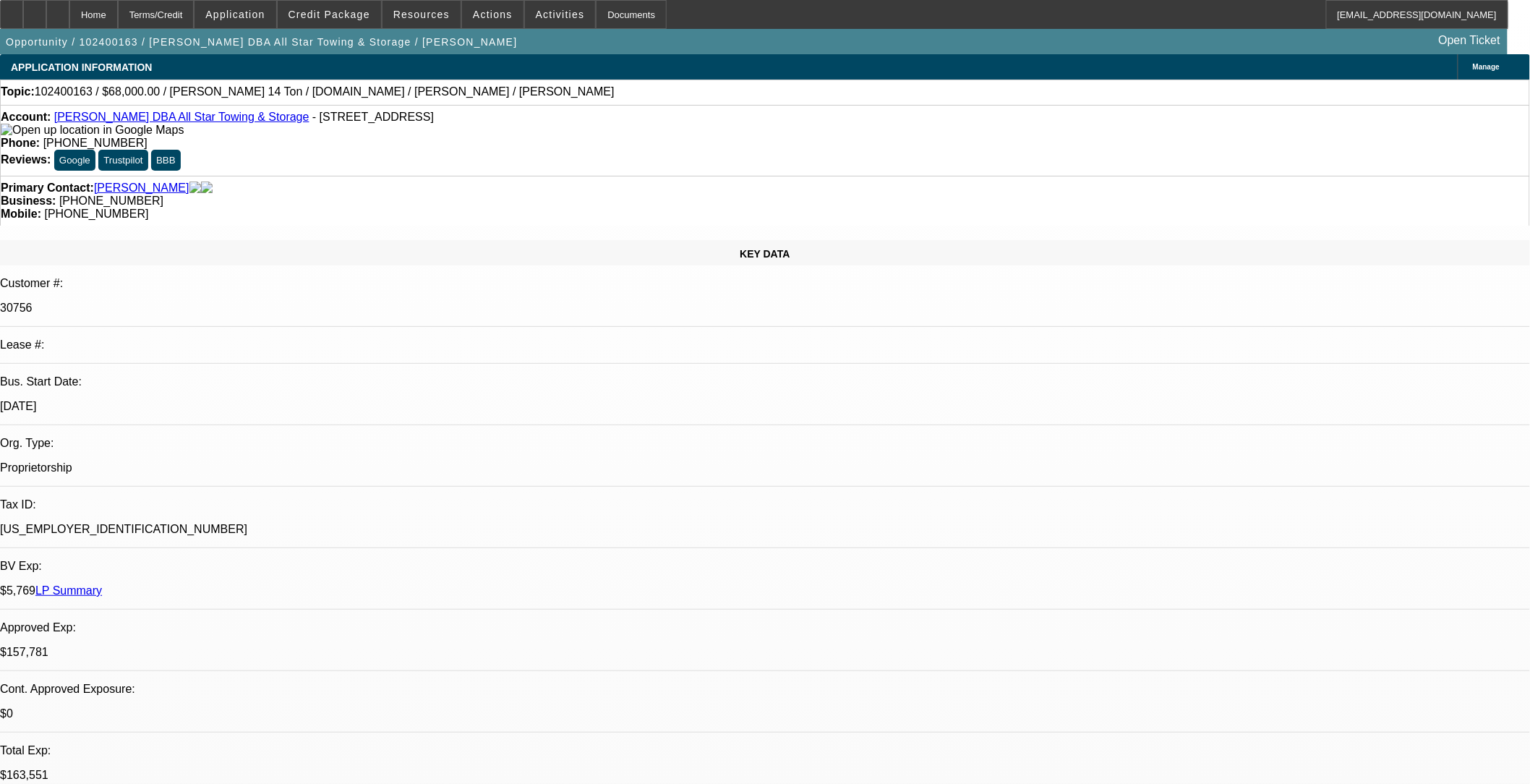
select select "0"
select select "2"
select select "0.1"
select select "4"
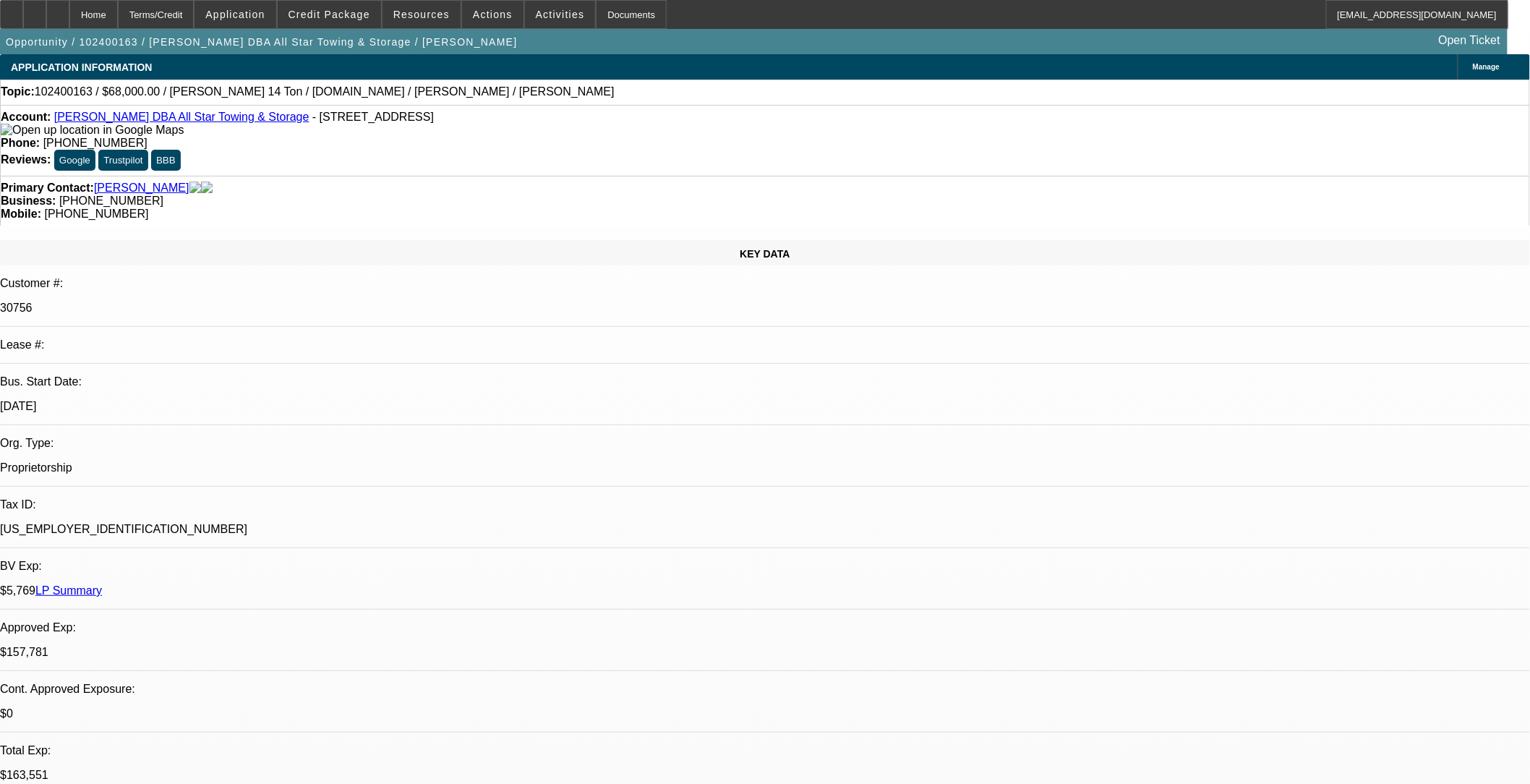
select select "0"
select select "6"
select select "0"
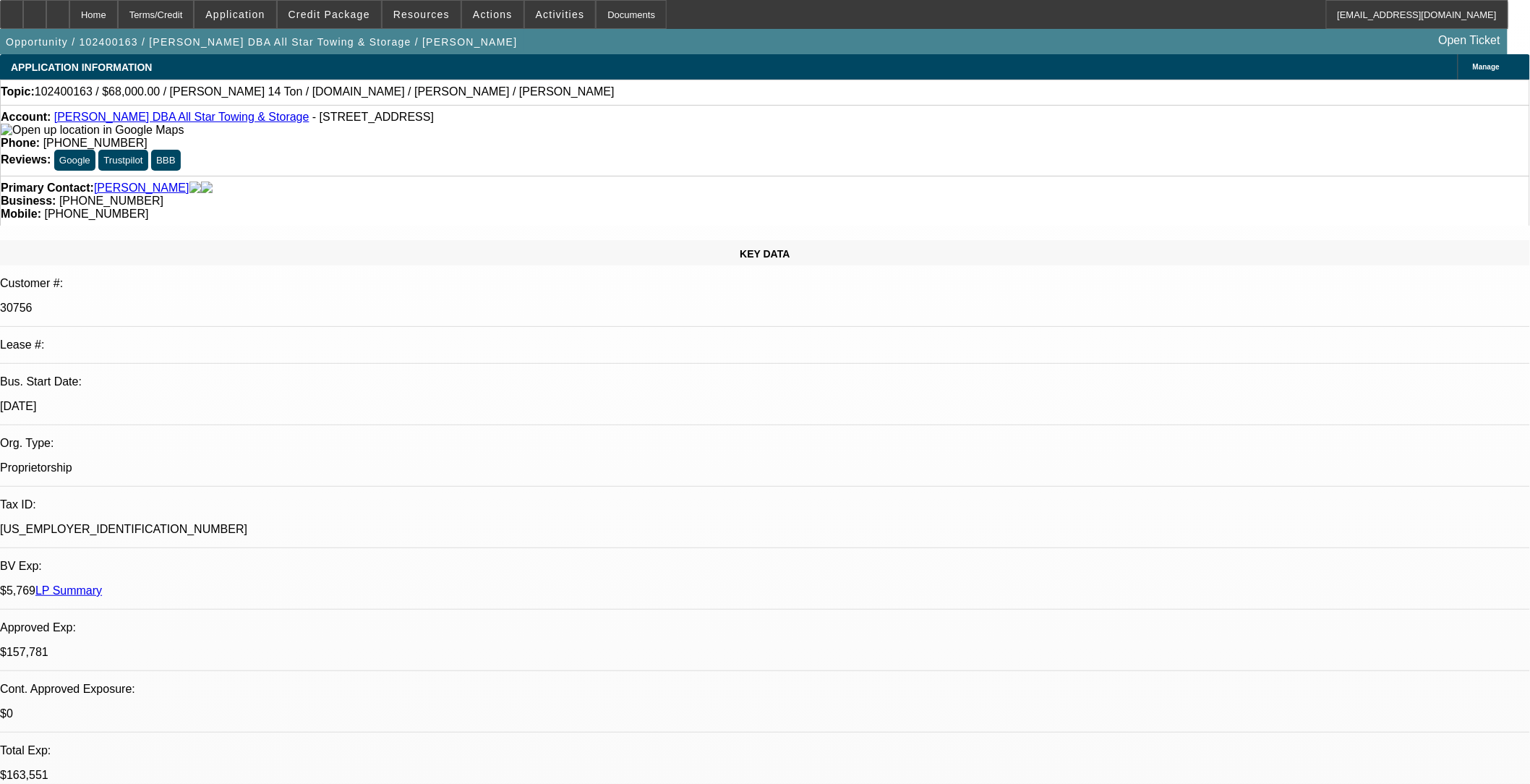
select select "0"
select select "0.1"
select select "4"
select select "0"
select select "2"
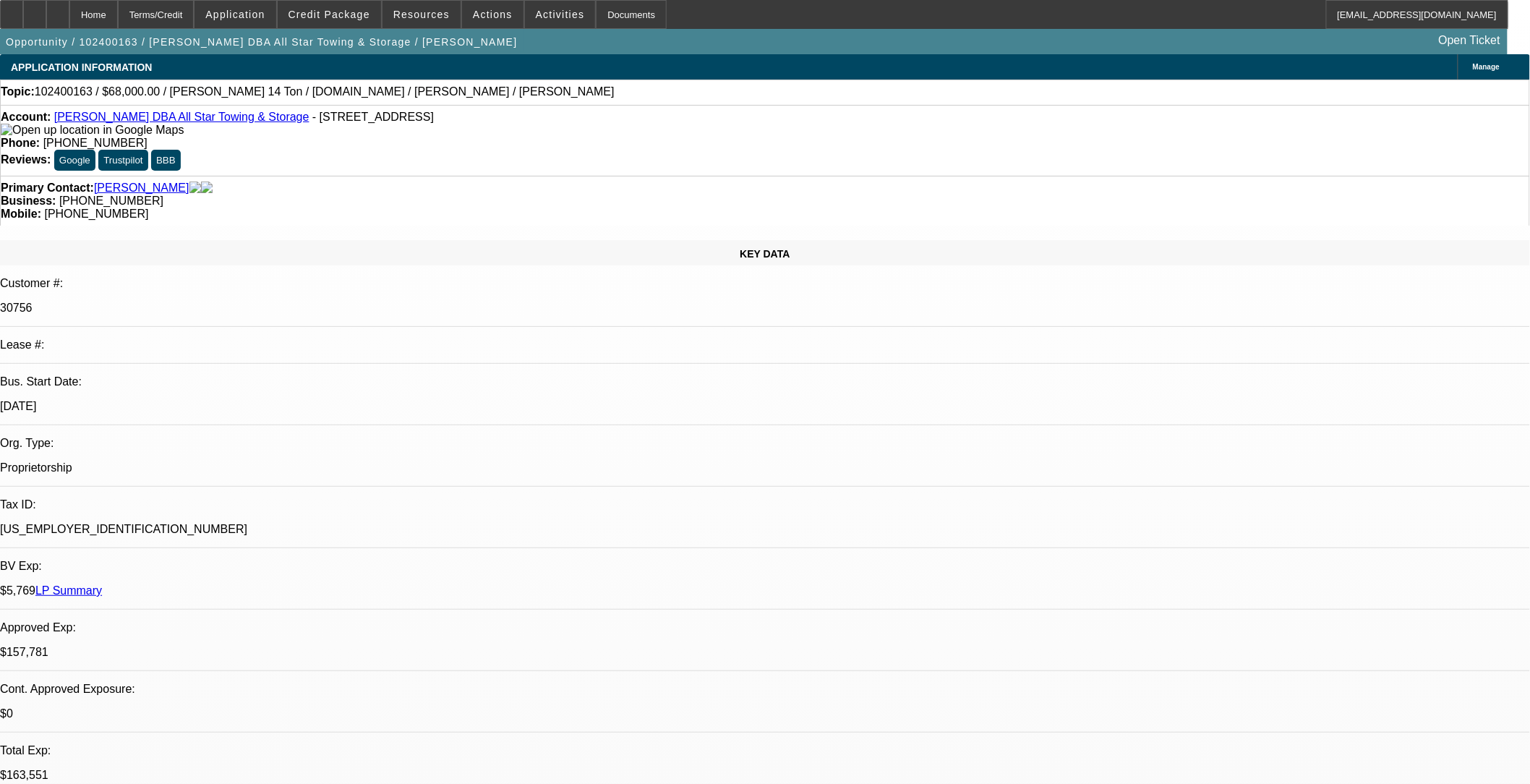
select select "2"
select select "0.1"
select select "4"
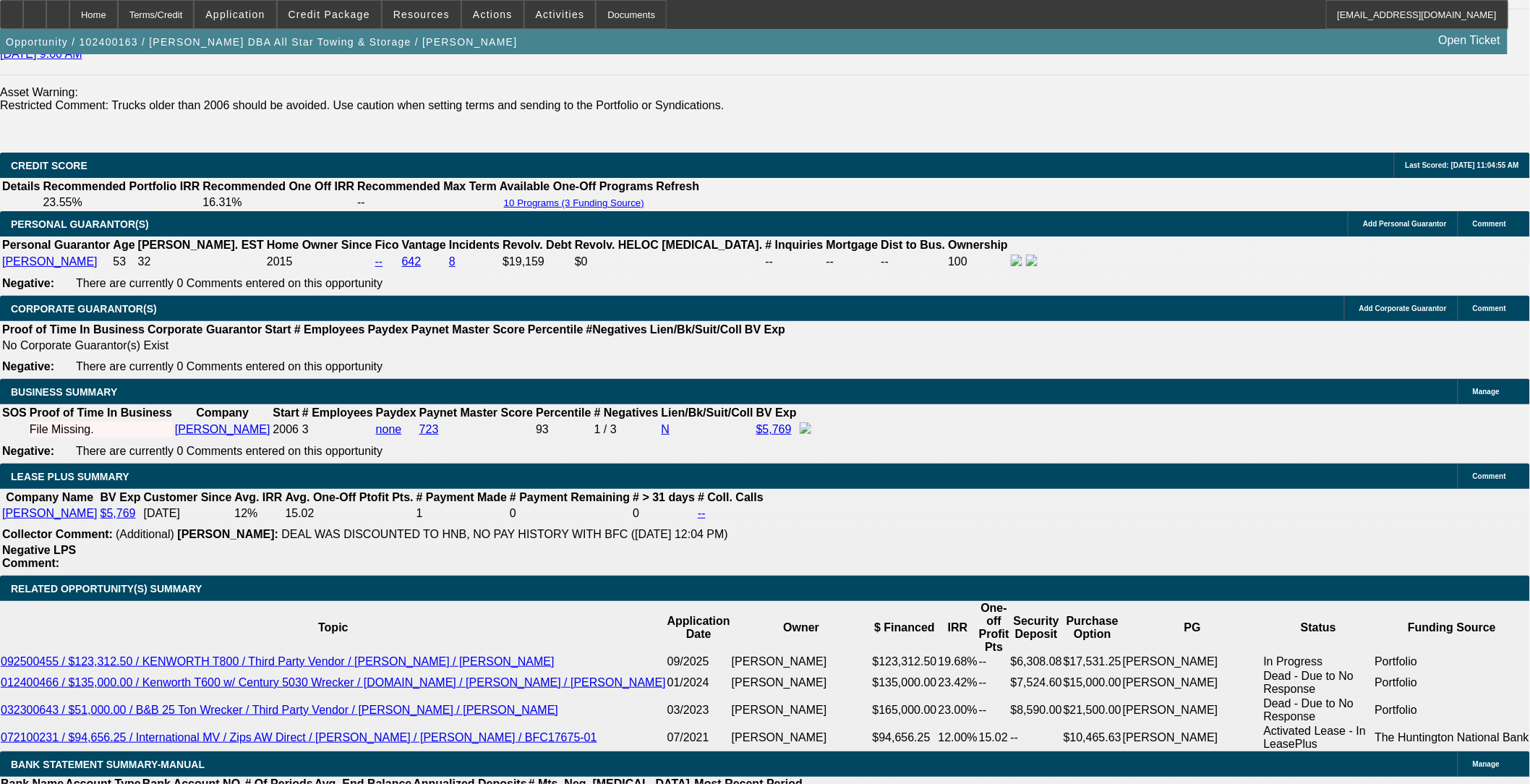
scroll to position [2410, 0]
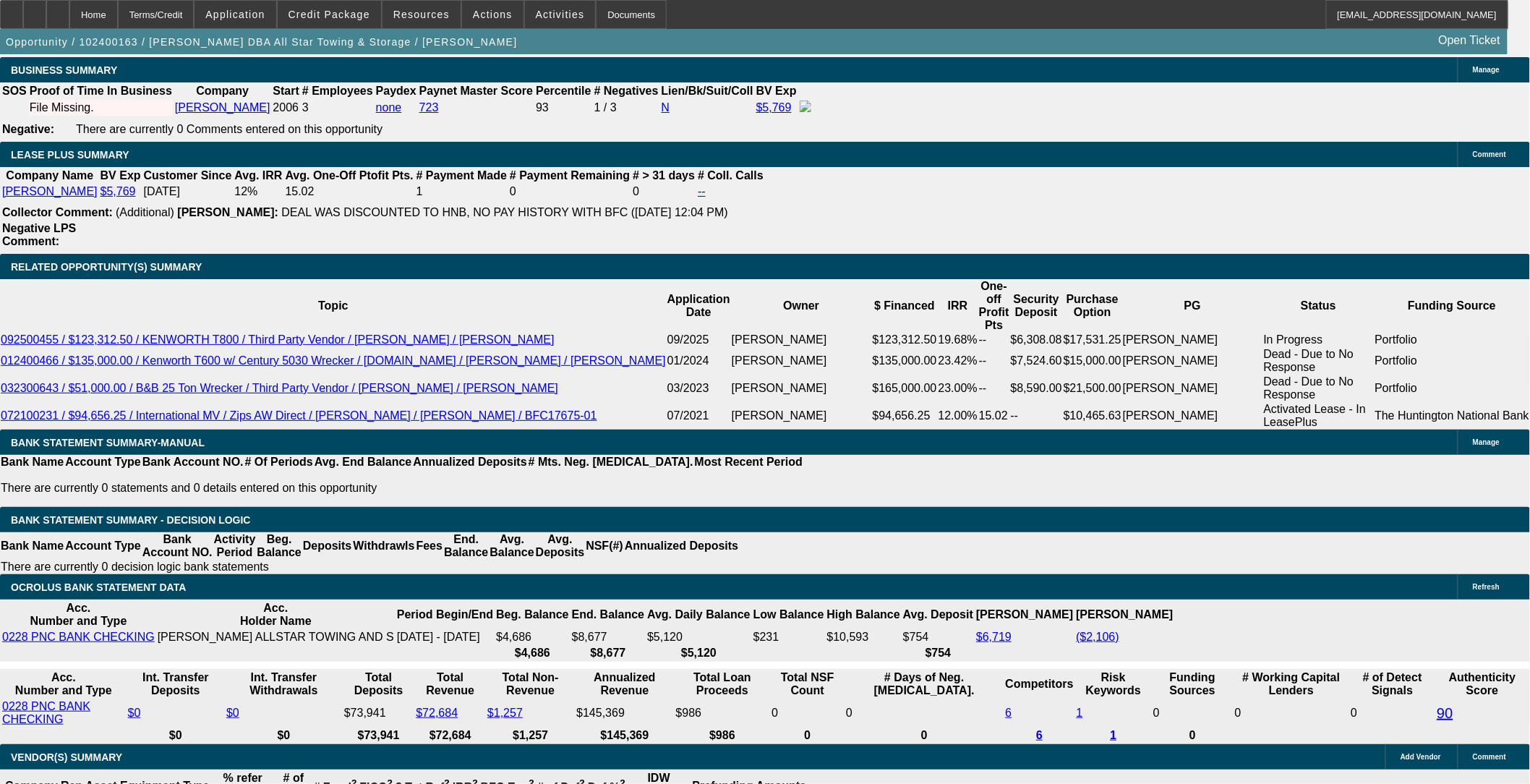
type input "UNKNOWN"
type input "2"
type input "$1,947.70"
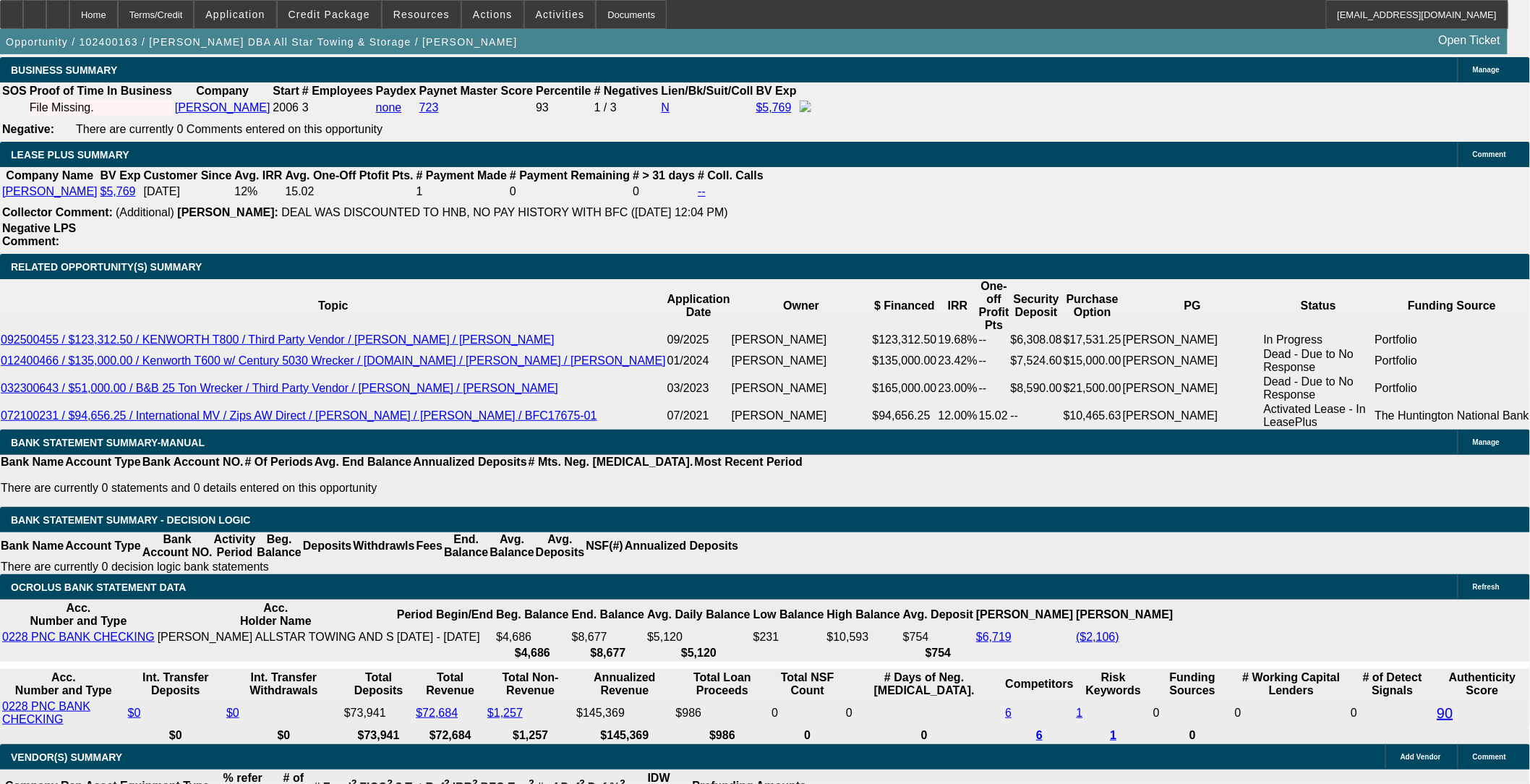
type input "25"
type input "$2,703.67"
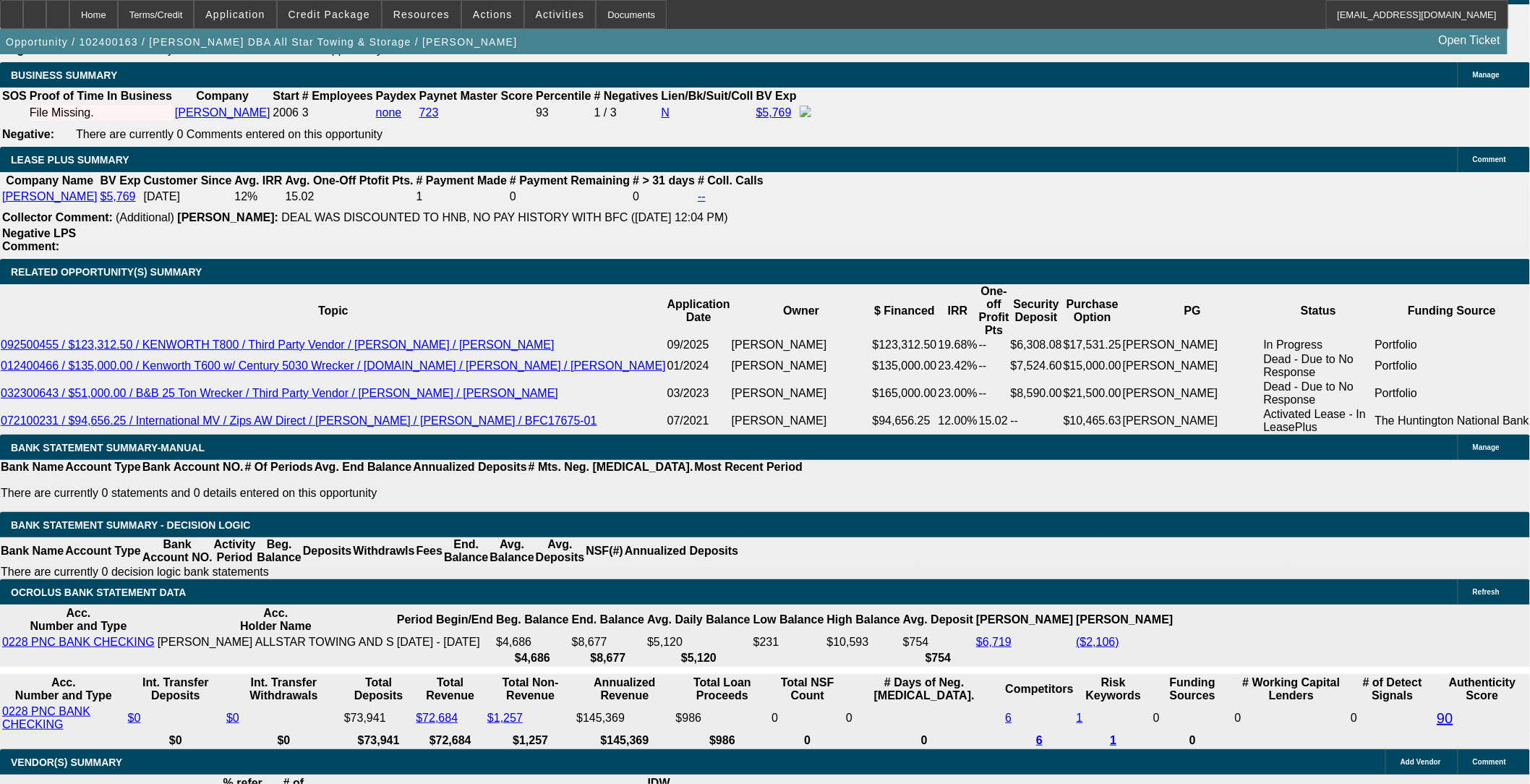
scroll to position [2250, 0]
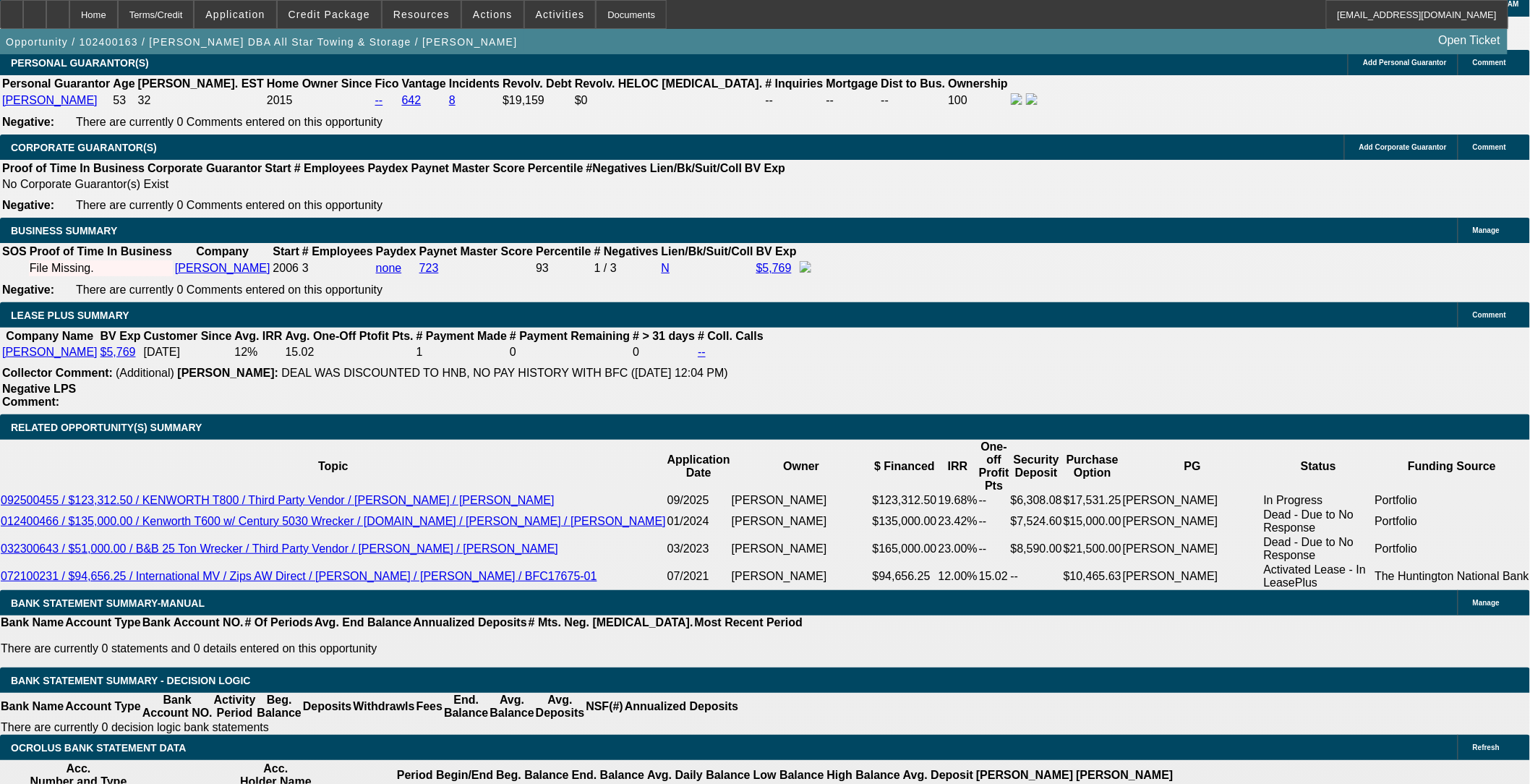
type input "25"
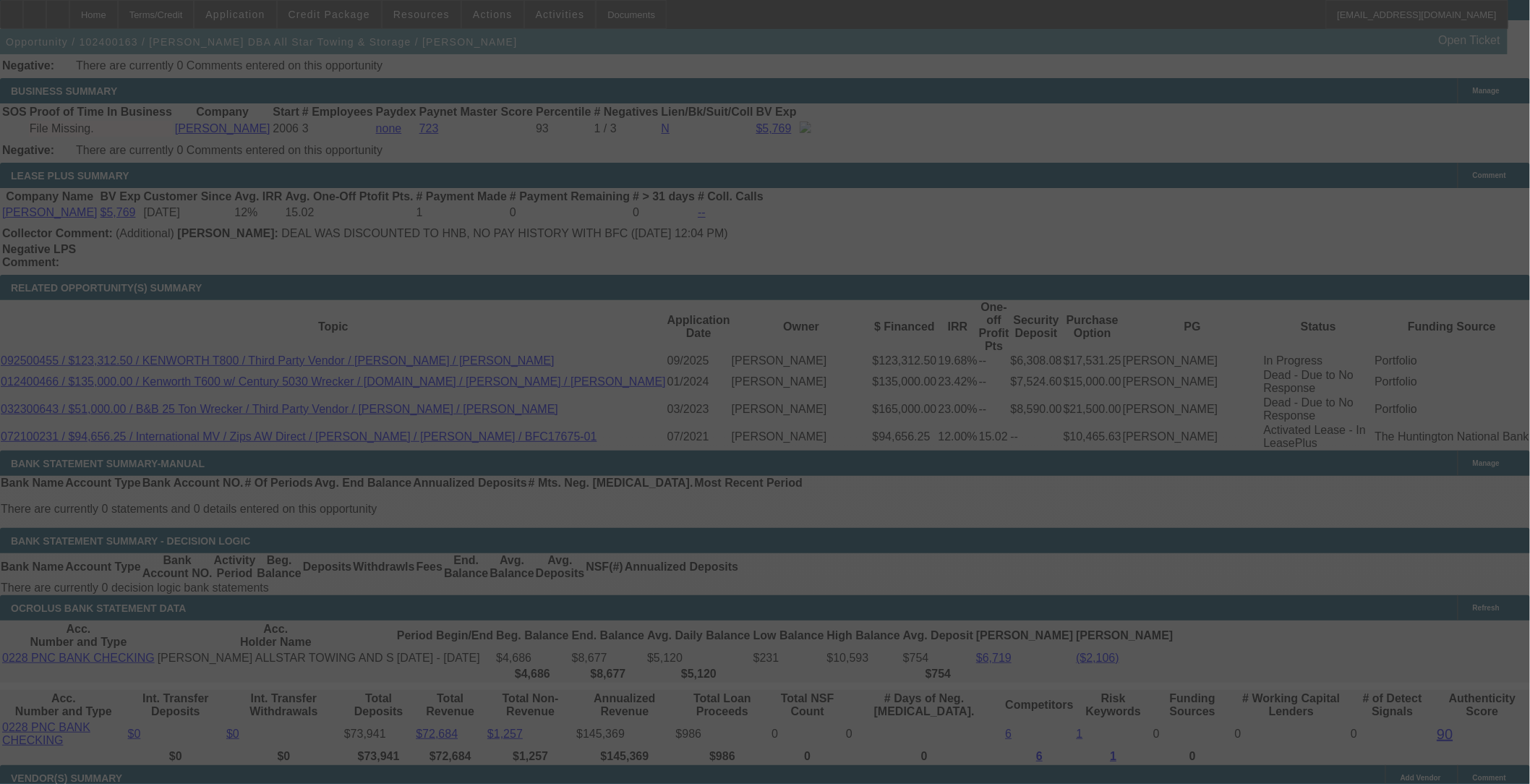
select select "0"
select select "6"
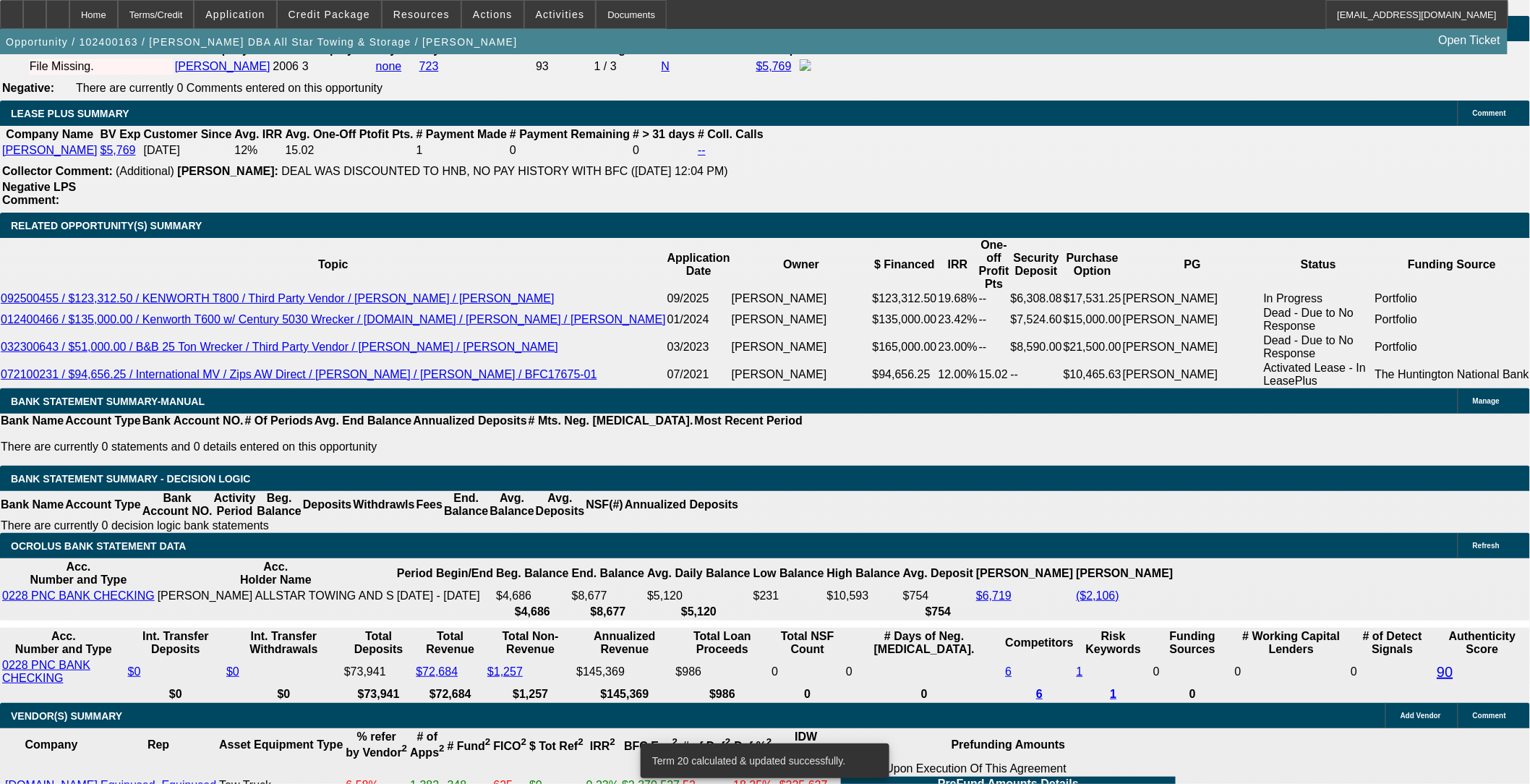
scroll to position [2550, 0]
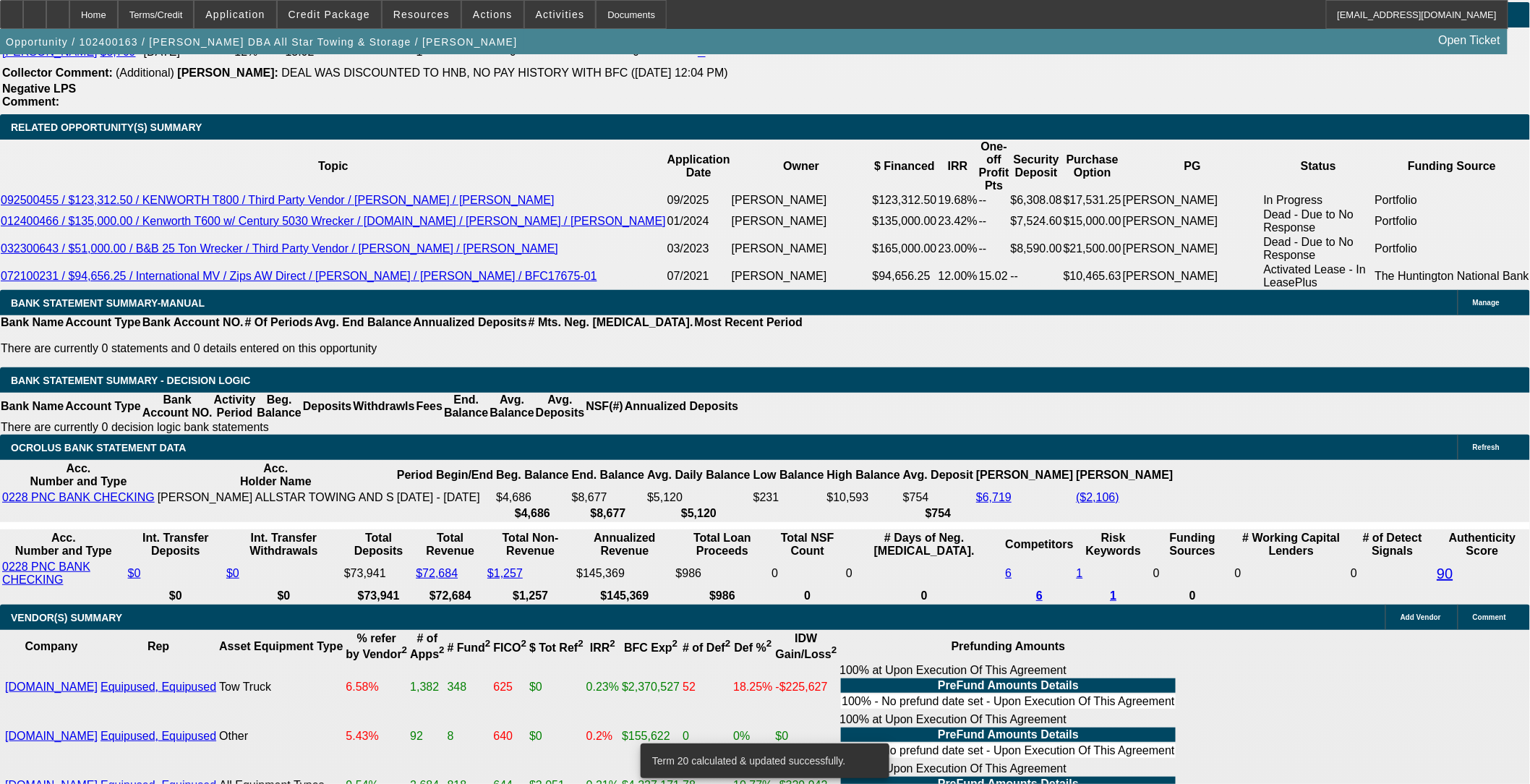
type input "UNKNOWN"
type input "22"
type input "$2,596.95"
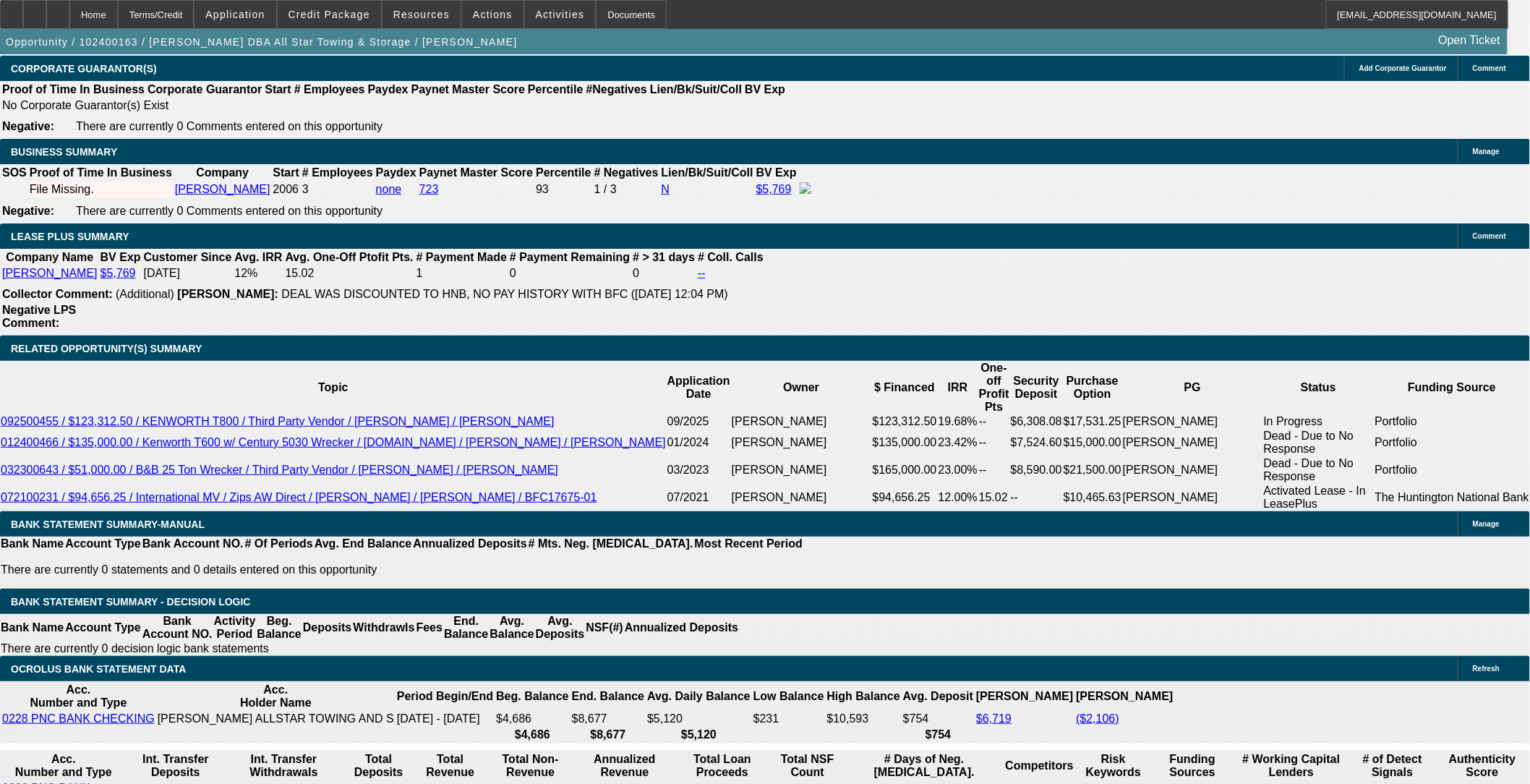
scroll to position [2309, 0]
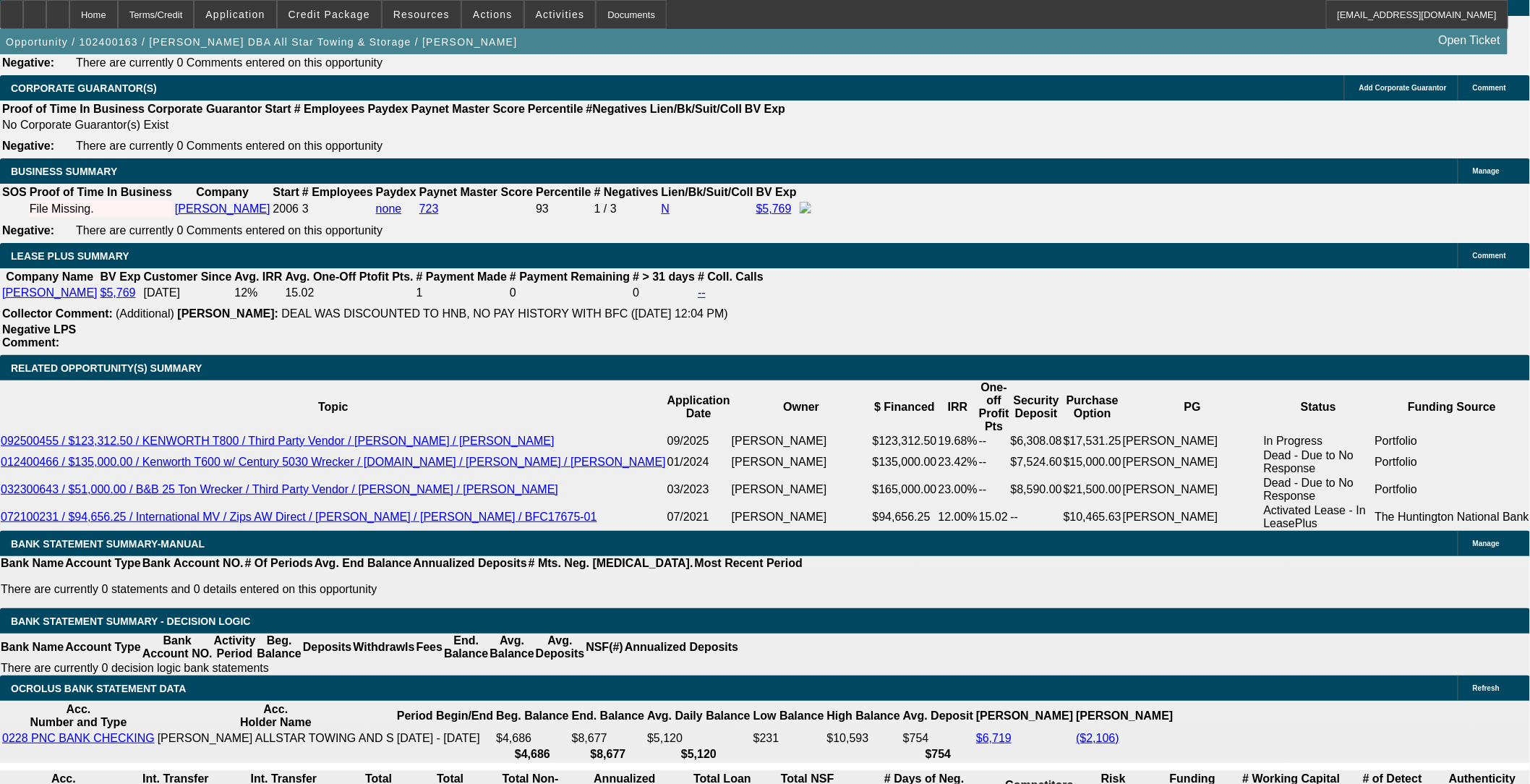
type input "22"
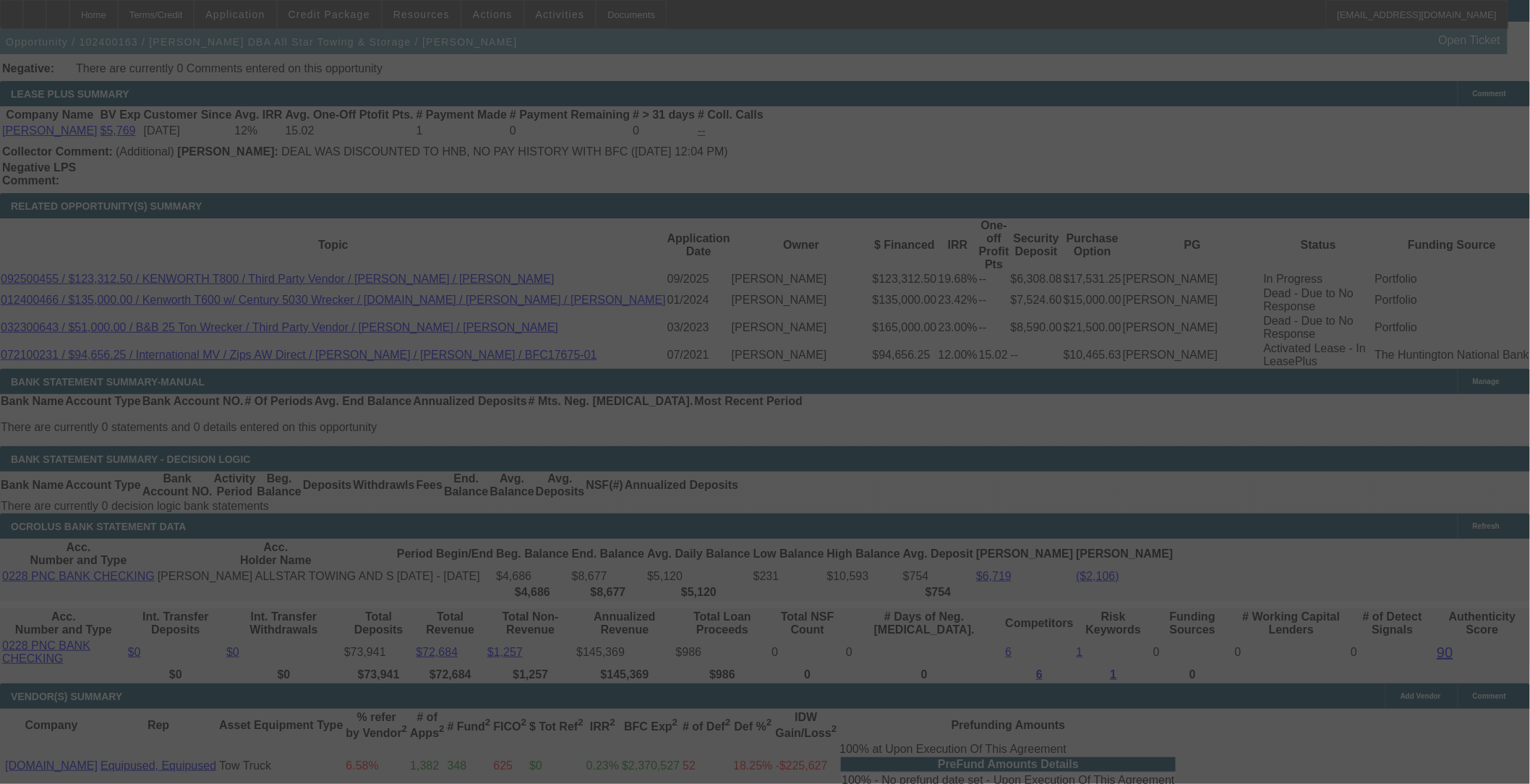
scroll to position [2470, 0]
select select "0"
select select "6"
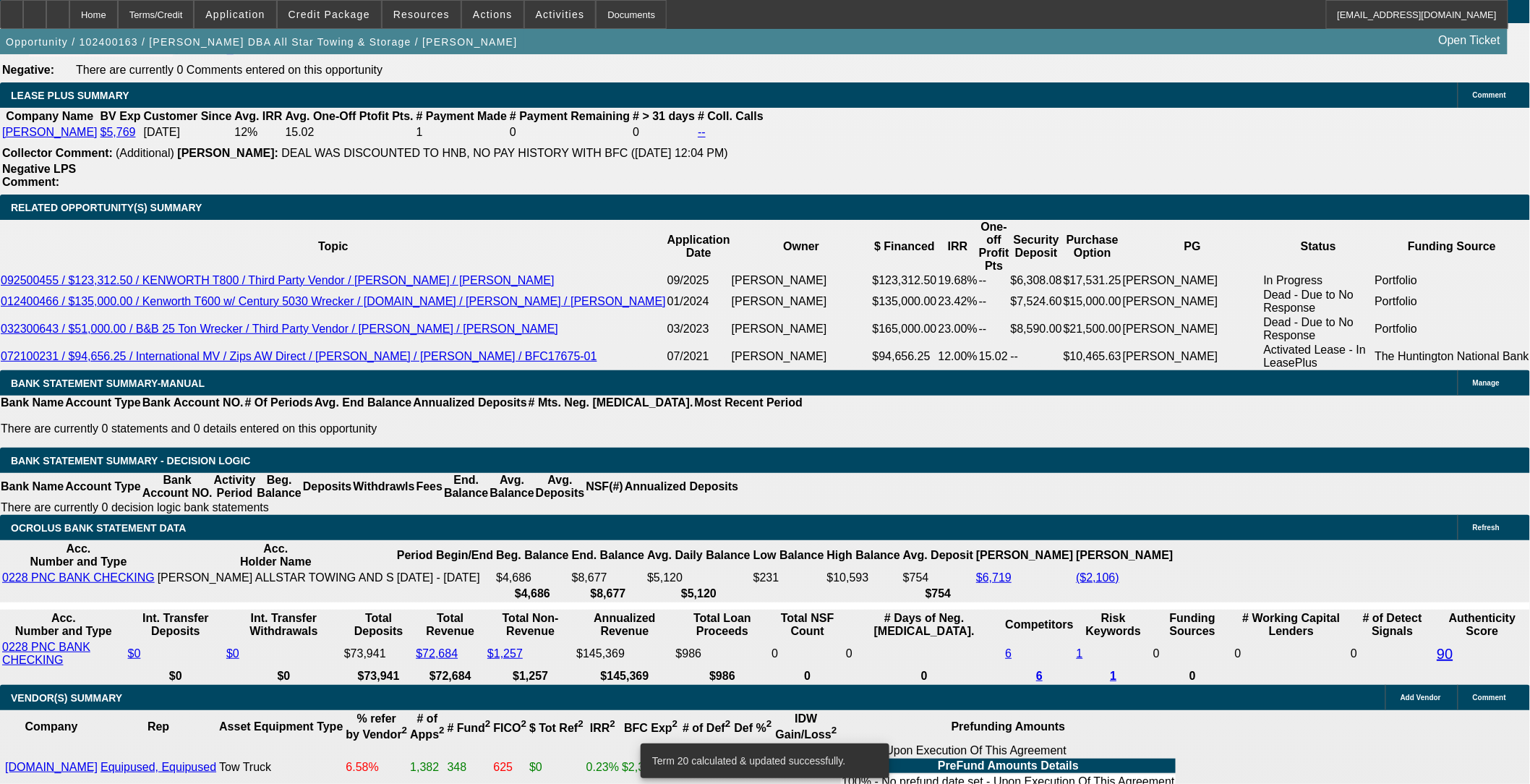
type input "UNKNOWN"
type input "2"
type input "$1,947.70"
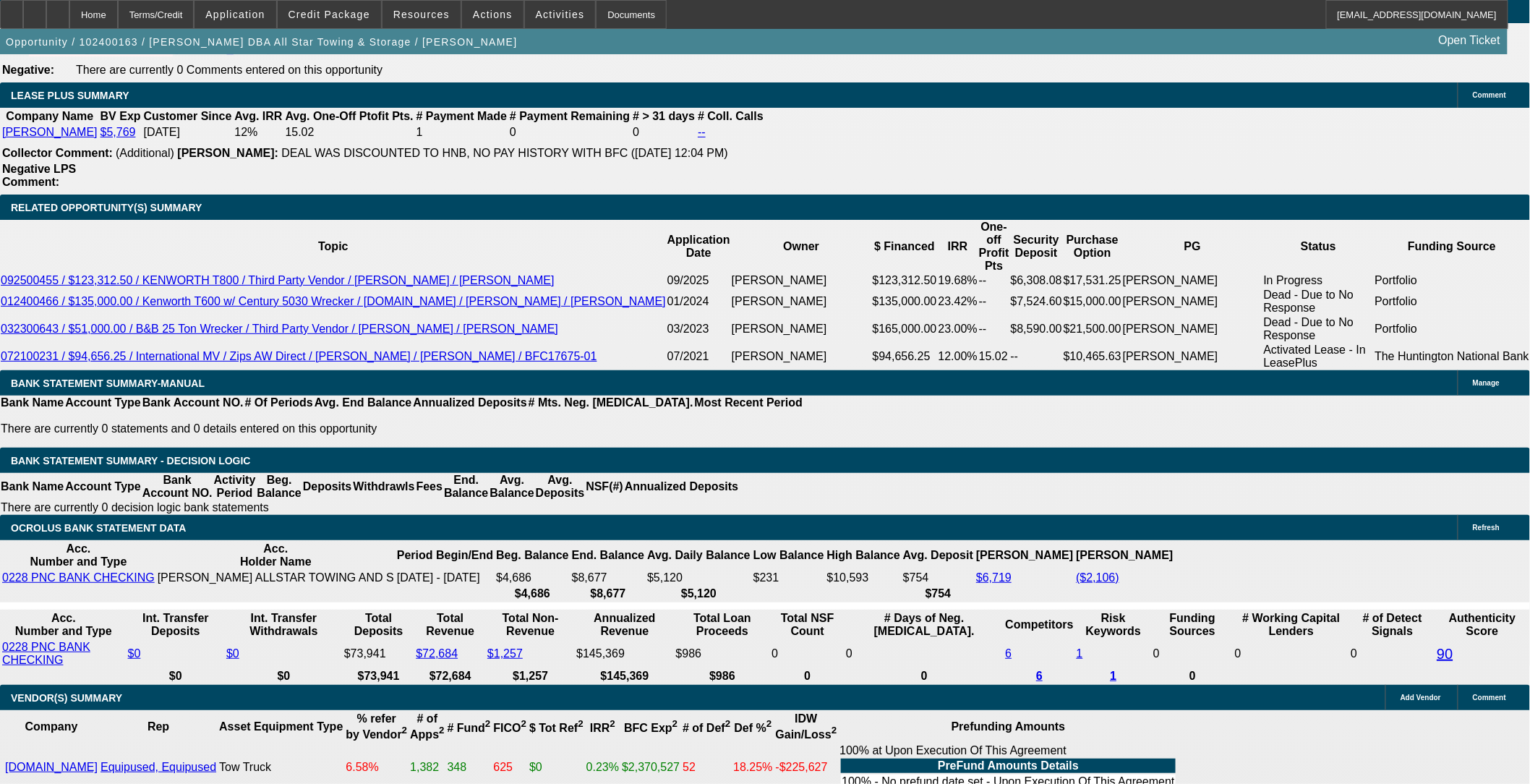
type input "24"
type input "$2,667.83"
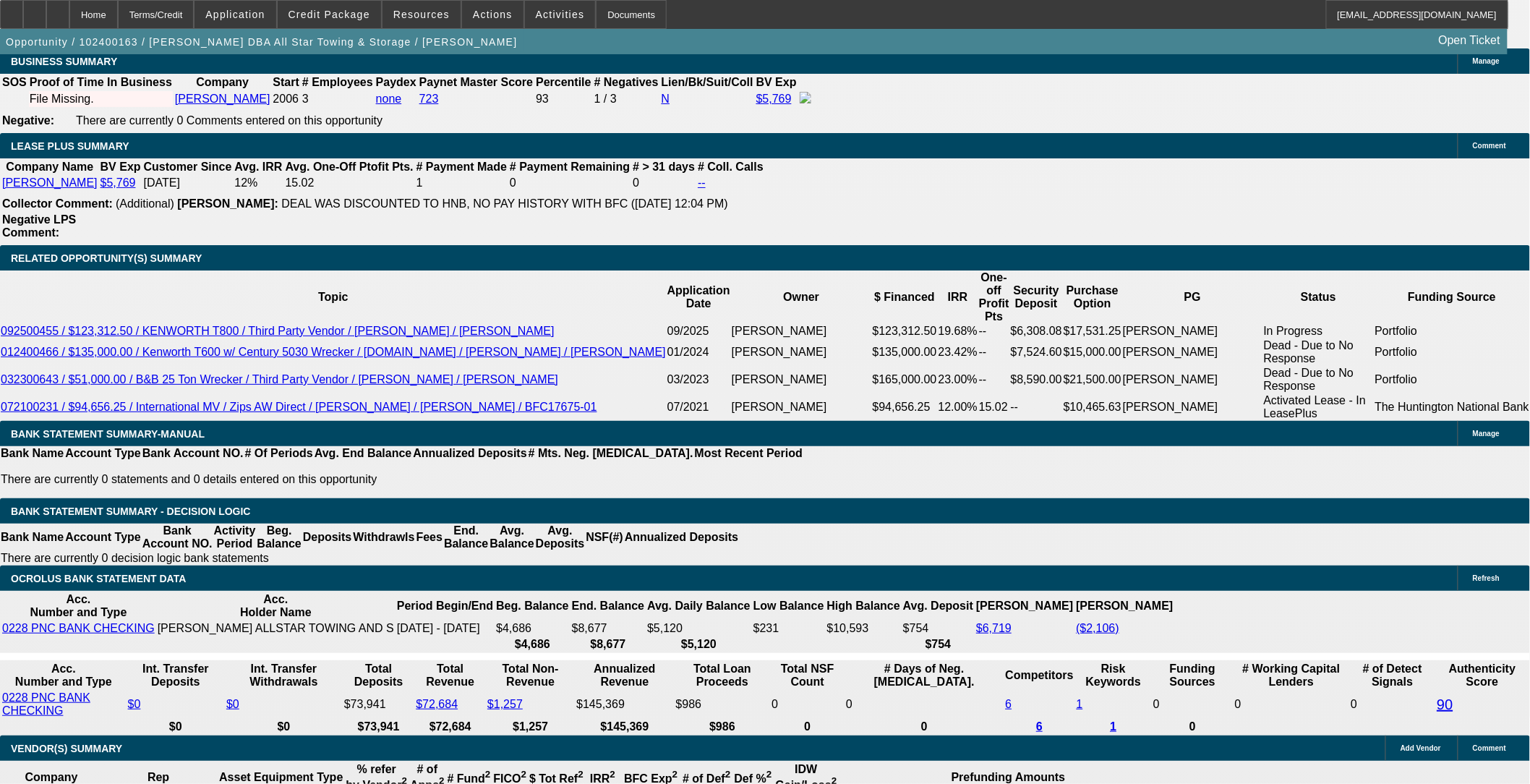
scroll to position [2228, 0]
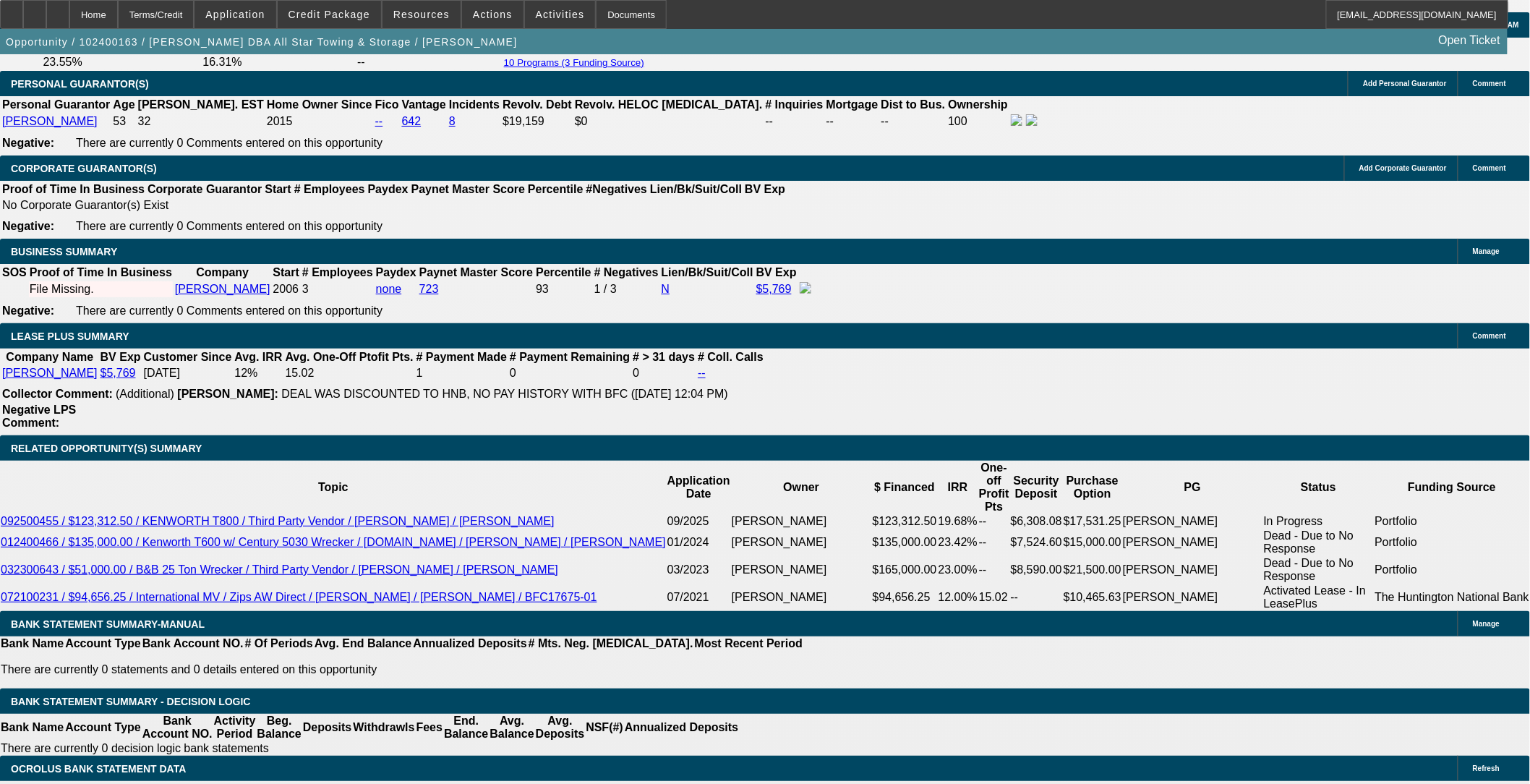
type input "24"
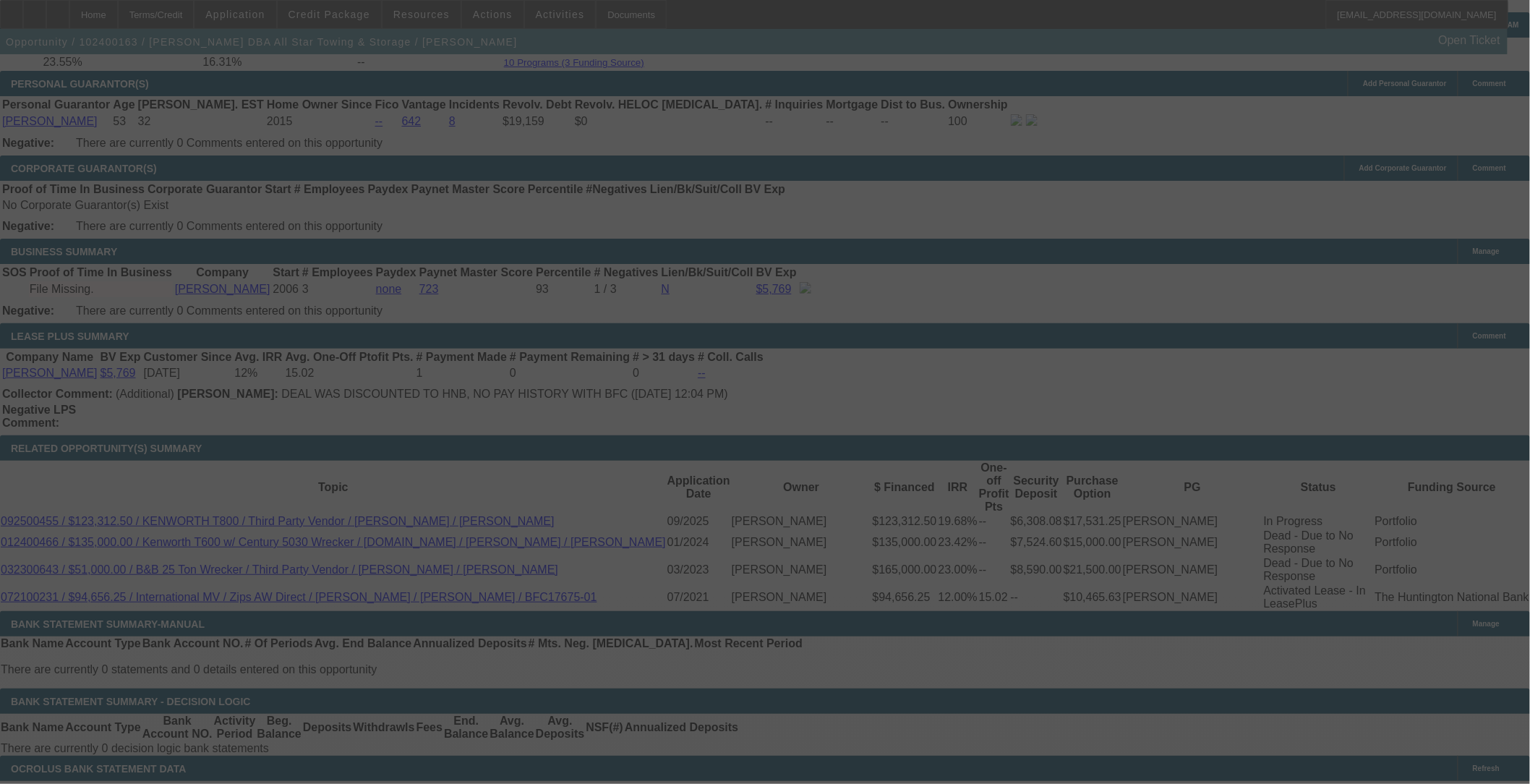
click at [414, 312] on div at bounding box center [765, 392] width 1530 height 784
select select "0"
select select "6"
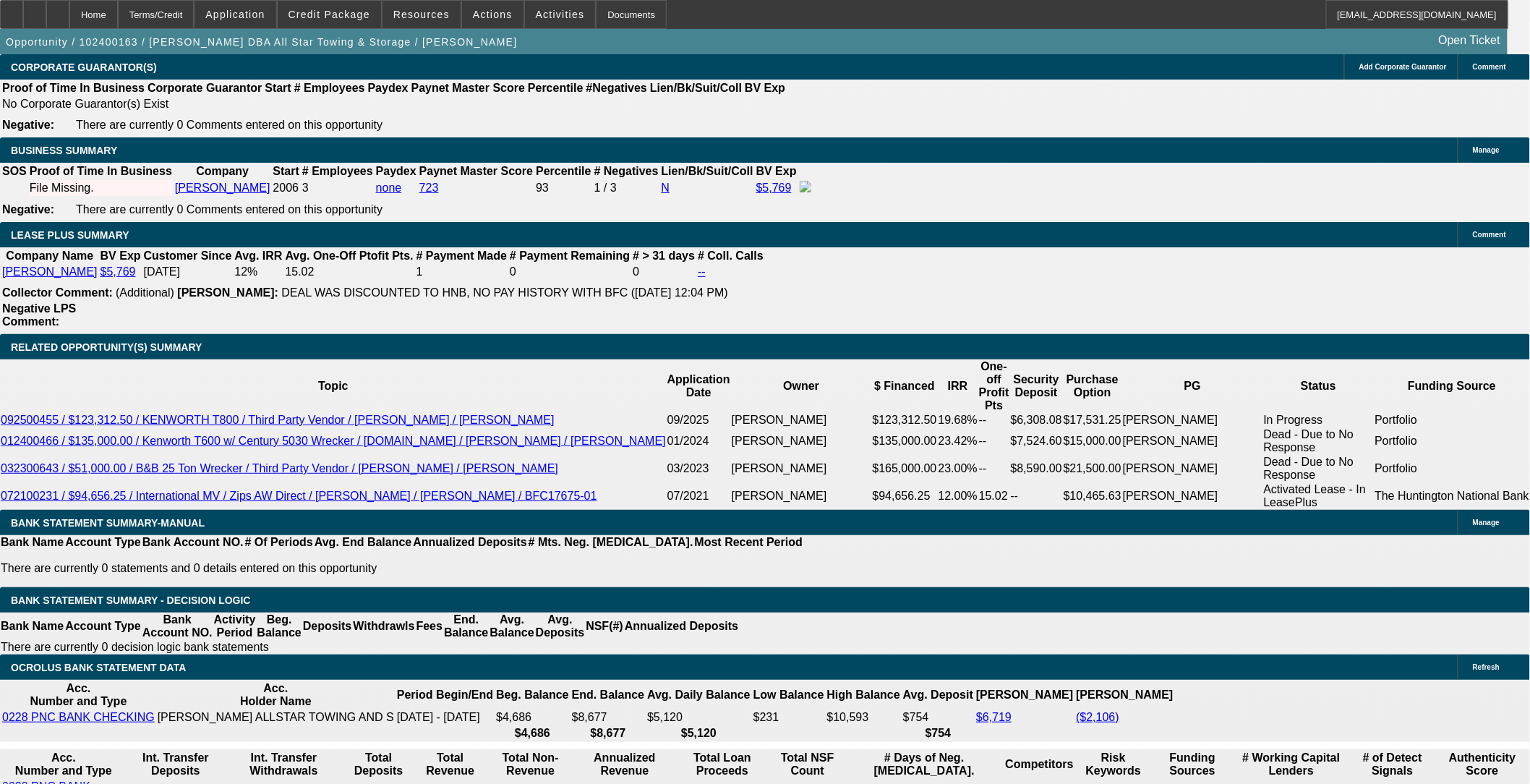
scroll to position [2470, 0]
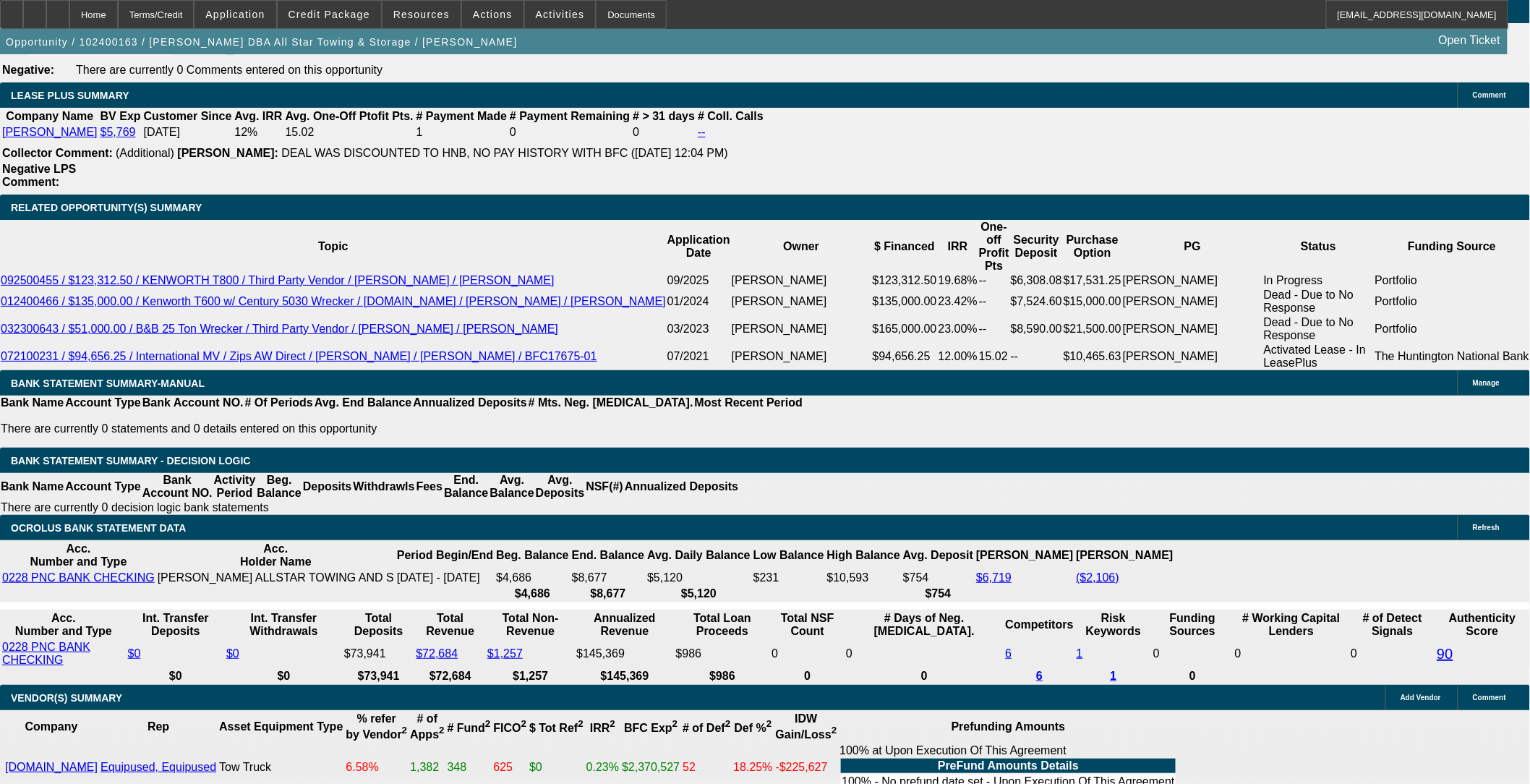
type input "24.5"
type input "UNKNOWN"
type input "$2,685.72"
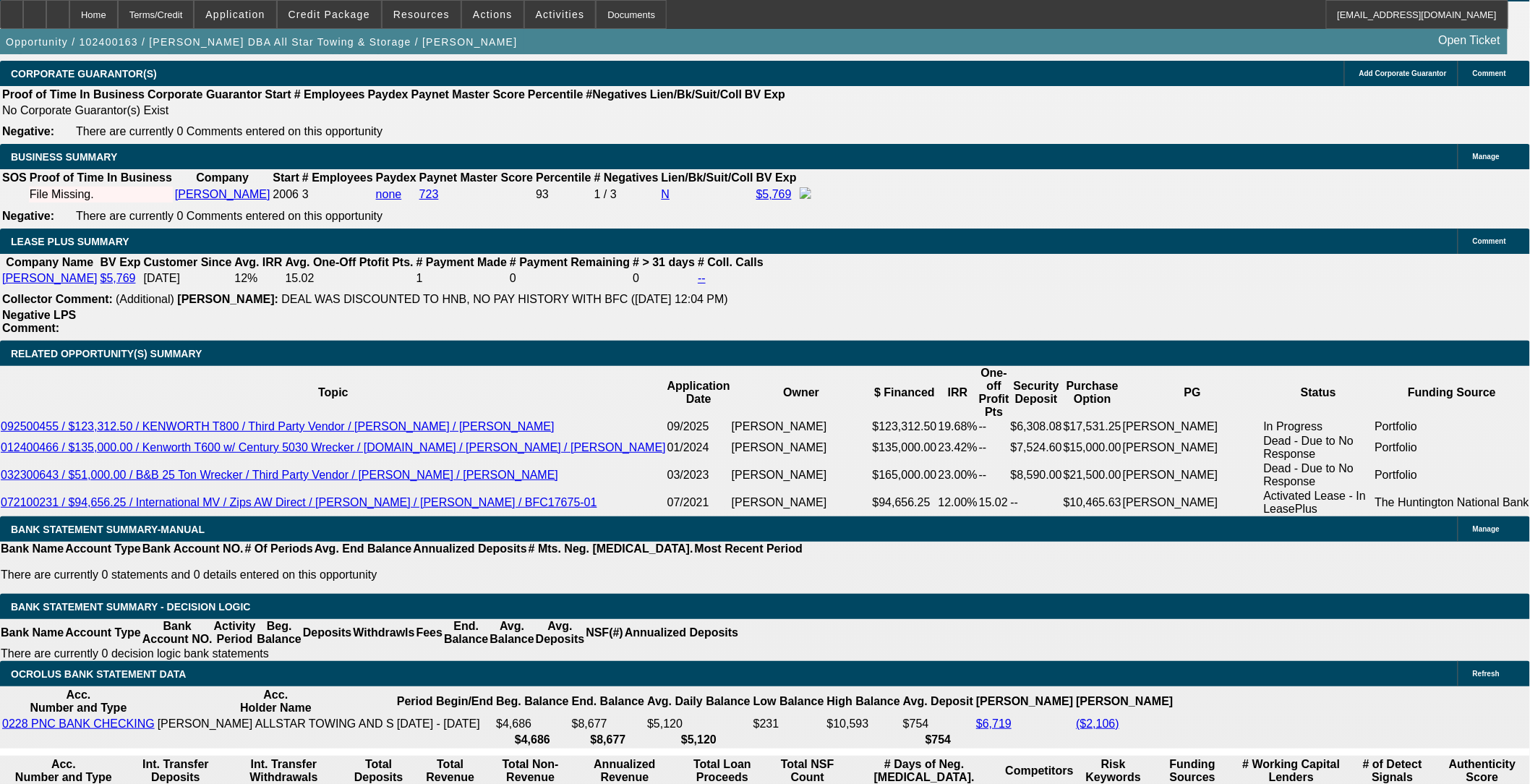
type input "24.5"
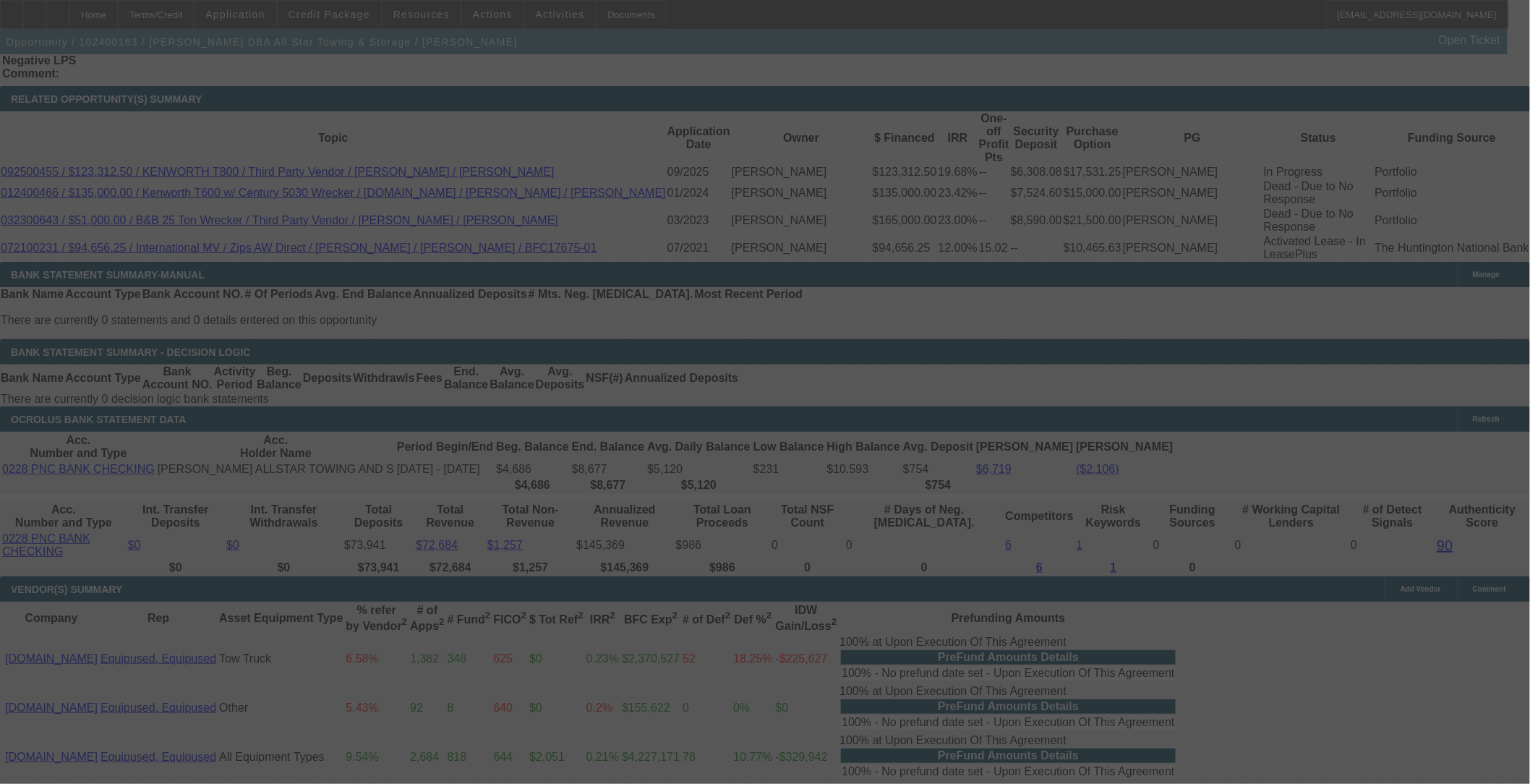
scroll to position [2550, 0]
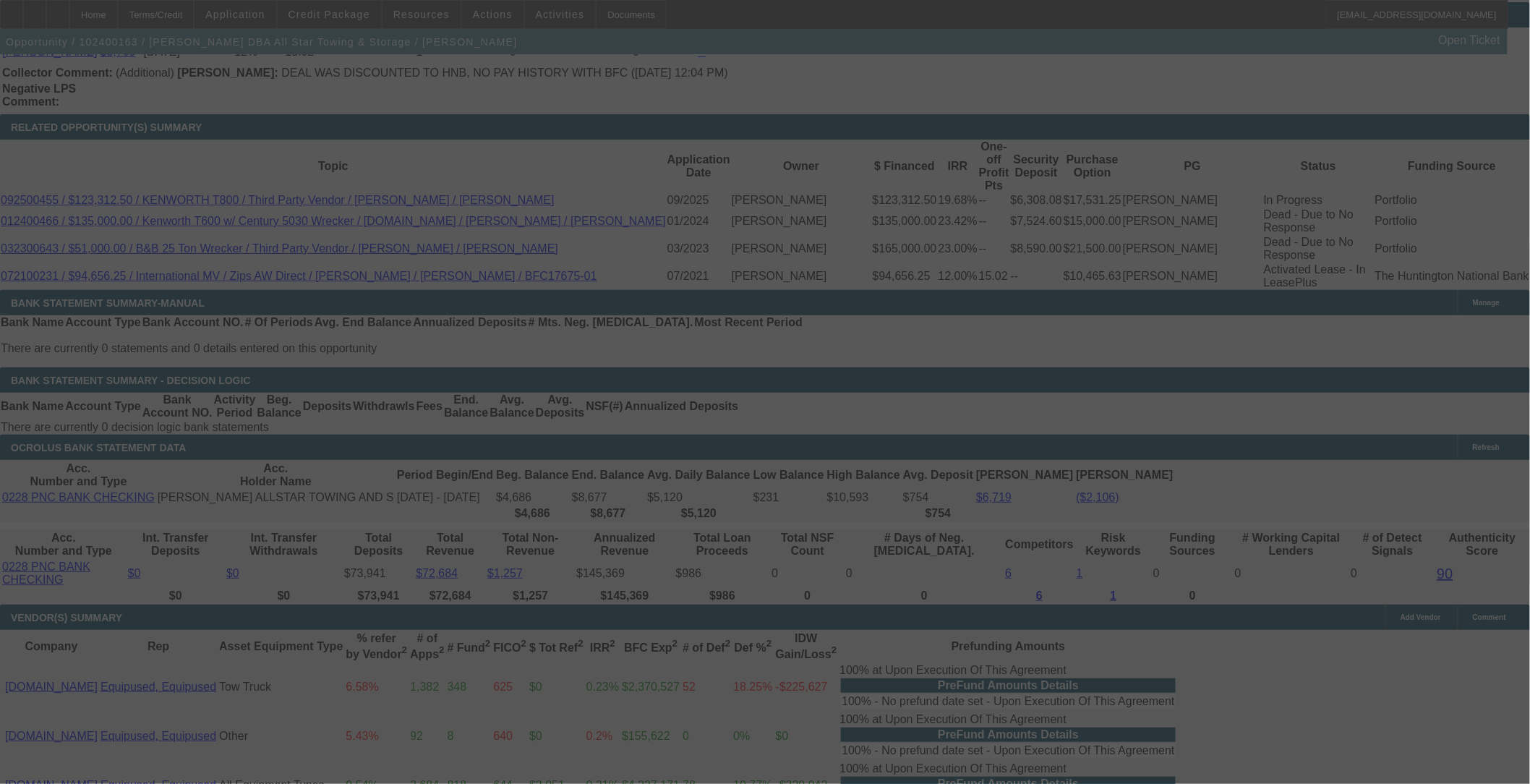
select select "0"
select select "6"
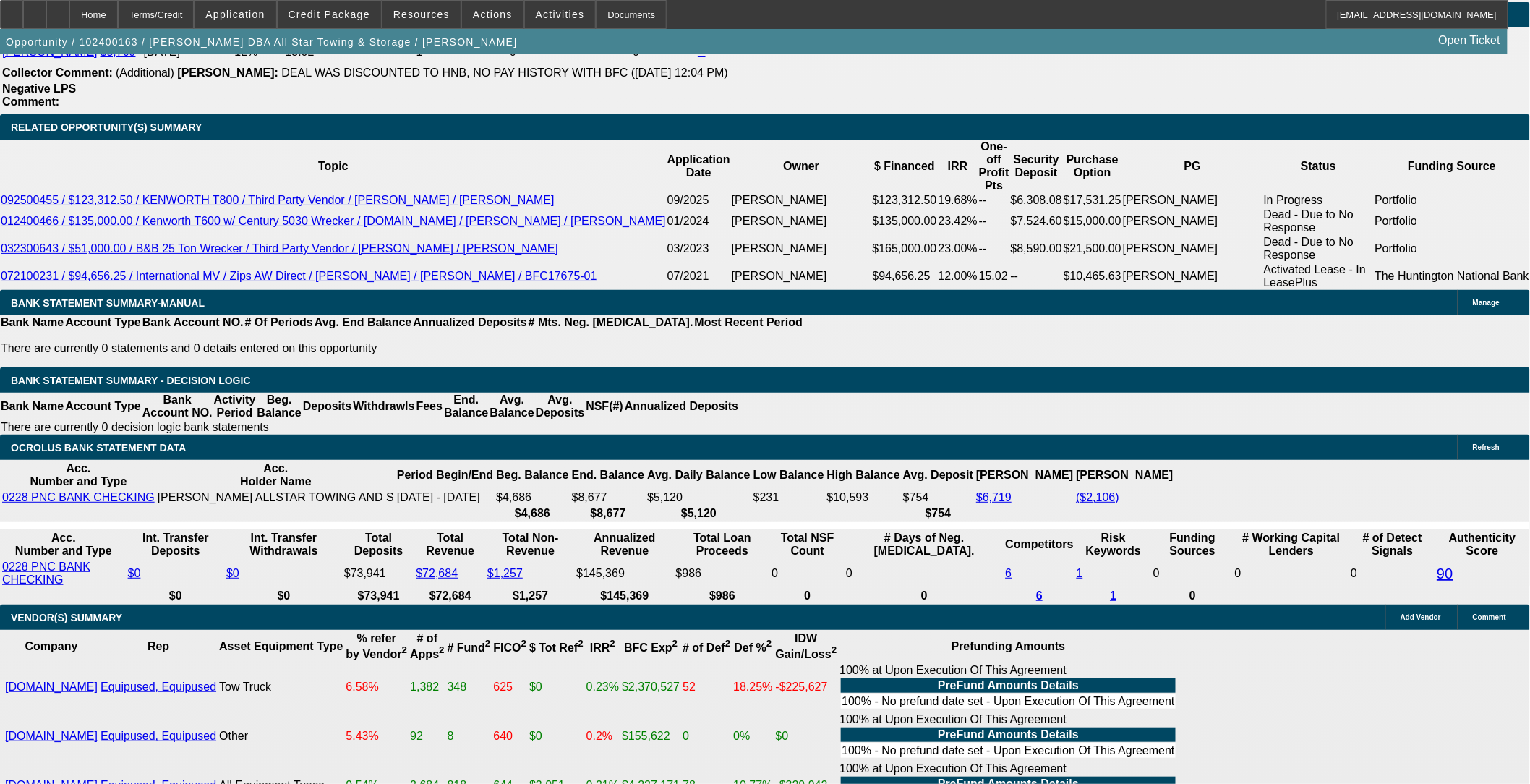
scroll to position [321, 0]
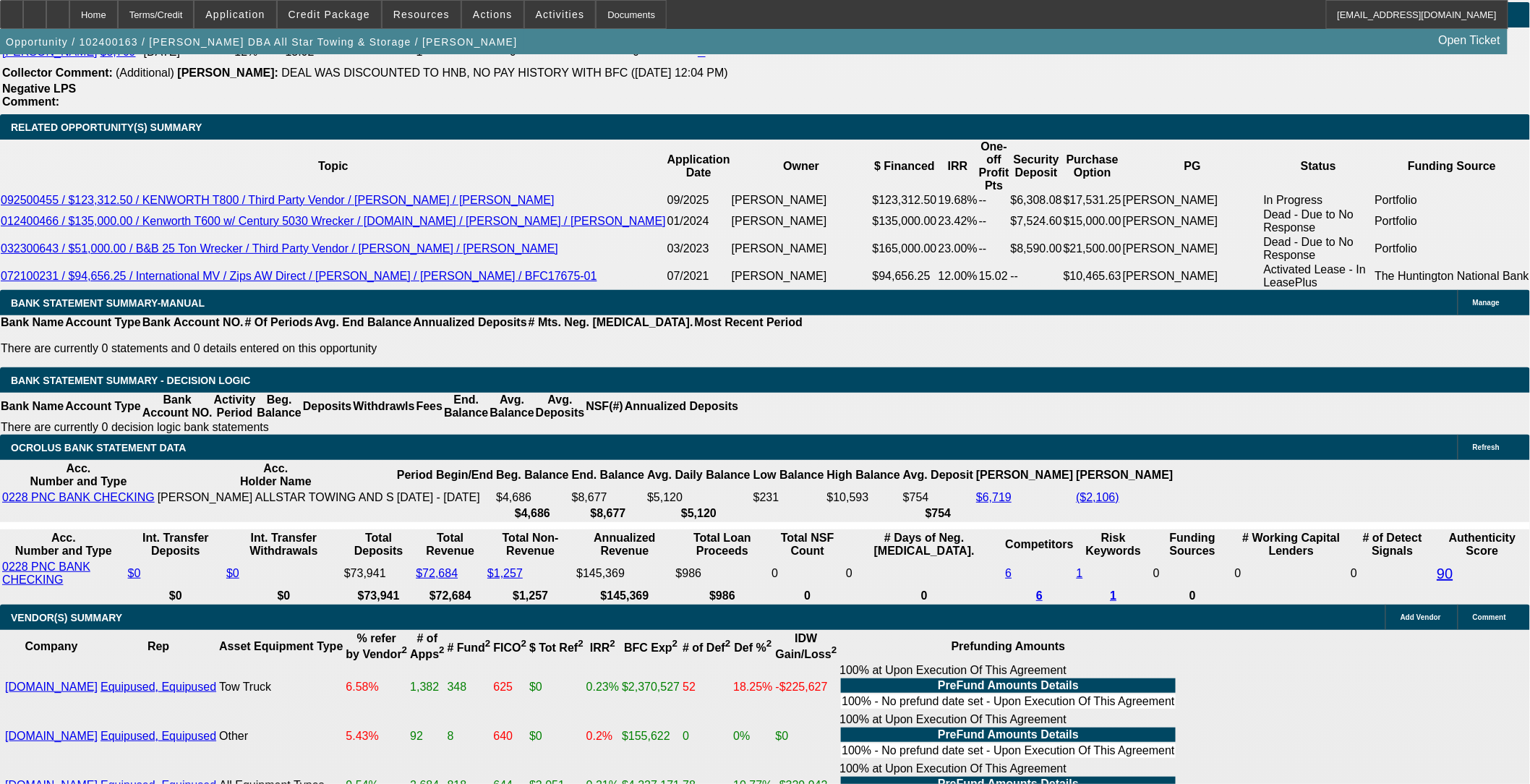
scroll to position [0, 0]
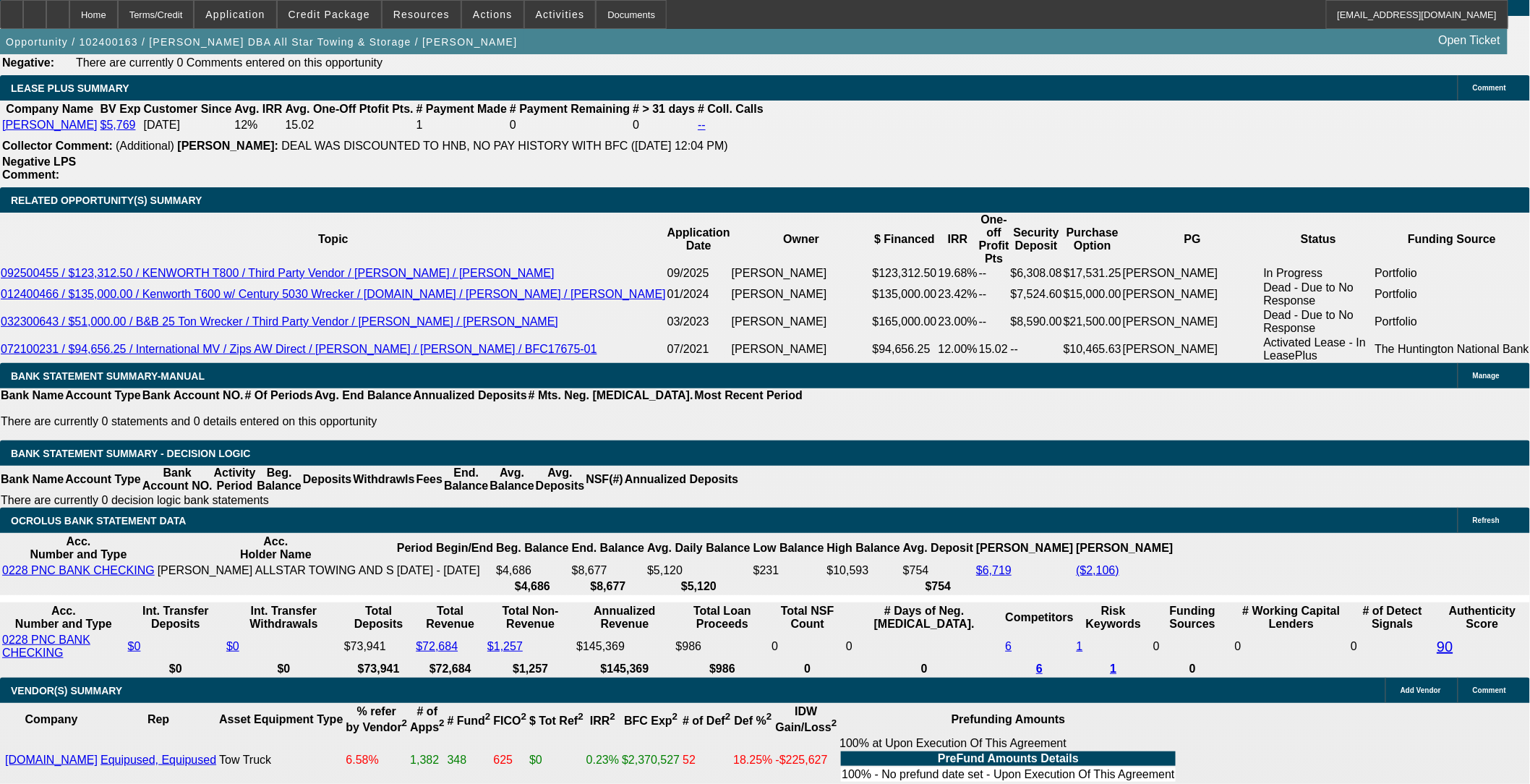
scroll to position [2470, 0]
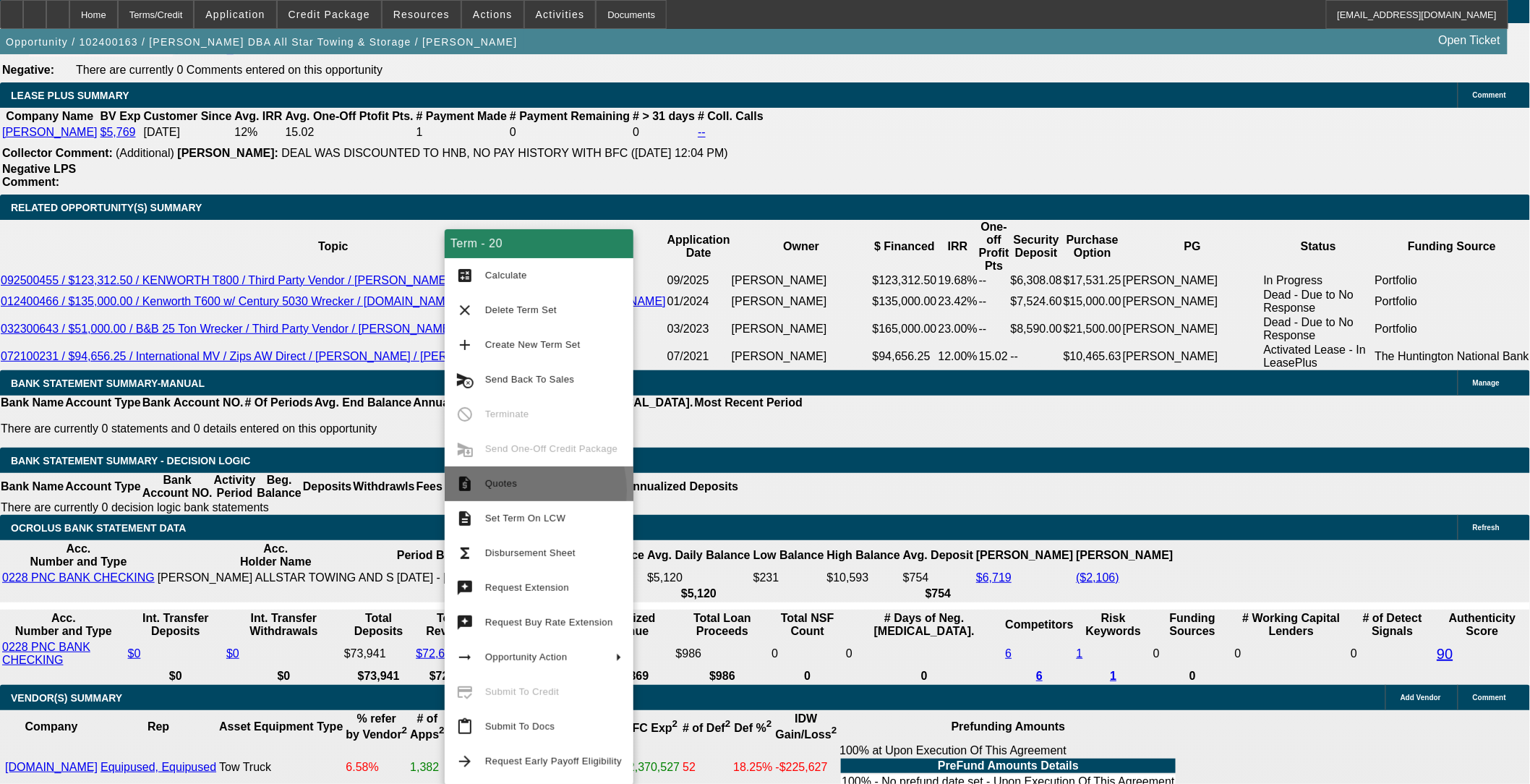
click at [511, 489] on span "Quotes" at bounding box center [553, 484] width 137 height 17
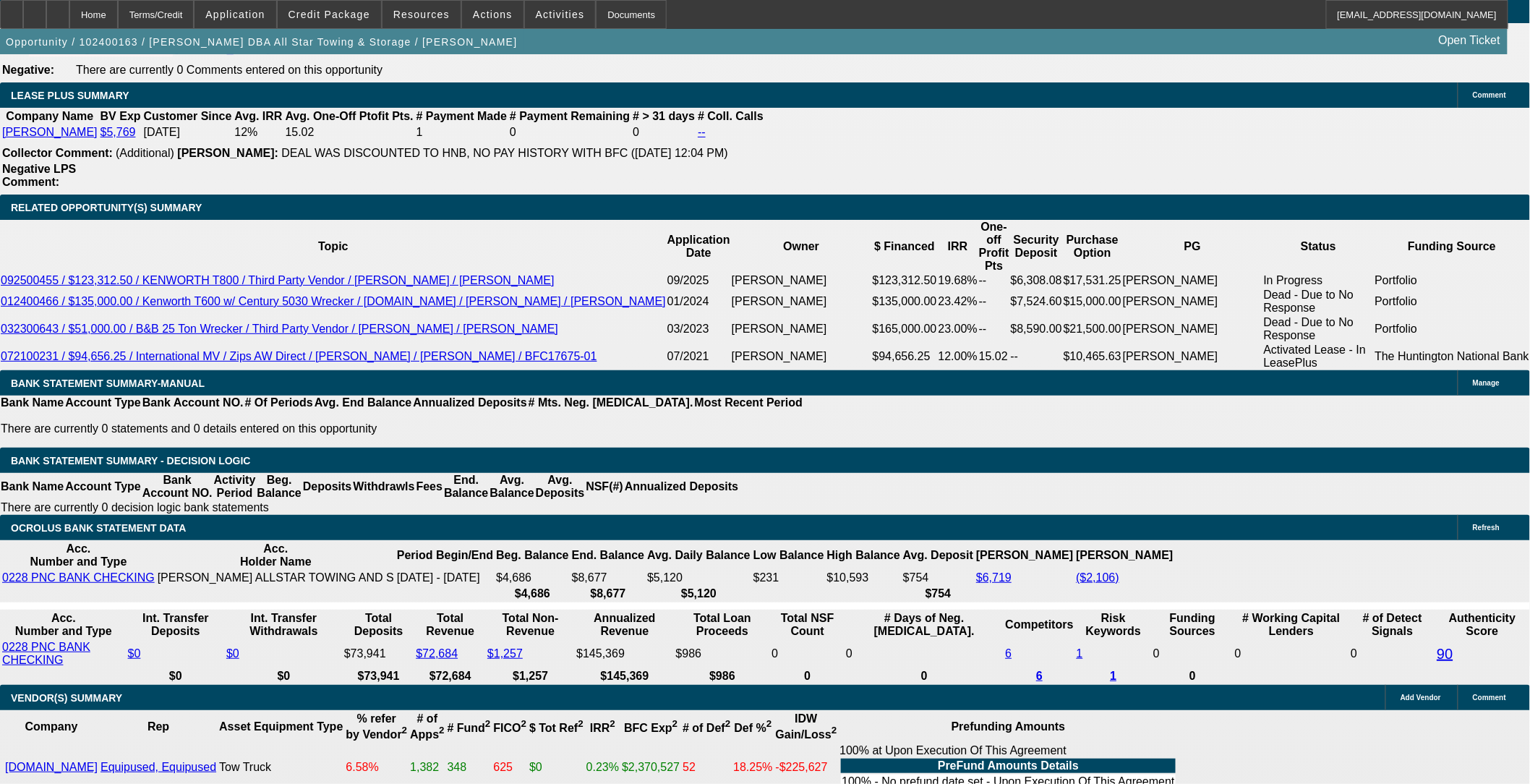
type input "UNKNOWN"
type input "2"
type input "$1,947.70"
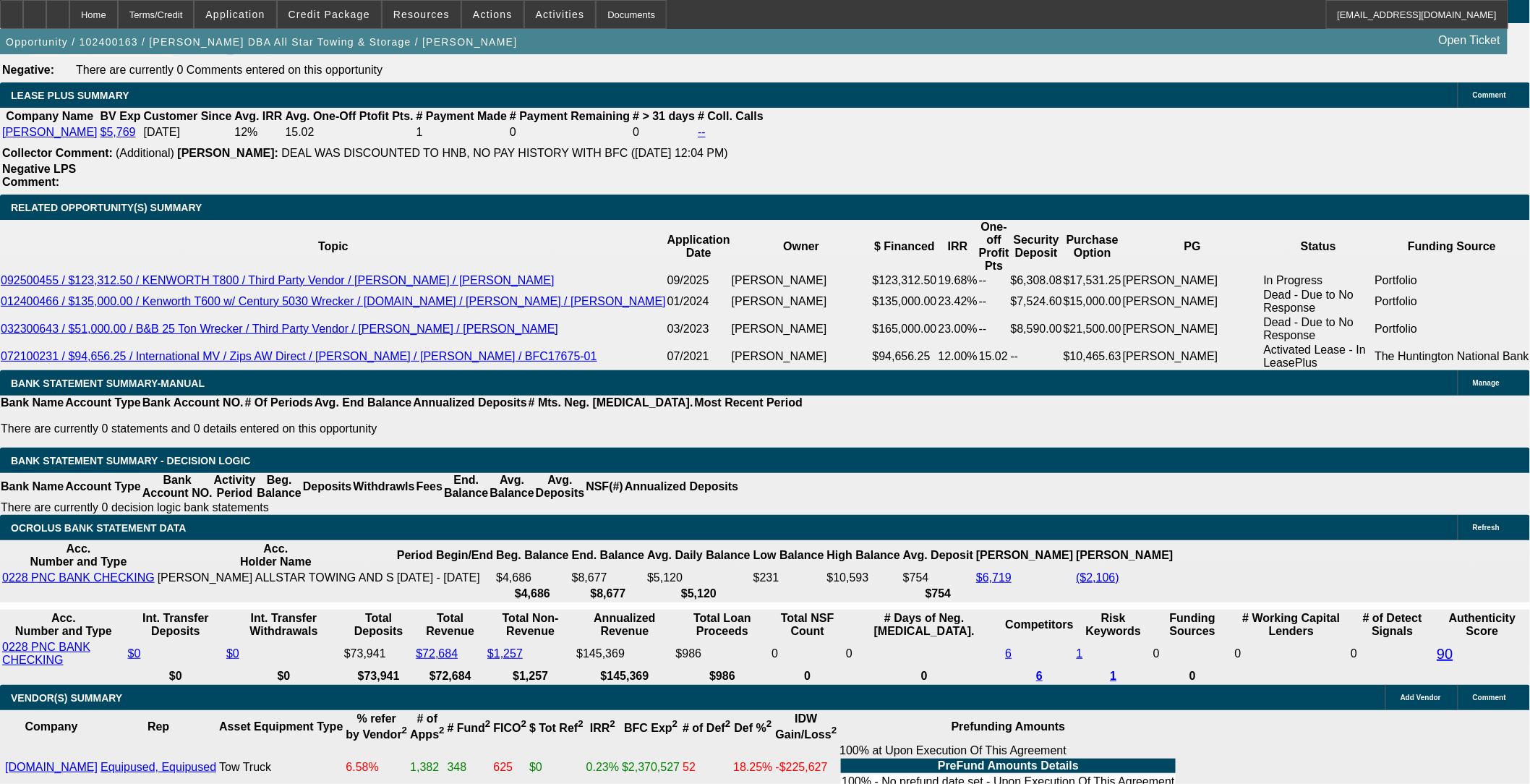
type input "24."
type input "$2,667.83"
type input "24.2"
type input "$2,674.98"
type input "24.25"
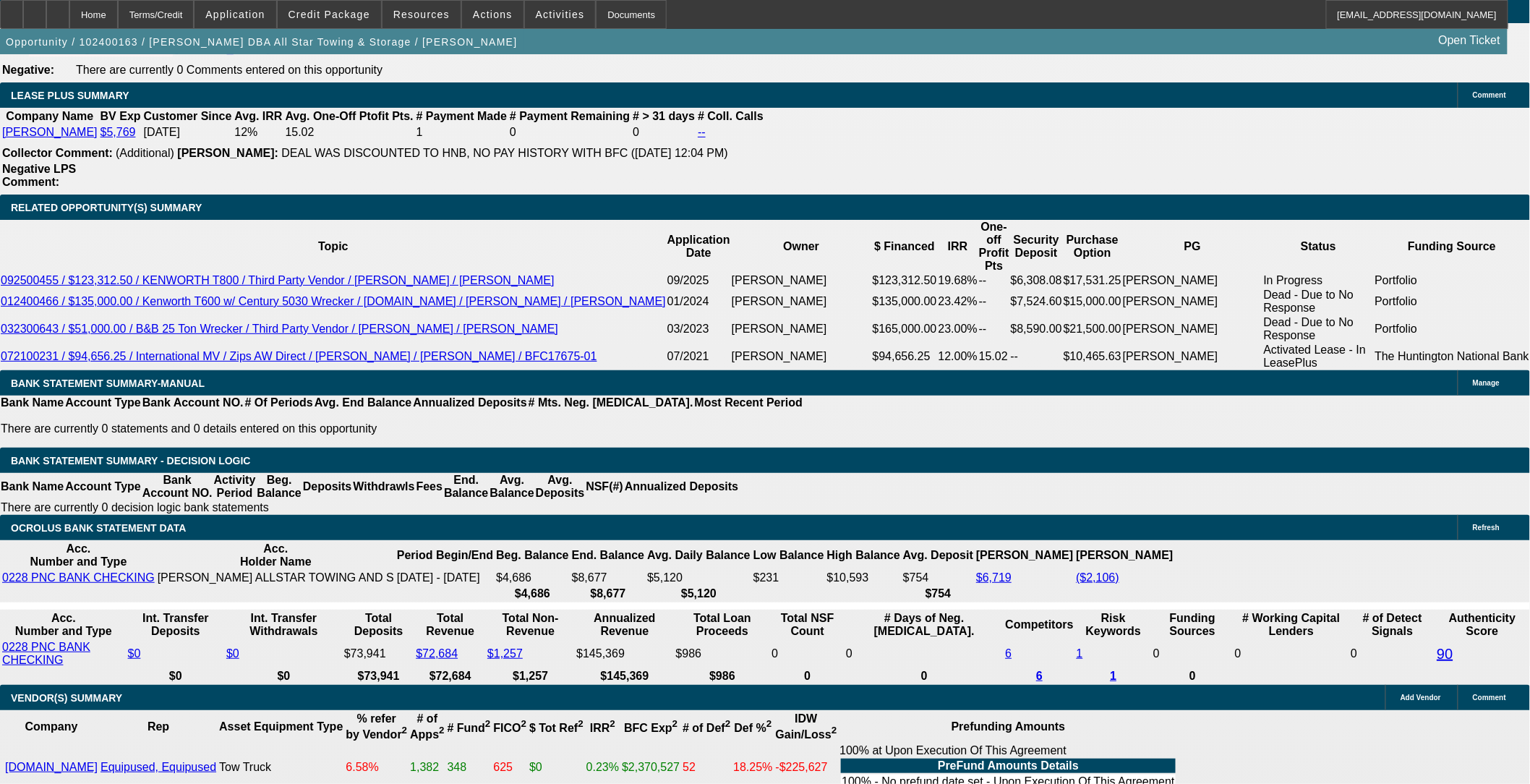
type input "$2,676.77"
type input "24.25"
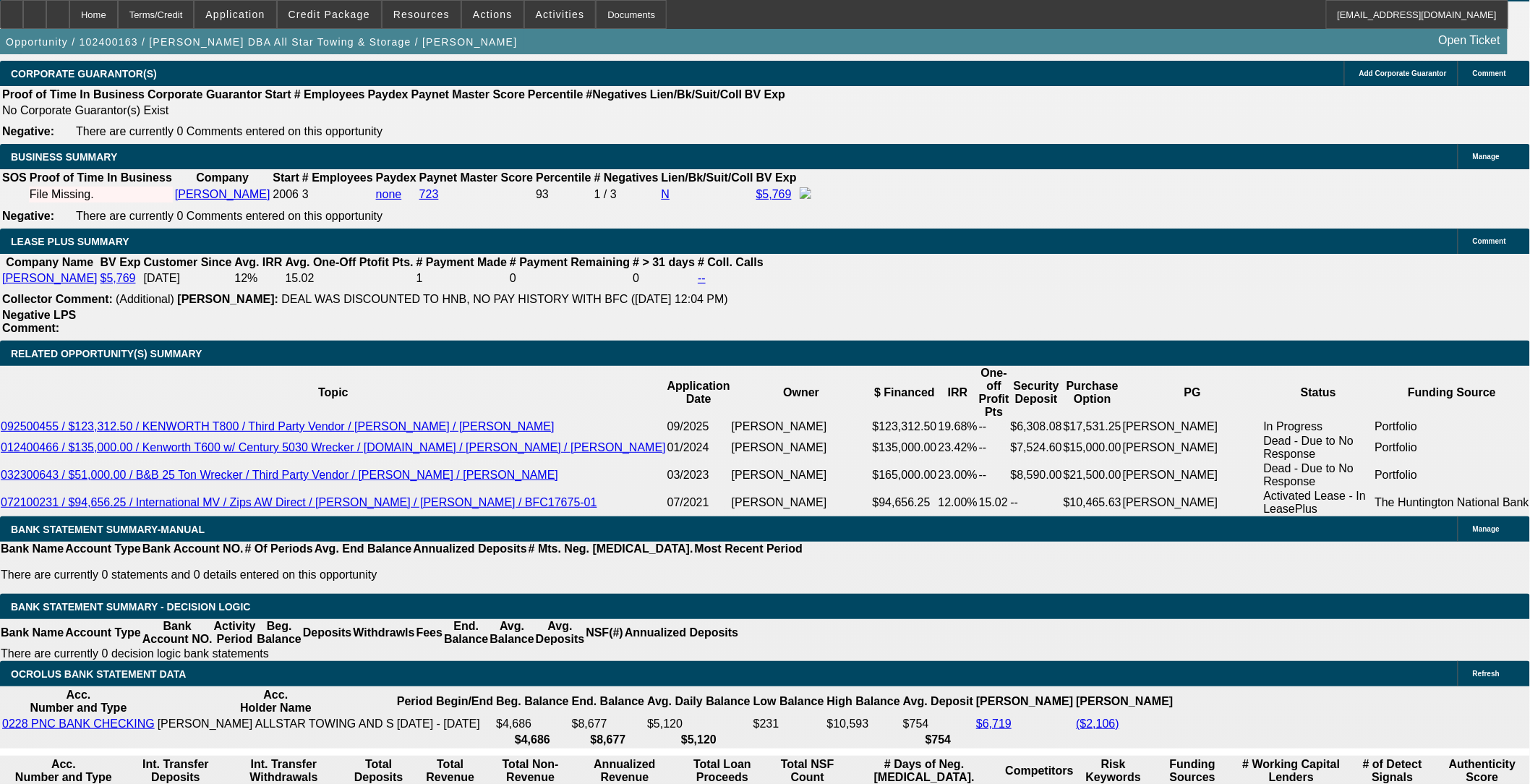
scroll to position [2309, 0]
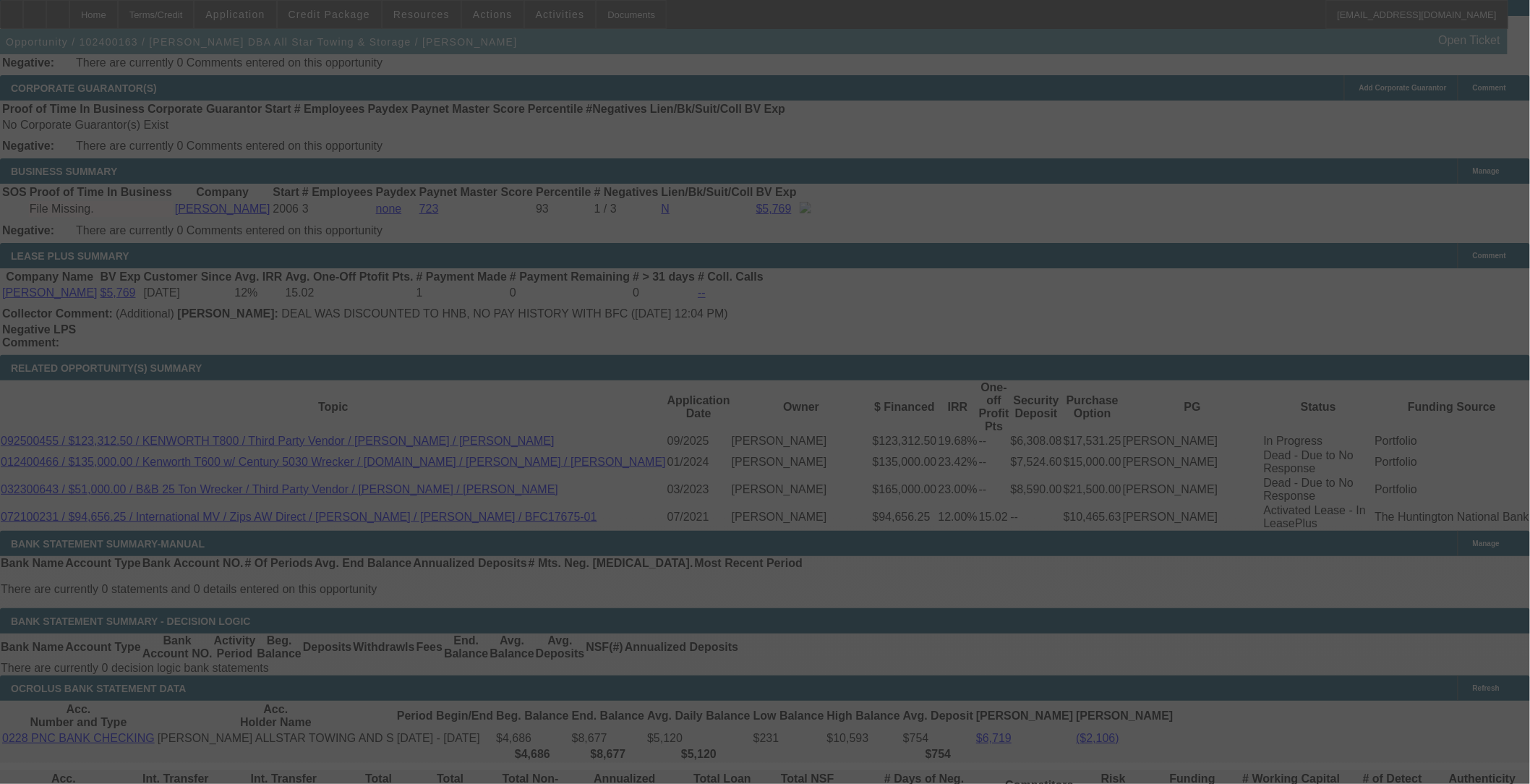
select select "0"
select select "6"
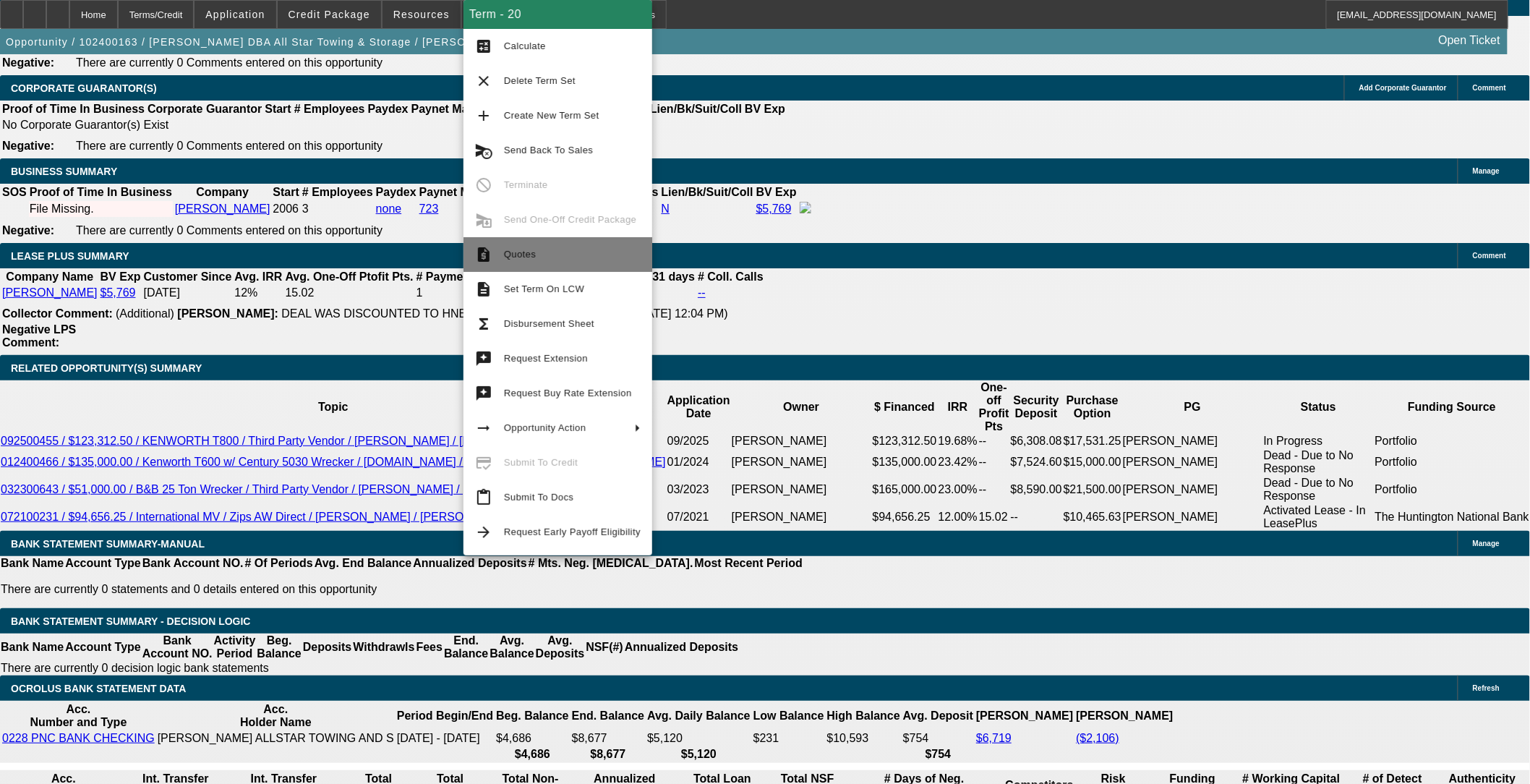
click at [535, 256] on span "Quotes" at bounding box center [572, 254] width 137 height 17
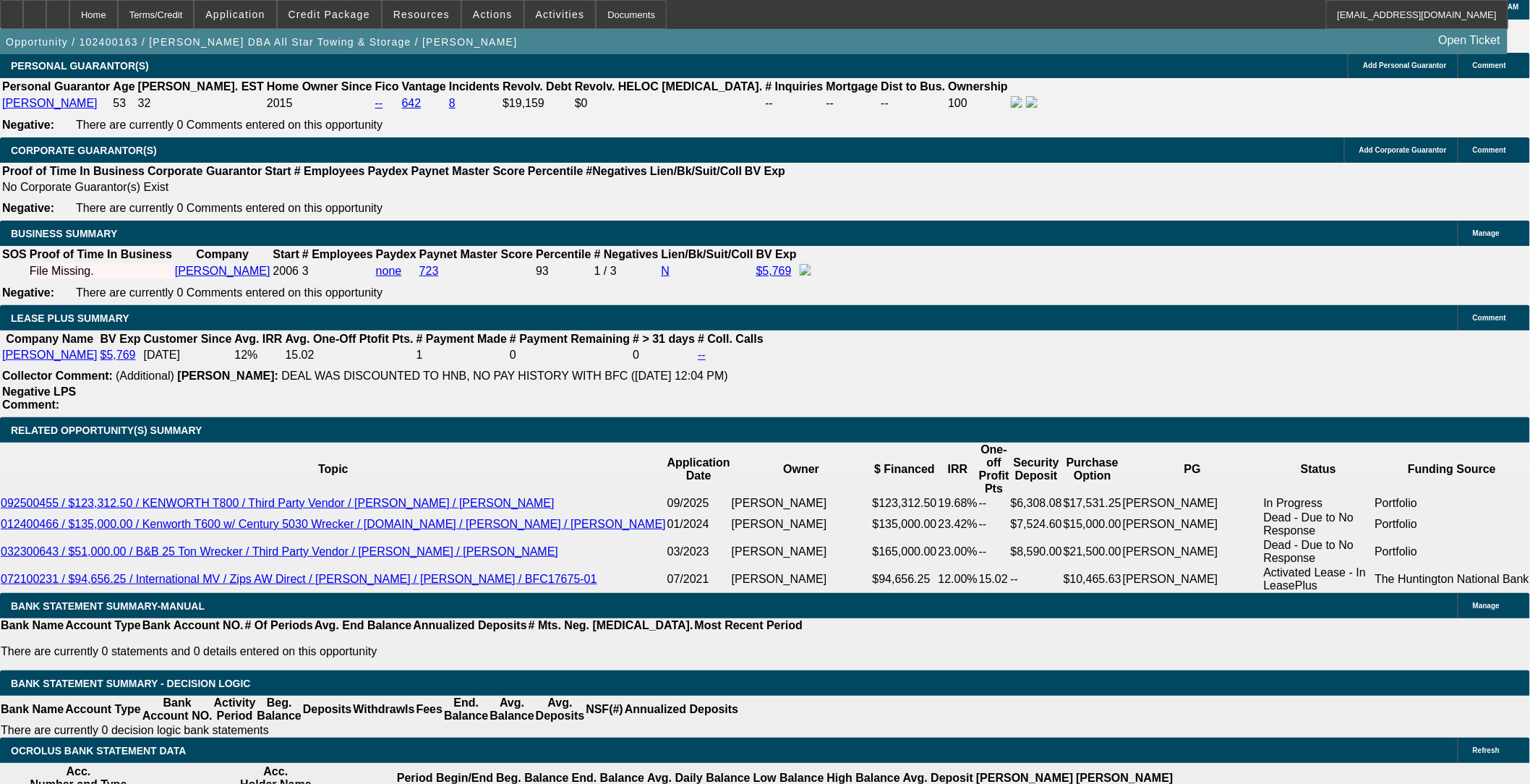
scroll to position [2470, 0]
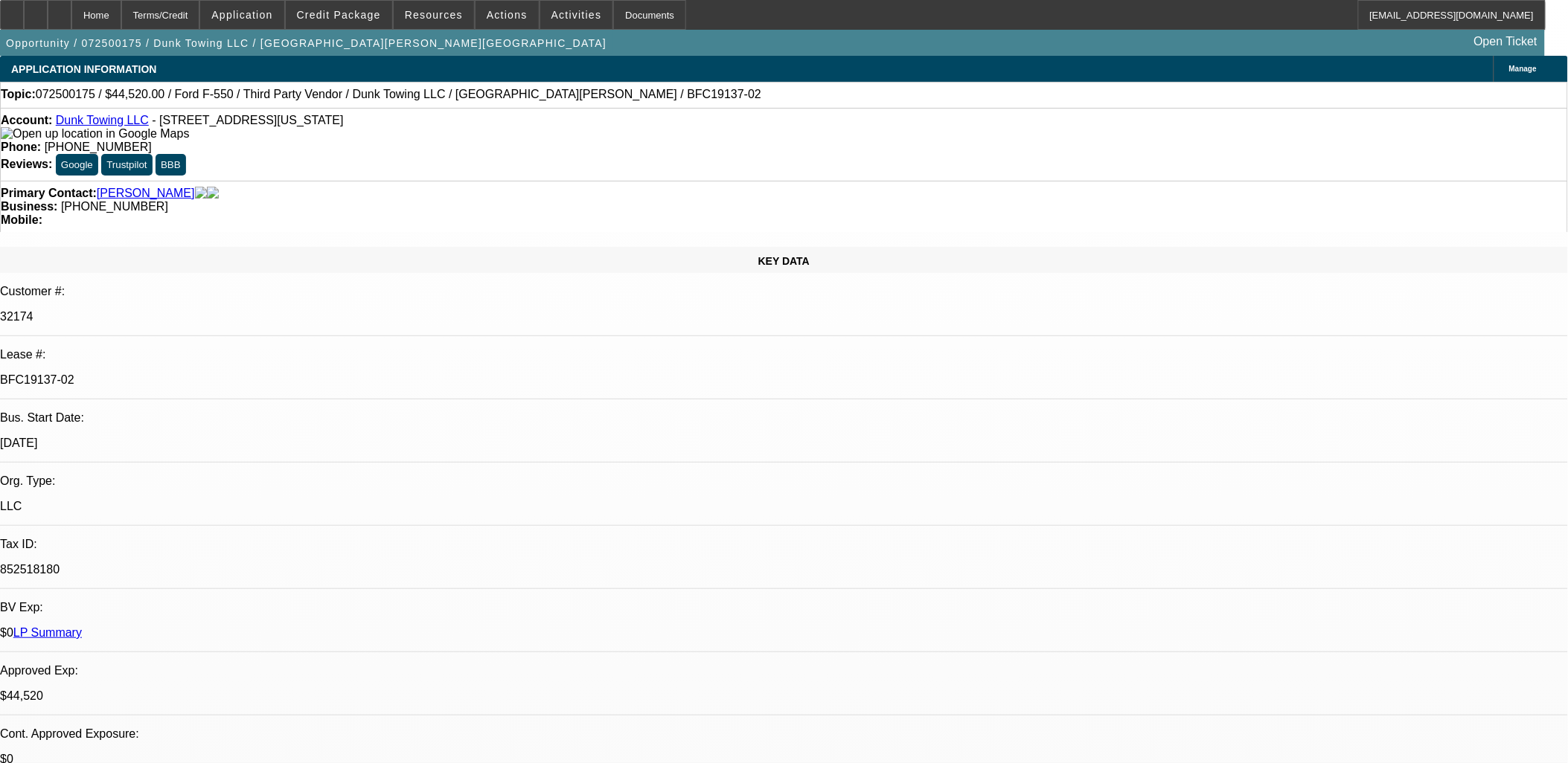
select select "0"
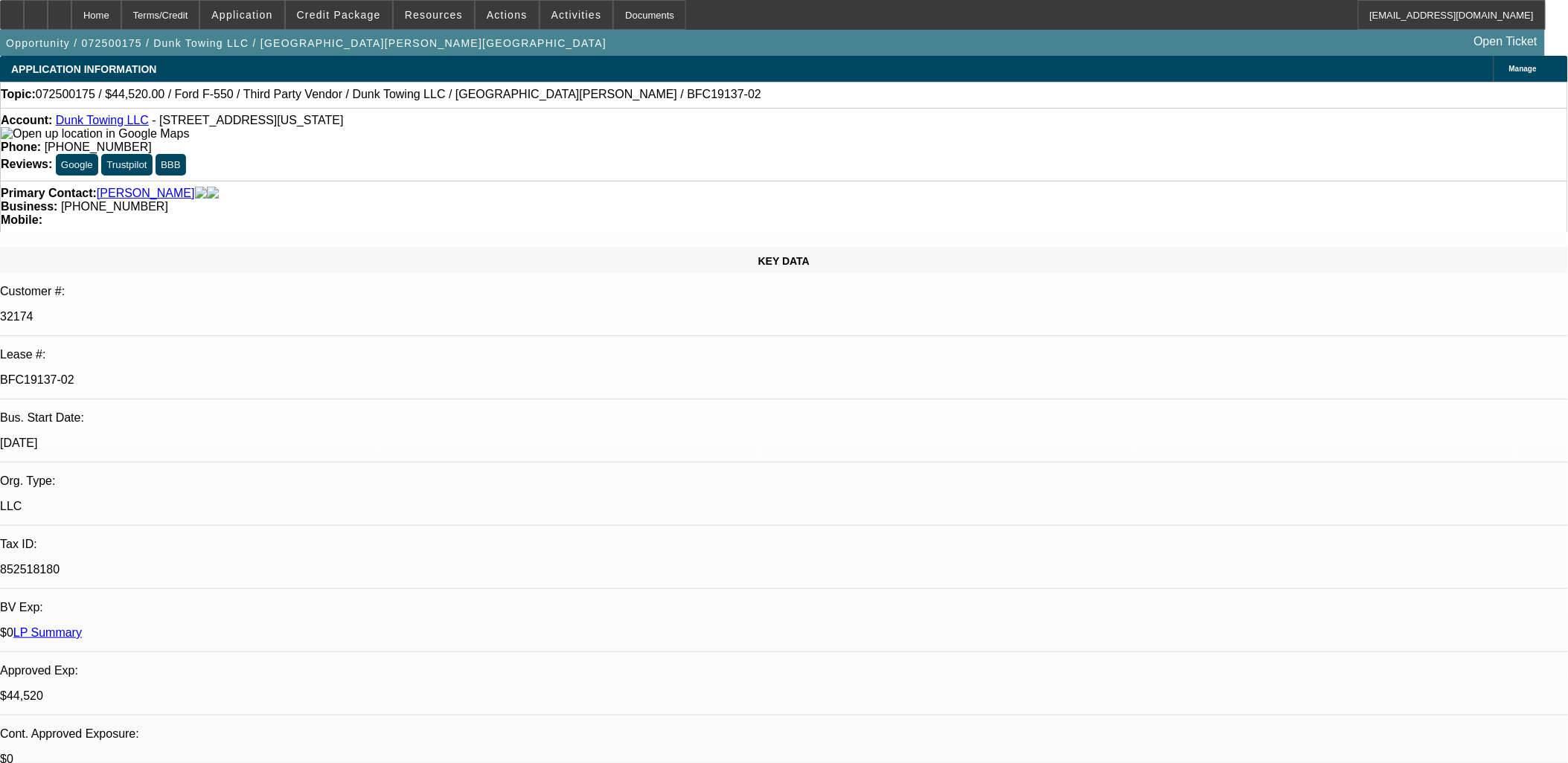
select select "0"
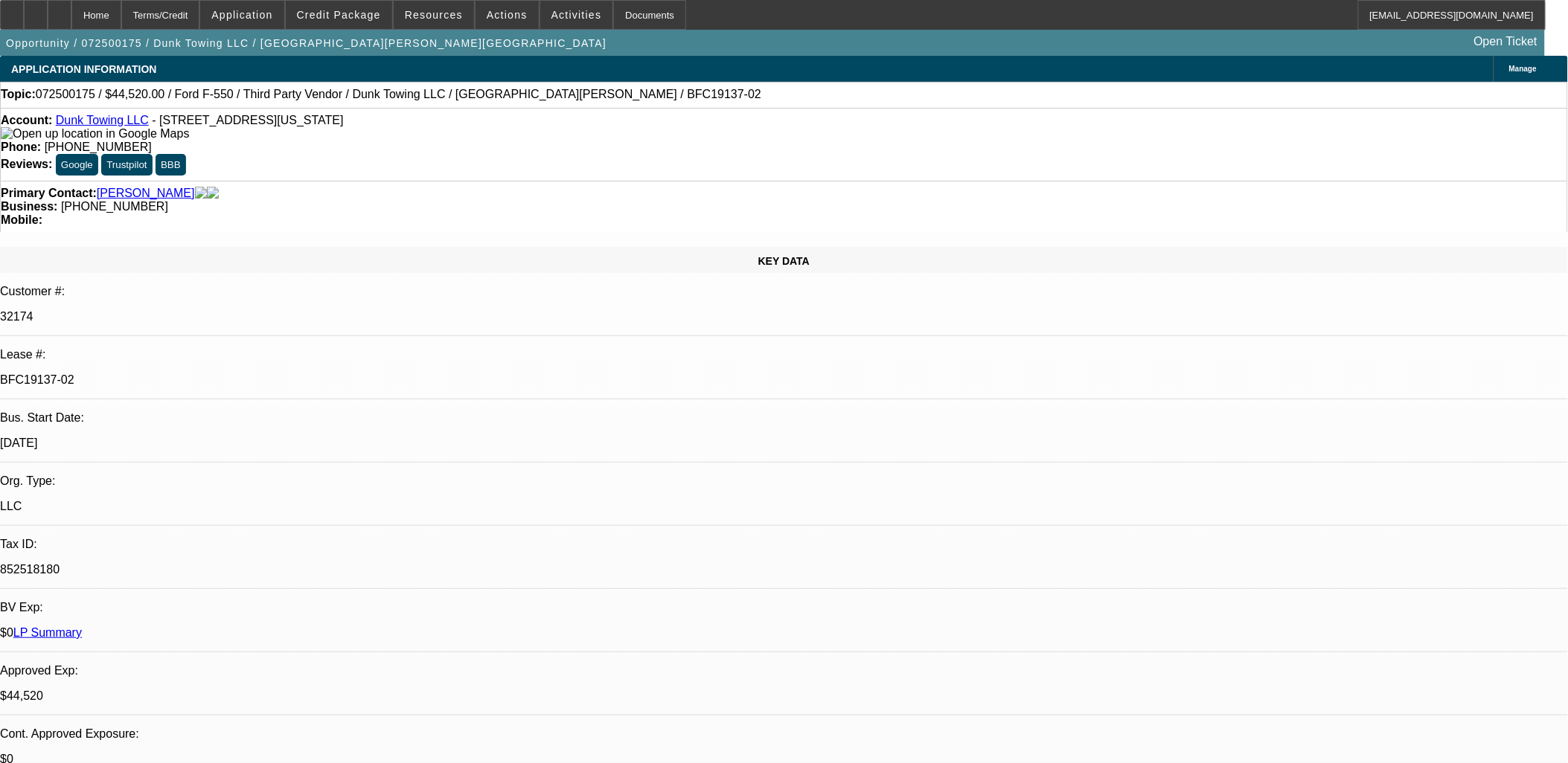
select select "0"
select select "1"
select select "3"
select select "6"
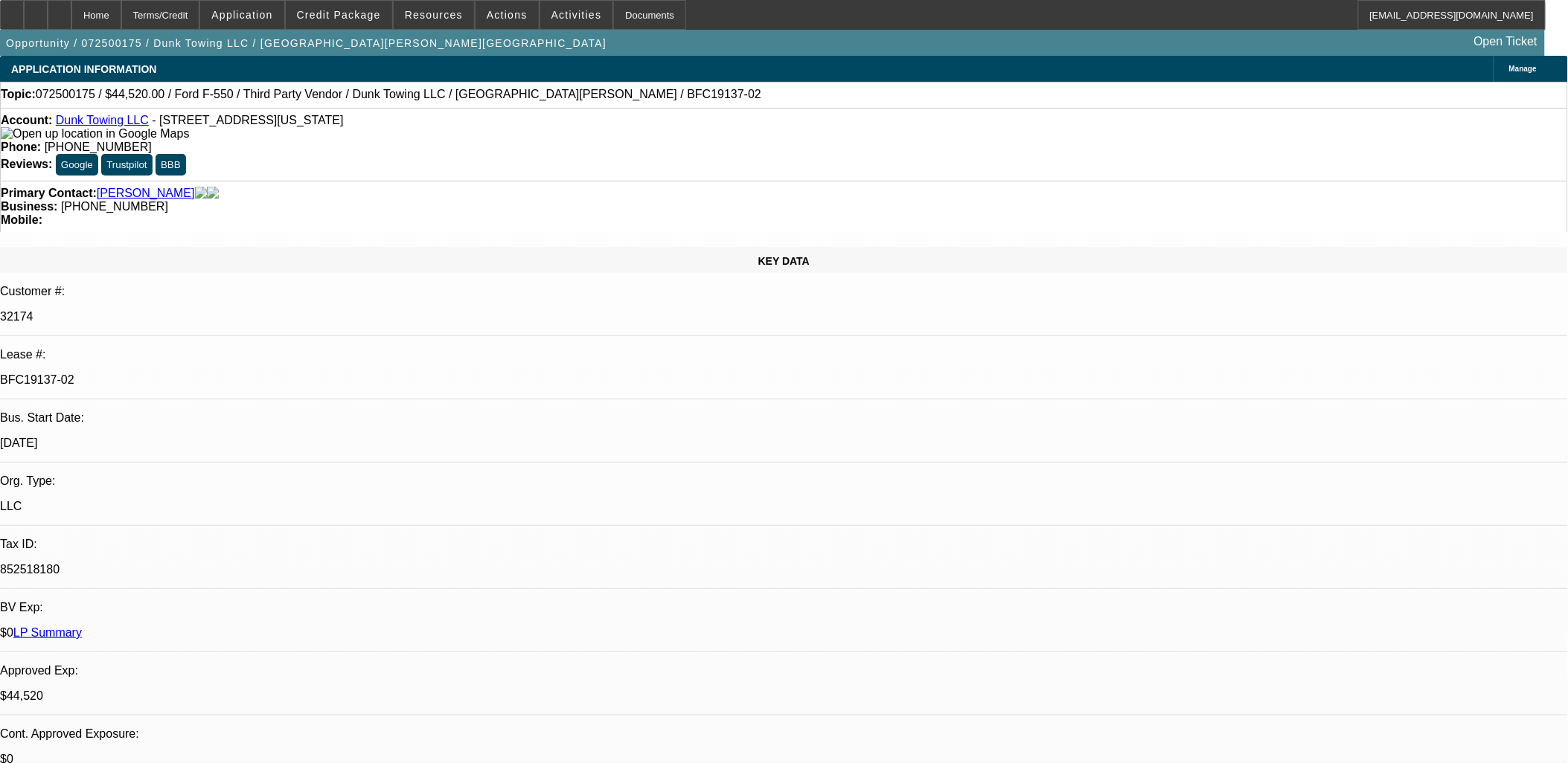
select select "1"
select select "3"
select select "6"
select select "1"
select select "3"
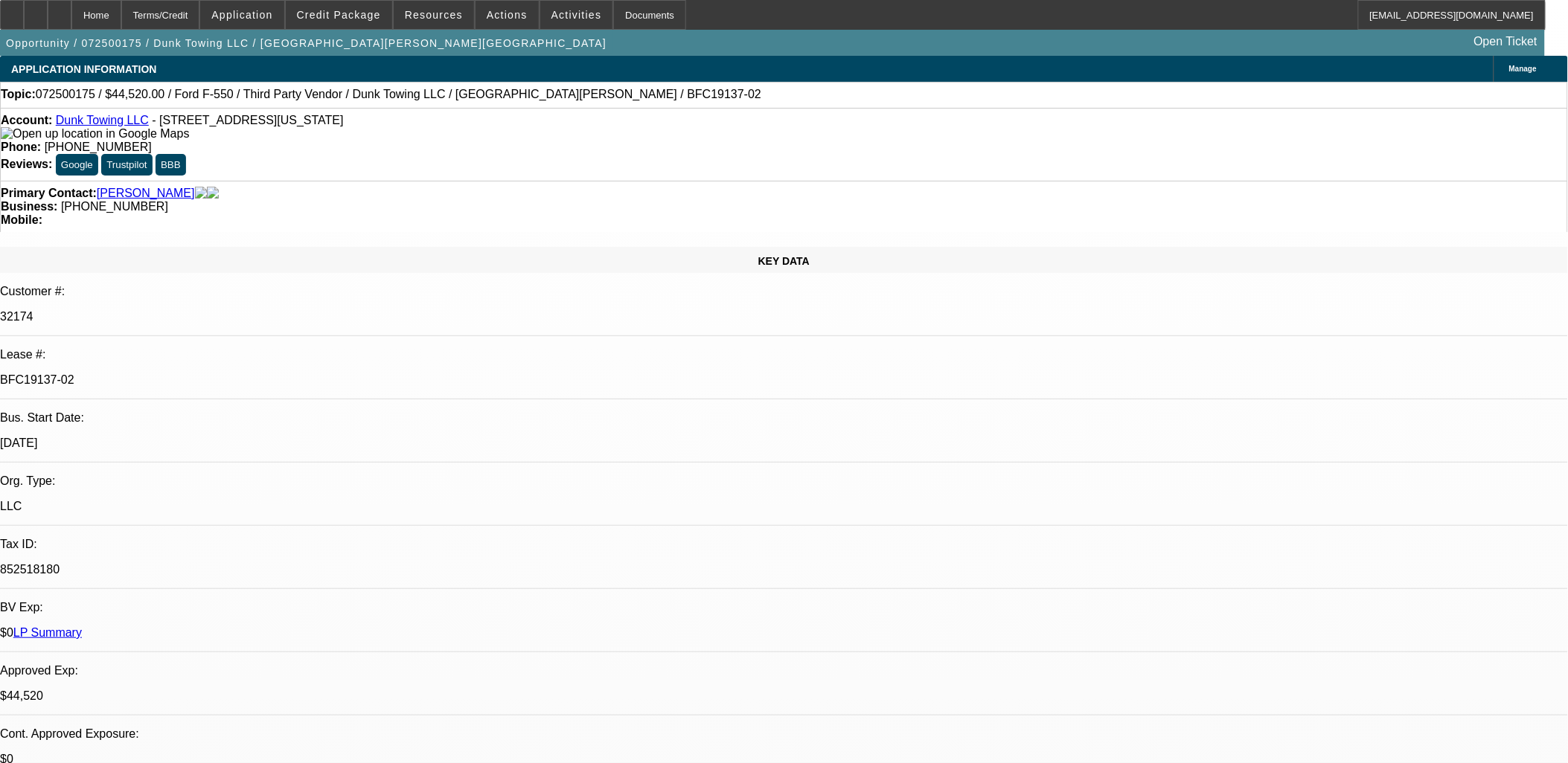
select select "6"
select select "1"
select select "6"
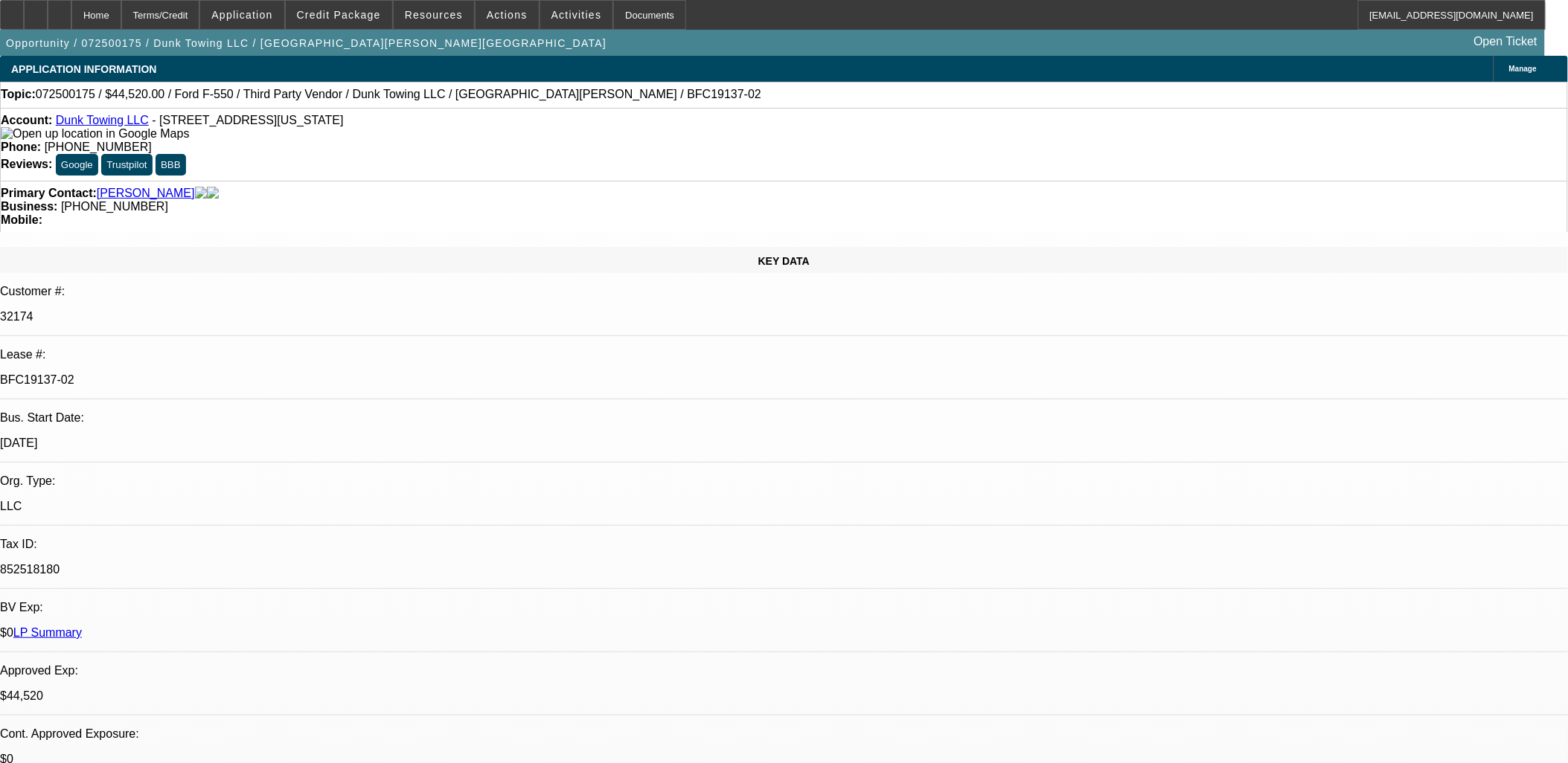
radio input "true"
type textarea "EPO APPROVED"
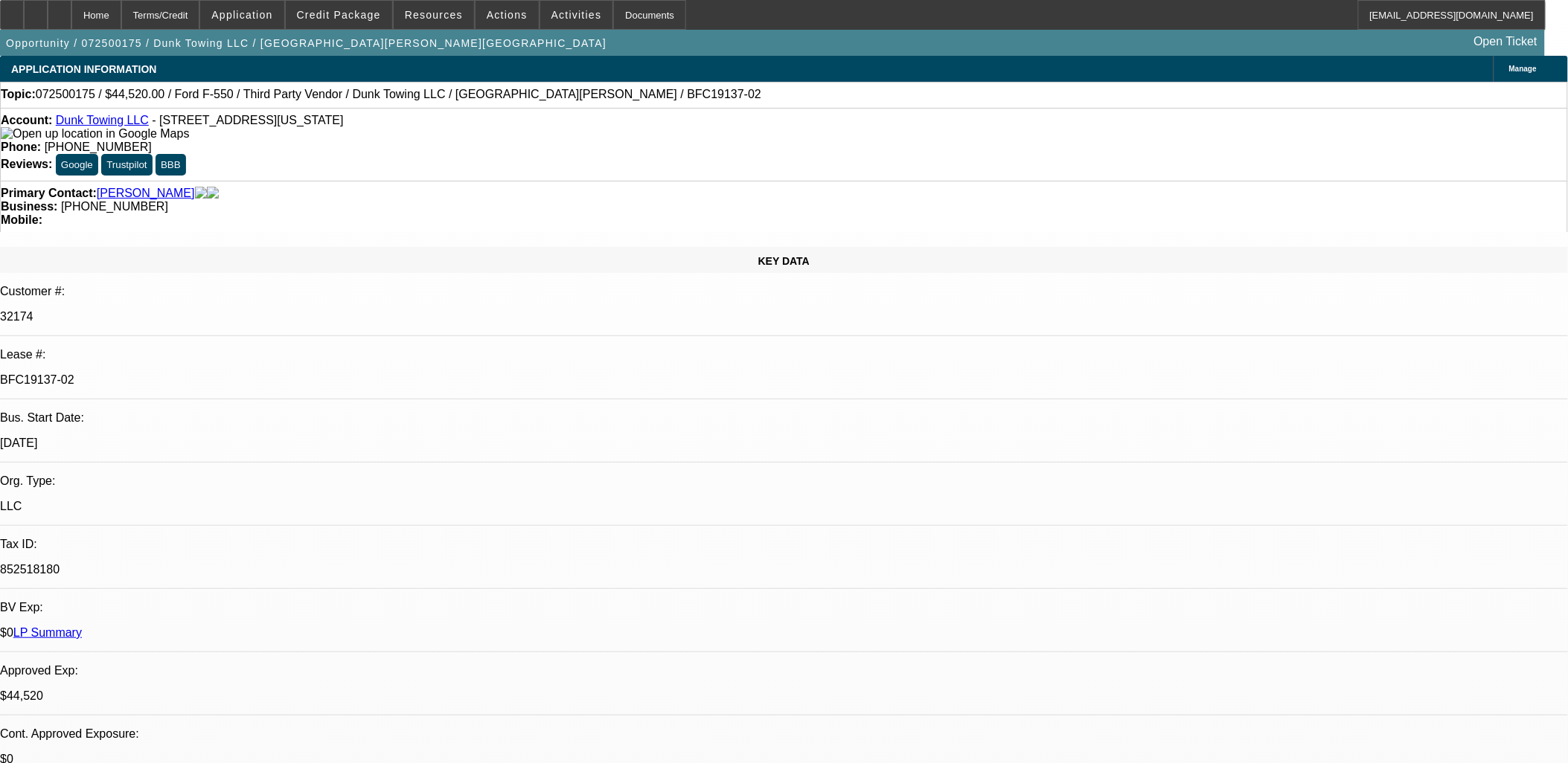
radio input "true"
select select "0"
select select "2"
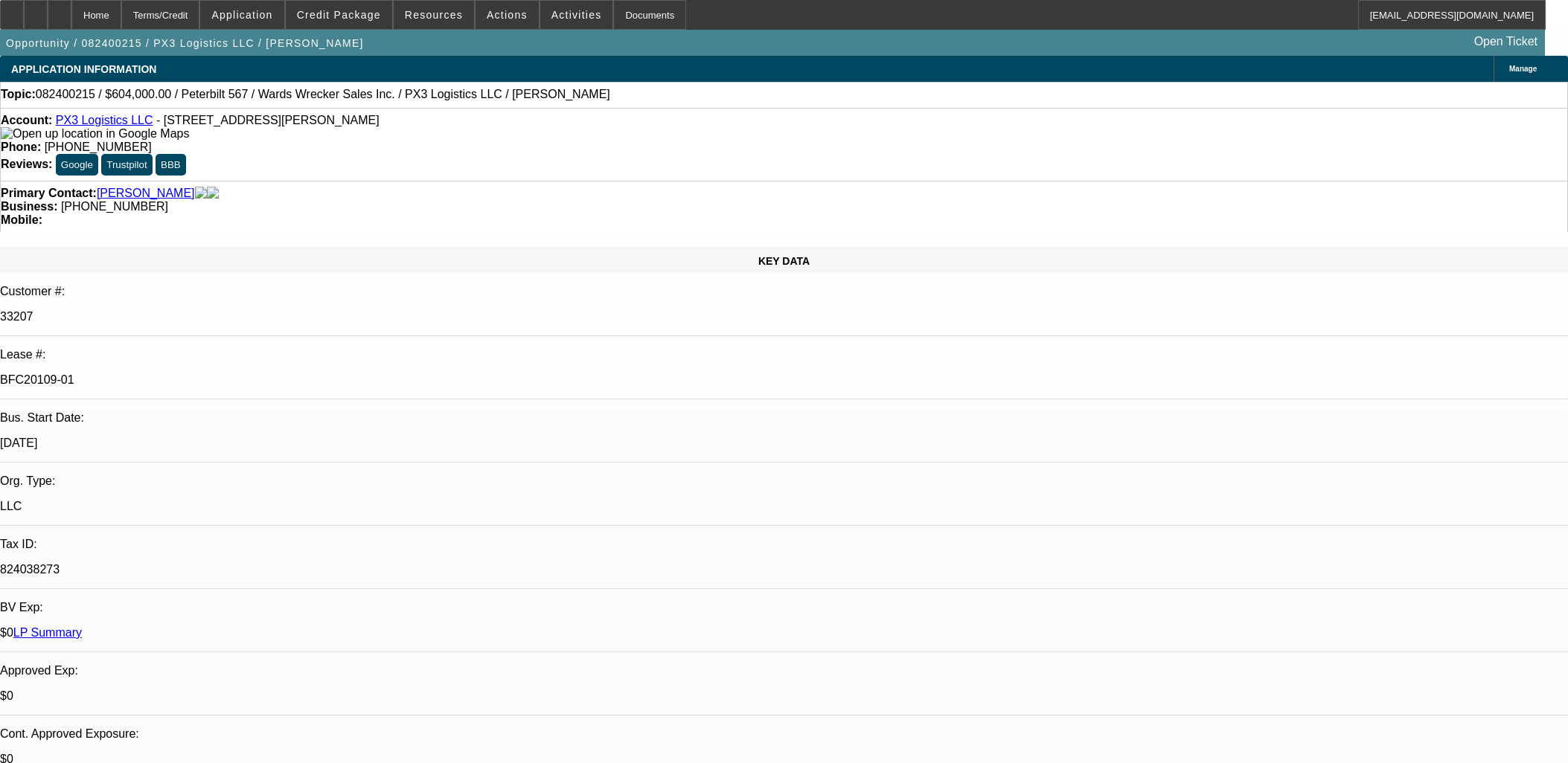
select select "0"
select select "6"
select select "0"
select select "2"
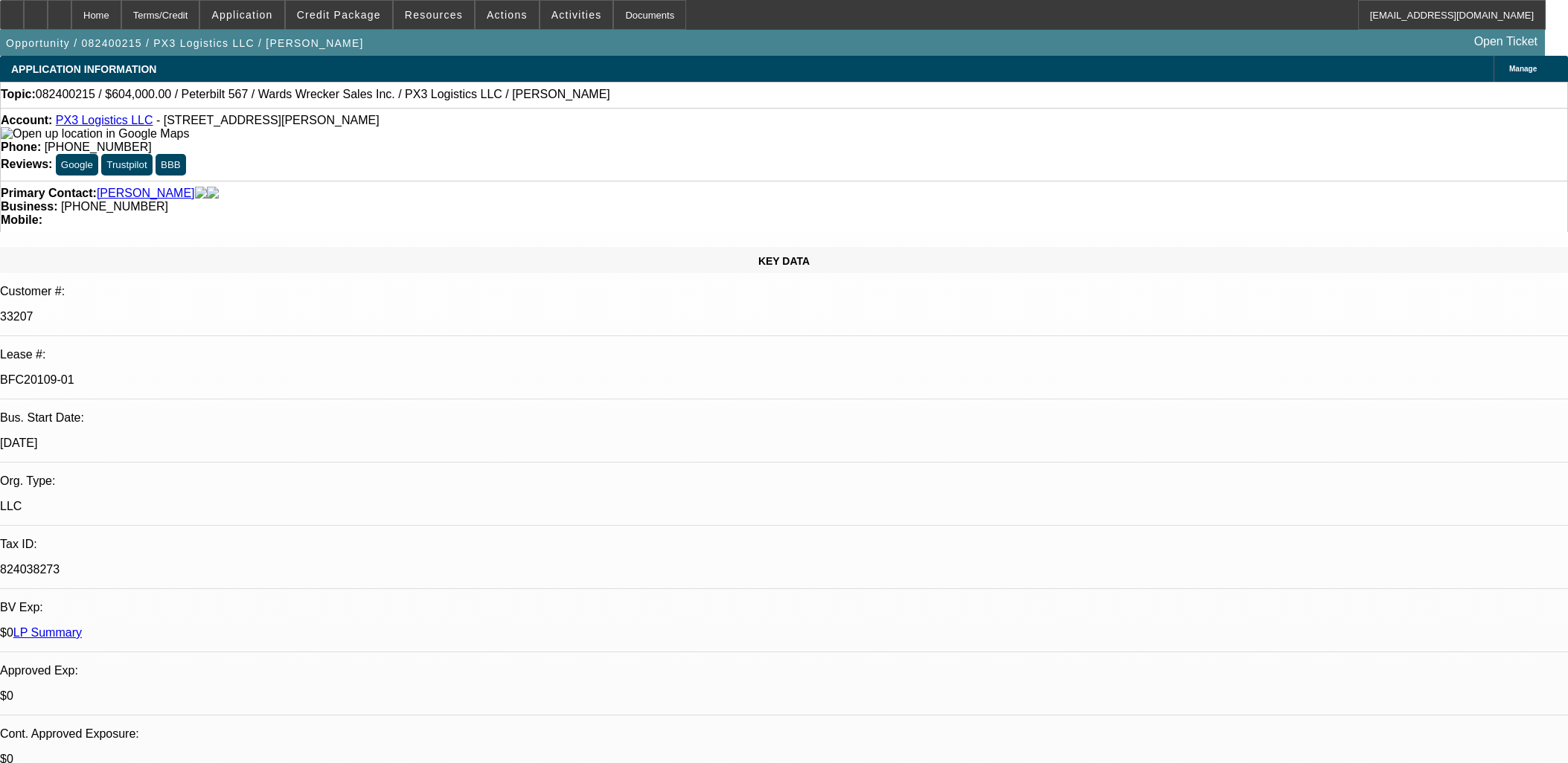
select select "0"
select select "6"
select select "0"
select select "2"
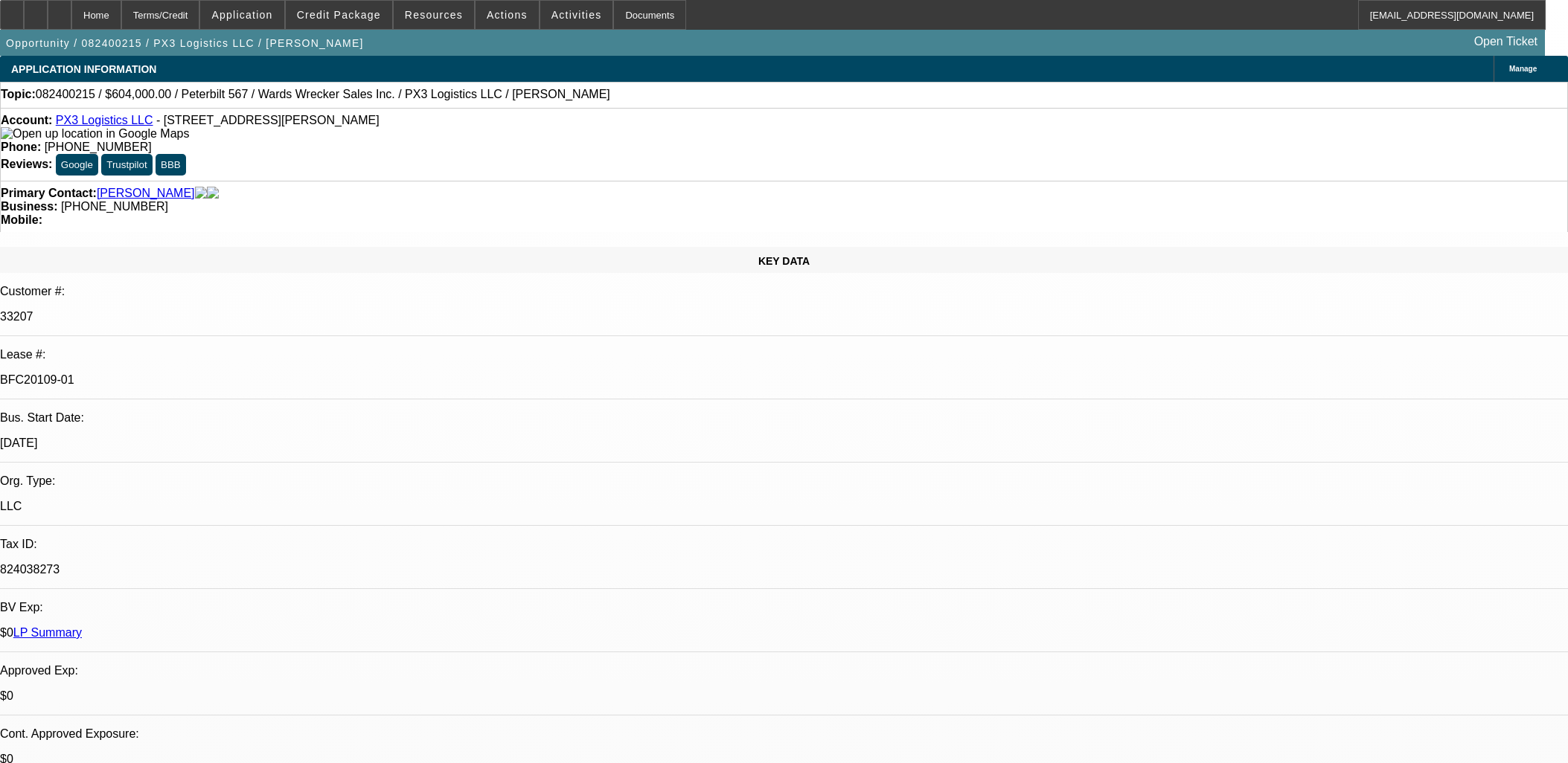
select select "0"
select select "6"
select select "0"
select select "2"
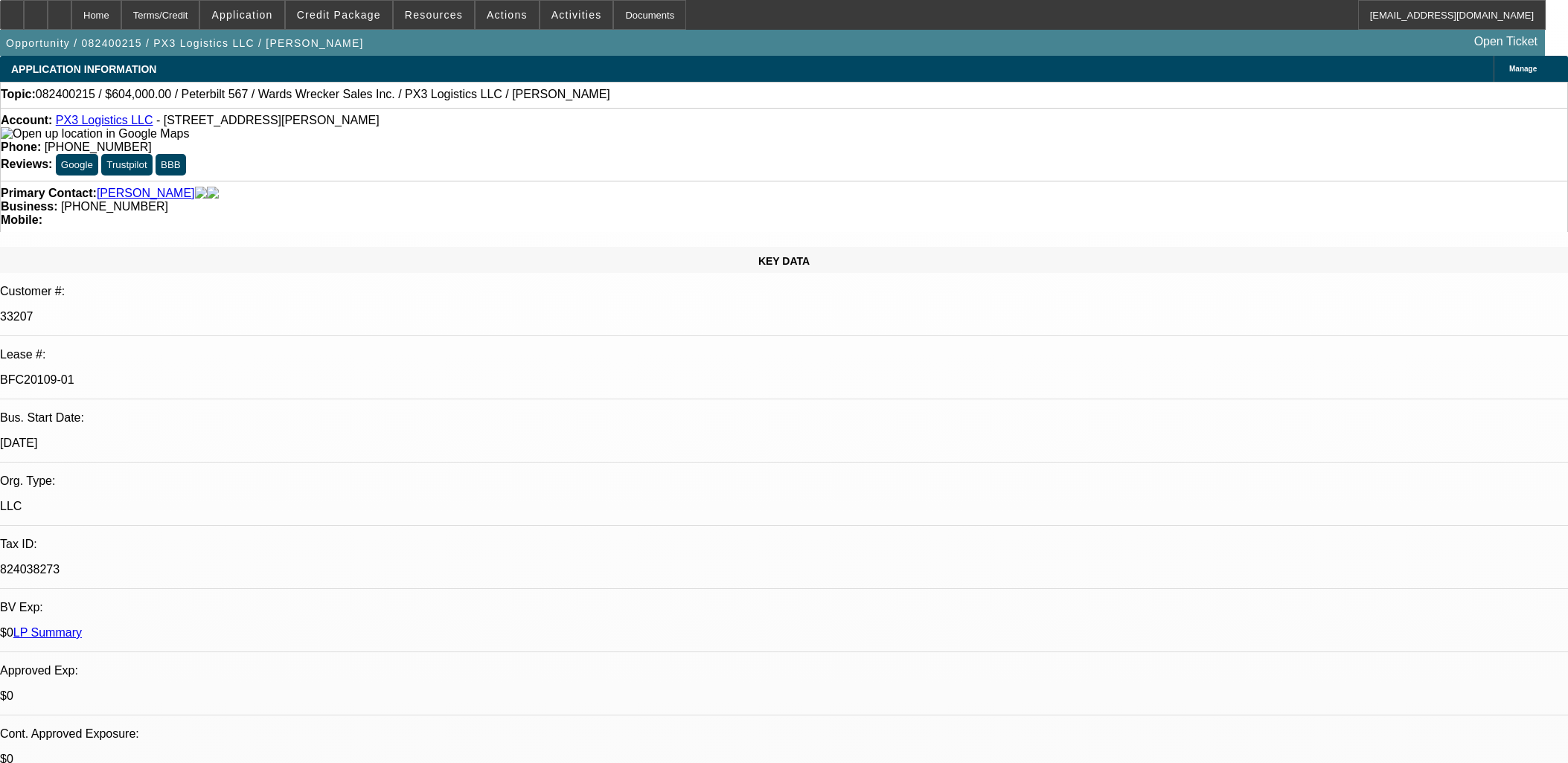
select select "0"
select select "6"
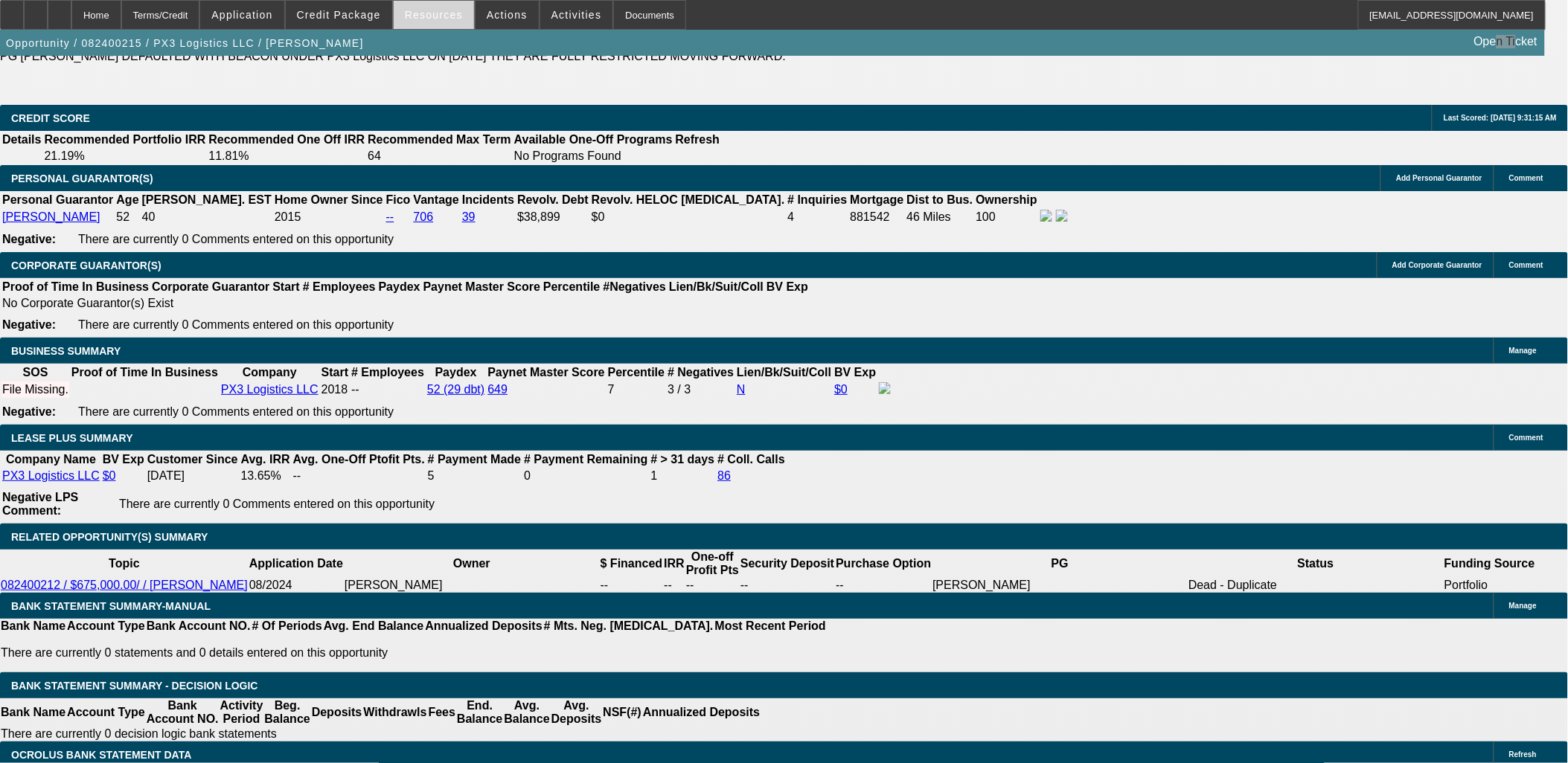
scroll to position [2314, 0]
